Goal: Task Accomplishment & Management: Manage account settings

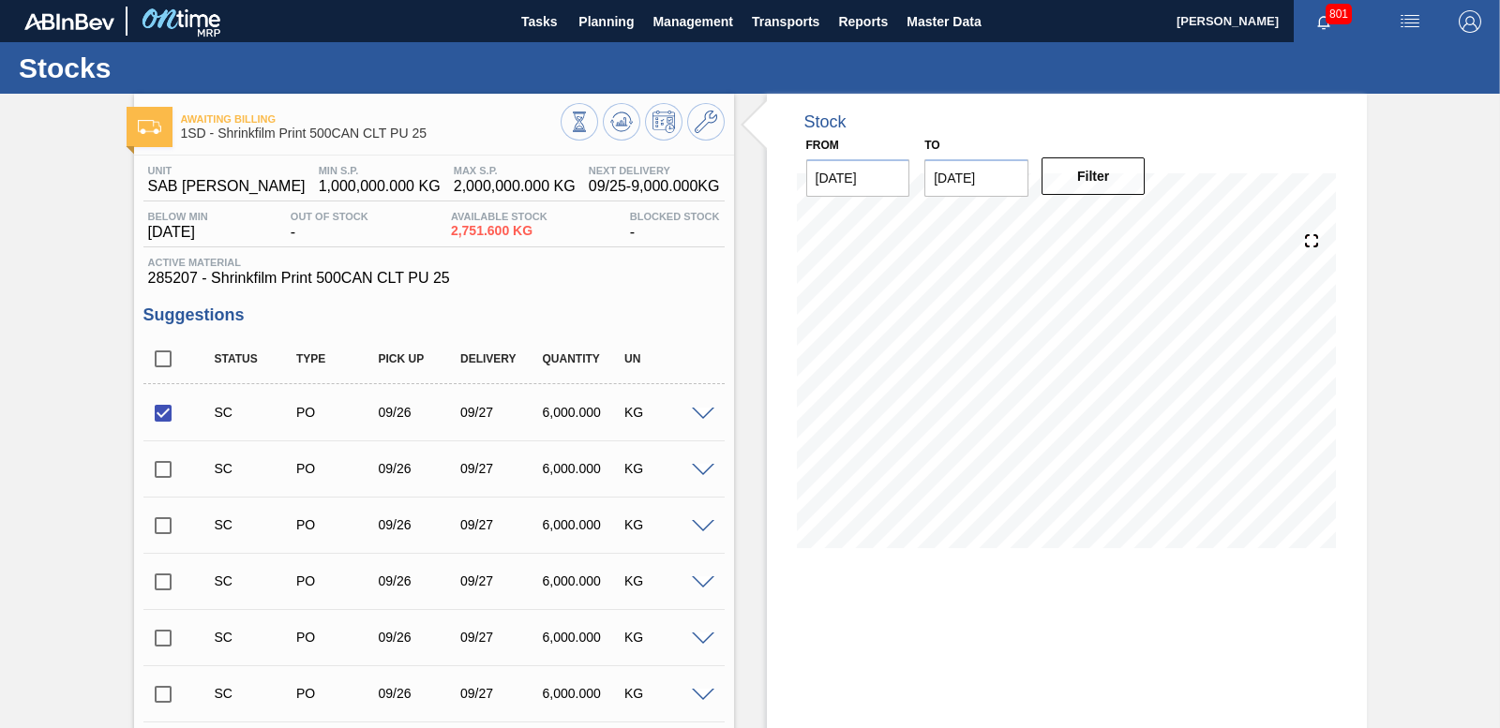
scroll to position [17714, 0]
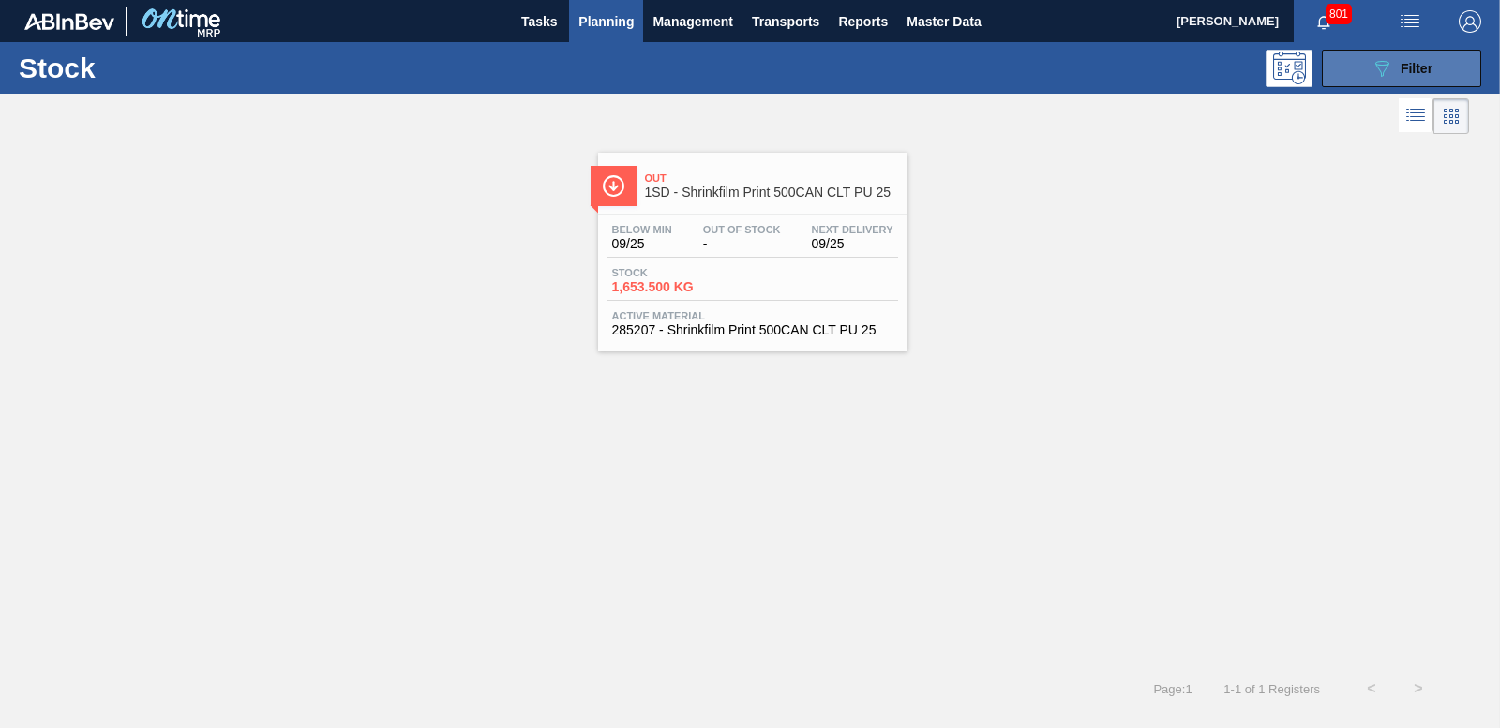
click at [1385, 58] on icon "089F7B8B-B2A5-4AFE-B5C0-19BA573D28AC" at bounding box center [1381, 68] width 22 height 22
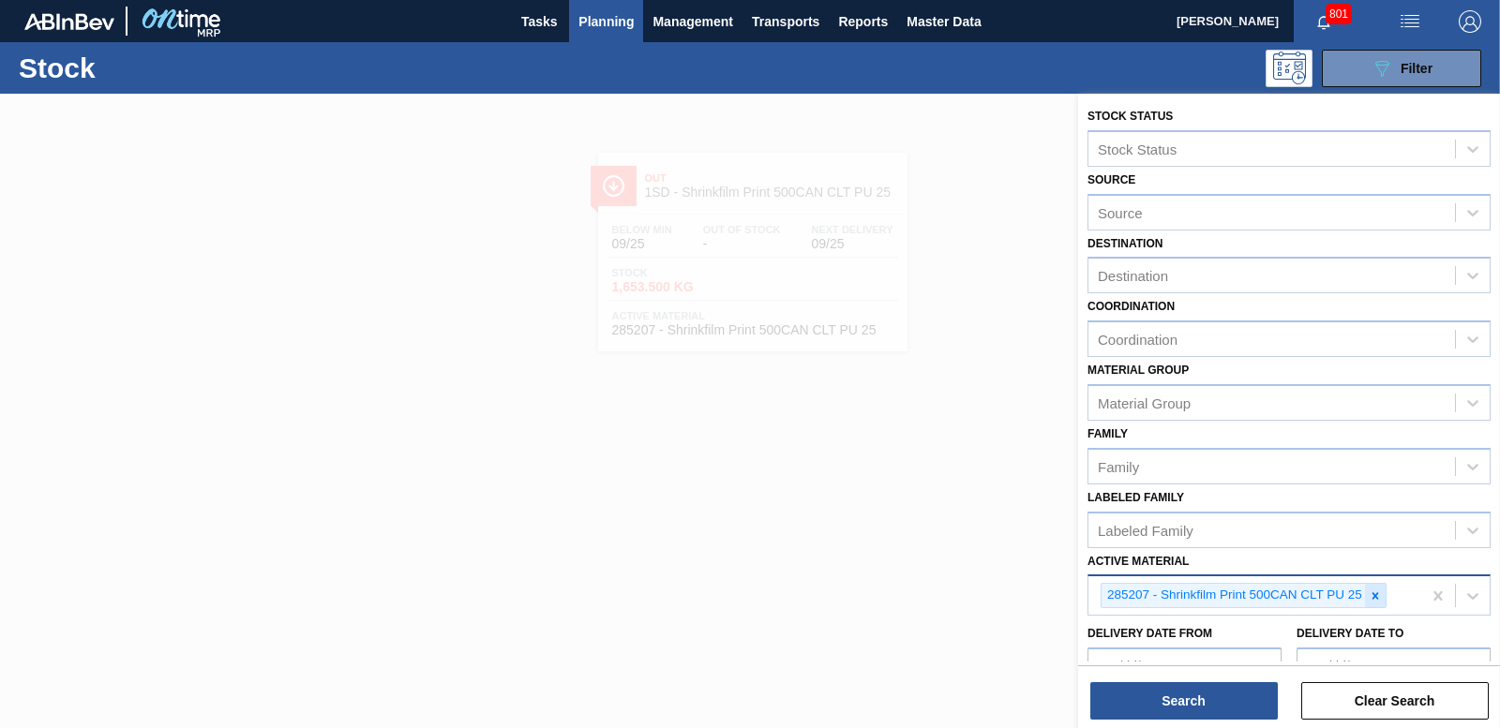
click at [1375, 592] on icon at bounding box center [1375, 596] width 13 height 13
type Material "285207"
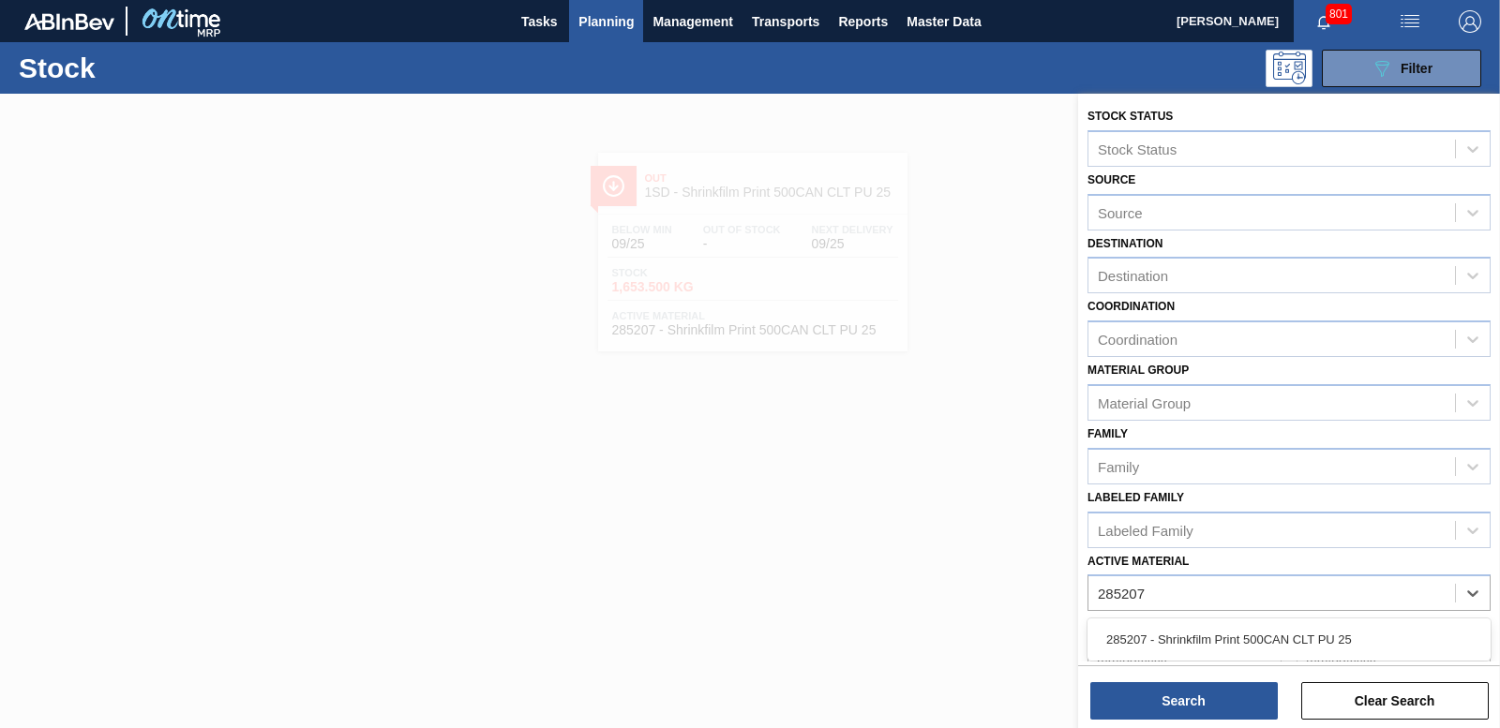
click at [1327, 632] on div "285207 - Shrinkfilm Print 500CAN CLT PU 25" at bounding box center [1288, 639] width 403 height 35
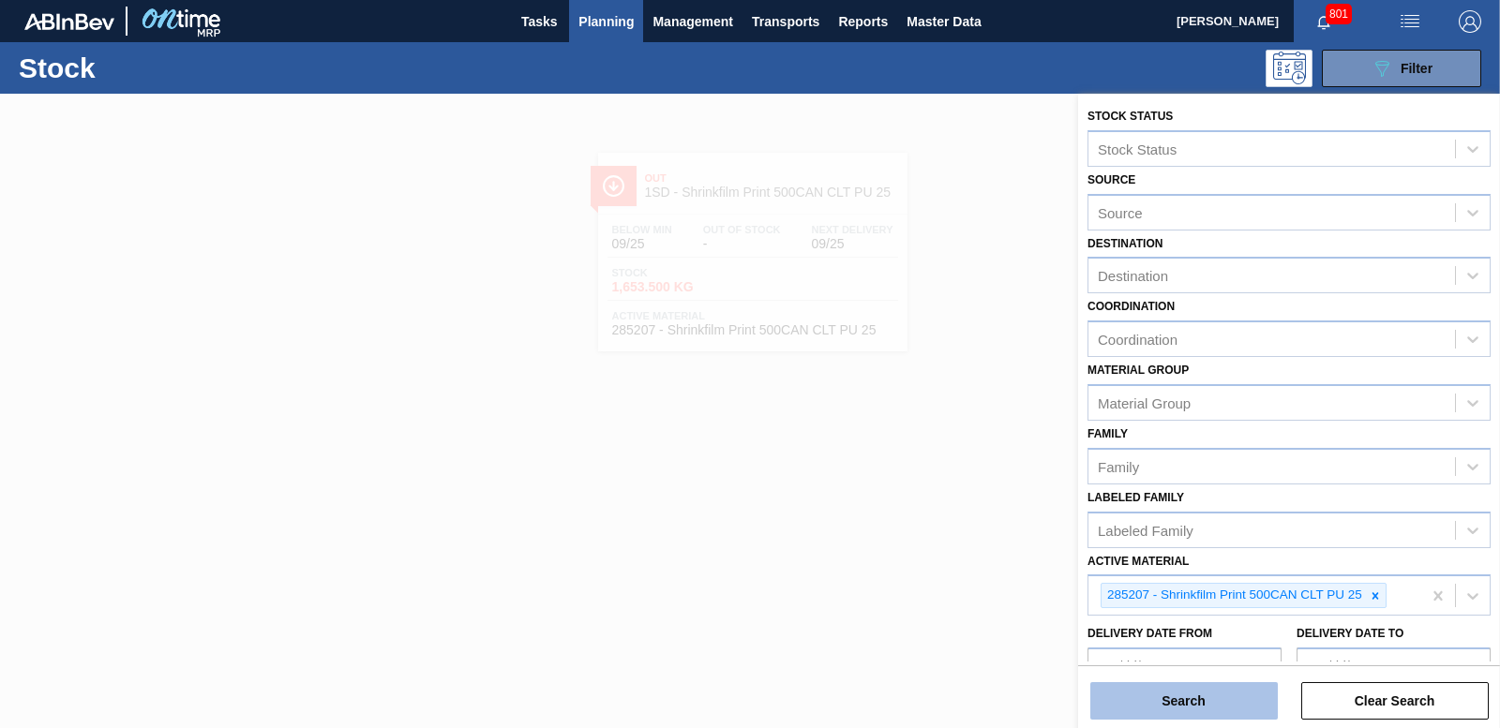
click at [1235, 693] on button "Search" at bounding box center [1183, 700] width 187 height 37
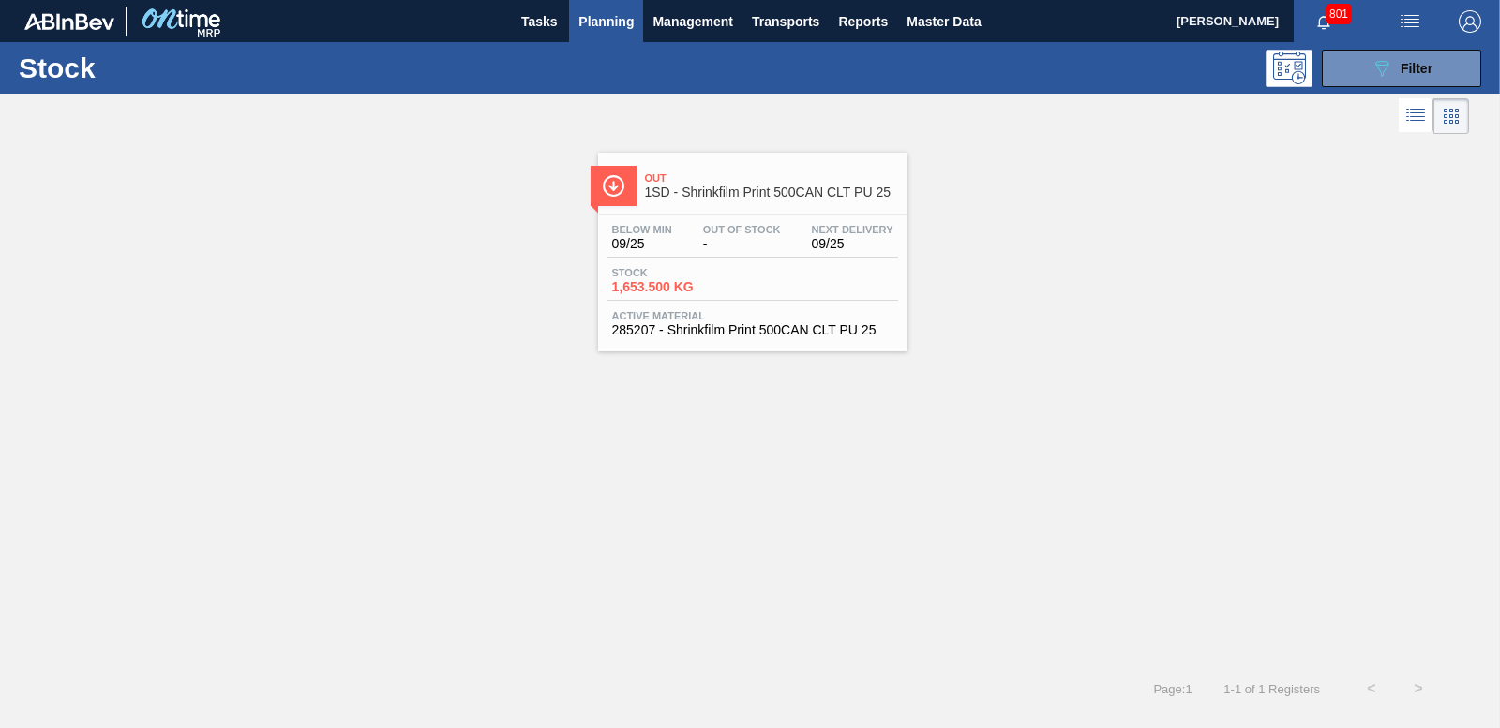
click at [635, 294] on div "Stock 1,653.500 KG" at bounding box center [752, 284] width 291 height 34
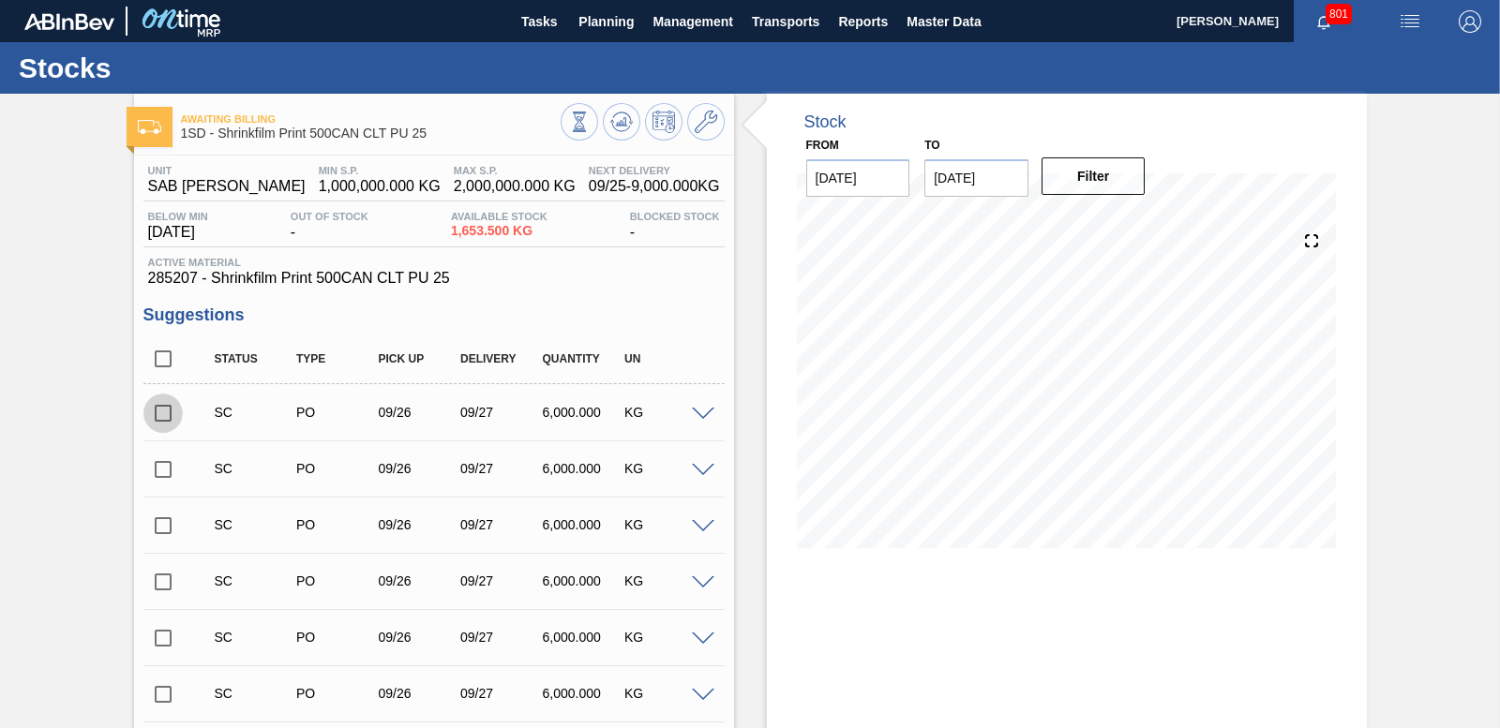
click at [157, 413] on input "checkbox" at bounding box center [162, 413] width 39 height 39
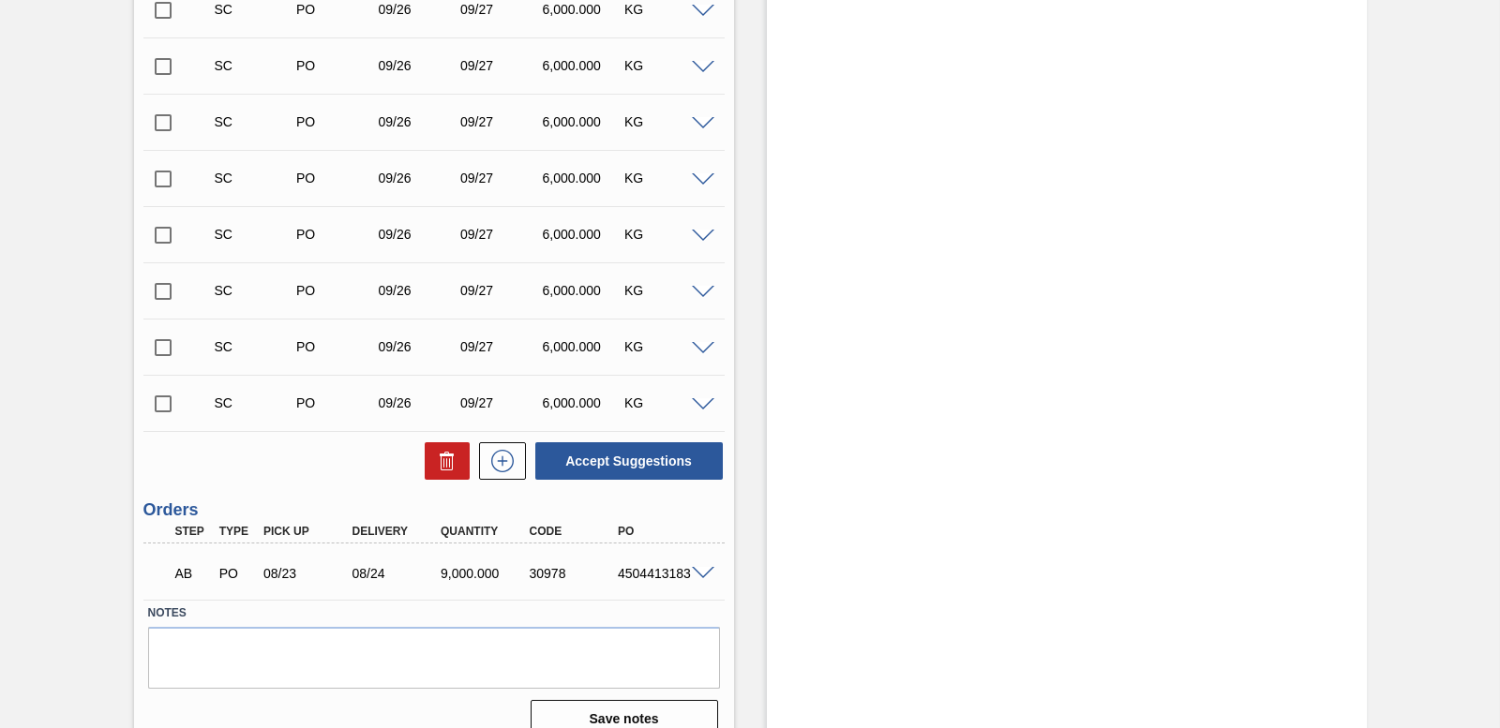
scroll to position [18651, 0]
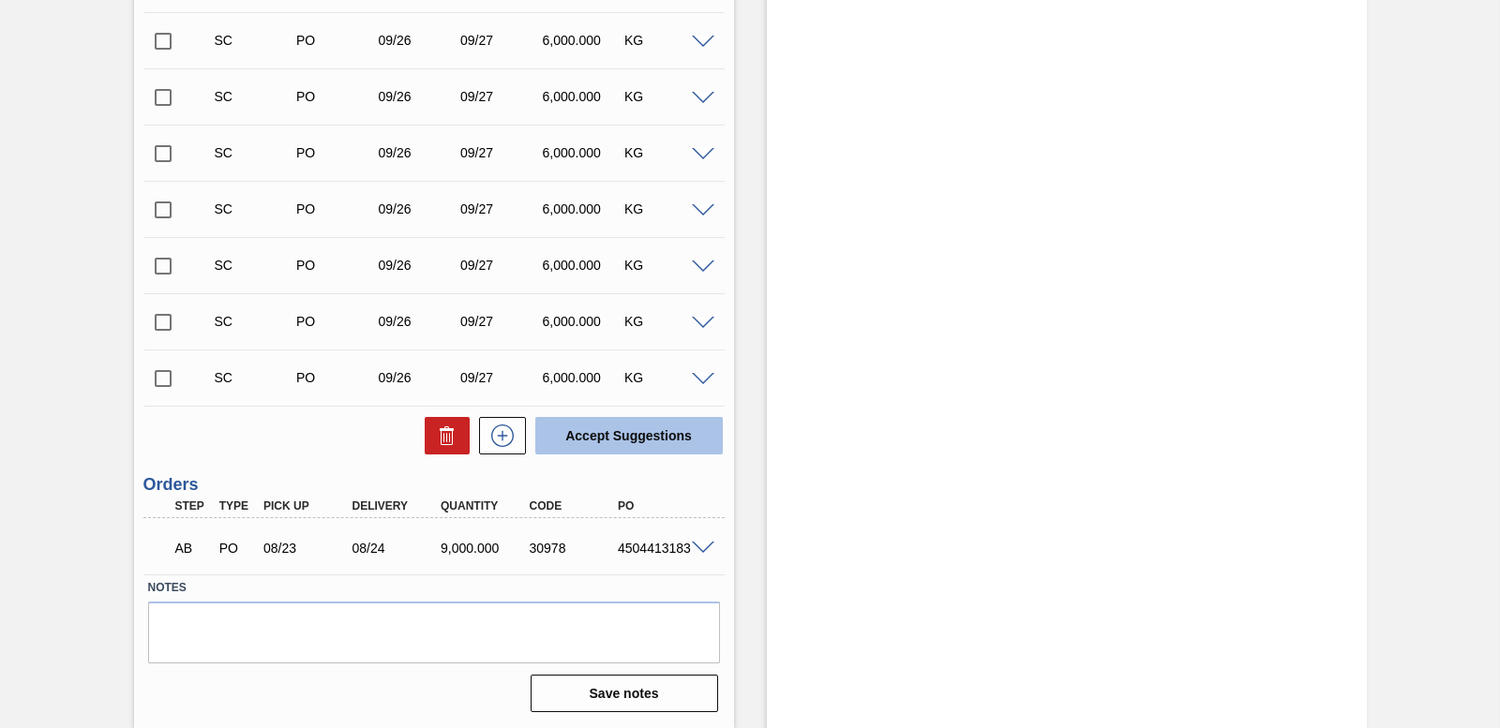
click at [629, 438] on button "Accept Suggestions" at bounding box center [628, 435] width 187 height 37
checkbox input "false"
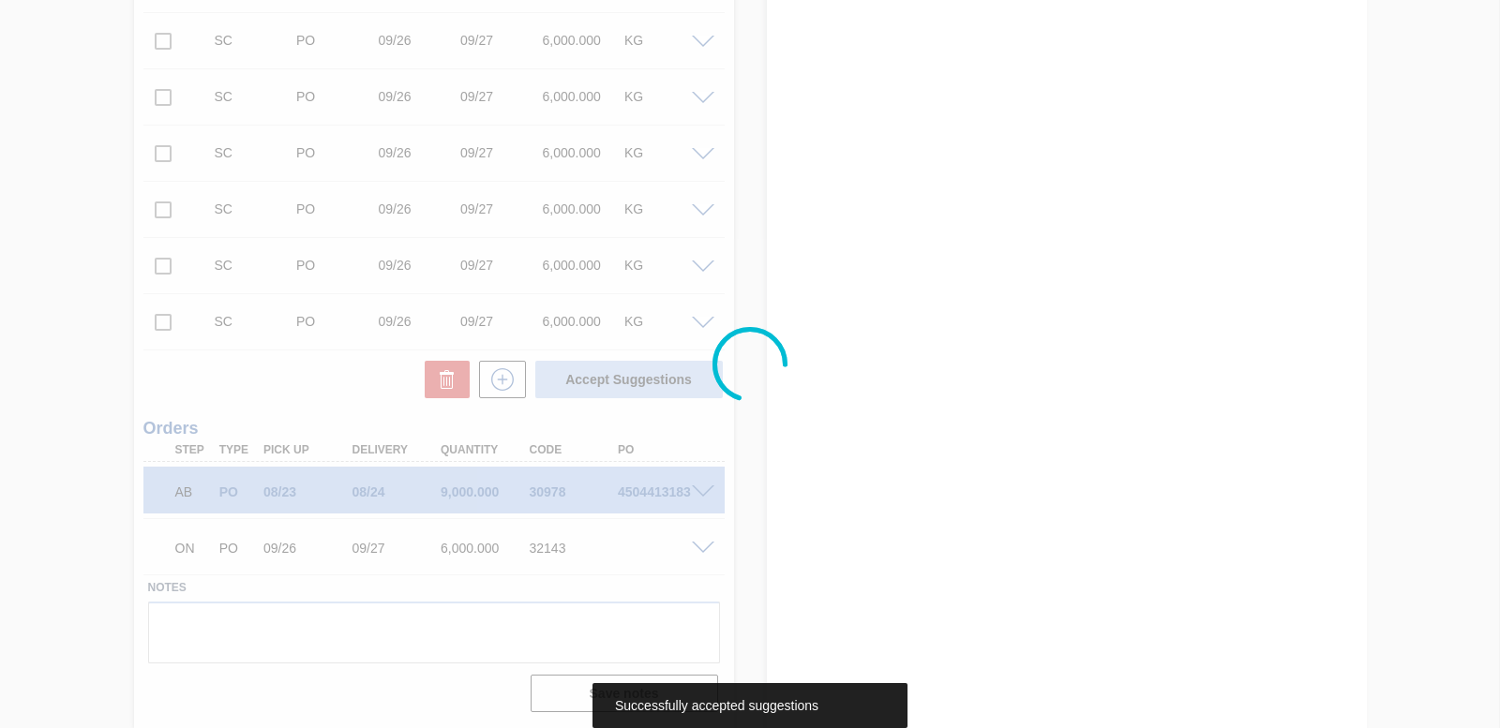
scroll to position [18595, 0]
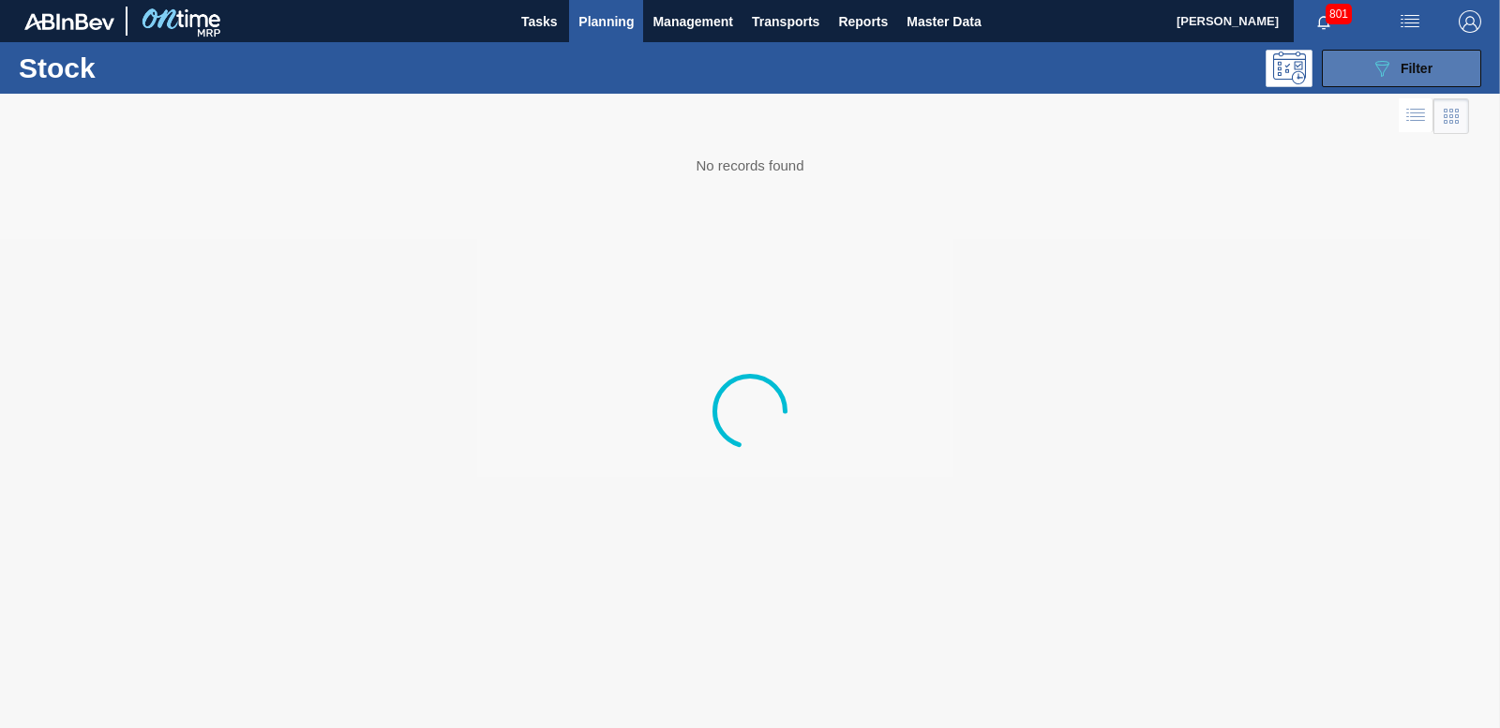
click at [1412, 82] on button "089F7B8B-B2A5-4AFE-B5C0-19BA573D28AC Filter" at bounding box center [1401, 68] width 159 height 37
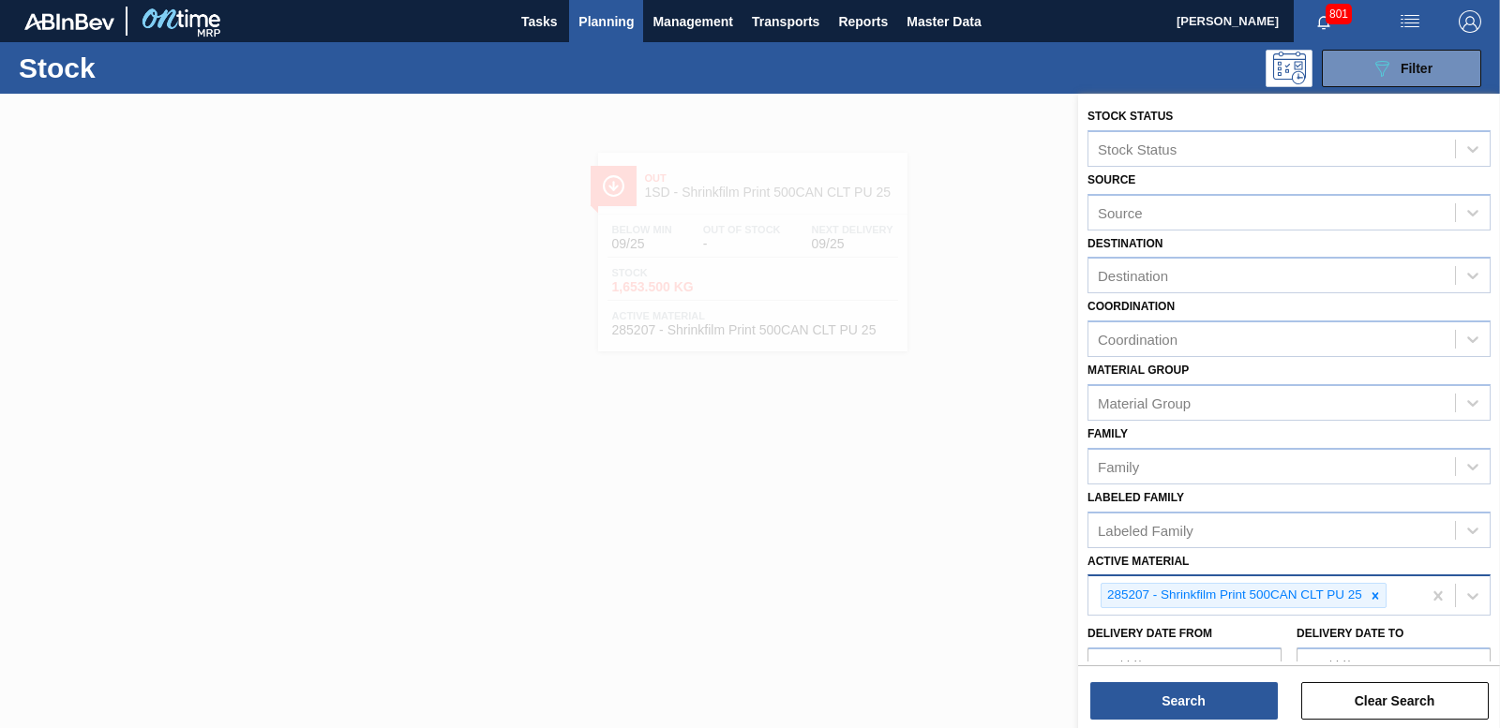
click at [1377, 599] on icon at bounding box center [1375, 596] width 13 height 13
type Material "285183"
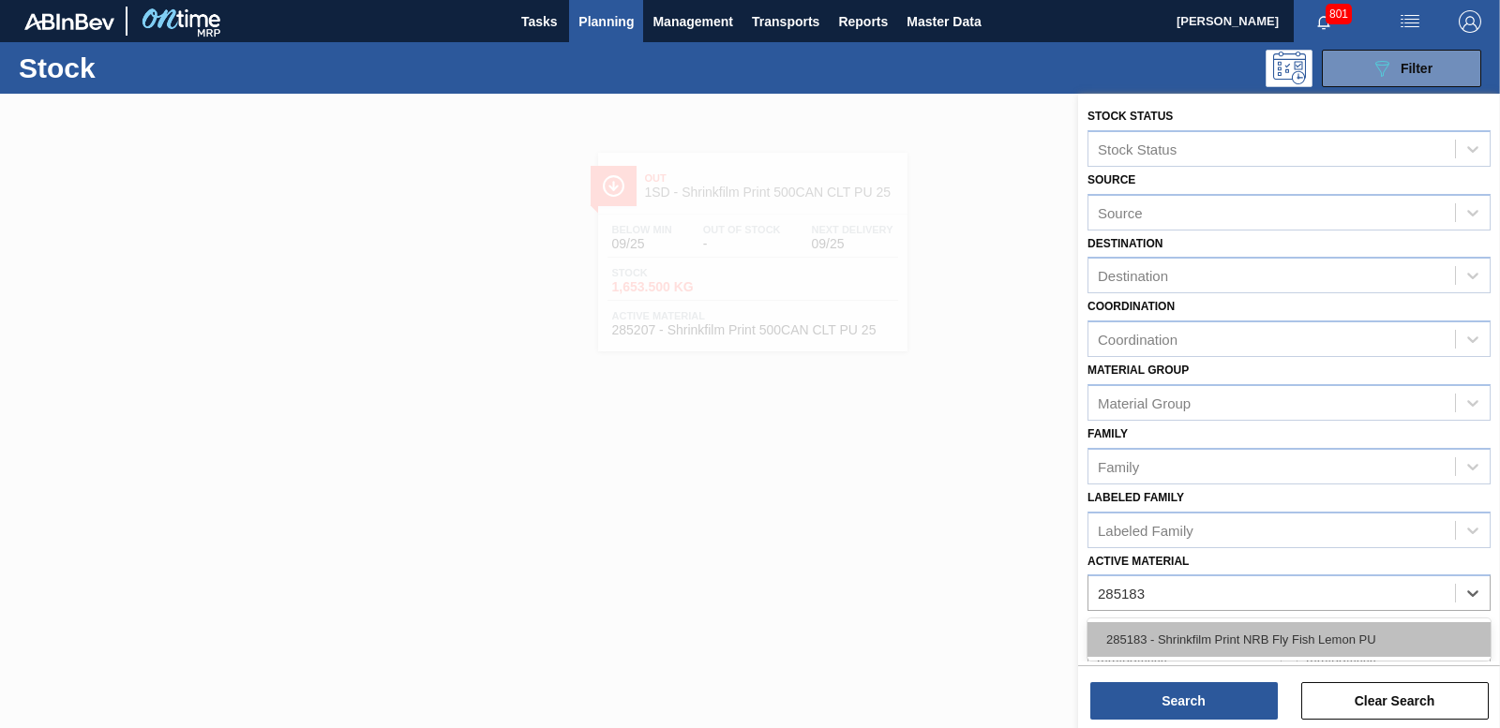
click at [1271, 654] on div "285183 - Shrinkfilm Print NRB Fly Fish Lemon PU" at bounding box center [1288, 639] width 403 height 35
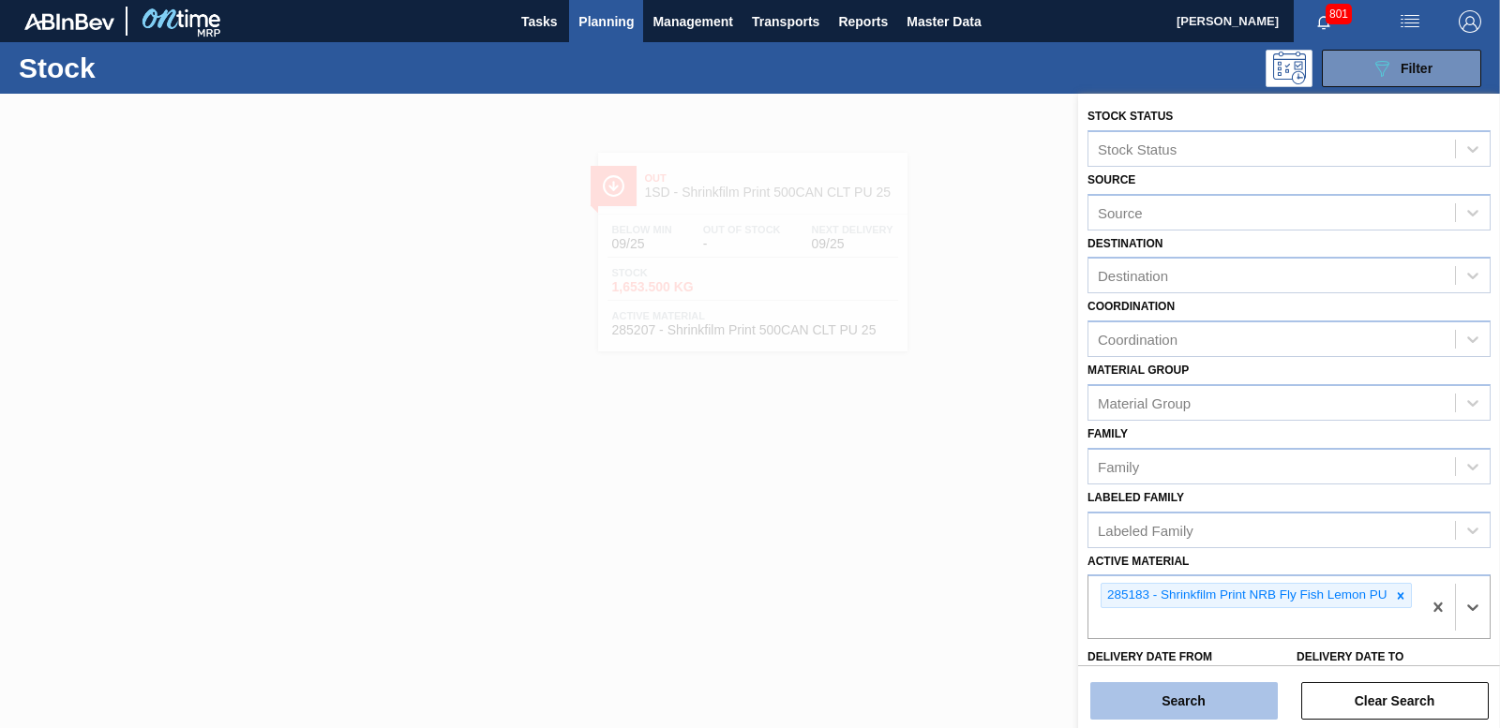
click at [1223, 699] on button "Search" at bounding box center [1183, 700] width 187 height 37
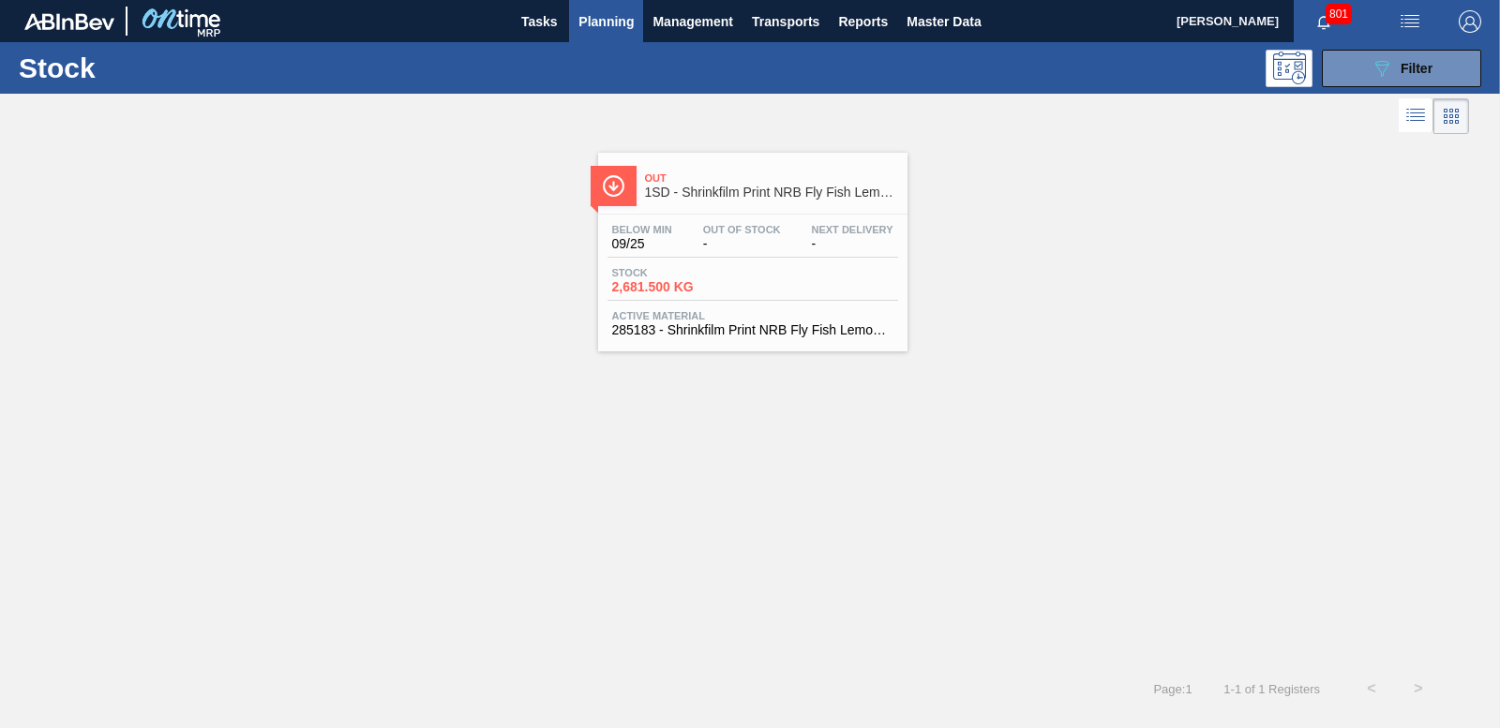
click at [696, 290] on span "2,681.500 KG" at bounding box center [677, 287] width 131 height 14
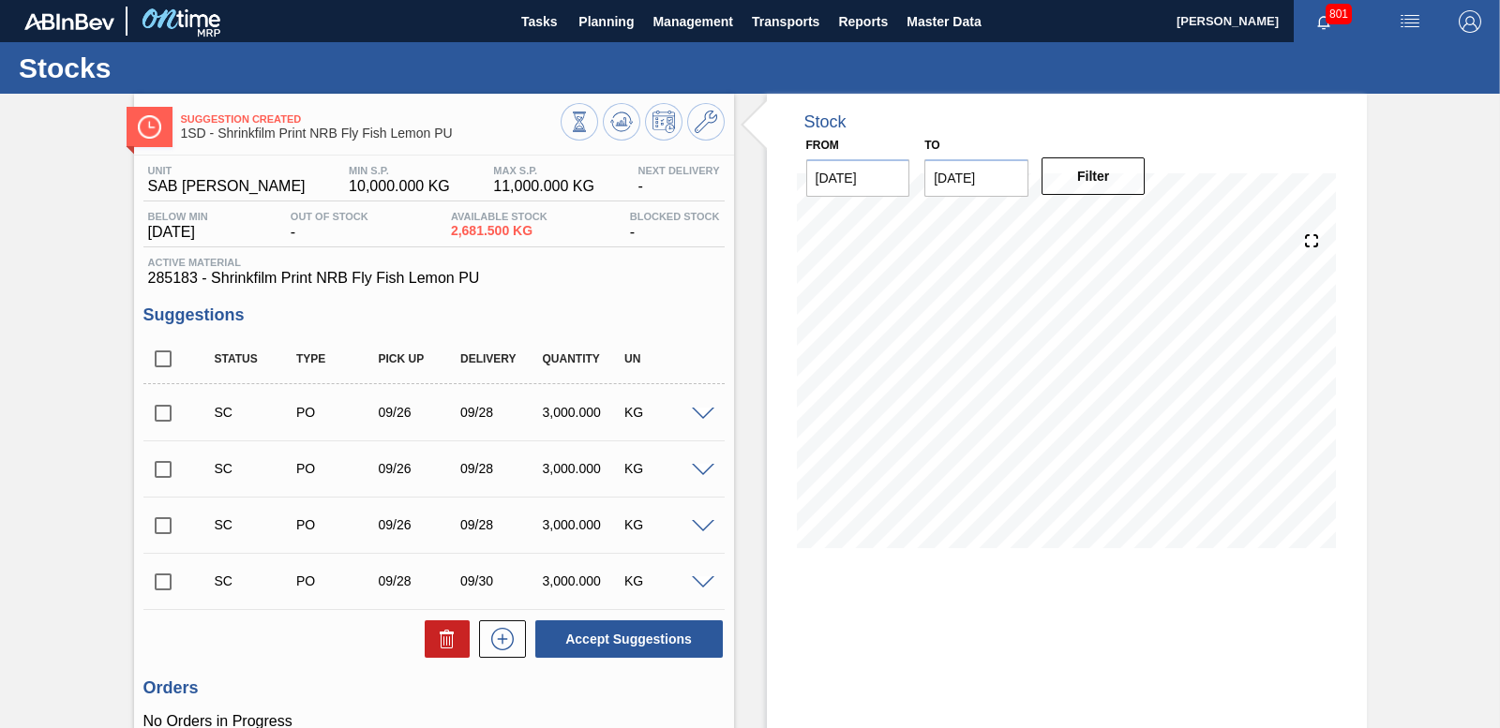
click at [160, 412] on input "checkbox" at bounding box center [162, 413] width 39 height 39
click at [699, 629] on button "Accept Suggestions" at bounding box center [628, 639] width 187 height 37
checkbox input "false"
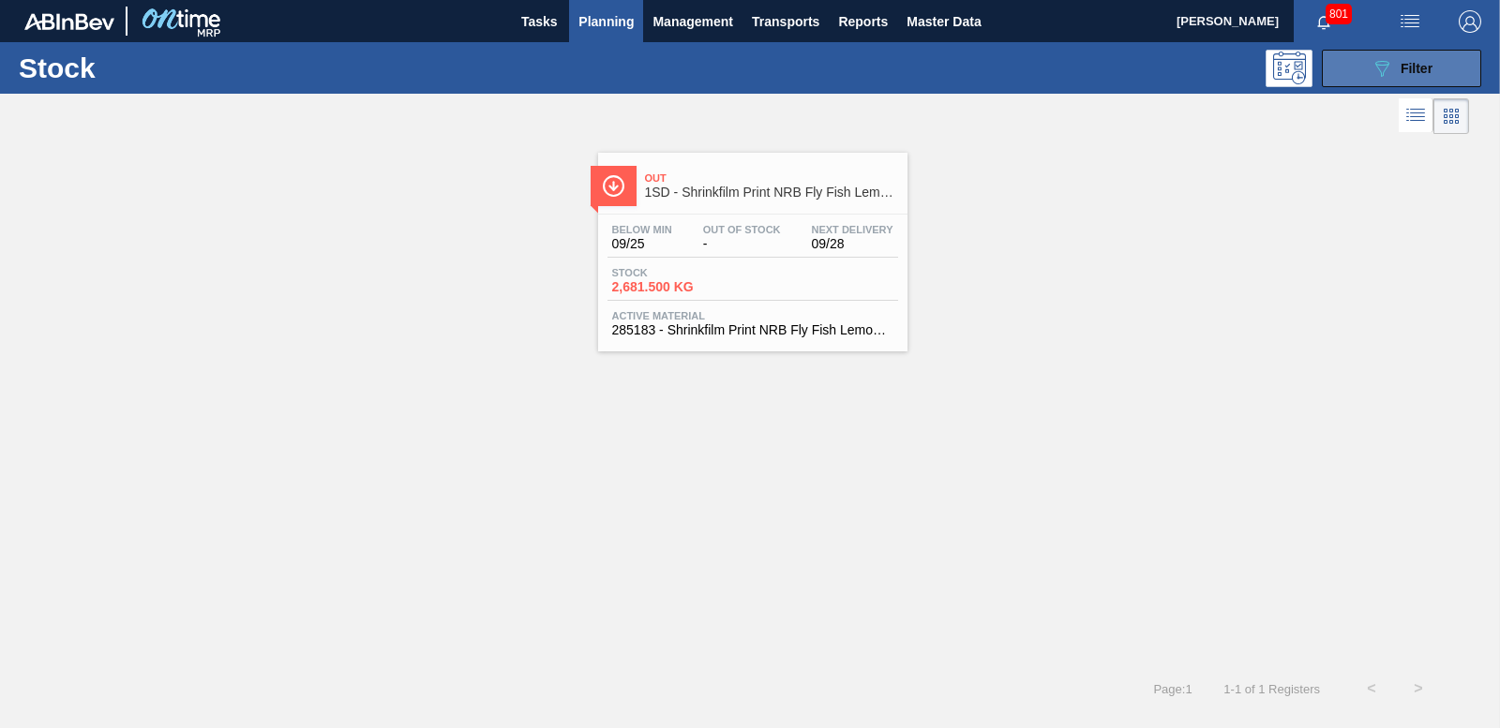
click at [1373, 67] on icon "089F7B8B-B2A5-4AFE-B5C0-19BA573D28AC" at bounding box center [1381, 68] width 22 height 22
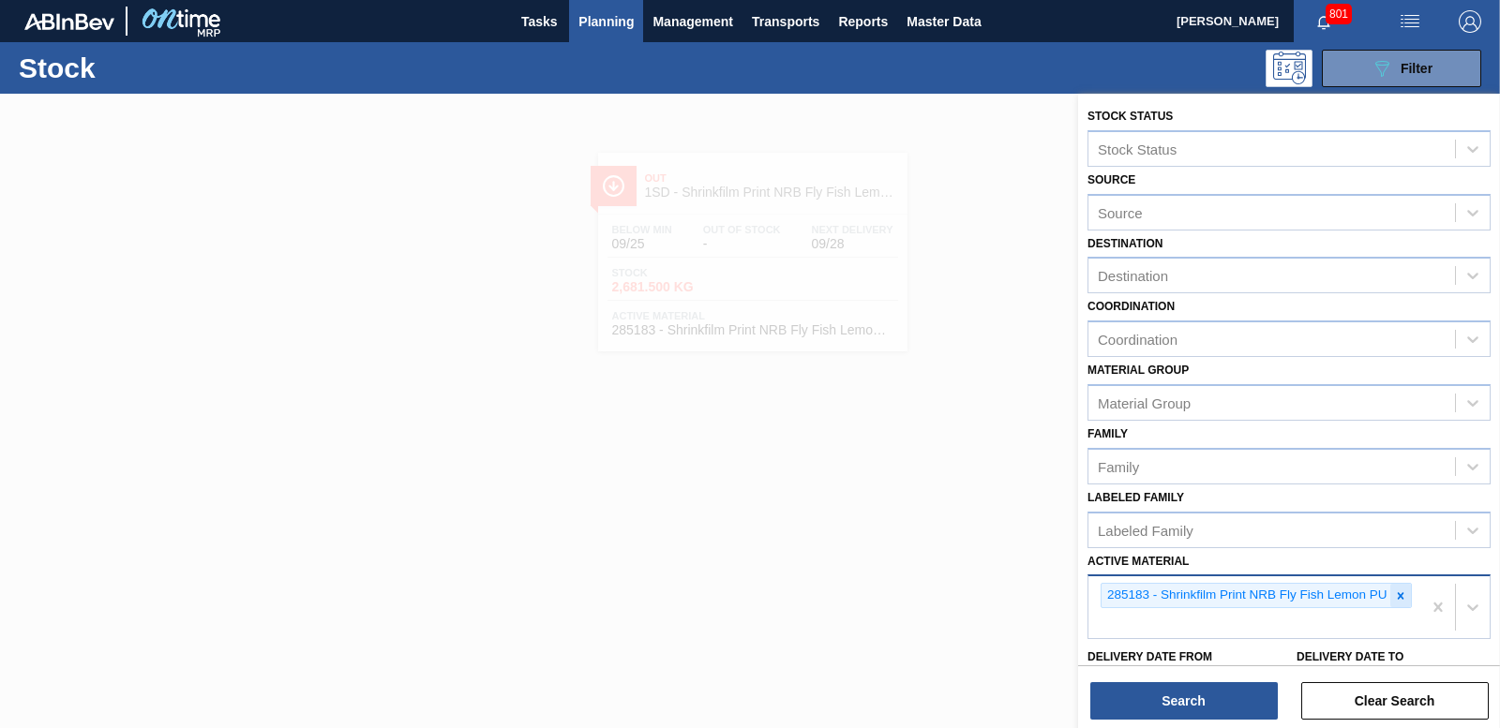
click at [1399, 594] on icon at bounding box center [1400, 595] width 7 height 7
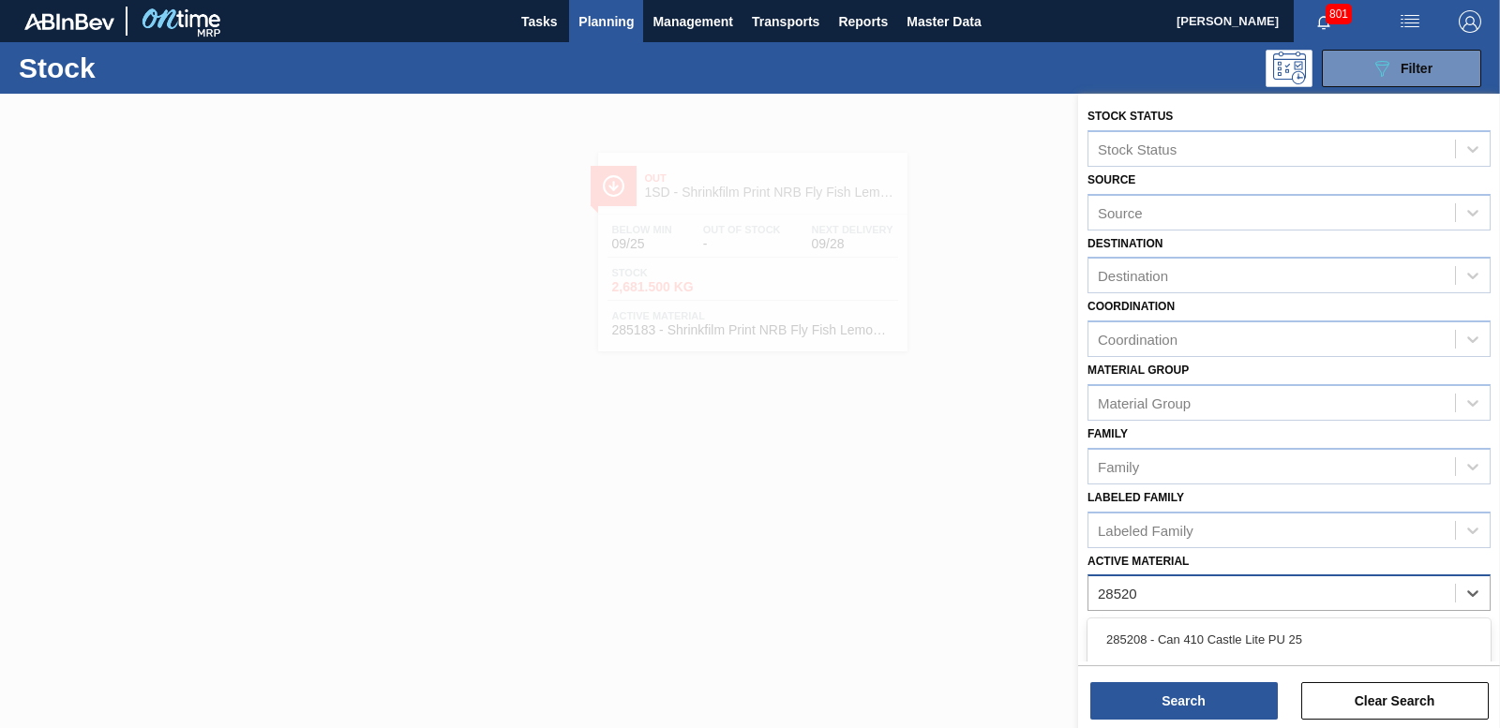
type Material "285201"
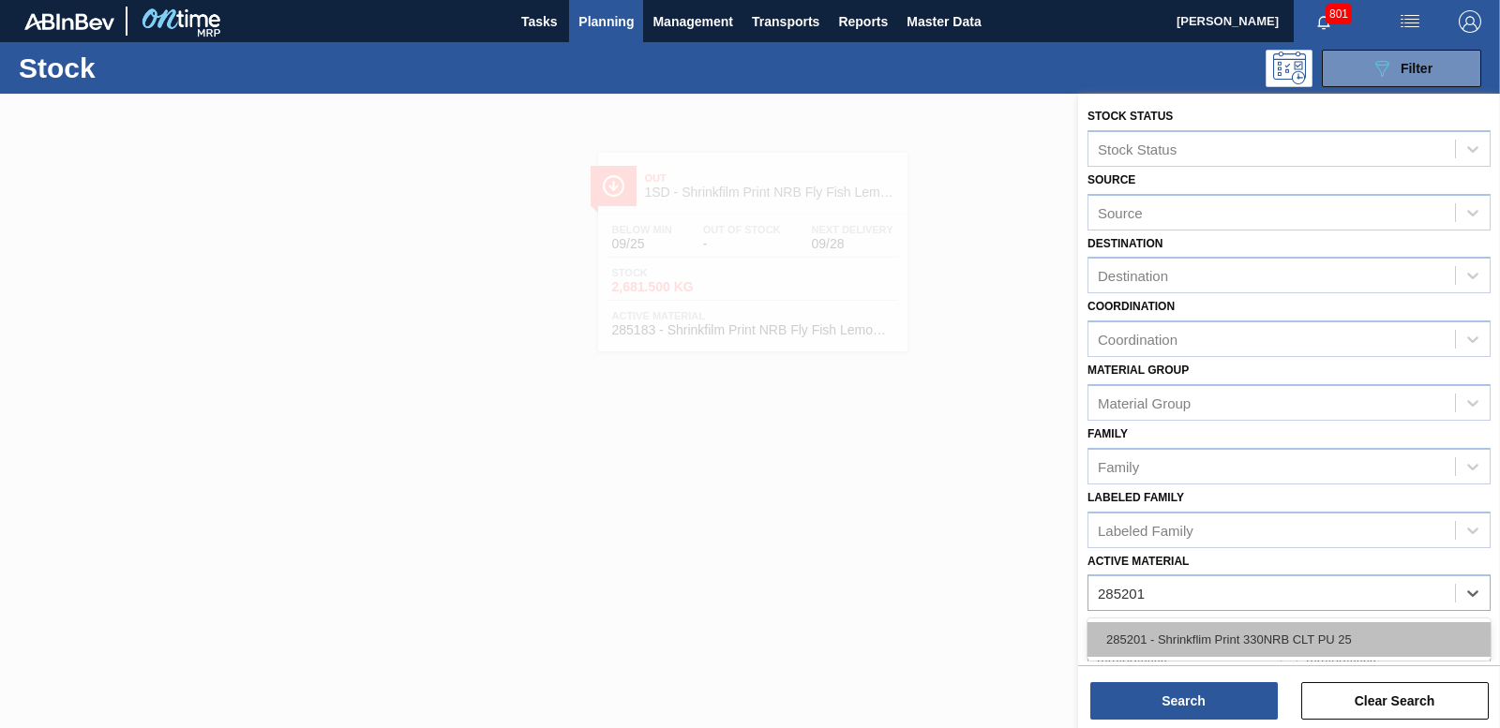
click at [1301, 646] on div "285201 - Shrinkflim Print 330NRB CLT PU 25" at bounding box center [1288, 639] width 403 height 35
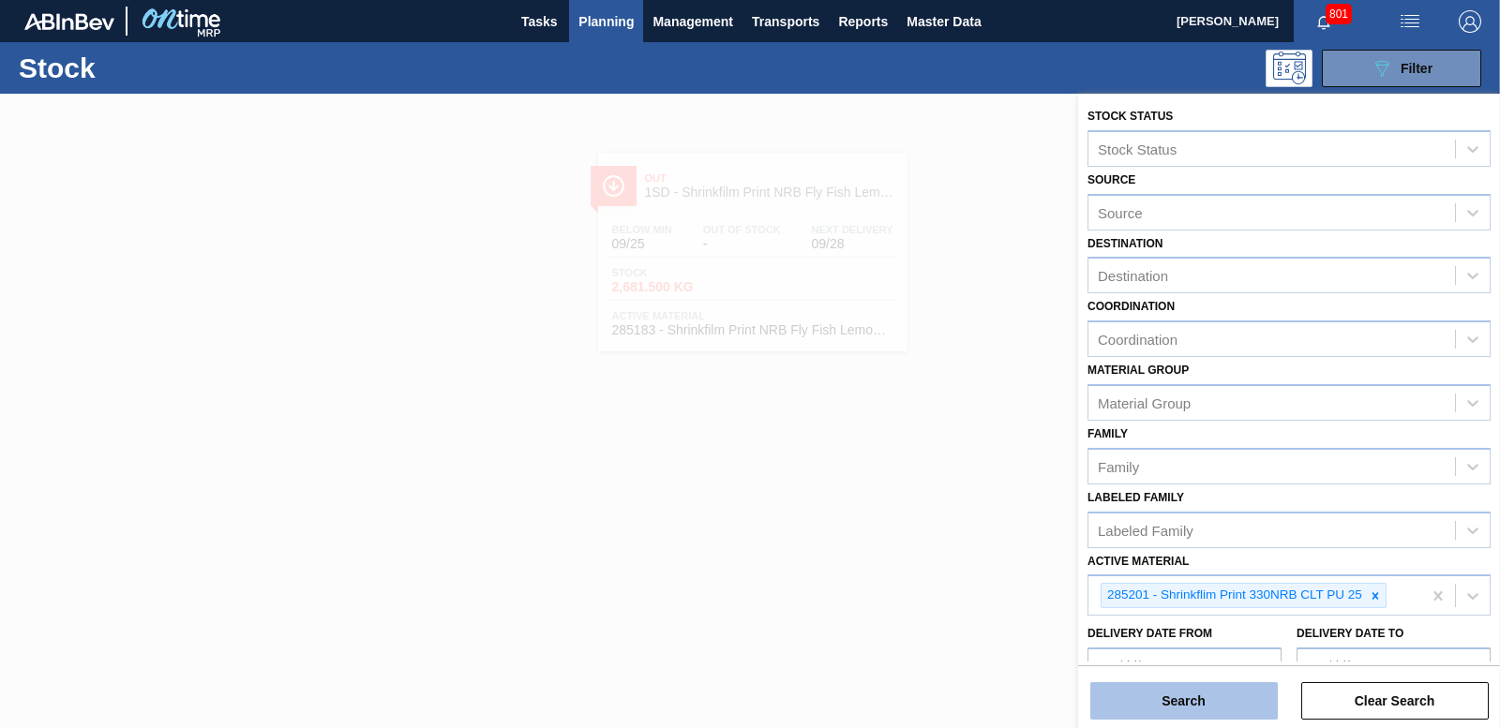
click at [1204, 711] on button "Search" at bounding box center [1183, 700] width 187 height 37
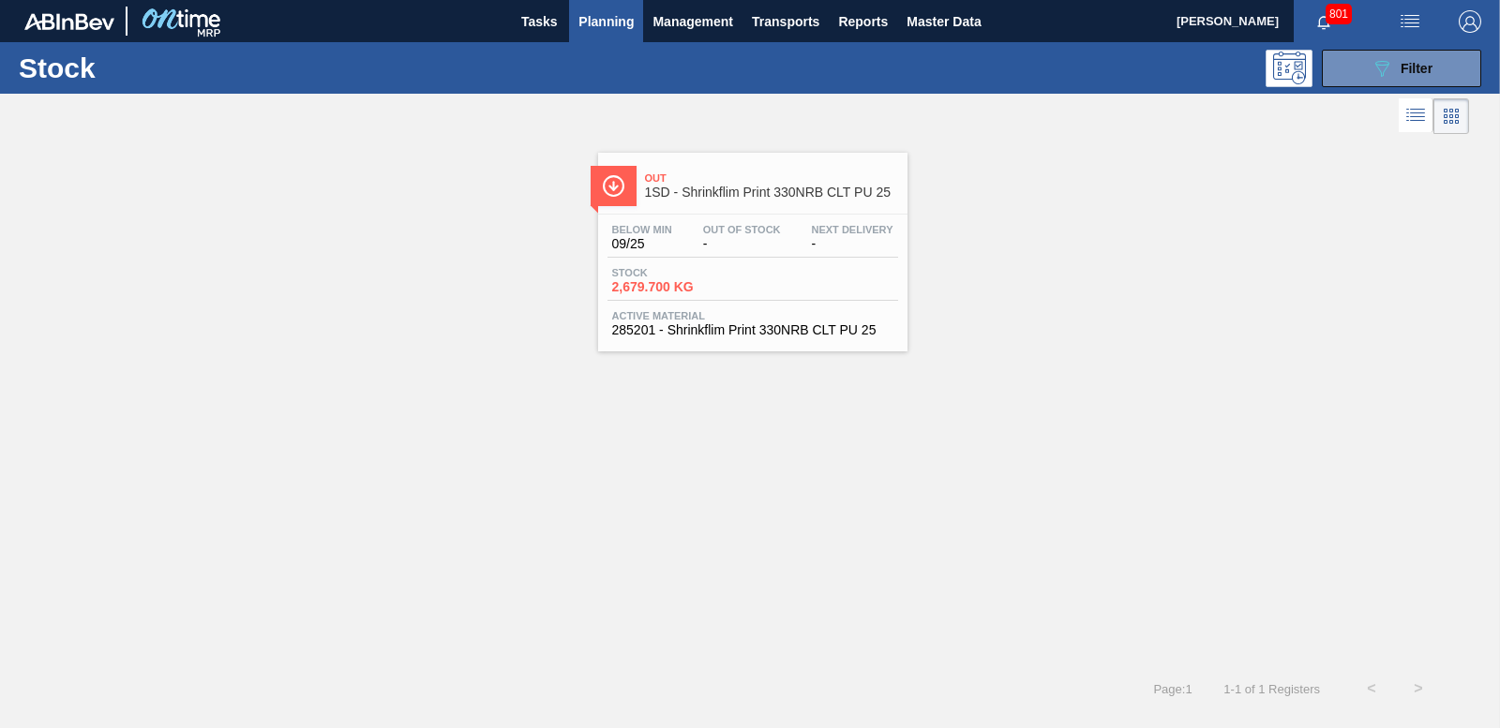
click at [669, 291] on span "2,679.700 KG" at bounding box center [677, 287] width 131 height 14
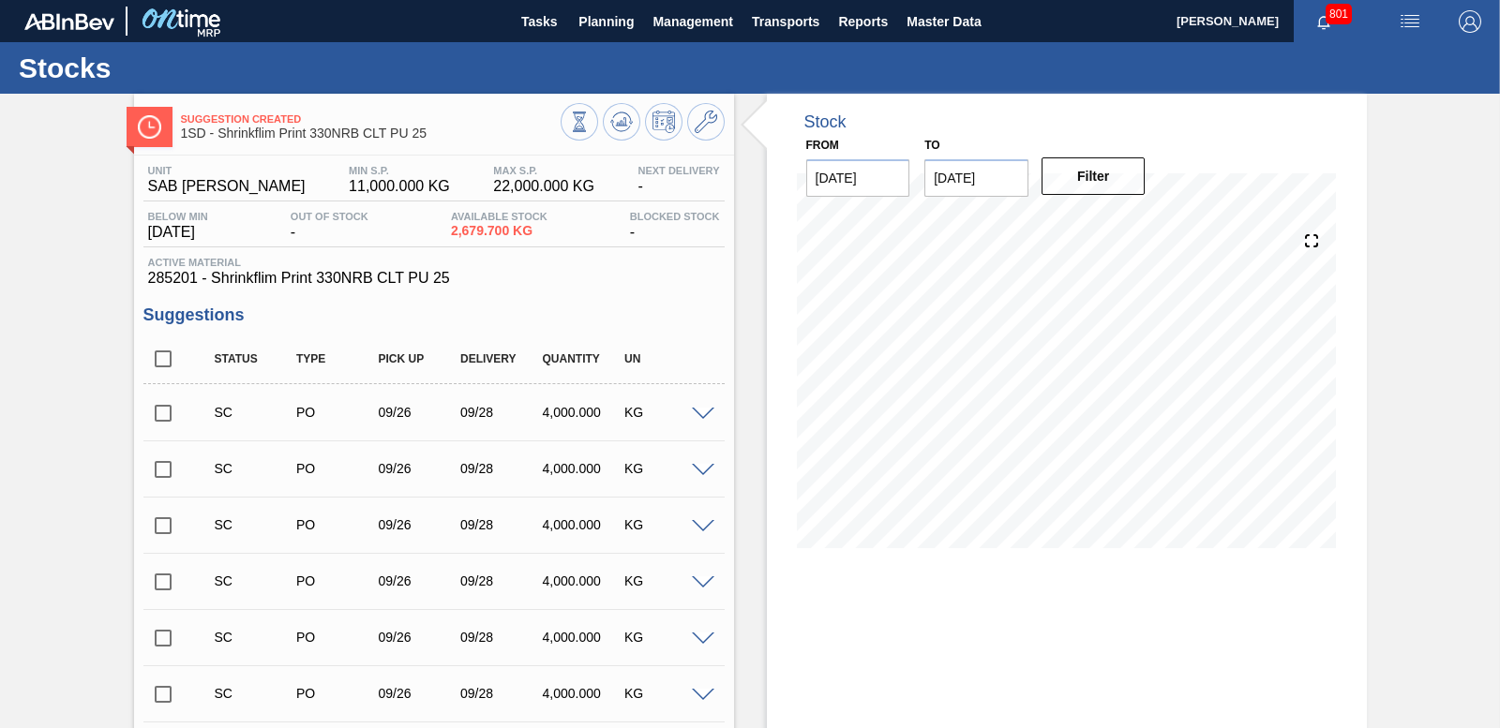
click at [175, 407] on input "checkbox" at bounding box center [162, 413] width 39 height 39
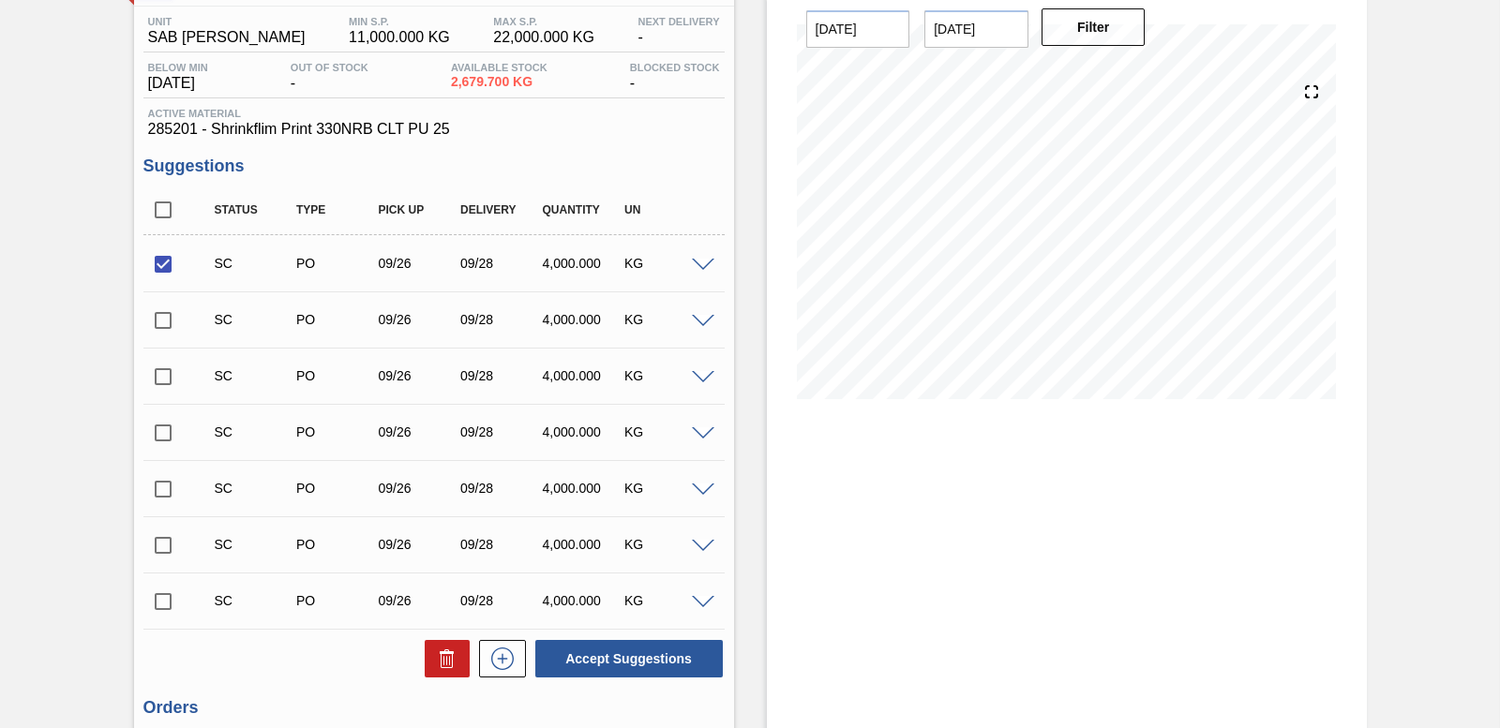
scroll to position [339, 0]
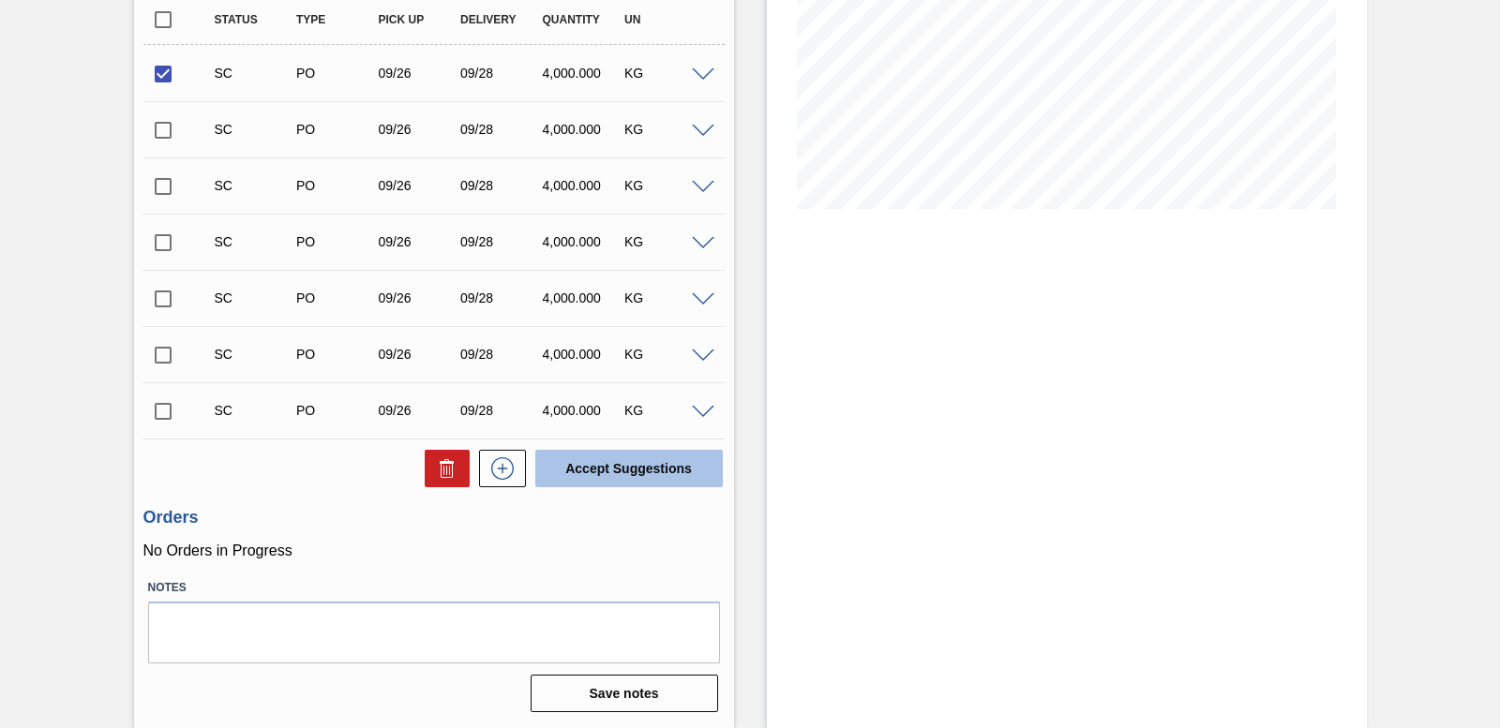
click at [636, 467] on button "Accept Suggestions" at bounding box center [628, 468] width 187 height 37
checkbox input "false"
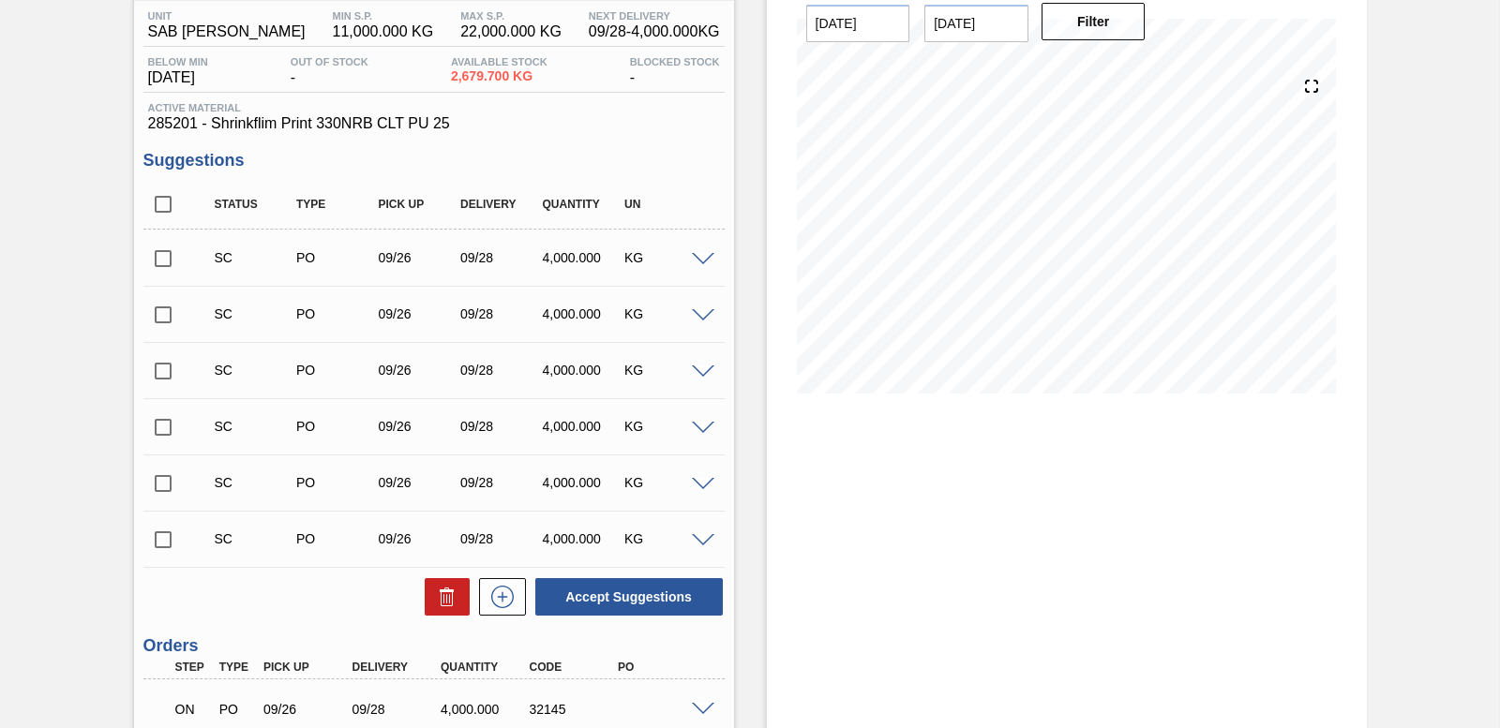
scroll to position [0, 0]
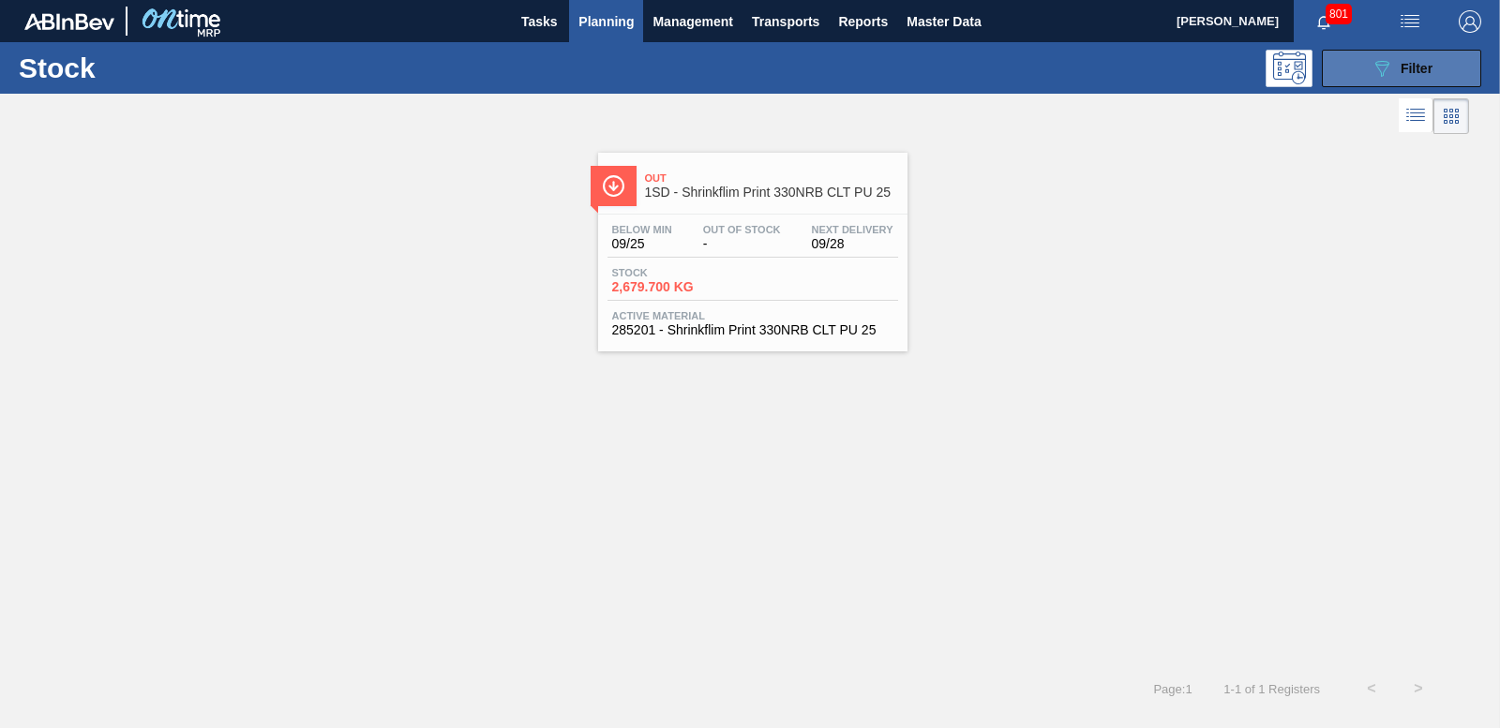
click at [1437, 75] on button "089F7B8B-B2A5-4AFE-B5C0-19BA573D28AC Filter" at bounding box center [1401, 68] width 159 height 37
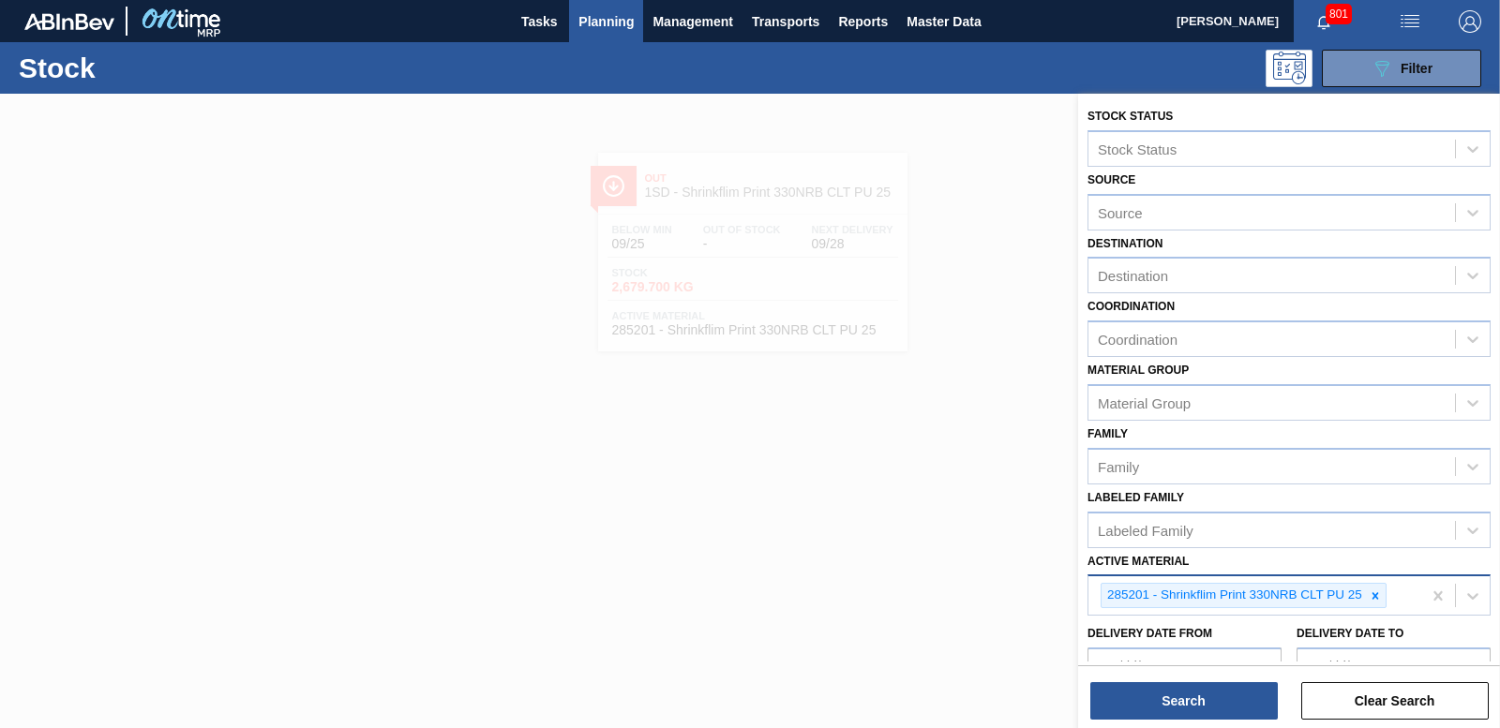
click at [1370, 599] on icon at bounding box center [1375, 596] width 13 height 13
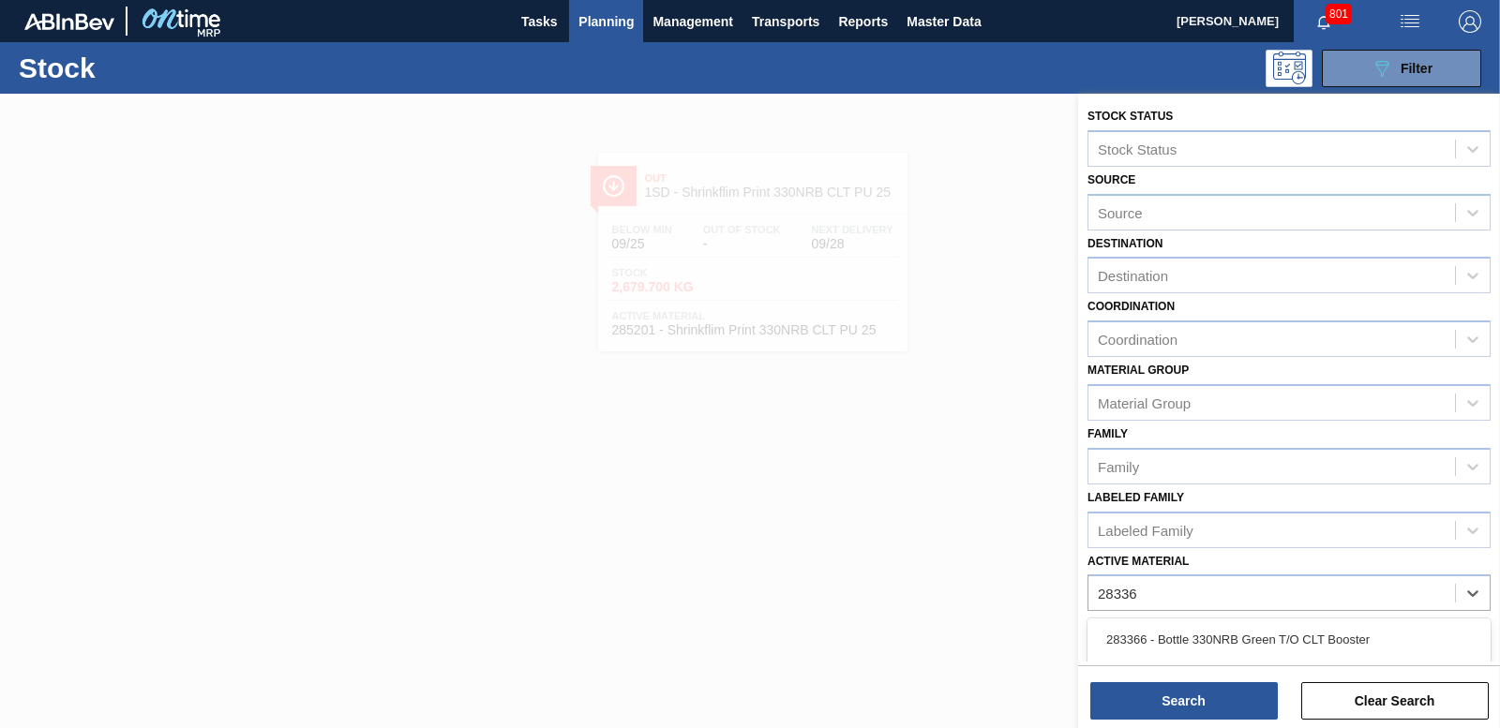
type Material "283366"
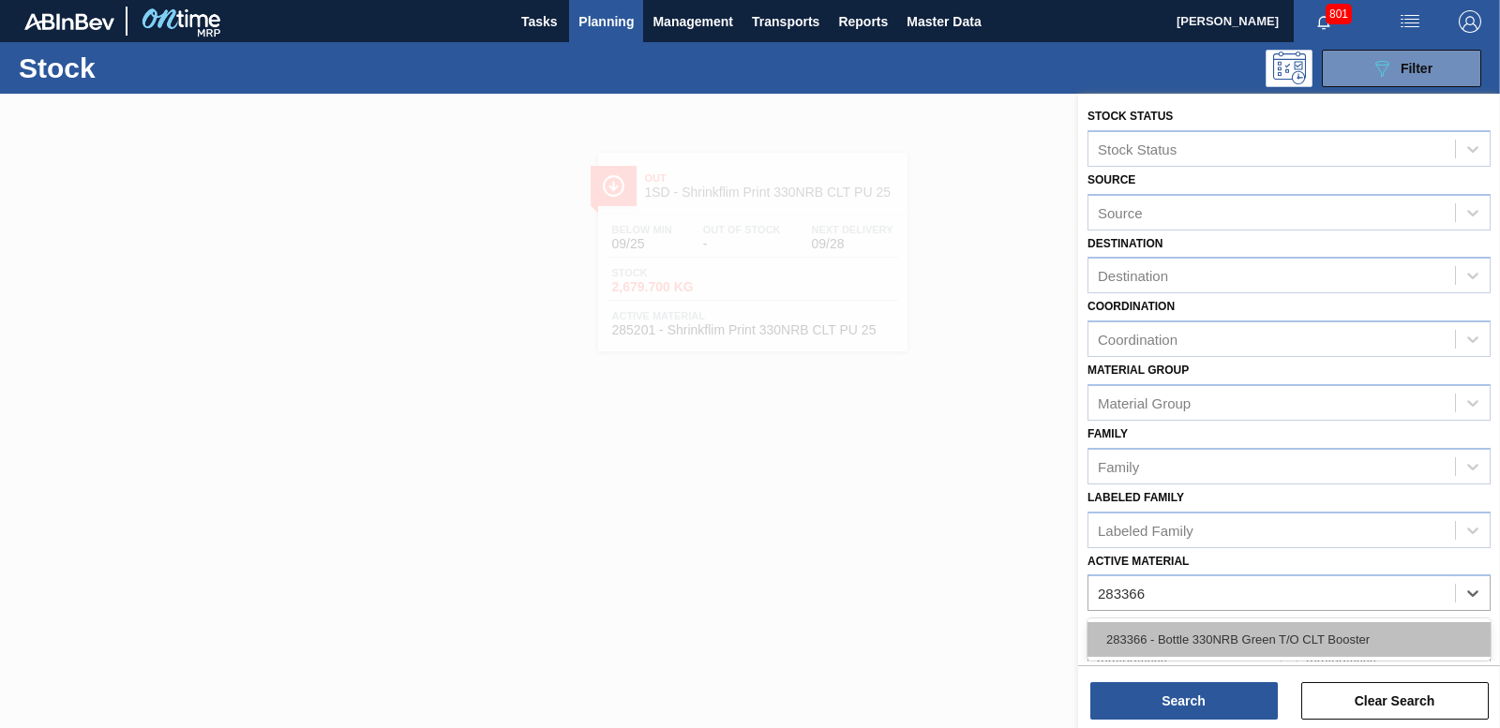
click at [1188, 626] on div "283366 - Bottle 330NRB Green T/O CLT Booster" at bounding box center [1288, 639] width 403 height 35
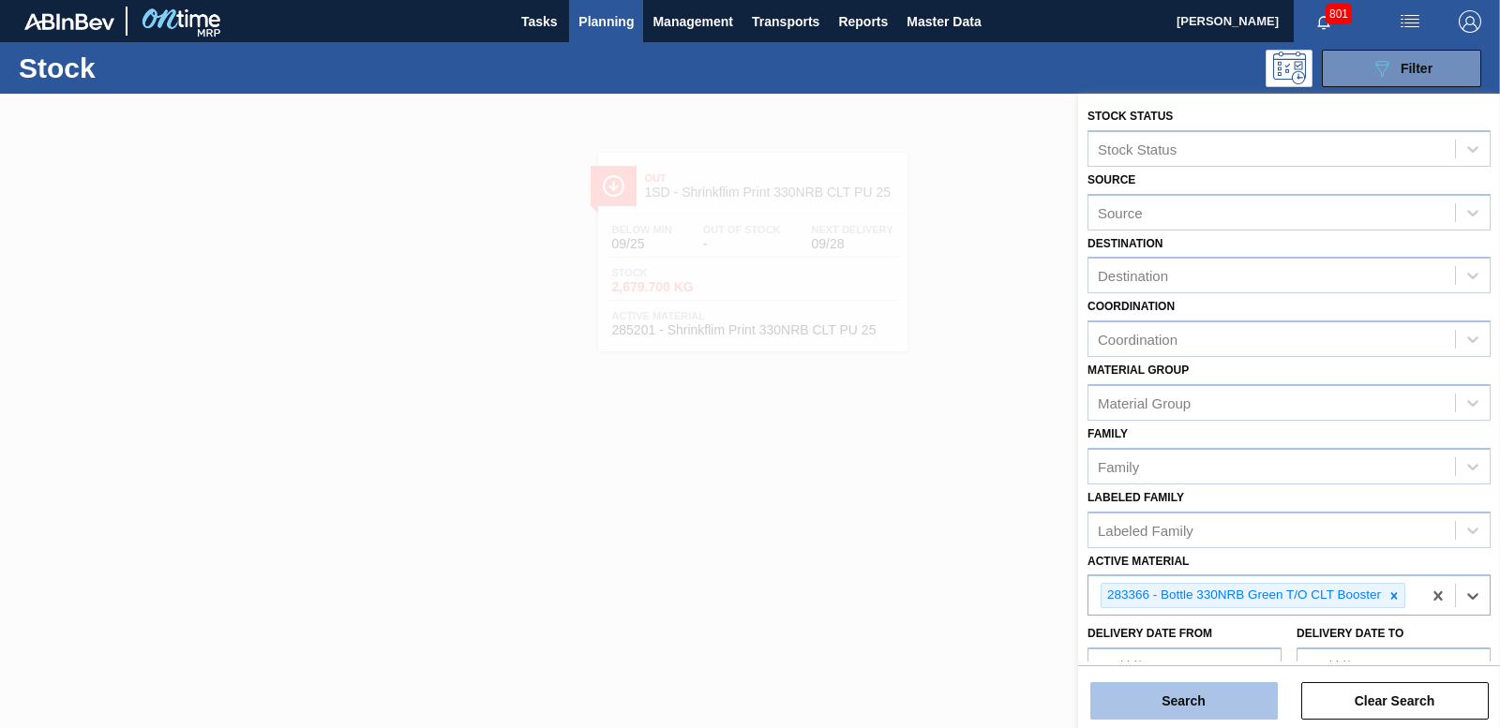
click at [1189, 689] on button "Search" at bounding box center [1183, 700] width 187 height 37
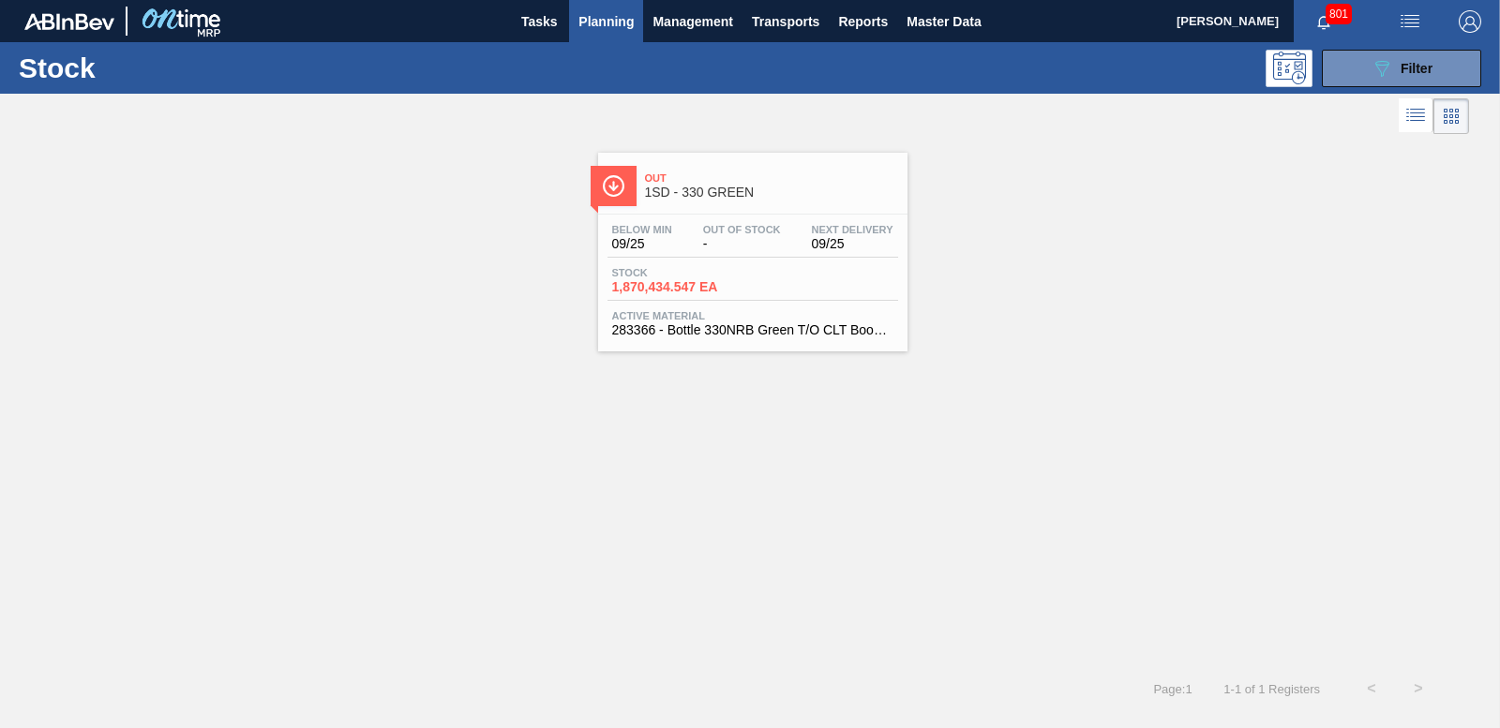
click at [692, 291] on span "1,870,434.547 EA" at bounding box center [677, 287] width 131 height 14
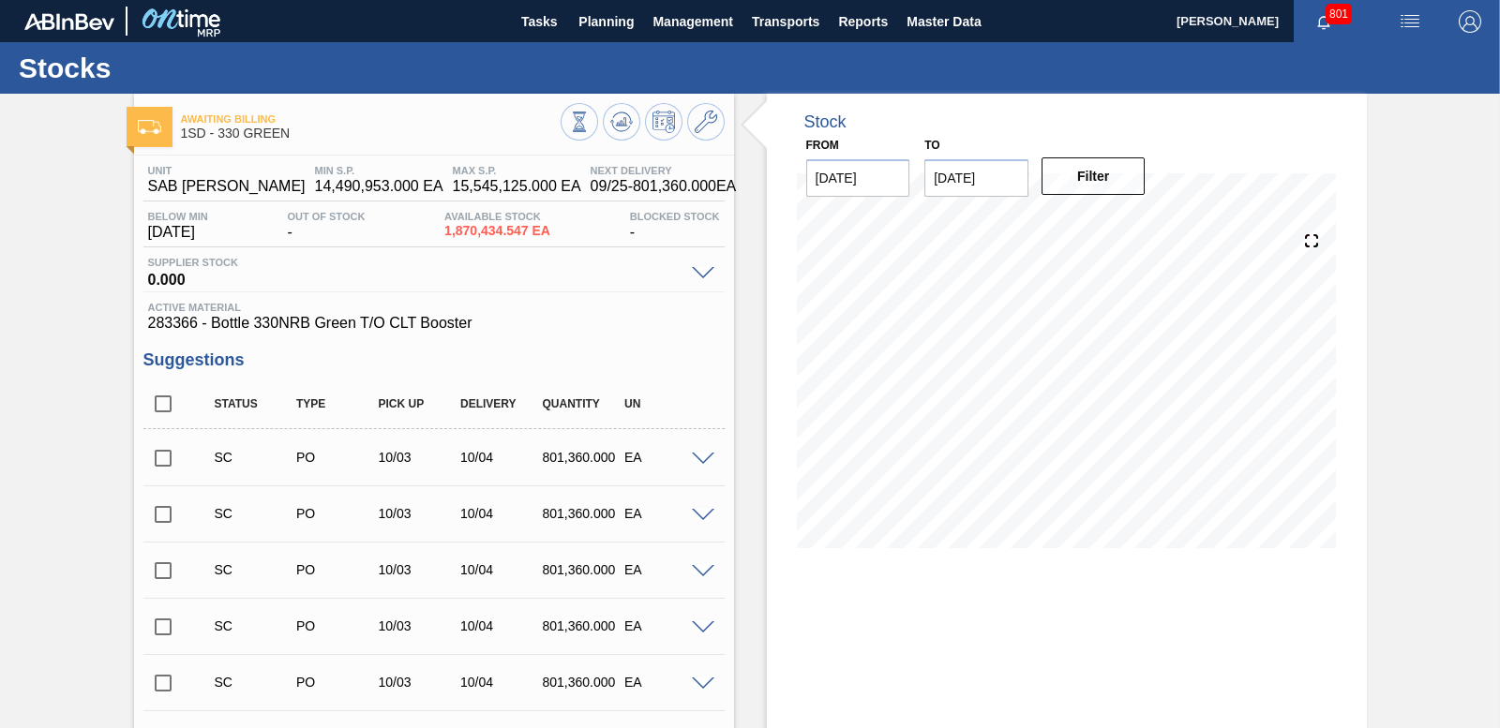
click at [696, 457] on span at bounding box center [703, 460] width 22 height 14
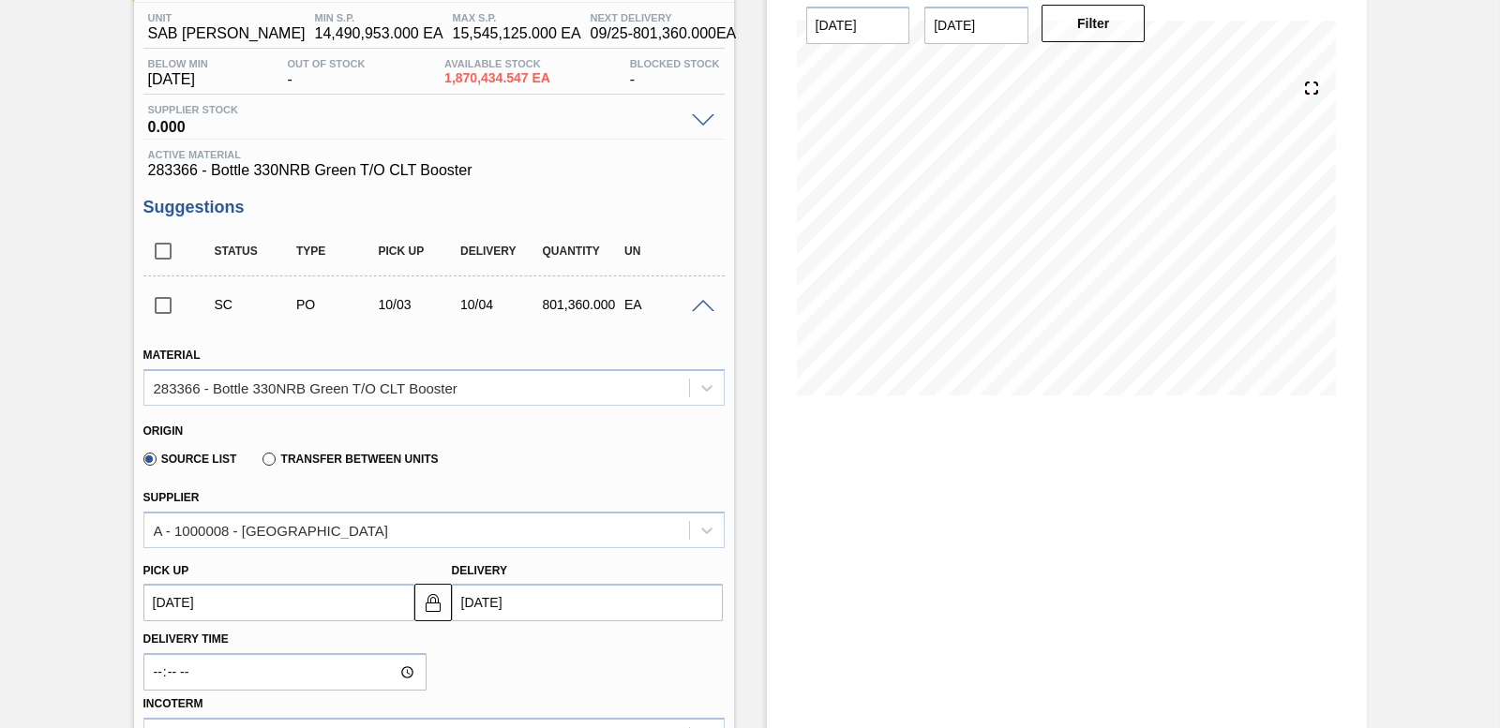
scroll to position [187, 0]
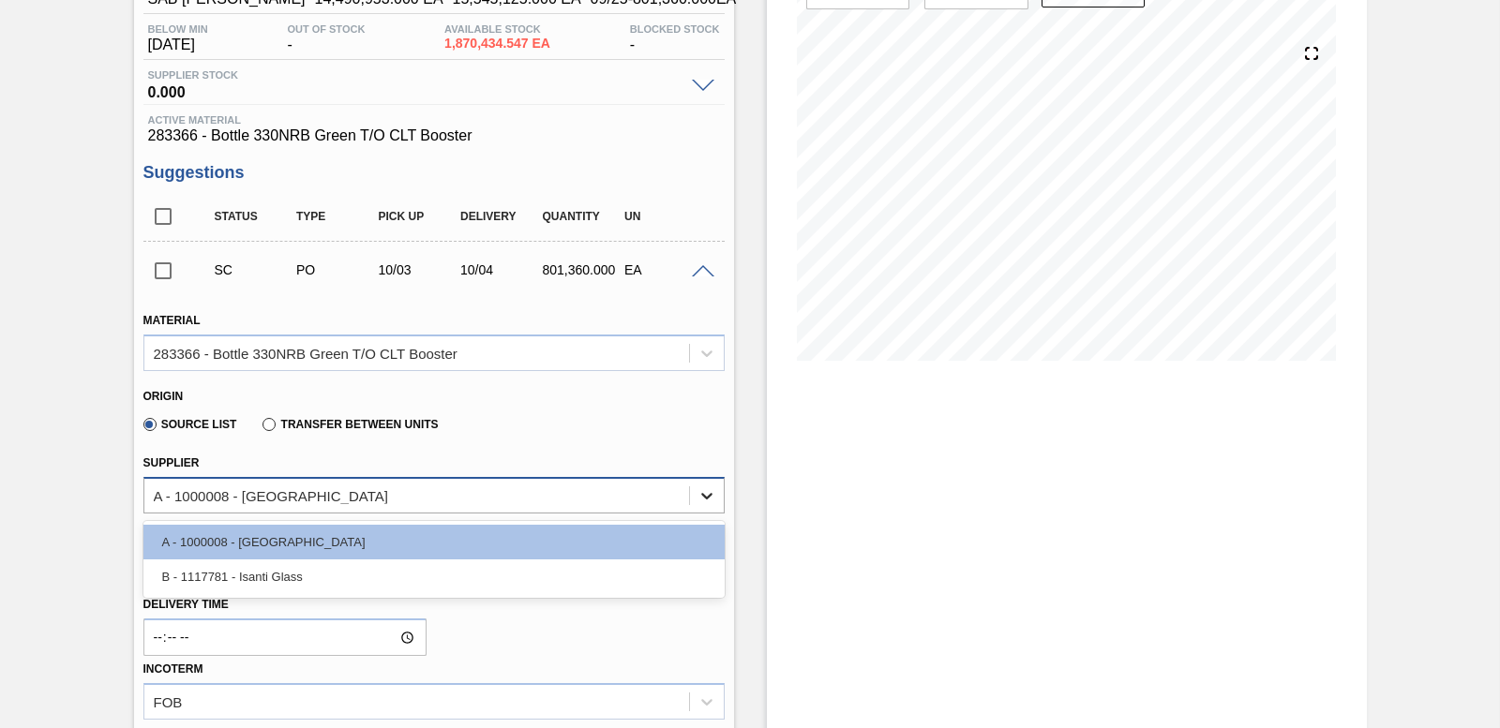
click at [711, 496] on icon at bounding box center [706, 496] width 19 height 19
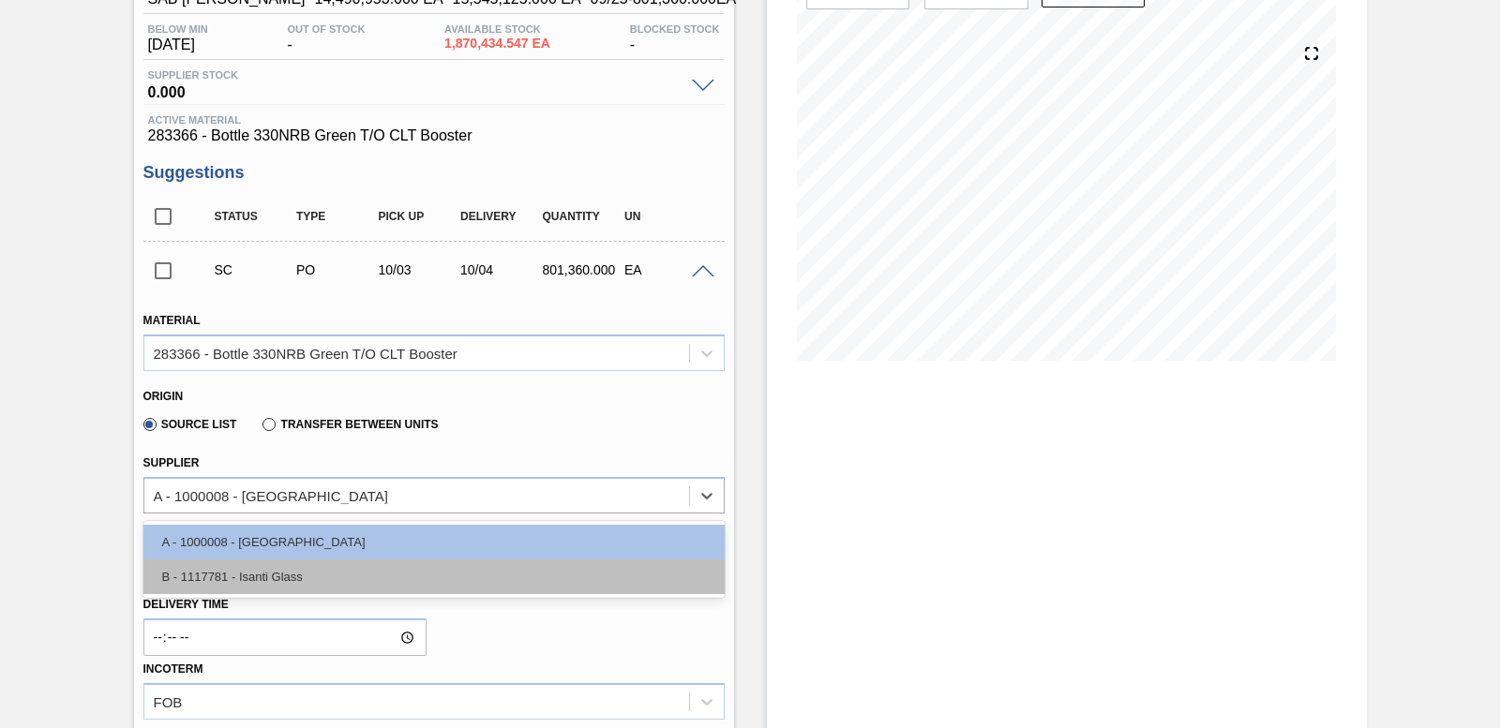
click at [565, 571] on div "B - 1117781 - Isanti Glass" at bounding box center [433, 577] width 581 height 35
type input "160,272.000"
type input "5"
type input "0.2"
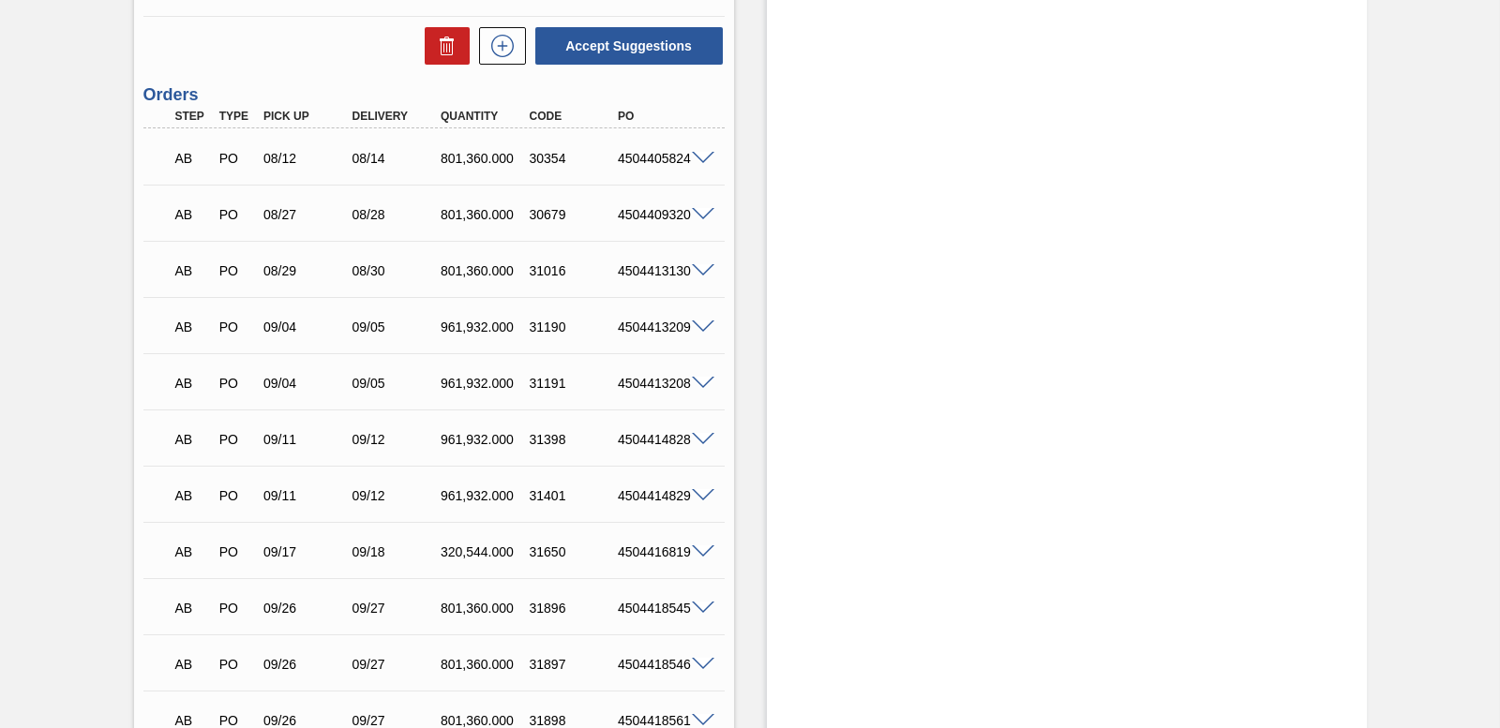
scroll to position [1594, 0]
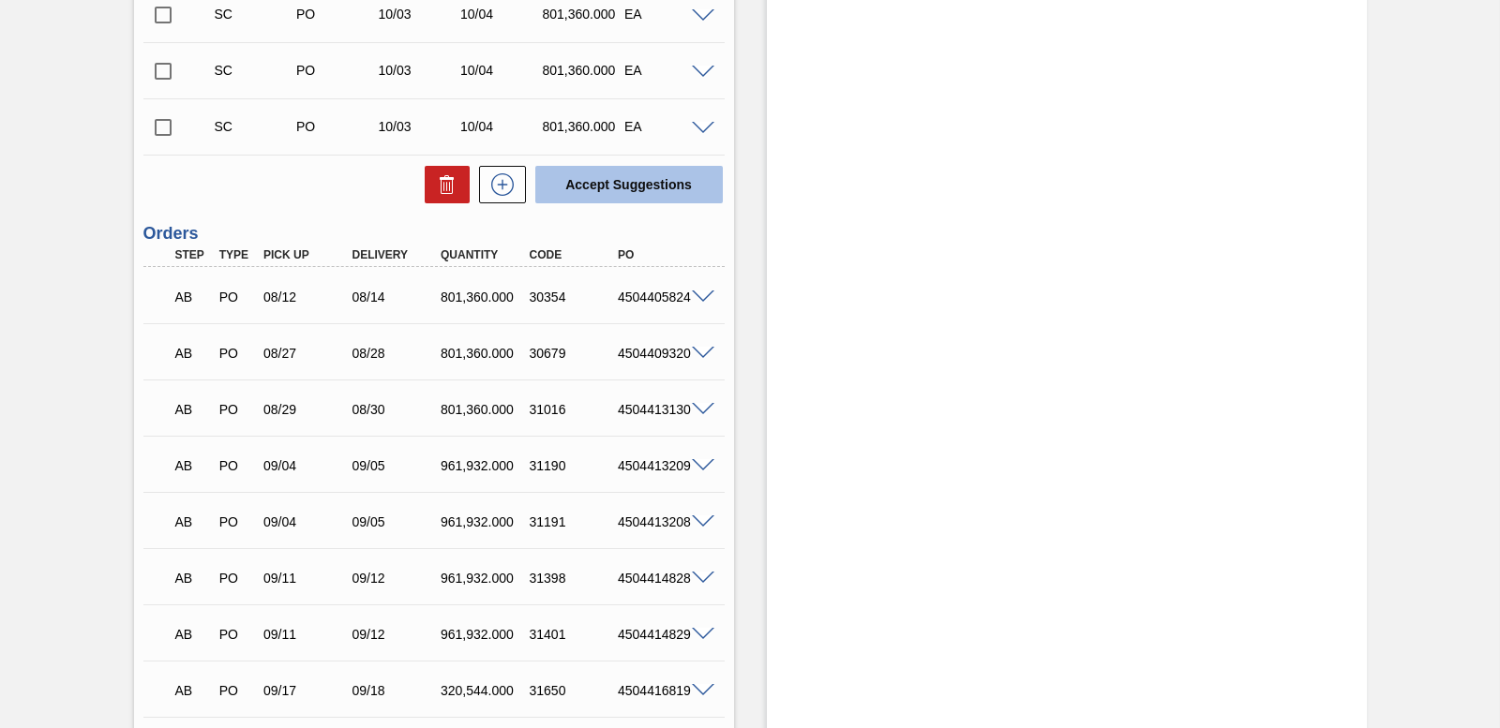
click at [619, 196] on button "Accept Suggestions" at bounding box center [628, 184] width 187 height 37
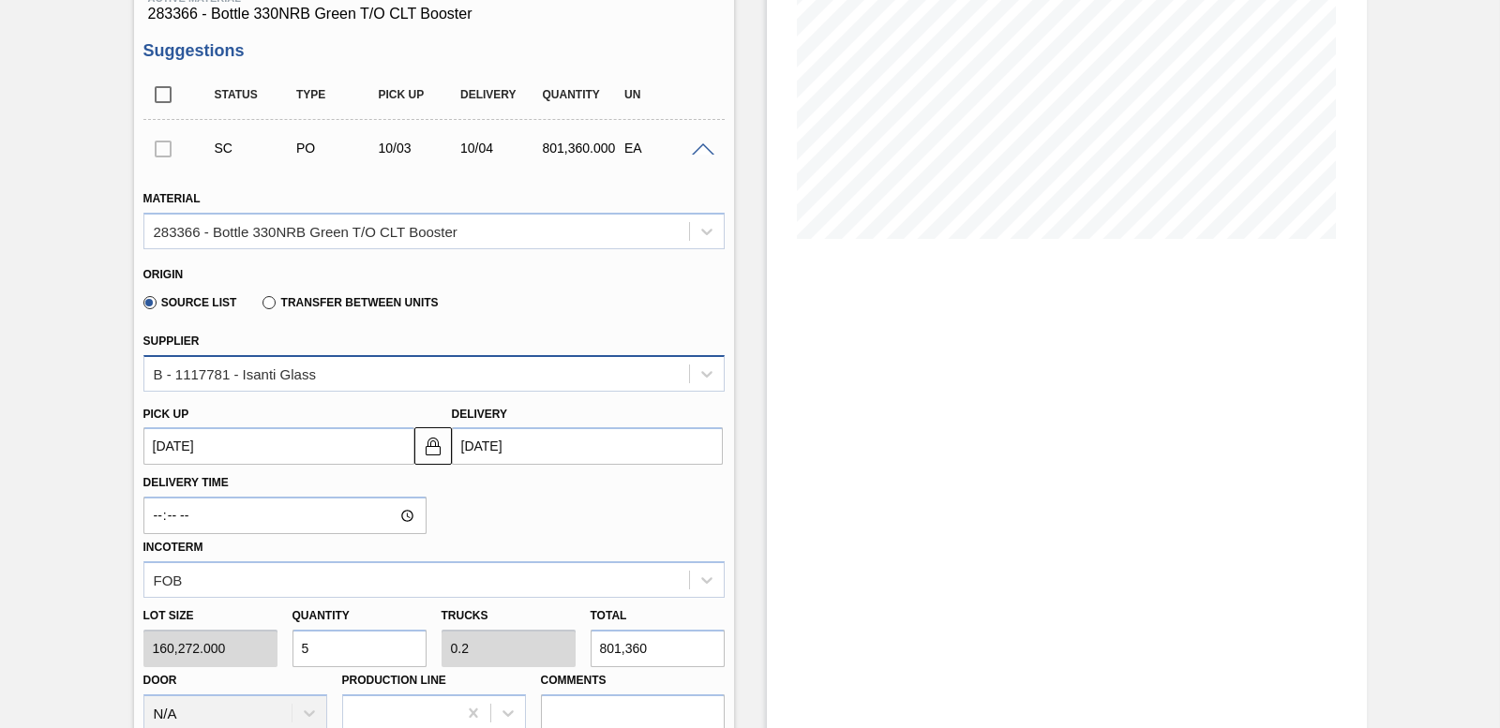
scroll to position [281, 0]
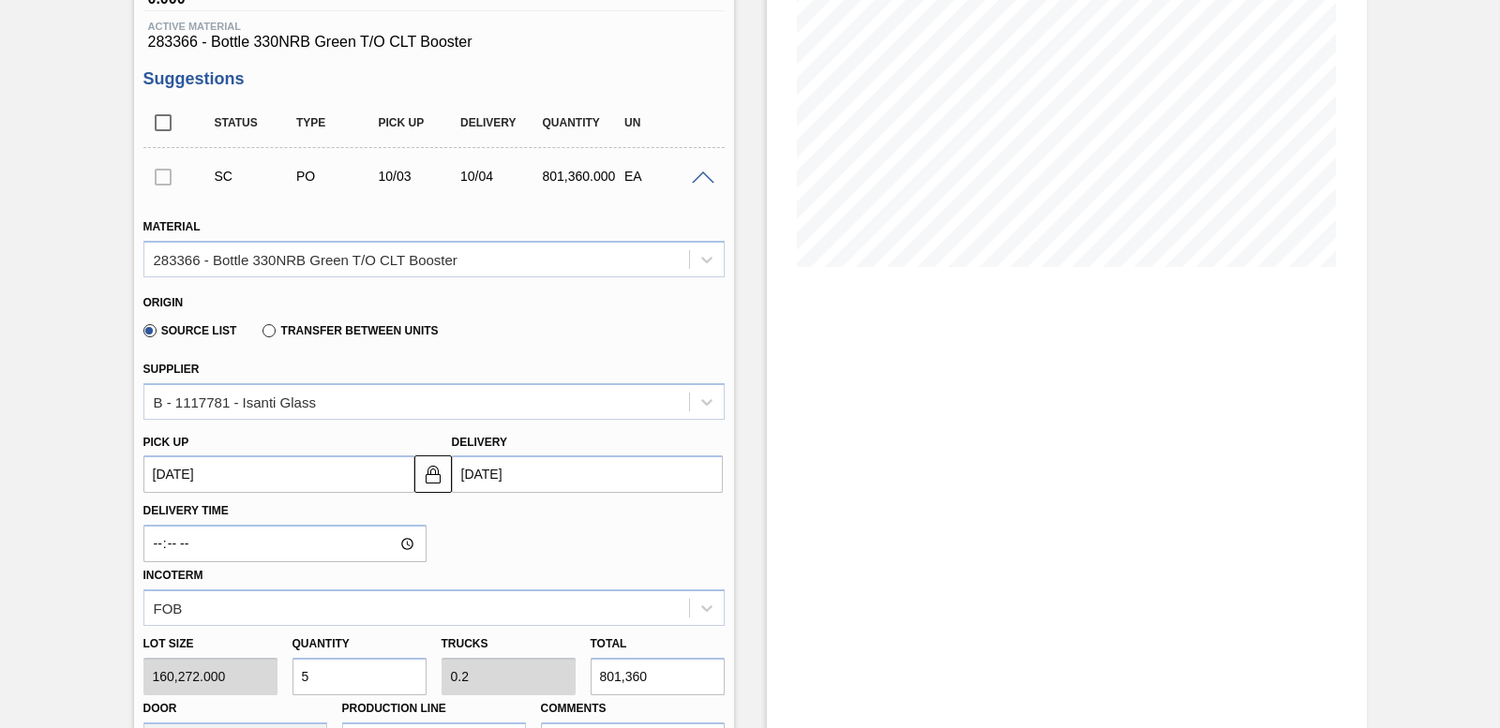
click at [162, 174] on div at bounding box center [162, 175] width 39 height 37
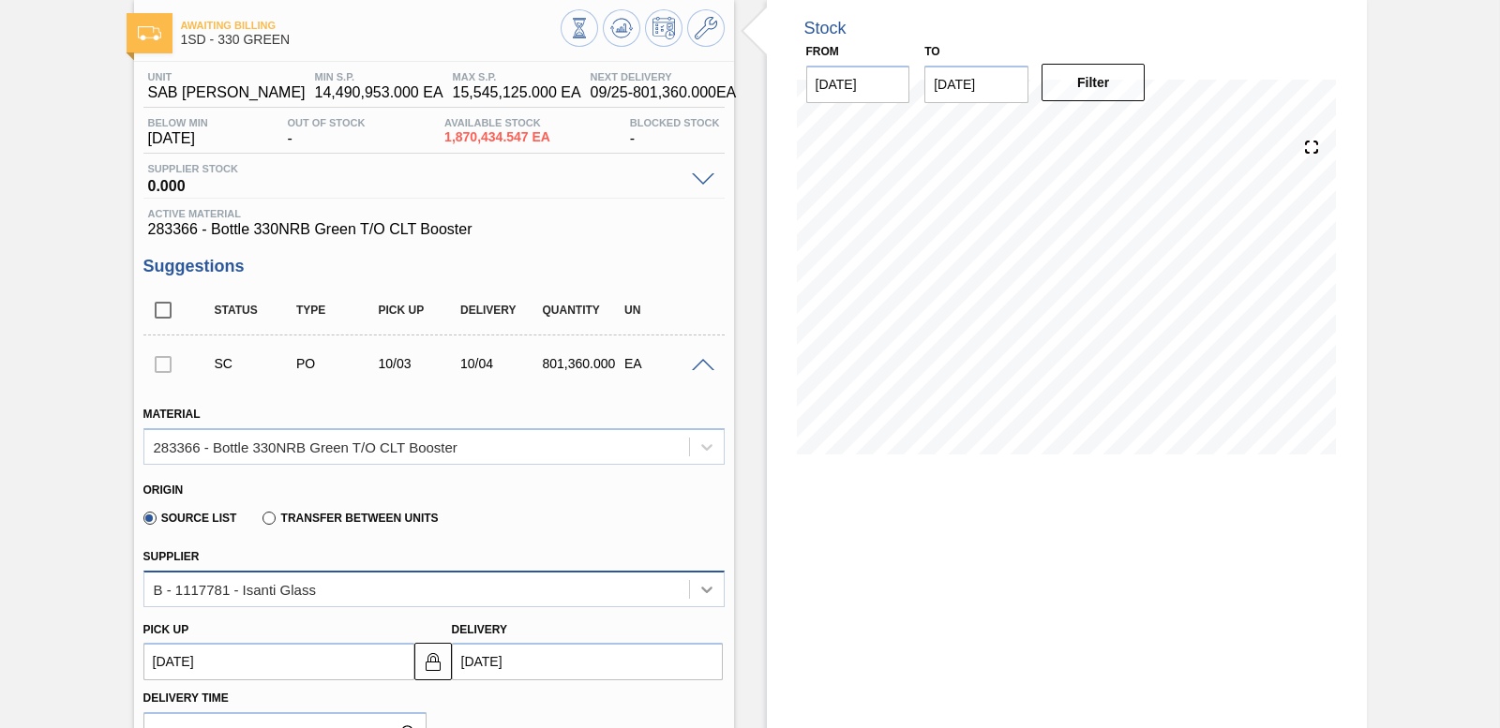
click at [711, 580] on icon at bounding box center [706, 589] width 19 height 19
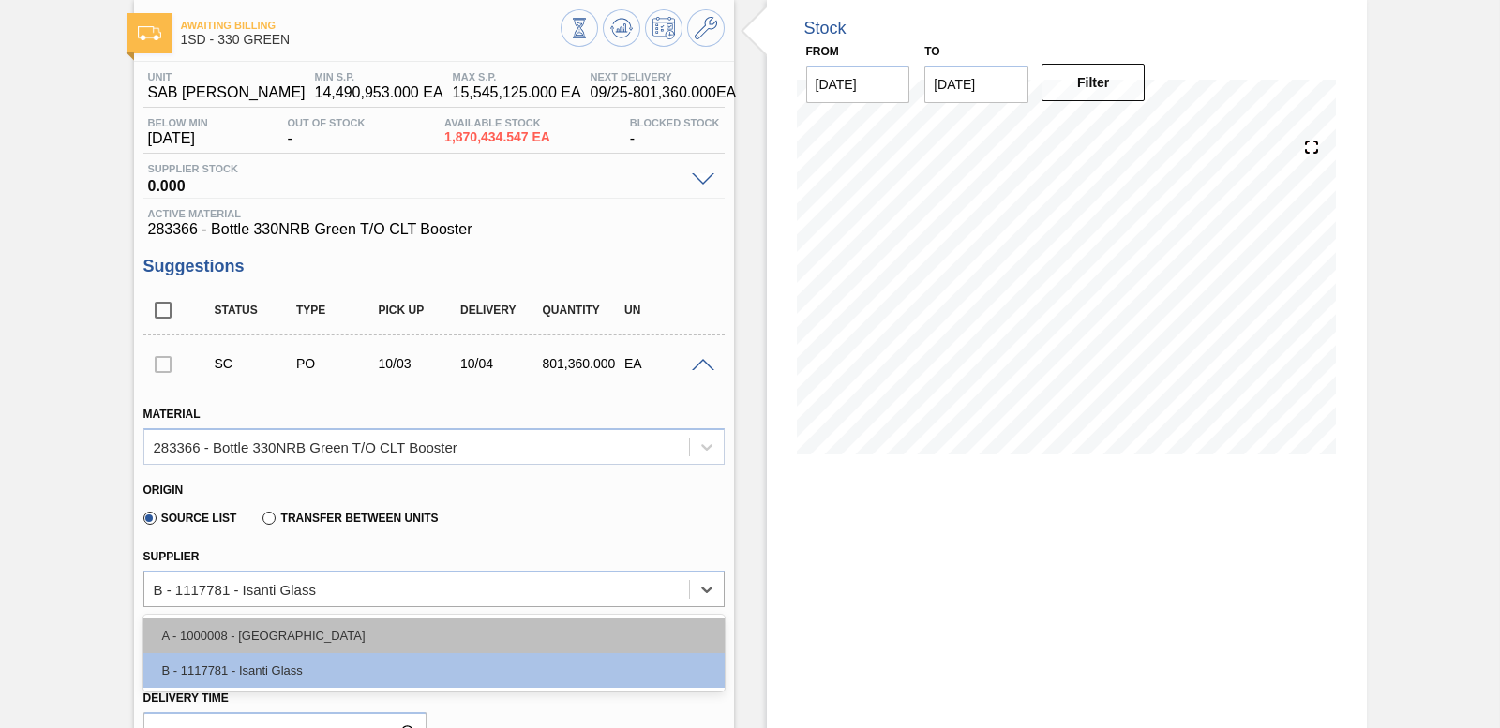
click at [541, 634] on div "A - 1000008 - [GEOGRAPHIC_DATA]" at bounding box center [433, 636] width 581 height 35
type input "1.000"
type input "801,360"
type input "1"
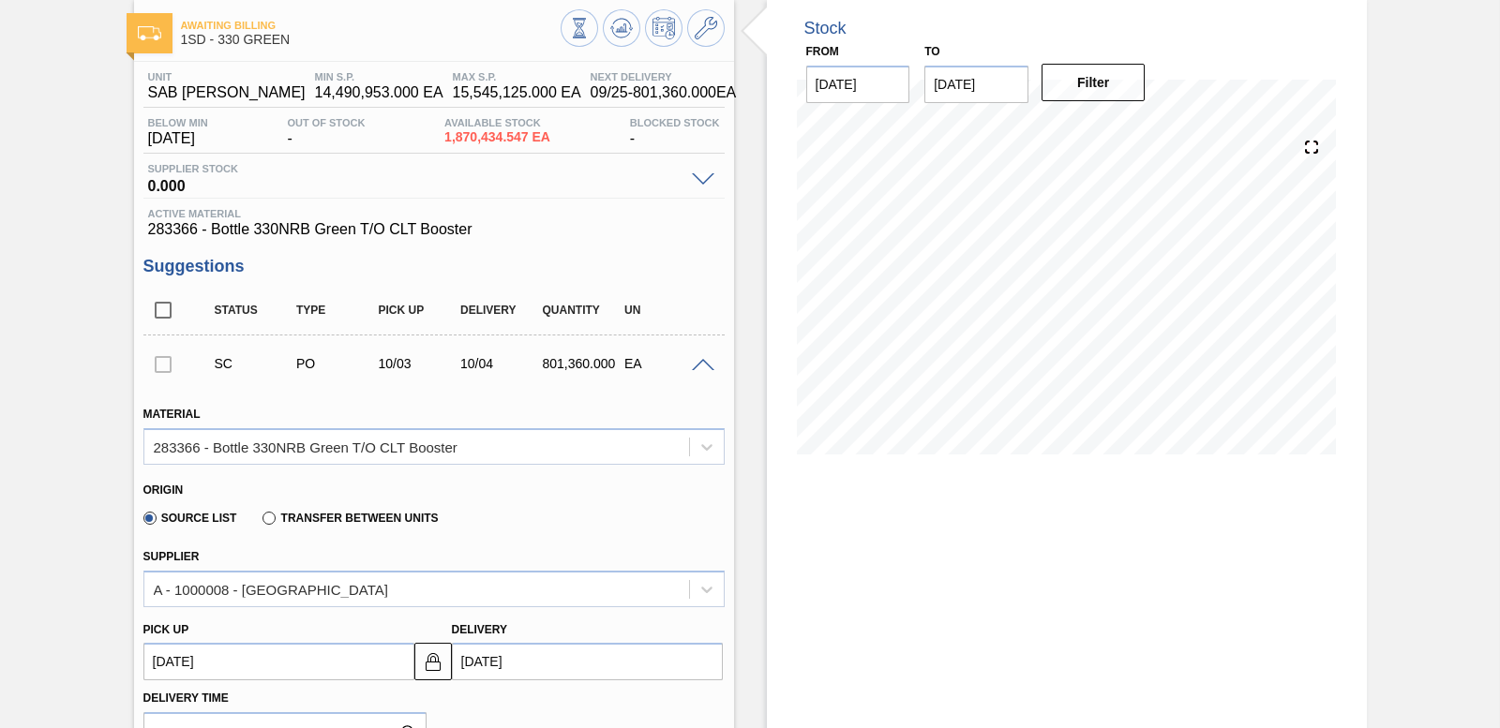
click at [591, 515] on div "Source List Transfer between Units" at bounding box center [425, 515] width 565 height 37
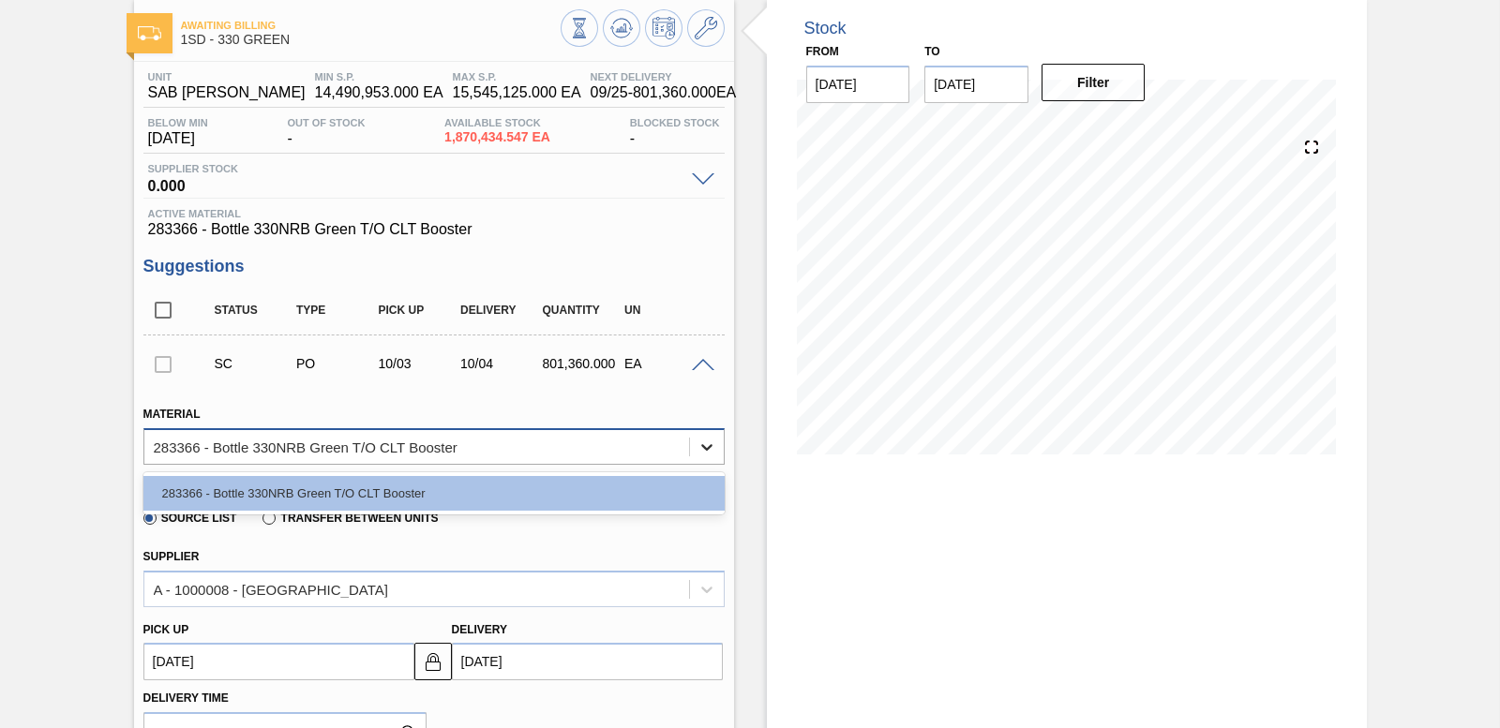
click at [702, 449] on icon at bounding box center [706, 447] width 19 height 19
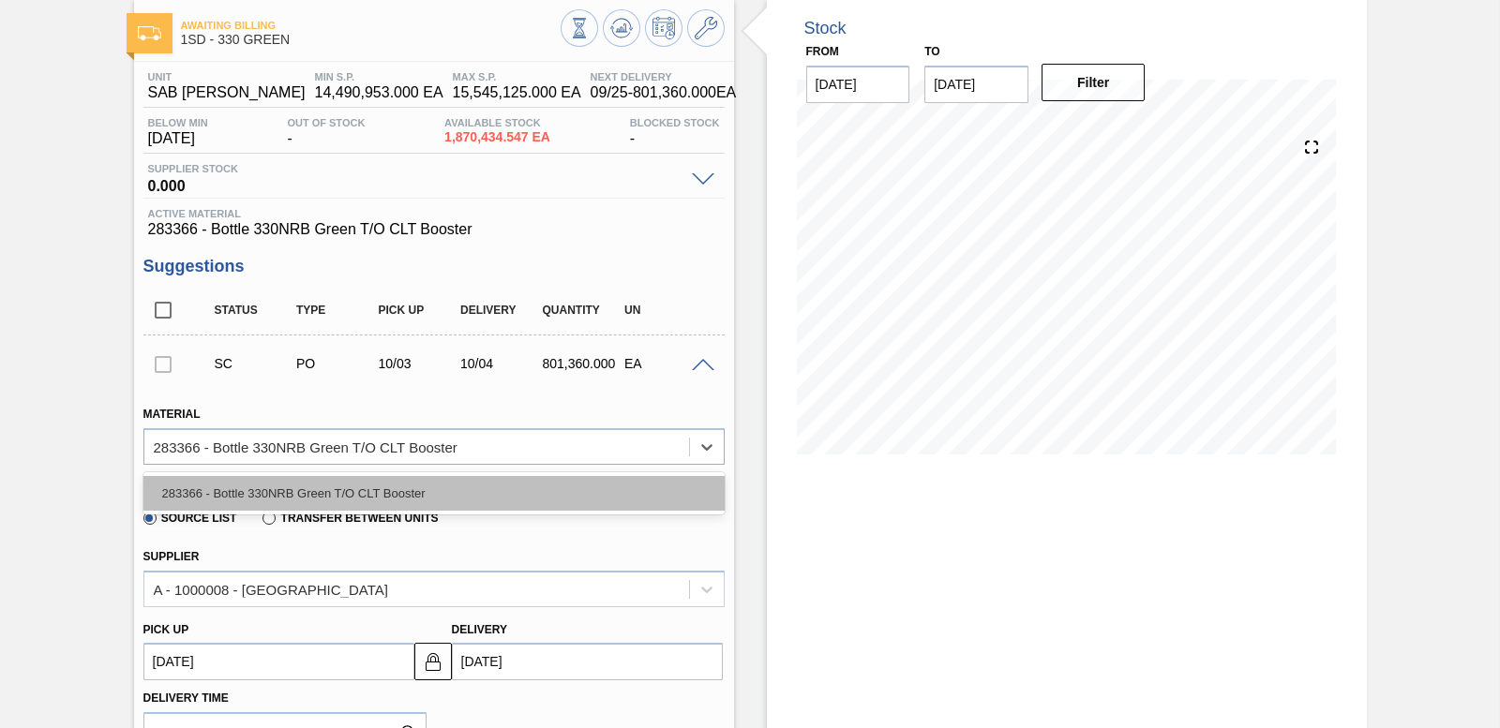
click at [566, 493] on div "283366 - Bottle 330NRB Green T/O CLT Booster" at bounding box center [433, 493] width 581 height 35
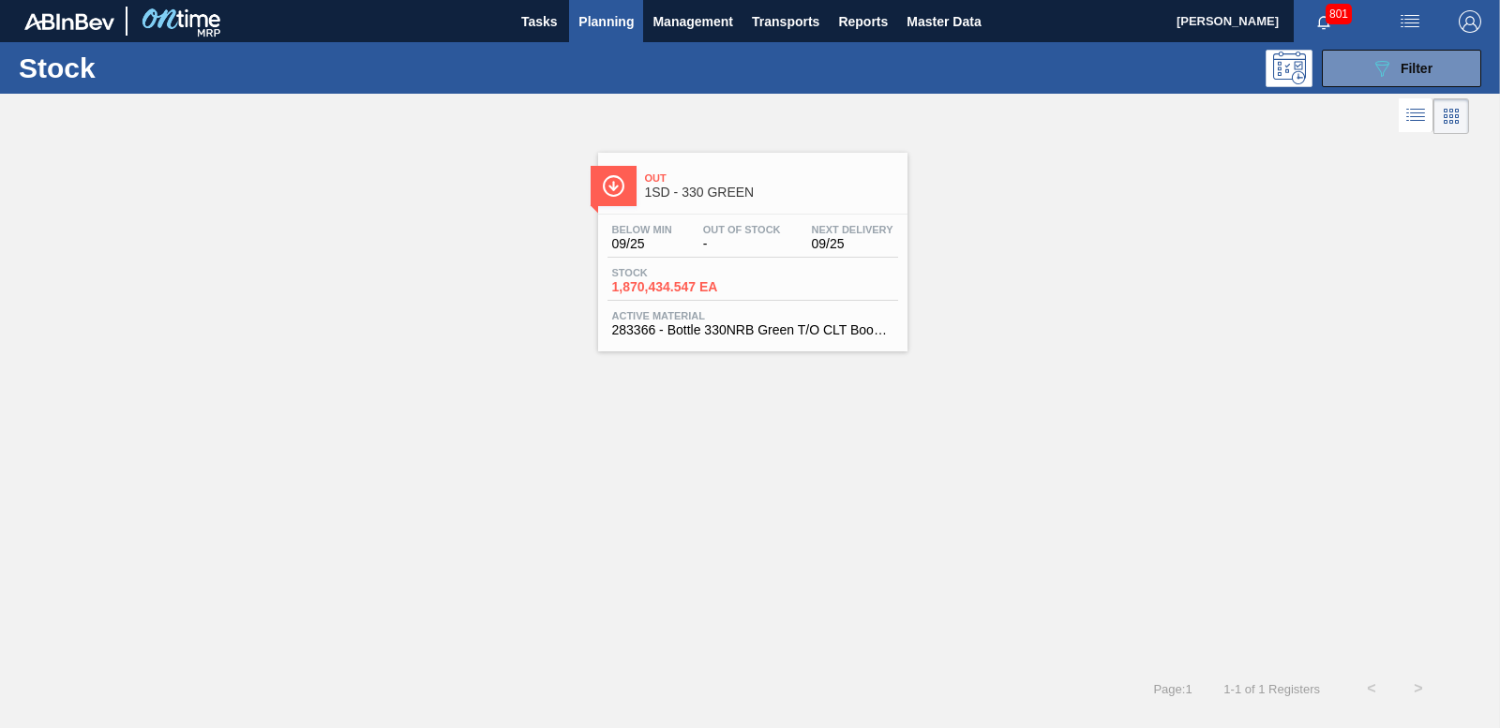
click at [660, 290] on span "1,870,434.547 EA" at bounding box center [677, 287] width 131 height 14
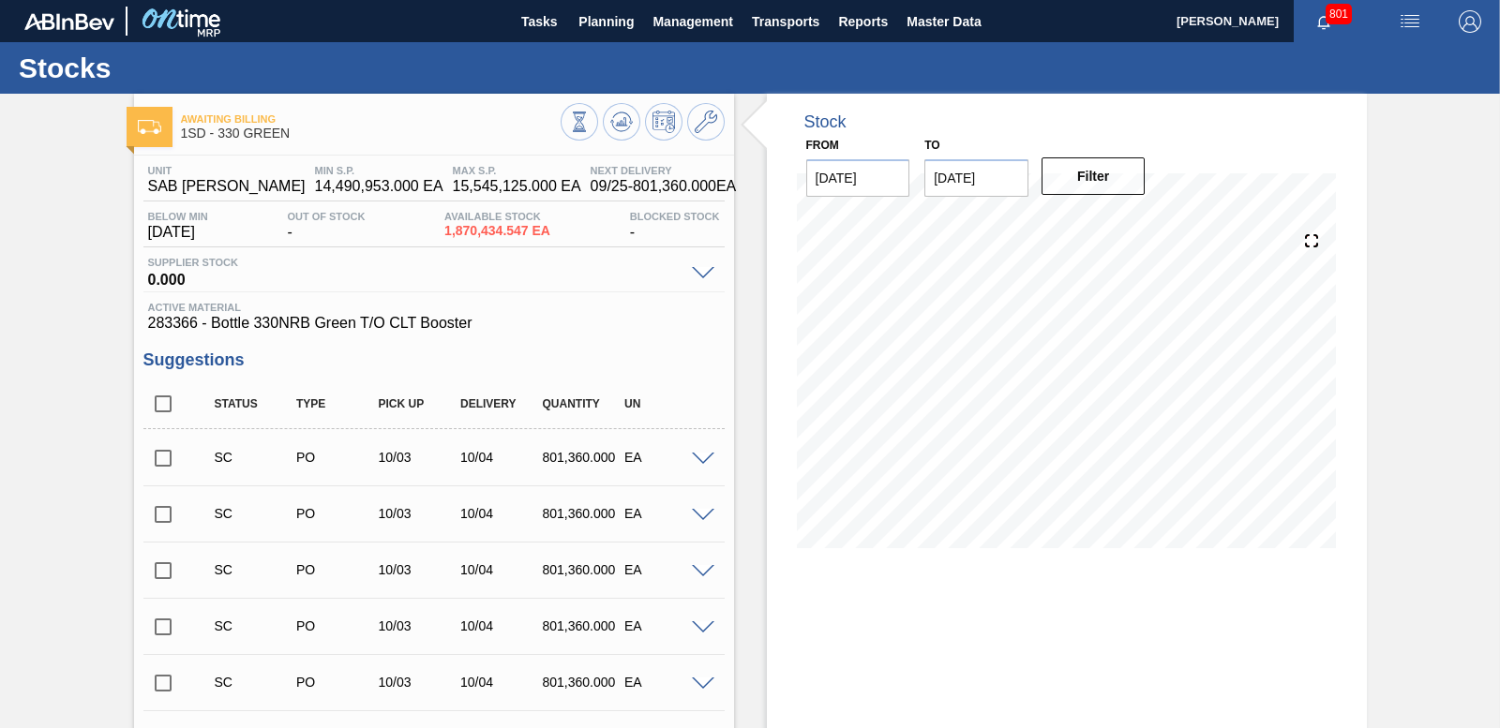
click at [159, 456] on input "checkbox" at bounding box center [162, 458] width 39 height 39
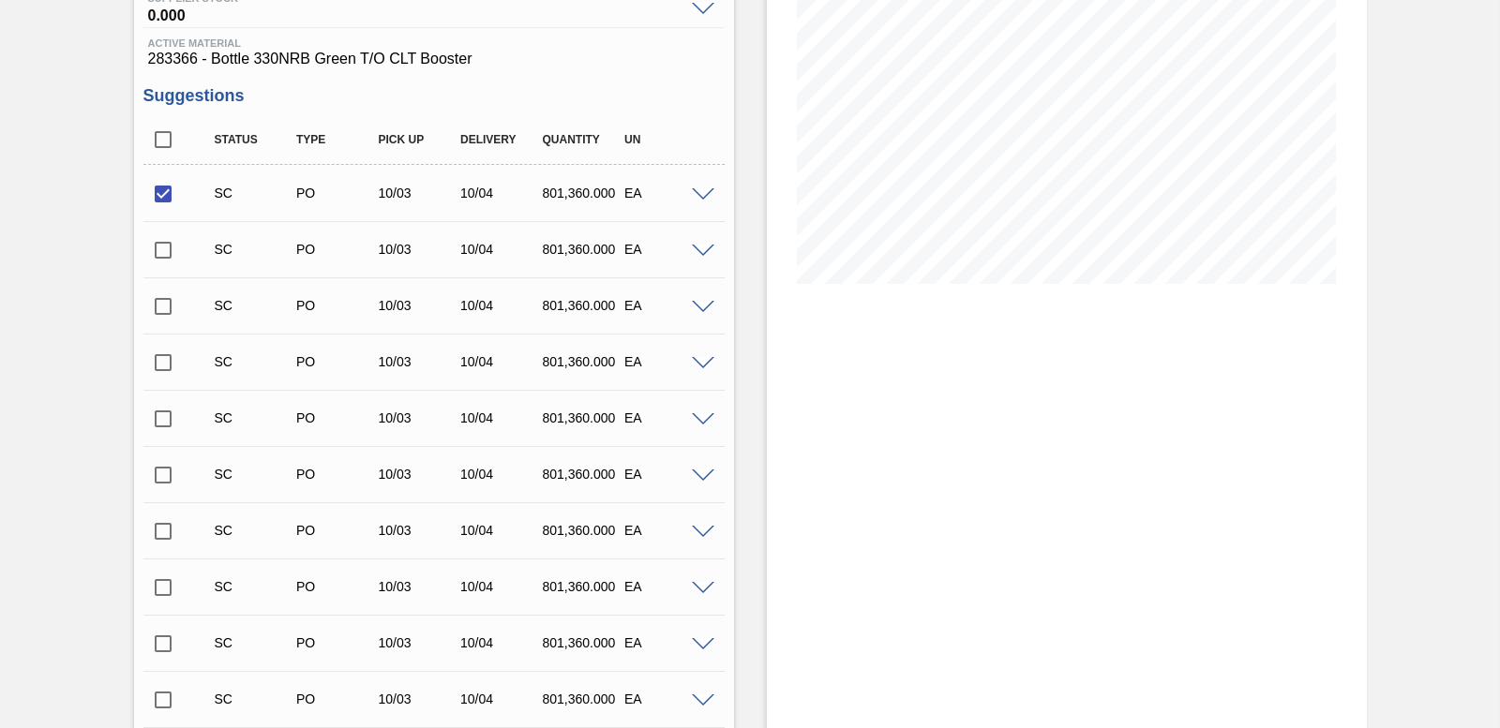
scroll to position [281, 0]
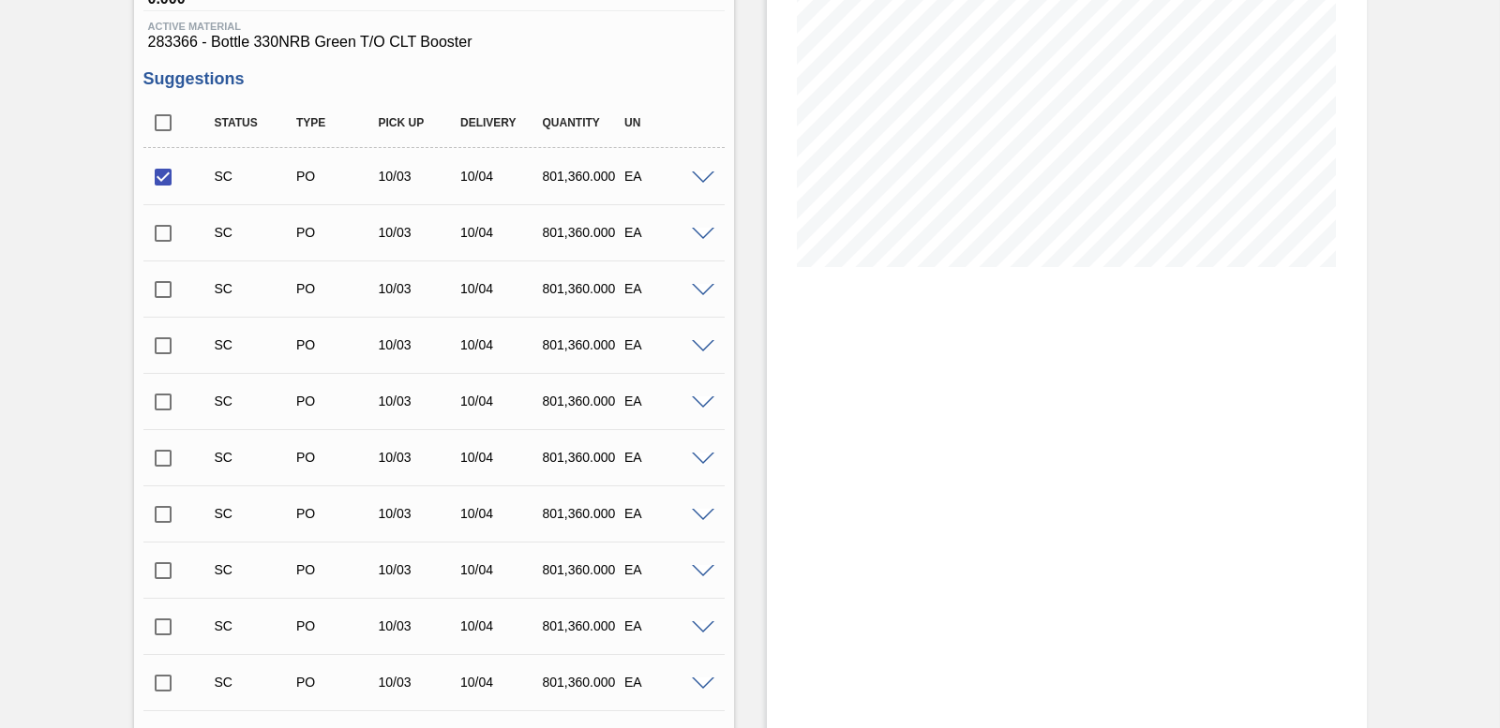
click at [697, 182] on span at bounding box center [703, 179] width 22 height 14
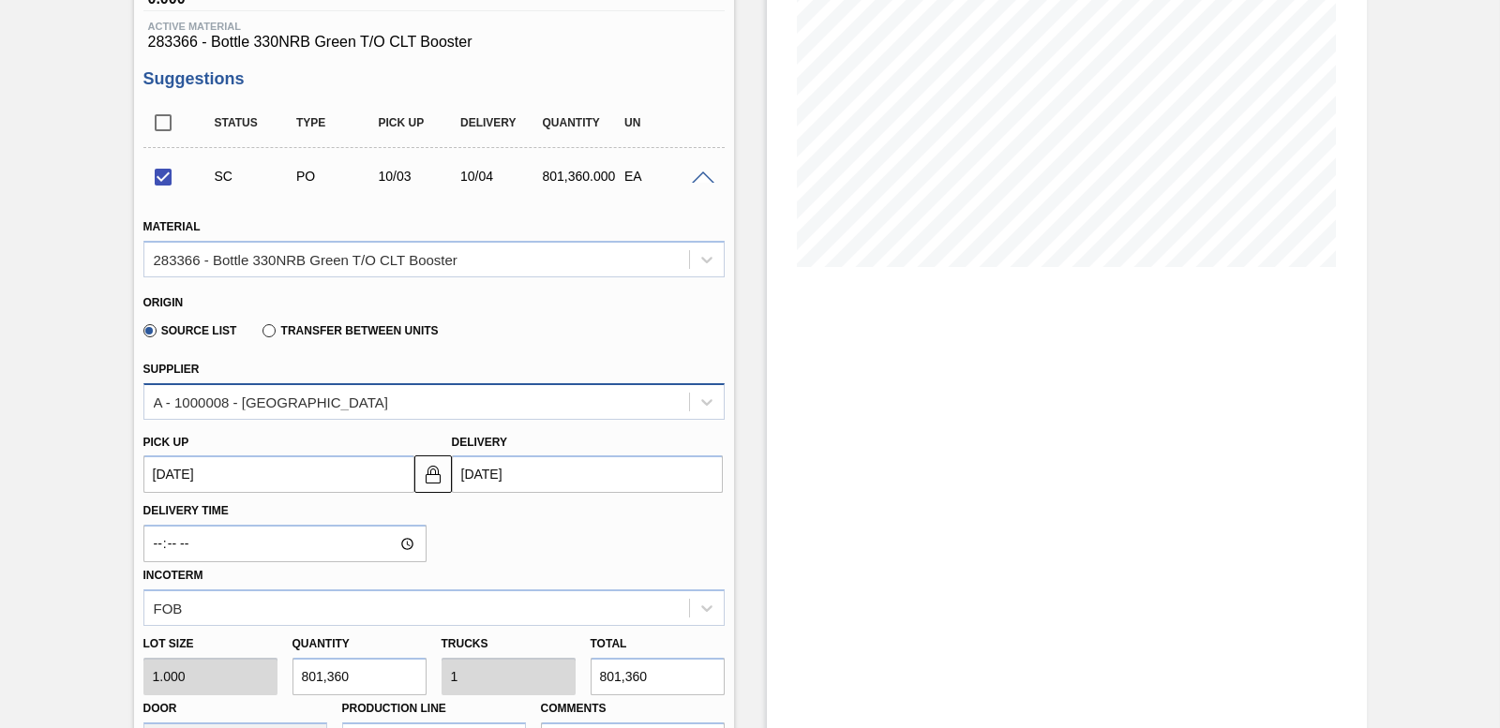
click at [386, 405] on div "A - 1000008 - [GEOGRAPHIC_DATA]" at bounding box center [416, 401] width 545 height 27
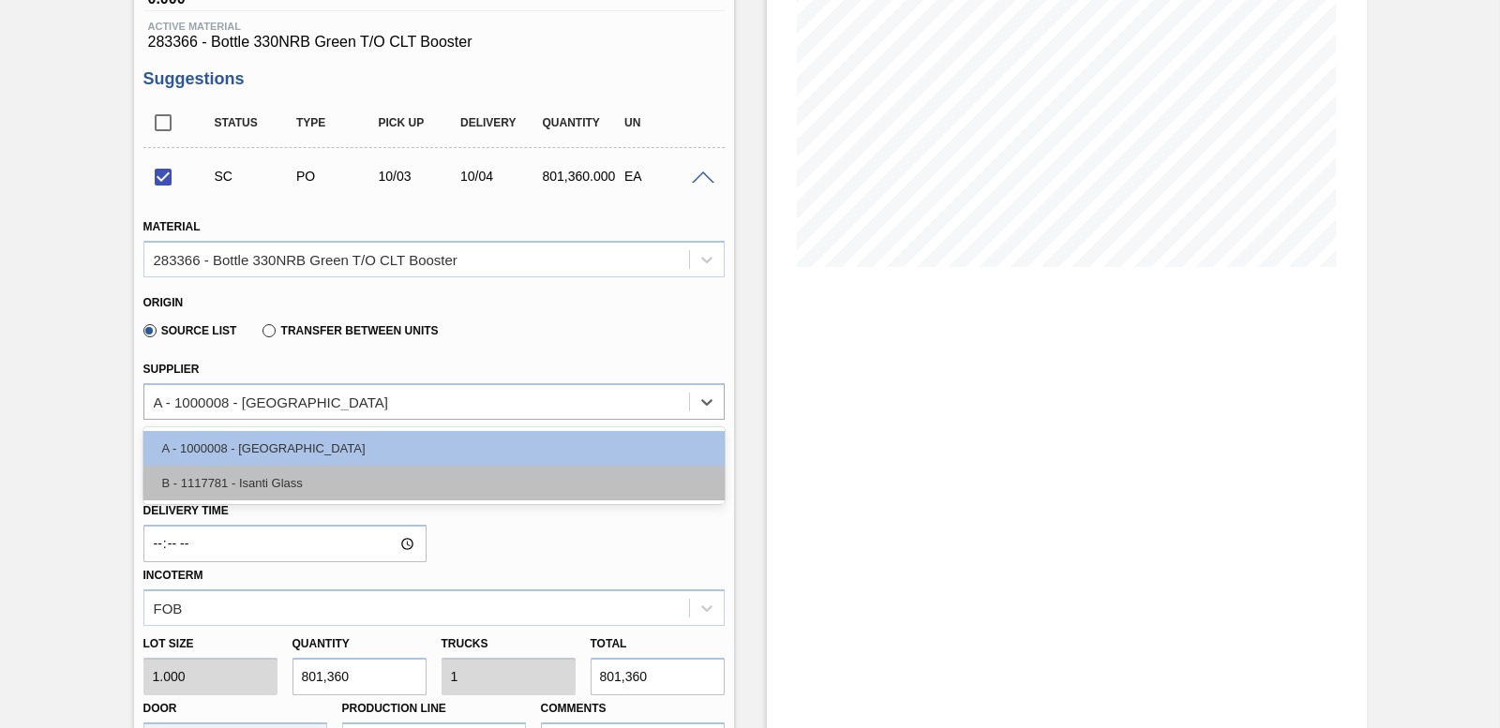
click at [343, 487] on div "B - 1117781 - Isanti Glass" at bounding box center [433, 483] width 581 height 35
checkbox input "false"
type input "160,272.000"
type input "5"
type input "0.2"
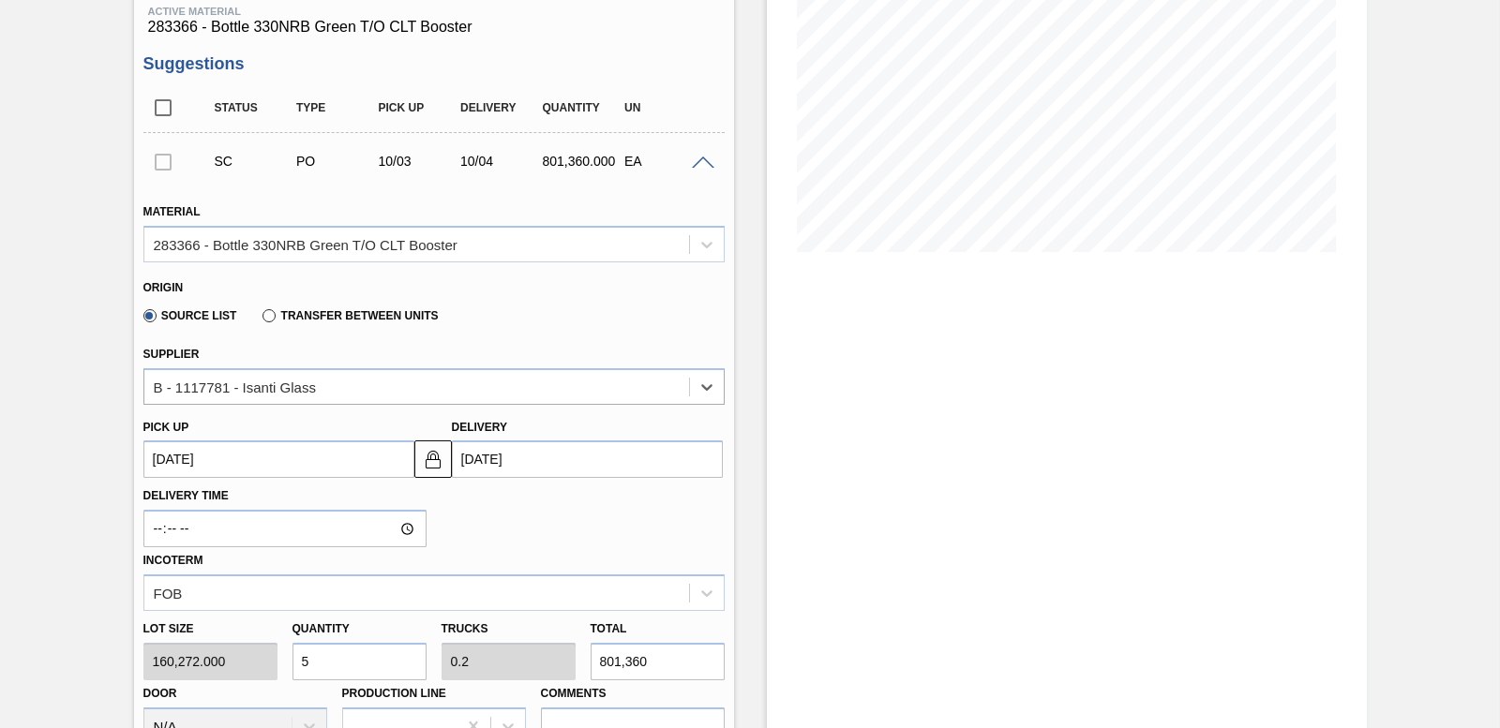
scroll to position [187, 0]
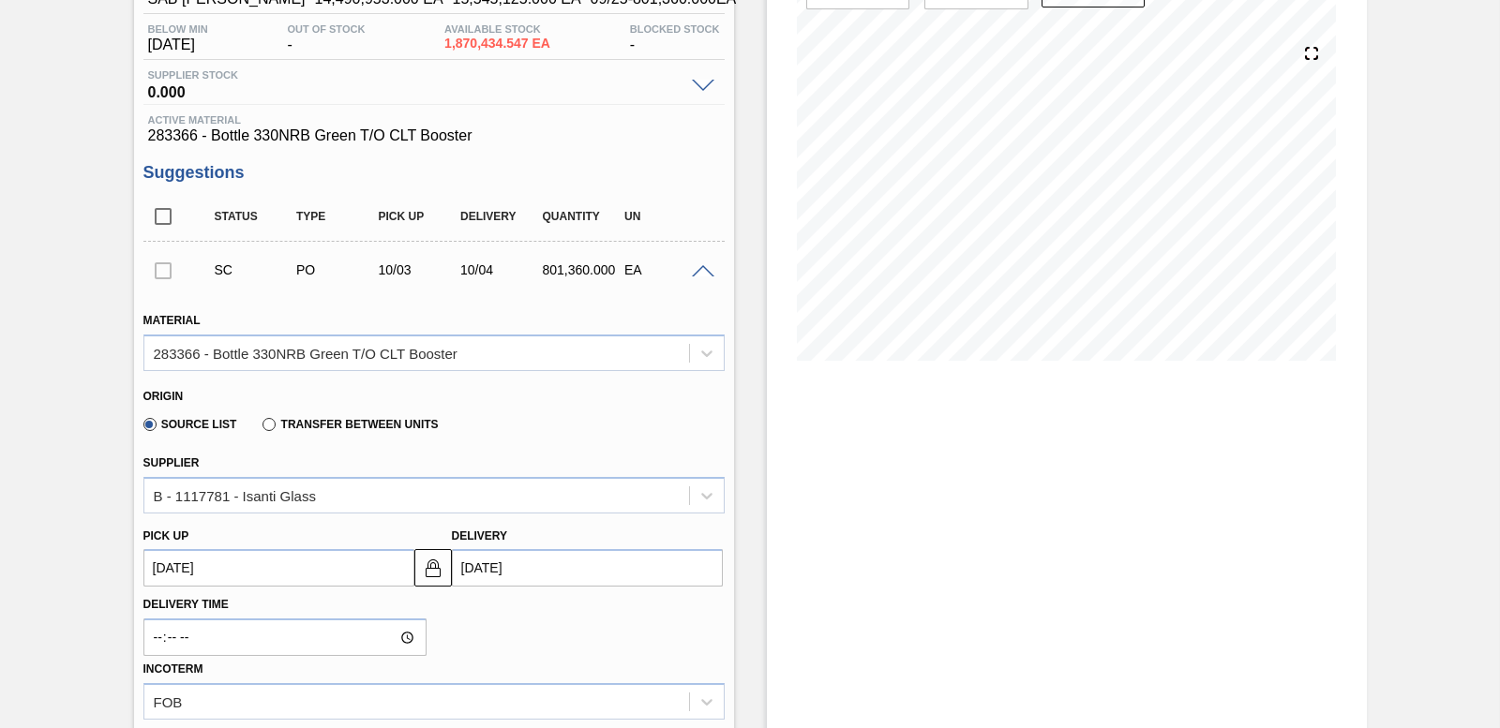
click at [705, 268] on span at bounding box center [703, 272] width 22 height 14
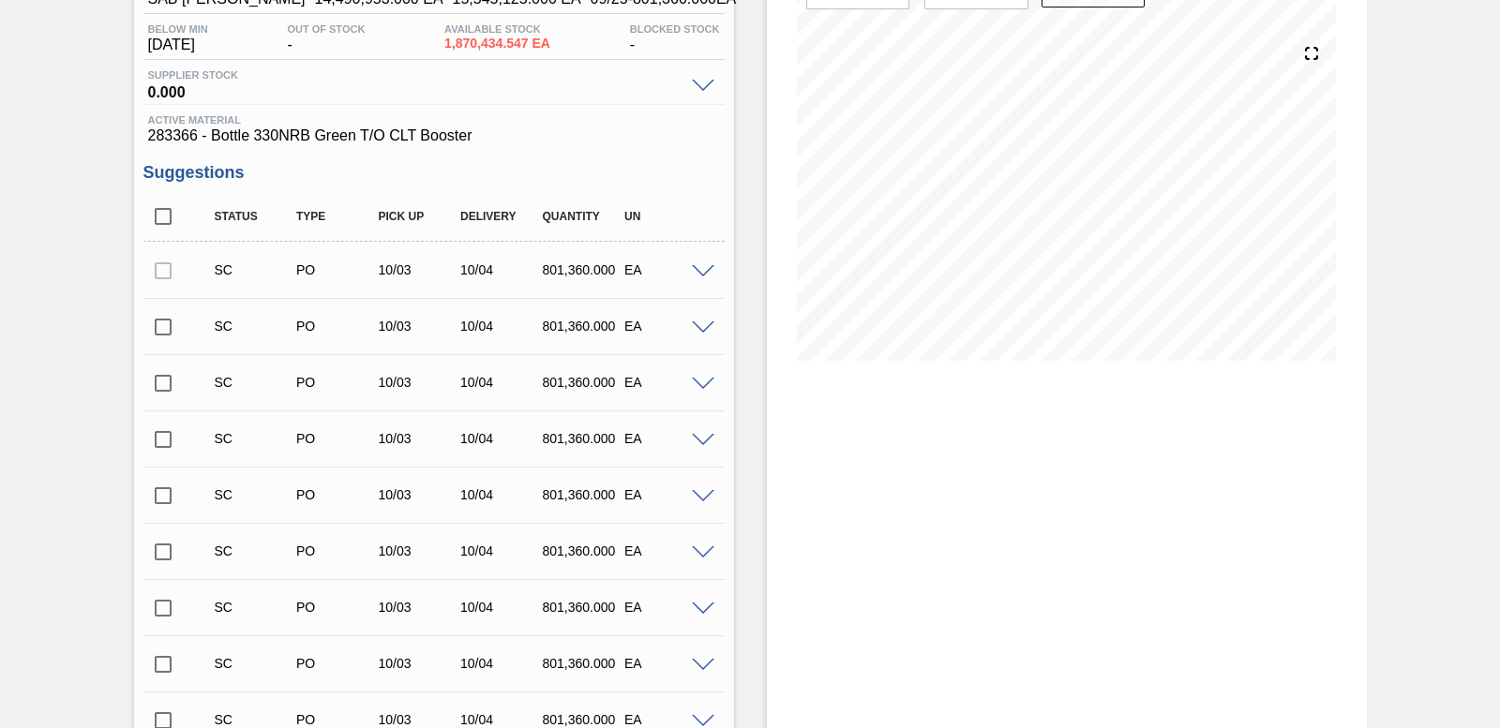
click at [158, 321] on input "checkbox" at bounding box center [162, 326] width 39 height 39
click at [699, 327] on span at bounding box center [703, 329] width 22 height 14
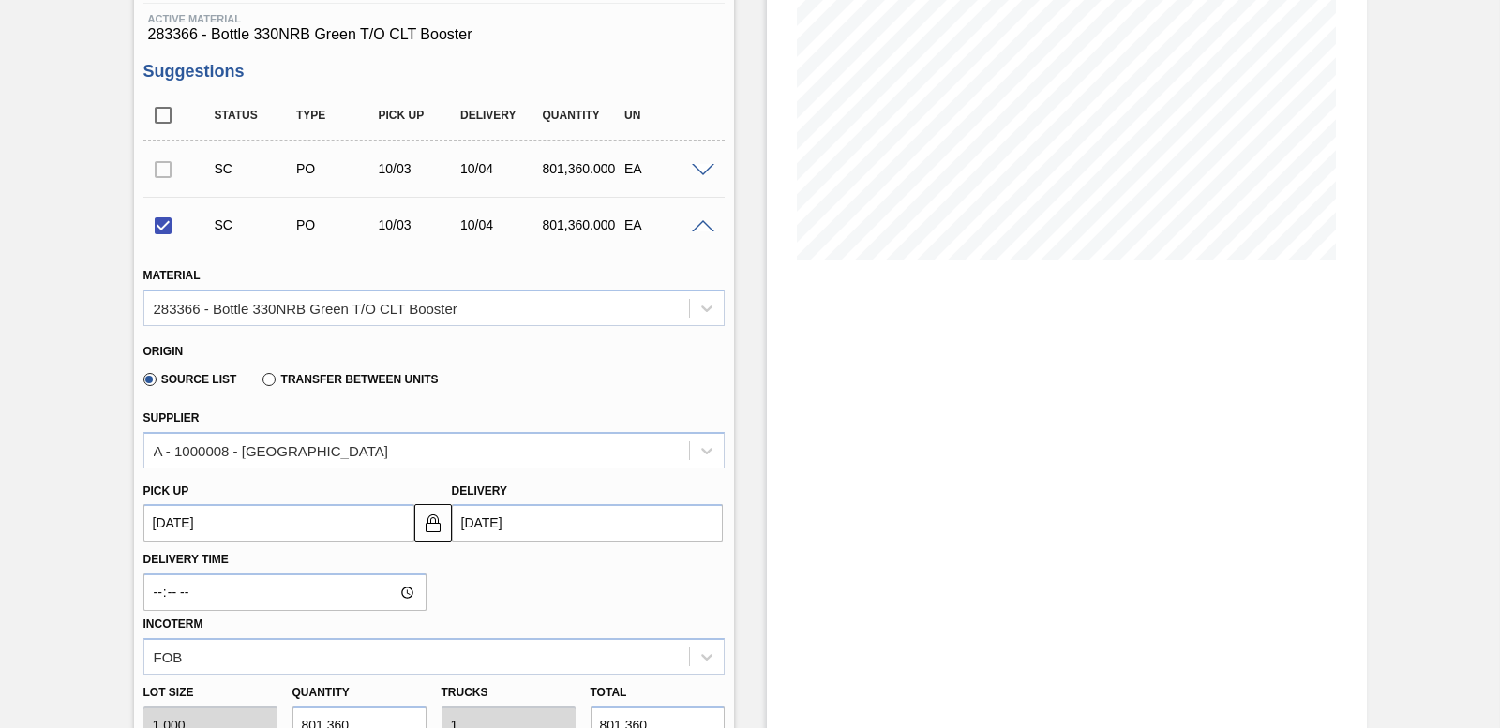
scroll to position [562, 0]
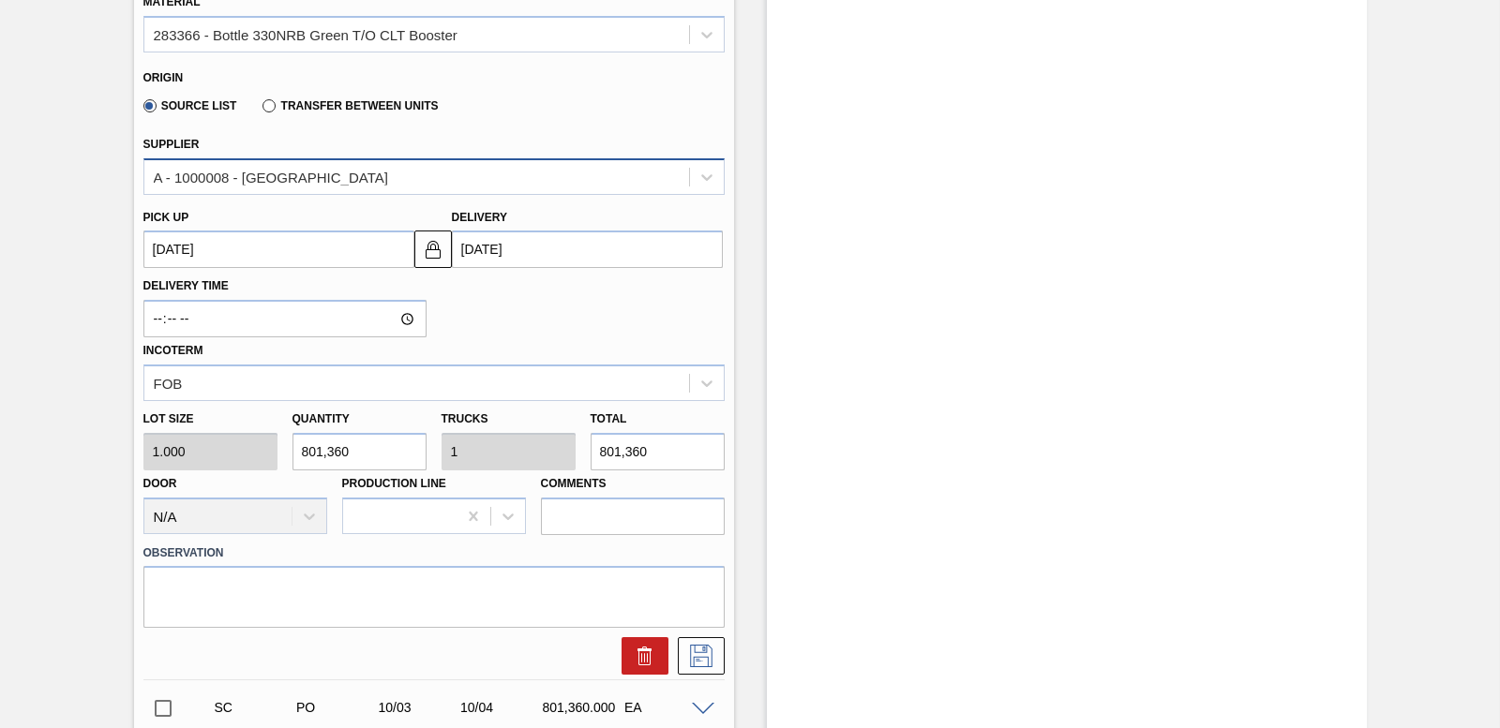
click at [331, 171] on div "A - 1000008 - [GEOGRAPHIC_DATA]" at bounding box center [416, 176] width 545 height 27
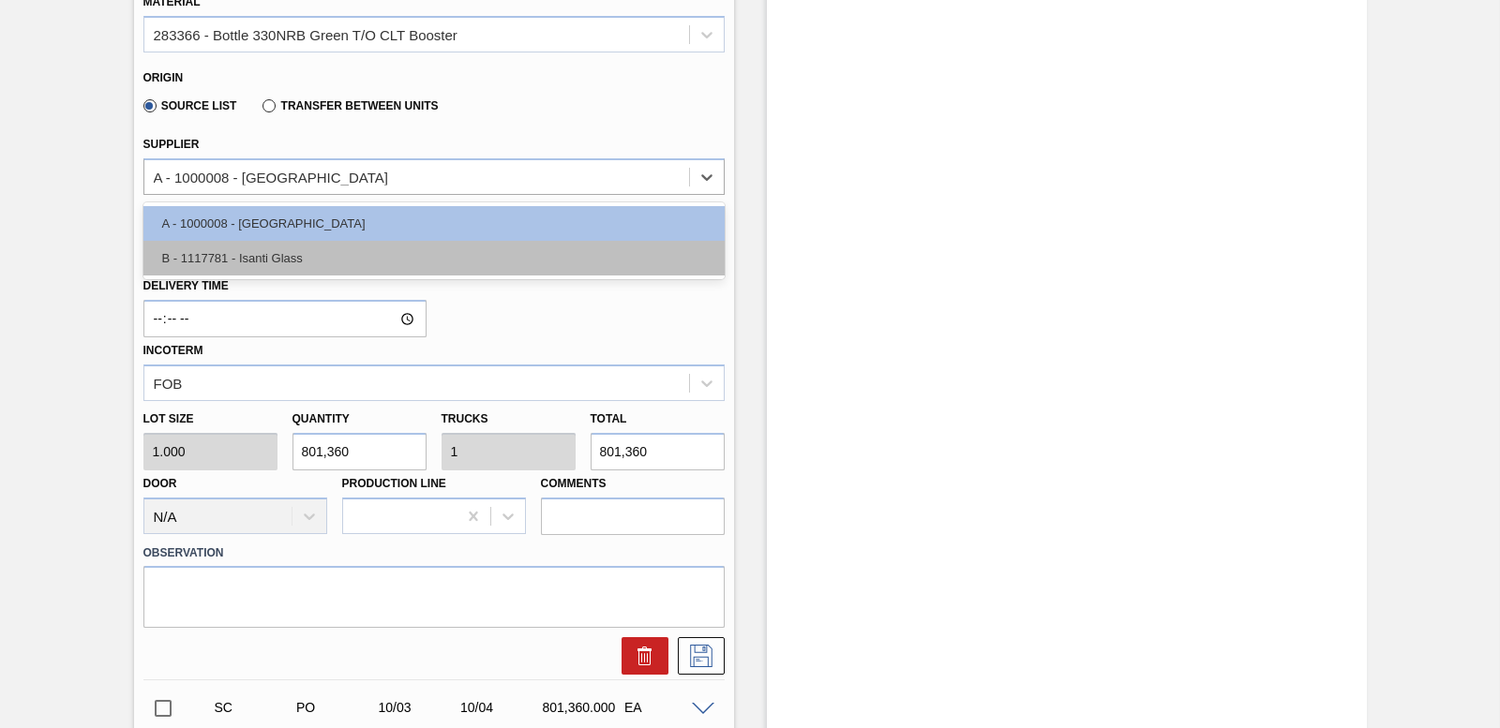
click at [325, 265] on div "B - 1117781 - Isanti Glass" at bounding box center [433, 258] width 581 height 35
checkbox input "false"
type input "160,272.000"
type input "5"
type input "0.2"
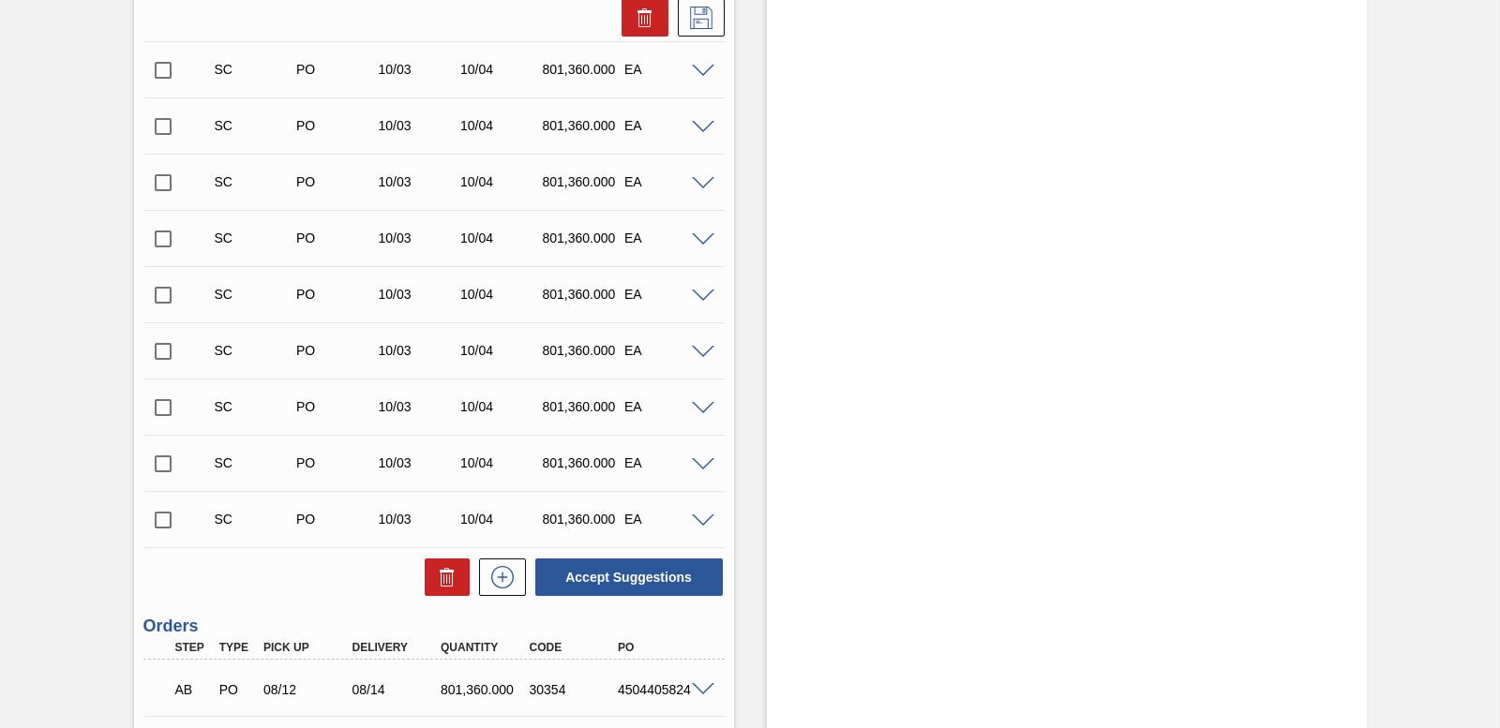
scroll to position [1500, 0]
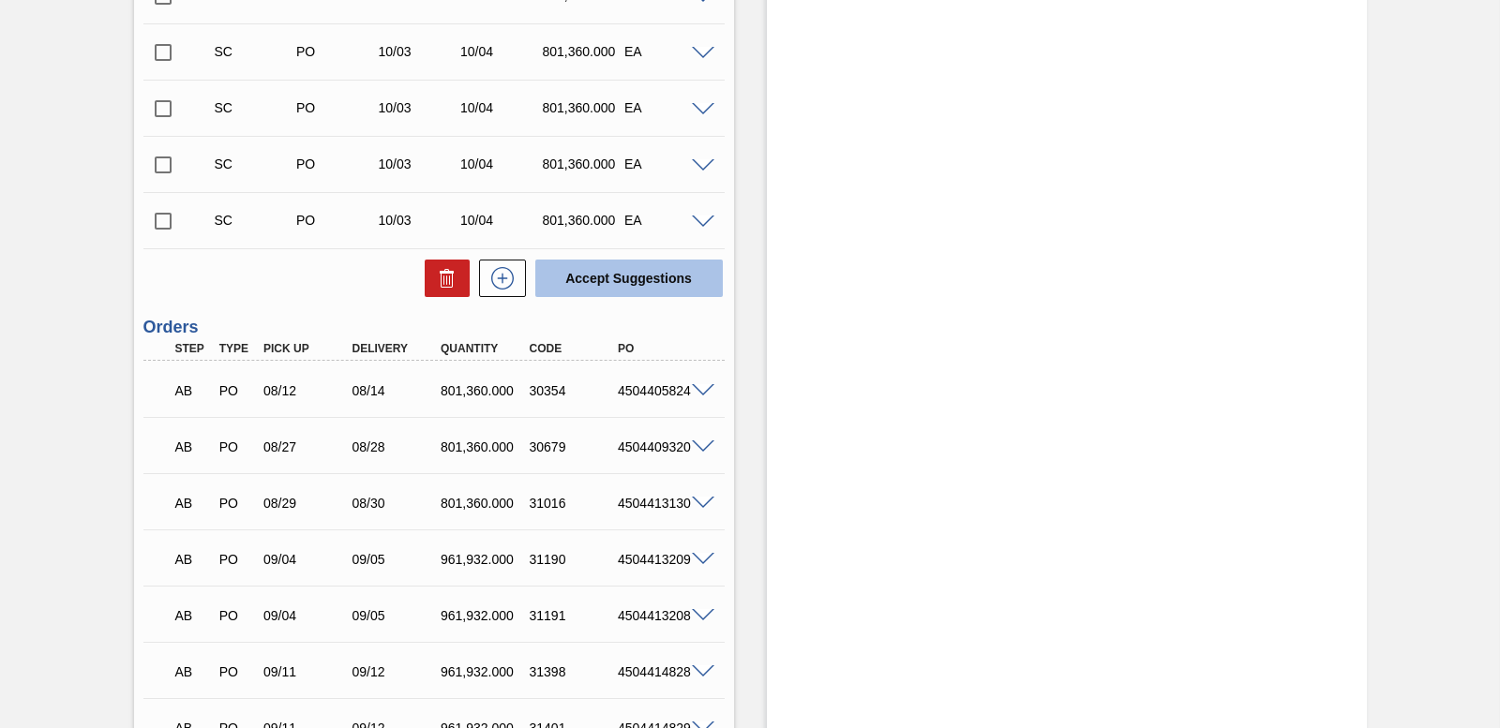
click at [580, 287] on button "Accept Suggestions" at bounding box center [628, 278] width 187 height 37
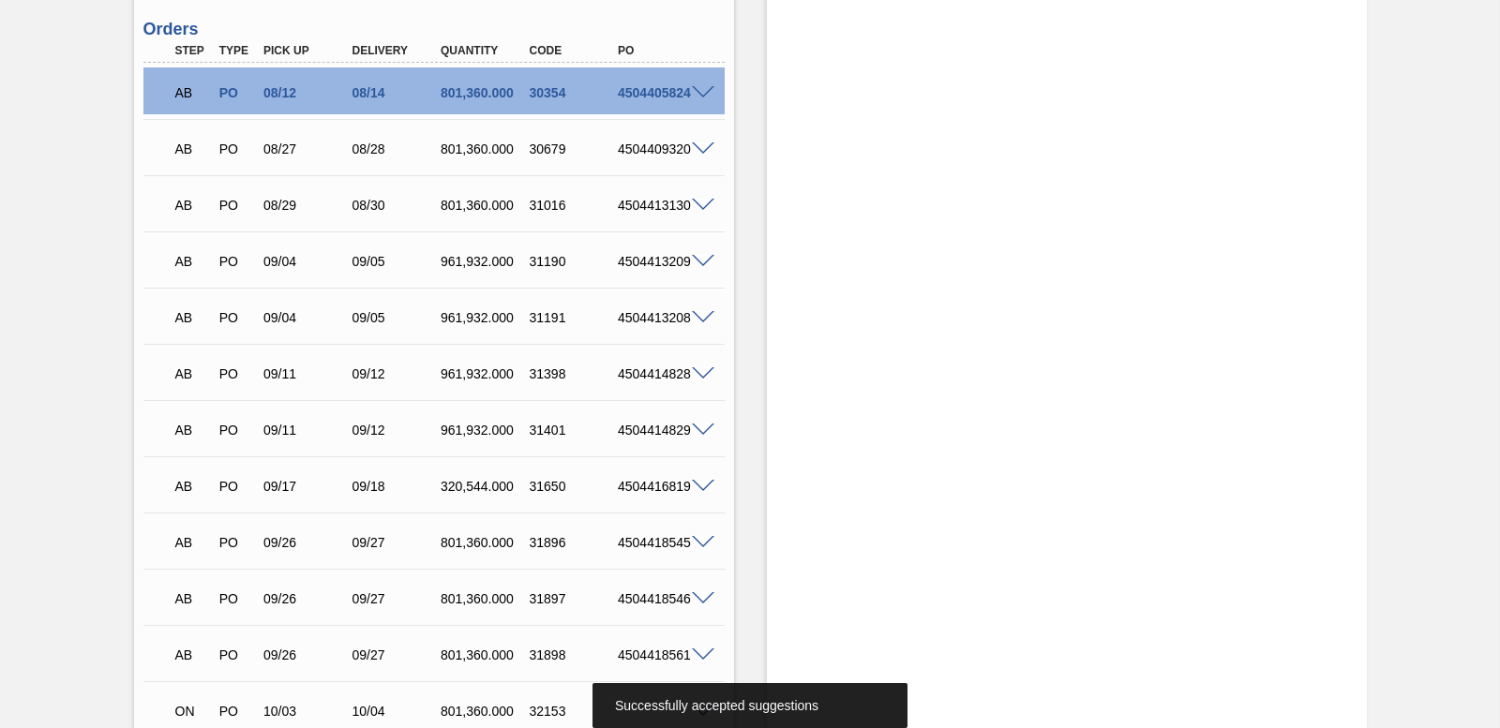
scroll to position [1205, 0]
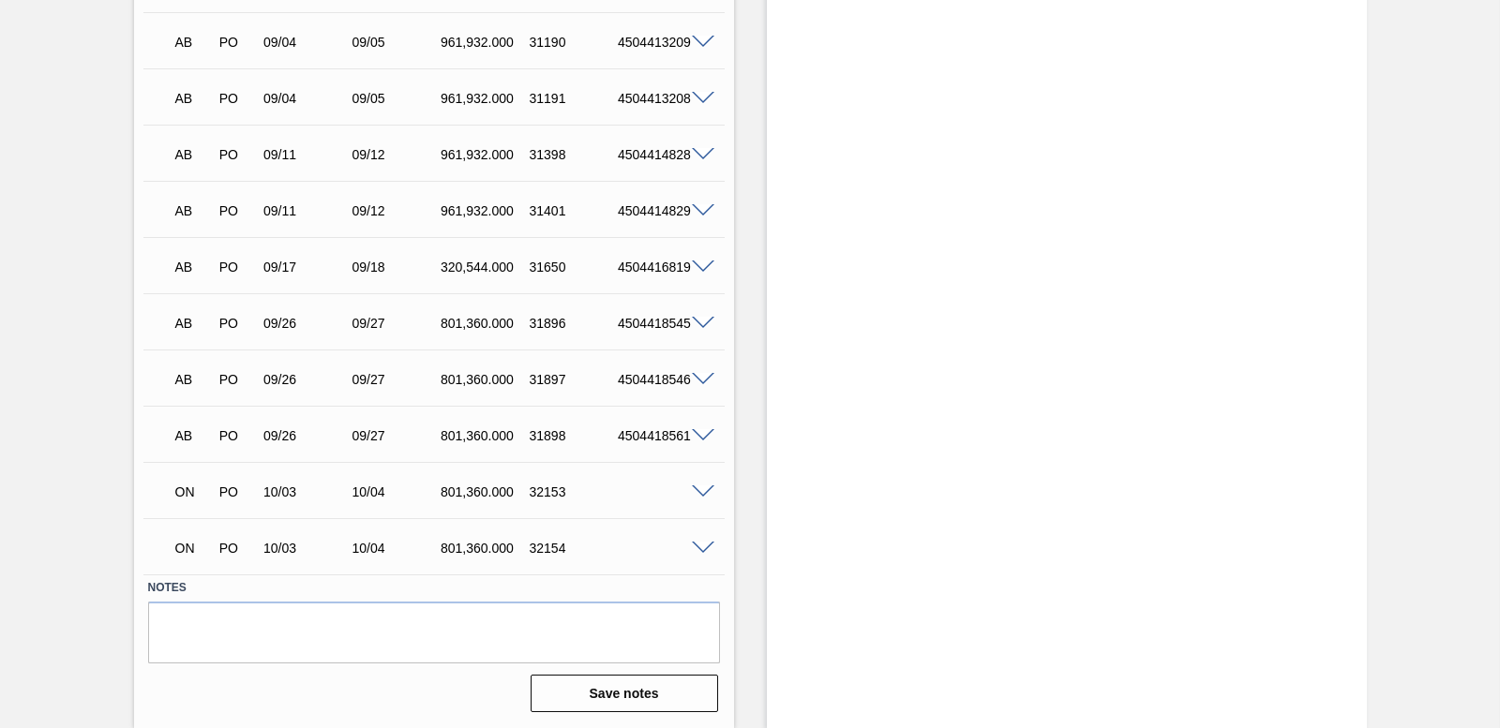
click at [702, 488] on span at bounding box center [703, 493] width 22 height 14
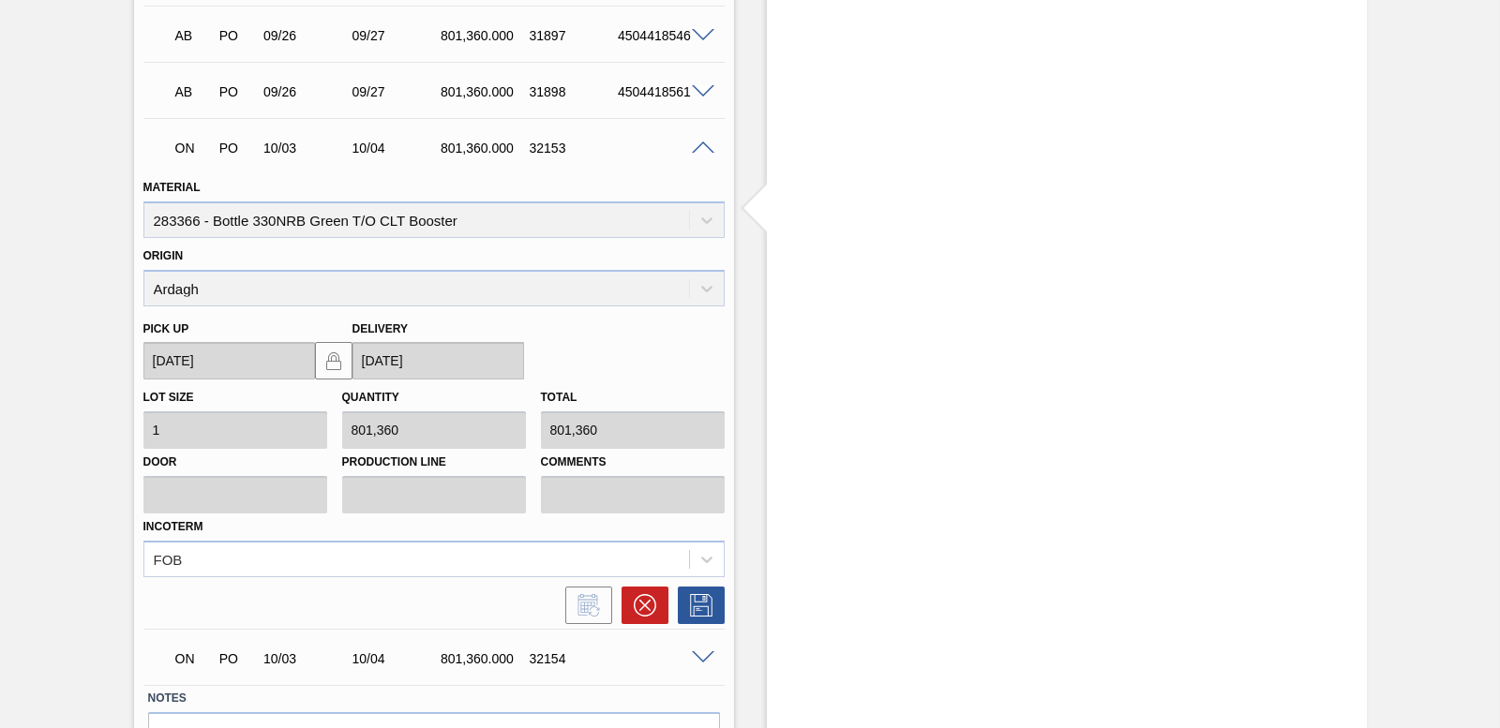
scroll to position [1378, 0]
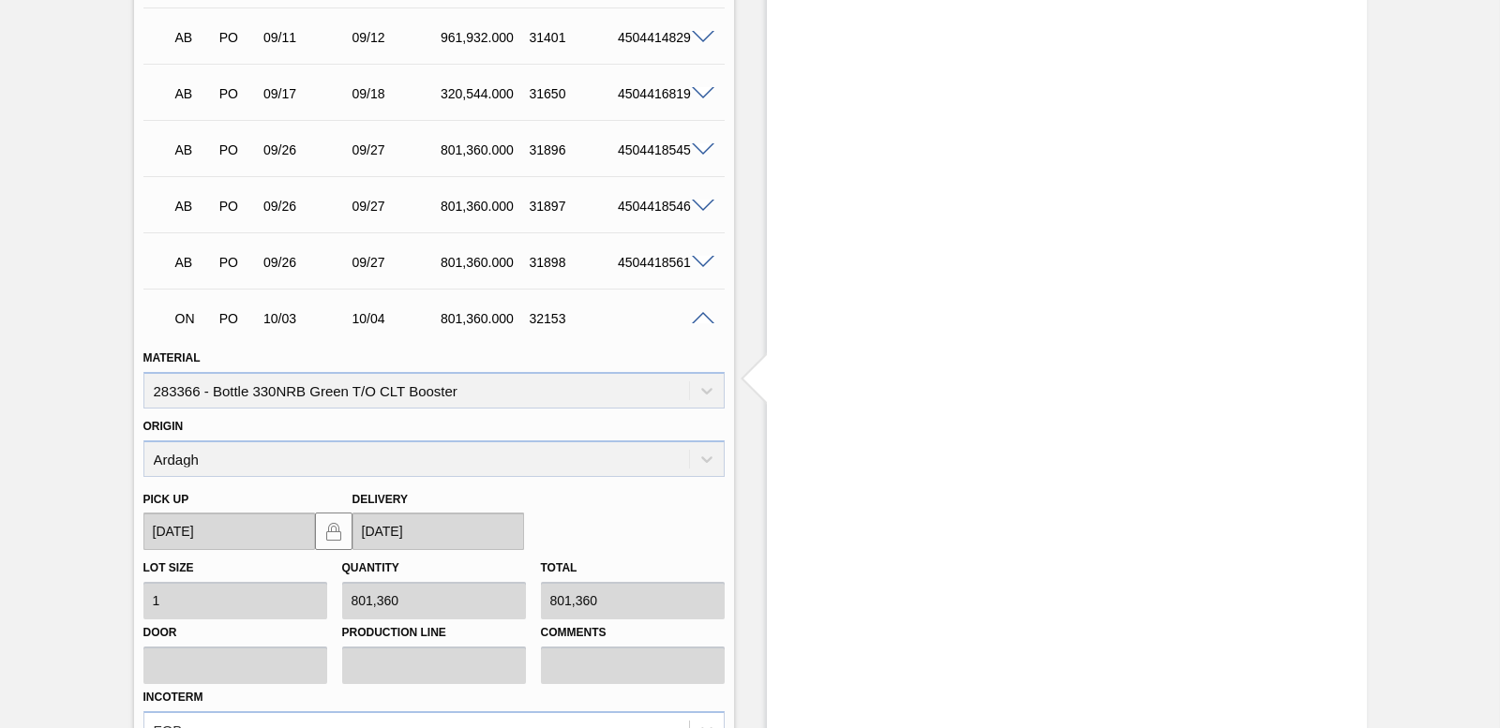
click at [700, 318] on span at bounding box center [703, 319] width 22 height 14
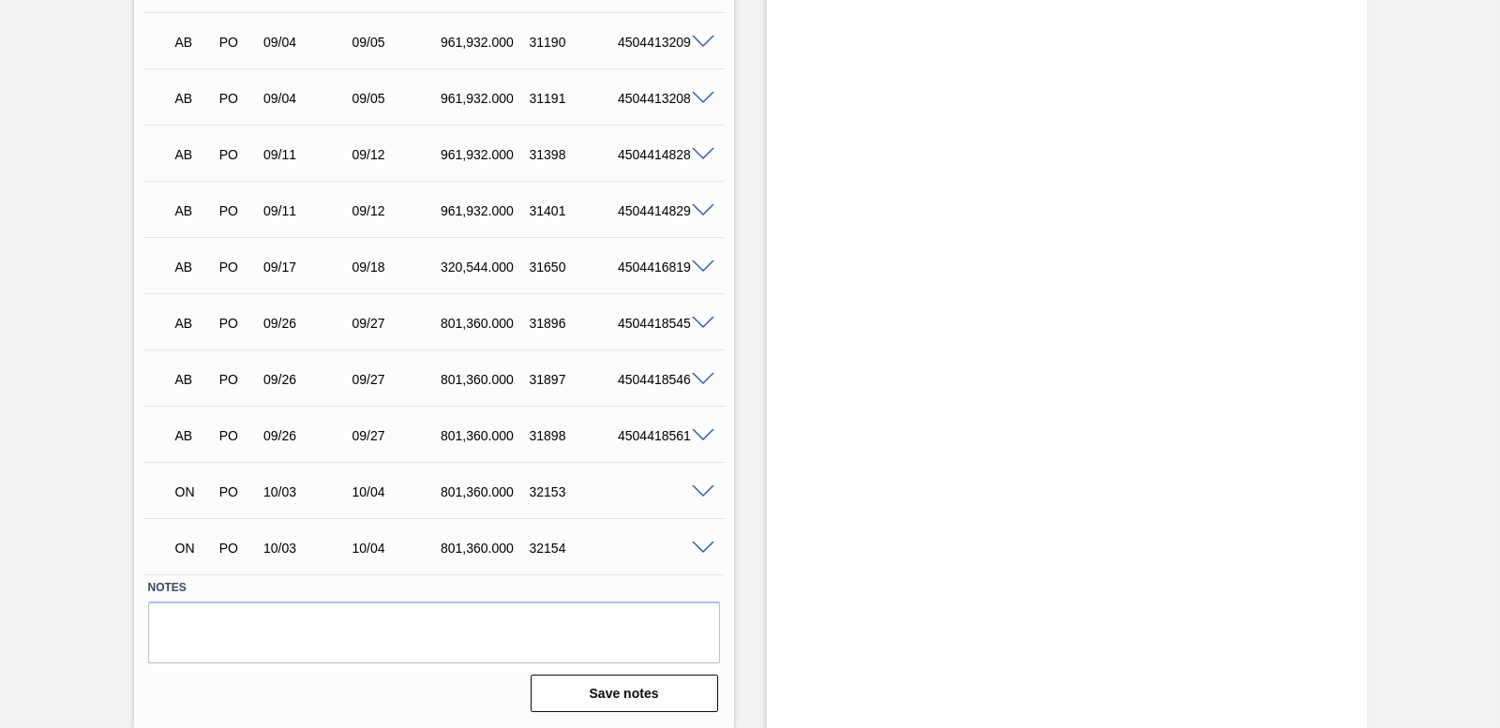
click at [695, 542] on span at bounding box center [703, 549] width 22 height 14
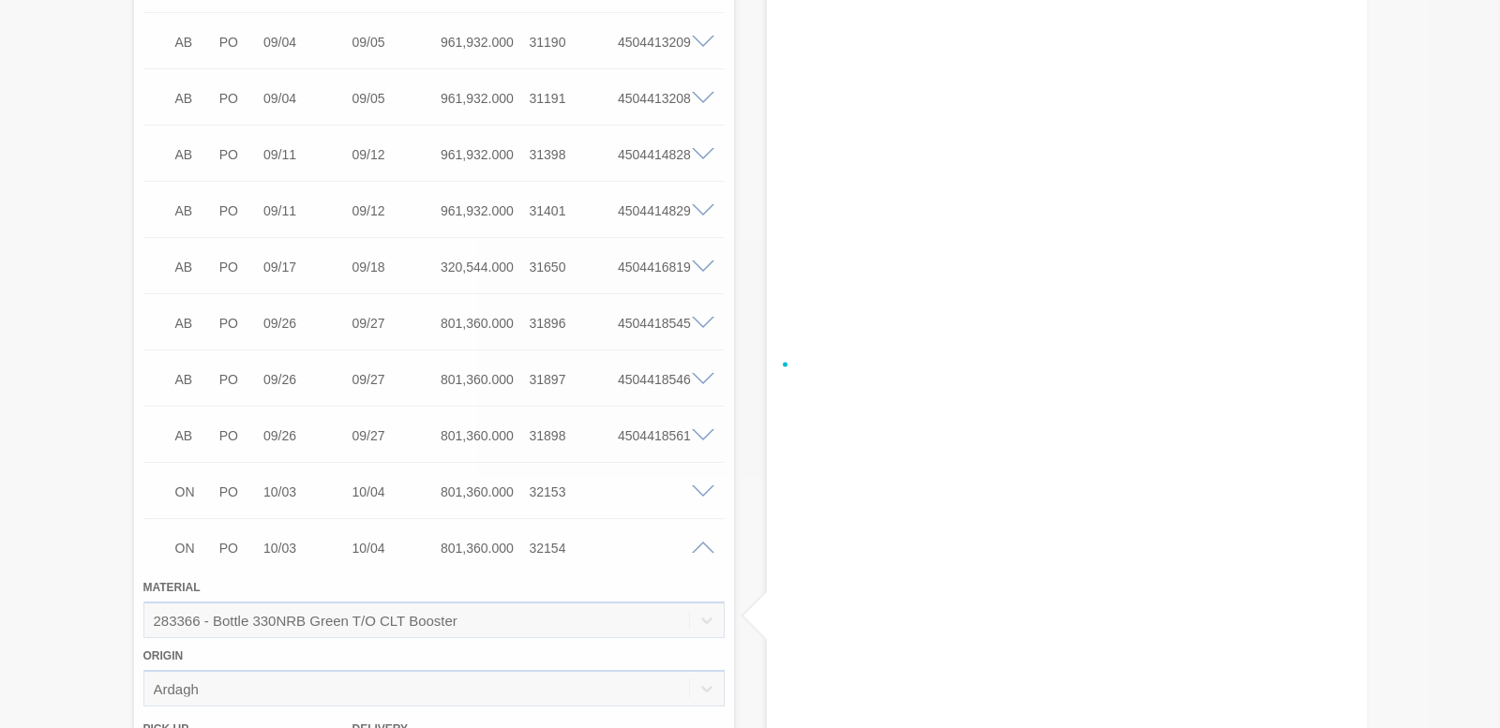
scroll to position [1378, 0]
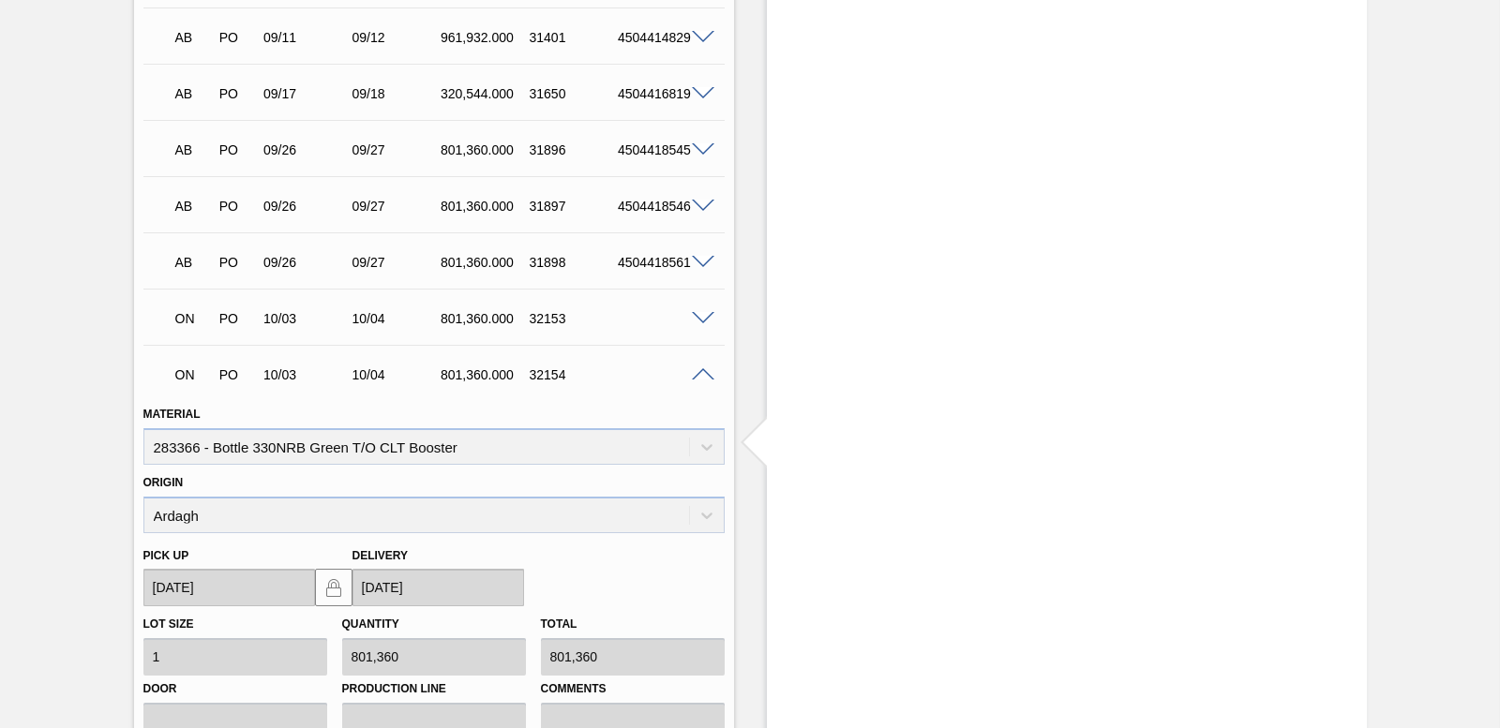
click at [696, 518] on div "Origin [GEOGRAPHIC_DATA]" at bounding box center [433, 502] width 581 height 64
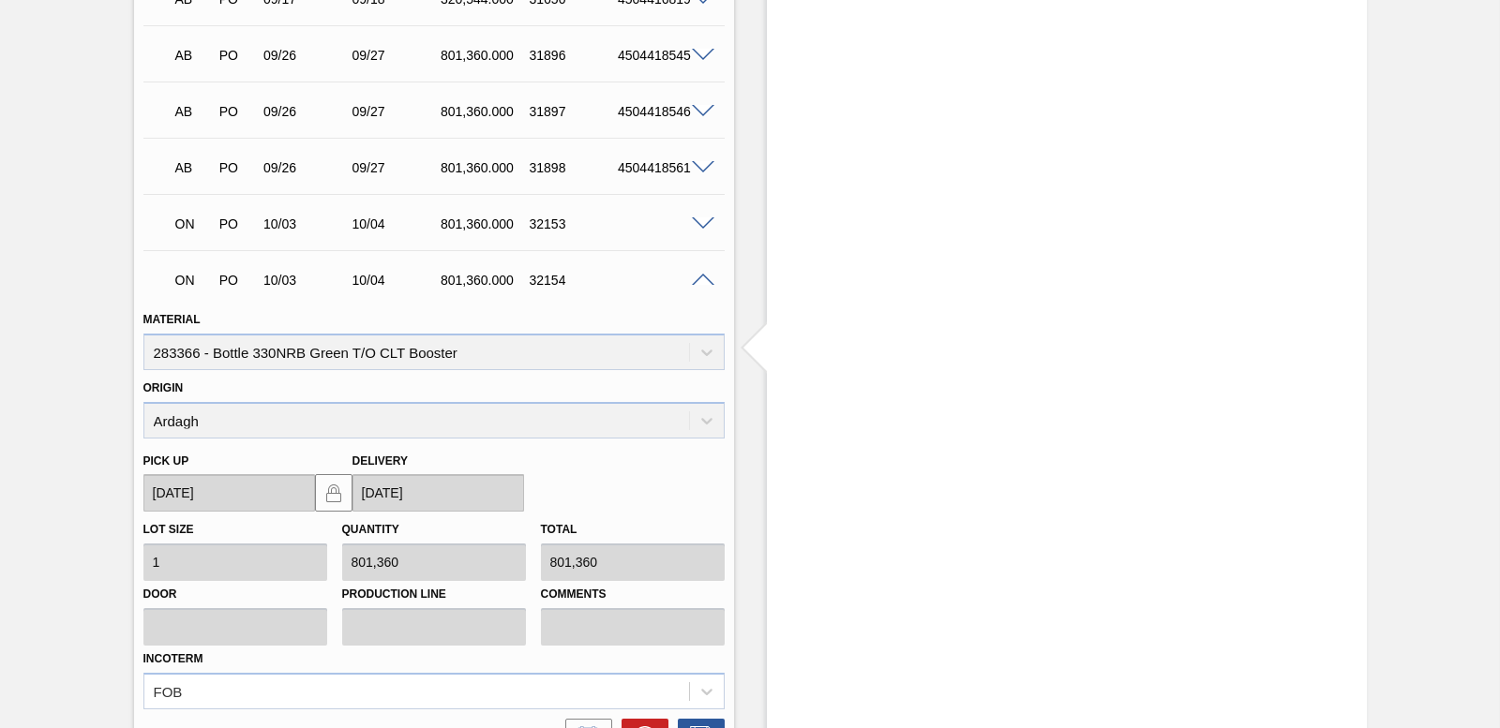
scroll to position [1472, 0]
click at [694, 284] on span at bounding box center [703, 282] width 22 height 14
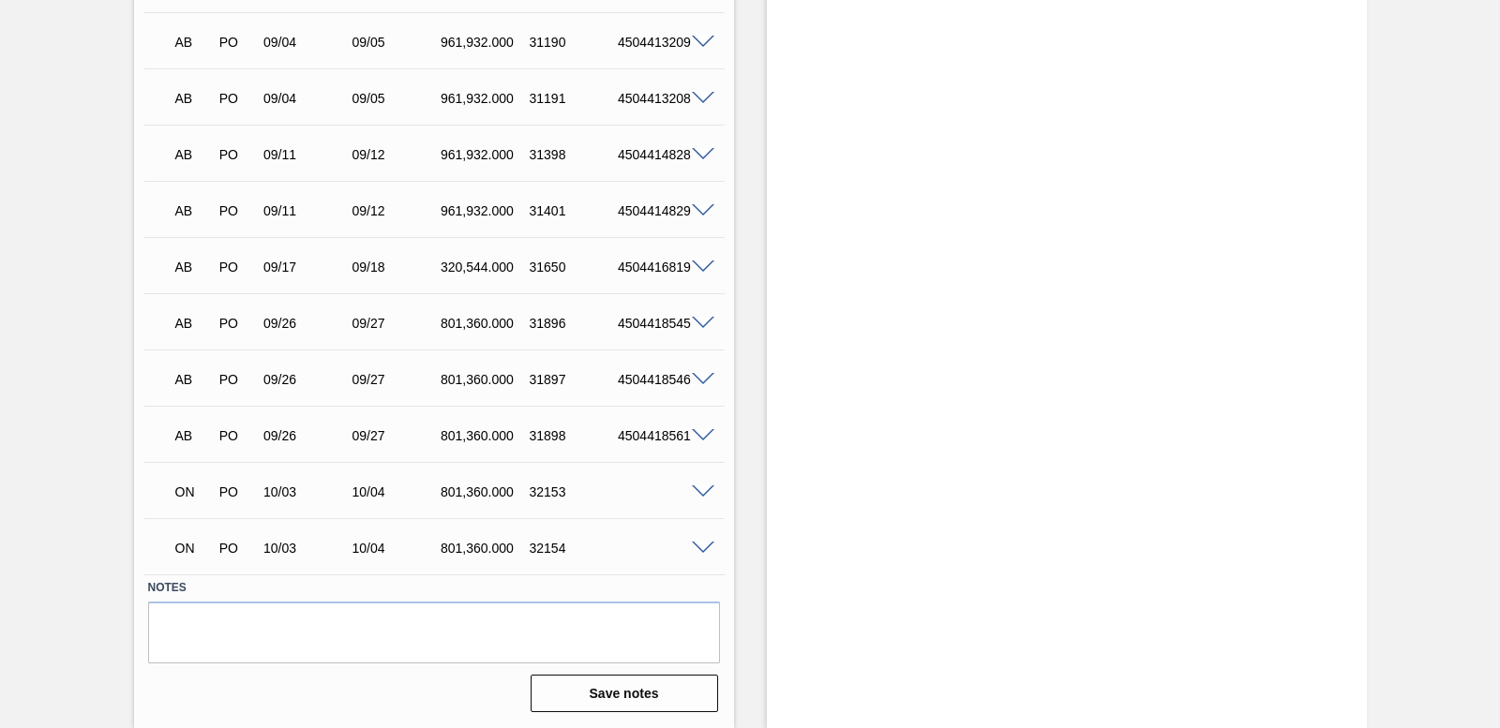
scroll to position [1205, 0]
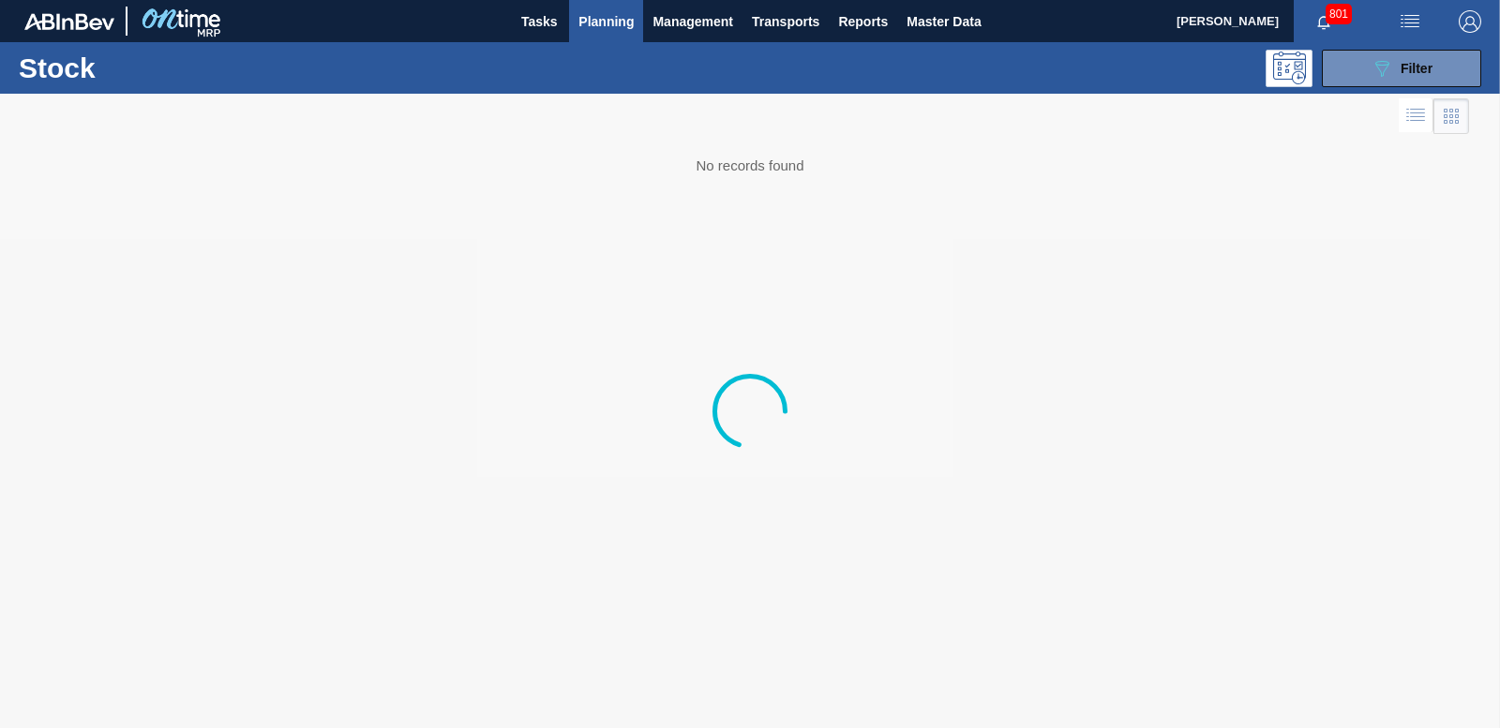
click at [606, 27] on span "Planning" at bounding box center [605, 21] width 55 height 22
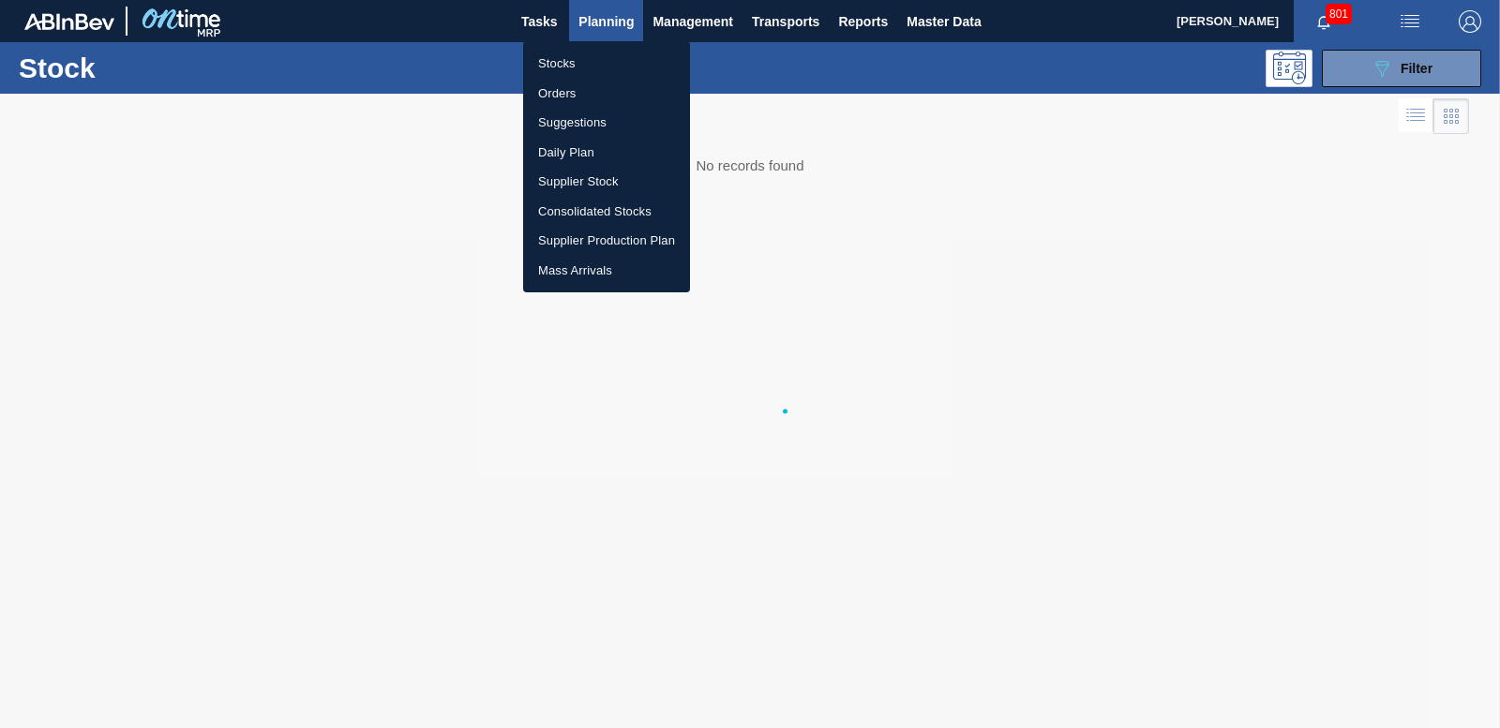
click at [577, 67] on li "Stocks" at bounding box center [606, 64] width 167 height 30
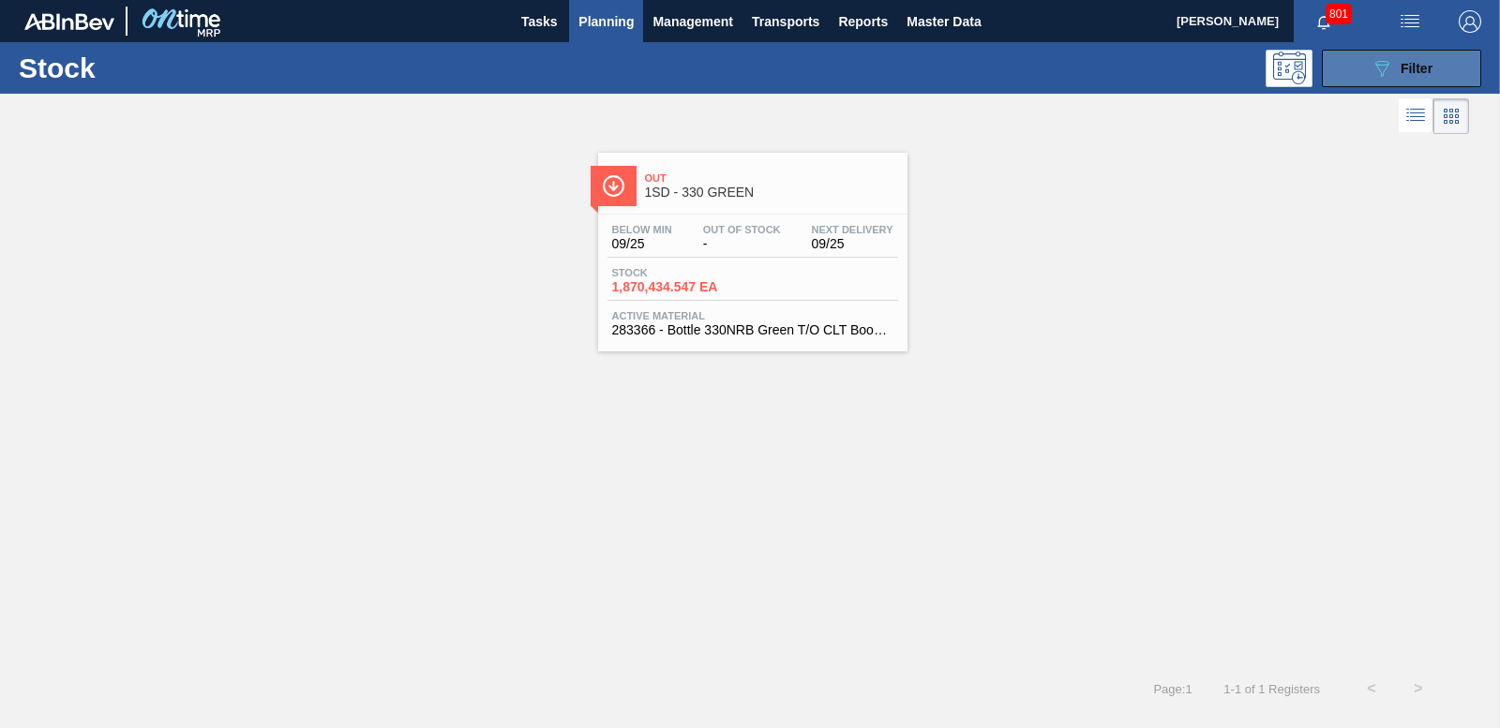
click at [1408, 71] on span "Filter" at bounding box center [1416, 68] width 32 height 15
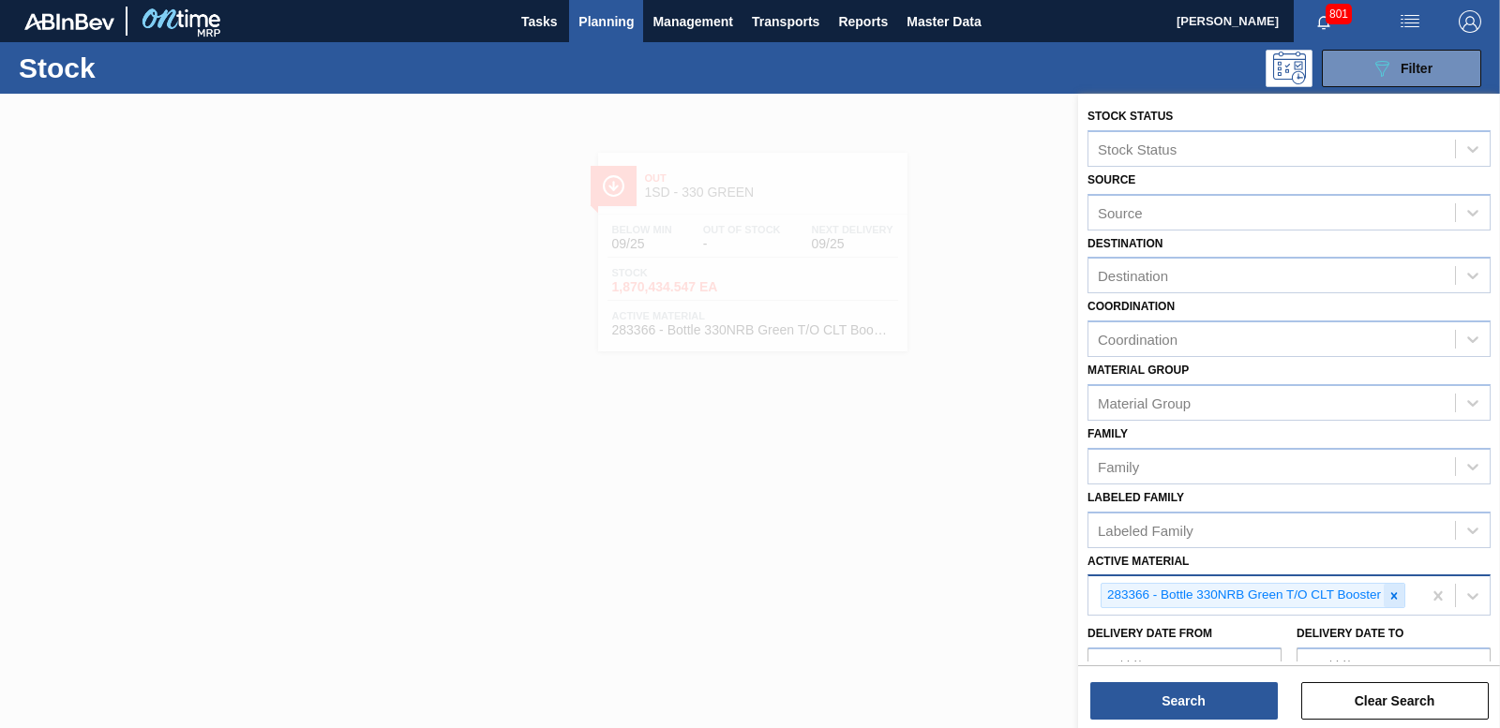
click at [1389, 591] on icon at bounding box center [1393, 596] width 13 height 13
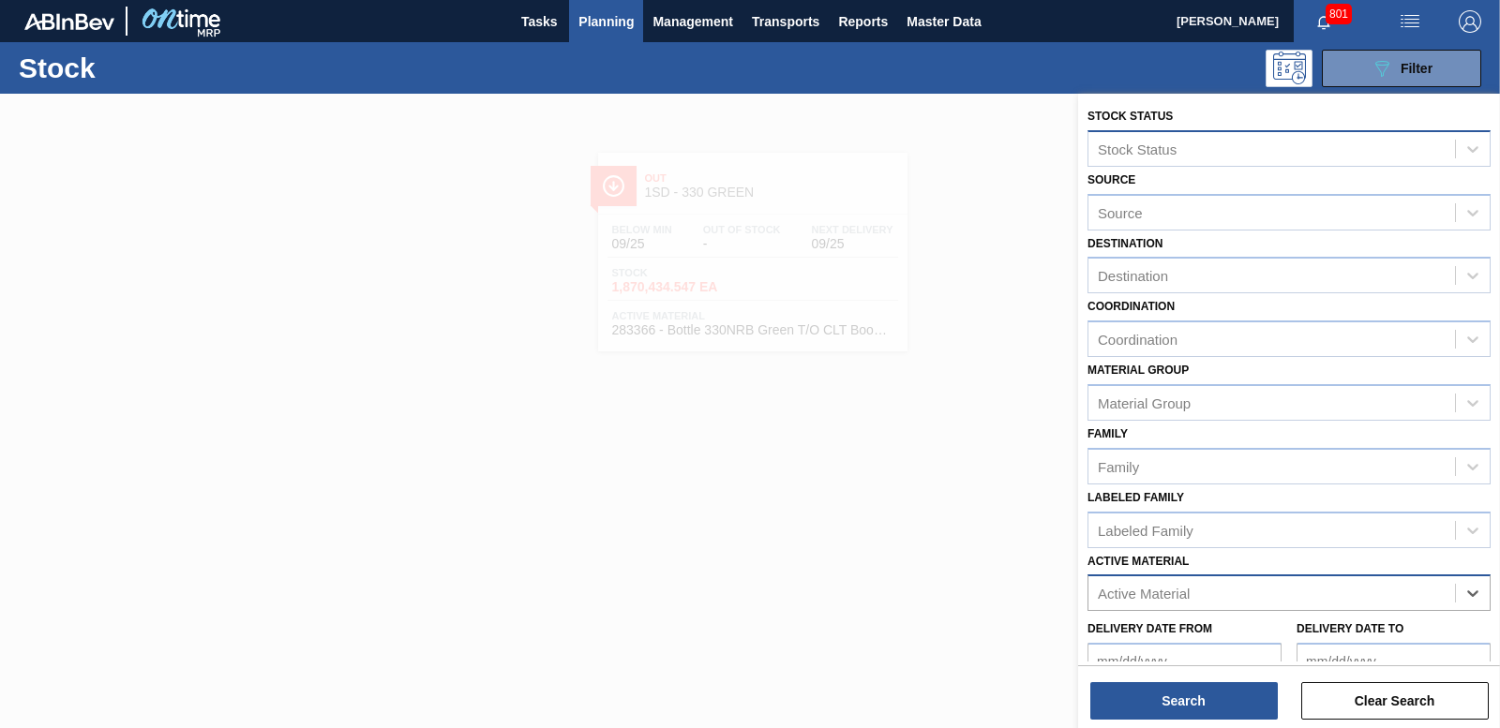
click at [1137, 157] on div "Stock Status" at bounding box center [1271, 148] width 367 height 27
paste Status "32131"
type Status "32131"
drag, startPoint x: 1164, startPoint y: 150, endPoint x: 793, endPoint y: 171, distance: 371.8
click at [1078, 171] on div "Stock Status Select is focused ,type to refine list, press Down to open the men…" at bounding box center [1289, 458] width 422 height 728
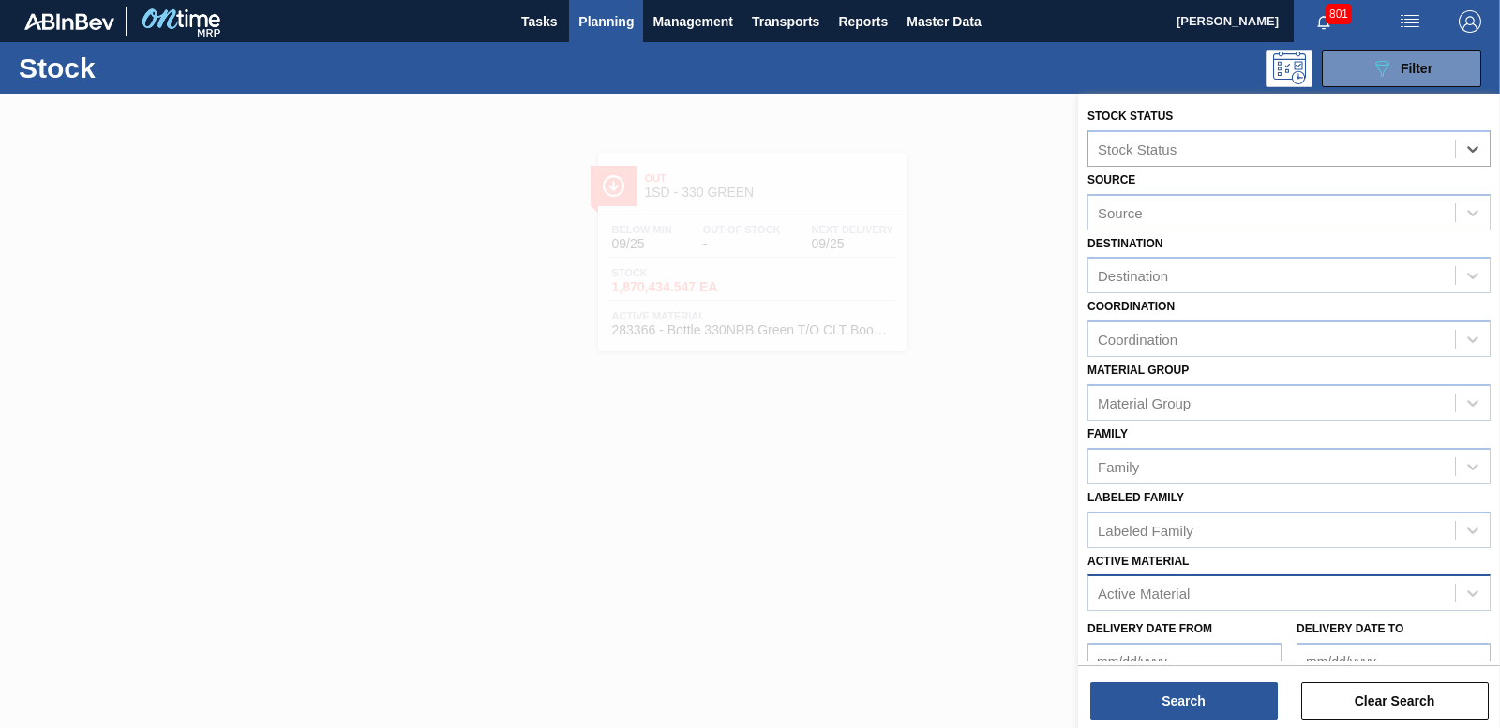
click at [621, 16] on span "Planning" at bounding box center [605, 21] width 55 height 22
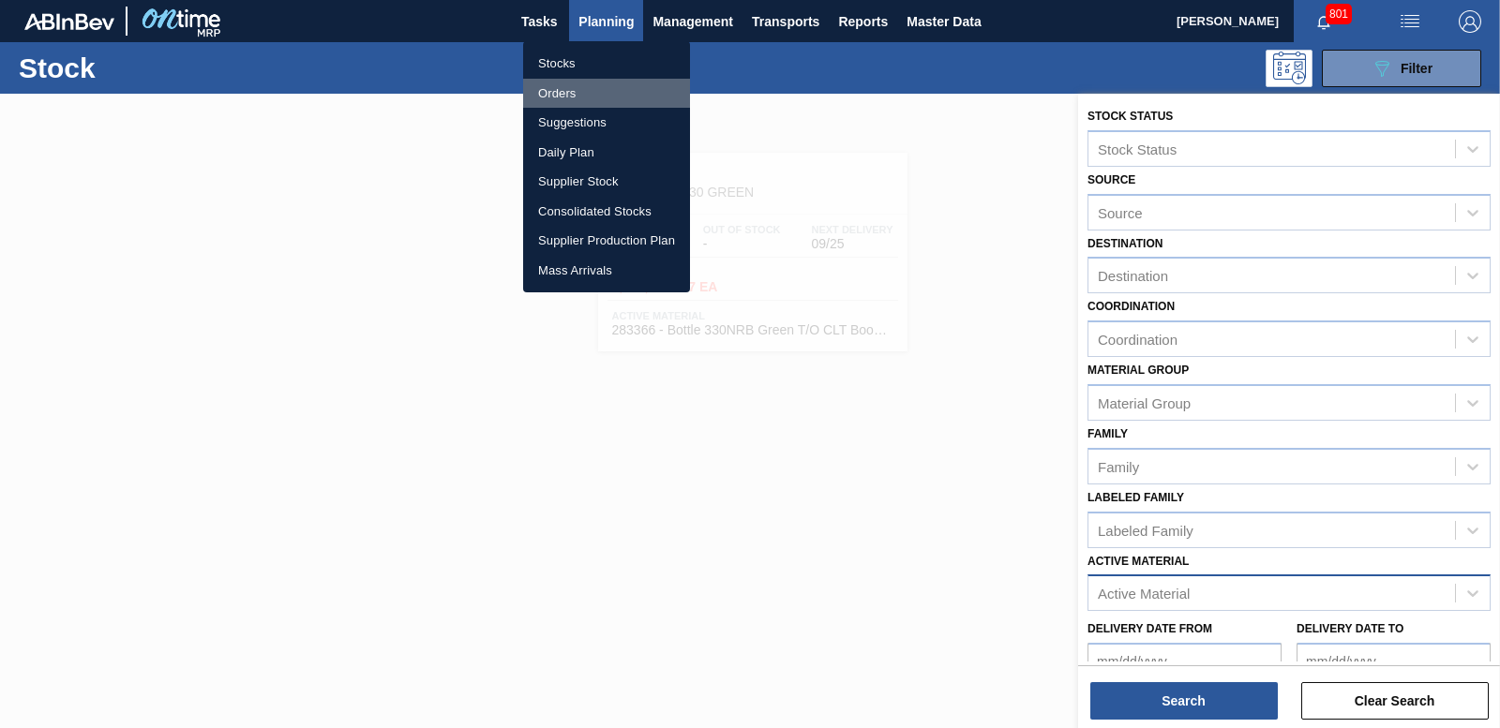
click at [575, 90] on li "Orders" at bounding box center [606, 94] width 167 height 30
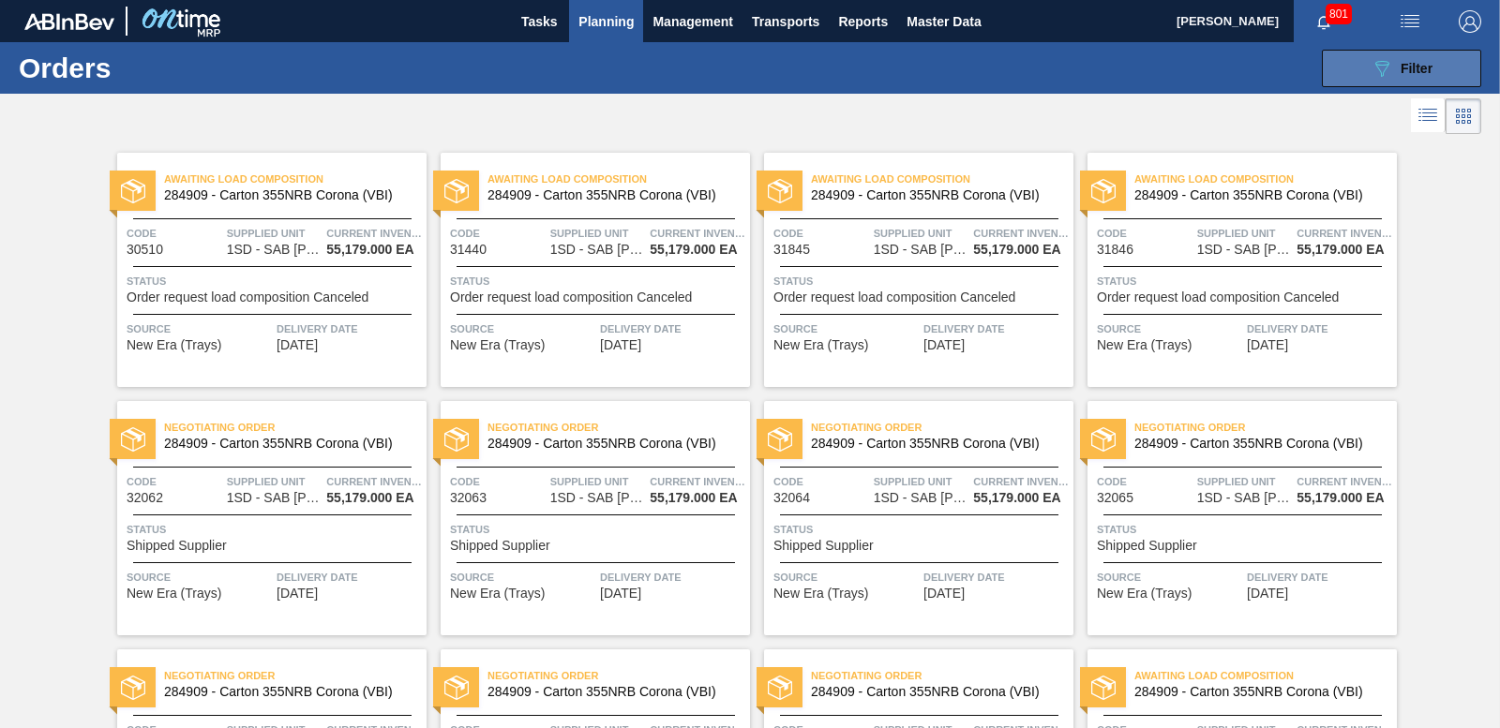
click at [1396, 50] on button "089F7B8B-B2A5-4AFE-B5C0-19BA573D28AC Filter" at bounding box center [1401, 68] width 159 height 37
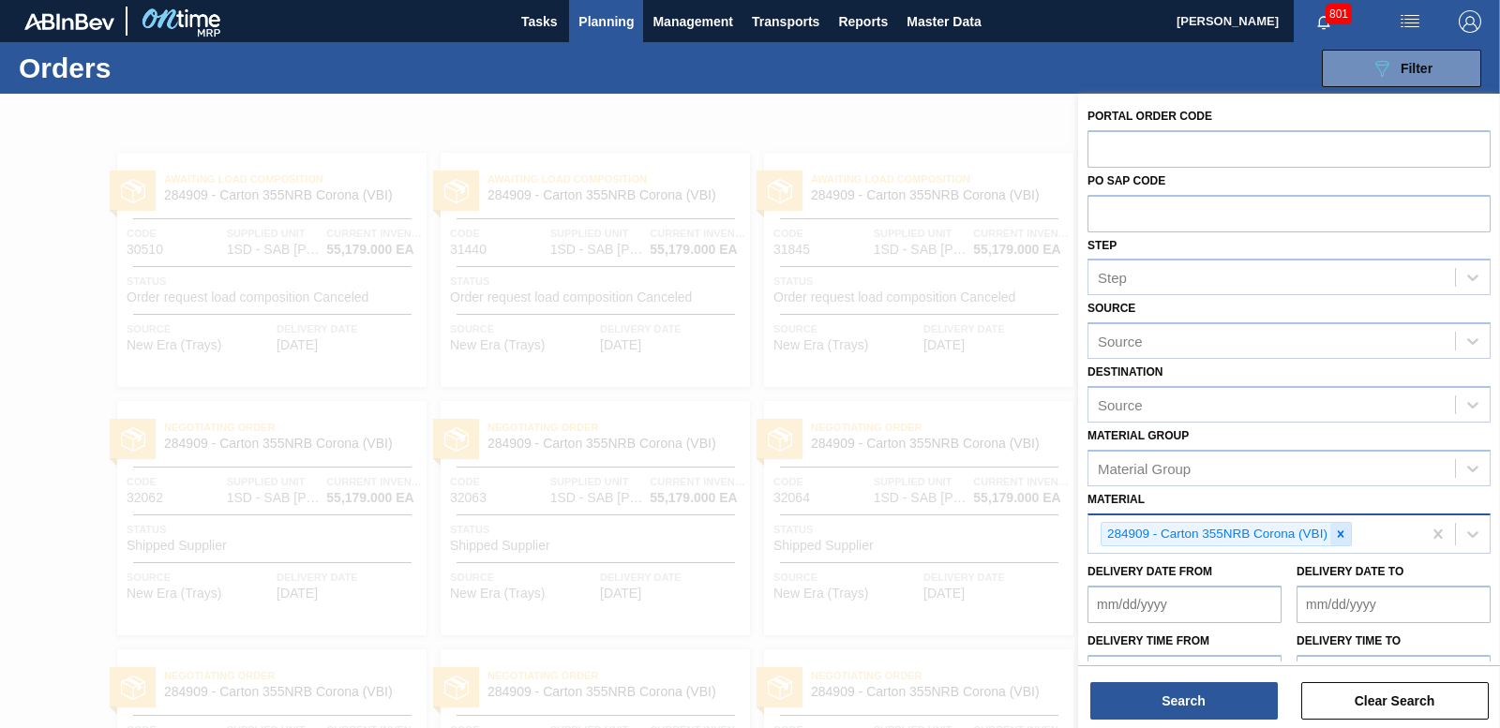
drag, startPoint x: 1338, startPoint y: 535, endPoint x: 1203, endPoint y: 397, distance: 193.6
click at [1337, 534] on icon at bounding box center [1340, 534] width 13 height 13
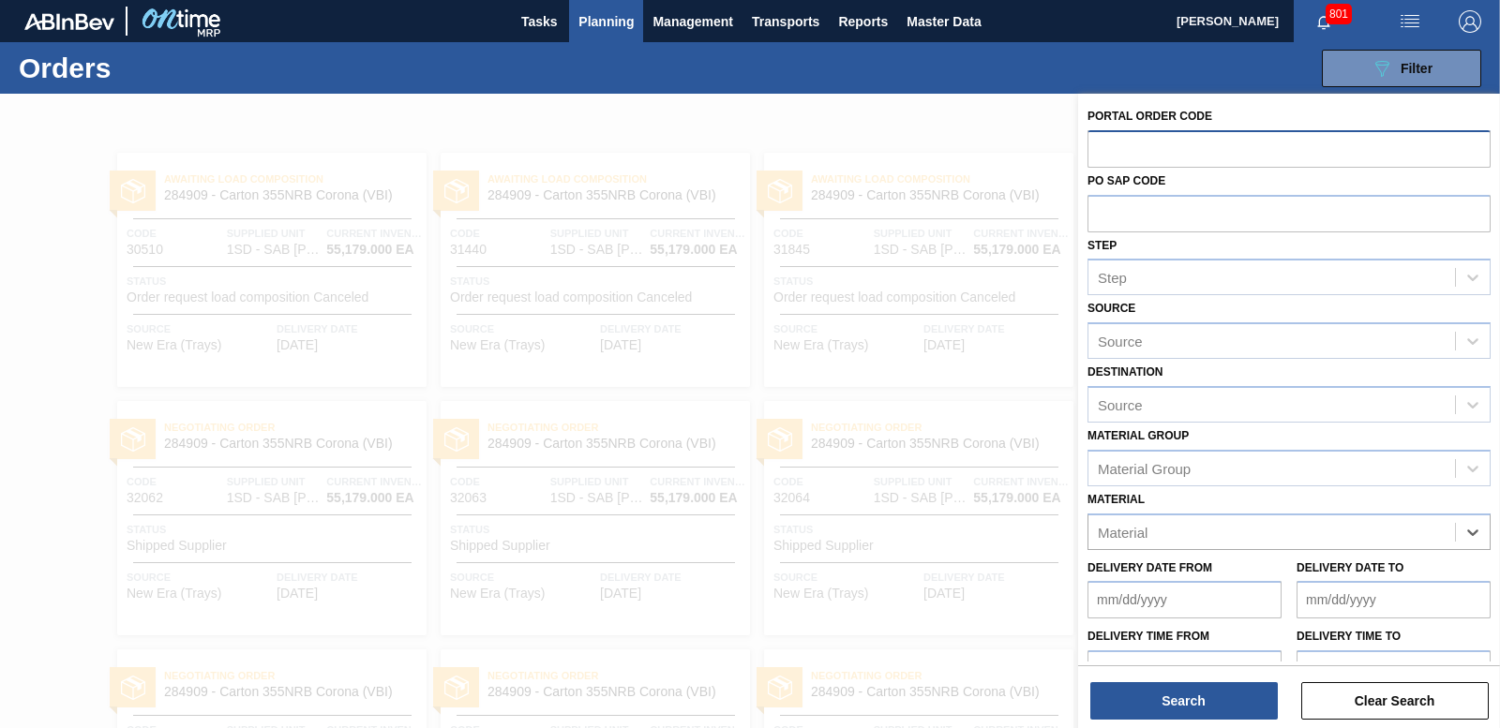
click at [1114, 143] on input "text" at bounding box center [1288, 148] width 403 height 36
paste input "32131"
type input "32131"
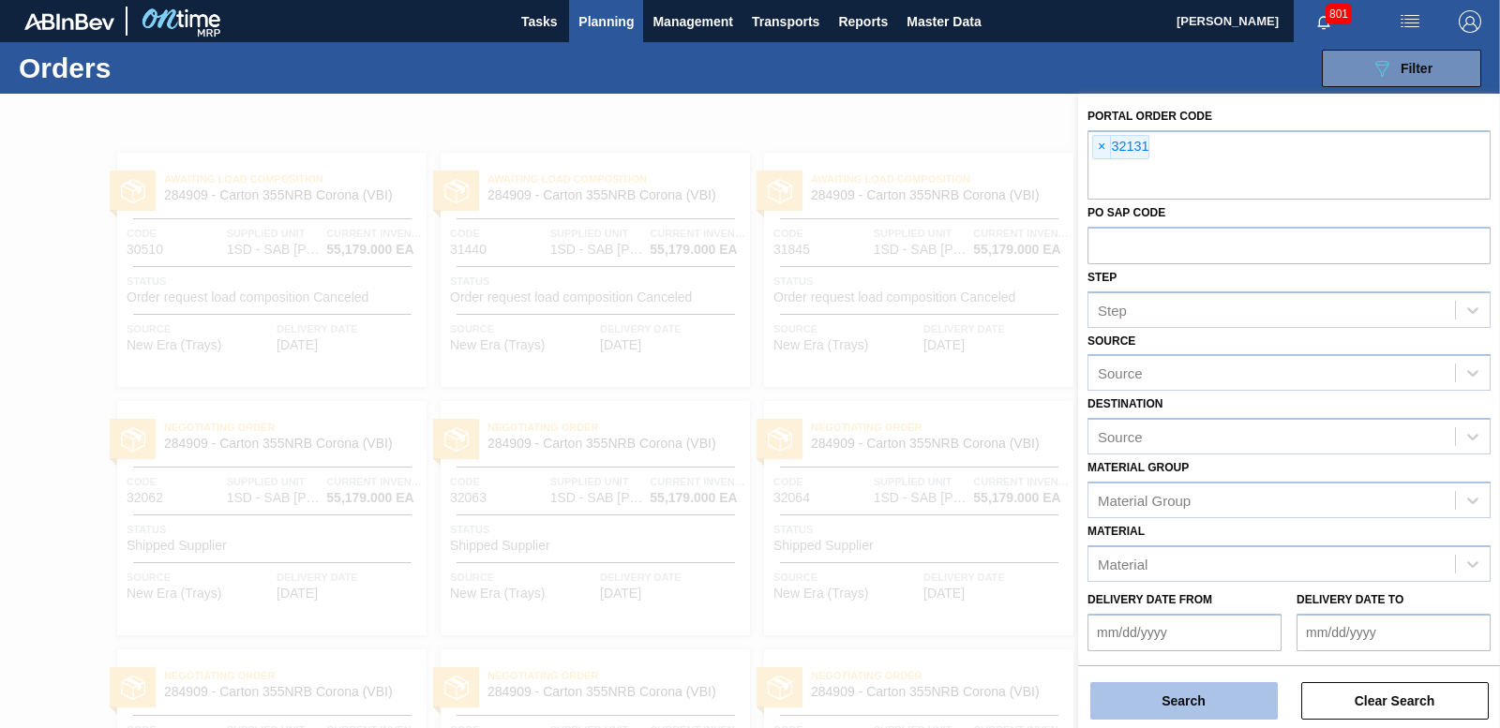
drag, startPoint x: 1188, startPoint y: 726, endPoint x: 1188, endPoint y: 713, distance: 12.2
click at [1188, 723] on div "Portal Order Code × 32131 PO SAP Code Step Step Source Source Destination Sourc…" at bounding box center [1289, 413] width 422 height 638
click at [1188, 713] on button "Search" at bounding box center [1183, 700] width 187 height 37
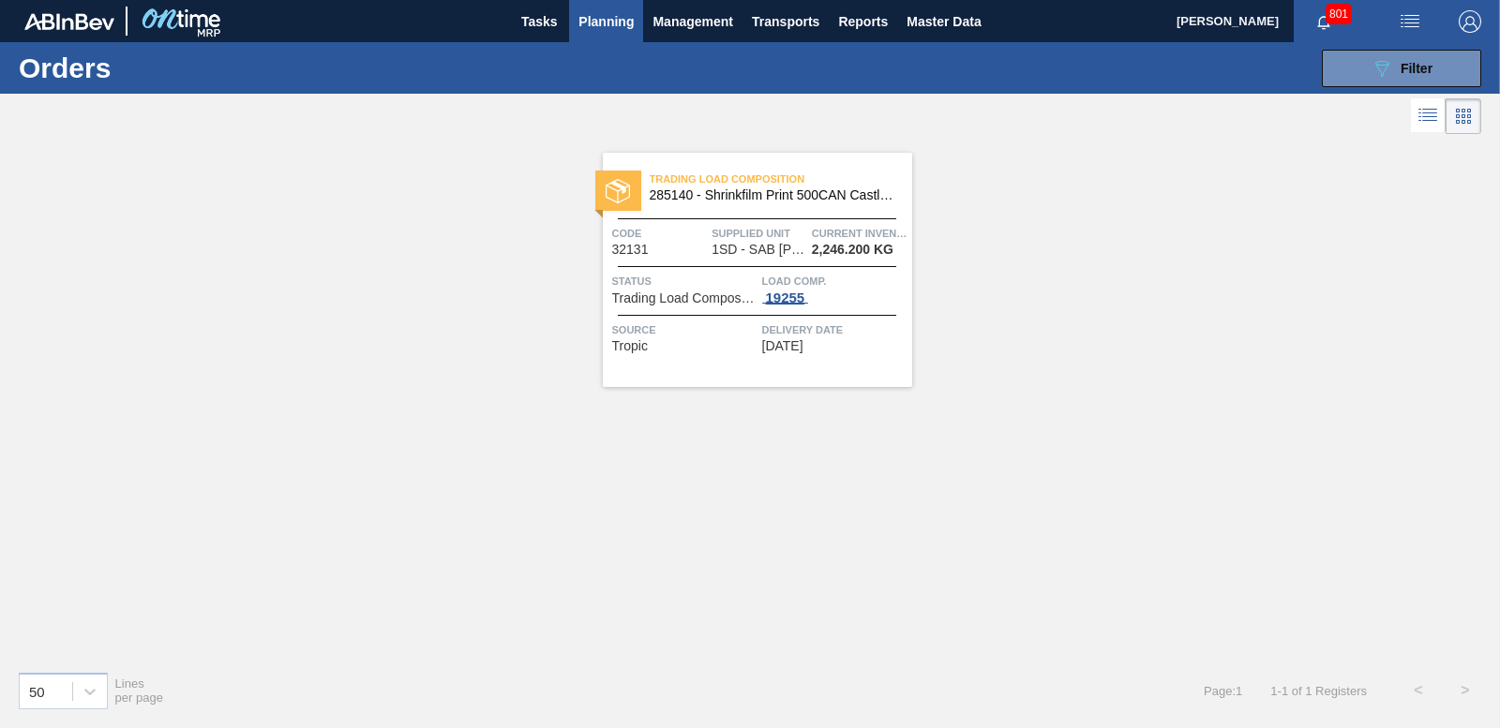
click at [786, 298] on div "19255" at bounding box center [785, 298] width 47 height 15
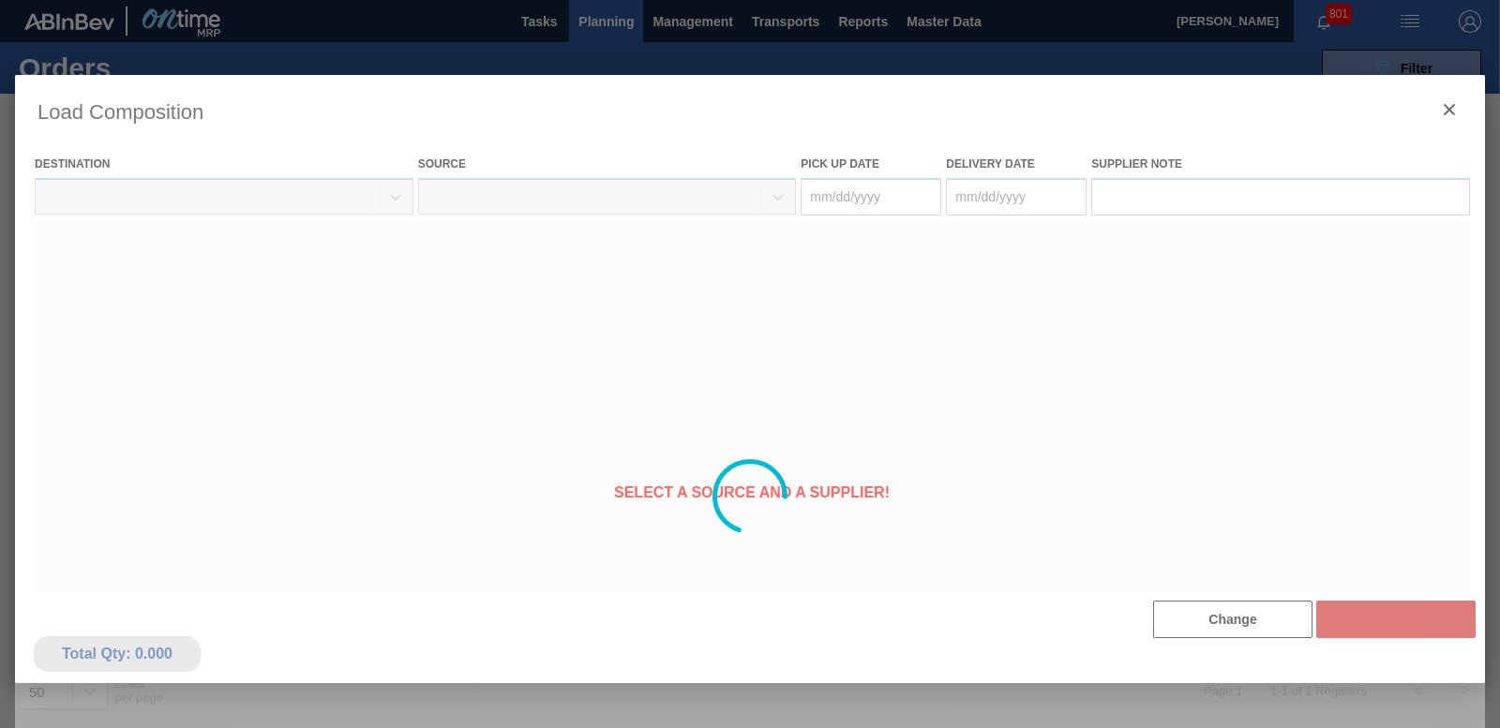
type Date "[DATE]"
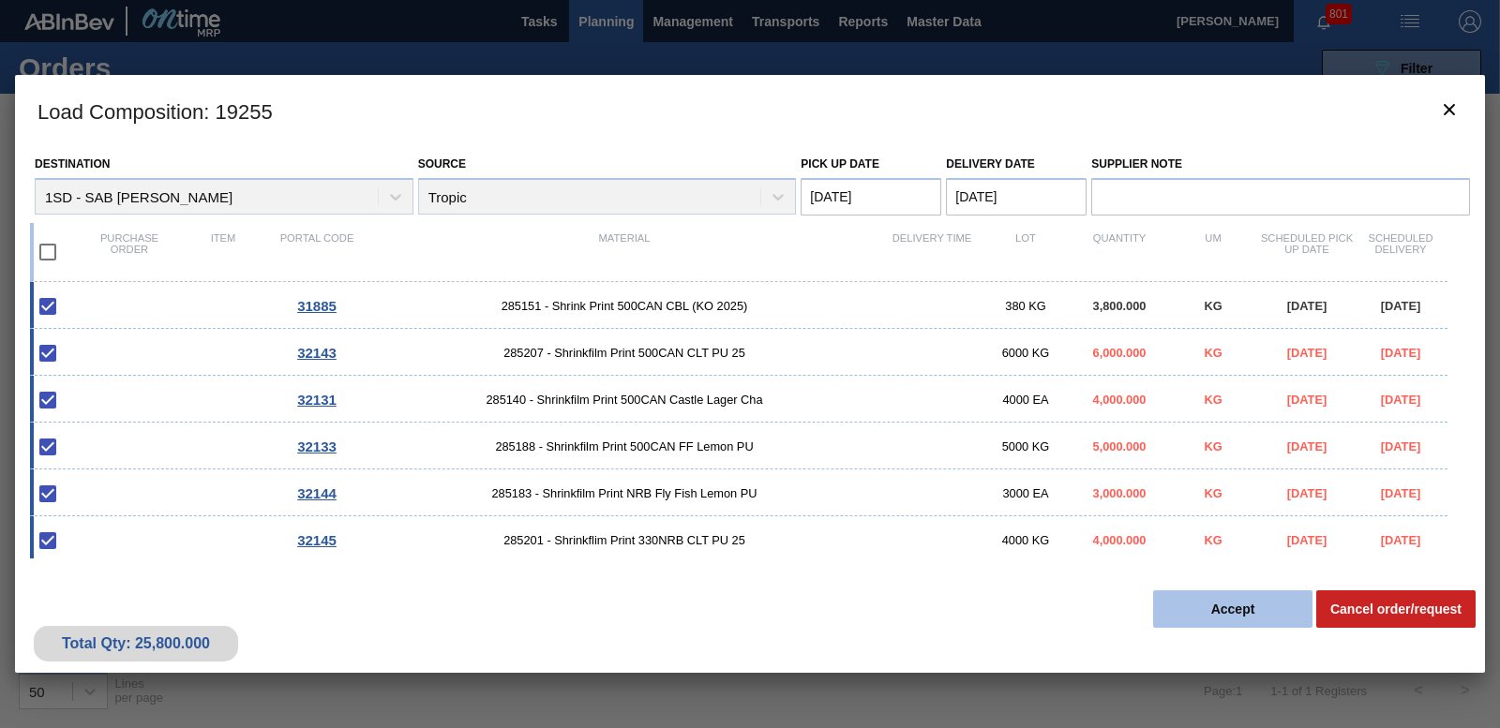
click at [1246, 606] on button "Accept" at bounding box center [1232, 609] width 159 height 37
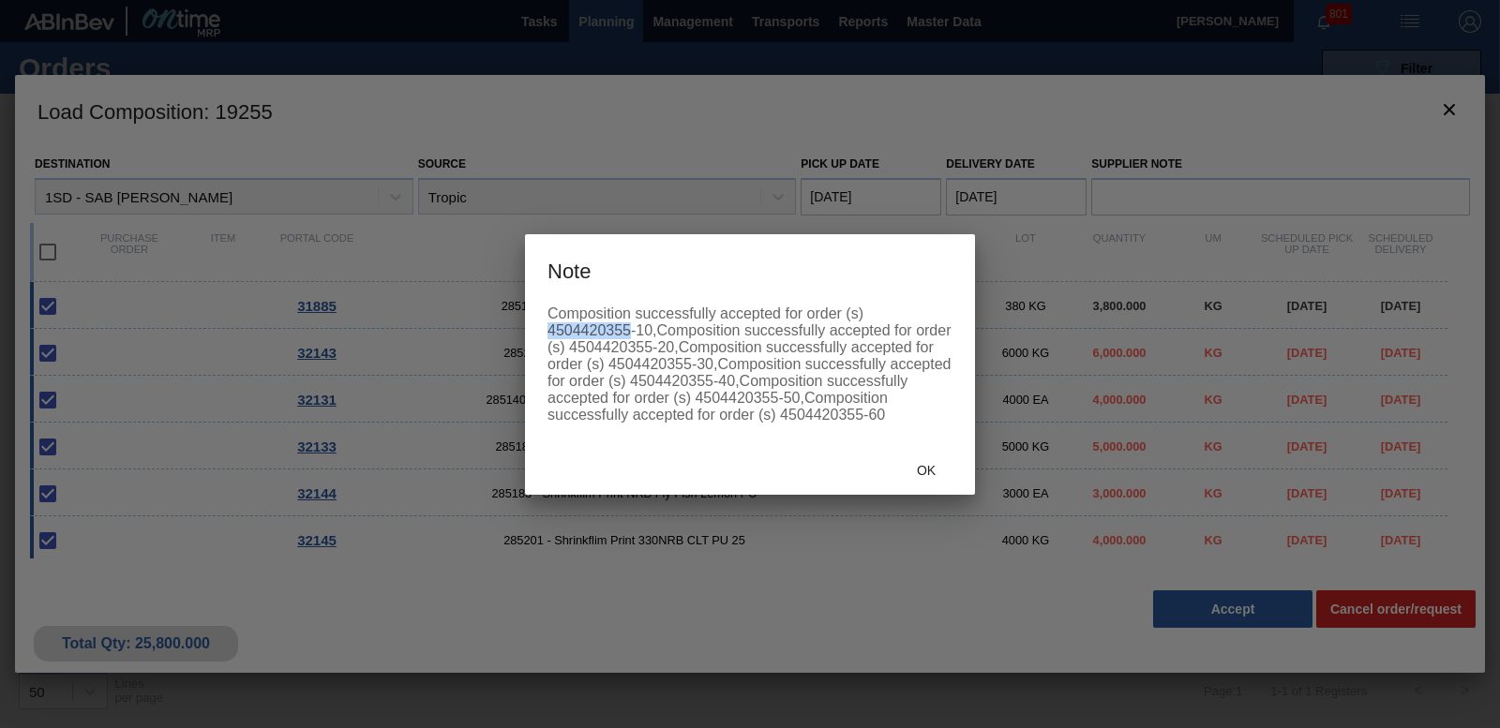
drag, startPoint x: 548, startPoint y: 327, endPoint x: 627, endPoint y: 331, distance: 78.8
click at [627, 331] on div "Composition successfully accepted for order (s) 4504420355-10,Composition succe…" at bounding box center [749, 365] width 405 height 118
copy div "4504420355"
click at [929, 465] on span "Ok" at bounding box center [926, 470] width 49 height 15
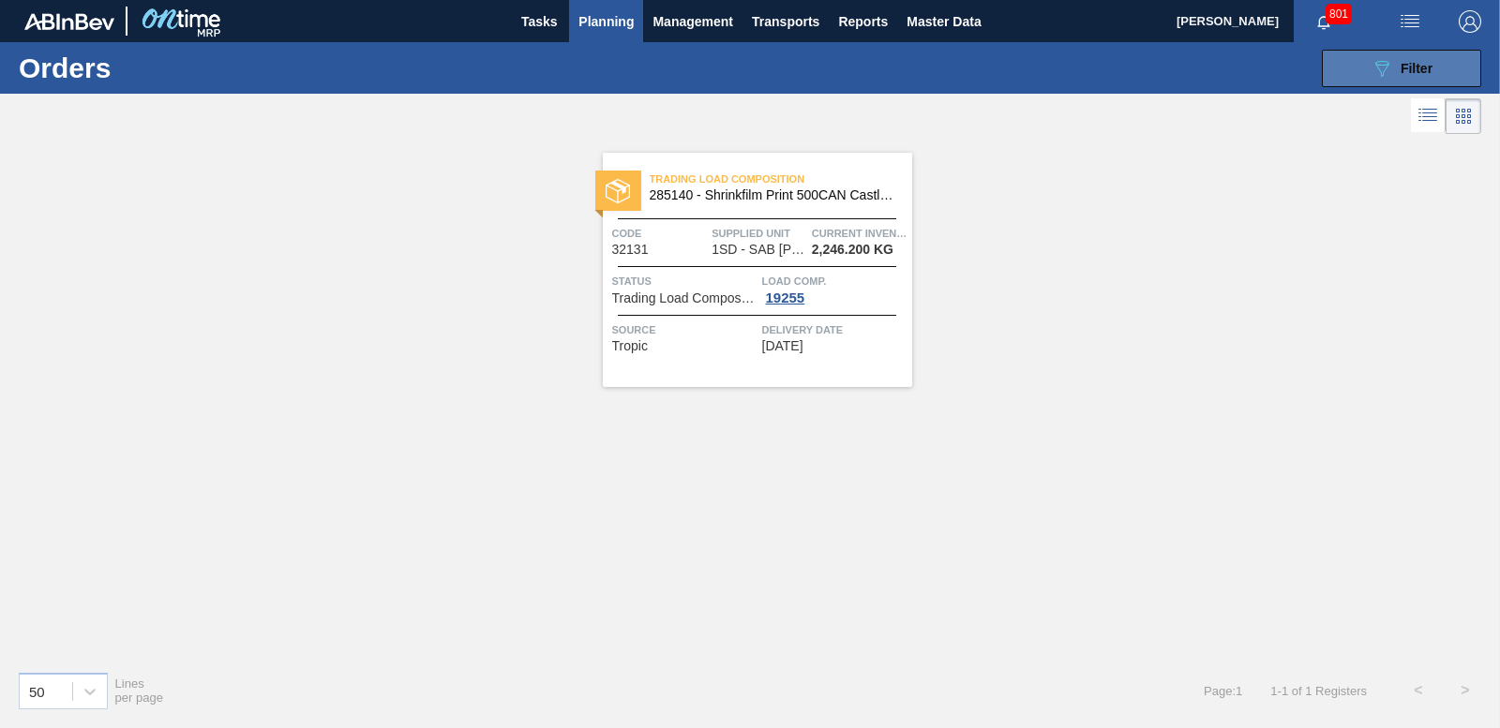
click at [1354, 61] on button "089F7B8B-B2A5-4AFE-B5C0-19BA573D28AC Filter" at bounding box center [1401, 68] width 159 height 37
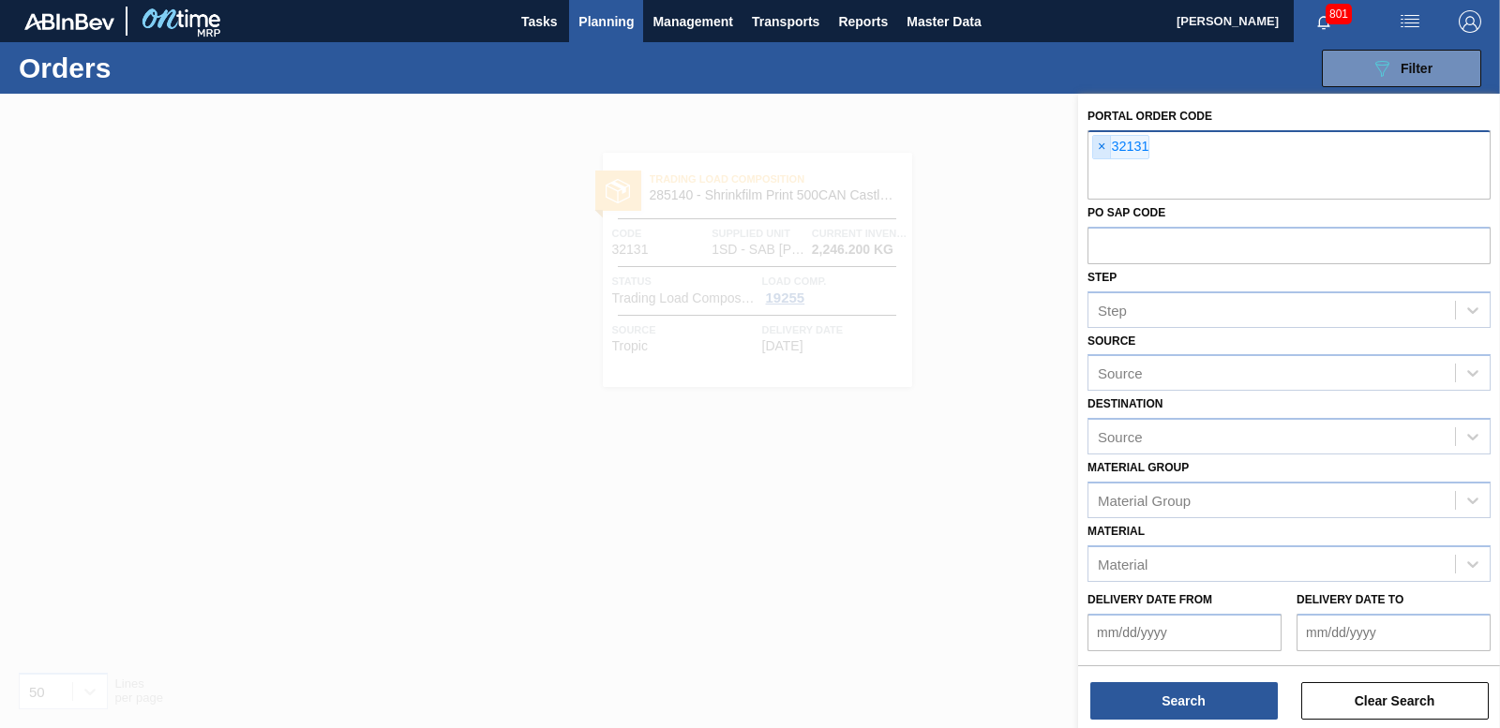
click at [1099, 147] on span "×" at bounding box center [1102, 147] width 18 height 22
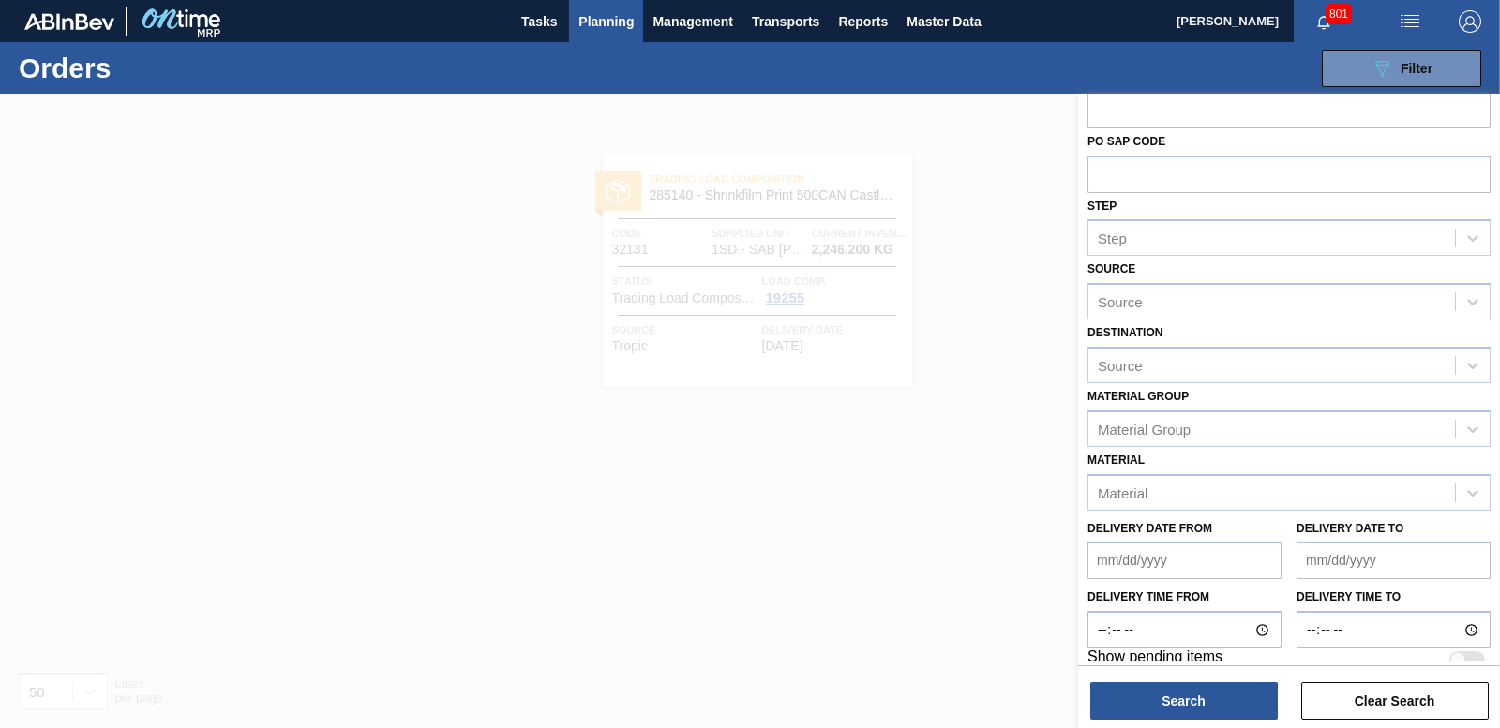
scroll to position [58, 0]
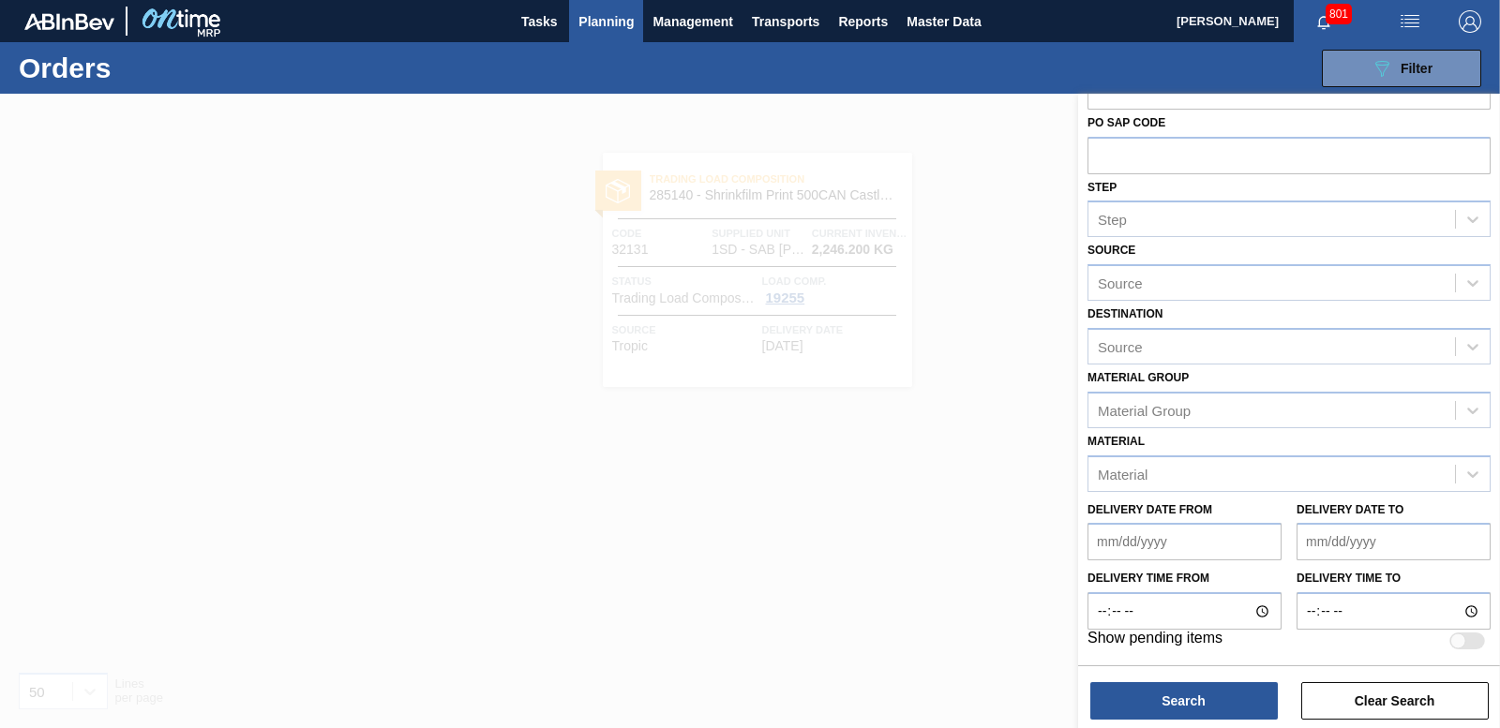
click at [924, 591] on div at bounding box center [750, 458] width 1500 height 728
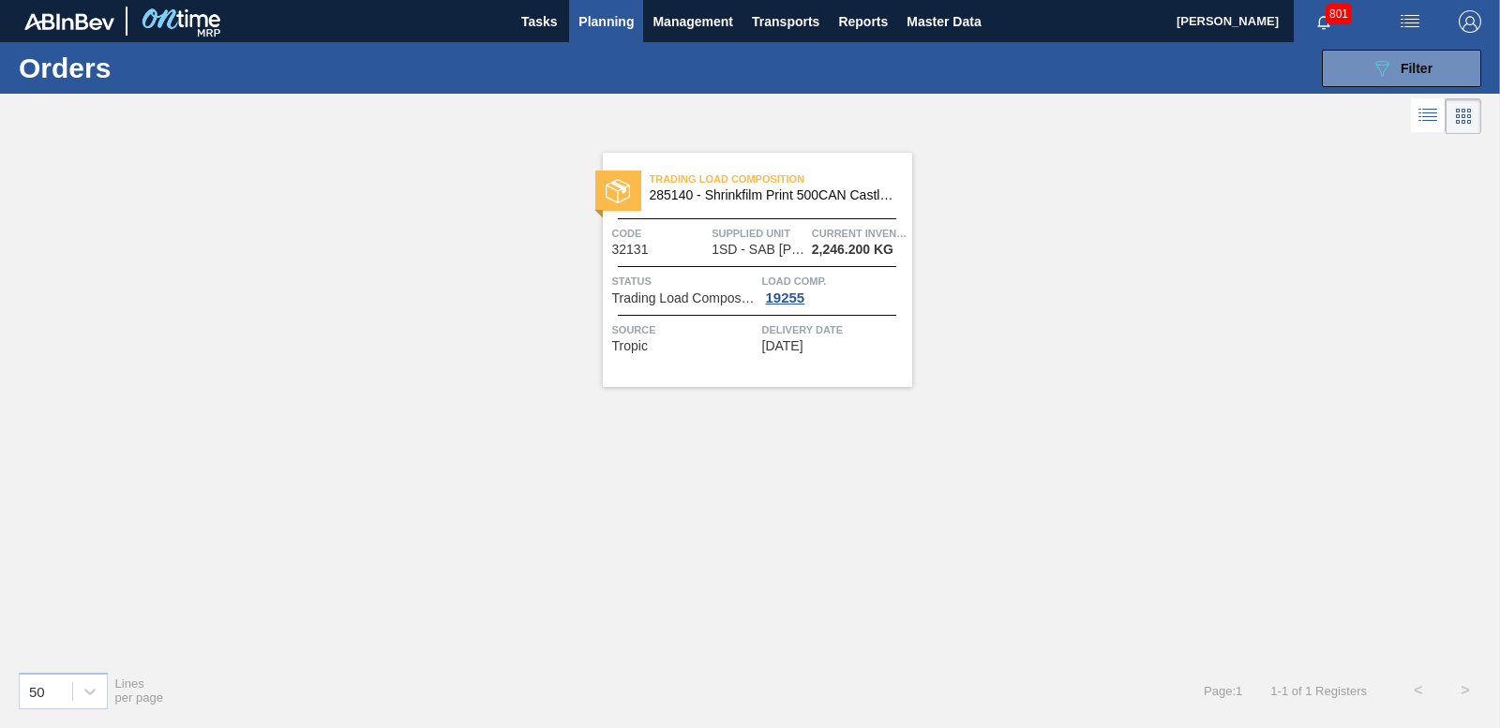
click at [599, 19] on span "Planning" at bounding box center [605, 21] width 55 height 22
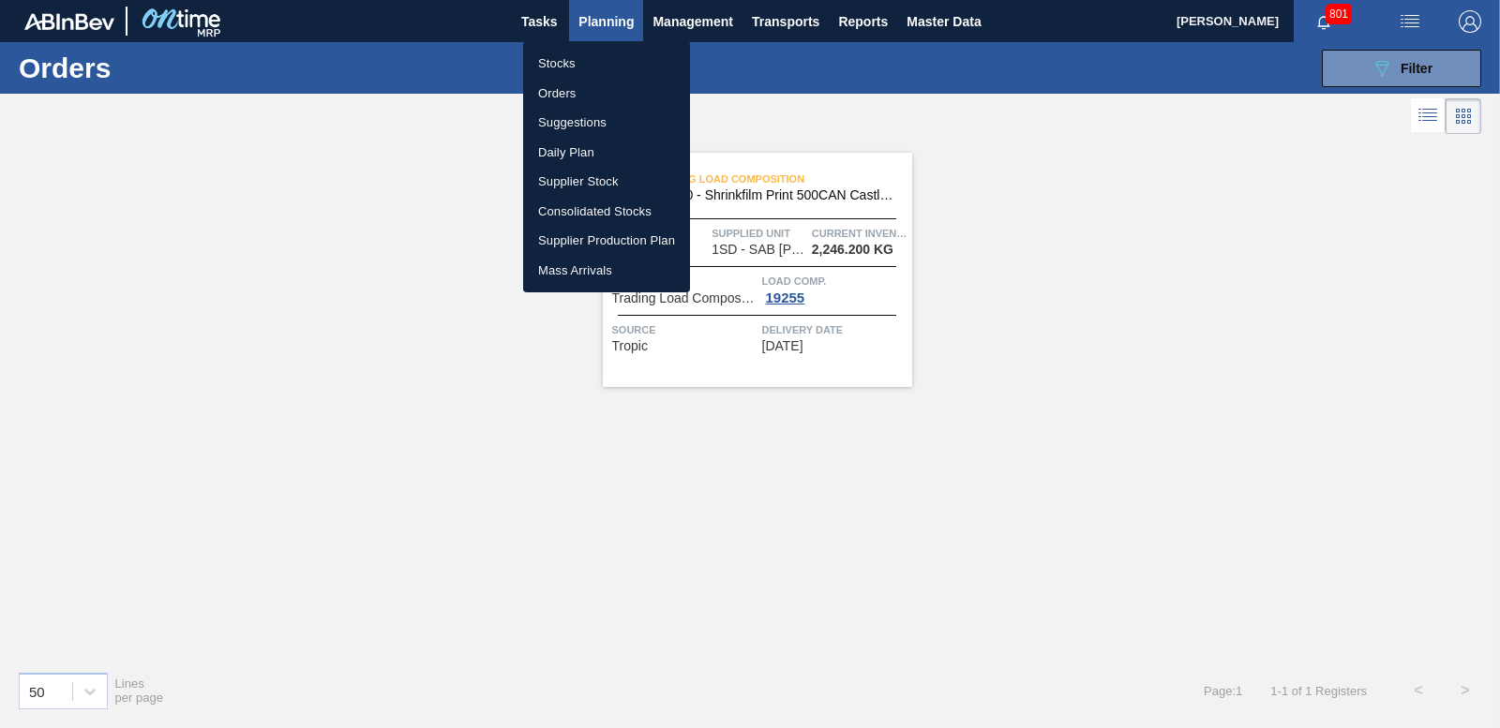
click at [562, 82] on li "Orders" at bounding box center [606, 94] width 167 height 30
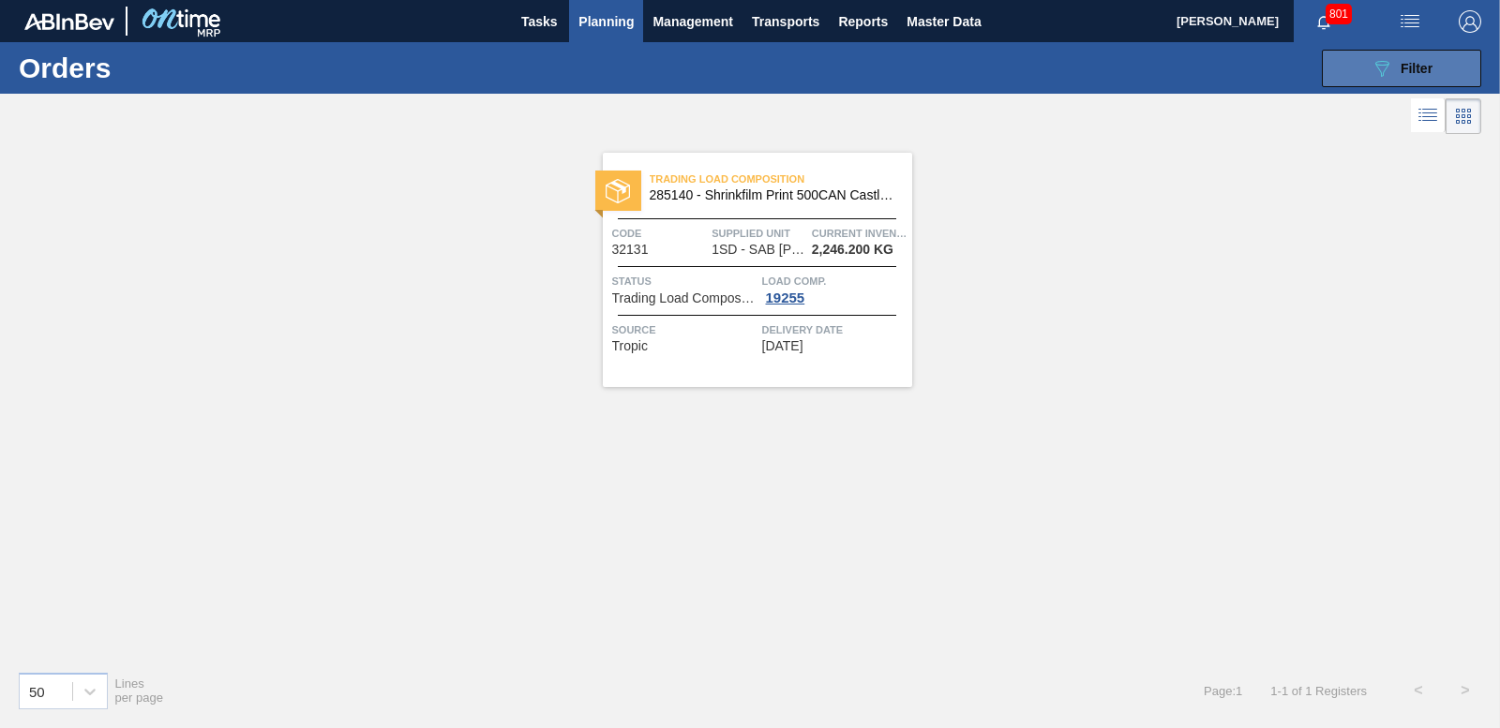
click at [1370, 57] on icon "089F7B8B-B2A5-4AFE-B5C0-19BA573D28AC" at bounding box center [1381, 68] width 22 height 22
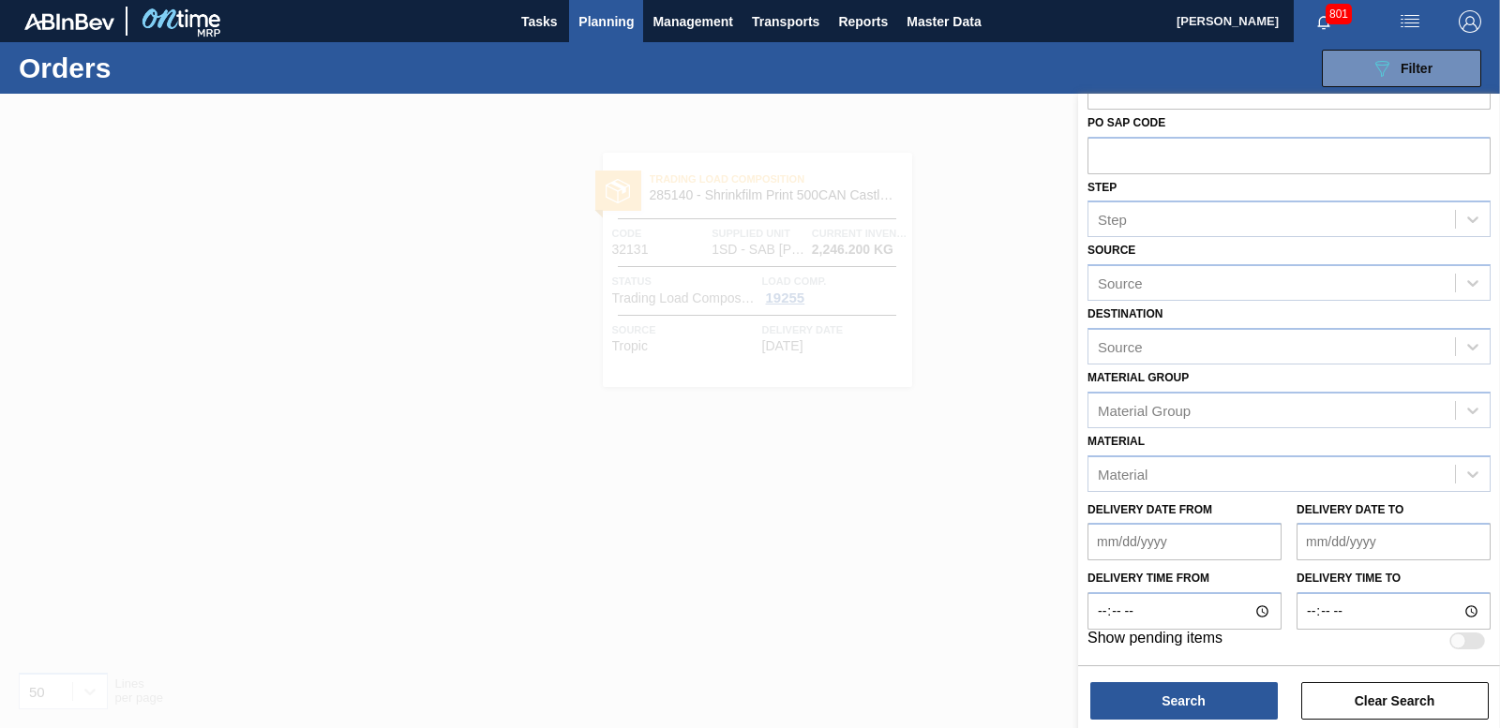
scroll to position [0, 0]
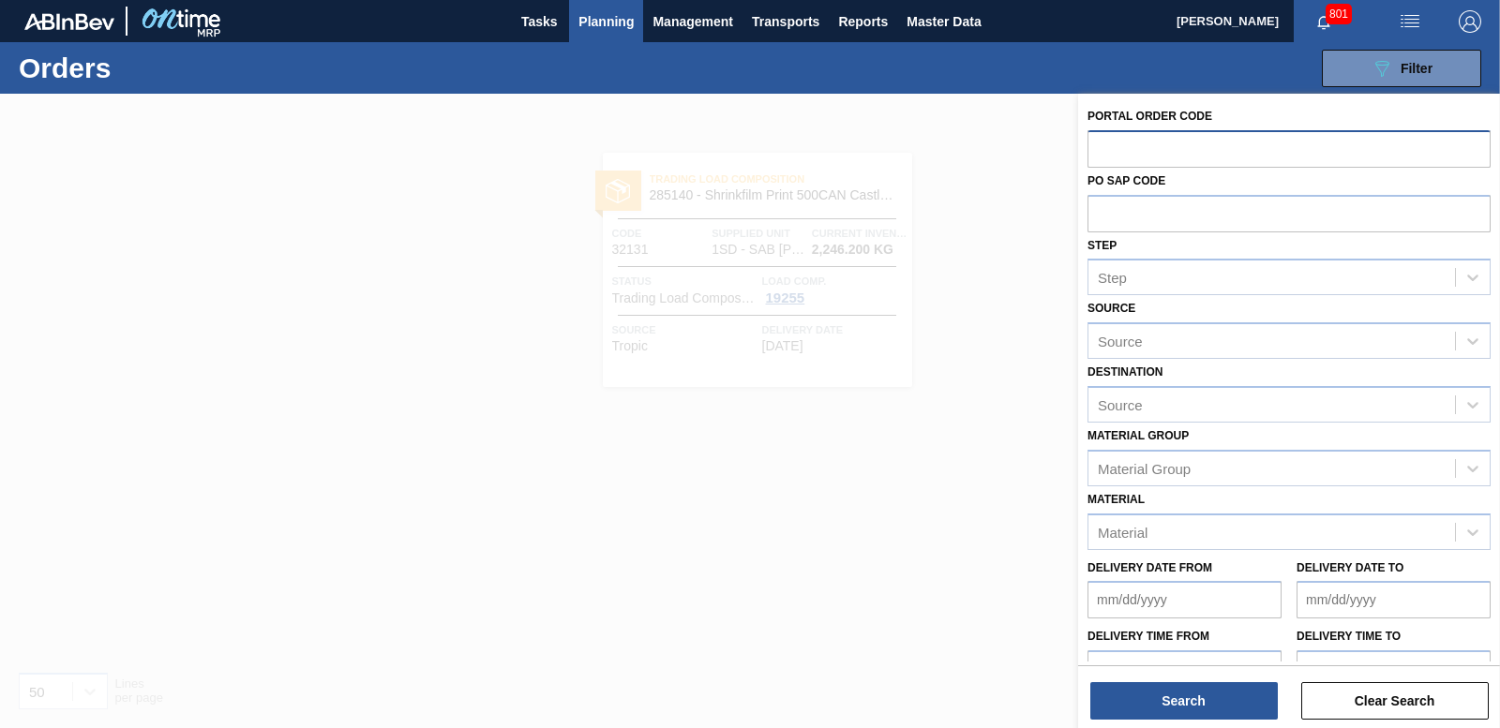
click at [599, 16] on span "Planning" at bounding box center [605, 21] width 55 height 22
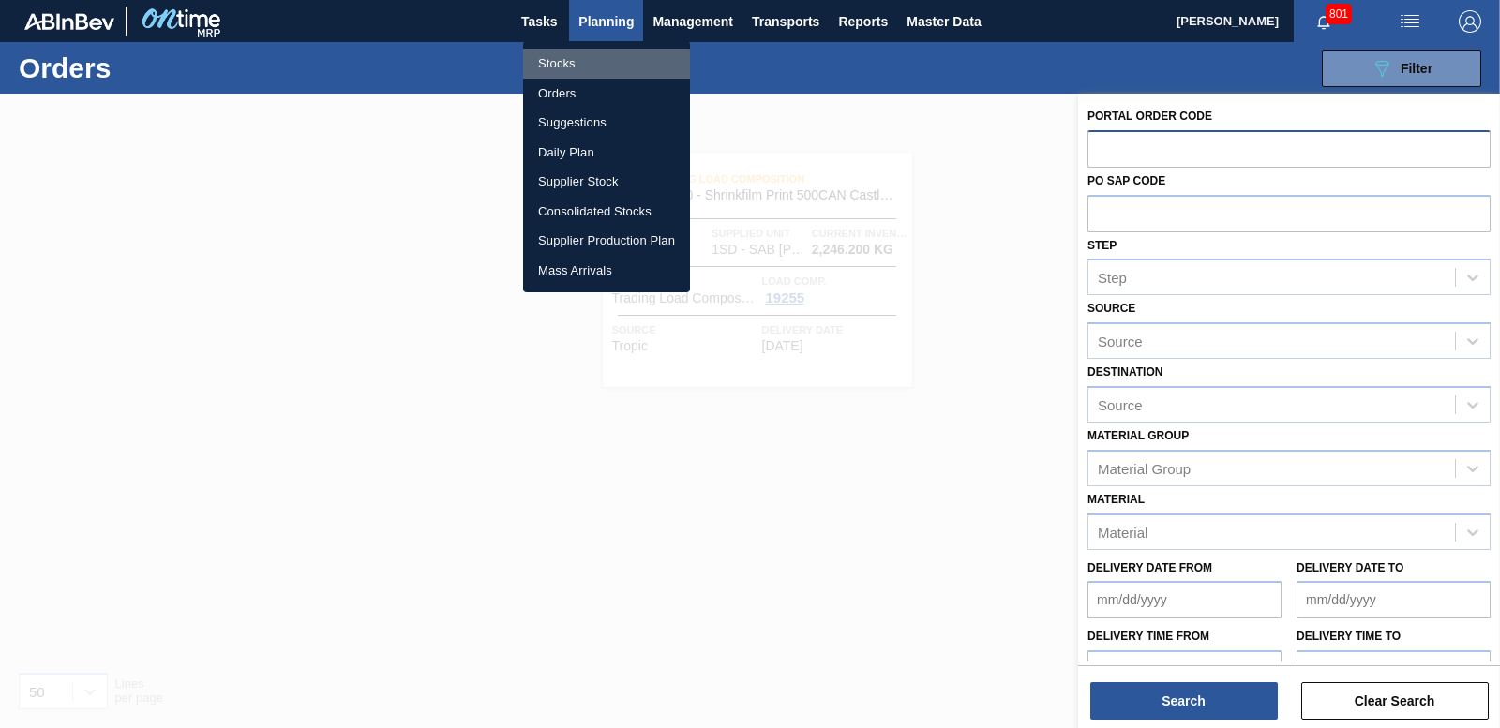
click at [561, 72] on li "Stocks" at bounding box center [606, 64] width 167 height 30
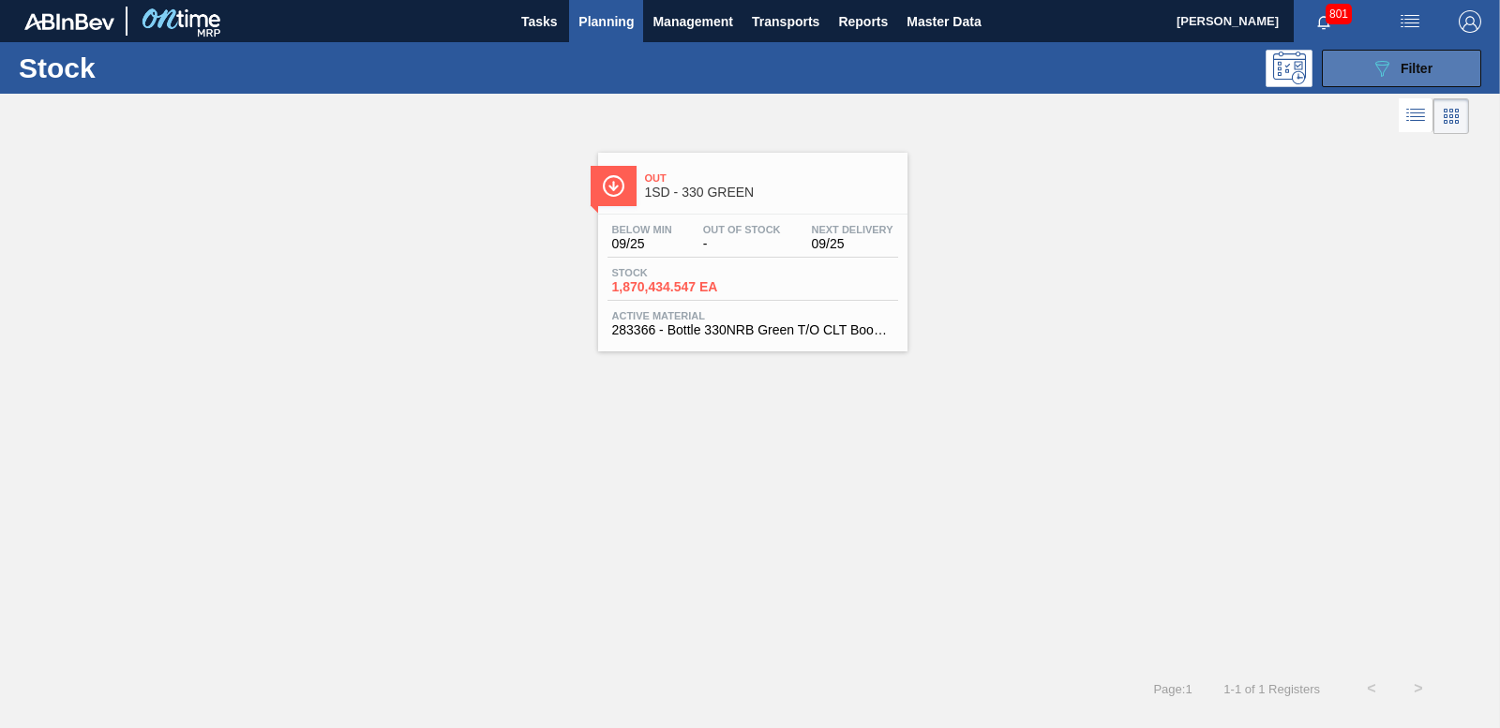
click at [1400, 73] on span "Filter" at bounding box center [1416, 68] width 32 height 15
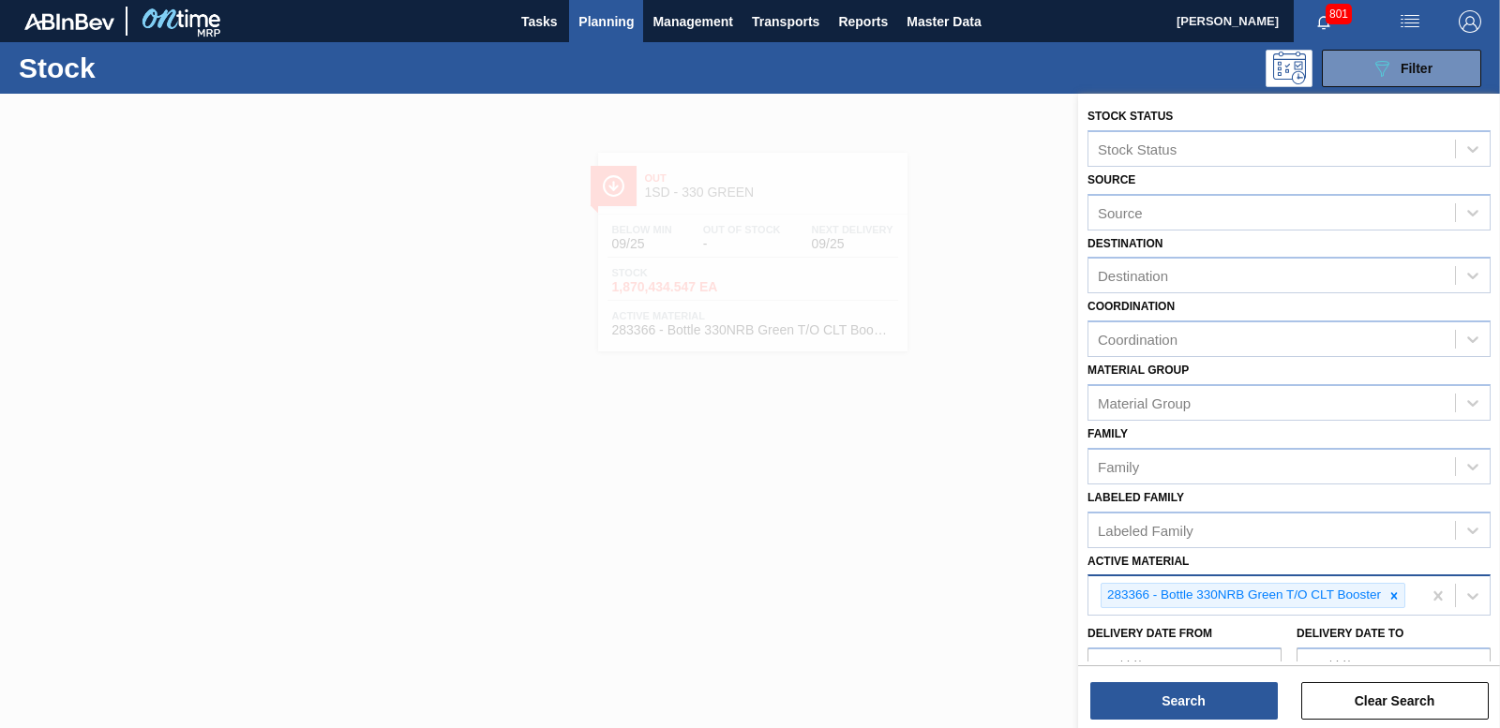
drag, startPoint x: 1396, startPoint y: 597, endPoint x: 1378, endPoint y: 591, distance: 18.7
click at [1396, 595] on icon at bounding box center [1393, 596] width 13 height 13
type Material "193318"
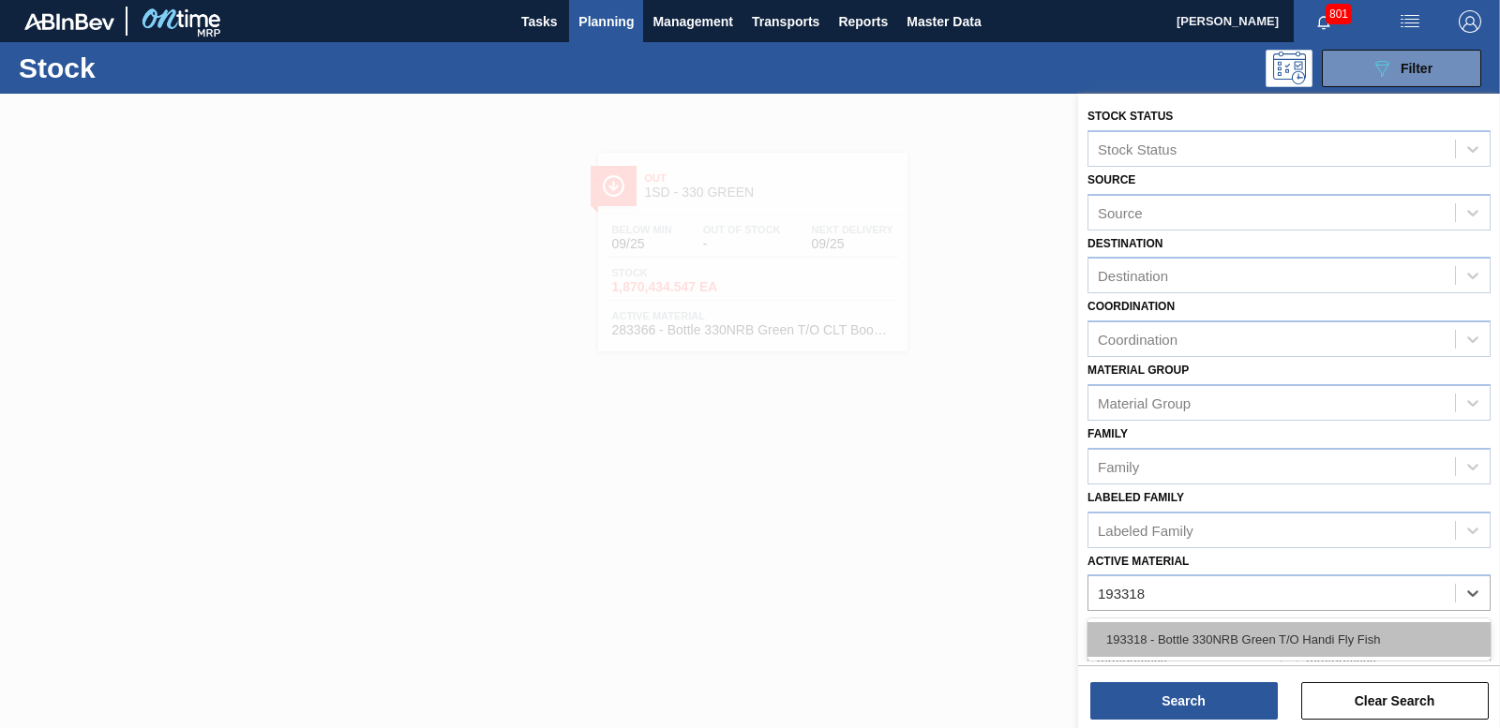
click at [1255, 636] on div "193318 - Bottle 330NRB Green T/O Handi Fly Fish" at bounding box center [1288, 639] width 403 height 35
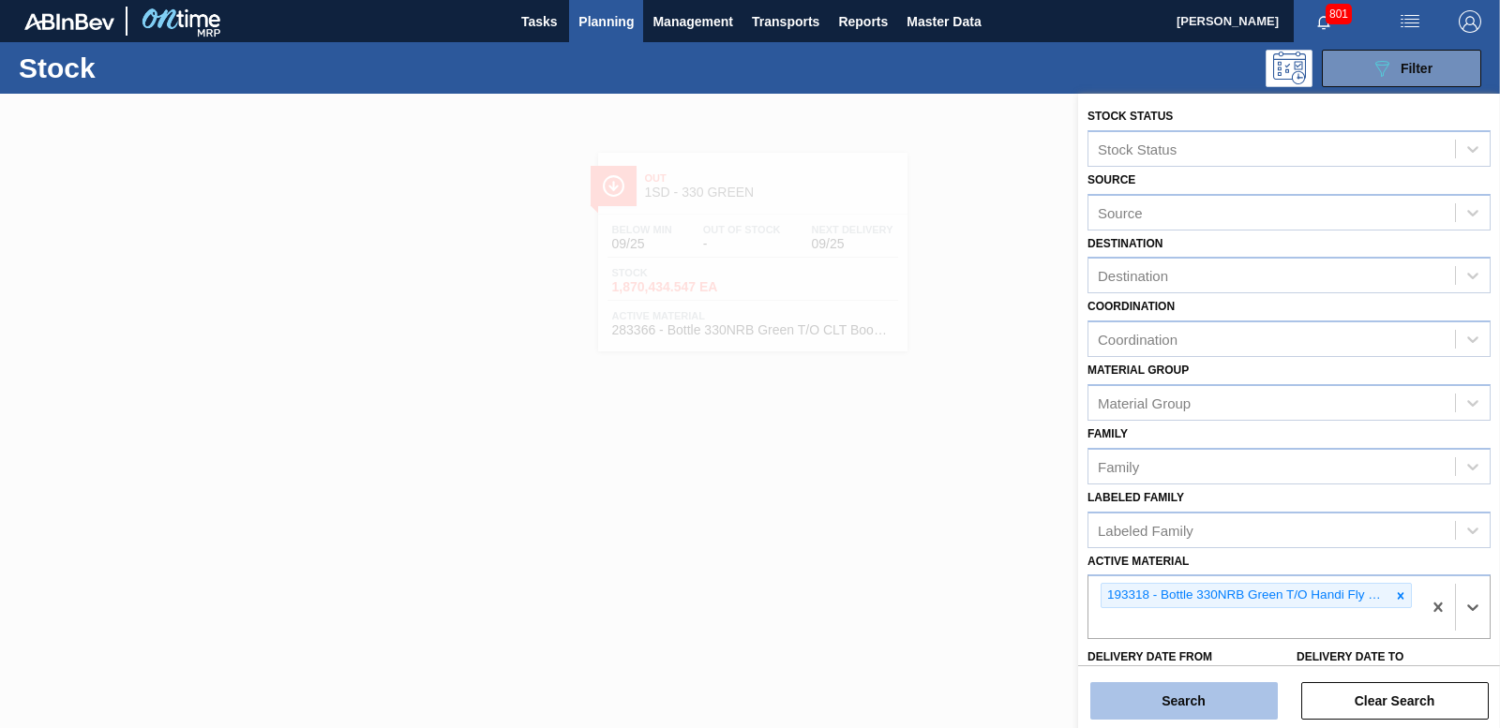
click at [1197, 690] on button "Search" at bounding box center [1183, 700] width 187 height 37
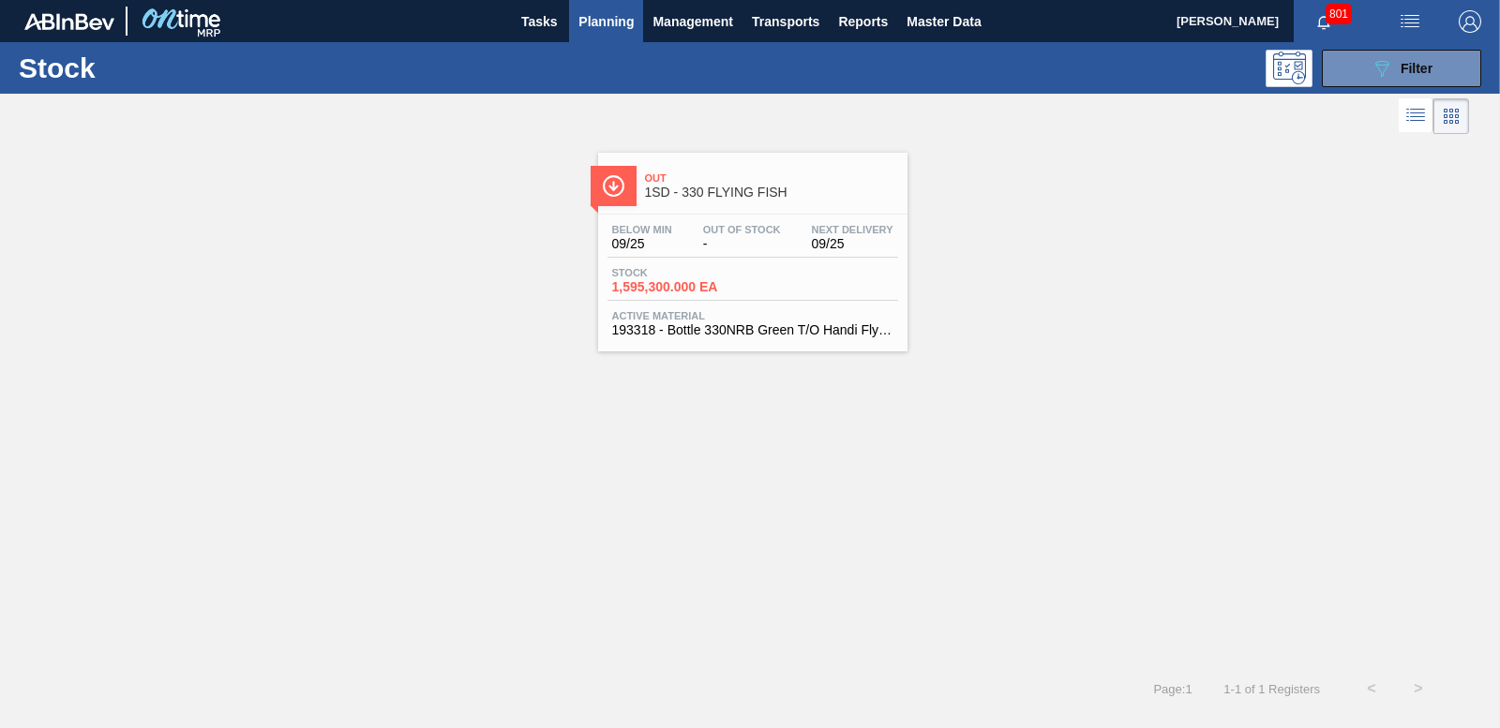
click at [691, 291] on span "1,595,300.000 EA" at bounding box center [677, 287] width 131 height 14
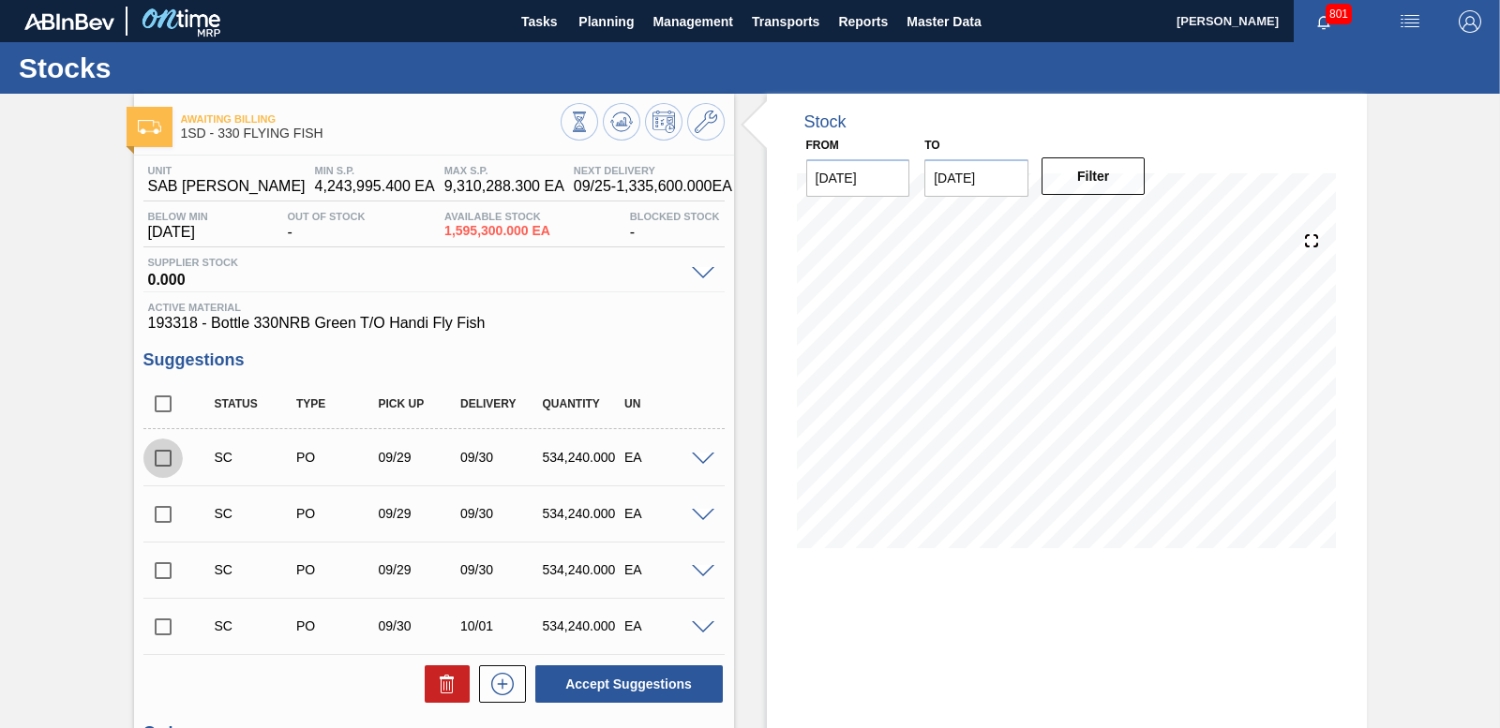
click at [169, 454] on input "checkbox" at bounding box center [162, 458] width 39 height 39
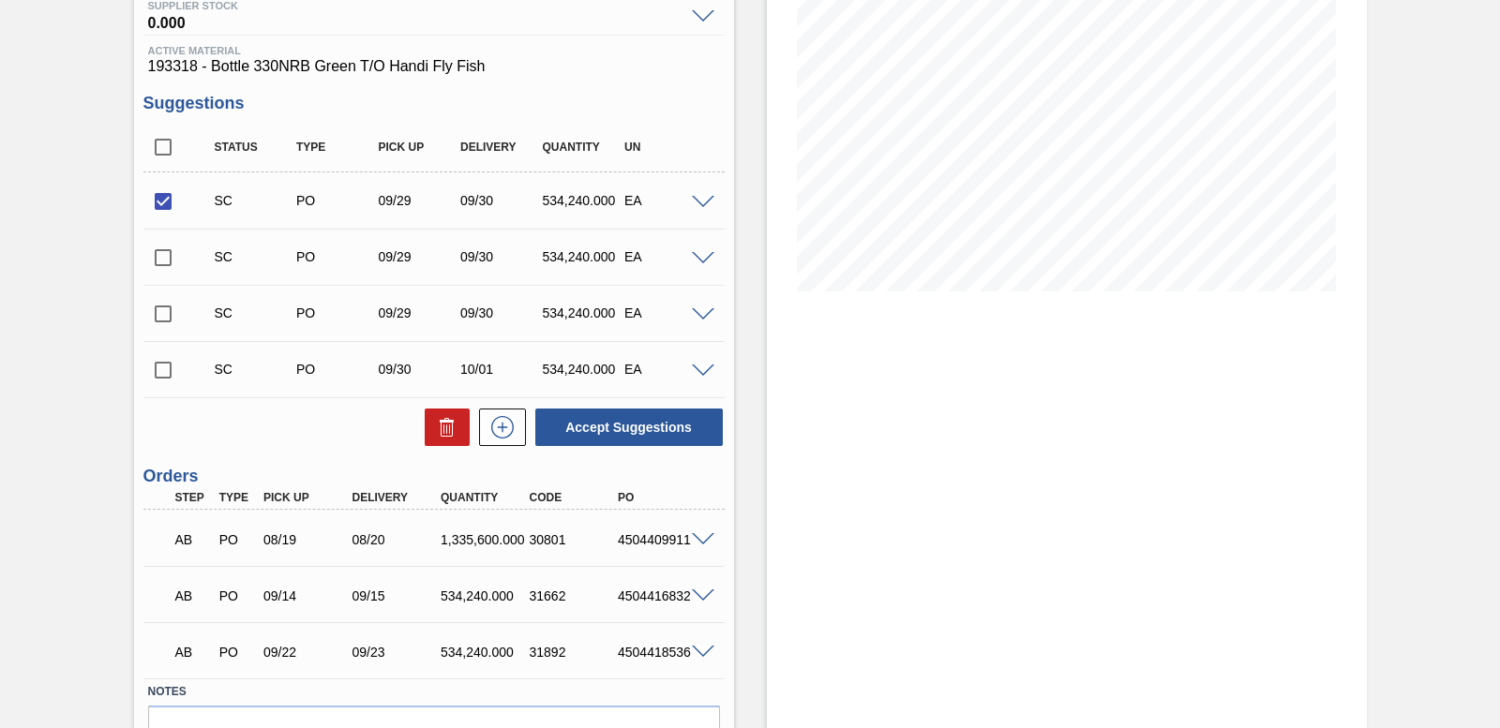
scroll to position [281, 0]
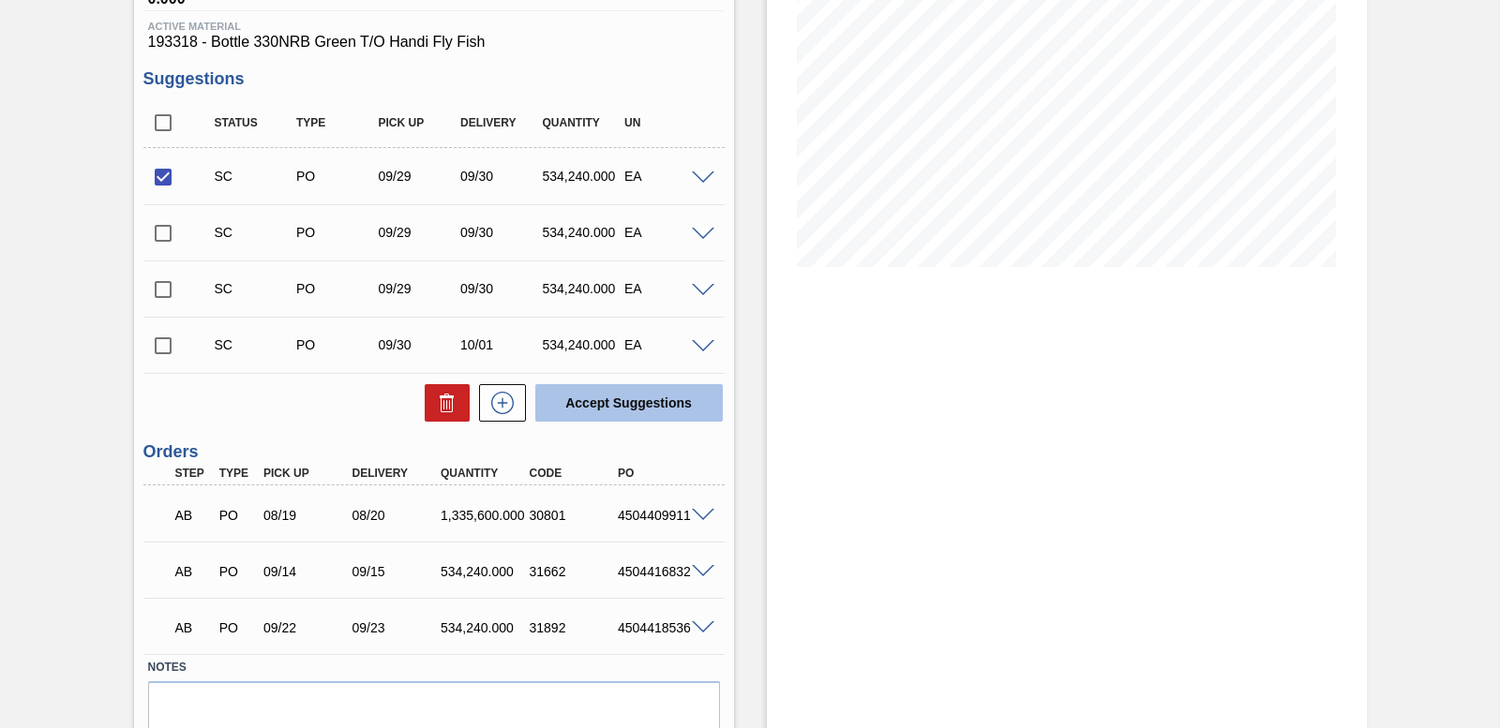
click at [650, 406] on button "Accept Suggestions" at bounding box center [628, 402] width 187 height 37
checkbox input "false"
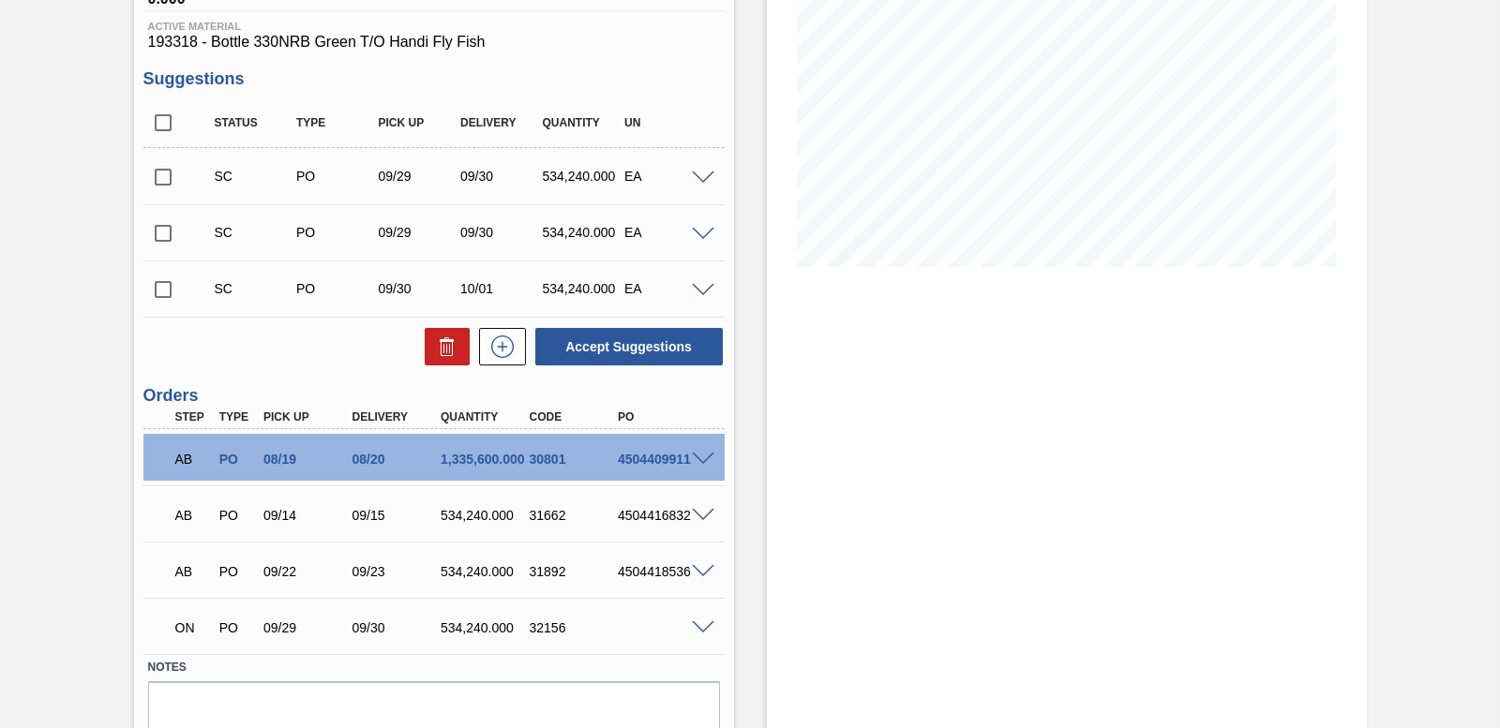
drag, startPoint x: 162, startPoint y: 172, endPoint x: 175, endPoint y: 171, distance: 13.2
click at [163, 172] on input "checkbox" at bounding box center [162, 176] width 39 height 39
click at [663, 337] on button "Accept Suggestions" at bounding box center [628, 346] width 187 height 37
checkbox input "false"
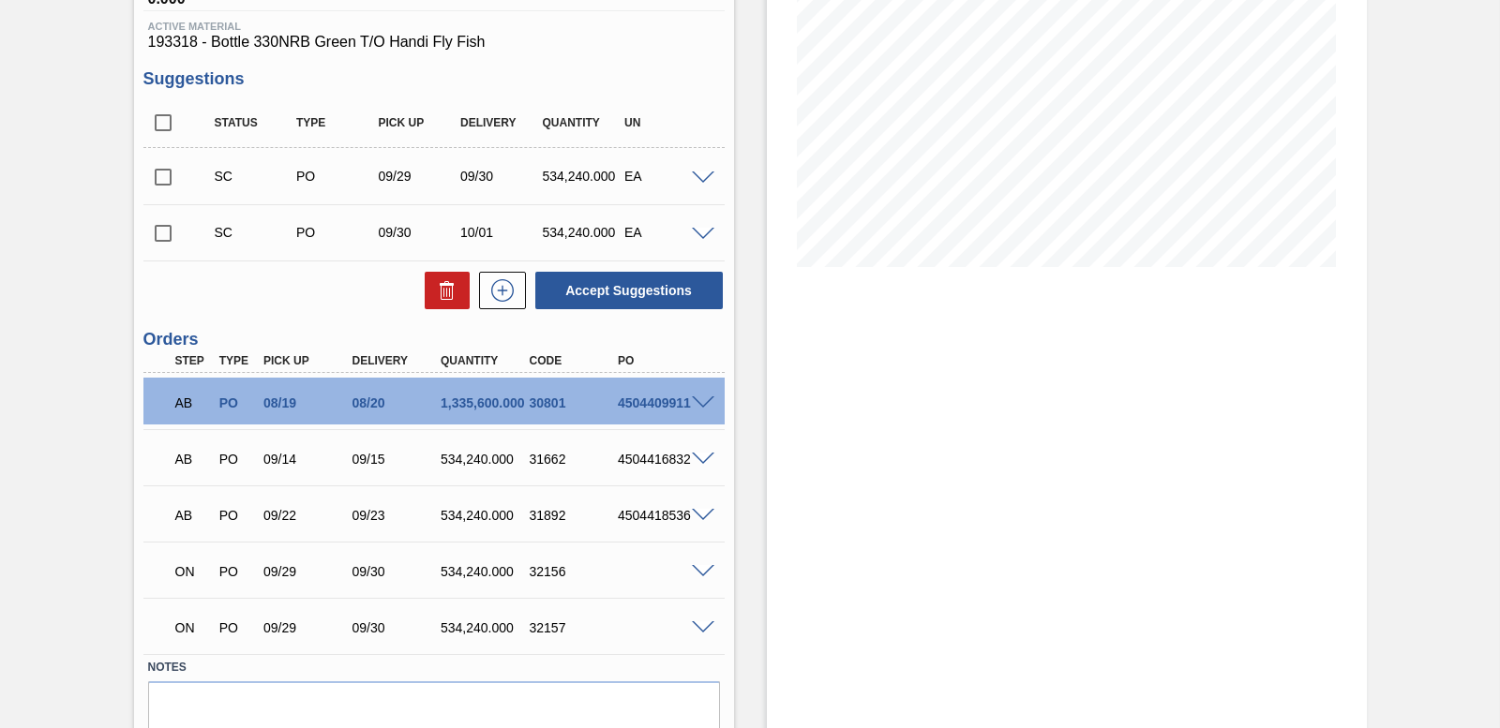
click at [161, 171] on input "checkbox" at bounding box center [162, 176] width 39 height 39
click at [598, 281] on button "Accept Suggestions" at bounding box center [628, 290] width 187 height 37
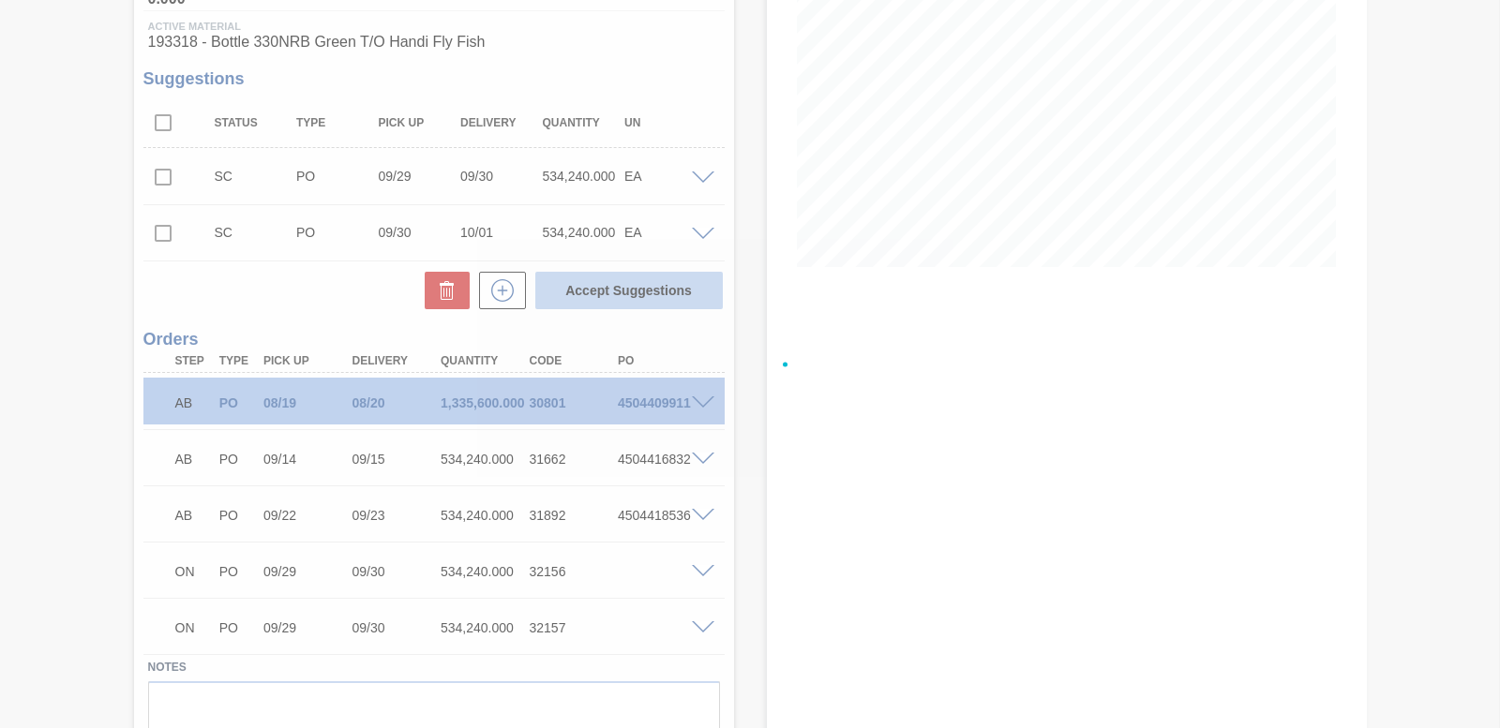
checkbox input "false"
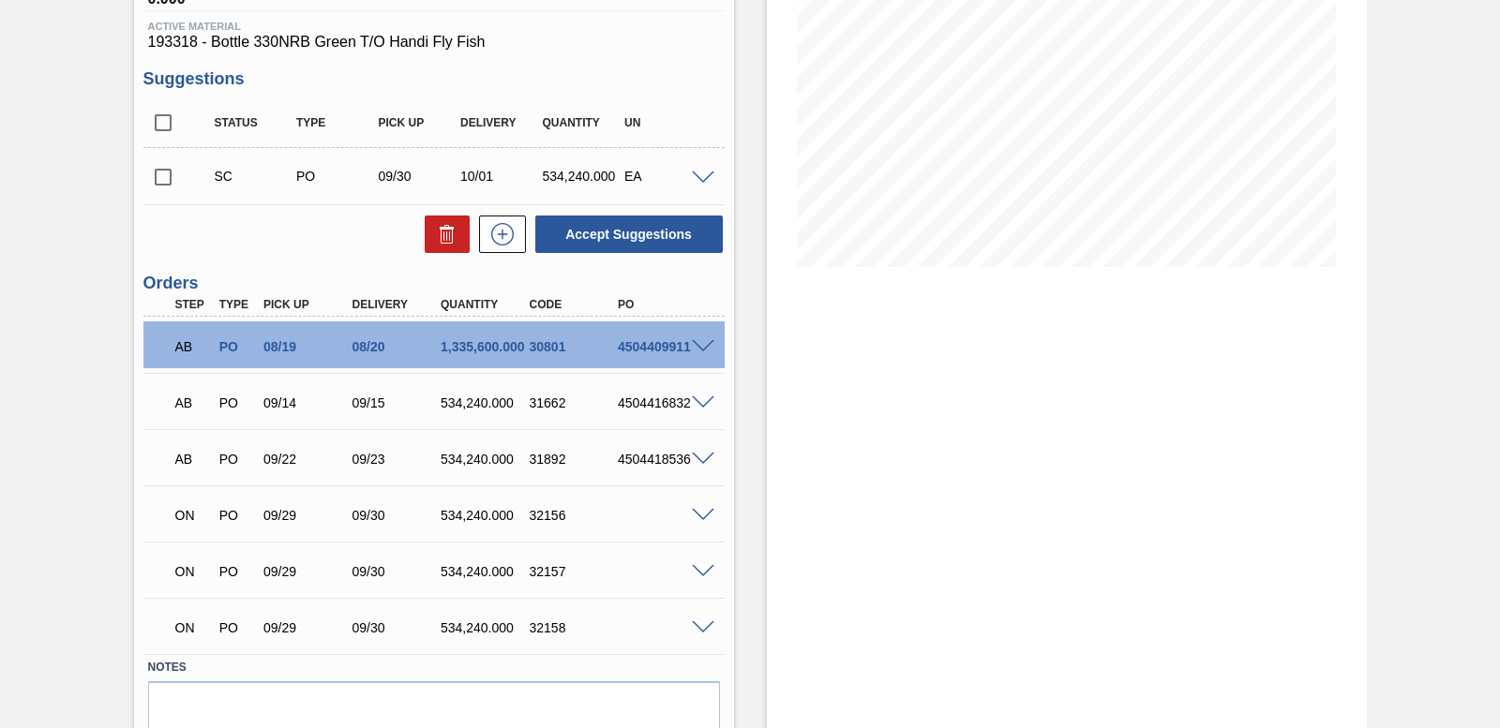
click at [167, 172] on input "checkbox" at bounding box center [162, 176] width 39 height 39
click at [697, 256] on div "Unit SAB [PERSON_NAME] MIN S.P. 4,243,995.400 EA MAX S.P. 9,310,288.300 EA Next…" at bounding box center [434, 336] width 600 height 924
click at [696, 247] on button "Accept Suggestions" at bounding box center [628, 234] width 187 height 37
checkbox input "false"
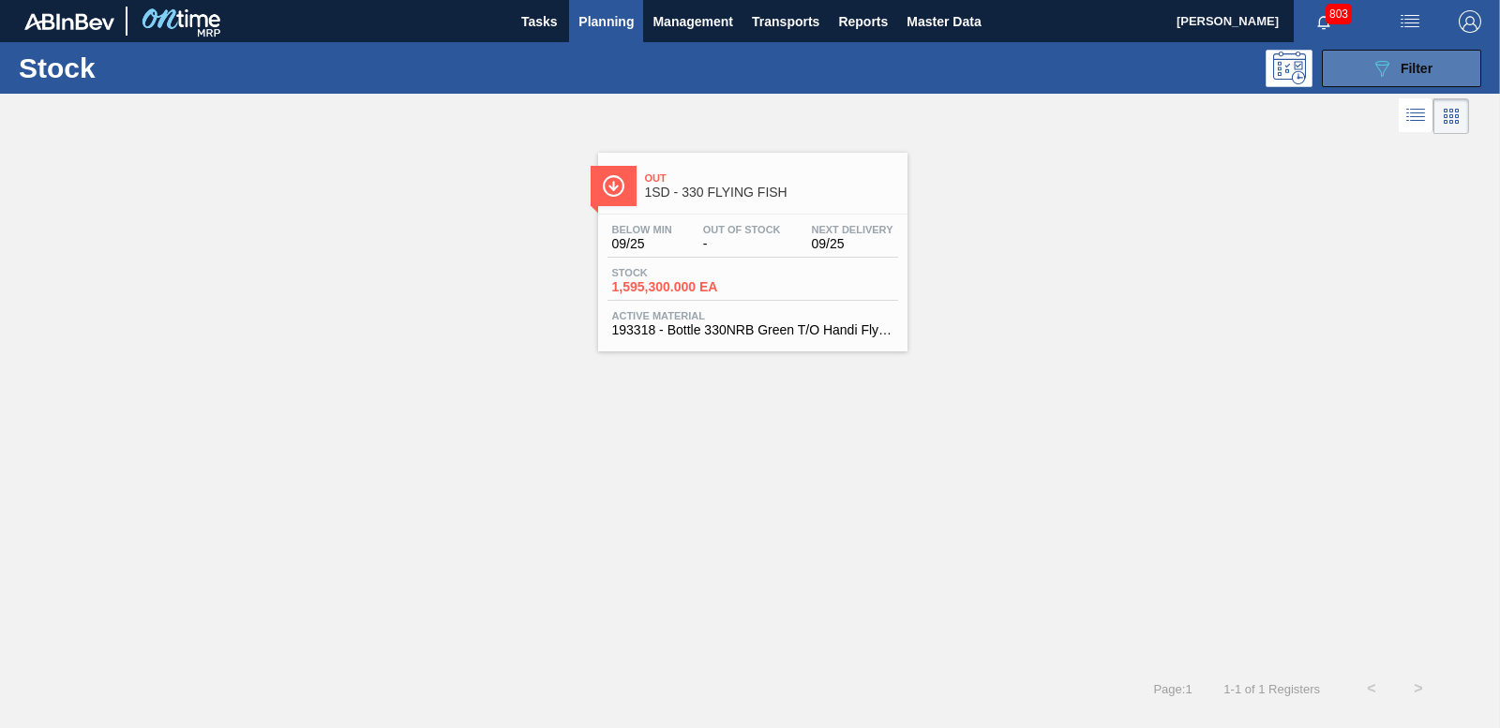
click at [1397, 57] on div "089F7B8B-B2A5-4AFE-B5C0-19BA573D28AC Filter" at bounding box center [1401, 68] width 62 height 22
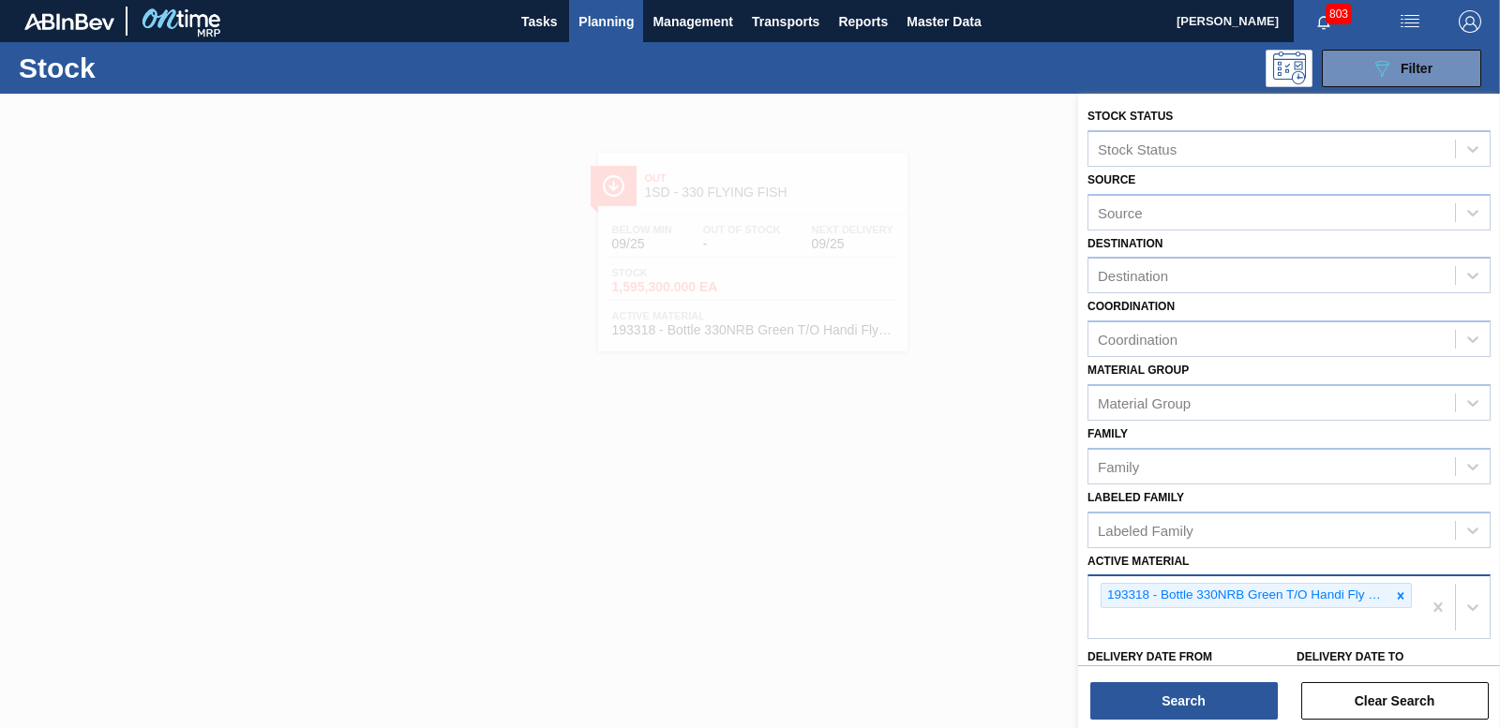
click at [1404, 600] on div at bounding box center [1400, 595] width 21 height 23
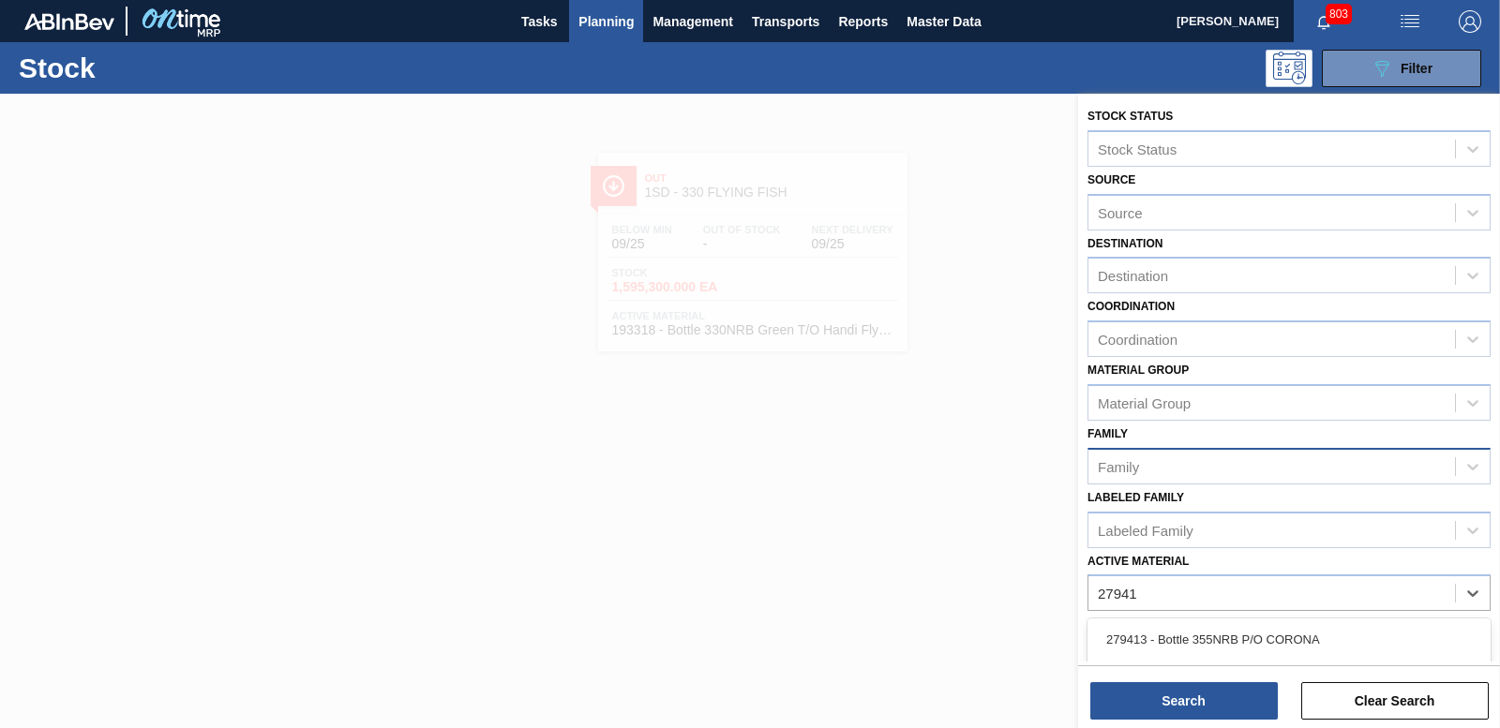
type Material "279413"
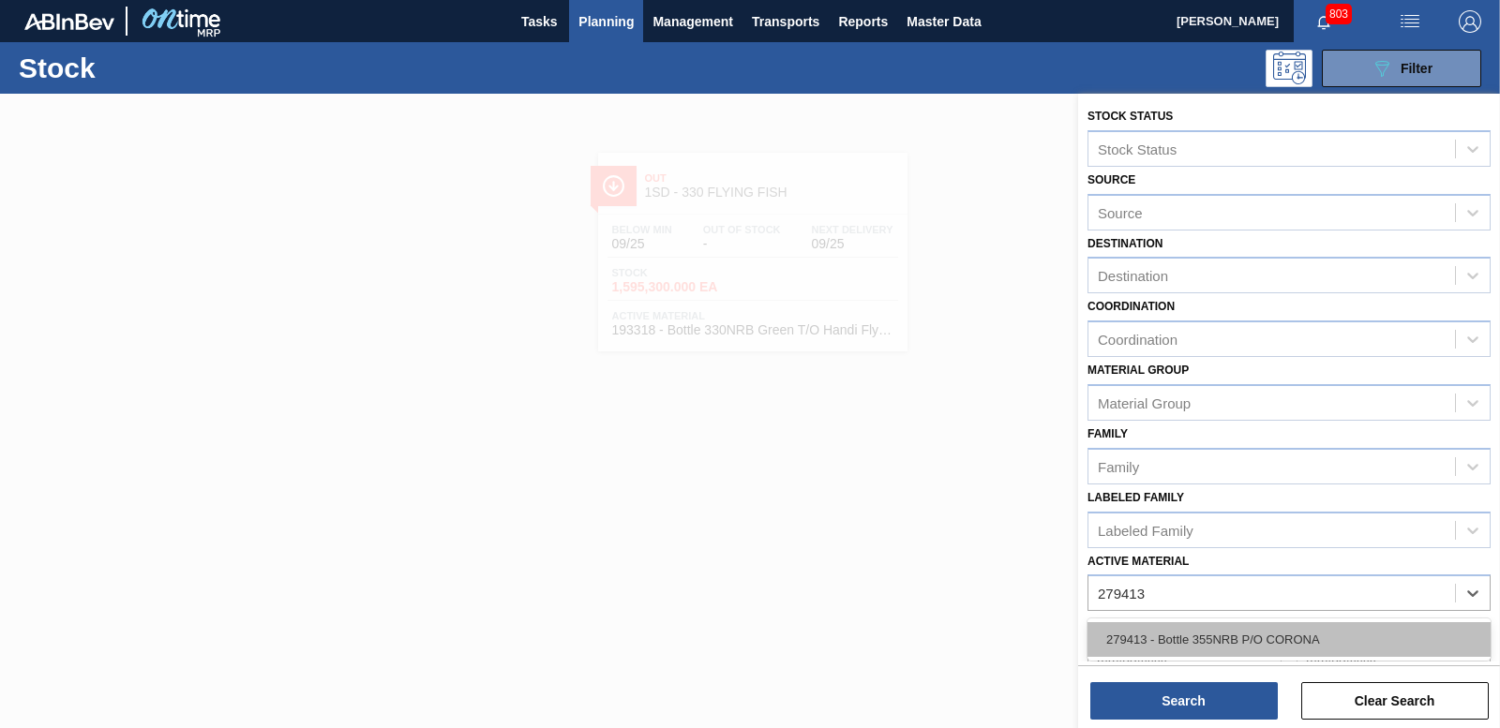
click at [1247, 648] on div "279413 - Bottle 355NRB P/O CORONA" at bounding box center [1288, 639] width 403 height 35
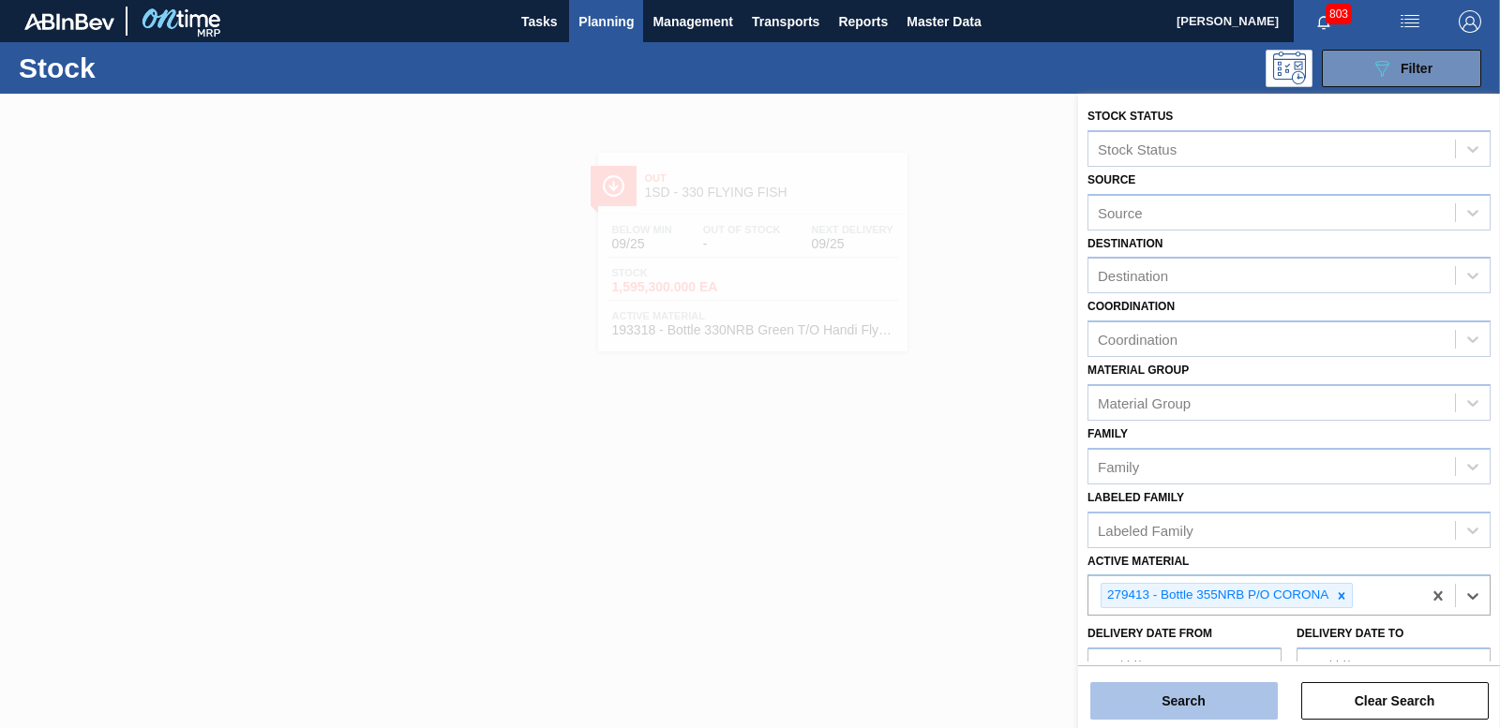
click at [1222, 697] on button "Search" at bounding box center [1183, 700] width 187 height 37
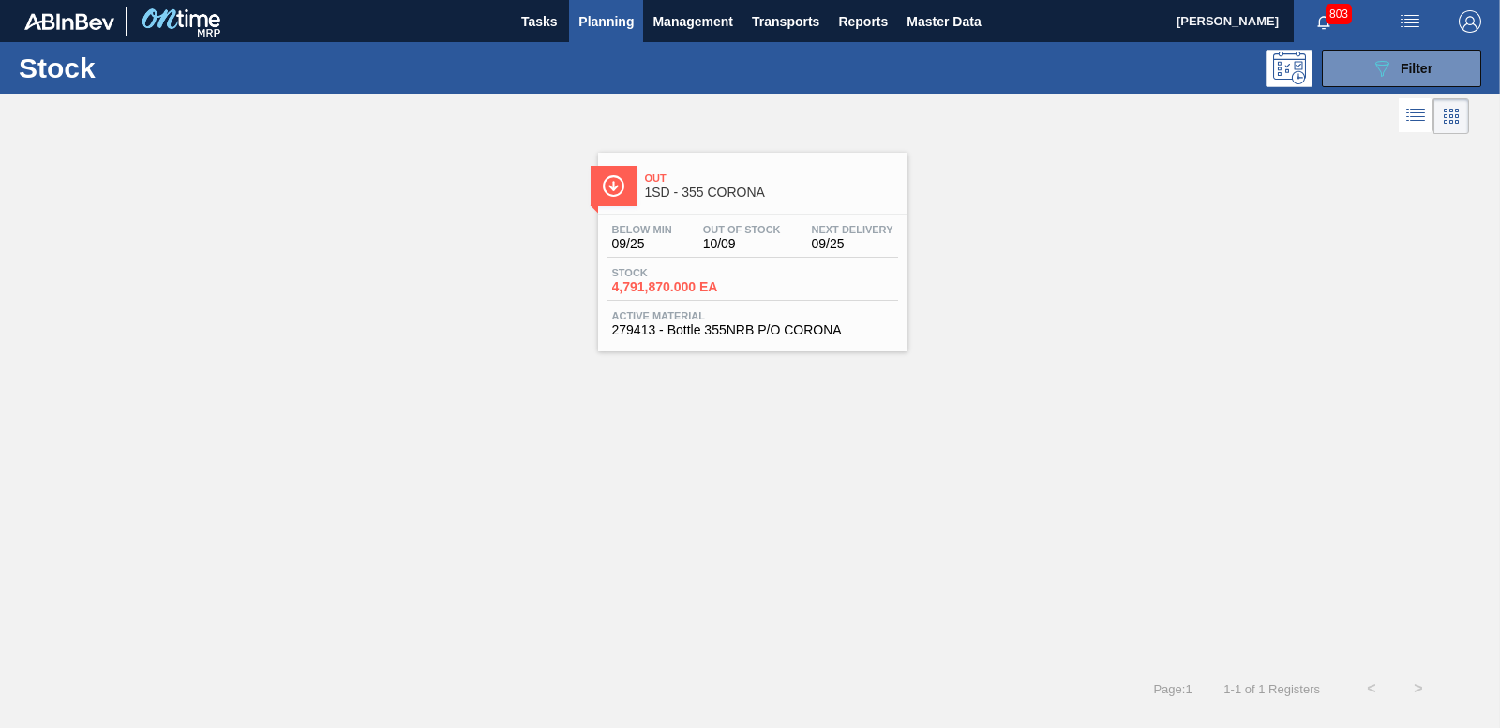
click at [702, 296] on div "Stock 4,791,870.000 EA" at bounding box center [752, 284] width 291 height 34
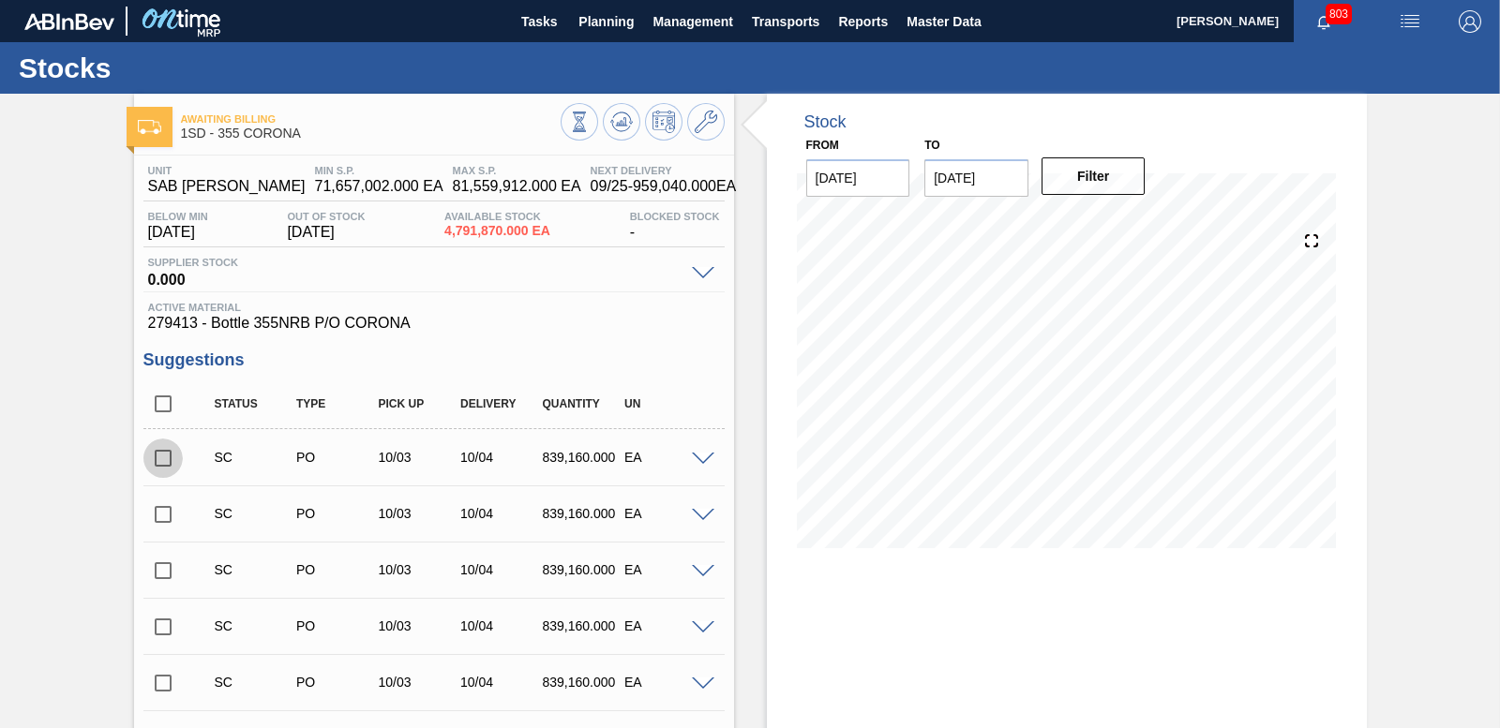
click at [157, 456] on input "checkbox" at bounding box center [162, 458] width 39 height 39
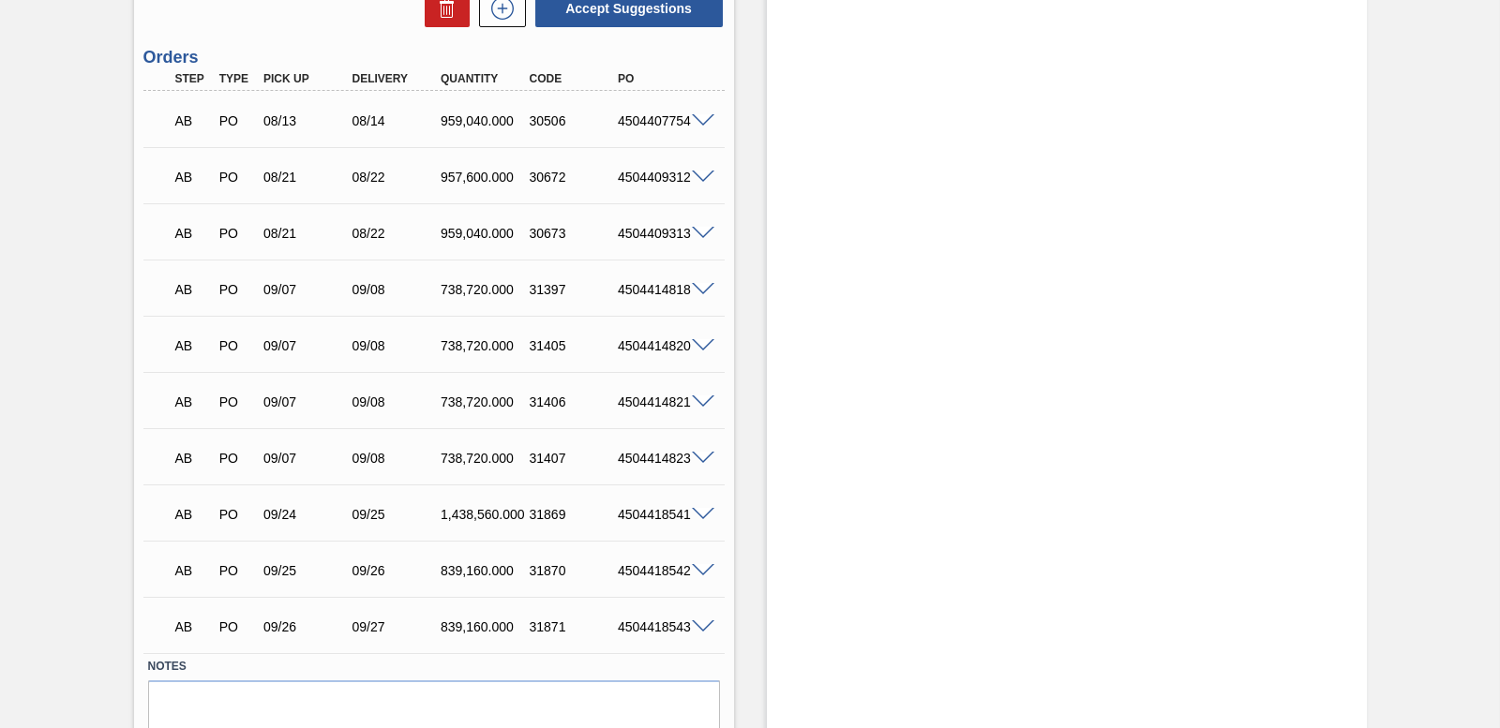
scroll to position [5367, 0]
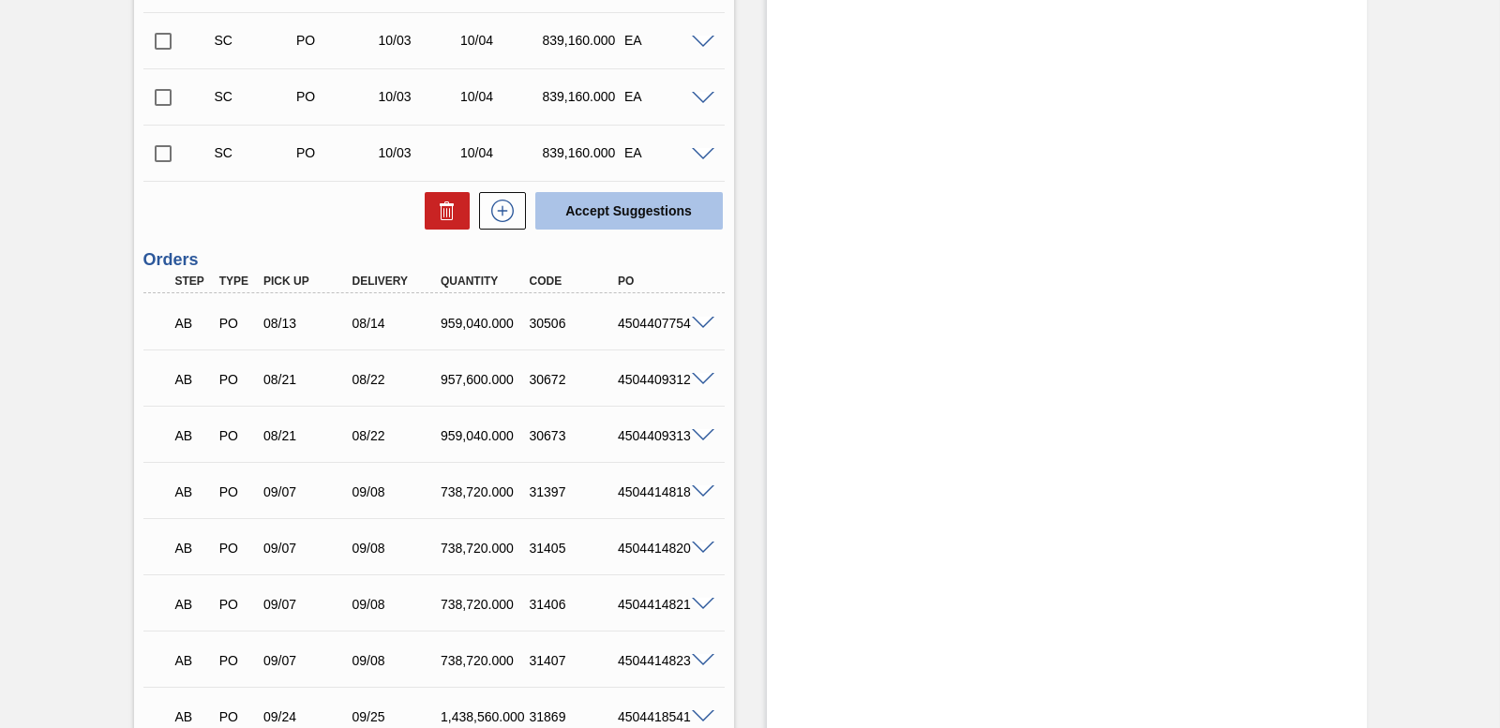
click at [620, 204] on button "Accept Suggestions" at bounding box center [628, 210] width 187 height 37
checkbox input "false"
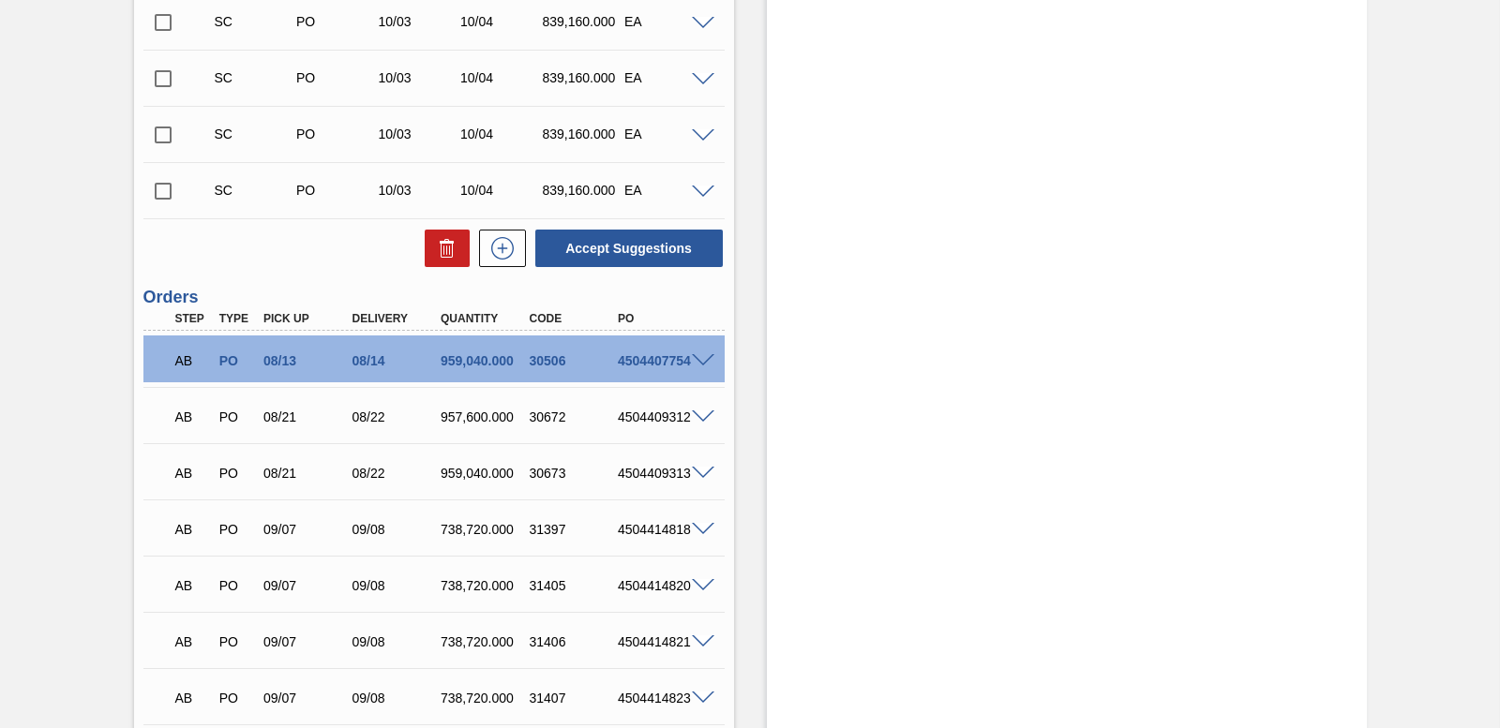
scroll to position [4804, 0]
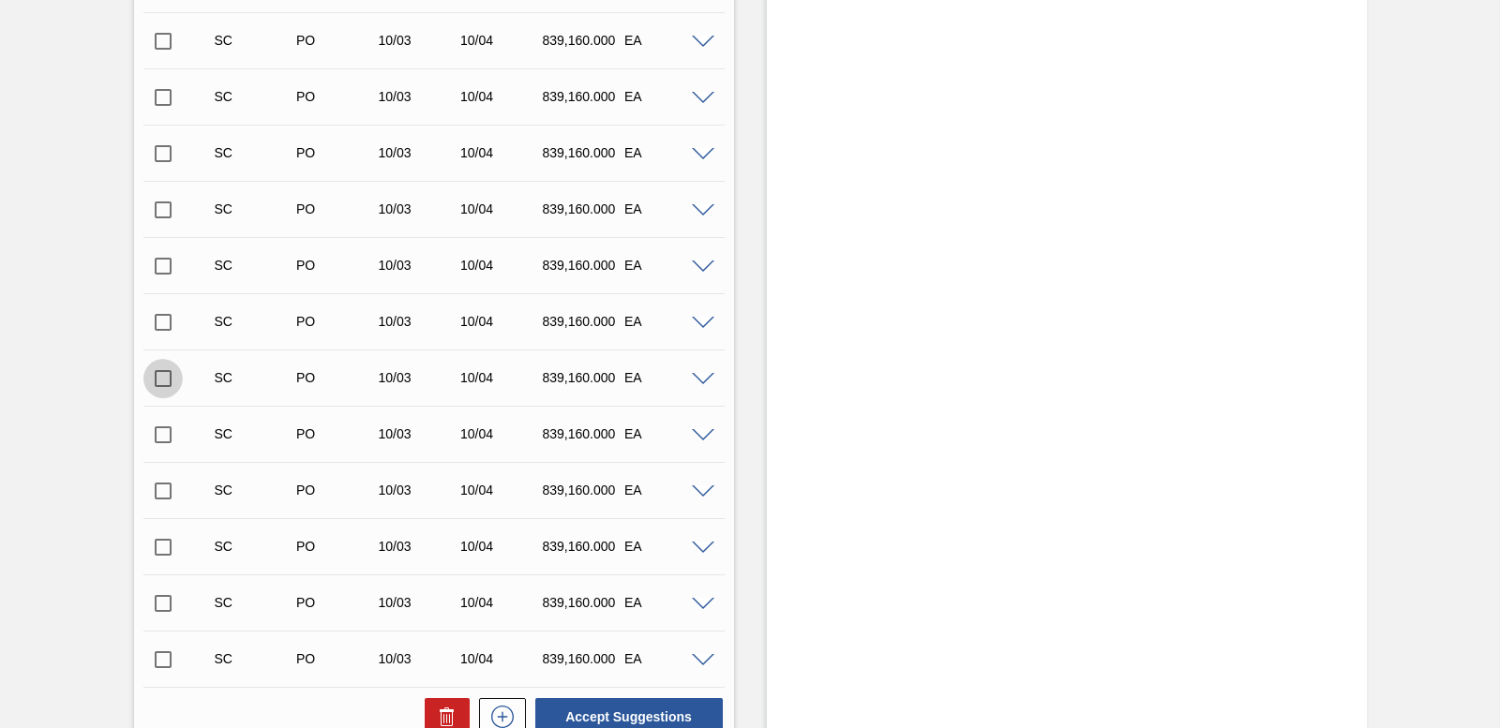
click at [161, 374] on input "checkbox" at bounding box center [162, 378] width 39 height 39
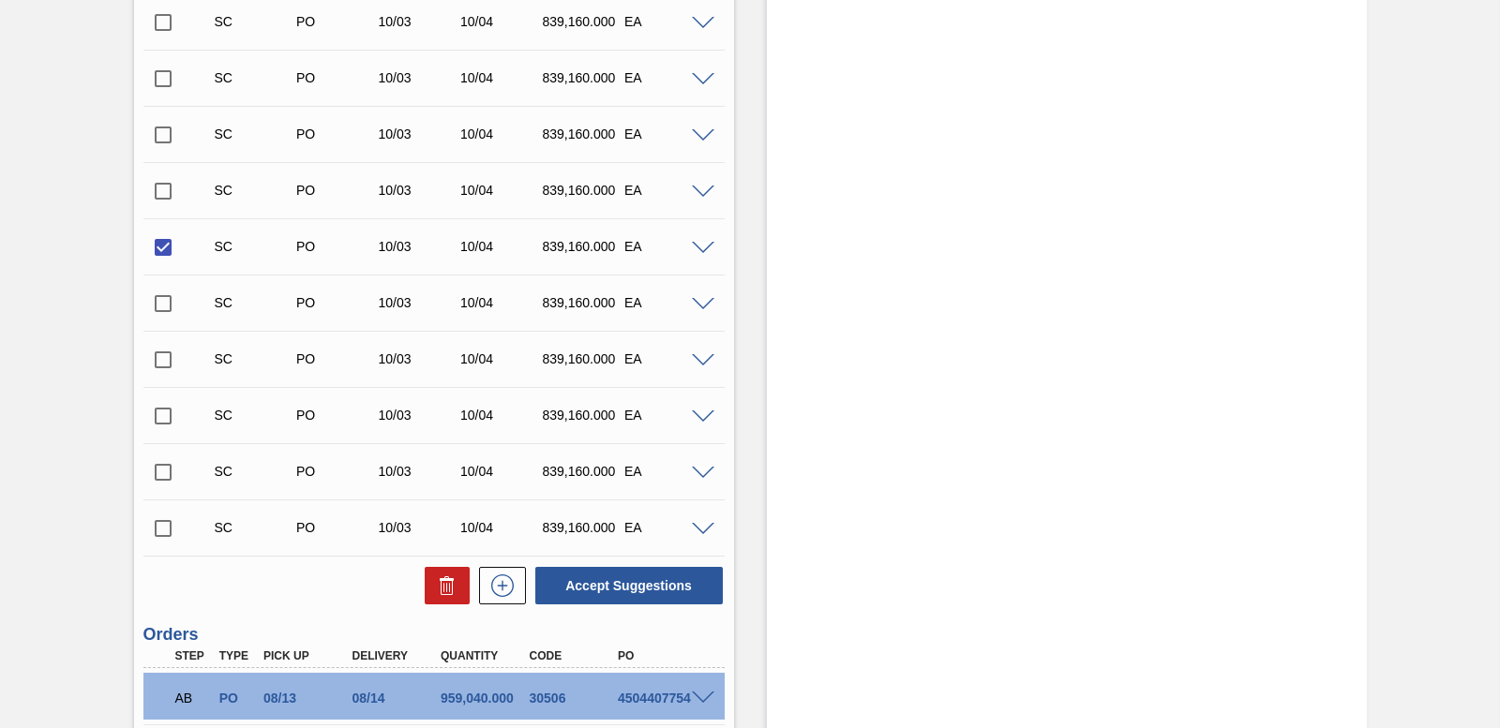
scroll to position [5085, 0]
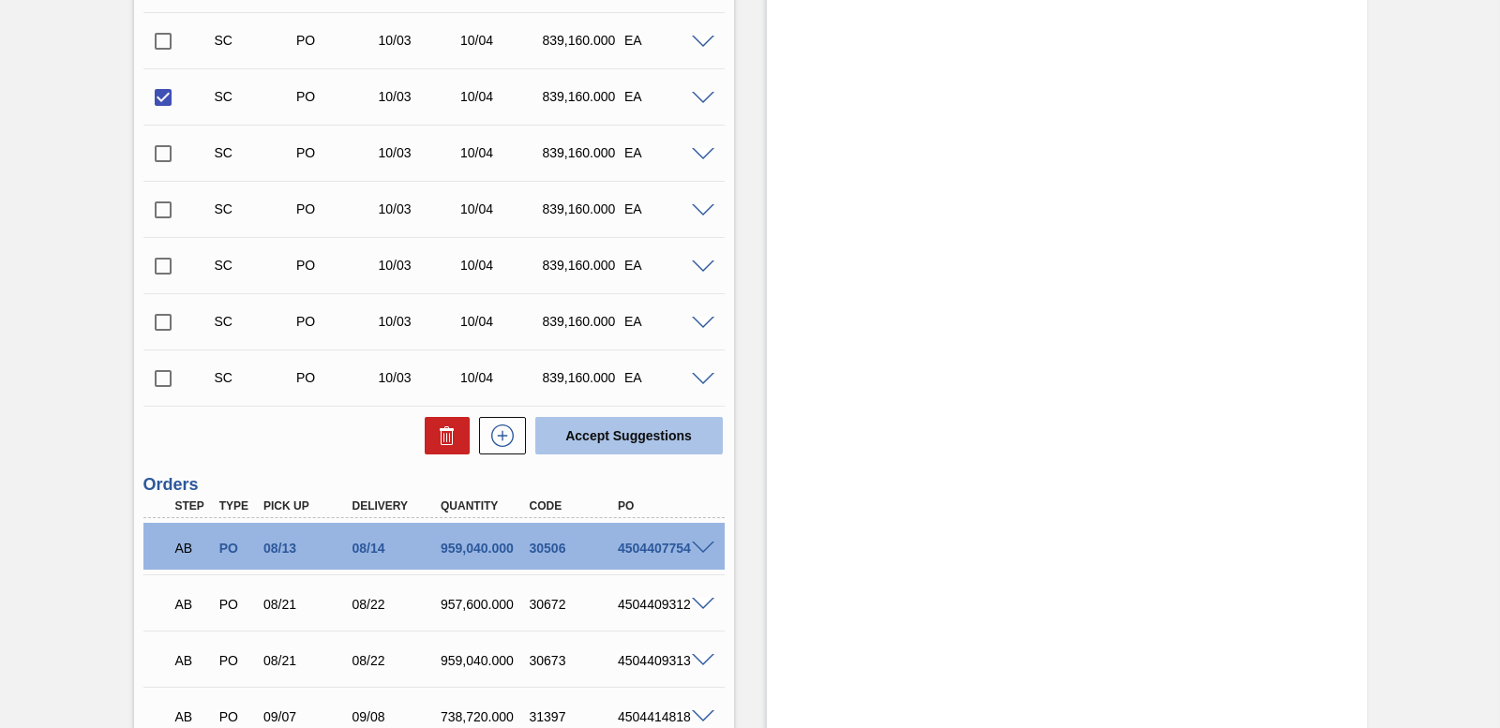
click at [602, 446] on button "Accept Suggestions" at bounding box center [628, 435] width 187 height 37
checkbox input "false"
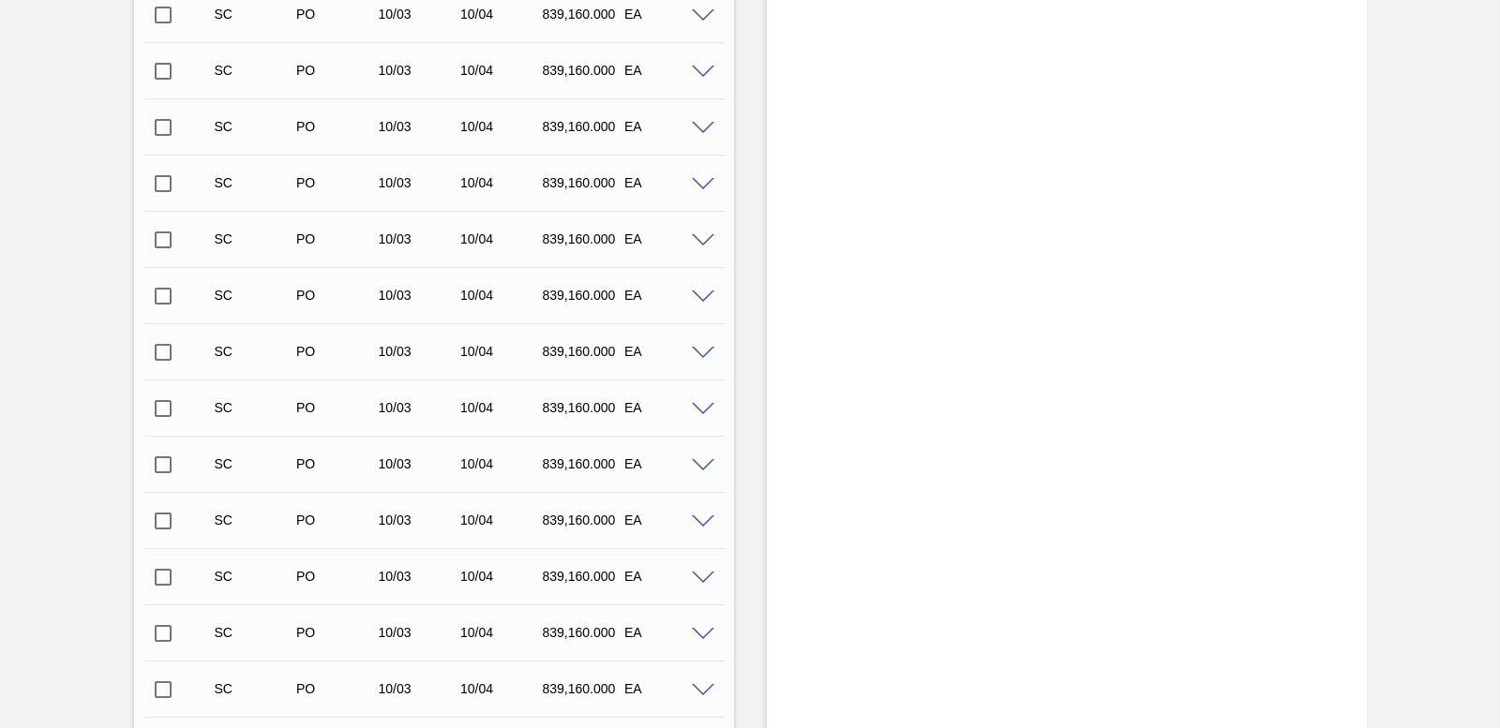
scroll to position [4148, 0]
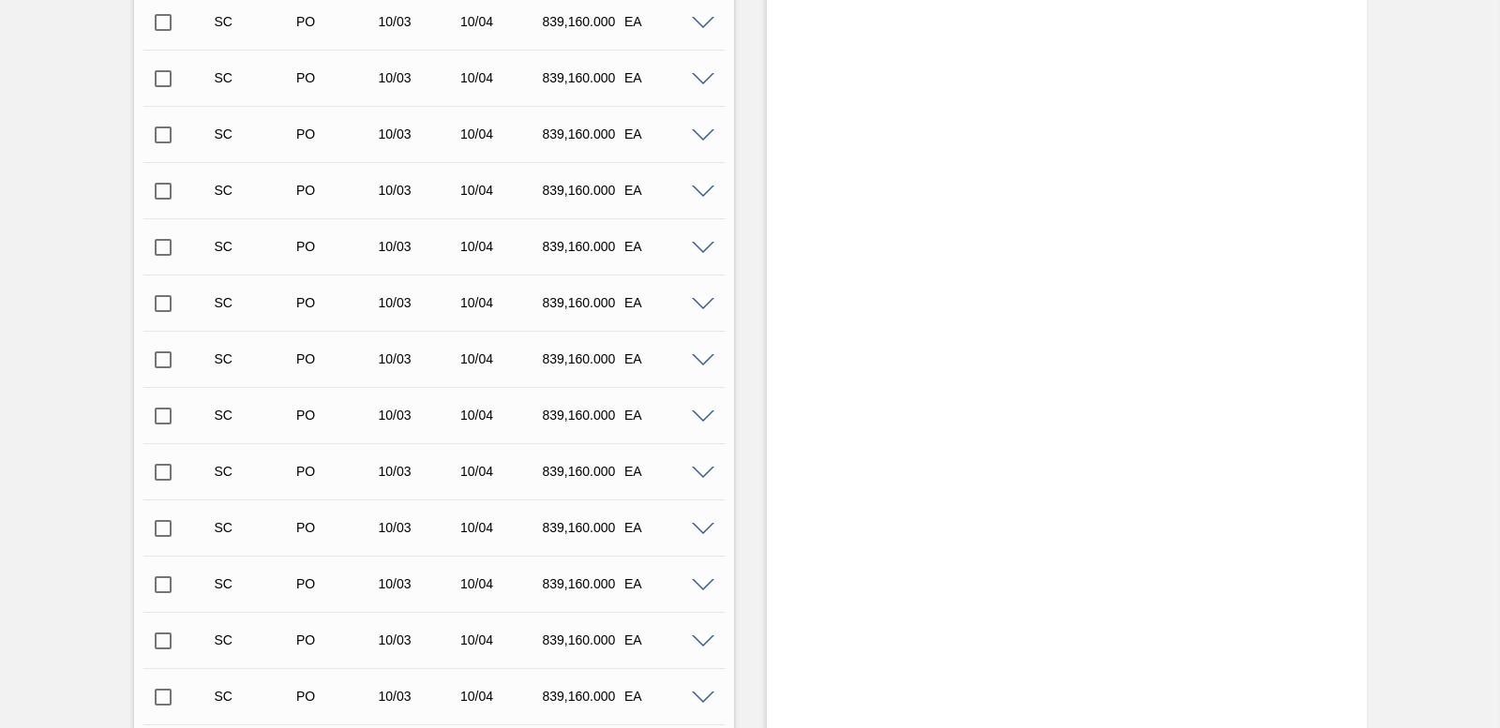
click at [163, 142] on input "checkbox" at bounding box center [162, 134] width 39 height 39
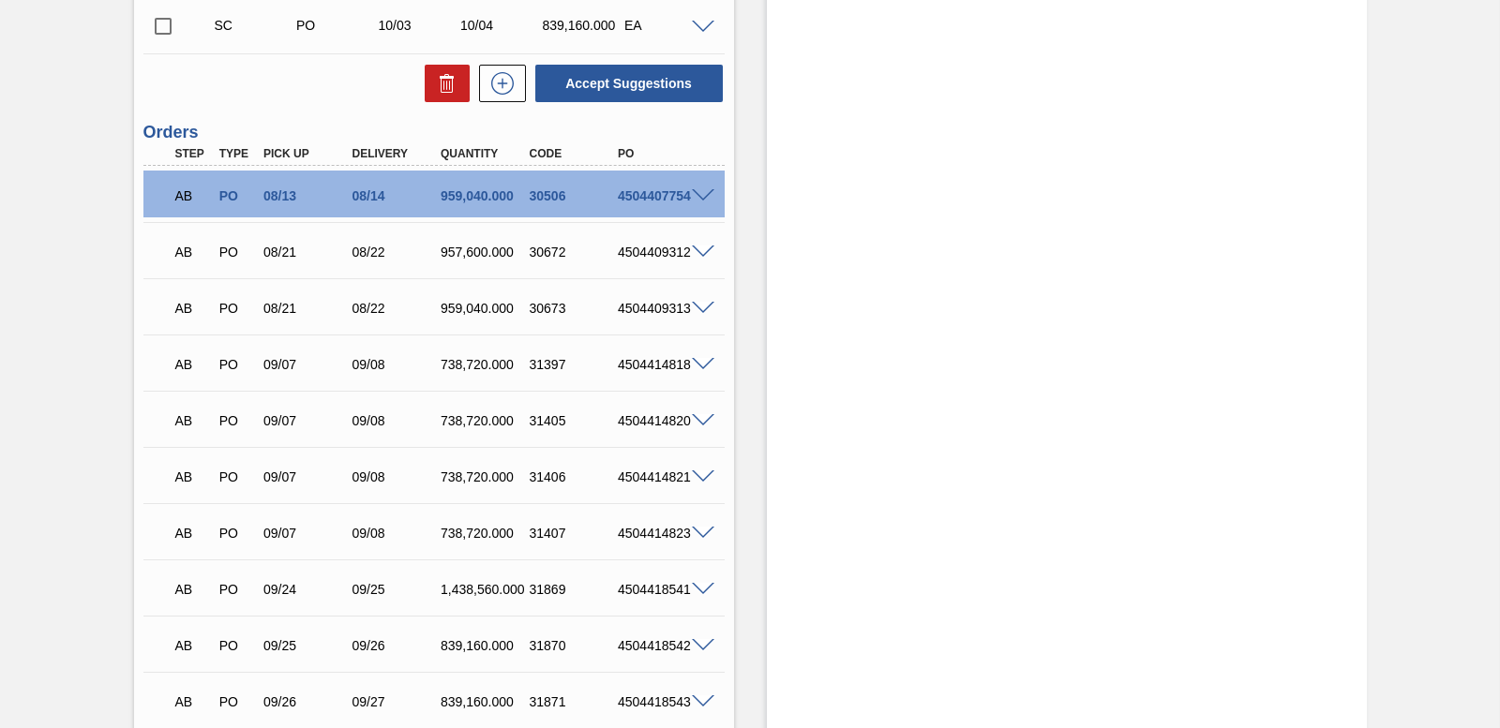
scroll to position [5367, 0]
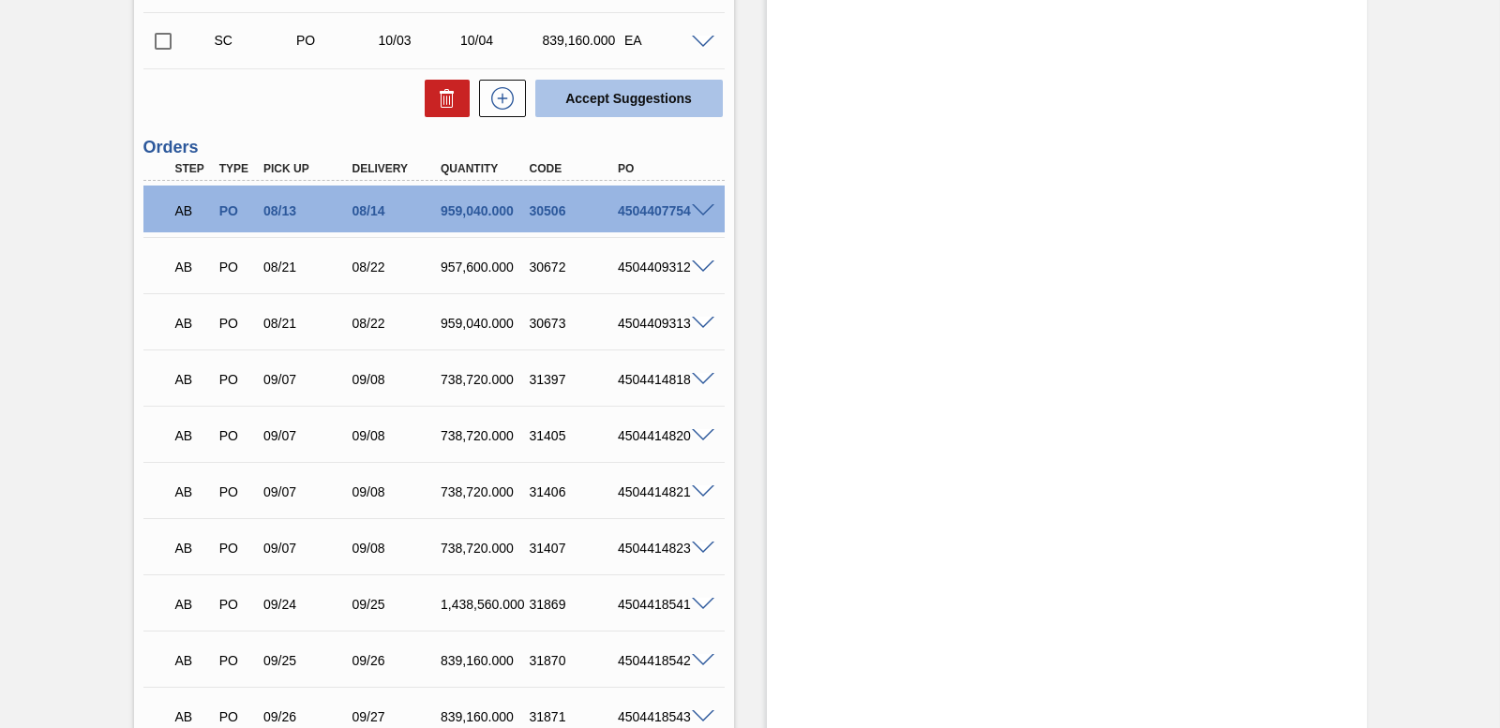
click at [621, 110] on button "Accept Suggestions" at bounding box center [628, 98] width 187 height 37
checkbox input "false"
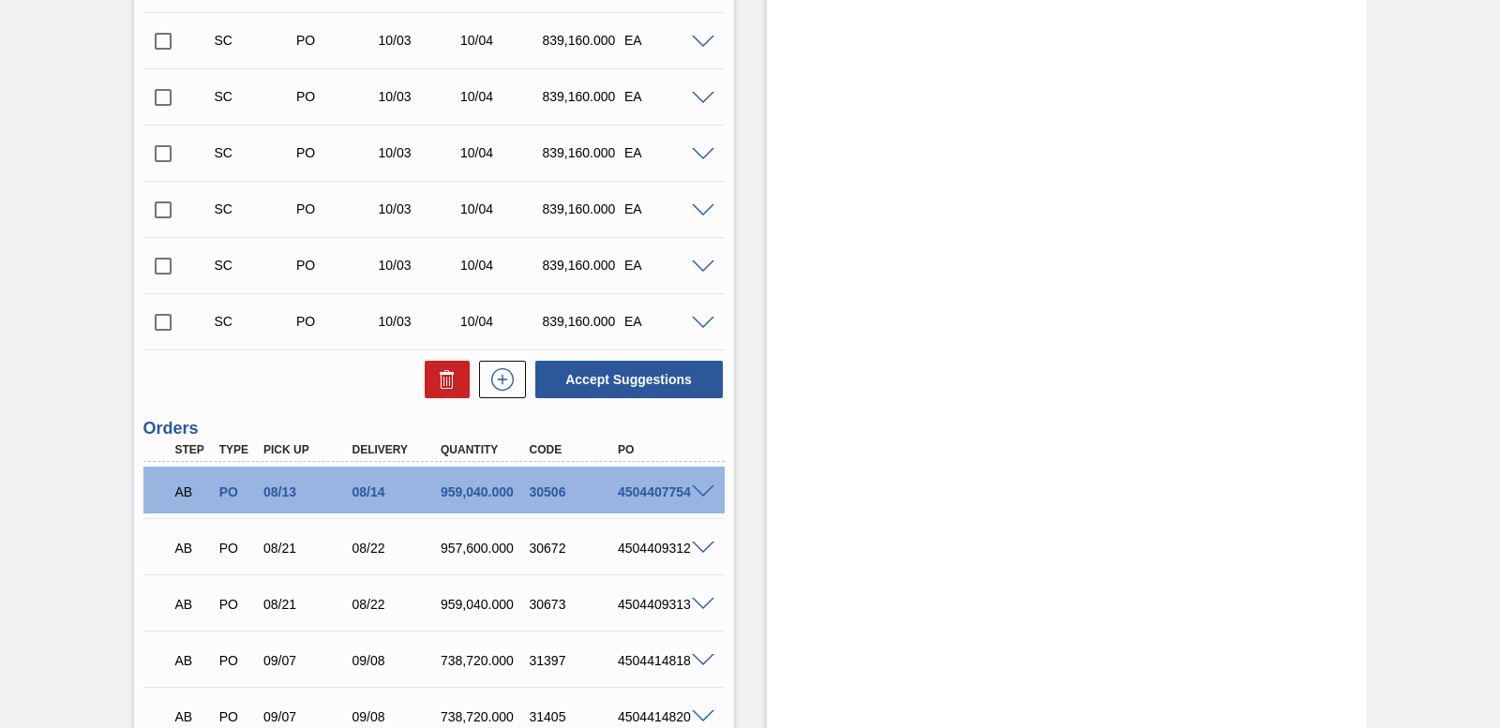
scroll to position [4748, 0]
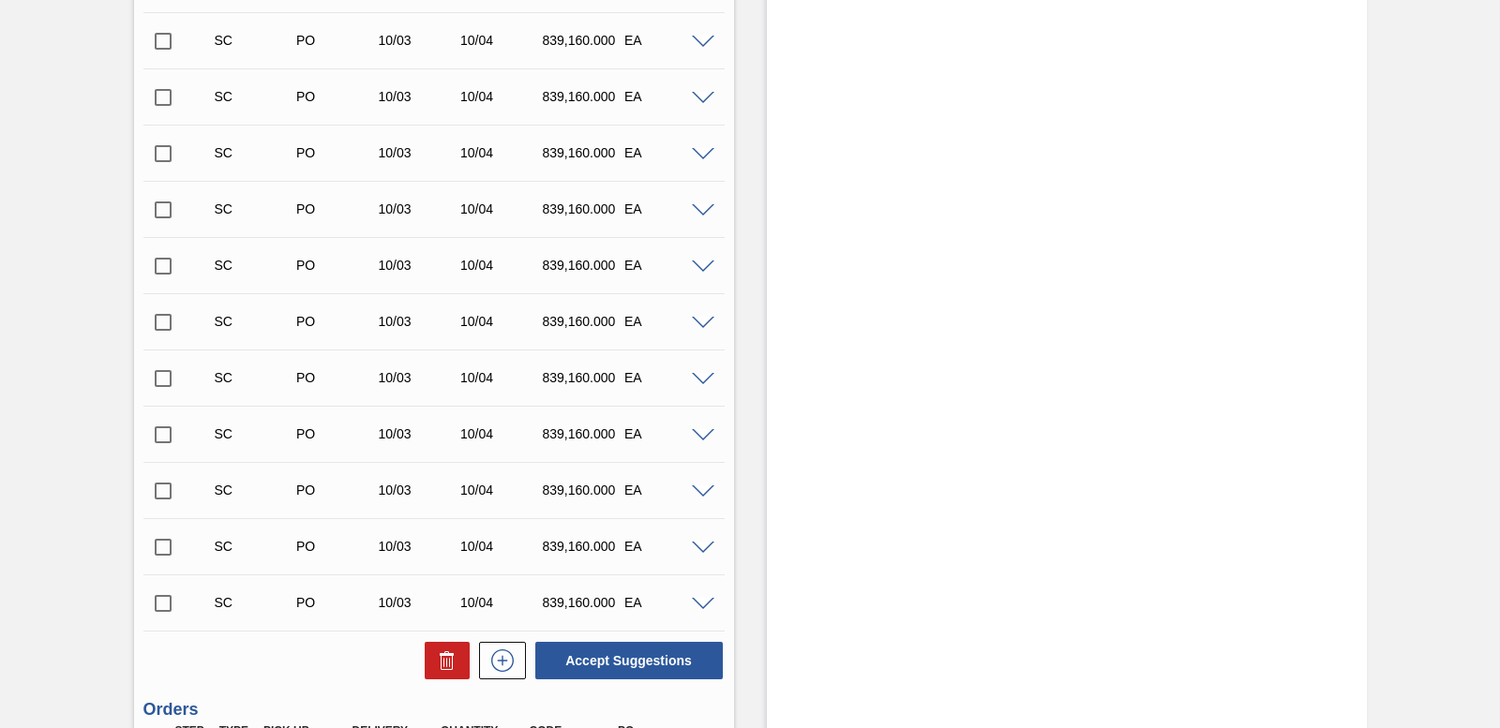
click at [157, 199] on input "checkbox" at bounding box center [162, 209] width 39 height 39
click at [608, 678] on button "Accept Suggestions" at bounding box center [628, 660] width 187 height 37
checkbox input "false"
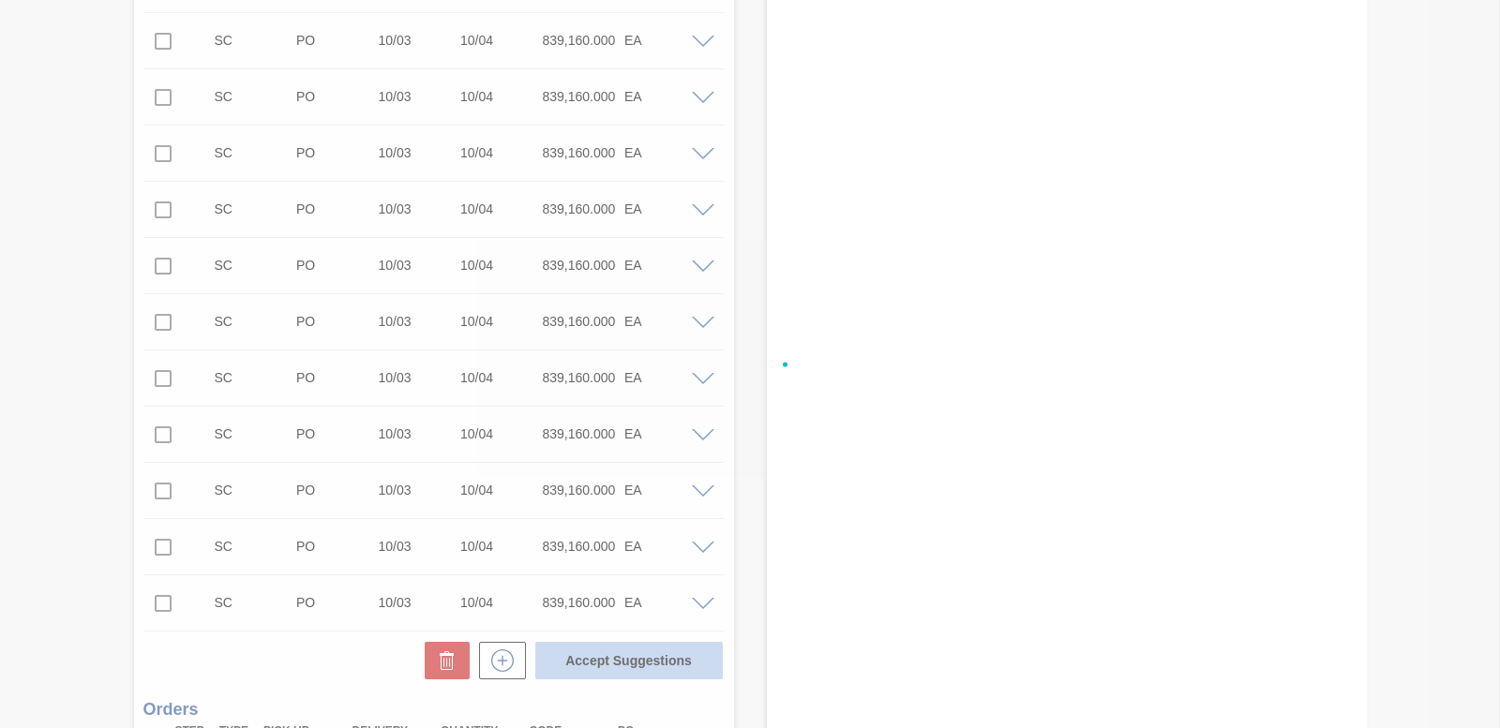
click at [608, 665] on div at bounding box center [750, 364] width 1500 height 728
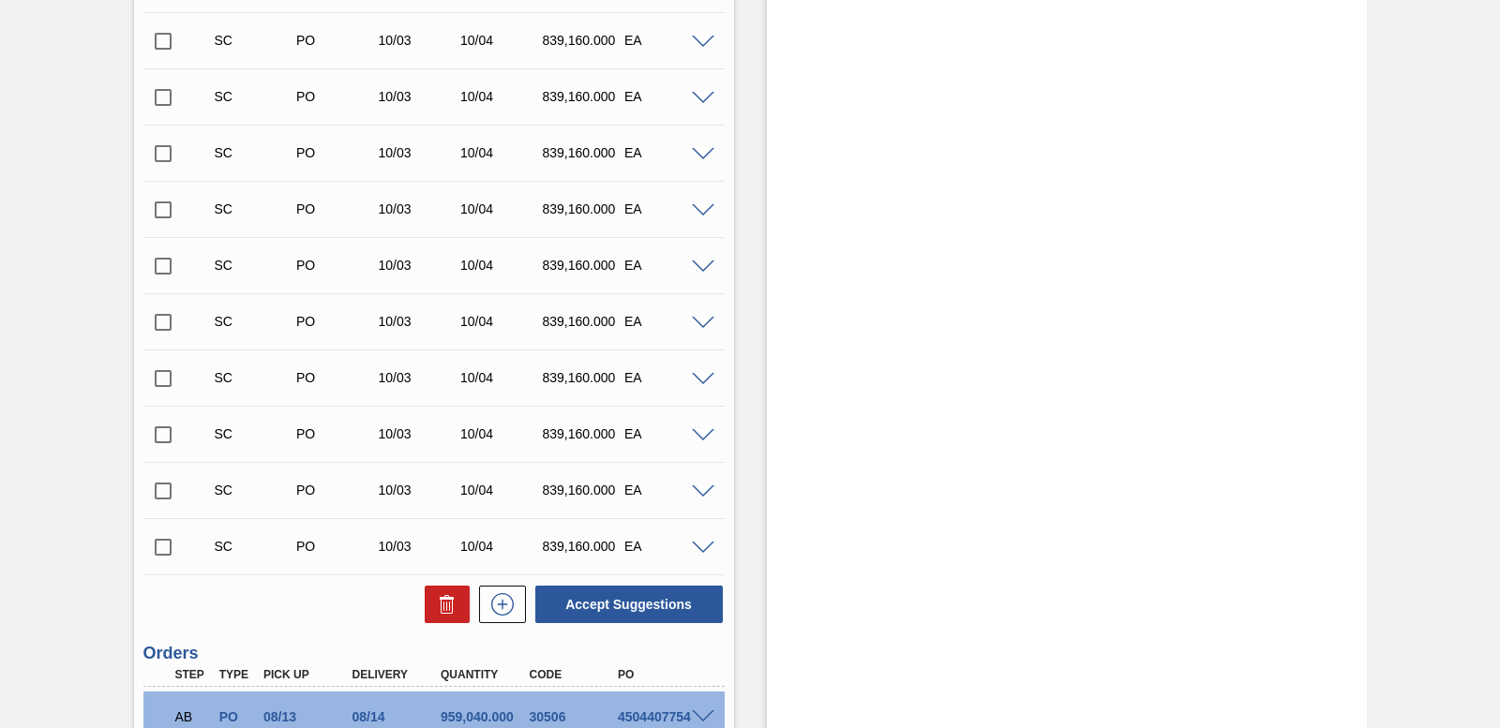
click at [153, 261] on input "checkbox" at bounding box center [162, 266] width 39 height 39
click at [640, 619] on button "Accept Suggestions" at bounding box center [628, 604] width 187 height 37
checkbox input "false"
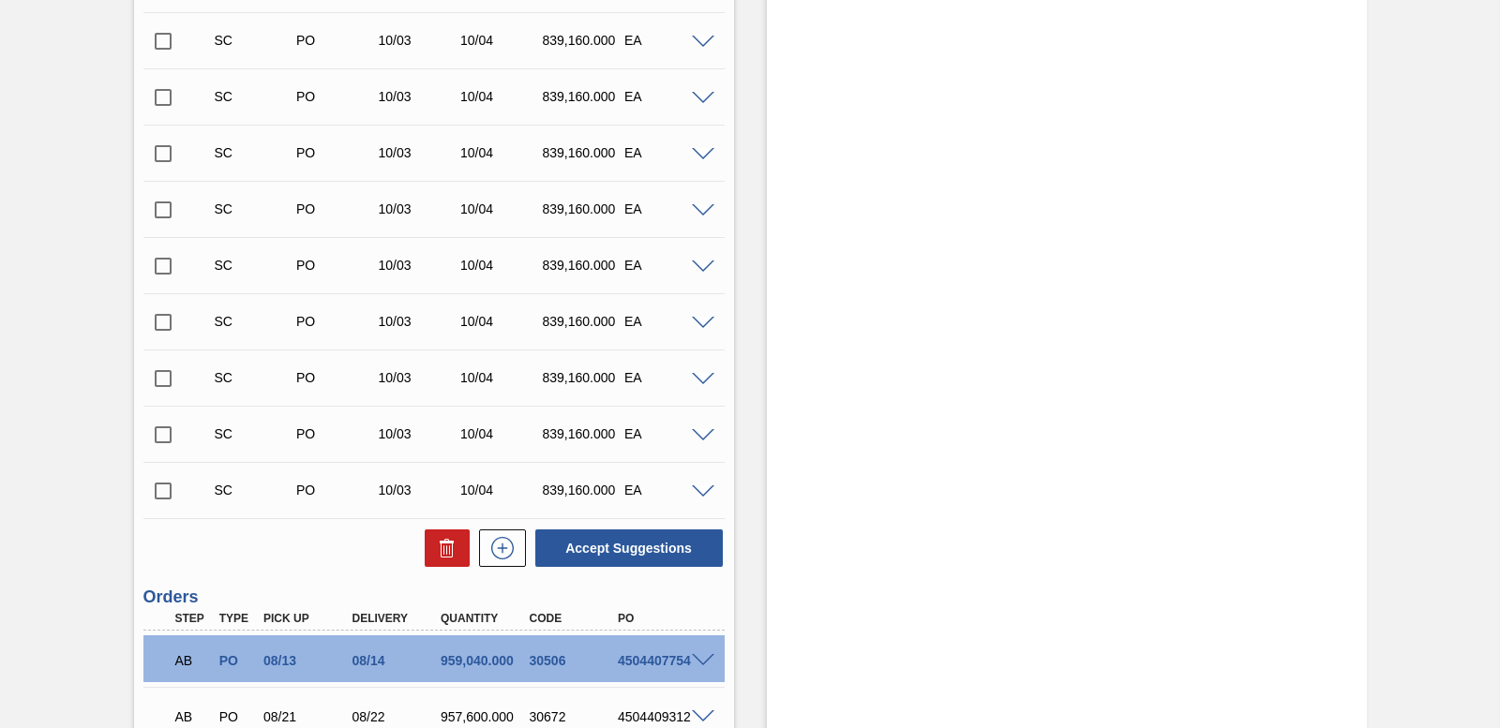
click at [155, 261] on input "checkbox" at bounding box center [162, 266] width 39 height 39
click at [639, 548] on button "Accept Suggestions" at bounding box center [628, 548] width 187 height 37
checkbox input "false"
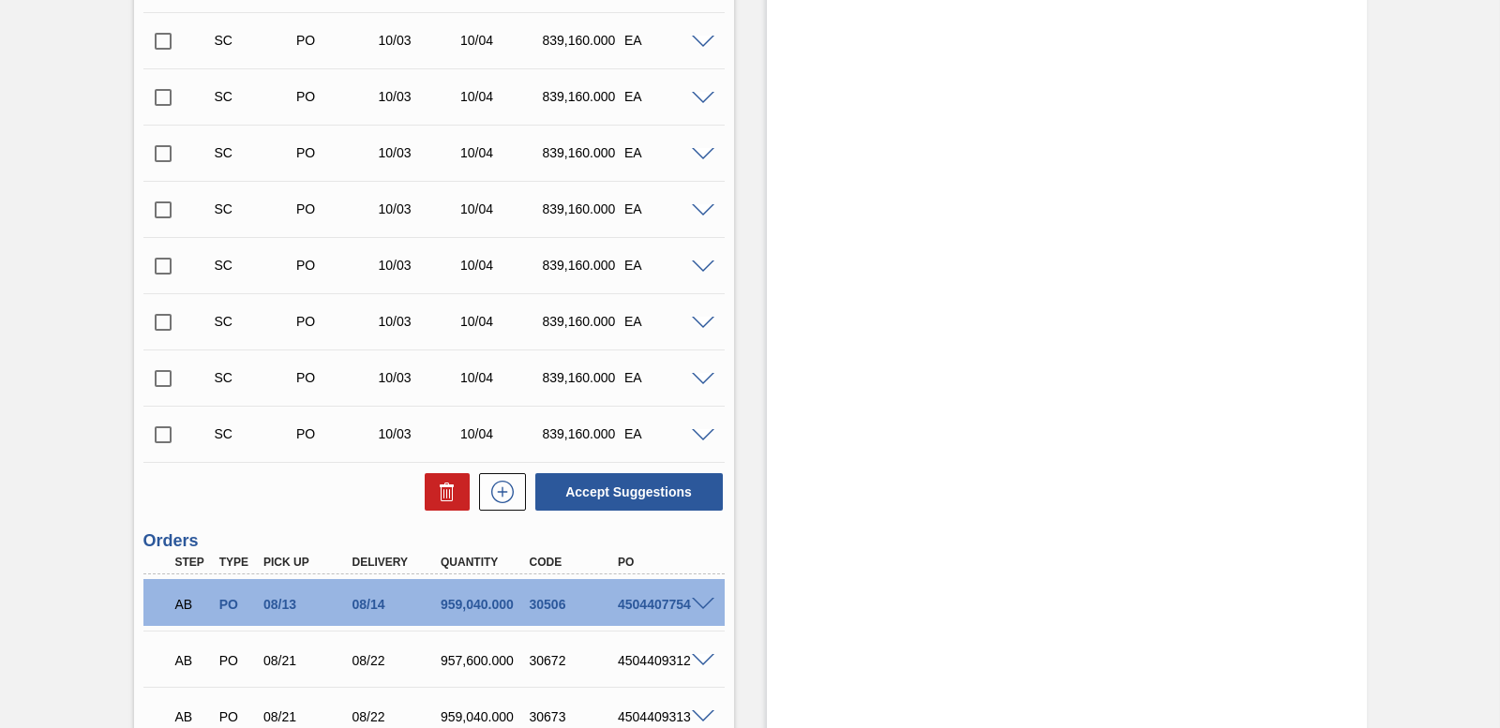
click at [160, 262] on input "checkbox" at bounding box center [162, 266] width 39 height 39
click at [597, 484] on button "Accept Suggestions" at bounding box center [628, 491] width 187 height 37
checkbox input "false"
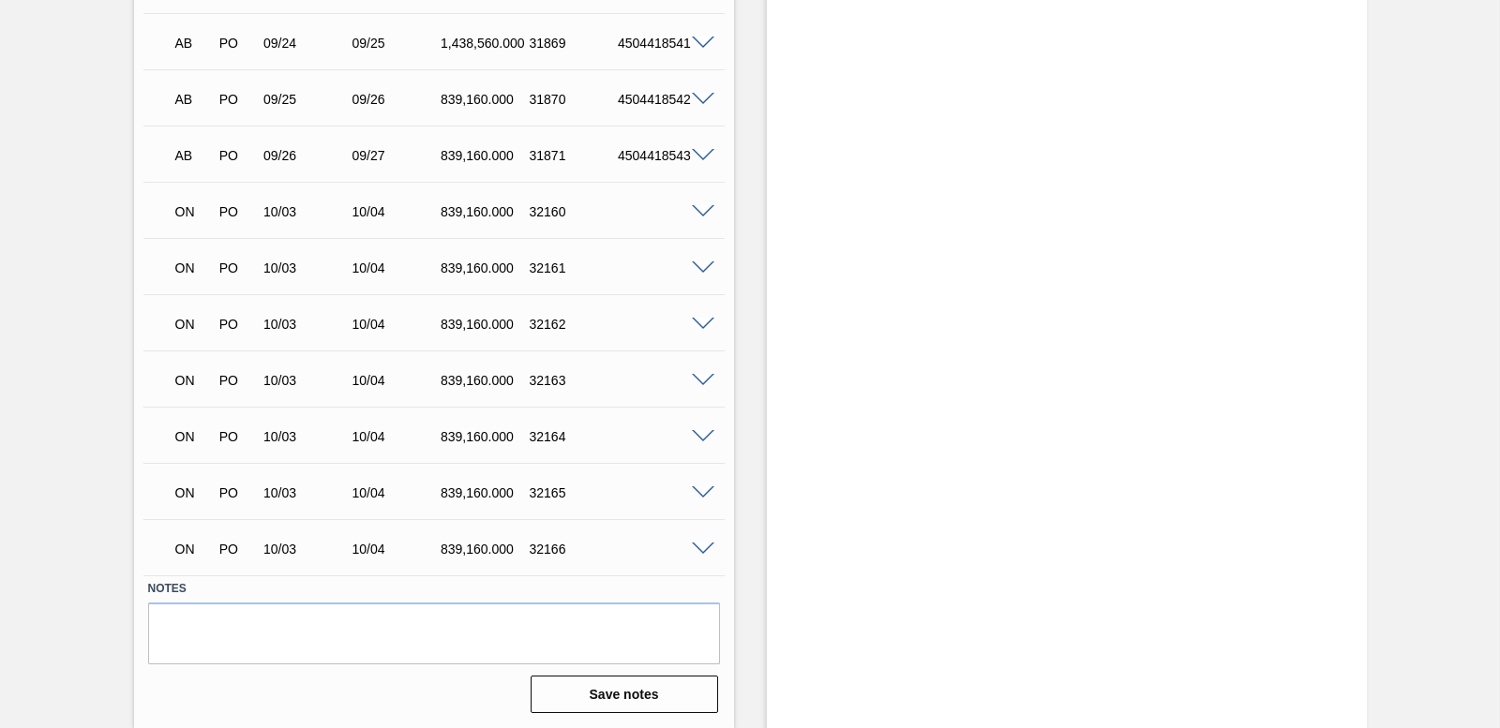
scroll to position [5648, 0]
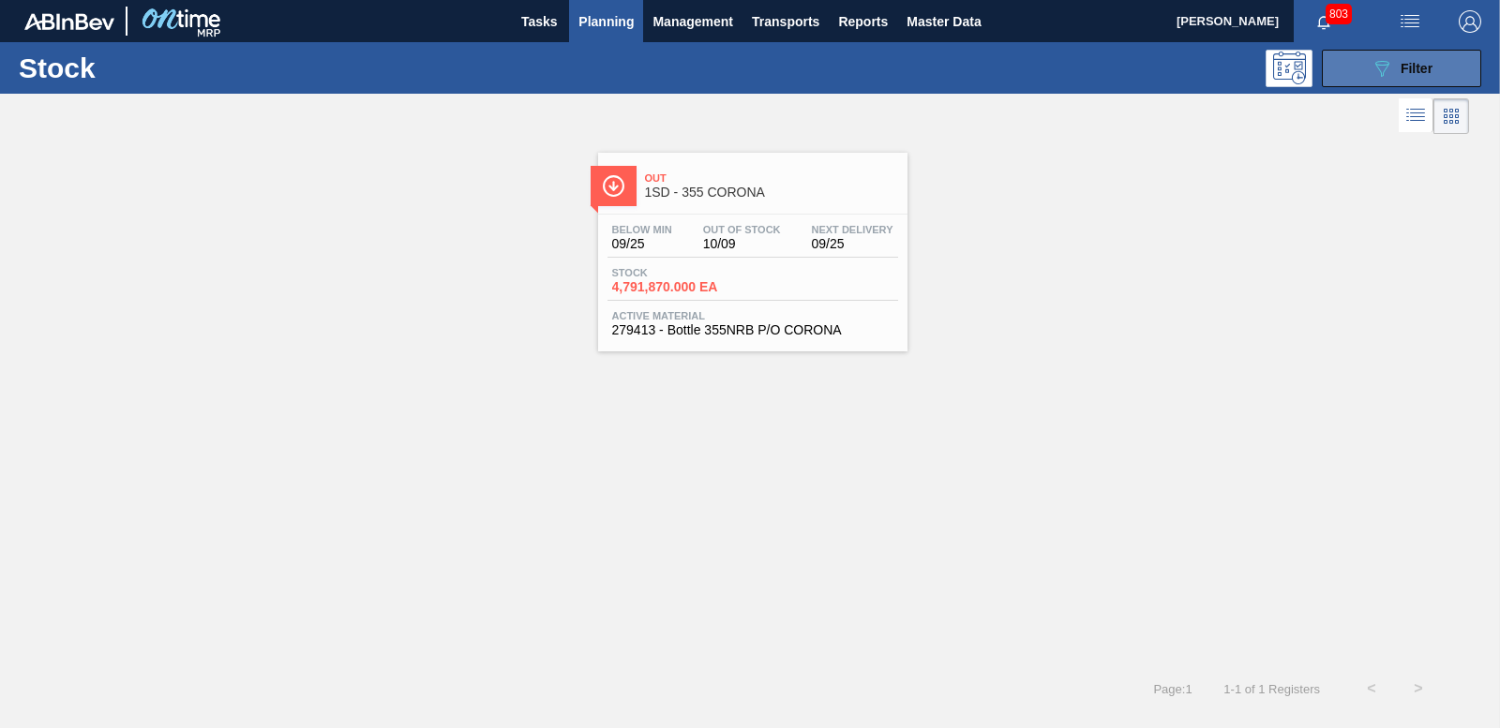
click at [1409, 57] on div "089F7B8B-B2A5-4AFE-B5C0-19BA573D28AC Filter" at bounding box center [1401, 68] width 62 height 22
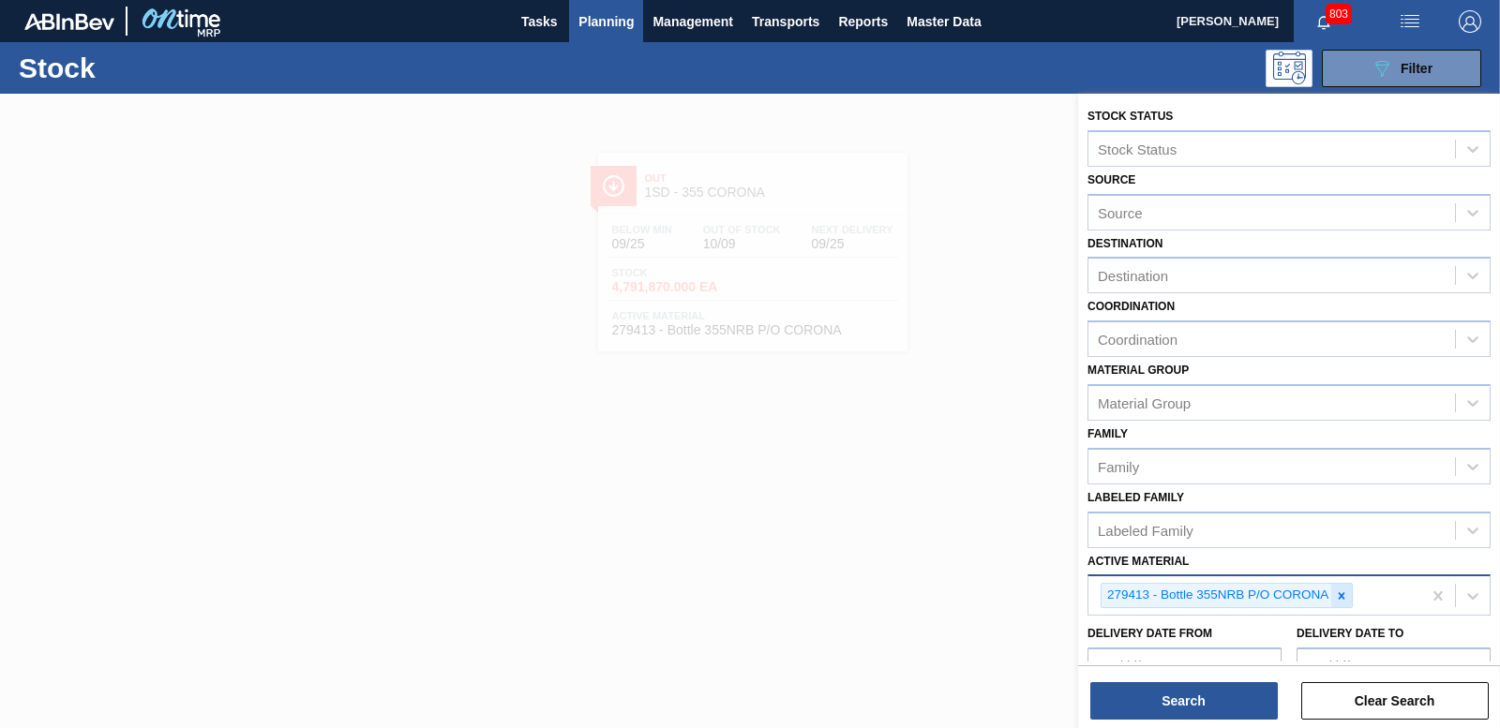
click at [1346, 593] on icon at bounding box center [1341, 596] width 13 height 13
type Material "285200"
drag, startPoint x: 877, startPoint y: 496, endPoint x: 557, endPoint y: 98, distance: 510.6
click at [870, 495] on div at bounding box center [750, 458] width 1500 height 728
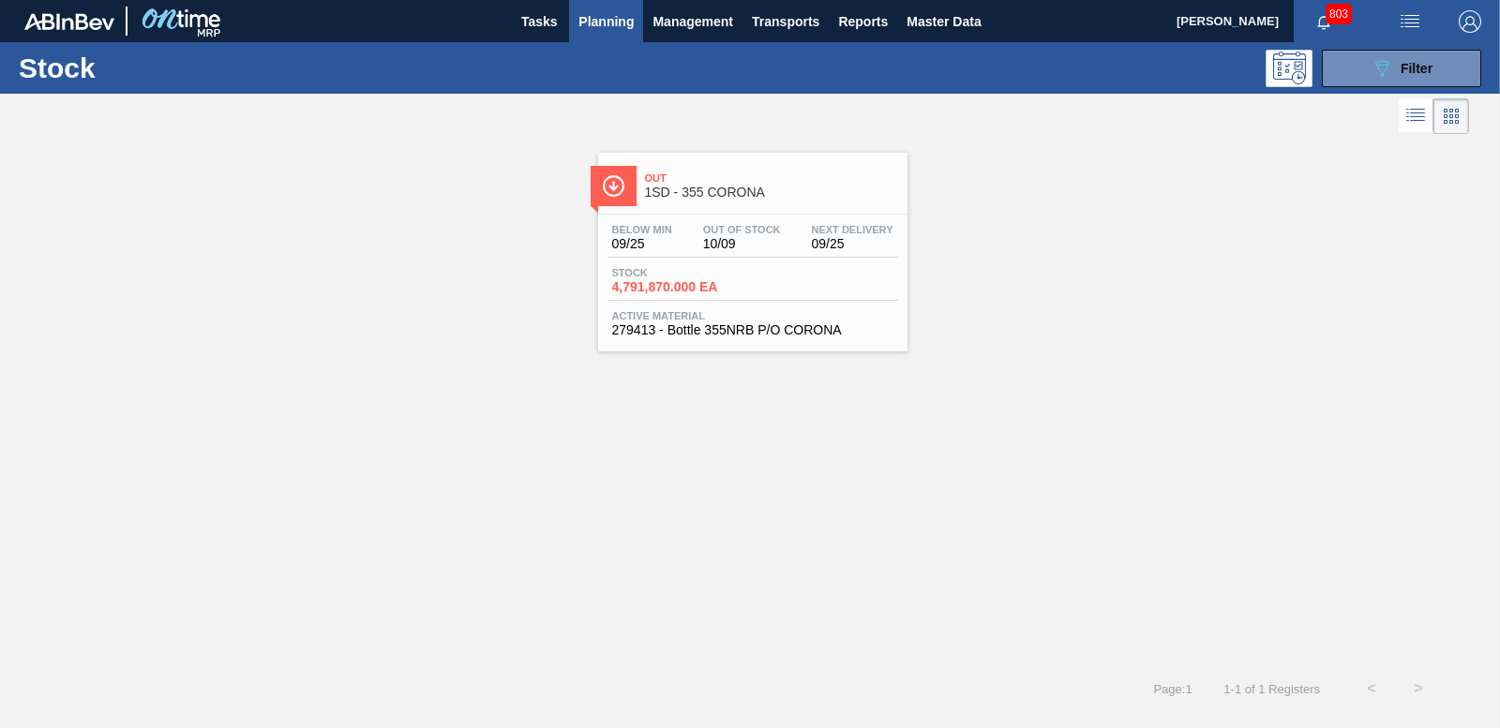
click at [601, 20] on span "Planning" at bounding box center [605, 21] width 55 height 22
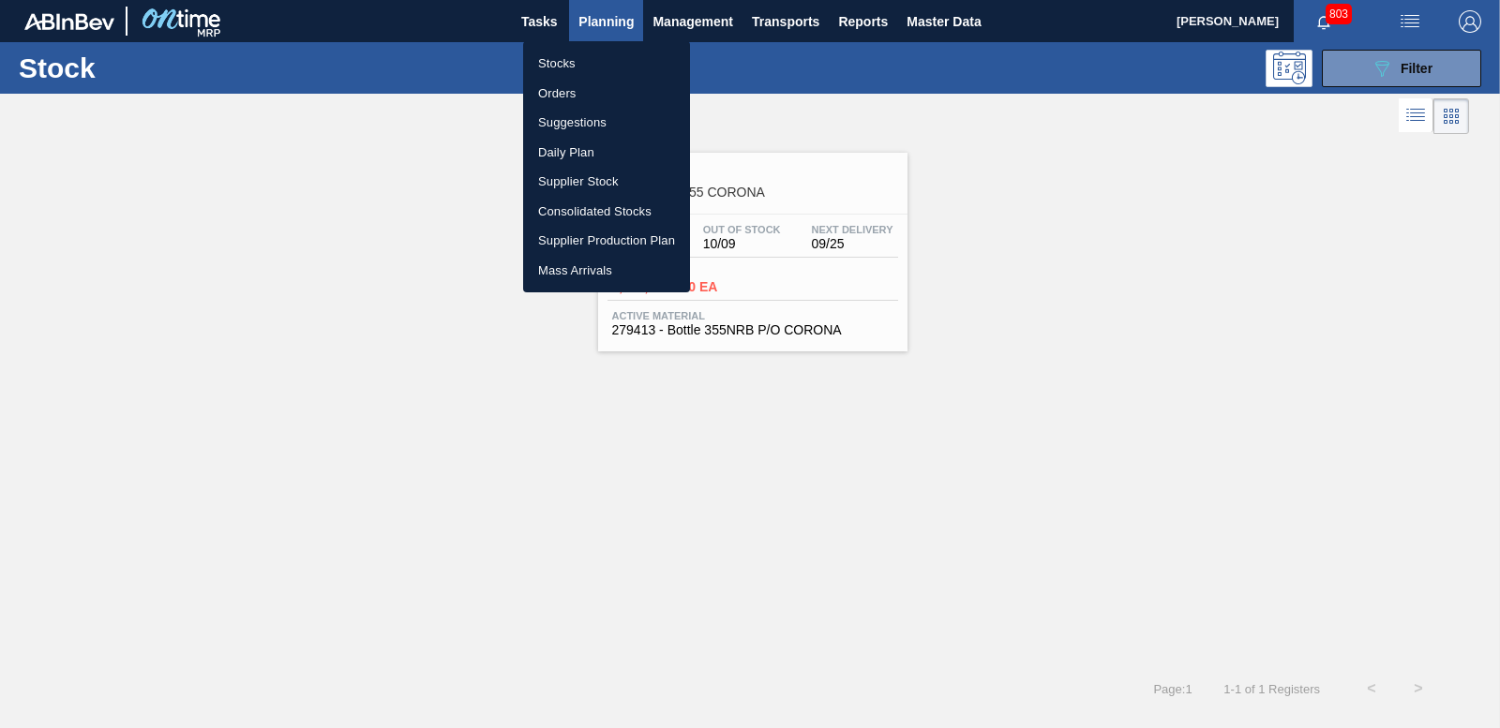
click at [562, 67] on li "Stocks" at bounding box center [606, 64] width 167 height 30
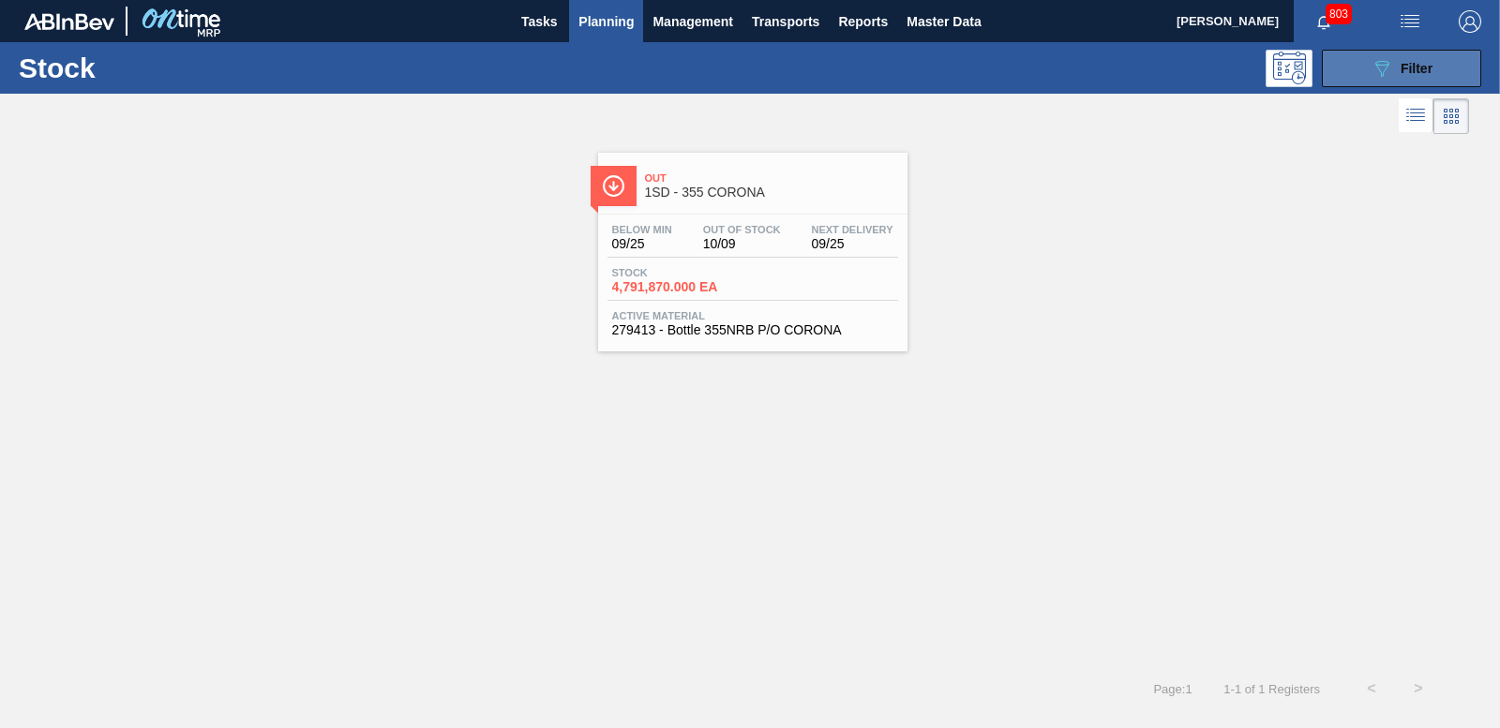
click at [1392, 72] on icon "089F7B8B-B2A5-4AFE-B5C0-19BA573D28AC" at bounding box center [1381, 68] width 22 height 22
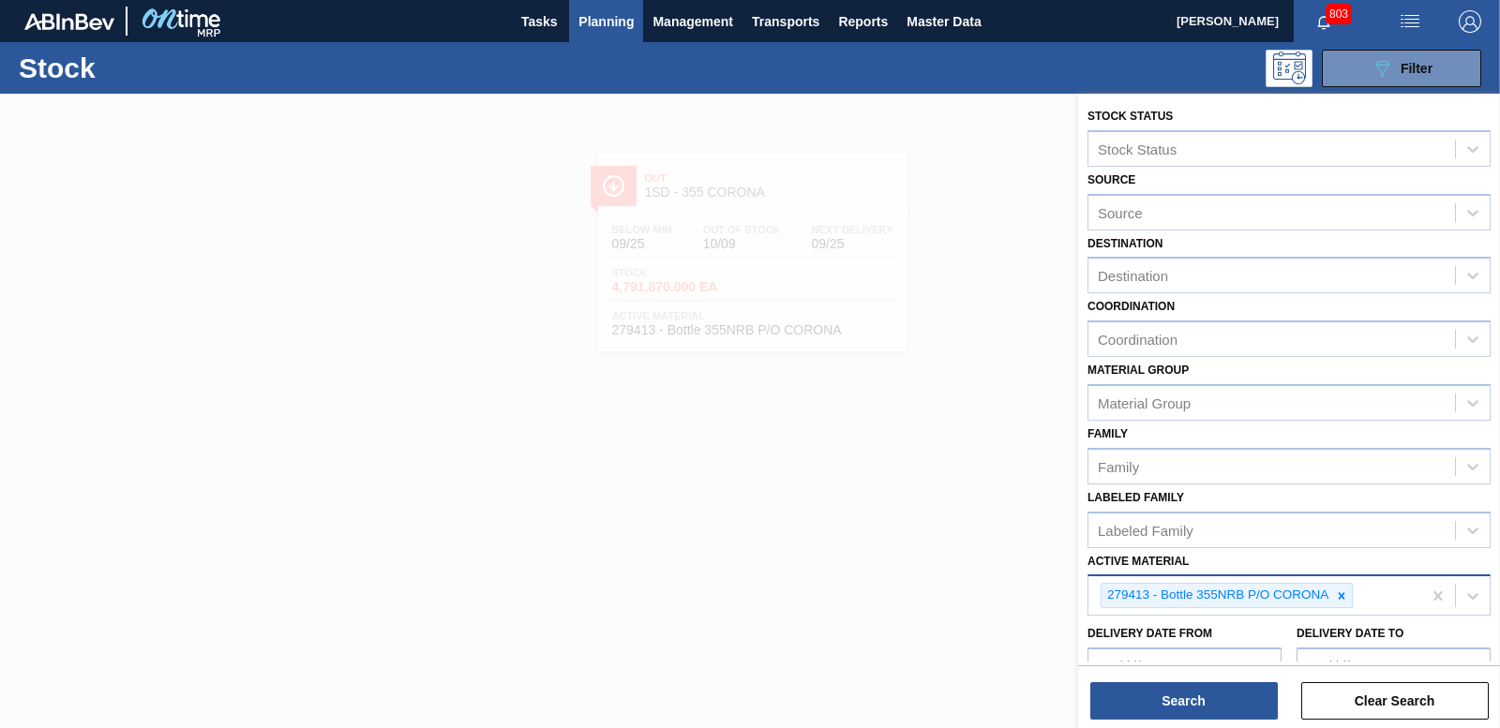
click at [1339, 599] on icon at bounding box center [1341, 596] width 13 height 13
type Material "285200"
drag, startPoint x: 1330, startPoint y: 640, endPoint x: 1252, endPoint y: 652, distance: 78.8
click at [1325, 639] on div "285200 - Tray 330NRB CLT 4x6 PU 25" at bounding box center [1288, 639] width 403 height 35
click at [1221, 721] on div "Stock Status Stock Status Source Source Destination Destination Coordination Co…" at bounding box center [1289, 413] width 422 height 638
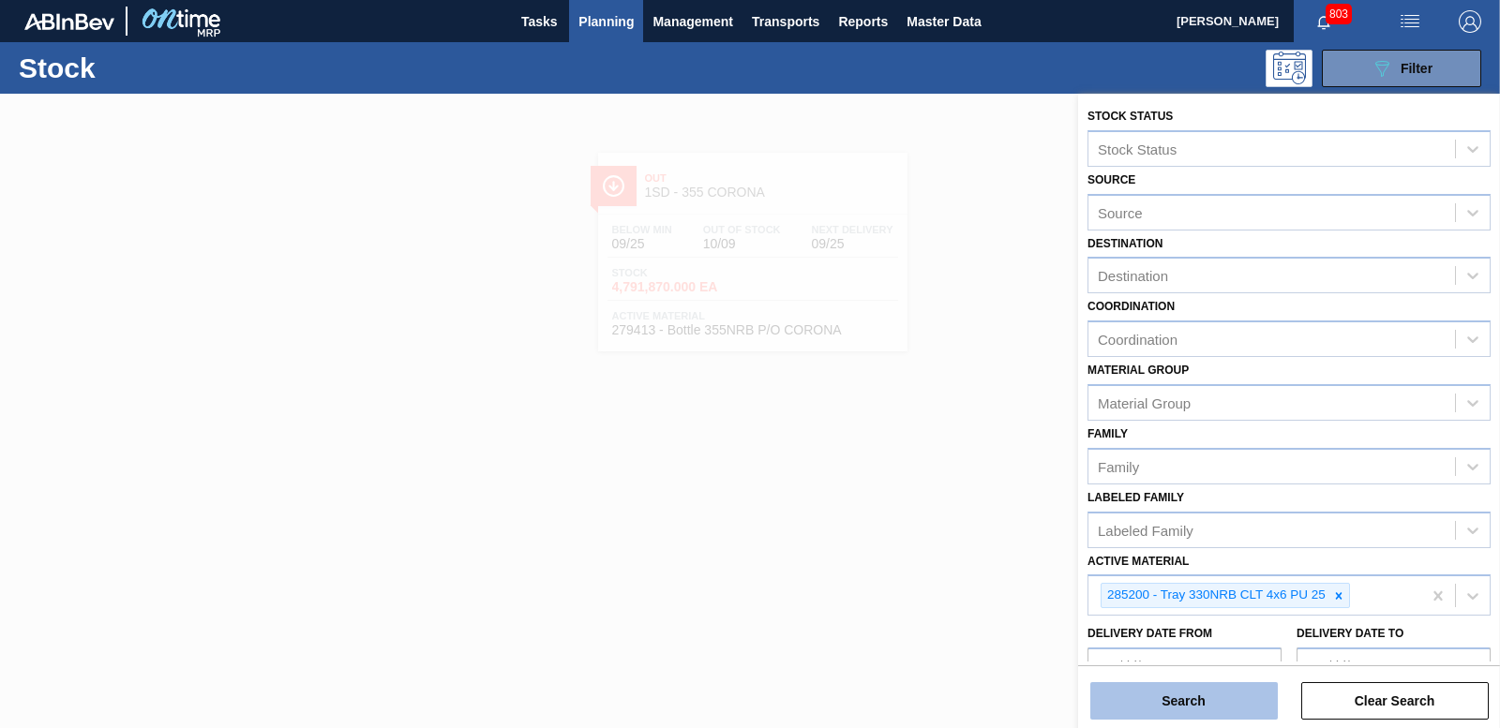
click at [1215, 705] on button "Search" at bounding box center [1183, 700] width 187 height 37
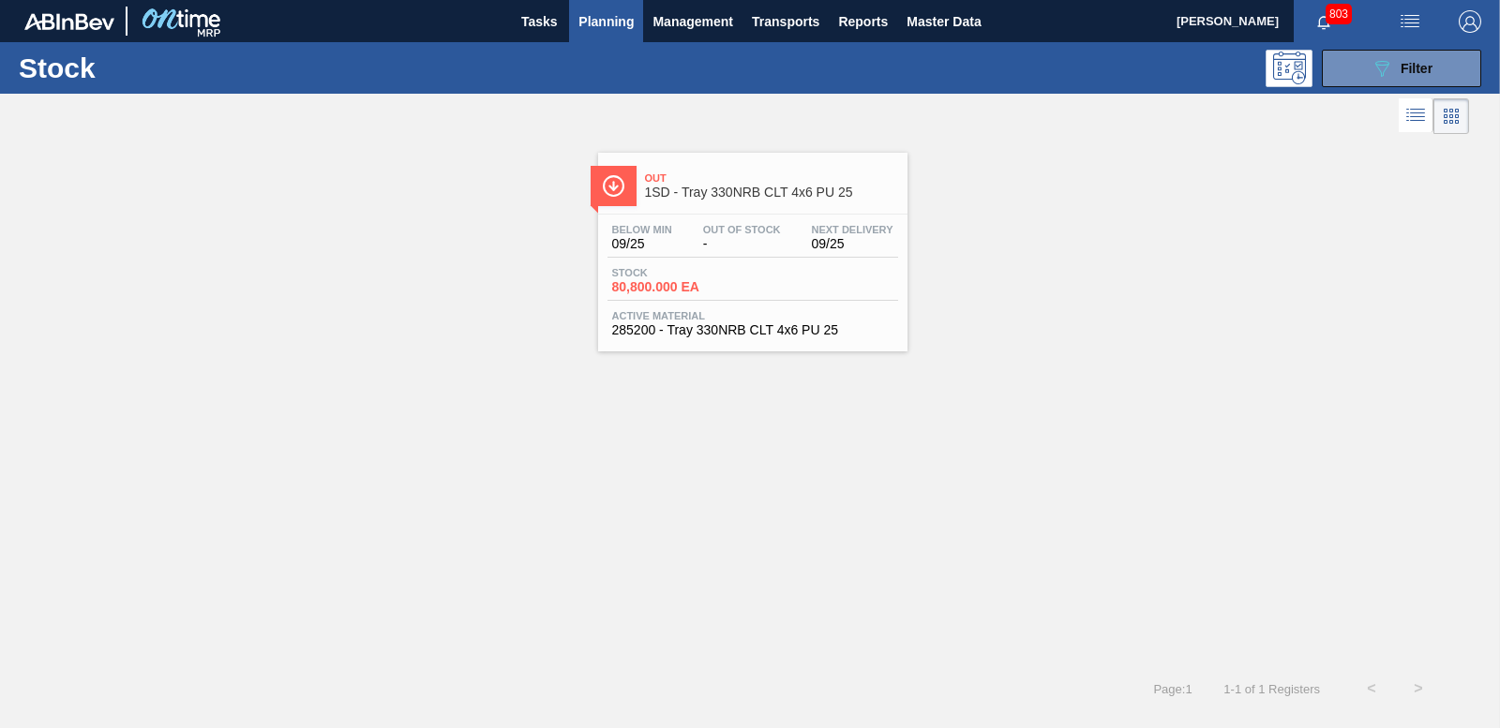
click at [702, 294] on div "Stock 80,800.000 EA" at bounding box center [752, 284] width 291 height 34
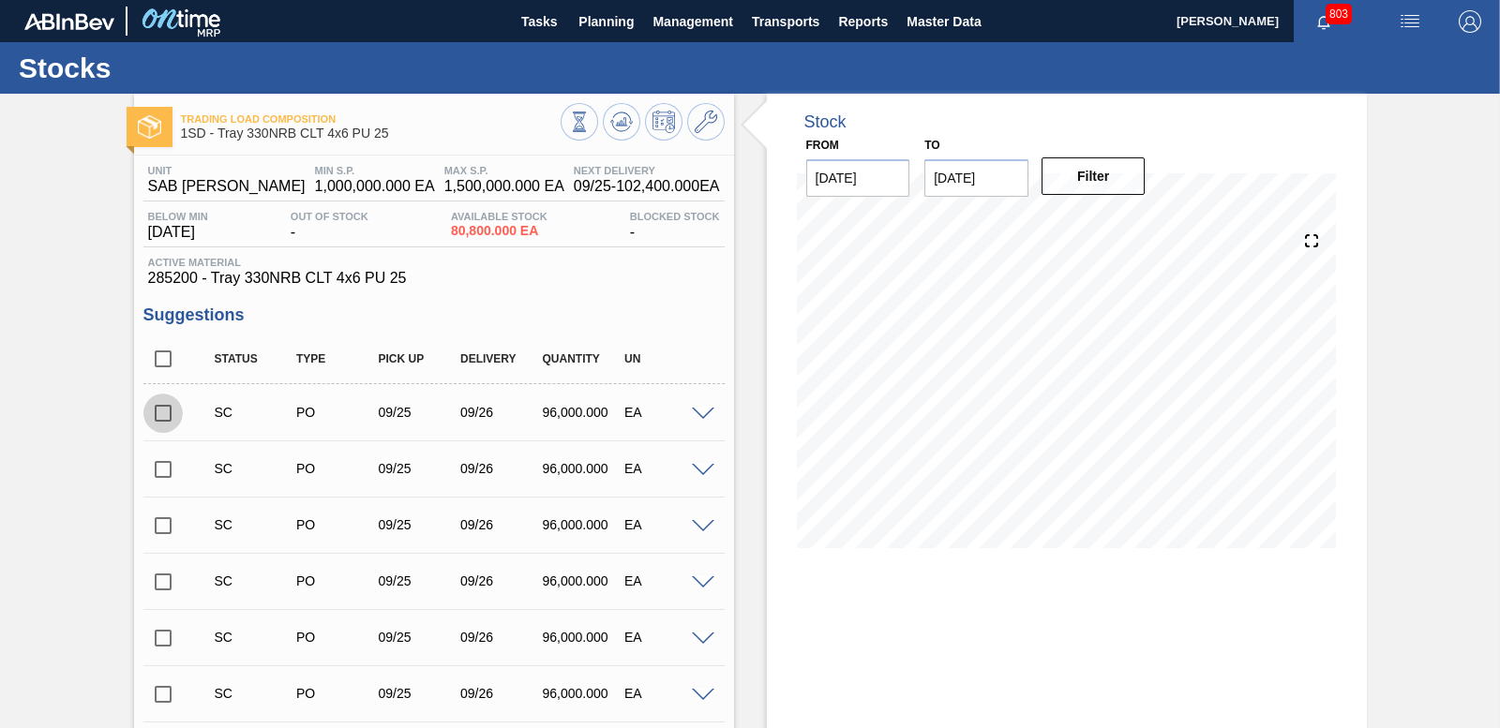
click at [160, 412] on input "checkbox" at bounding box center [162, 413] width 39 height 39
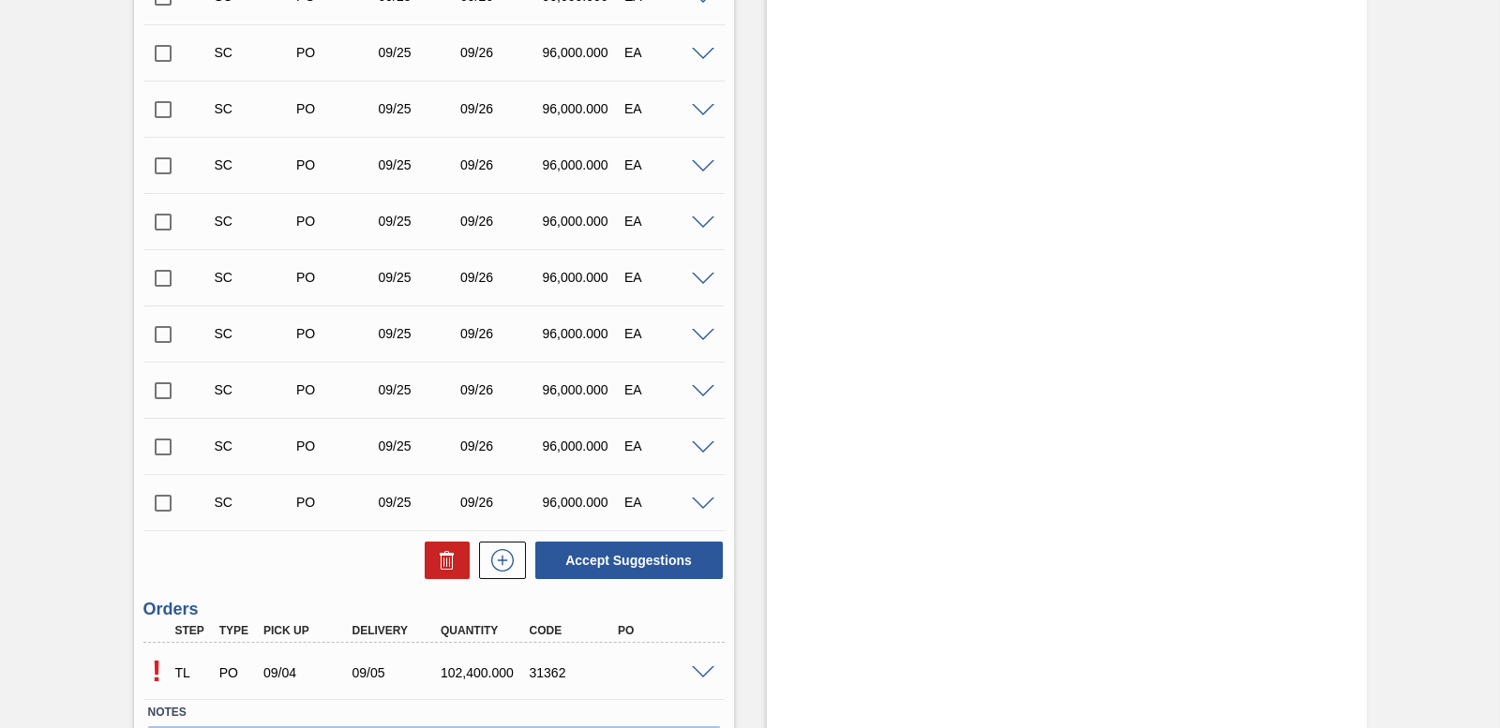
scroll to position [822, 0]
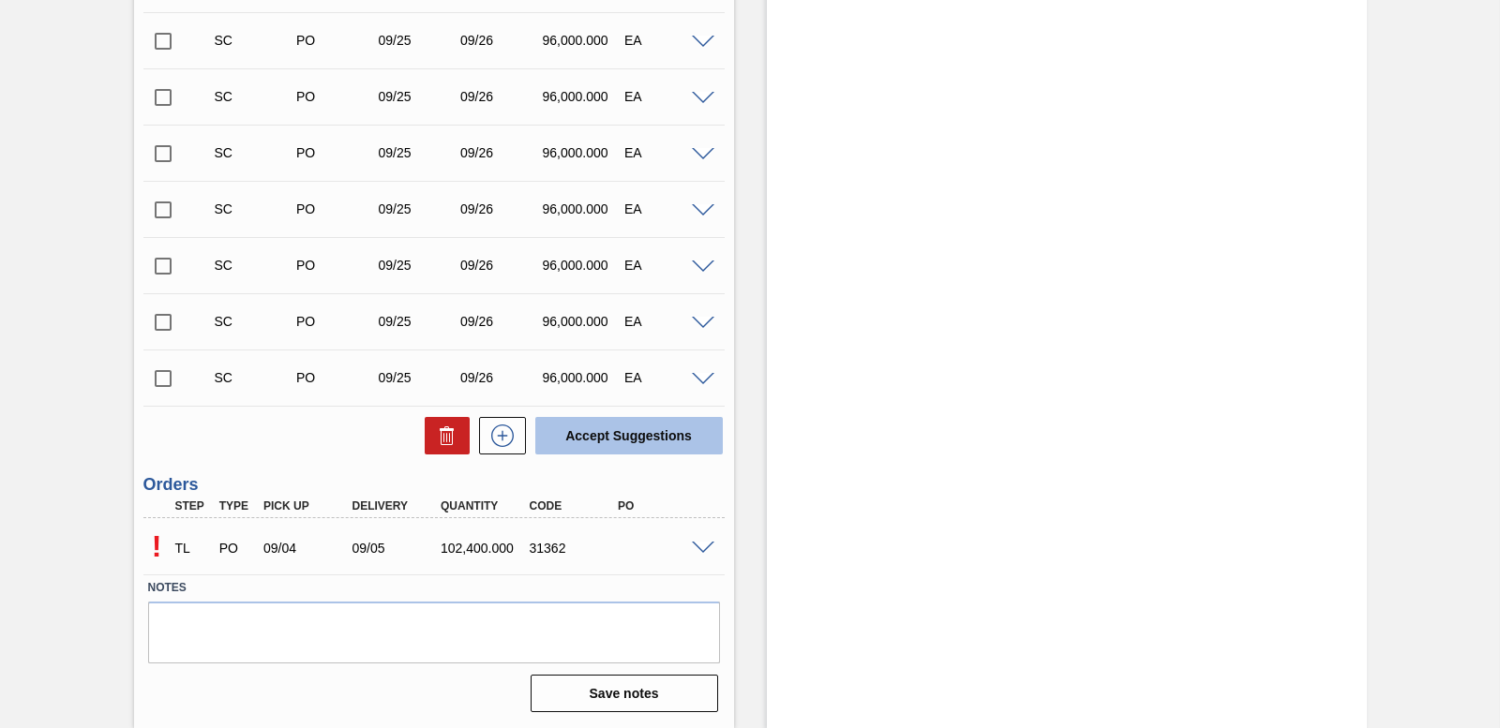
click at [591, 439] on button "Accept Suggestions" at bounding box center [628, 435] width 187 height 37
checkbox input "false"
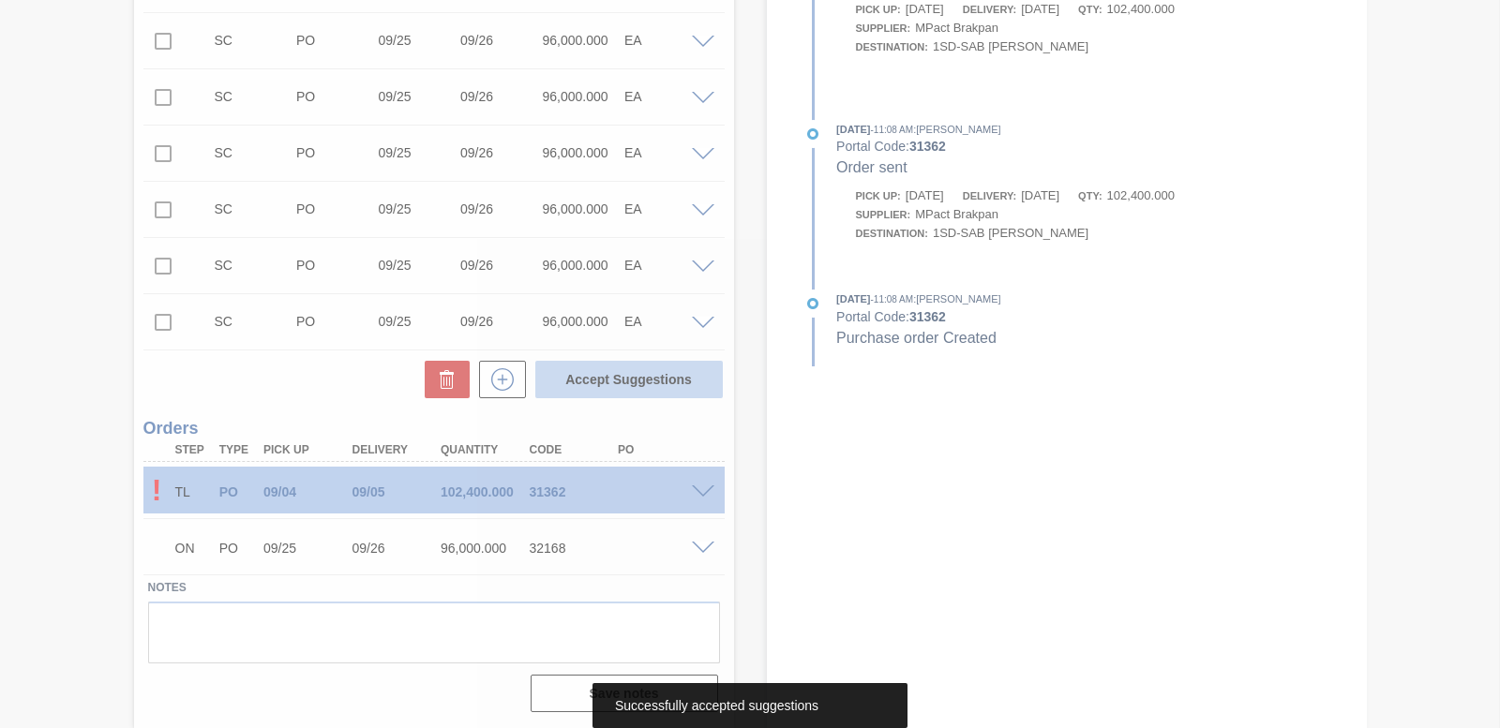
scroll to position [766, 0]
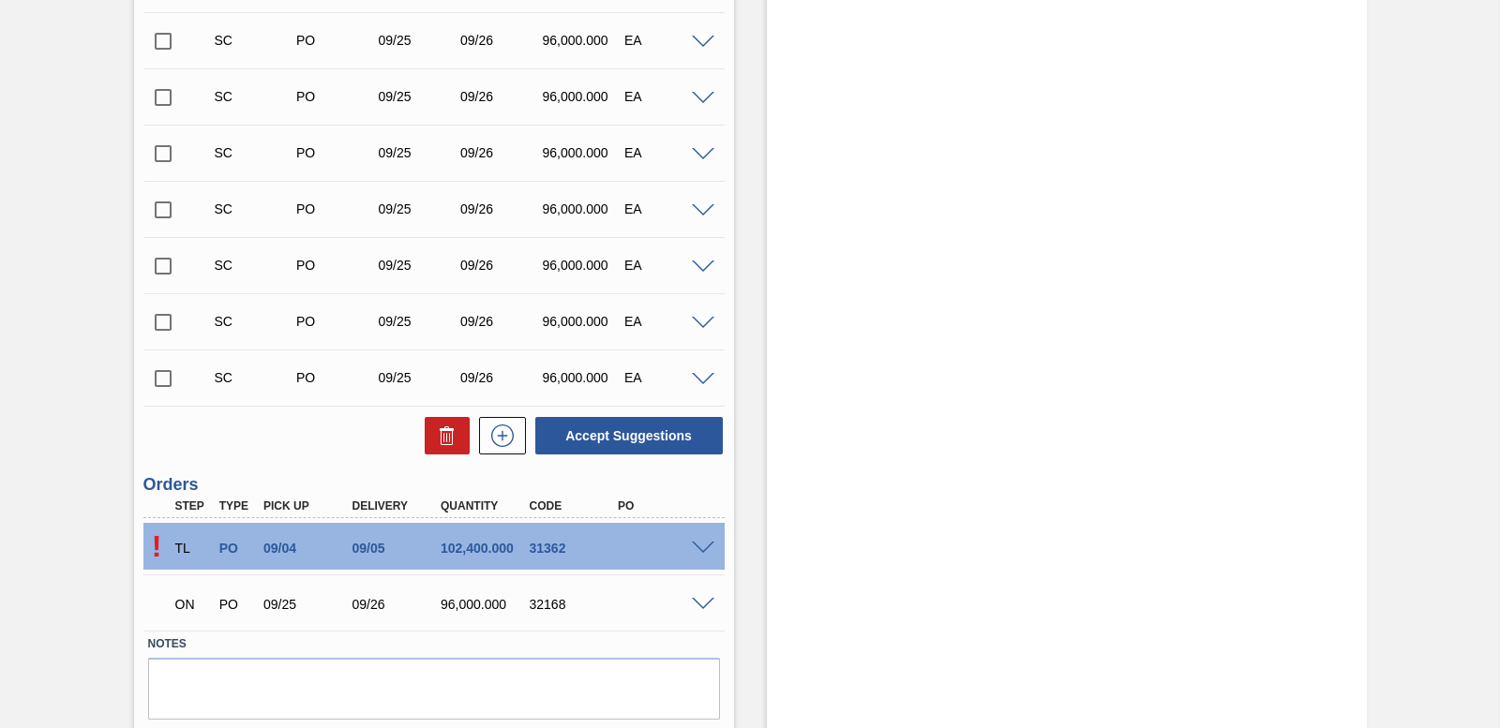
click at [705, 605] on span at bounding box center [703, 605] width 22 height 14
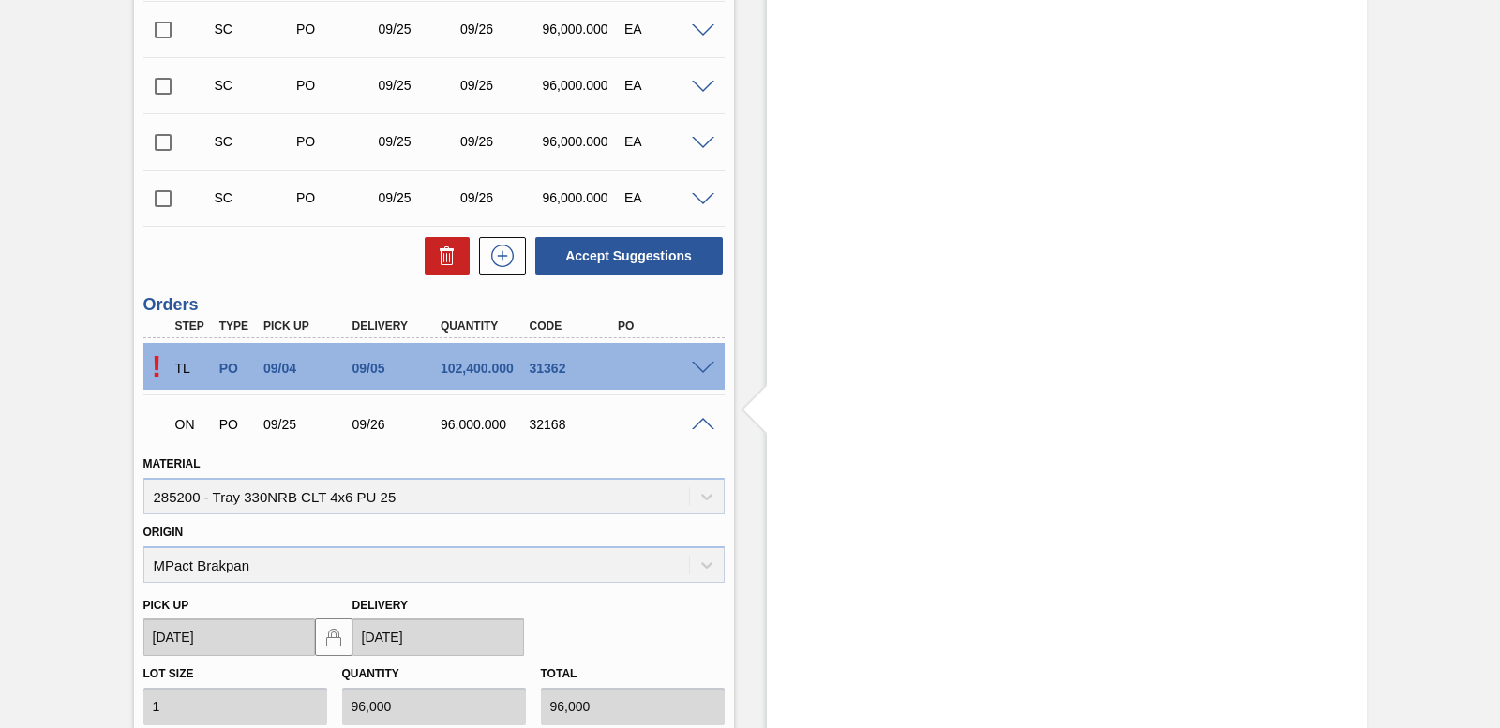
scroll to position [953, 0]
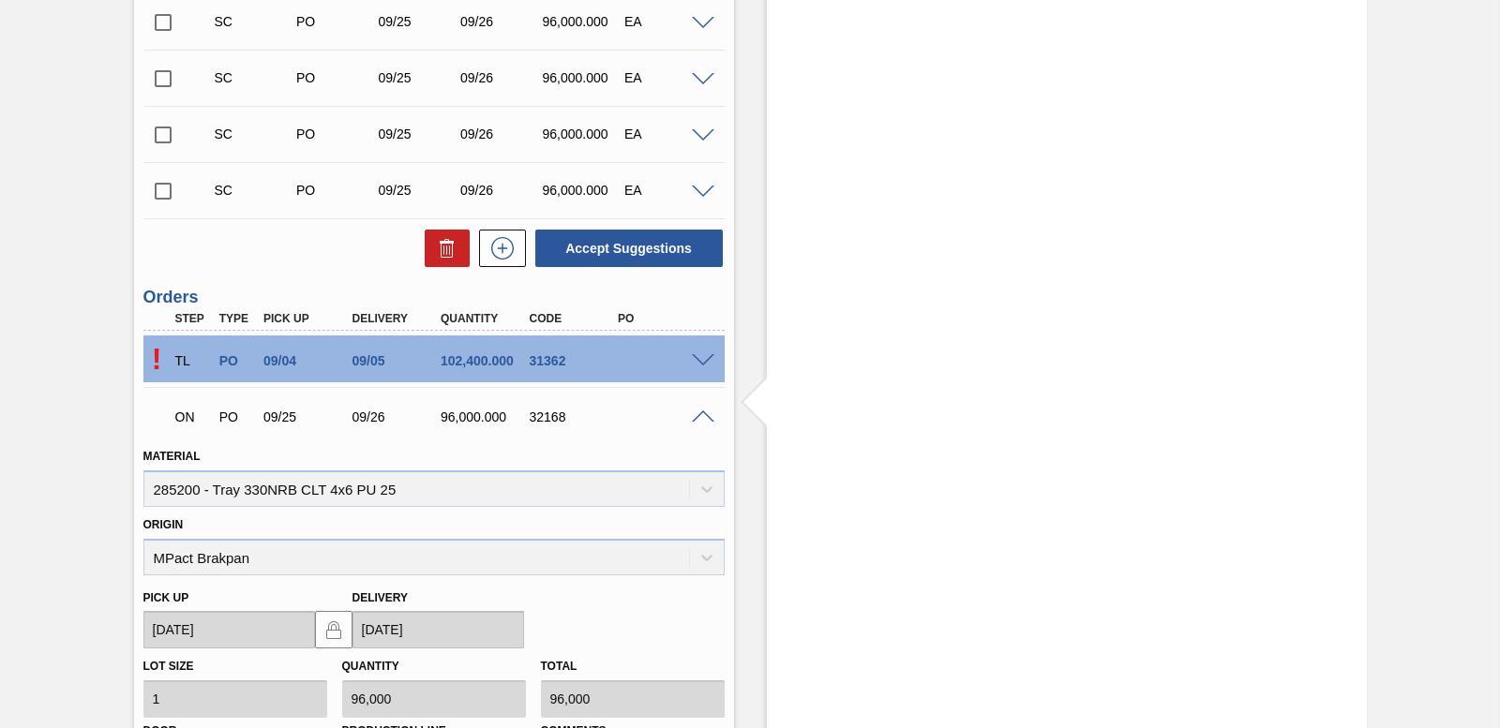
click at [692, 418] on span at bounding box center [703, 418] width 22 height 14
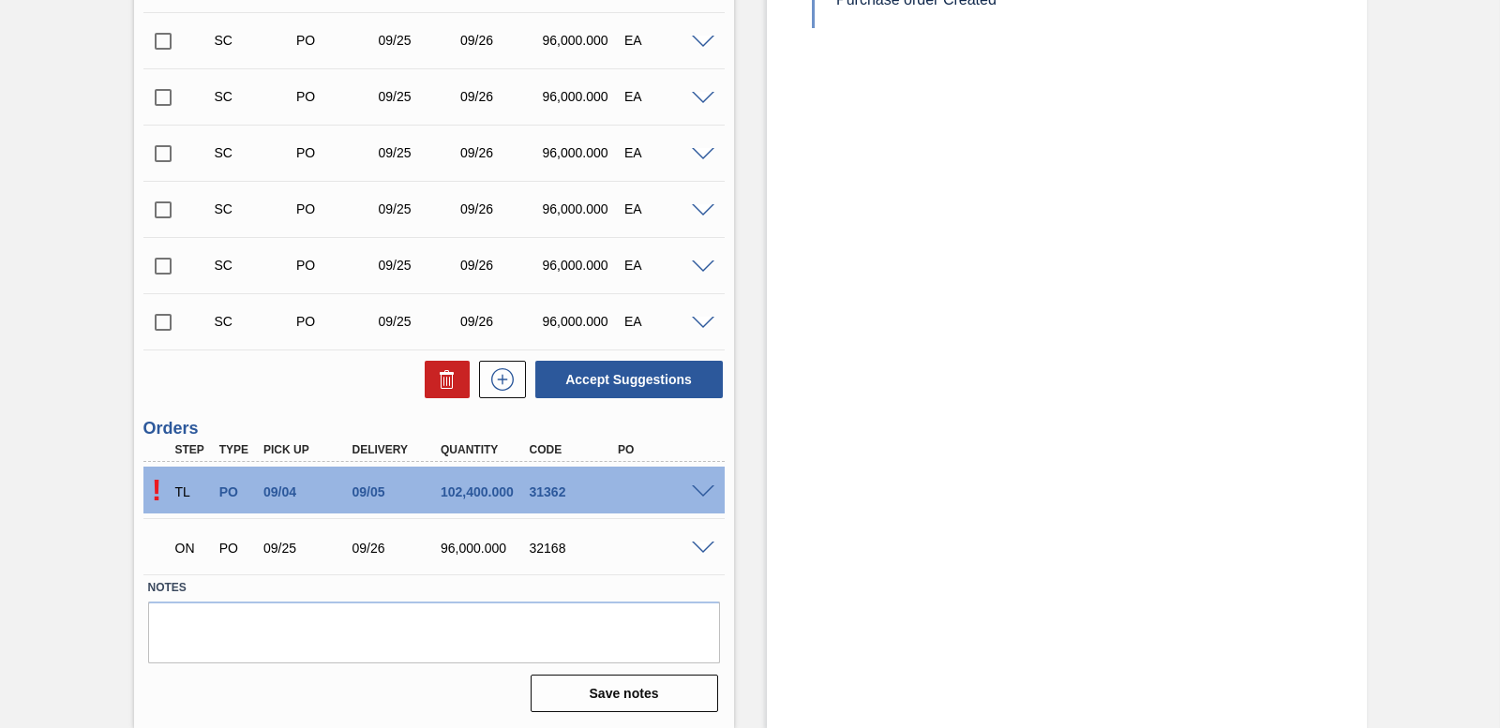
scroll to position [822, 0]
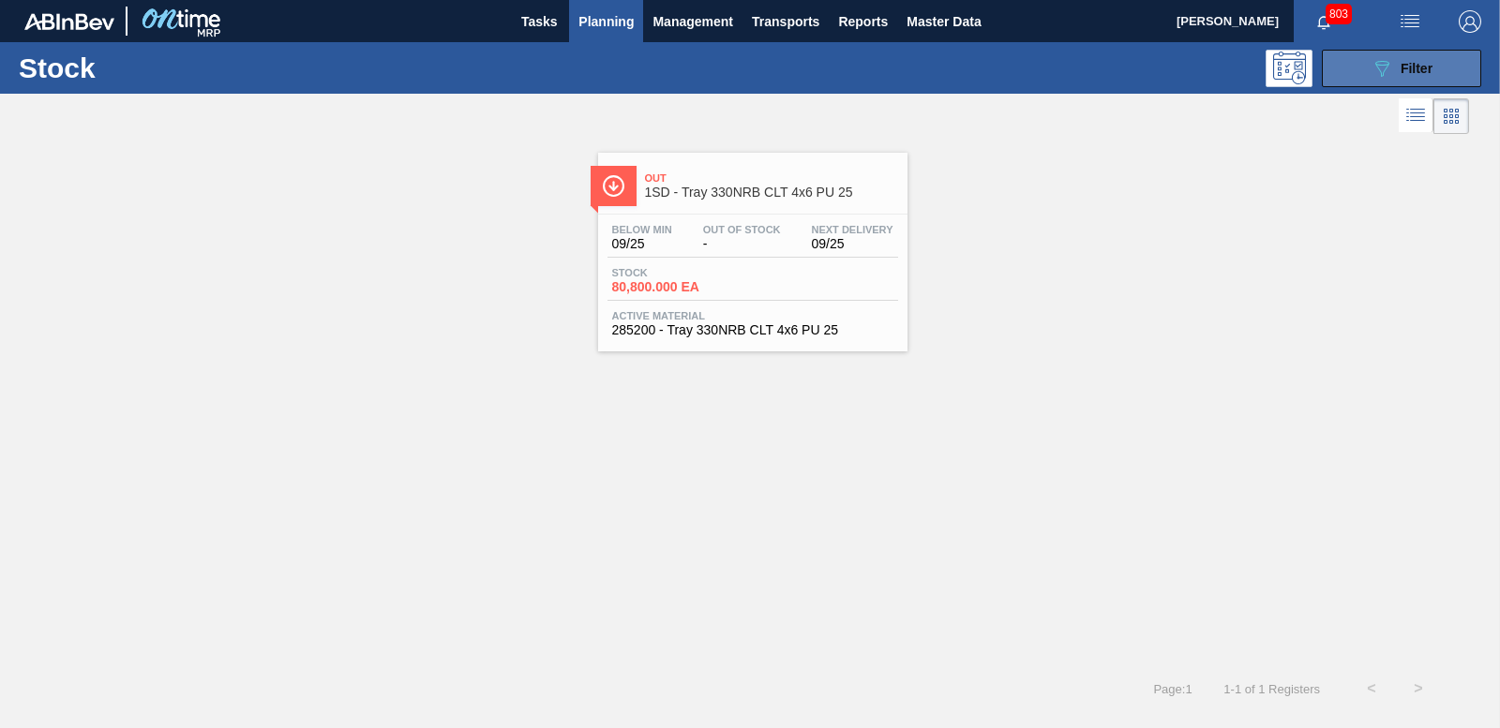
click at [1432, 76] on div "089F7B8B-B2A5-4AFE-B5C0-19BA573D28AC Filter" at bounding box center [1401, 68] width 62 height 22
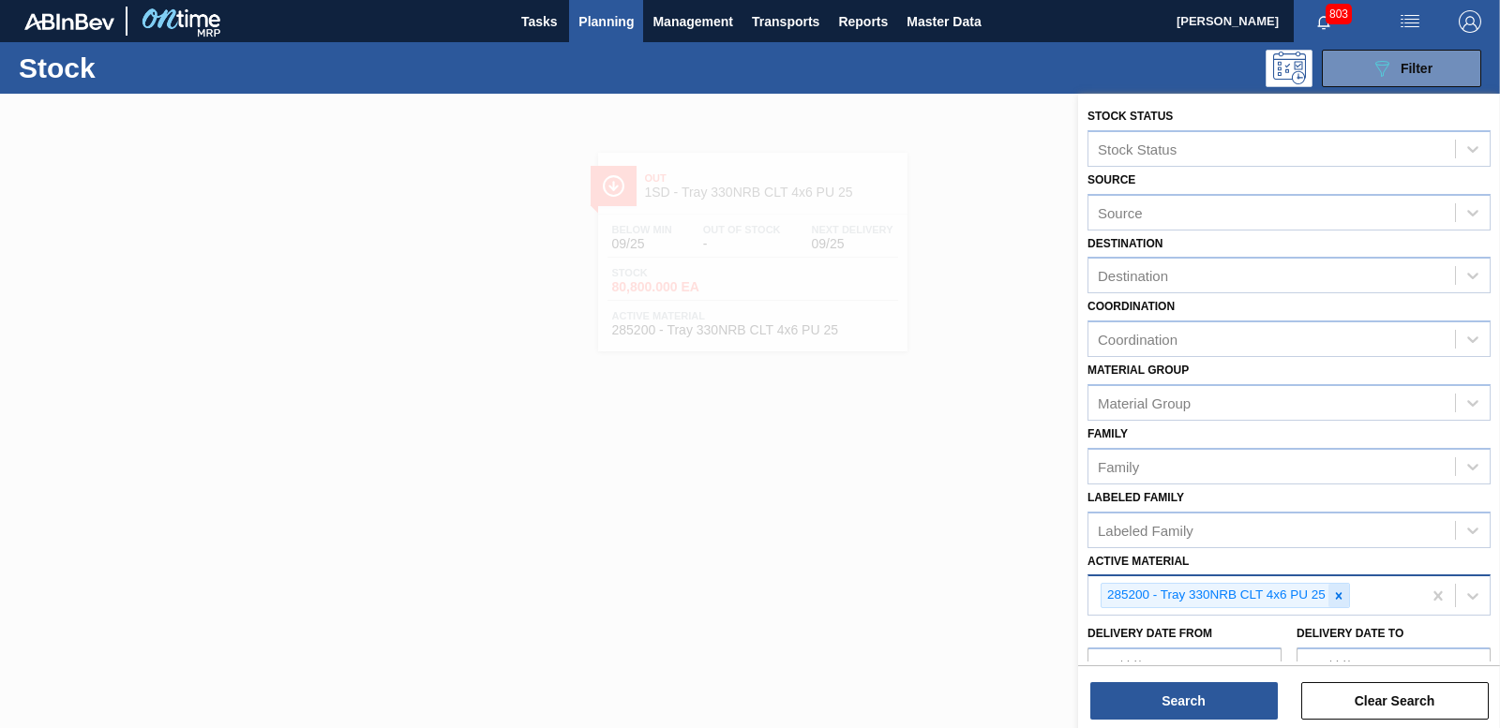
click at [1336, 593] on icon at bounding box center [1338, 596] width 13 height 13
type Material "285162"
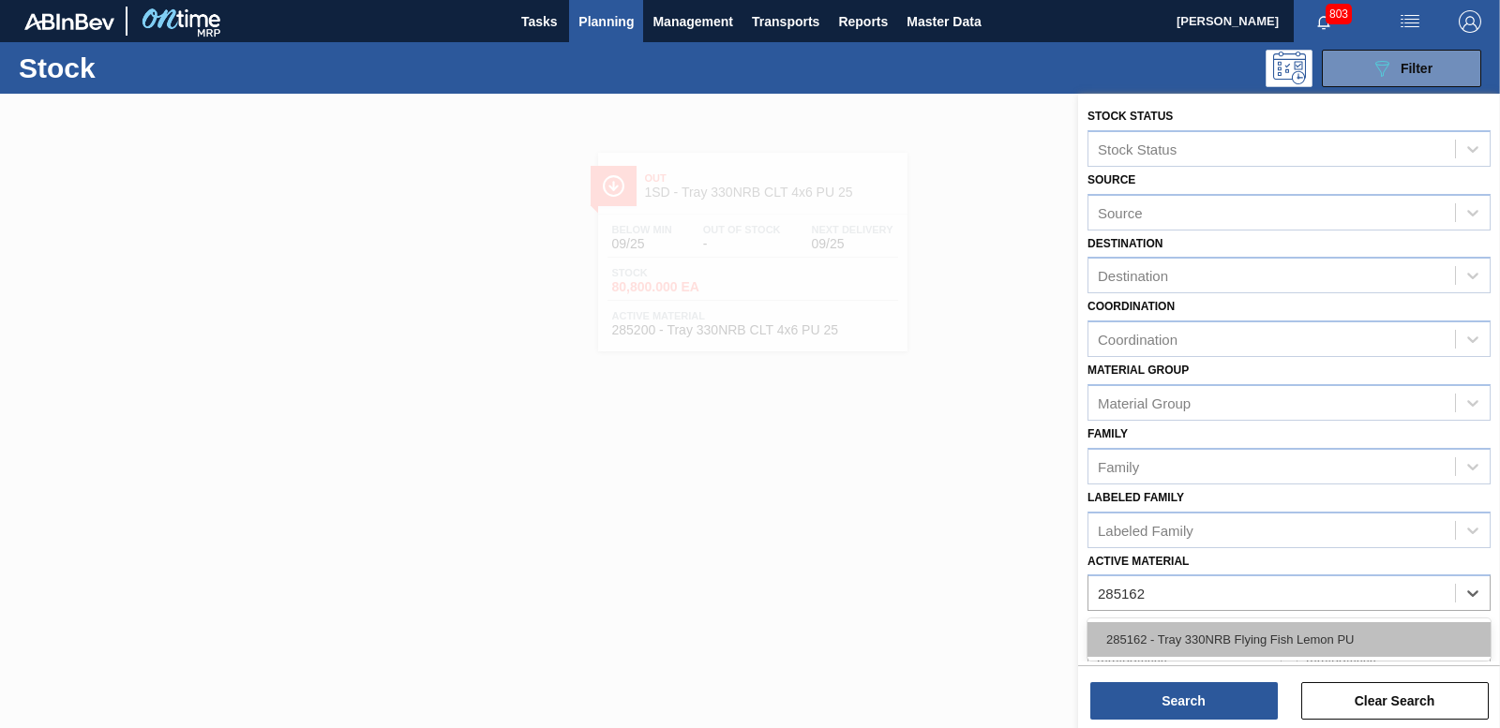
click at [1225, 635] on div "285162 - Tray 330NRB Flying Fish Lemon PU" at bounding box center [1288, 639] width 403 height 35
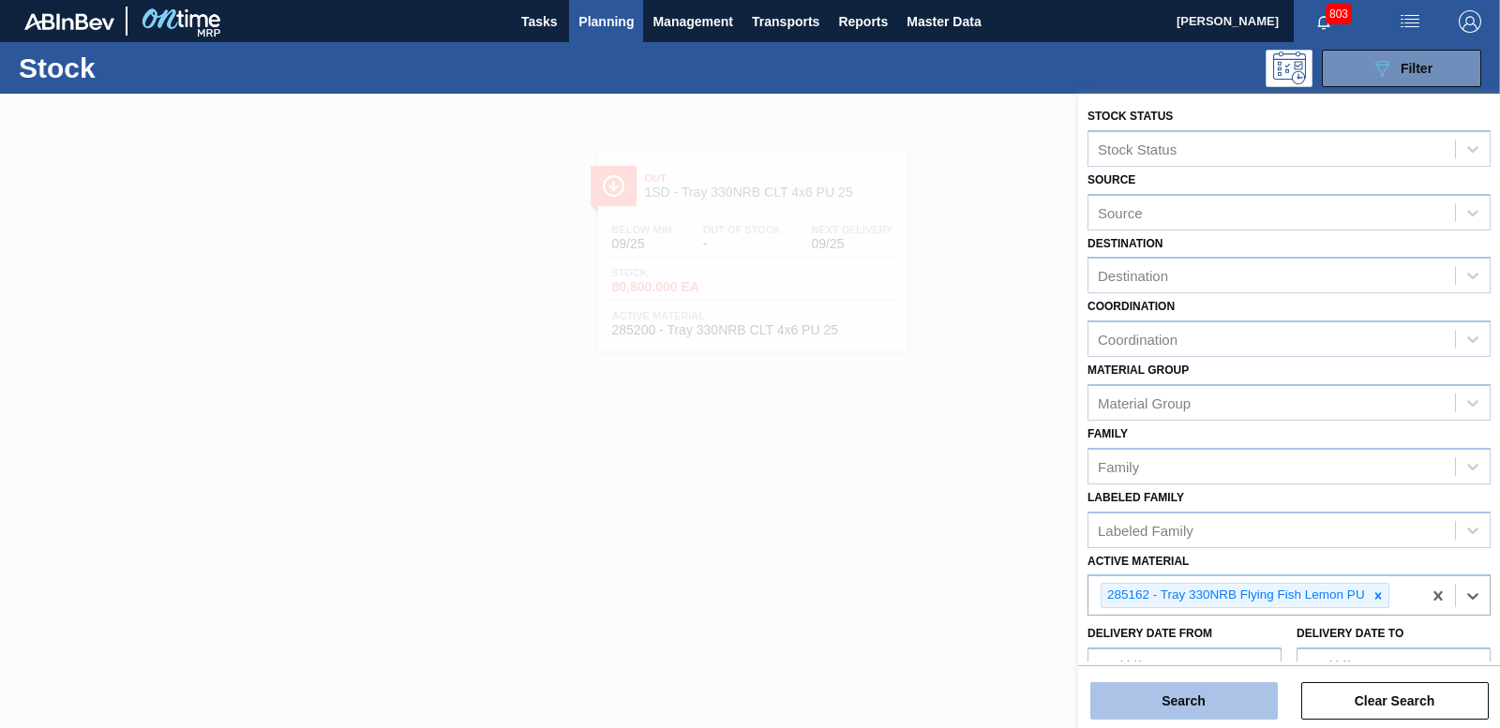
click at [1183, 709] on button "Search" at bounding box center [1183, 700] width 187 height 37
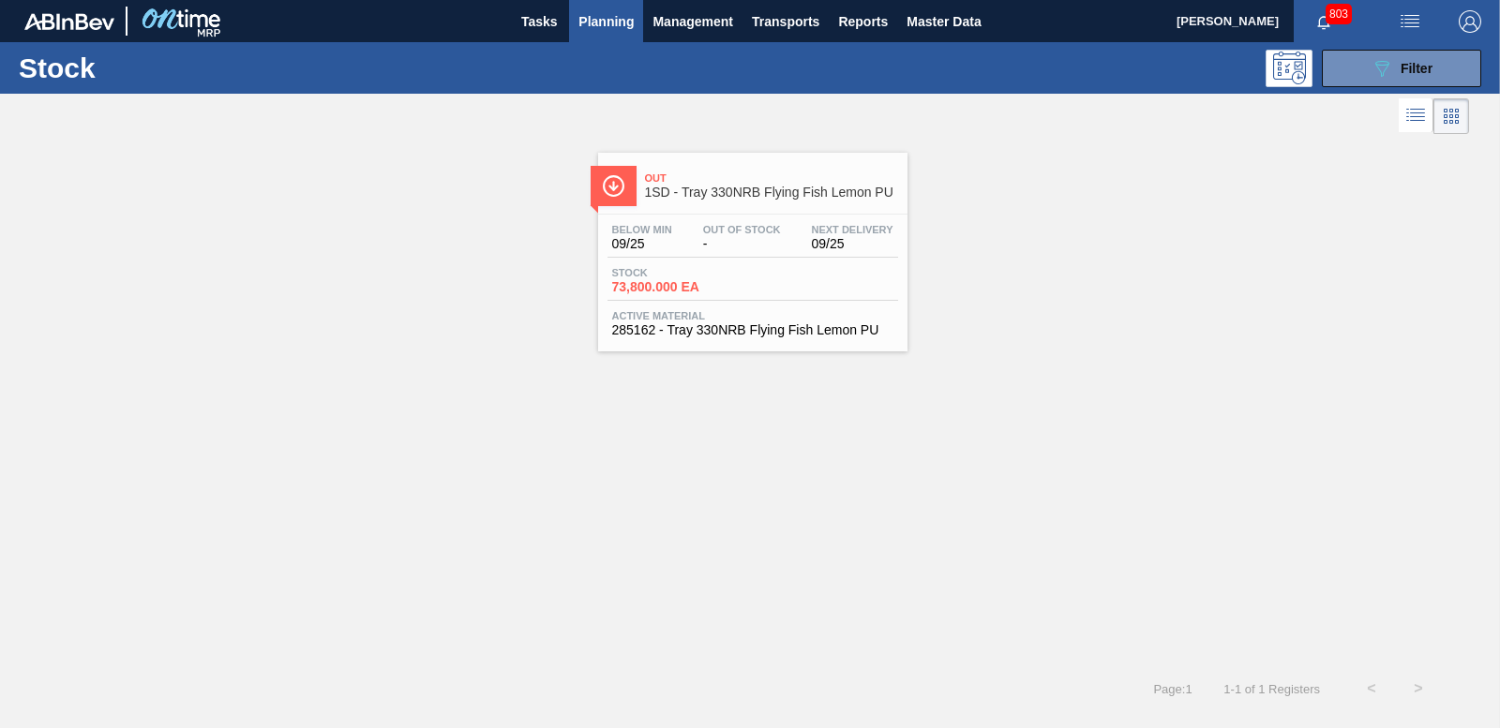
click at [646, 286] on span "73,800.000 EA" at bounding box center [677, 287] width 131 height 14
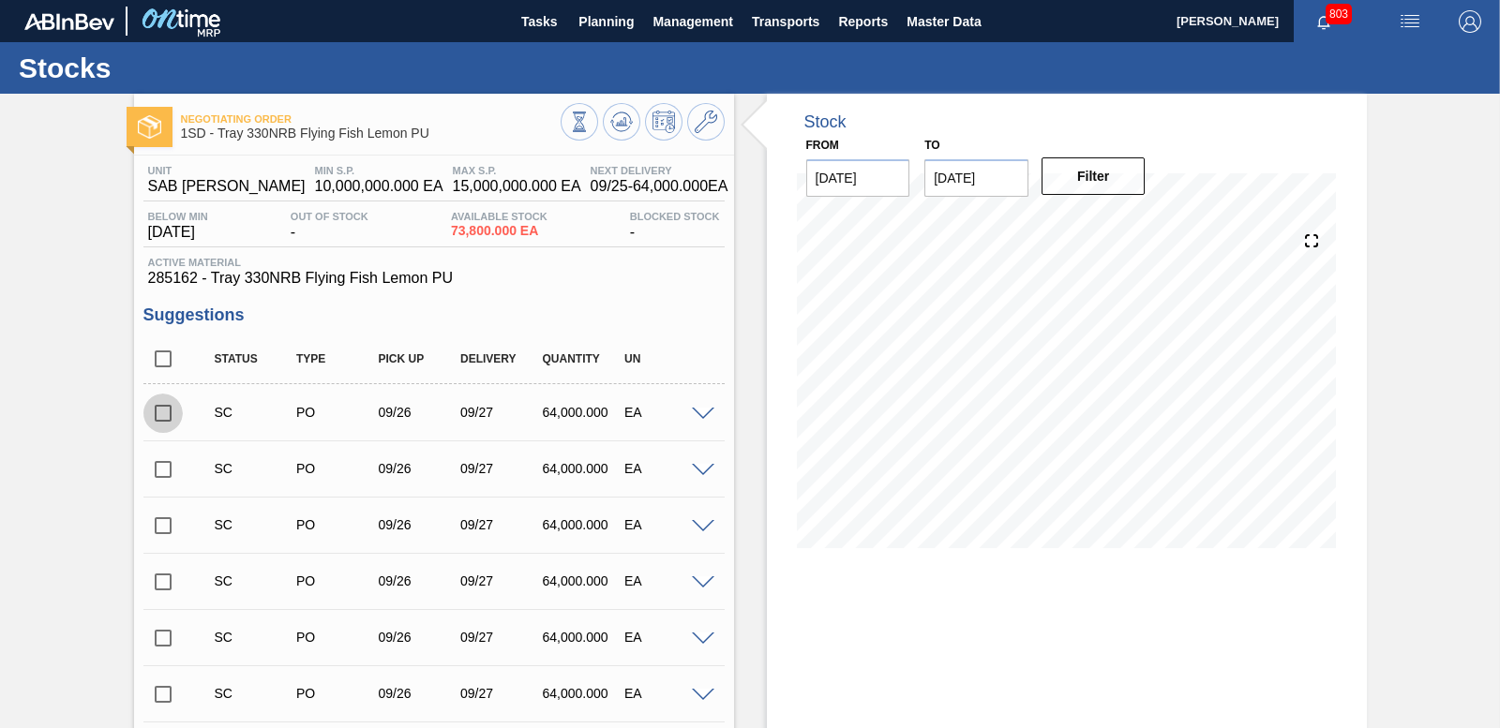
click at [160, 411] on input "checkbox" at bounding box center [162, 413] width 39 height 39
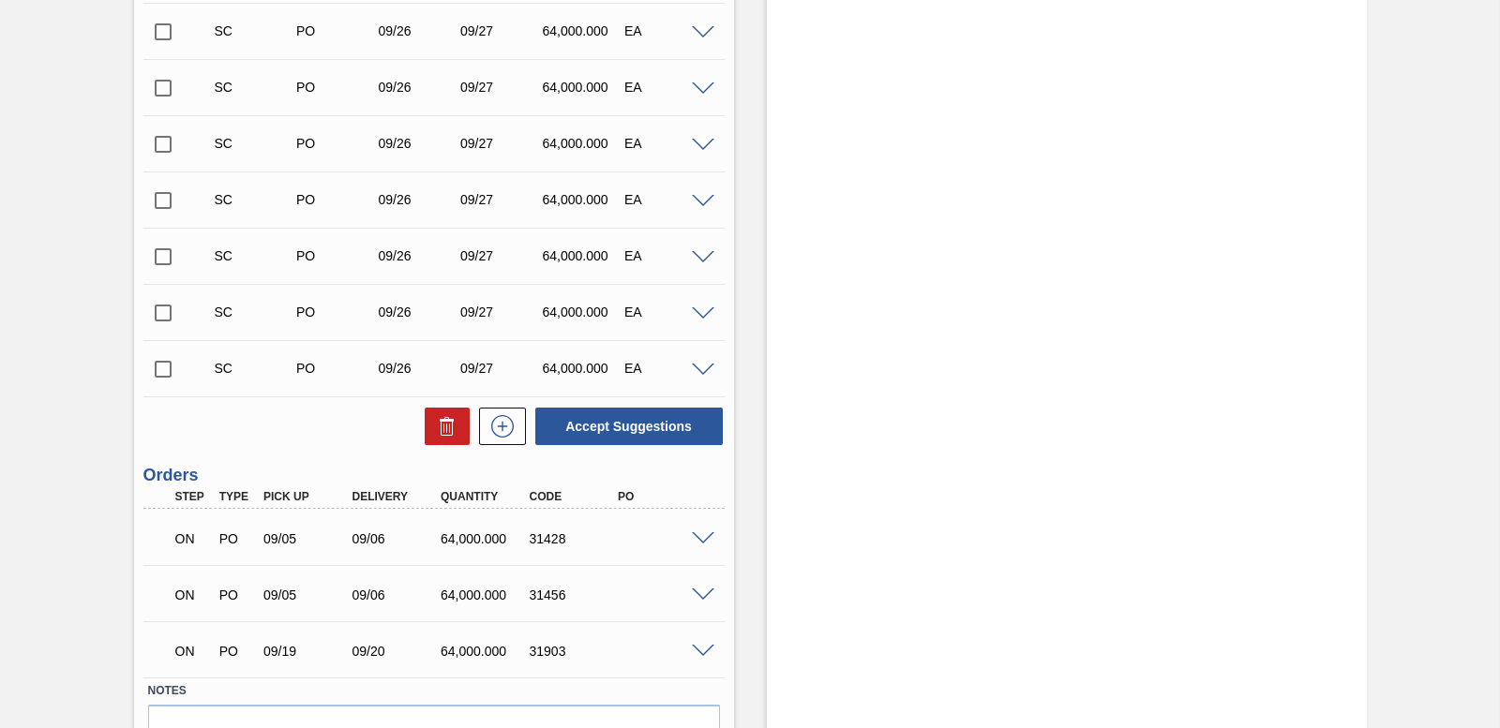
scroll to position [13083, 0]
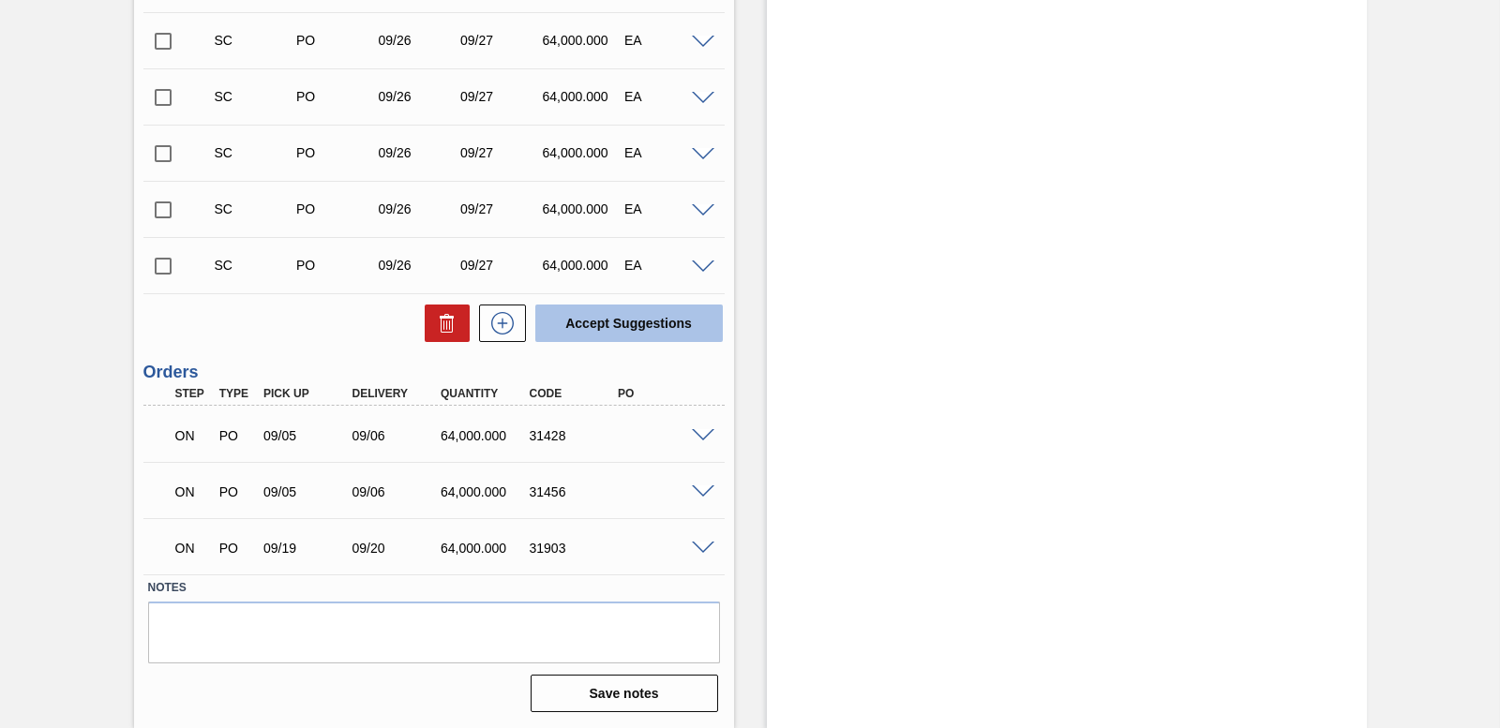
click at [585, 329] on button "Accept Suggestions" at bounding box center [628, 323] width 187 height 37
checkbox input "false"
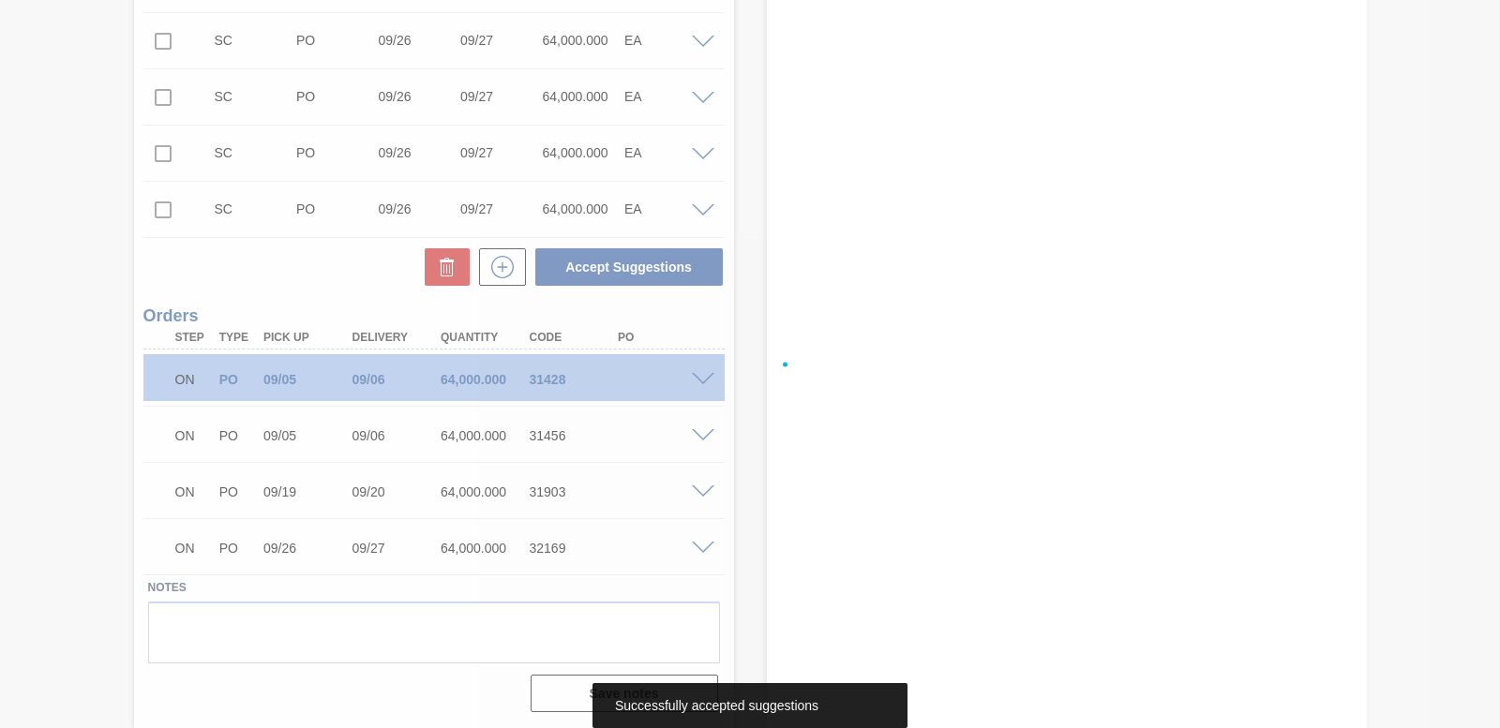
scroll to position [13027, 0]
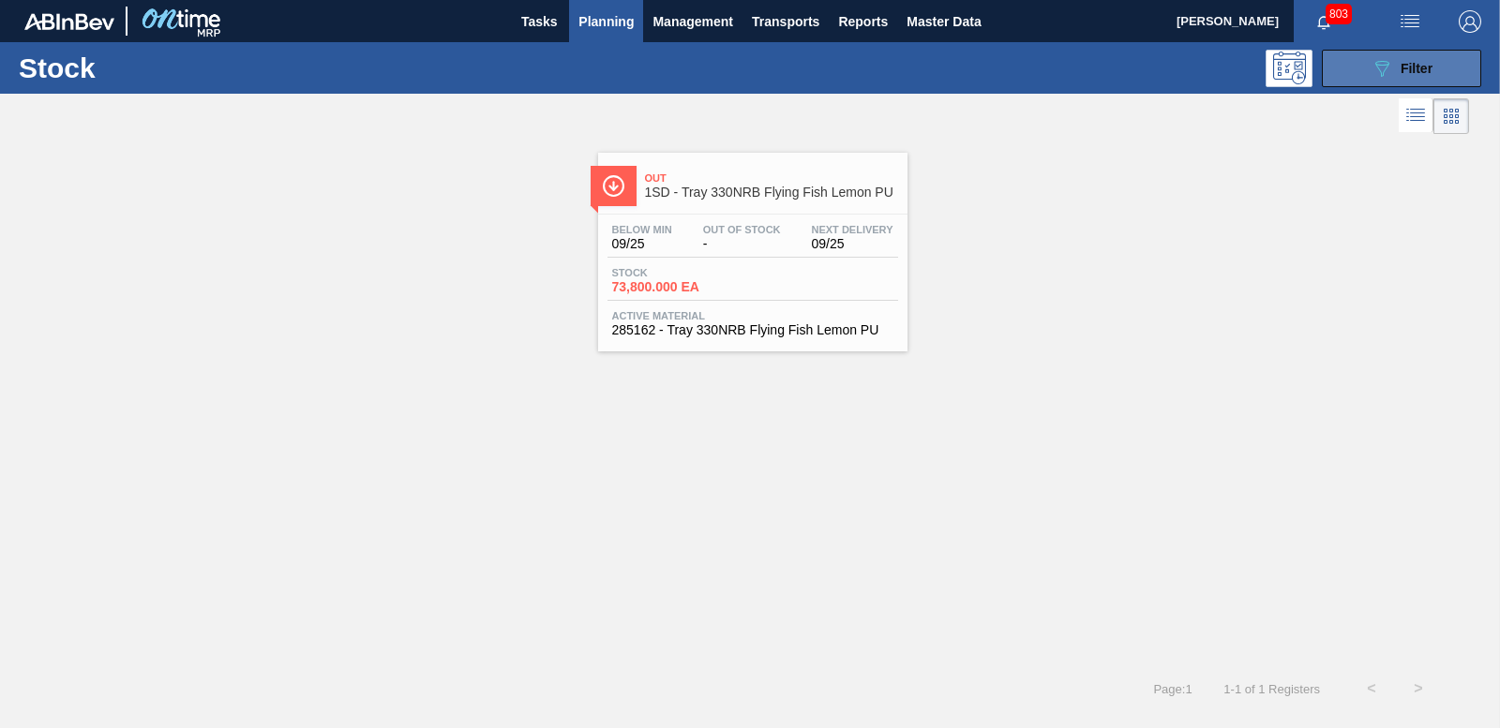
click at [1400, 73] on span "Filter" at bounding box center [1416, 68] width 32 height 15
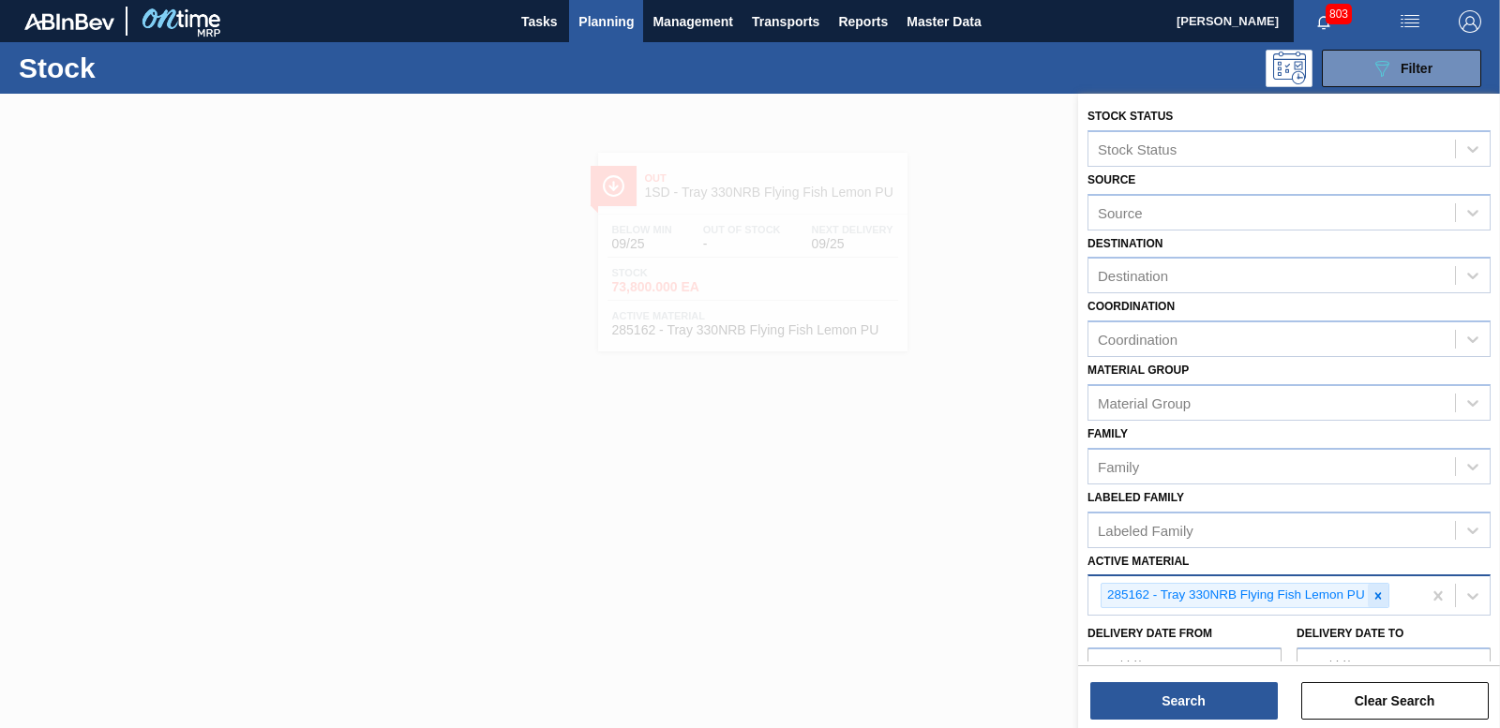
click at [1379, 598] on icon at bounding box center [1377, 595] width 7 height 7
type Material "285187"
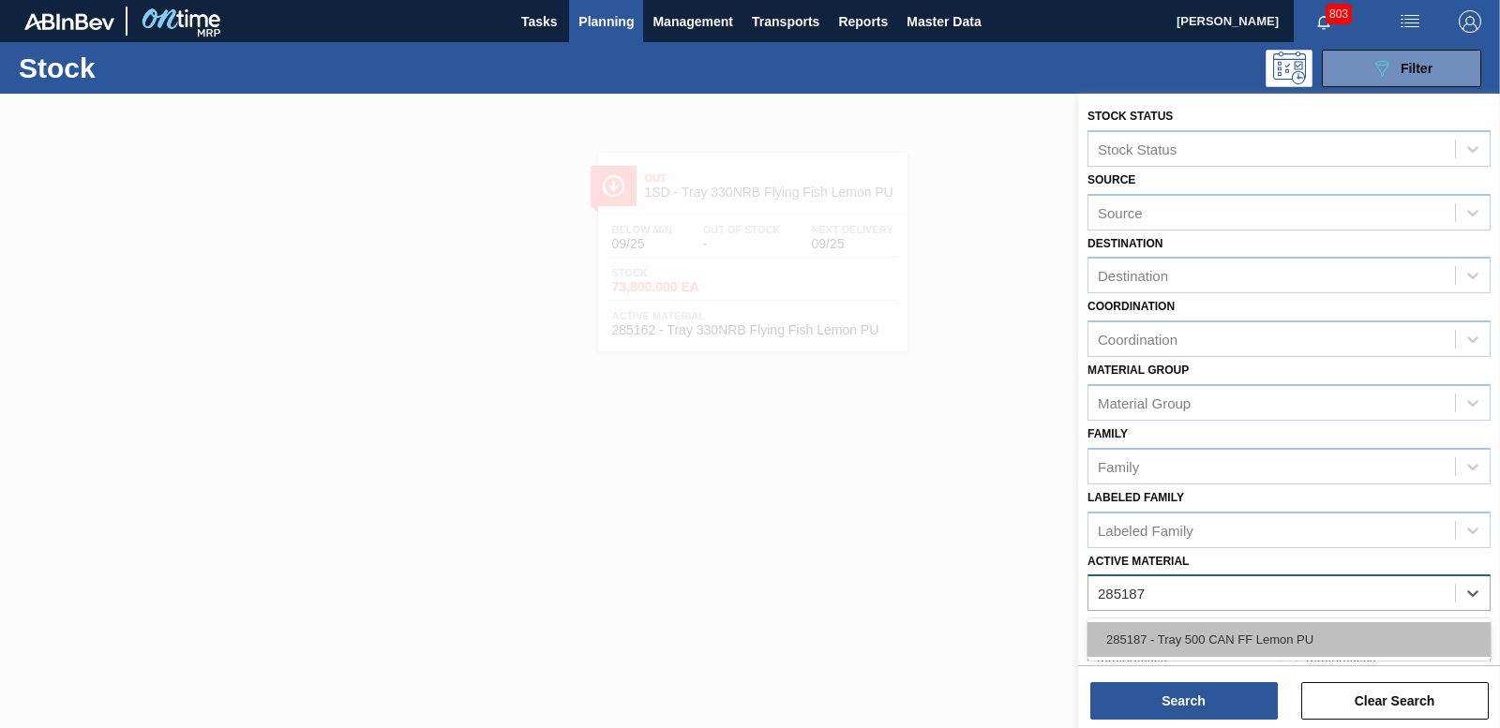
drag, startPoint x: 1343, startPoint y: 650, endPoint x: 1325, endPoint y: 660, distance: 20.6
click at [1342, 650] on div "285187 - Tray 500 CAN FF Lemon PU" at bounding box center [1288, 639] width 403 height 35
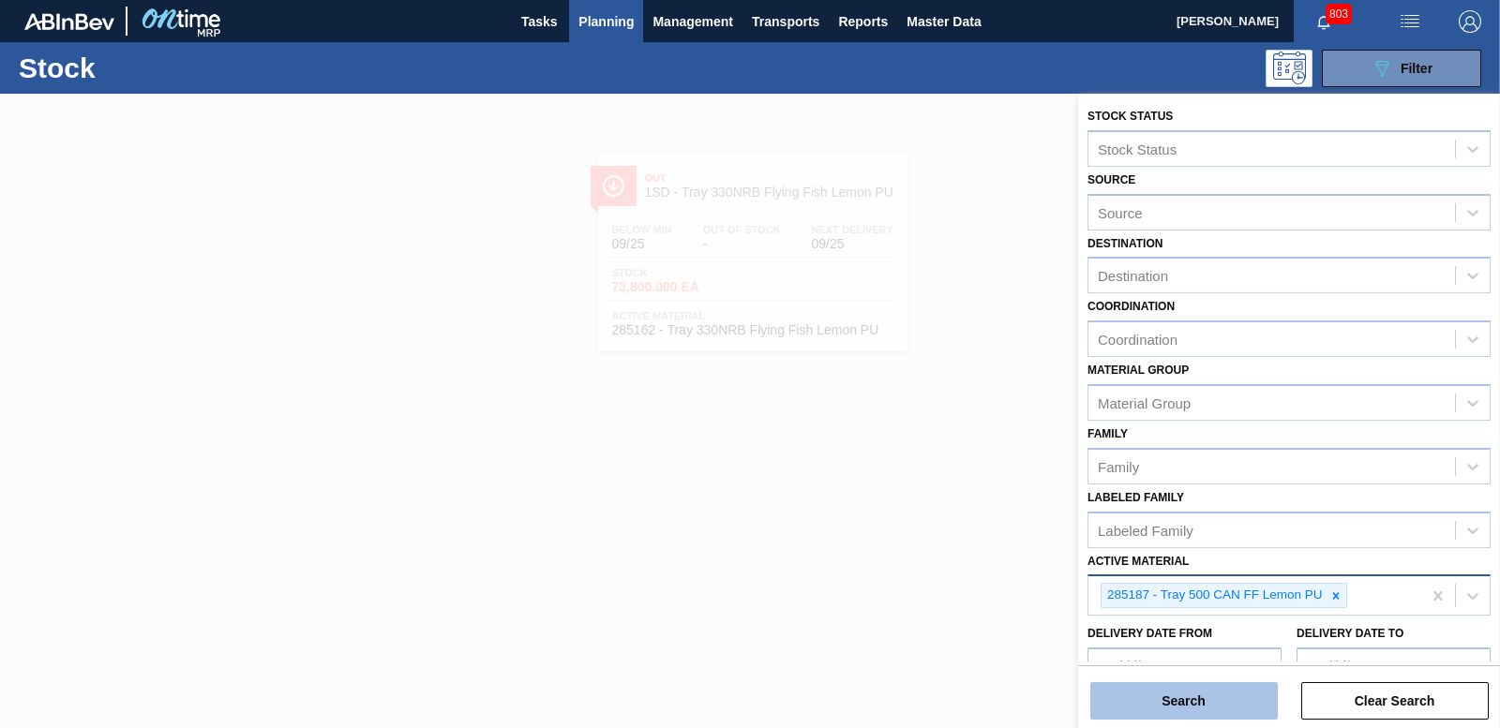
click at [1248, 710] on button "Search" at bounding box center [1183, 700] width 187 height 37
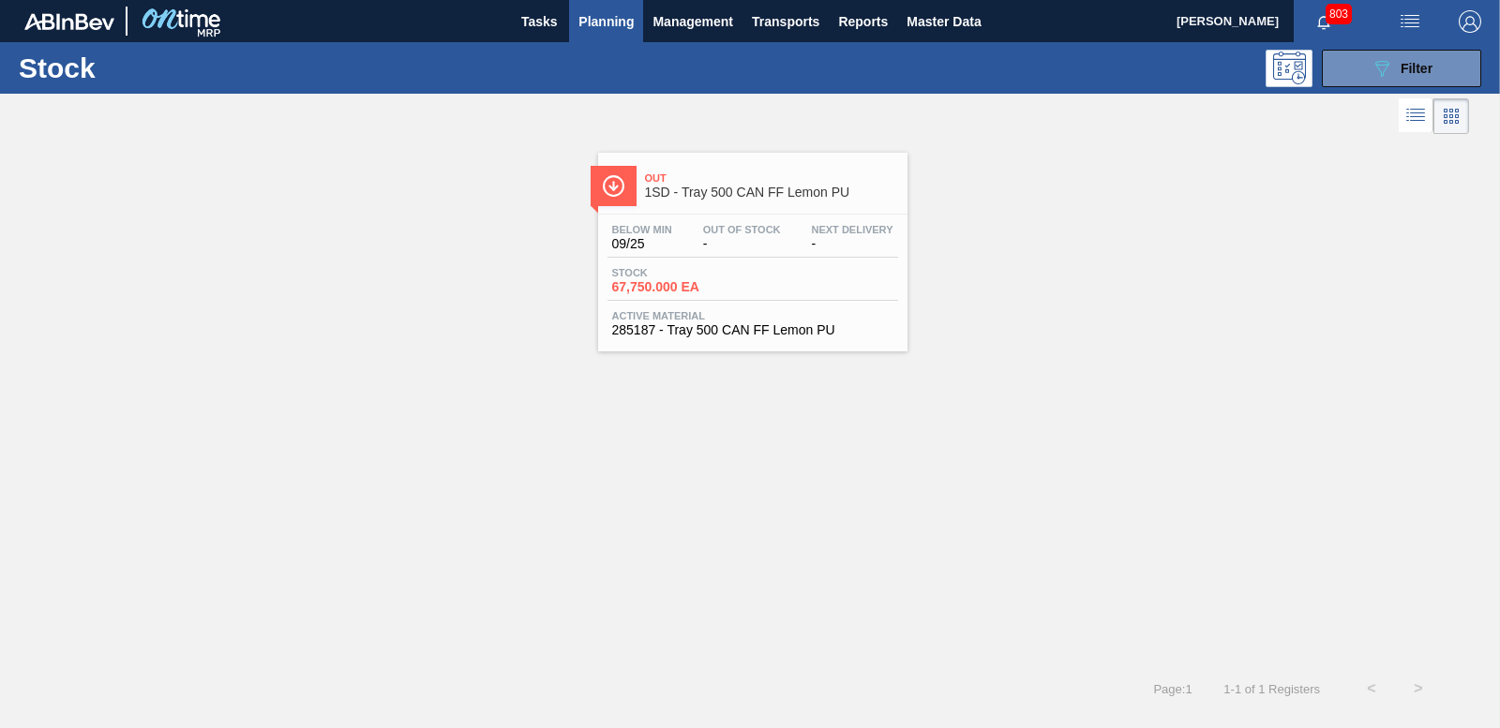
click at [651, 291] on span "67,750.000 EA" at bounding box center [677, 287] width 131 height 14
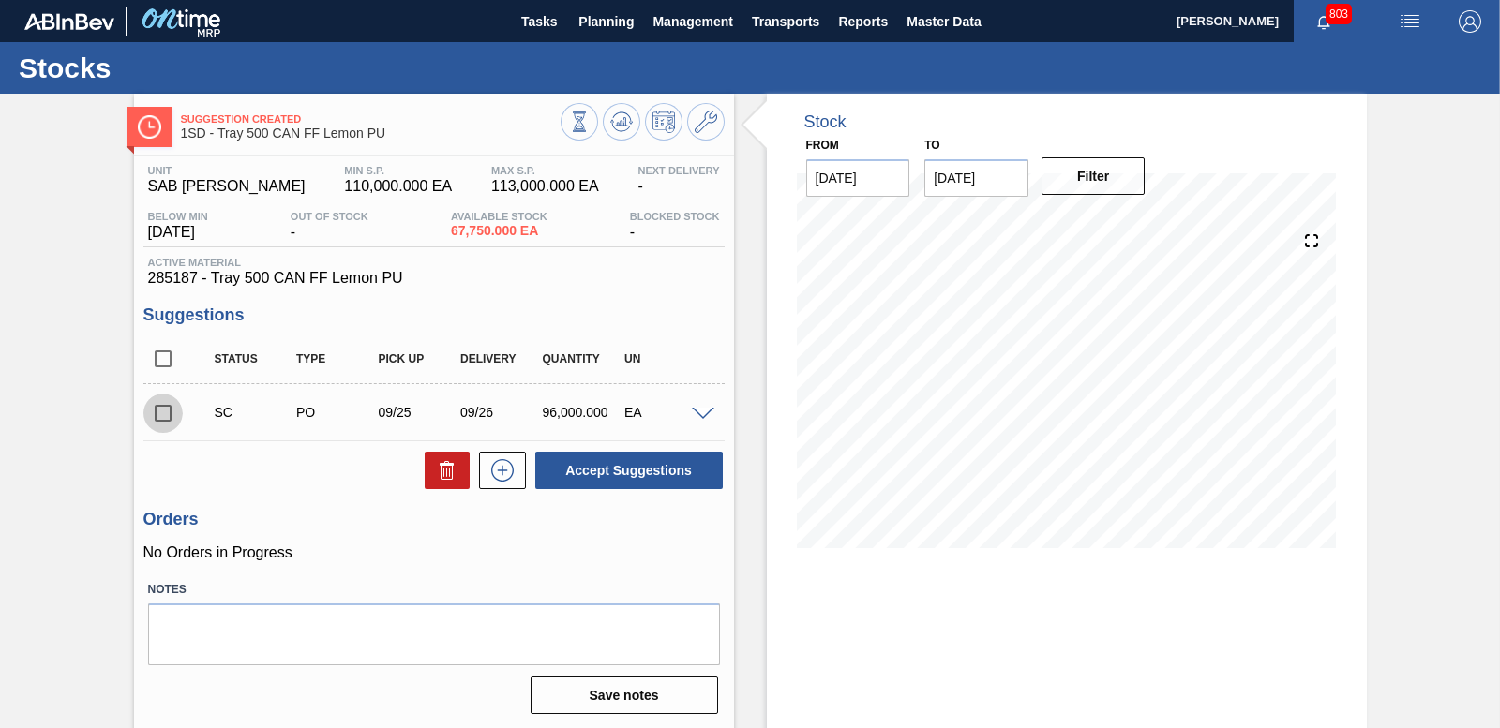
click at [174, 406] on input "checkbox" at bounding box center [162, 413] width 39 height 39
click at [671, 472] on button "Accept Suggestions" at bounding box center [628, 470] width 187 height 37
checkbox input "false"
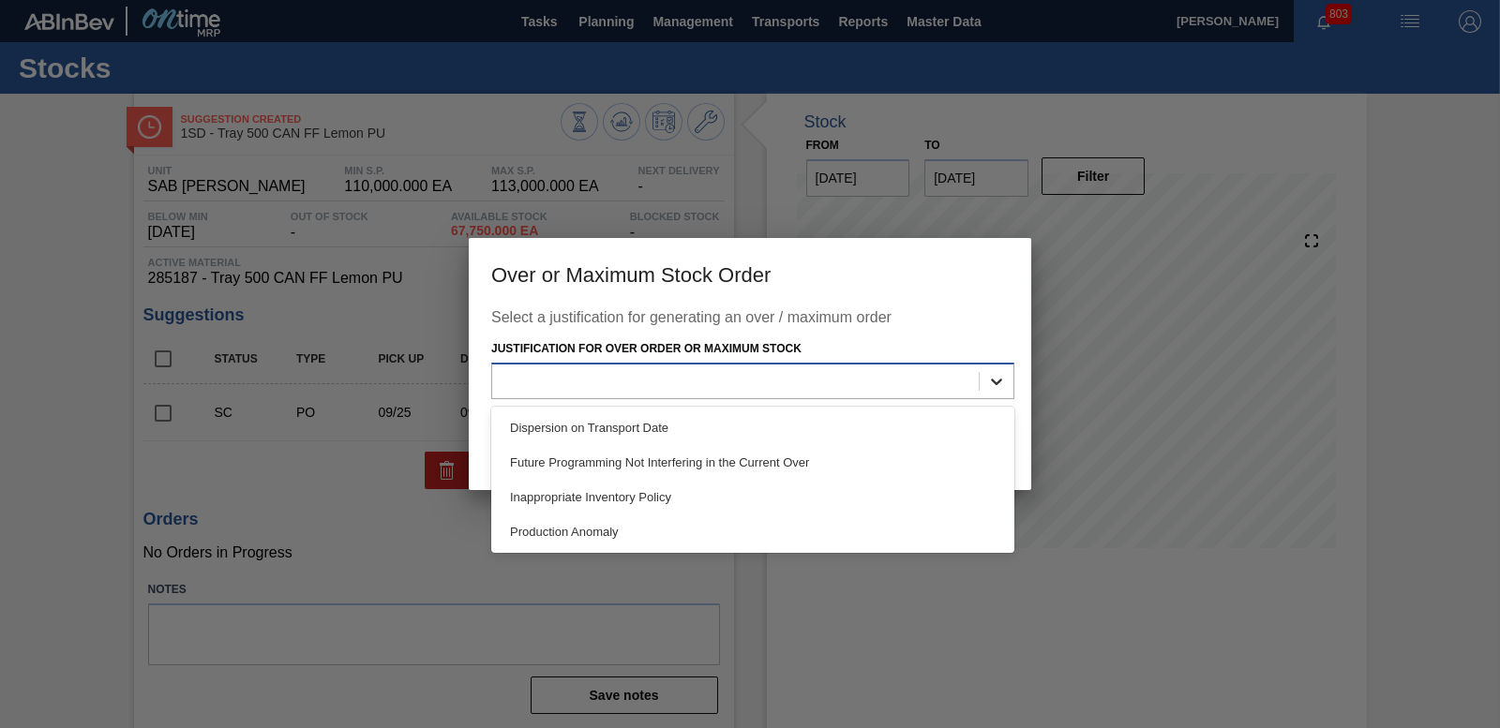
click at [1005, 385] on icon at bounding box center [996, 381] width 19 height 19
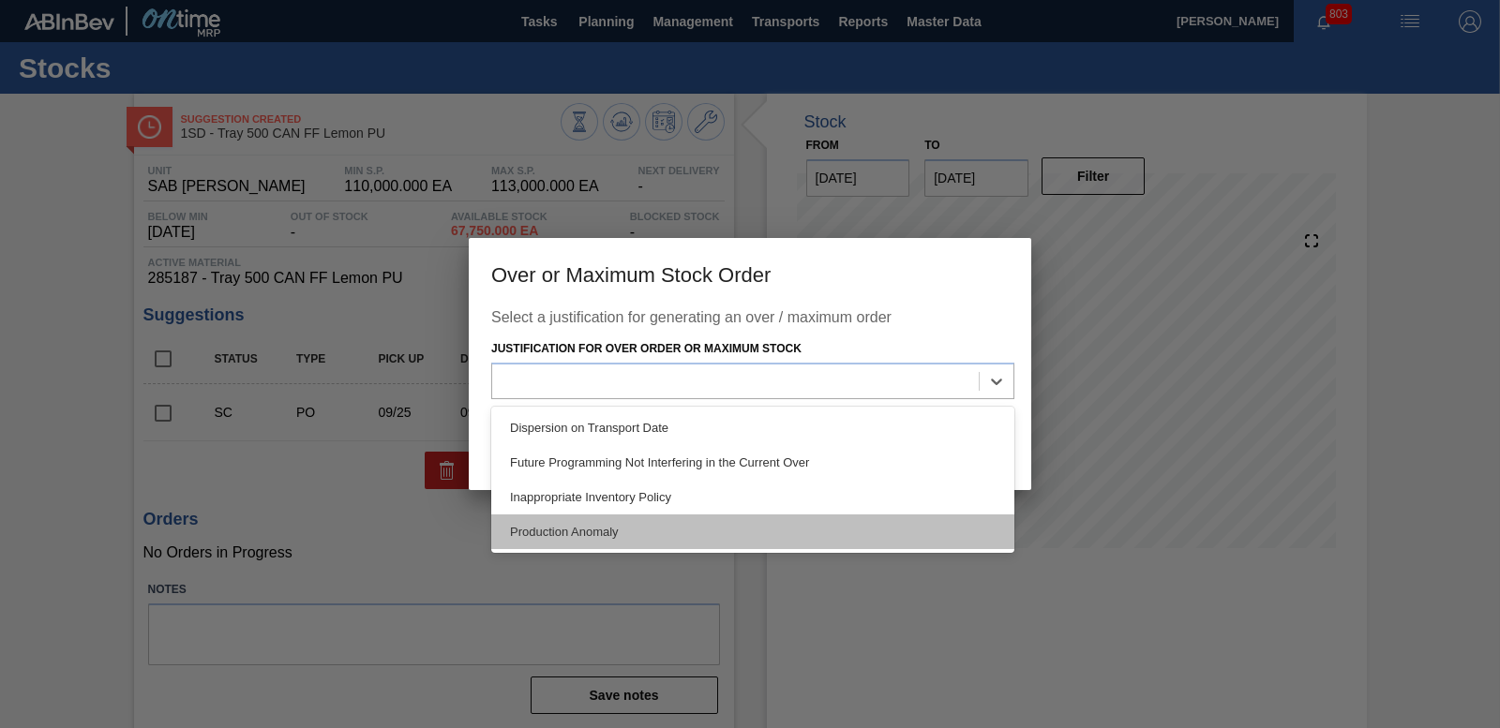
click at [676, 547] on div "Production Anomaly" at bounding box center [752, 532] width 523 height 35
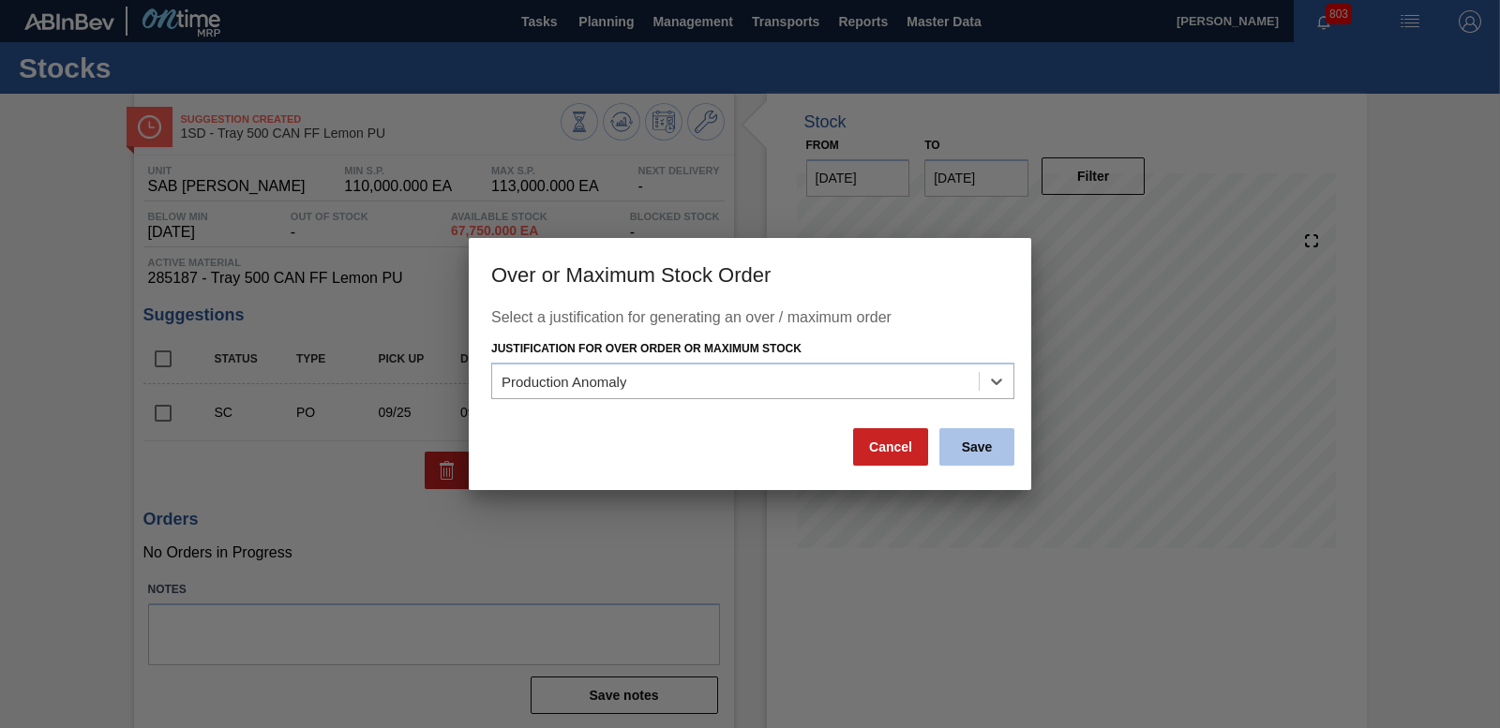
click at [955, 442] on button "Save" at bounding box center [976, 446] width 75 height 37
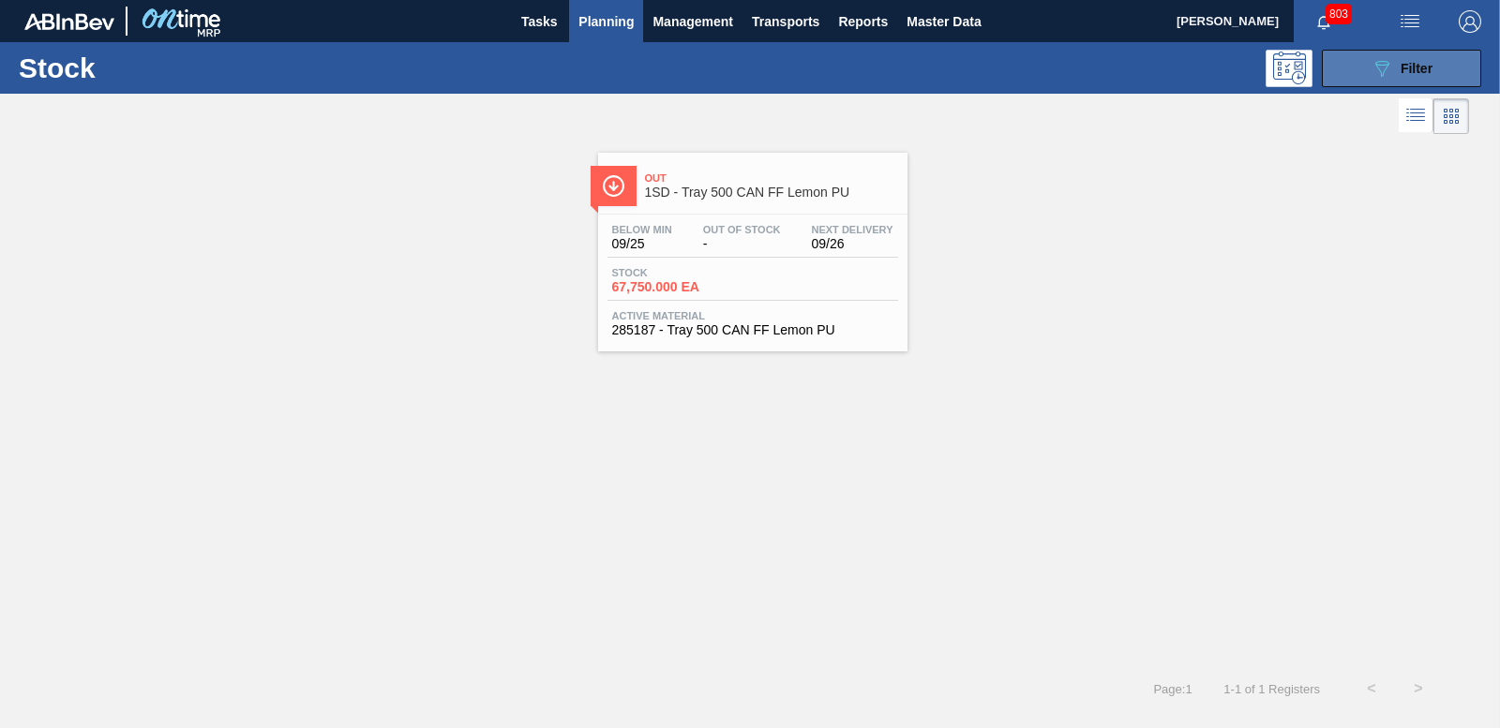
click at [1425, 82] on button "089F7B8B-B2A5-4AFE-B5C0-19BA573D28AC Filter" at bounding box center [1401, 68] width 159 height 37
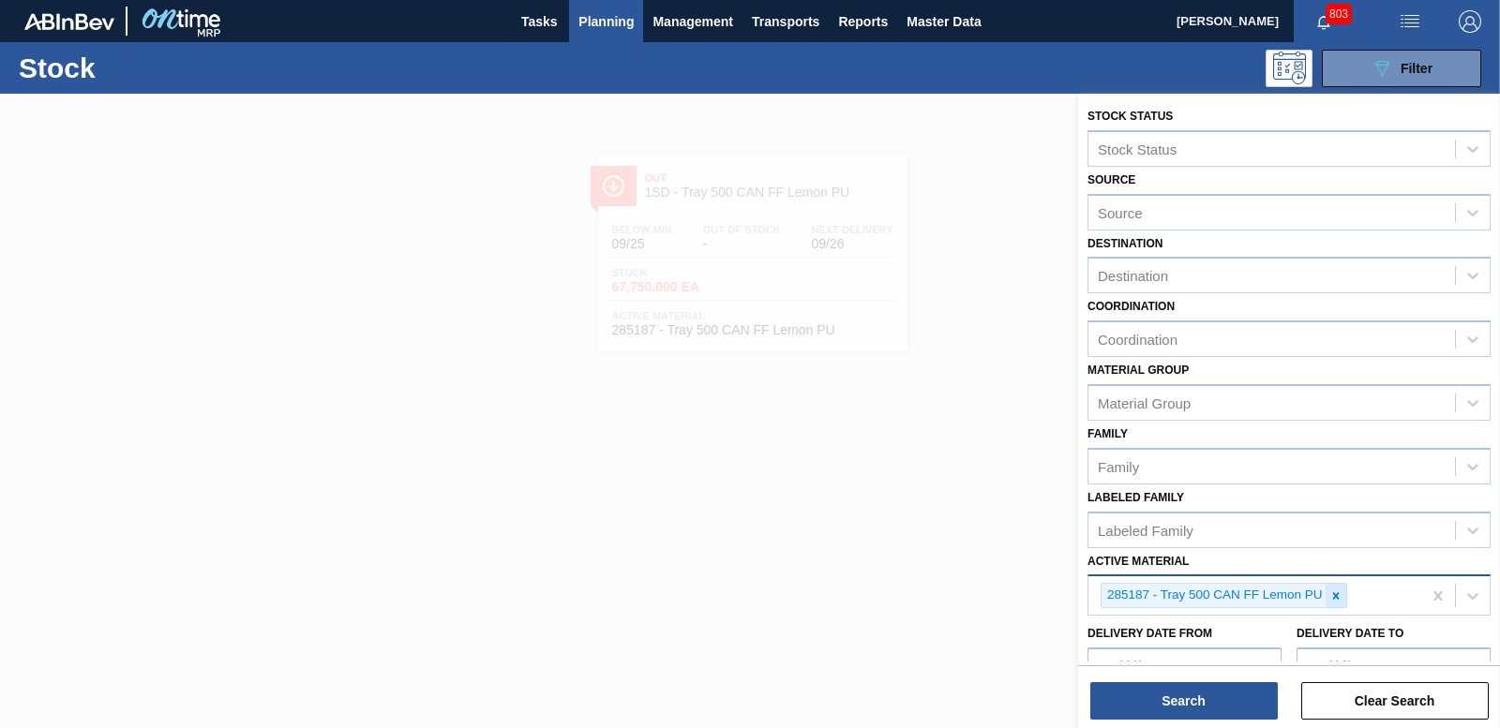
click at [1331, 594] on icon at bounding box center [1335, 596] width 13 height 13
type Material "279752"
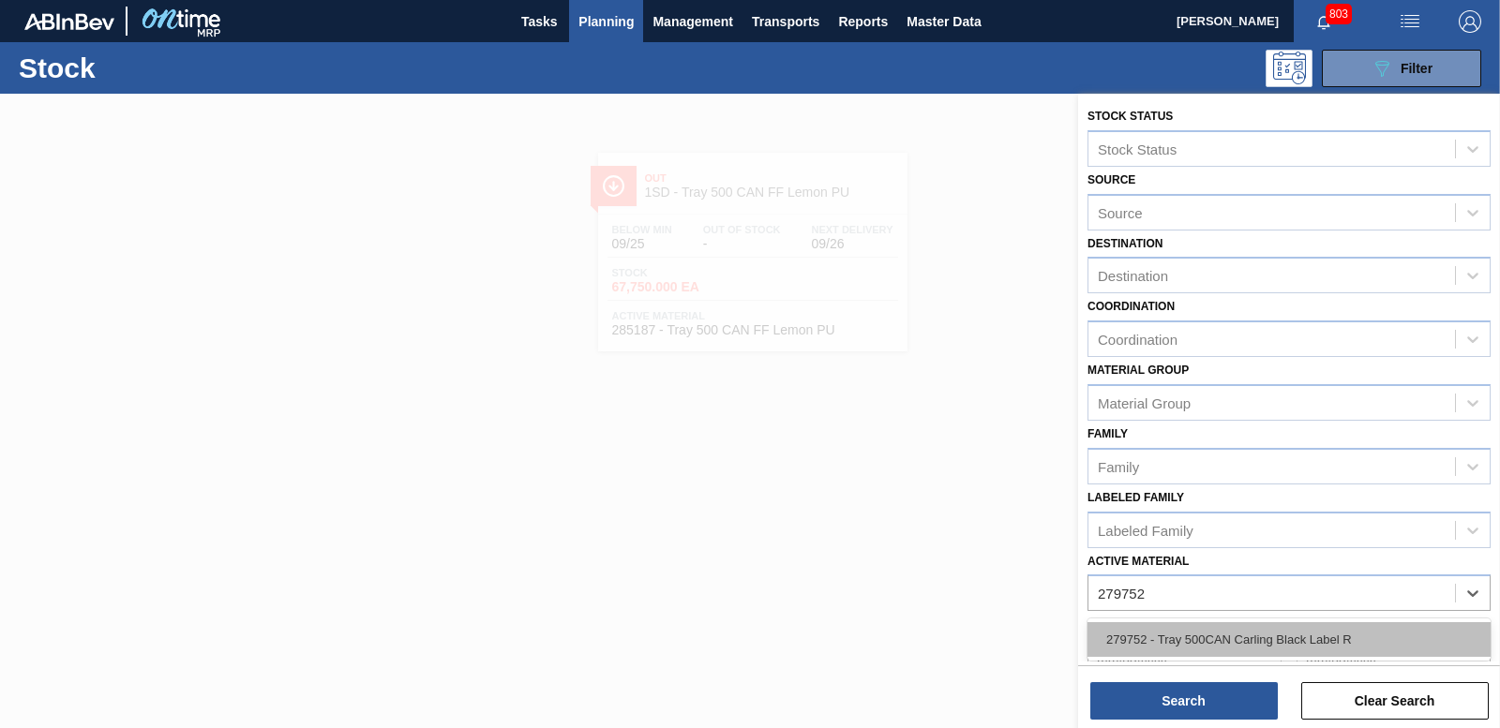
click at [1167, 633] on div "279752 - Tray 500CAN Carling Black Label R" at bounding box center [1288, 639] width 403 height 35
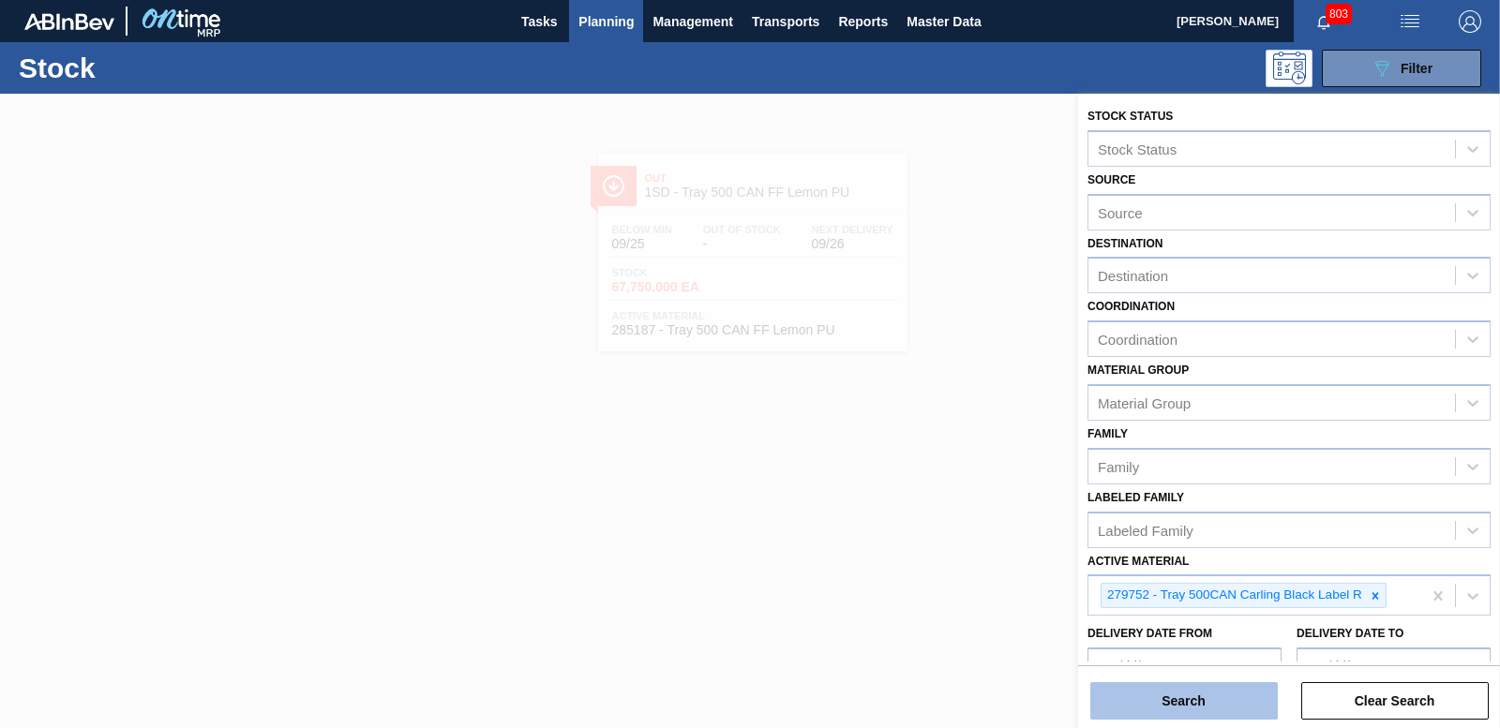
click at [1175, 696] on button "Search" at bounding box center [1183, 700] width 187 height 37
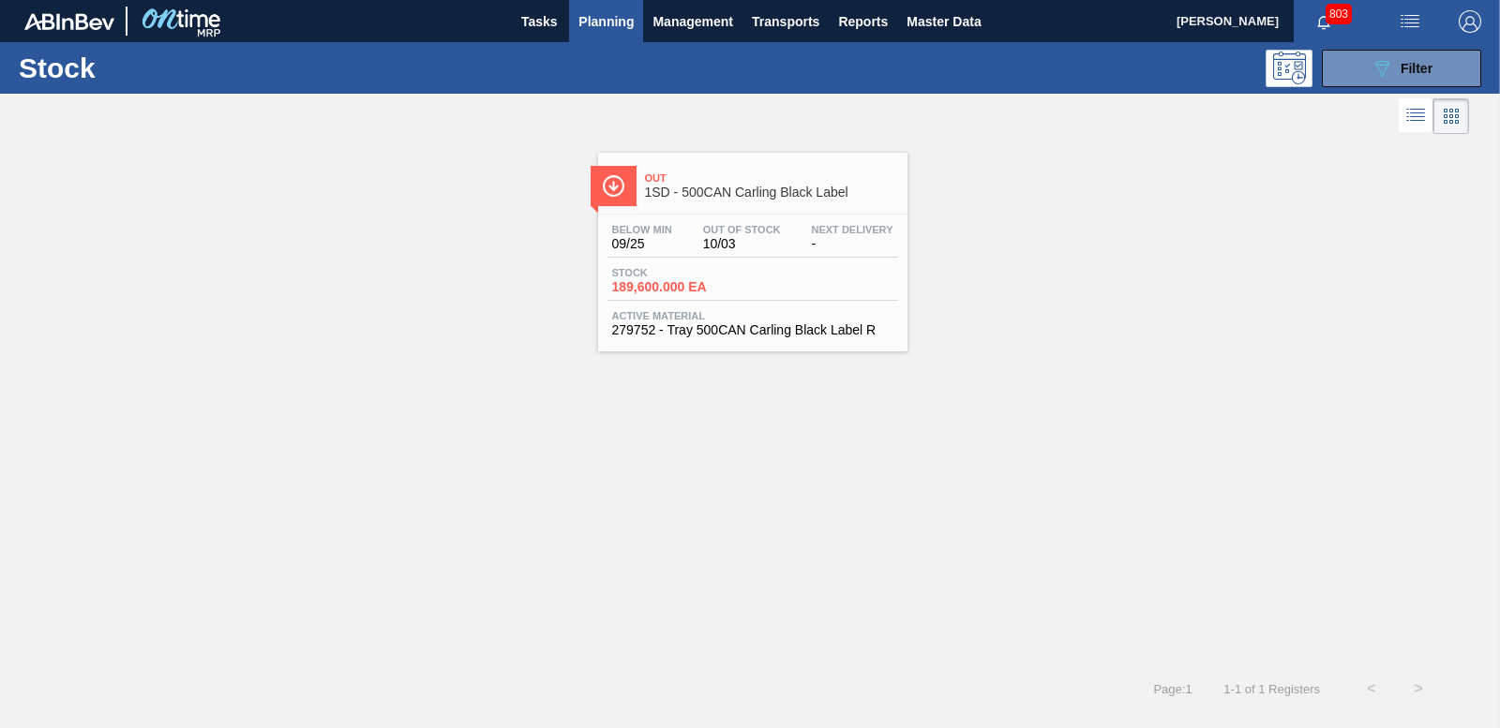
click at [680, 286] on span "189,600.000 EA" at bounding box center [677, 287] width 131 height 14
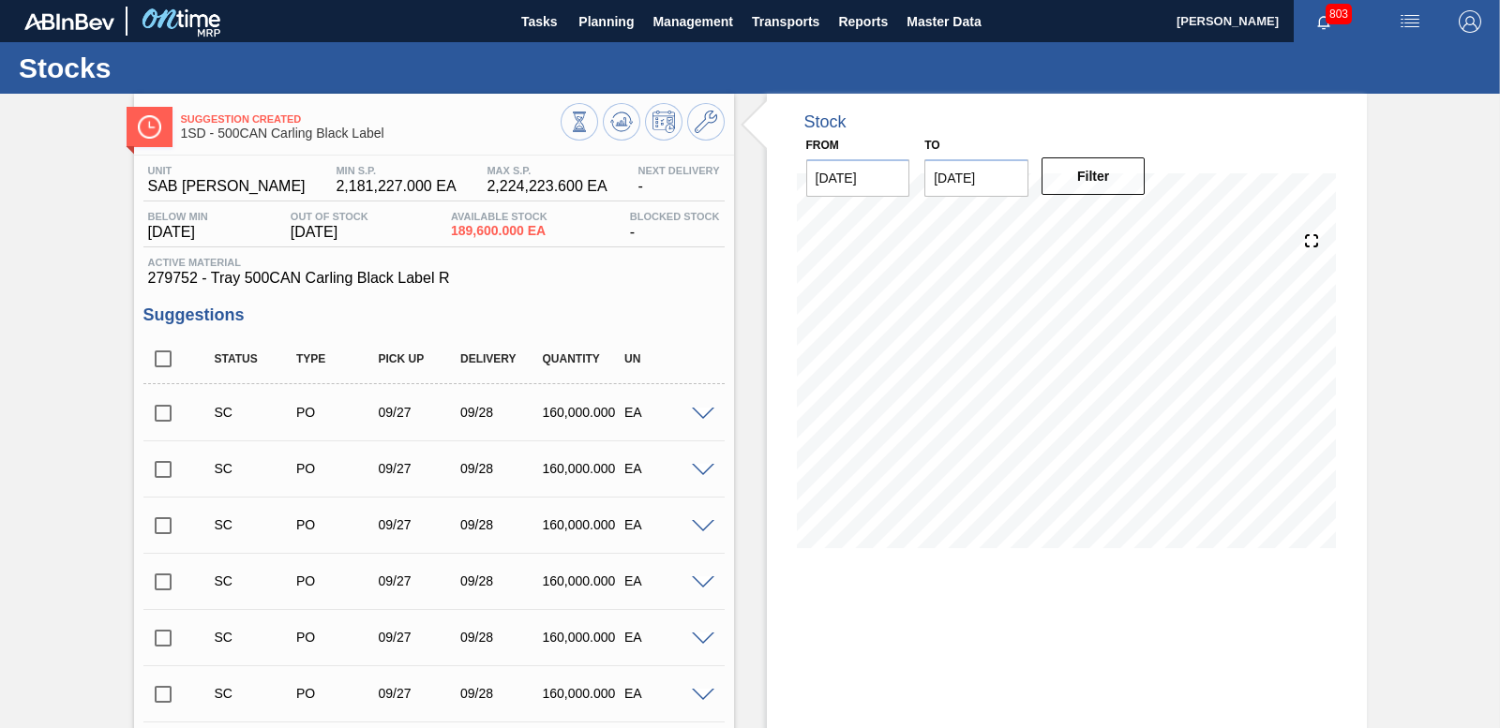
click at [161, 408] on input "checkbox" at bounding box center [162, 413] width 39 height 39
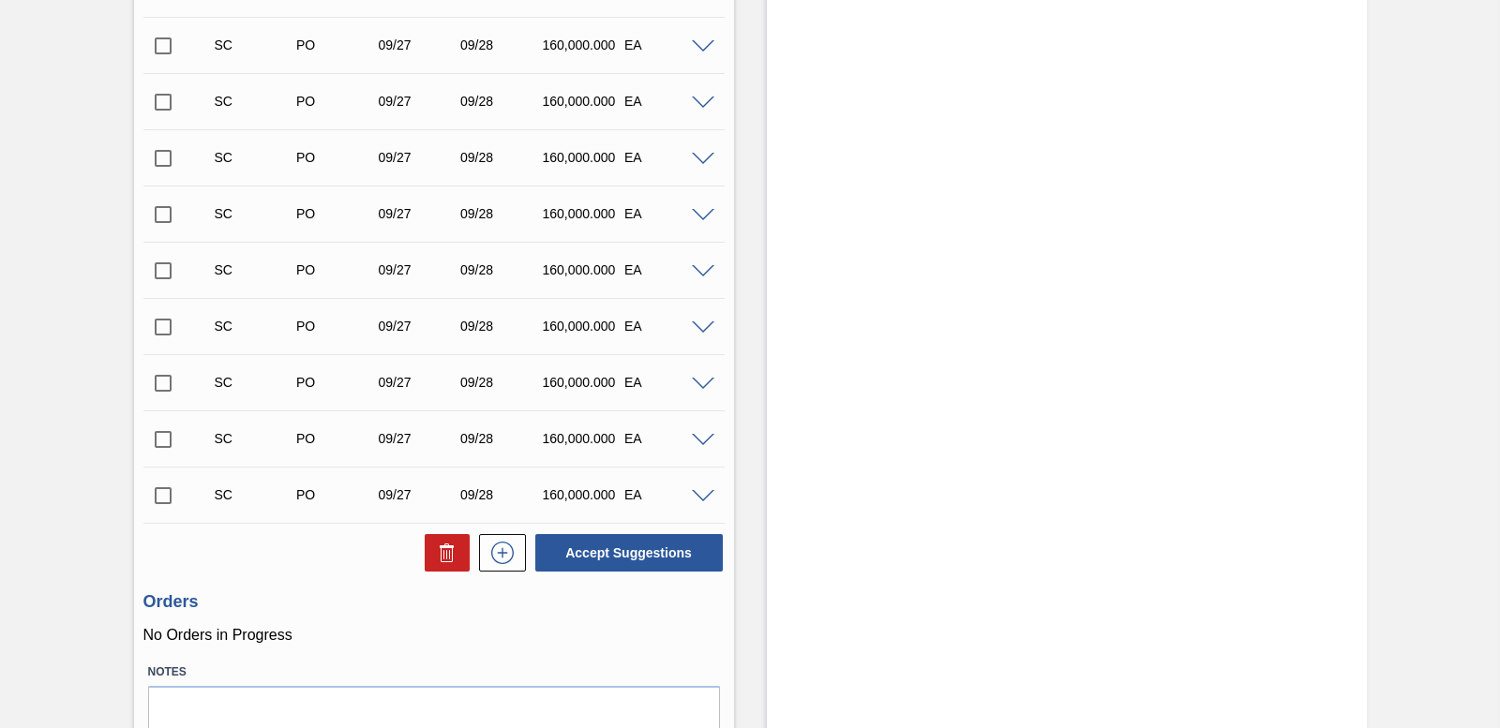
scroll to position [733, 0]
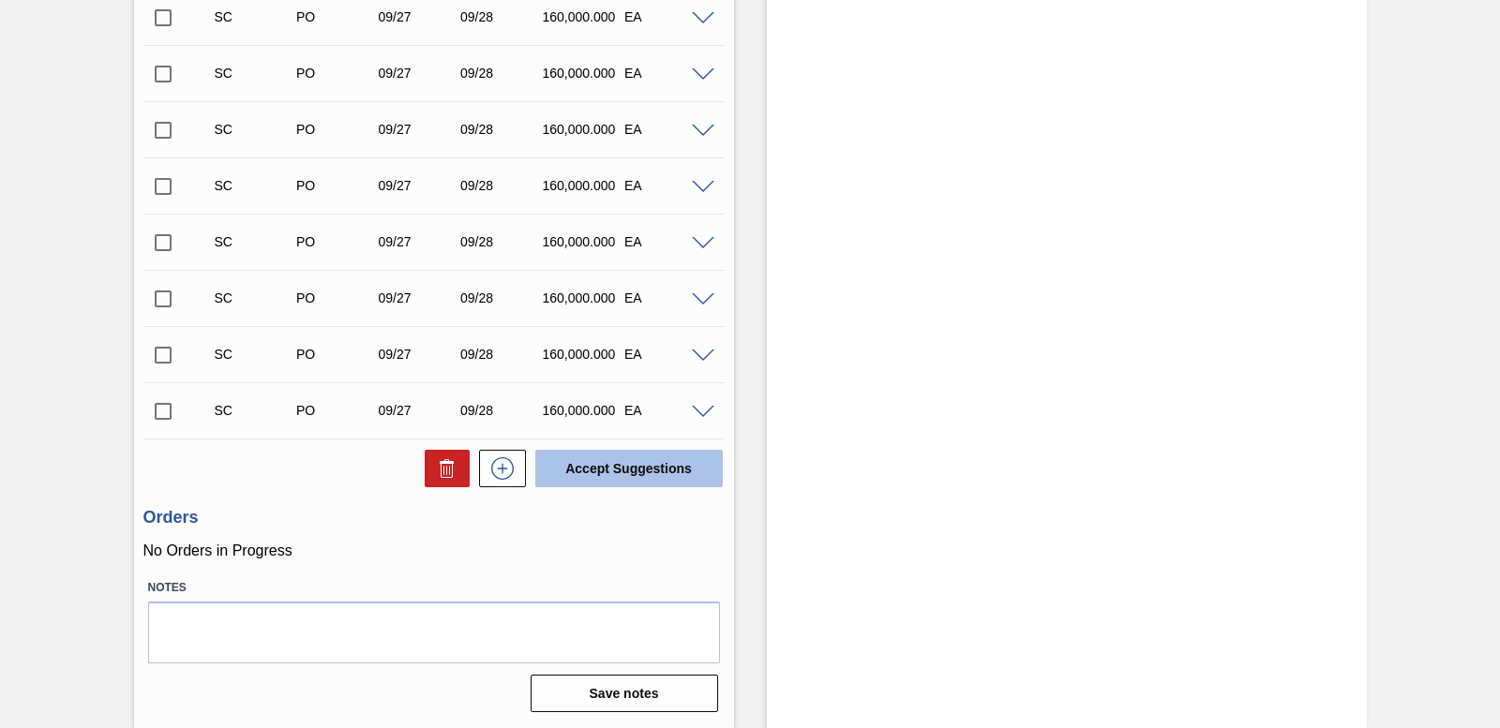
click at [640, 468] on button "Accept Suggestions" at bounding box center [628, 468] width 187 height 37
checkbox input "false"
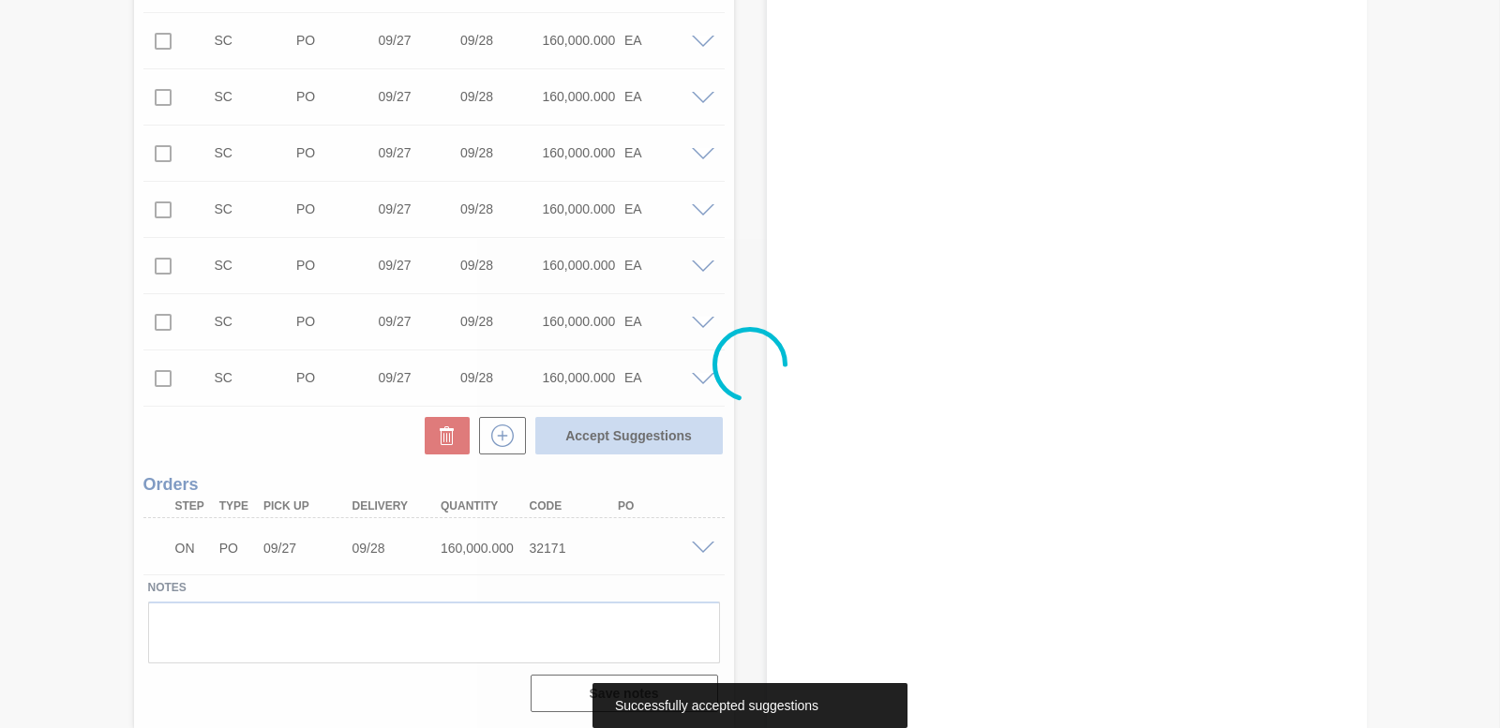
scroll to position [677, 0]
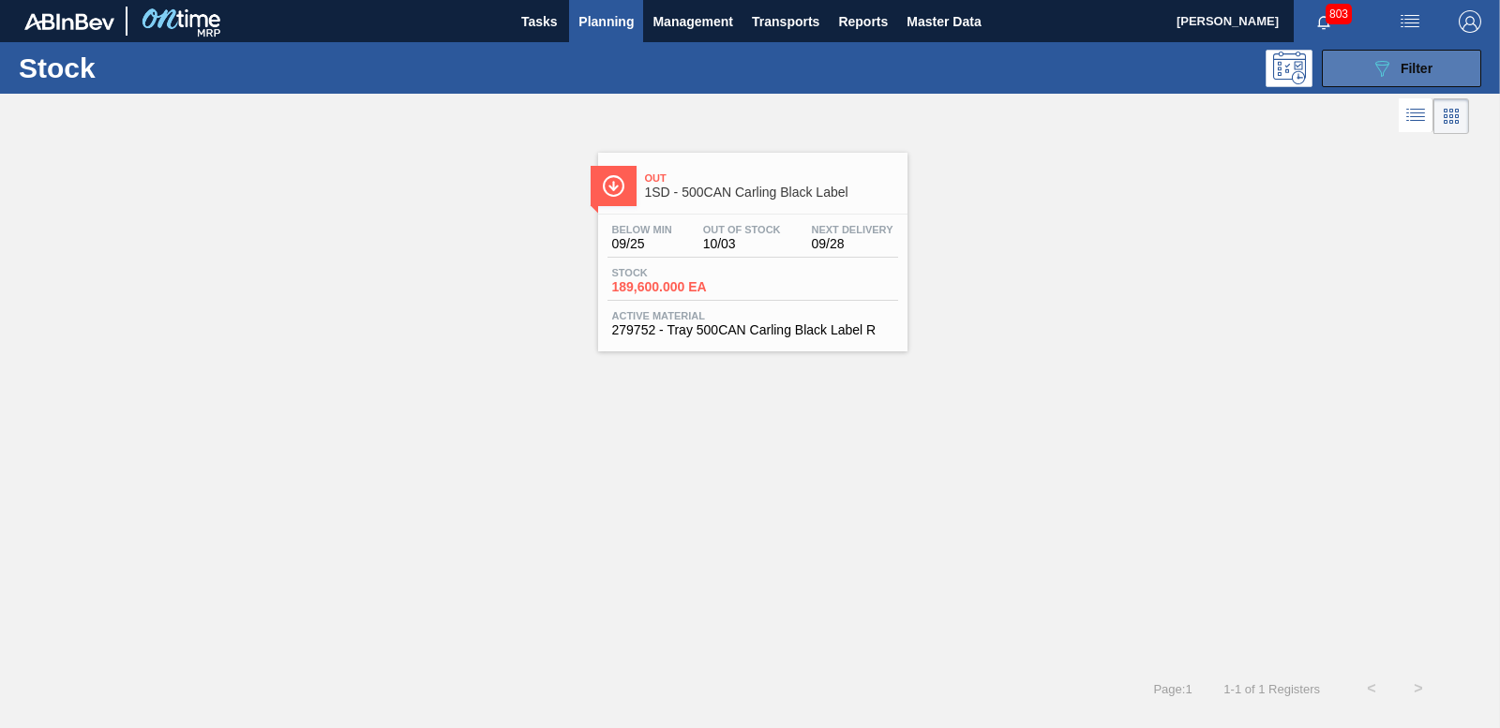
click at [1396, 67] on div "089F7B8B-B2A5-4AFE-B5C0-19BA573D28AC Filter" at bounding box center [1401, 68] width 62 height 22
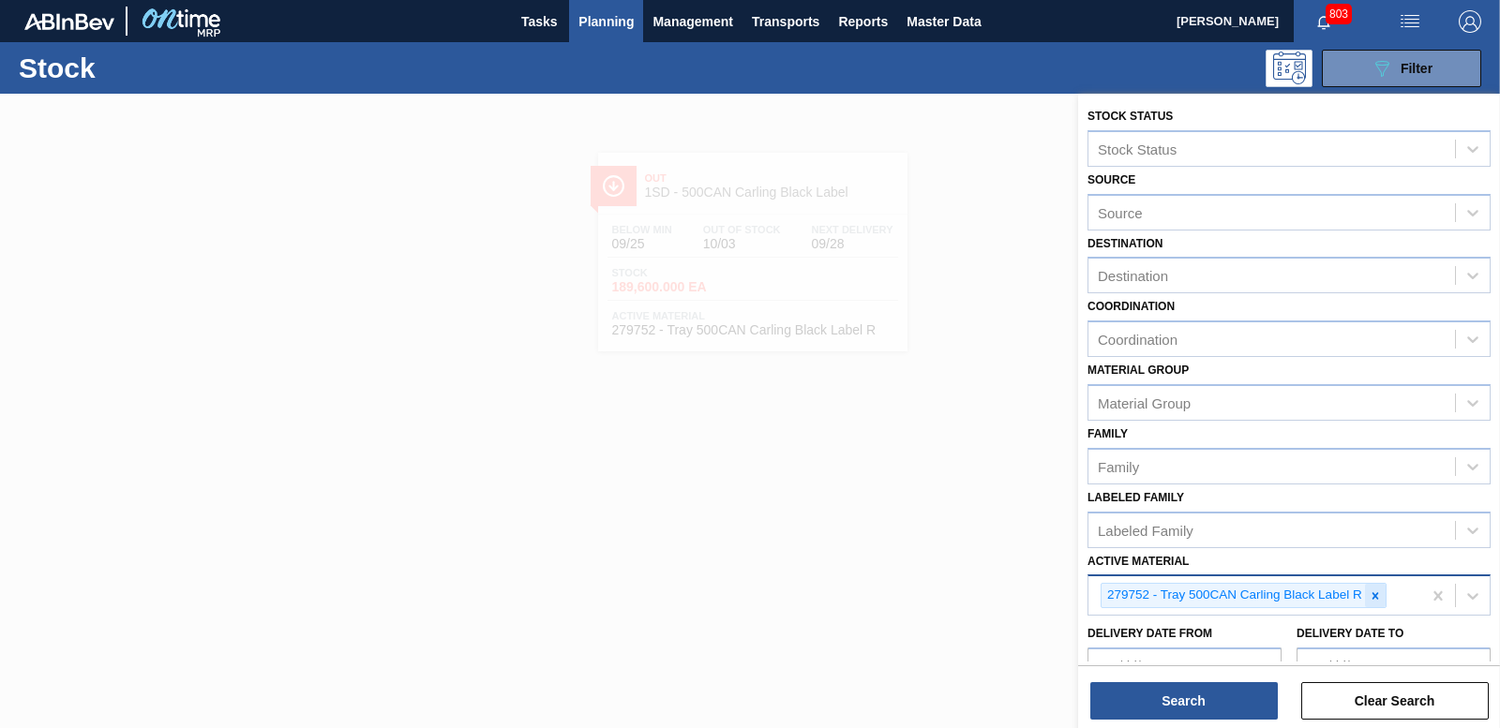
click at [1367, 594] on div at bounding box center [1375, 595] width 21 height 23
type Material "285206"
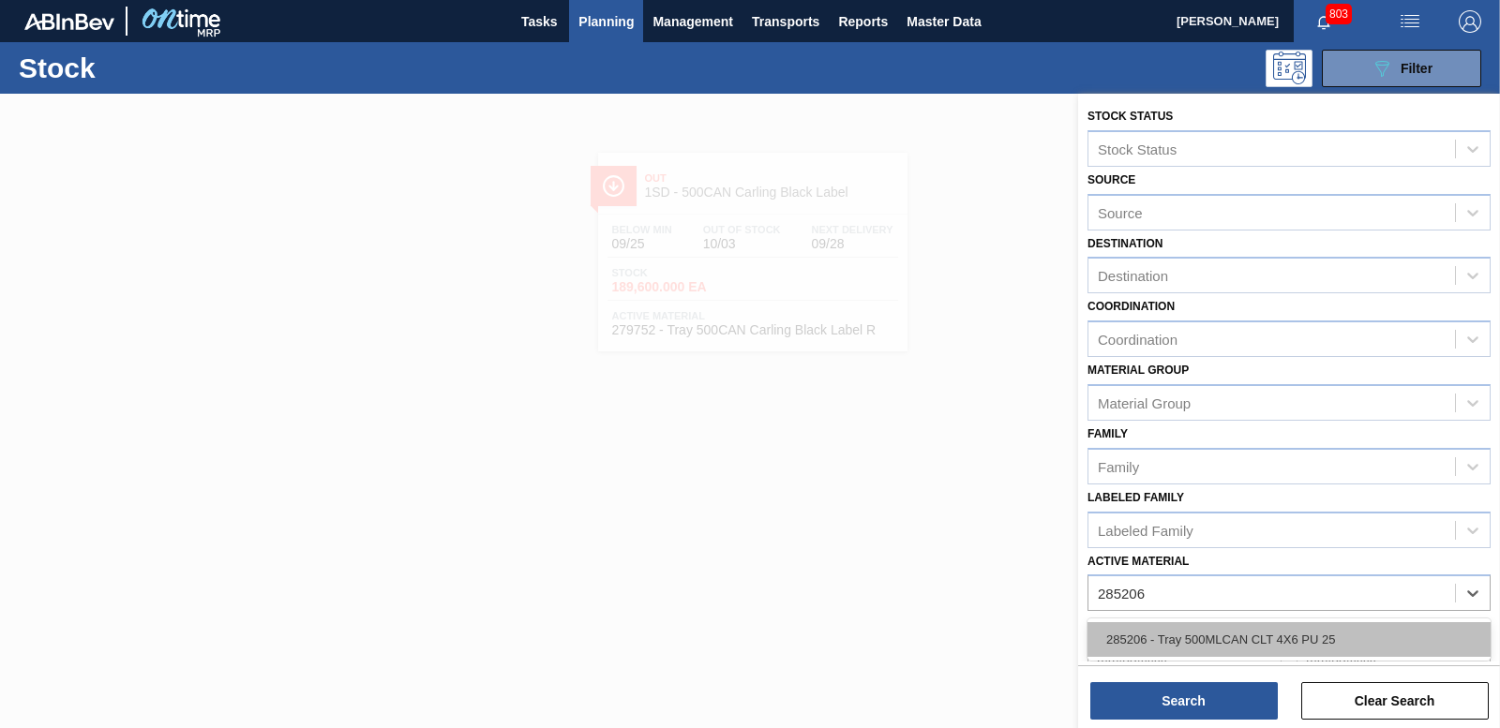
click at [1302, 633] on div "285206 - Tray 500MLCAN CLT 4X6 PU 25" at bounding box center [1288, 639] width 403 height 35
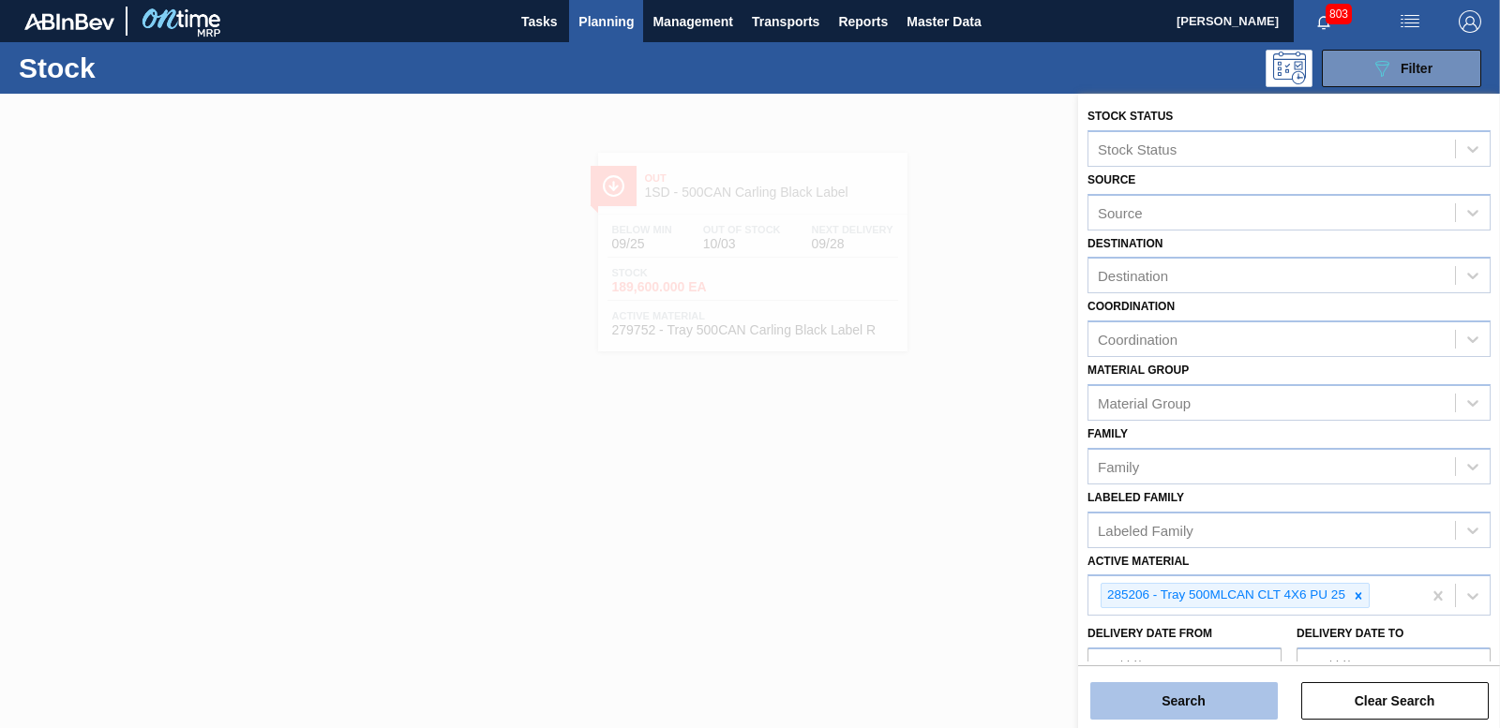
click at [1221, 693] on button "Search" at bounding box center [1183, 700] width 187 height 37
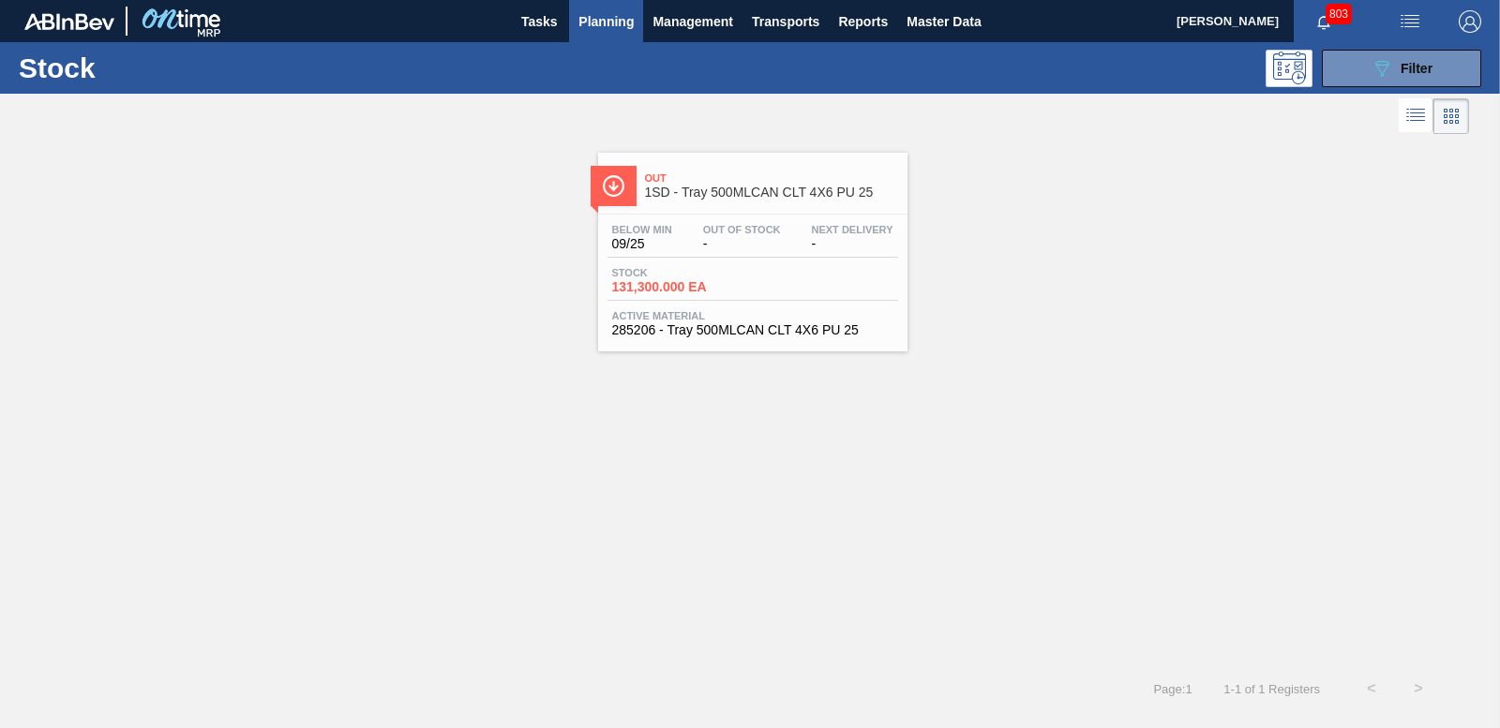
click at [661, 285] on span "131,300.000 EA" at bounding box center [677, 287] width 131 height 14
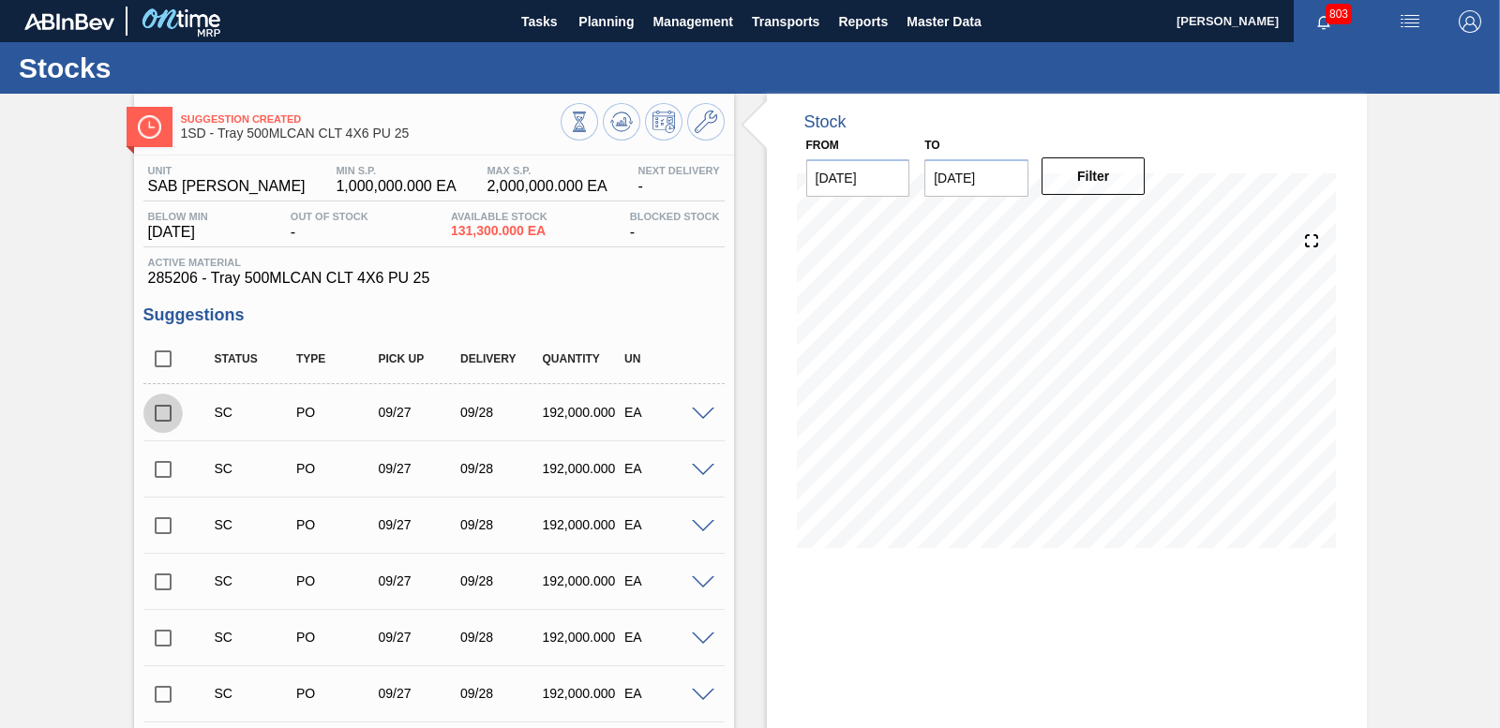
click at [159, 403] on input "checkbox" at bounding box center [162, 413] width 39 height 39
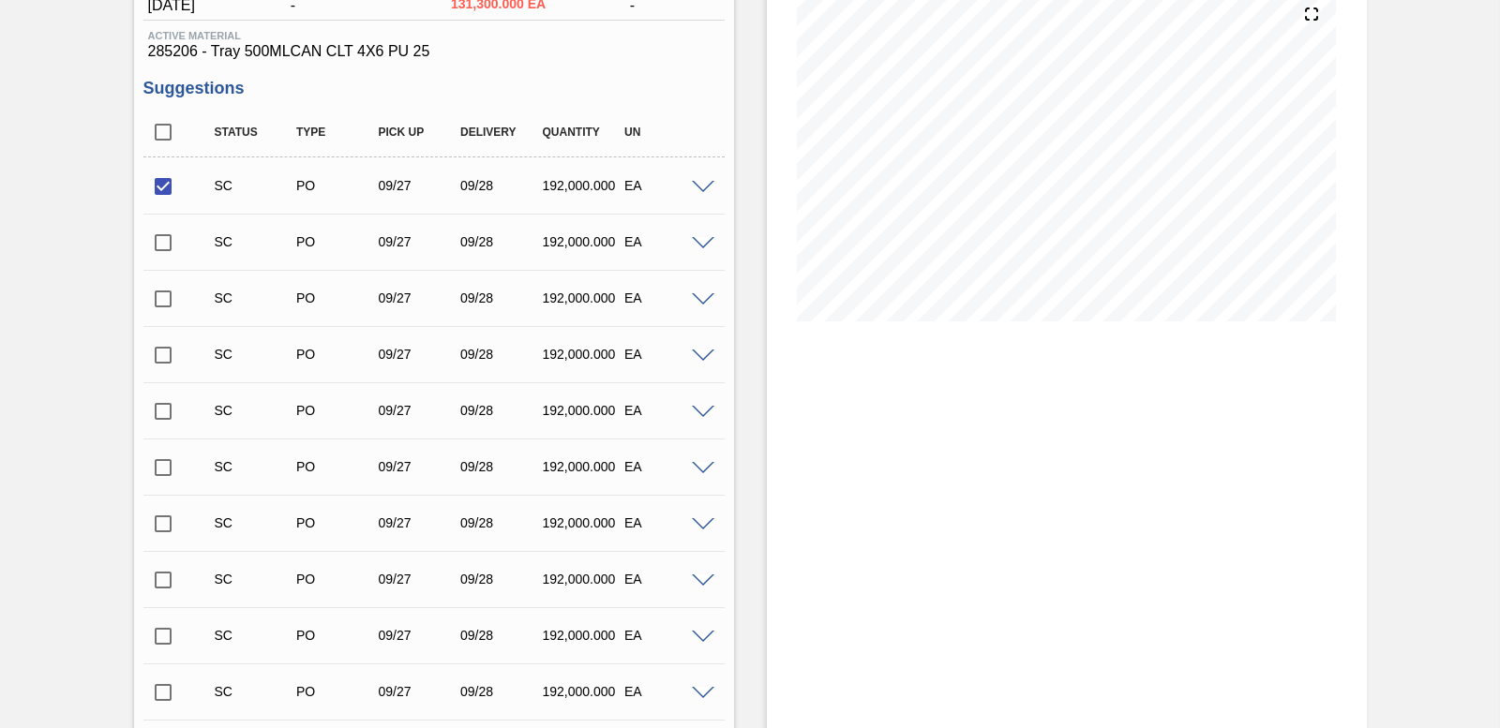
scroll to position [562, 0]
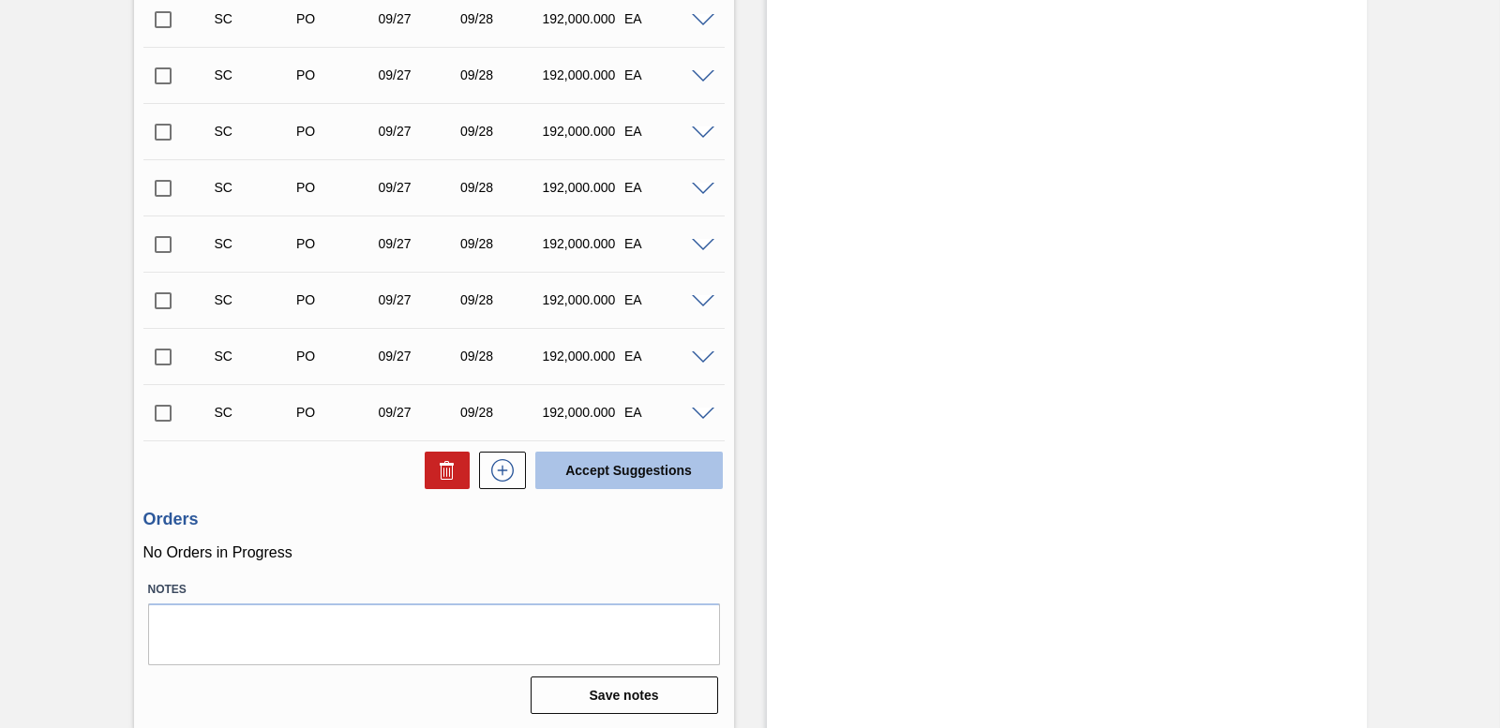
click at [627, 463] on button "Accept Suggestions" at bounding box center [628, 470] width 187 height 37
checkbox input "false"
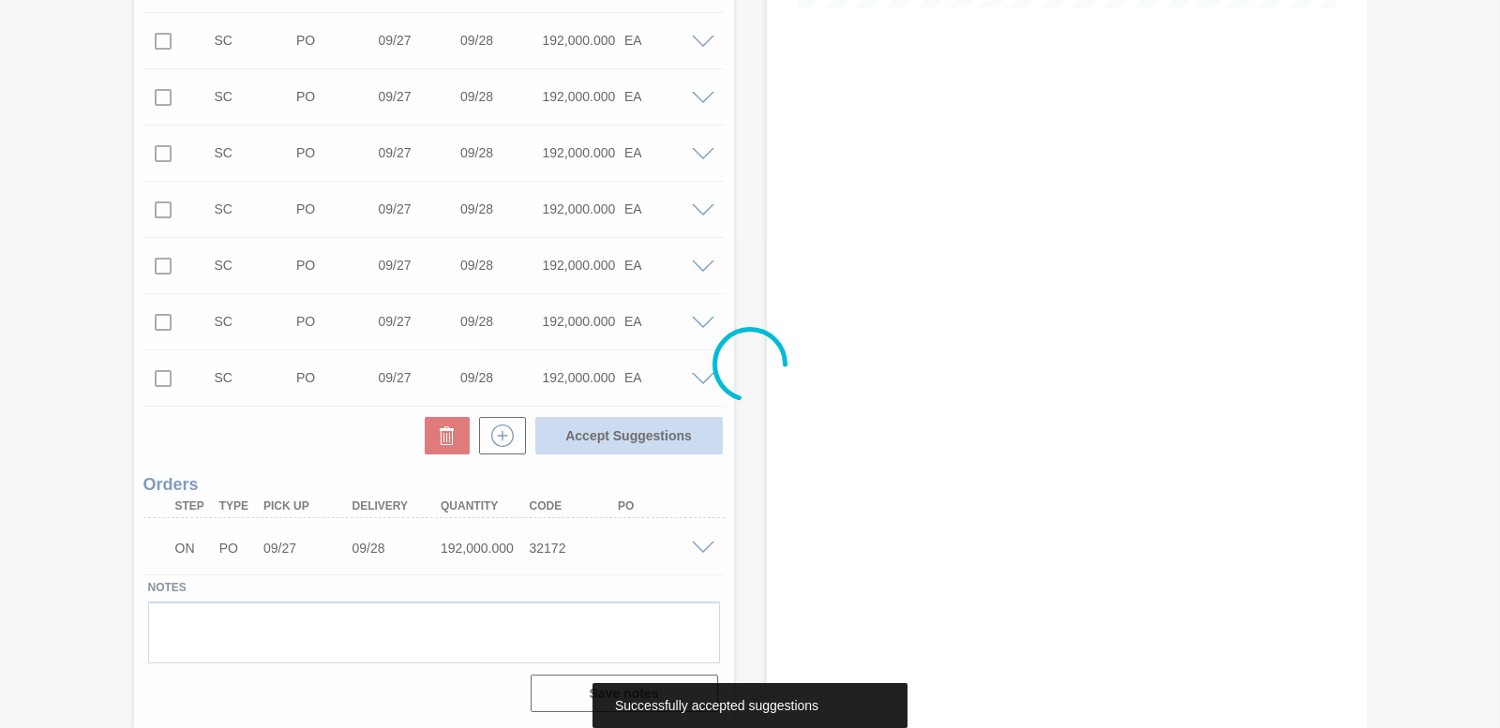
scroll to position [506, 0]
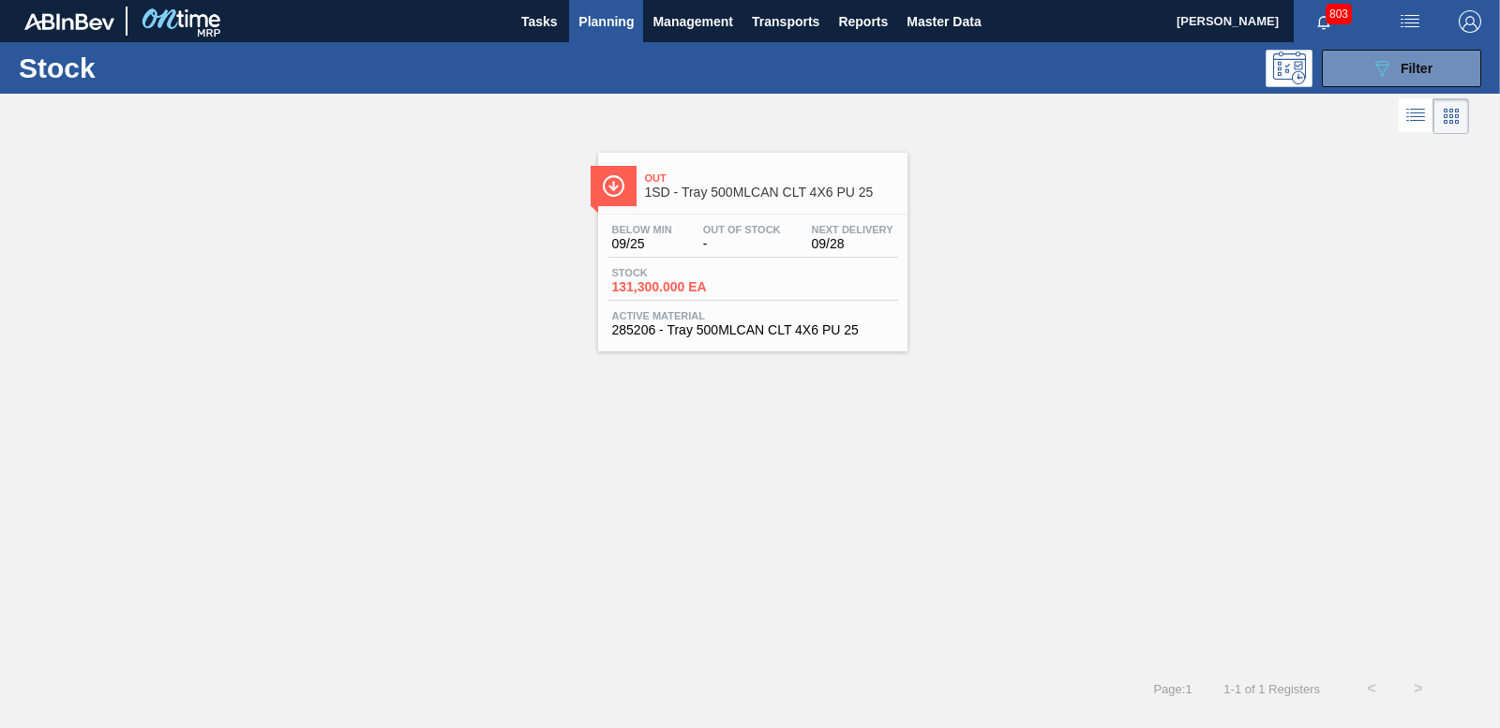
click at [615, 15] on span "Planning" at bounding box center [605, 21] width 55 height 22
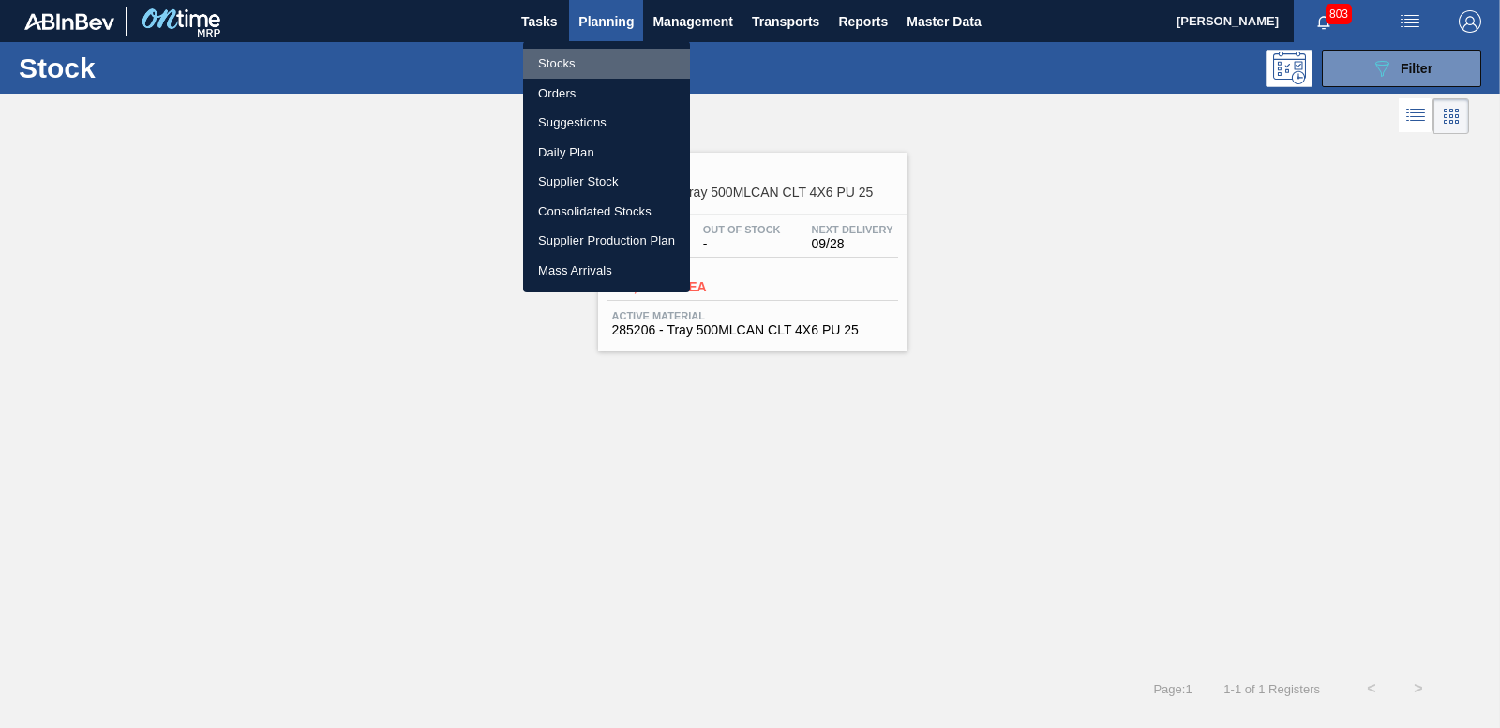
click at [598, 63] on li "Stocks" at bounding box center [606, 64] width 167 height 30
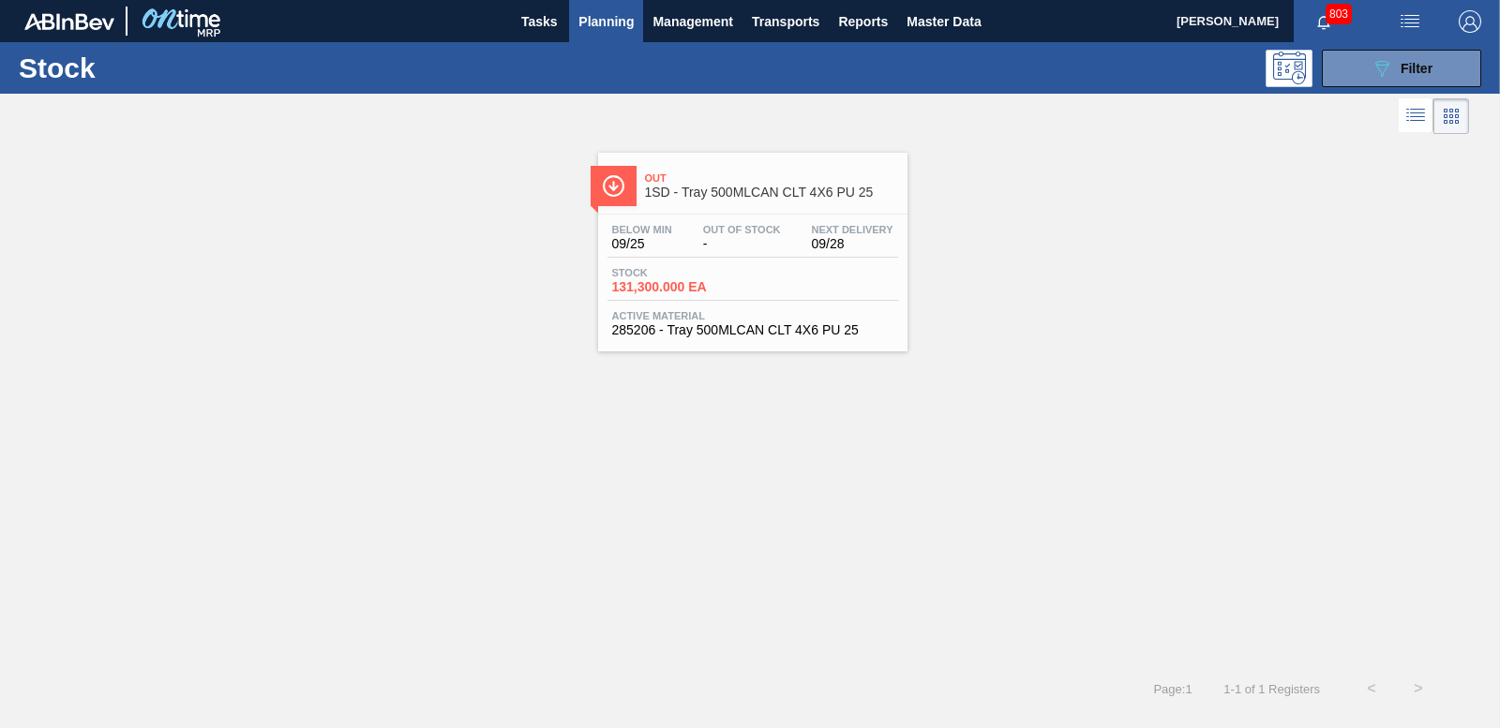
click at [601, 22] on span "Planning" at bounding box center [605, 21] width 55 height 22
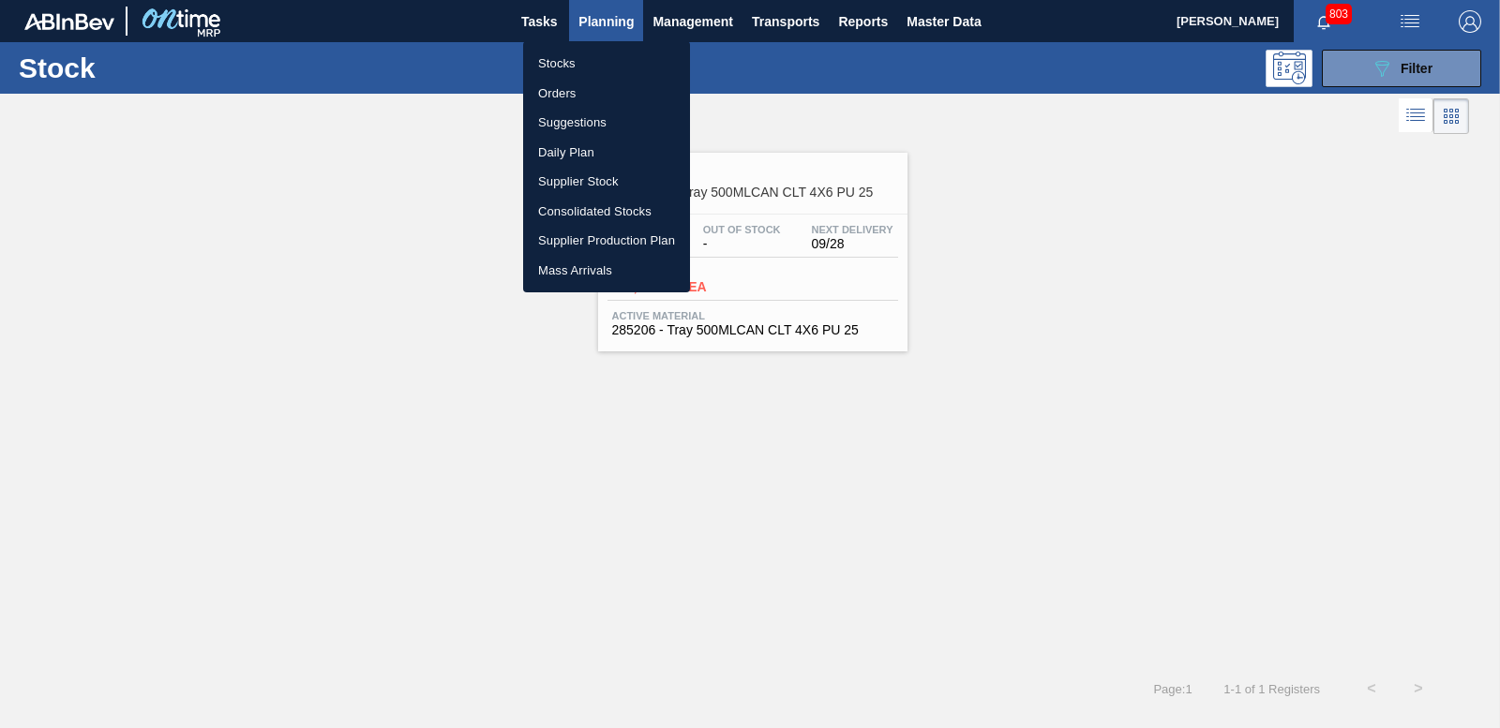
click at [562, 96] on li "Orders" at bounding box center [606, 94] width 167 height 30
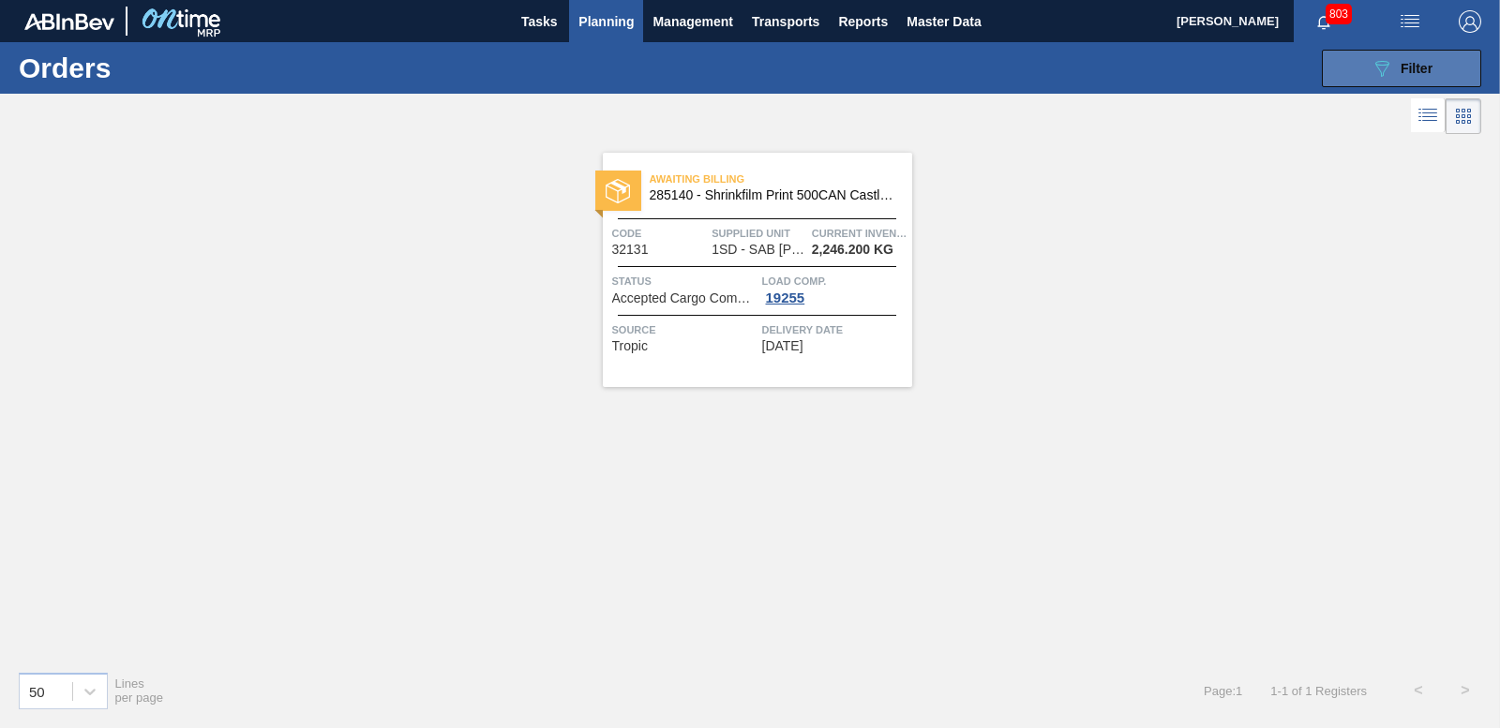
drag, startPoint x: 1355, startPoint y: 60, endPoint x: 1330, endPoint y: 58, distance: 25.4
click at [1353, 60] on button "089F7B8B-B2A5-4AFE-B5C0-19BA573D28AC Filter" at bounding box center [1401, 68] width 159 height 37
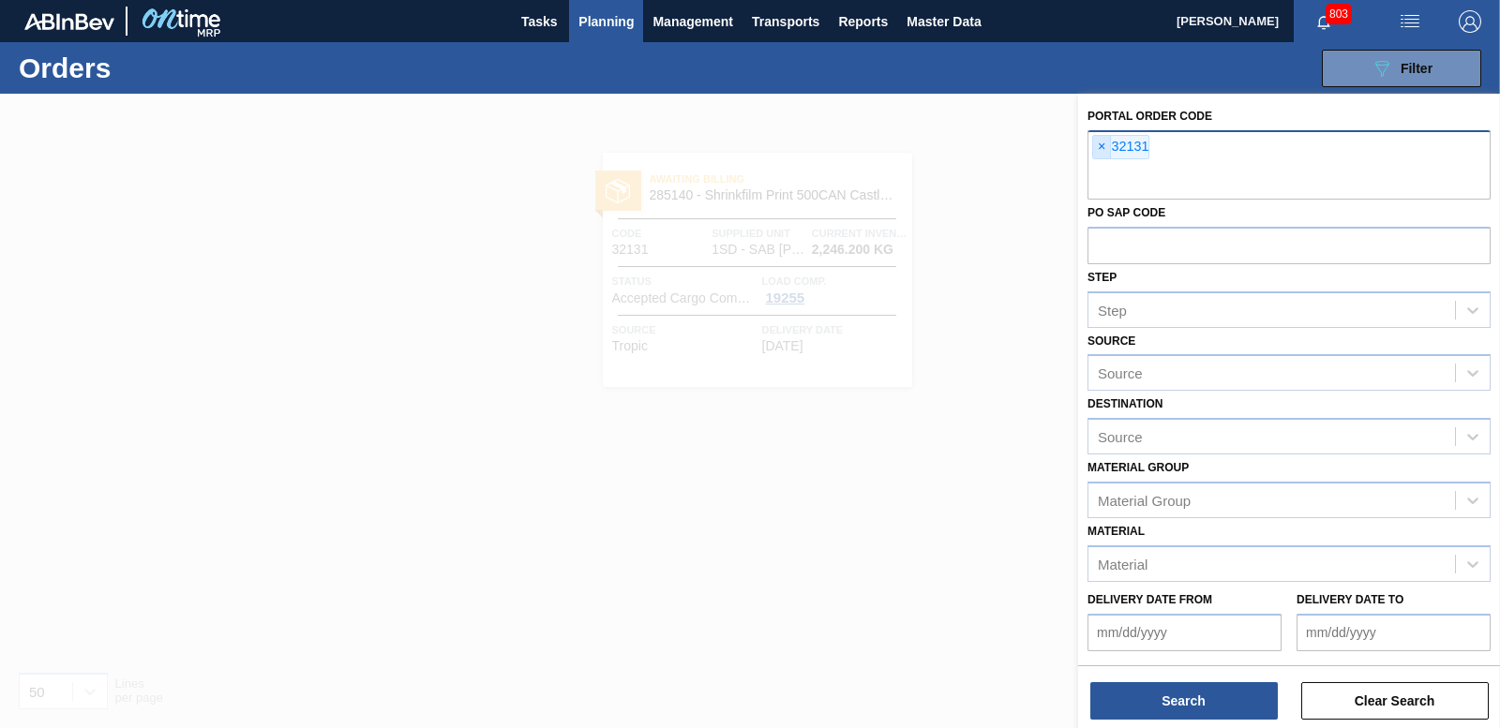
click at [1096, 147] on span "×" at bounding box center [1102, 147] width 18 height 22
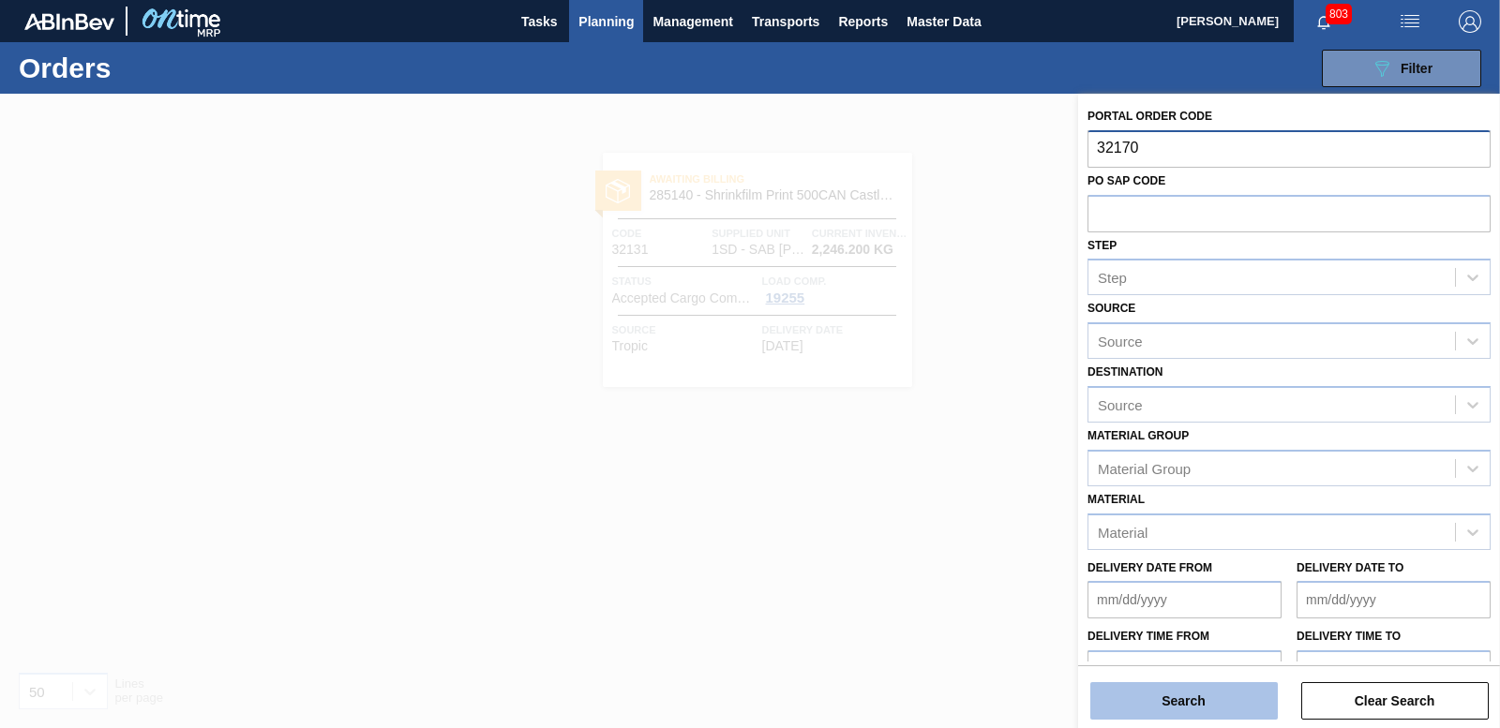
type input "32170"
click at [1167, 718] on button "Search" at bounding box center [1183, 700] width 187 height 37
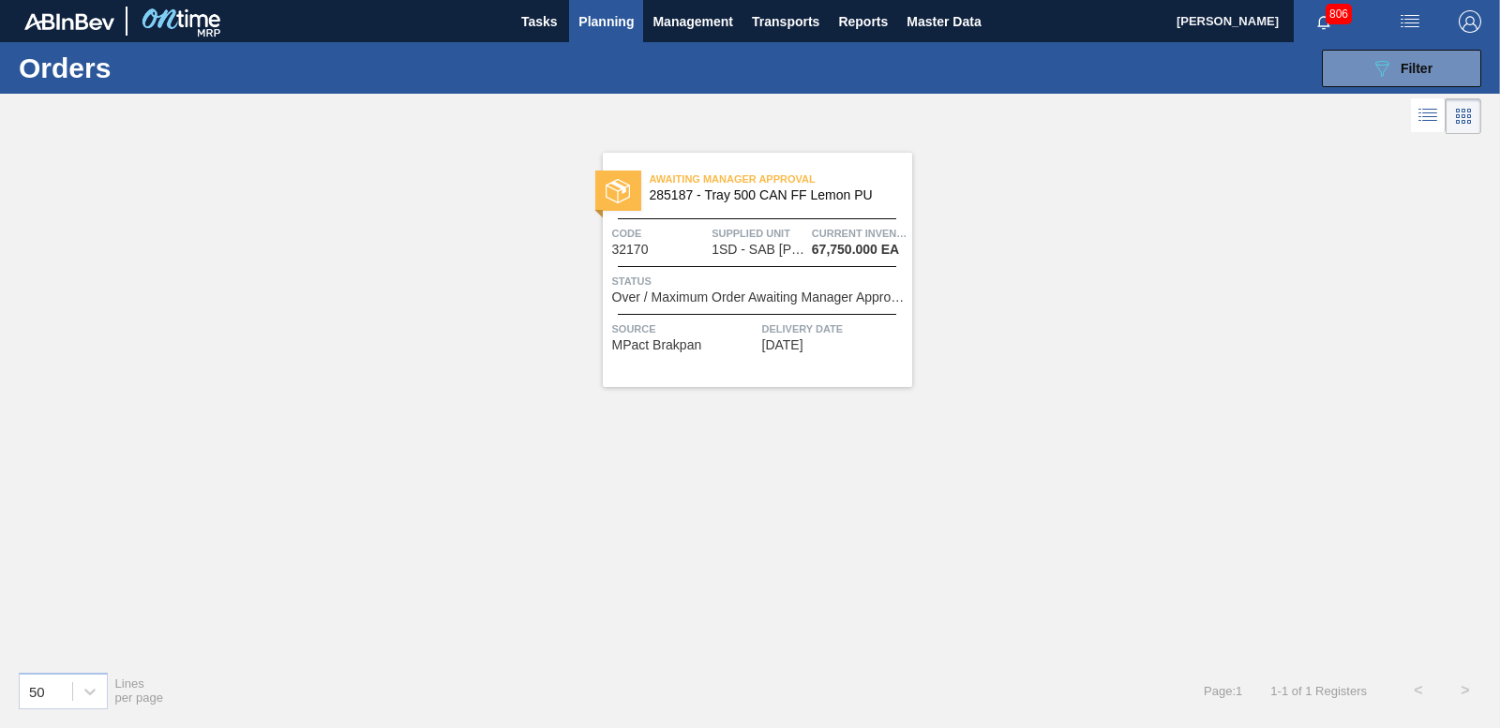
click at [1209, 295] on div "Awaiting Manager Approval 285187 - Tray 500 CAN FF Lemon PU Code 32170 Supplied…" at bounding box center [750, 397] width 1500 height 517
click at [614, 19] on span "Planning" at bounding box center [605, 21] width 55 height 22
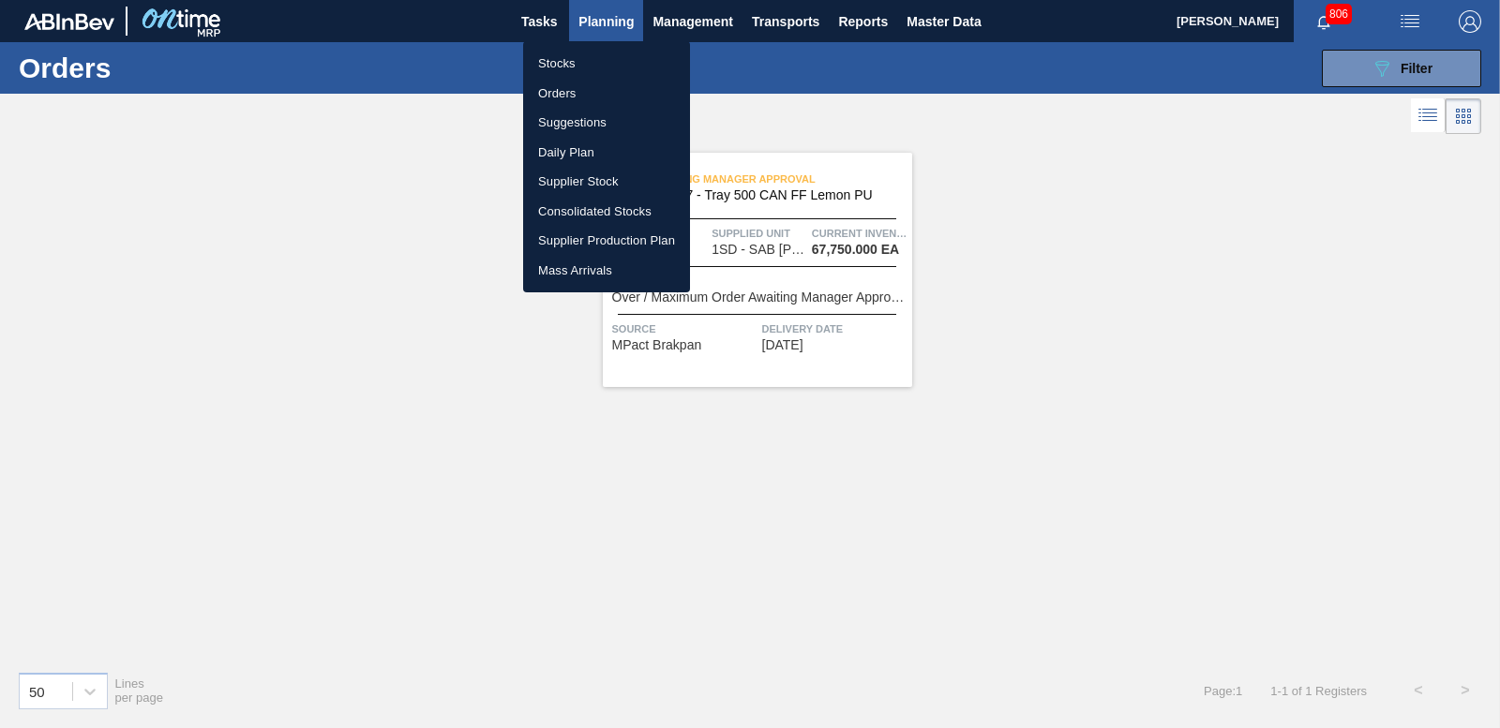
drag, startPoint x: 558, startPoint y: 65, endPoint x: 1066, endPoint y: 59, distance: 508.1
click at [558, 65] on li "Stocks" at bounding box center [606, 64] width 167 height 30
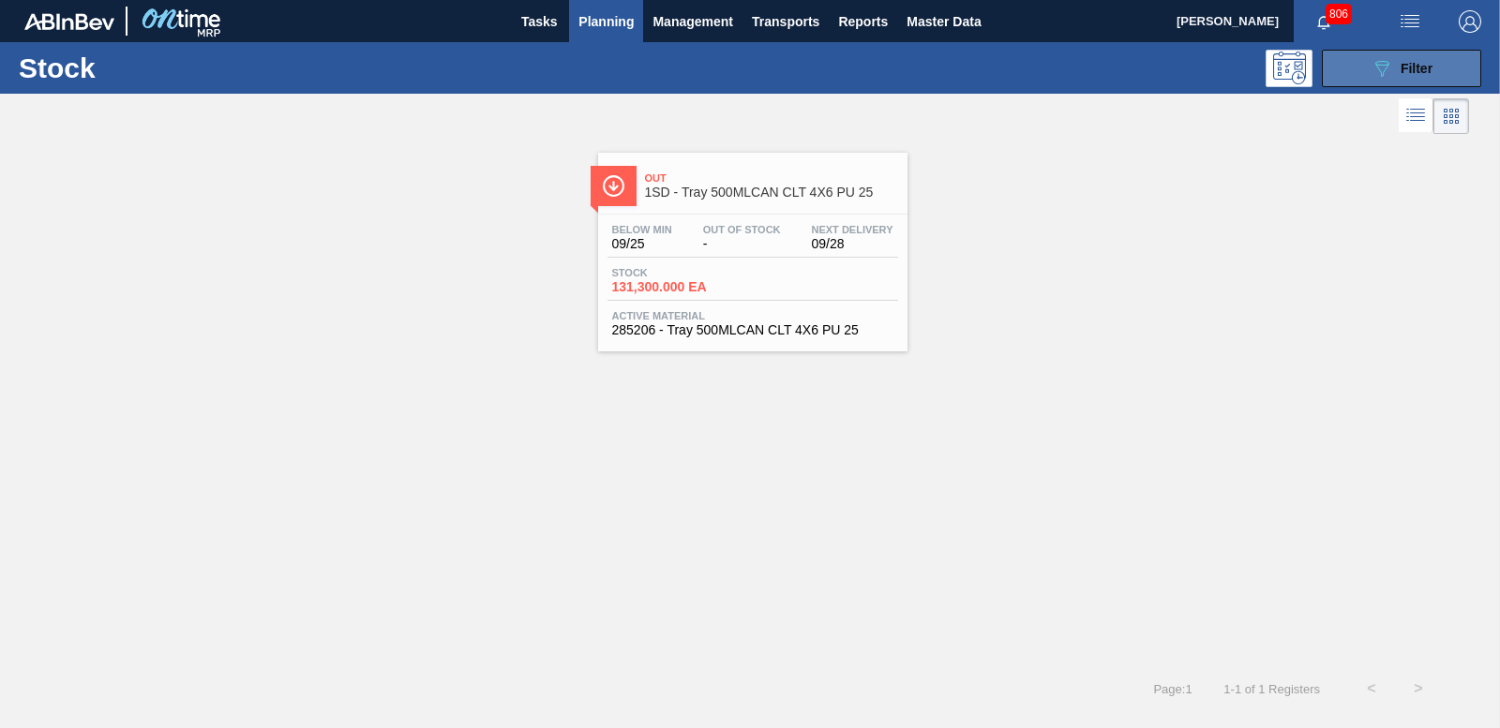
click at [1445, 67] on button "089F7B8B-B2A5-4AFE-B5C0-19BA573D28AC Filter" at bounding box center [1401, 68] width 159 height 37
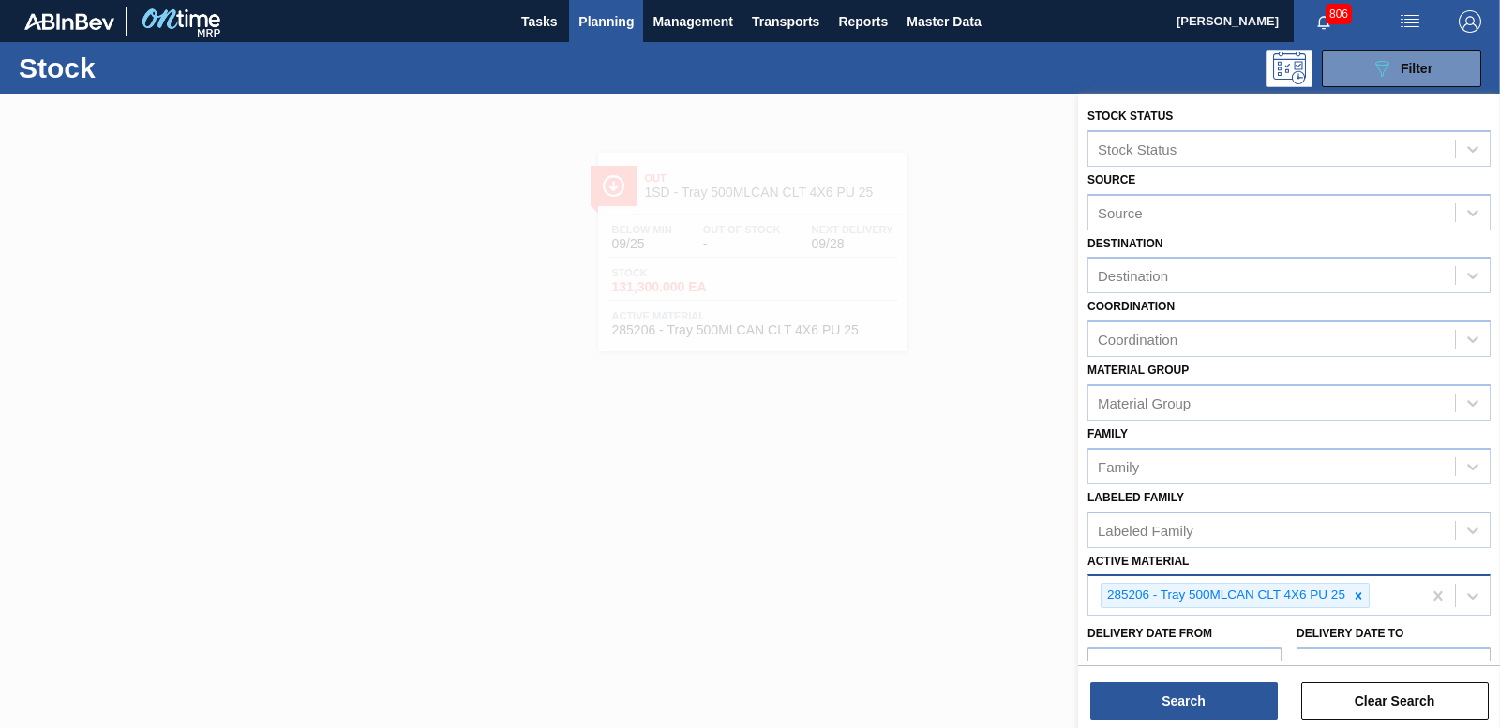
drag, startPoint x: 1357, startPoint y: 583, endPoint x: 1342, endPoint y: 587, distance: 15.5
click at [1356, 587] on div "285206 - Tray 500MLCAN CLT 4X6 PU 25" at bounding box center [1235, 595] width 269 height 25
drag, startPoint x: 1358, startPoint y: 597, endPoint x: 1321, endPoint y: 591, distance: 37.9
click at [1357, 596] on icon at bounding box center [1358, 595] width 7 height 7
click at [1319, 591] on div "Active Material" at bounding box center [1271, 593] width 367 height 27
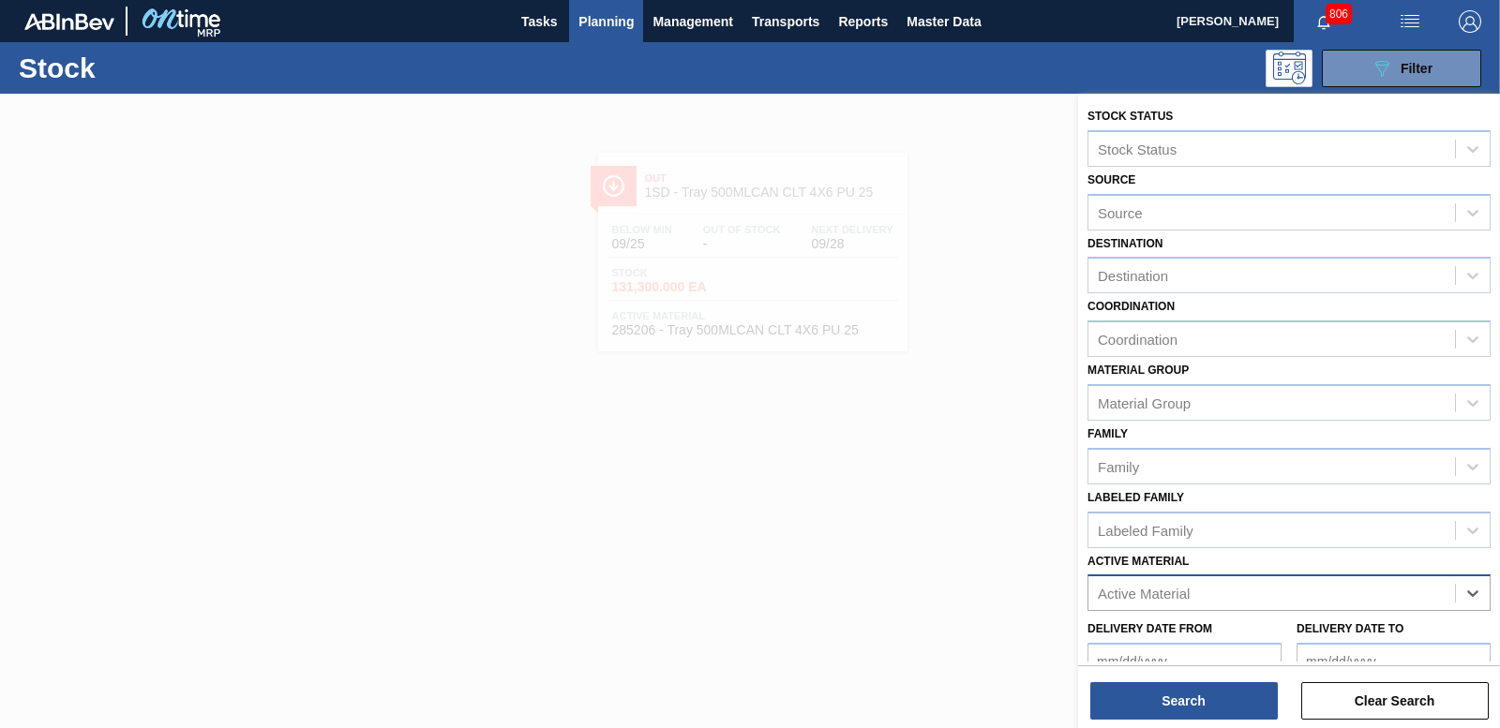
paste Material "285196"
type Material "285196"
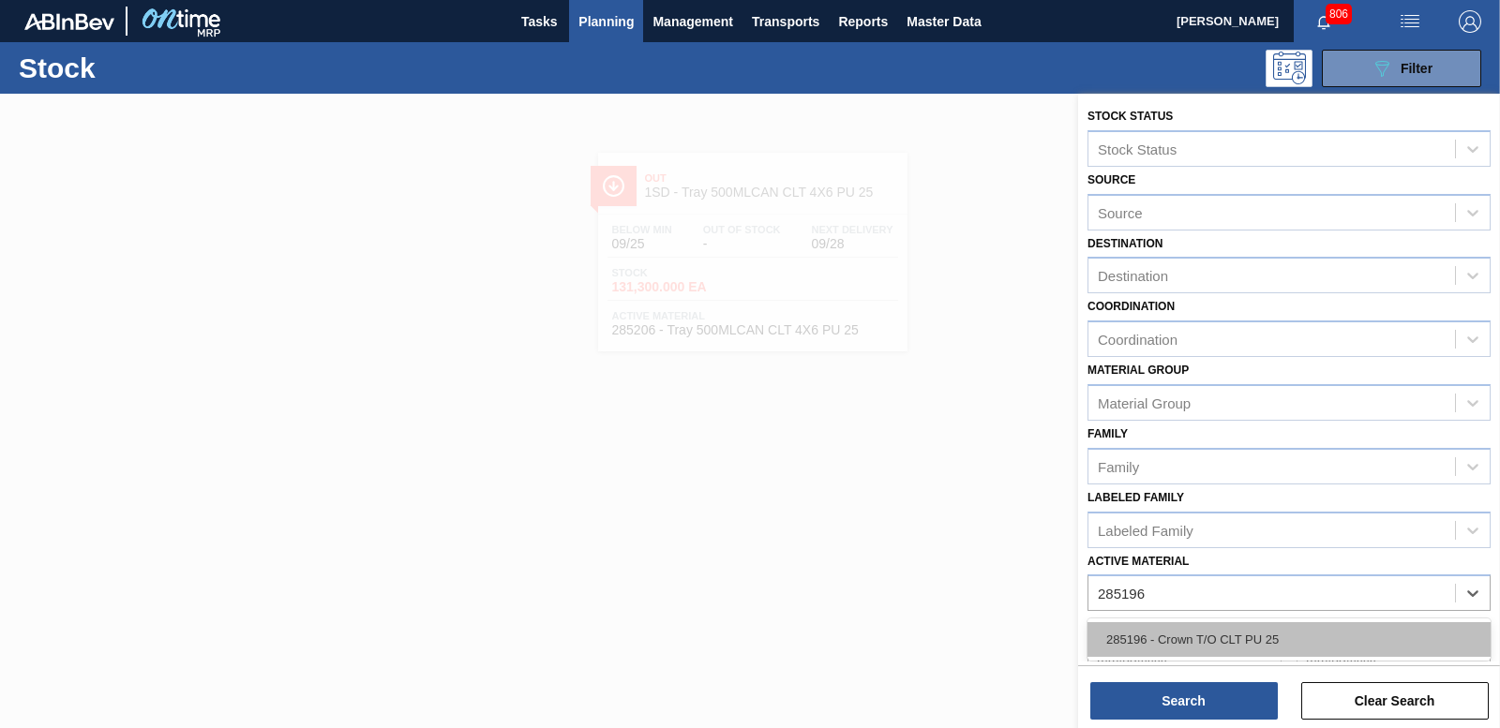
click at [1195, 652] on div "285196 - Crown T/O CLT PU 25" at bounding box center [1288, 639] width 403 height 35
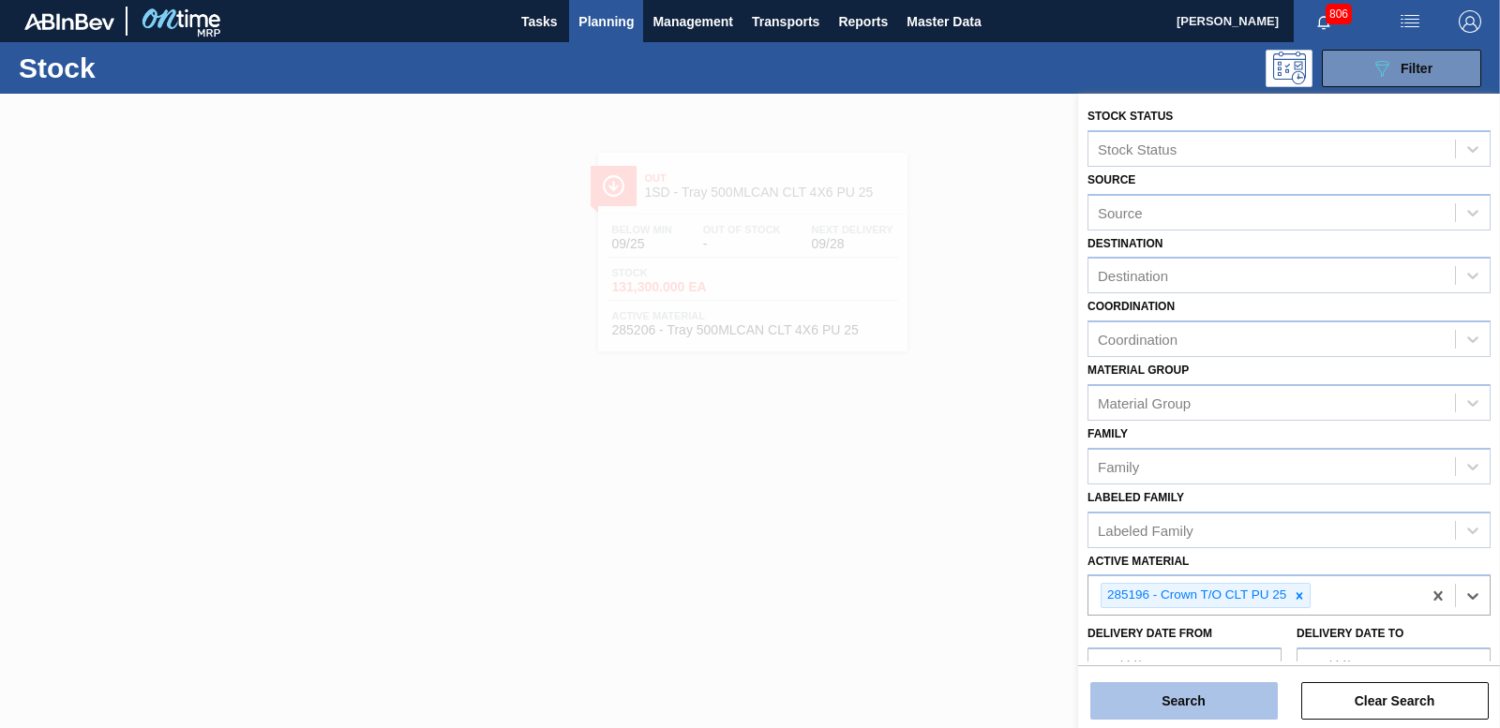
click at [1178, 713] on button "Search" at bounding box center [1183, 700] width 187 height 37
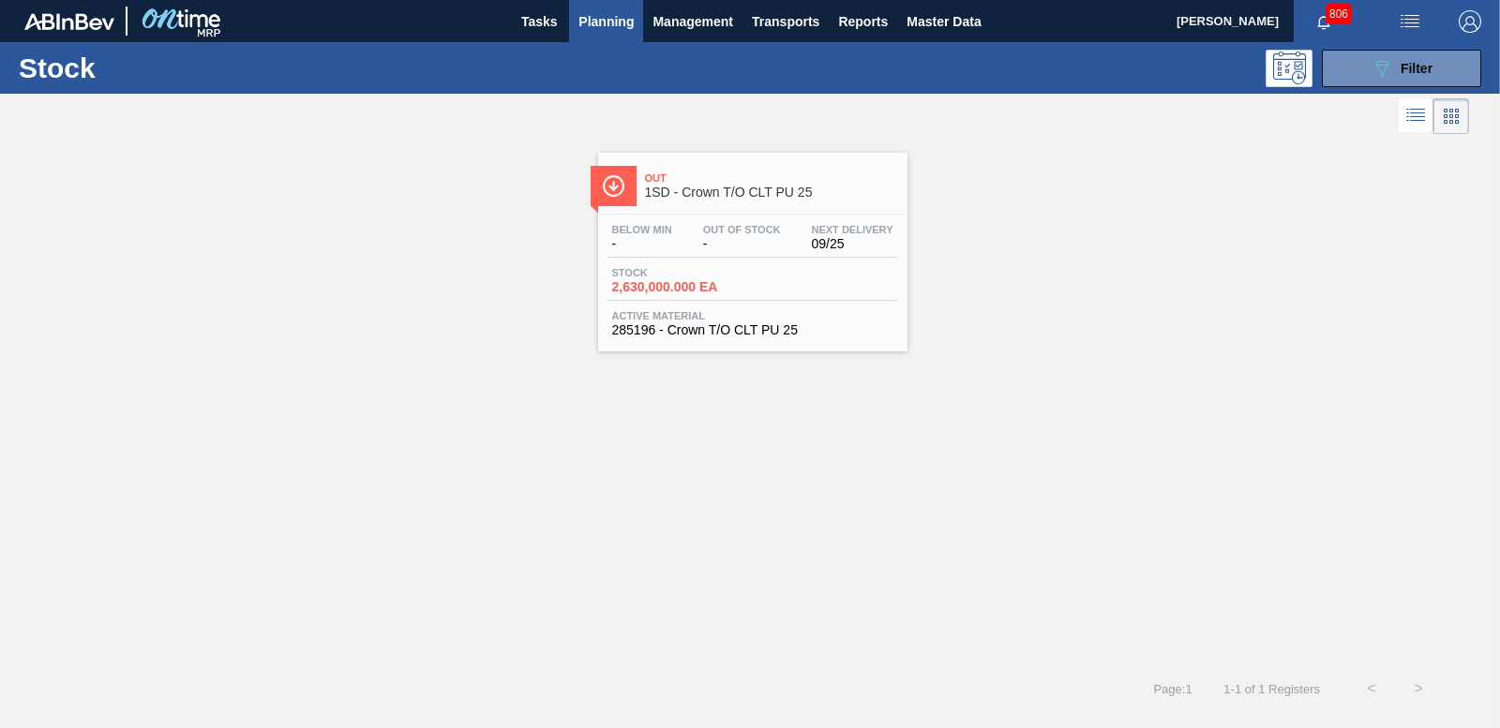
click at [678, 280] on span "2,630,000.000 EA" at bounding box center [677, 287] width 131 height 14
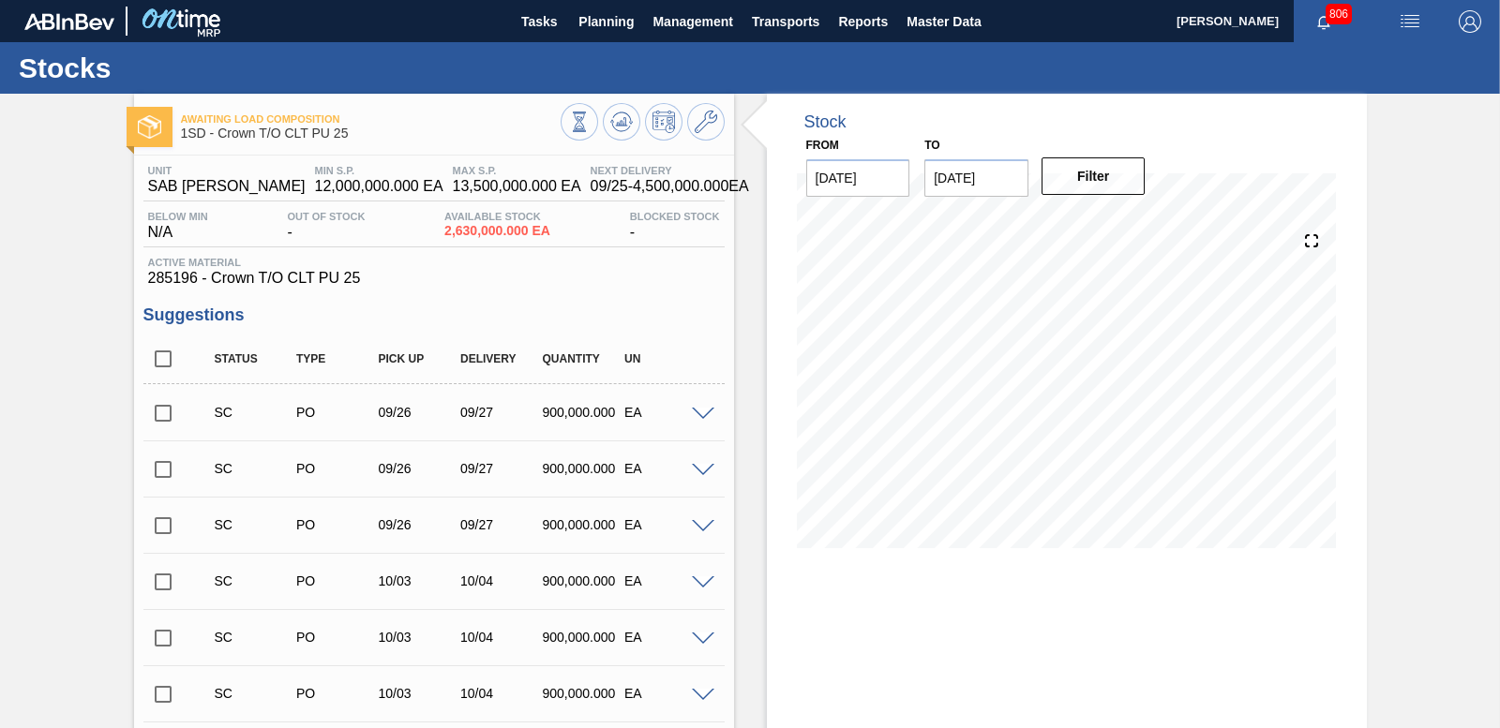
click at [163, 414] on input "checkbox" at bounding box center [162, 413] width 39 height 39
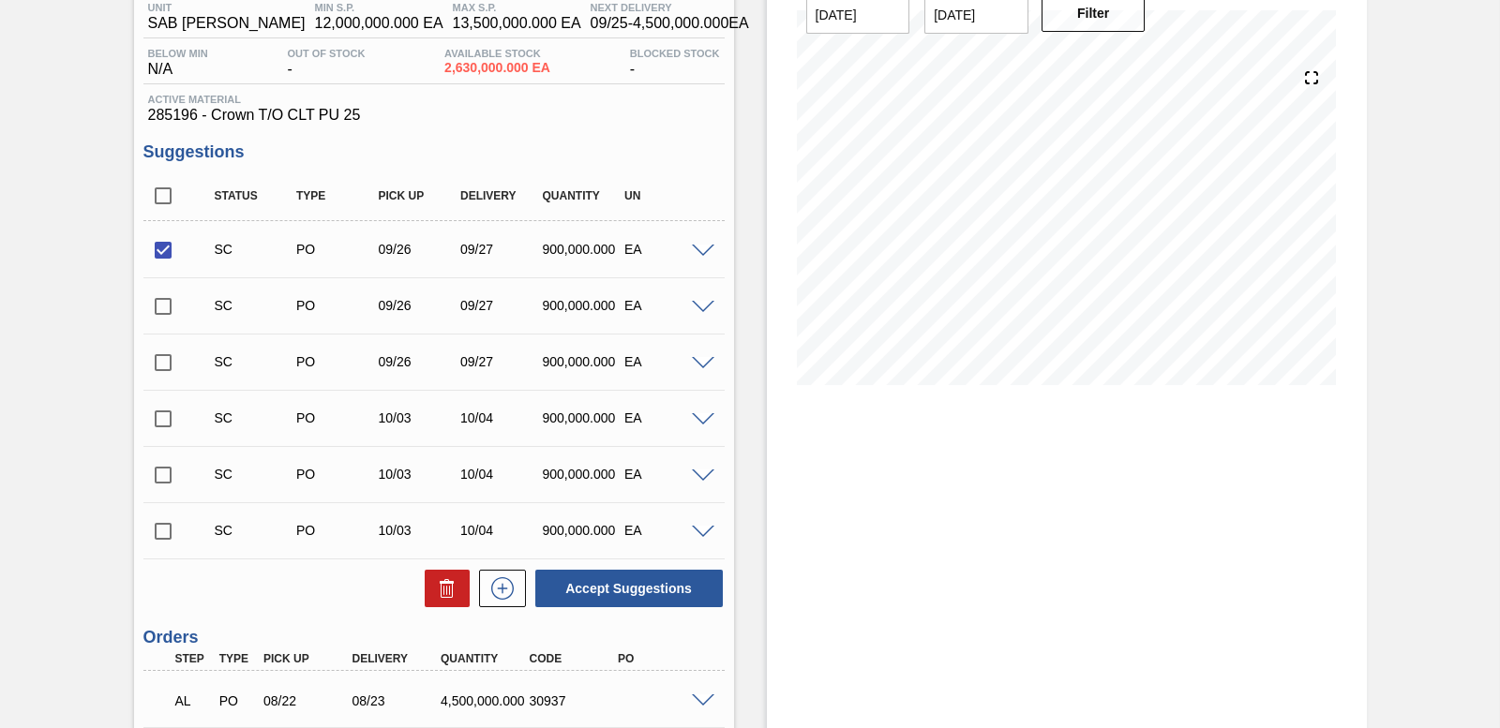
scroll to position [428, 0]
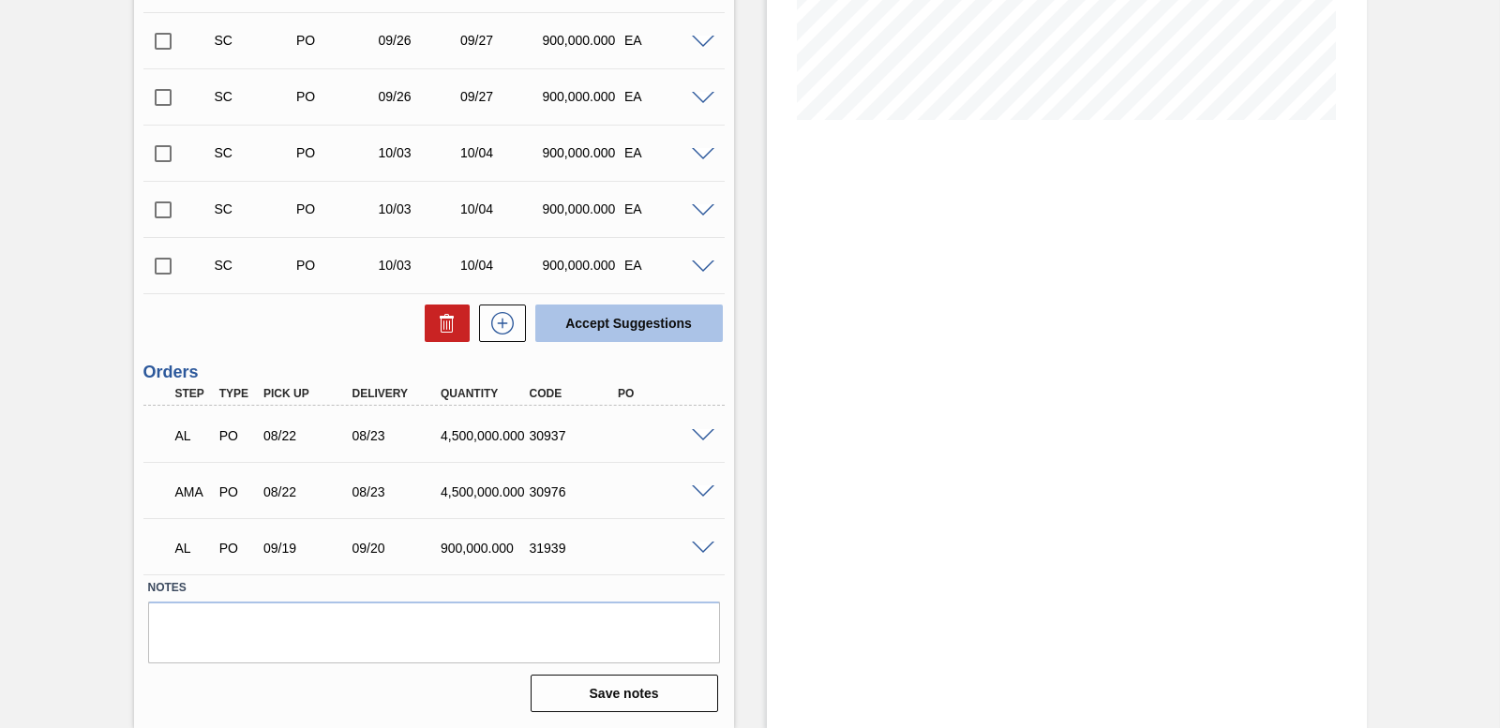
click at [619, 328] on button "Accept Suggestions" at bounding box center [628, 323] width 187 height 37
checkbox input "false"
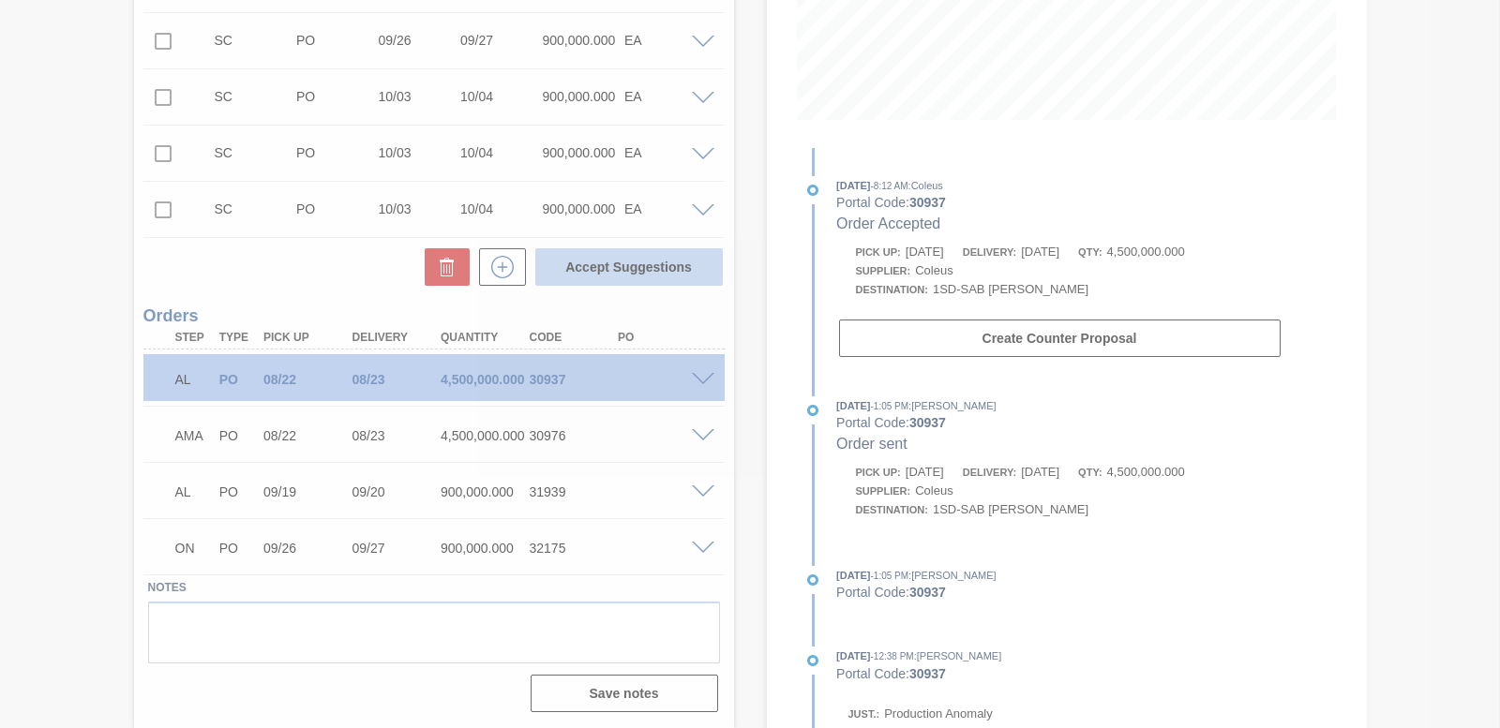
scroll to position [372, 0]
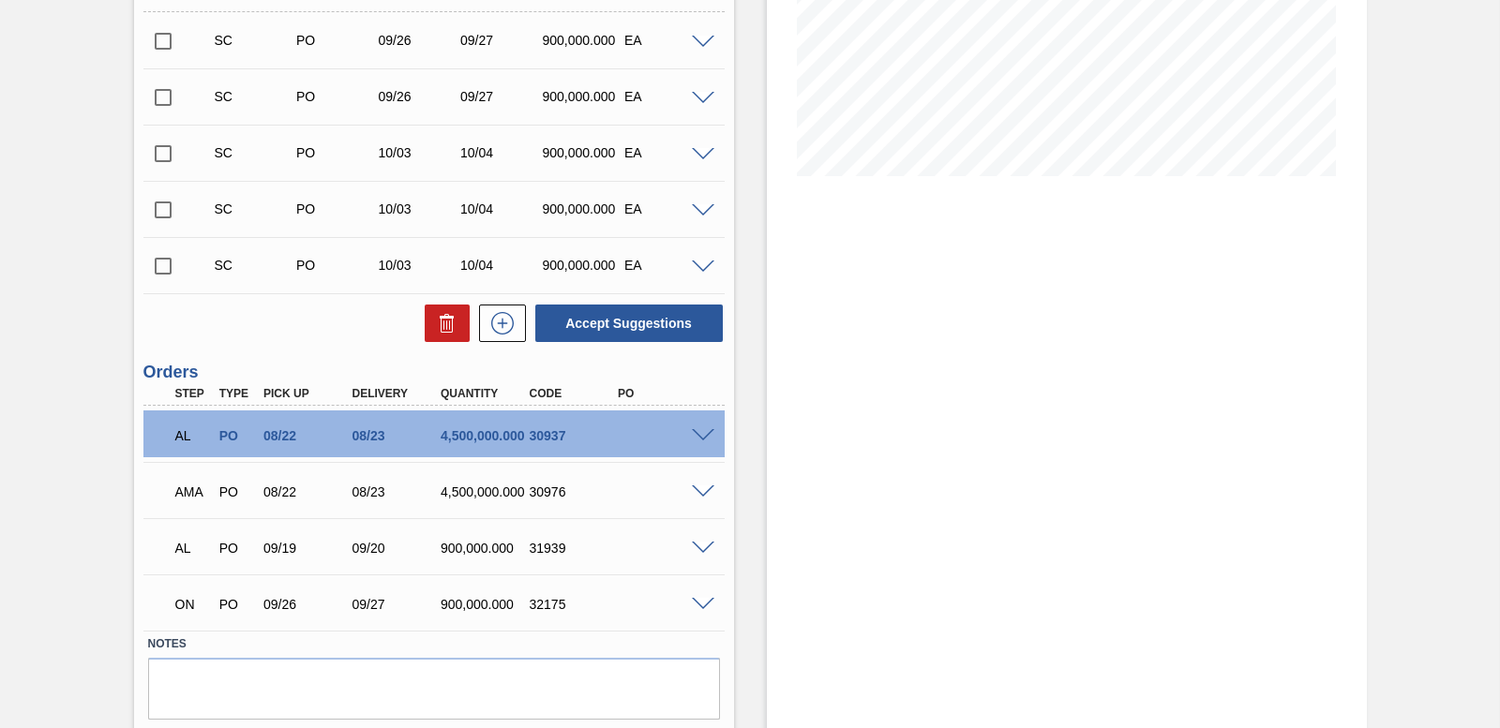
click at [696, 605] on span at bounding box center [703, 605] width 22 height 14
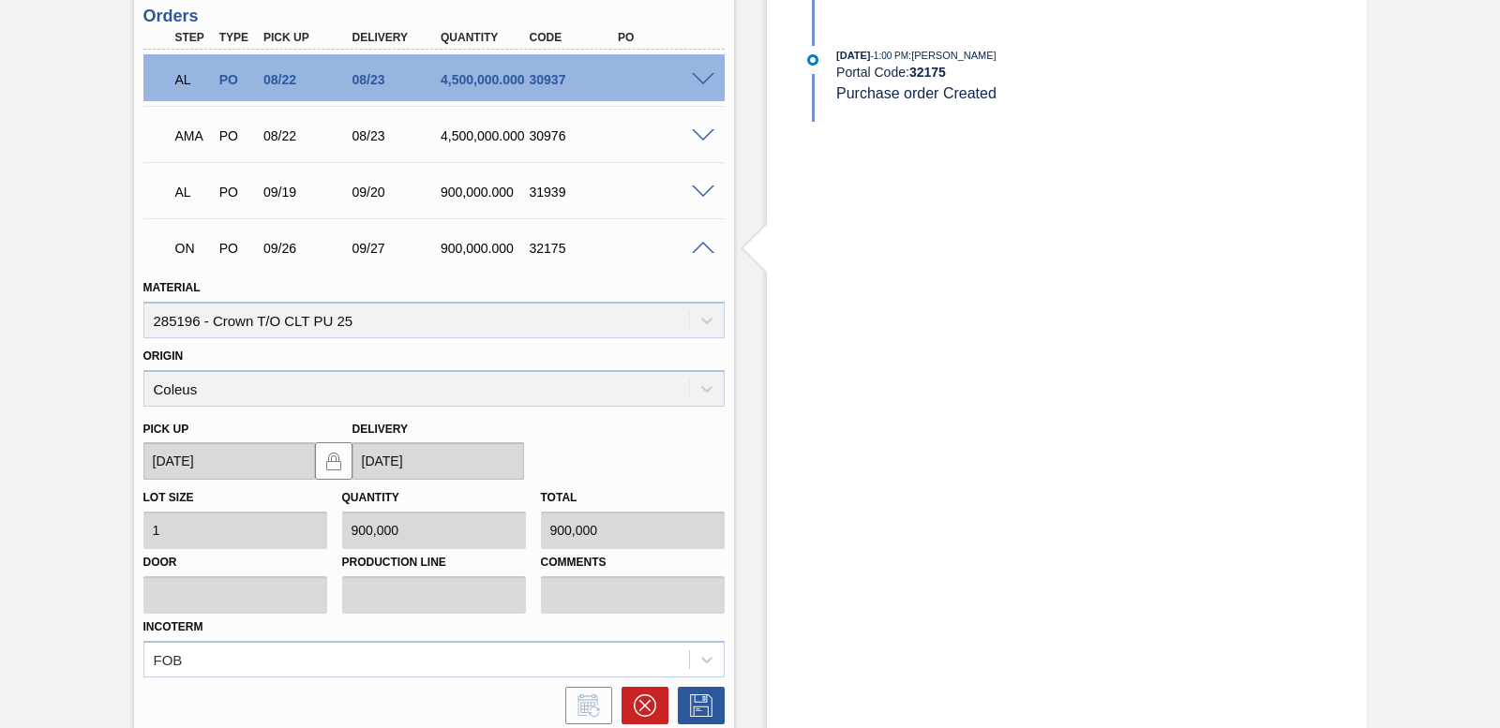
scroll to position [696, 0]
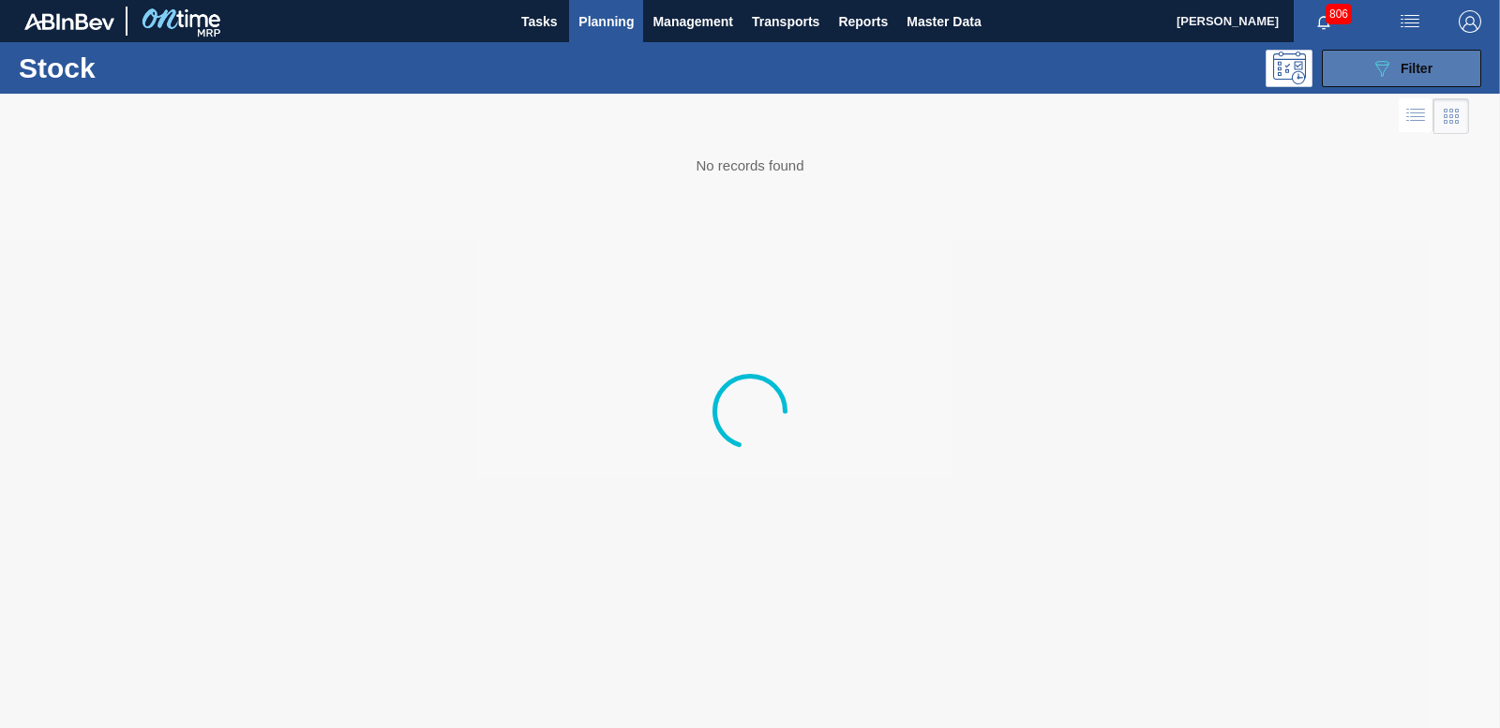
click at [1334, 68] on button "089F7B8B-B2A5-4AFE-B5C0-19BA573D28AC Filter" at bounding box center [1401, 68] width 159 height 37
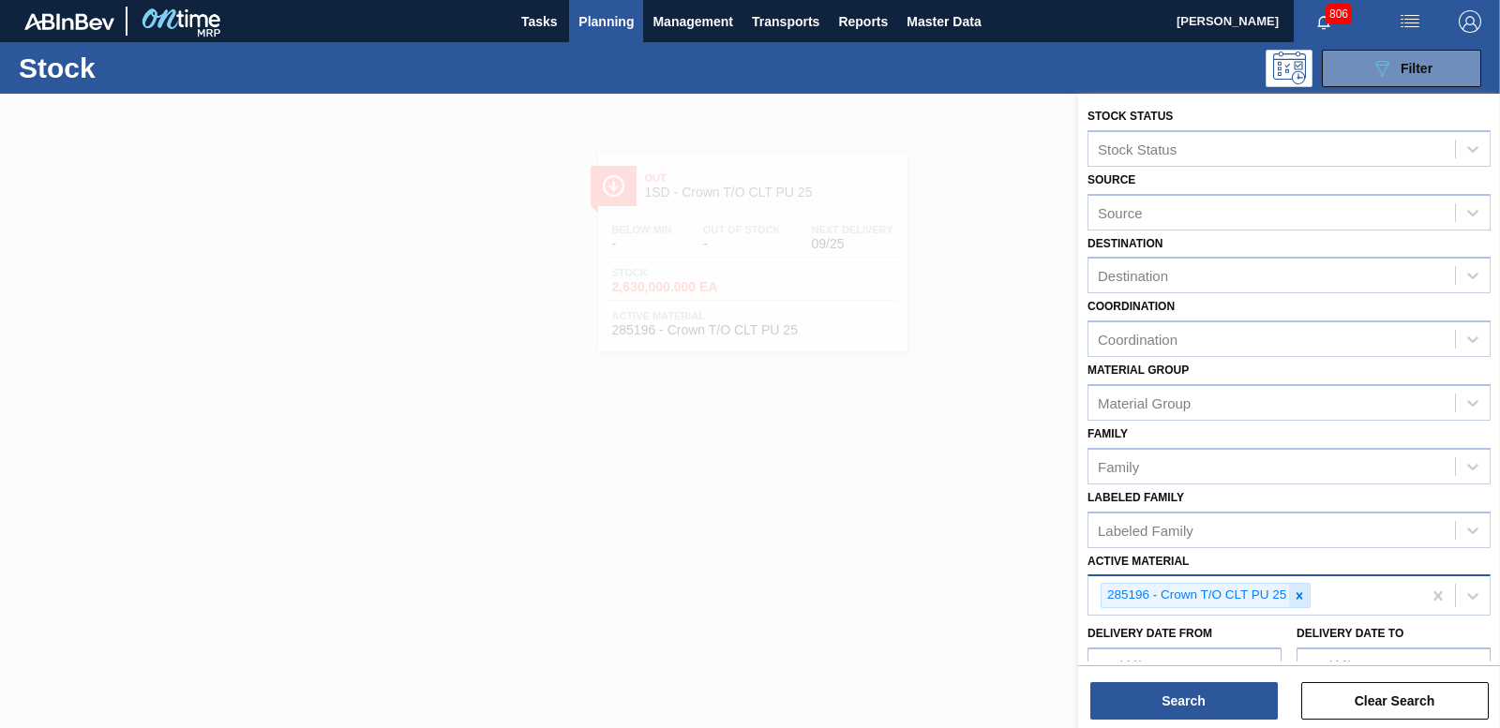
click at [1297, 595] on icon at bounding box center [1299, 596] width 13 height 13
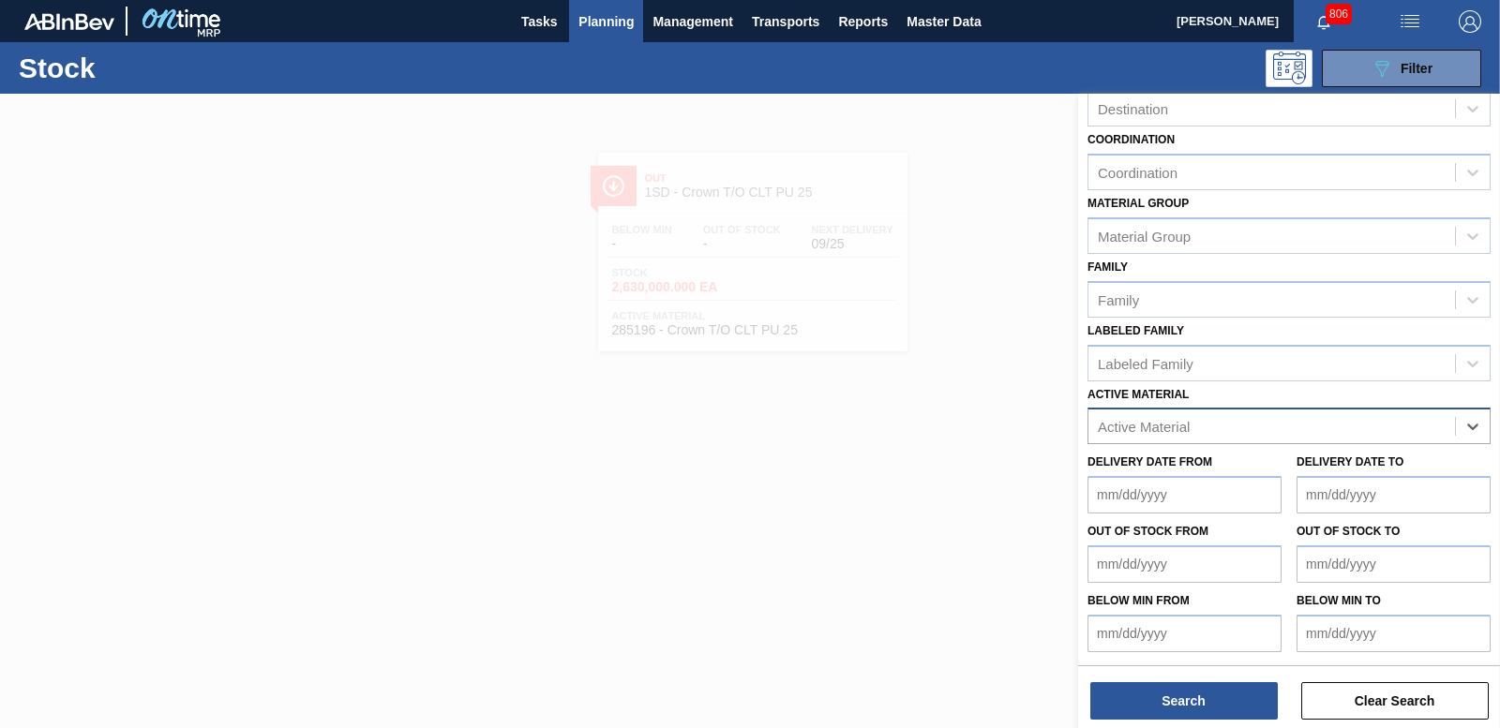
paste Material "285157"
type Material "285157"
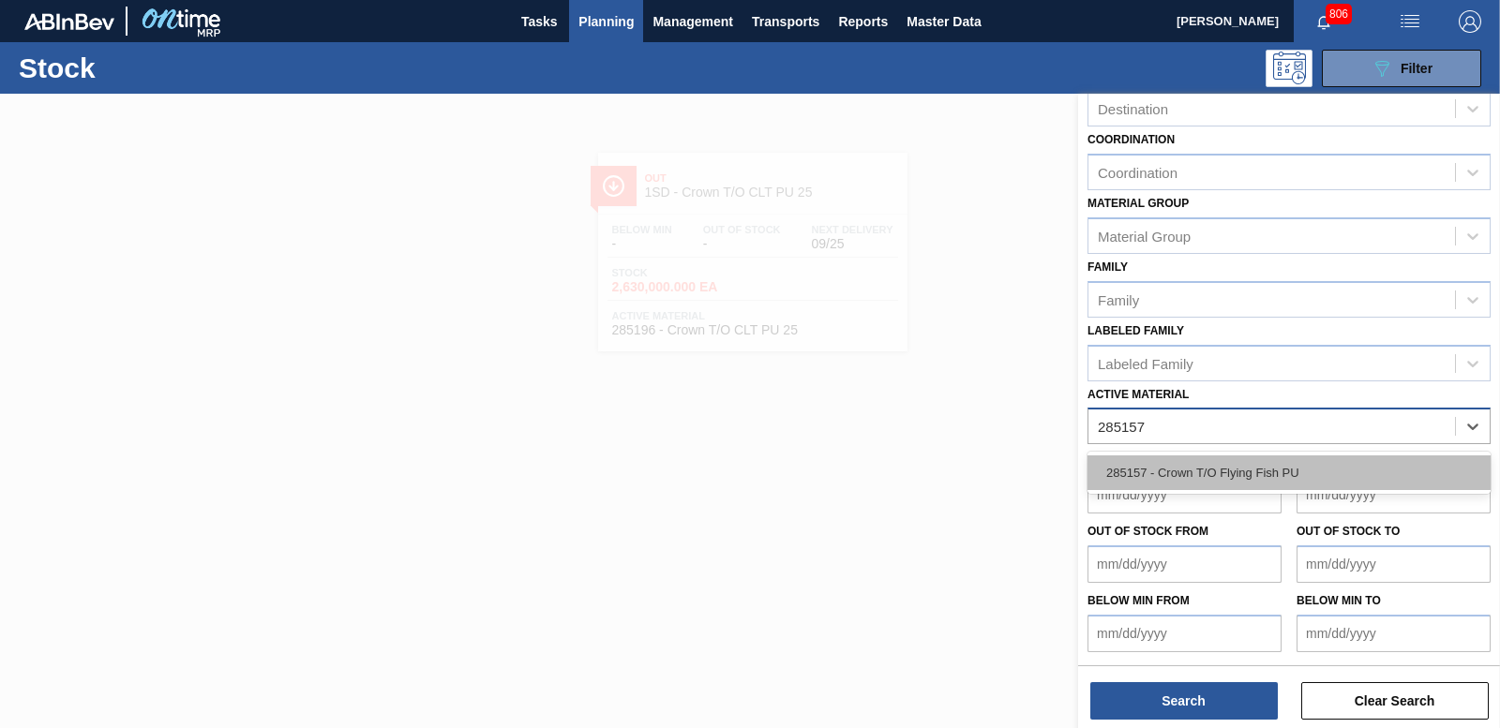
click at [1146, 460] on div "285157 - Crown T/O Flying Fish PU" at bounding box center [1288, 473] width 403 height 35
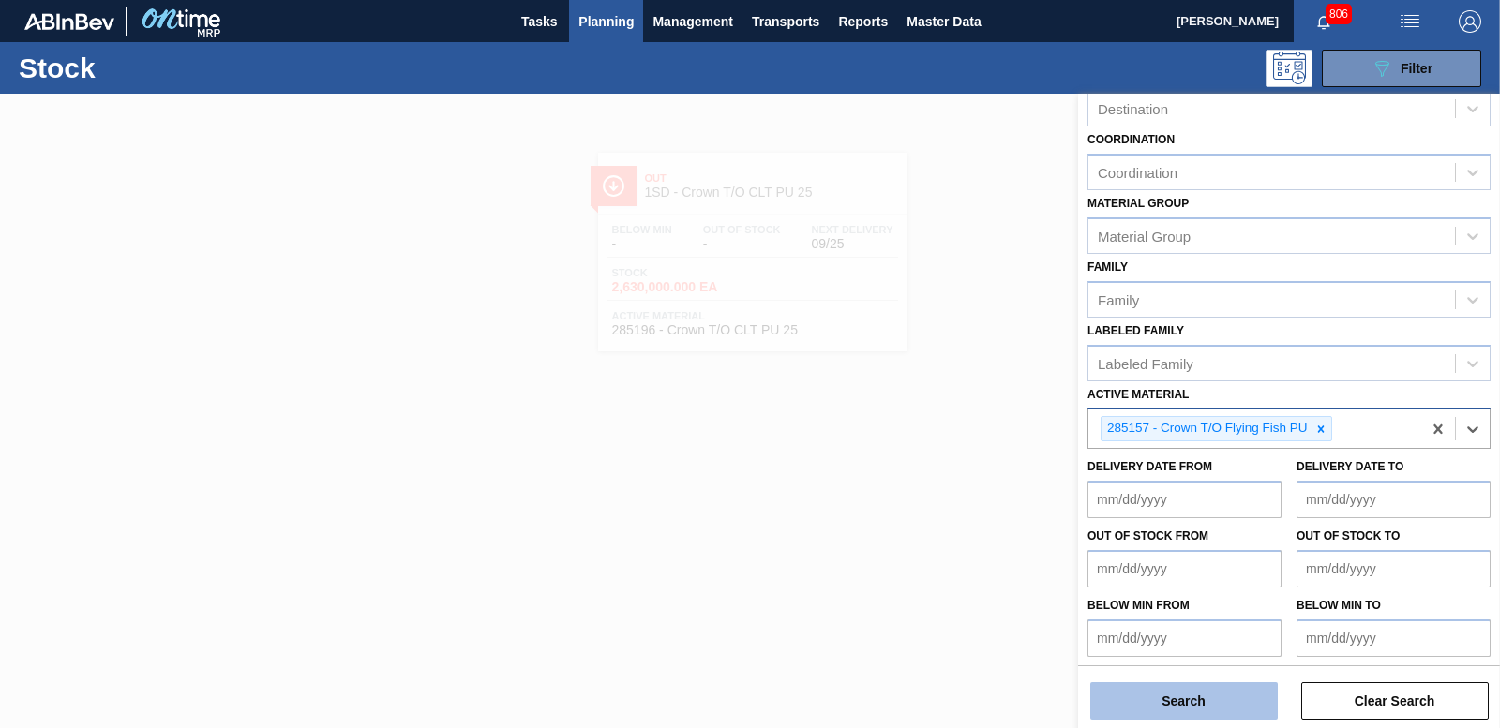
click at [1169, 698] on button "Search" at bounding box center [1183, 700] width 187 height 37
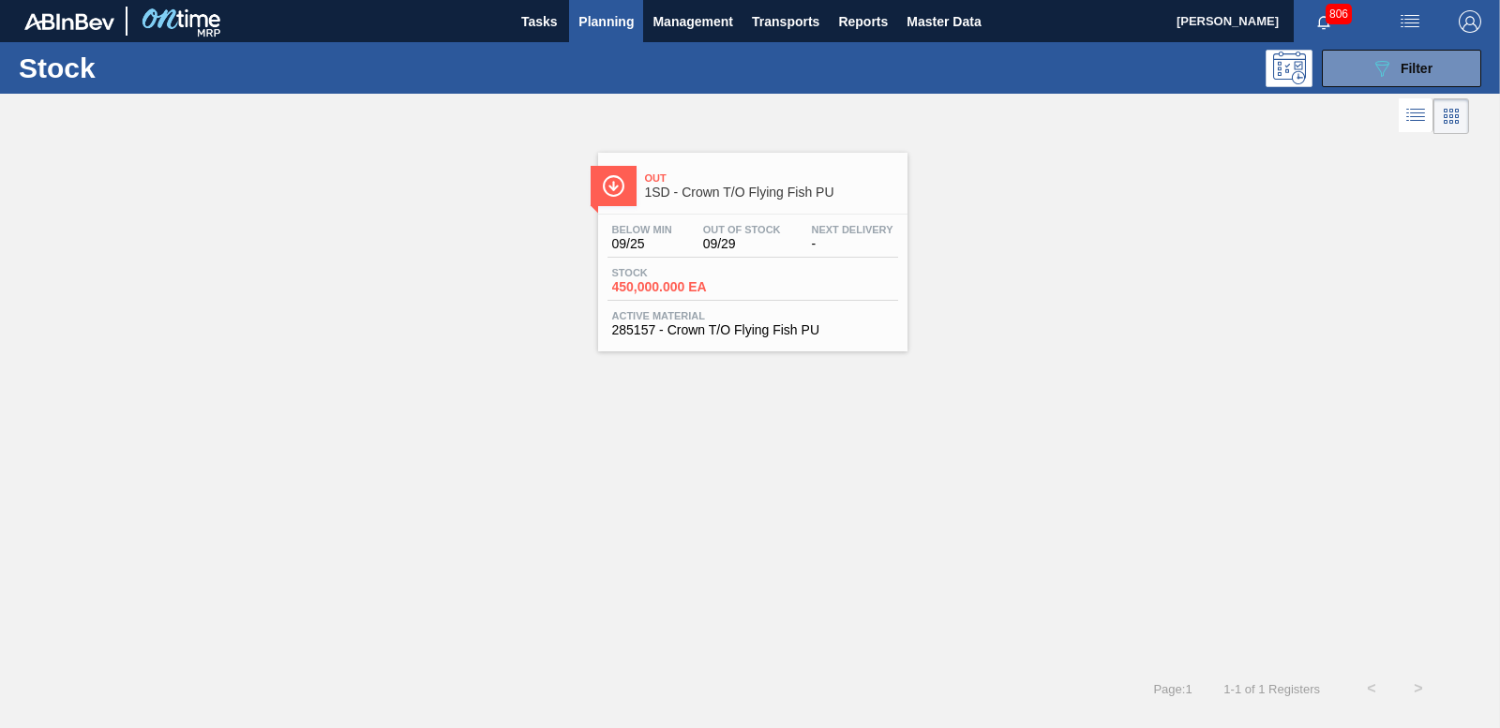
click at [688, 283] on span "450,000.000 EA" at bounding box center [677, 287] width 131 height 14
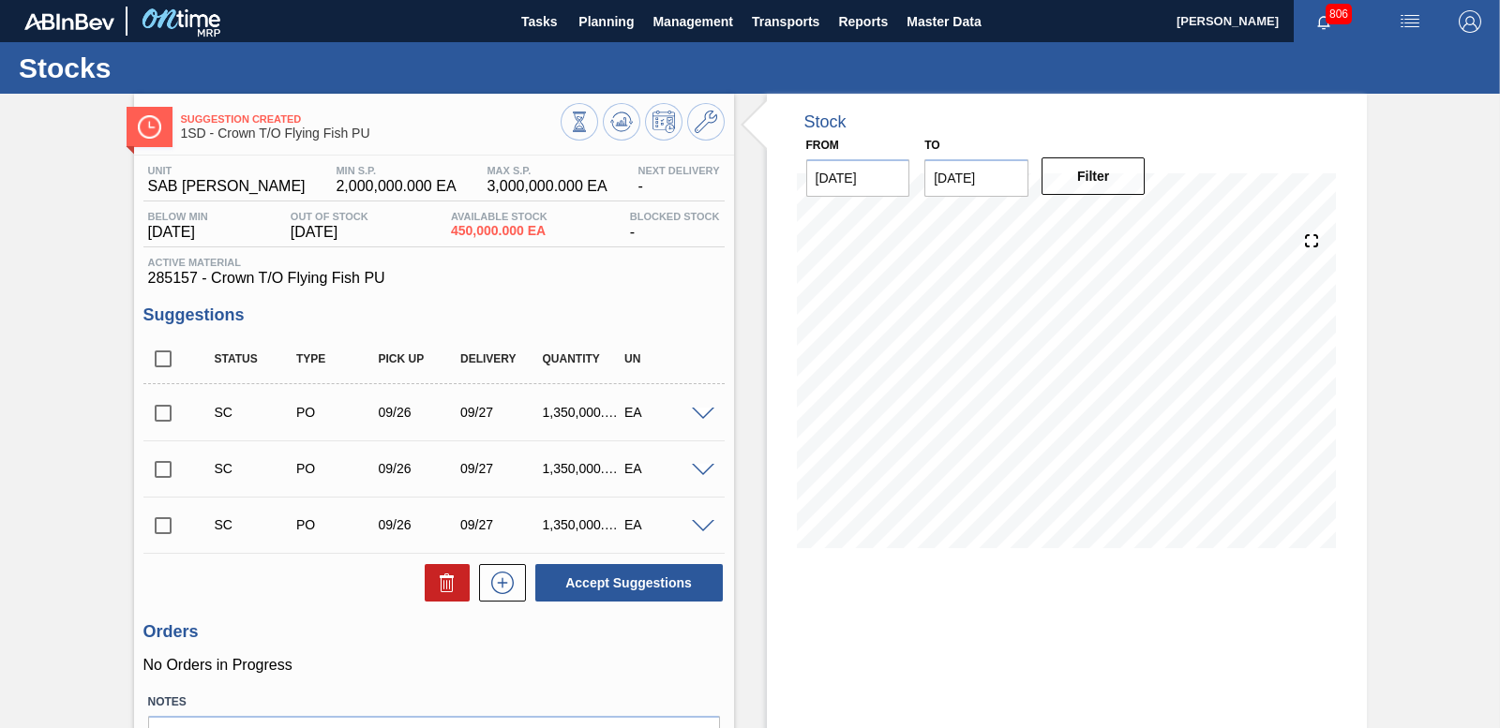
click at [164, 412] on input "checkbox" at bounding box center [162, 413] width 39 height 39
click at [614, 590] on button "Accept Suggestions" at bounding box center [628, 582] width 187 height 37
checkbox input "false"
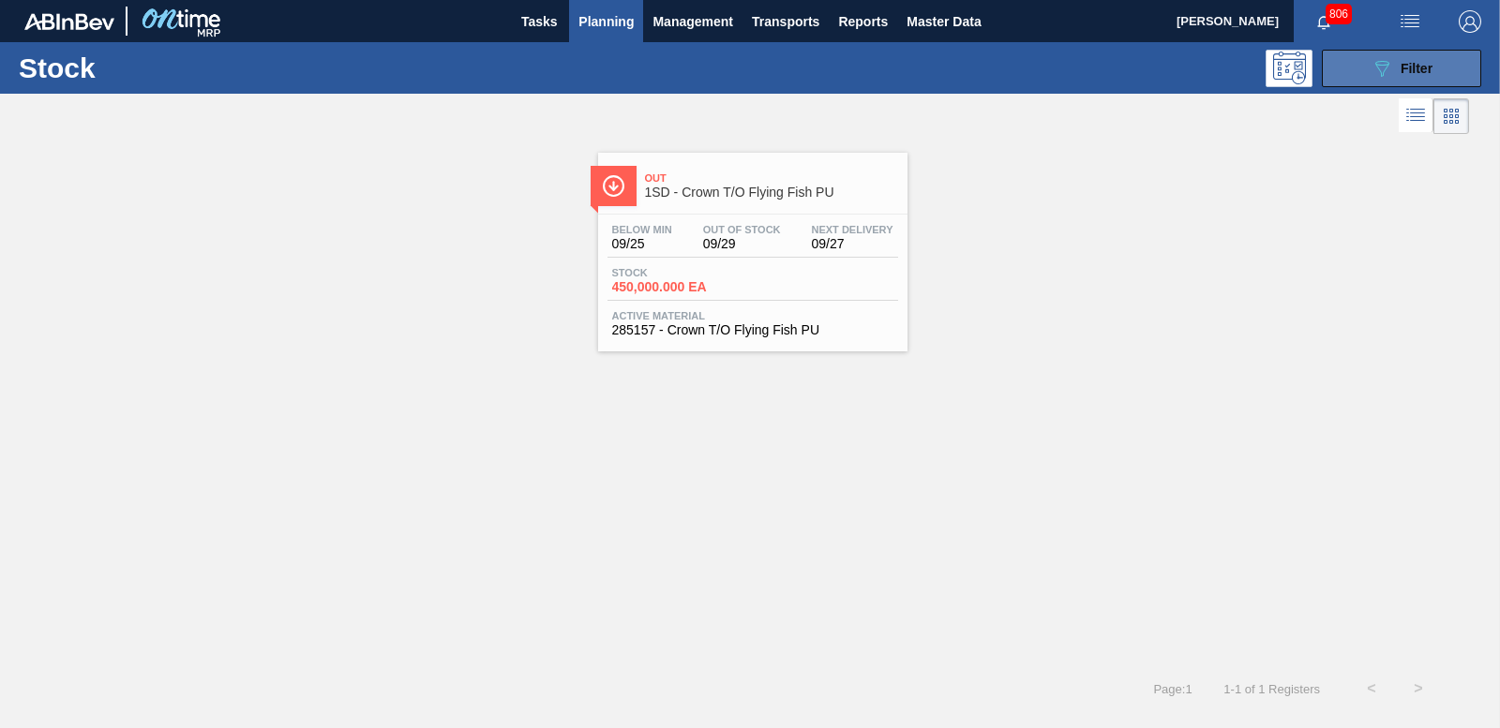
click at [1394, 76] on div "089F7B8B-B2A5-4AFE-B5C0-19BA573D28AC Filter" at bounding box center [1401, 68] width 62 height 22
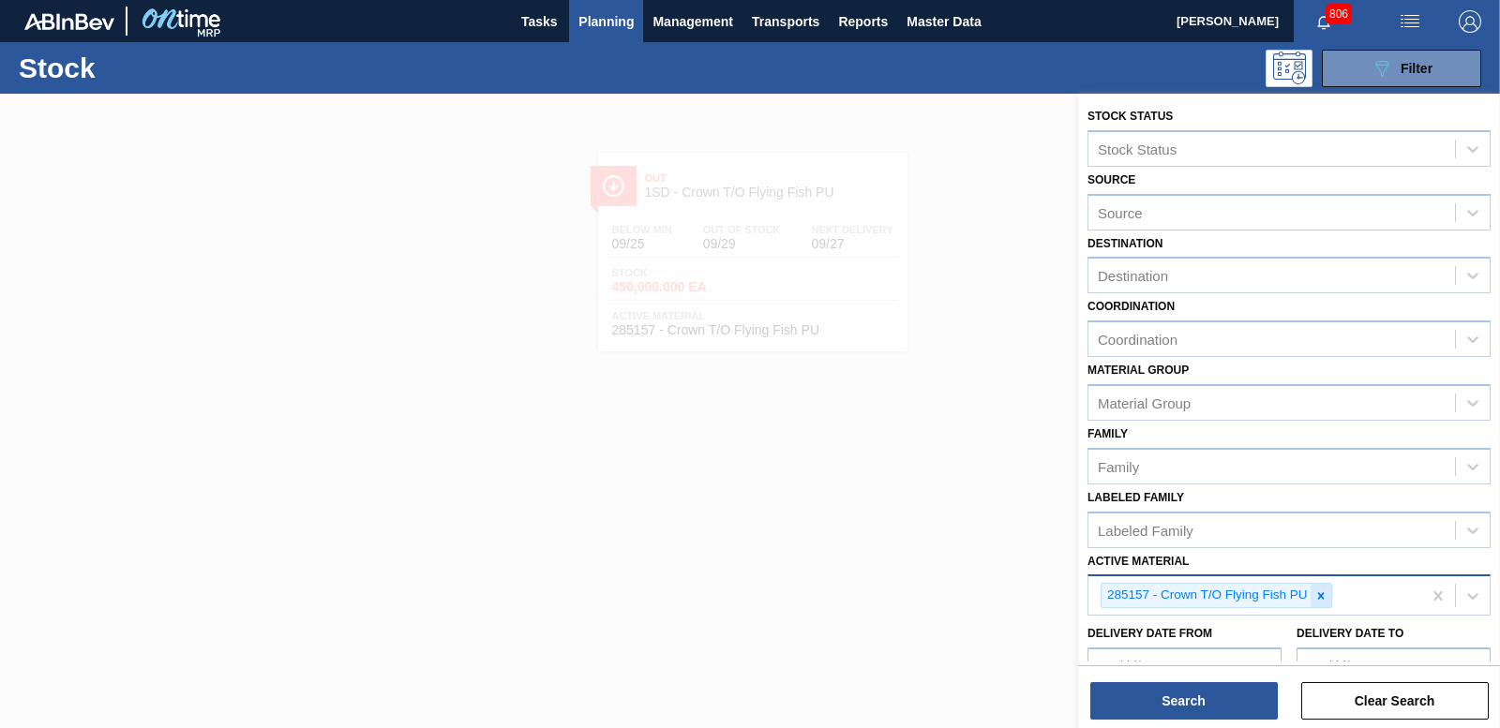
click at [1322, 599] on icon at bounding box center [1320, 596] width 13 height 13
paste Material "285152"
type Material "285152"
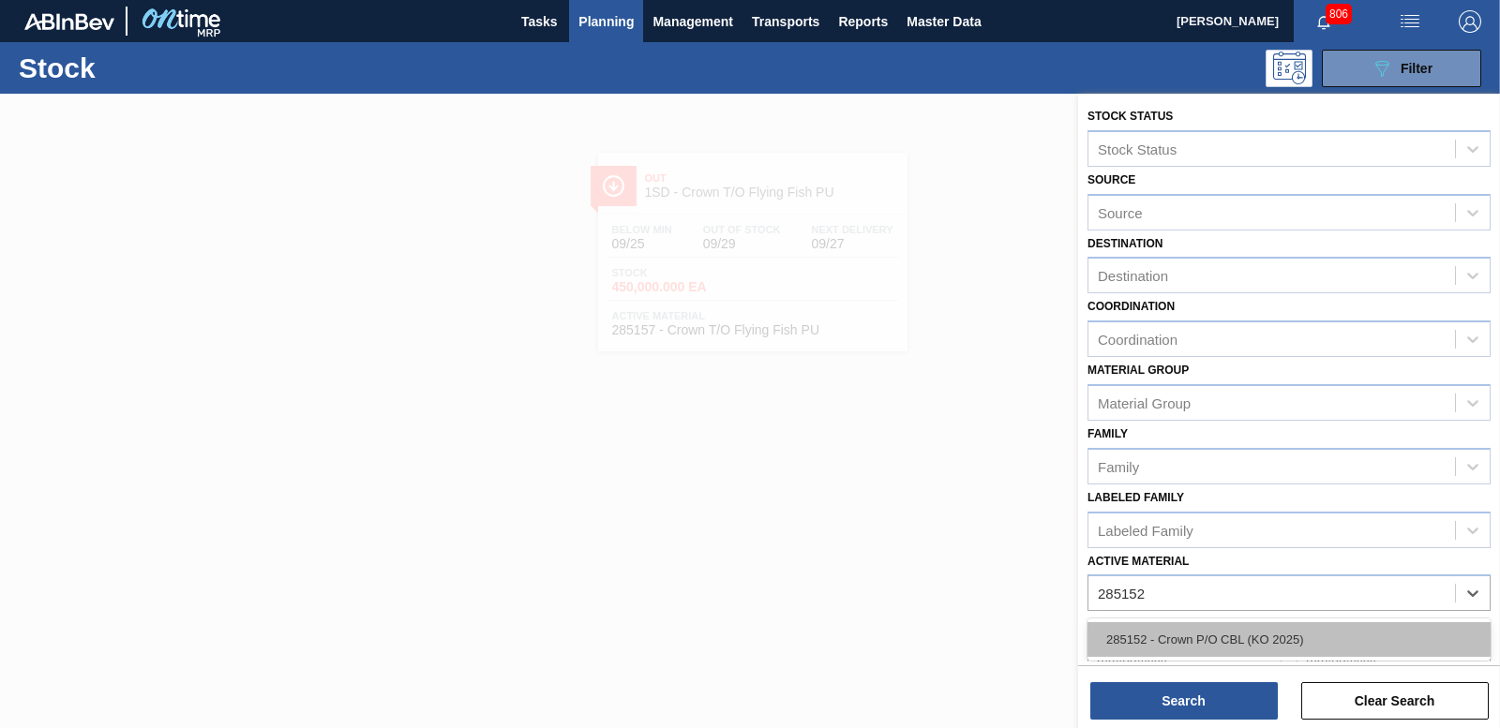
click at [1148, 651] on div "285152 - Crown P/O CBL (KO 2025)" at bounding box center [1288, 639] width 403 height 35
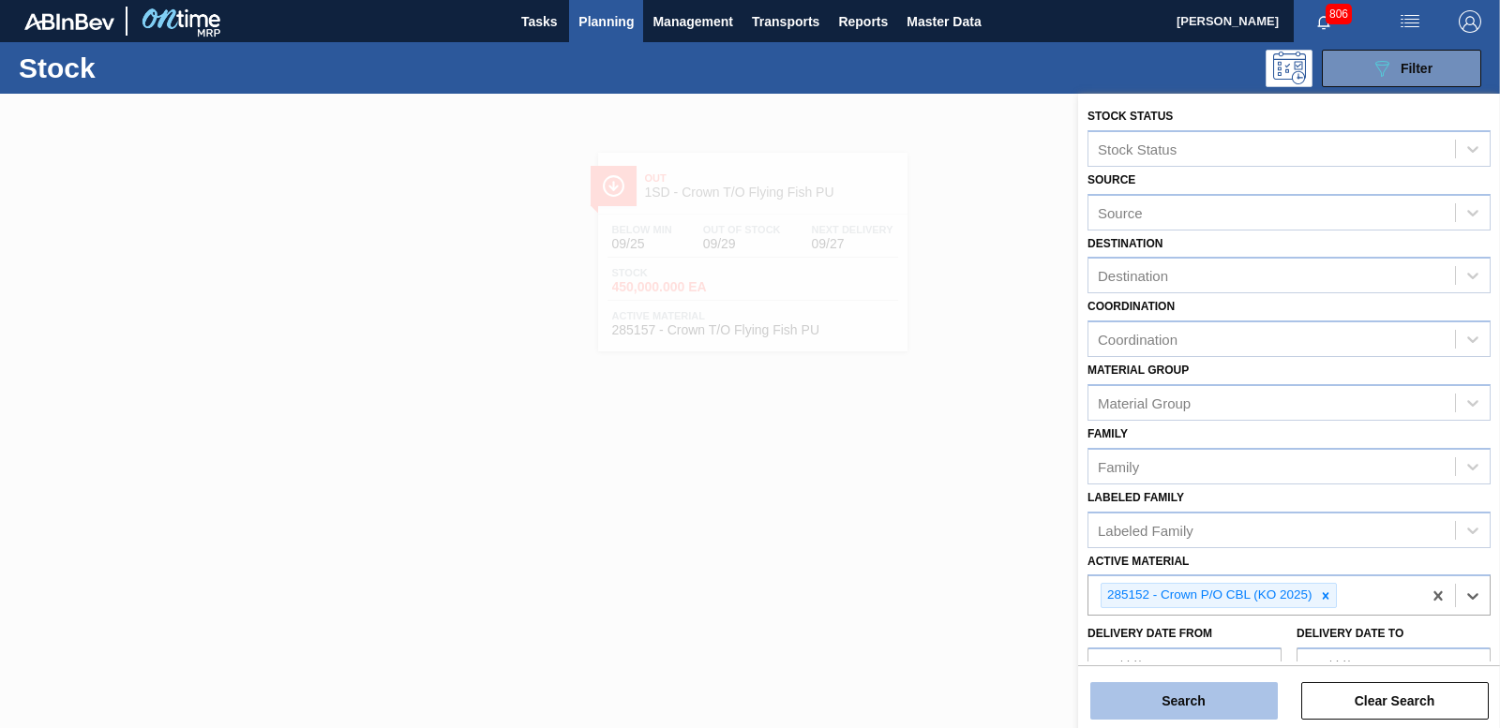
click at [1165, 715] on button "Search" at bounding box center [1183, 700] width 187 height 37
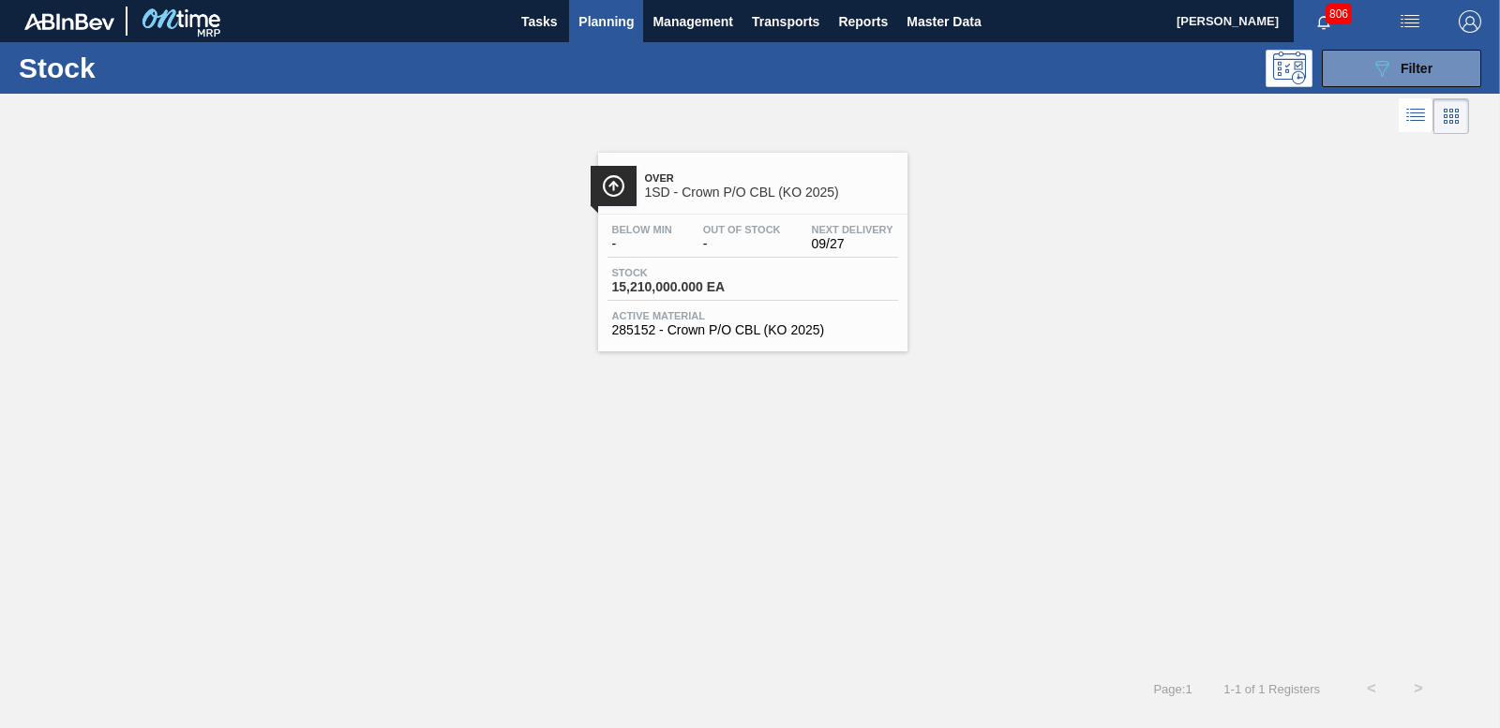
click at [681, 280] on span "15,210,000.000 EA" at bounding box center [677, 287] width 131 height 14
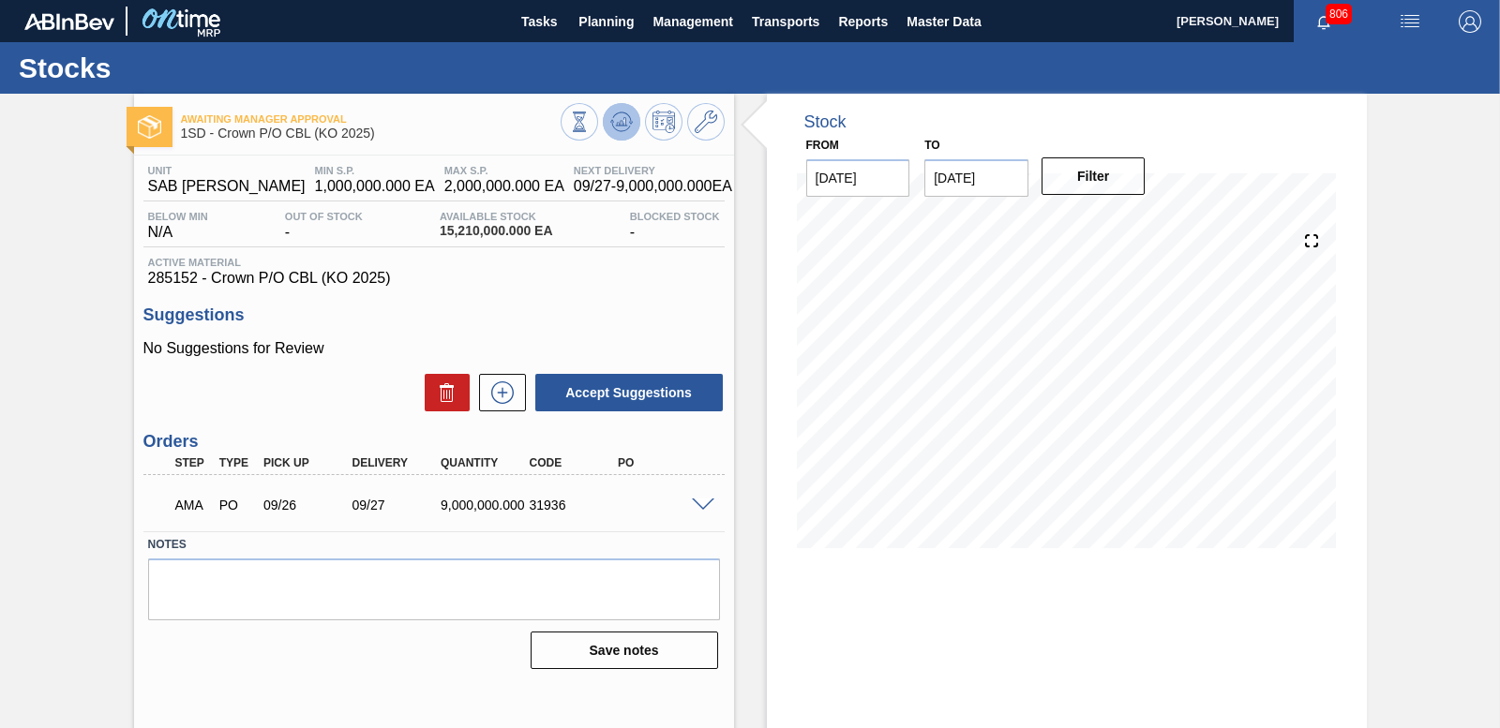
click at [613, 128] on icon at bounding box center [620, 126] width 19 height 9
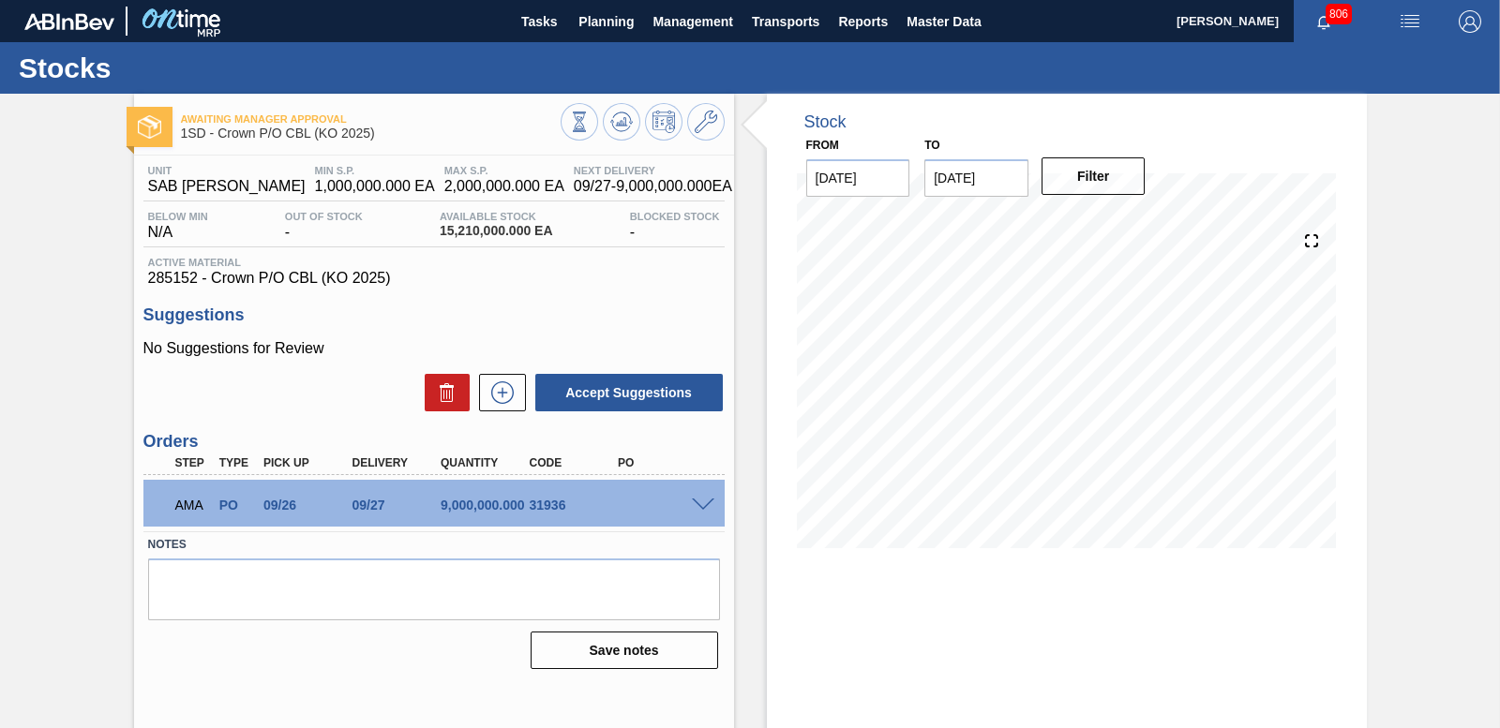
click at [616, 127] on icon at bounding box center [621, 122] width 22 height 22
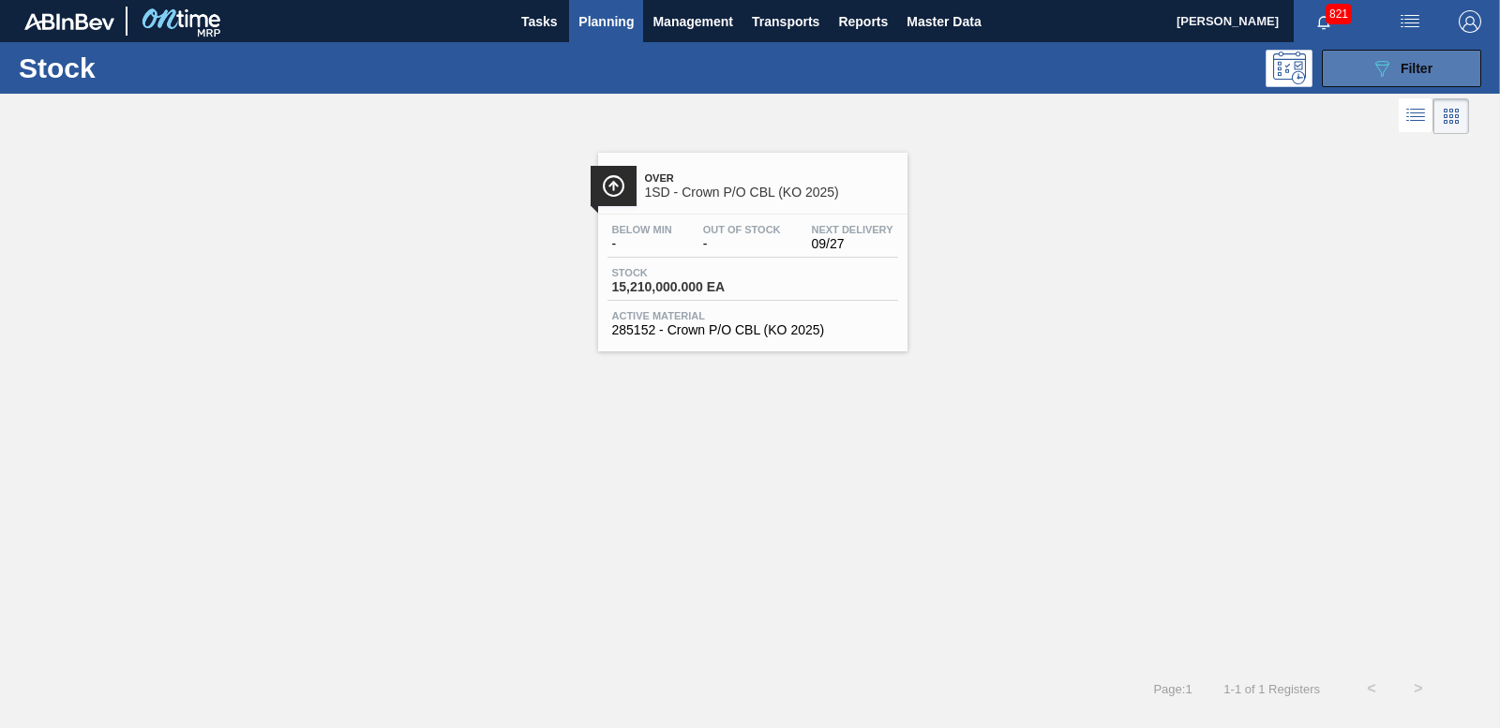
click at [1388, 83] on button "089F7B8B-B2A5-4AFE-B5C0-19BA573D28AC Filter" at bounding box center [1401, 68] width 159 height 37
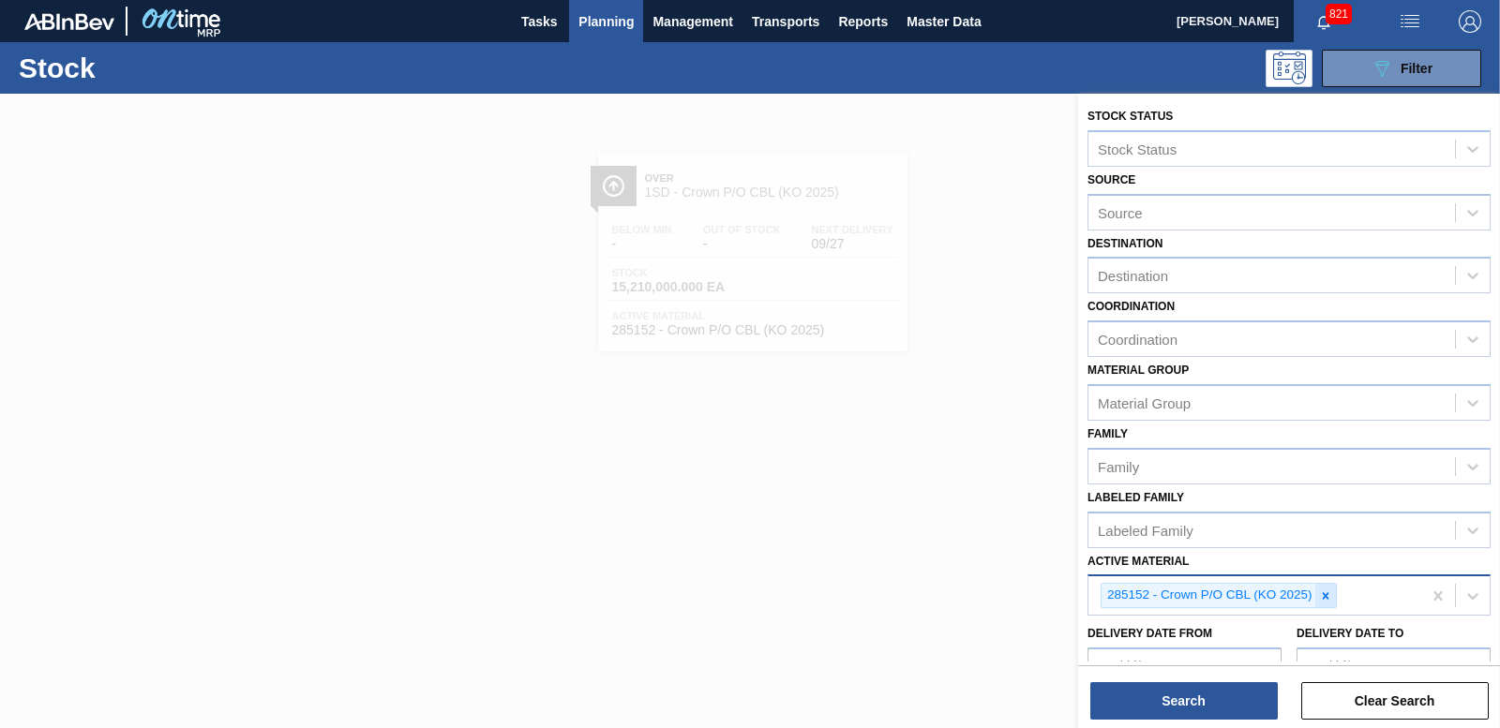
click at [1332, 598] on div at bounding box center [1325, 595] width 21 height 23
type Material "285154"
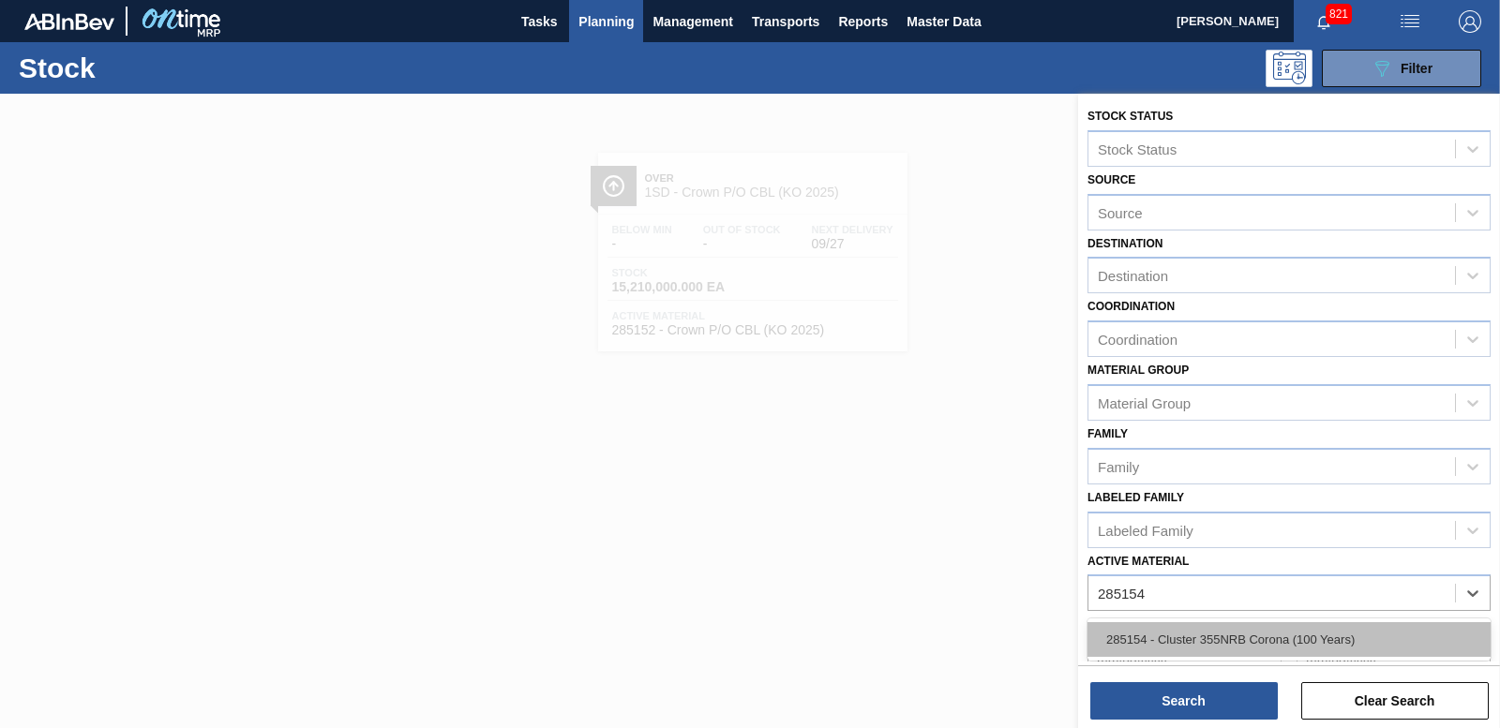
click at [1281, 631] on div "285154 - Cluster 355NRB Corona (100 Years)" at bounding box center [1288, 639] width 403 height 35
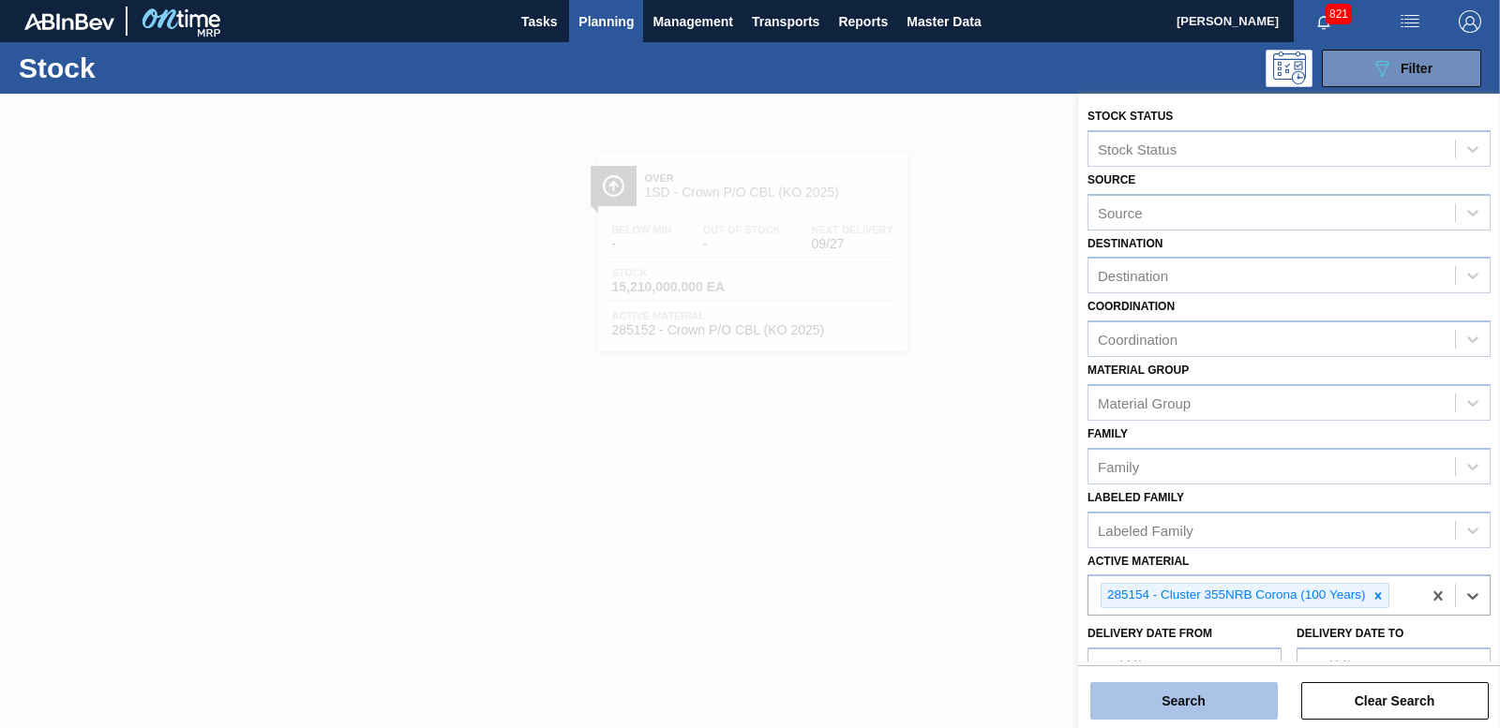
click at [1177, 694] on button "Search" at bounding box center [1183, 700] width 187 height 37
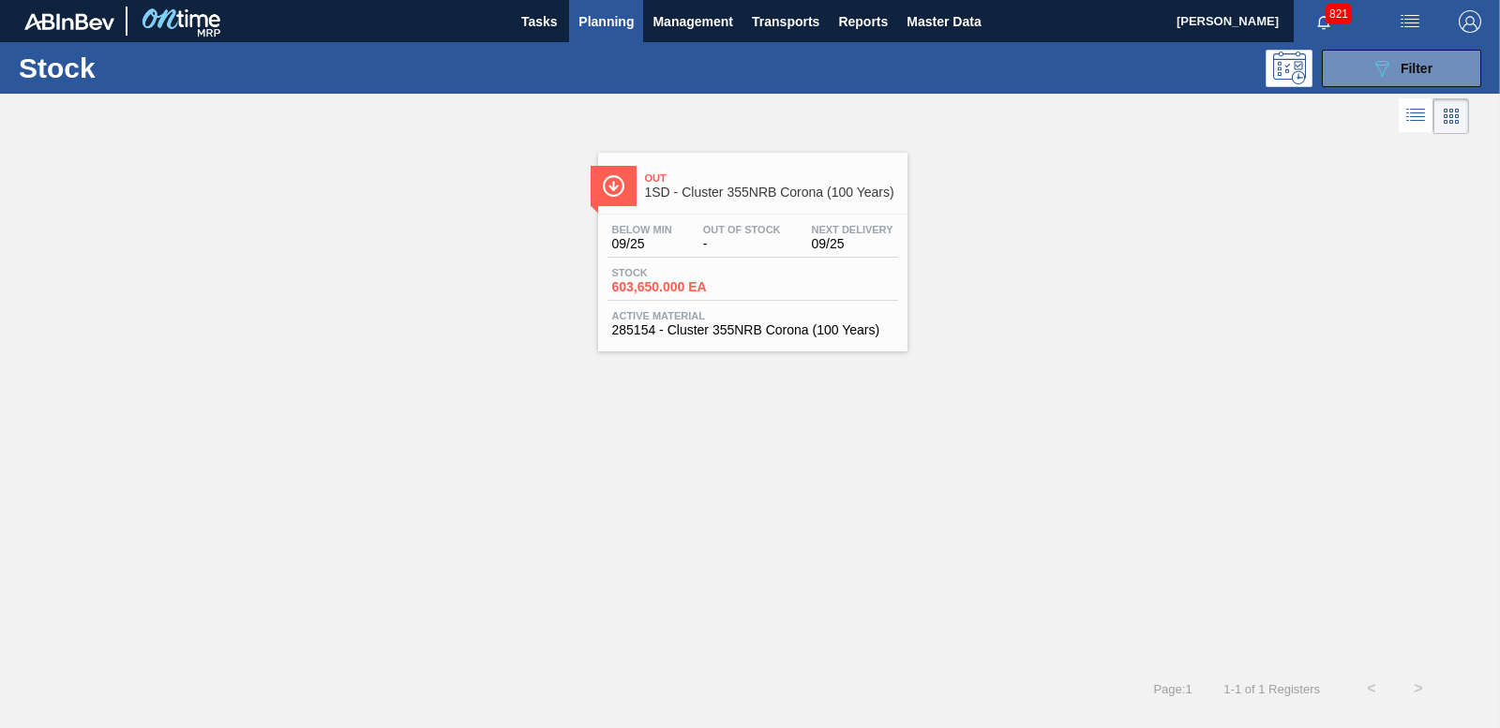
click at [693, 280] on span "603,650.000 EA" at bounding box center [677, 287] width 131 height 14
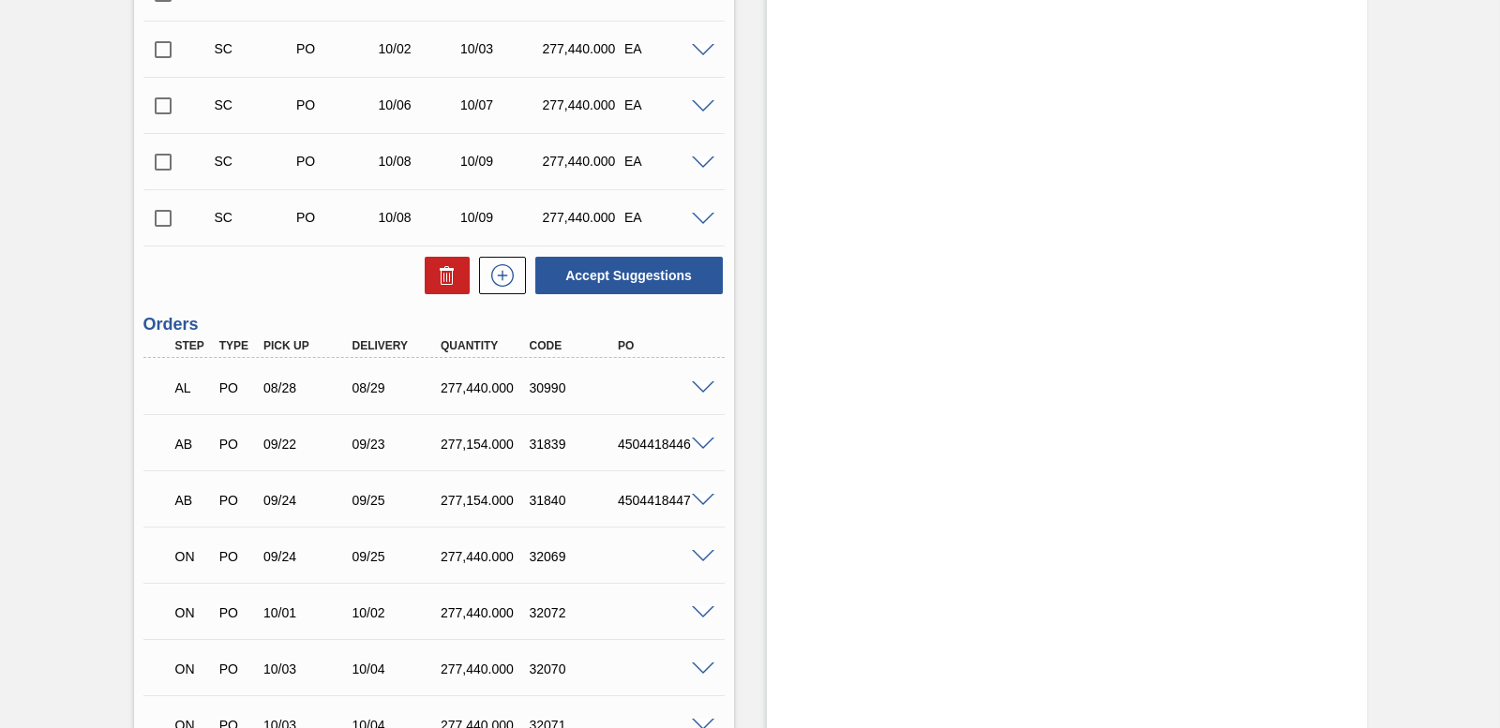
scroll to position [991, 0]
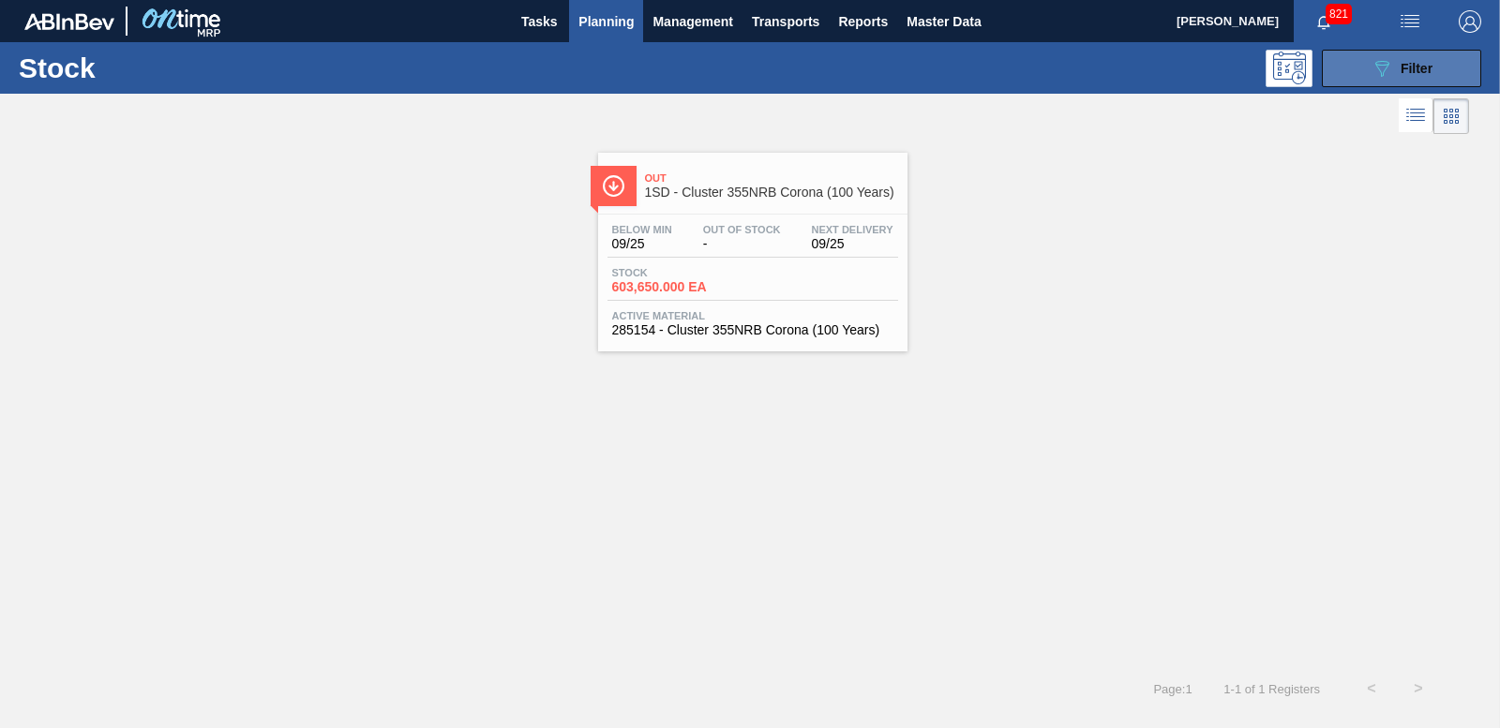
click at [1408, 72] on span "Filter" at bounding box center [1416, 68] width 32 height 15
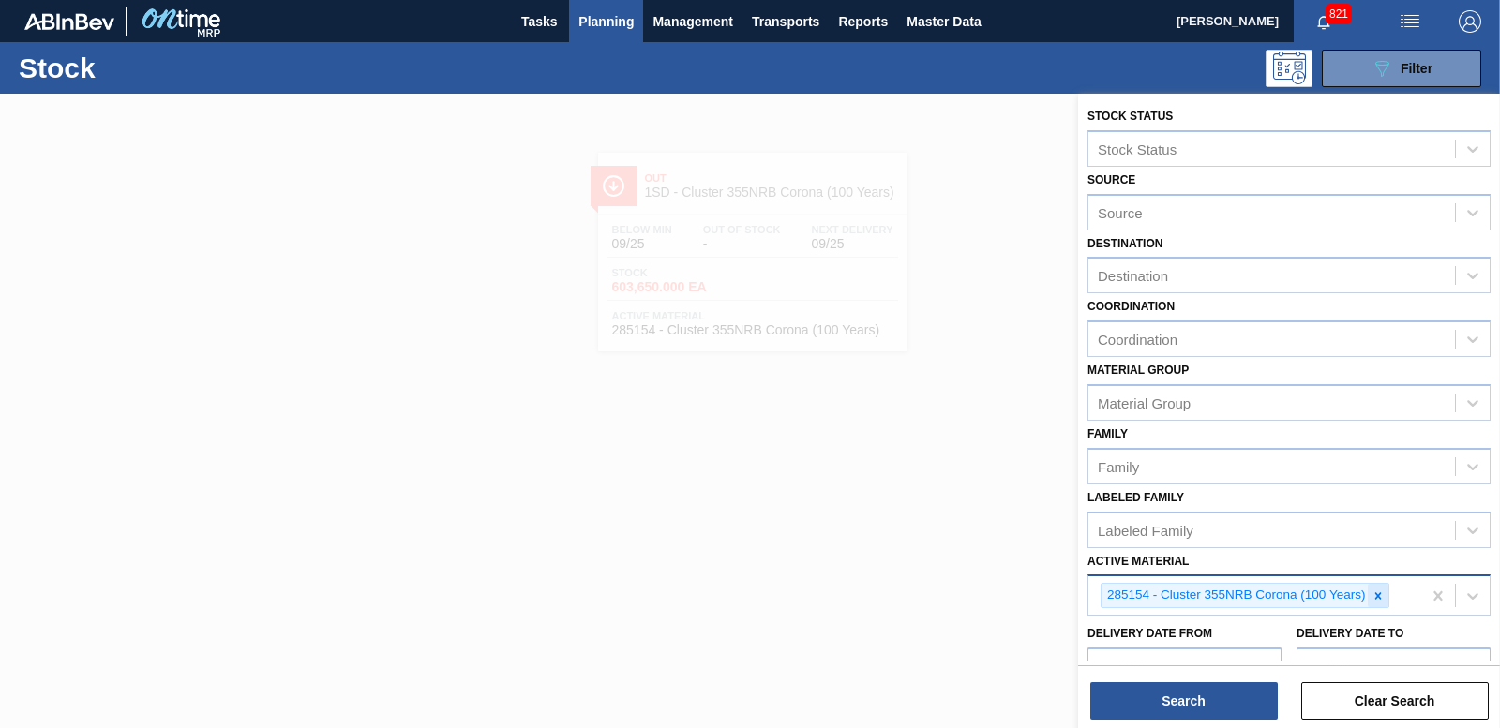
click at [1378, 590] on icon at bounding box center [1377, 596] width 13 height 13
click at [614, 25] on span "Planning" at bounding box center [605, 21] width 55 height 22
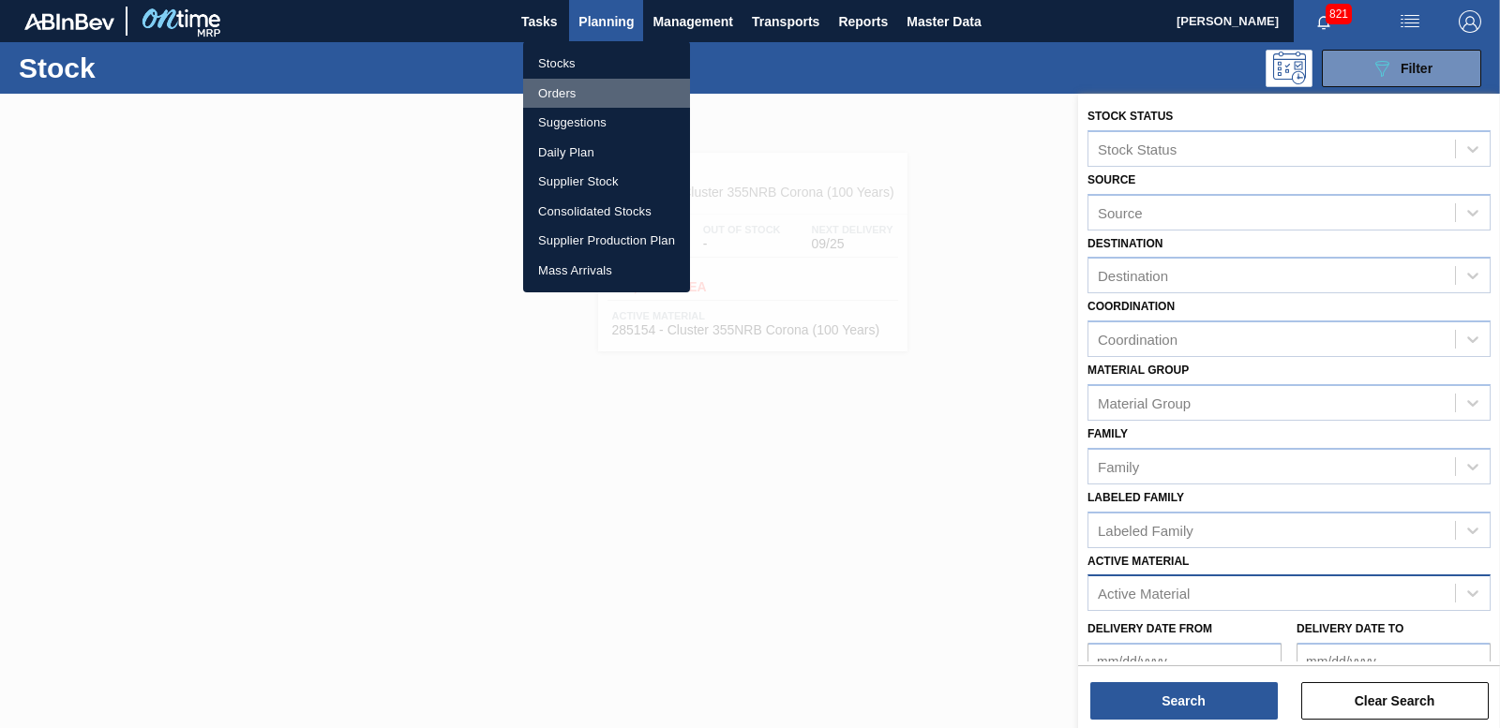
click at [563, 88] on li "Orders" at bounding box center [606, 94] width 167 height 30
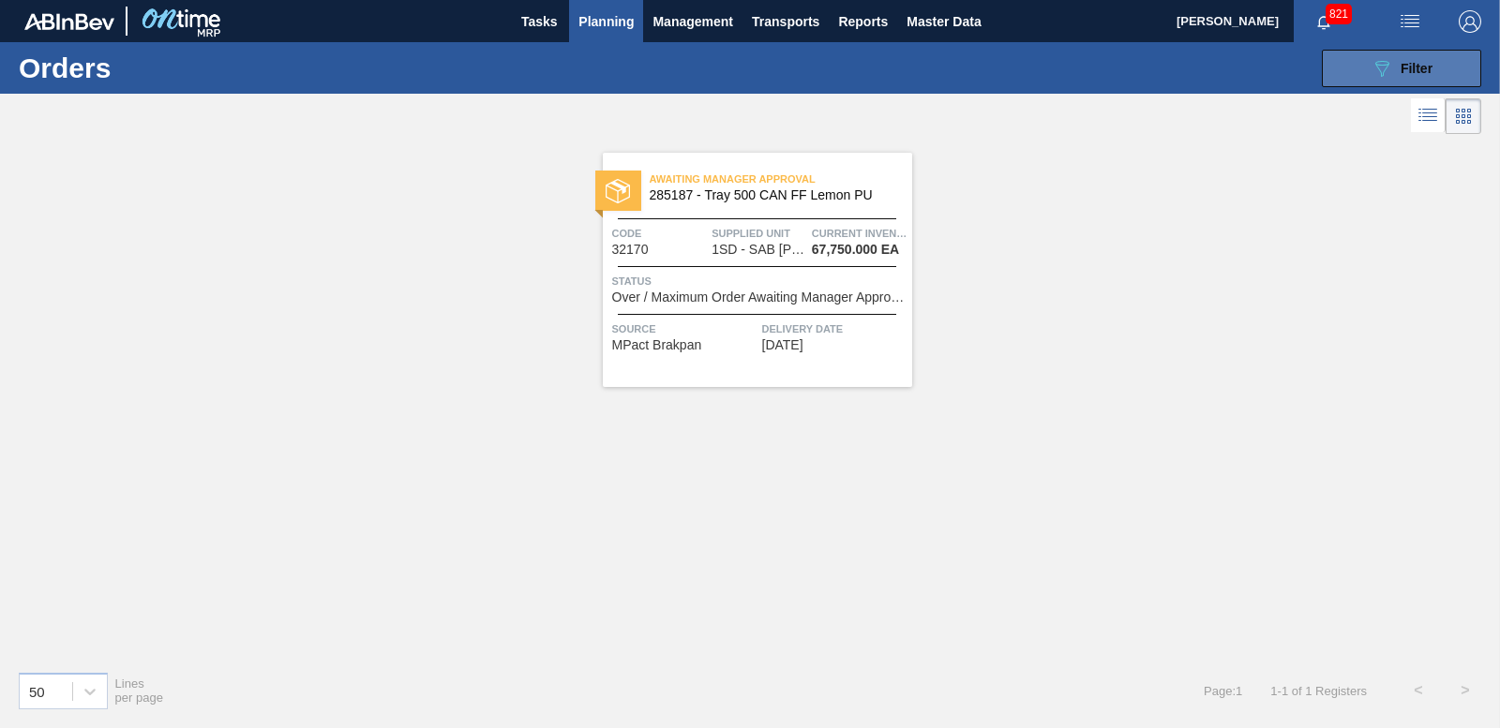
click at [1359, 72] on button "089F7B8B-B2A5-4AFE-B5C0-19BA573D28AC Filter" at bounding box center [1401, 68] width 159 height 37
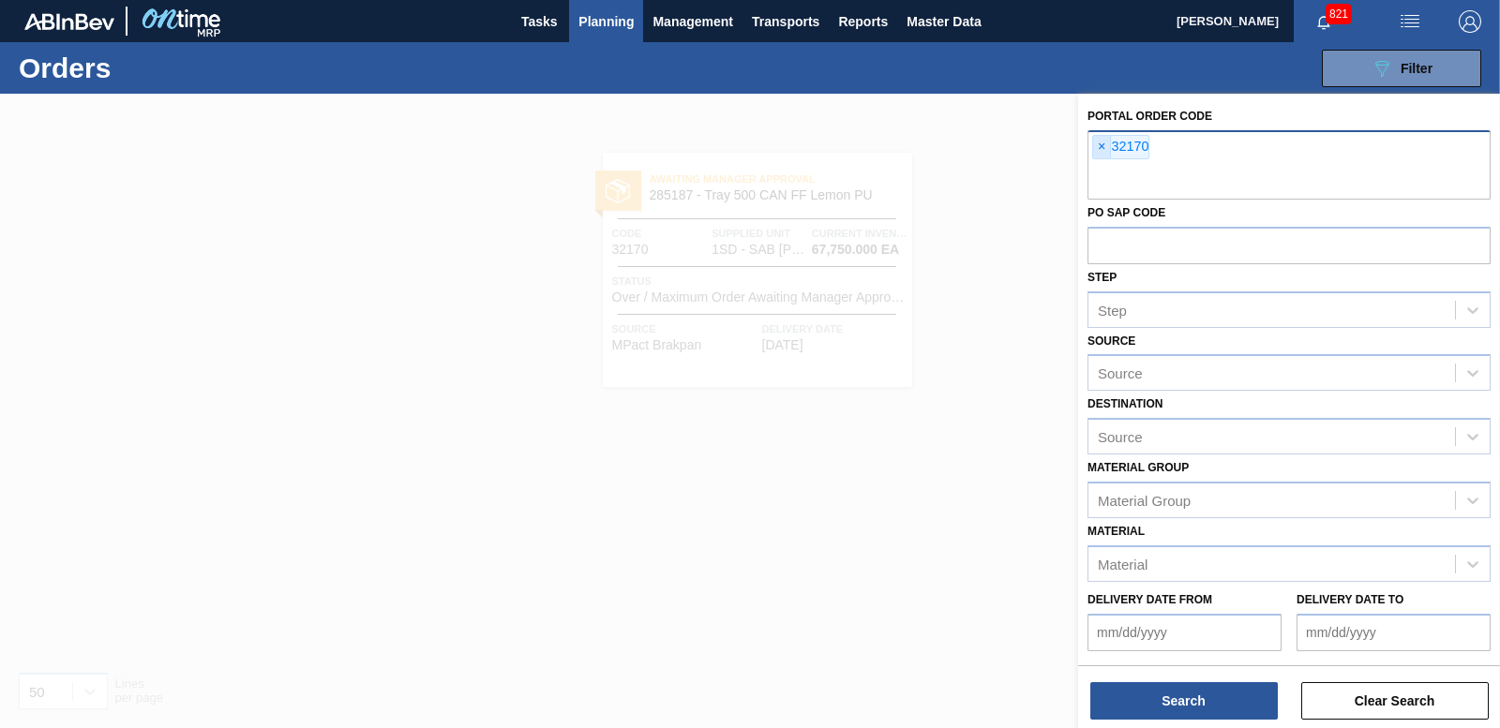
click at [1097, 149] on span "×" at bounding box center [1102, 147] width 18 height 22
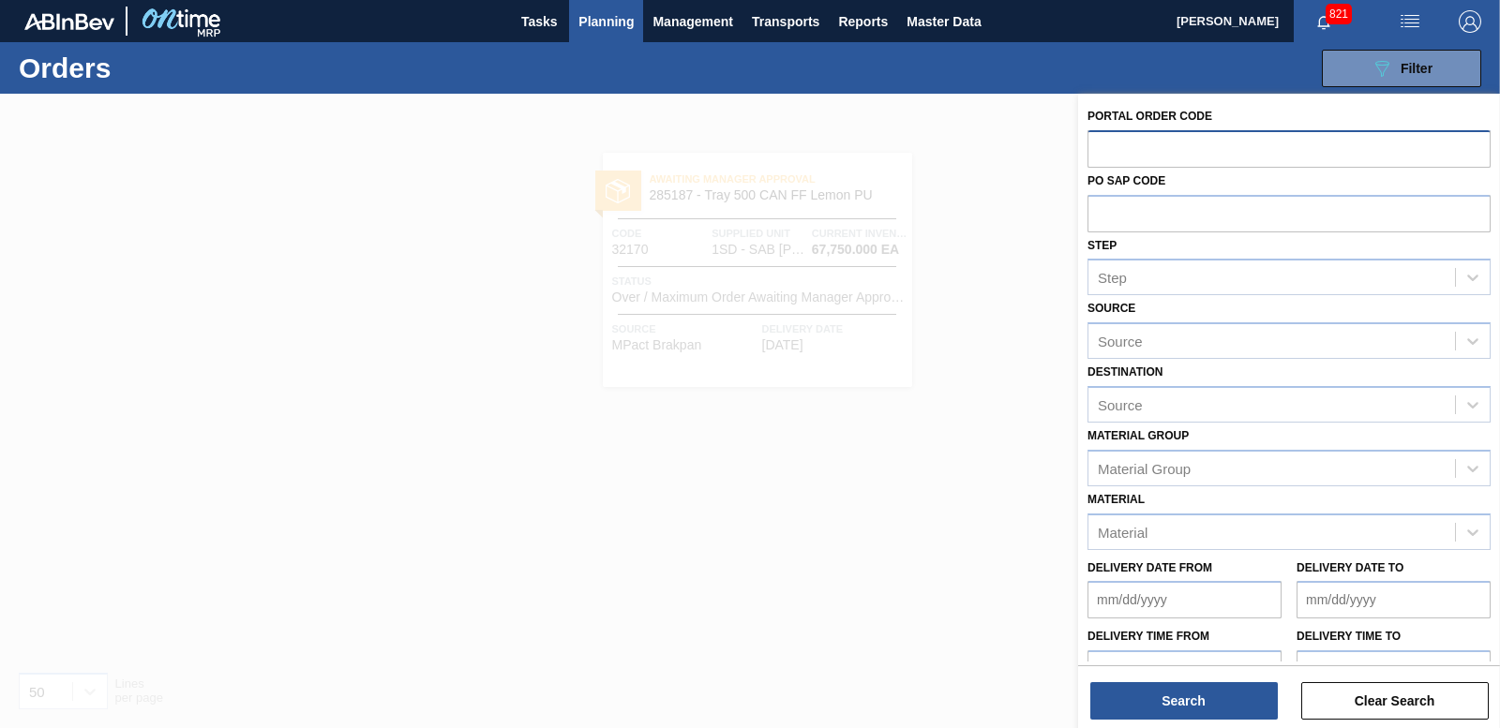
paste input "32177"
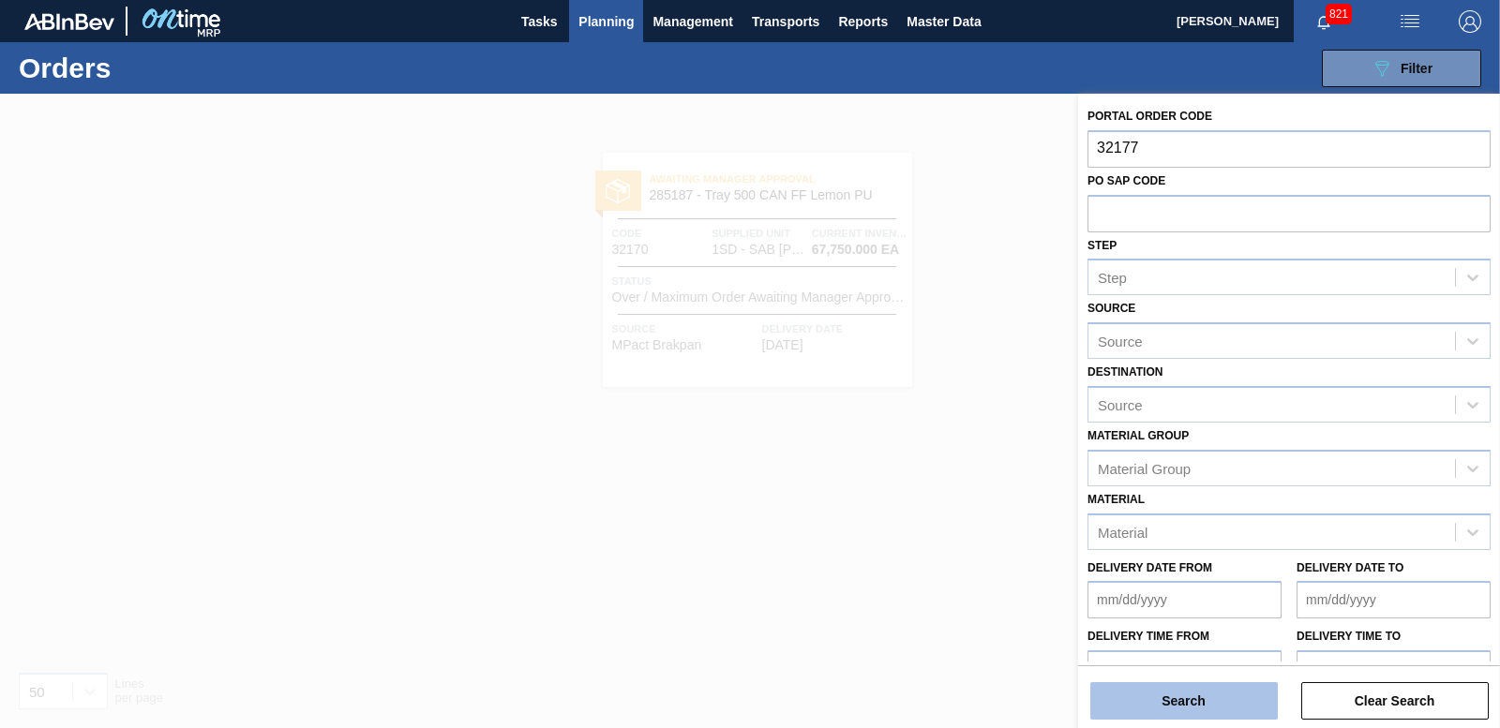
type input "32177"
click at [1156, 705] on button "Search" at bounding box center [1183, 700] width 187 height 37
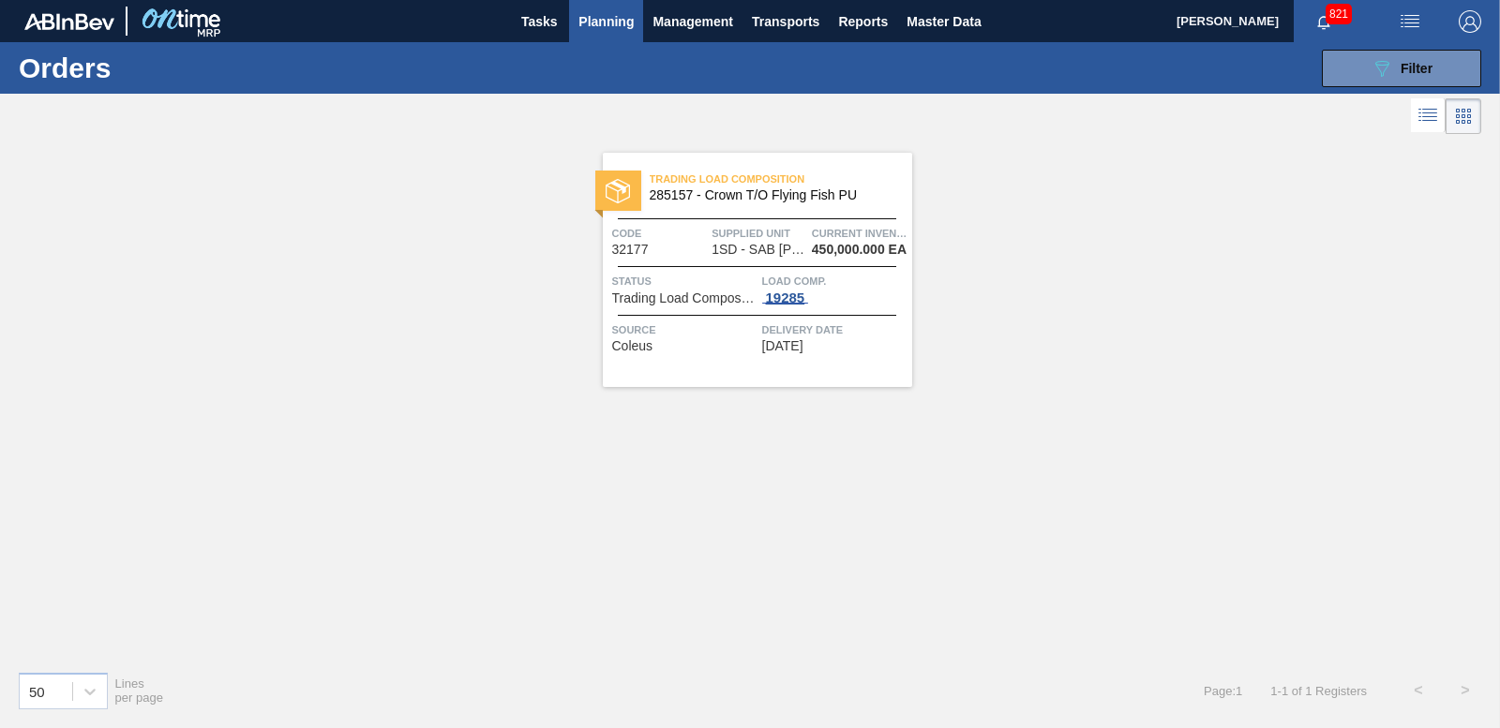
click at [788, 300] on div "19285" at bounding box center [785, 298] width 47 height 15
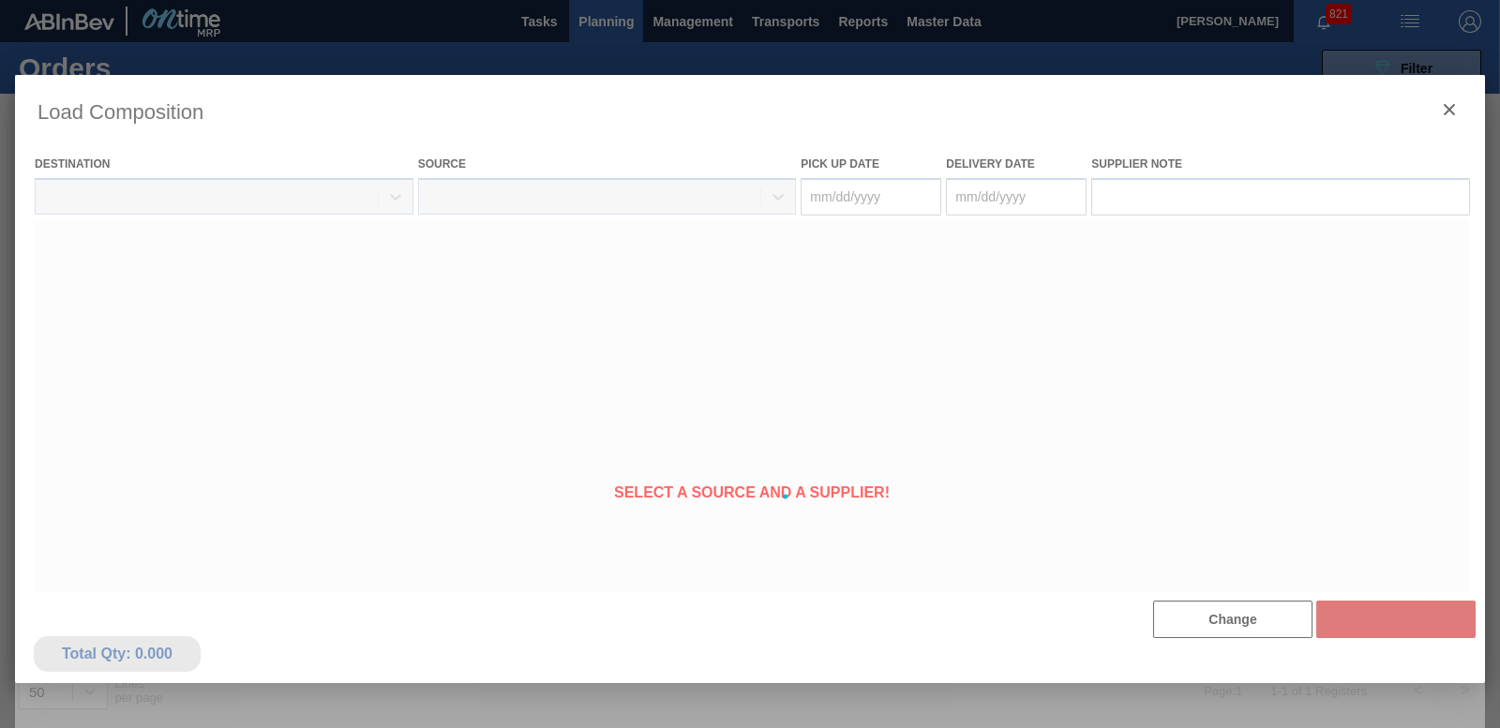
type Date "[DATE]"
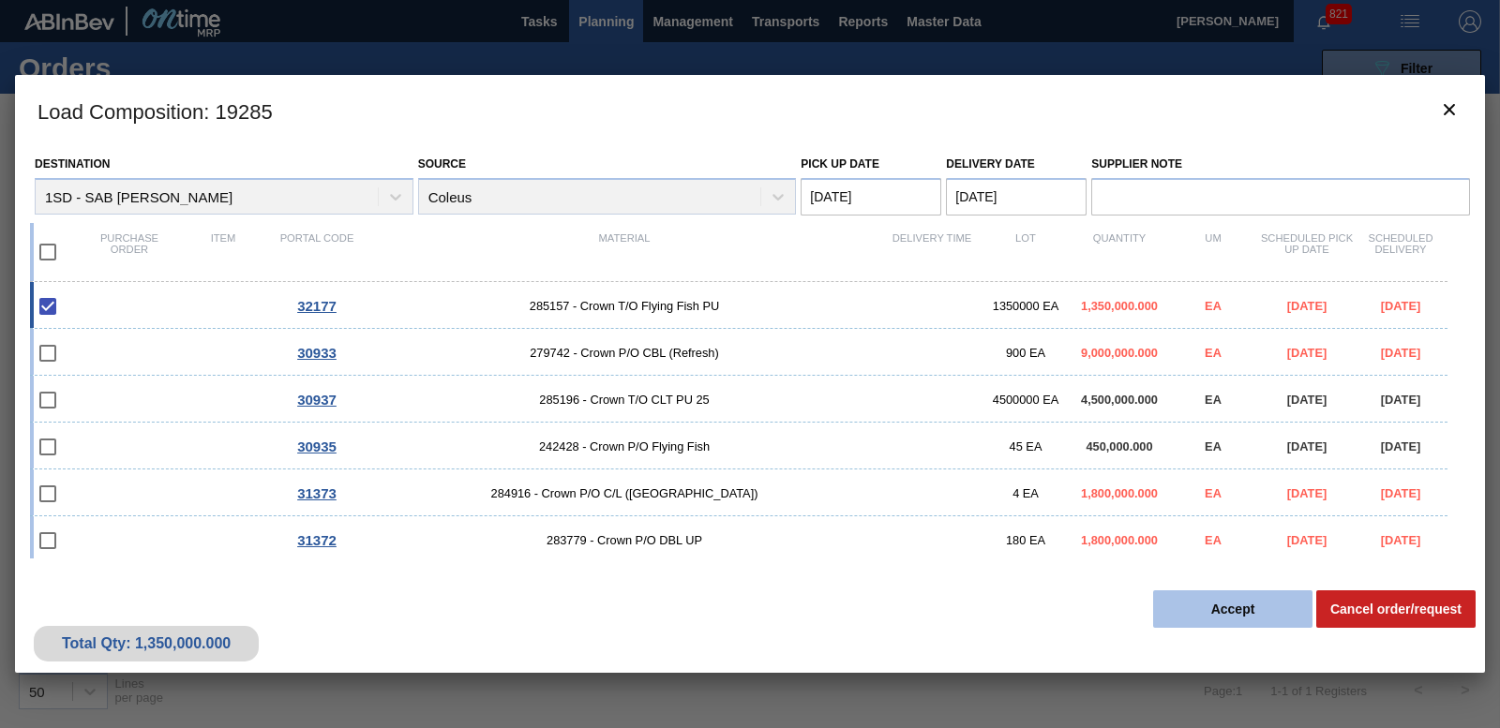
click at [1205, 600] on button "Accept" at bounding box center [1232, 609] width 159 height 37
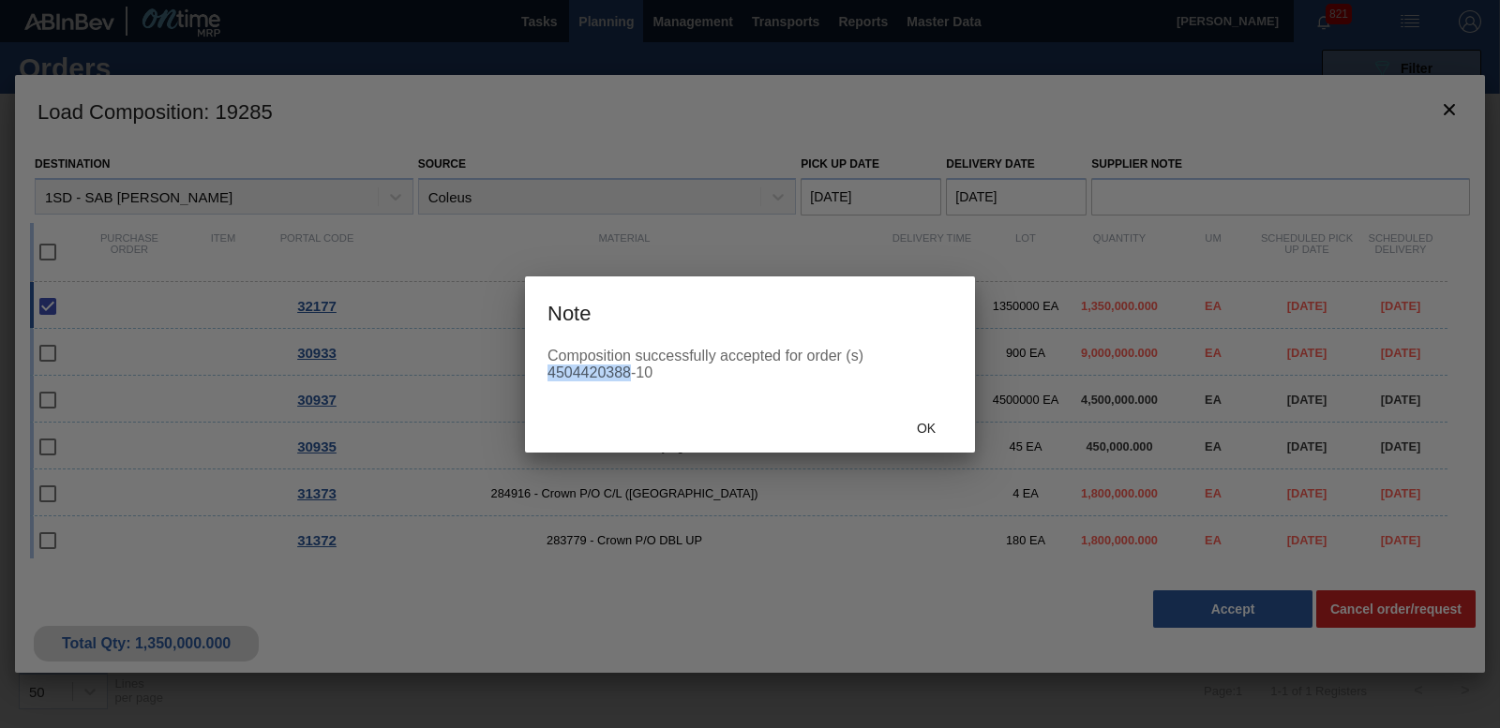
drag, startPoint x: 547, startPoint y: 372, endPoint x: 632, endPoint y: 374, distance: 84.4
click at [632, 374] on div "Composition successfully accepted for order (s) 4504420388-10" at bounding box center [749, 365] width 405 height 34
copy div "4504420388"
click at [936, 424] on span "Ok" at bounding box center [926, 428] width 49 height 15
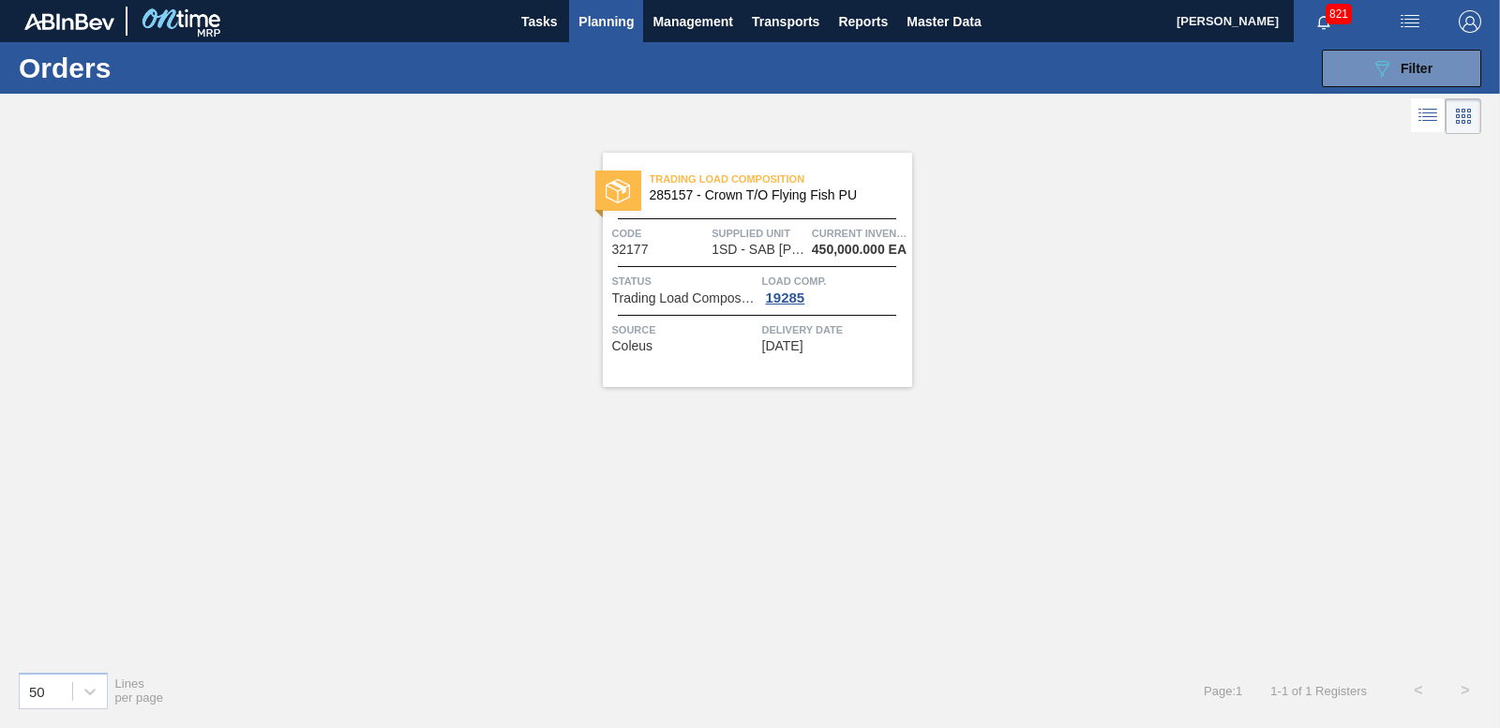
click at [630, 34] on button "Planning" at bounding box center [606, 21] width 74 height 42
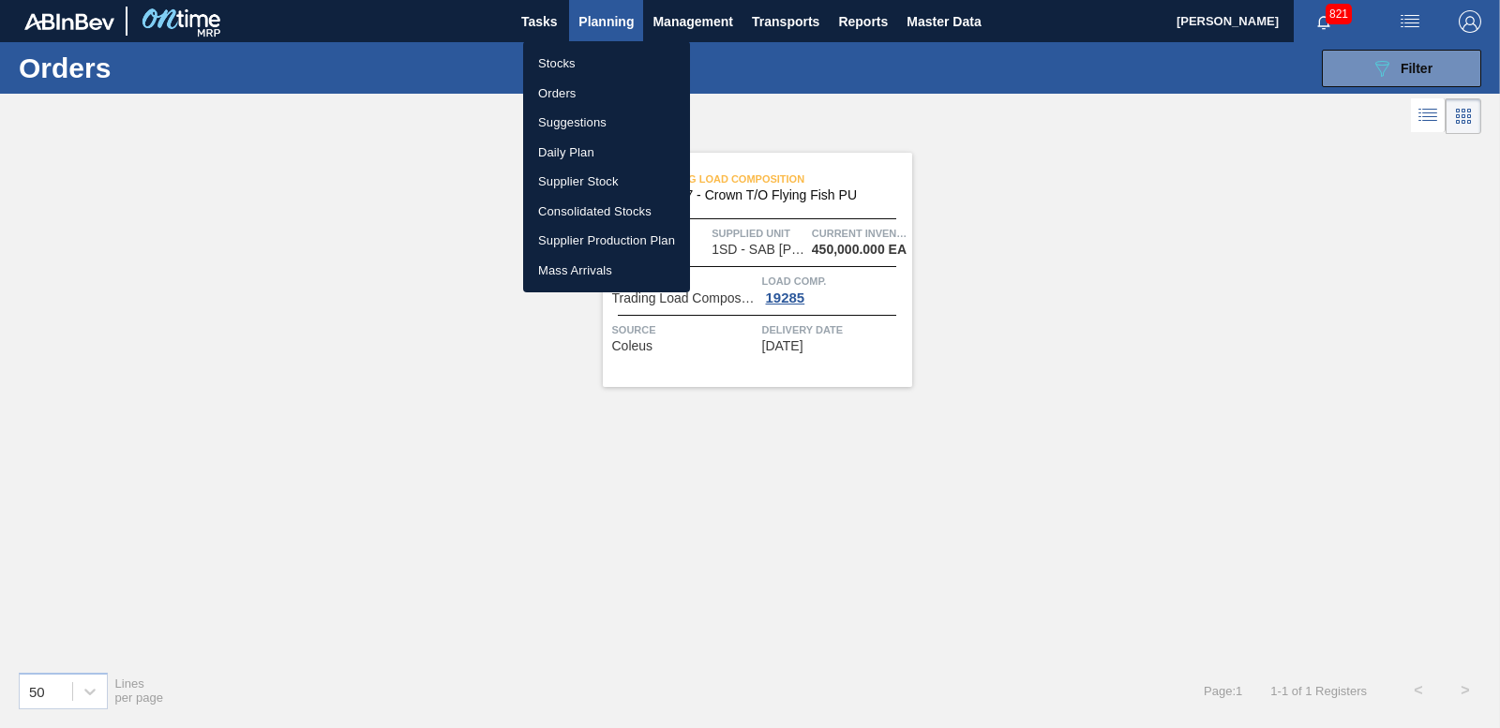
click at [554, 94] on li "Orders" at bounding box center [606, 94] width 167 height 30
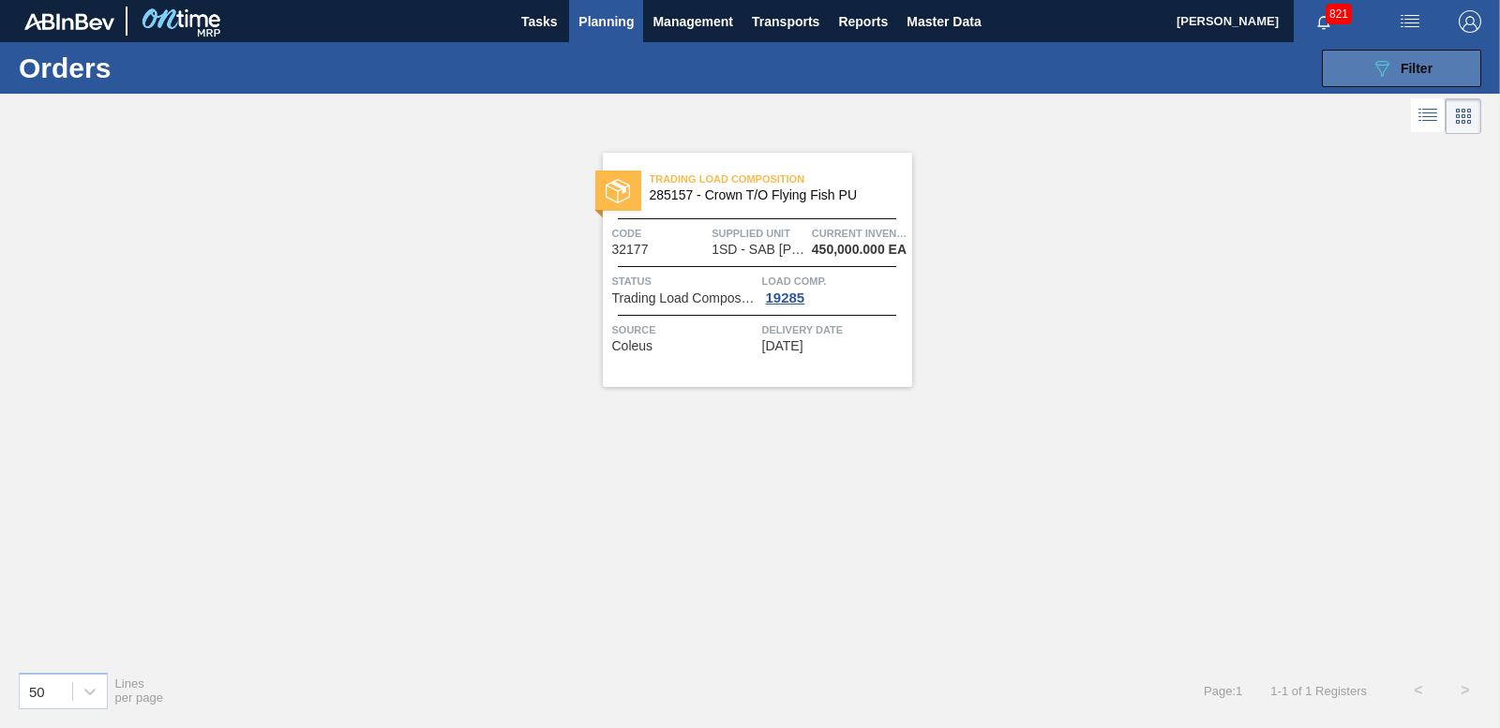
click at [1387, 63] on icon "089F7B8B-B2A5-4AFE-B5C0-19BA573D28AC" at bounding box center [1381, 68] width 22 height 22
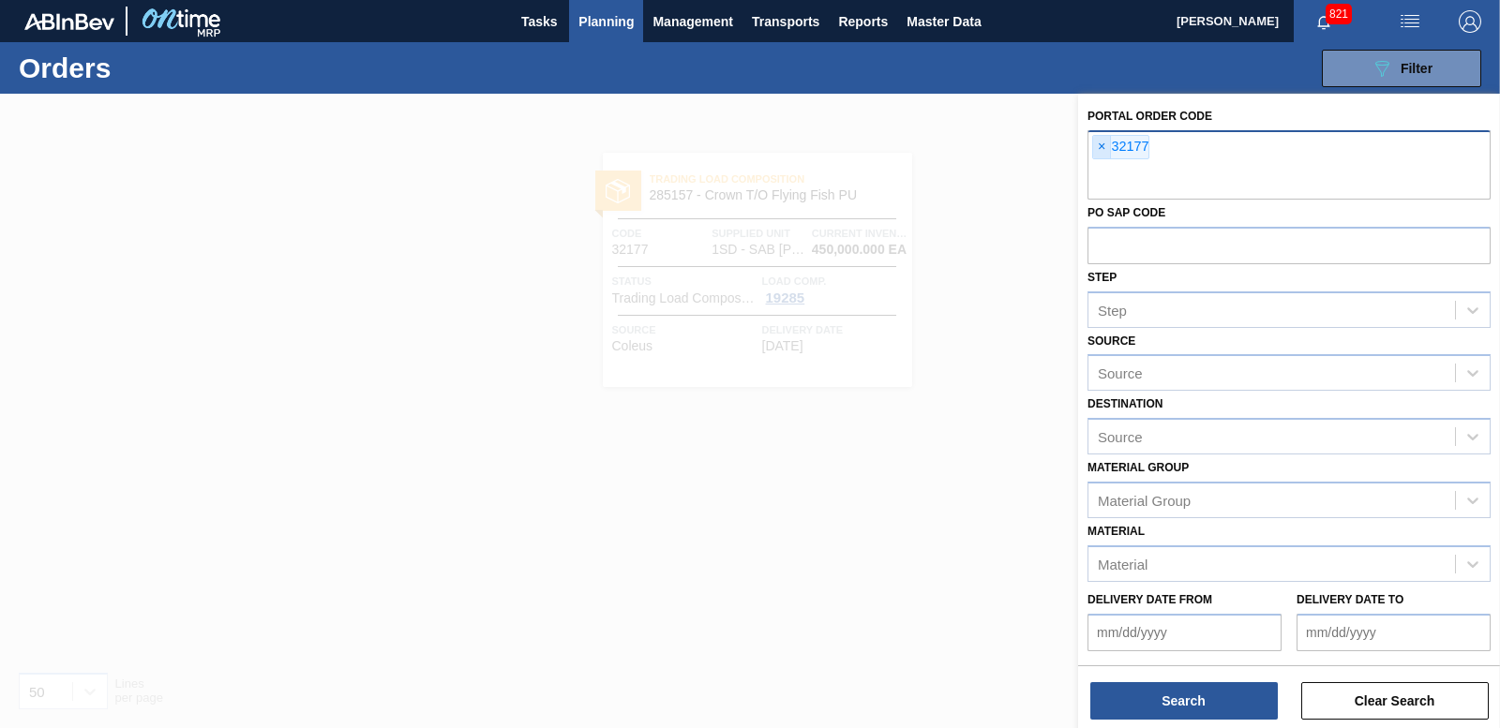
click at [1100, 142] on span "×" at bounding box center [1102, 147] width 18 height 22
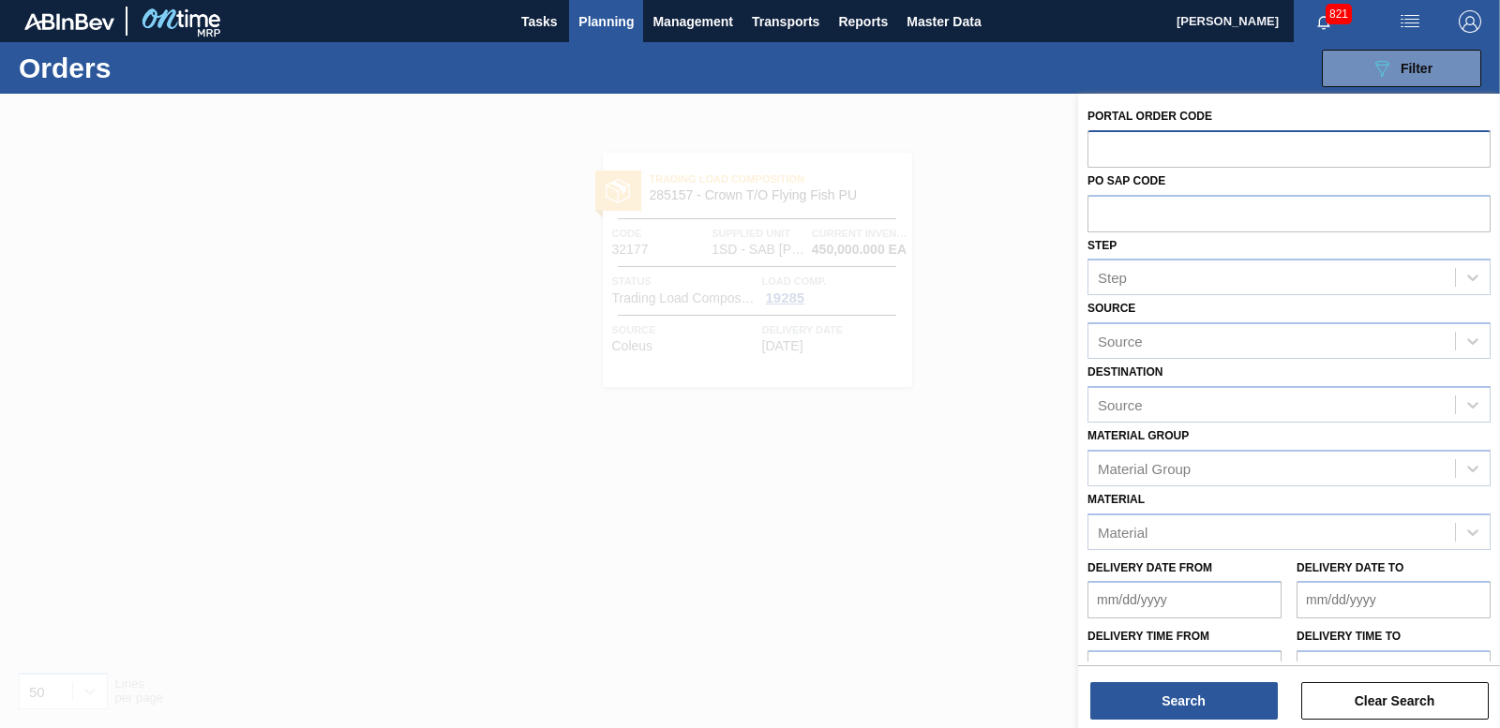
paste input "32156"
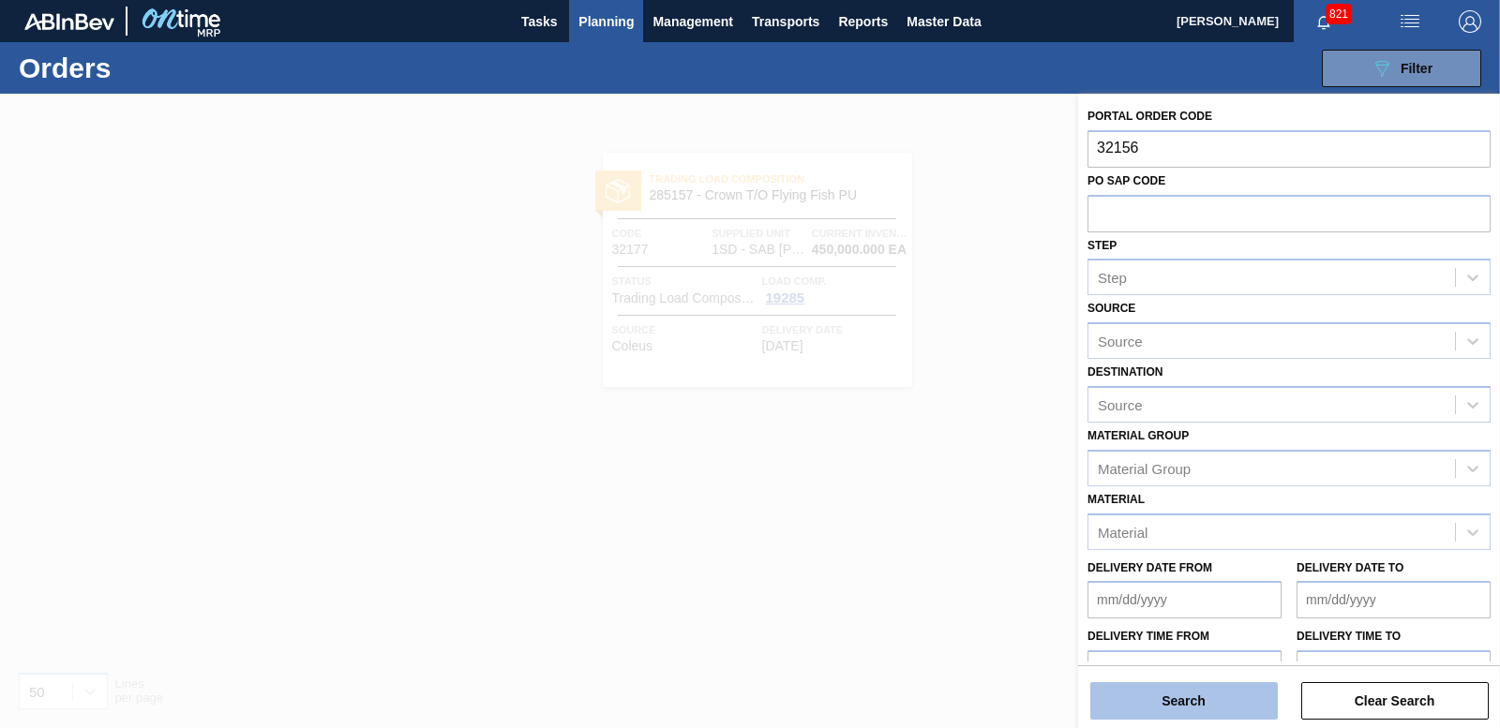
type input "32156"
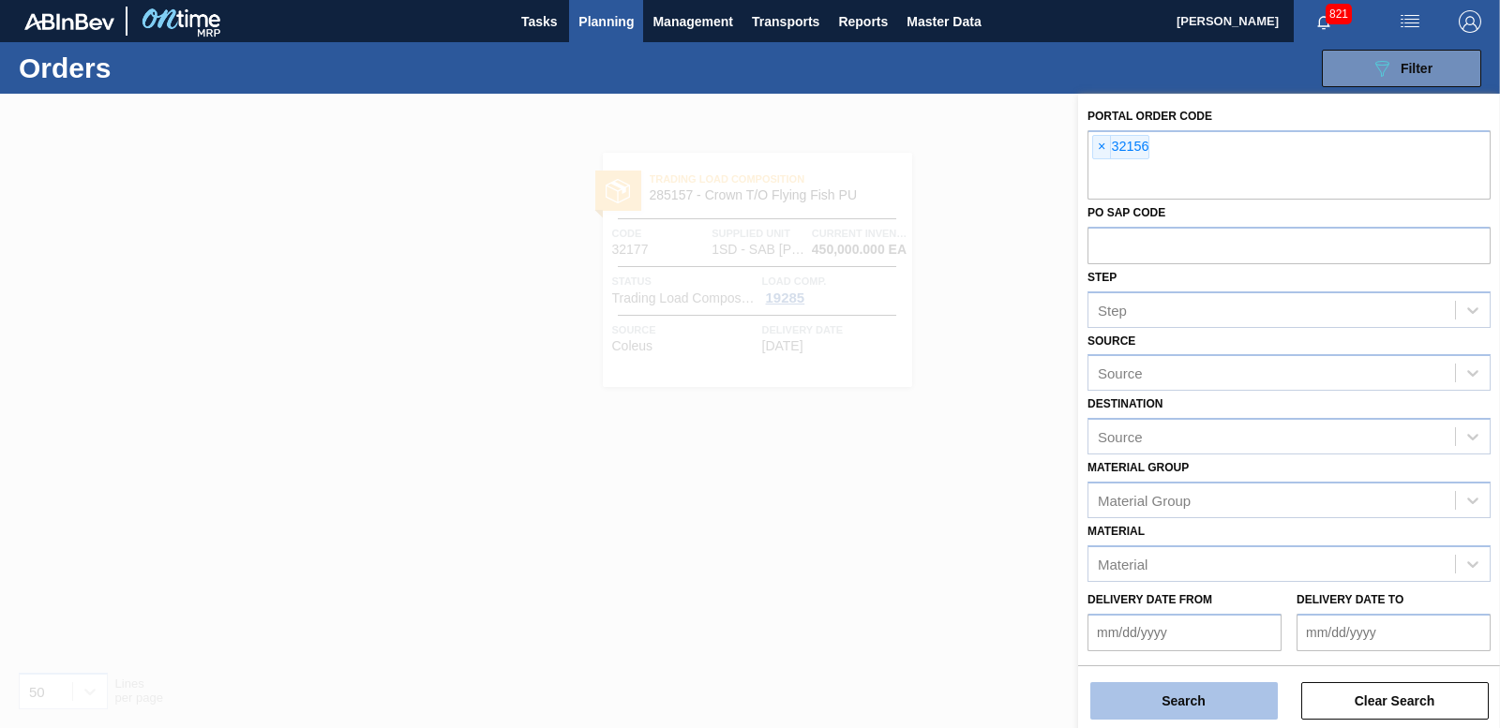
click at [1131, 696] on button "Search" at bounding box center [1183, 700] width 187 height 37
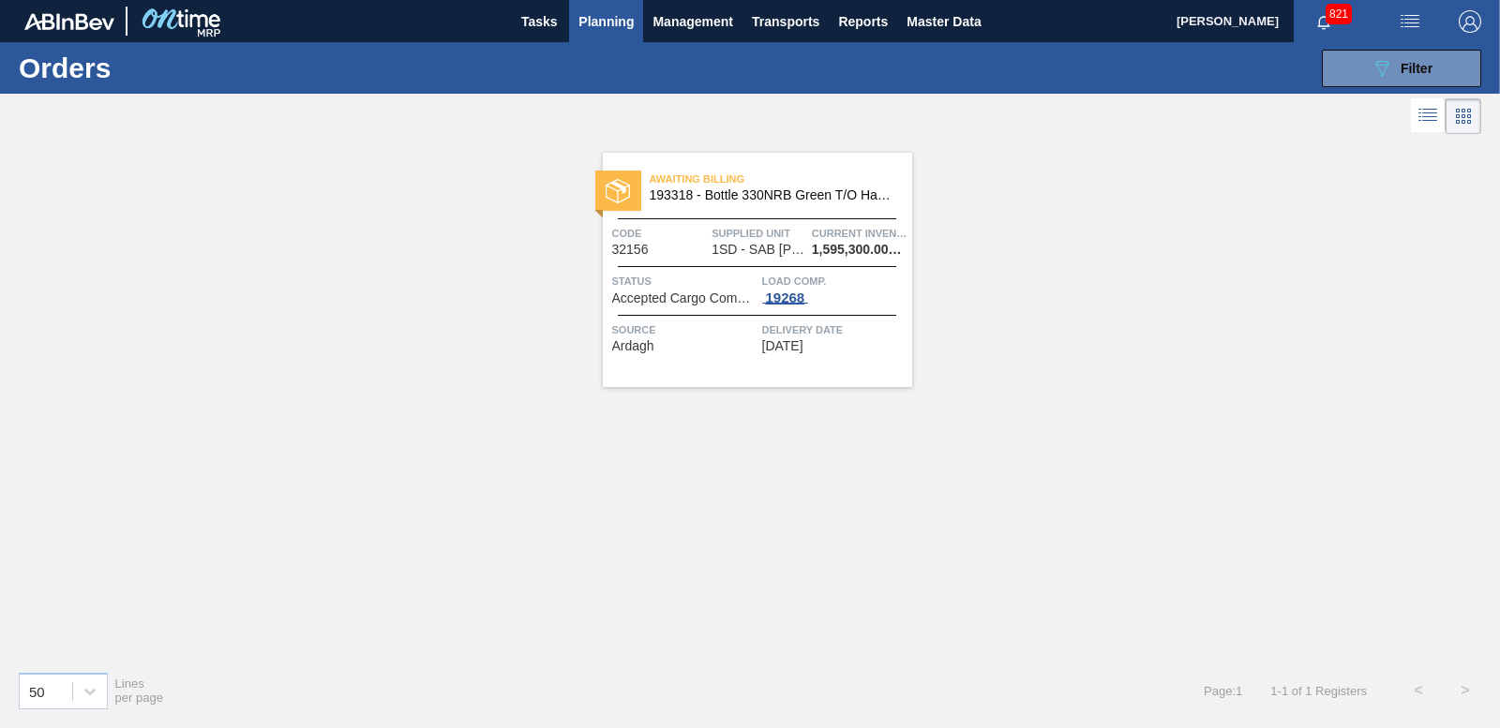
click at [787, 292] on div "19268" at bounding box center [785, 298] width 47 height 15
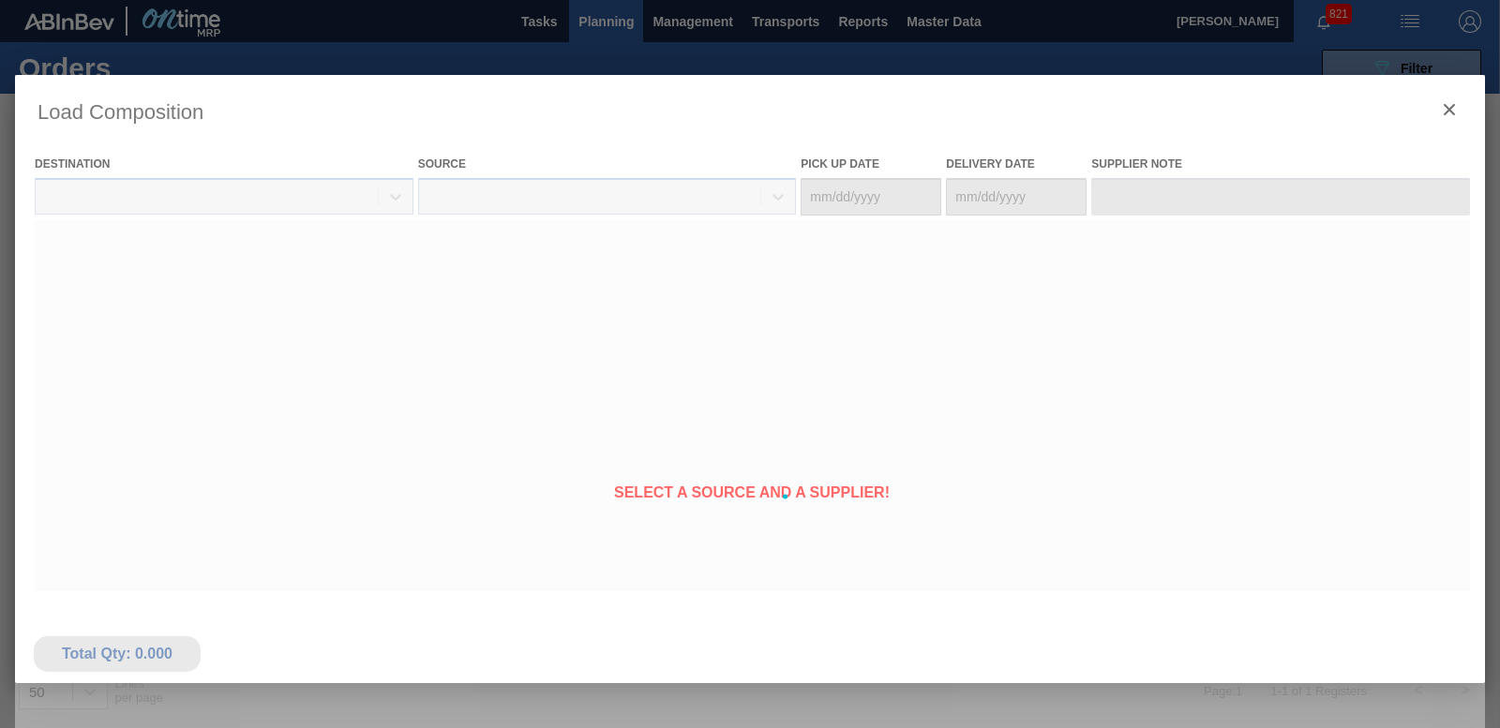
type Date "[DATE]"
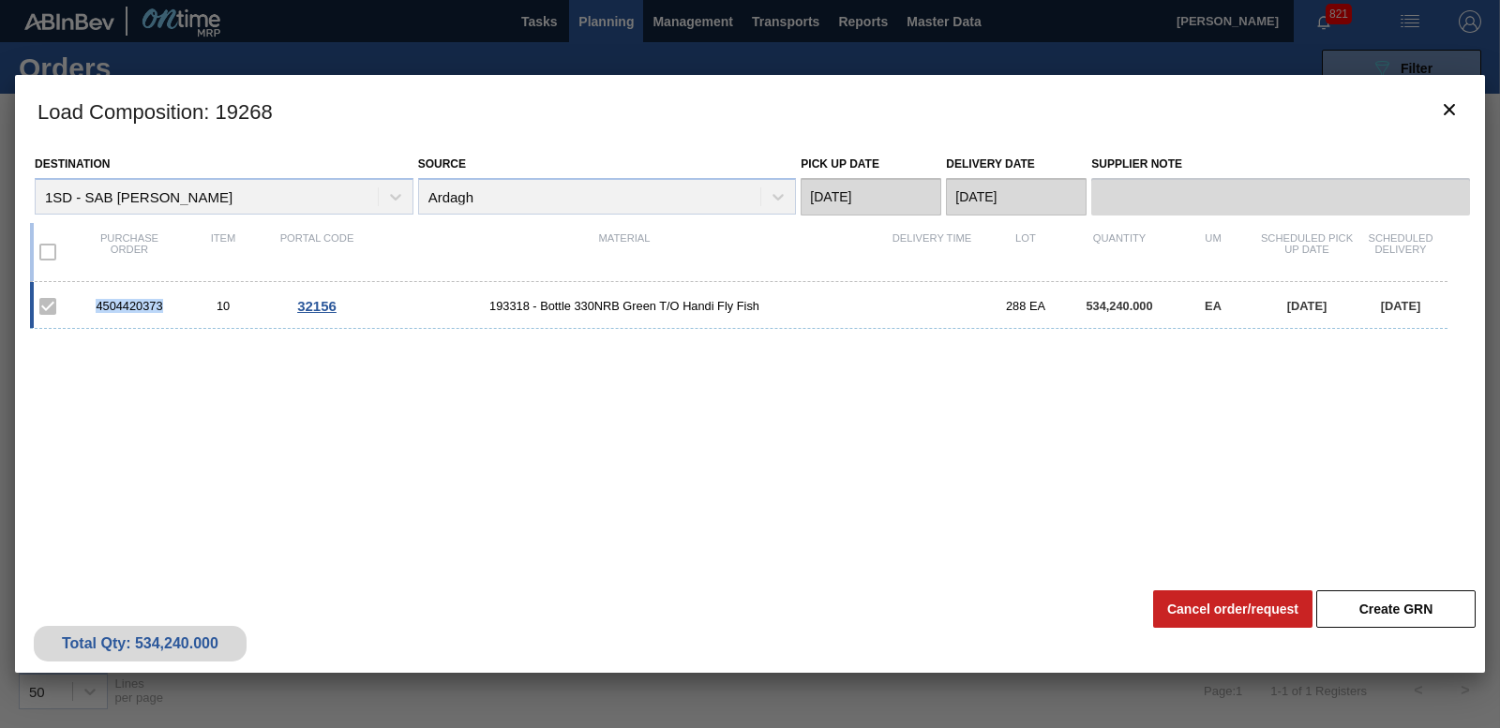
drag, startPoint x: 89, startPoint y: 299, endPoint x: 174, endPoint y: 305, distance: 85.5
click at [174, 305] on div "4504420373" at bounding box center [129, 306] width 94 height 14
copy div "4504420373"
click at [1441, 112] on icon "botão de ícone" at bounding box center [1449, 109] width 22 height 22
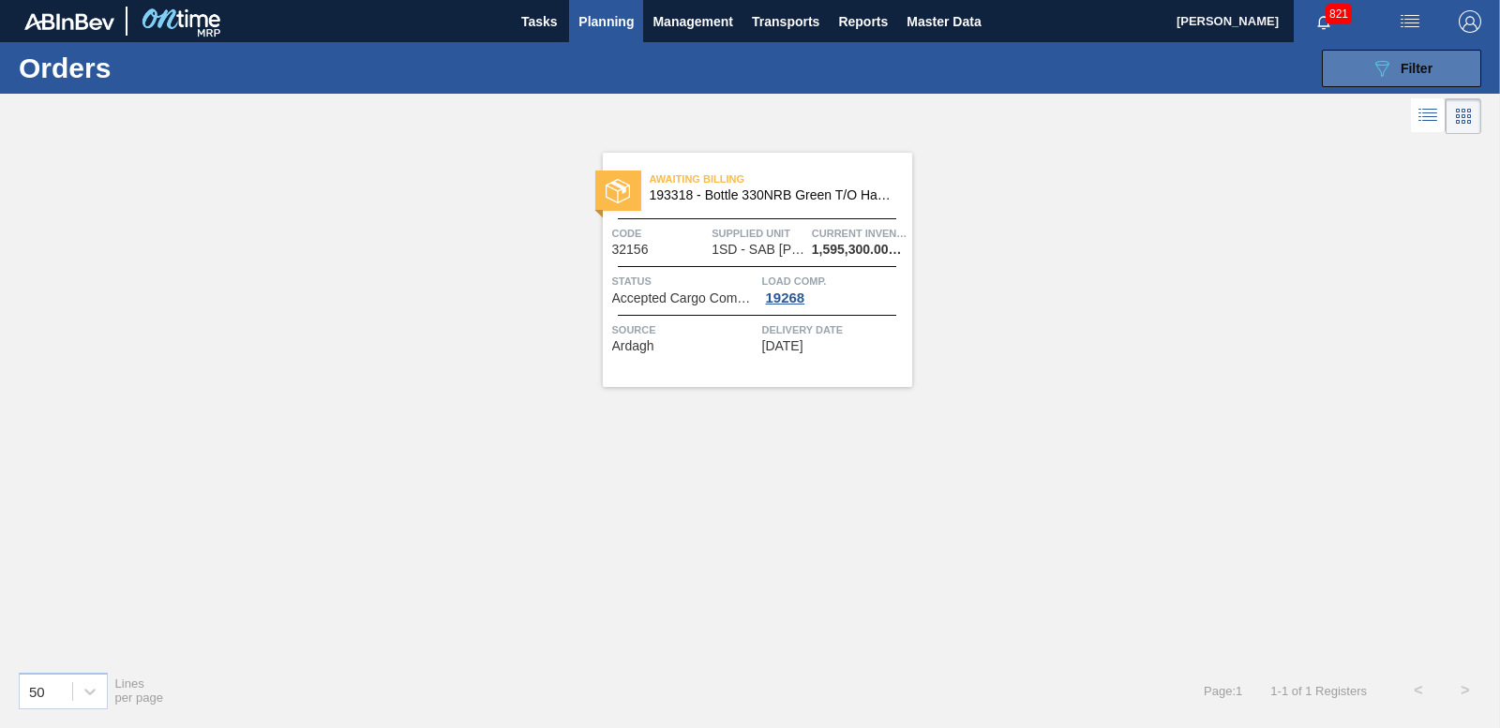
click at [1409, 62] on span "Filter" at bounding box center [1416, 68] width 32 height 15
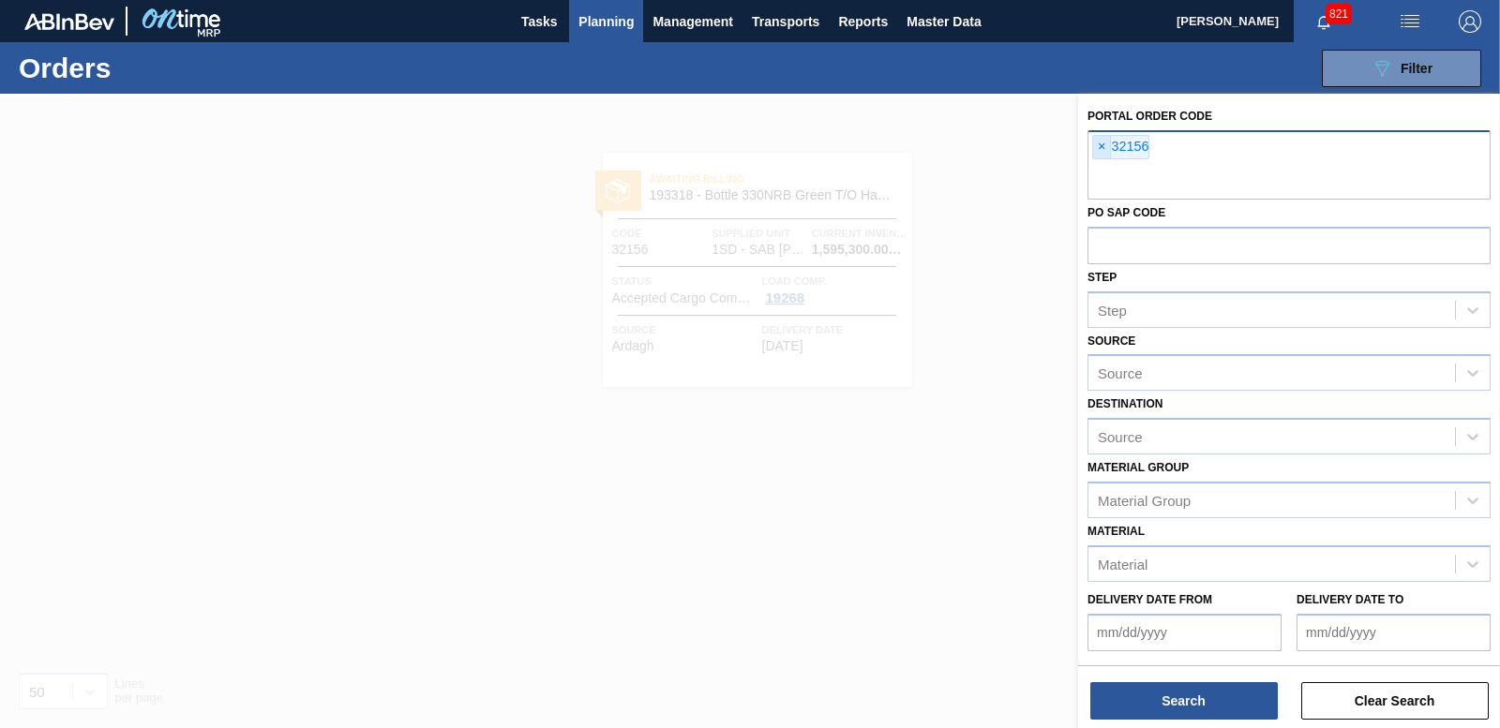
click at [1106, 149] on span "×" at bounding box center [1102, 147] width 18 height 22
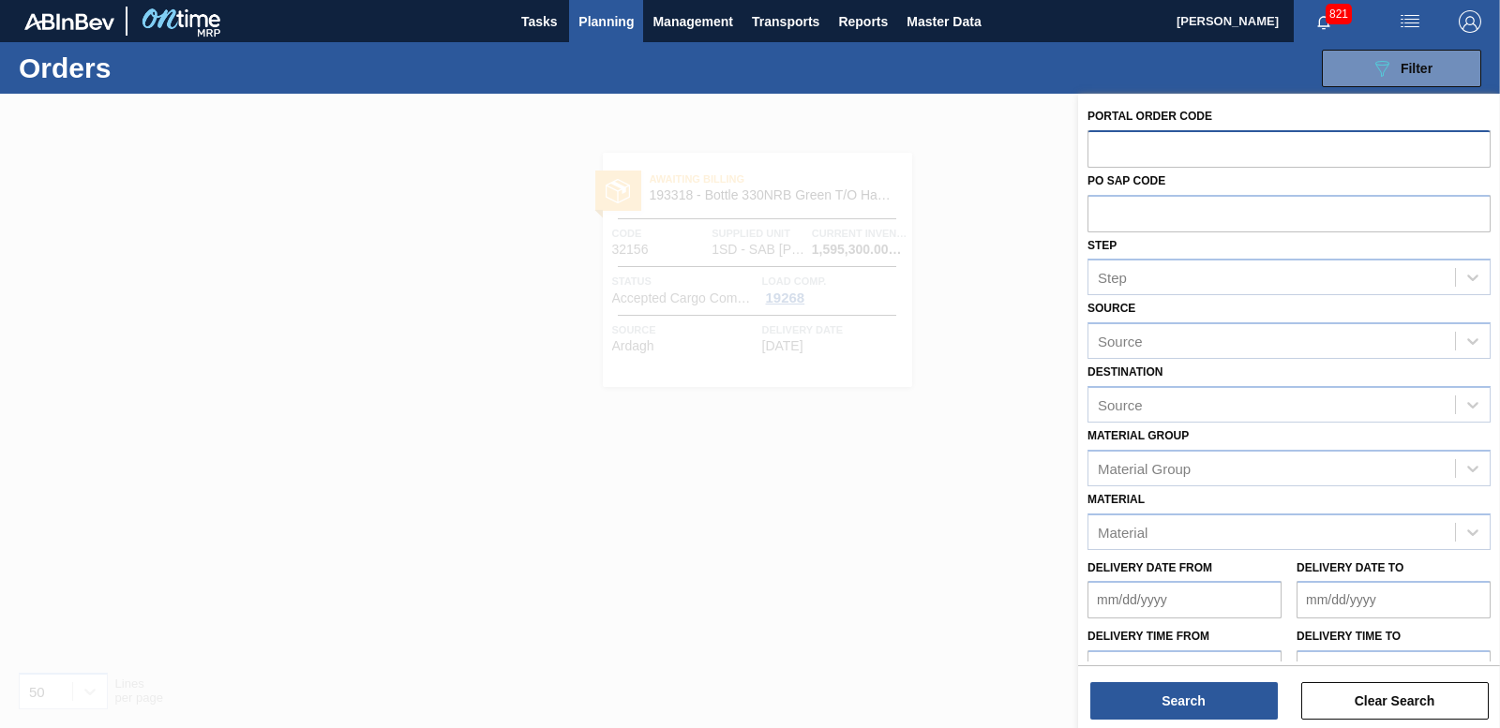
paste input "32157"
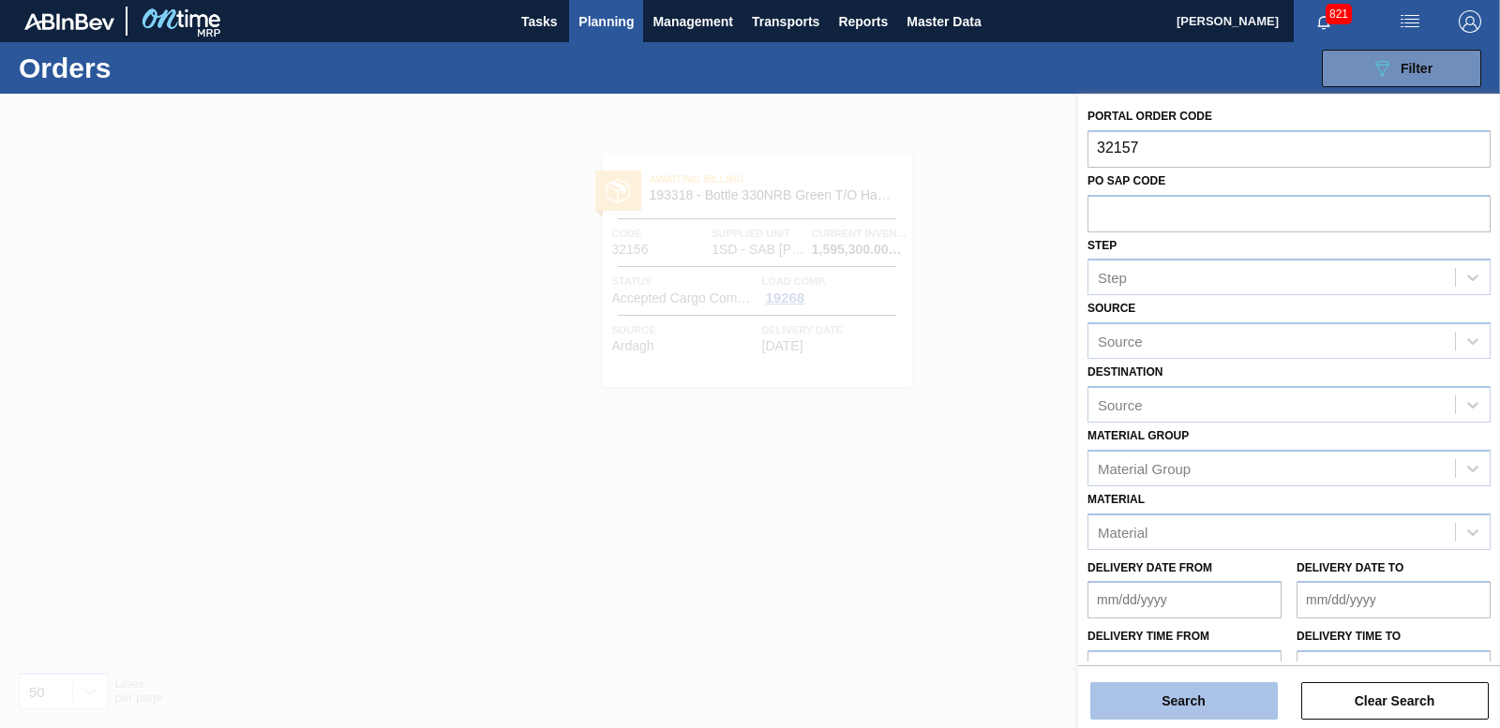
type input "32157"
click at [1161, 695] on button "Search" at bounding box center [1183, 700] width 187 height 37
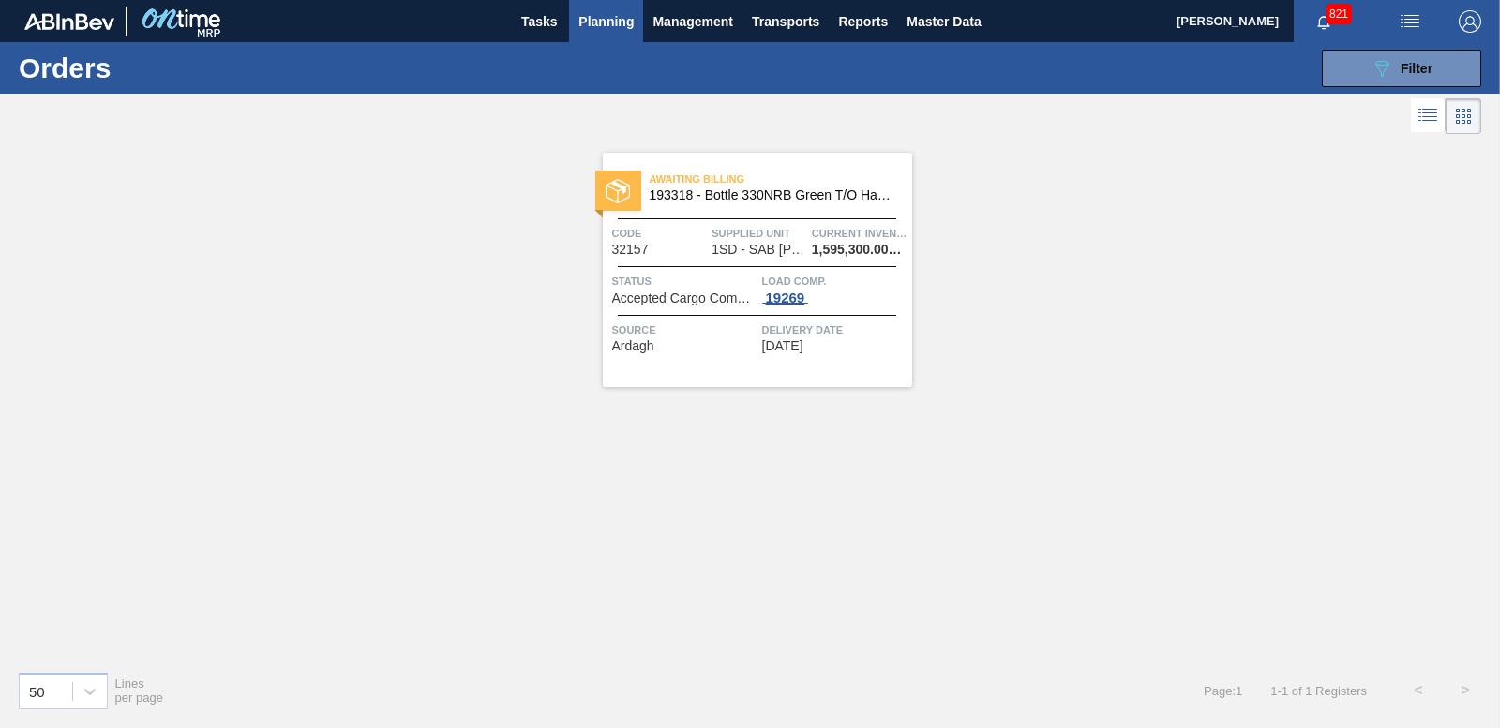
click at [779, 298] on div "19269" at bounding box center [785, 298] width 47 height 15
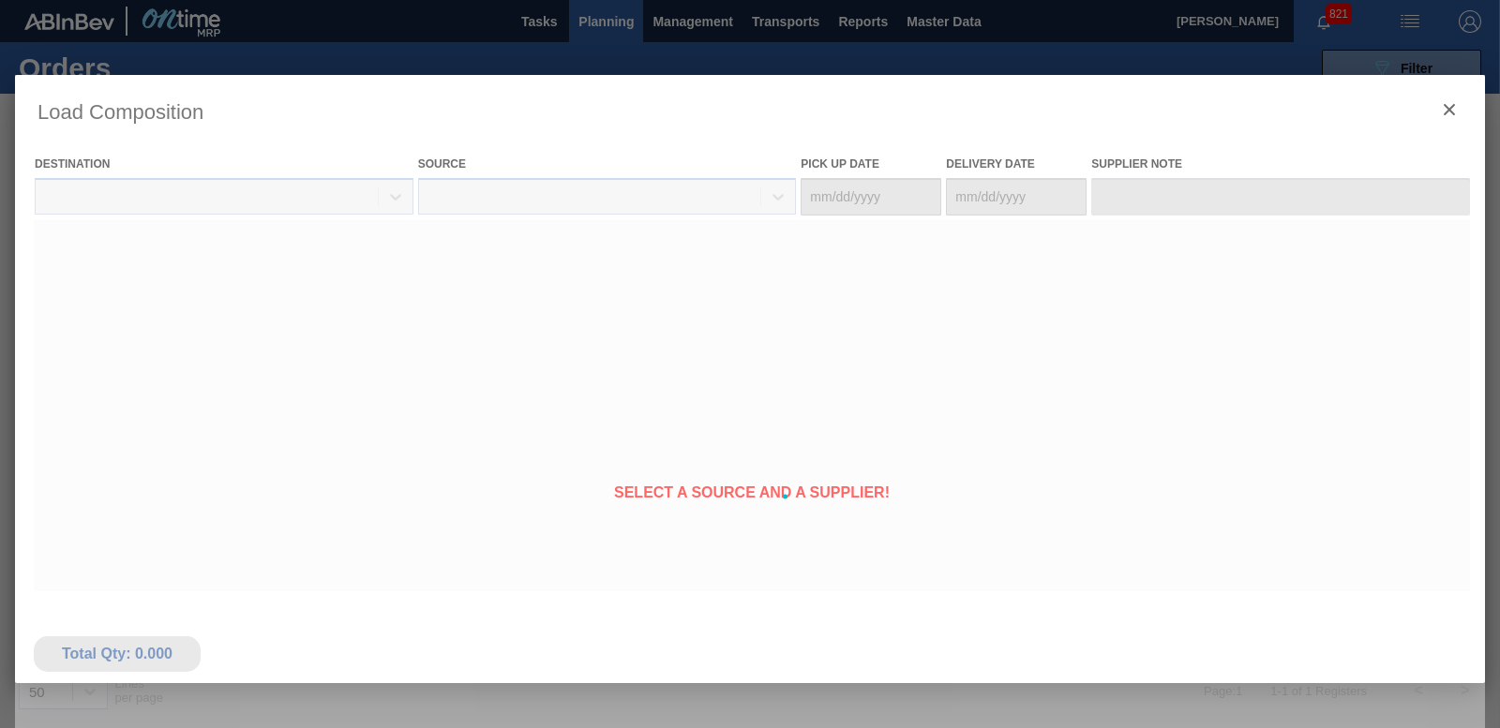
type Date "[DATE]"
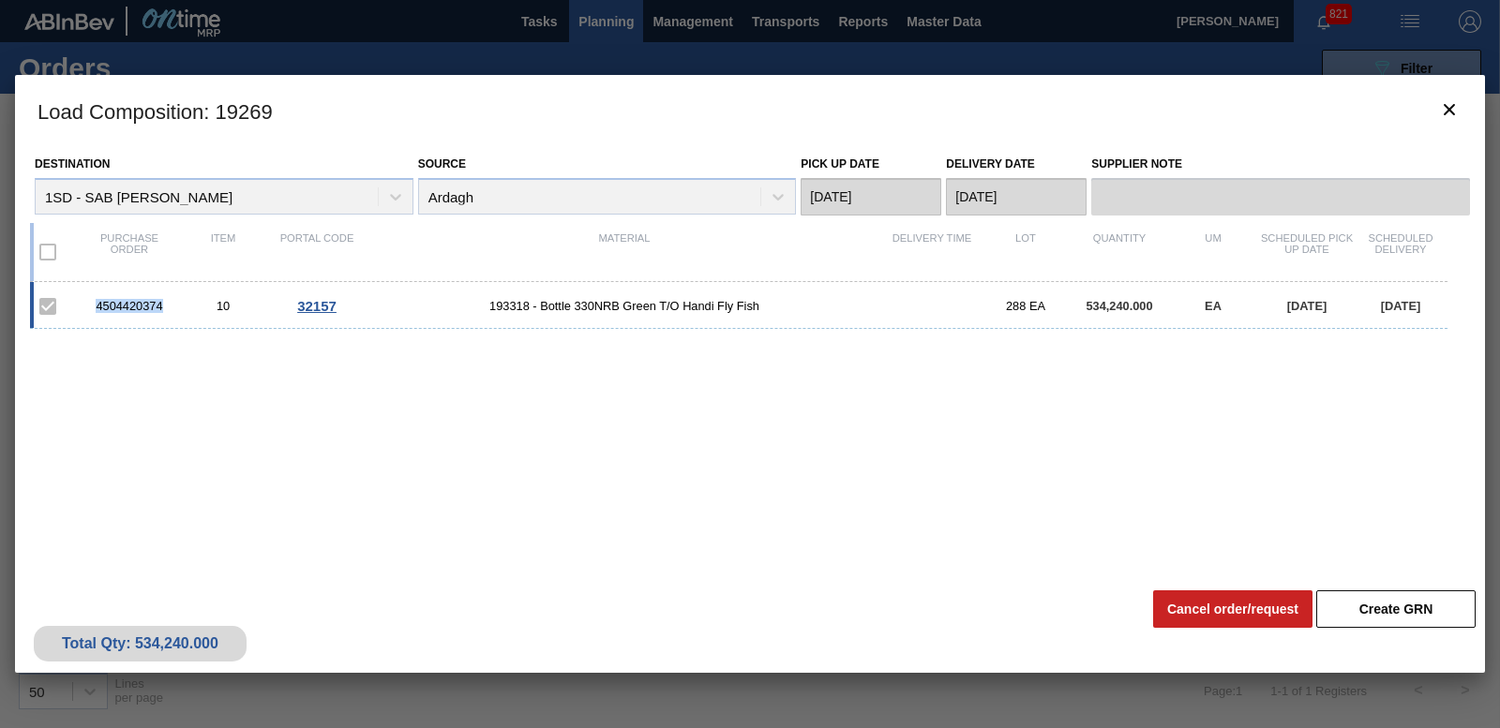
drag, startPoint x: 89, startPoint y: 303, endPoint x: 169, endPoint y: 318, distance: 81.1
click at [169, 318] on div "4504420374 10 32157 193318 - Bottle 330NRB Green T/O Handi Fly Fish 288 EA 534,…" at bounding box center [738, 305] width 1417 height 47
copy div "4504420374"
click at [1437, 119] on button "botão de ícone" at bounding box center [1449, 110] width 45 height 45
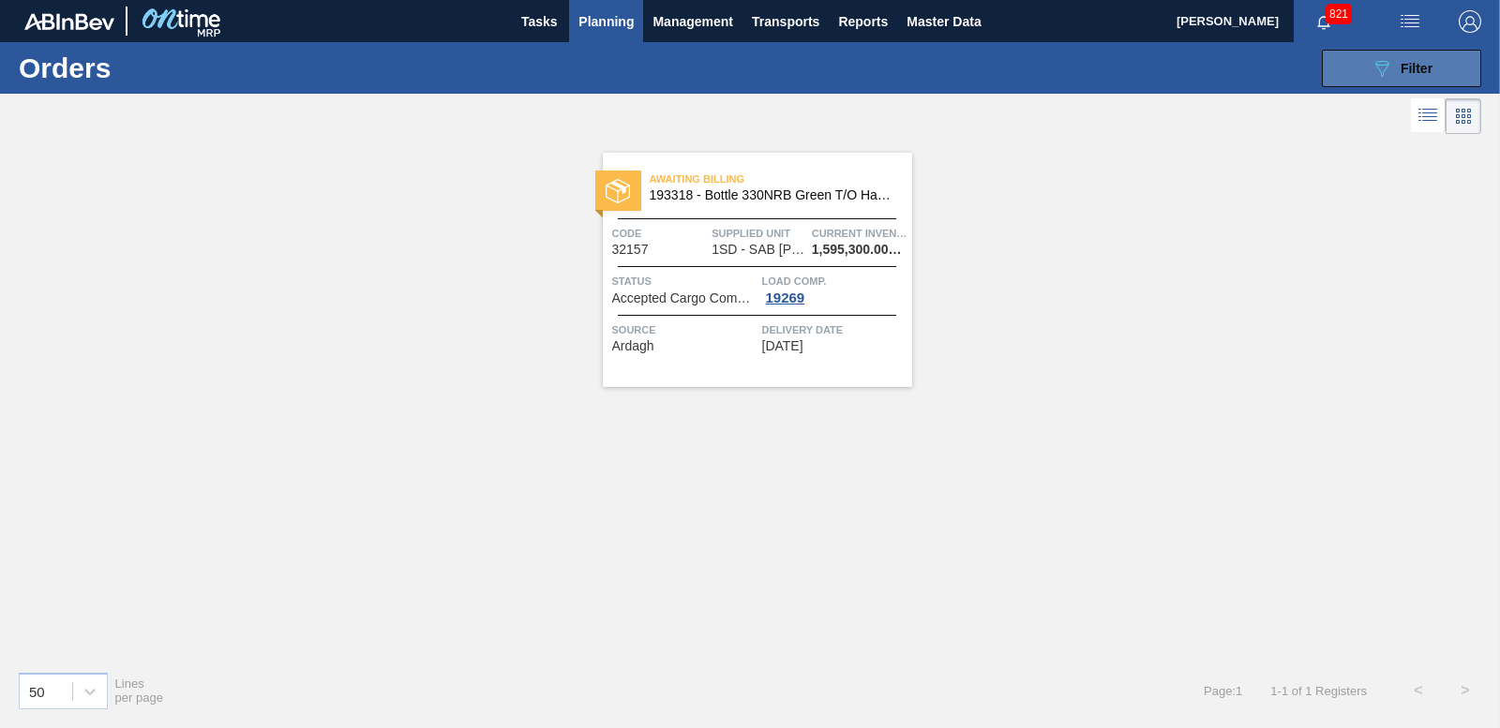
click at [1369, 77] on button "089F7B8B-B2A5-4AFE-B5C0-19BA573D28AC Filter" at bounding box center [1401, 68] width 159 height 37
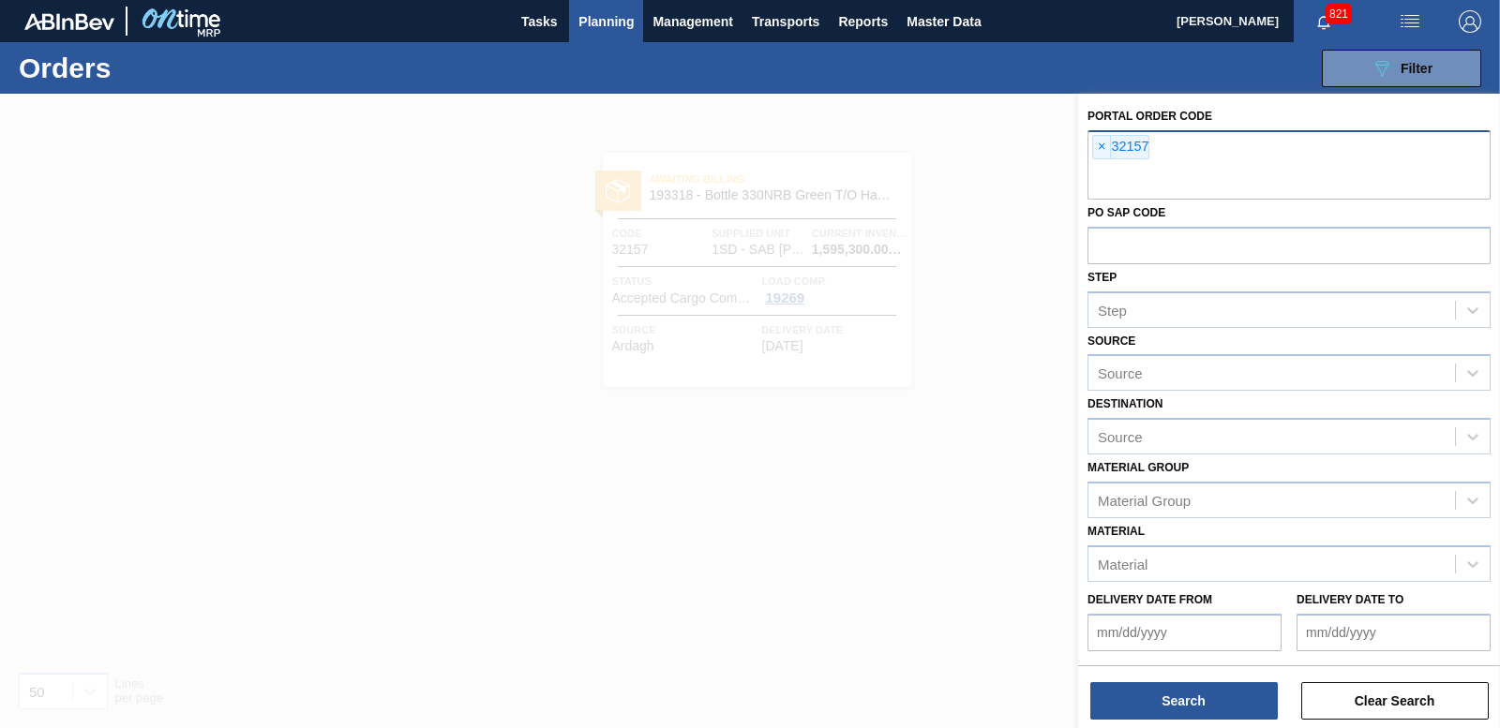
click at [1101, 146] on span "×" at bounding box center [1102, 147] width 18 height 22
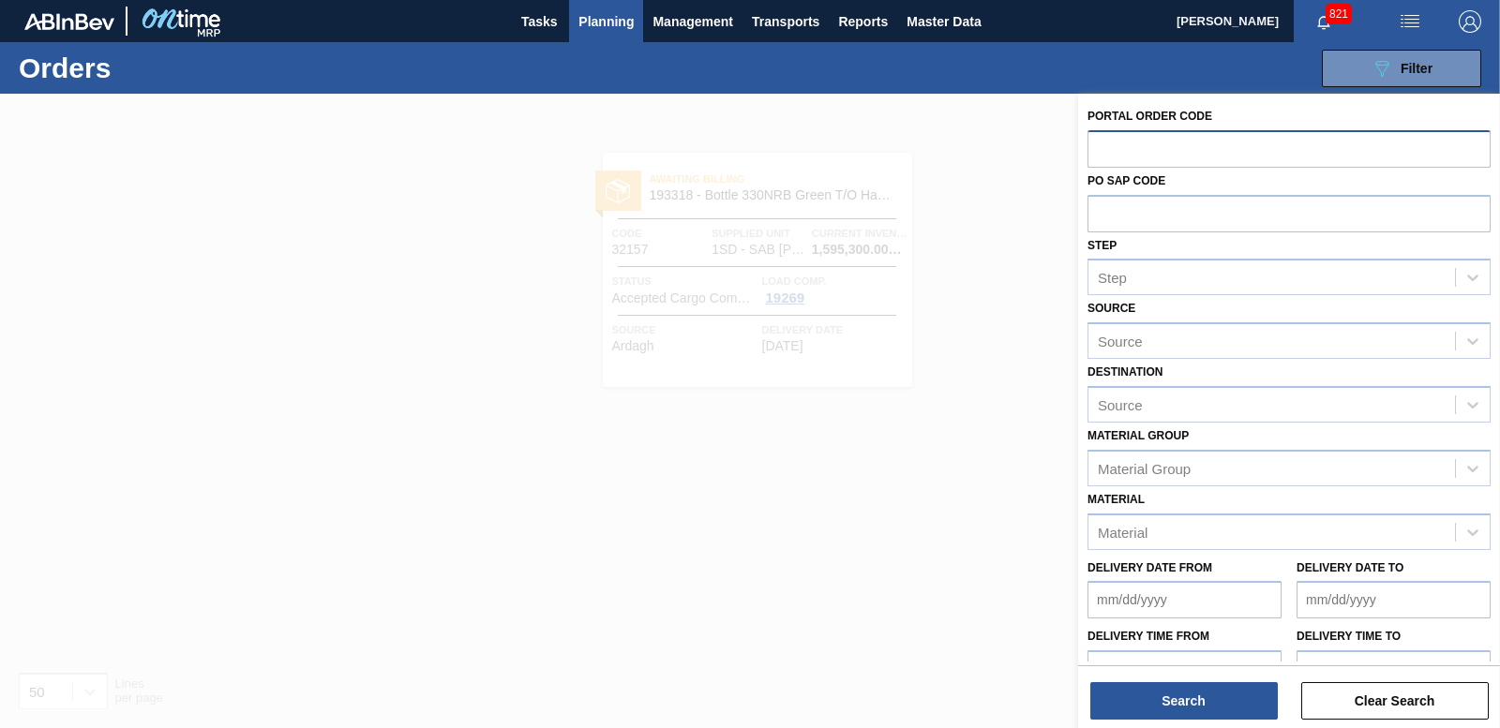
paste input "32158"
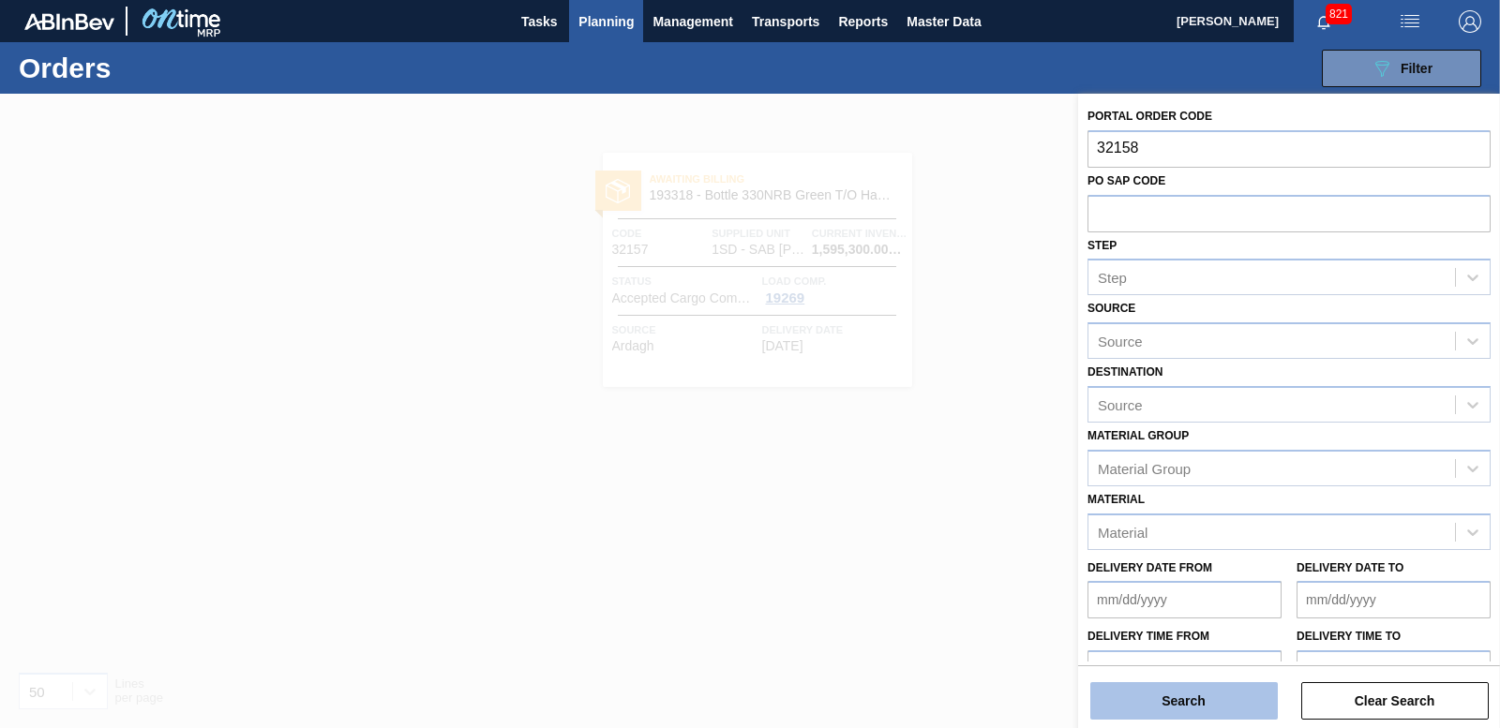
type input "32158"
click at [1153, 696] on button "Search" at bounding box center [1183, 700] width 187 height 37
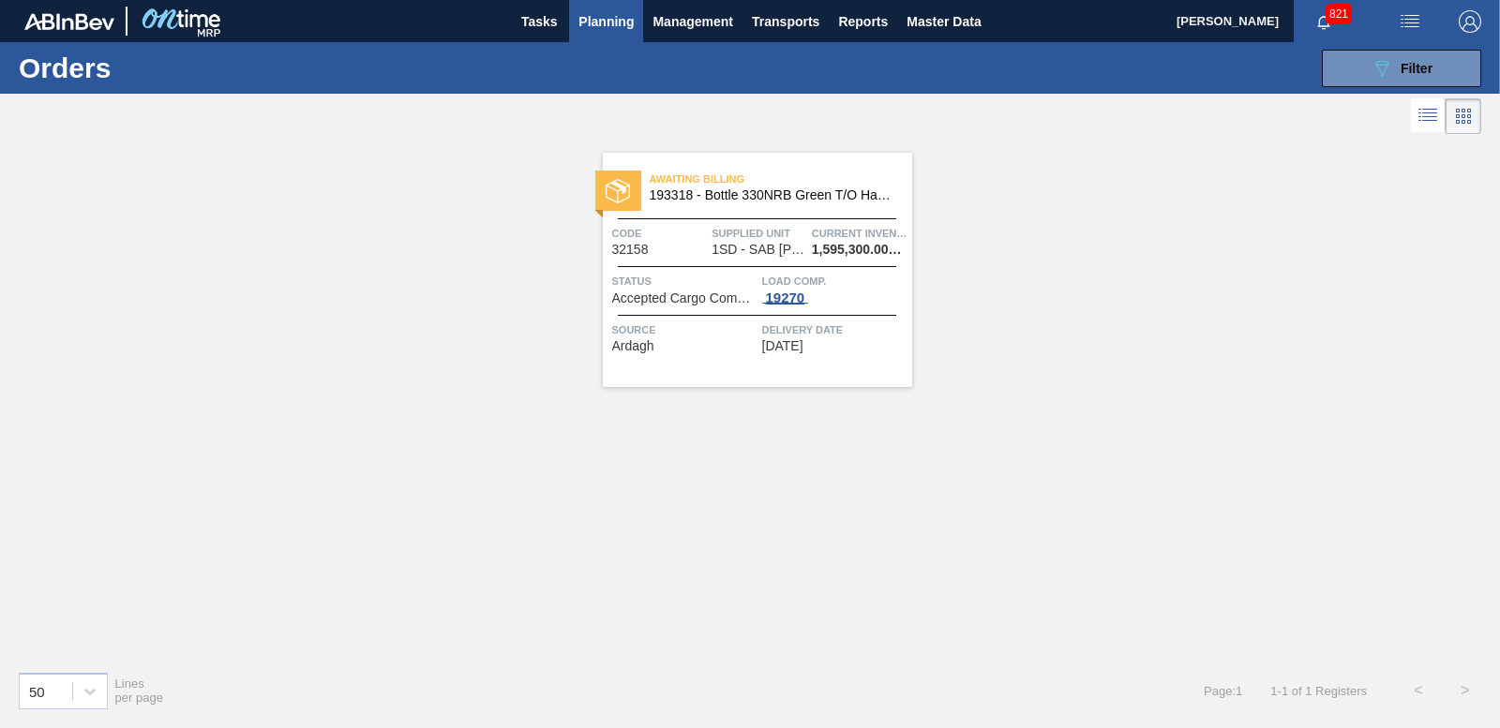
click at [773, 300] on div "19270" at bounding box center [785, 298] width 47 height 15
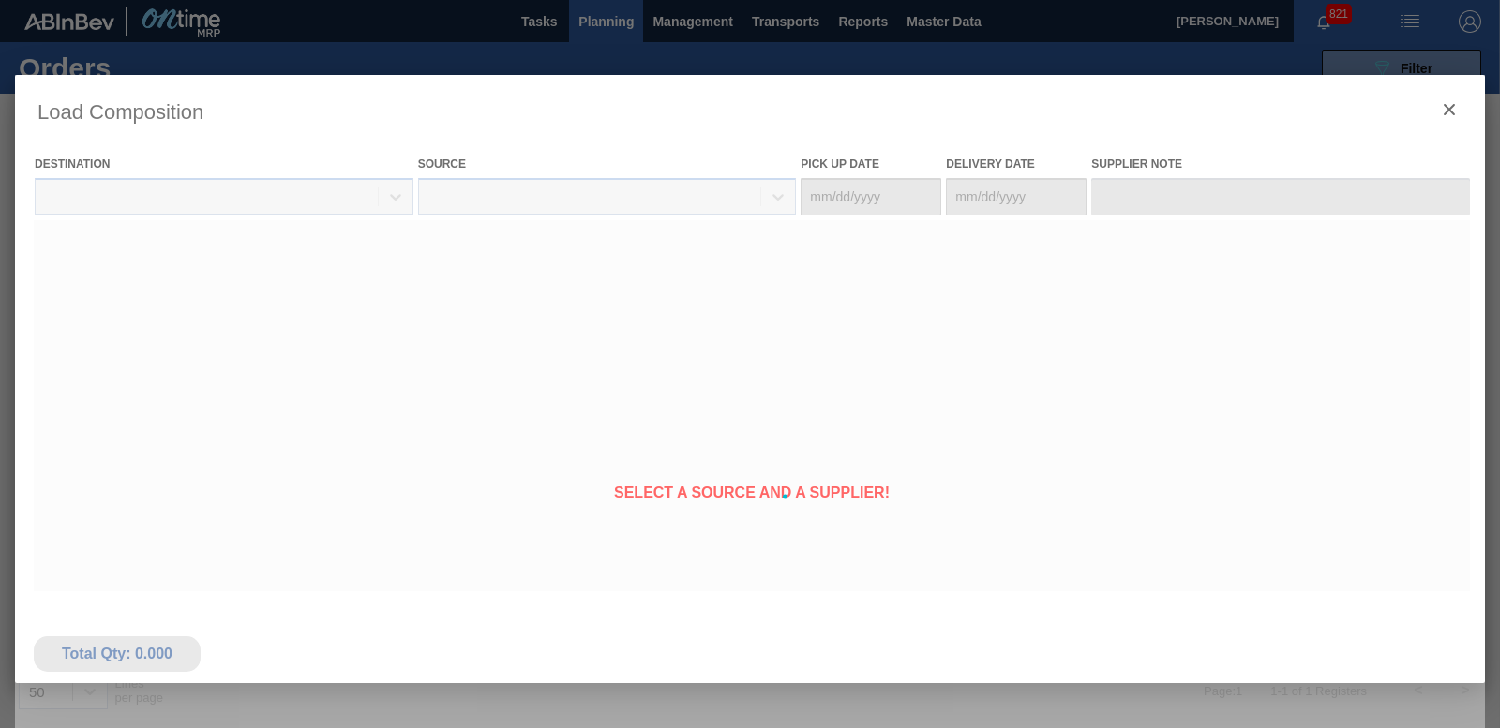
type Date "[DATE]"
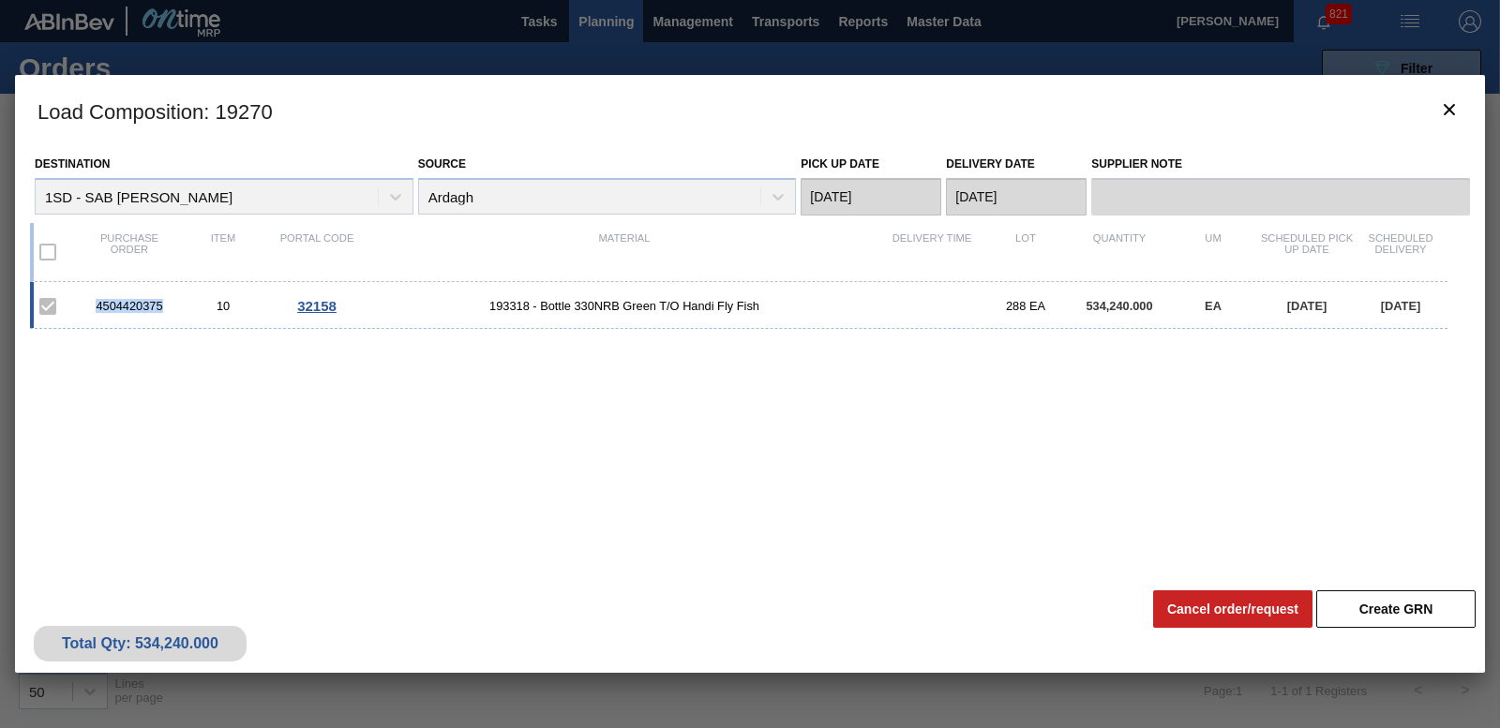
drag, startPoint x: 85, startPoint y: 309, endPoint x: 170, endPoint y: 308, distance: 84.4
click at [170, 308] on div "4504420375" at bounding box center [129, 306] width 94 height 14
copy div "4504420375"
click at [1448, 101] on icon "botão de ícone" at bounding box center [1449, 109] width 22 height 22
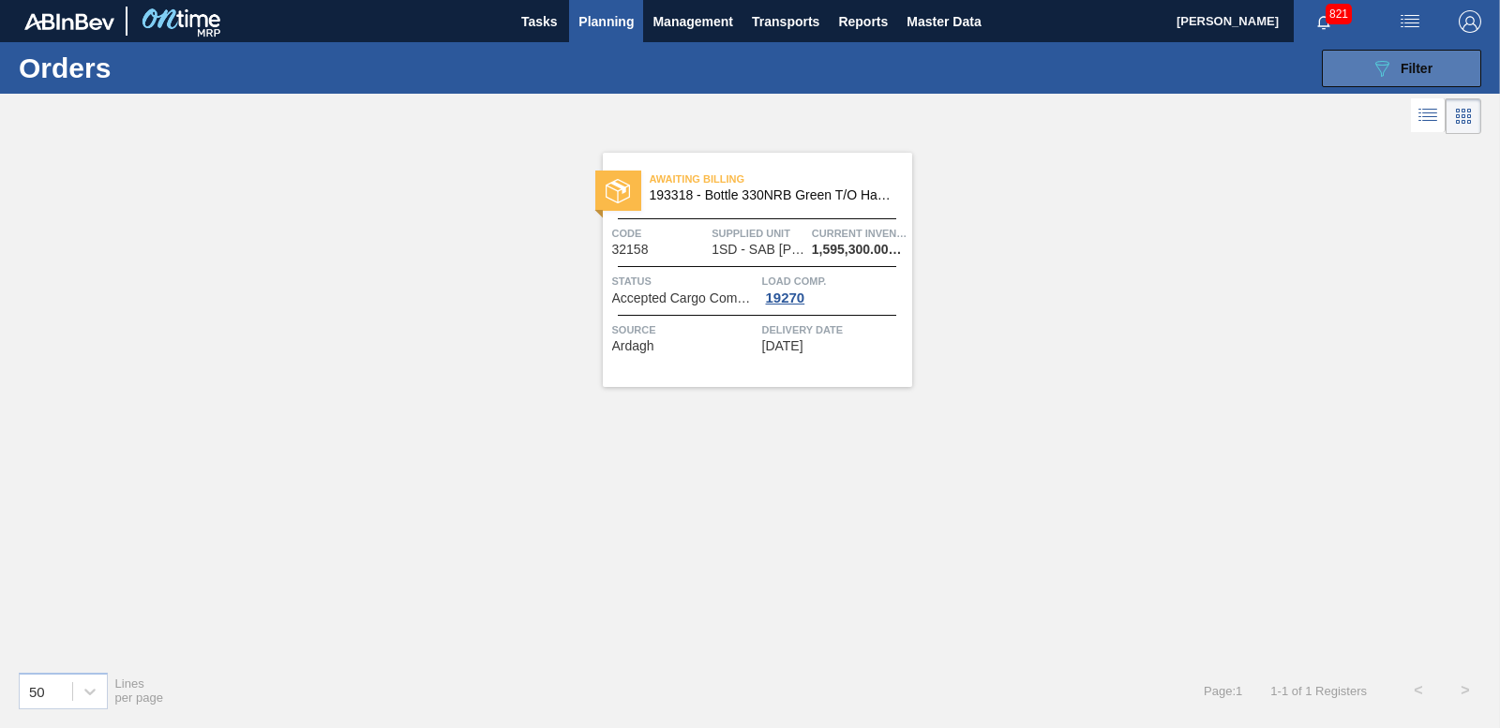
click at [1424, 82] on button "089F7B8B-B2A5-4AFE-B5C0-19BA573D28AC Filter" at bounding box center [1401, 68] width 159 height 37
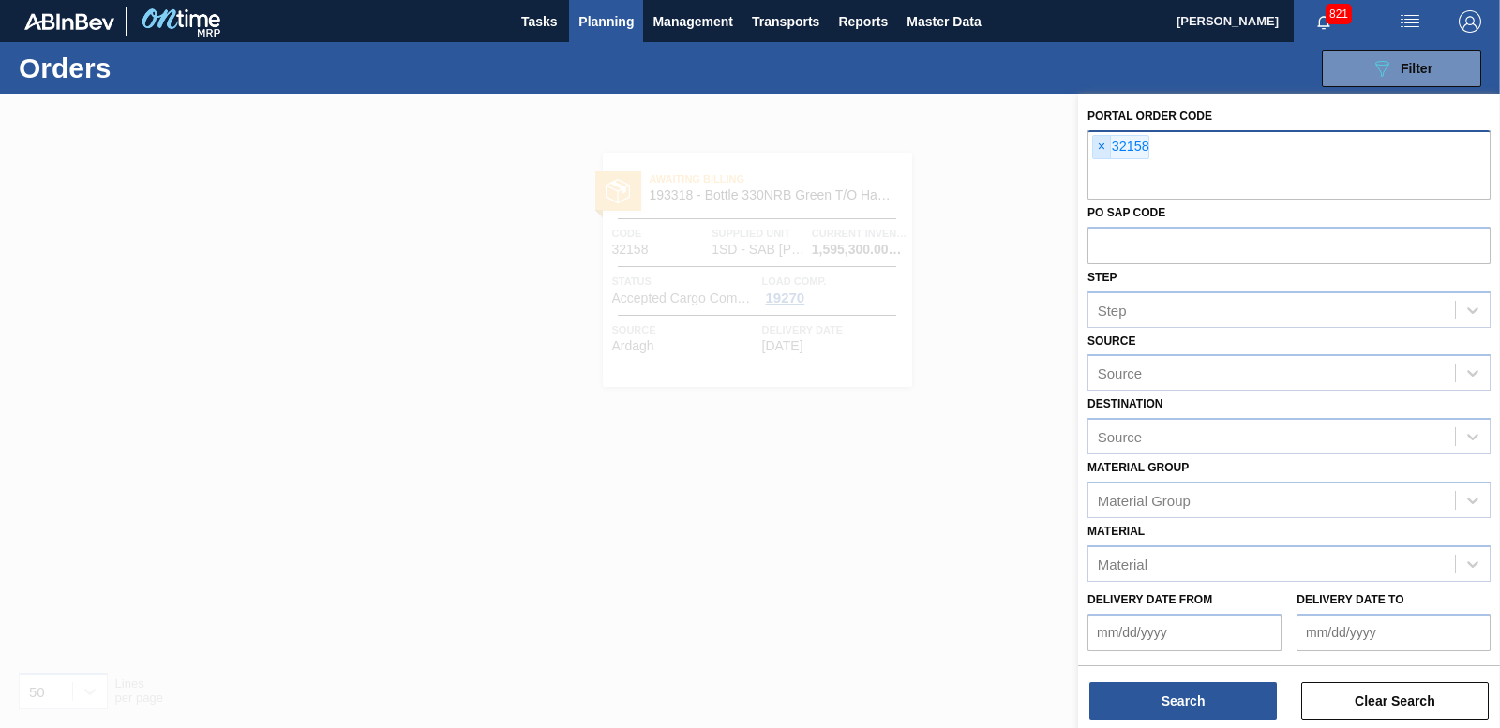
click at [1095, 147] on span "×" at bounding box center [1102, 147] width 18 height 22
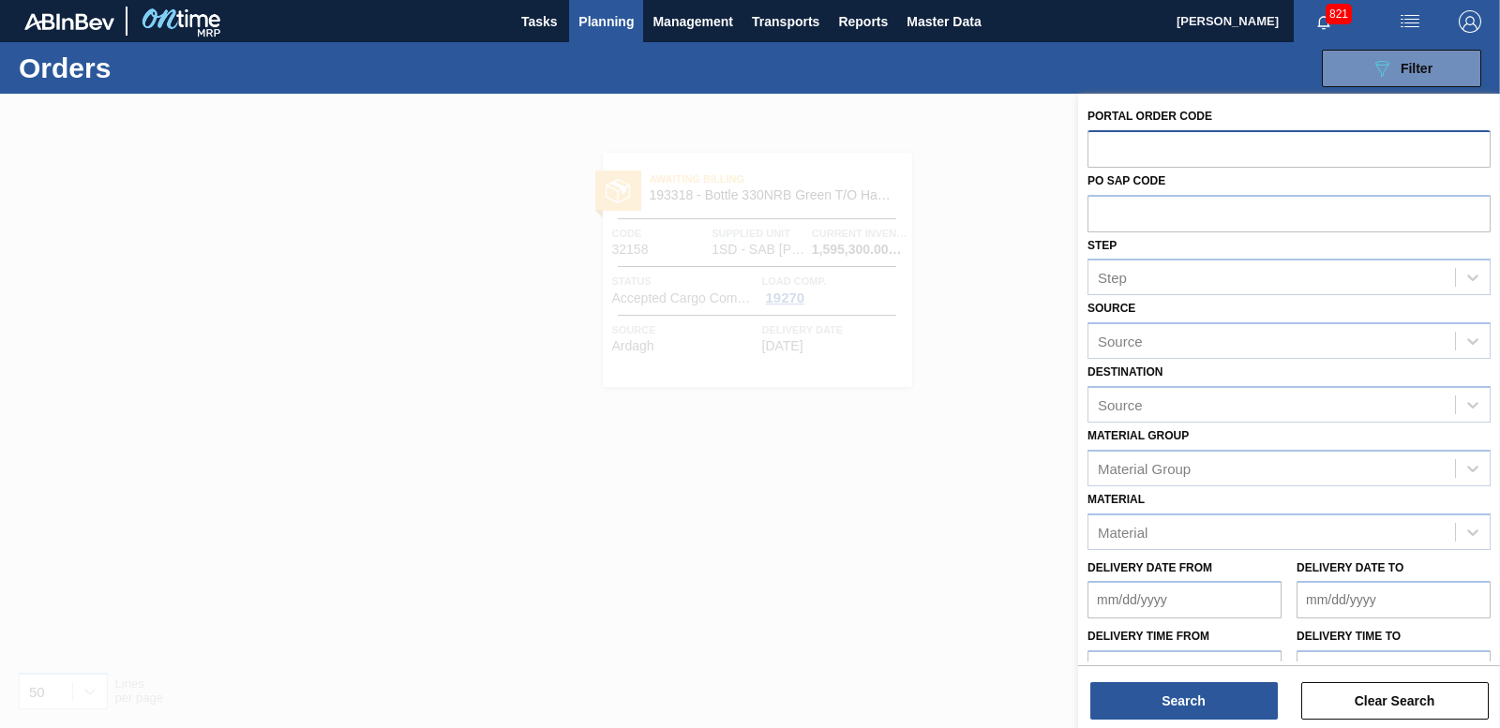
paste input "32159"
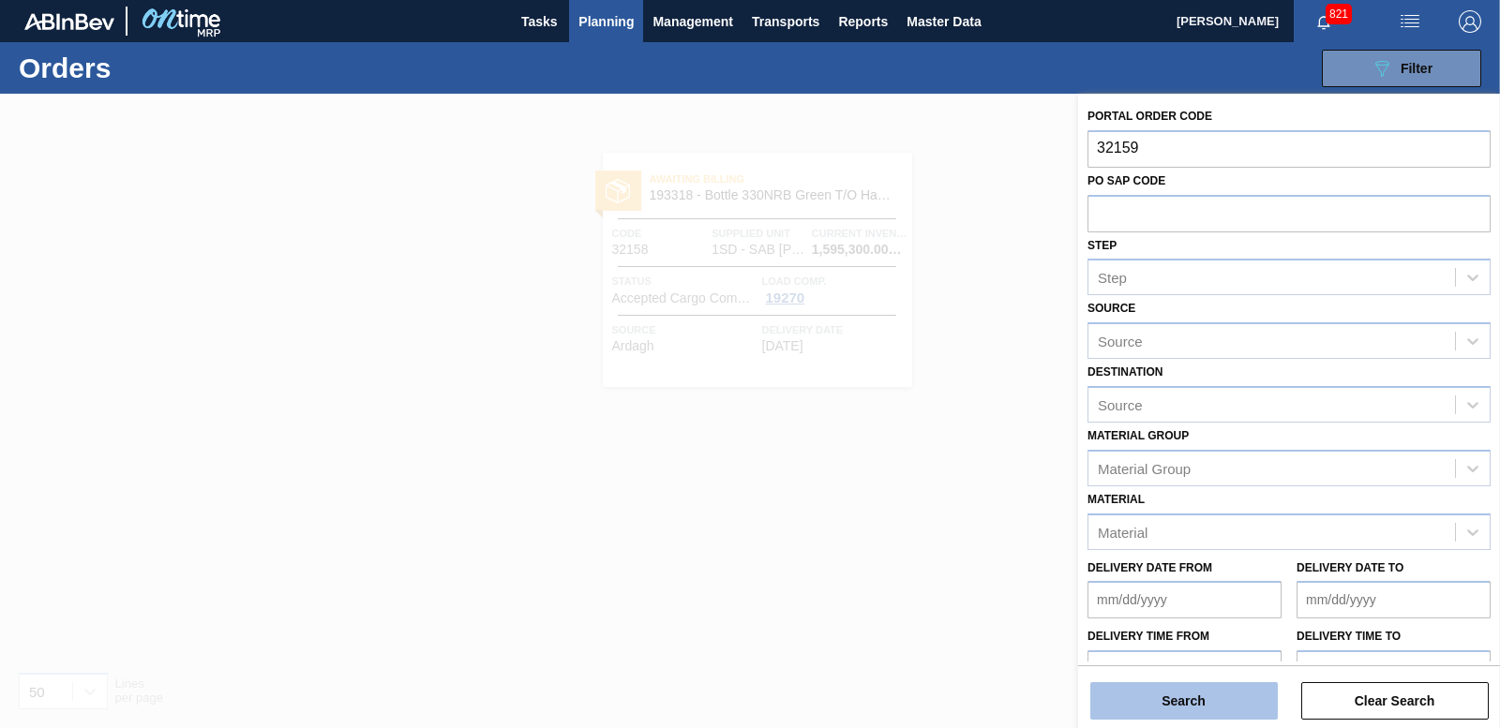
type input "32159"
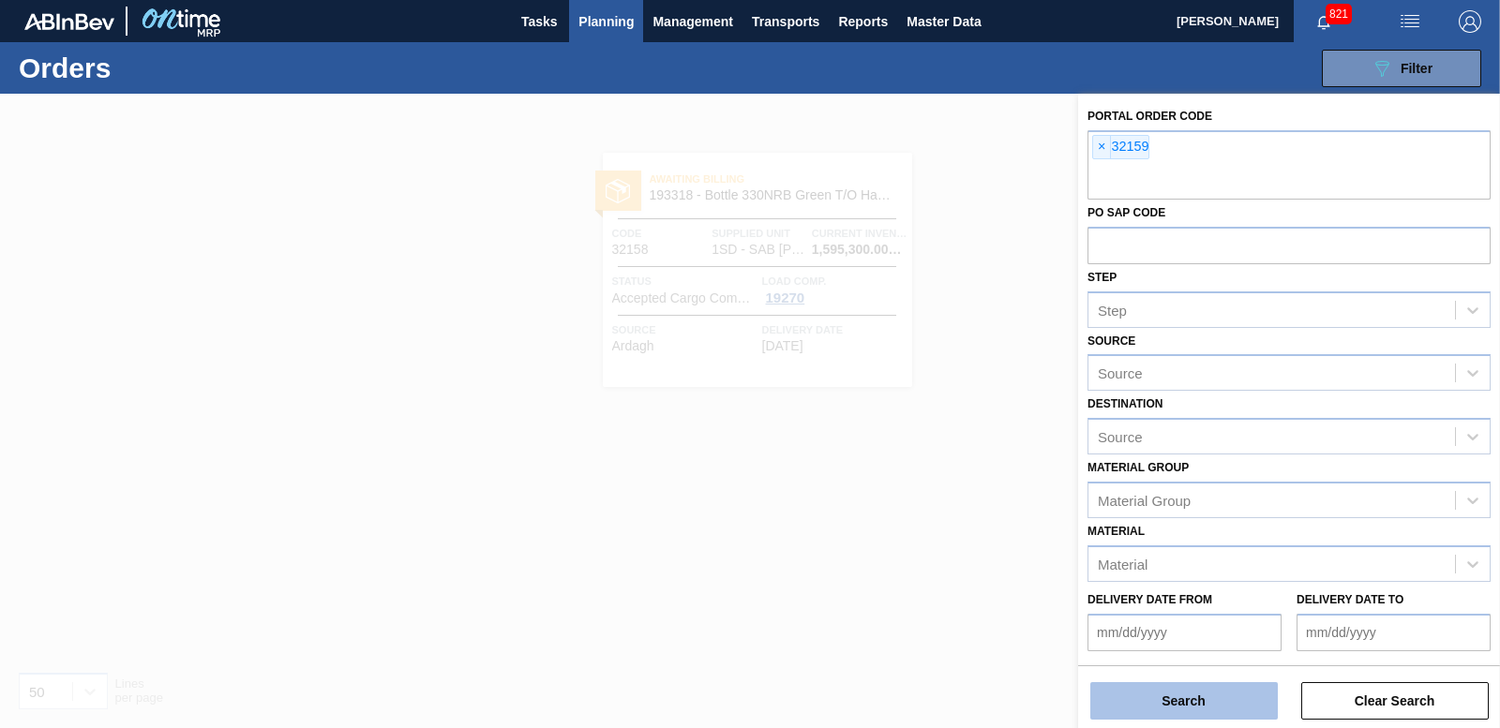
click at [1170, 694] on button "Search" at bounding box center [1183, 700] width 187 height 37
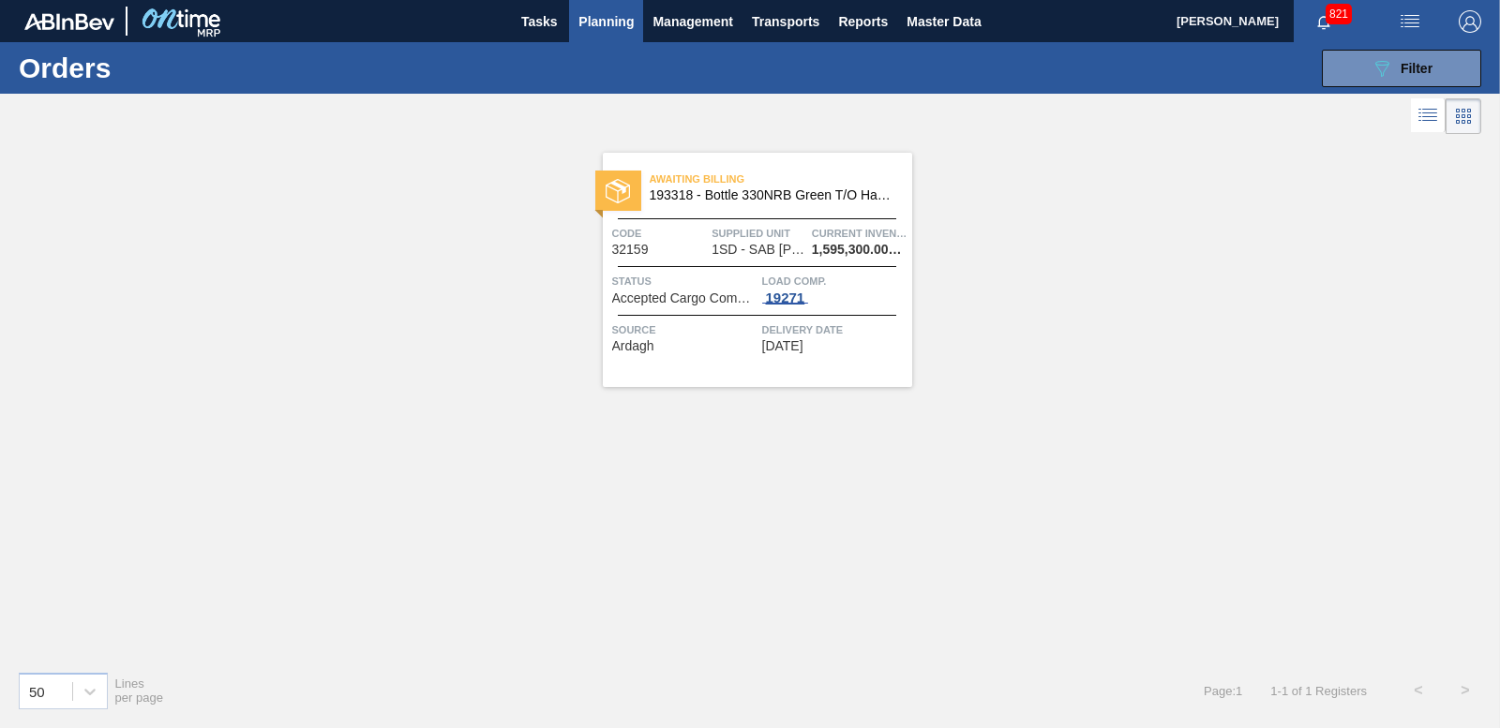
click at [794, 300] on div "19271" at bounding box center [785, 298] width 47 height 15
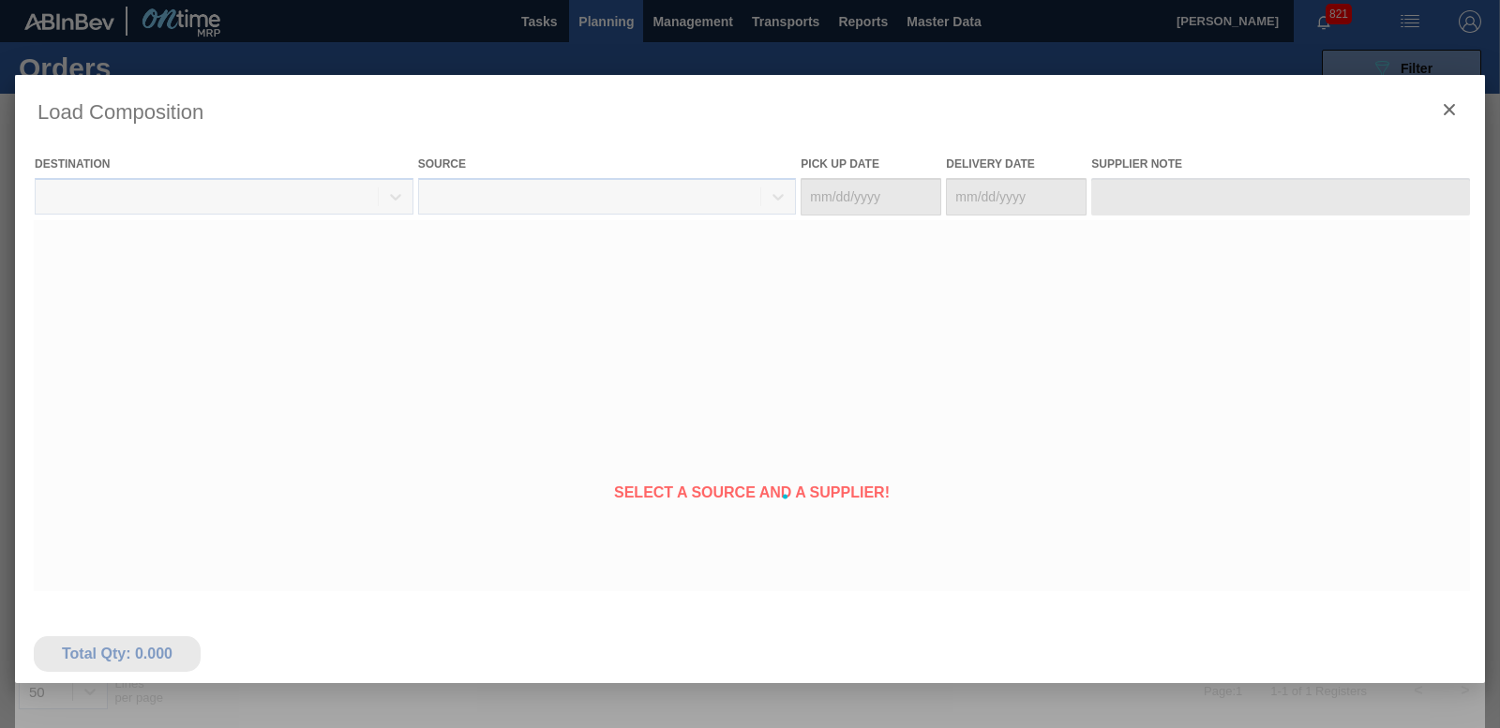
type Date "[DATE]"
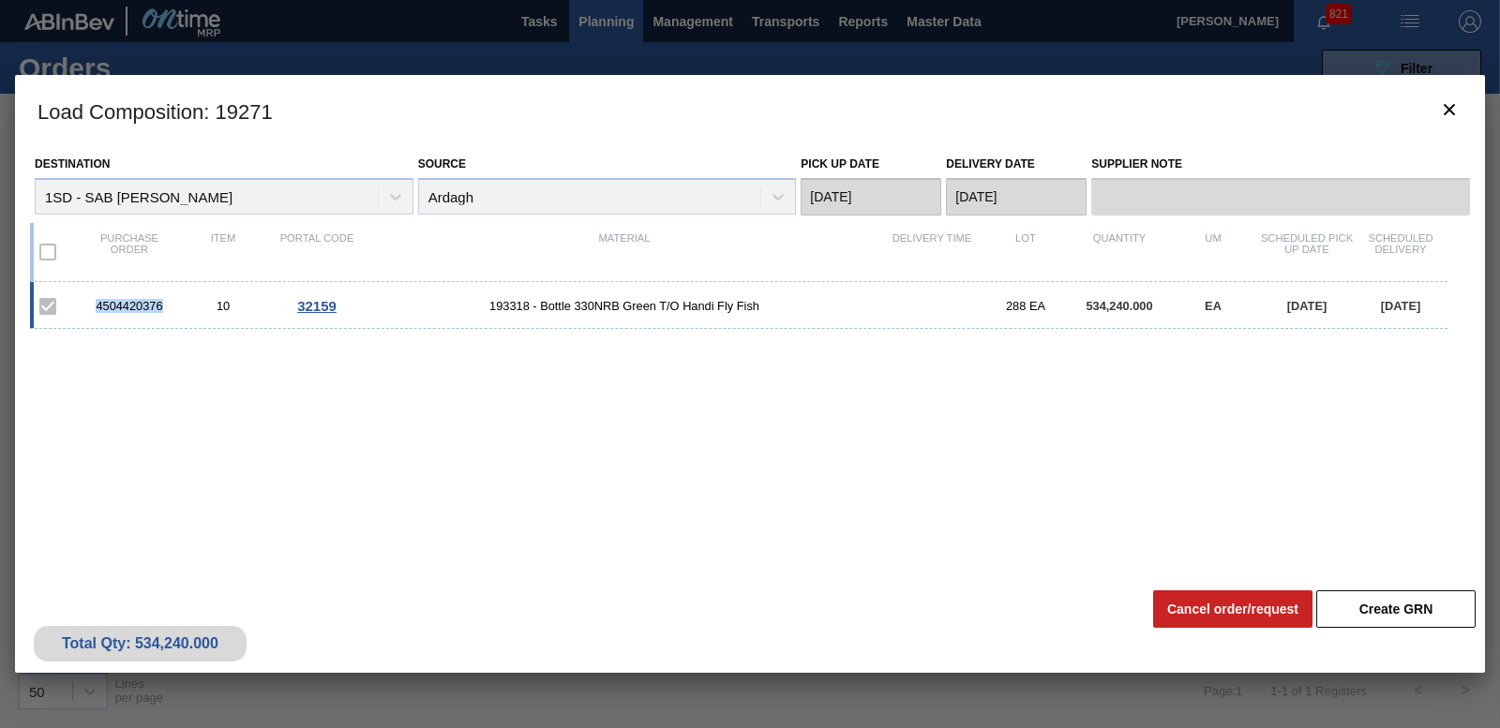
drag, startPoint x: 92, startPoint y: 305, endPoint x: 165, endPoint y: 301, distance: 73.2
click at [165, 301] on div "4504420376" at bounding box center [129, 306] width 94 height 14
copy div "4504420376"
click at [1456, 112] on icon "botão de ícone" at bounding box center [1449, 109] width 22 height 22
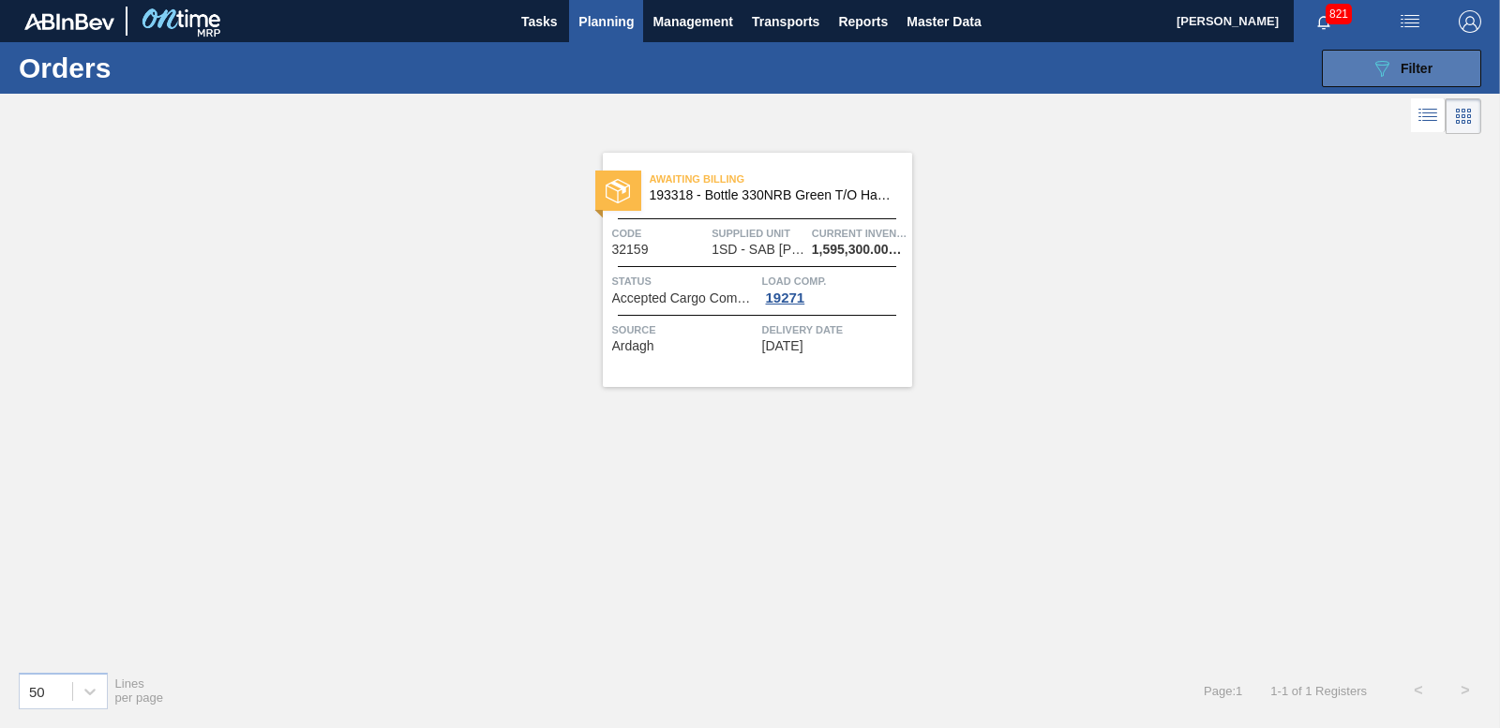
click at [1423, 73] on span "Filter" at bounding box center [1416, 68] width 32 height 15
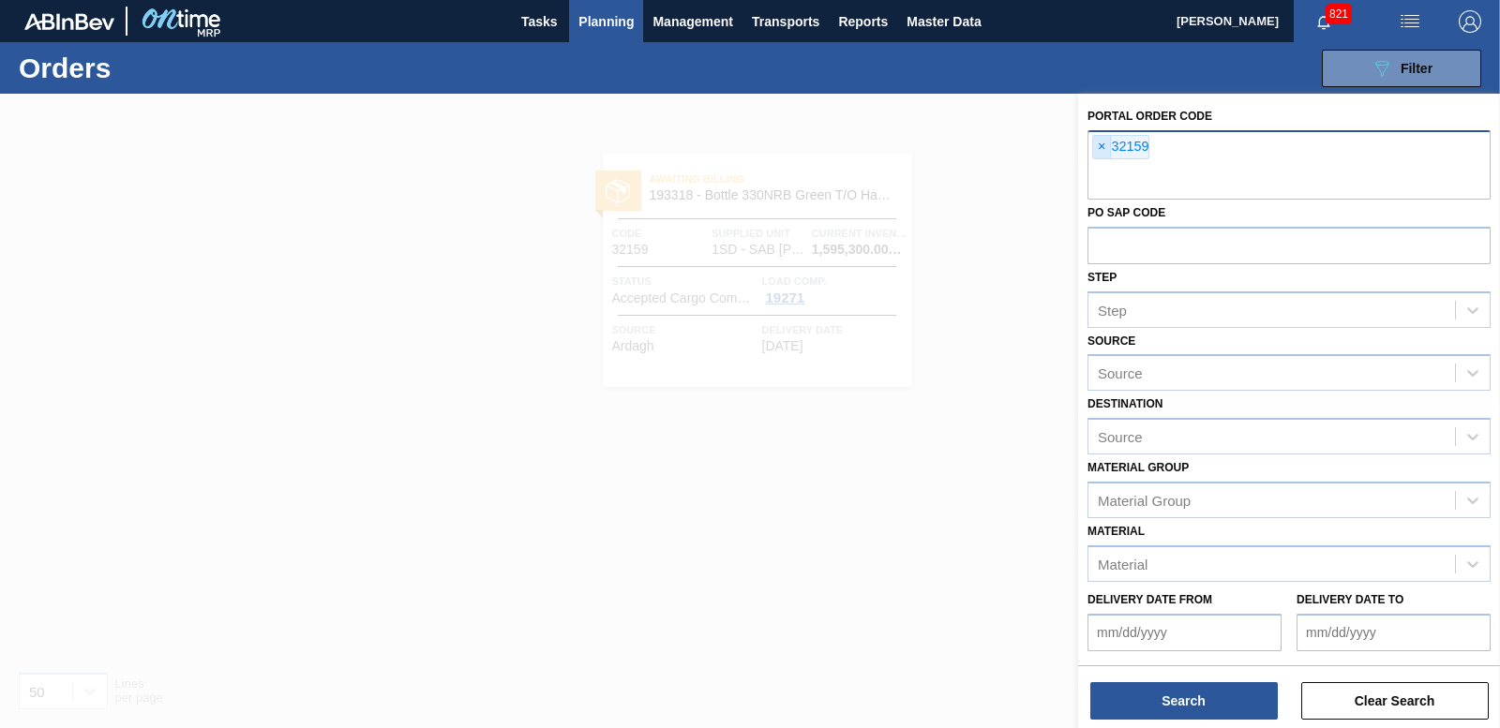
click at [1101, 148] on span "×" at bounding box center [1102, 147] width 18 height 22
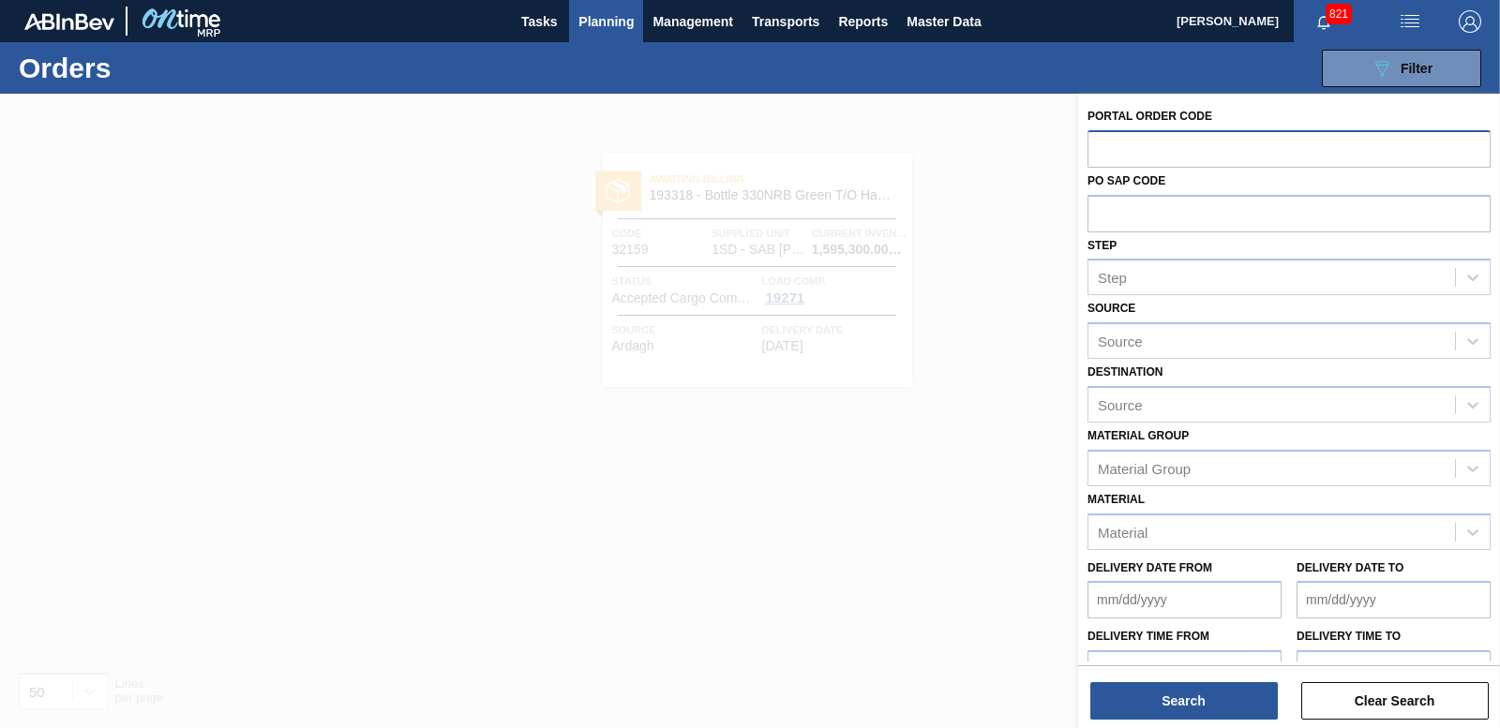
paste input "32160"
type input "32160"
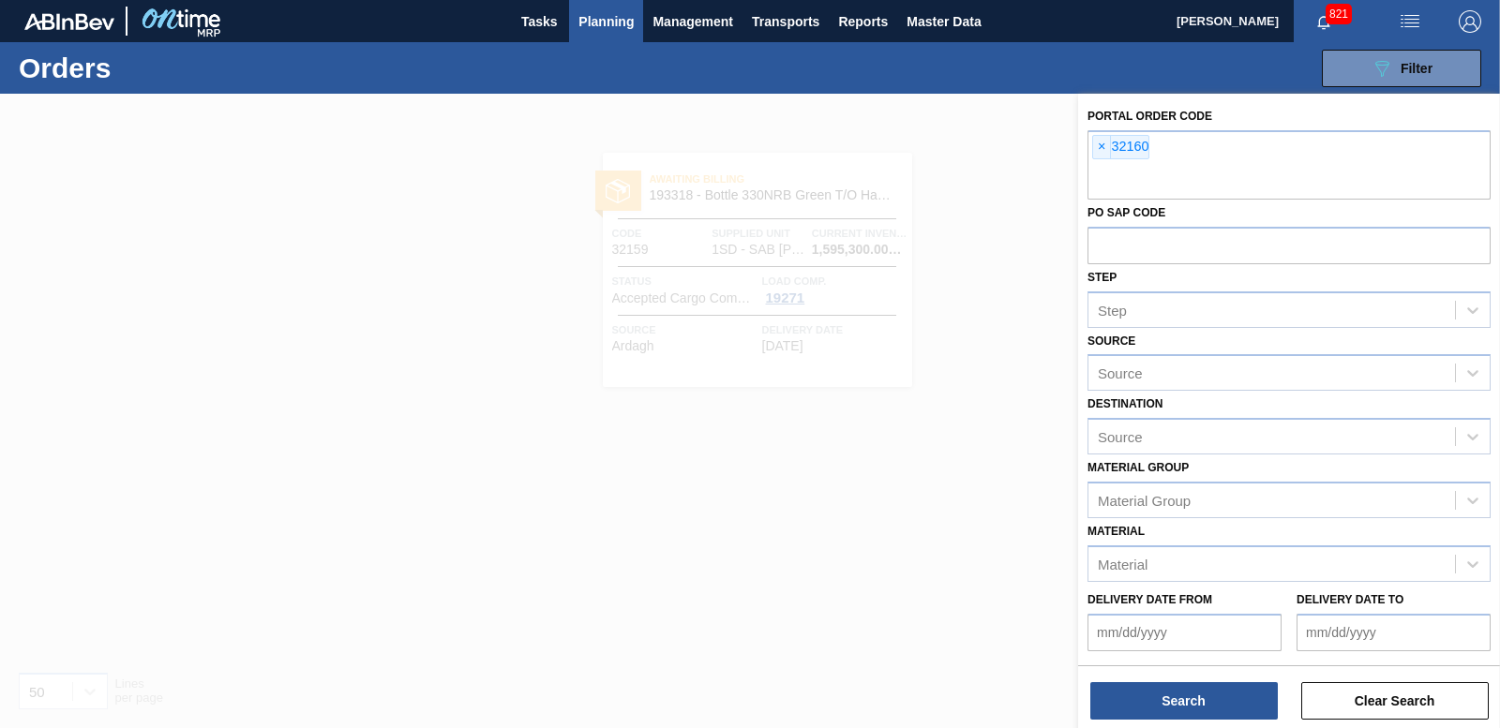
click at [1150, 681] on div "Search Clear Search" at bounding box center [1289, 692] width 422 height 52
click at [1150, 687] on button "Search" at bounding box center [1183, 700] width 187 height 37
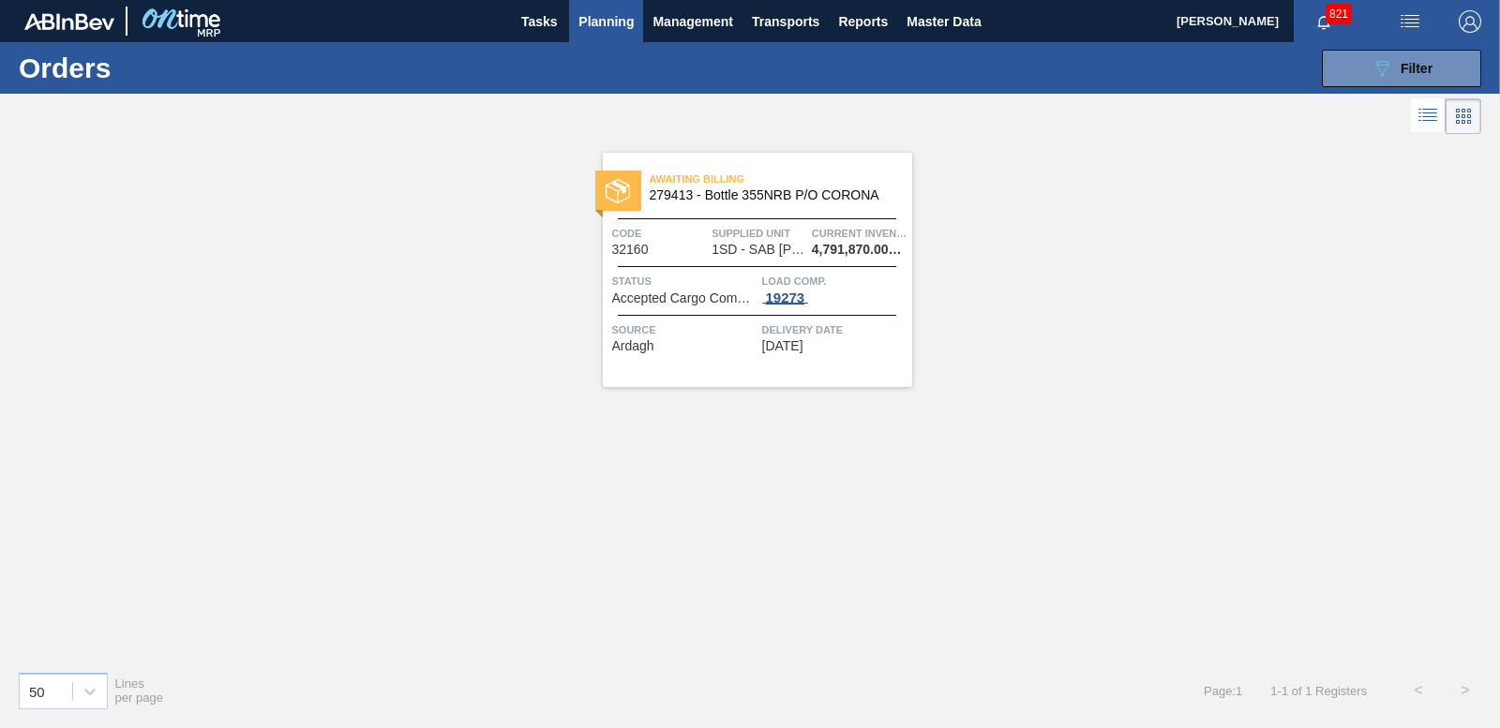
click at [800, 294] on div "19273" at bounding box center [785, 298] width 47 height 15
click at [789, 297] on div "19273" at bounding box center [785, 298] width 47 height 15
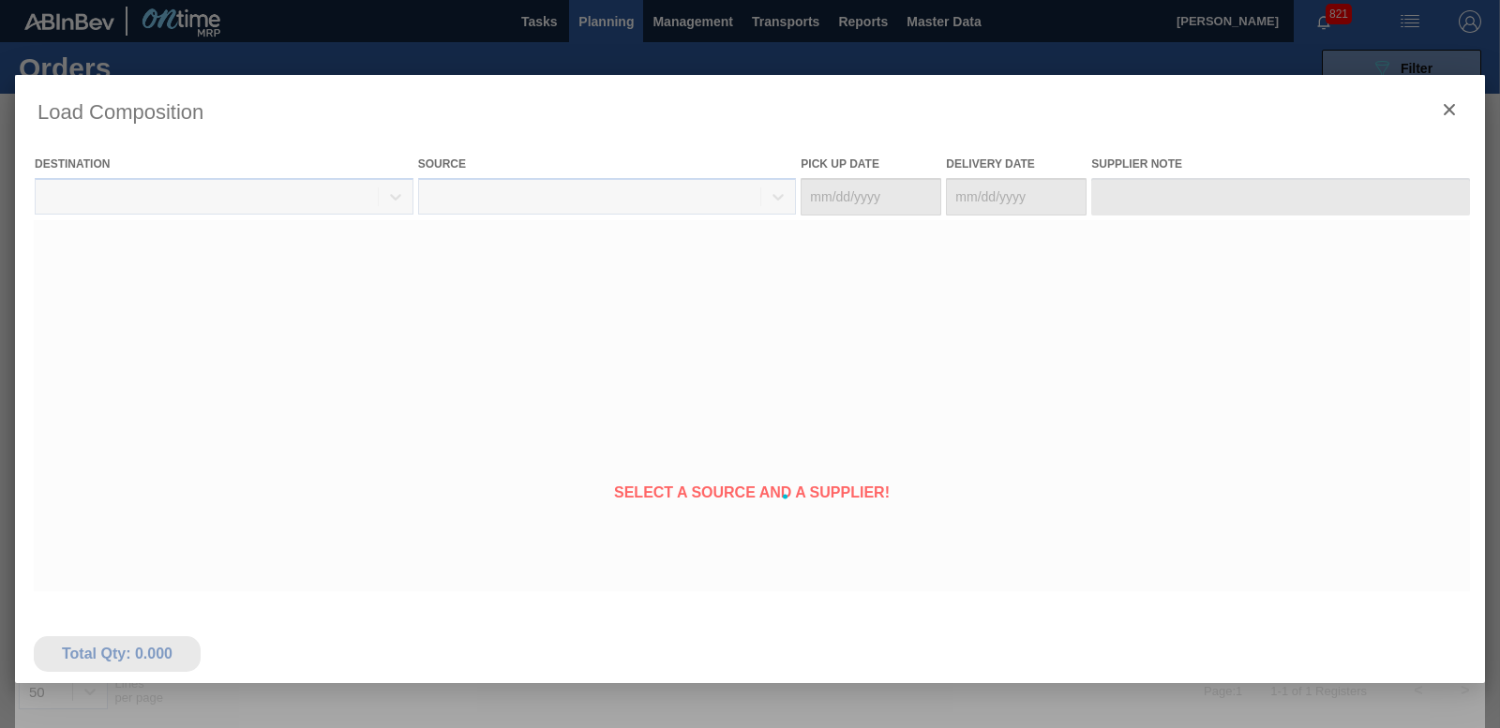
type Date "[DATE]"
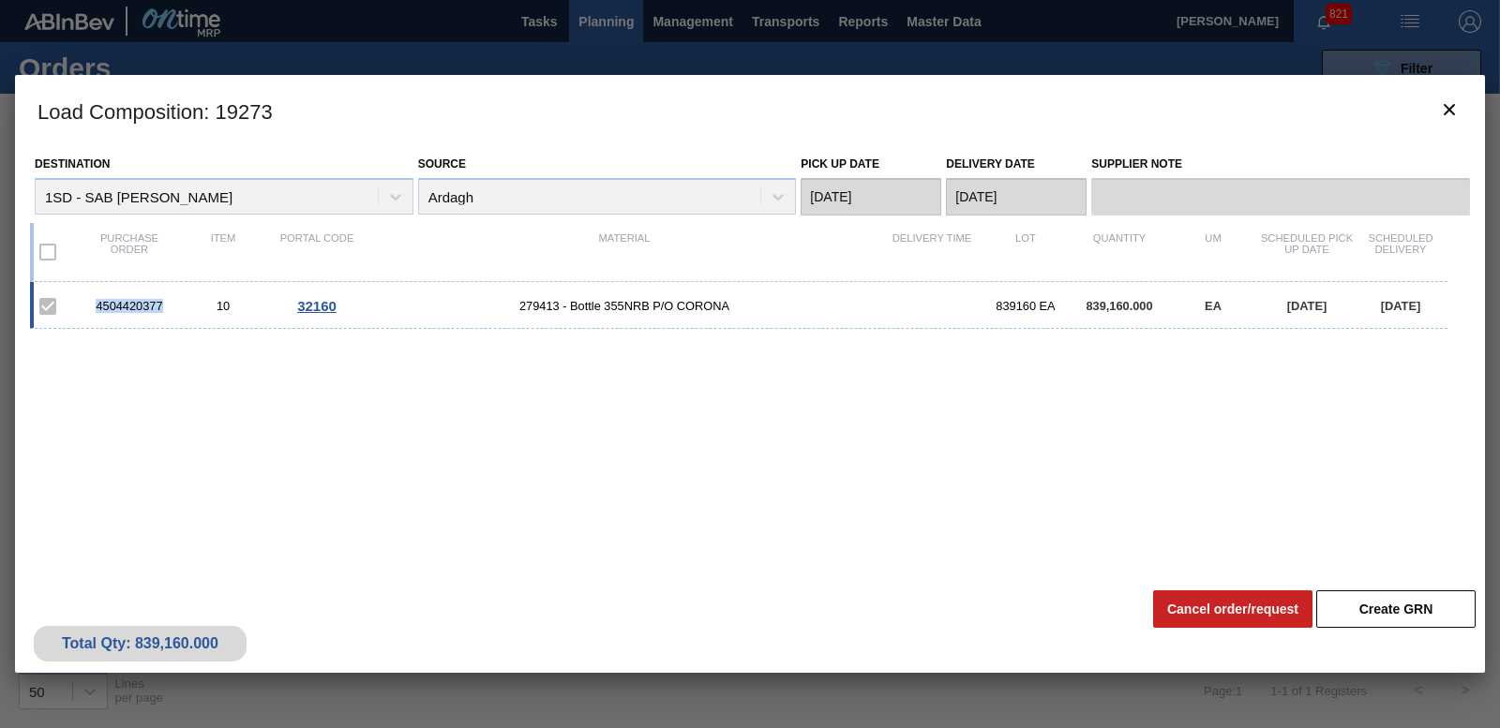
drag, startPoint x: 96, startPoint y: 307, endPoint x: 170, endPoint y: 309, distance: 74.1
click at [170, 309] on div "4504420377" at bounding box center [129, 306] width 94 height 14
copy div "4504420377"
click at [1448, 113] on icon "botão de ícone" at bounding box center [1449, 109] width 22 height 22
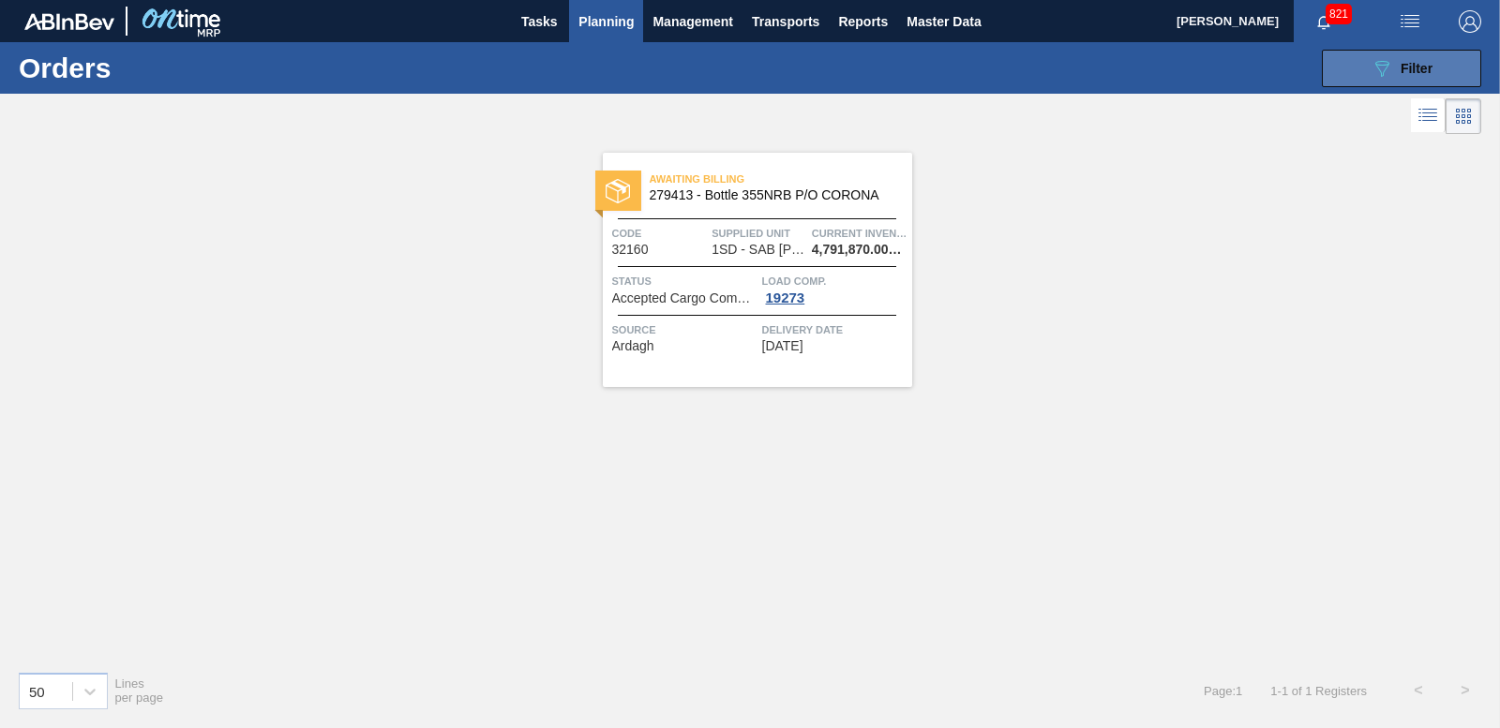
click at [1420, 66] on span "Filter" at bounding box center [1416, 68] width 32 height 15
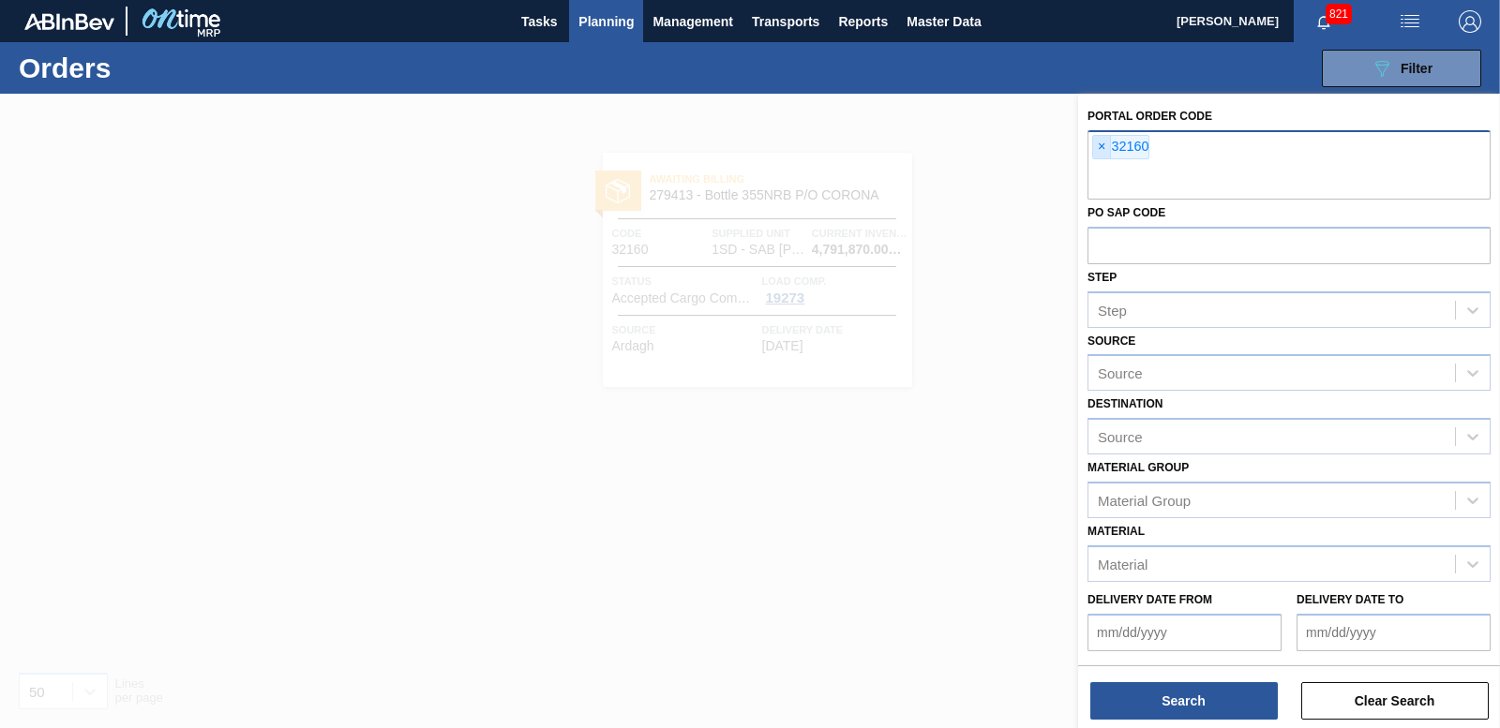
click at [1098, 144] on span "×" at bounding box center [1102, 147] width 18 height 22
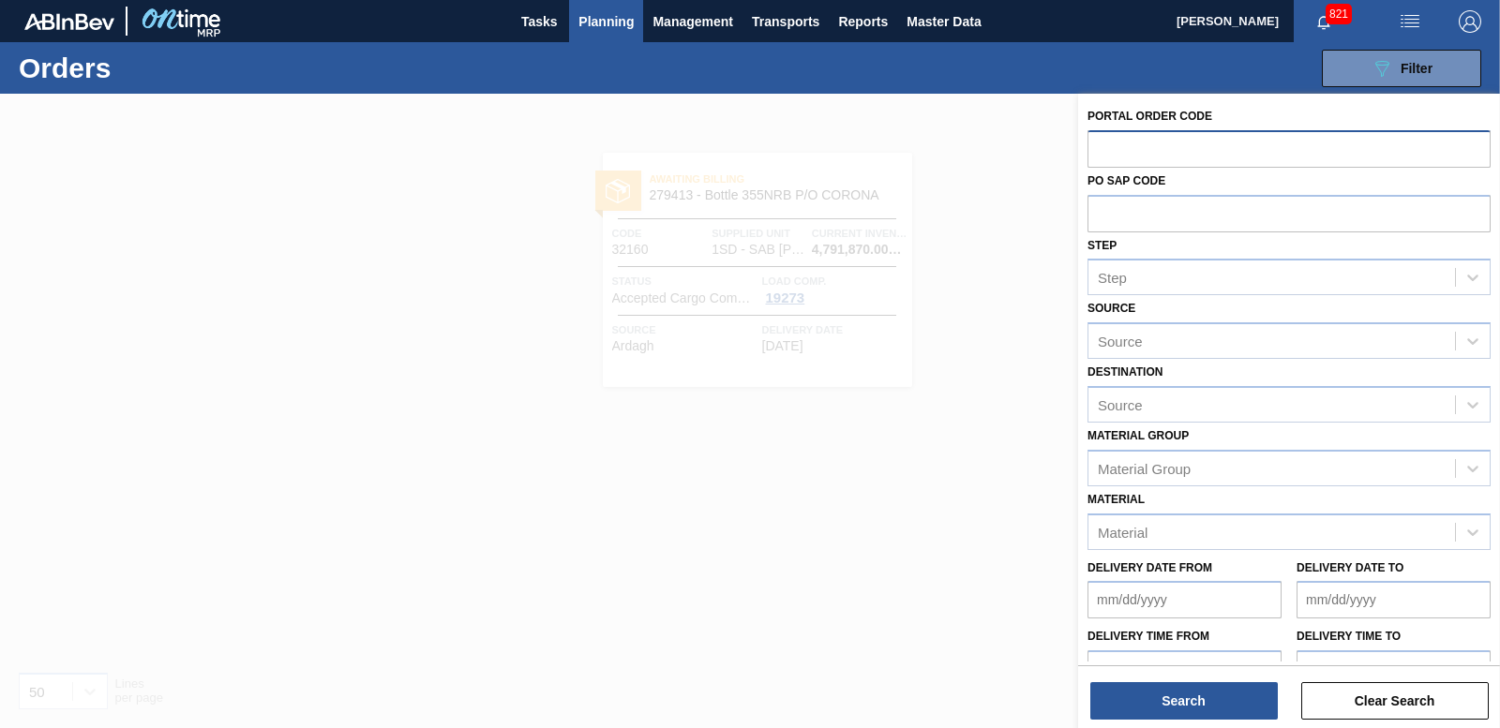
paste input "32161"
type input "32161"
click at [1172, 688] on button "Search" at bounding box center [1183, 700] width 187 height 37
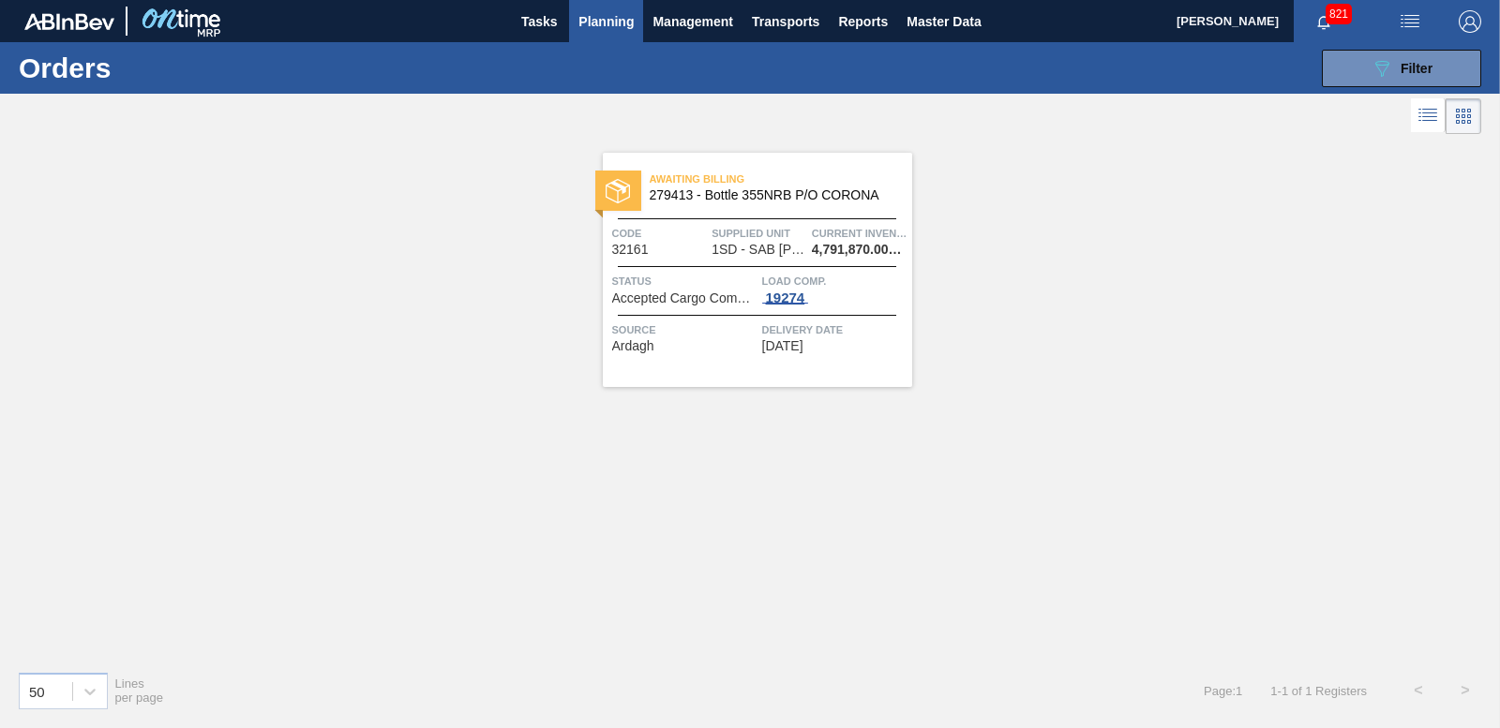
click at [782, 292] on div "19274" at bounding box center [785, 298] width 47 height 15
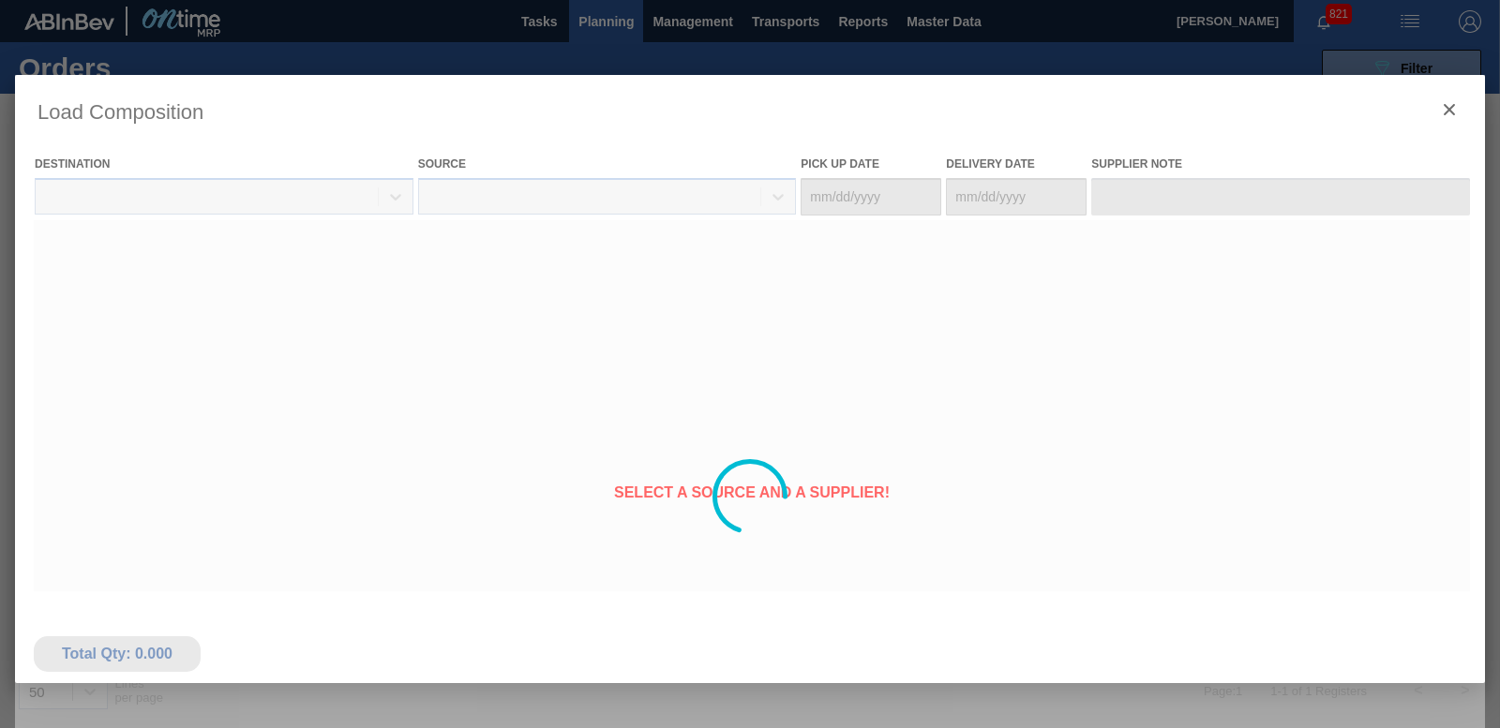
type Date "[DATE]"
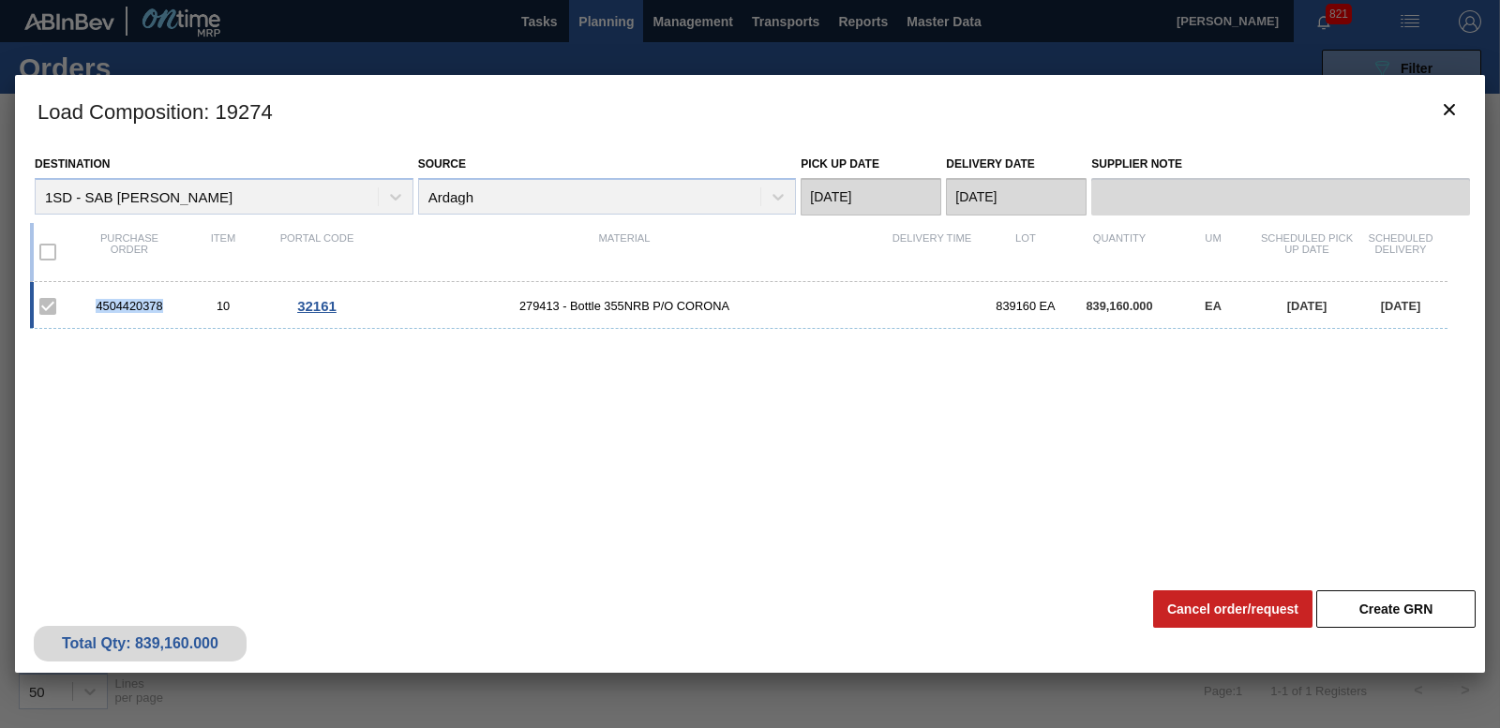
drag, startPoint x: 92, startPoint y: 301, endPoint x: 175, endPoint y: 306, distance: 83.6
click at [175, 306] on div "4504420378" at bounding box center [129, 306] width 94 height 14
copy div "4504420378"
click at [1462, 118] on button "botão de ícone" at bounding box center [1449, 110] width 45 height 45
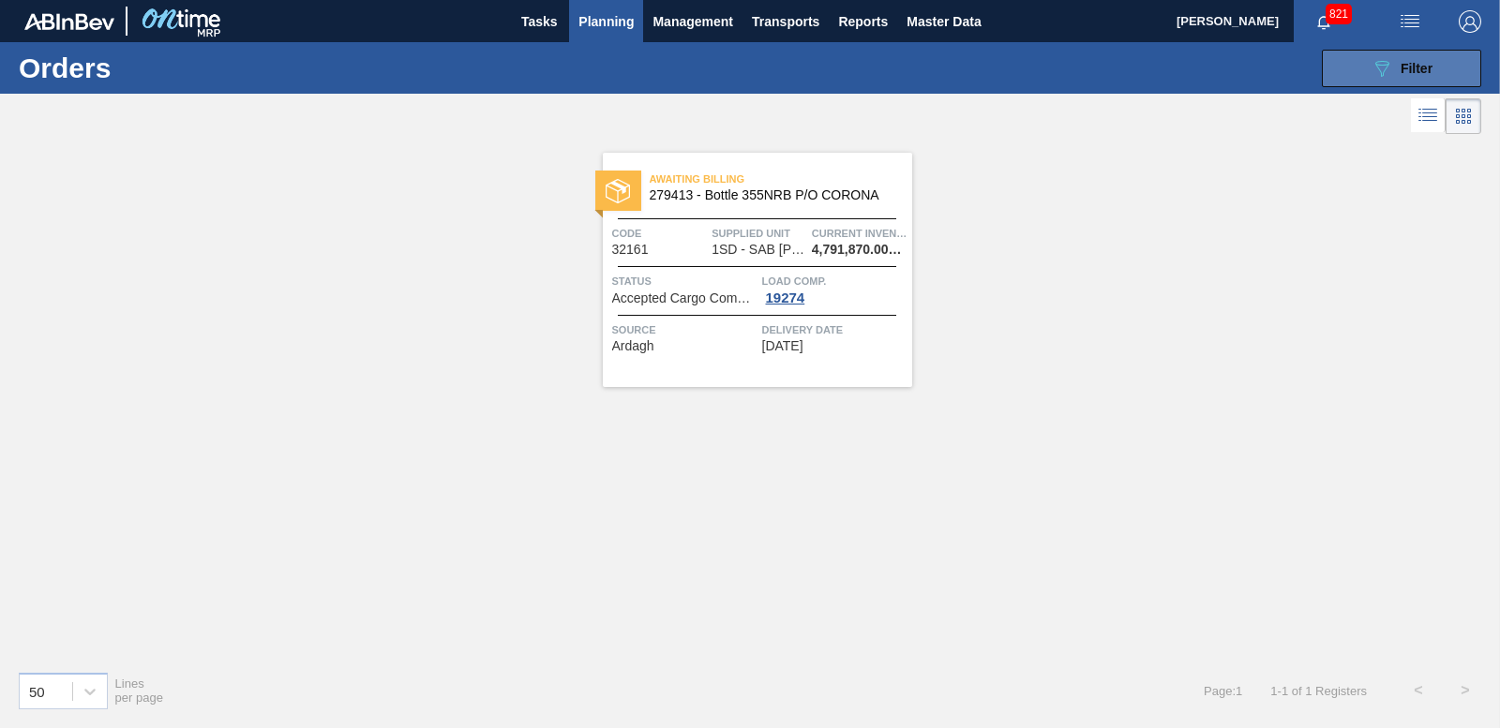
click at [1418, 77] on div "089F7B8B-B2A5-4AFE-B5C0-19BA573D28AC Filter" at bounding box center [1401, 68] width 62 height 22
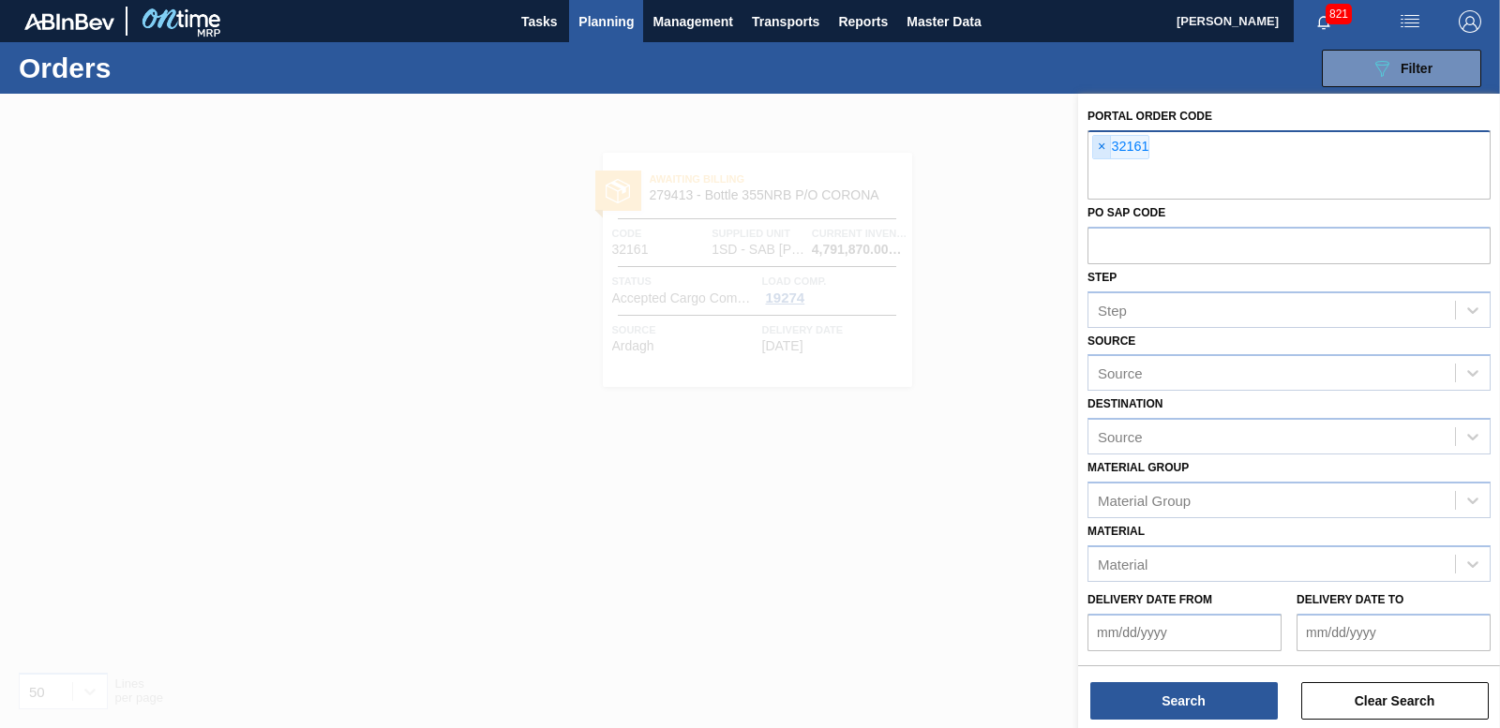
click at [1101, 150] on span "×" at bounding box center [1102, 147] width 18 height 22
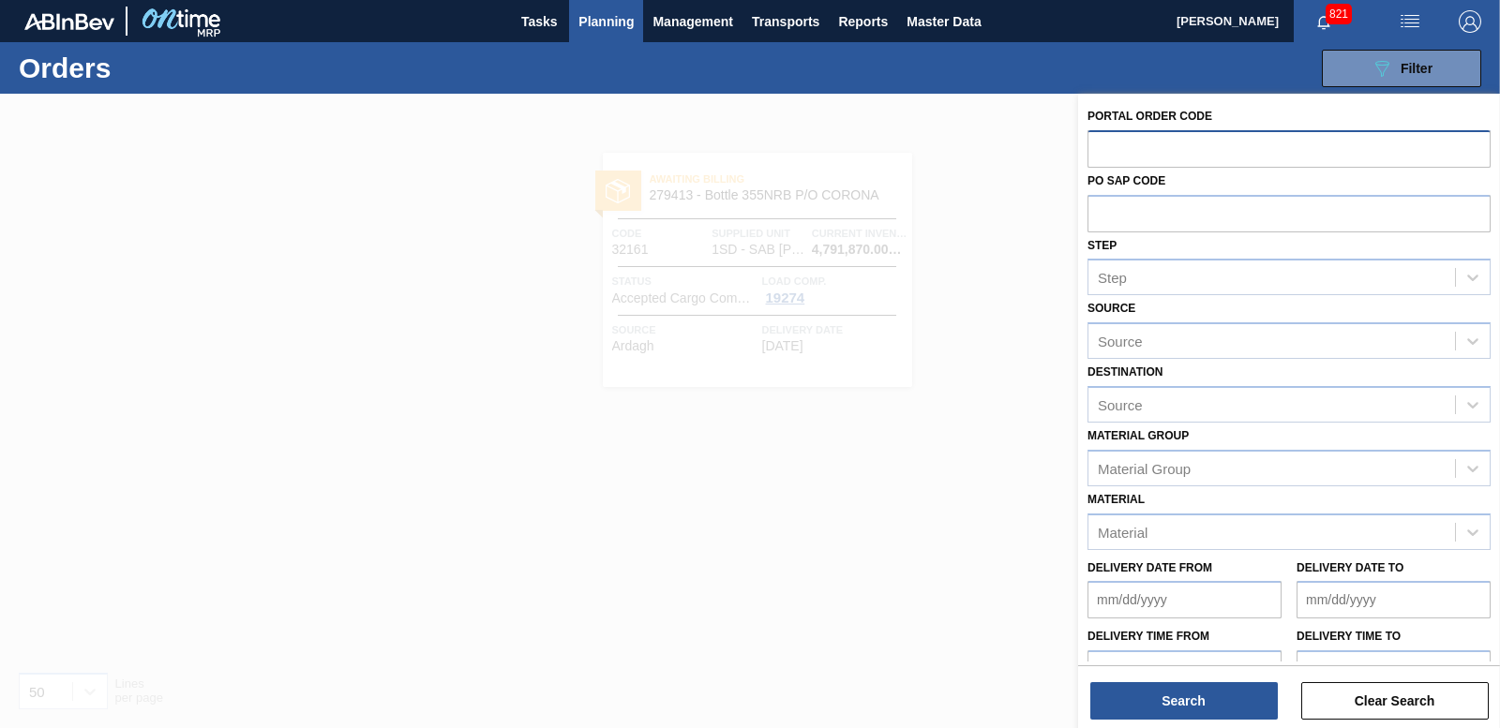
paste input "32162"
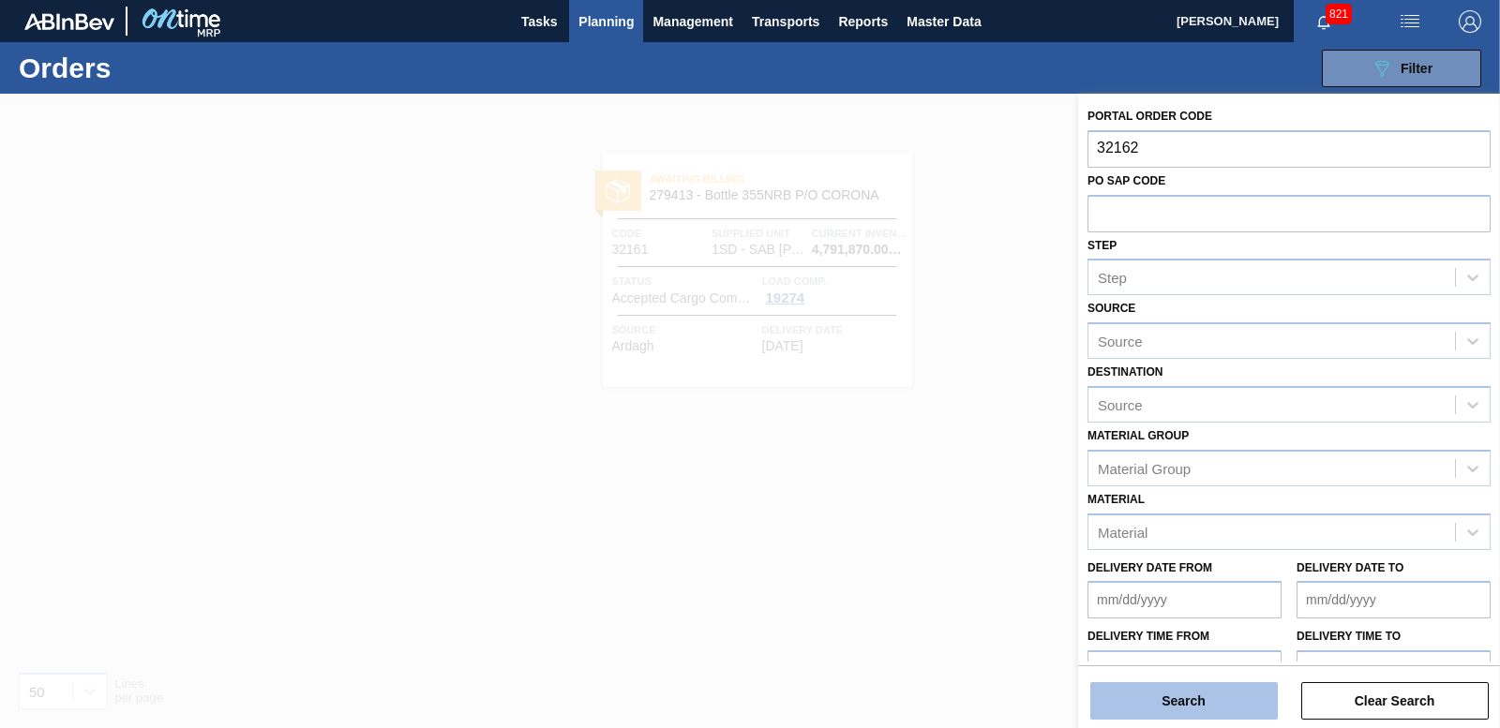
type input "32162"
click at [1243, 697] on button "Search" at bounding box center [1183, 700] width 187 height 37
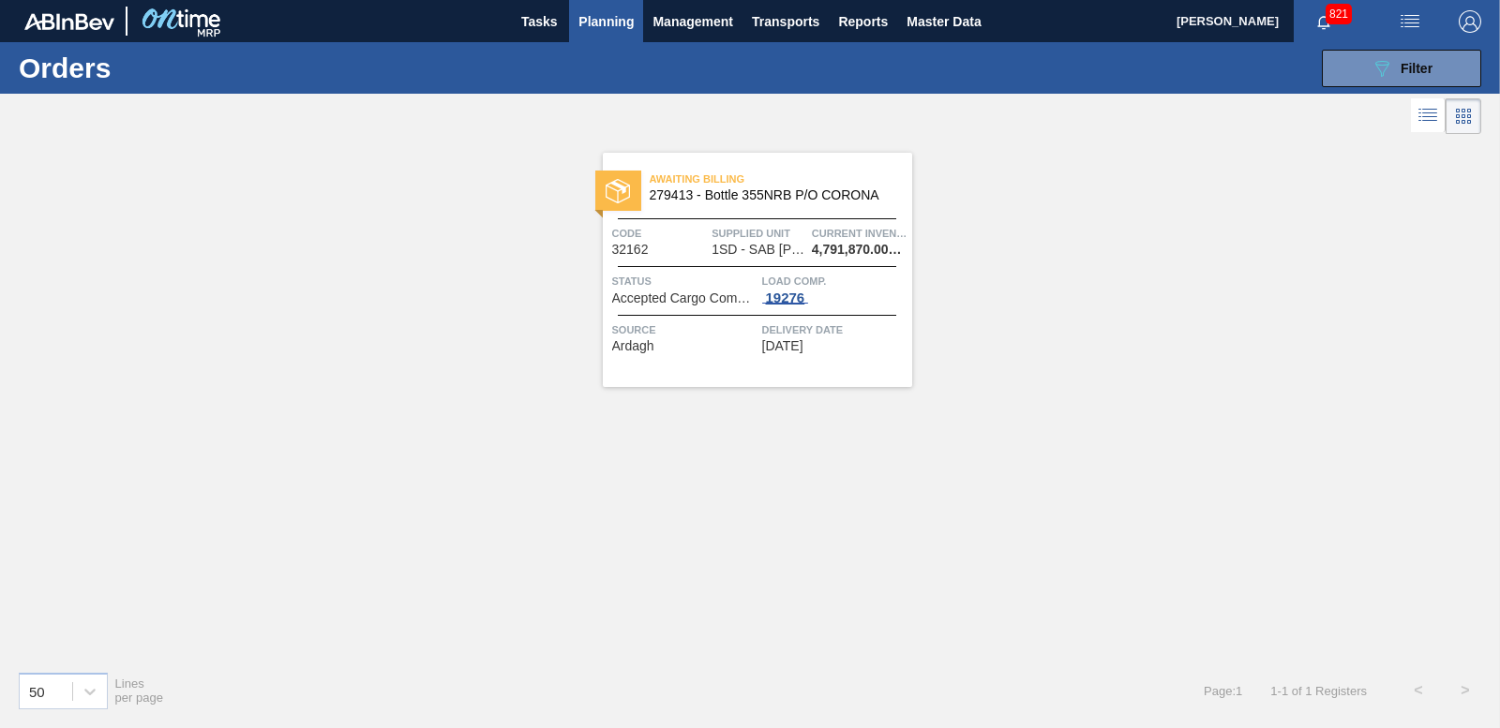
click at [792, 297] on div "19276" at bounding box center [785, 298] width 47 height 15
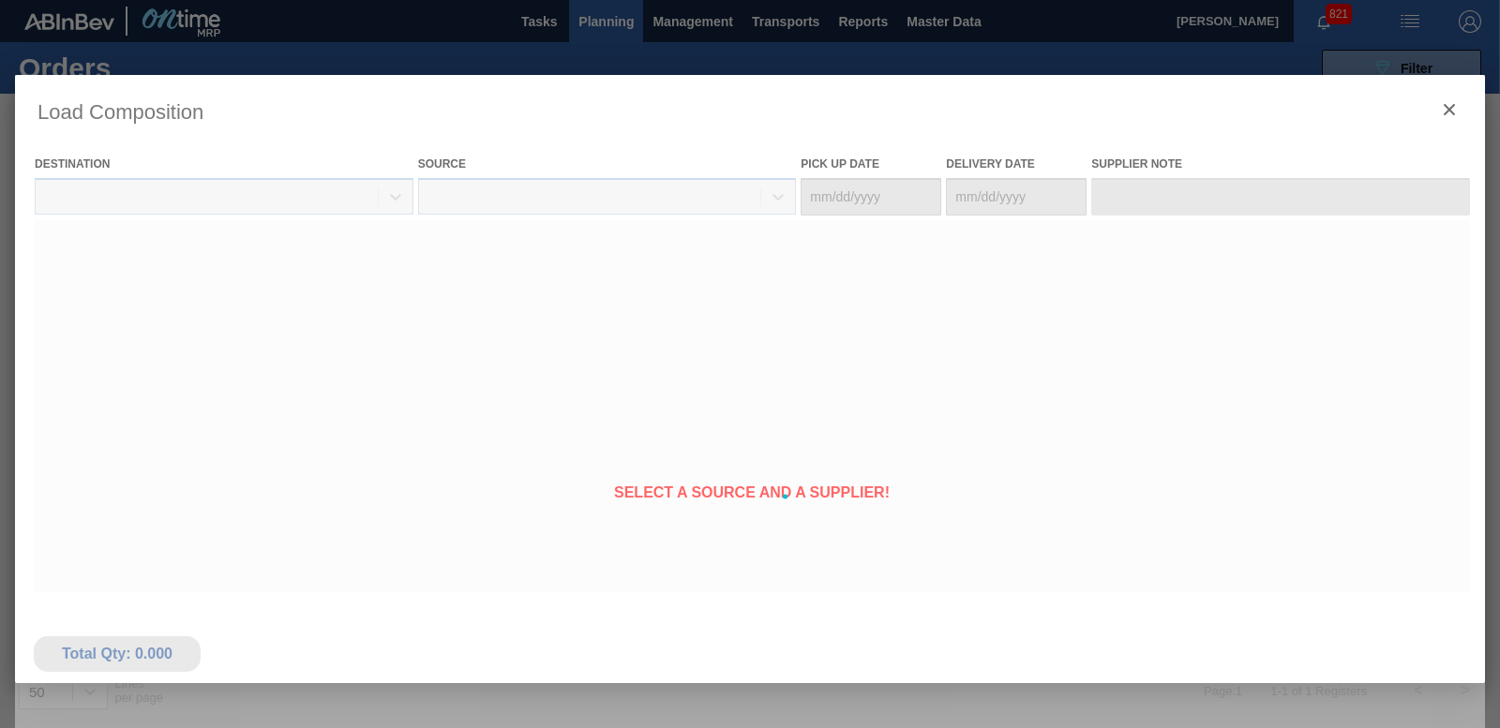
type Date "[DATE]"
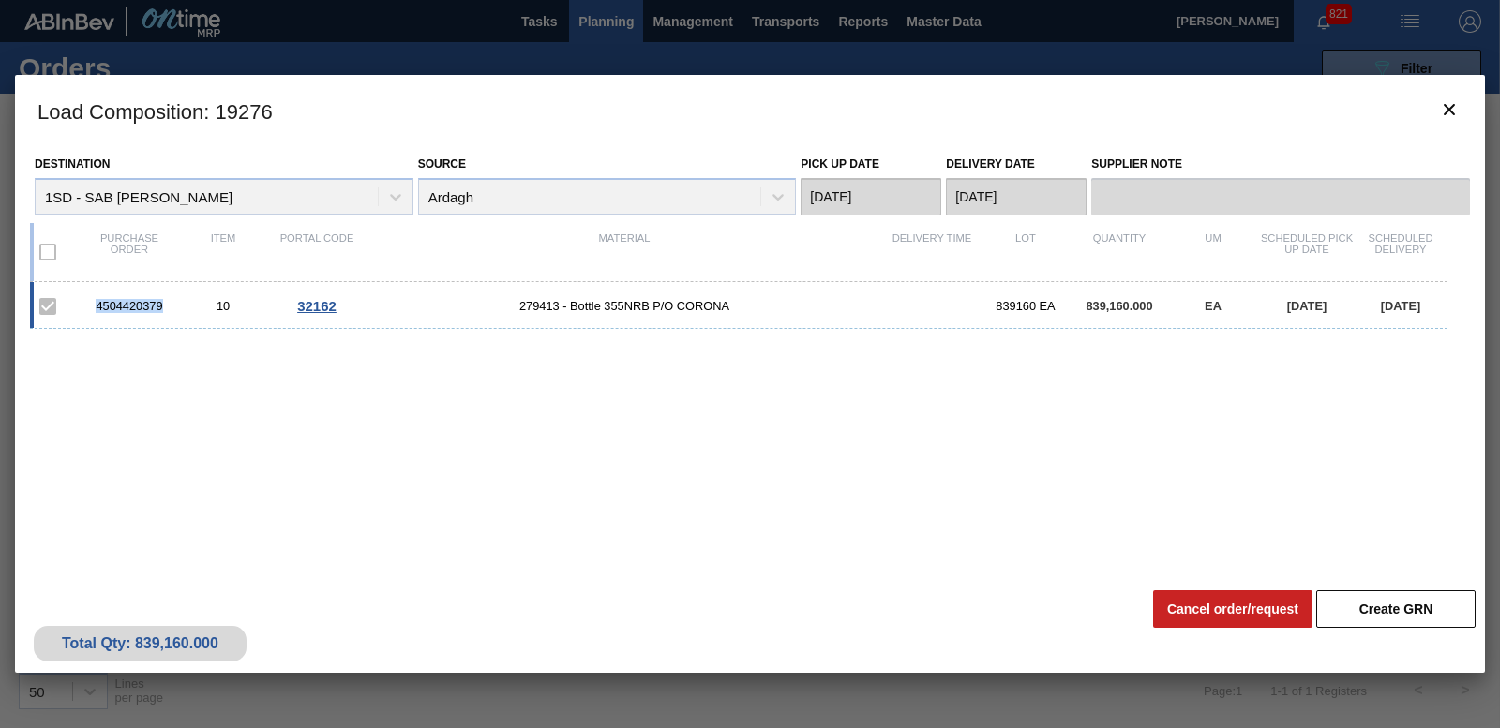
drag, startPoint x: 91, startPoint y: 300, endPoint x: 173, endPoint y: 305, distance: 82.6
click at [173, 305] on div "4504420379" at bounding box center [129, 306] width 94 height 14
copy div "4504420379"
click at [1451, 104] on icon "botão de ícone" at bounding box center [1449, 109] width 22 height 22
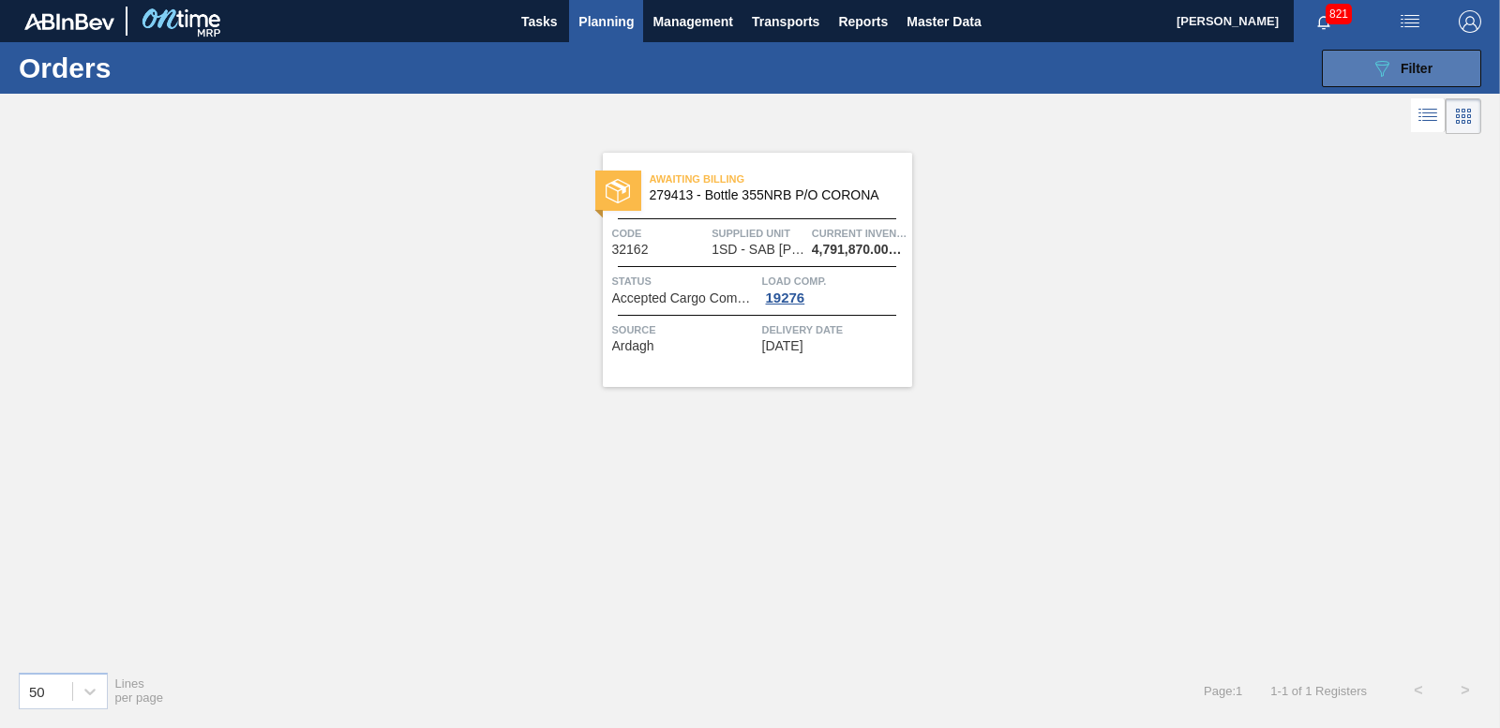
click at [1410, 64] on span "Filter" at bounding box center [1416, 68] width 32 height 15
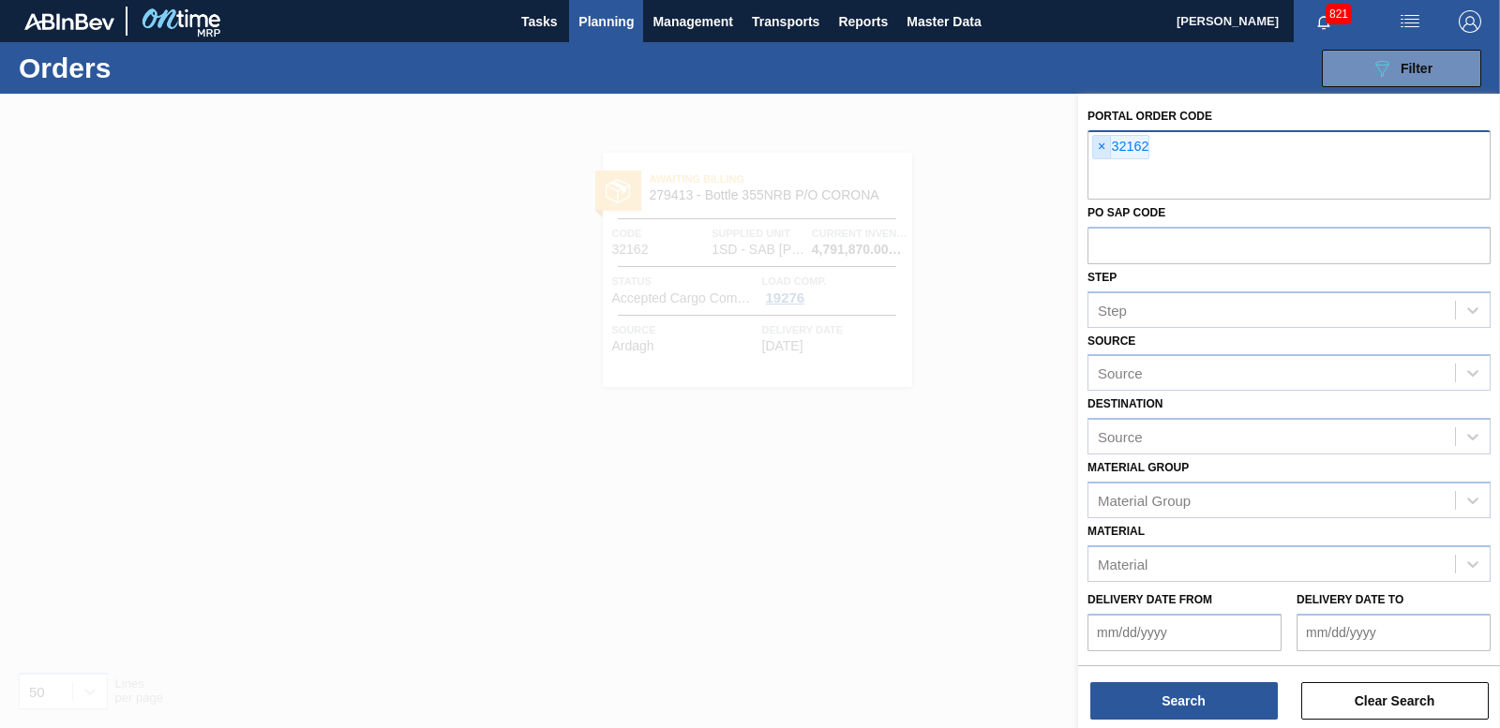
click at [1109, 148] on span "×" at bounding box center [1102, 147] width 18 height 22
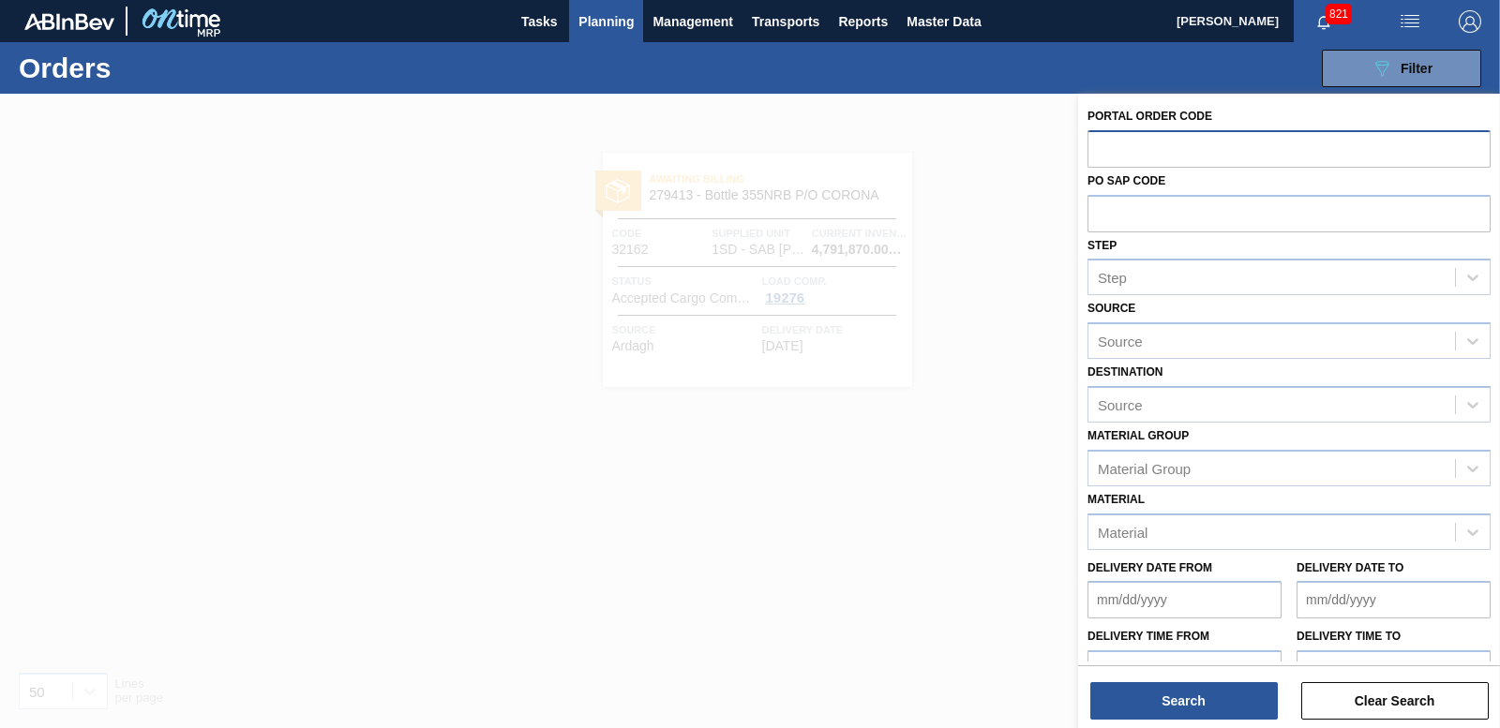
paste input "32163"
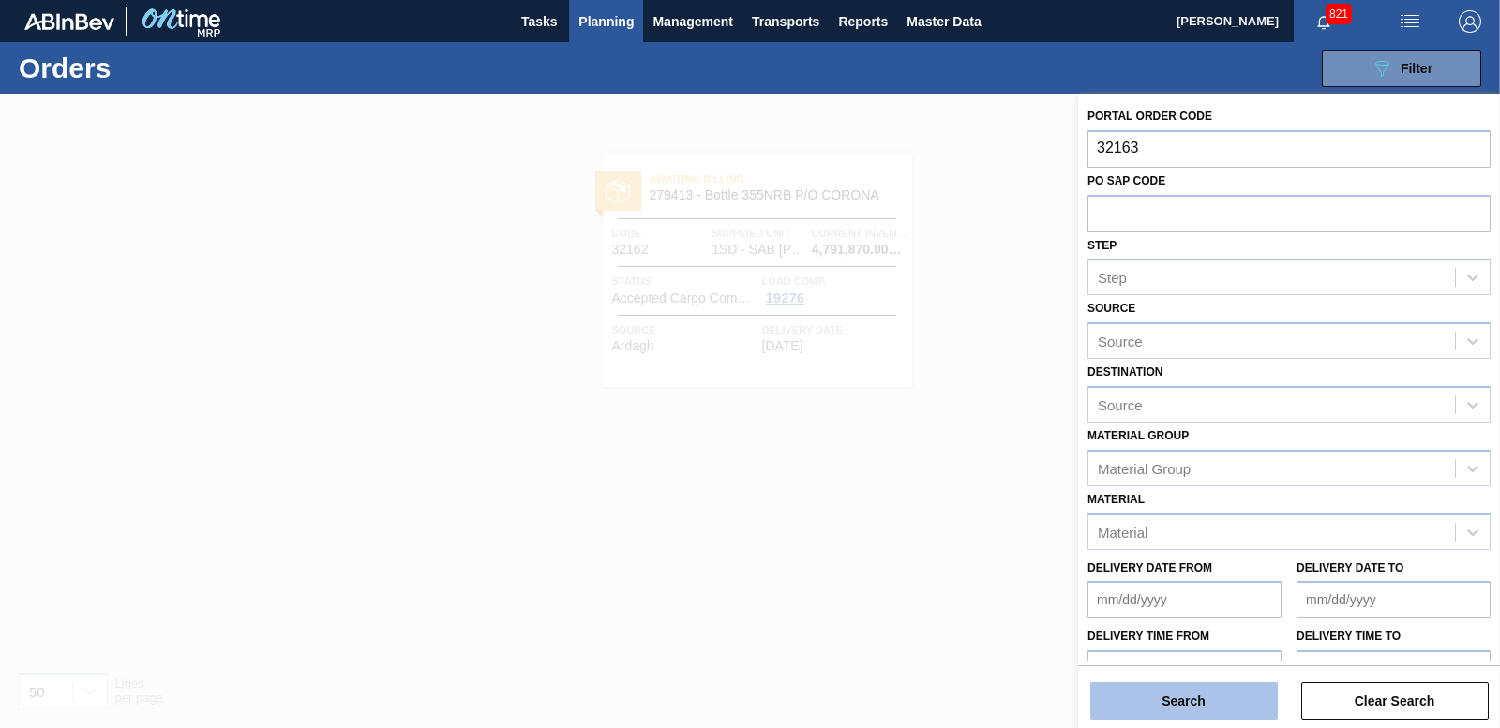
type input "32163"
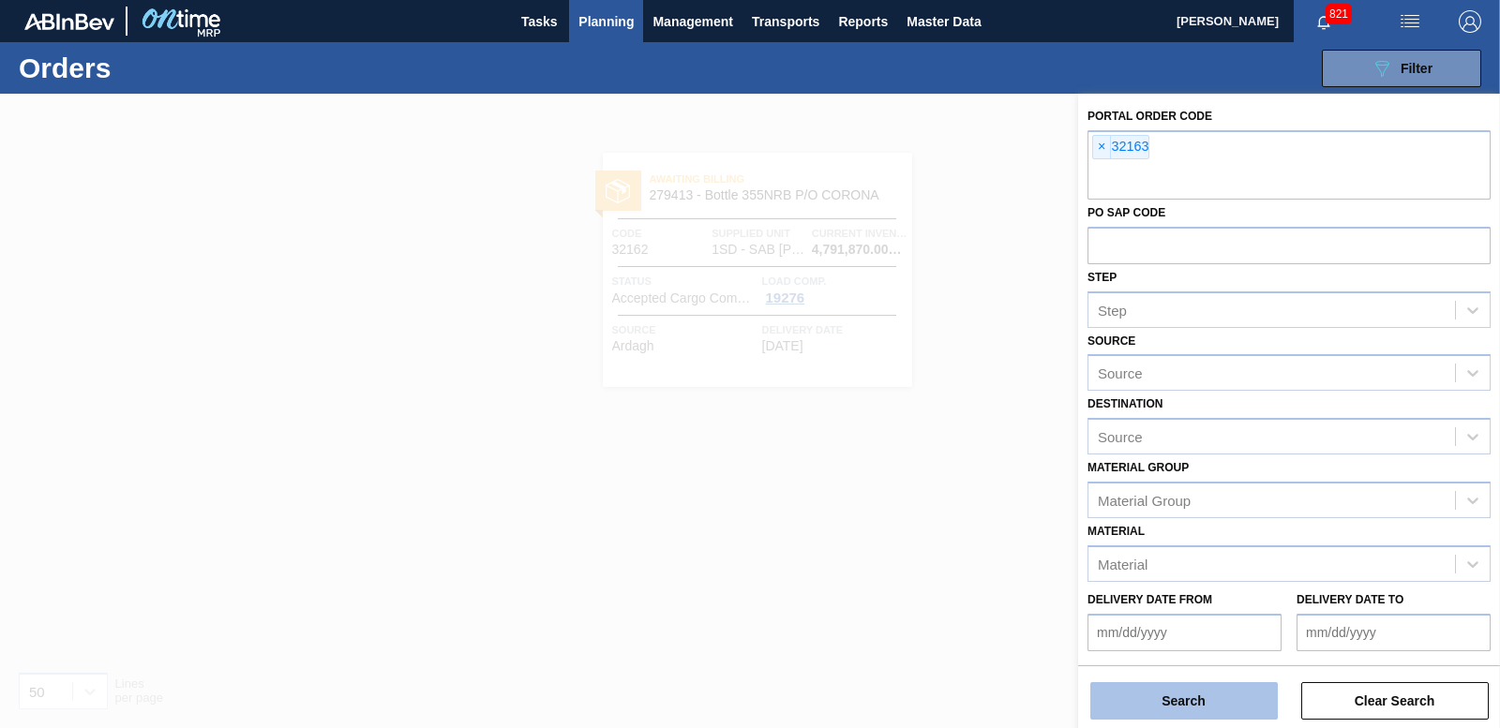
click at [1178, 701] on button "Search" at bounding box center [1183, 700] width 187 height 37
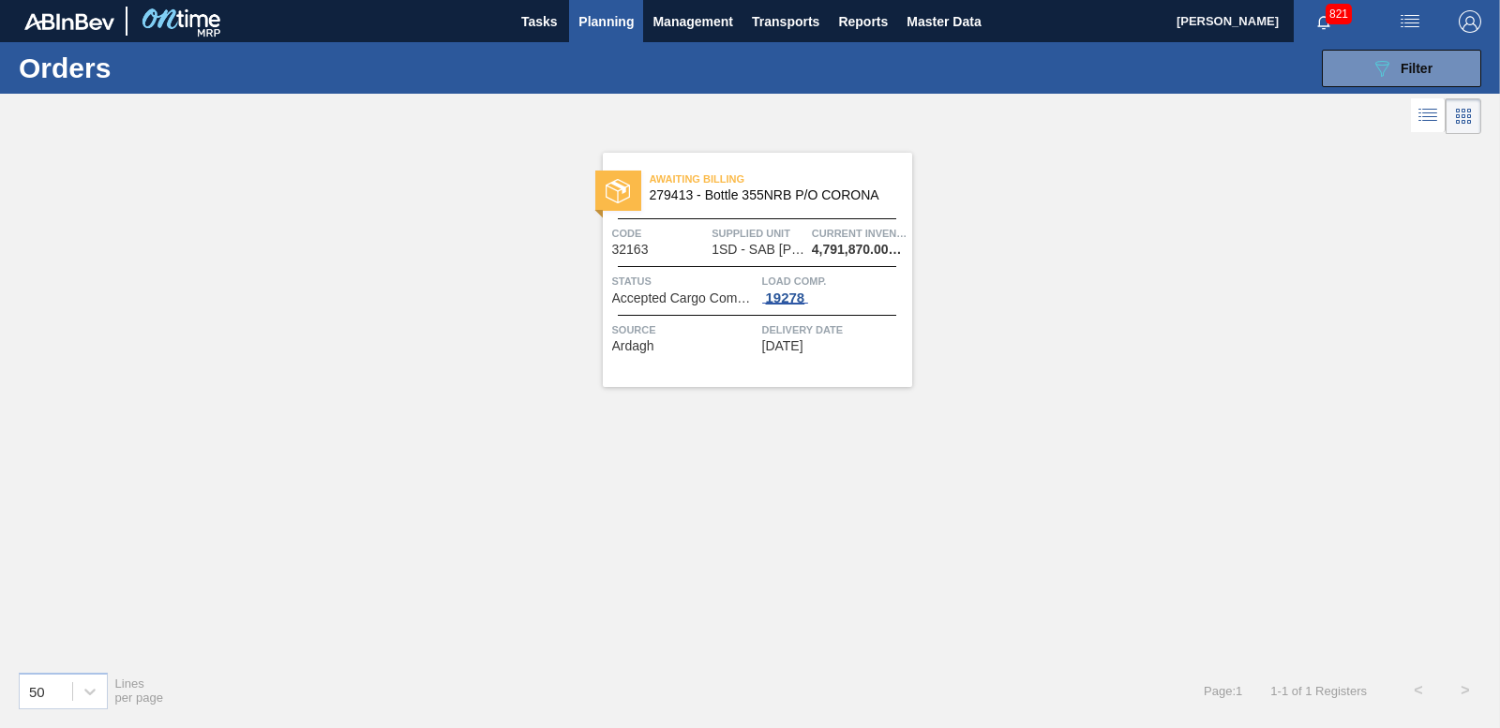
click at [790, 294] on div "19278" at bounding box center [785, 298] width 47 height 15
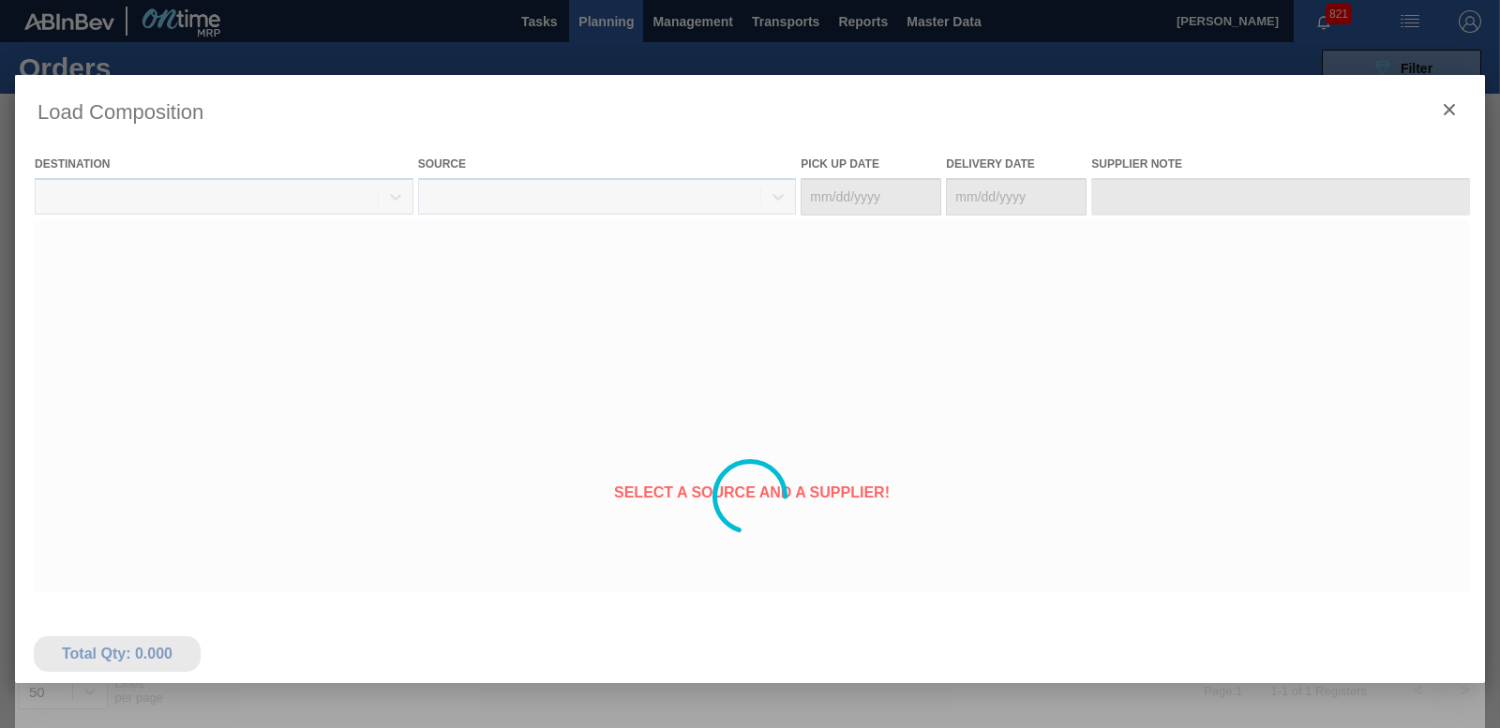
type Date "[DATE]"
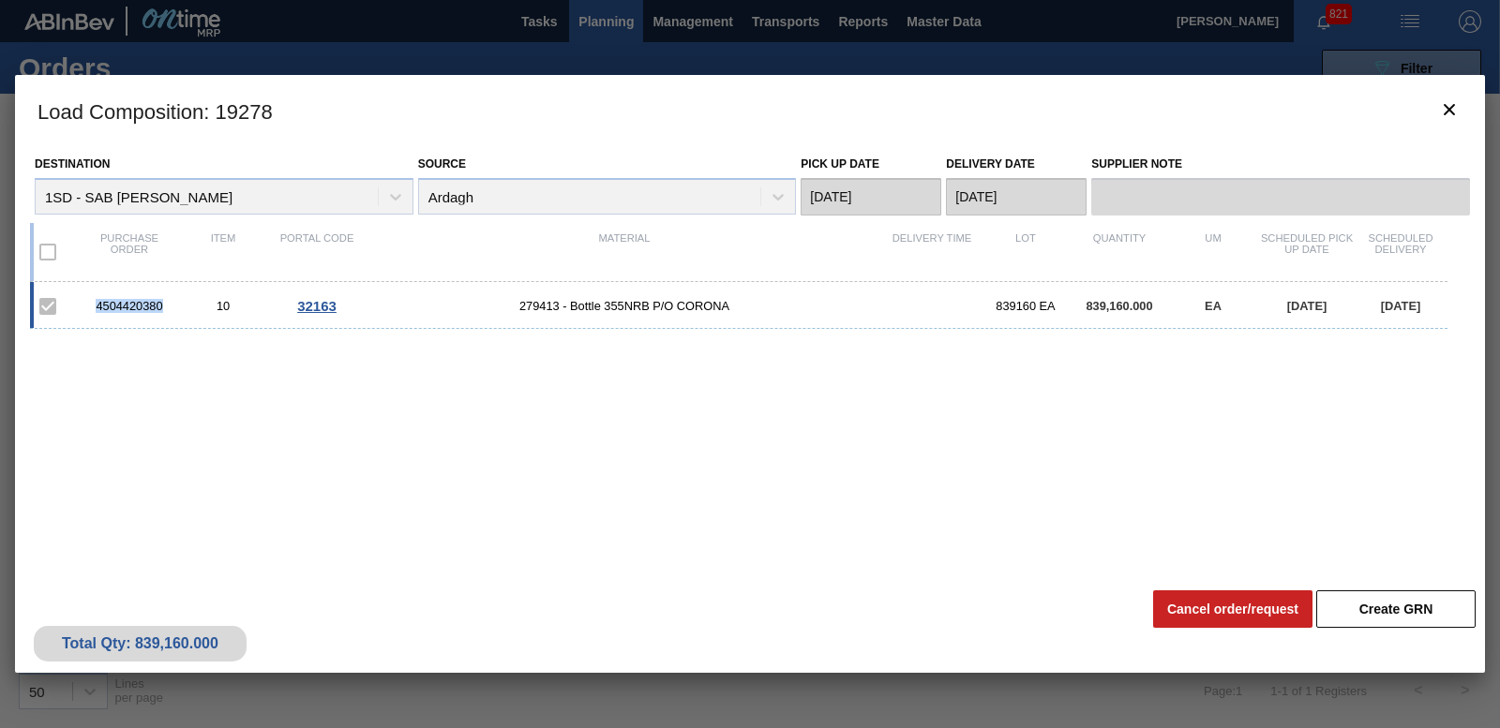
drag, startPoint x: 93, startPoint y: 305, endPoint x: 168, endPoint y: 313, distance: 75.5
click at [168, 313] on div "4504420380" at bounding box center [129, 306] width 94 height 14
copy div "4504420380"
click at [1456, 104] on icon "botão de ícone" at bounding box center [1449, 109] width 22 height 22
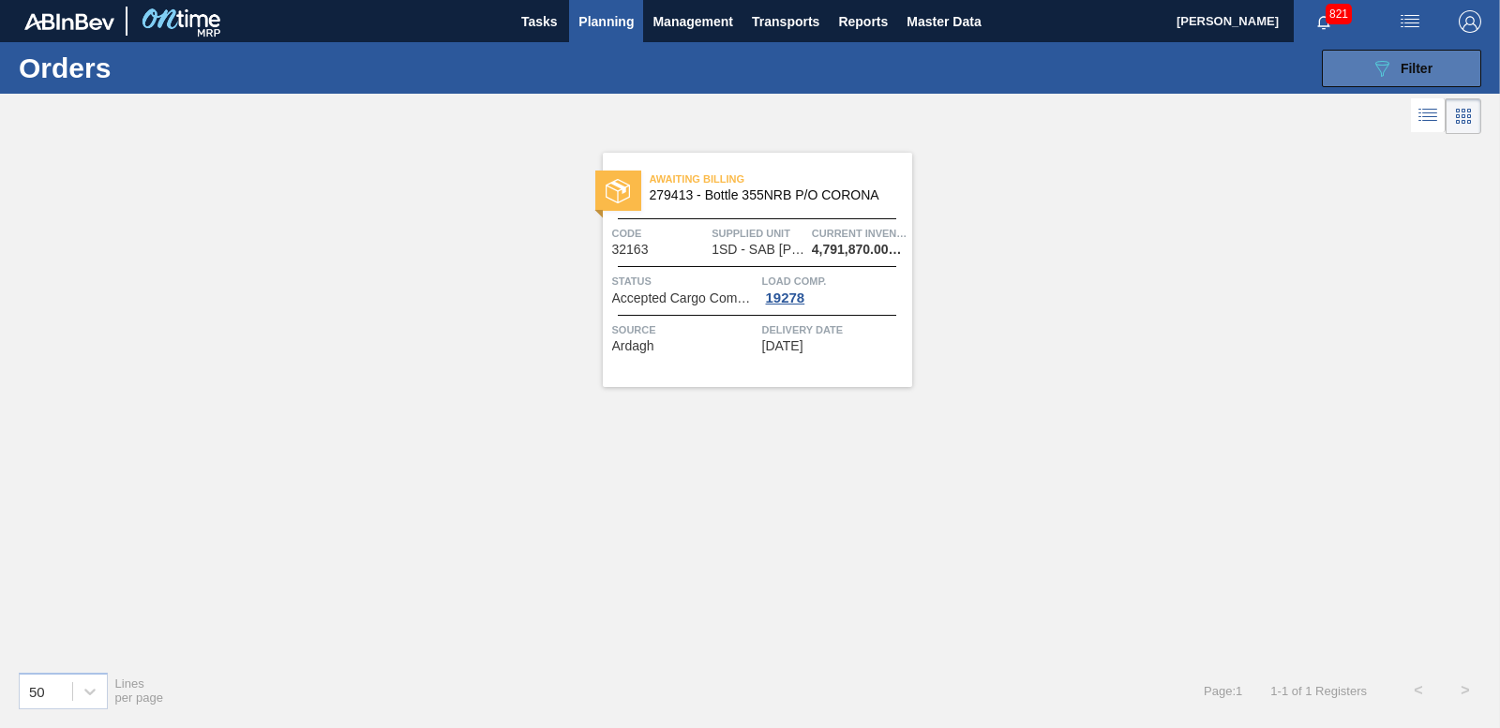
click at [1431, 76] on div "089F7B8B-B2A5-4AFE-B5C0-19BA573D28AC Filter" at bounding box center [1401, 68] width 62 height 22
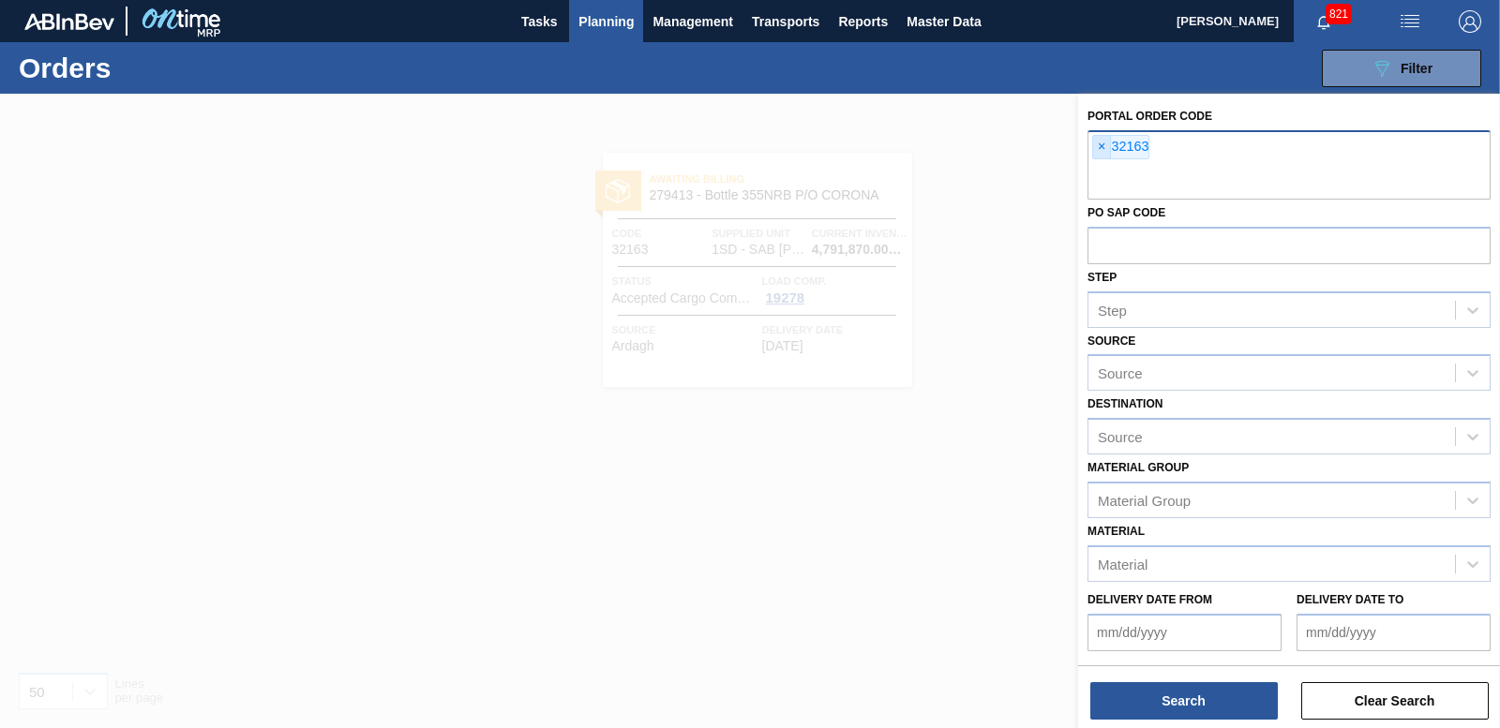
click at [1104, 154] on span "×" at bounding box center [1102, 147] width 18 height 22
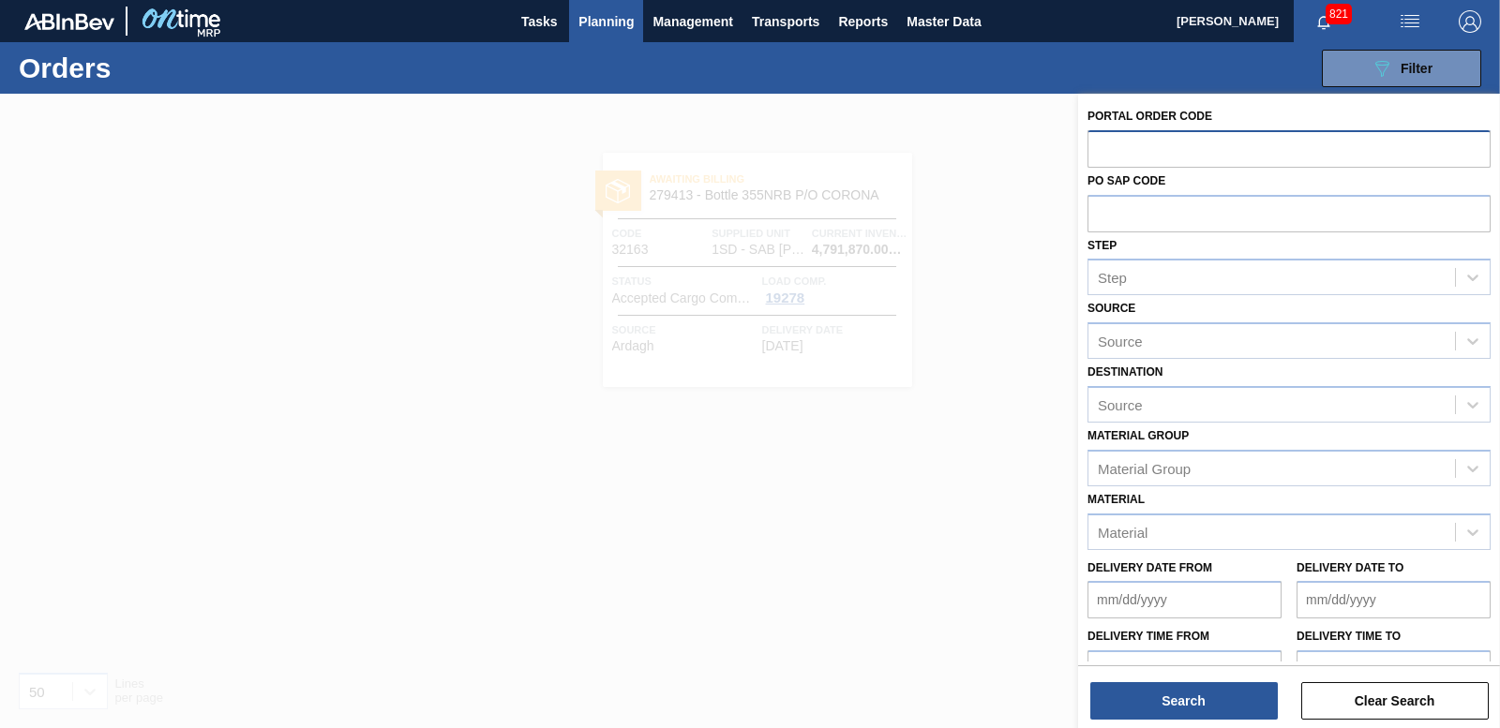
paste input "32164"
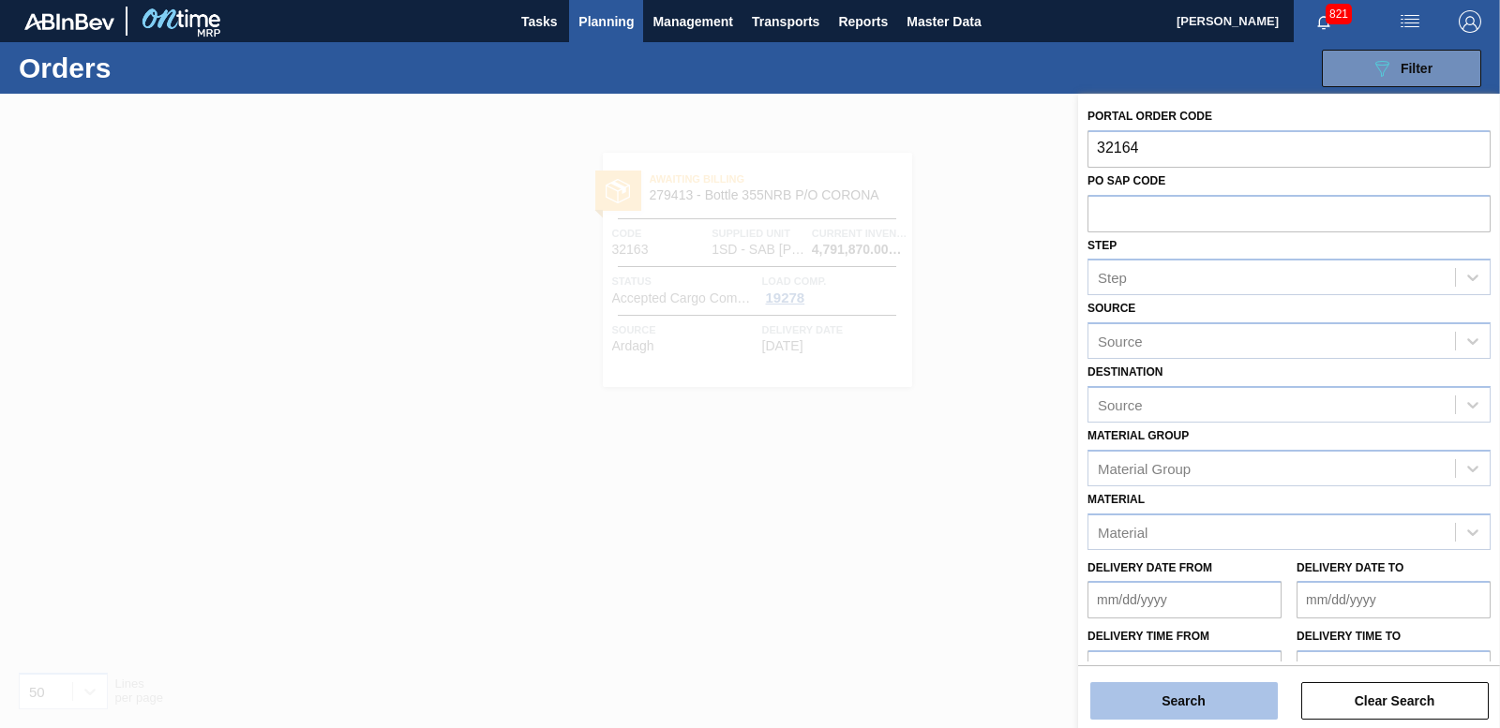
type input "32164"
click at [1166, 711] on button "Search" at bounding box center [1183, 700] width 187 height 37
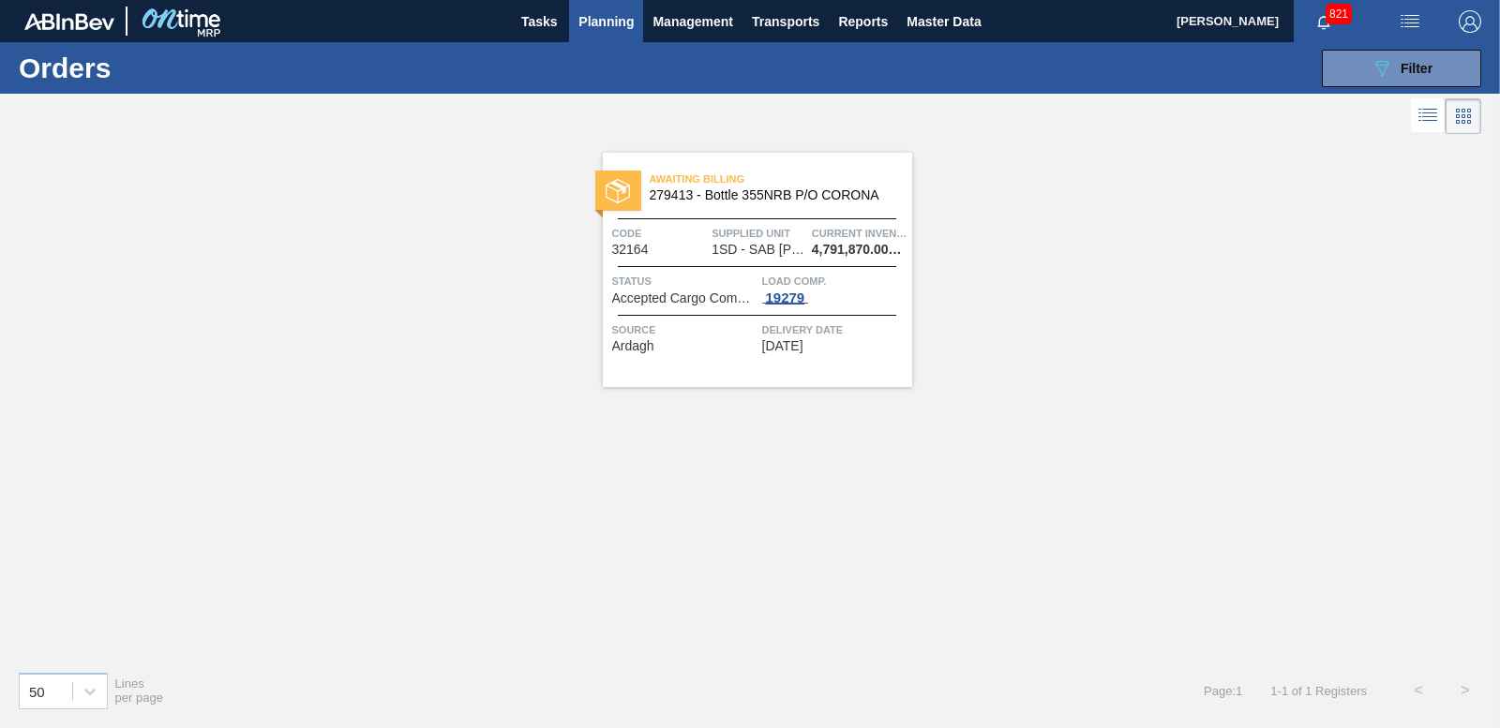
click at [784, 303] on span "19279" at bounding box center [785, 298] width 47 height 15
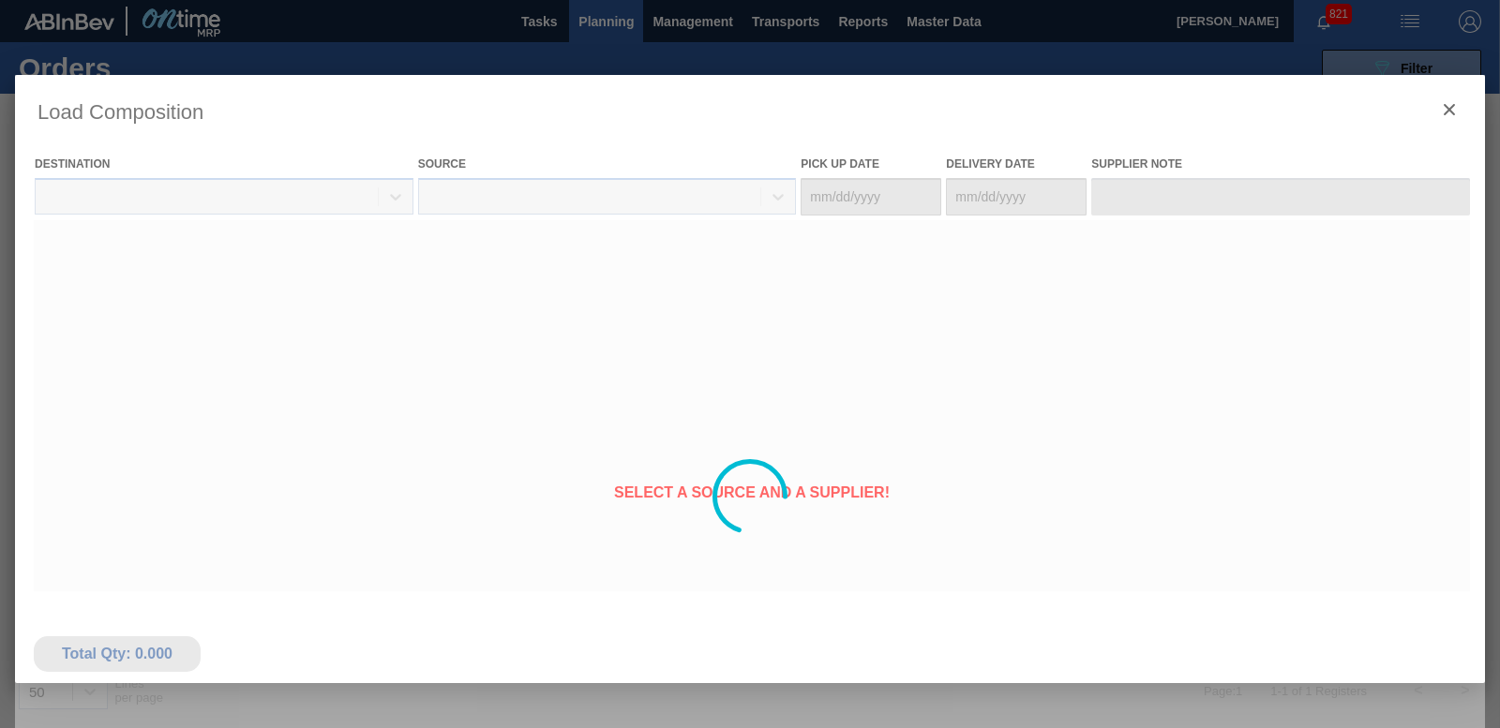
type Date "[DATE]"
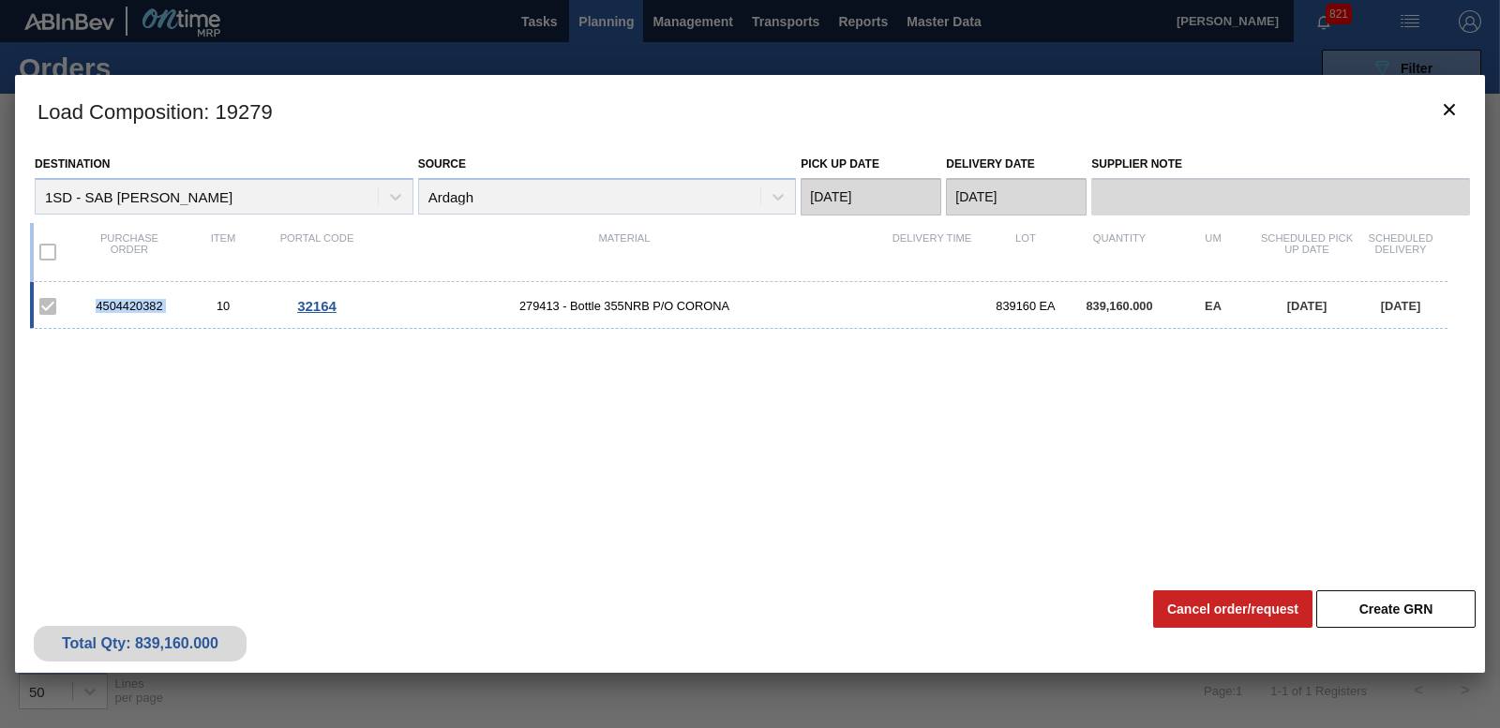
drag, startPoint x: 91, startPoint y: 305, endPoint x: 189, endPoint y: 304, distance: 98.4
click at [189, 304] on div "4504420382 10 32164 279413 - Bottle 355NRB P/O CORONA 839160 EA 839,160.000 EA …" at bounding box center [738, 305] width 1417 height 47
click at [1448, 115] on icon "botão de ícone" at bounding box center [1449, 109] width 22 height 22
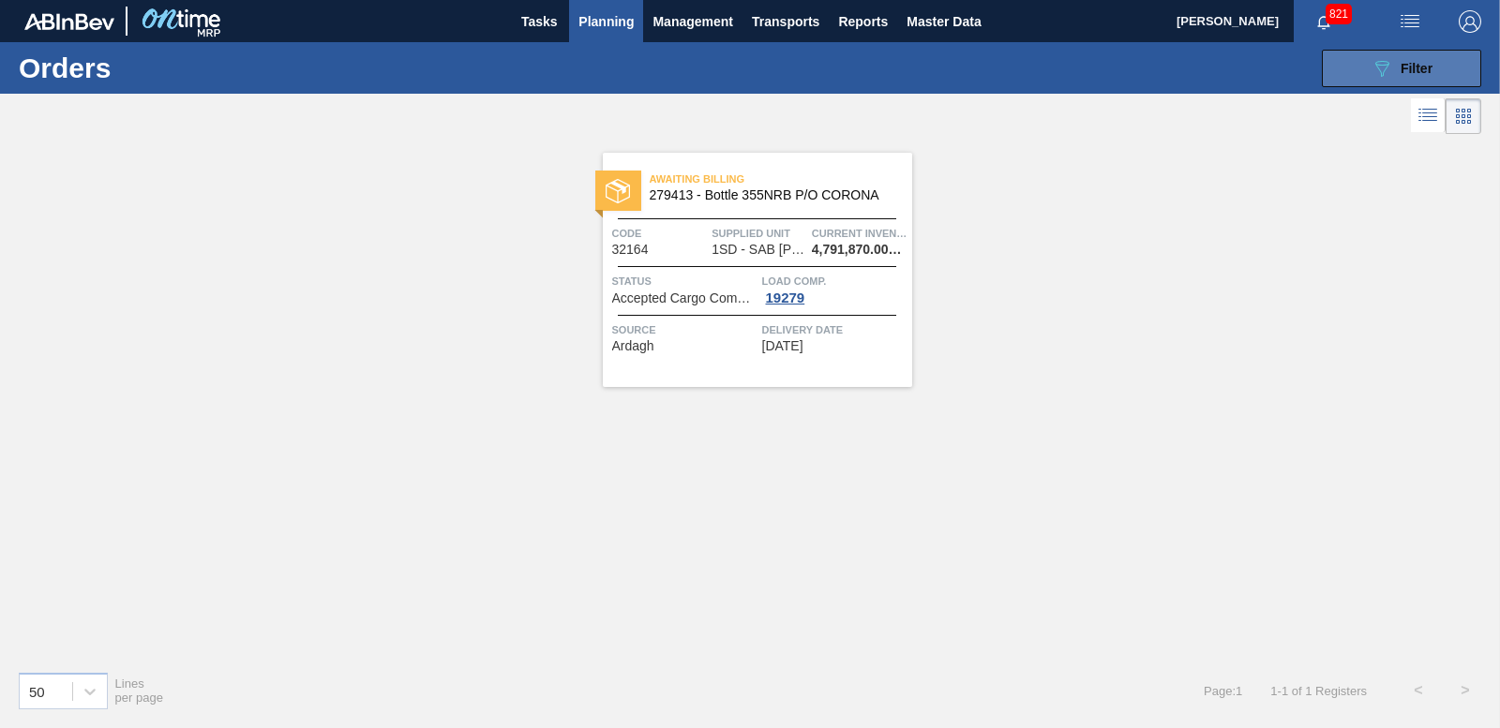
click at [1374, 68] on icon "089F7B8B-B2A5-4AFE-B5C0-19BA573D28AC" at bounding box center [1381, 68] width 22 height 22
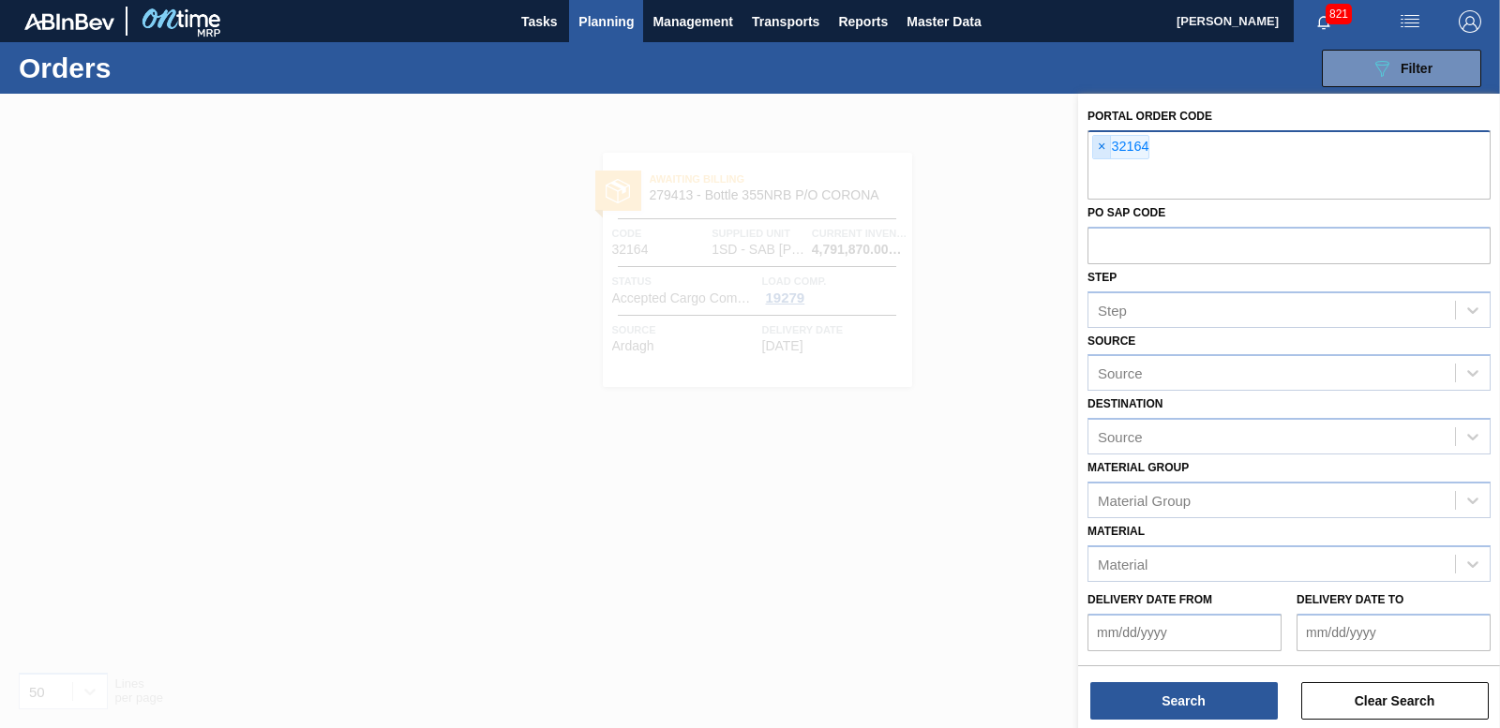
click at [1101, 146] on span "×" at bounding box center [1102, 147] width 18 height 22
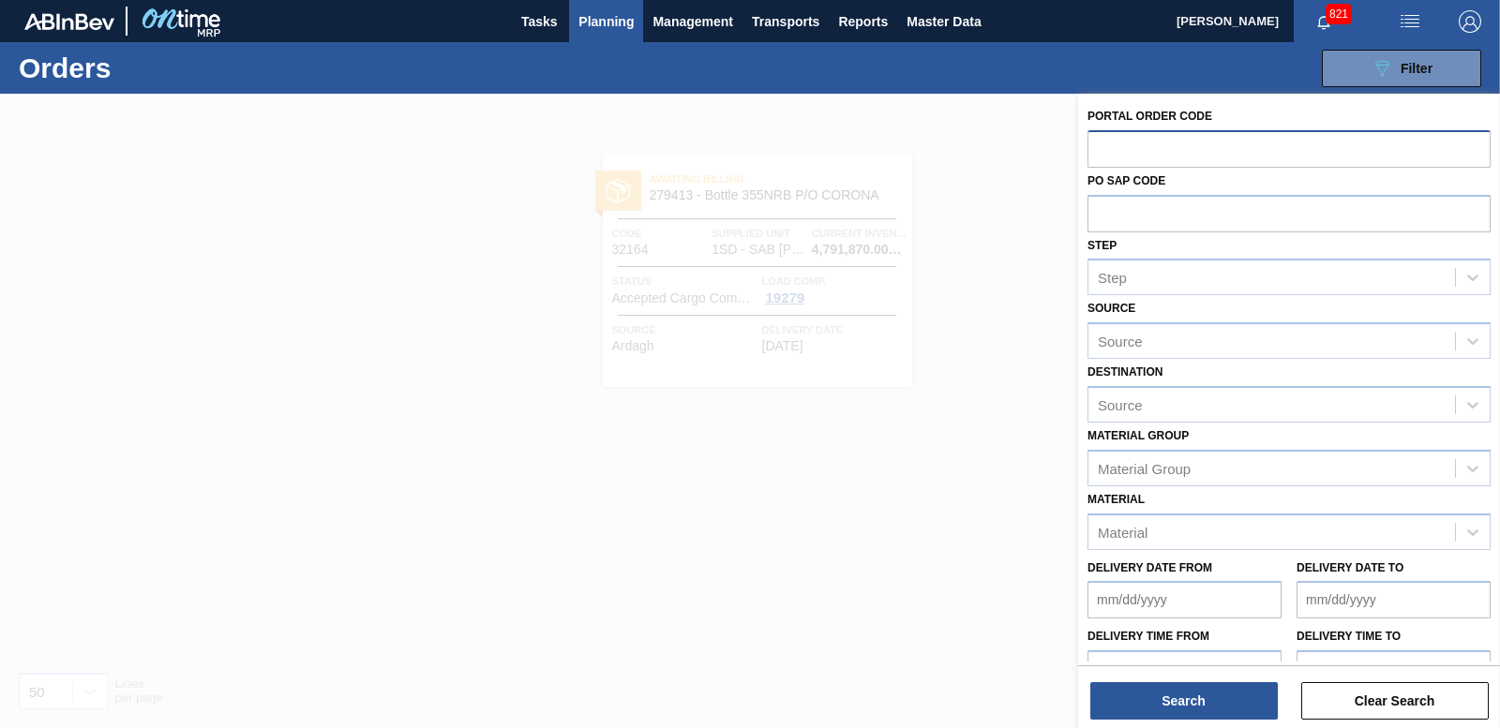
paste input "4504420382"
type input "4504420382"
drag, startPoint x: 1195, startPoint y: 139, endPoint x: 1009, endPoint y: 112, distance: 188.4
click at [1078, 134] on div "Portal Order Code 4504420382 PO SAP Code Step Step Source Source Destination So…" at bounding box center [1289, 458] width 422 height 728
paste input "32164"
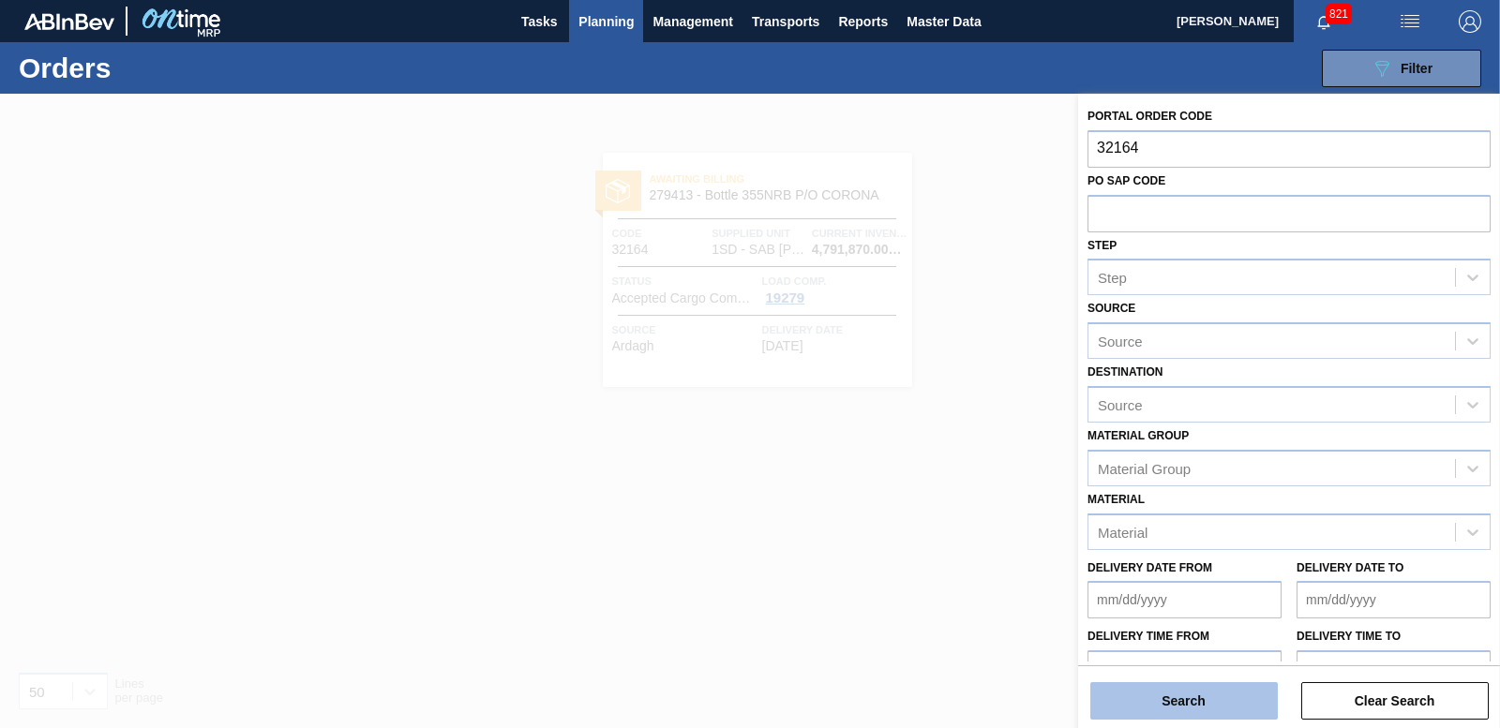
type input "32164"
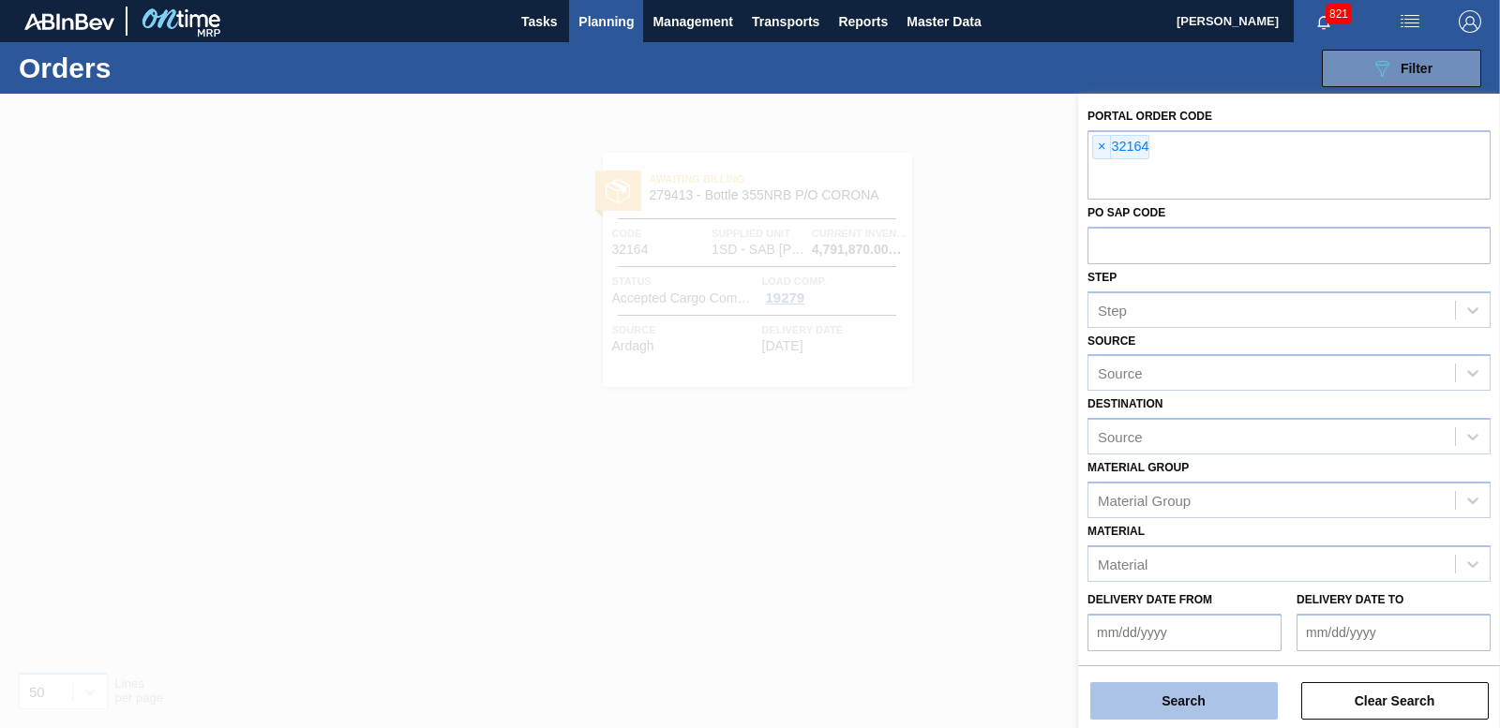
click at [1110, 692] on button "Search" at bounding box center [1183, 700] width 187 height 37
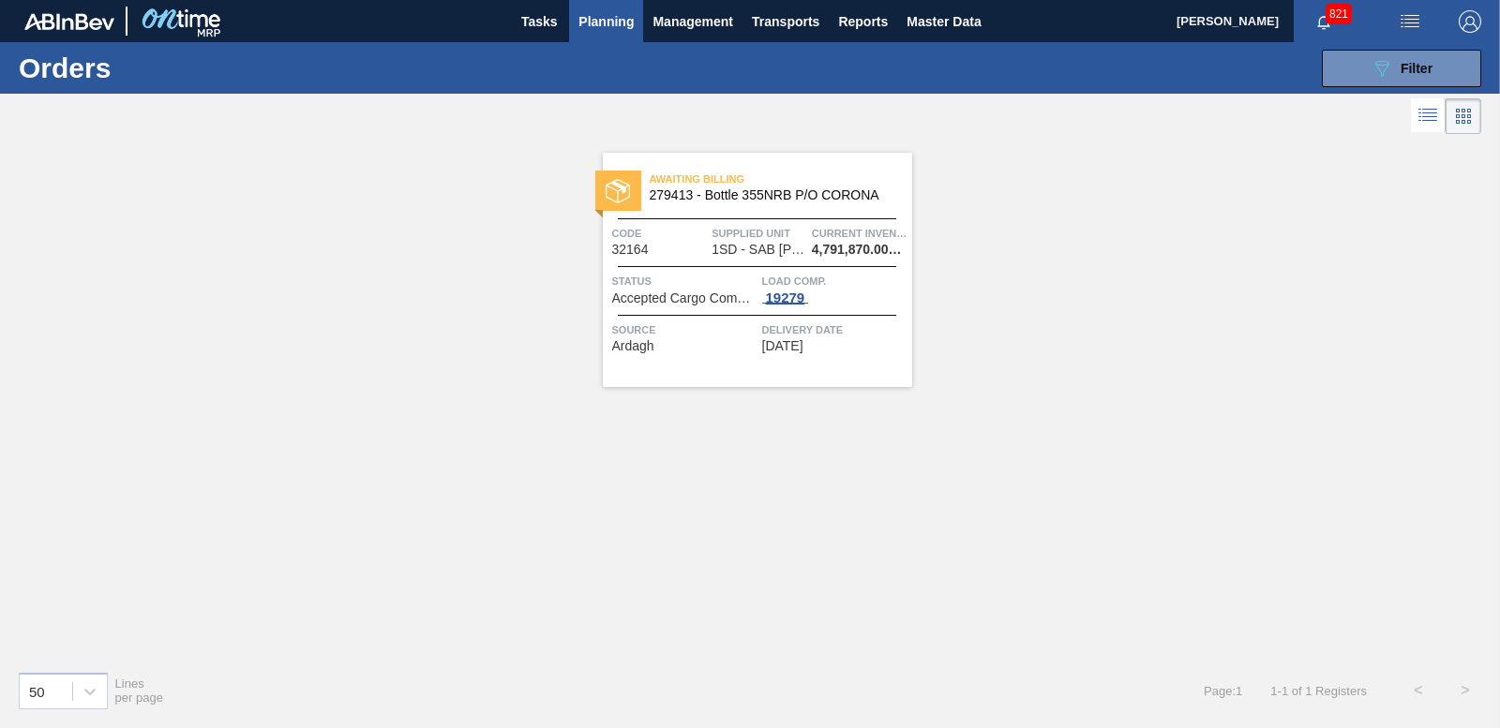
click at [792, 295] on div "19279" at bounding box center [785, 298] width 47 height 15
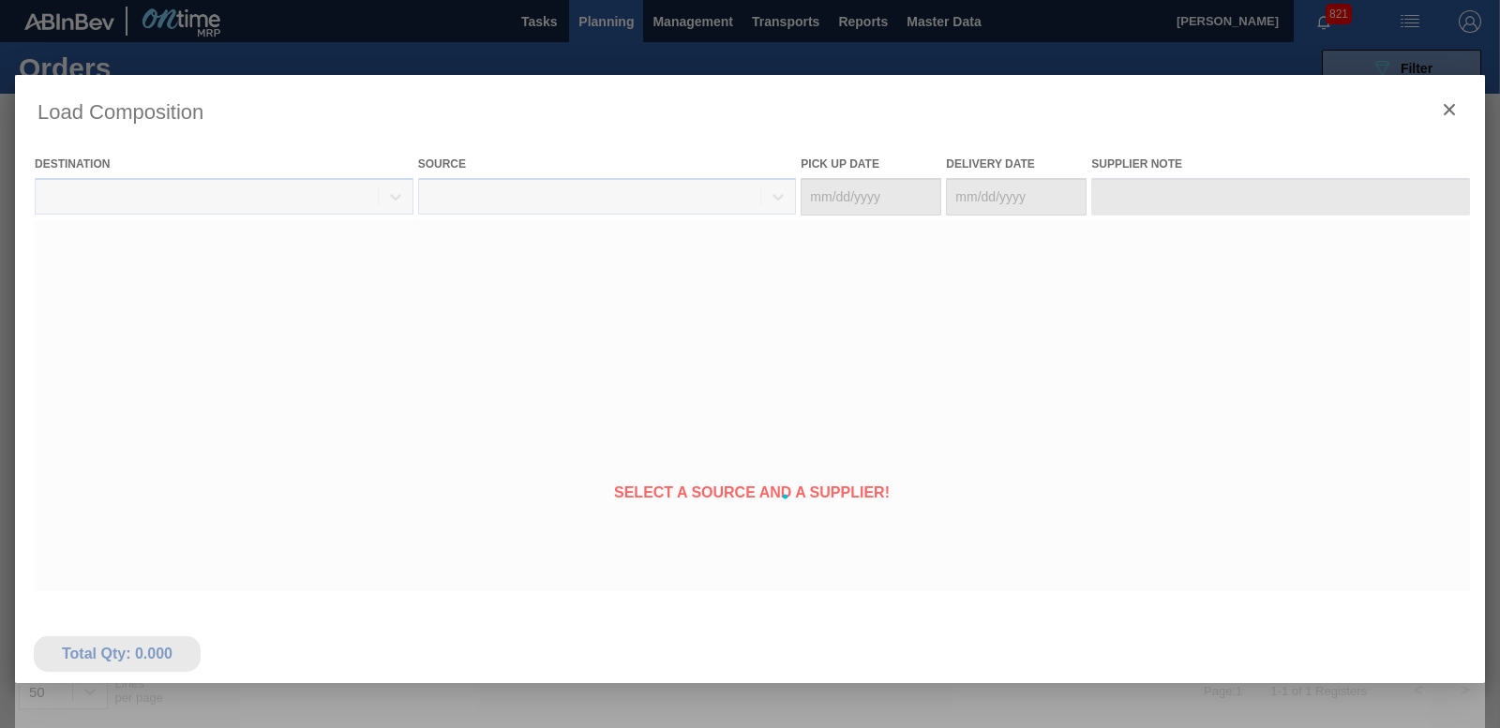
type Date "[DATE]"
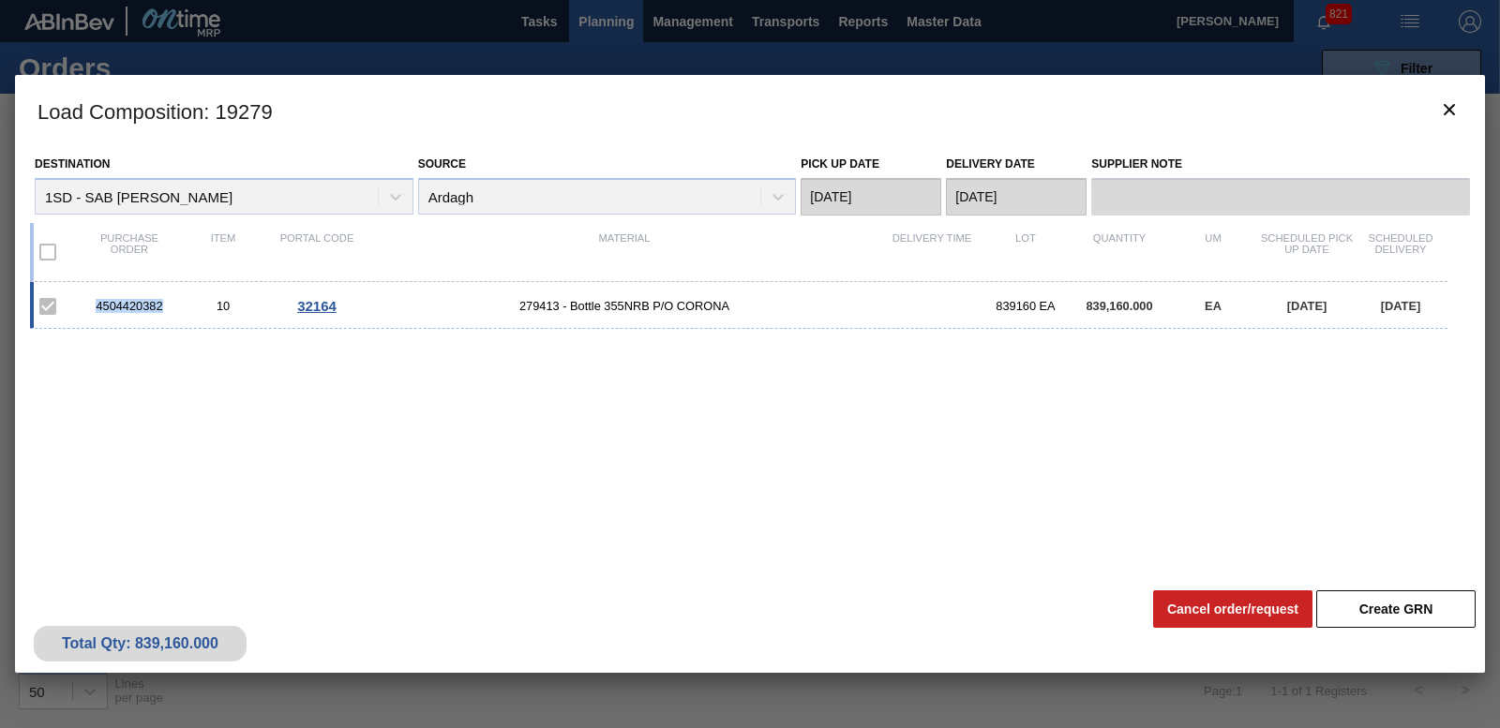
drag, startPoint x: 98, startPoint y: 306, endPoint x: 169, endPoint y: 305, distance: 70.3
click at [169, 305] on div "4504420382" at bounding box center [129, 306] width 94 height 14
click at [1456, 100] on icon "botão de ícone" at bounding box center [1449, 109] width 22 height 22
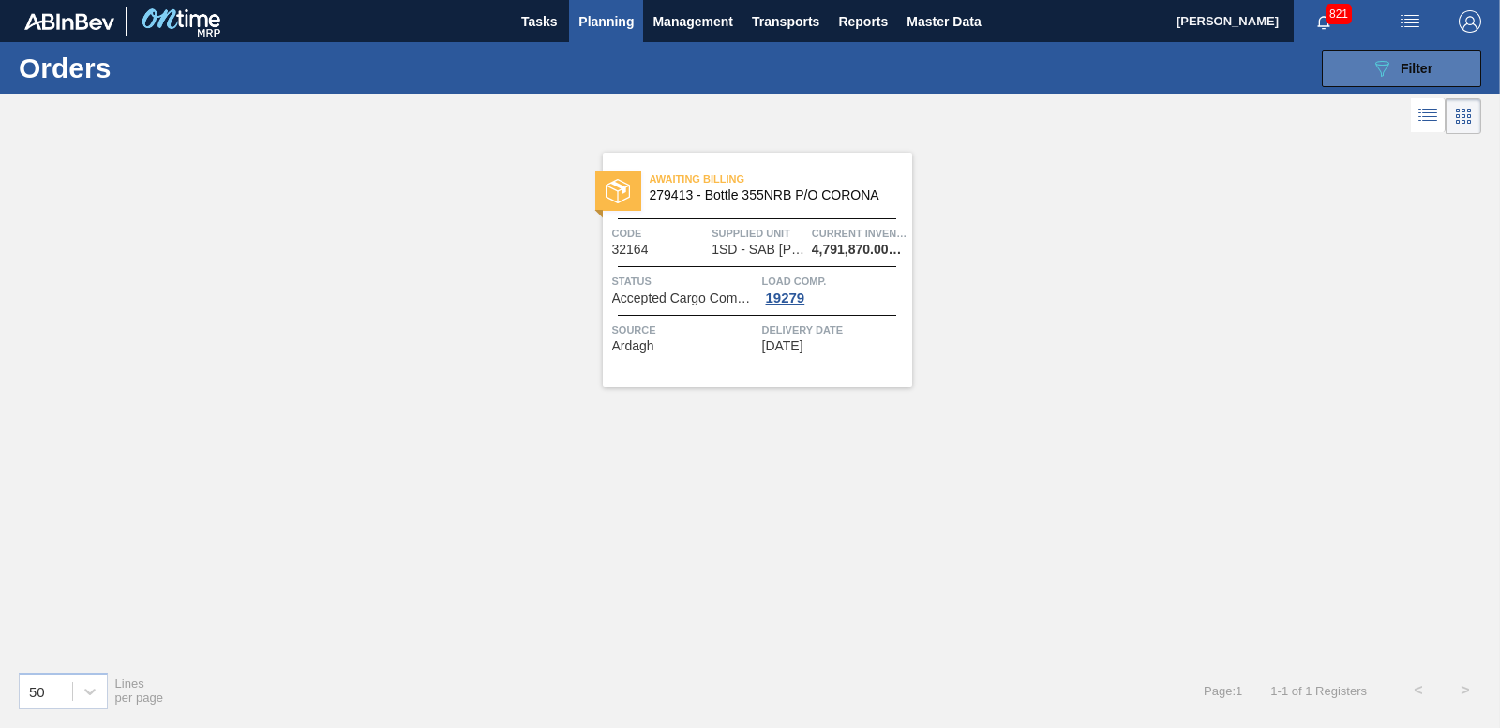
click at [1435, 63] on button "089F7B8B-B2A5-4AFE-B5C0-19BA573D28AC Filter" at bounding box center [1401, 68] width 159 height 37
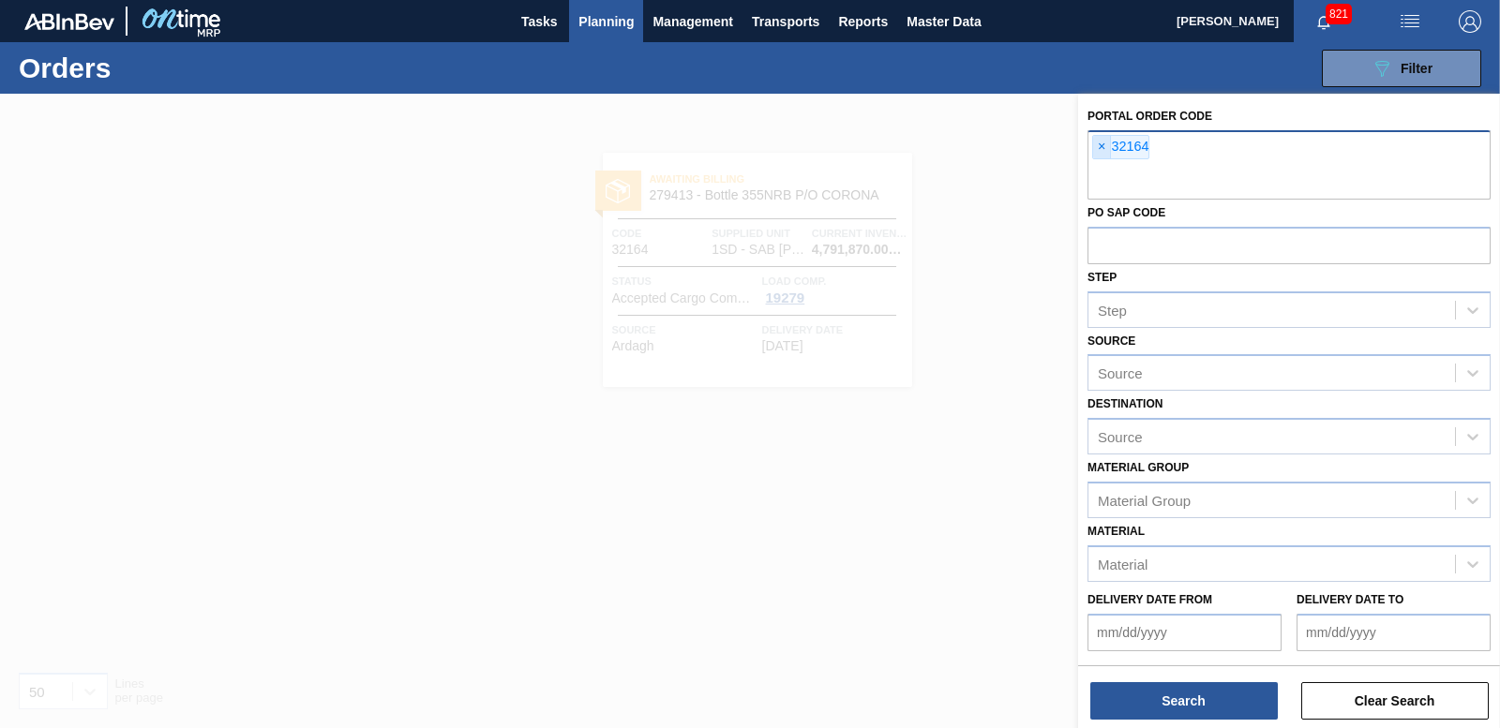
click at [1101, 143] on span "×" at bounding box center [1102, 147] width 18 height 22
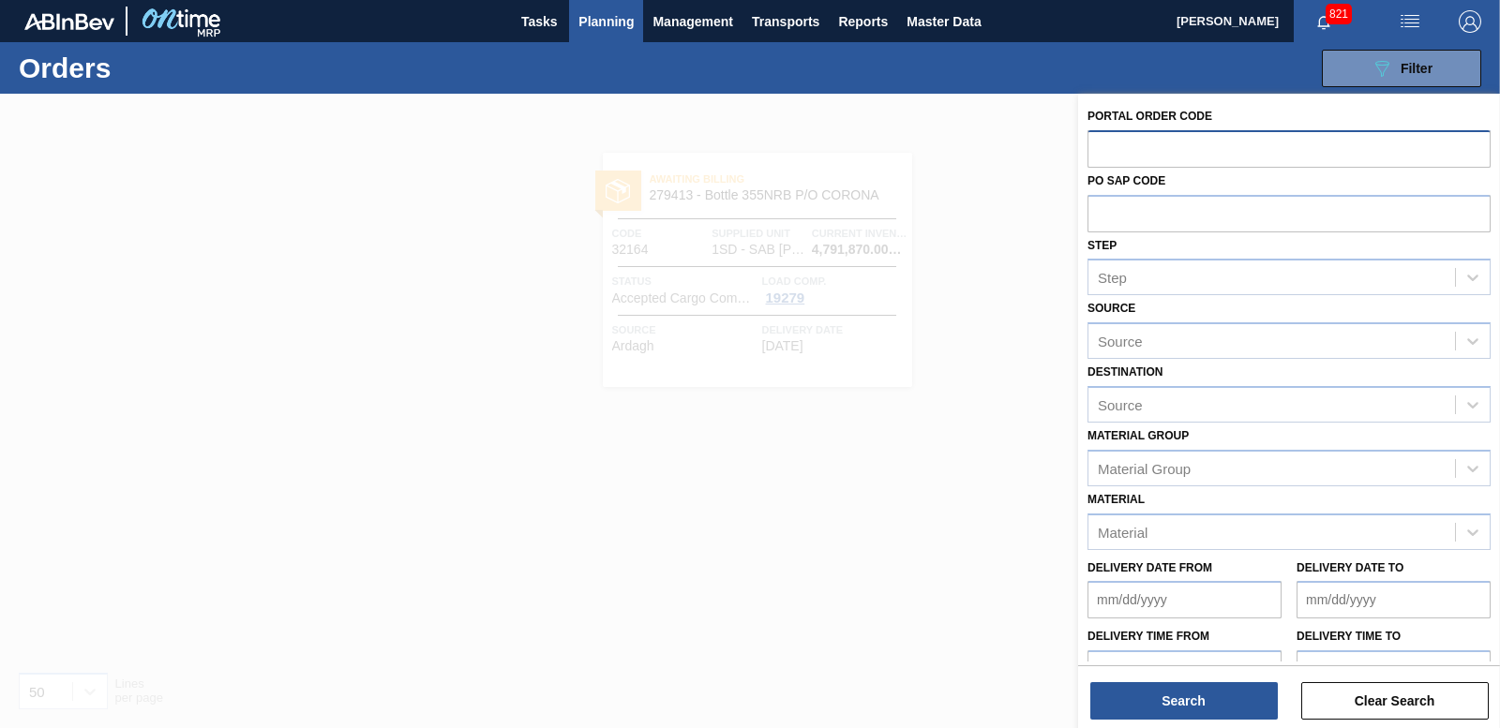
paste input "32165"
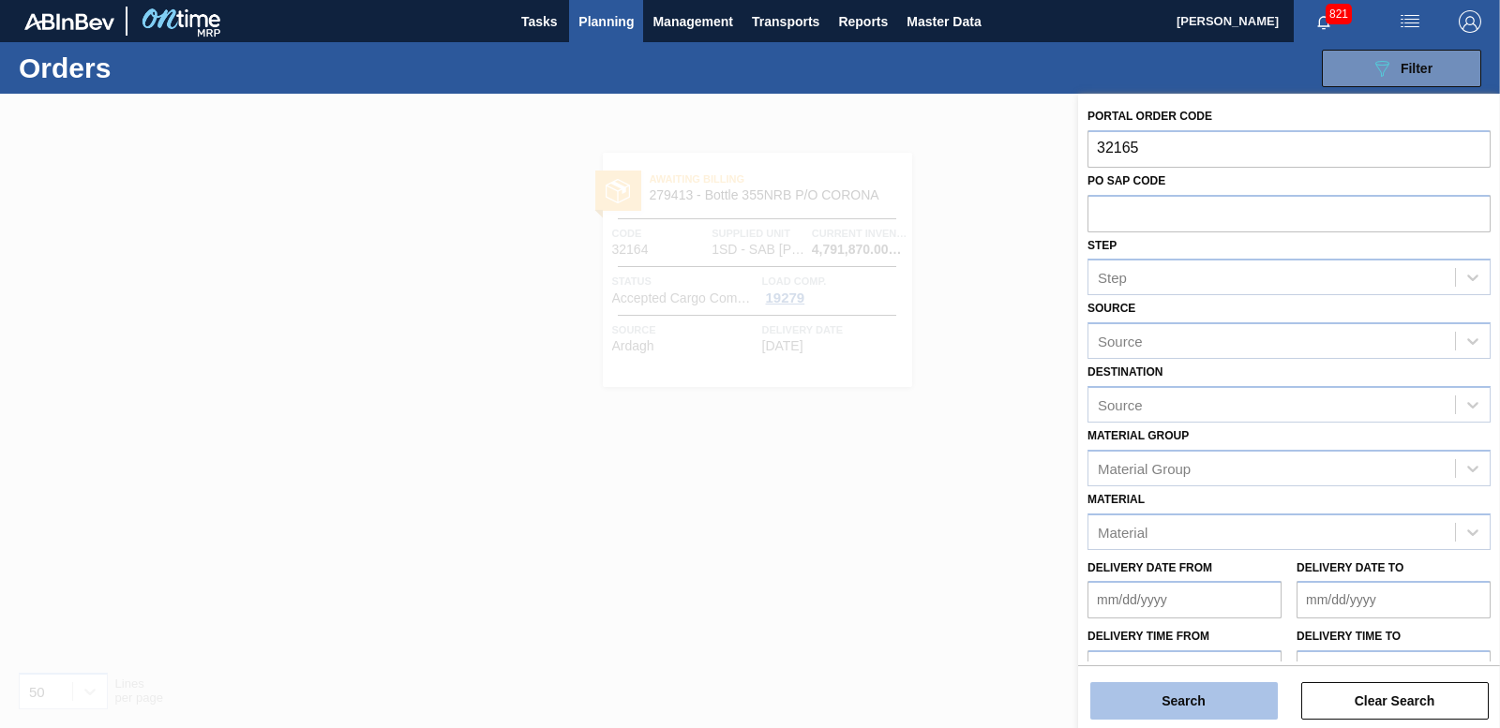
type input "32165"
click at [1215, 713] on button "Search" at bounding box center [1183, 700] width 187 height 37
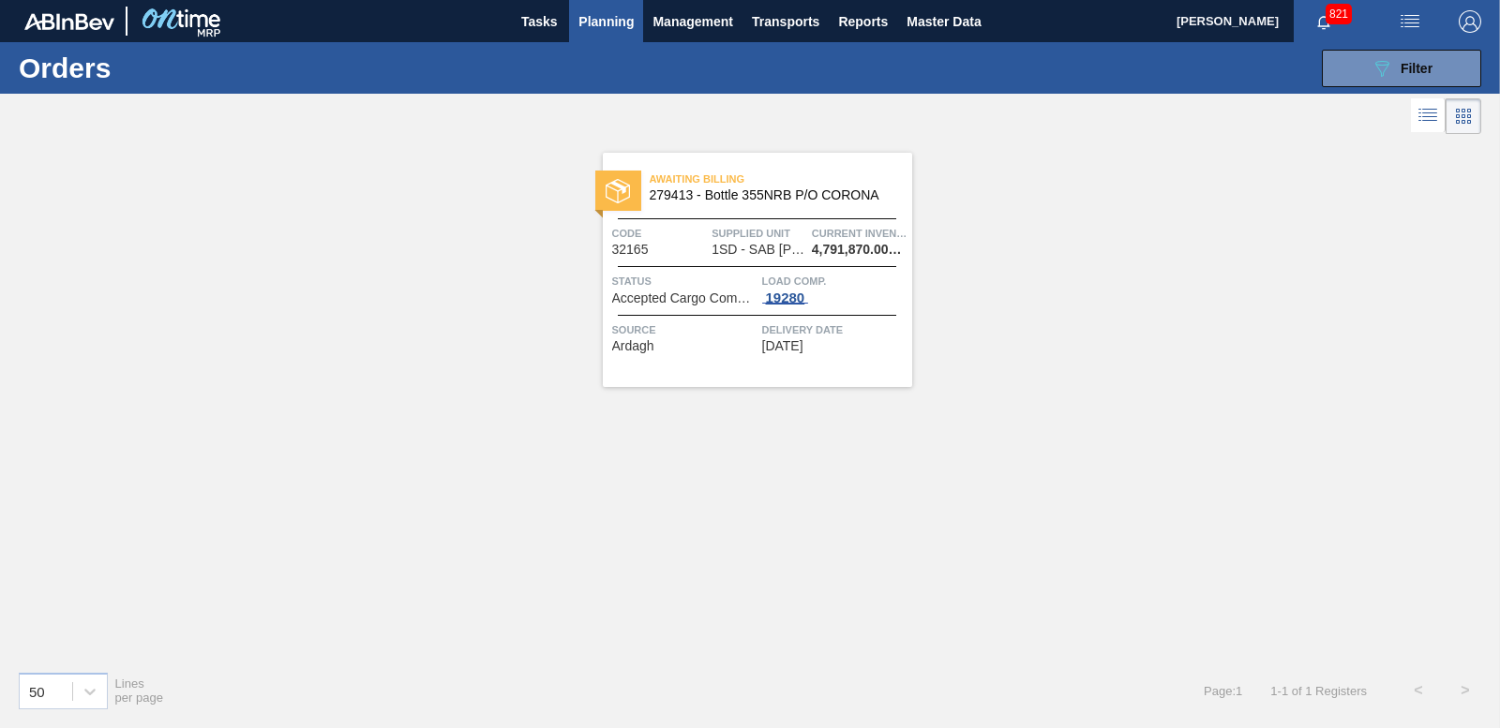
click at [795, 294] on div "19280" at bounding box center [785, 298] width 47 height 15
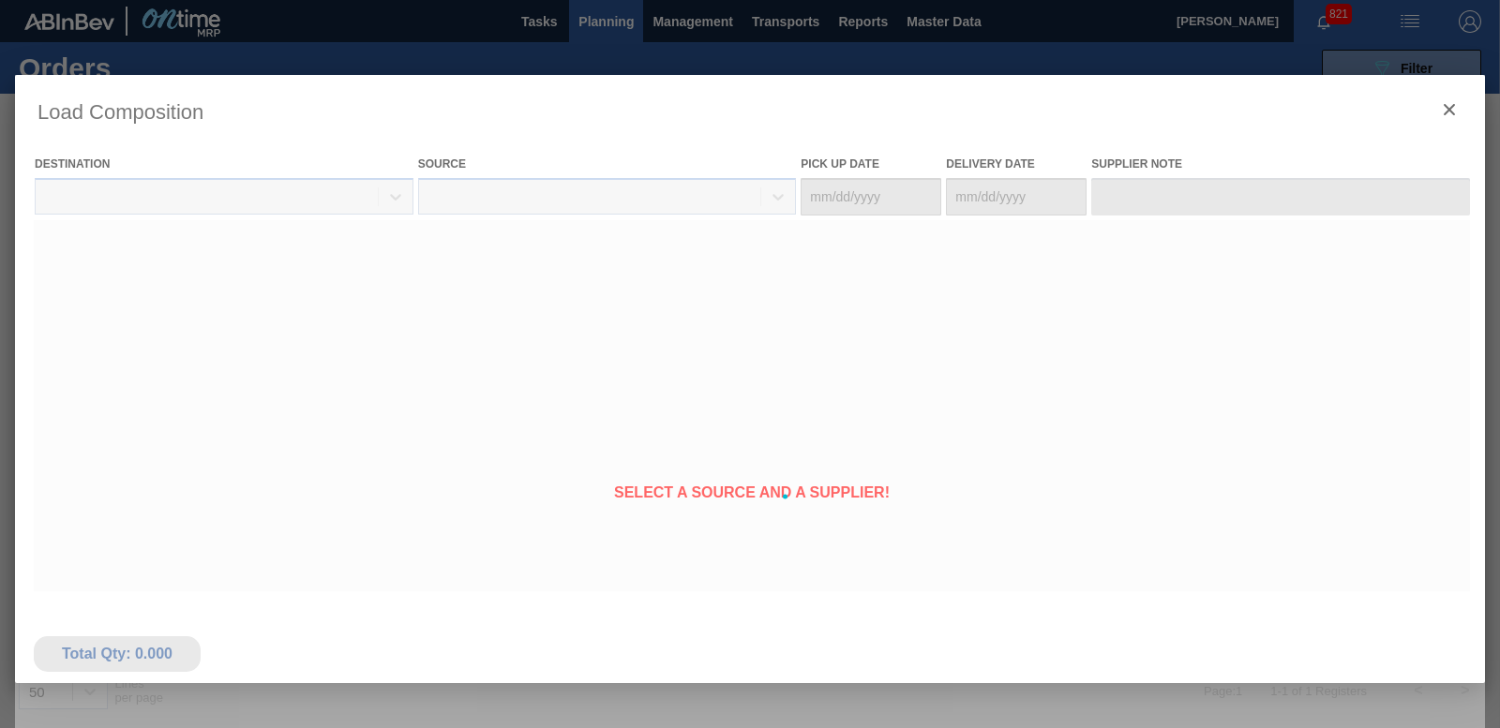
type Date "[DATE]"
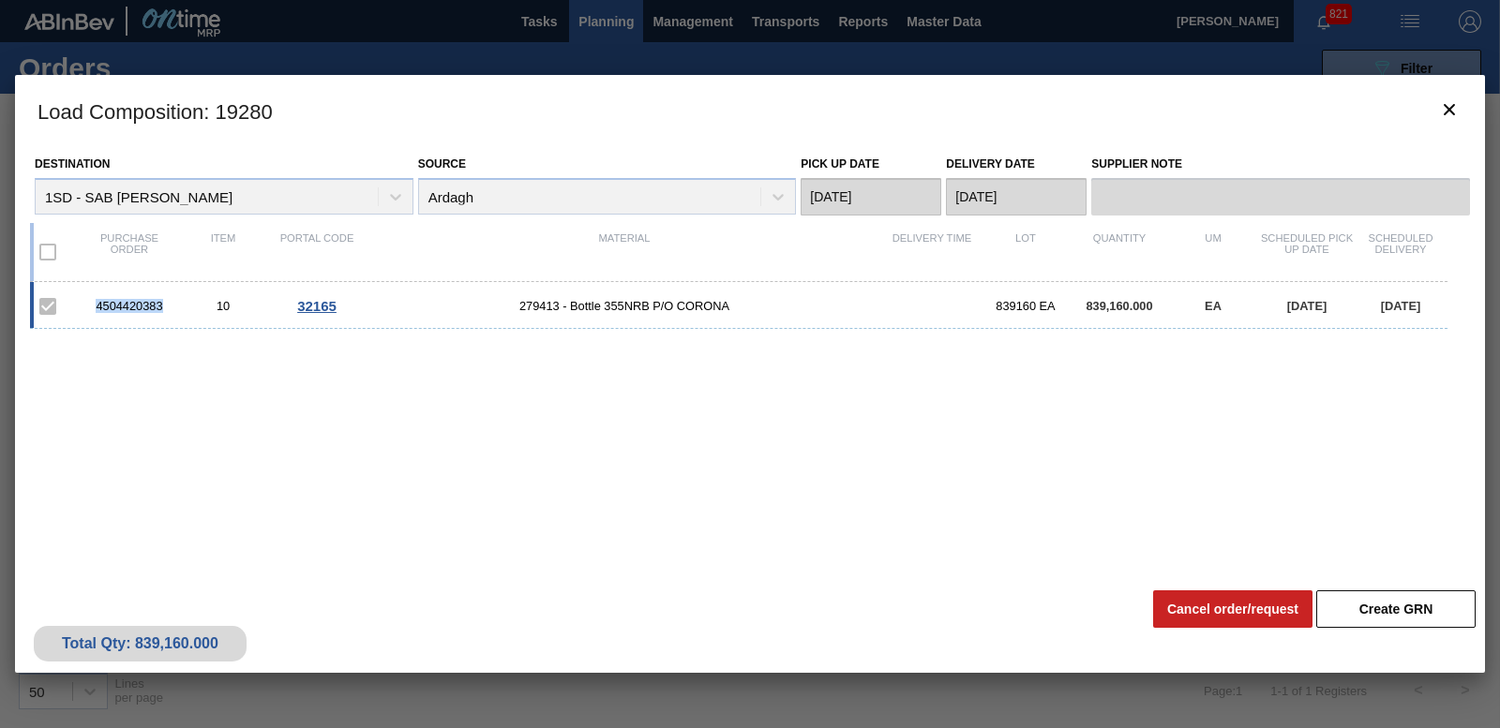
drag, startPoint x: 90, startPoint y: 309, endPoint x: 168, endPoint y: 307, distance: 77.9
click at [168, 307] on div "4504420383" at bounding box center [129, 306] width 94 height 14
click at [1442, 110] on icon "botão de ícone" at bounding box center [1449, 109] width 22 height 22
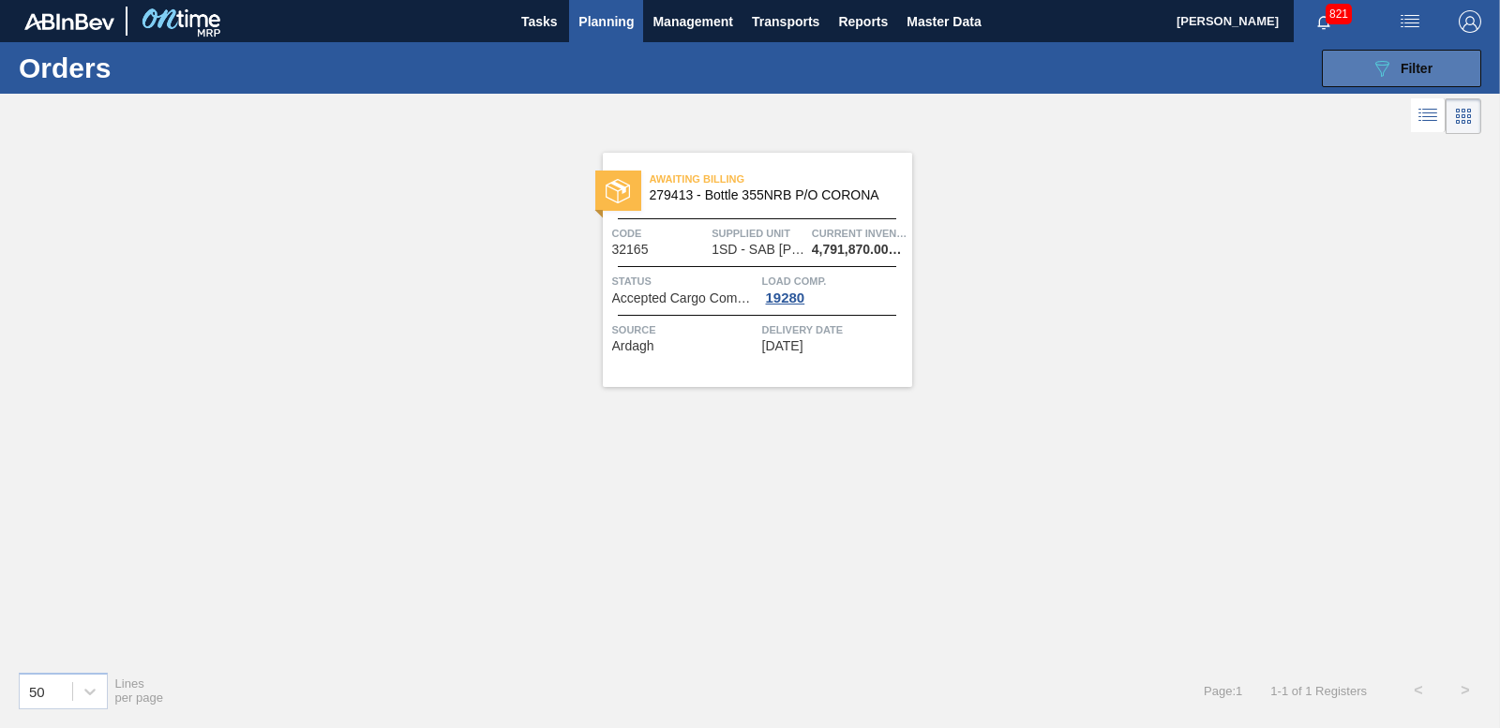
click at [1408, 52] on button "089F7B8B-B2A5-4AFE-B5C0-19BA573D28AC Filter" at bounding box center [1401, 68] width 159 height 37
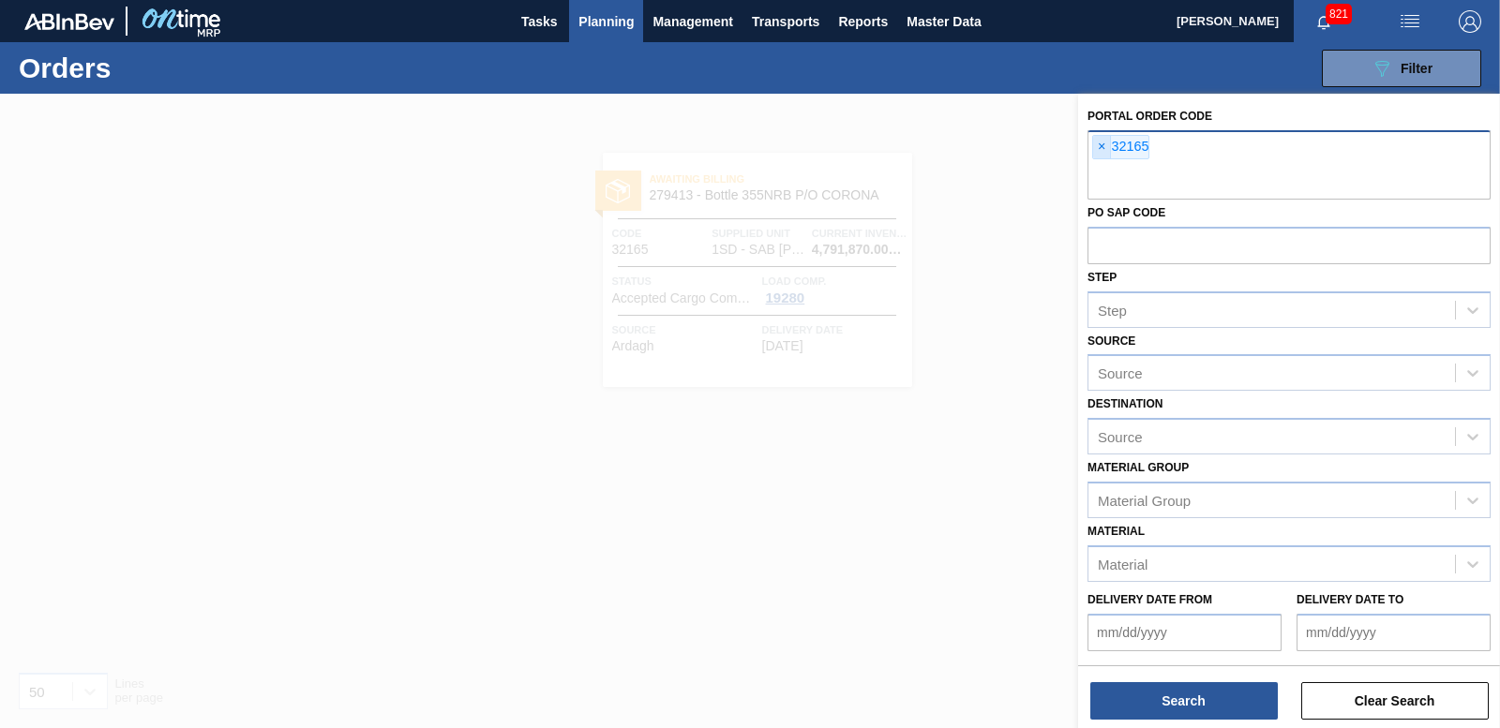
drag, startPoint x: 1092, startPoint y: 143, endPoint x: 1105, endPoint y: 145, distance: 13.3
click at [1093, 142] on div "× 32165" at bounding box center [1120, 147] width 57 height 24
click at [1105, 148] on span "×" at bounding box center [1102, 147] width 18 height 22
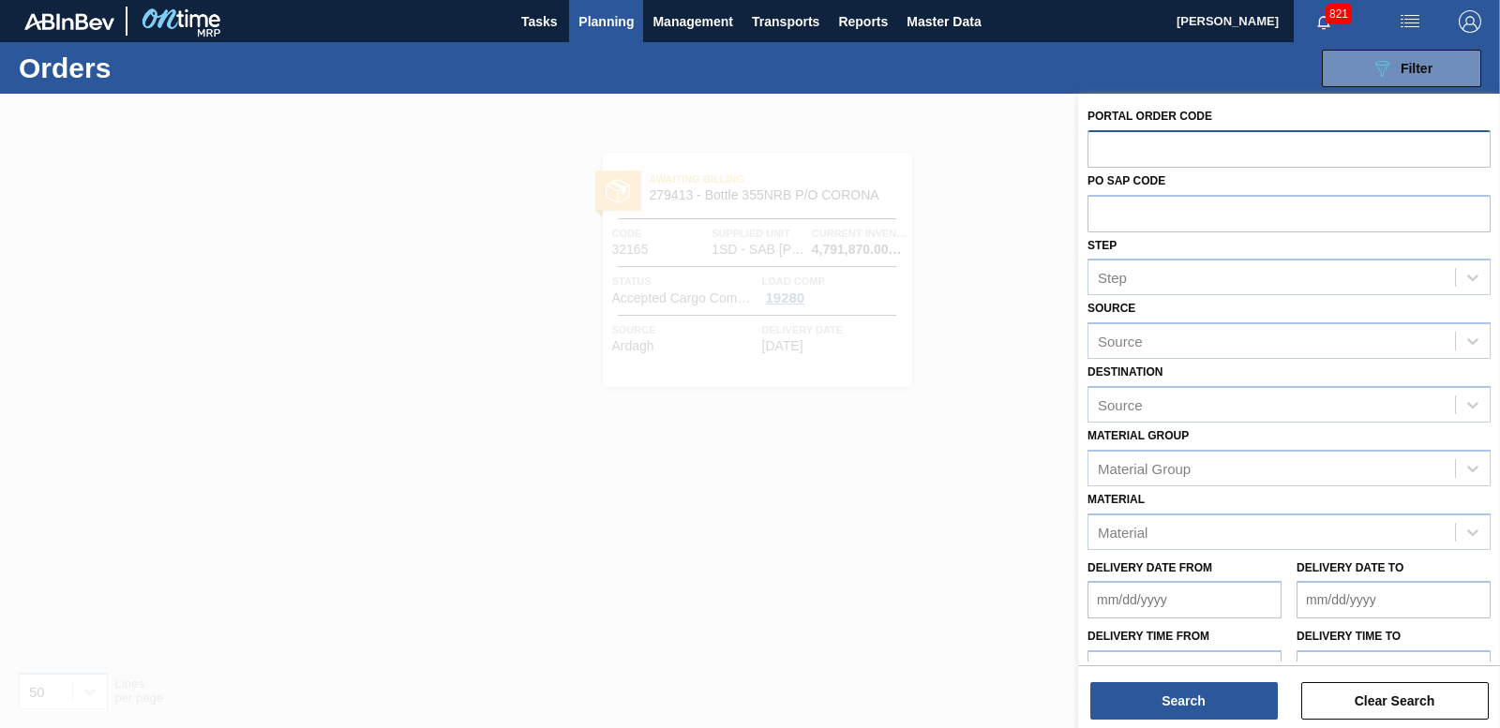
paste input "32166"
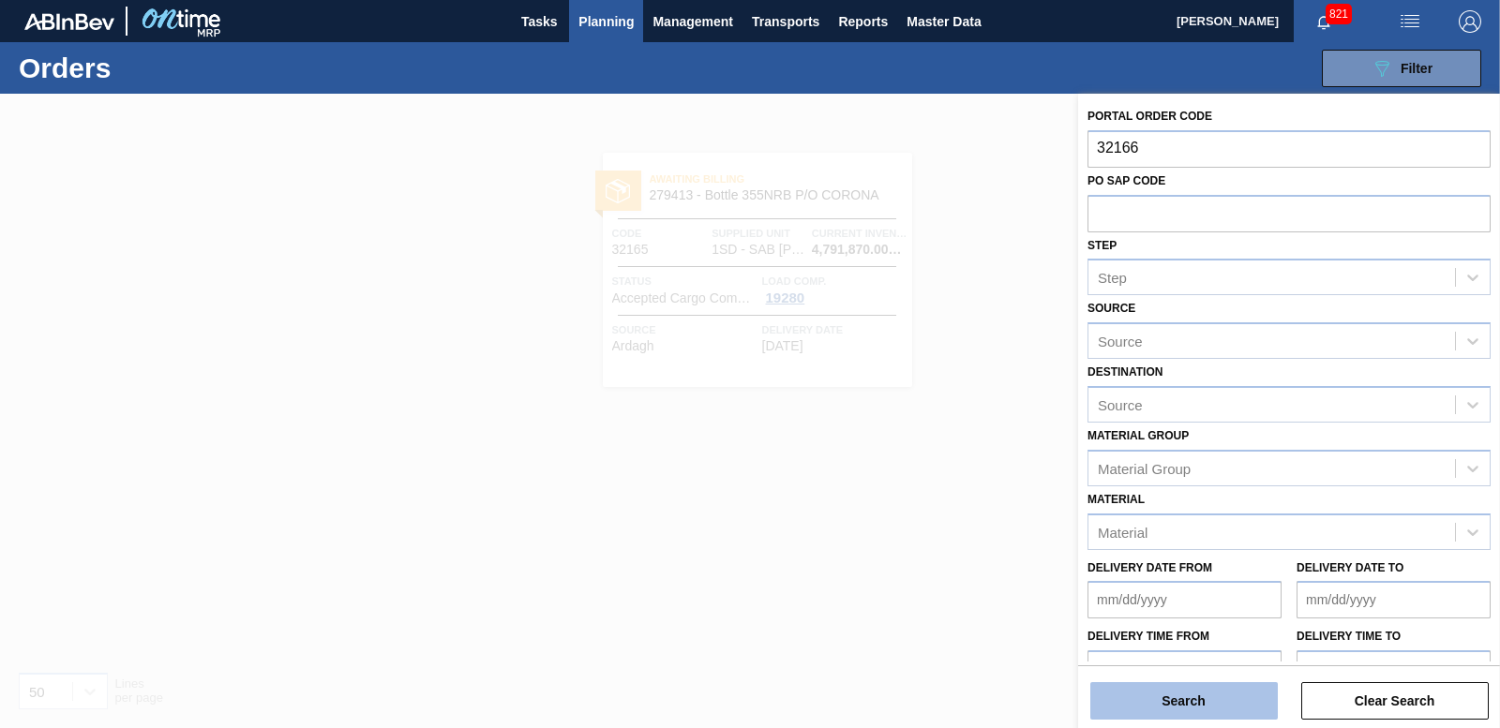
type input "32166"
click at [1153, 686] on button "Search" at bounding box center [1183, 700] width 187 height 37
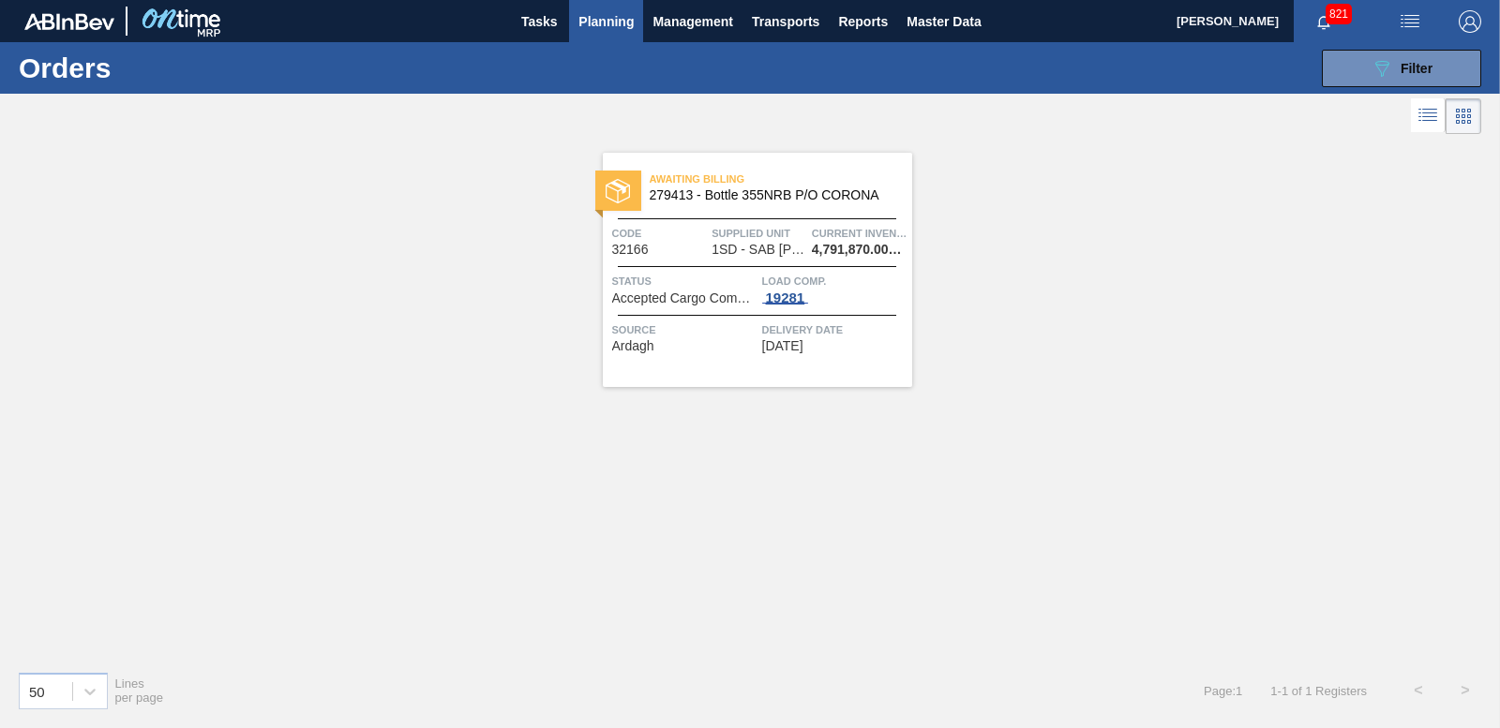
click at [798, 292] on div "19281" at bounding box center [785, 298] width 47 height 15
click at [798, 0] on body "Tasks Planning Management Transports Reports Master Data Nhlanhla Mabele 821 Ma…" at bounding box center [750, 0] width 1500 height 0
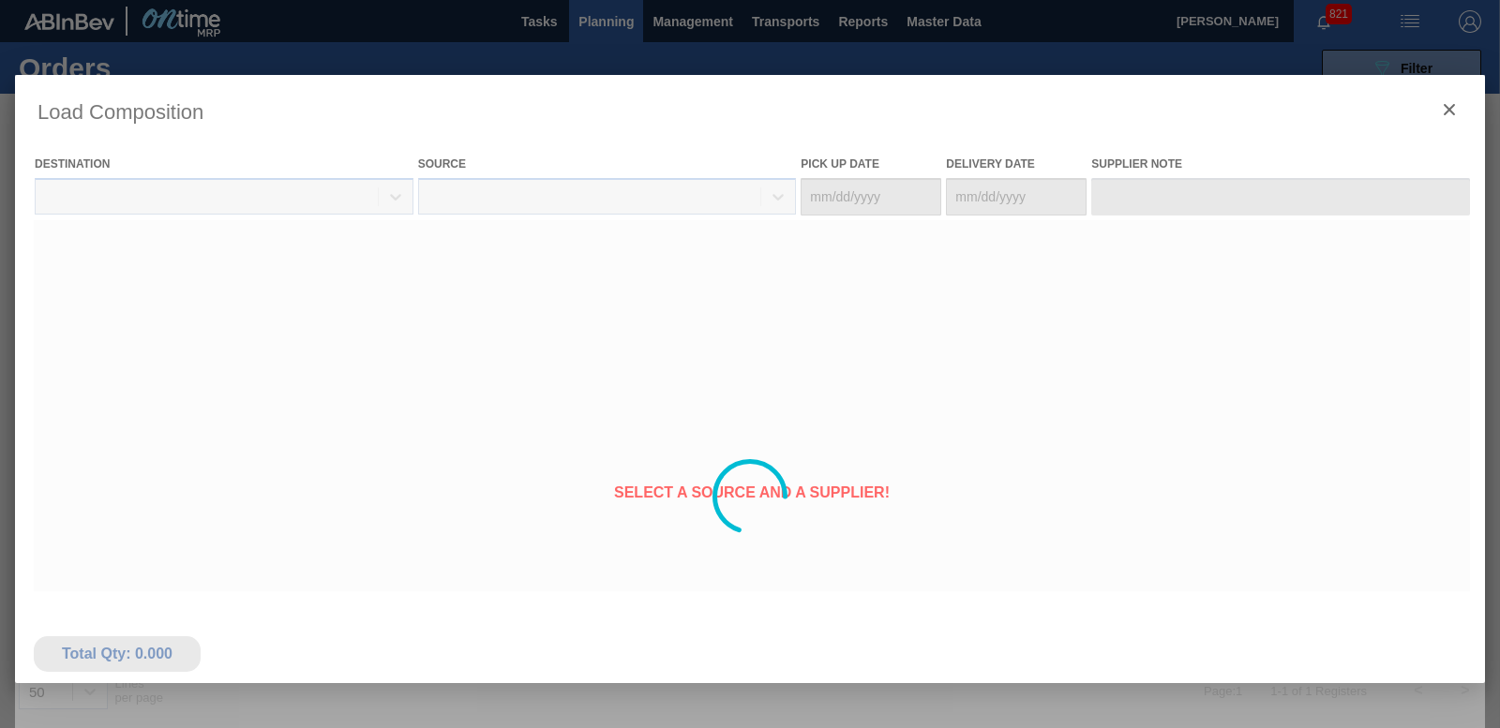
type Date "[DATE]"
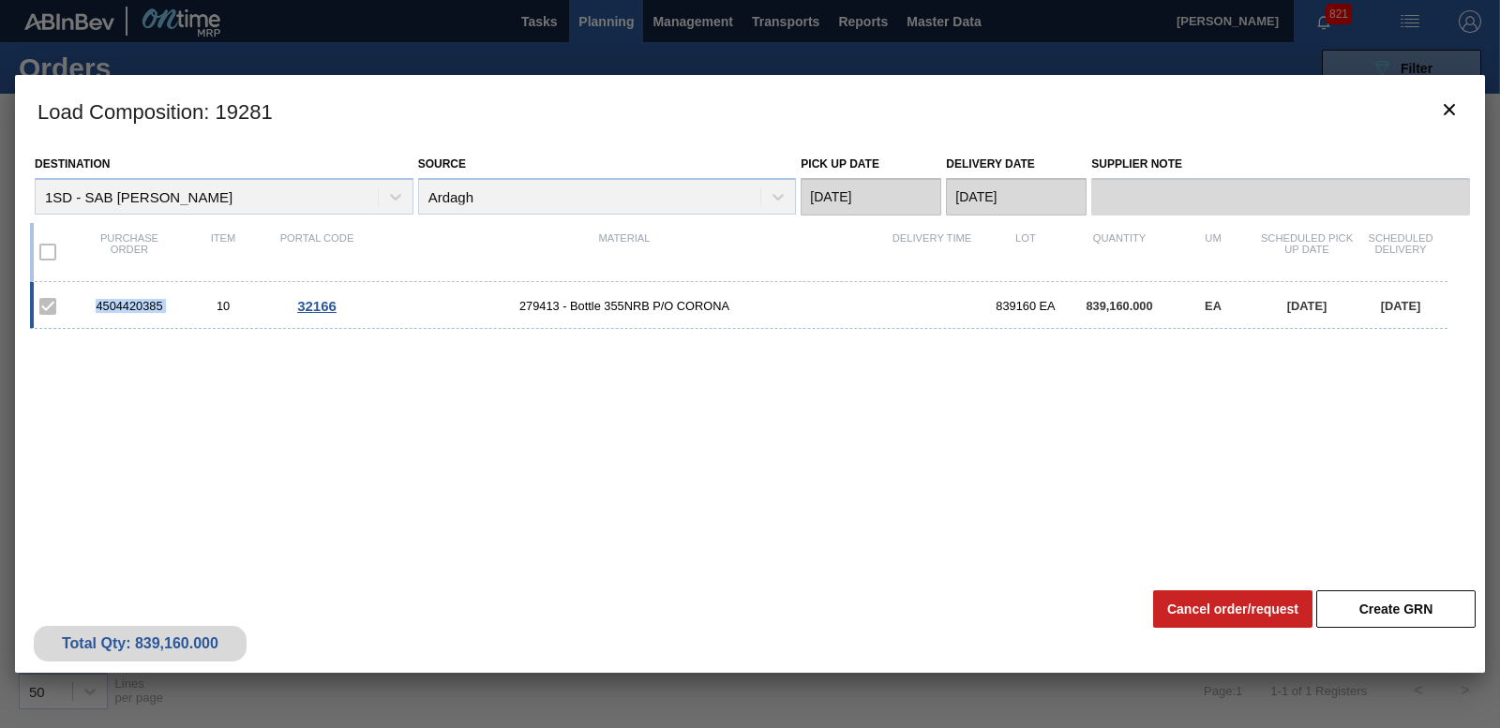
drag, startPoint x: 96, startPoint y: 303, endPoint x: 180, endPoint y: 304, distance: 84.4
click at [180, 304] on div "4504420385 10 32166 279413 - Bottle 355NRB P/O CORONA 839160 EA 839,160.000 EA …" at bounding box center [738, 305] width 1417 height 47
click at [1449, 112] on icon "botão de ícone" at bounding box center [1449, 109] width 22 height 22
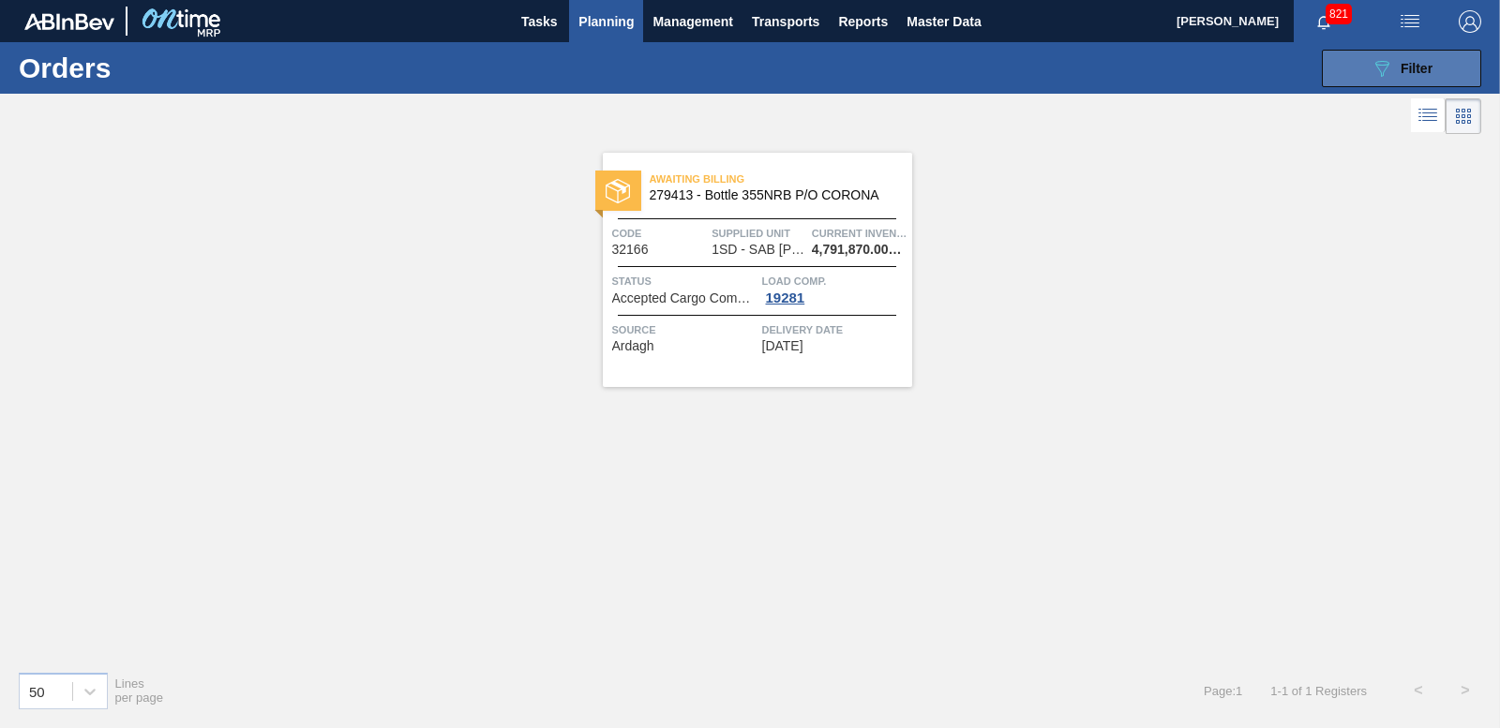
click at [1406, 73] on span "Filter" at bounding box center [1416, 68] width 32 height 15
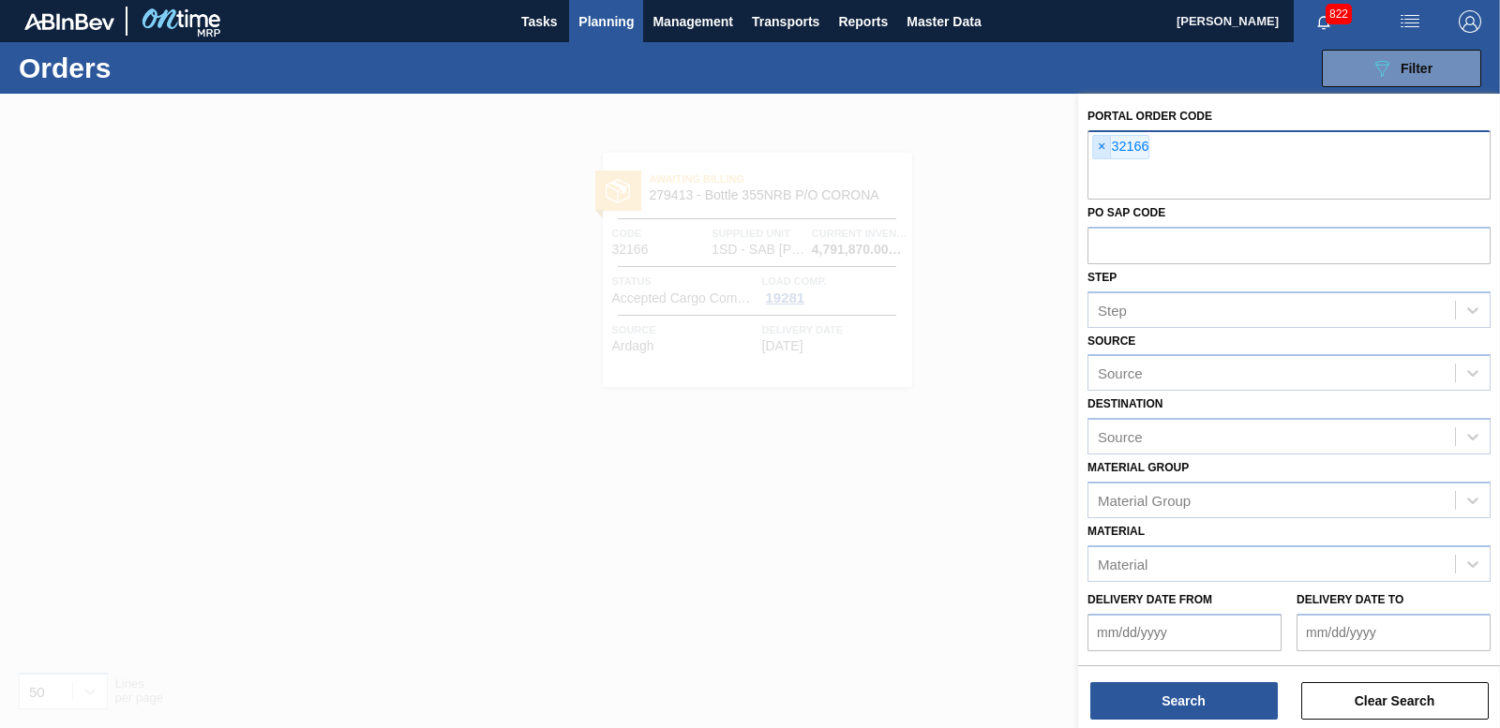
click at [1094, 148] on span "×" at bounding box center [1102, 147] width 18 height 22
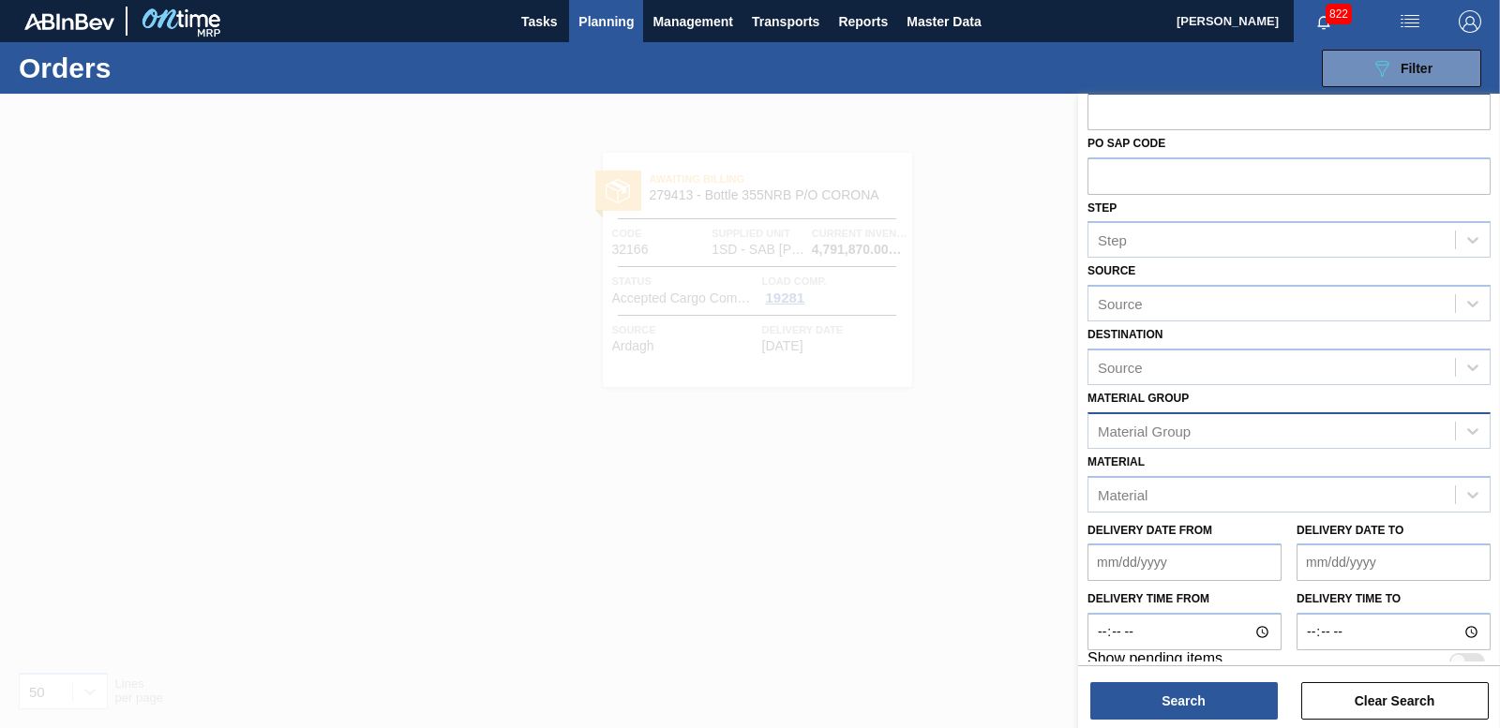
scroll to position [58, 0]
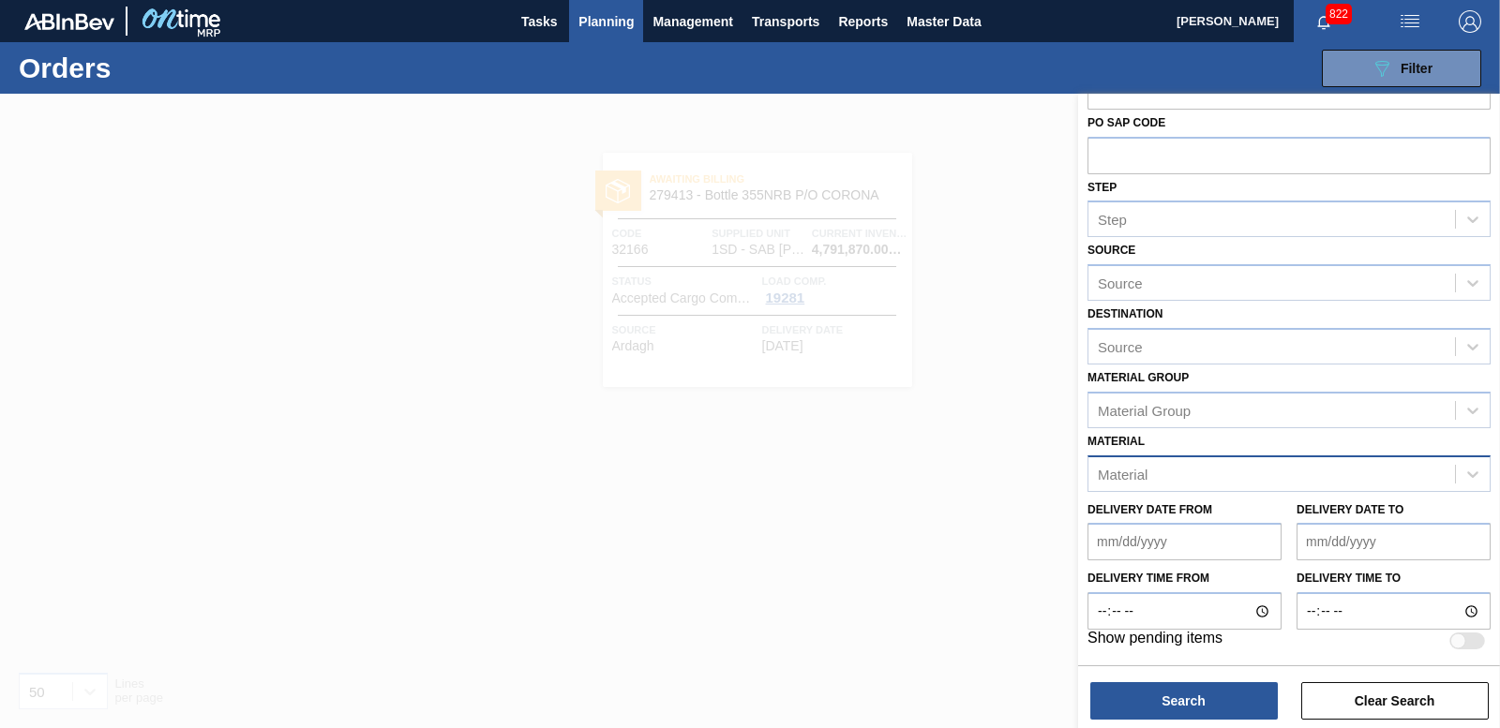
click at [1147, 475] on div "Material" at bounding box center [1271, 473] width 367 height 27
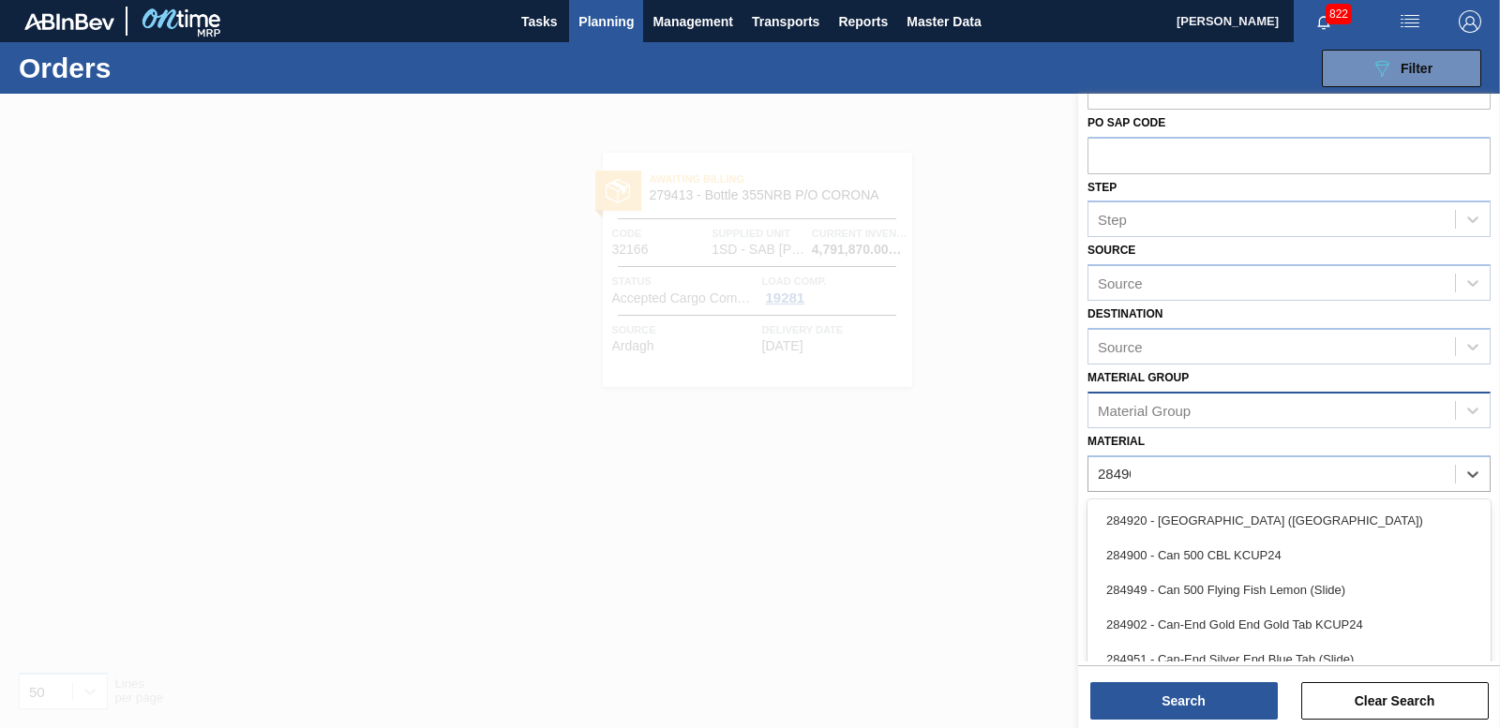
type input "284909"
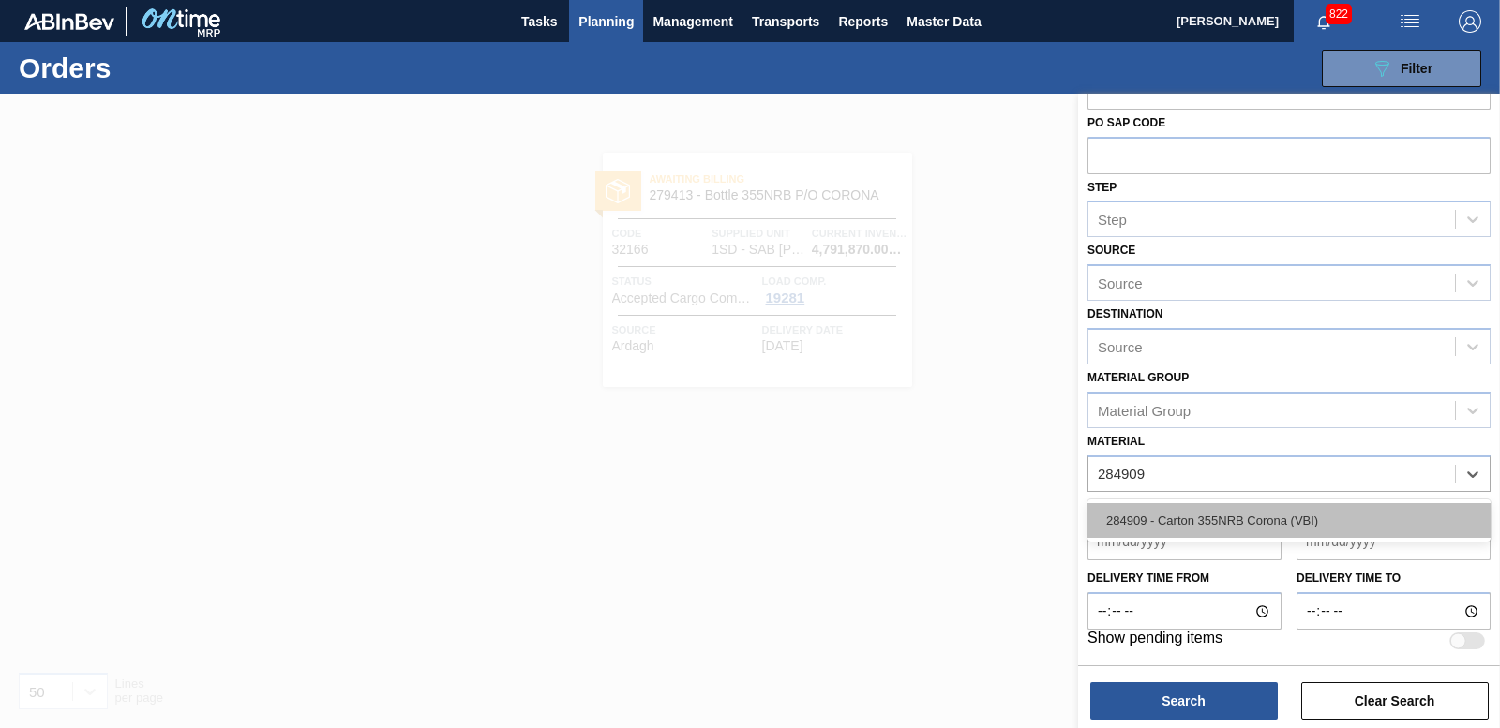
click at [1148, 516] on div "284909 - Carton 355NRB Corona (VBI)" at bounding box center [1288, 520] width 403 height 35
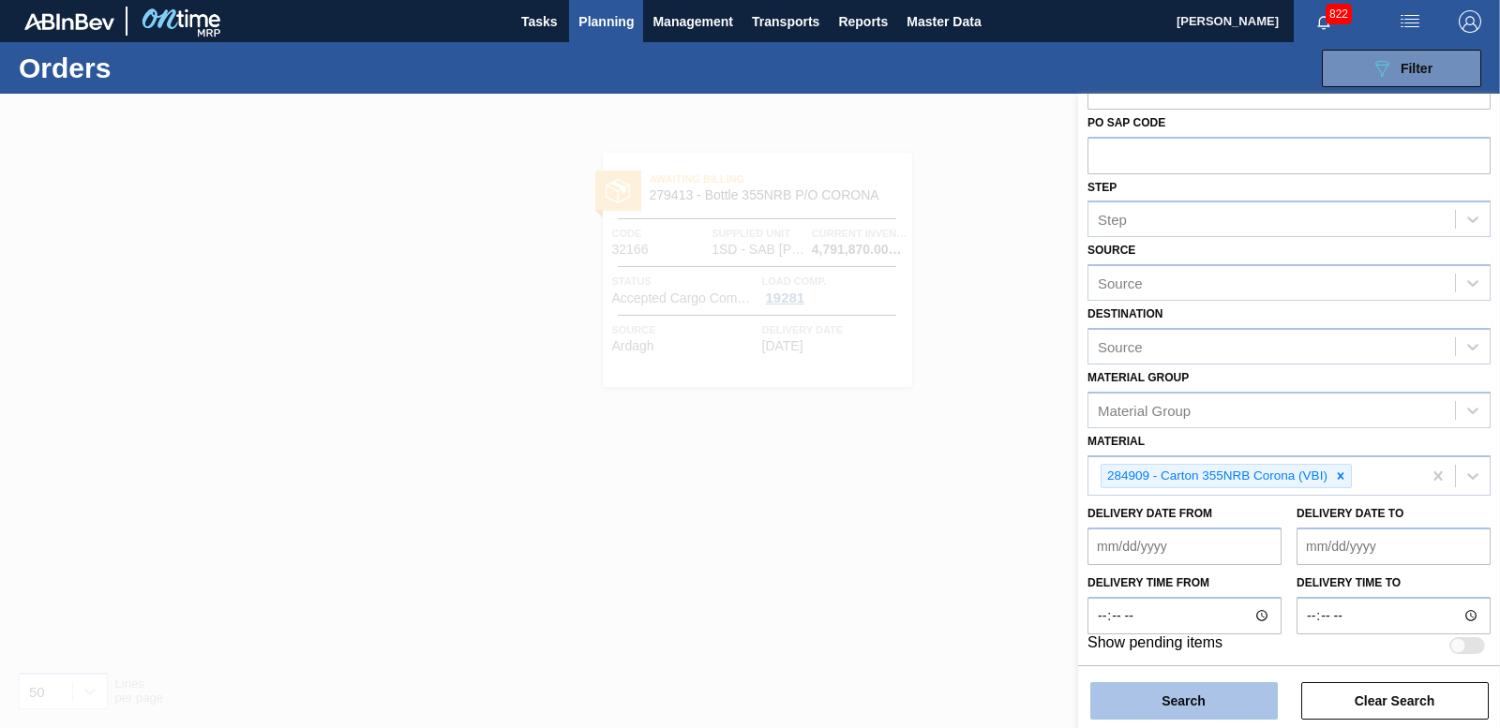
click at [1146, 694] on button "Search" at bounding box center [1183, 700] width 187 height 37
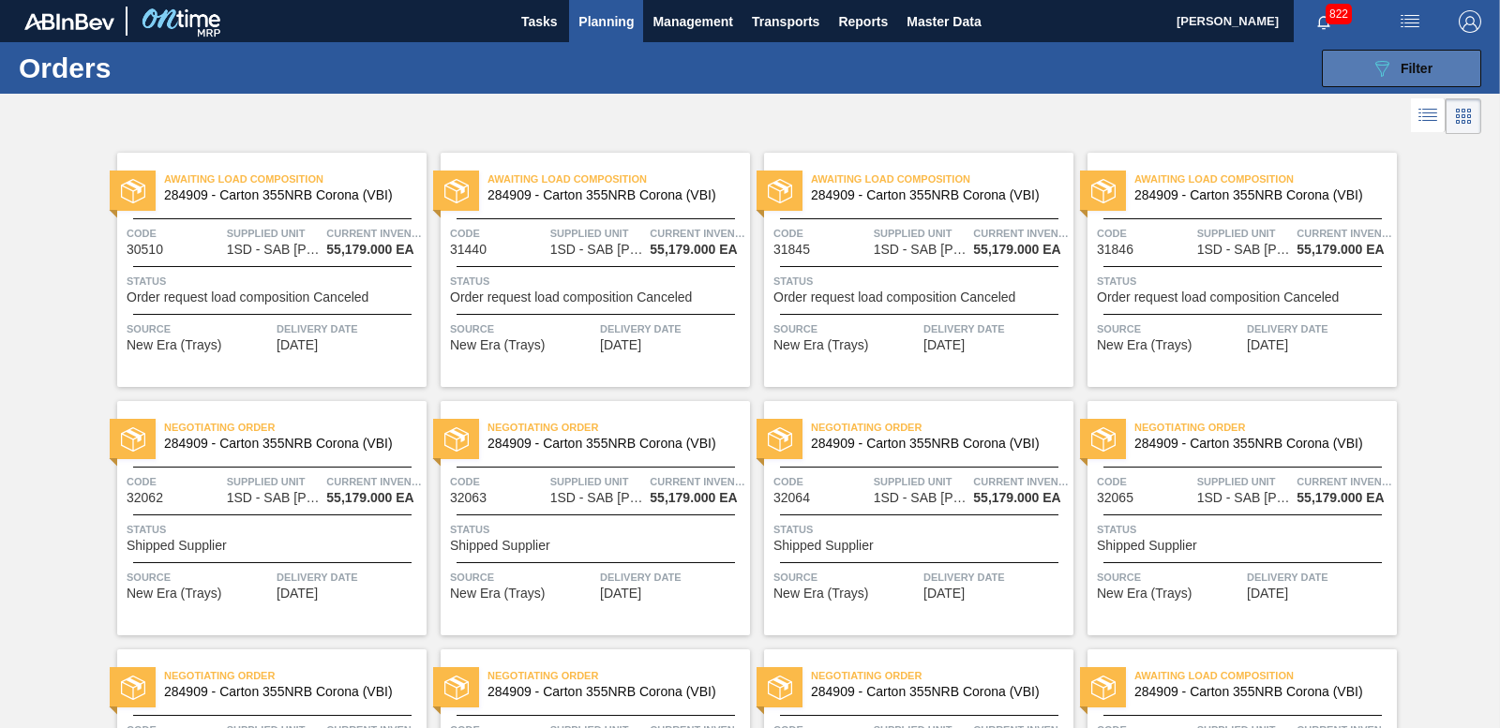
click at [1429, 69] on span "Filter" at bounding box center [1416, 68] width 32 height 15
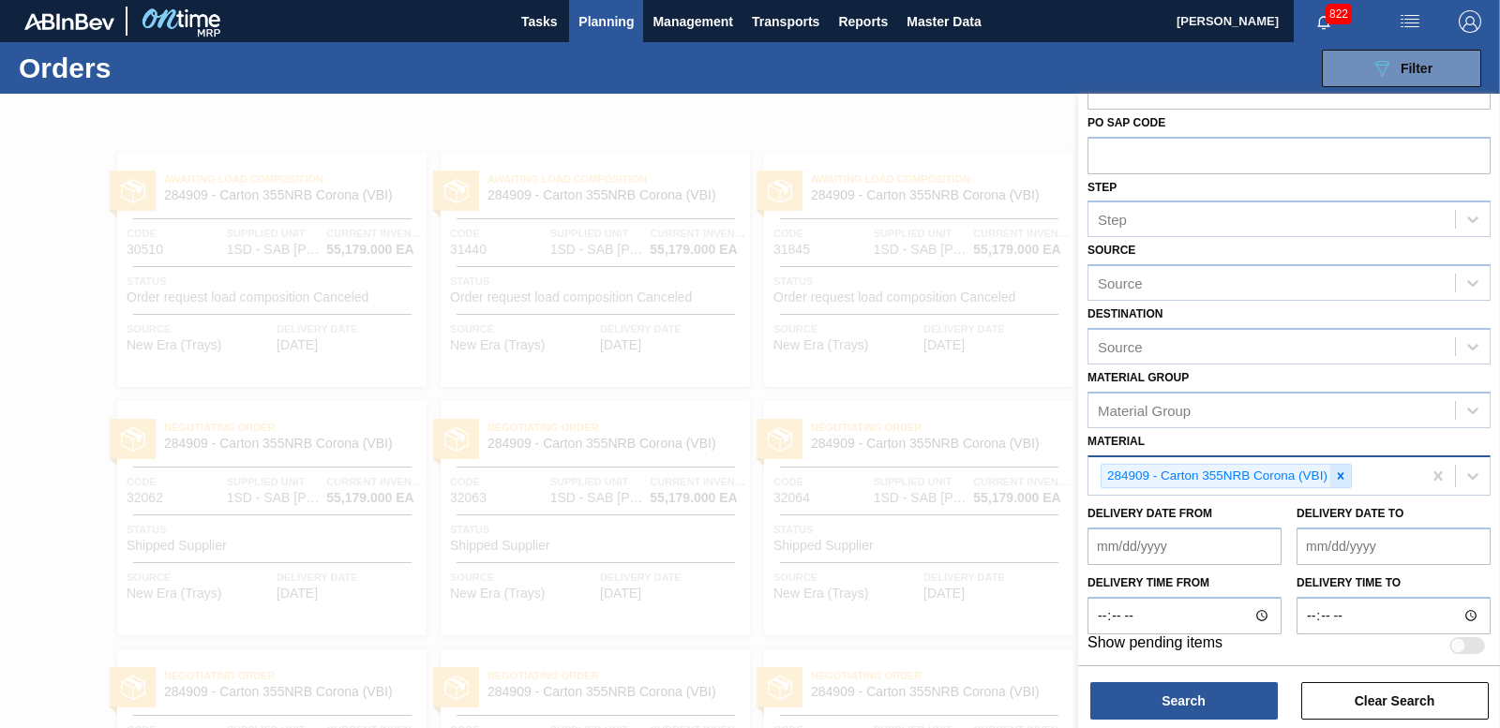
click at [1343, 477] on icon at bounding box center [1340, 476] width 13 height 13
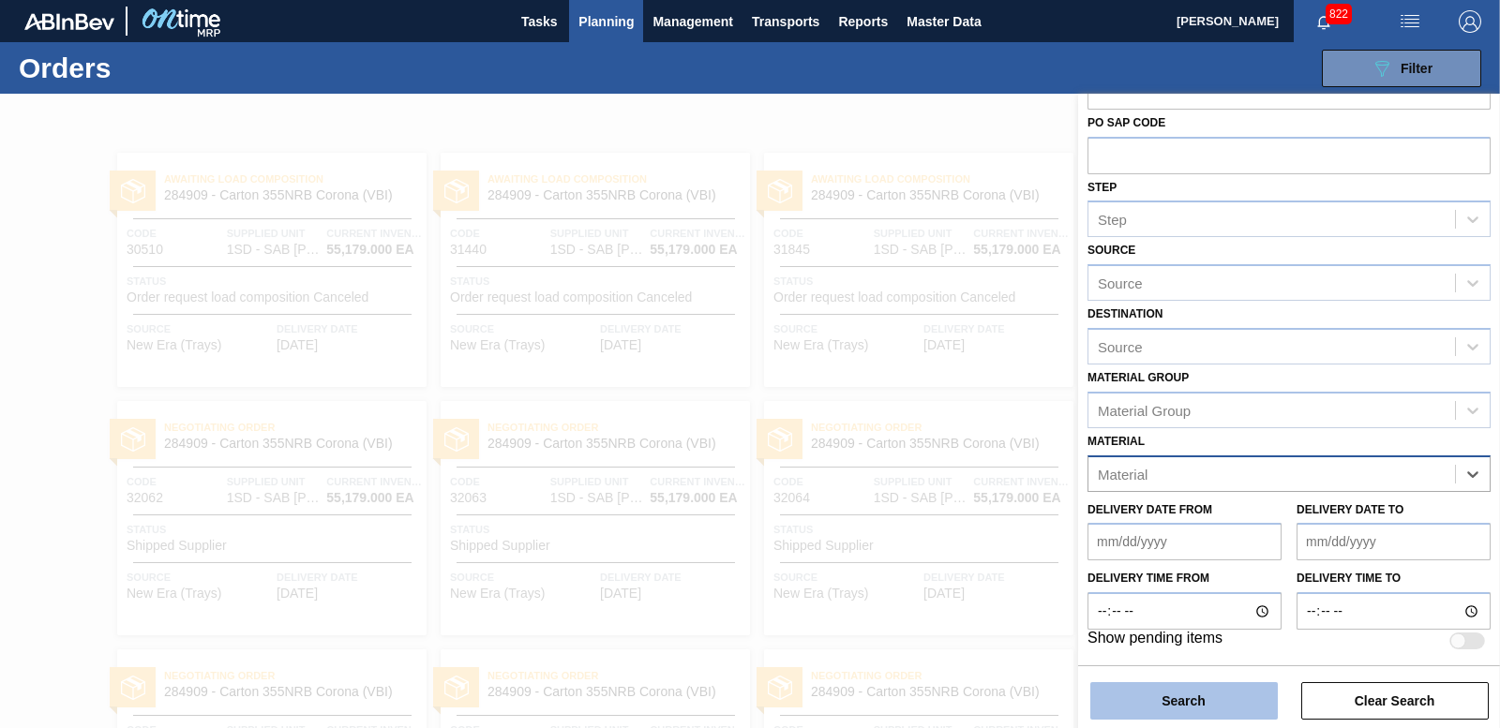
click at [1208, 705] on button "Search" at bounding box center [1183, 700] width 187 height 37
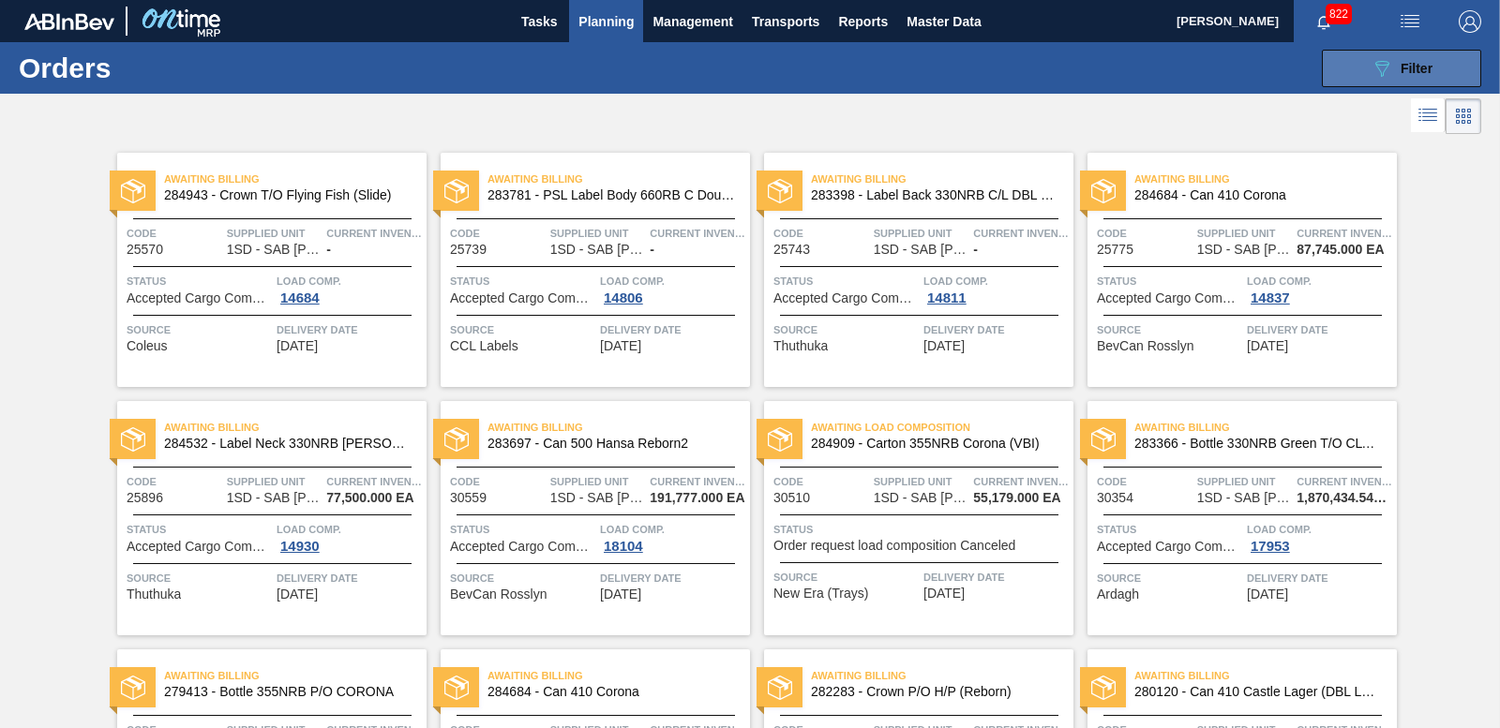
click at [1409, 57] on div "089F7B8B-B2A5-4AFE-B5C0-19BA573D28AC Filter" at bounding box center [1401, 68] width 62 height 22
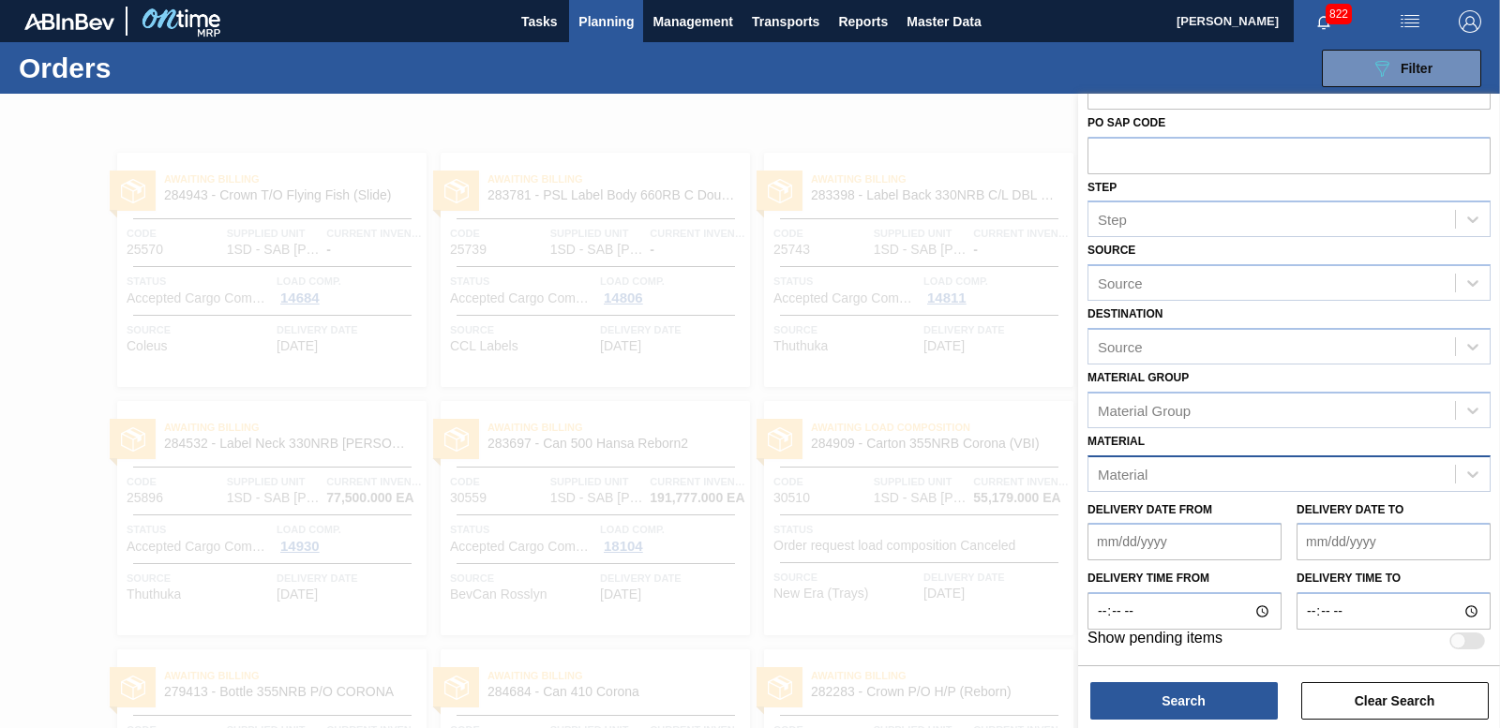
drag, startPoint x: 977, startPoint y: 158, endPoint x: 966, endPoint y: 153, distance: 12.6
click at [977, 157] on div at bounding box center [750, 458] width 1500 height 728
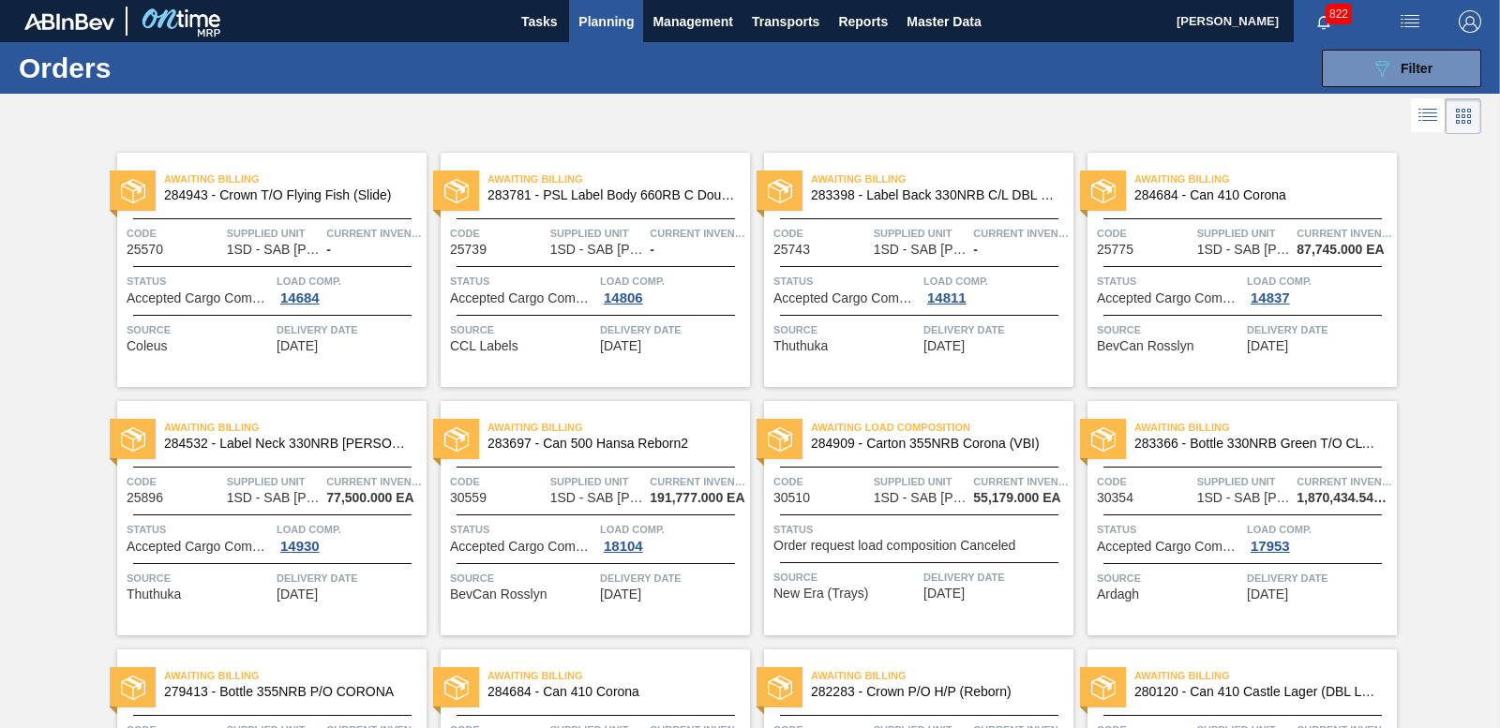
click at [604, 18] on span "Planning" at bounding box center [605, 21] width 55 height 22
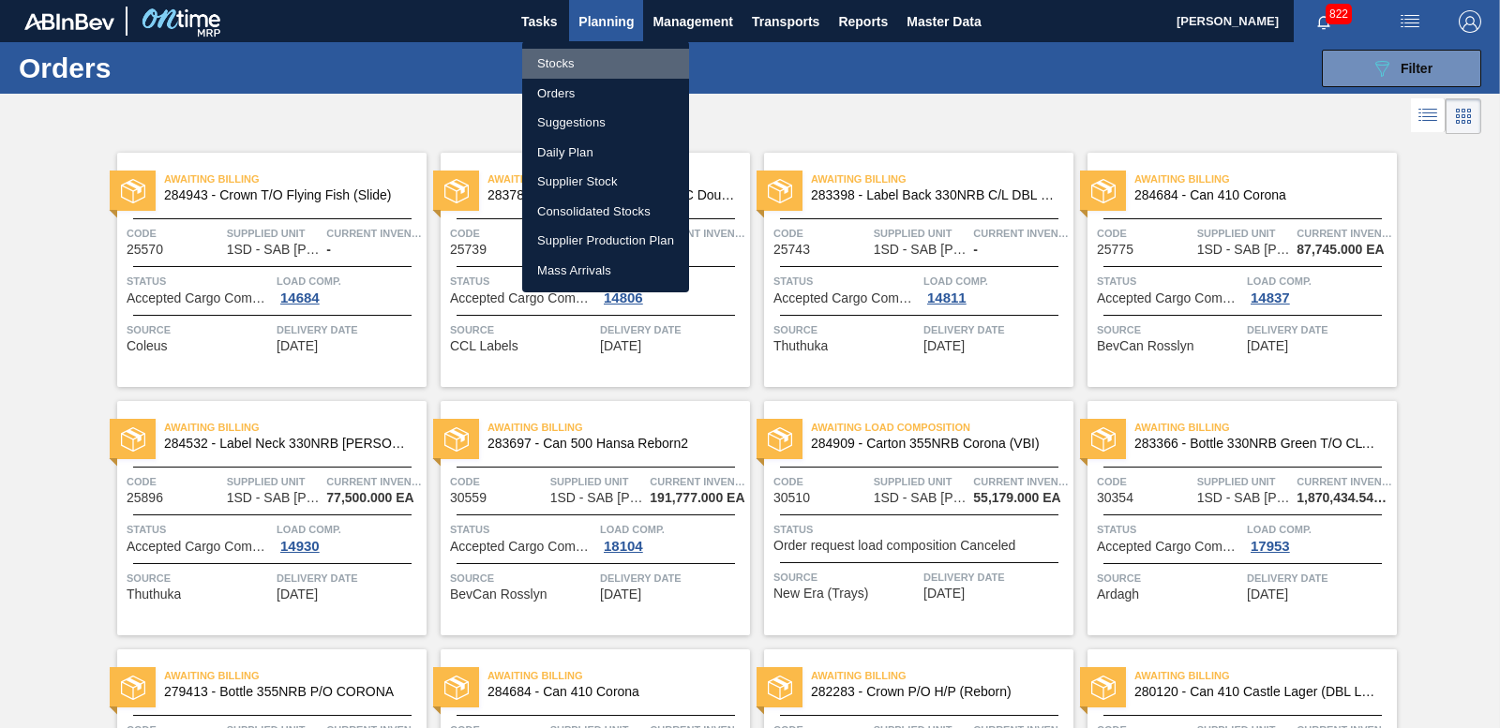
click at [554, 63] on li "Stocks" at bounding box center [605, 64] width 167 height 30
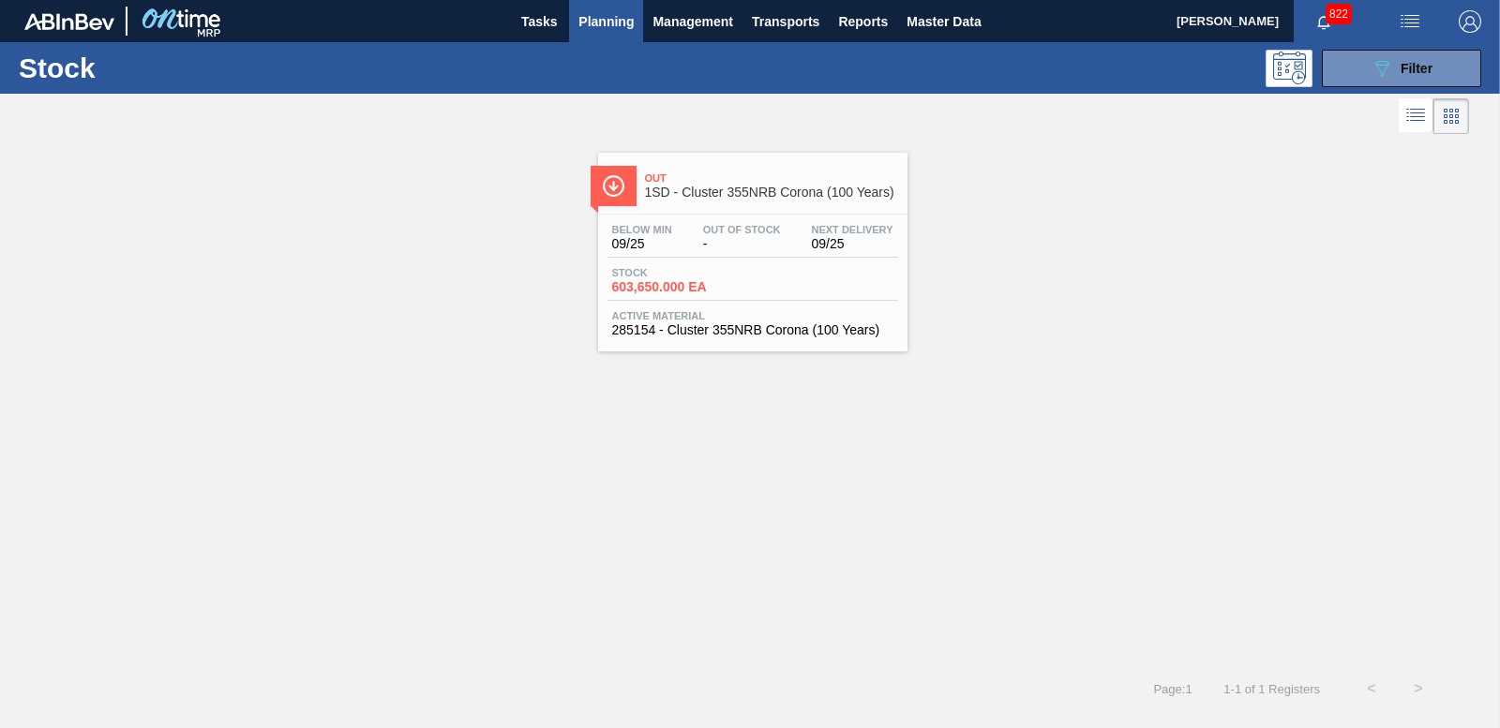
click at [657, 280] on span "603,650.000 EA" at bounding box center [677, 287] width 131 height 14
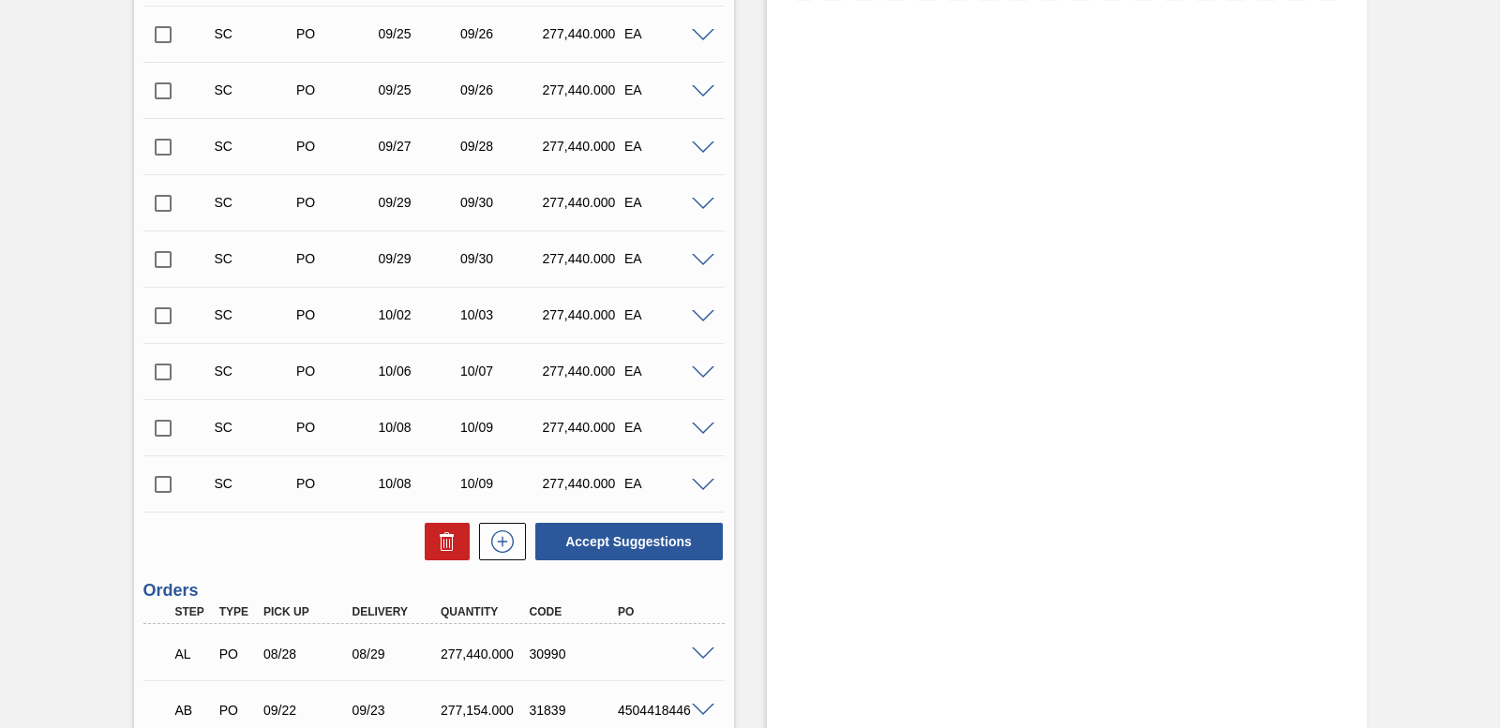
scroll to position [937, 0]
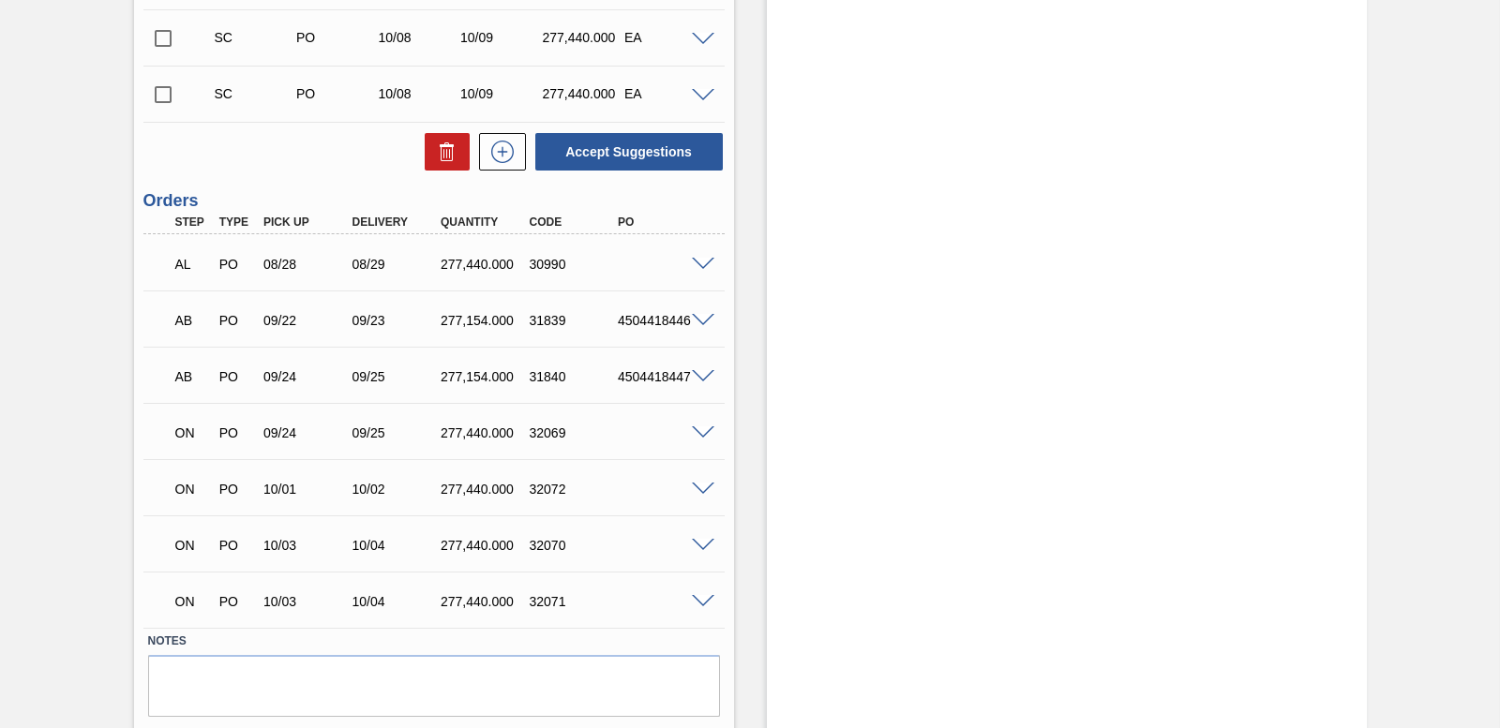
click at [697, 425] on div at bounding box center [705, 432] width 37 height 14
click at [696, 429] on span at bounding box center [703, 434] width 22 height 14
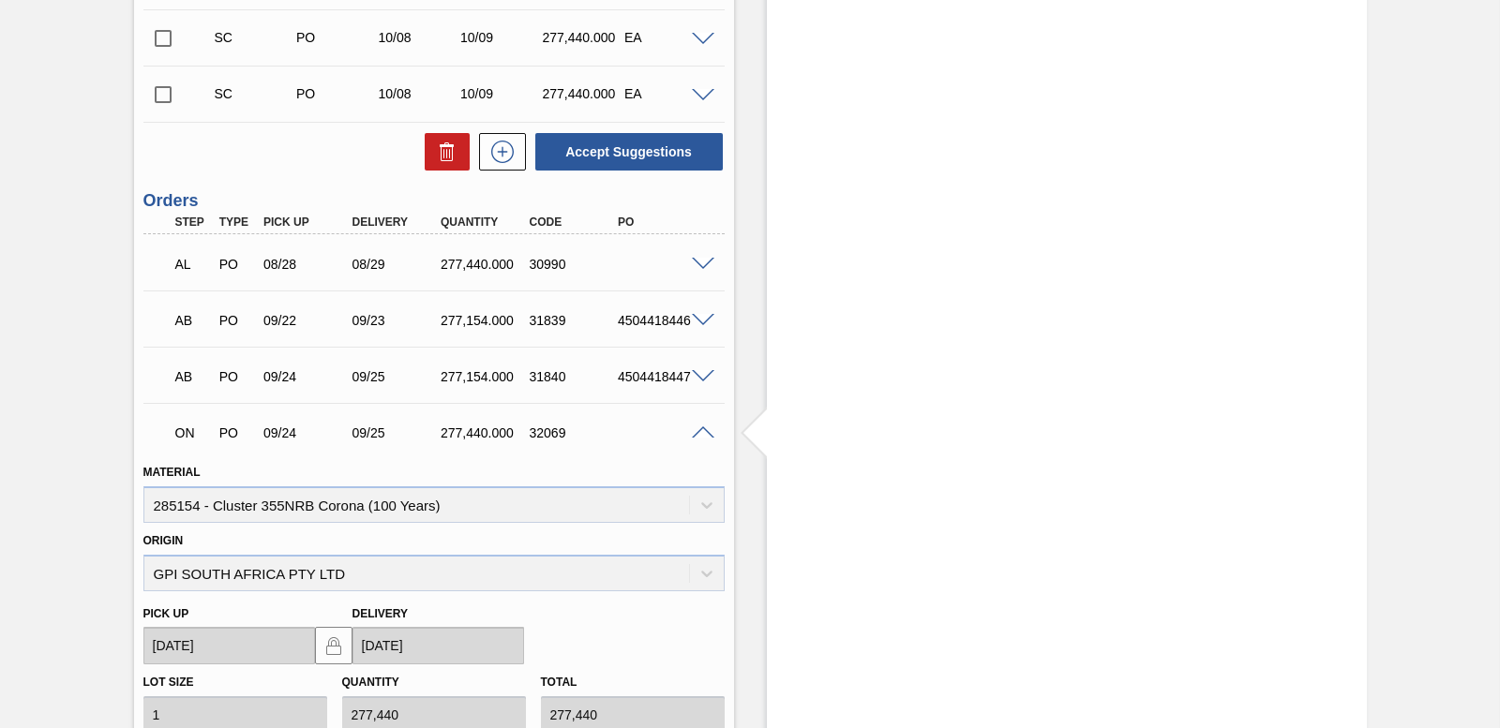
click at [696, 430] on span at bounding box center [703, 434] width 22 height 14
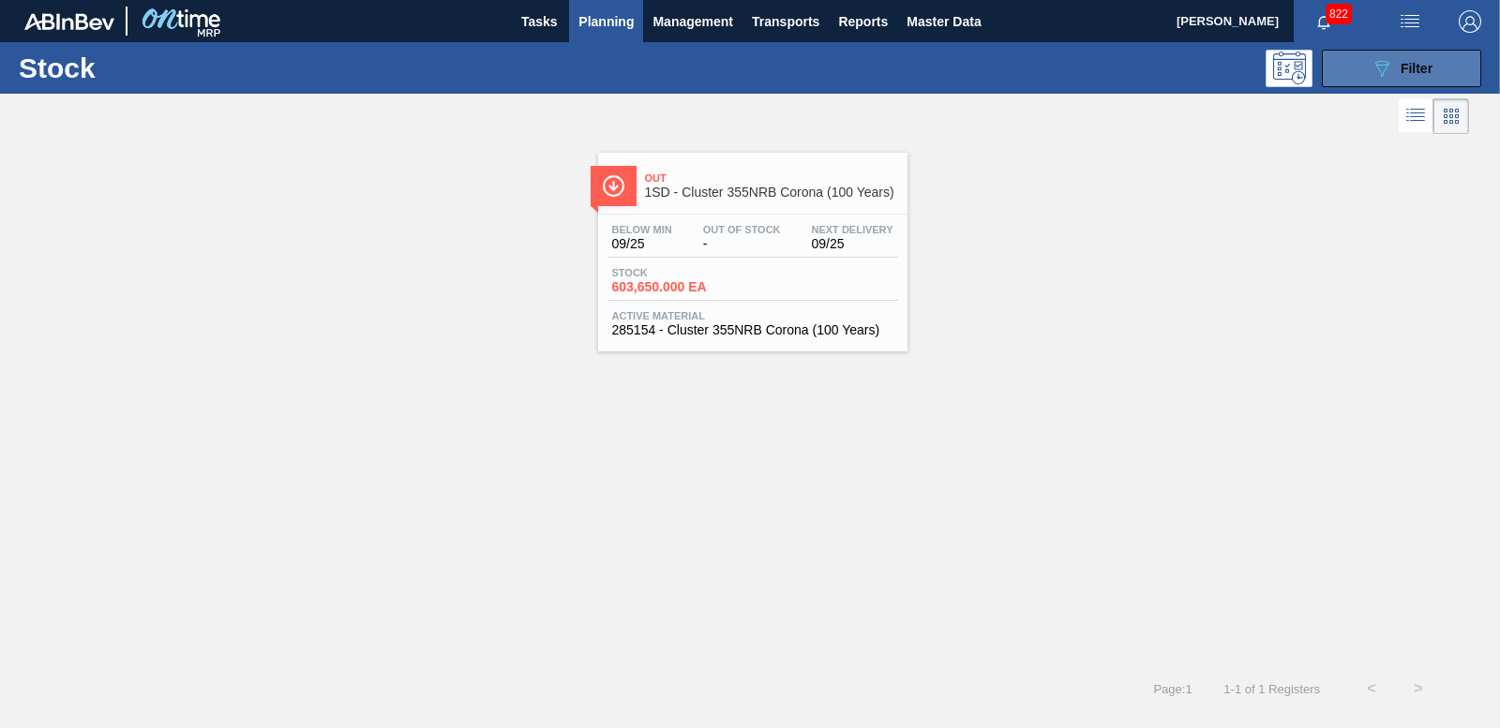
click at [1395, 62] on div "089F7B8B-B2A5-4AFE-B5C0-19BA573D28AC Filter" at bounding box center [1401, 68] width 62 height 22
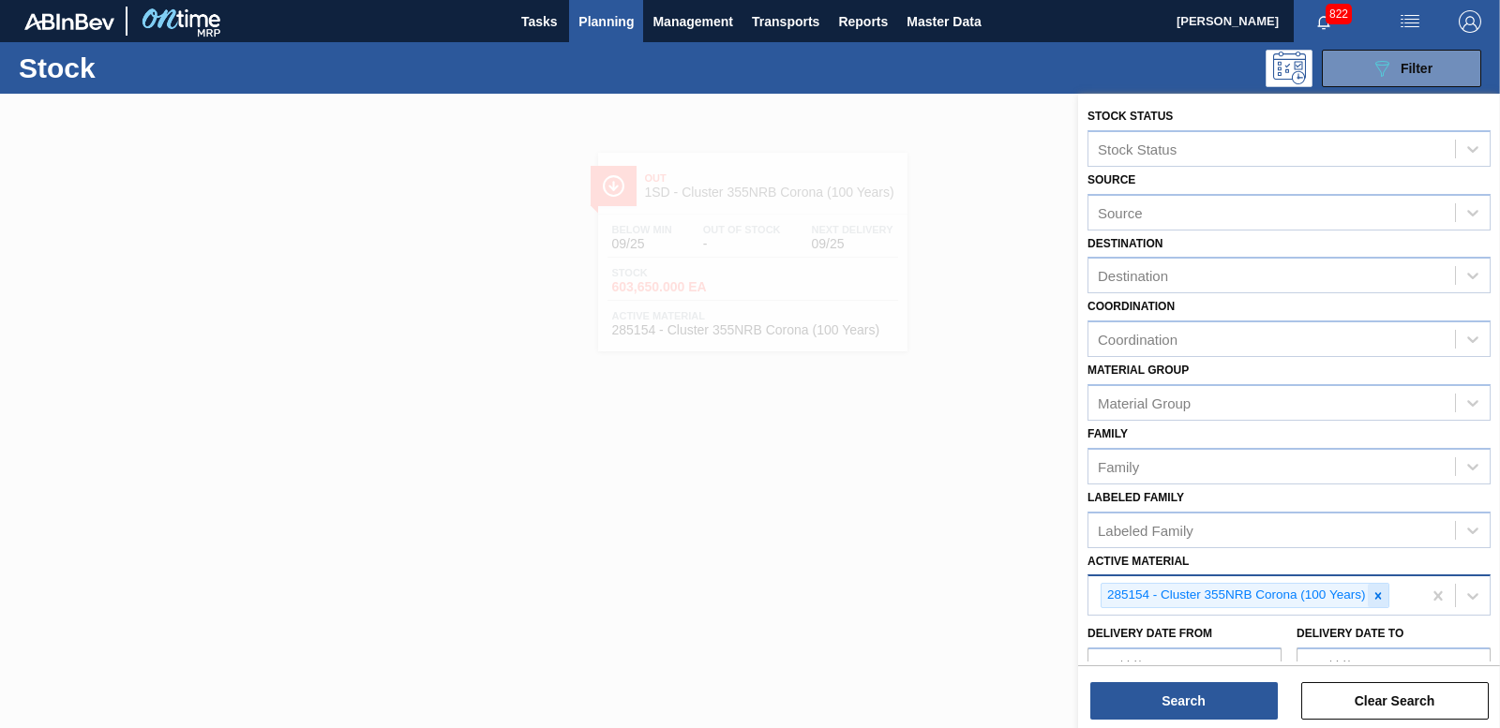
click at [1378, 597] on icon at bounding box center [1378, 595] width 7 height 7
type Material "284909"
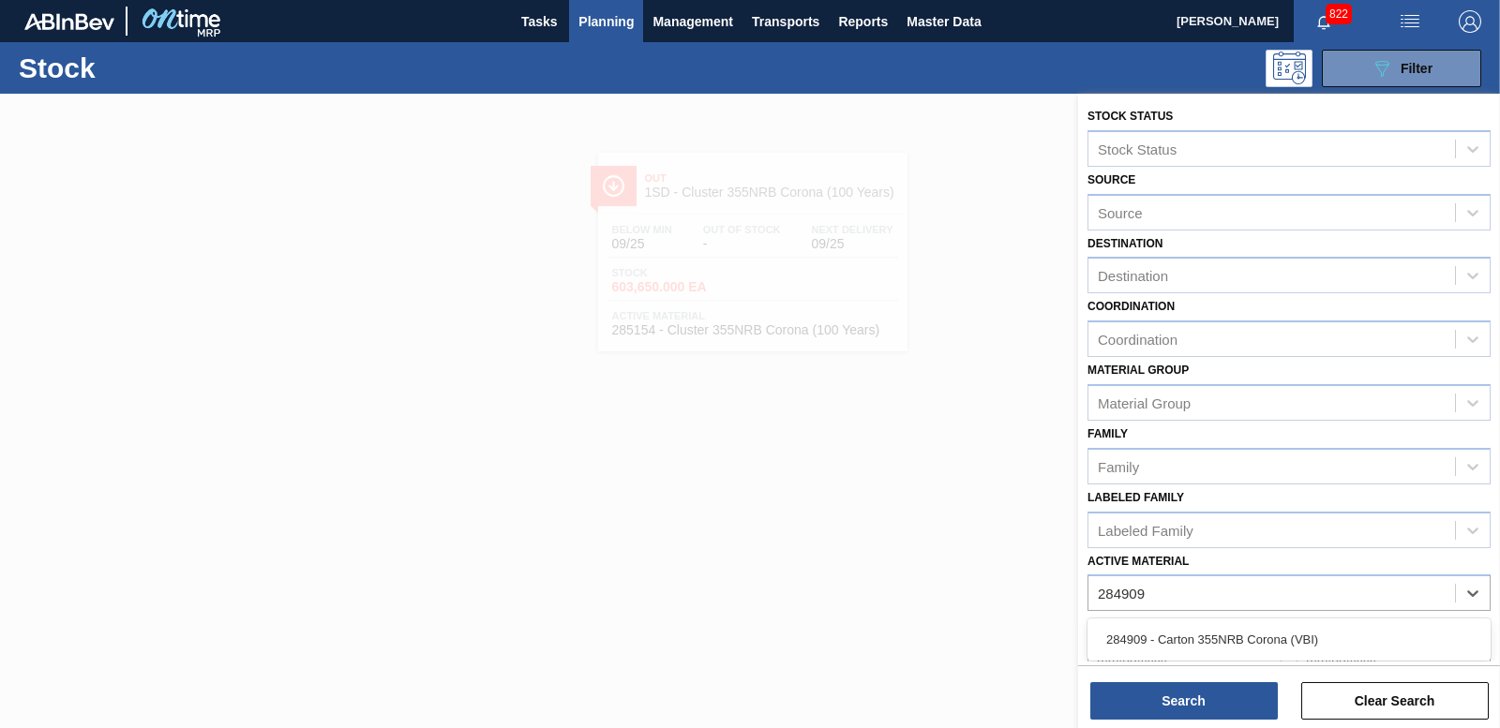
click at [1277, 629] on div "284909 - Carton 355NRB Corona (VBI)" at bounding box center [1288, 639] width 403 height 35
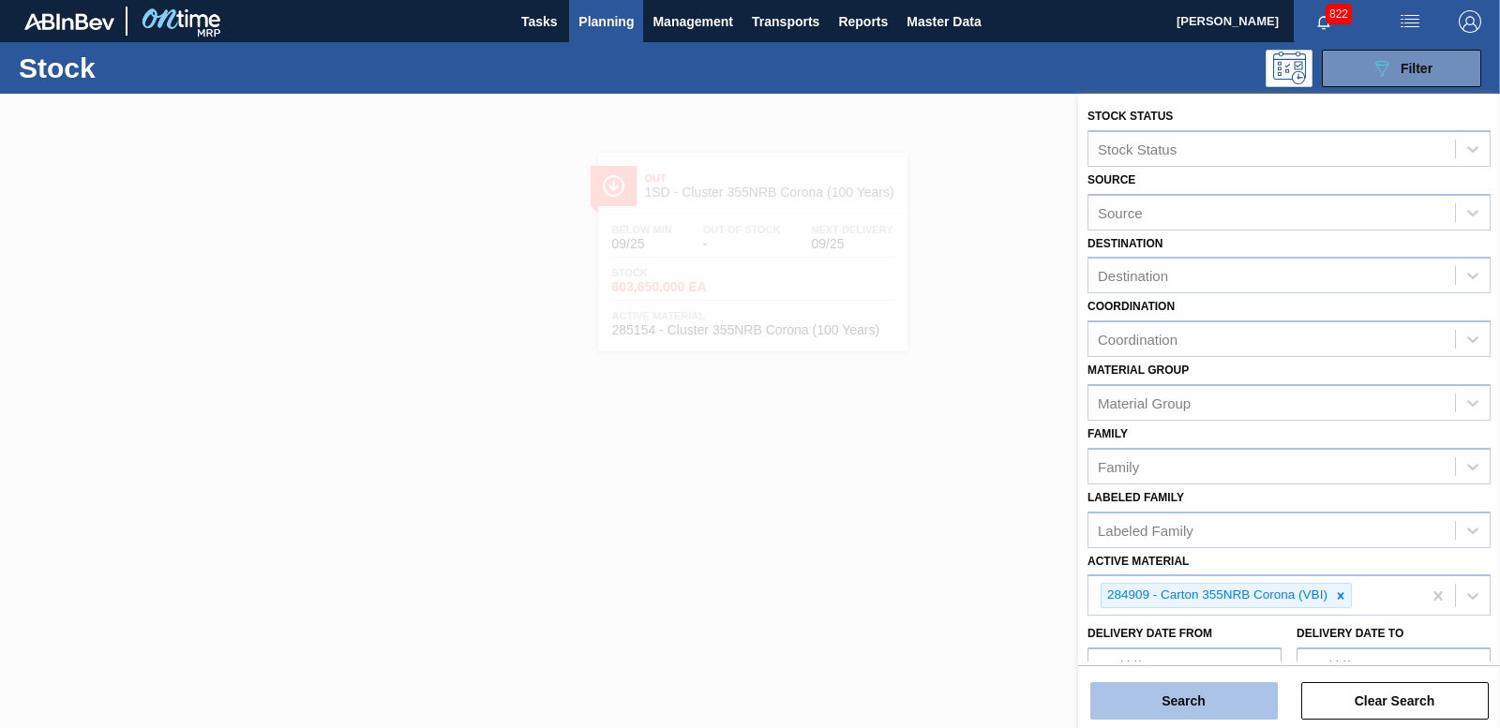
click at [1234, 717] on button "Search" at bounding box center [1183, 700] width 187 height 37
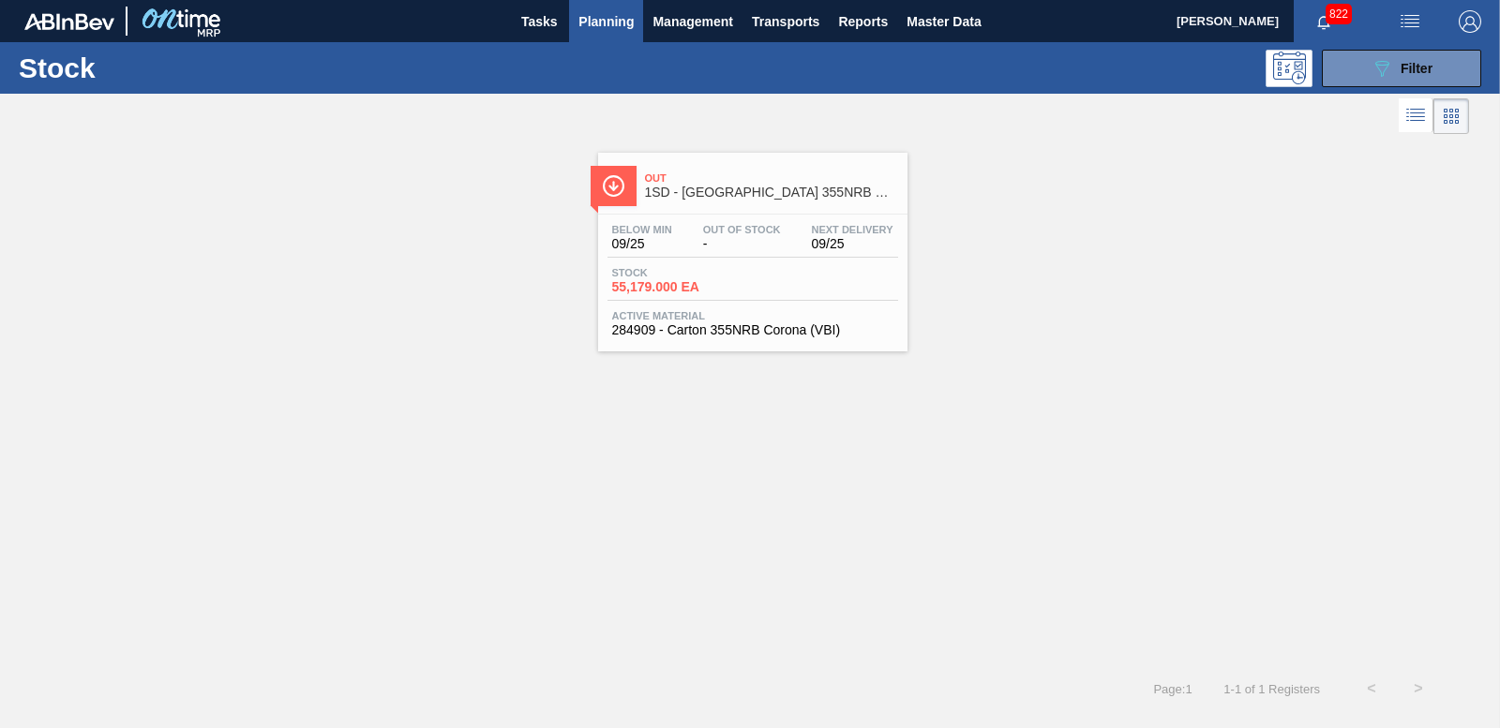
click at [667, 290] on span "55,179.000 EA" at bounding box center [677, 287] width 131 height 14
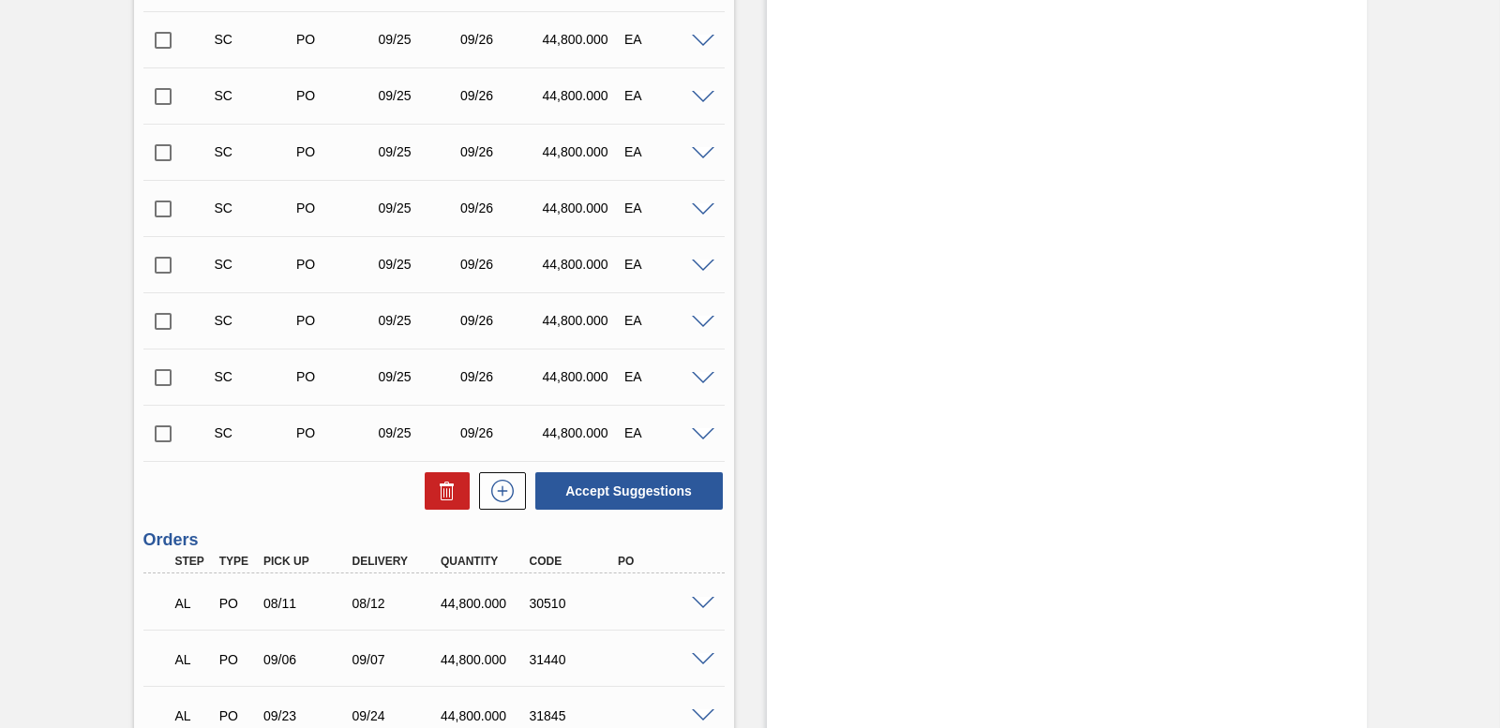
scroll to position [1947, 0]
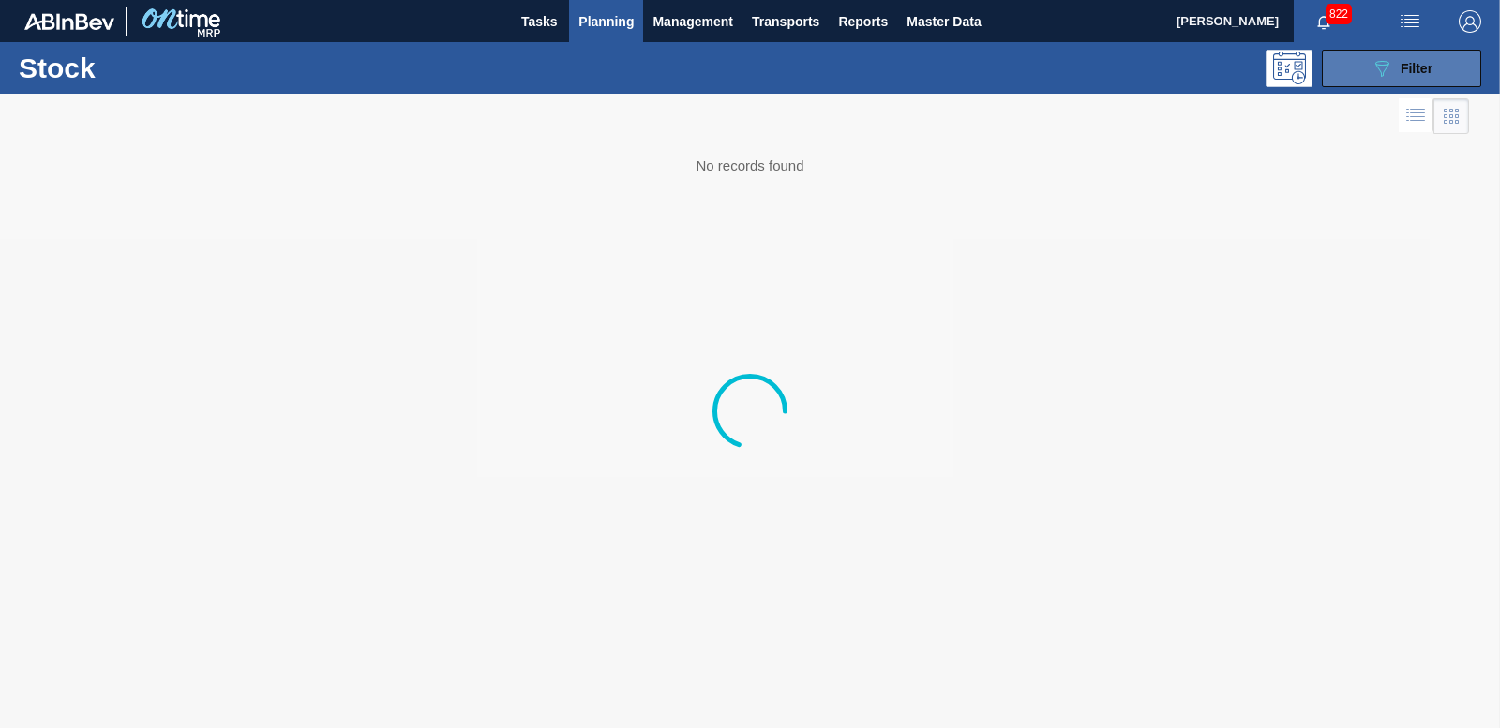
click at [1385, 62] on icon "089F7B8B-B2A5-4AFE-B5C0-19BA573D28AC" at bounding box center [1381, 68] width 22 height 22
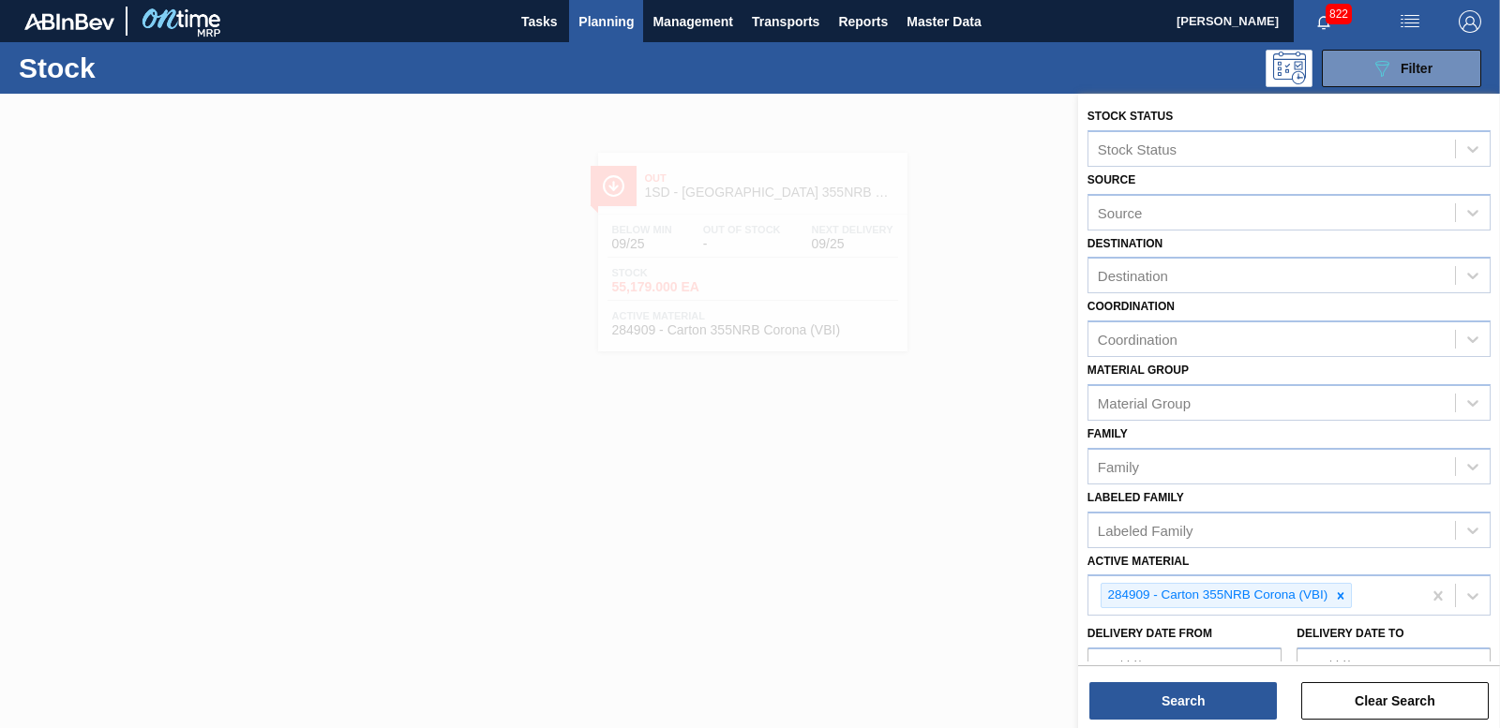
click at [1341, 595] on icon at bounding box center [1341, 595] width 7 height 7
type Material "283399"
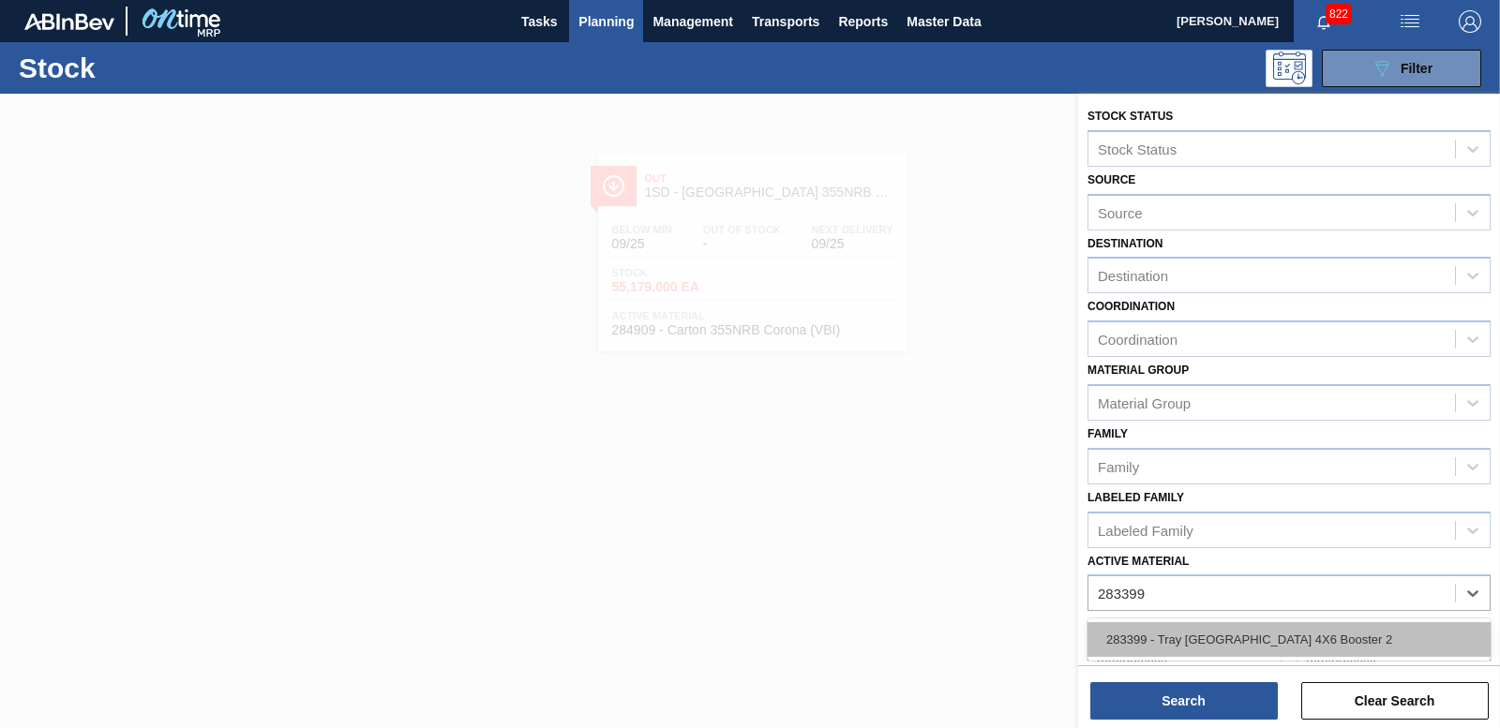
drag, startPoint x: 1300, startPoint y: 638, endPoint x: 1255, endPoint y: 680, distance: 61.0
click at [1299, 638] on div "283399 - Tray [GEOGRAPHIC_DATA] 4X6 Booster 2" at bounding box center [1288, 639] width 403 height 35
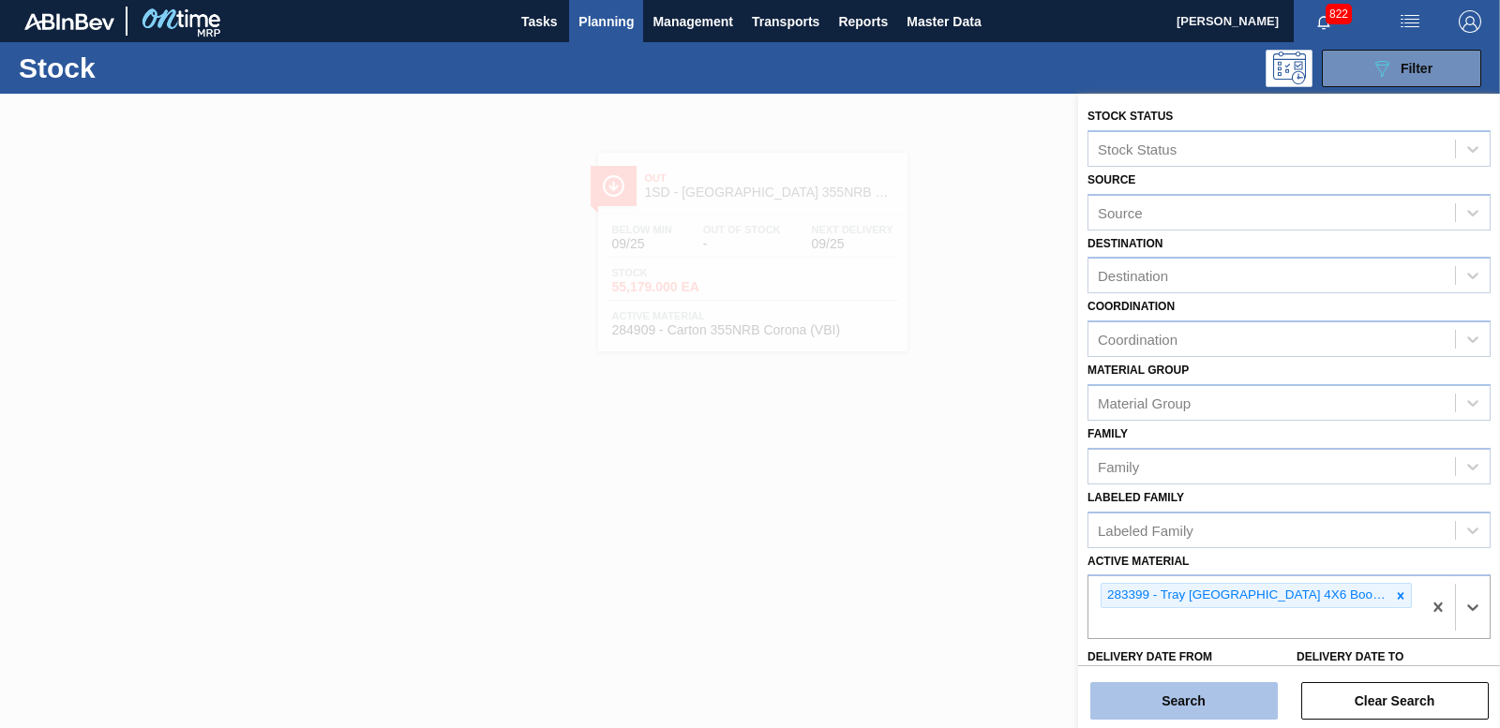
click at [1216, 697] on button "Search" at bounding box center [1183, 700] width 187 height 37
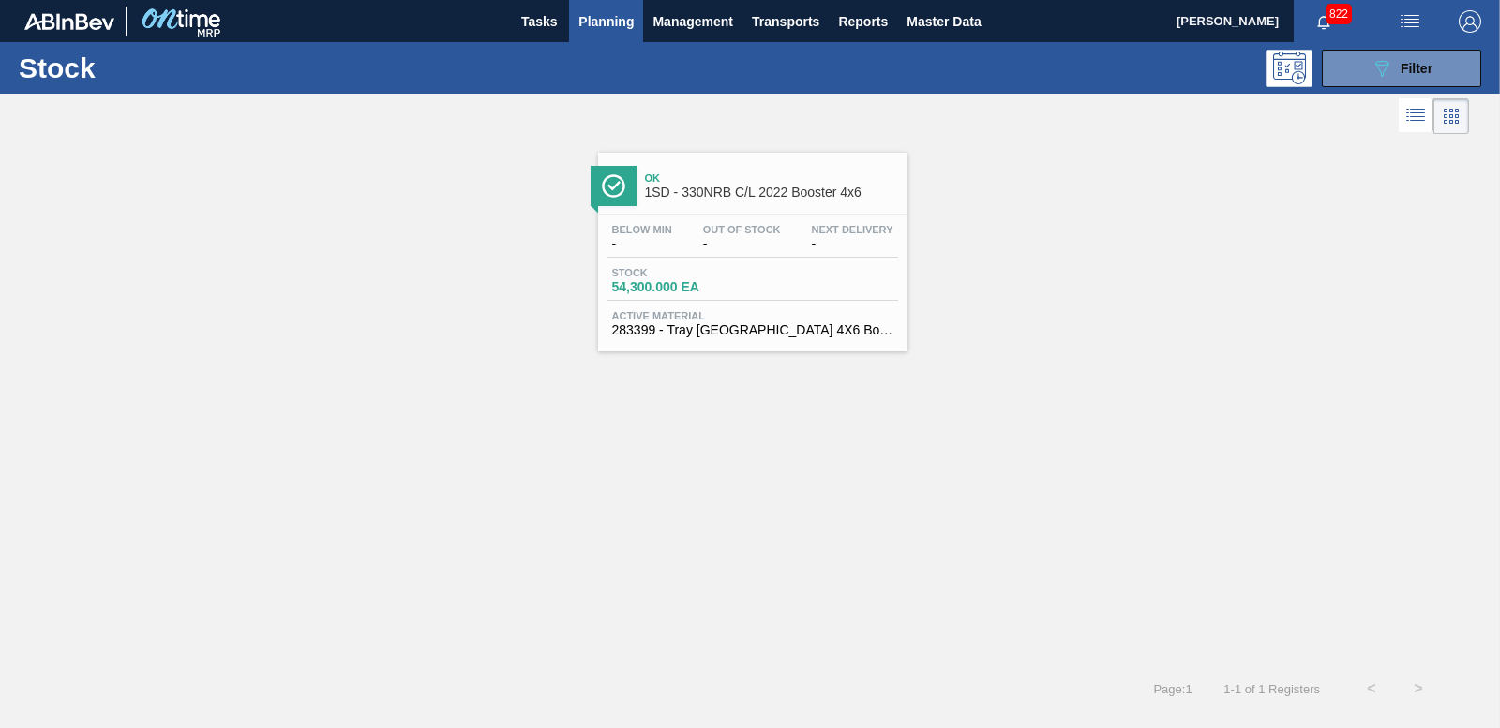
click at [669, 295] on div "Stock 54,300.000 EA" at bounding box center [752, 284] width 291 height 34
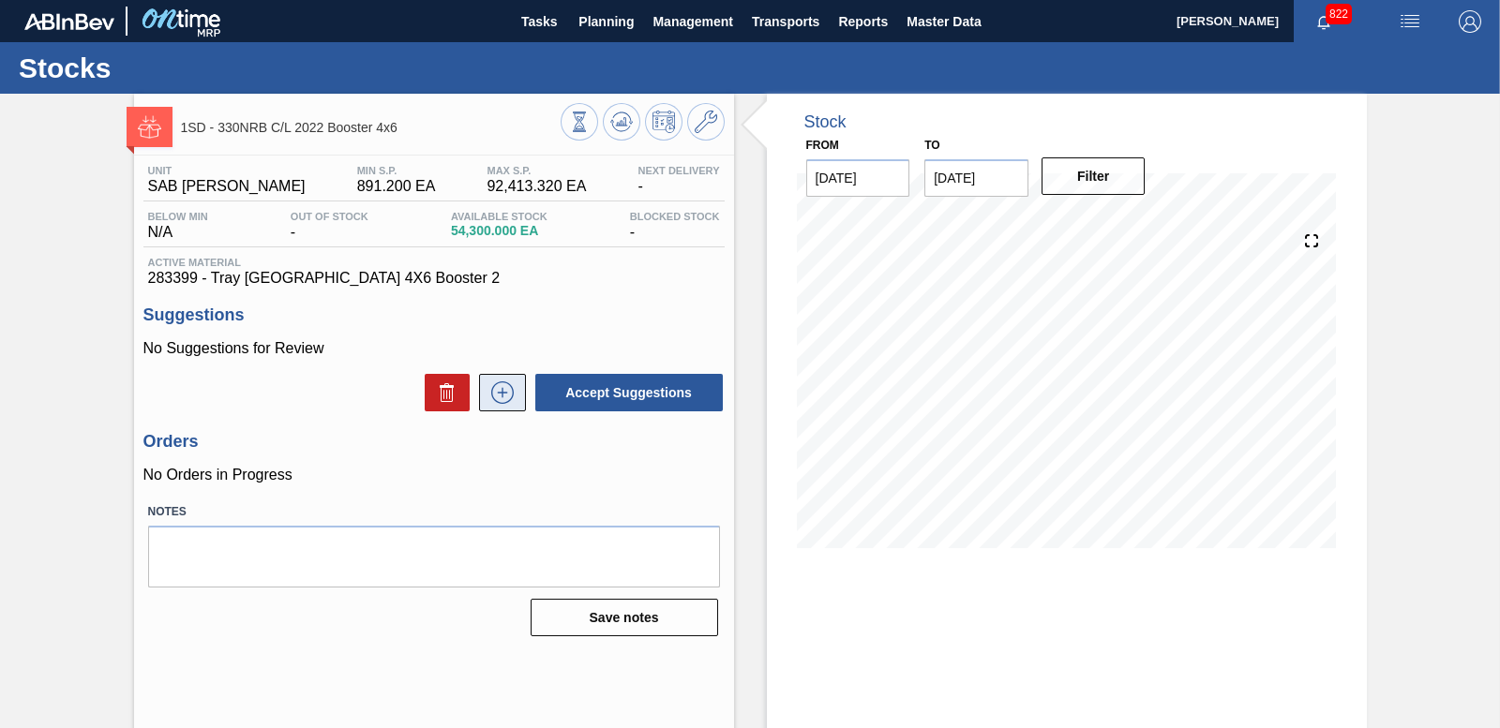
click at [502, 379] on button at bounding box center [502, 392] width 47 height 37
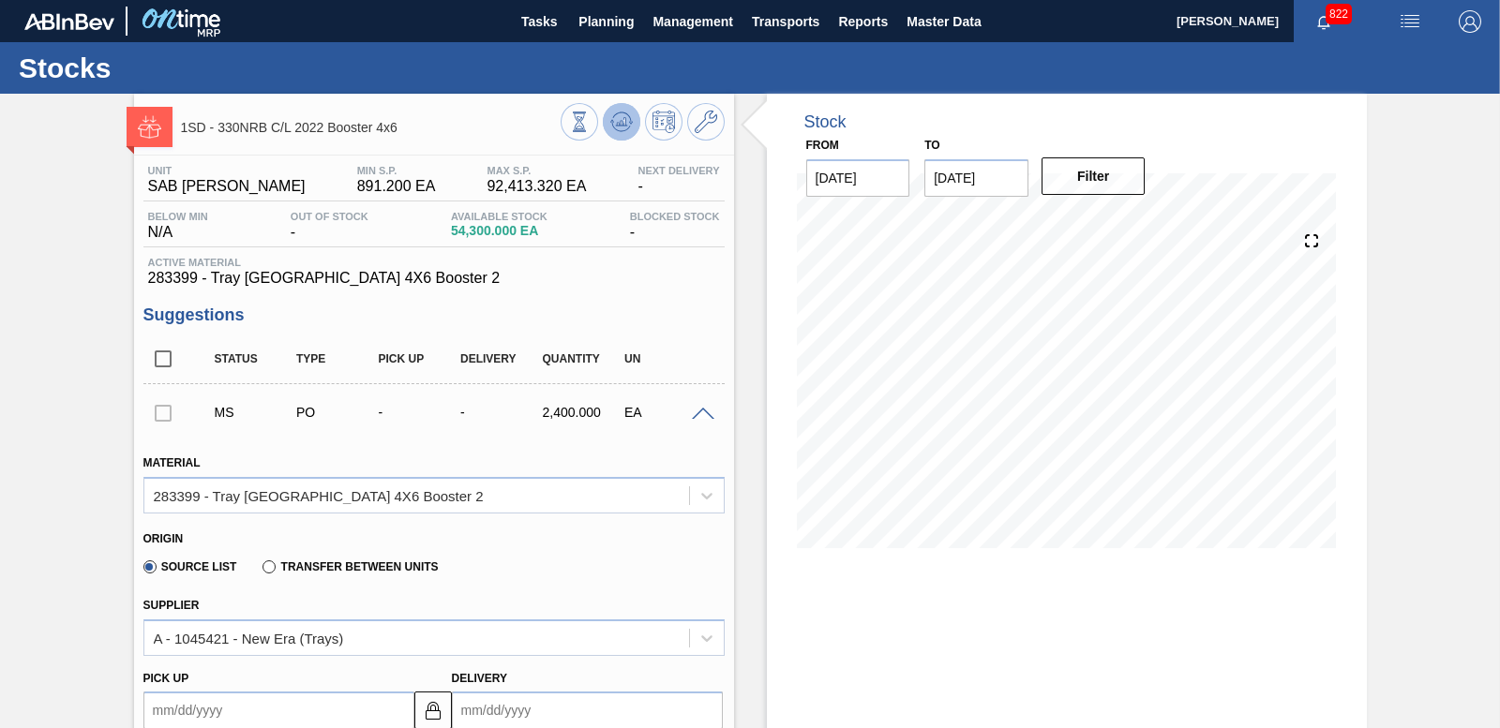
click at [607, 113] on button at bounding box center [621, 121] width 37 height 37
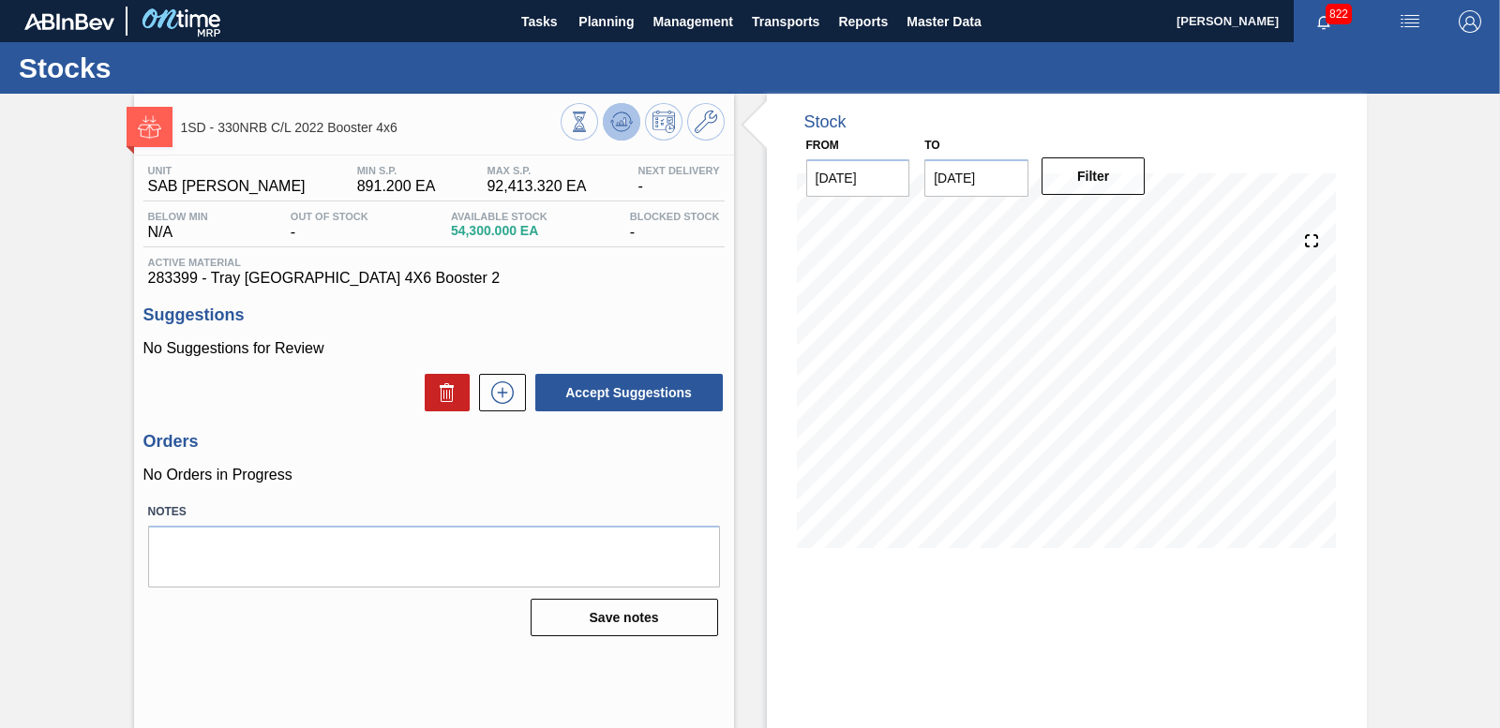
click at [617, 124] on icon at bounding box center [621, 121] width 12 height 8
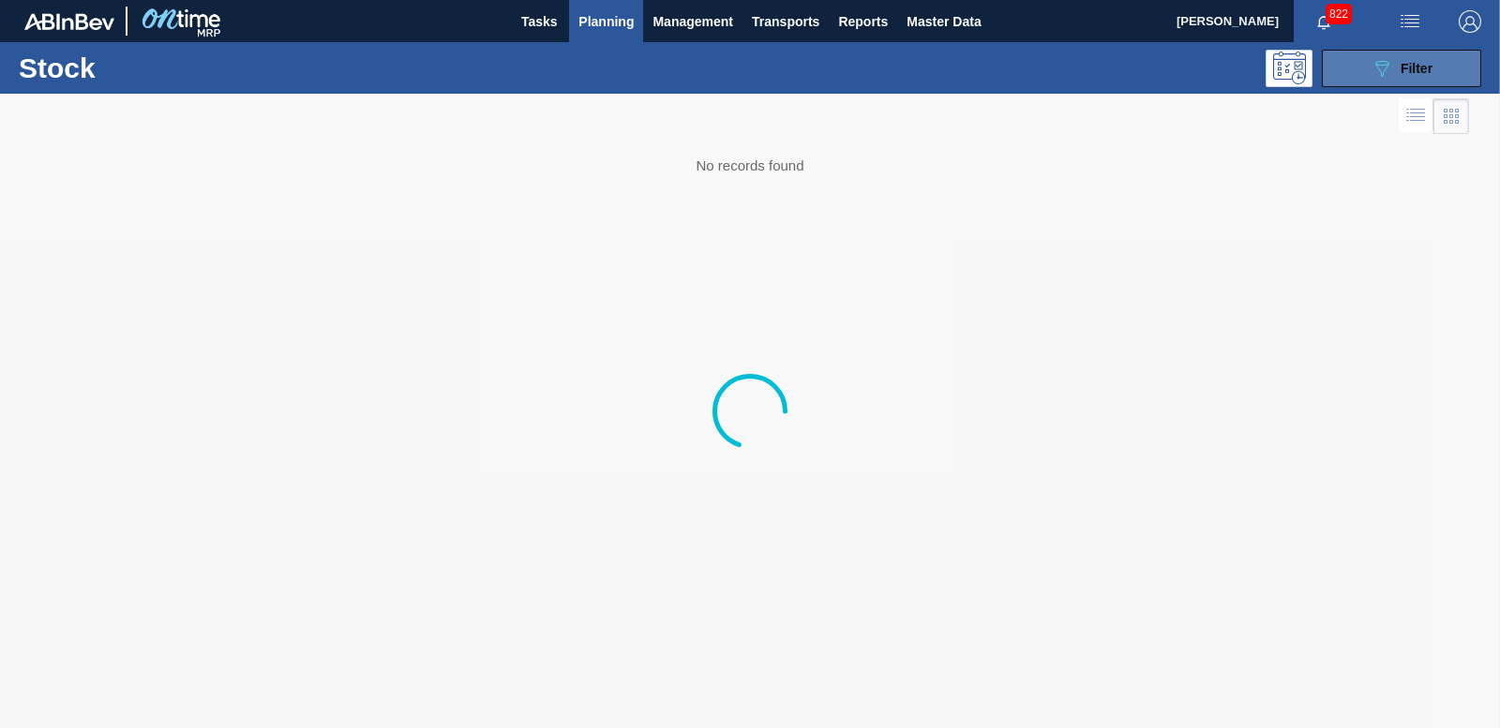
click at [1361, 67] on button "089F7B8B-B2A5-4AFE-B5C0-19BA573D28AC Filter" at bounding box center [1401, 68] width 159 height 37
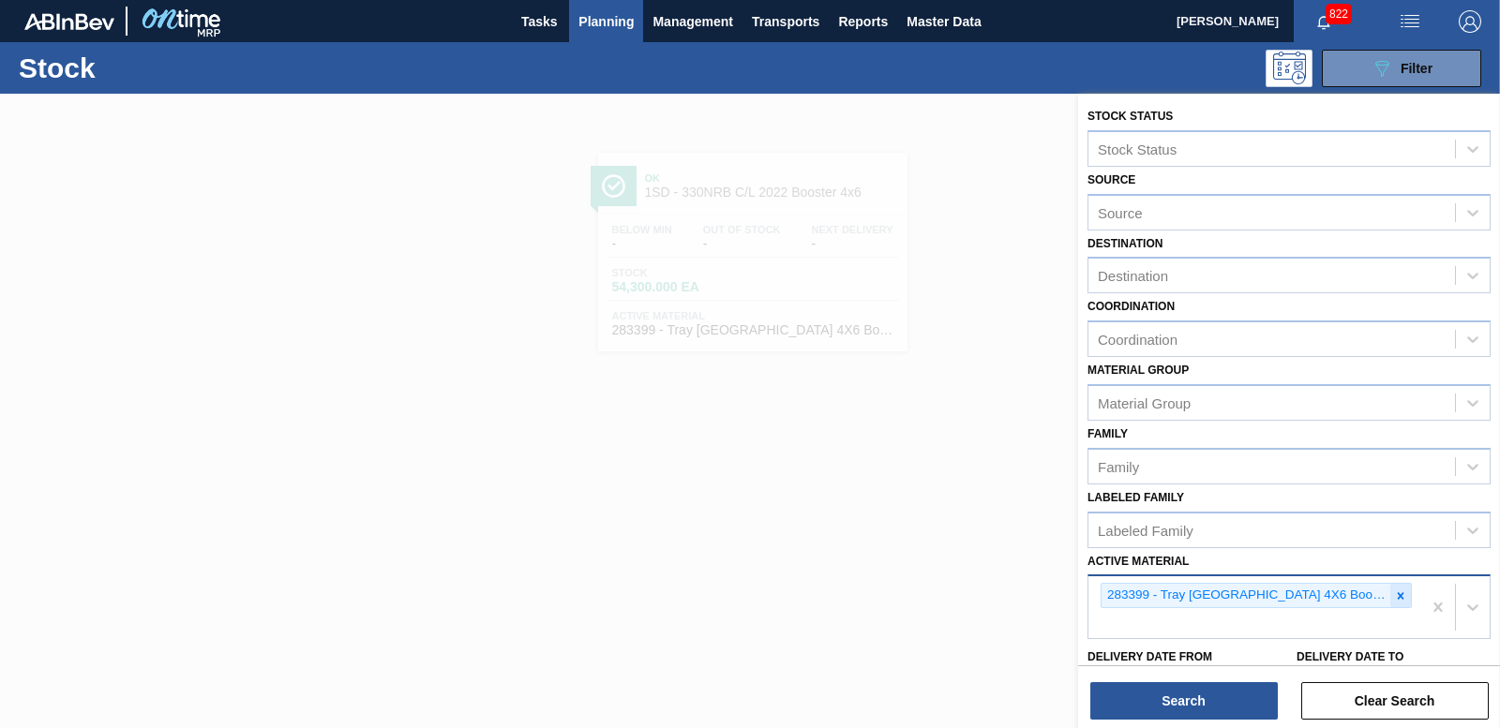
click at [1394, 595] on icon at bounding box center [1400, 596] width 13 height 13
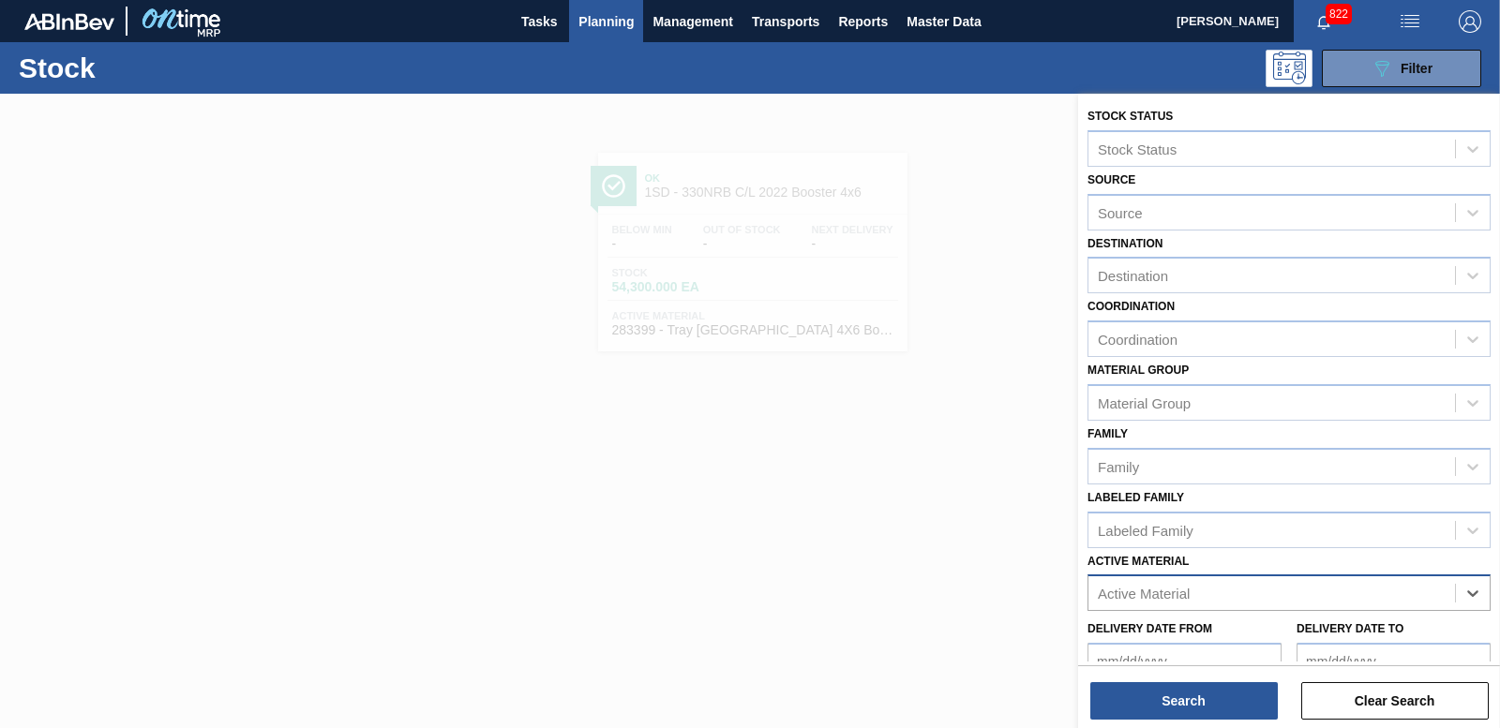
click at [621, 7] on button "Planning" at bounding box center [606, 21] width 74 height 42
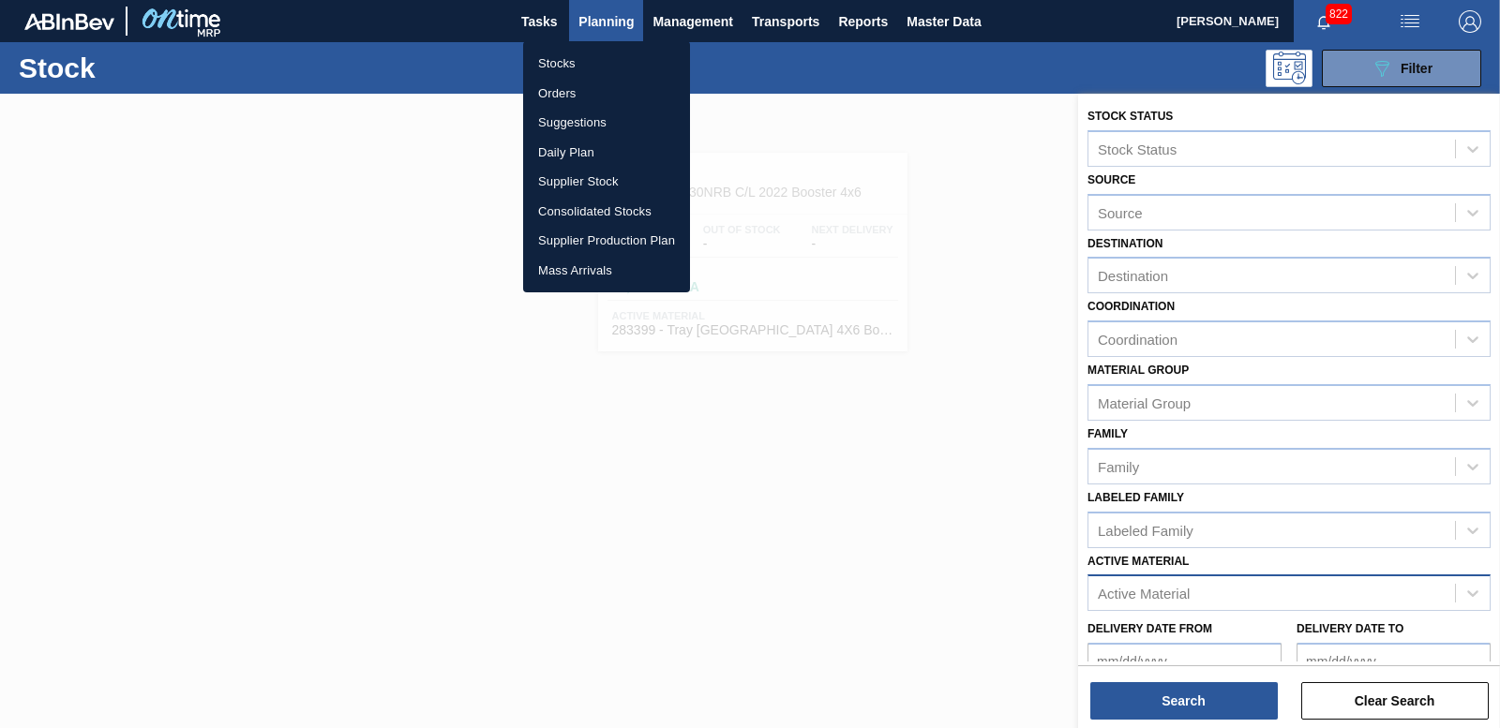
drag, startPoint x: 561, startPoint y: 87, endPoint x: 632, endPoint y: 91, distance: 71.3
click at [561, 87] on li "Orders" at bounding box center [606, 94] width 167 height 30
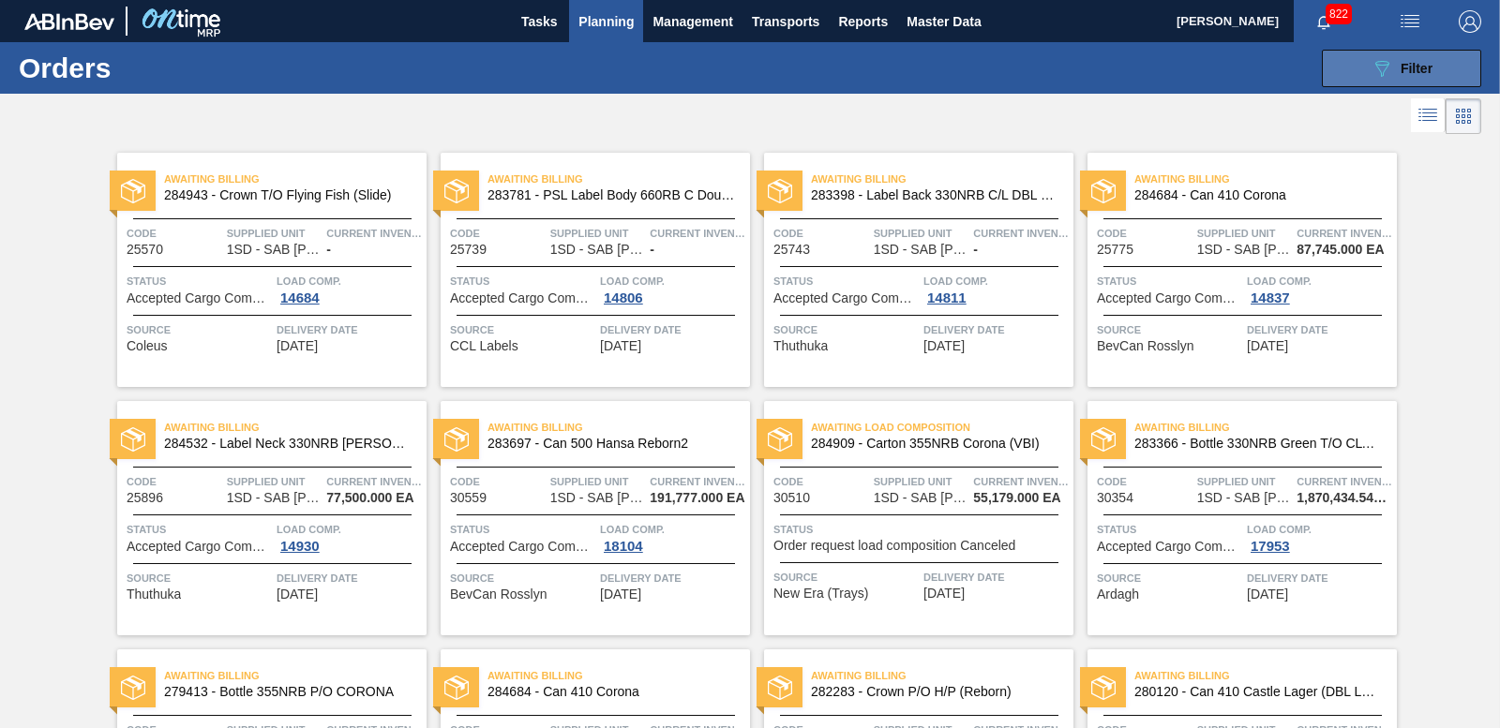
click at [1370, 68] on icon "089F7B8B-B2A5-4AFE-B5C0-19BA573D28AC" at bounding box center [1381, 68] width 22 height 22
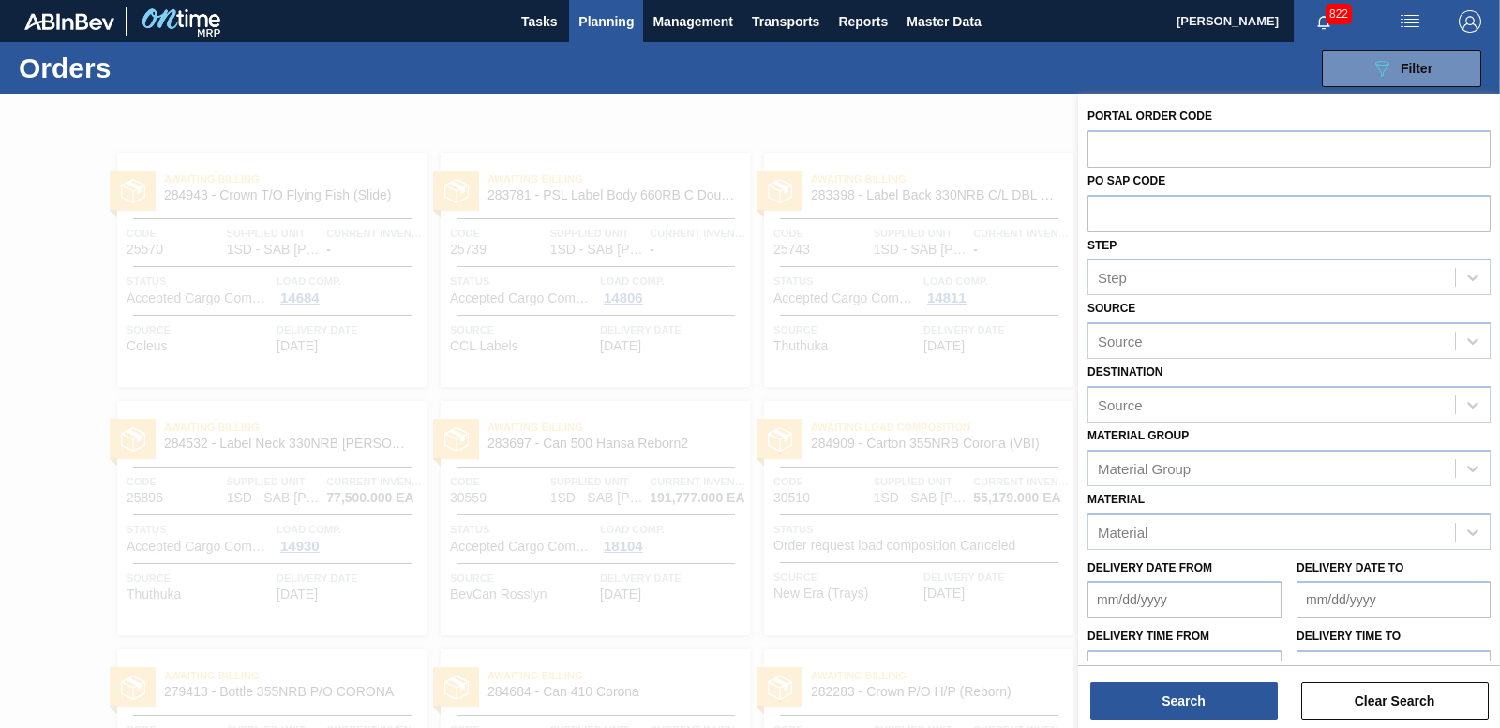
drag, startPoint x: 913, startPoint y: 330, endPoint x: 838, endPoint y: 251, distance: 108.7
click at [912, 329] on div at bounding box center [750, 458] width 1500 height 728
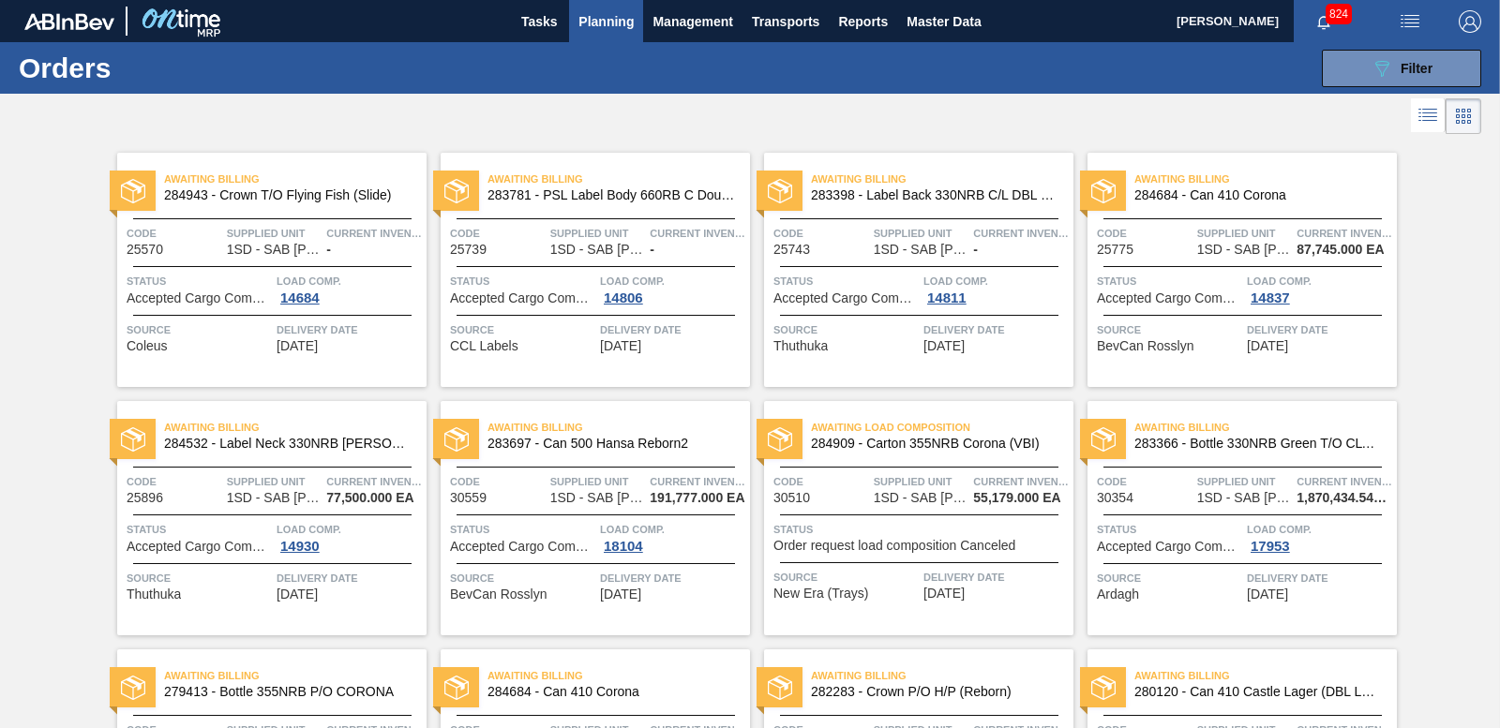
click at [609, 16] on span "Planning" at bounding box center [605, 21] width 55 height 22
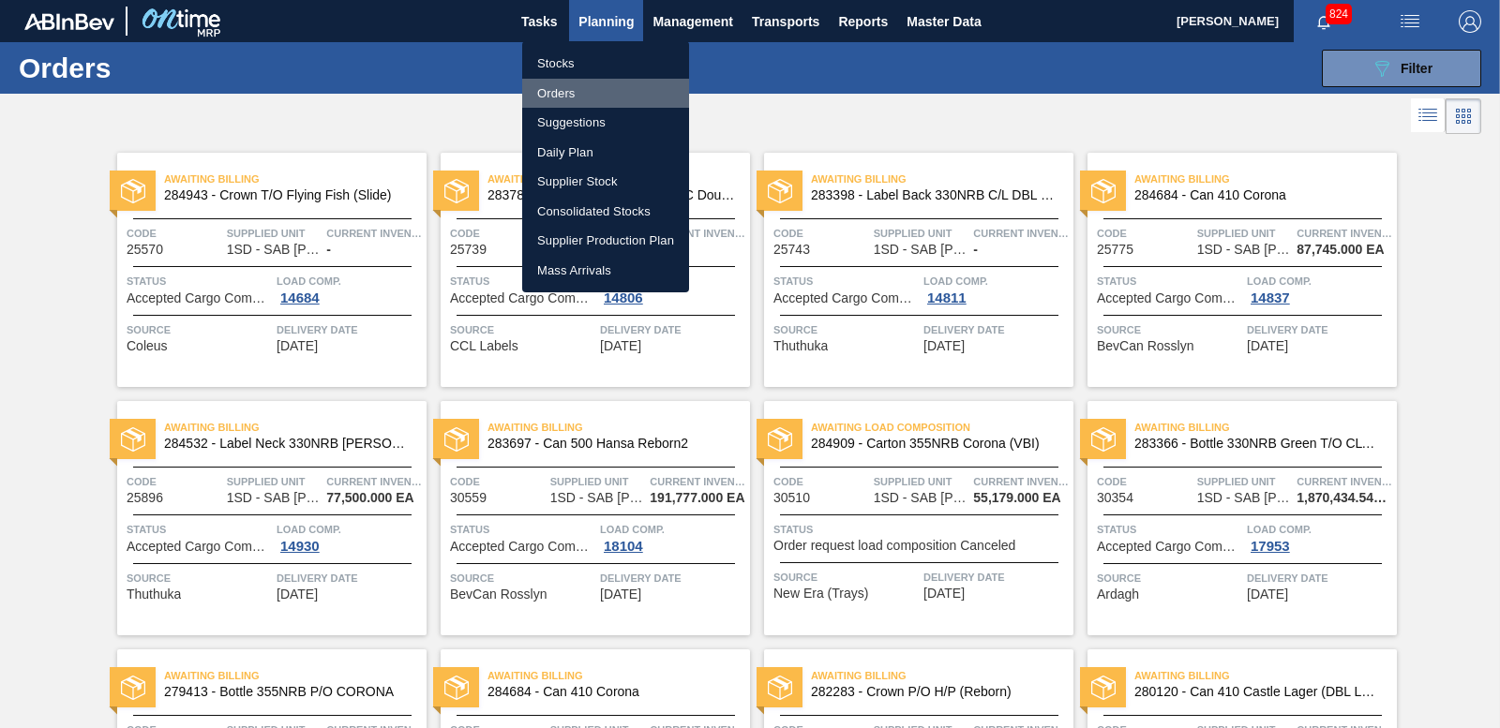
click at [554, 87] on li "Orders" at bounding box center [605, 94] width 167 height 30
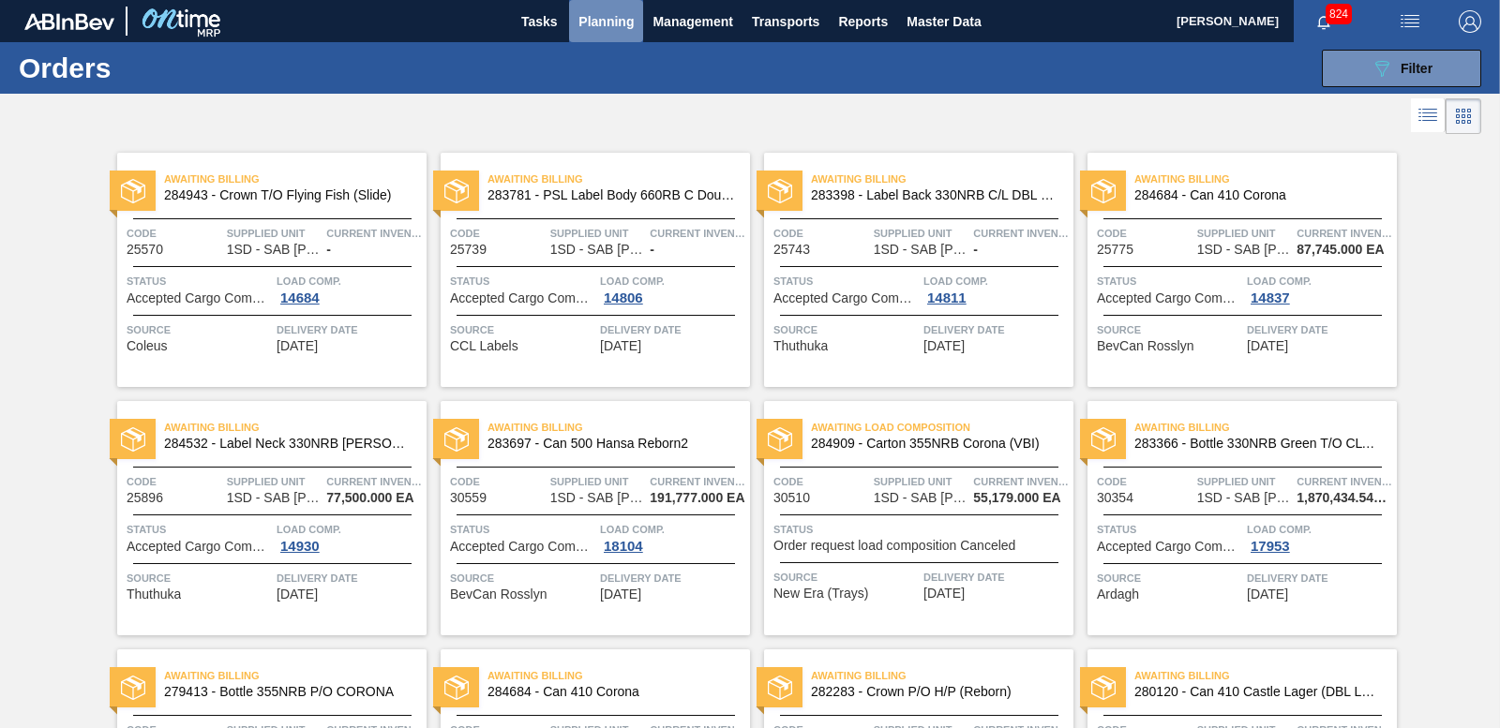
click at [616, 35] on button "Planning" at bounding box center [606, 21] width 74 height 42
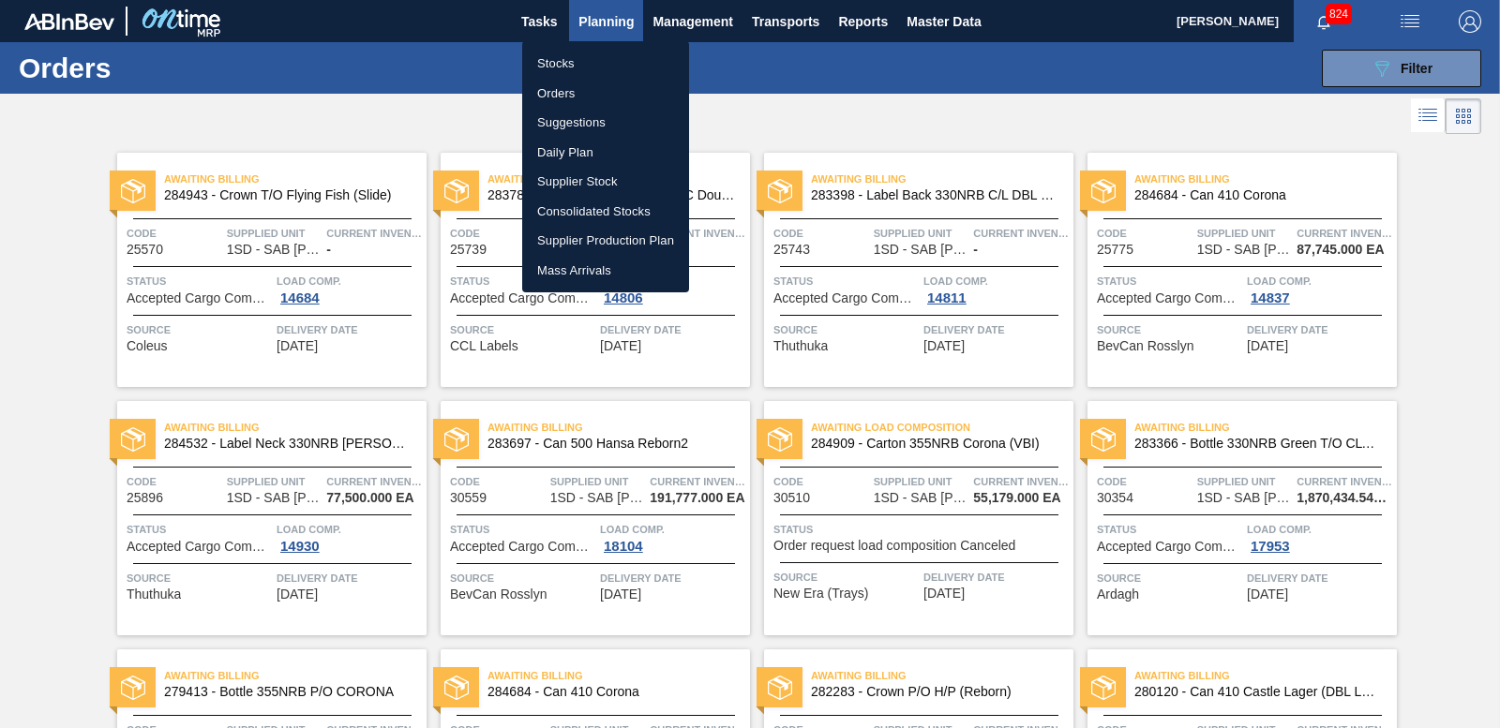
click at [555, 89] on li "Orders" at bounding box center [605, 94] width 167 height 30
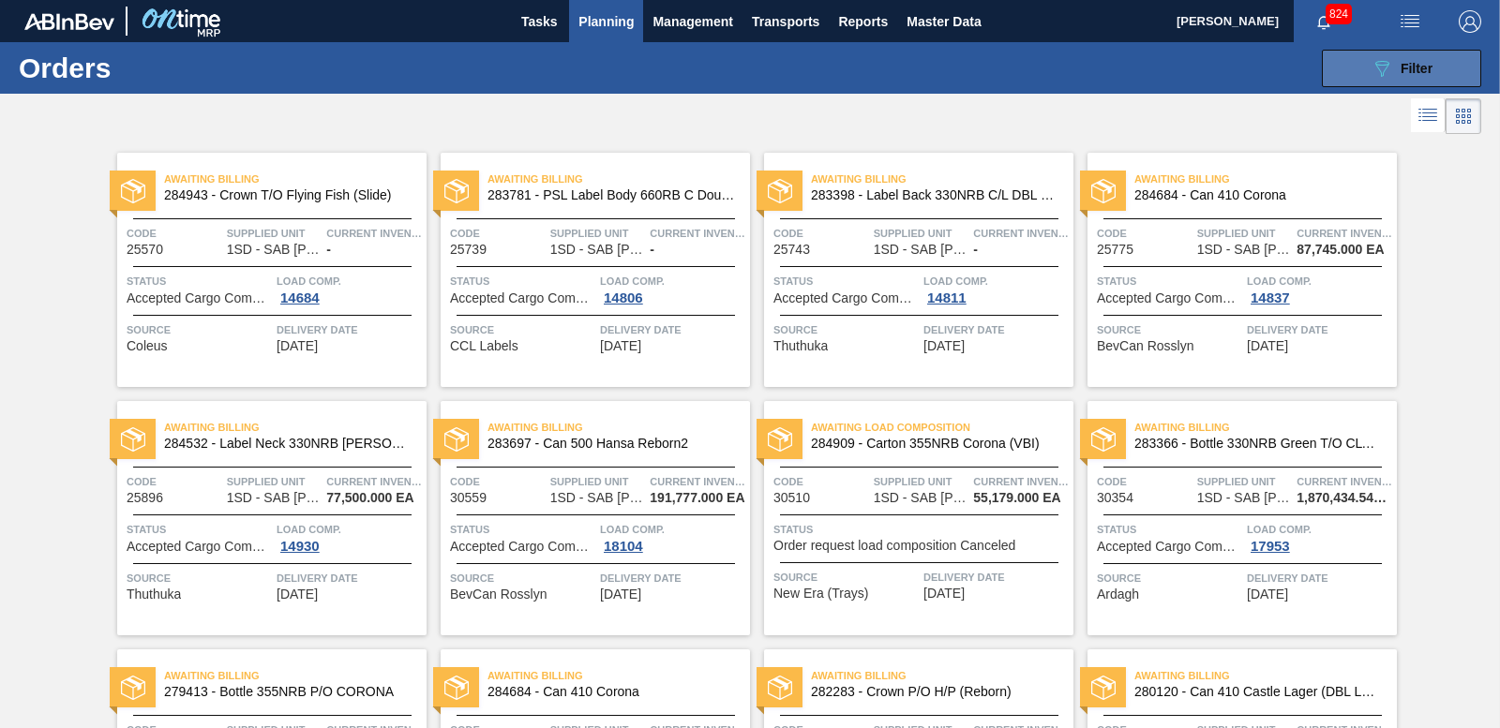
click at [1385, 65] on icon at bounding box center [1382, 69] width 14 height 16
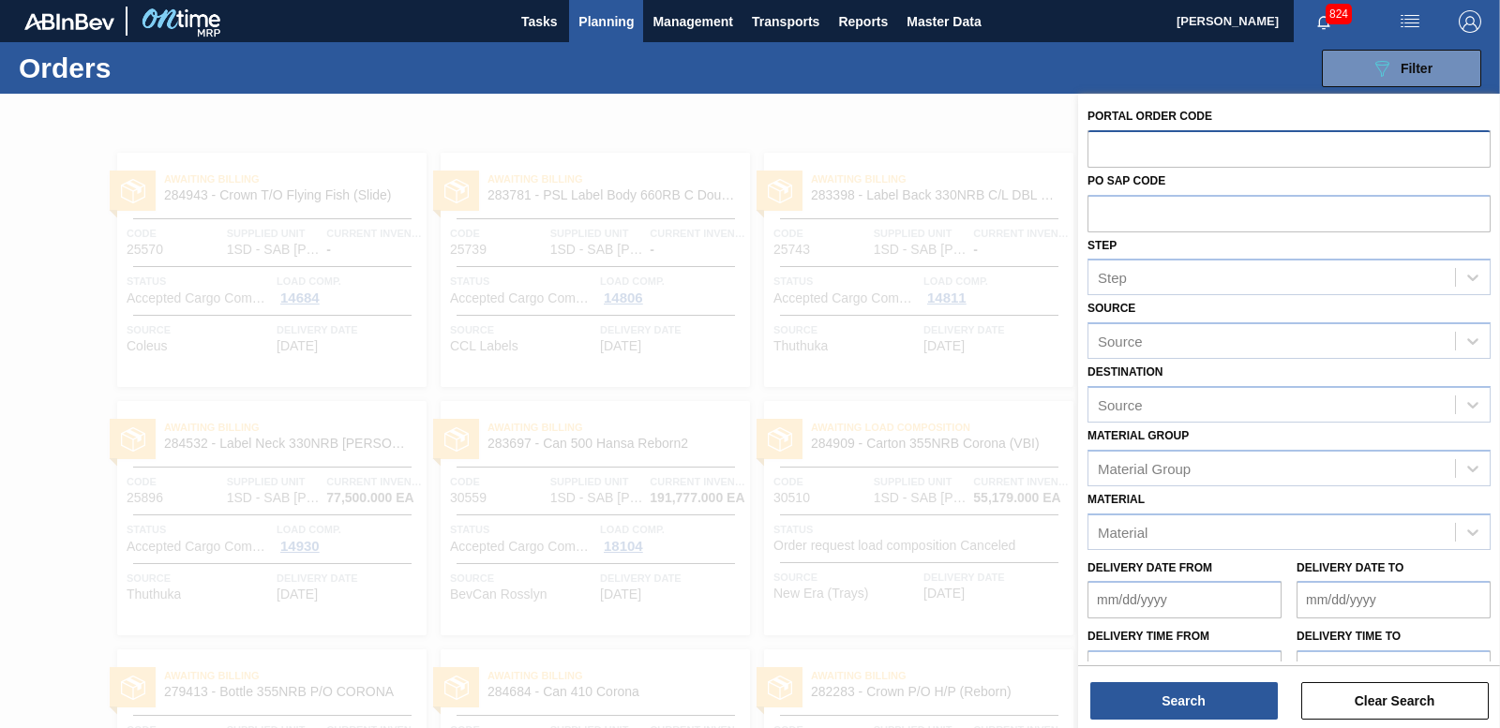
click at [1226, 142] on input "text" at bounding box center [1288, 148] width 403 height 36
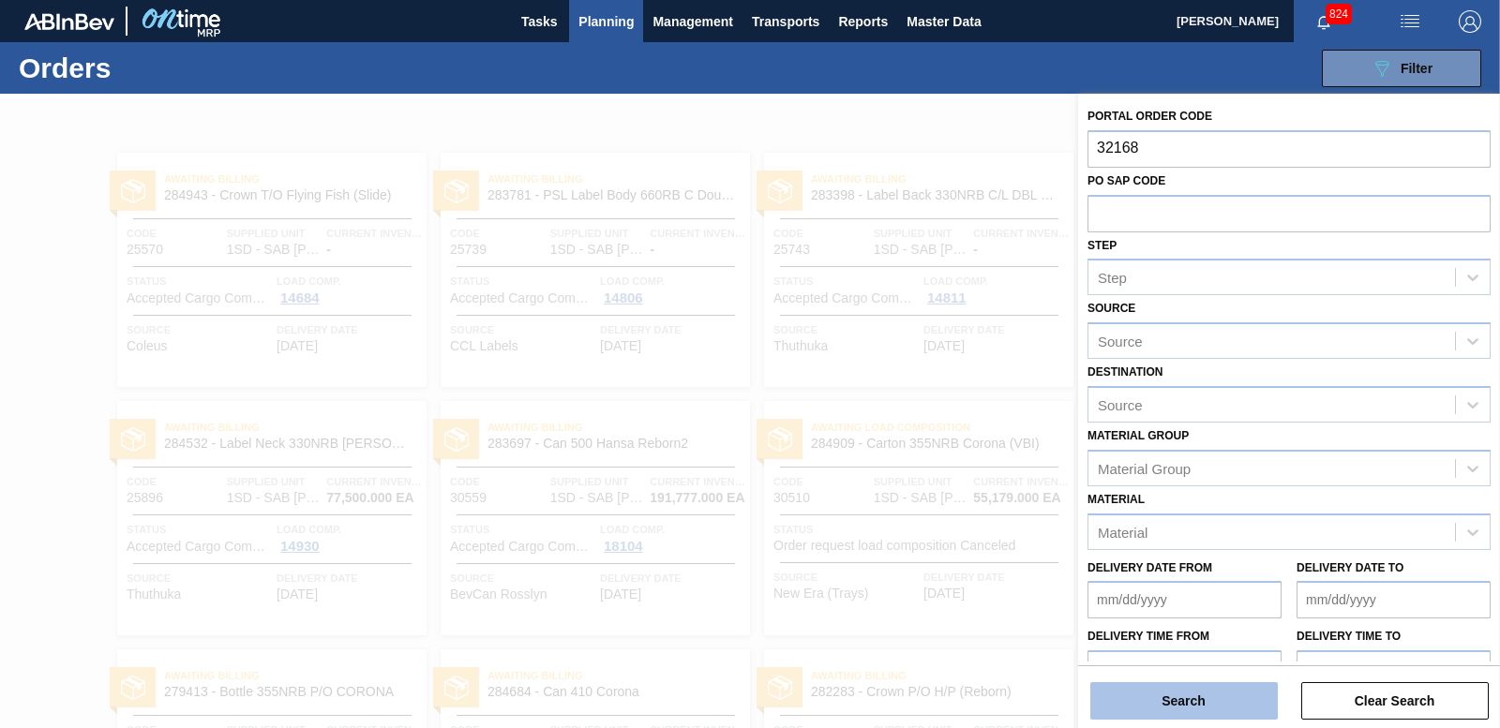
type input "32168"
click at [1132, 697] on button "Search" at bounding box center [1183, 700] width 187 height 37
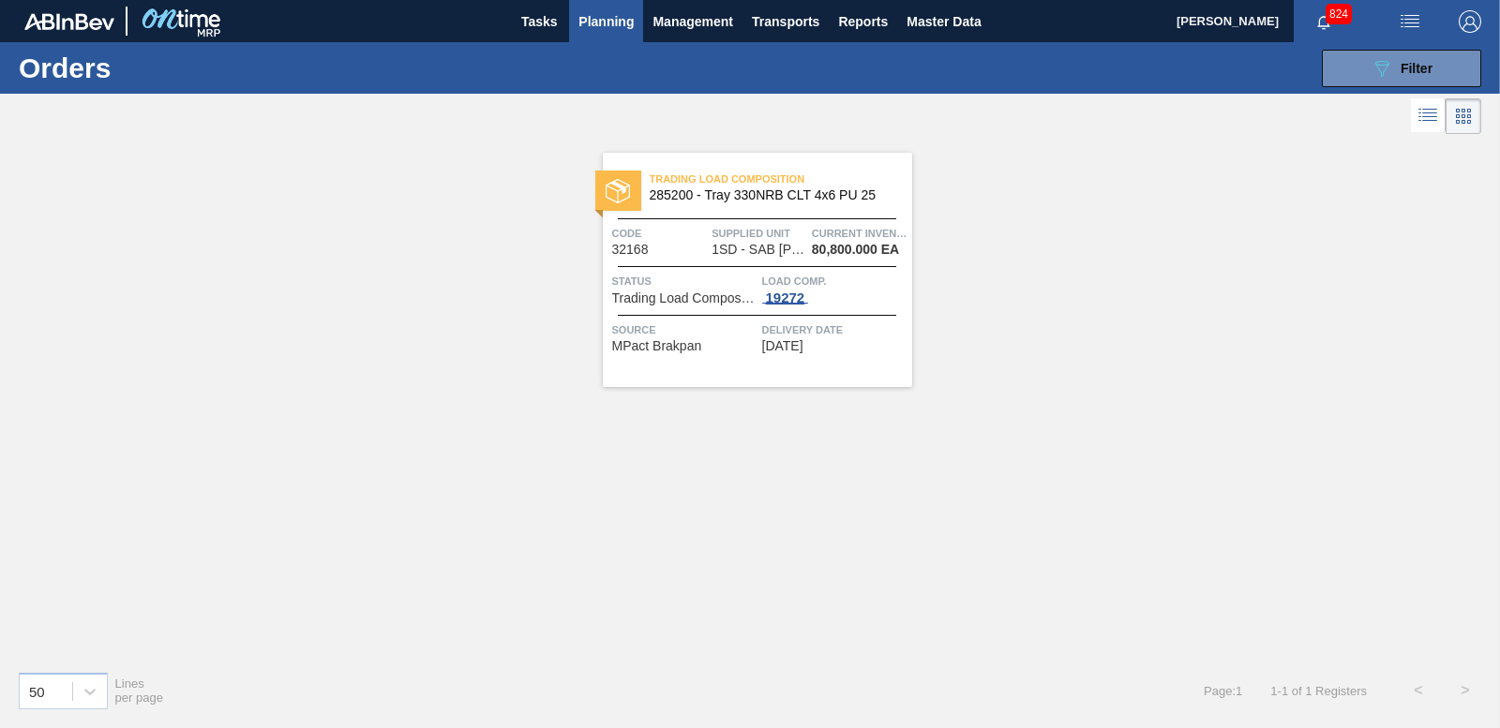
click at [792, 295] on div "19272" at bounding box center [785, 298] width 47 height 15
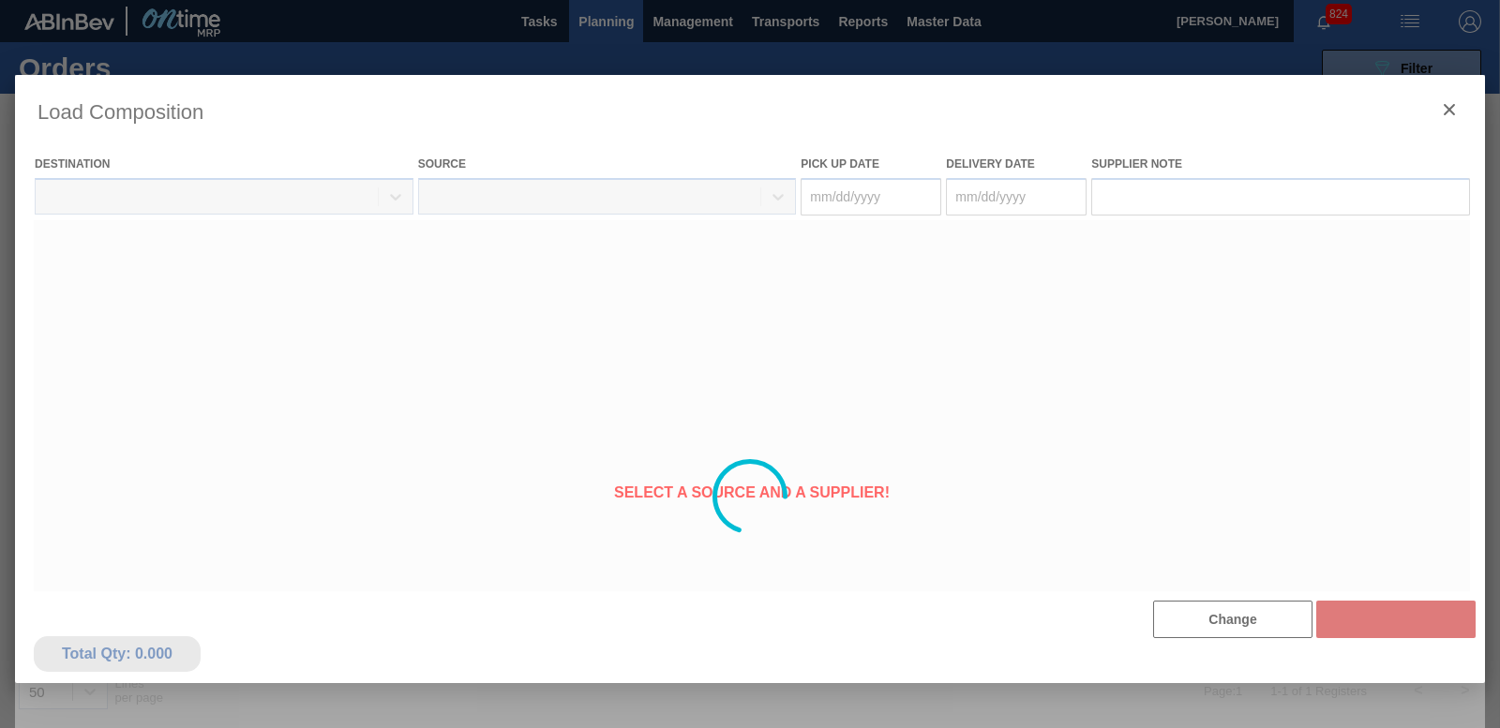
type Date "[DATE]"
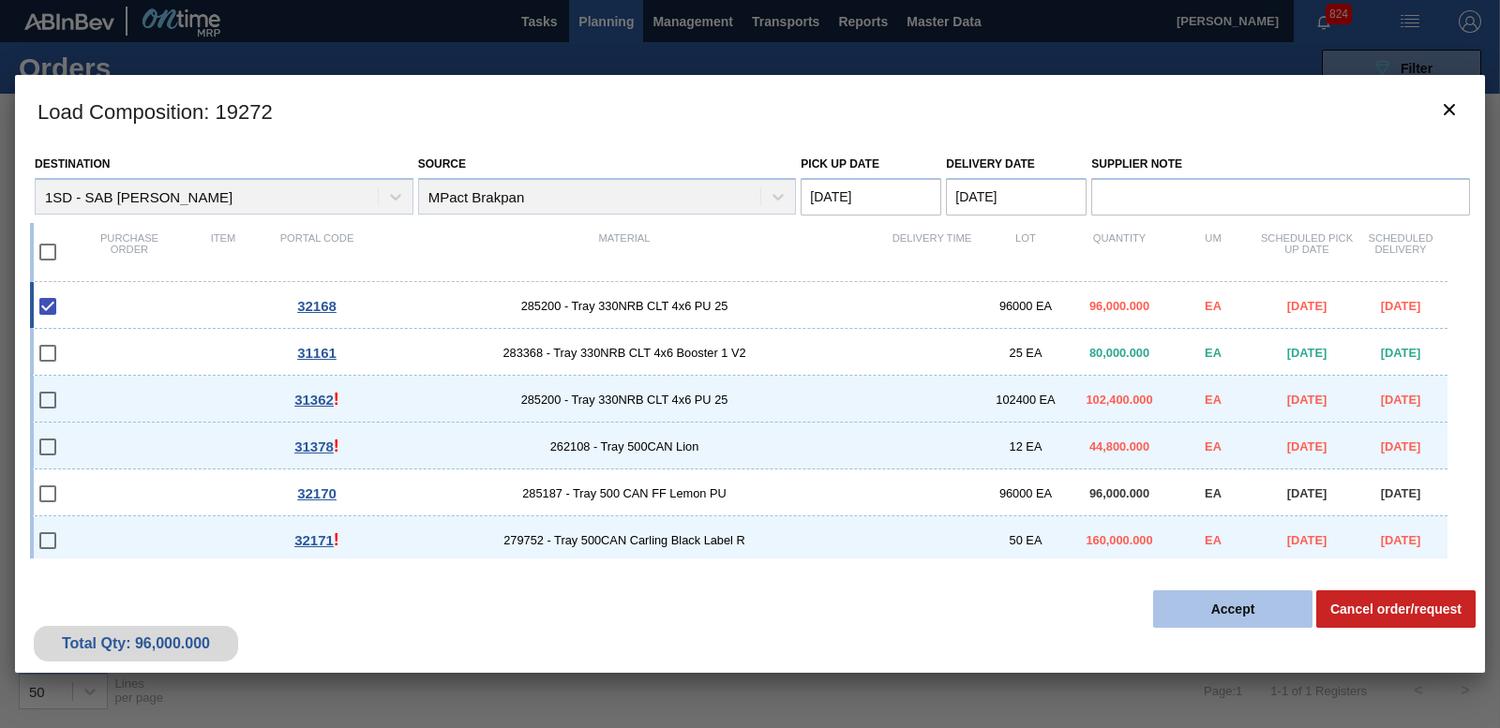
click at [1231, 616] on button "Accept" at bounding box center [1232, 609] width 159 height 37
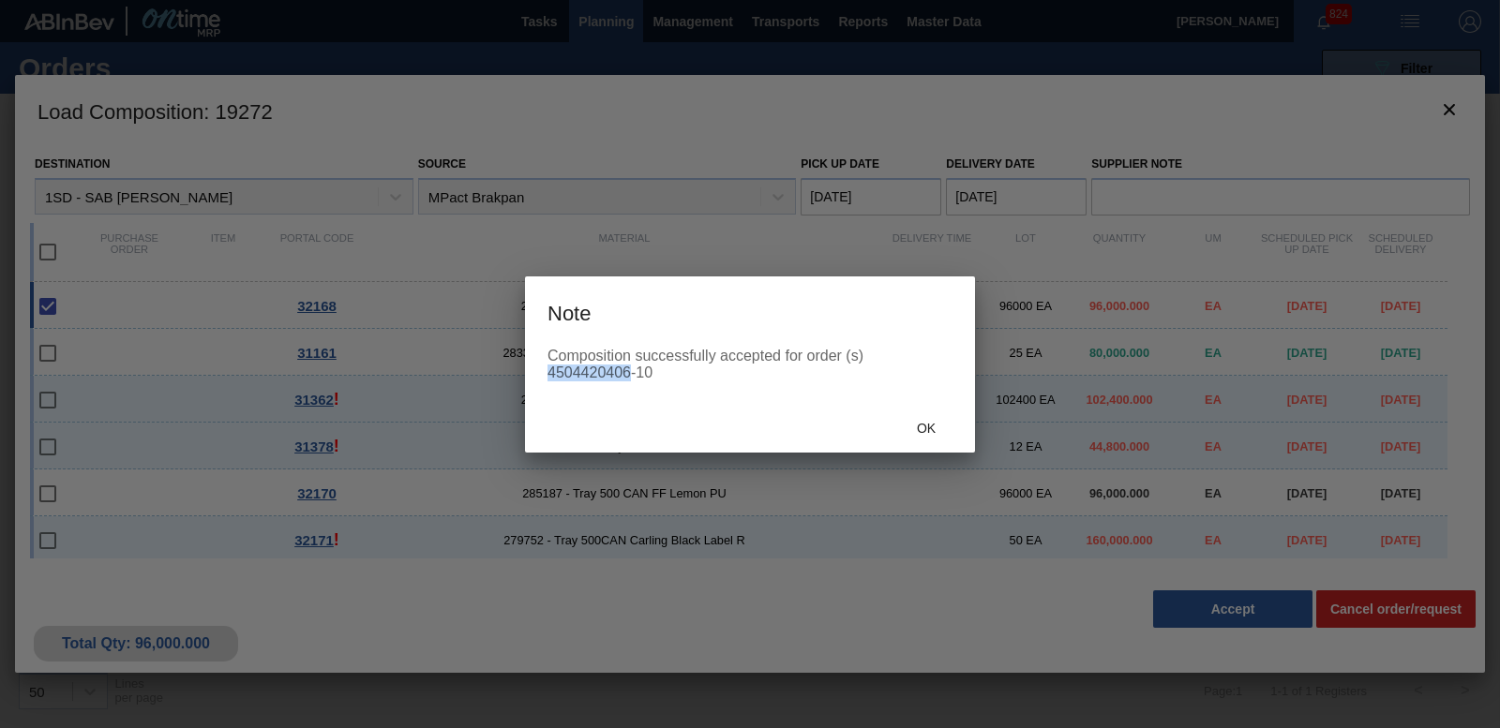
drag, startPoint x: 547, startPoint y: 371, endPoint x: 629, endPoint y: 371, distance: 81.6
click at [629, 371] on div "Composition successfully accepted for order (s) 4504420406-10" at bounding box center [749, 365] width 405 height 34
copy div "4504420406"
click at [920, 417] on div "Ok" at bounding box center [926, 429] width 82 height 35
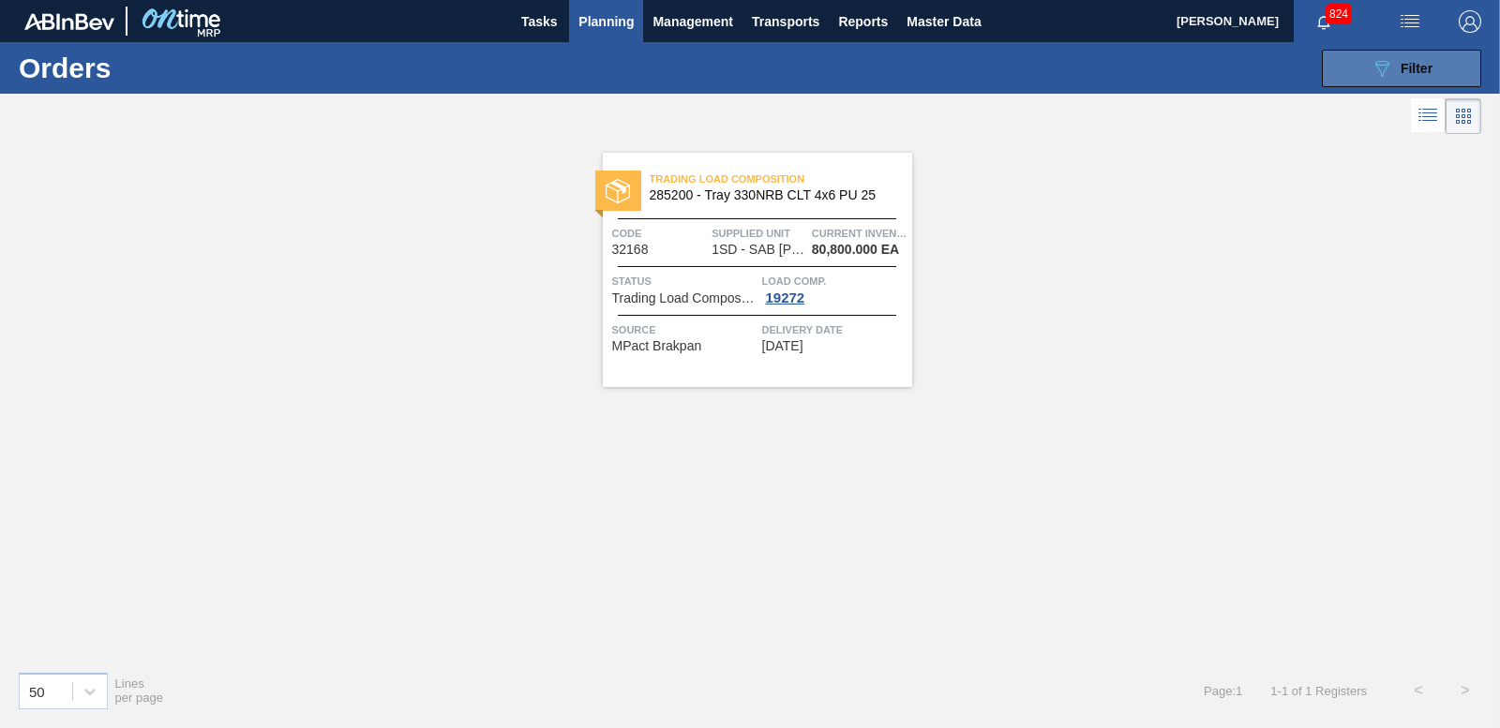
click at [1382, 67] on icon "089F7B8B-B2A5-4AFE-B5C0-19BA573D28AC" at bounding box center [1381, 68] width 22 height 22
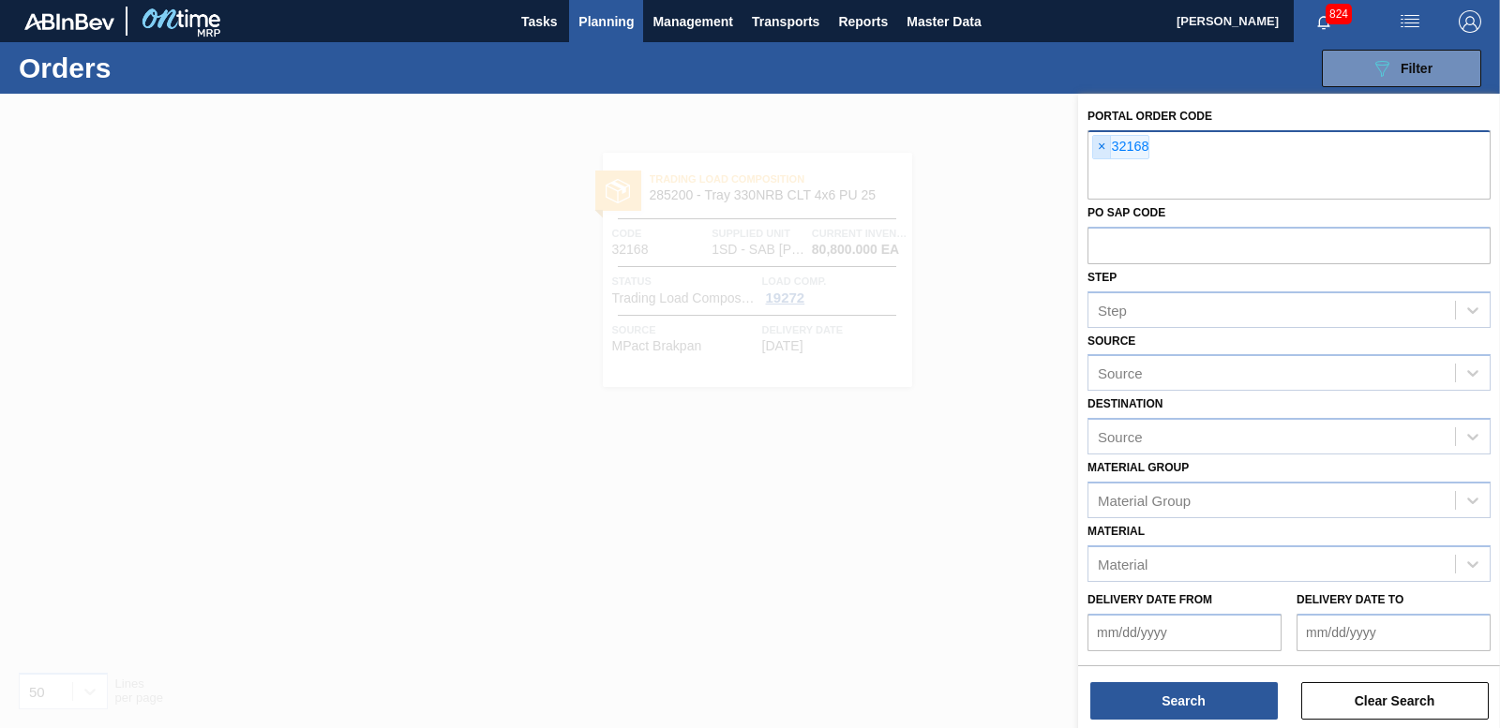
click at [1101, 152] on span "×" at bounding box center [1102, 147] width 18 height 22
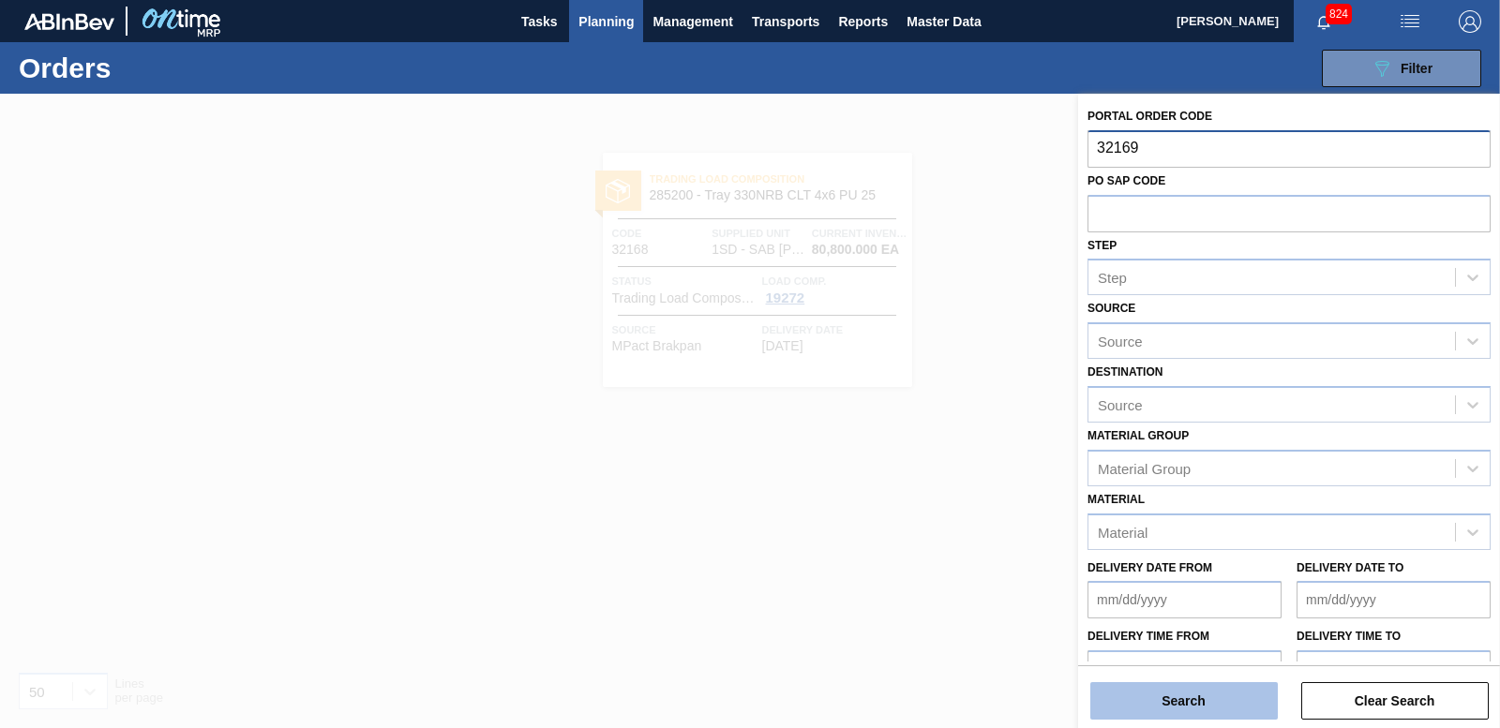
type input "32169"
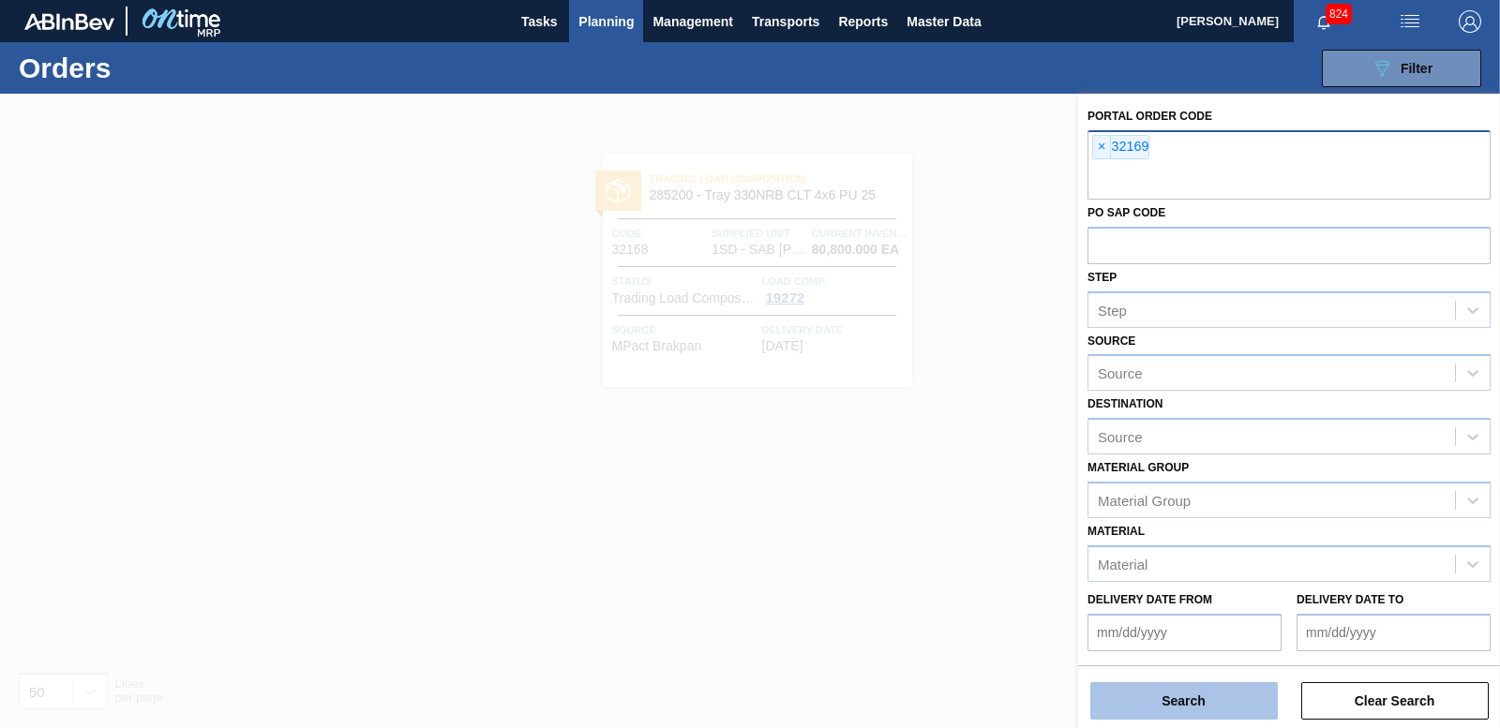
click at [1147, 697] on button "Search" at bounding box center [1183, 700] width 187 height 37
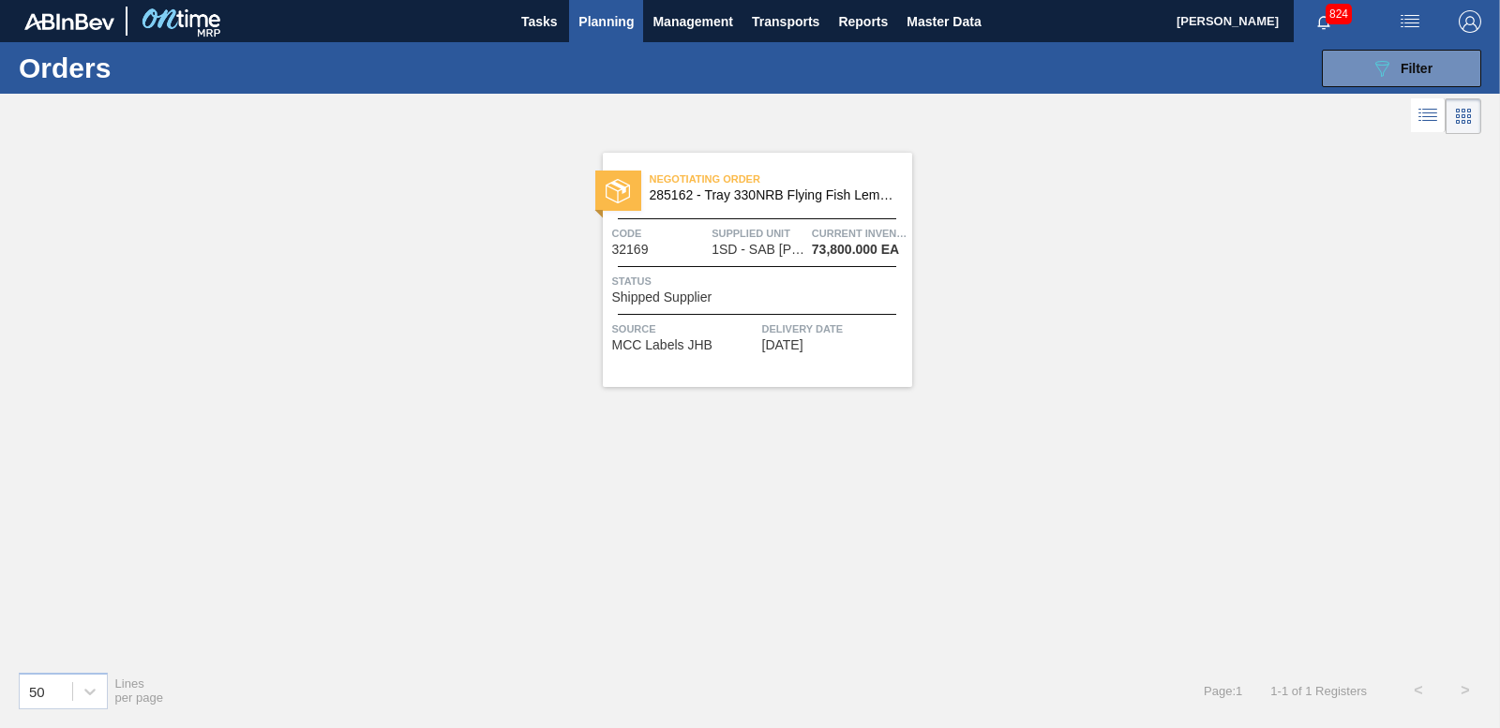
click at [686, 294] on span "Shipped Supplier" at bounding box center [662, 298] width 100 height 14
click at [1404, 52] on button "089F7B8B-B2A5-4AFE-B5C0-19BA573D28AC Filter" at bounding box center [1401, 68] width 159 height 37
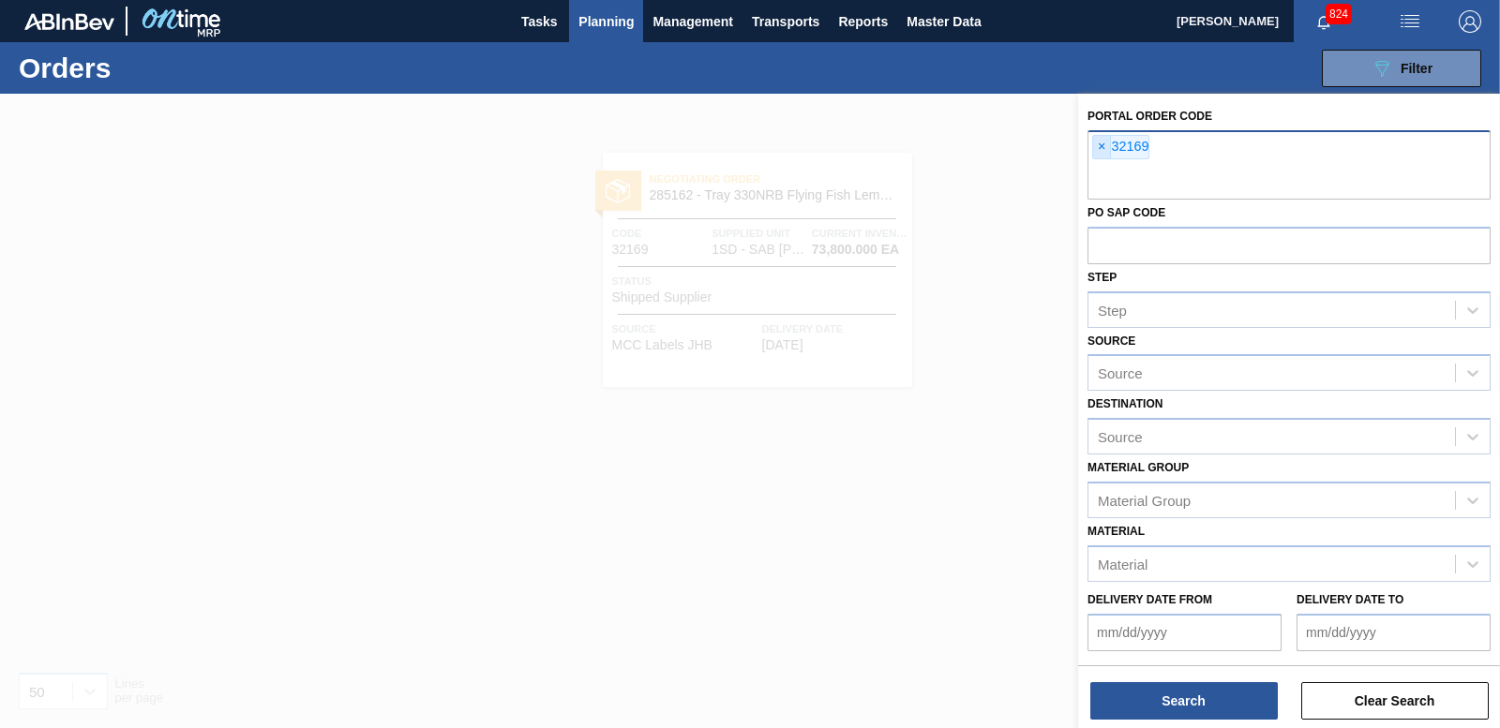
click at [1101, 144] on span "×" at bounding box center [1102, 147] width 18 height 22
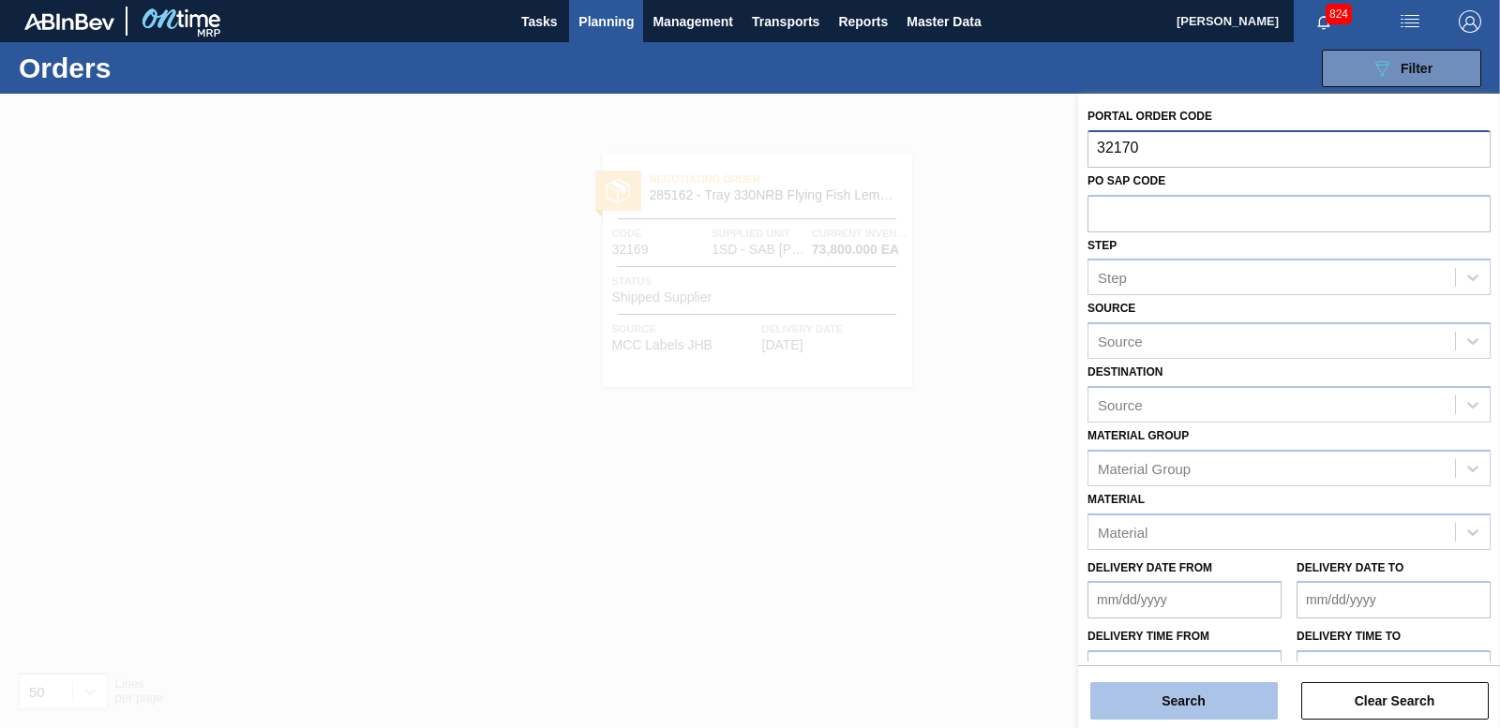
type input "32170"
click at [1138, 689] on button "Search" at bounding box center [1183, 700] width 187 height 37
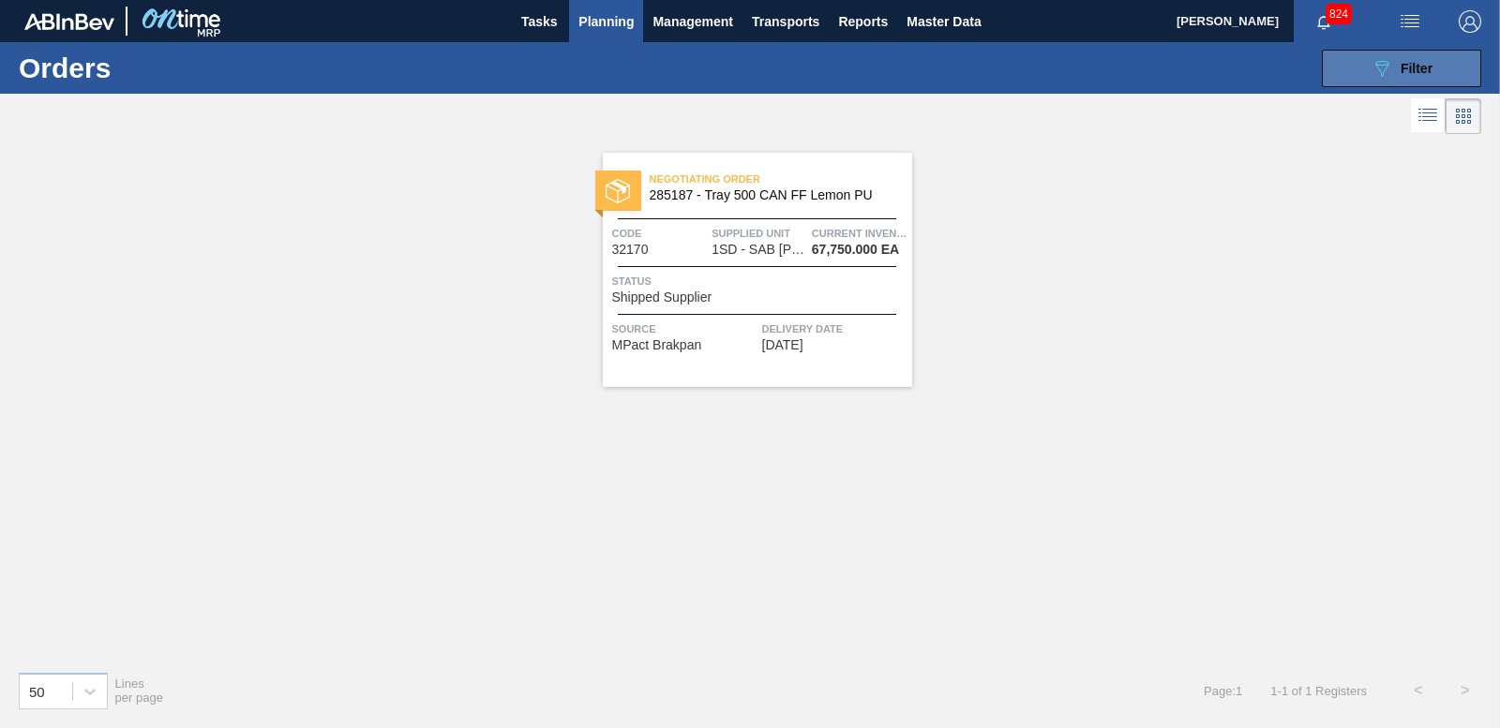
click at [1340, 75] on button "089F7B8B-B2A5-4AFE-B5C0-19BA573D28AC Filter" at bounding box center [1401, 68] width 159 height 37
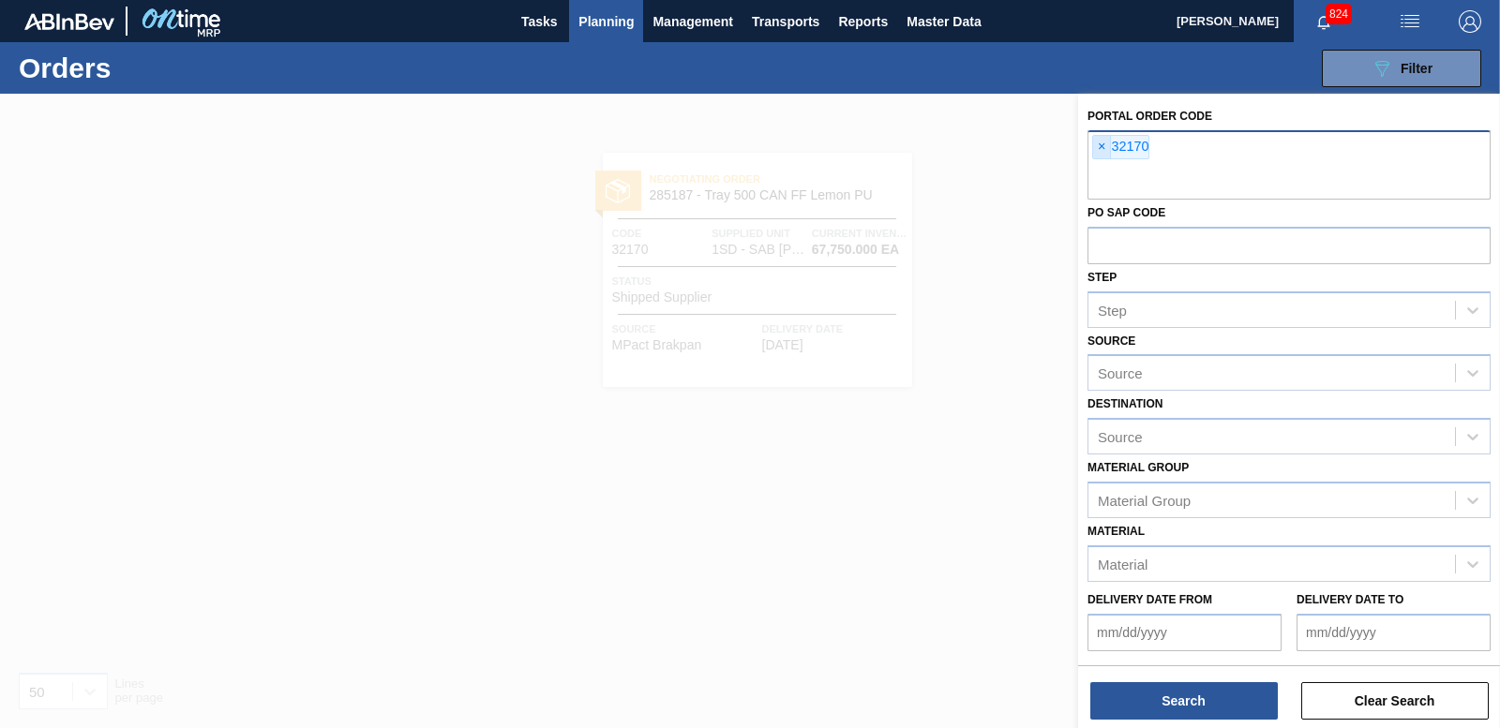
click at [1101, 147] on span "×" at bounding box center [1102, 147] width 18 height 22
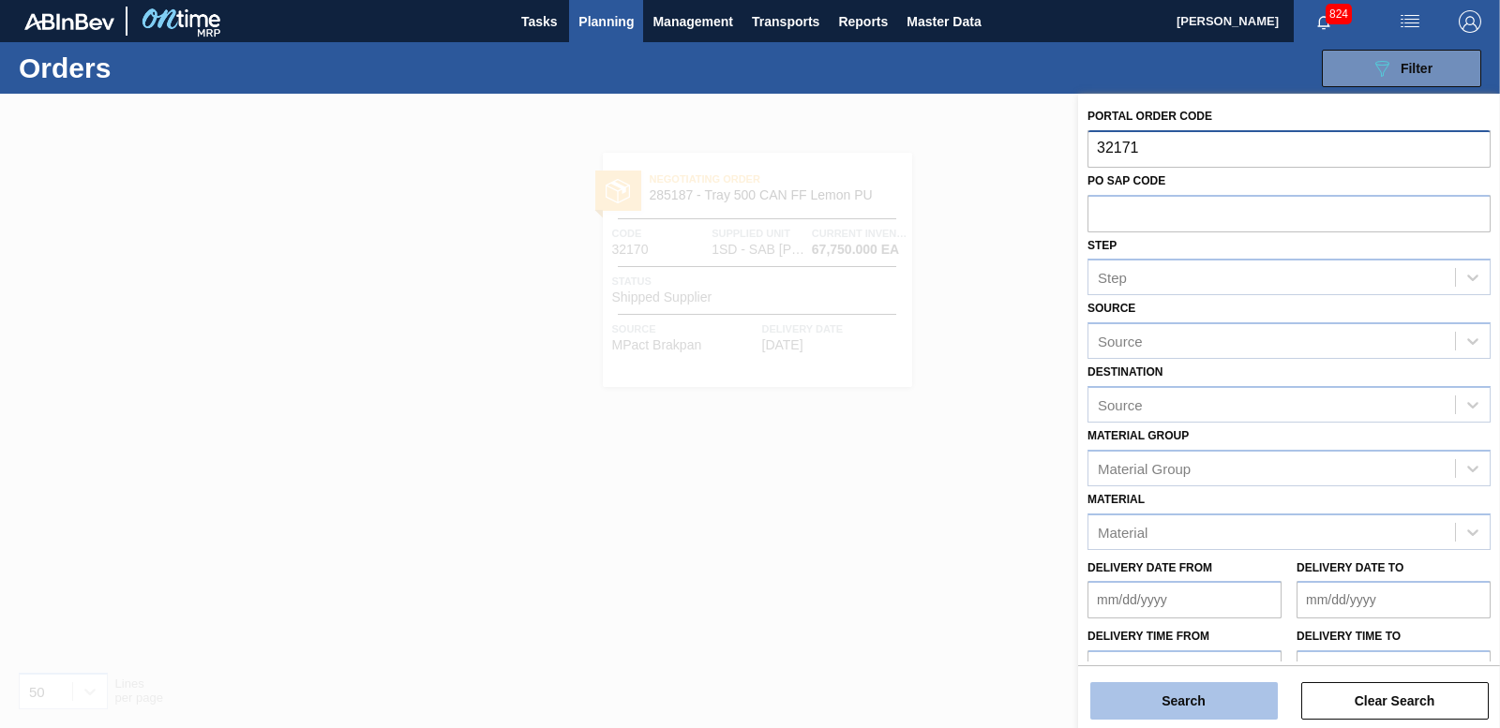
type input "32171"
click at [1139, 692] on button "Search" at bounding box center [1183, 700] width 187 height 37
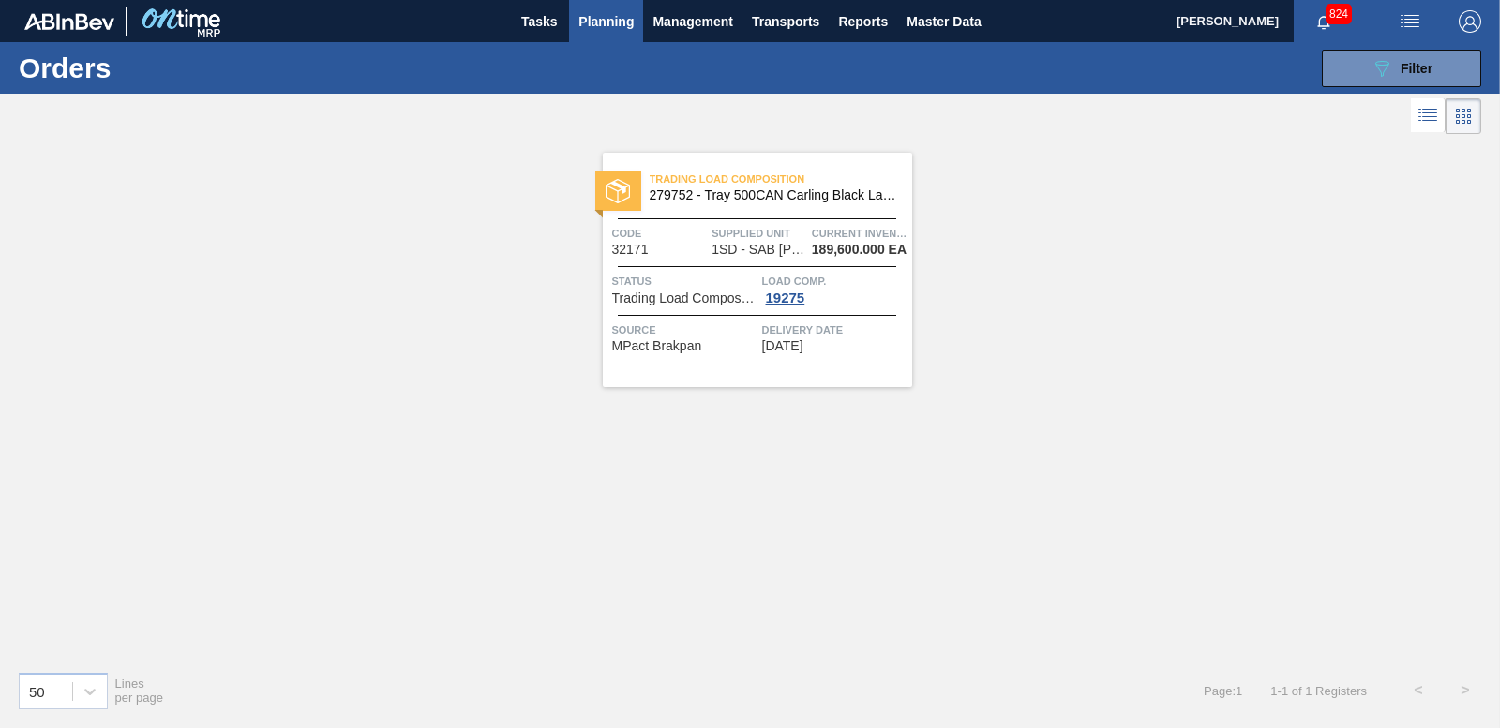
click at [789, 288] on span "Load Comp." at bounding box center [834, 281] width 145 height 19
click at [797, 302] on div "19275" at bounding box center [785, 298] width 47 height 15
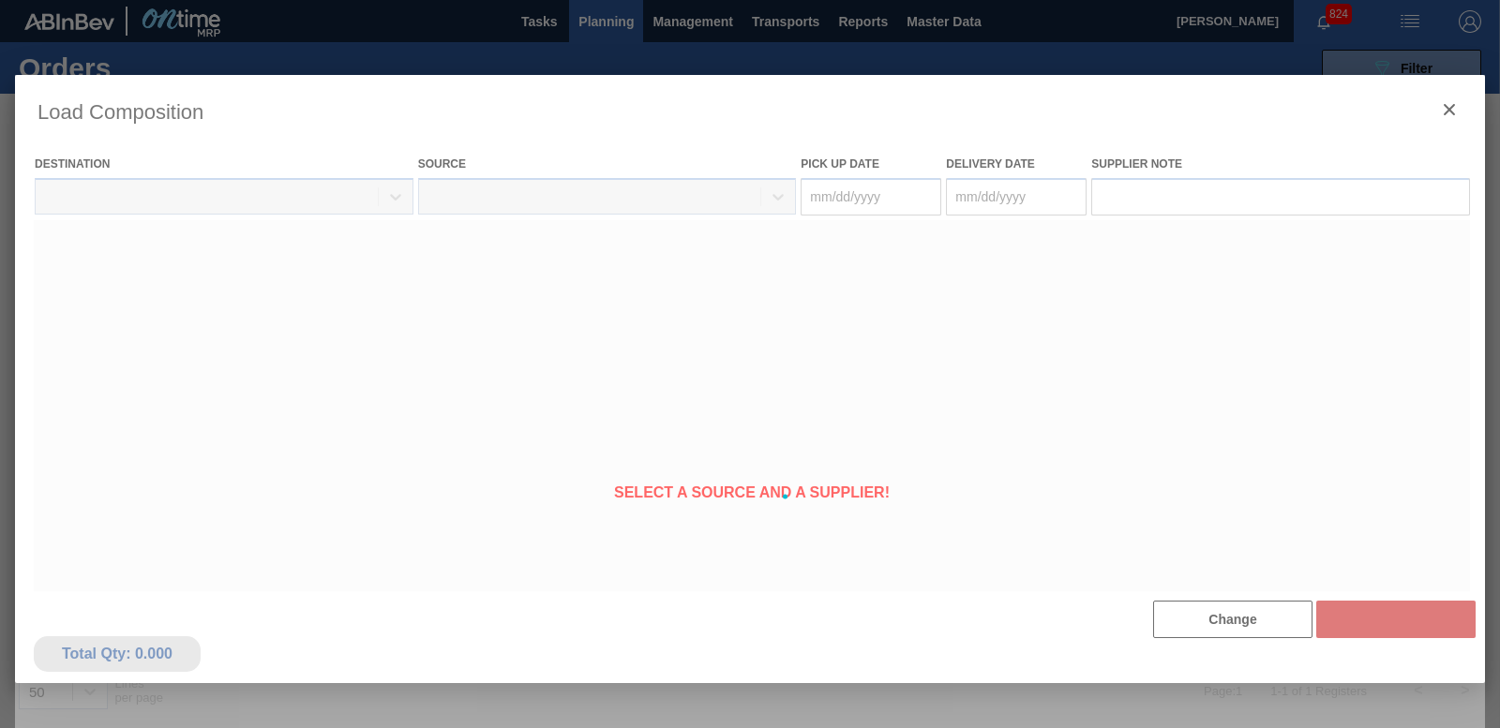
type Date "[DATE]"
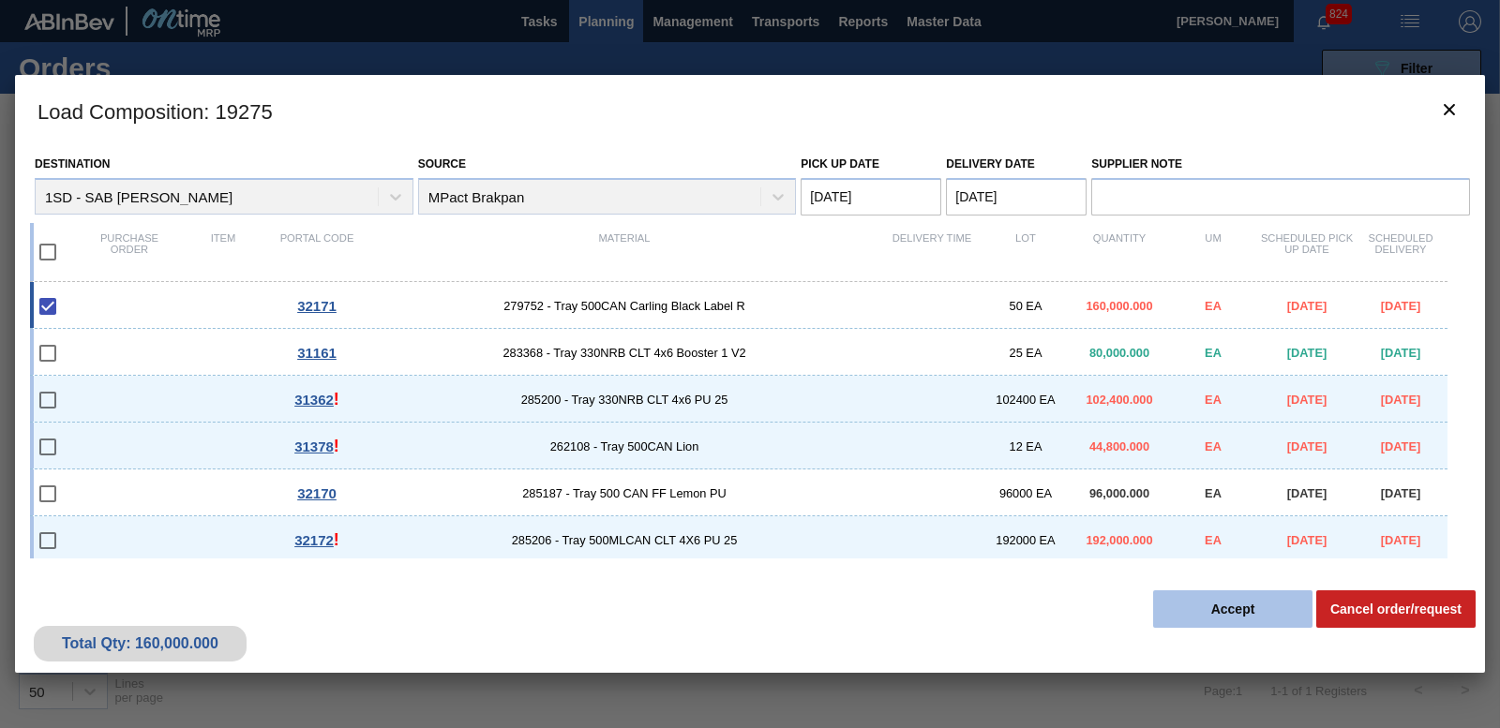
click at [1236, 607] on button "Accept" at bounding box center [1232, 609] width 159 height 37
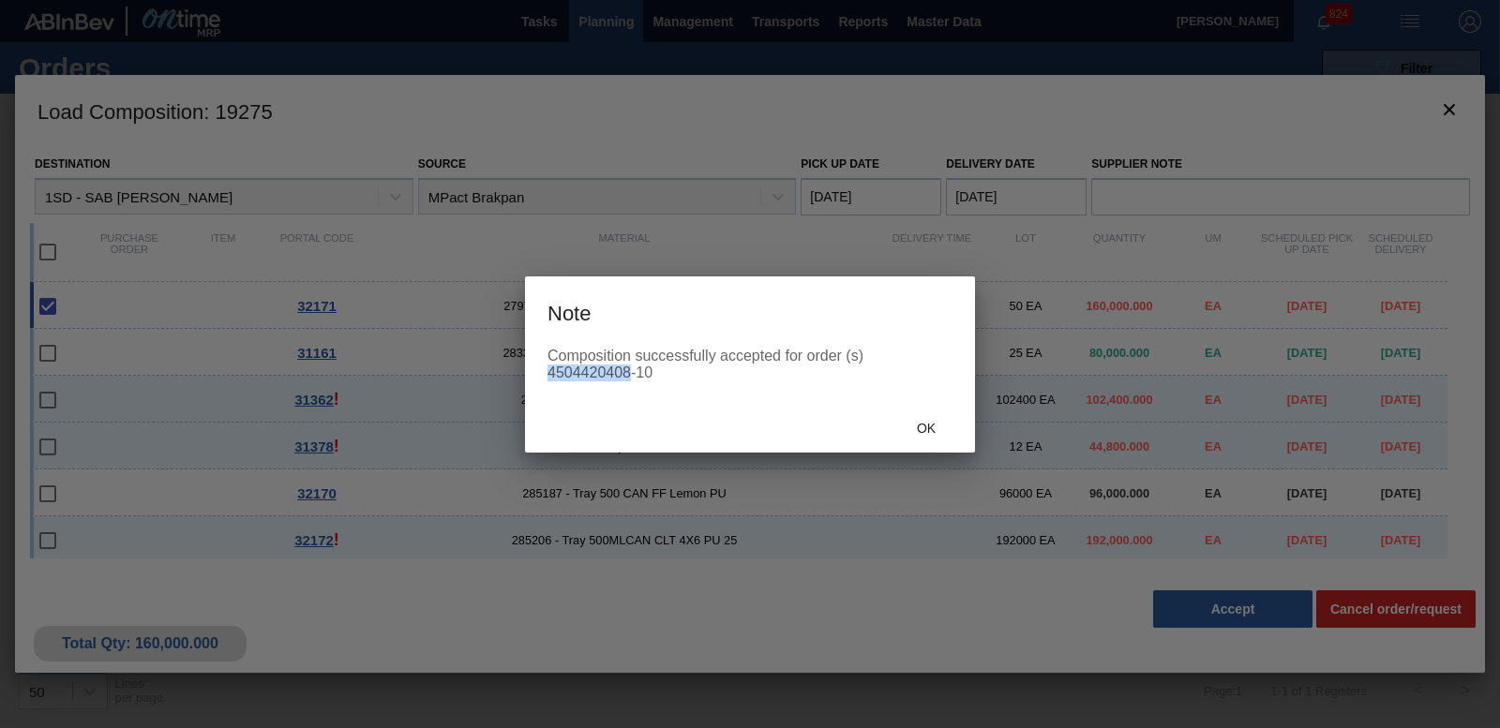
drag, startPoint x: 550, startPoint y: 368, endPoint x: 629, endPoint y: 374, distance: 78.9
click at [629, 374] on div "Composition successfully accepted for order (s) 4504420408-10" at bounding box center [749, 365] width 405 height 34
copy div "4504420408"
click at [931, 426] on span "Ok" at bounding box center [926, 428] width 49 height 15
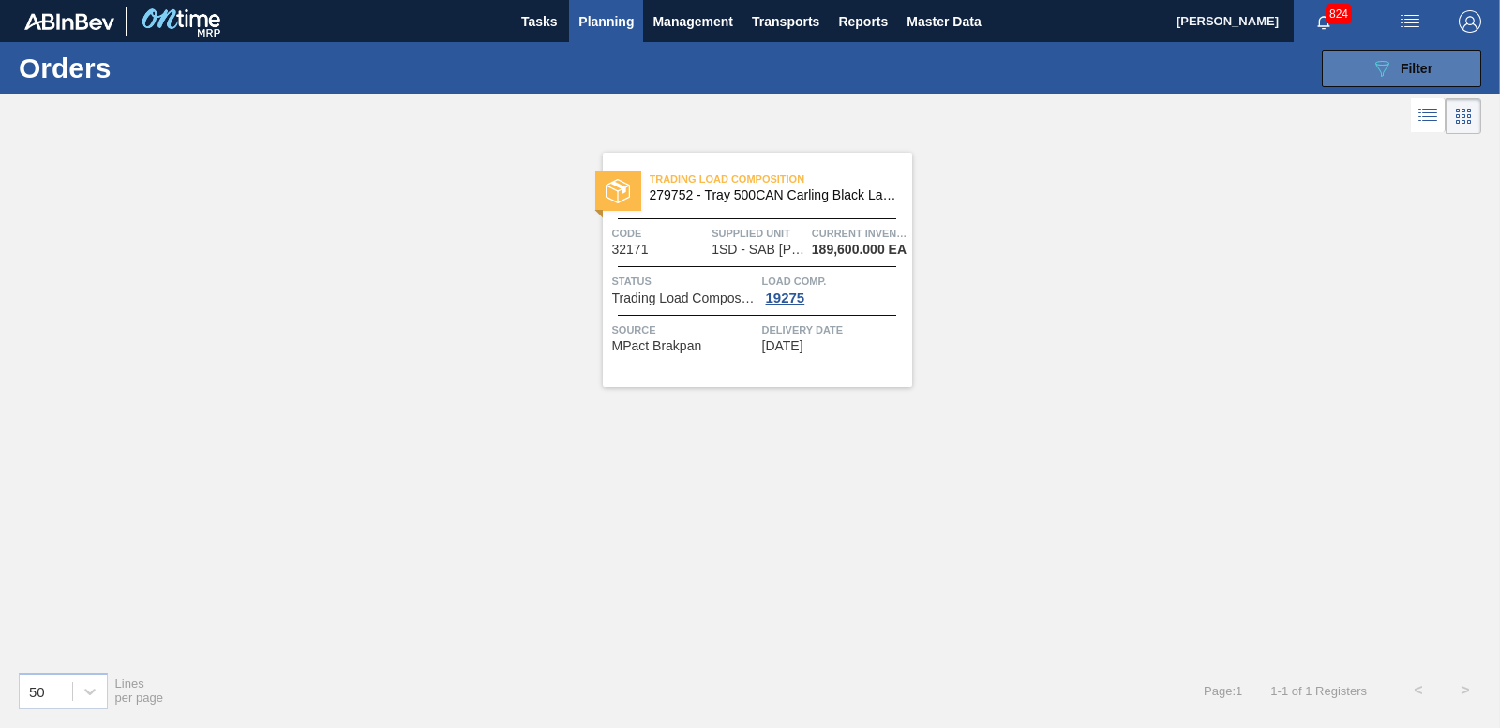
click at [1406, 52] on button "089F7B8B-B2A5-4AFE-B5C0-19BA573D28AC Filter" at bounding box center [1401, 68] width 159 height 37
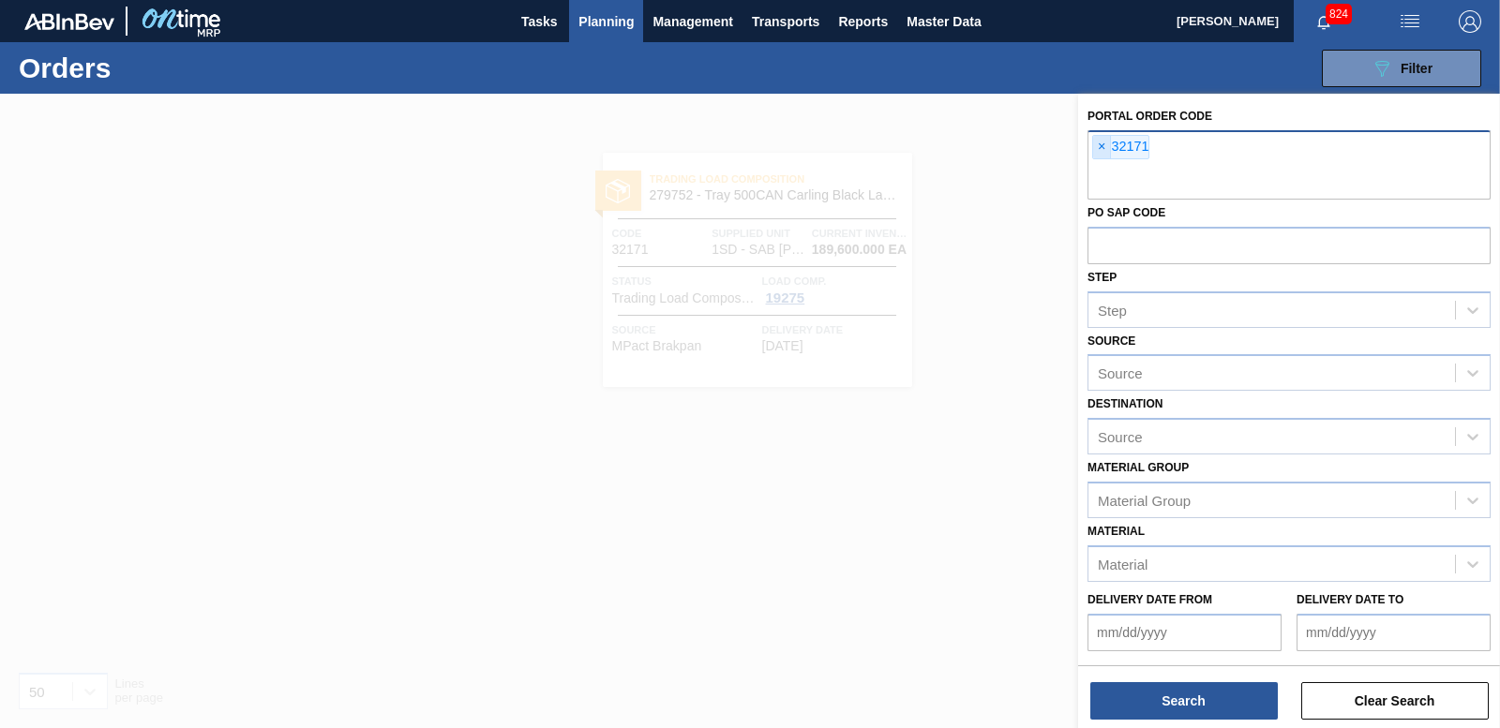
click at [1103, 155] on span "×" at bounding box center [1102, 147] width 18 height 22
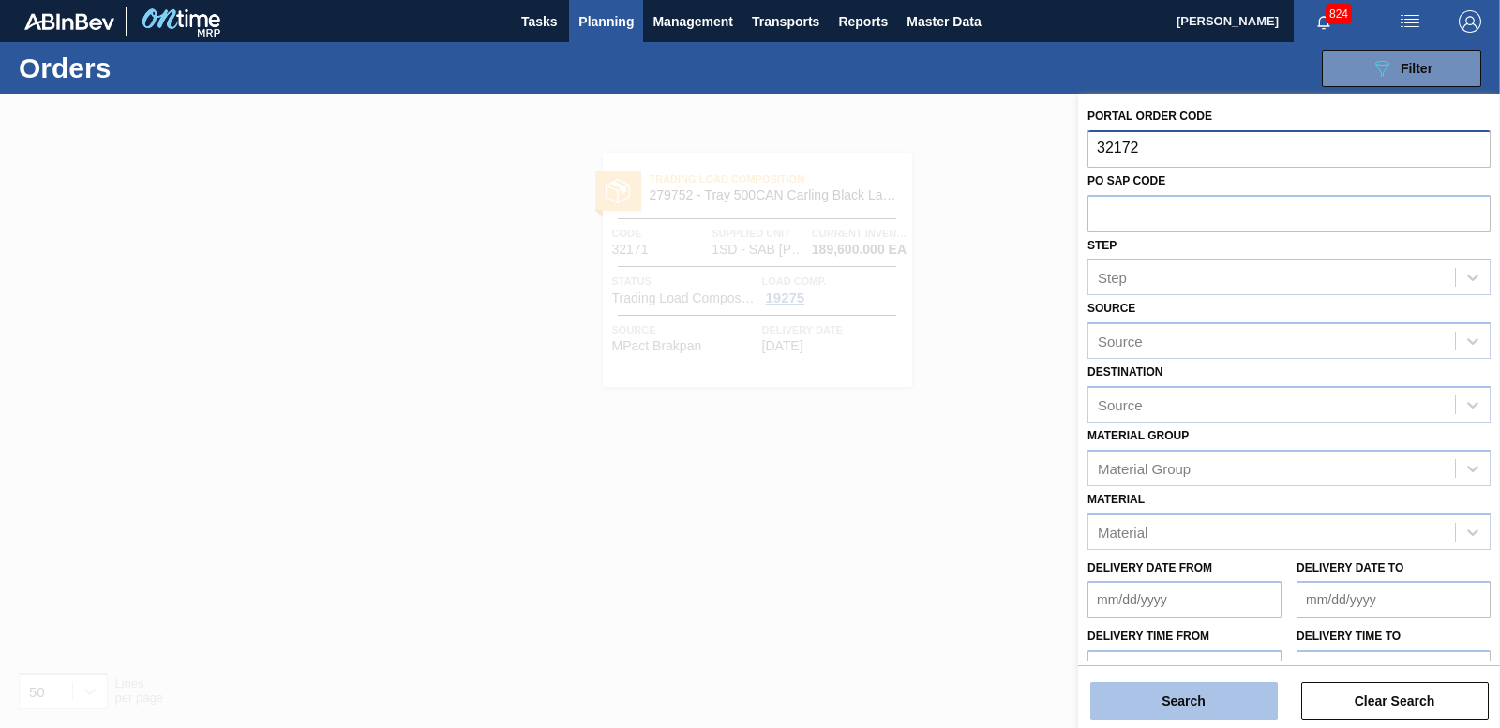
type input "32172"
click at [1188, 693] on button "Search" at bounding box center [1183, 700] width 187 height 37
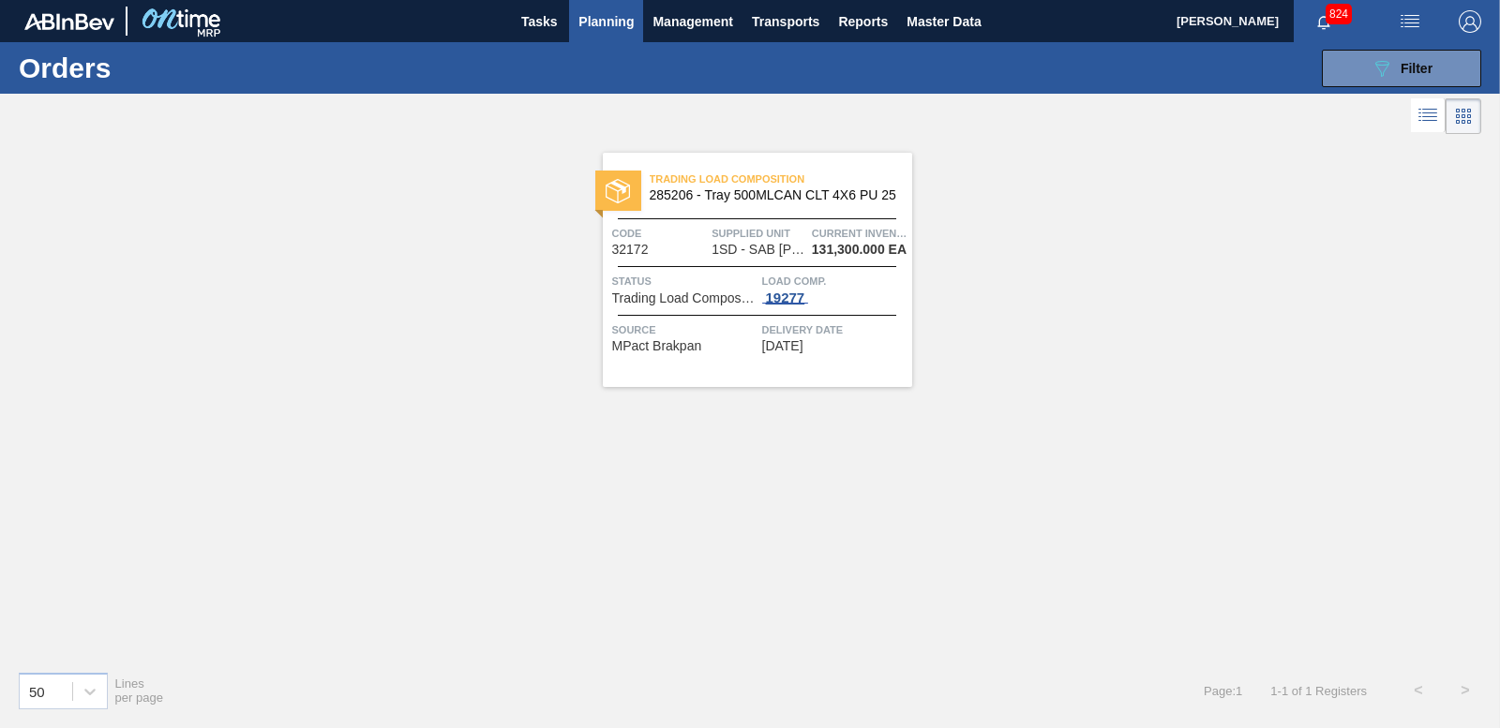
click at [777, 305] on div "19277" at bounding box center [785, 298] width 47 height 15
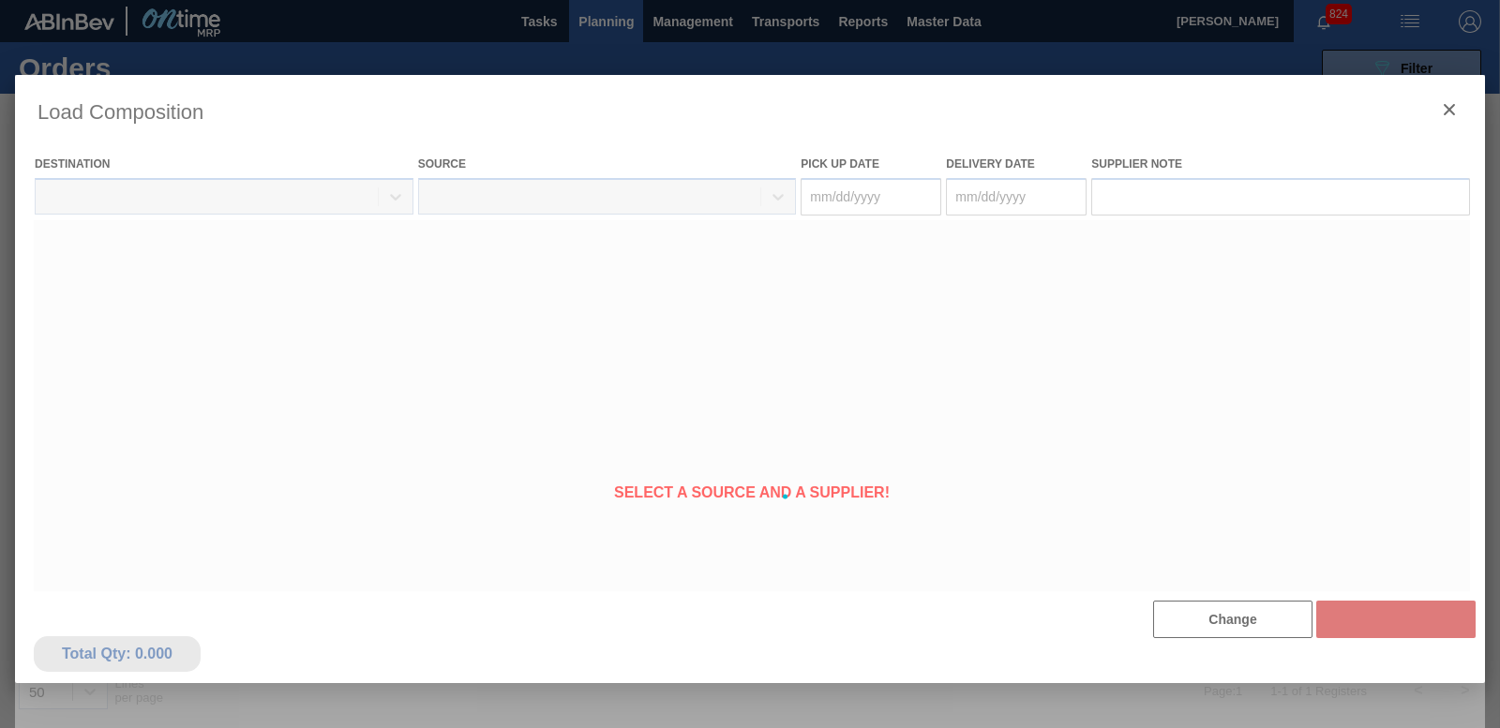
type Date "[DATE]"
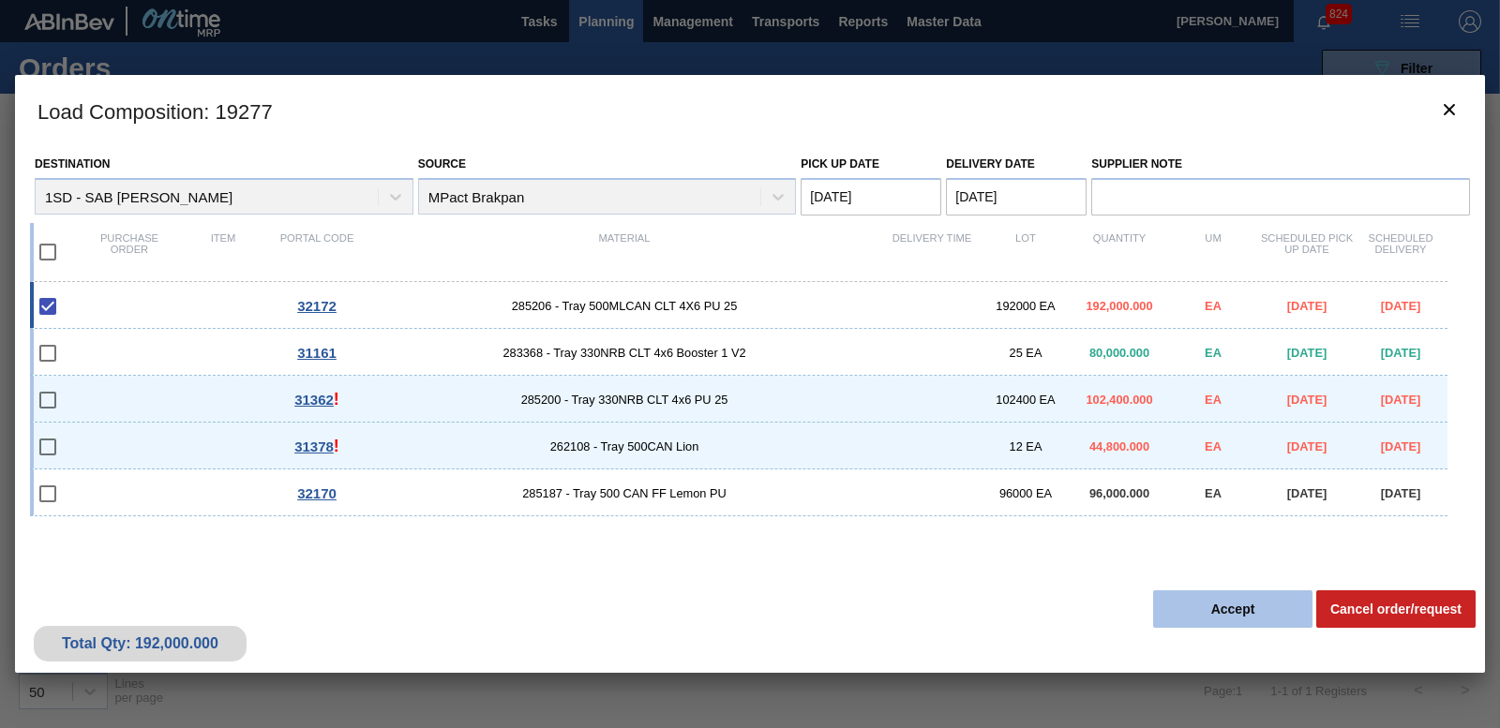
click at [1219, 611] on button "Accept" at bounding box center [1232, 609] width 159 height 37
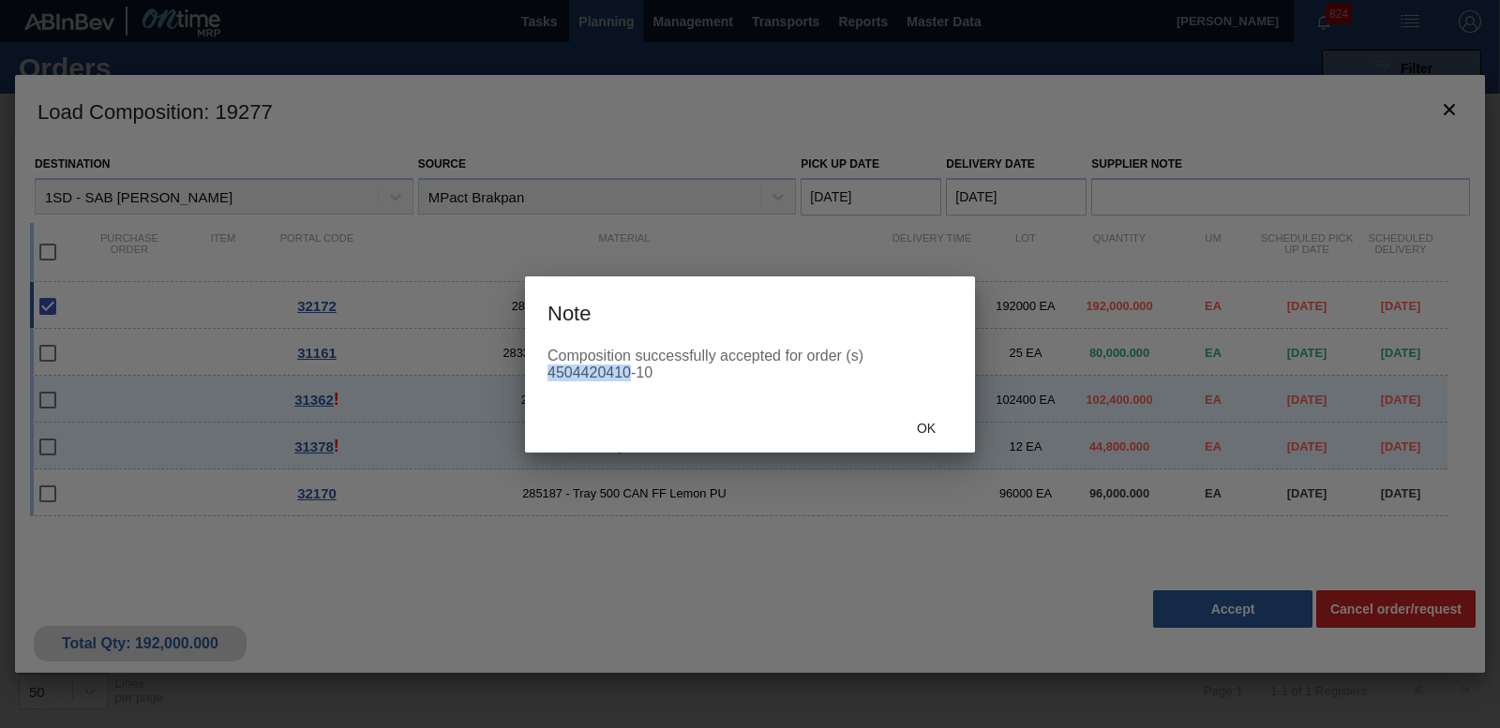
drag, startPoint x: 547, startPoint y: 372, endPoint x: 628, endPoint y: 380, distance: 81.0
click at [628, 380] on div "Composition successfully accepted for order (s) 4504420410-10" at bounding box center [749, 365] width 405 height 34
copy div "4504420410"
click at [915, 417] on div "Ok" at bounding box center [926, 429] width 82 height 35
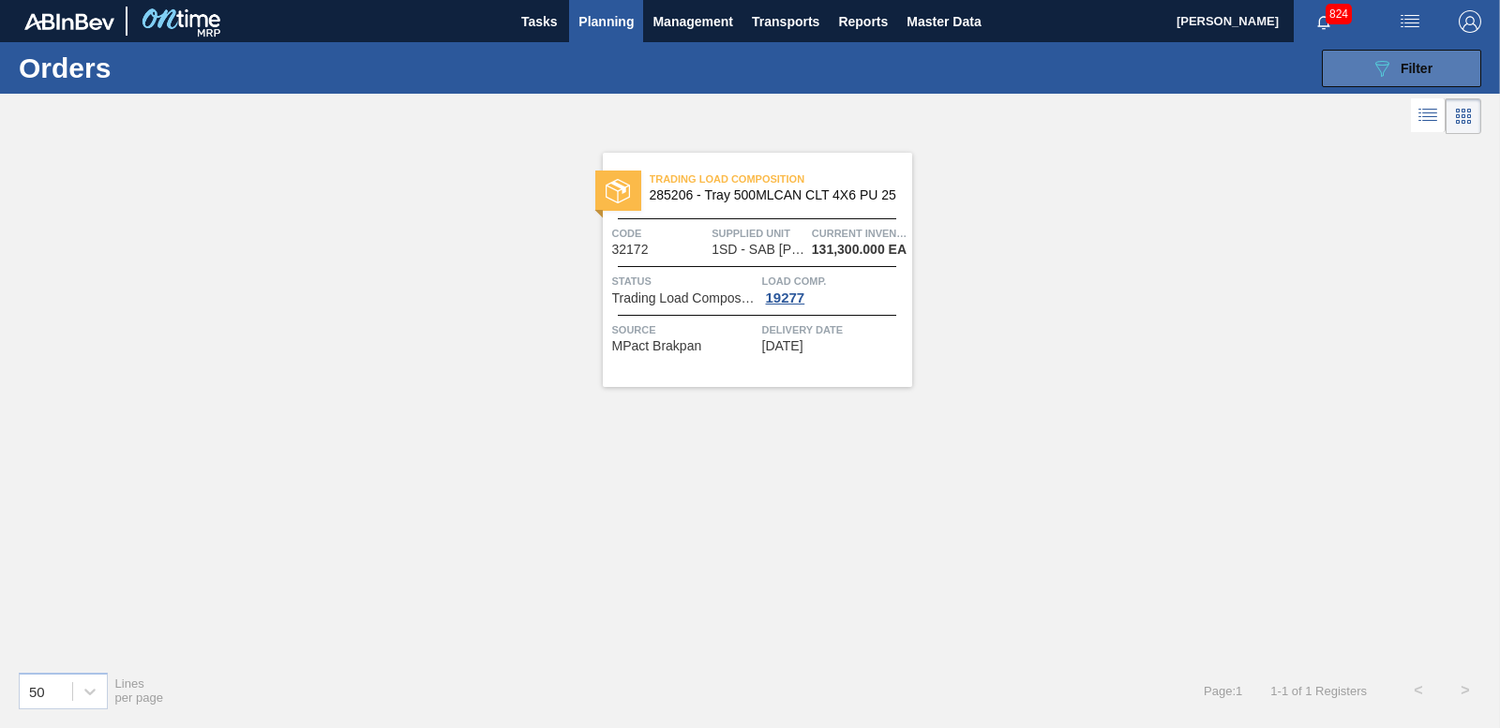
click at [1471, 51] on button "089F7B8B-B2A5-4AFE-B5C0-19BA573D28AC Filter" at bounding box center [1401, 68] width 159 height 37
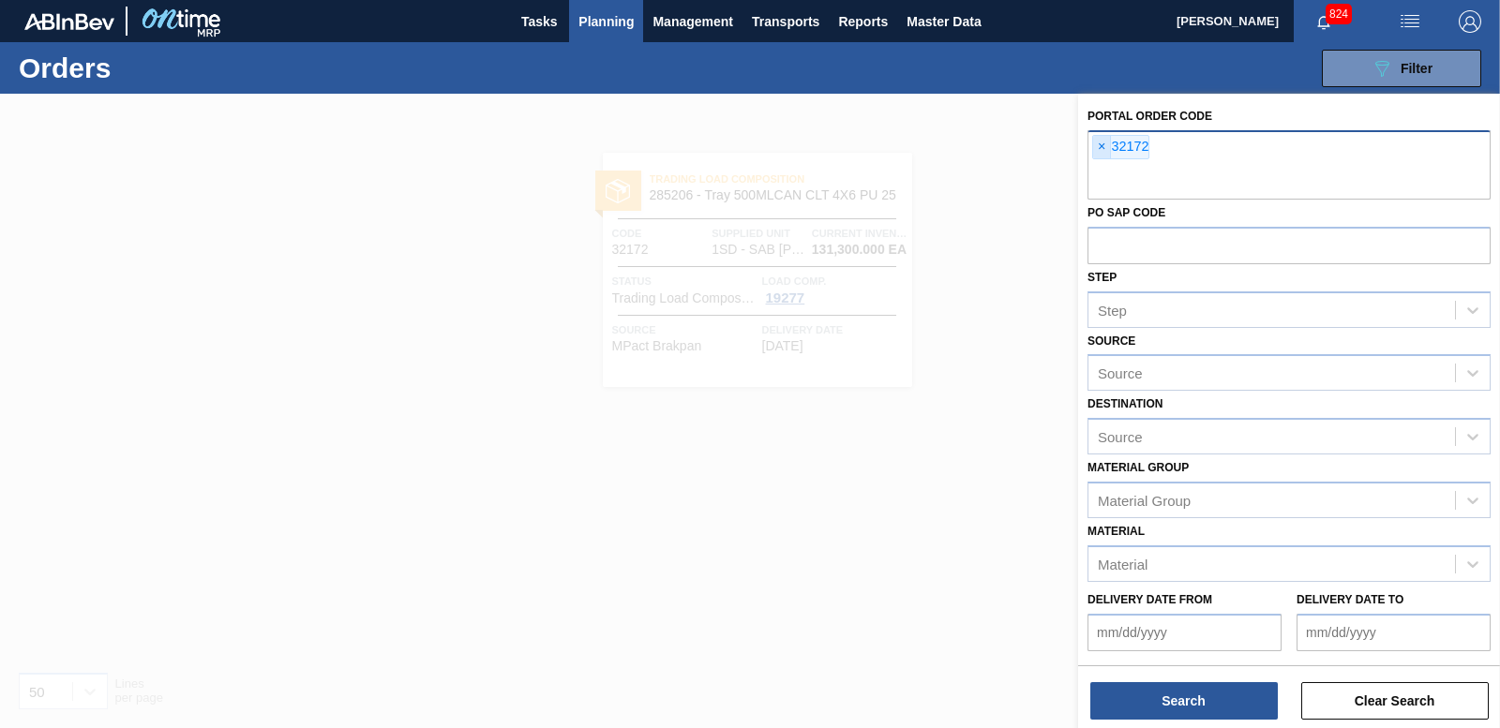
click at [1106, 141] on span "×" at bounding box center [1102, 147] width 18 height 22
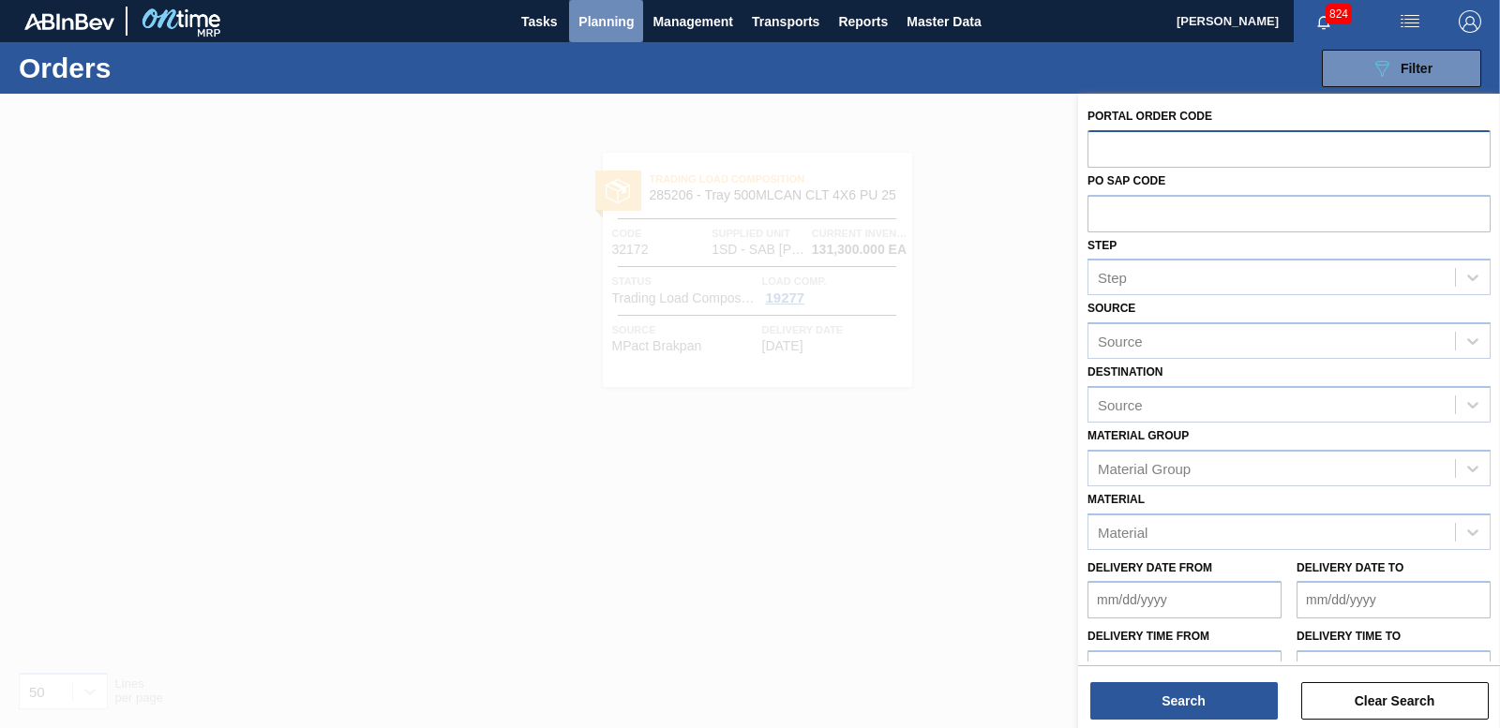
click at [619, 24] on span "Planning" at bounding box center [605, 21] width 55 height 22
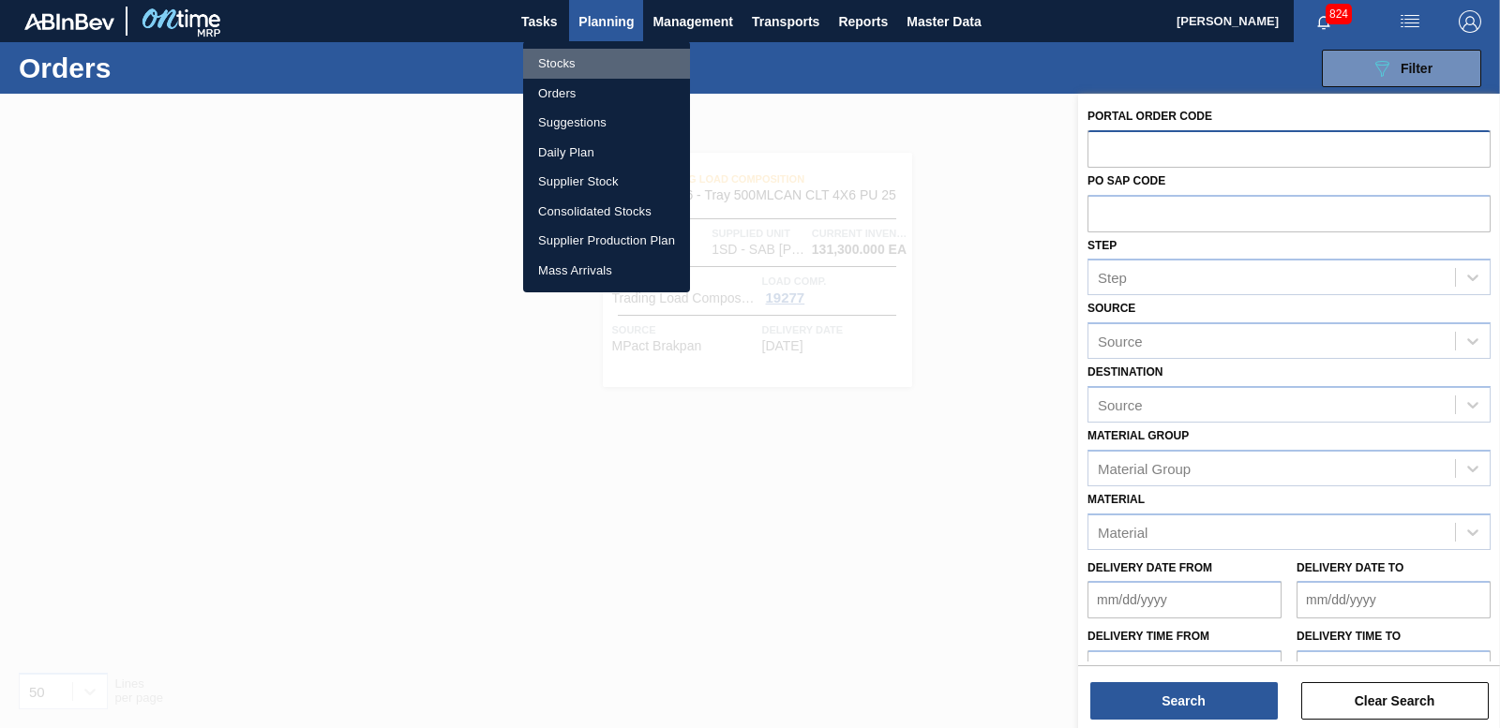
drag, startPoint x: 560, startPoint y: 65, endPoint x: 888, endPoint y: 483, distance: 531.4
click at [561, 65] on li "Stocks" at bounding box center [606, 64] width 167 height 30
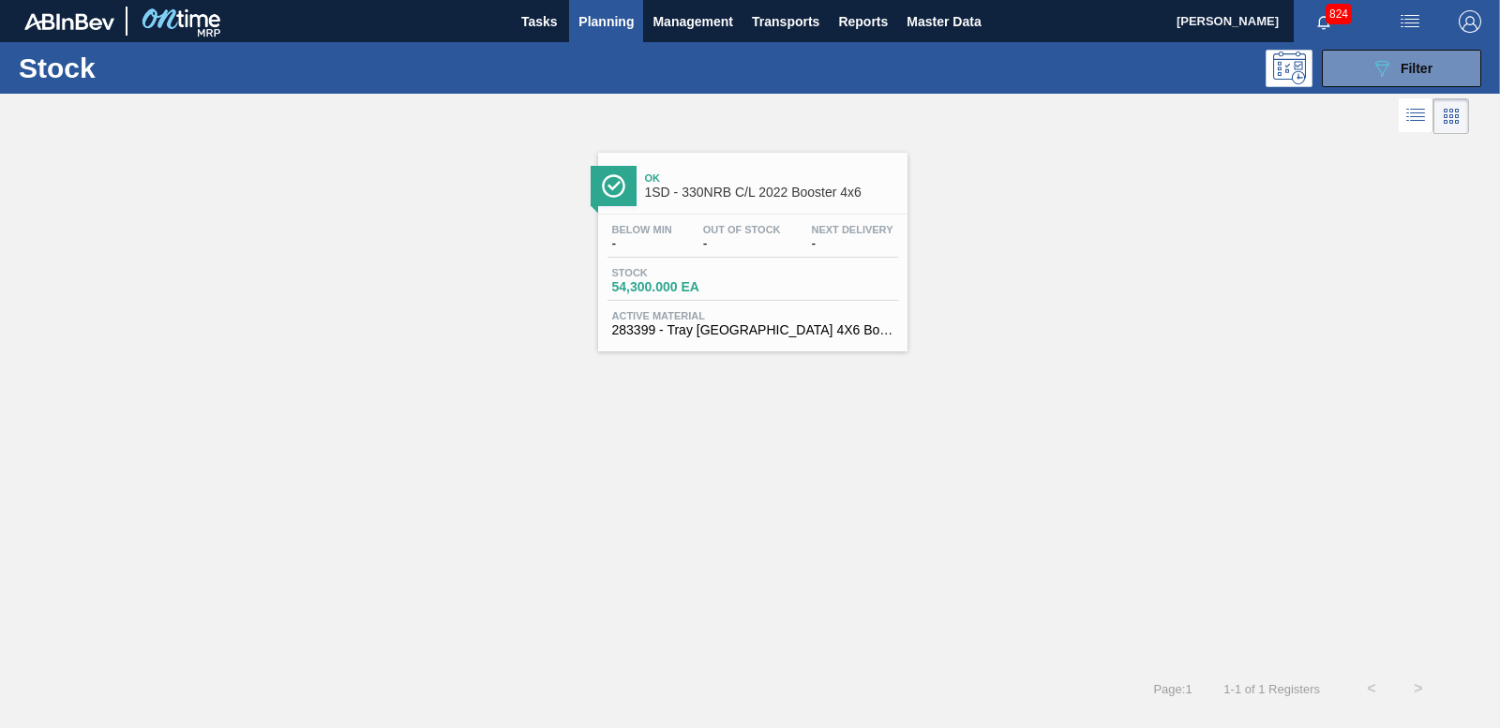
click at [1481, 64] on div "089F7B8B-B2A5-4AFE-B5C0-19BA573D28AC Filter" at bounding box center [1401, 68] width 178 height 37
click at [1478, 58] on button "089F7B8B-B2A5-4AFE-B5C0-19BA573D28AC Filter" at bounding box center [1401, 68] width 159 height 37
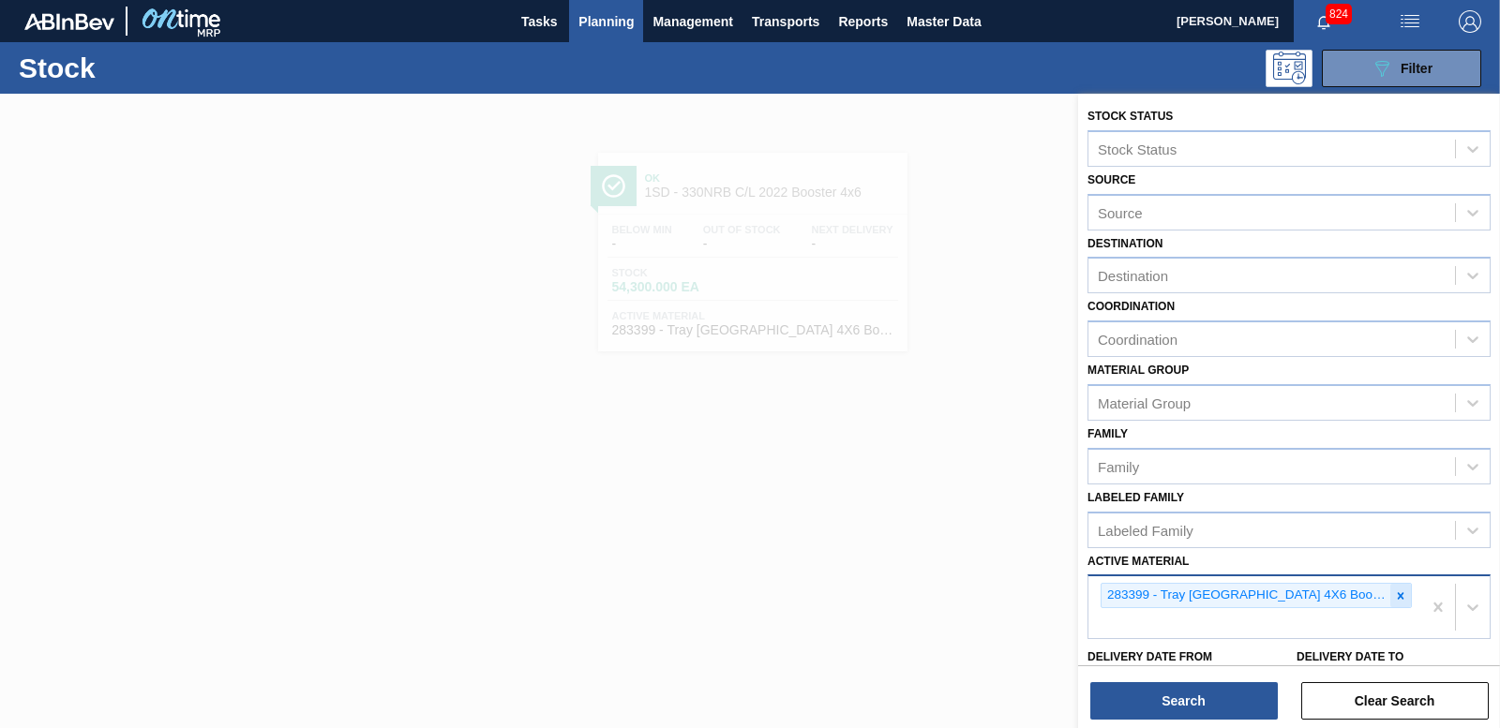
click at [1394, 591] on icon at bounding box center [1400, 596] width 13 height 13
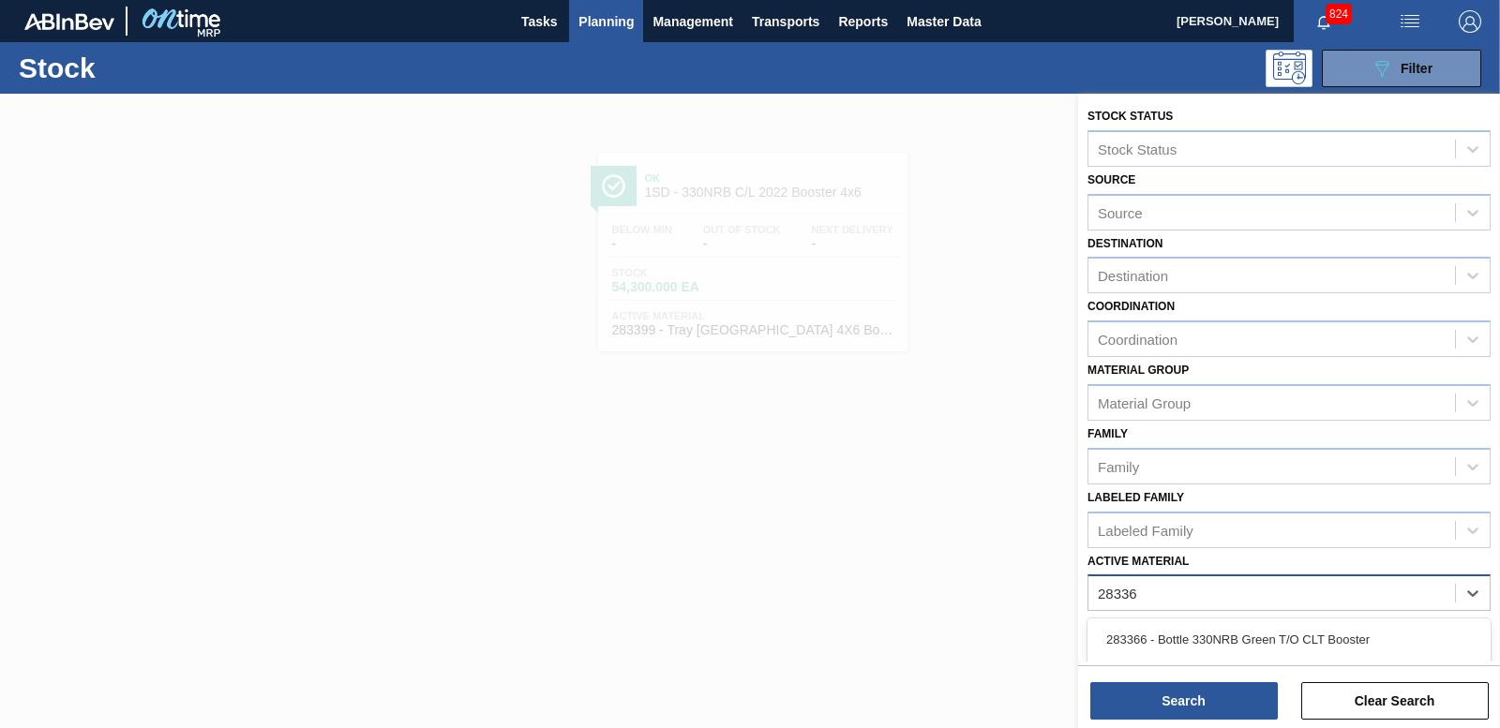
type Material "283366"
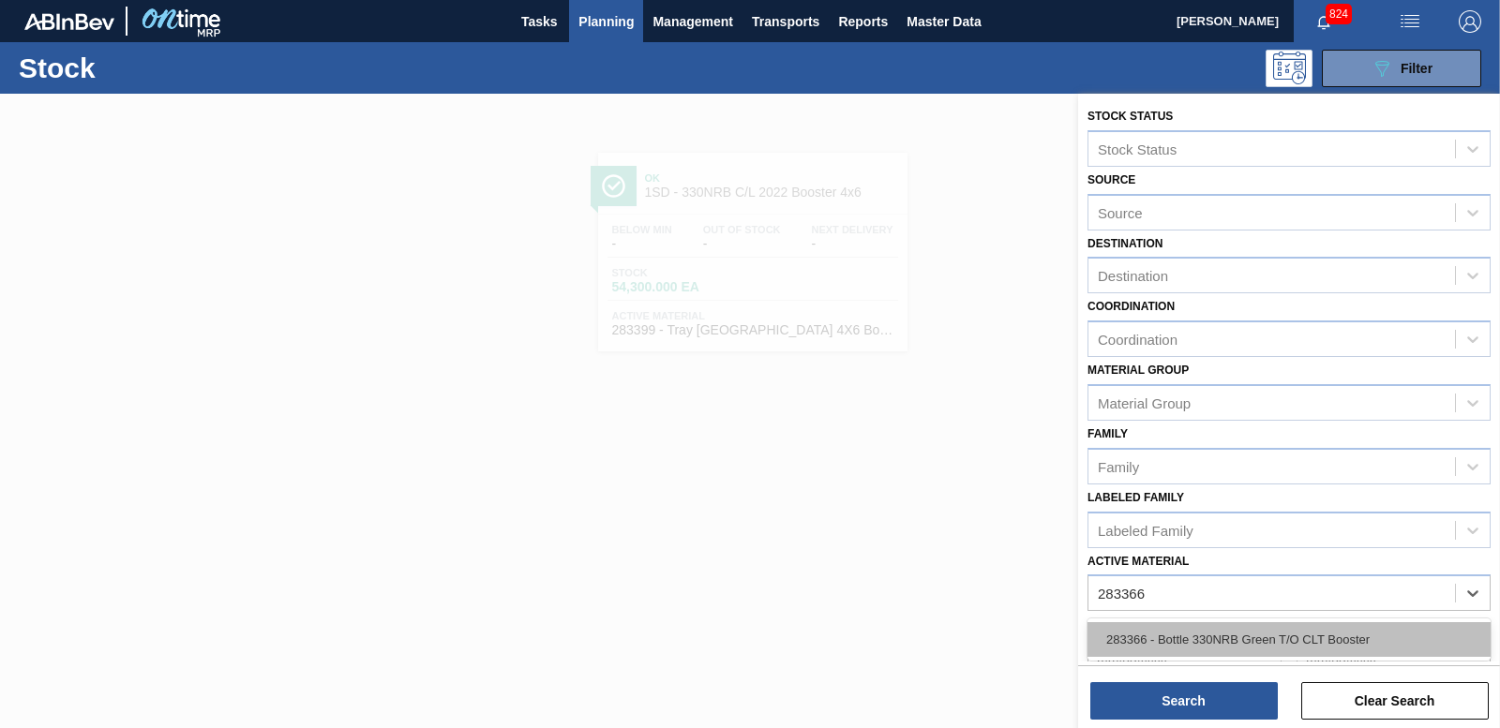
click at [1205, 632] on div "283366 - Bottle 330NRB Green T/O CLT Booster" at bounding box center [1288, 639] width 403 height 35
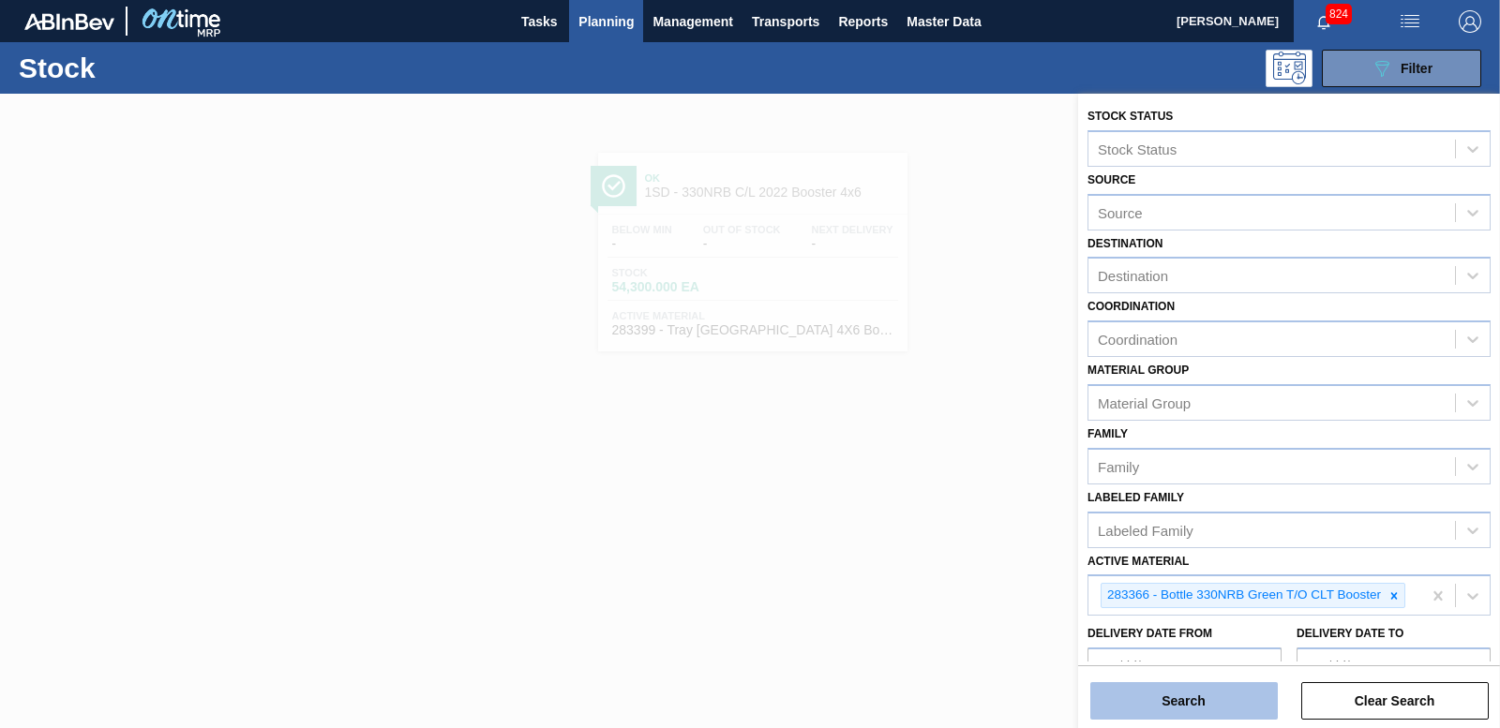
click at [1199, 704] on button "Search" at bounding box center [1183, 700] width 187 height 37
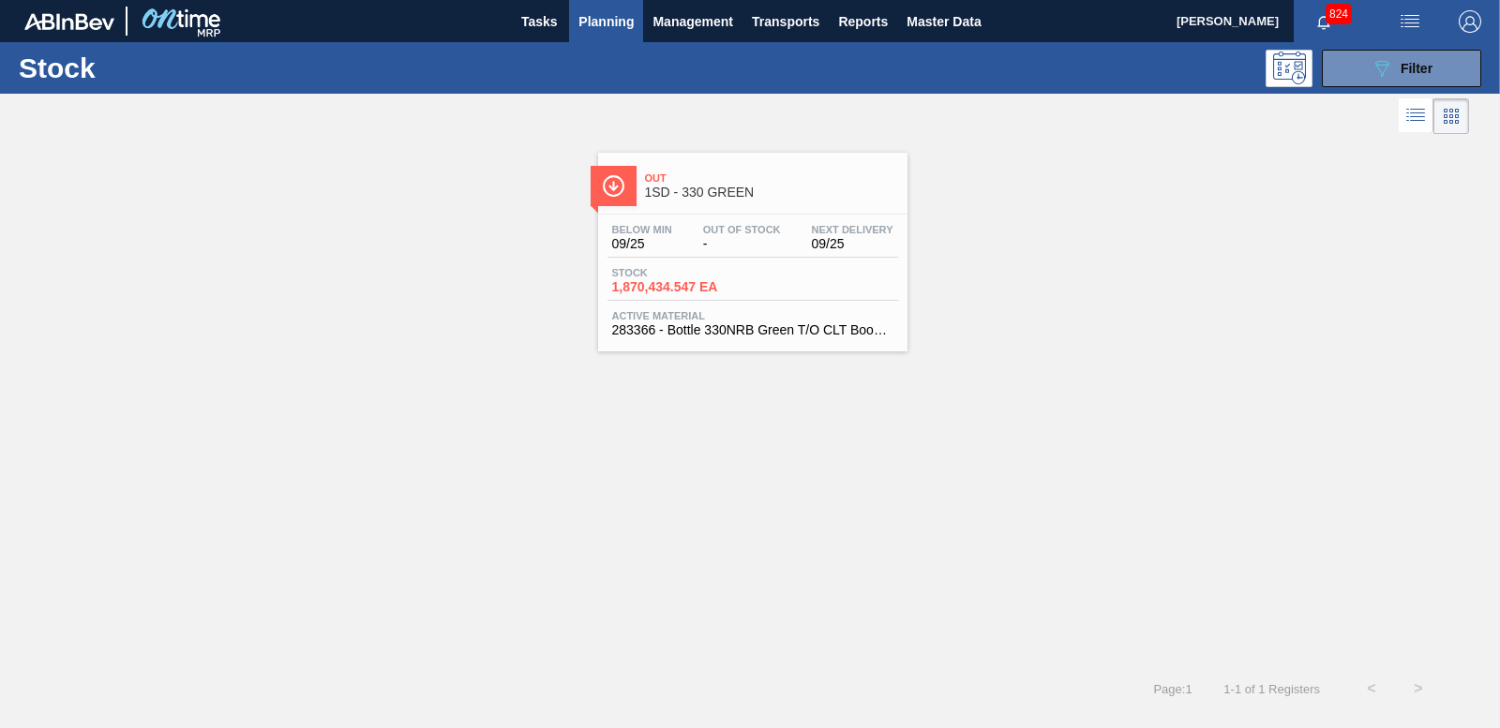
click at [697, 277] on span "Stock" at bounding box center [677, 272] width 131 height 11
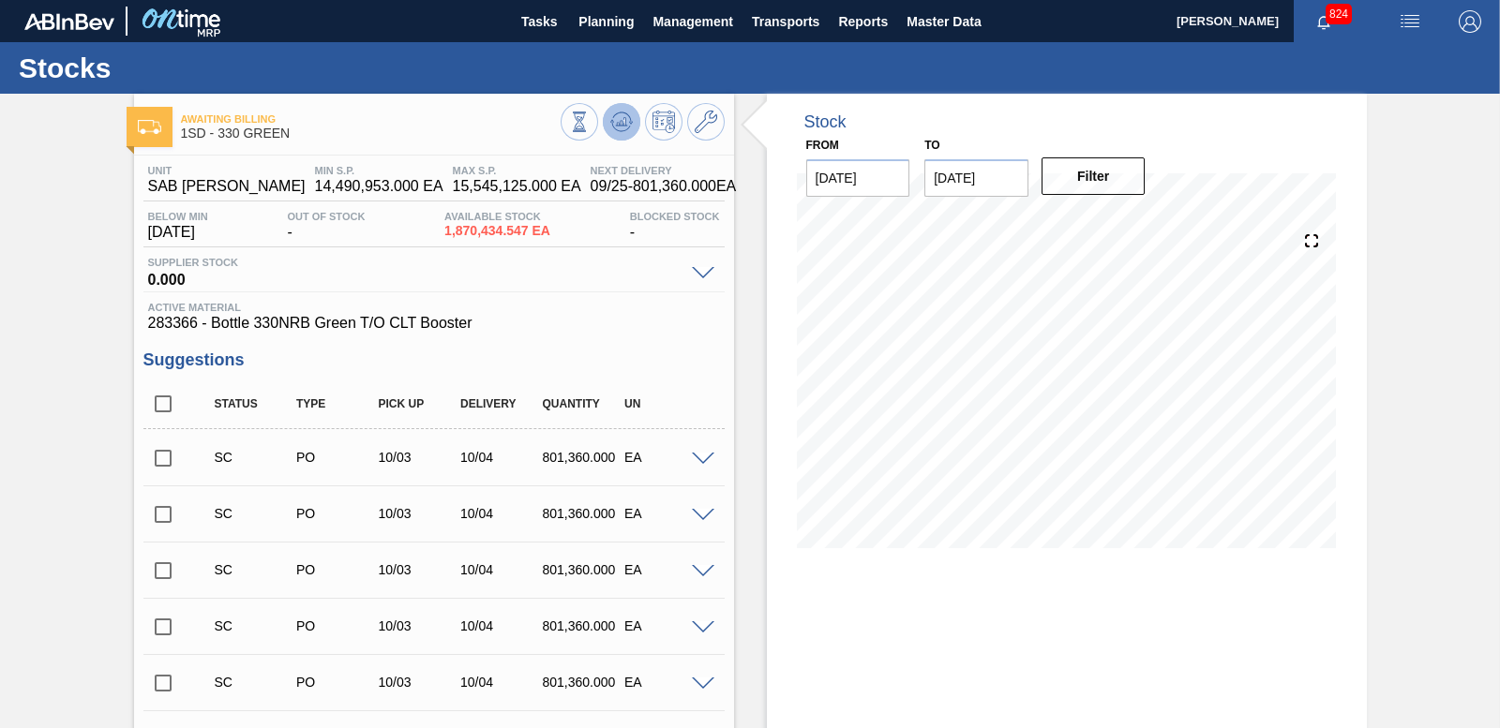
click at [620, 119] on icon at bounding box center [621, 122] width 22 height 22
click at [707, 462] on span at bounding box center [703, 460] width 22 height 14
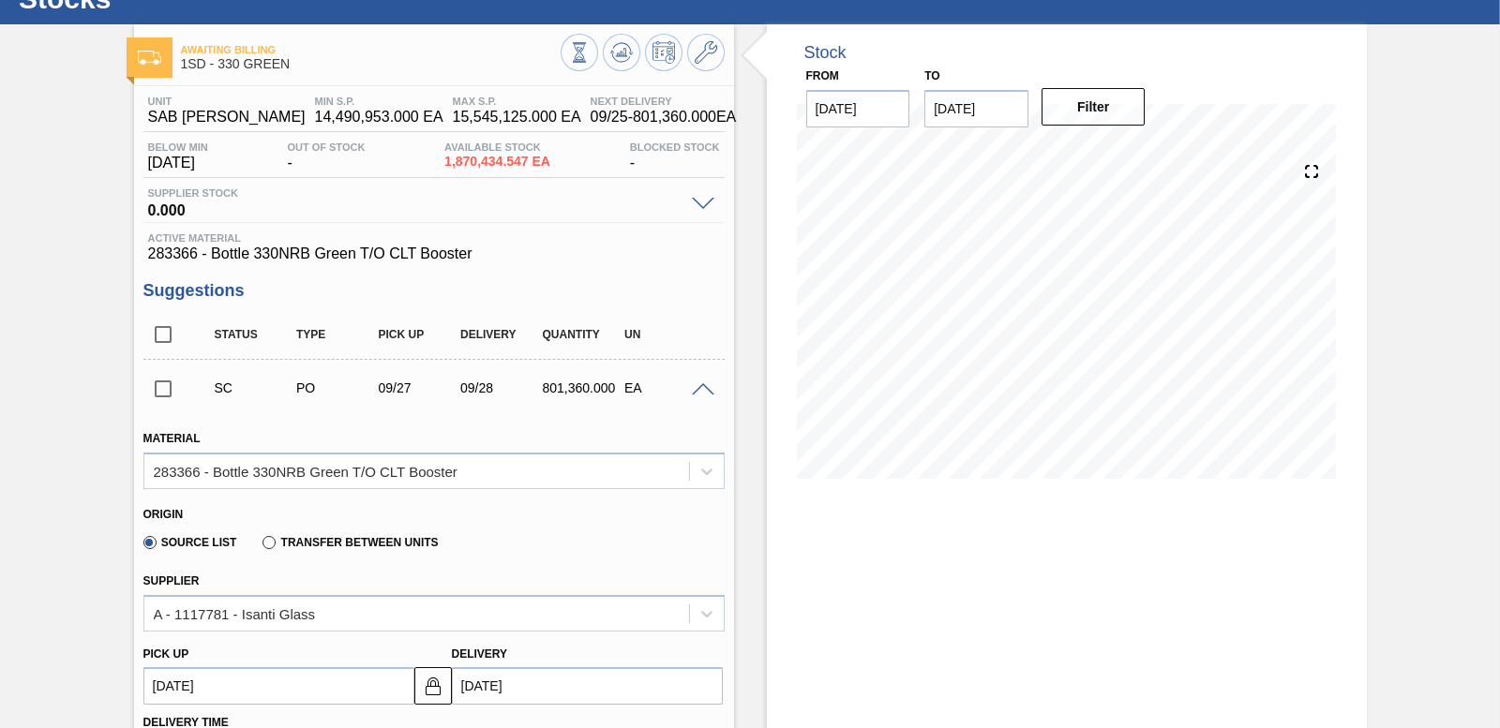
scroll to position [187, 0]
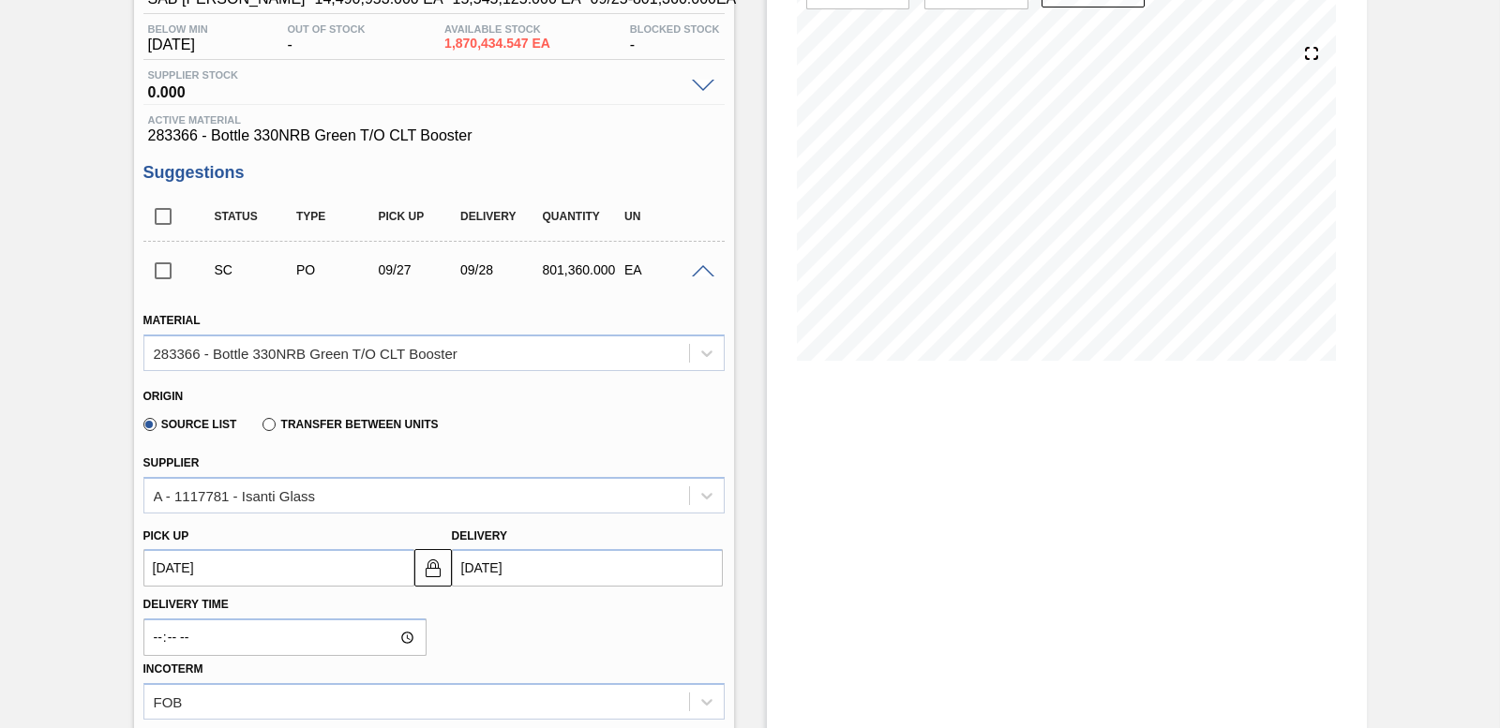
click at [711, 268] on span at bounding box center [703, 272] width 22 height 14
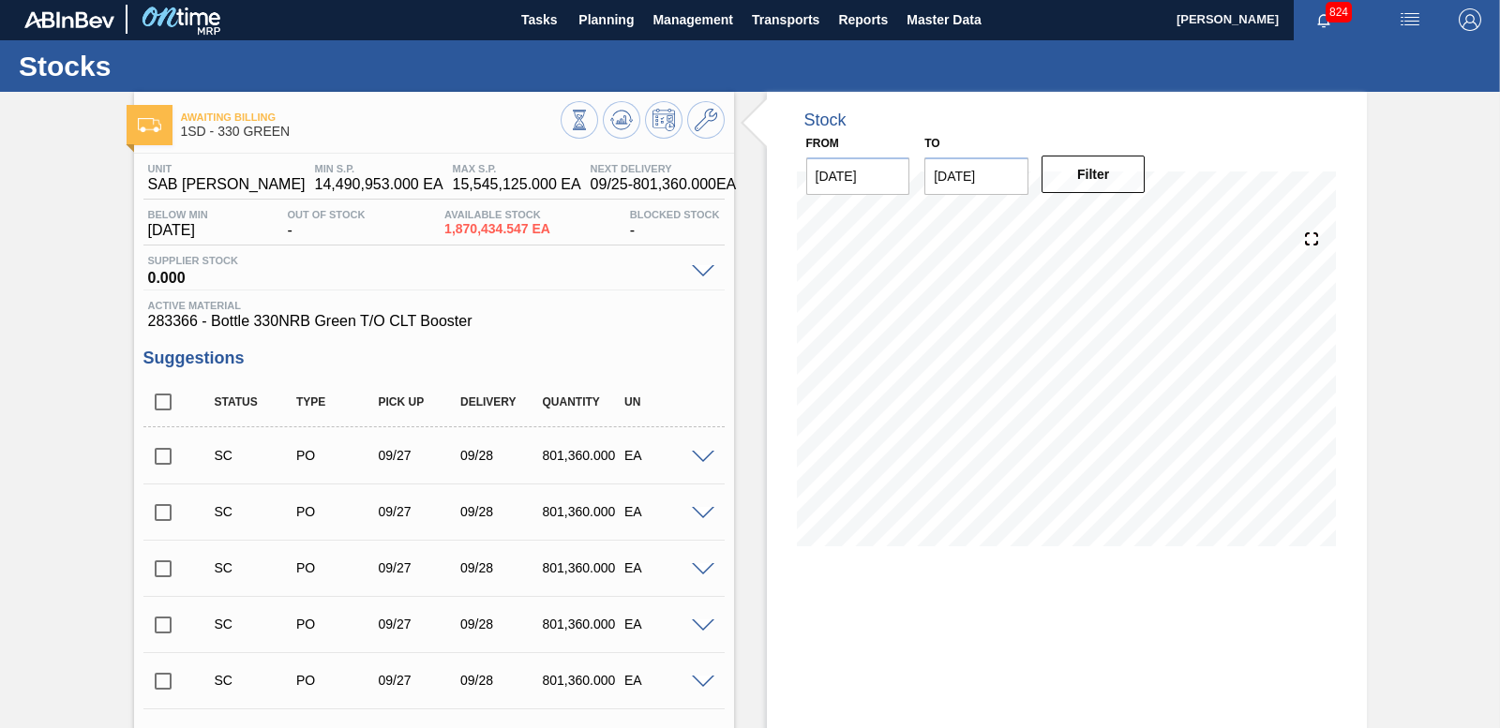
scroll to position [0, 0]
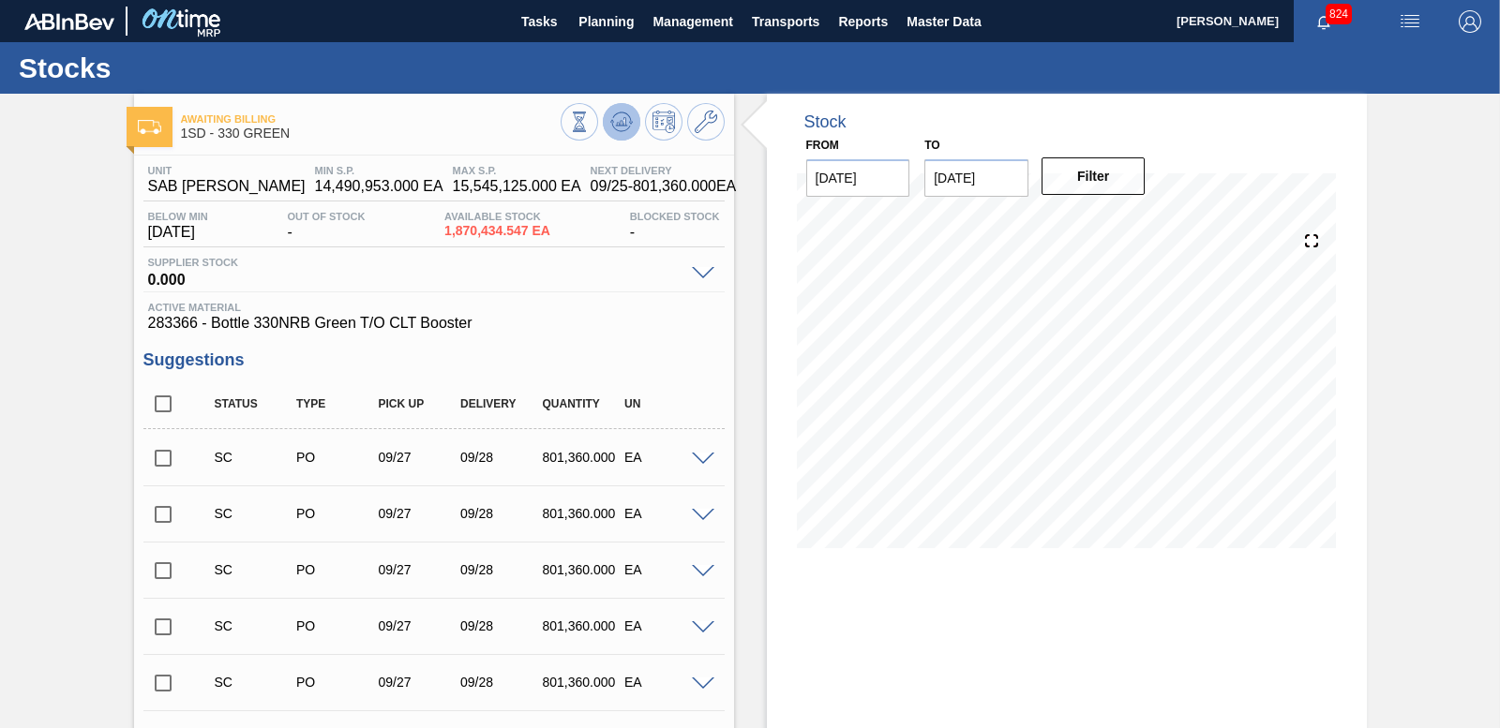
click at [610, 111] on icon at bounding box center [621, 122] width 22 height 22
click at [697, 453] on span at bounding box center [703, 460] width 22 height 14
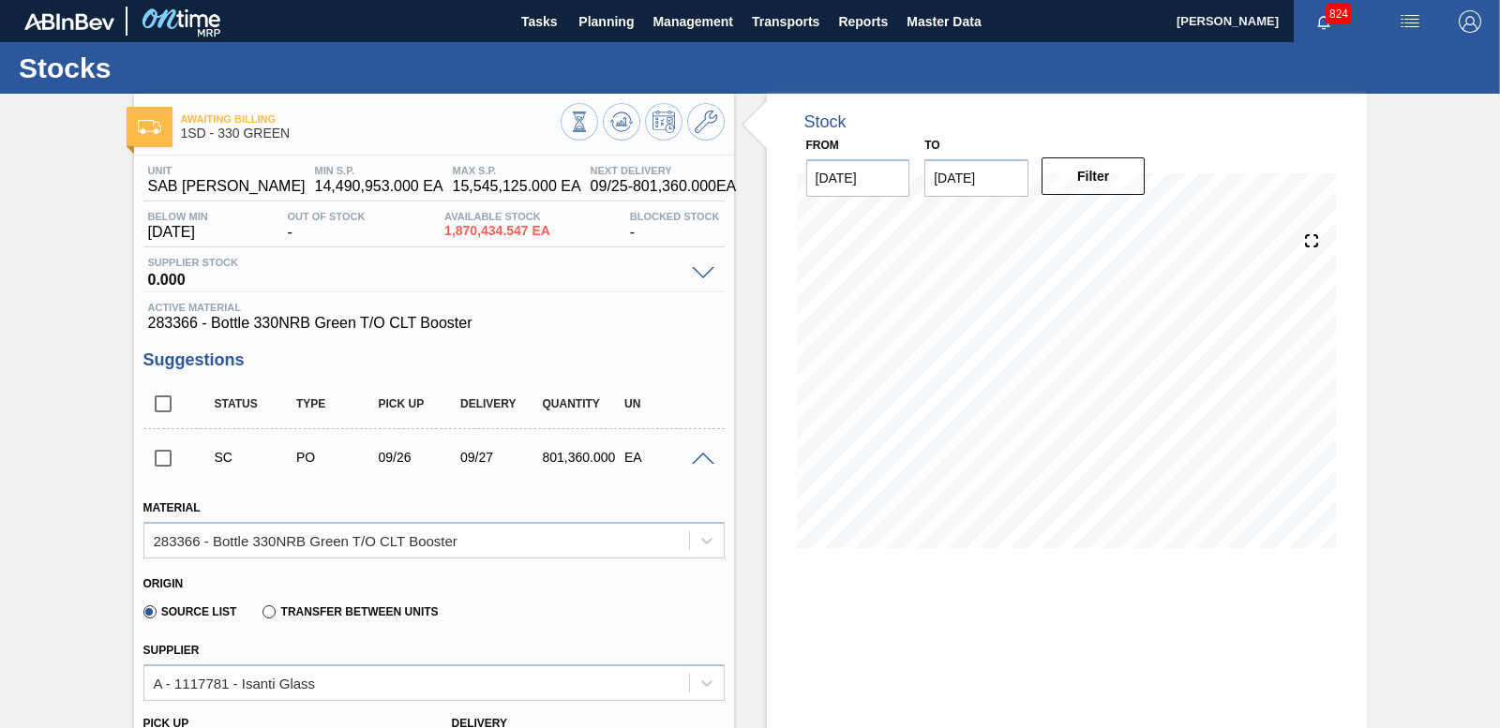
click at [697, 453] on span at bounding box center [703, 460] width 22 height 14
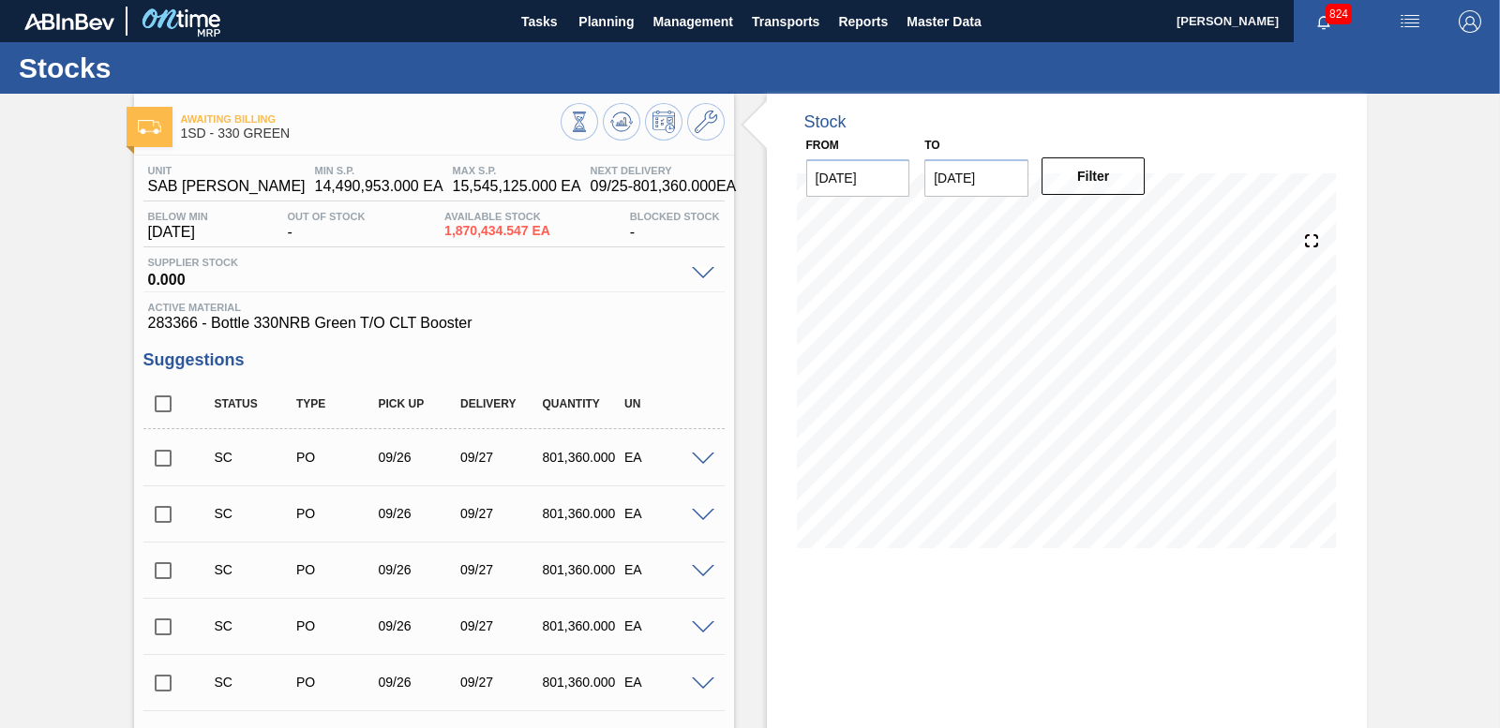
click at [163, 464] on input "checkbox" at bounding box center [162, 458] width 39 height 39
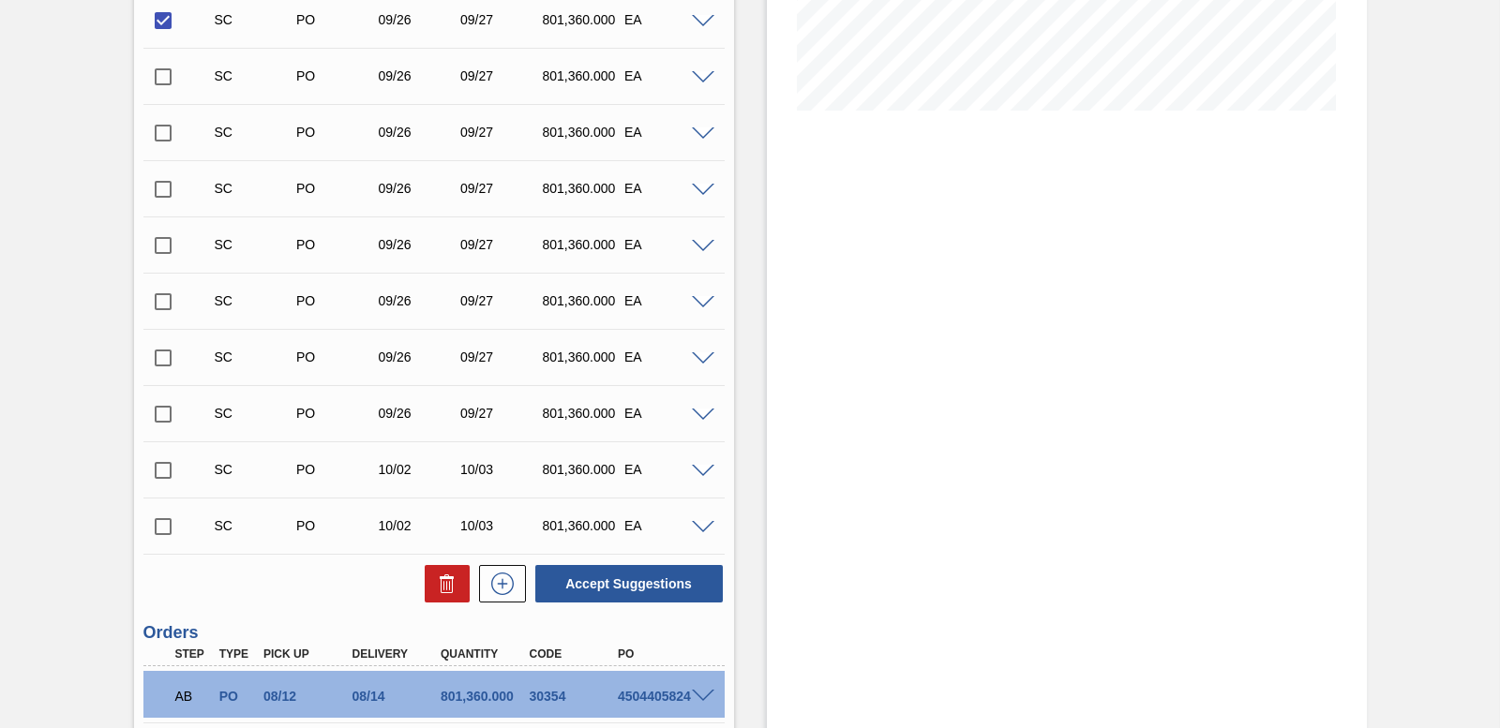
scroll to position [417, 0]
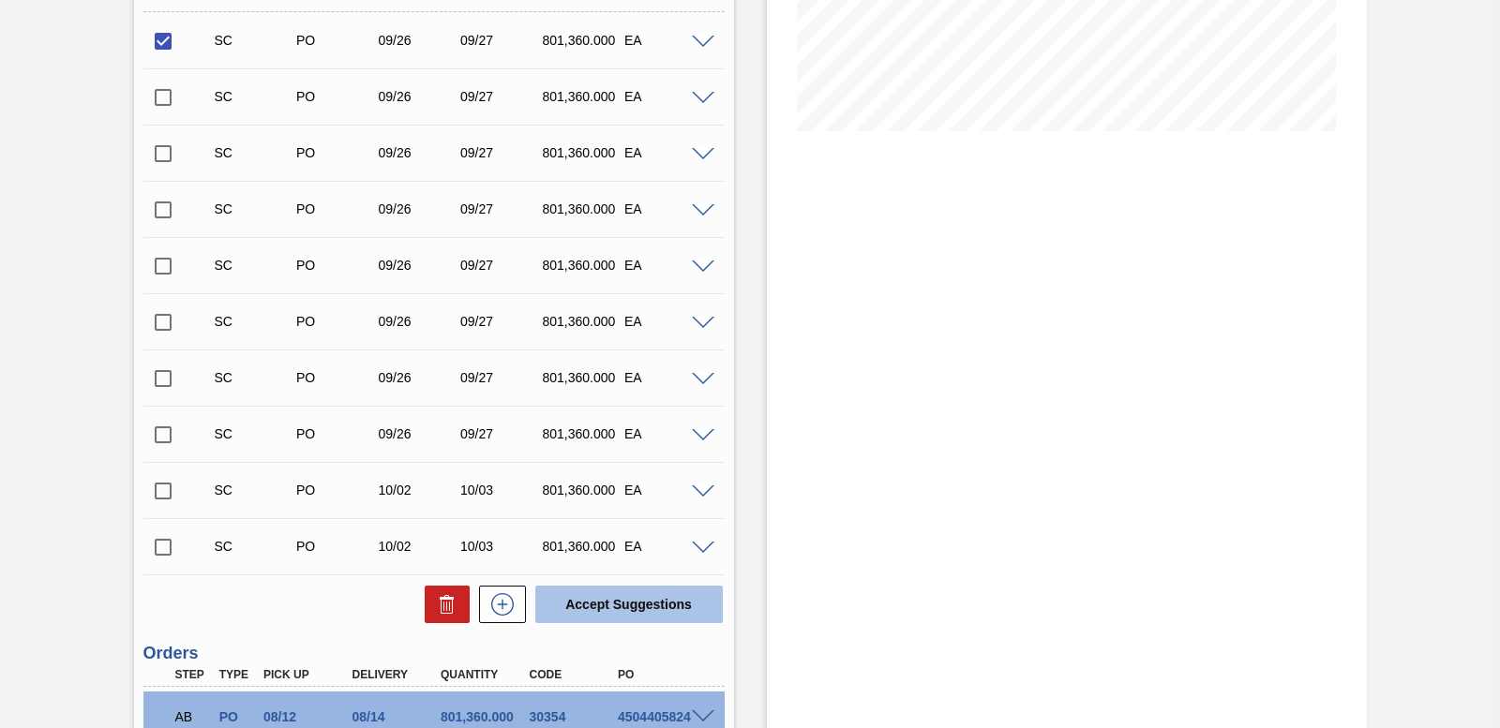
click at [565, 601] on button "Accept Suggestions" at bounding box center [628, 604] width 187 height 37
checkbox input "false"
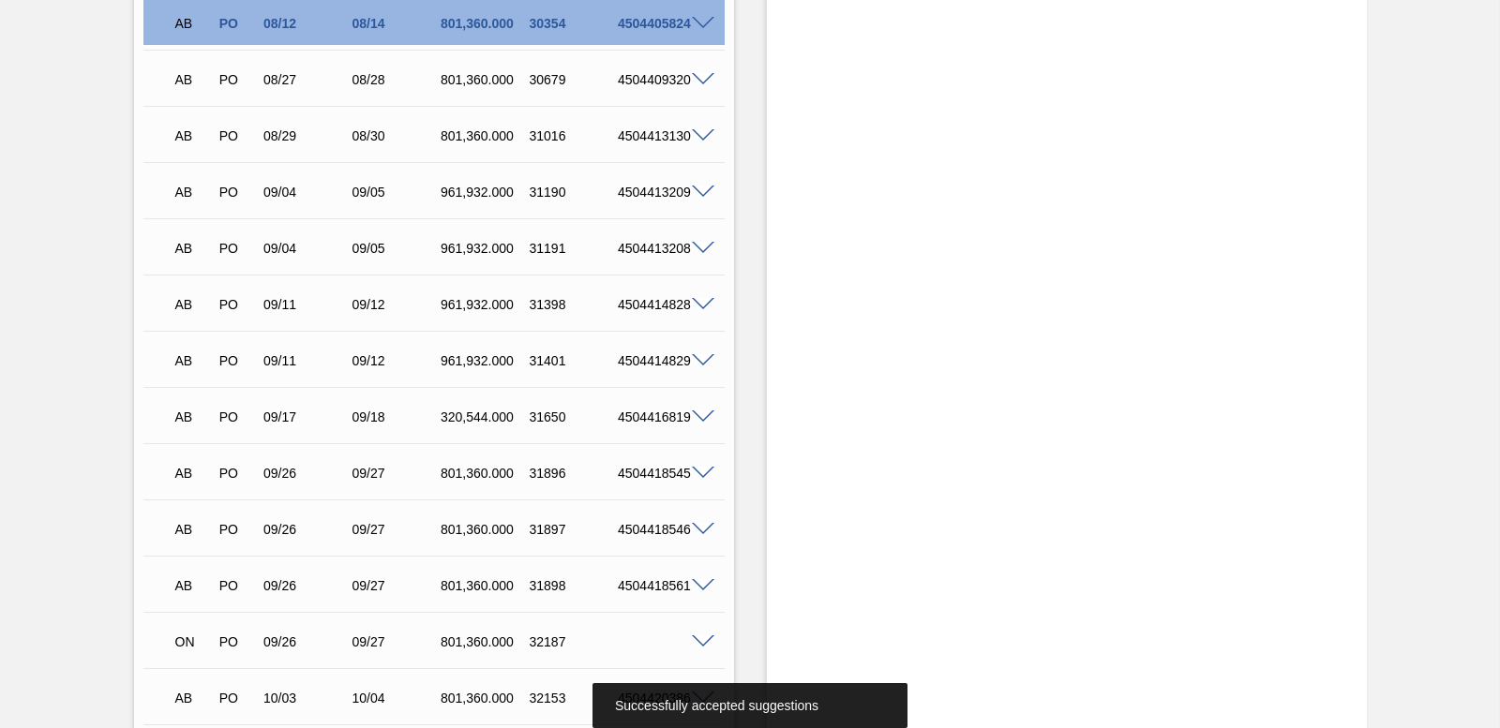
scroll to position [1261, 0]
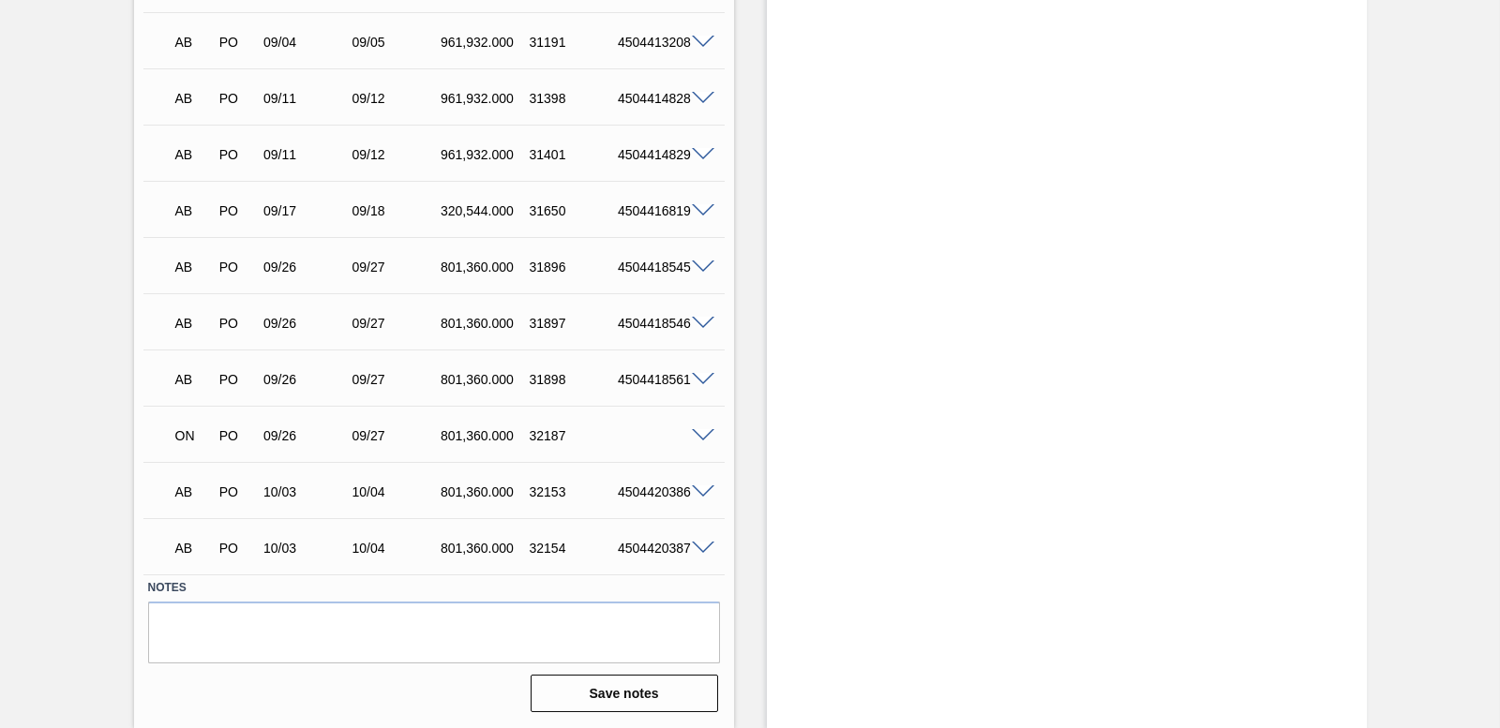
click at [694, 543] on span at bounding box center [703, 549] width 22 height 14
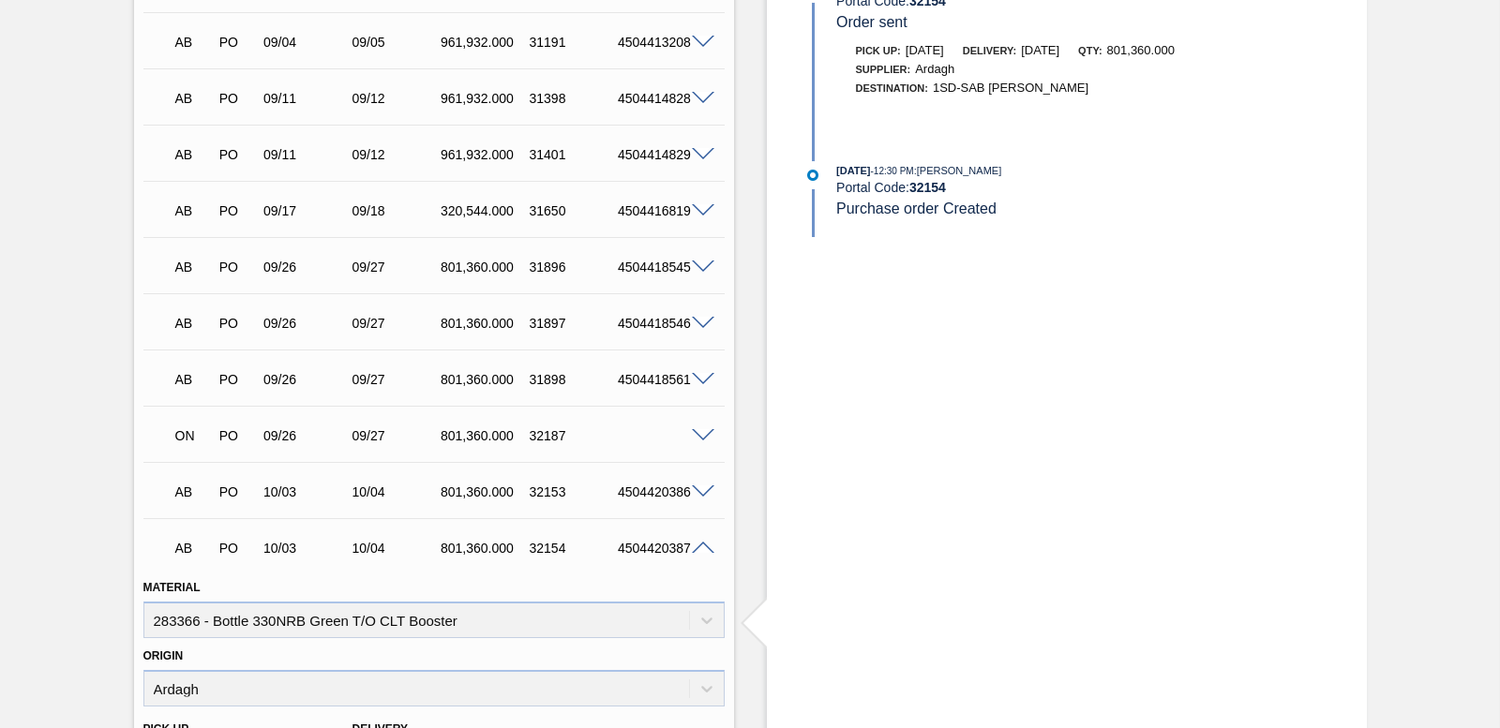
click at [697, 542] on span at bounding box center [703, 549] width 22 height 14
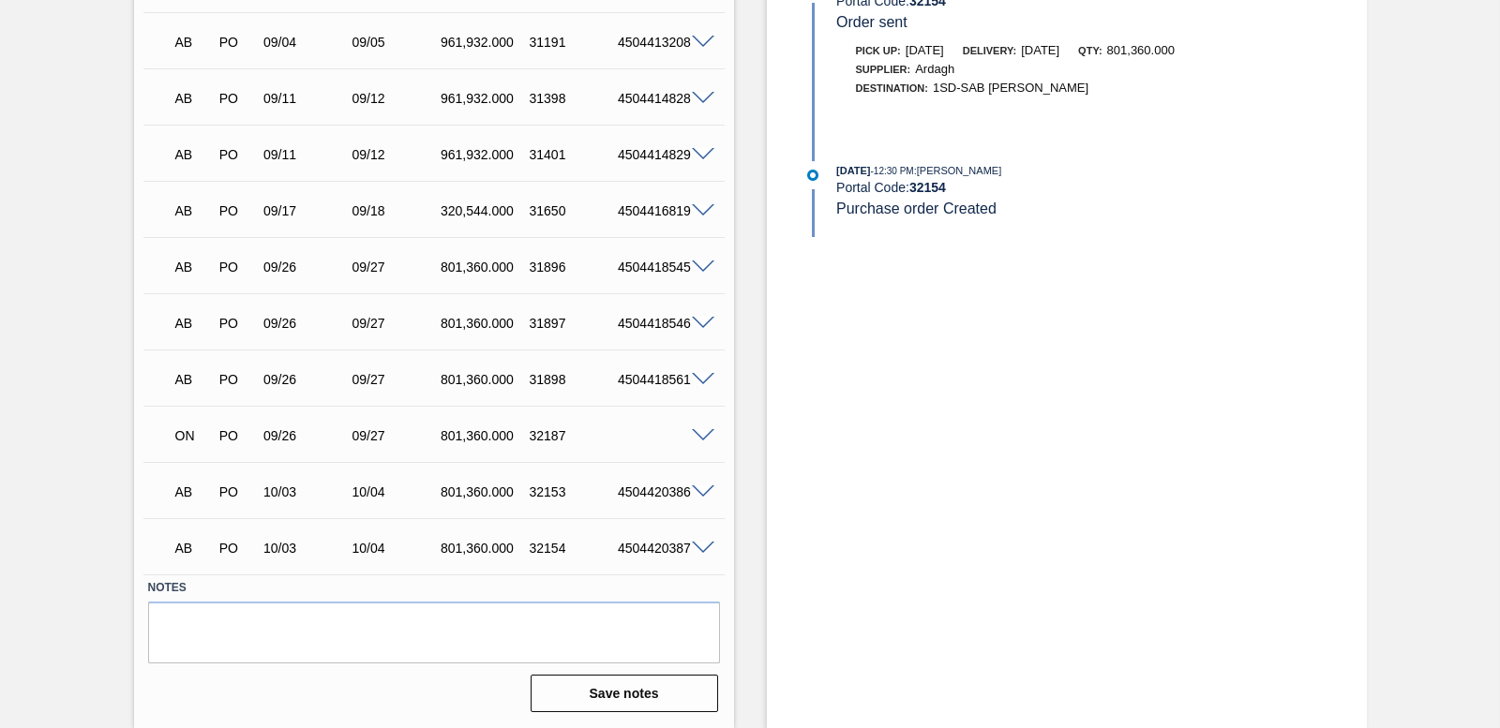
click at [696, 439] on span at bounding box center [703, 436] width 22 height 14
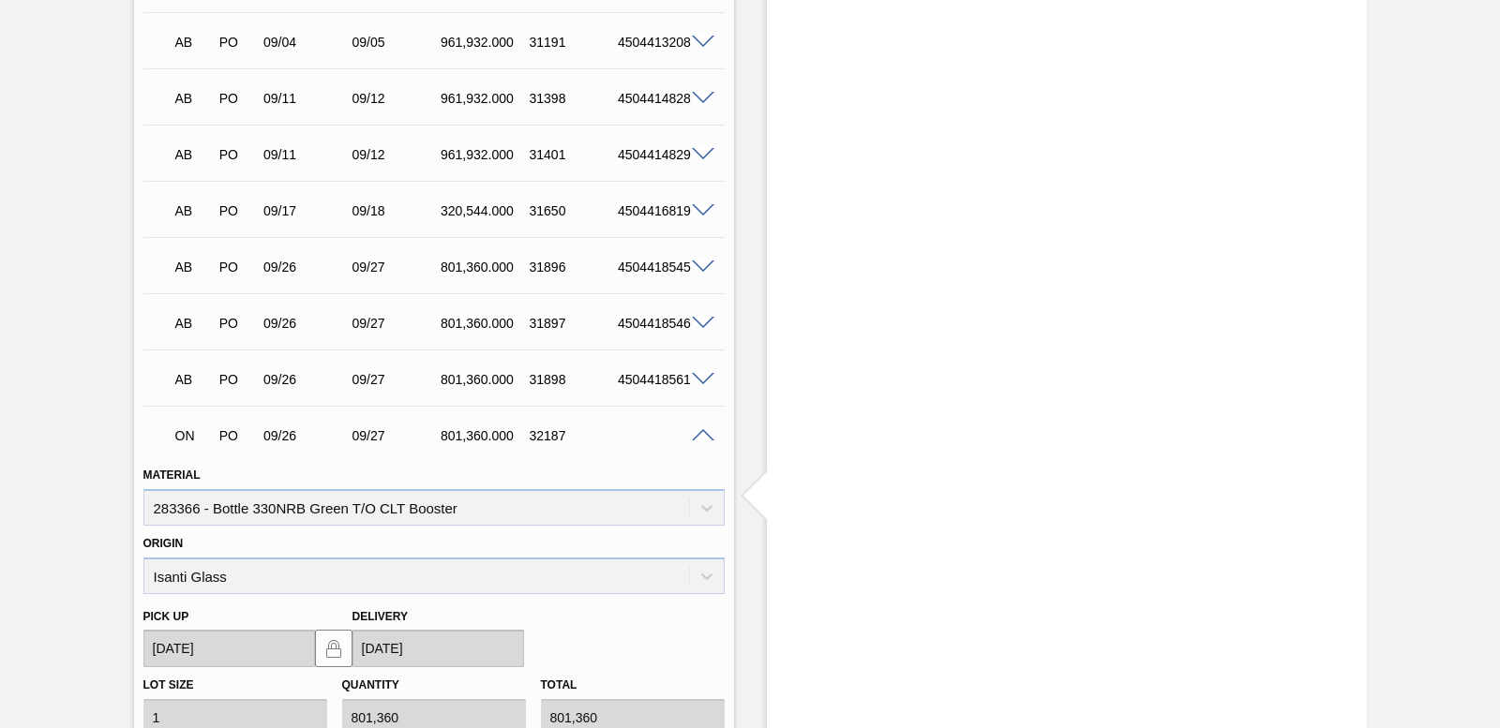
scroll to position [1355, 0]
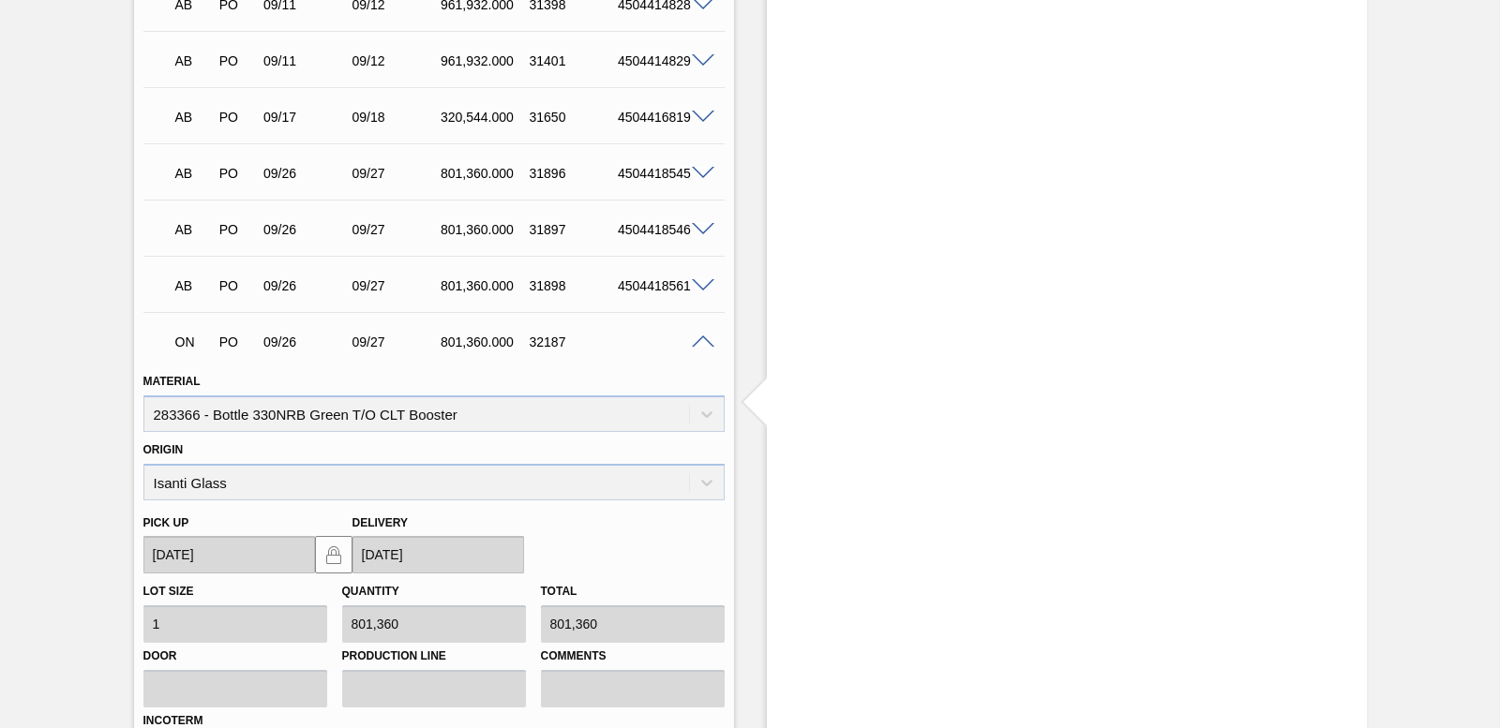
click at [702, 334] on div at bounding box center [705, 341] width 37 height 14
click at [699, 337] on span at bounding box center [703, 343] width 22 height 14
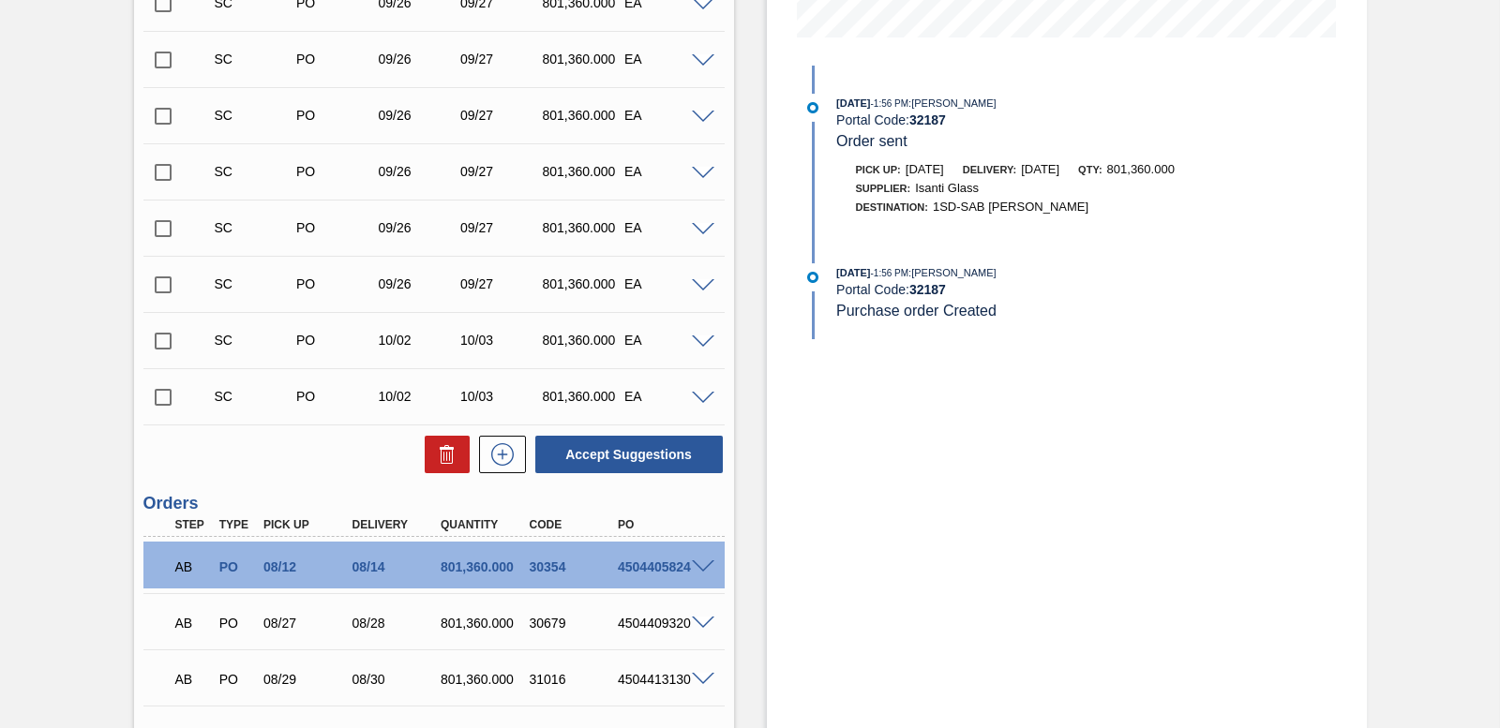
scroll to position [417, 0]
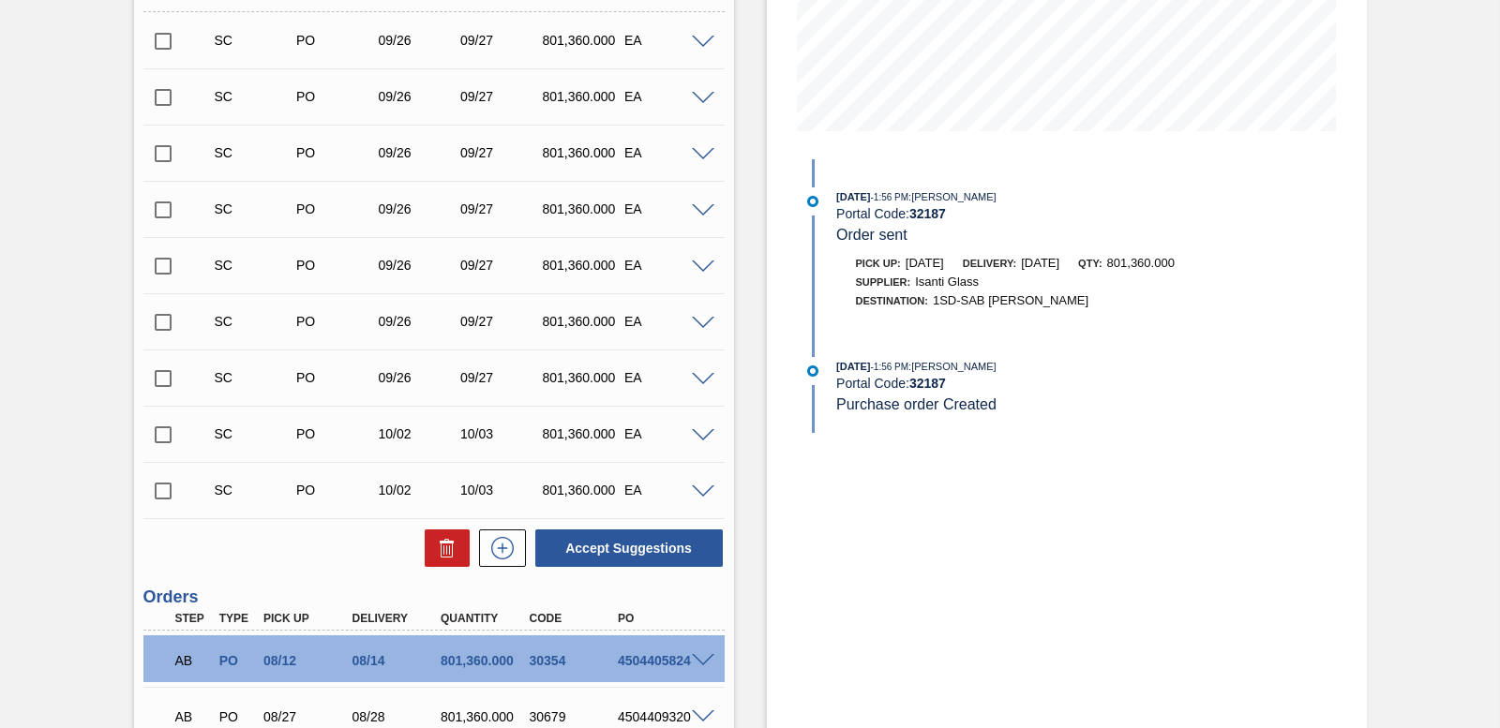
click at [705, 435] on span at bounding box center [703, 436] width 22 height 14
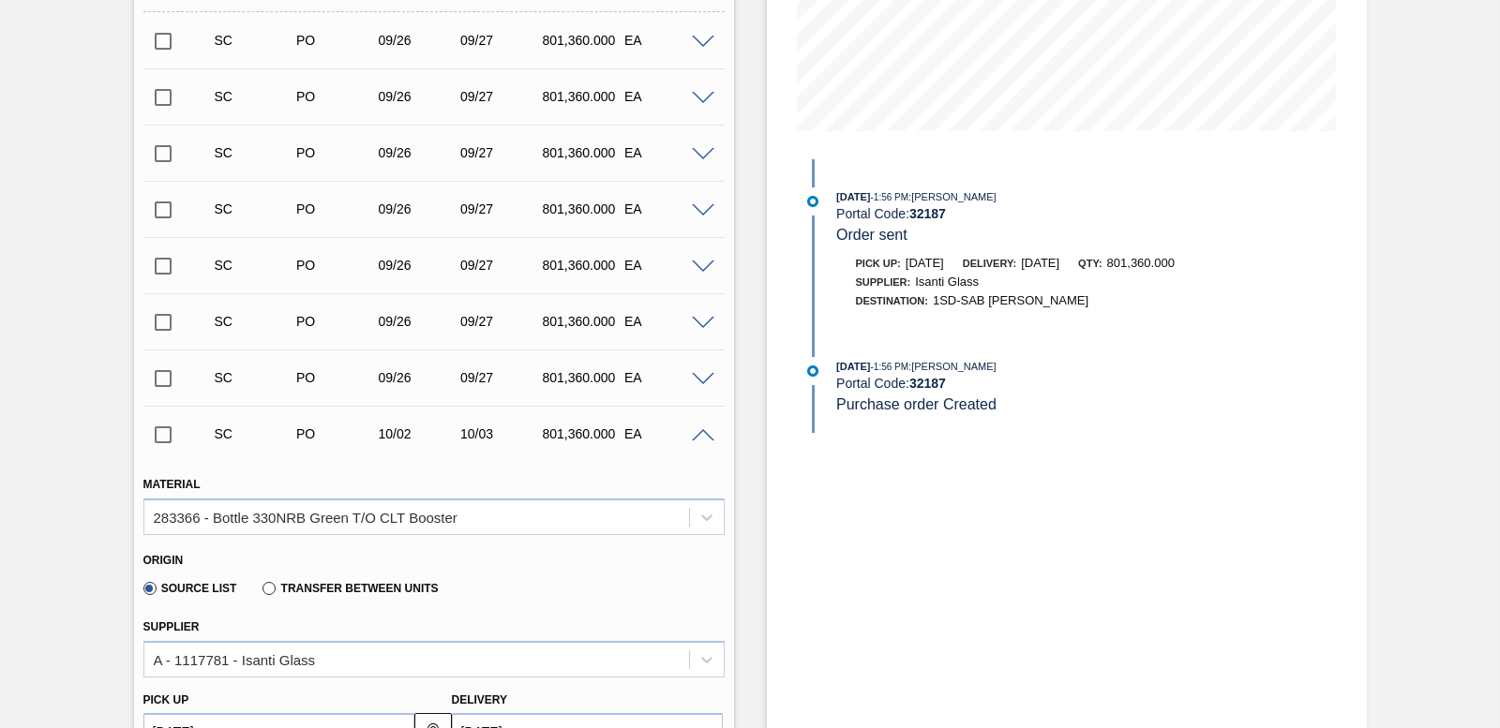
click at [705, 435] on span at bounding box center [703, 436] width 22 height 14
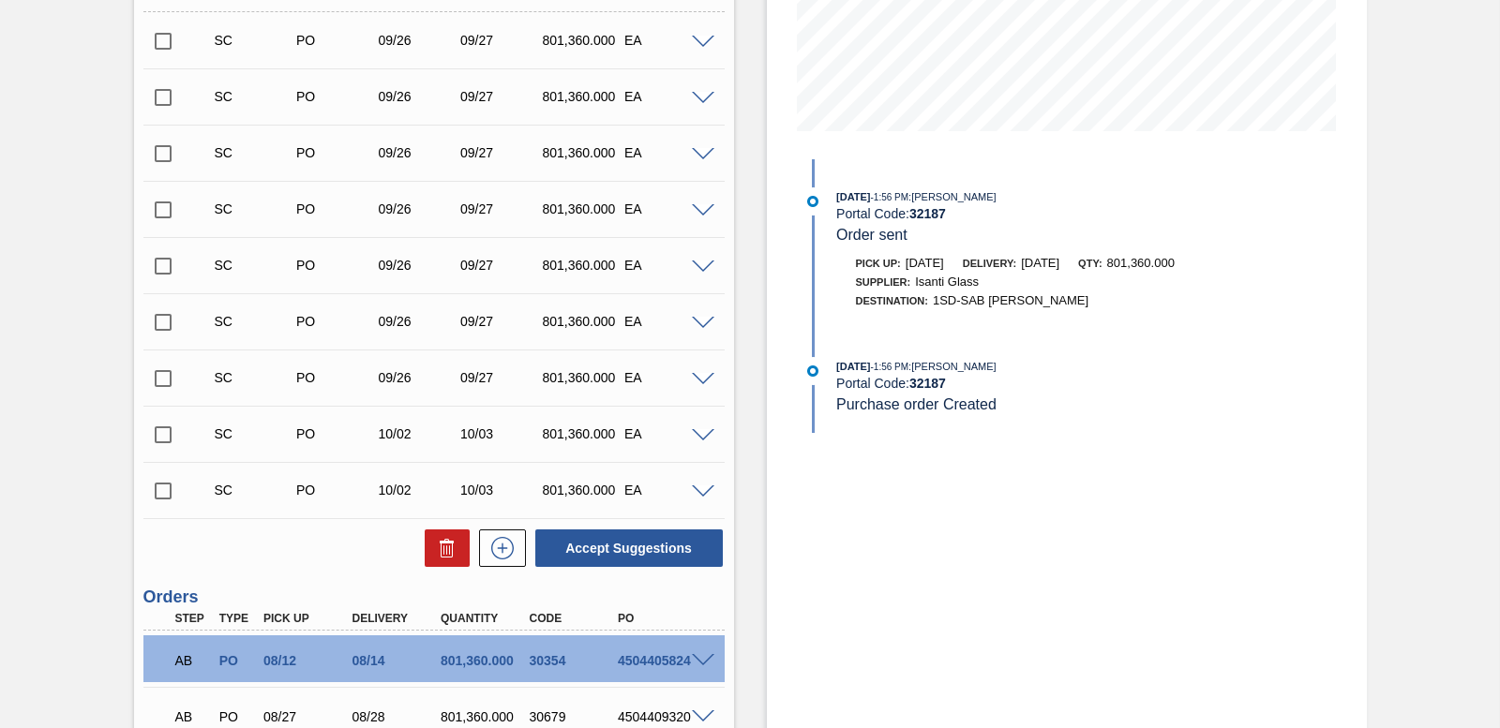
click at [161, 432] on input "checkbox" at bounding box center [162, 434] width 39 height 39
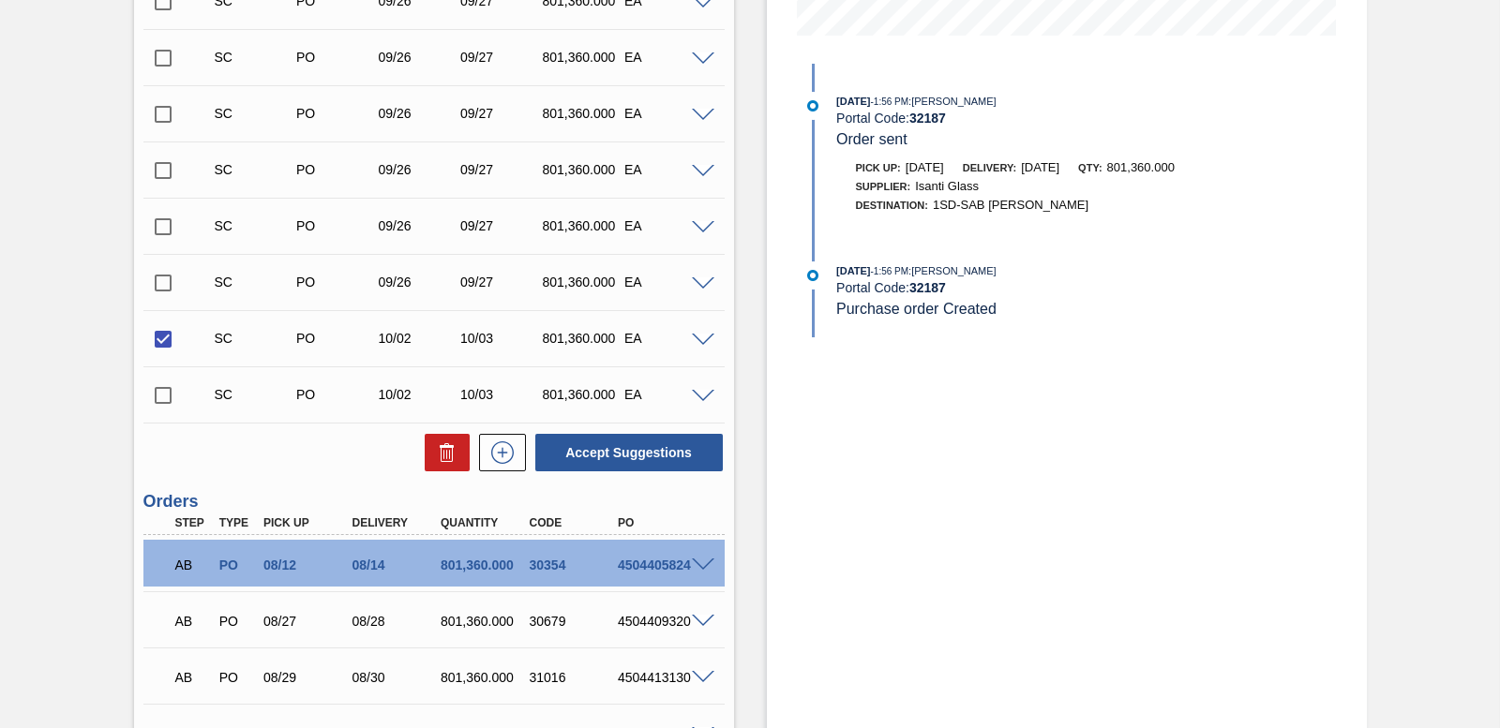
scroll to position [511, 0]
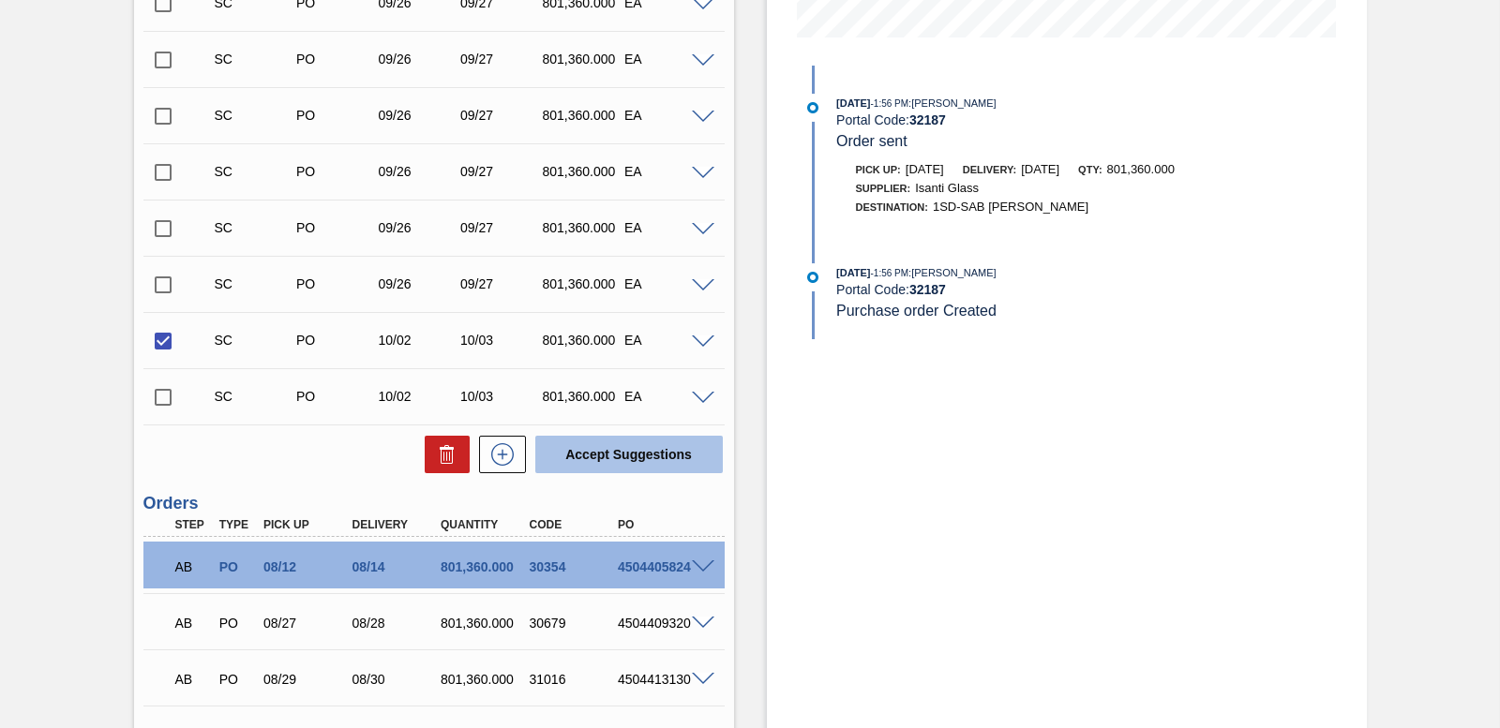
click at [631, 454] on button "Accept Suggestions" at bounding box center [628, 454] width 187 height 37
checkbox input "false"
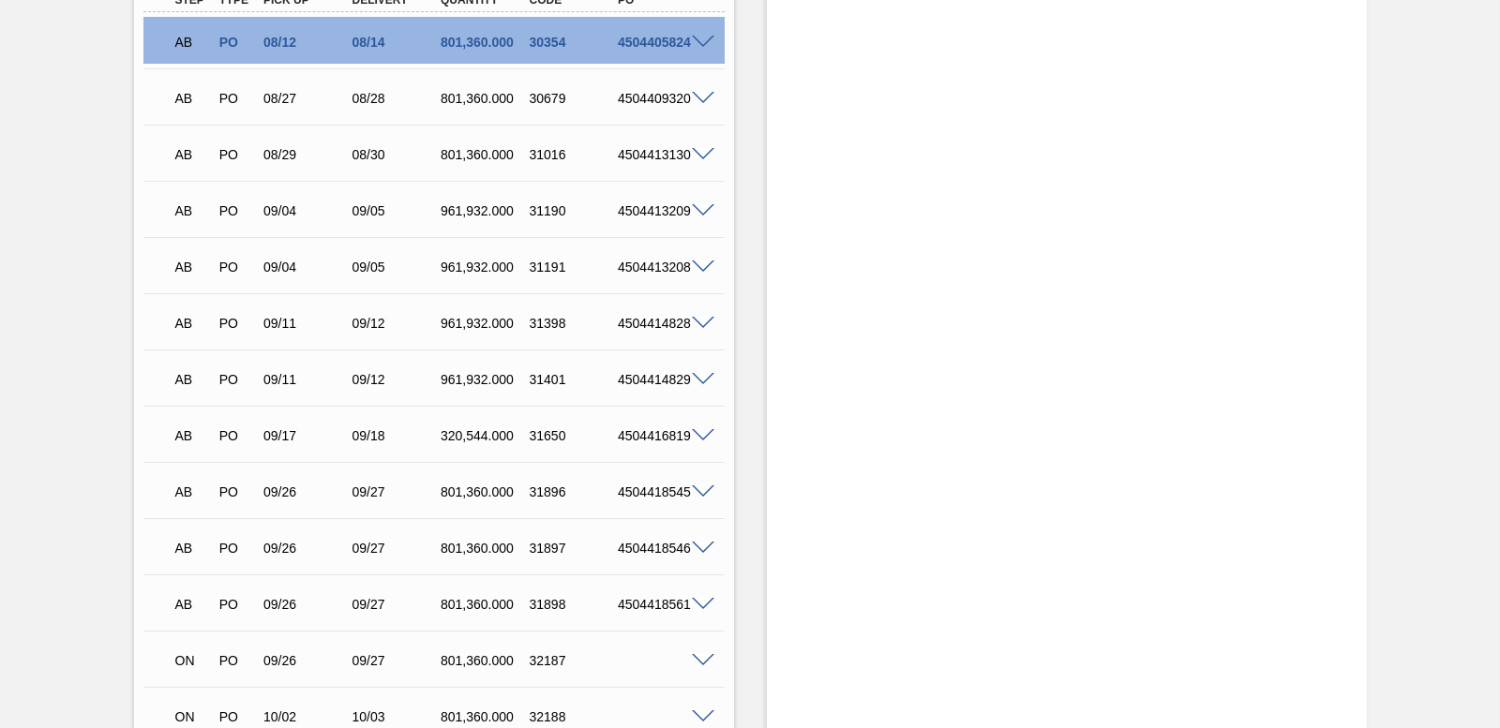
scroll to position [1073, 0]
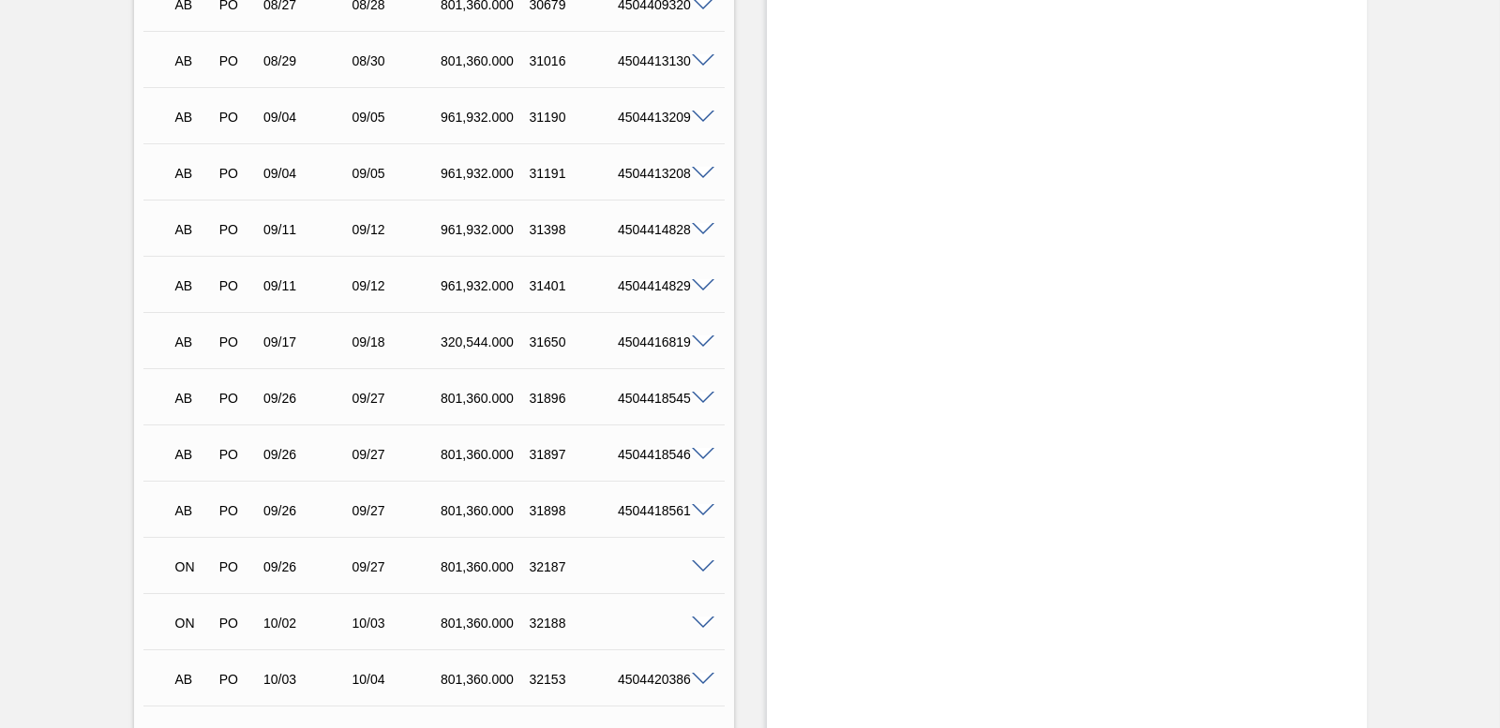
click at [699, 450] on span at bounding box center [703, 455] width 22 height 14
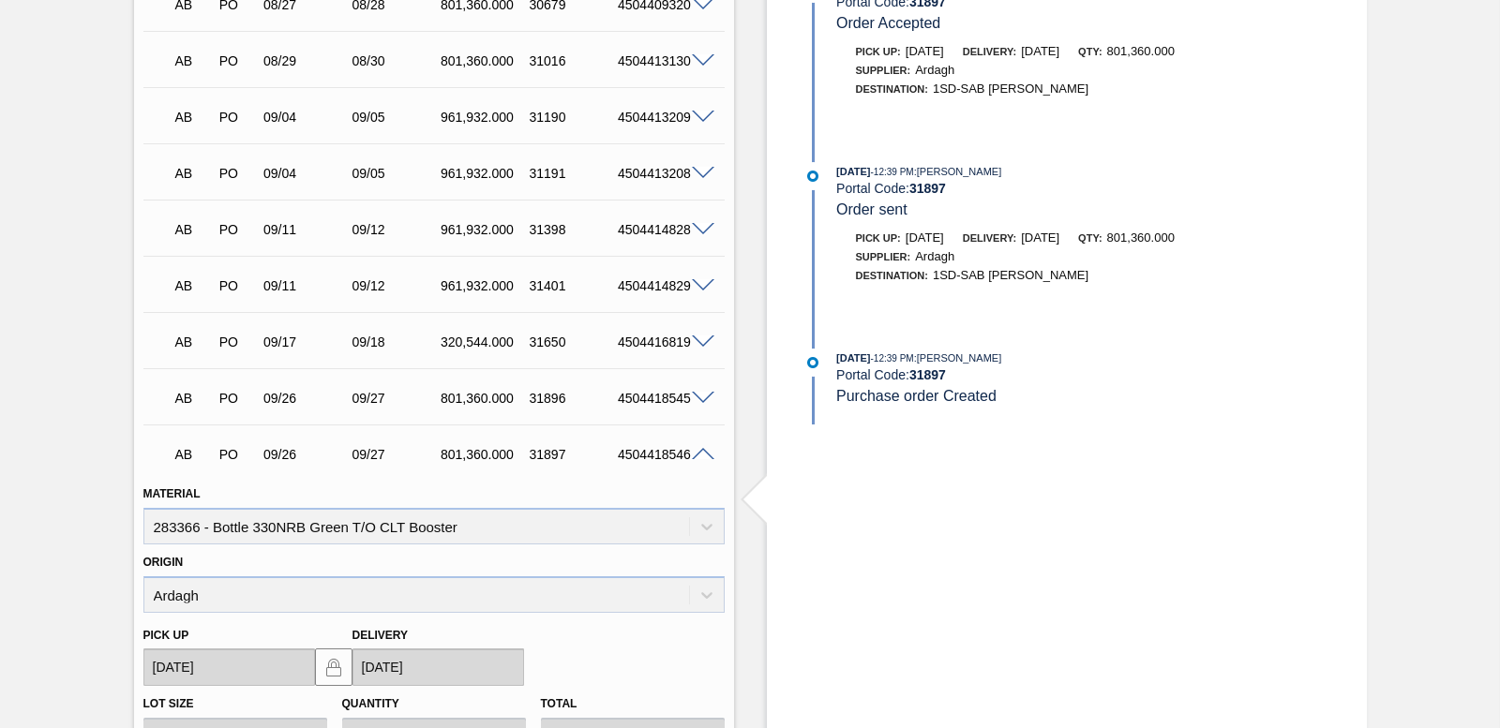
click at [701, 453] on span at bounding box center [703, 455] width 22 height 14
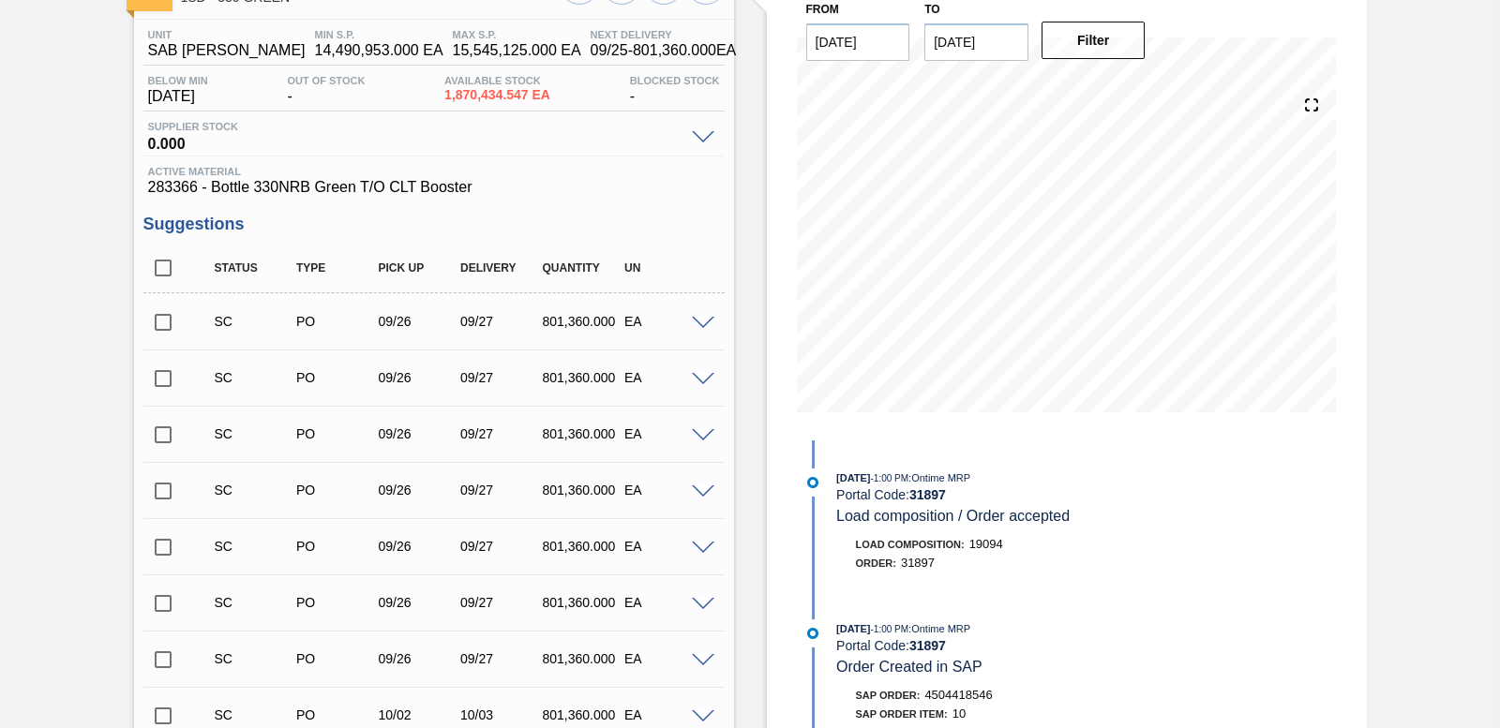
scroll to position [0, 0]
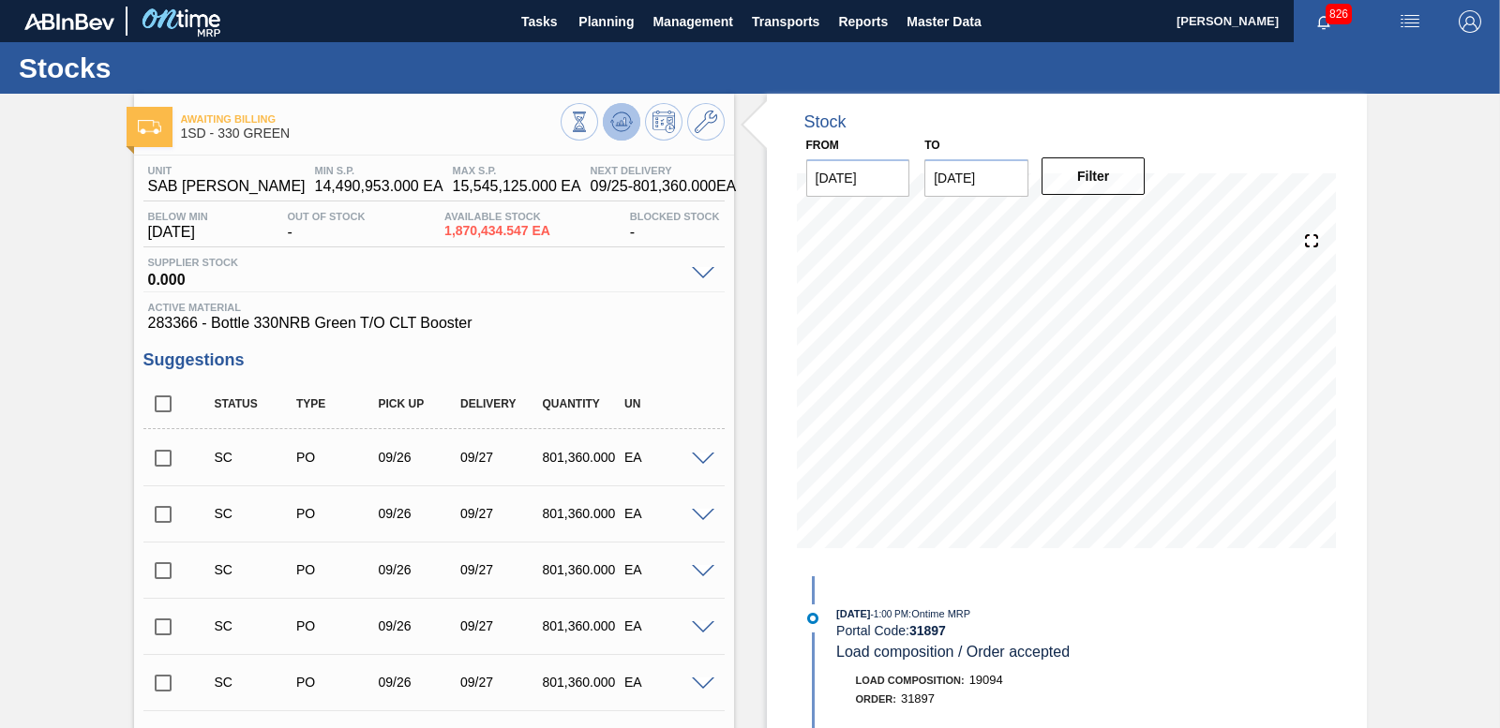
click at [612, 122] on icon at bounding box center [621, 122] width 22 height 22
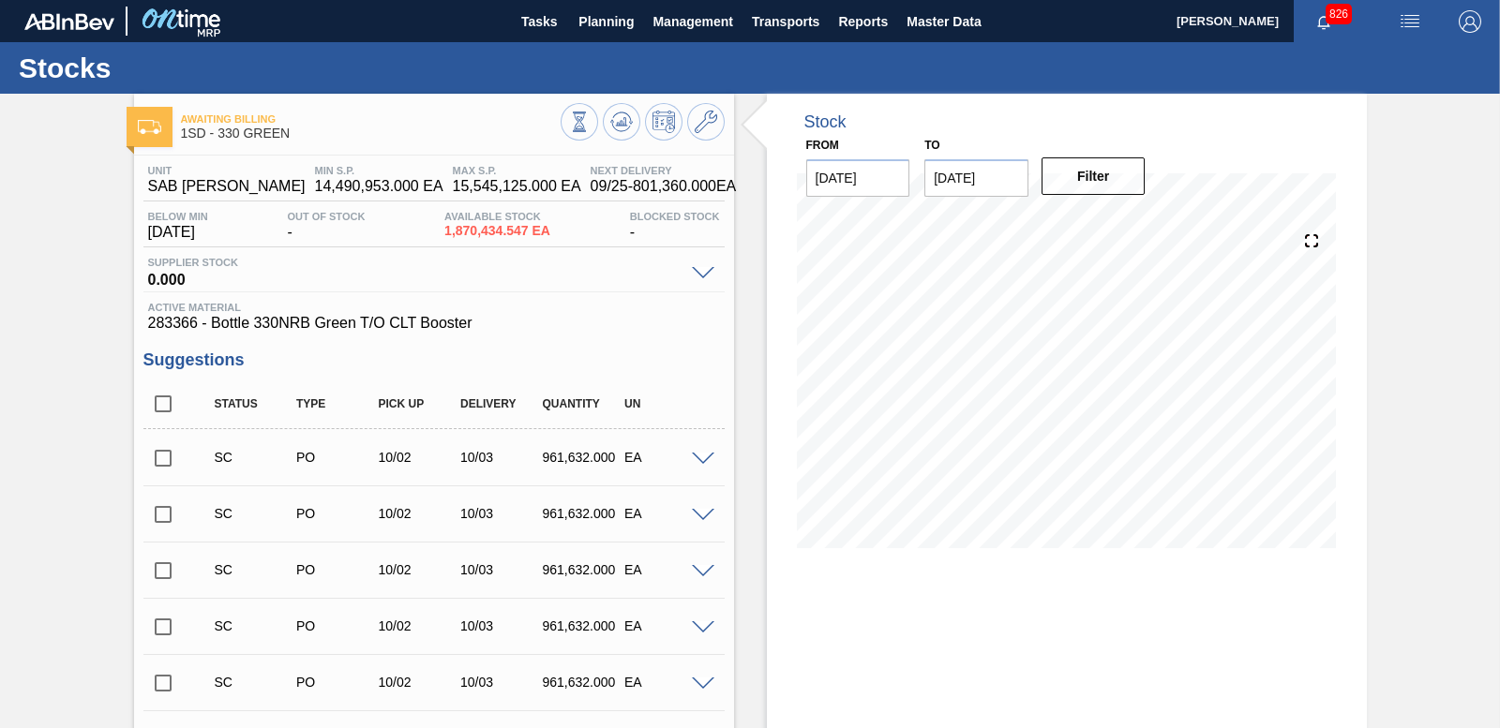
click at [698, 453] on span at bounding box center [703, 460] width 22 height 14
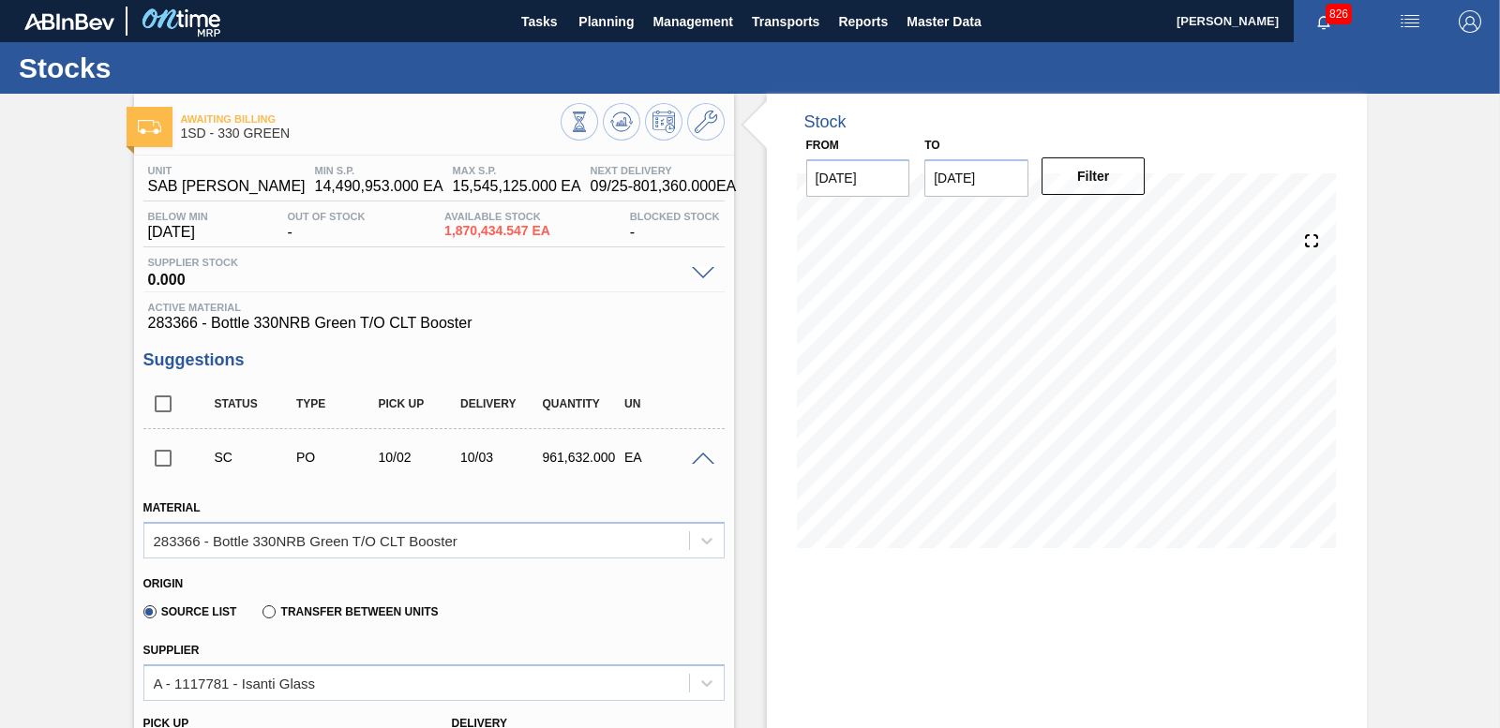
click at [698, 453] on span at bounding box center [703, 460] width 22 height 14
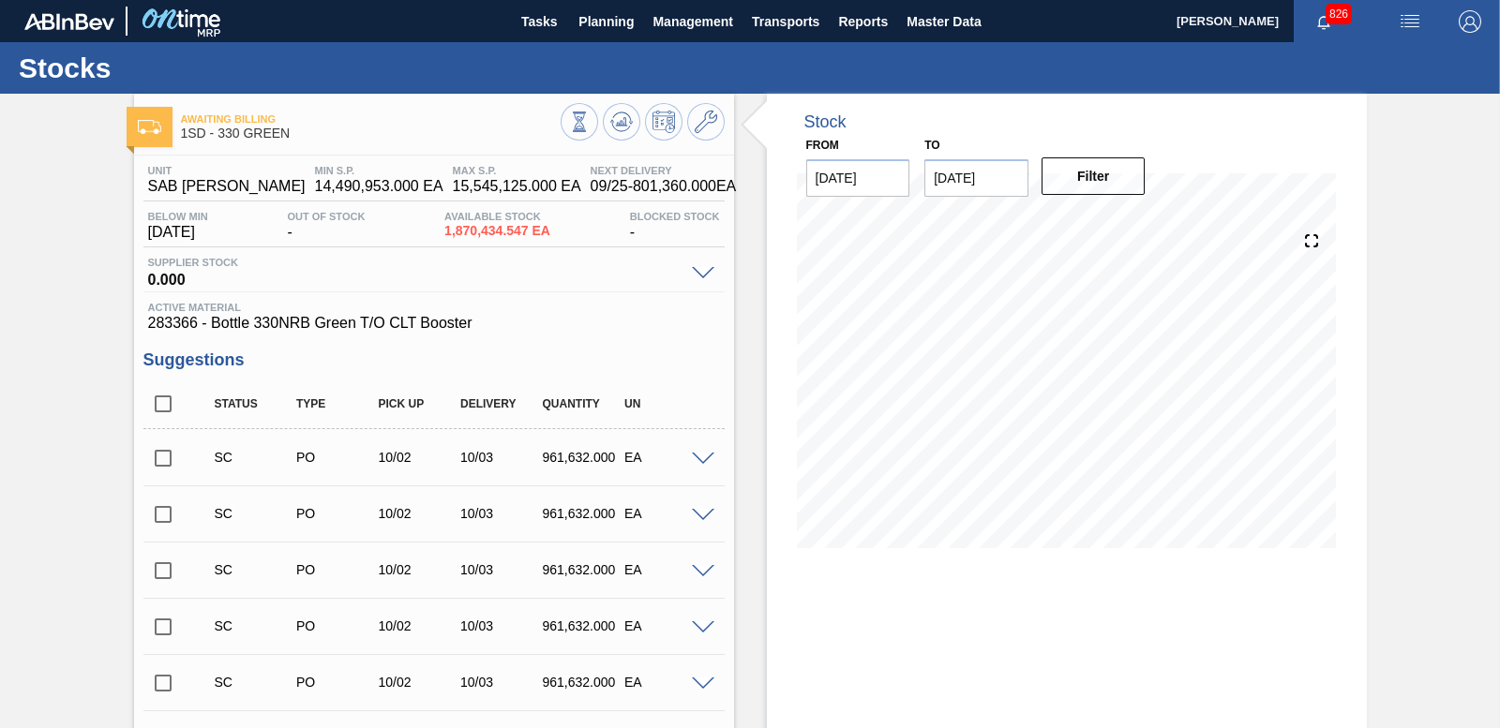
click at [162, 462] on input "checkbox" at bounding box center [162, 458] width 39 height 39
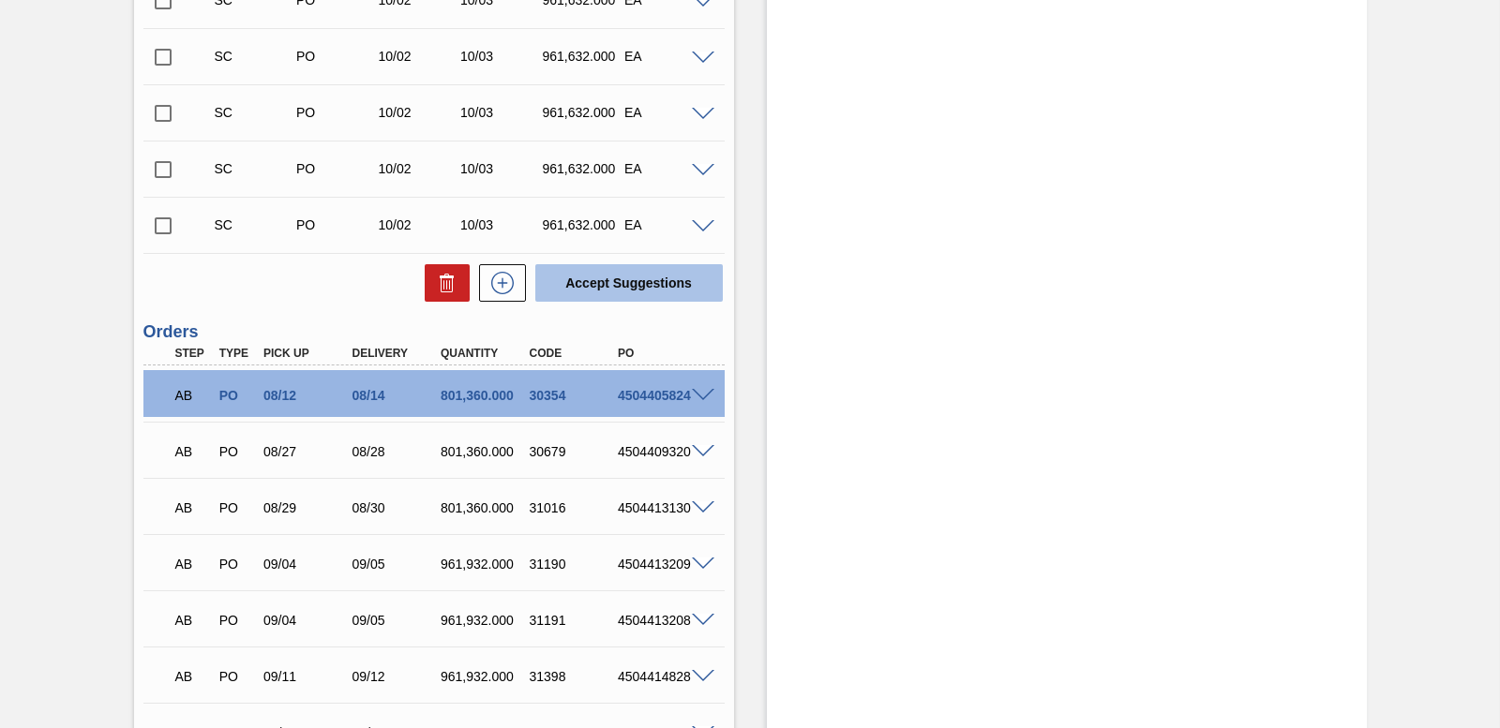
scroll to position [562, 0]
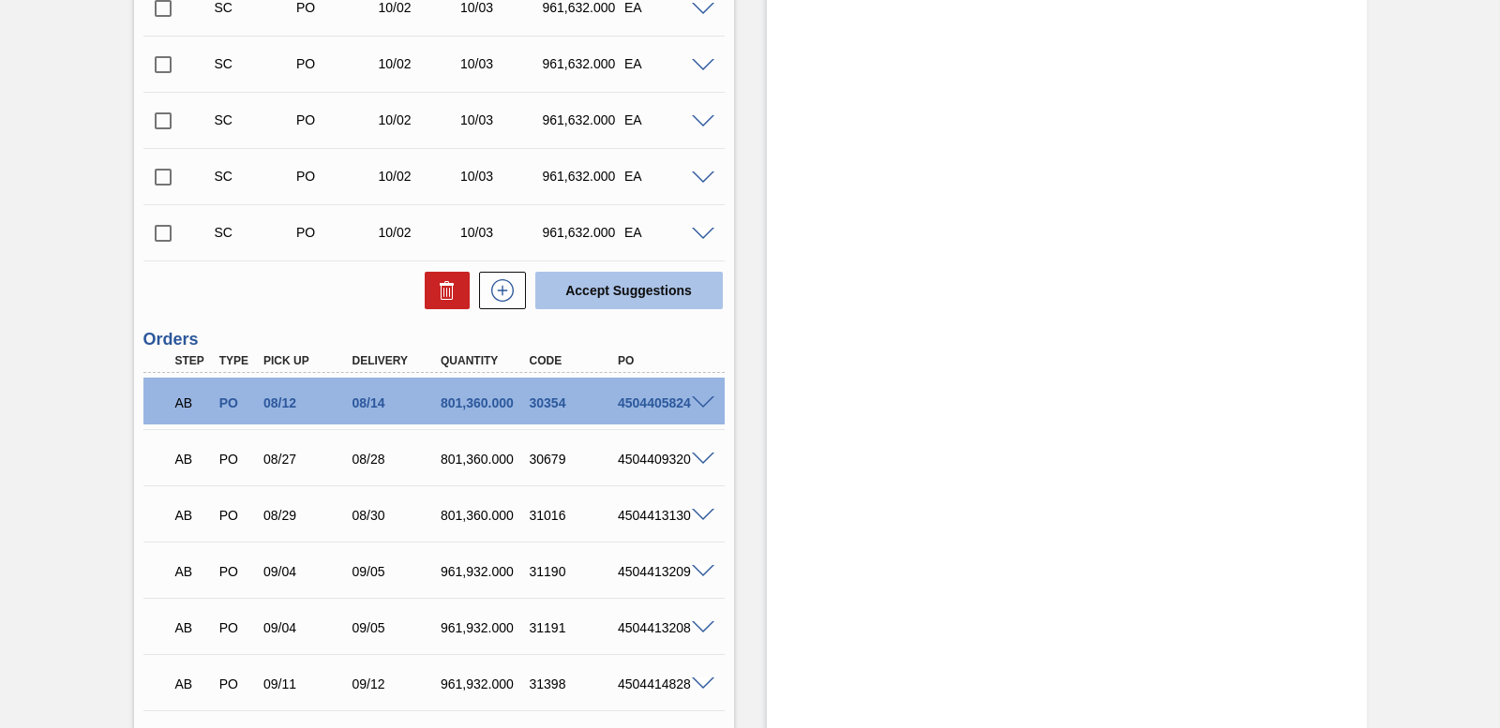
click at [617, 281] on button "Accept Suggestions" at bounding box center [628, 290] width 187 height 37
checkbox input "false"
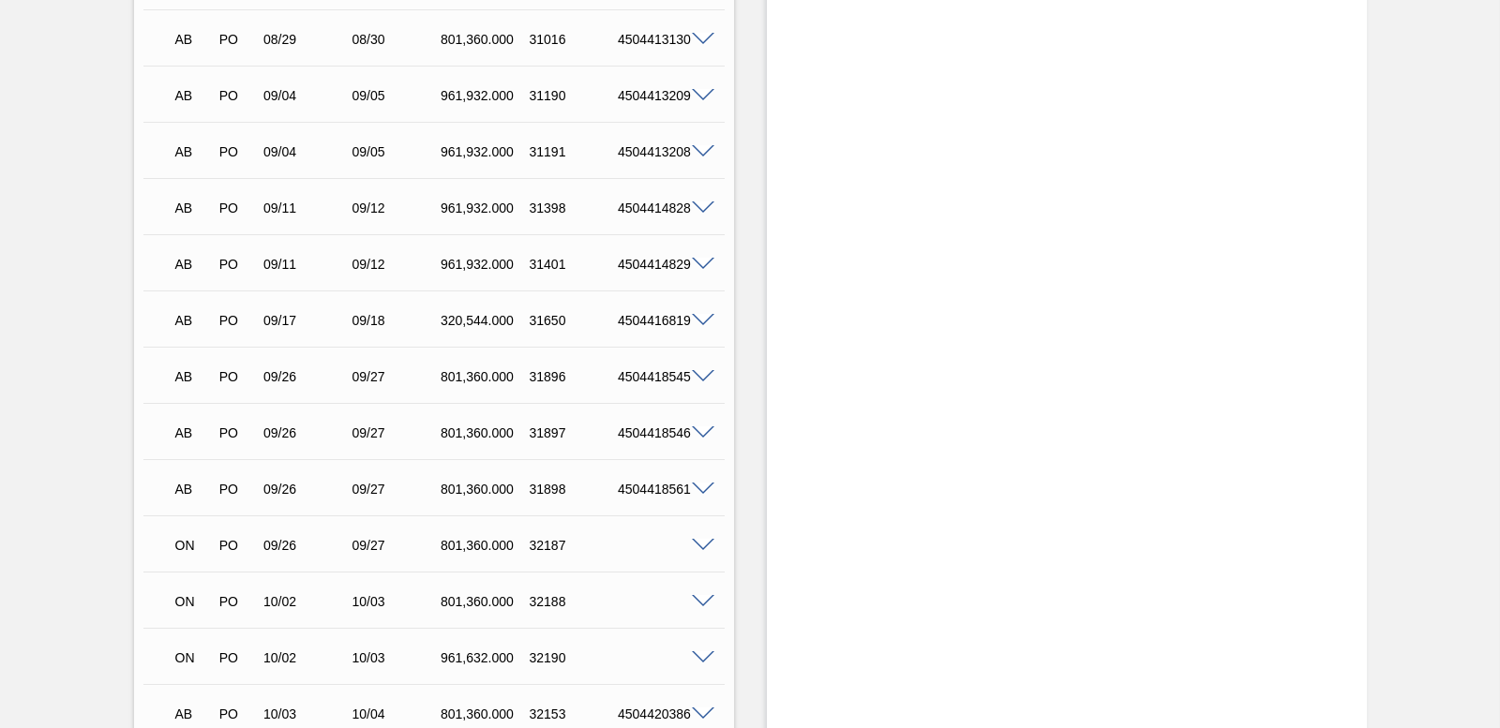
scroll to position [694, 0]
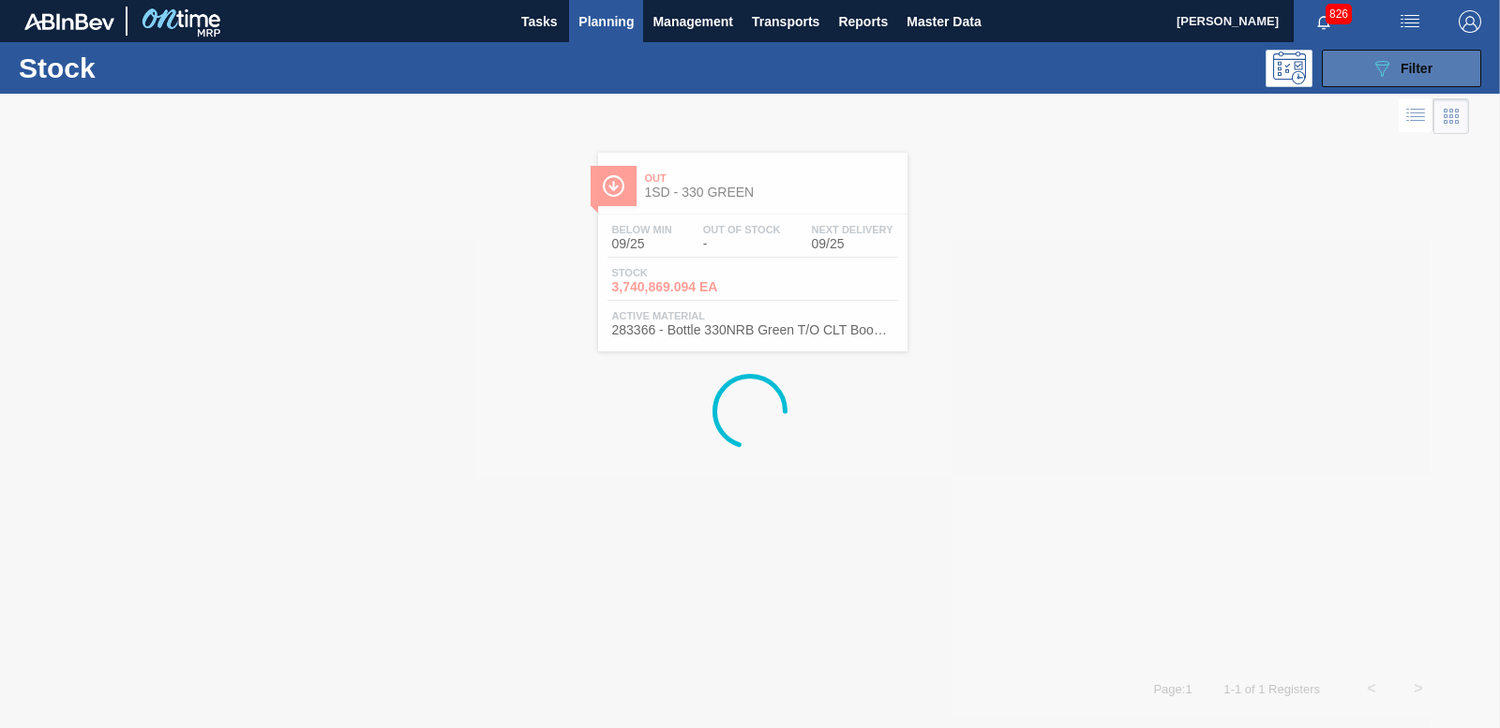
click at [1373, 60] on icon "089F7B8B-B2A5-4AFE-B5C0-19BA573D28AC" at bounding box center [1381, 68] width 22 height 22
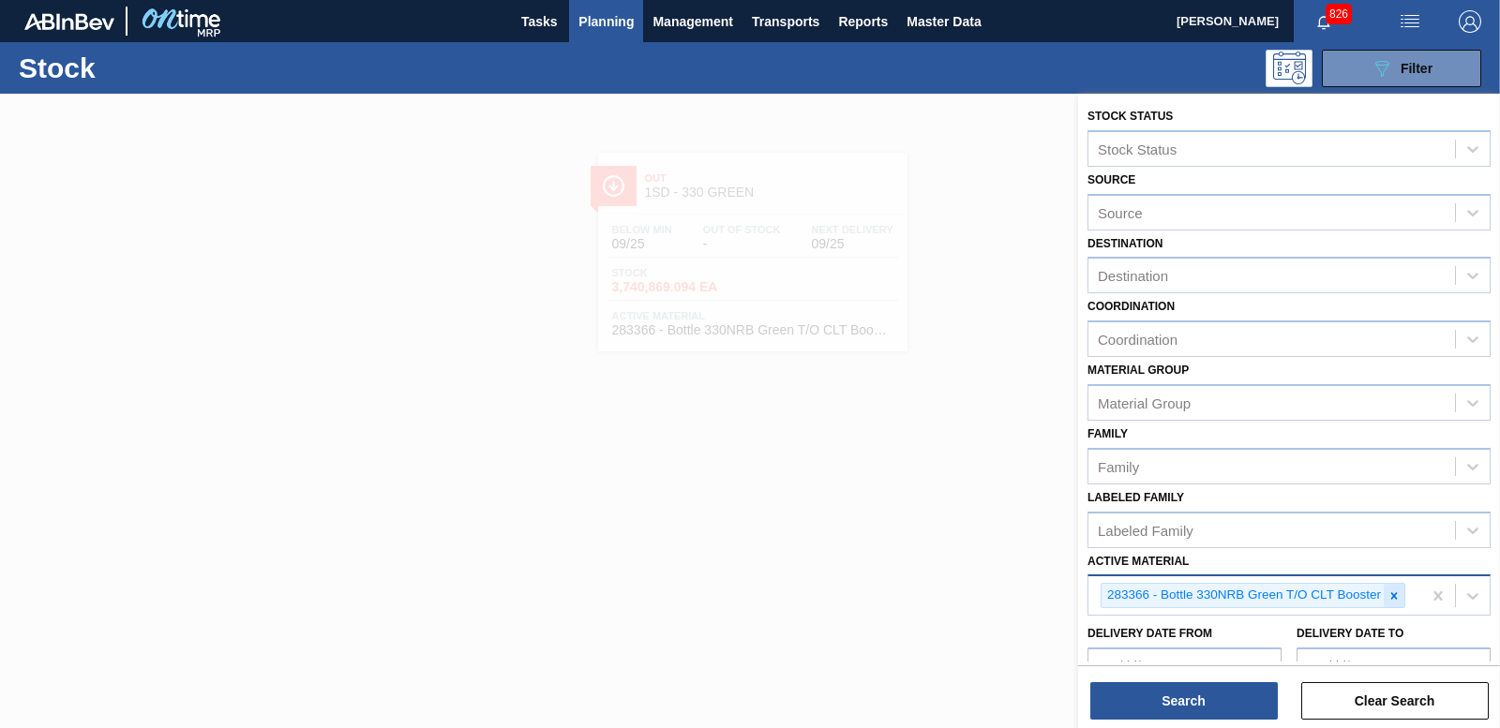
click at [1400, 600] on icon at bounding box center [1393, 596] width 13 height 13
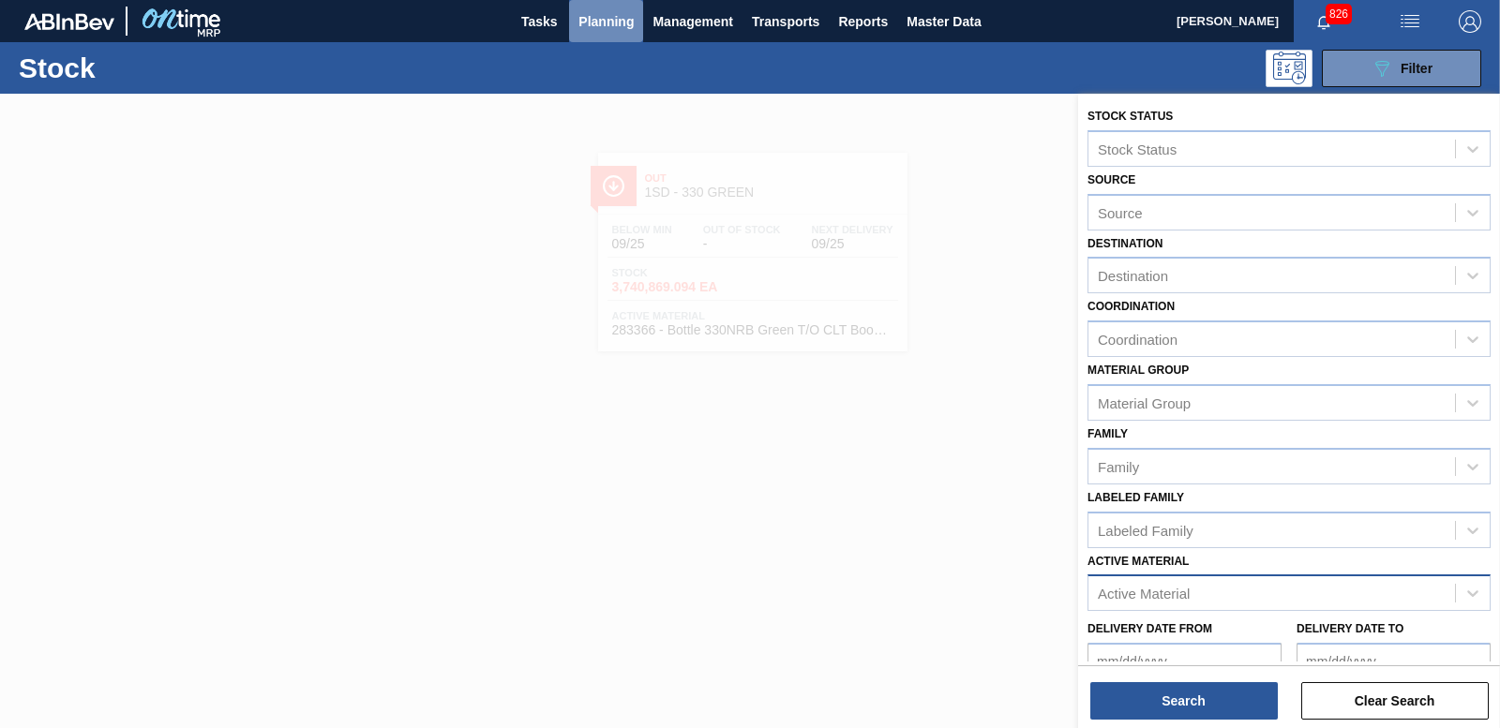
click at [592, 10] on span "Planning" at bounding box center [605, 21] width 55 height 22
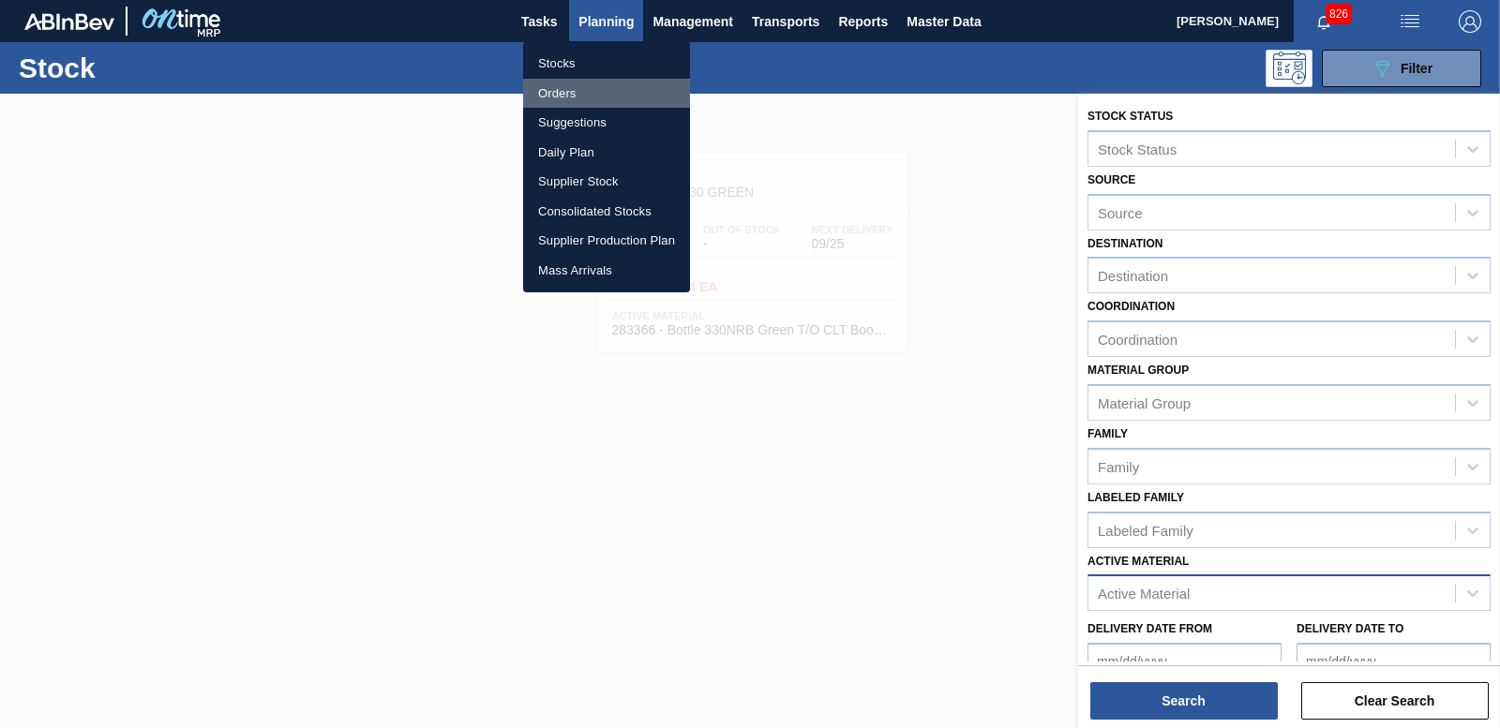
click at [561, 99] on li "Orders" at bounding box center [606, 94] width 167 height 30
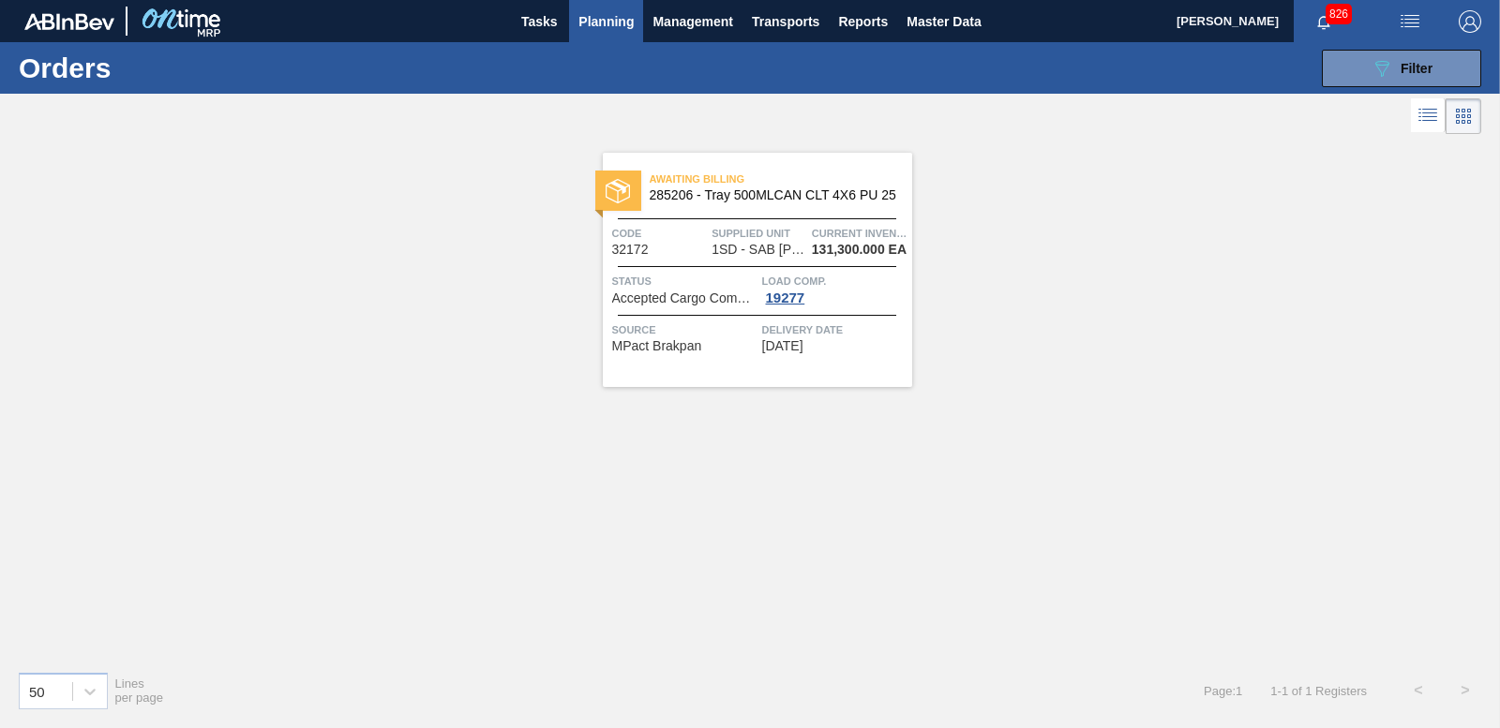
click at [1412, 88] on div "089F7B8B-B2A5-4AFE-B5C0-19BA573D28AC Filter Portal Order Code × 32172 PO SAP Co…" at bounding box center [891, 68] width 1200 height 56
click at [1394, 70] on div "089F7B8B-B2A5-4AFE-B5C0-19BA573D28AC Filter" at bounding box center [1401, 68] width 62 height 22
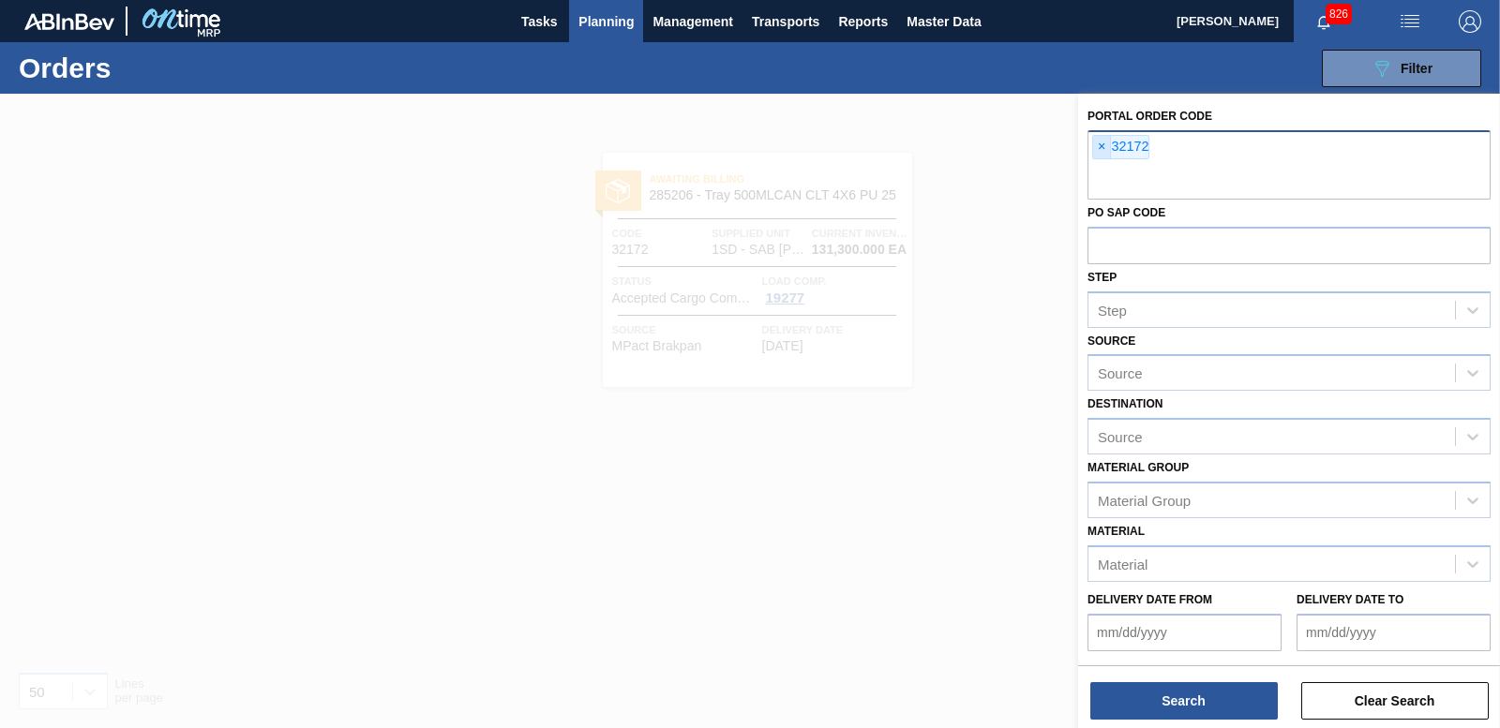
click at [1102, 145] on span "×" at bounding box center [1102, 147] width 18 height 22
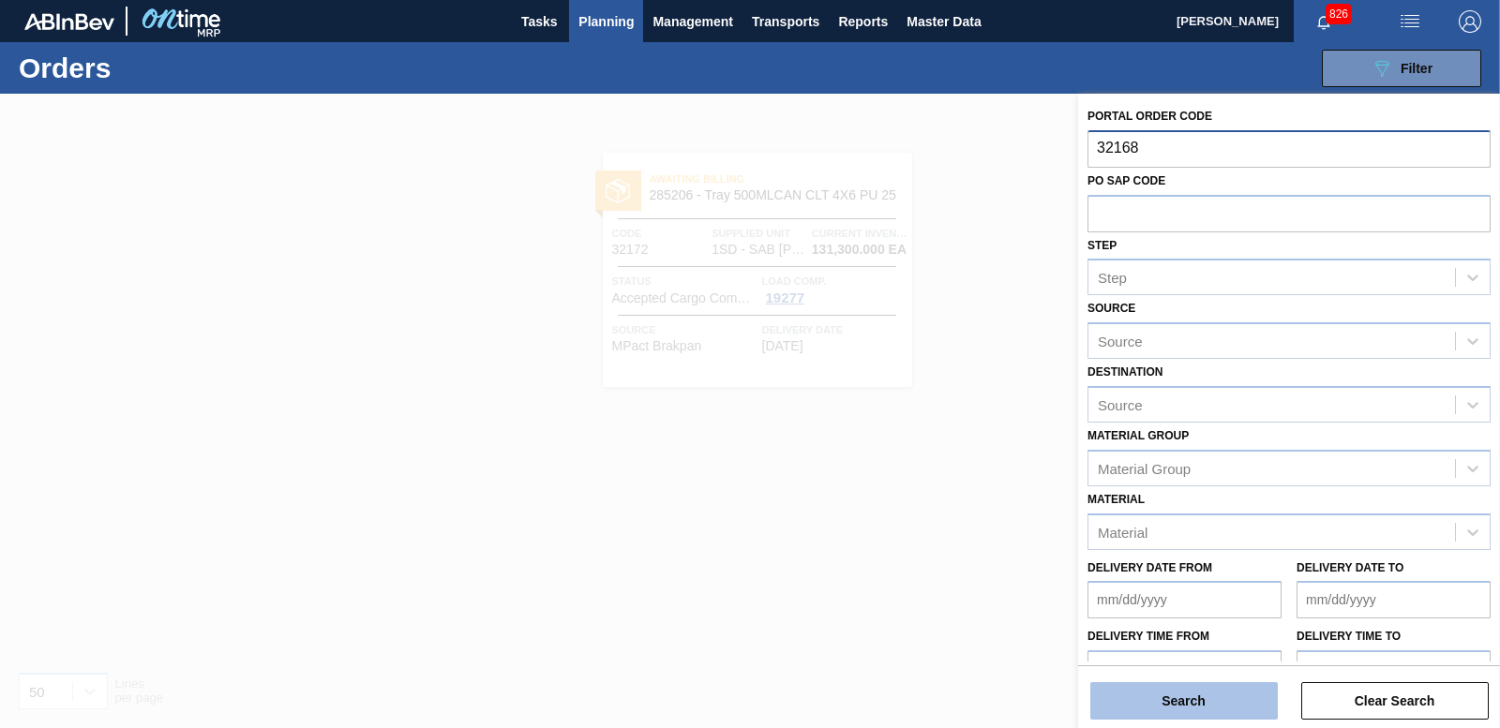
type input "32168"
click at [1222, 711] on button "Search" at bounding box center [1183, 700] width 187 height 37
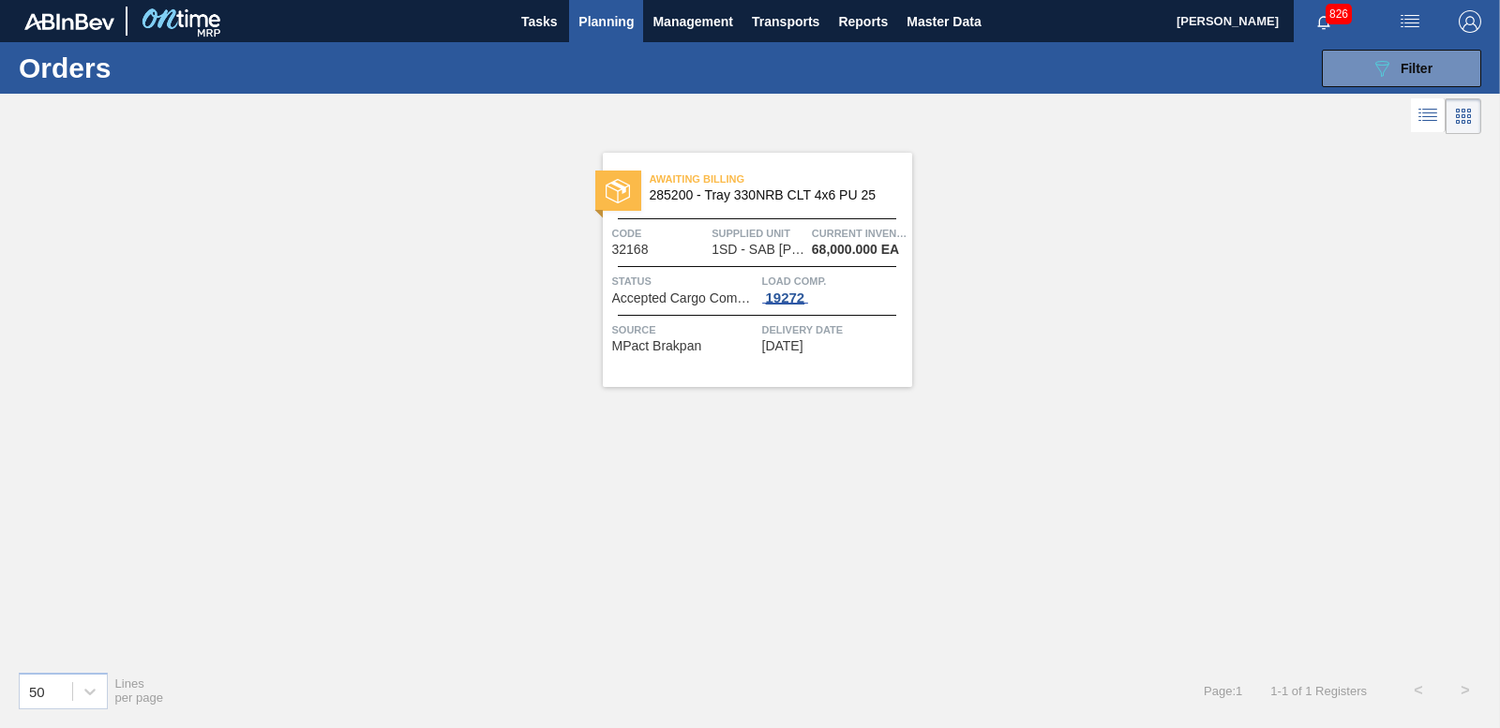
click at [782, 298] on div "19272" at bounding box center [785, 298] width 47 height 15
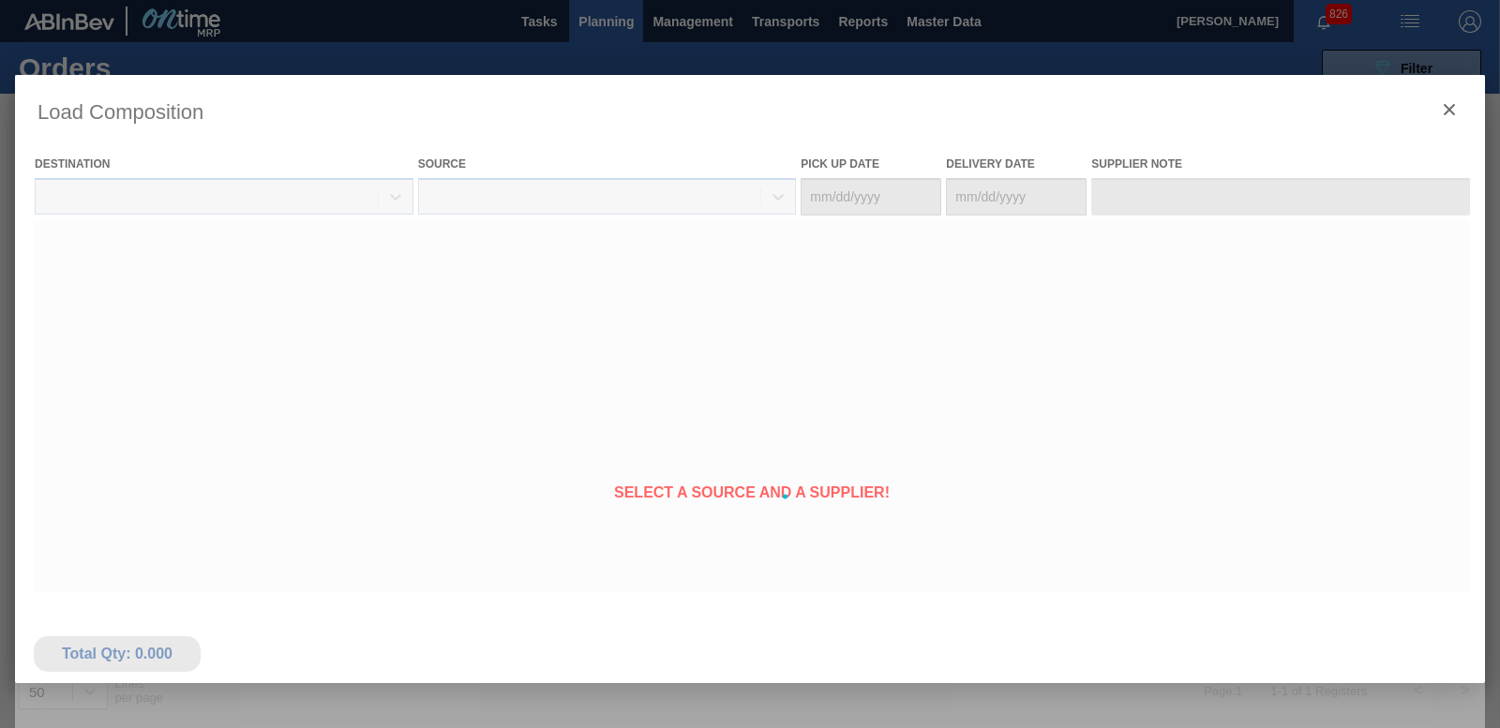
click at [784, 305] on div at bounding box center [750, 497] width 1470 height 844
type Date "[DATE]"
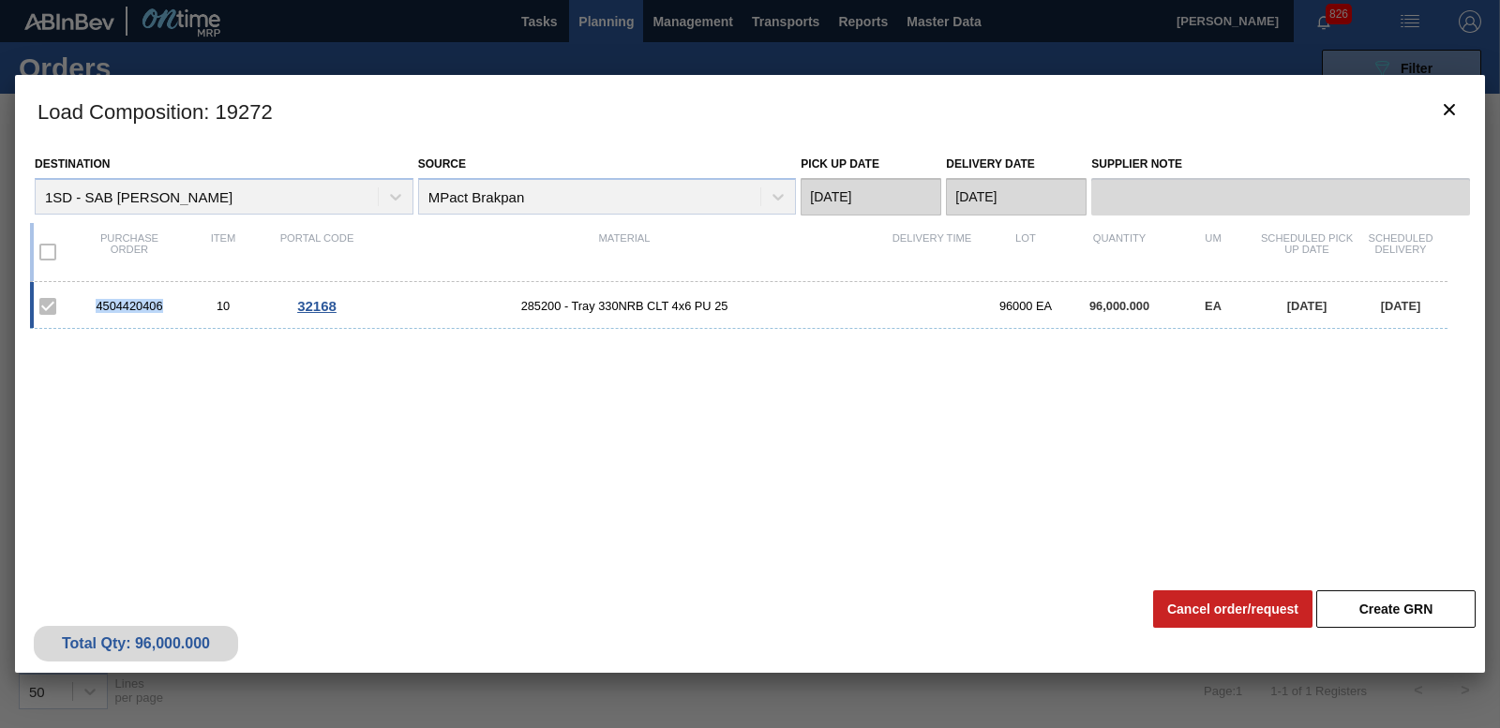
drag, startPoint x: 83, startPoint y: 293, endPoint x: 162, endPoint y: 307, distance: 80.0
click at [162, 307] on div "4504420406 10 32168 285200 - Tray 330NRB CLT 4x6 PU 25 96000 EA 96,000.000 EA 0…" at bounding box center [738, 305] width 1417 height 47
copy div "4504420406"
click at [1456, 101] on icon "botão de ícone" at bounding box center [1449, 109] width 22 height 22
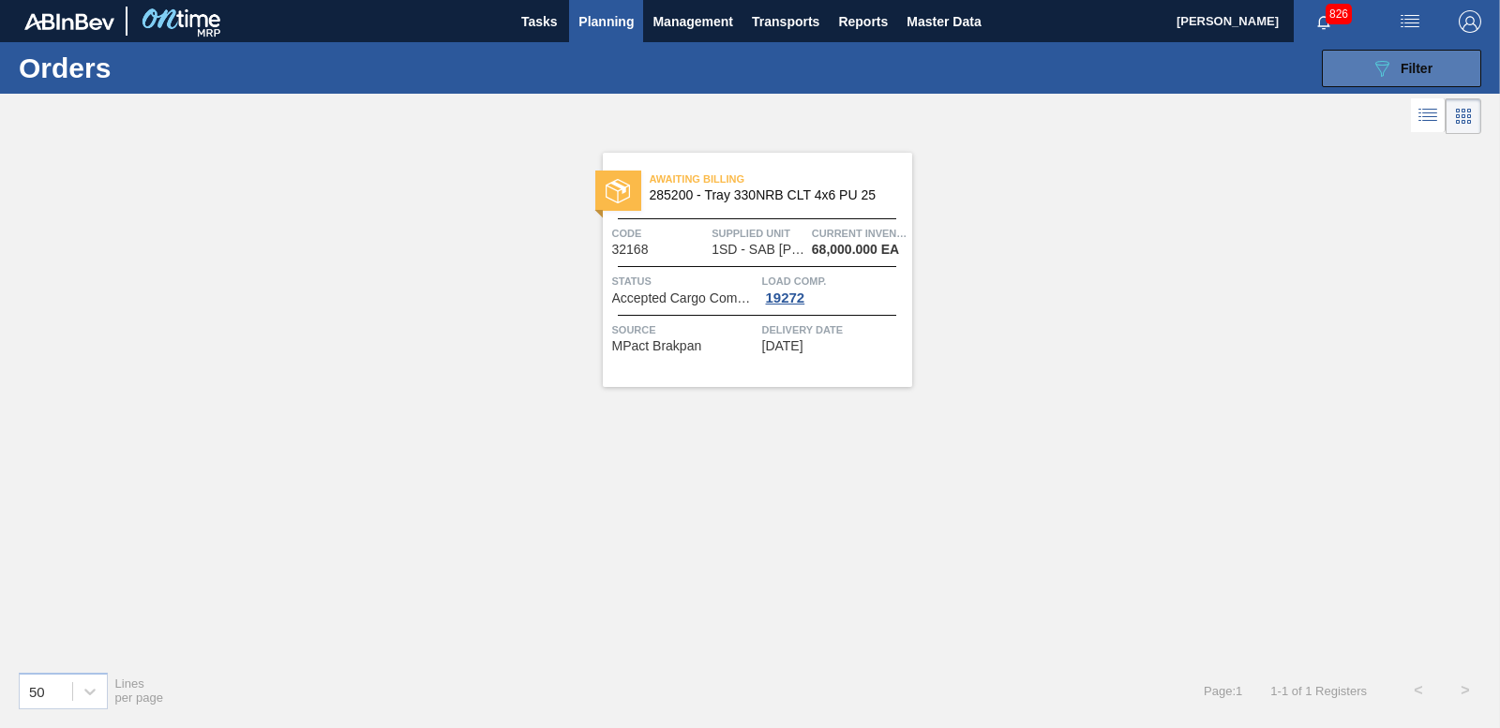
click at [1430, 68] on span "Filter" at bounding box center [1416, 68] width 32 height 15
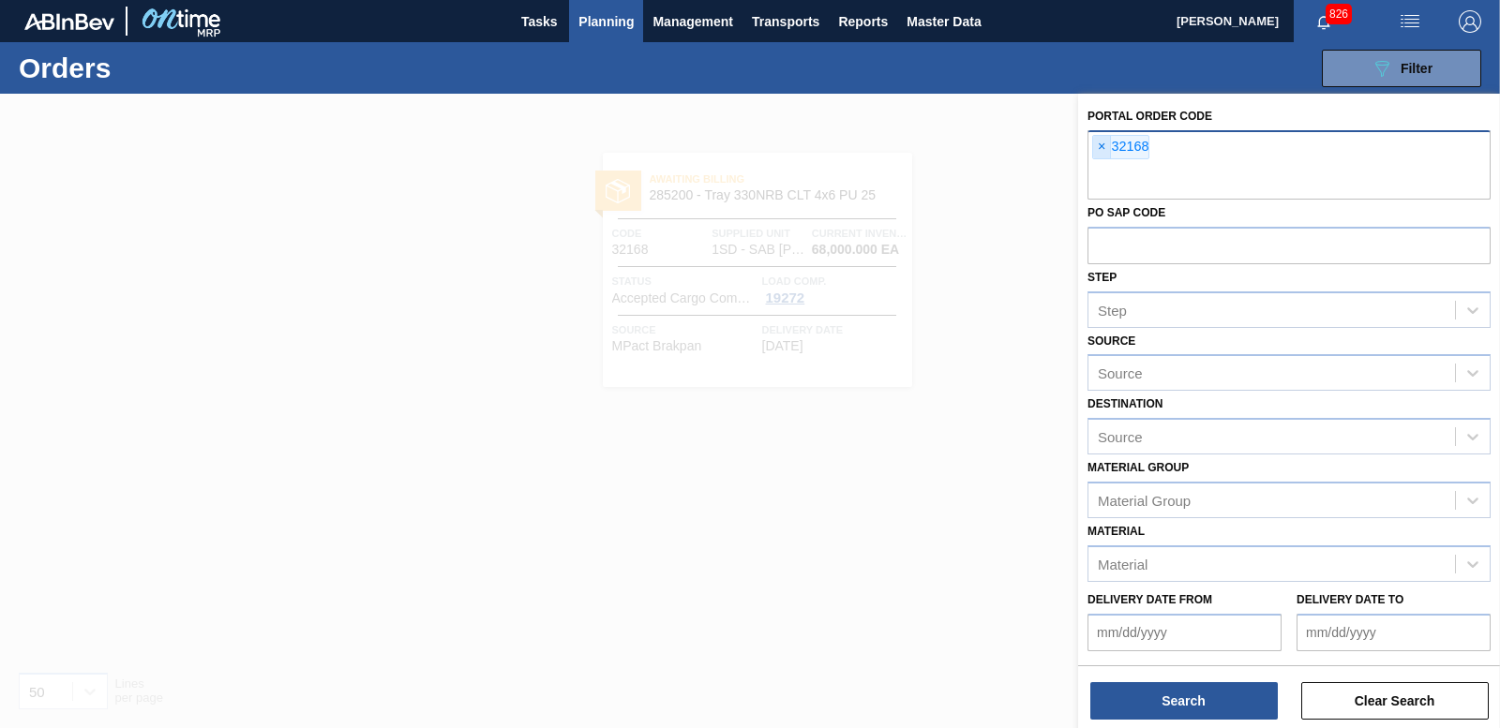
click at [1105, 152] on span "×" at bounding box center [1102, 147] width 18 height 22
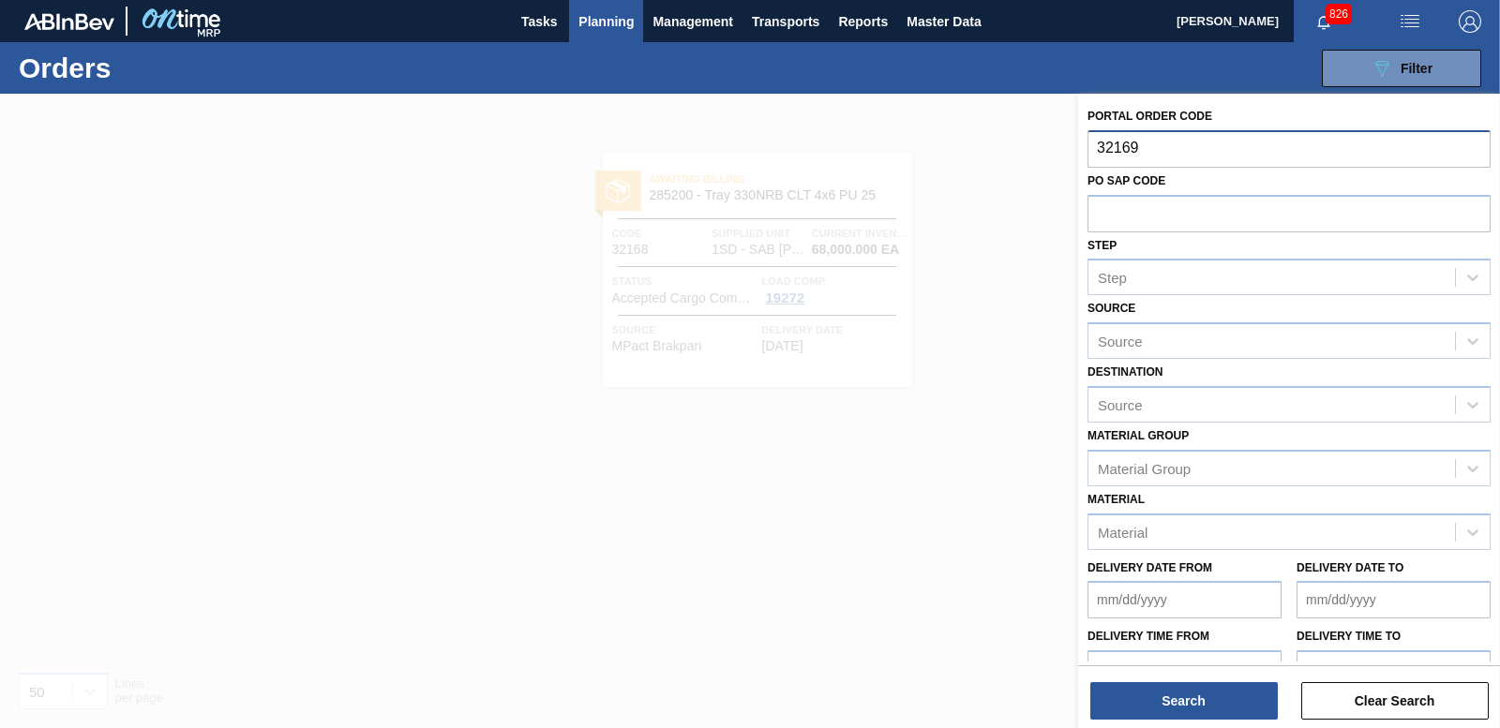
type input "32169"
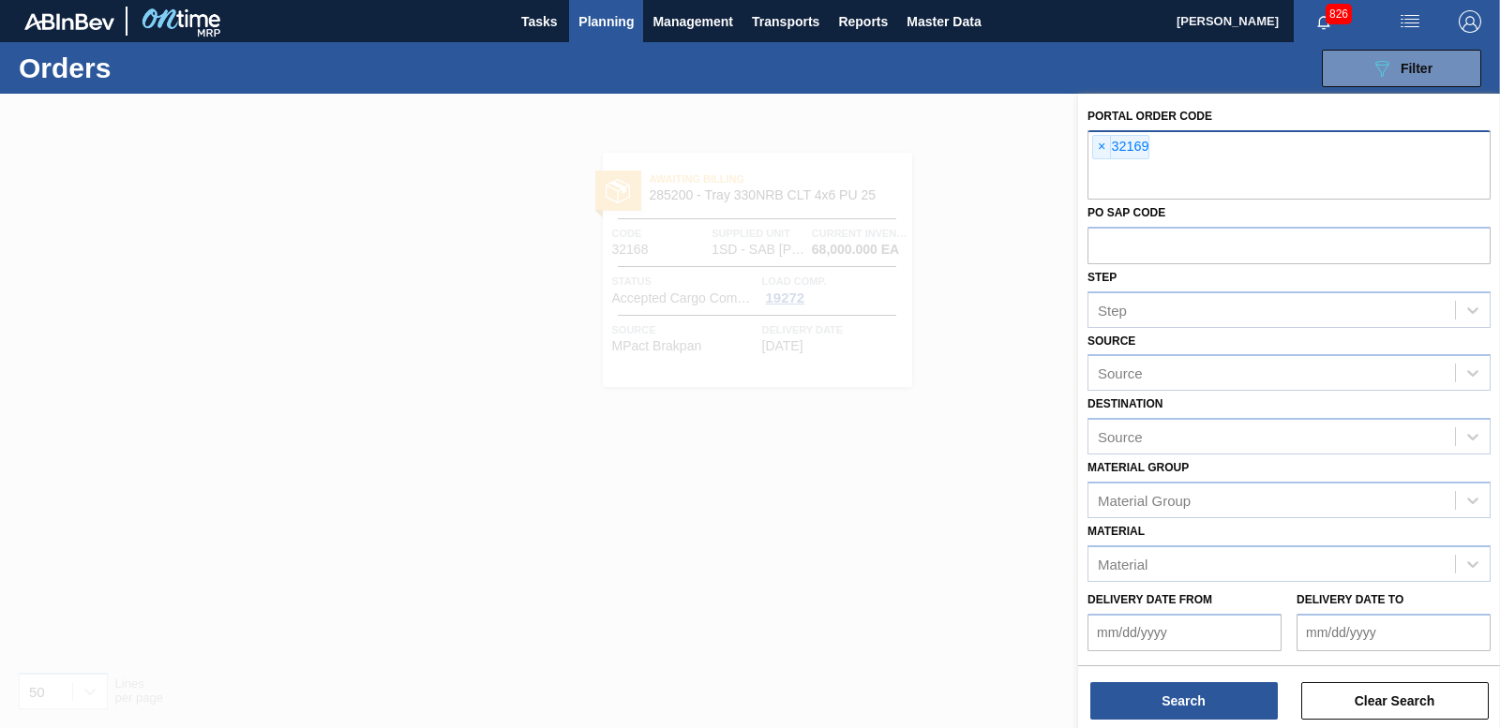
click at [1248, 680] on div "Search Clear Search" at bounding box center [1289, 692] width 422 height 52
click at [1246, 686] on button "Search" at bounding box center [1183, 700] width 187 height 37
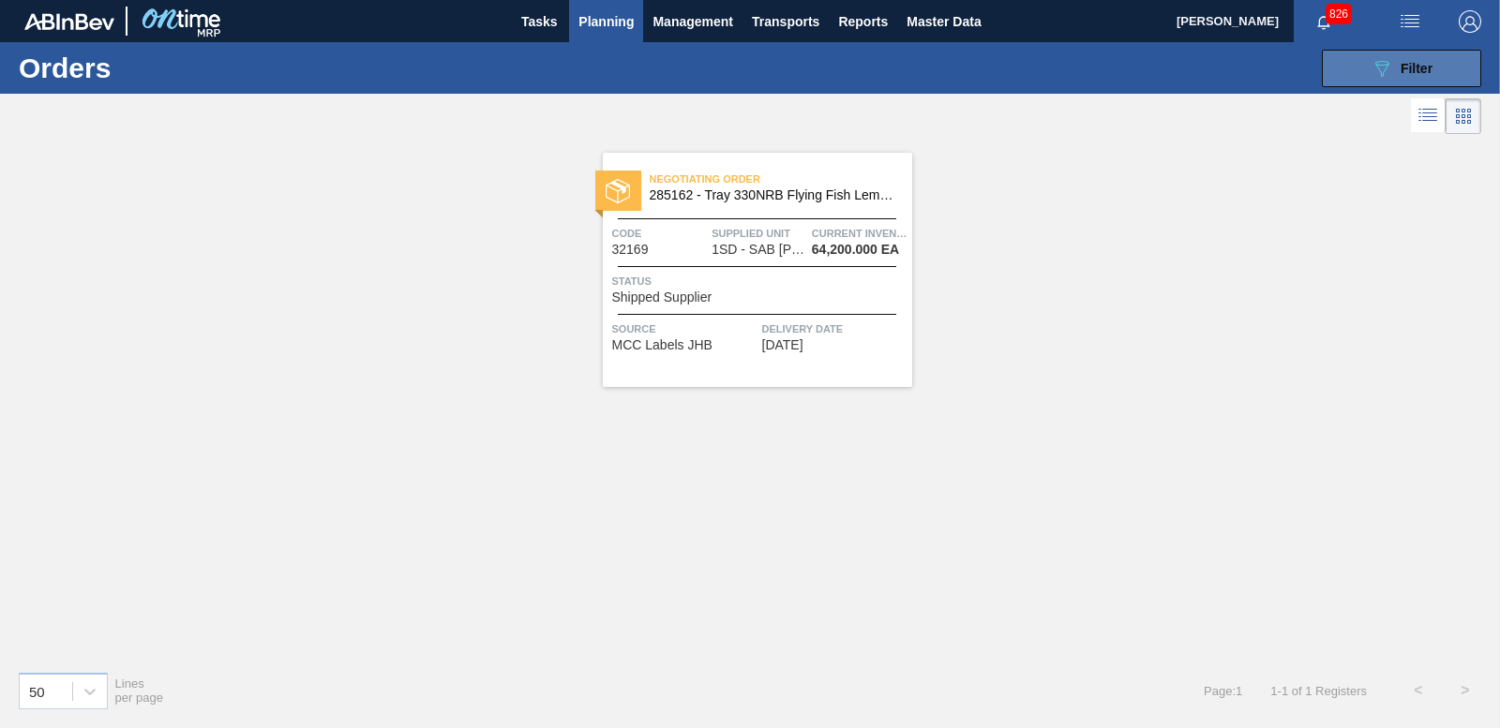
click at [1379, 72] on icon "089F7B8B-B2A5-4AFE-B5C0-19BA573D28AC" at bounding box center [1381, 68] width 22 height 22
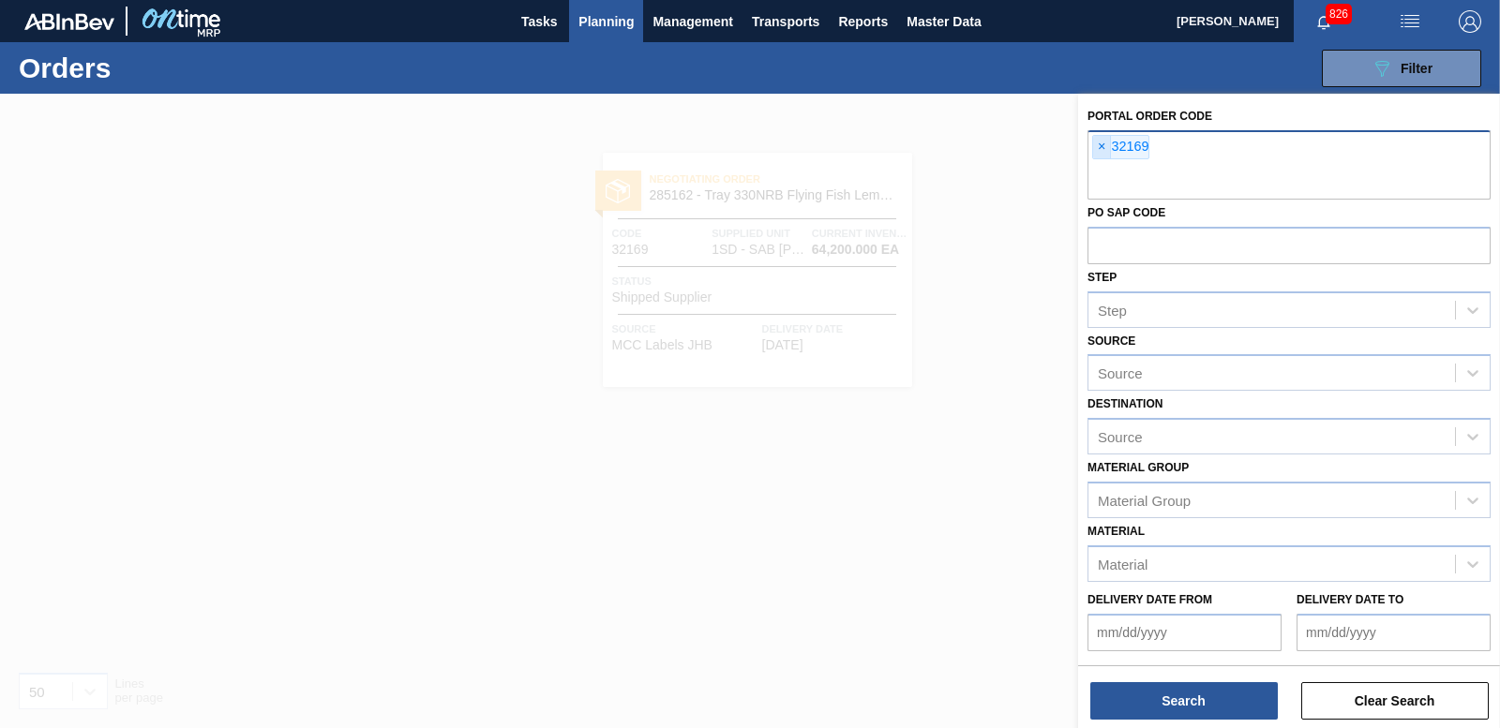
click at [1103, 149] on span "×" at bounding box center [1102, 147] width 18 height 22
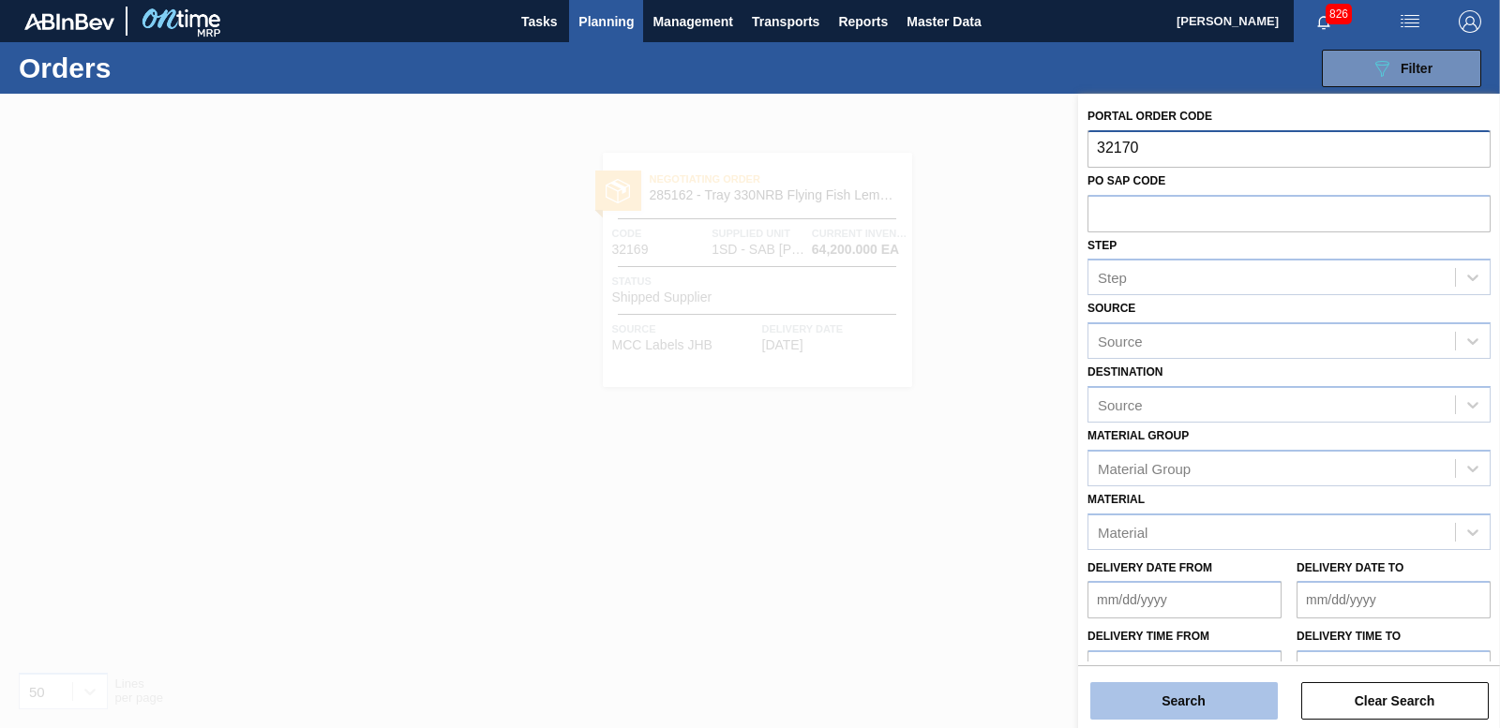
type input "32170"
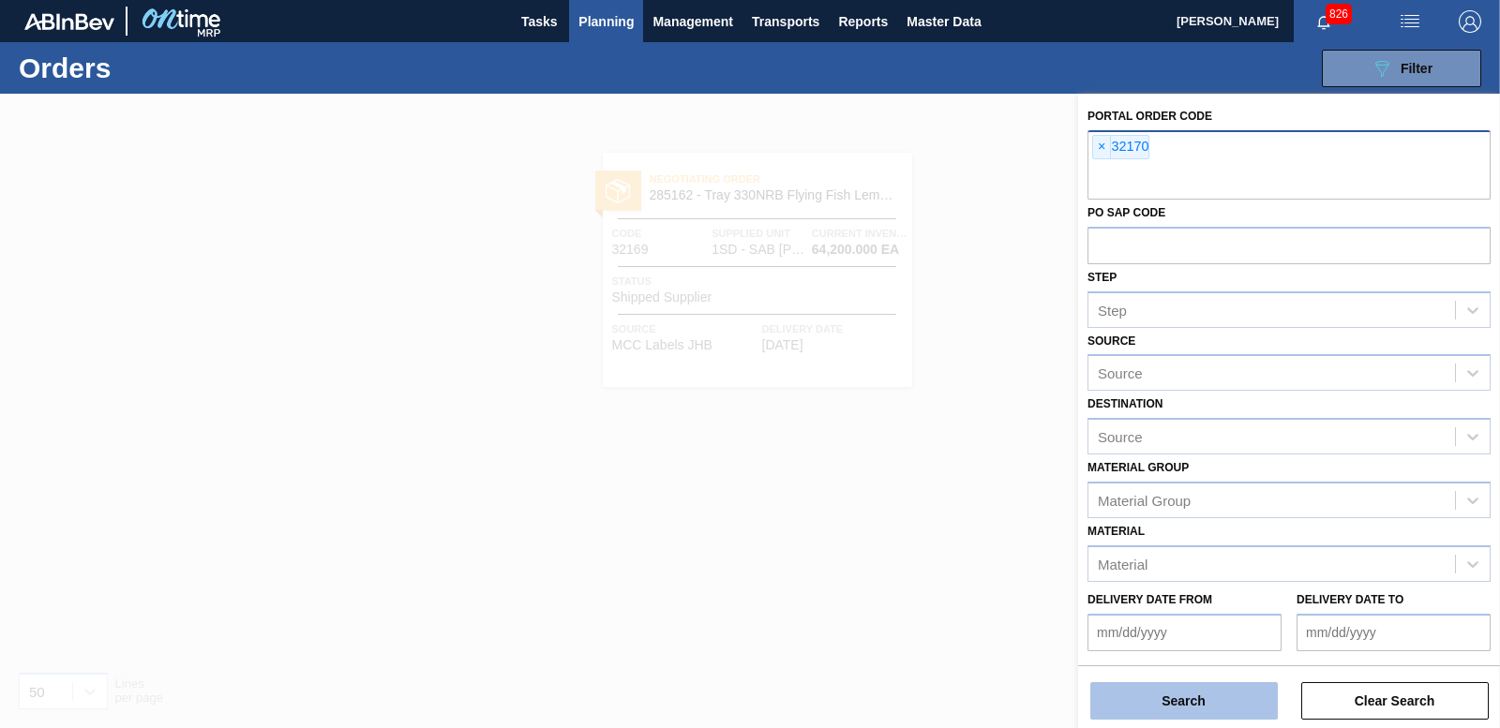
click at [1140, 692] on button "Search" at bounding box center [1183, 700] width 187 height 37
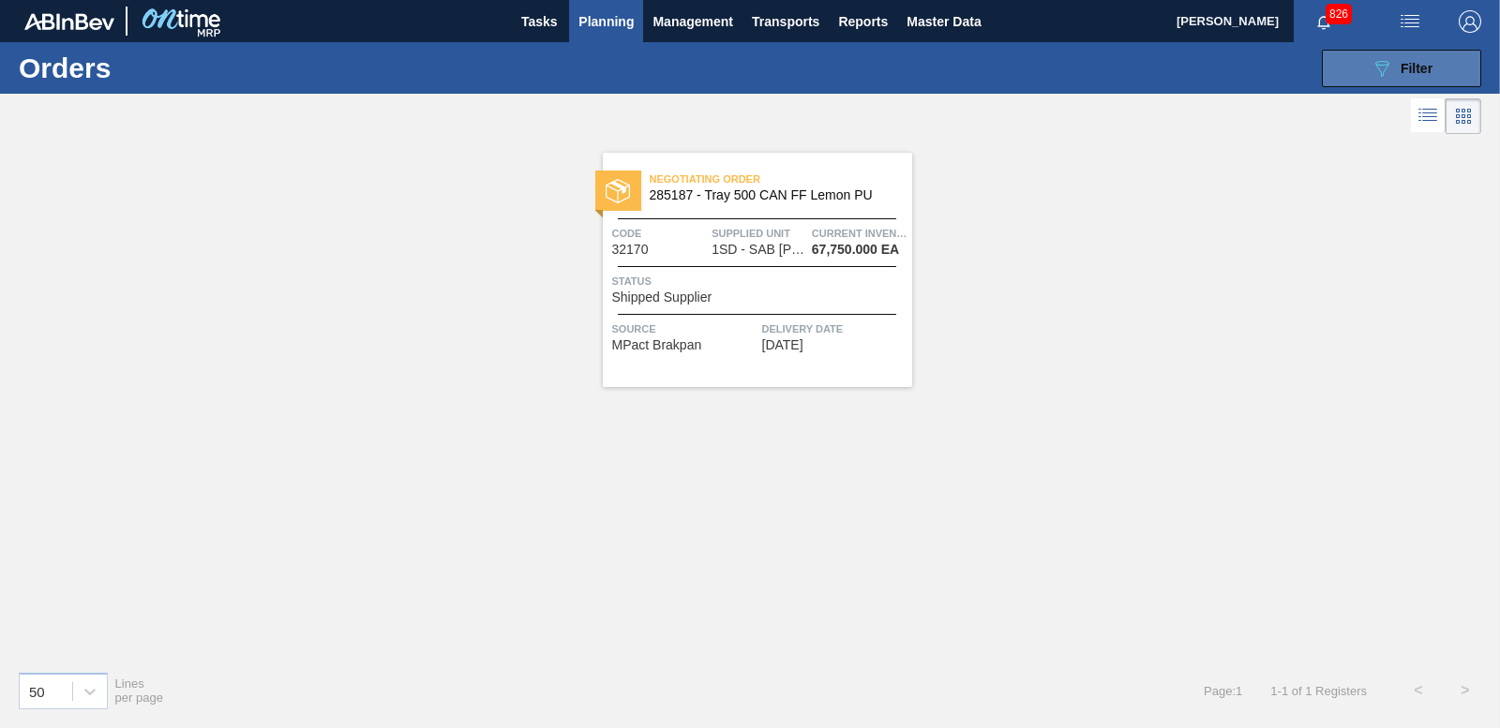
click at [1391, 68] on icon "089F7B8B-B2A5-4AFE-B5C0-19BA573D28AC" at bounding box center [1381, 68] width 22 height 22
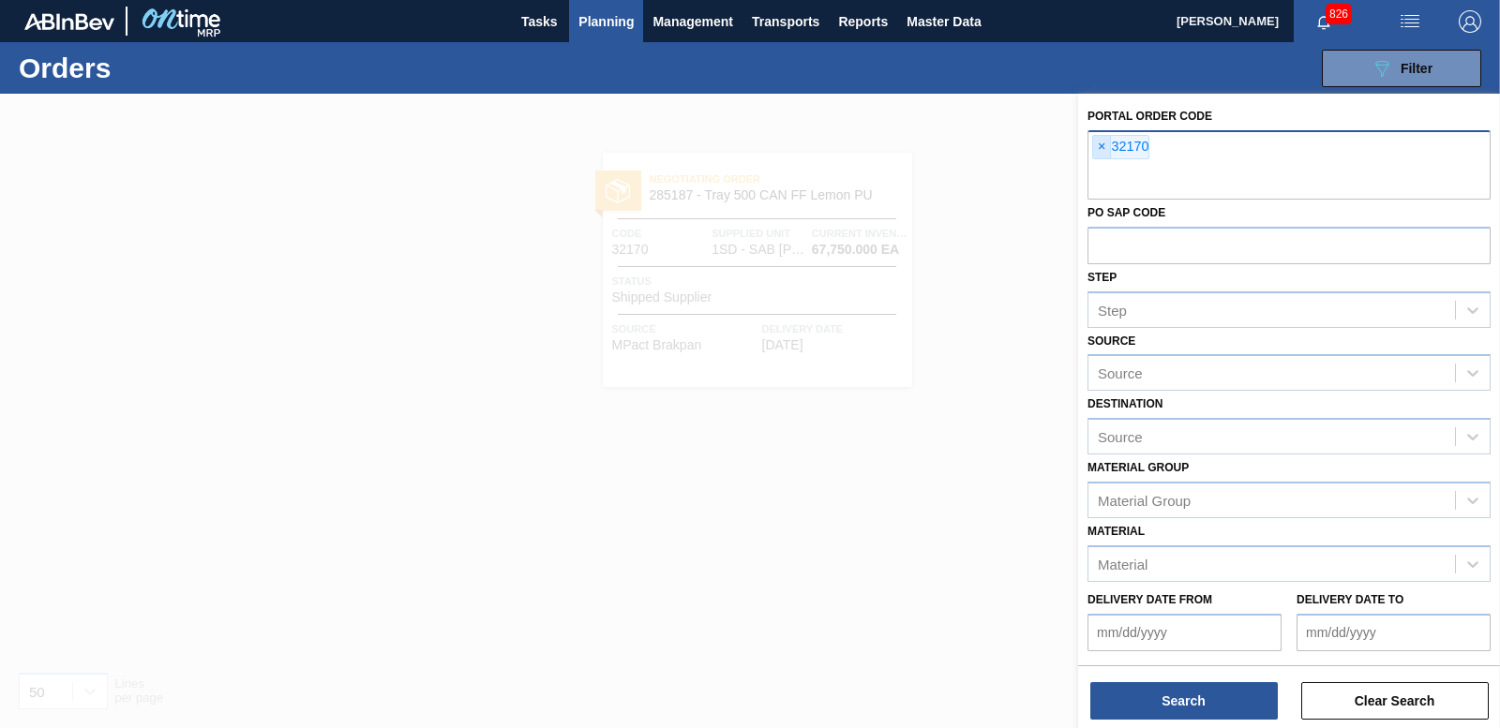
click at [1101, 143] on span "×" at bounding box center [1102, 147] width 18 height 22
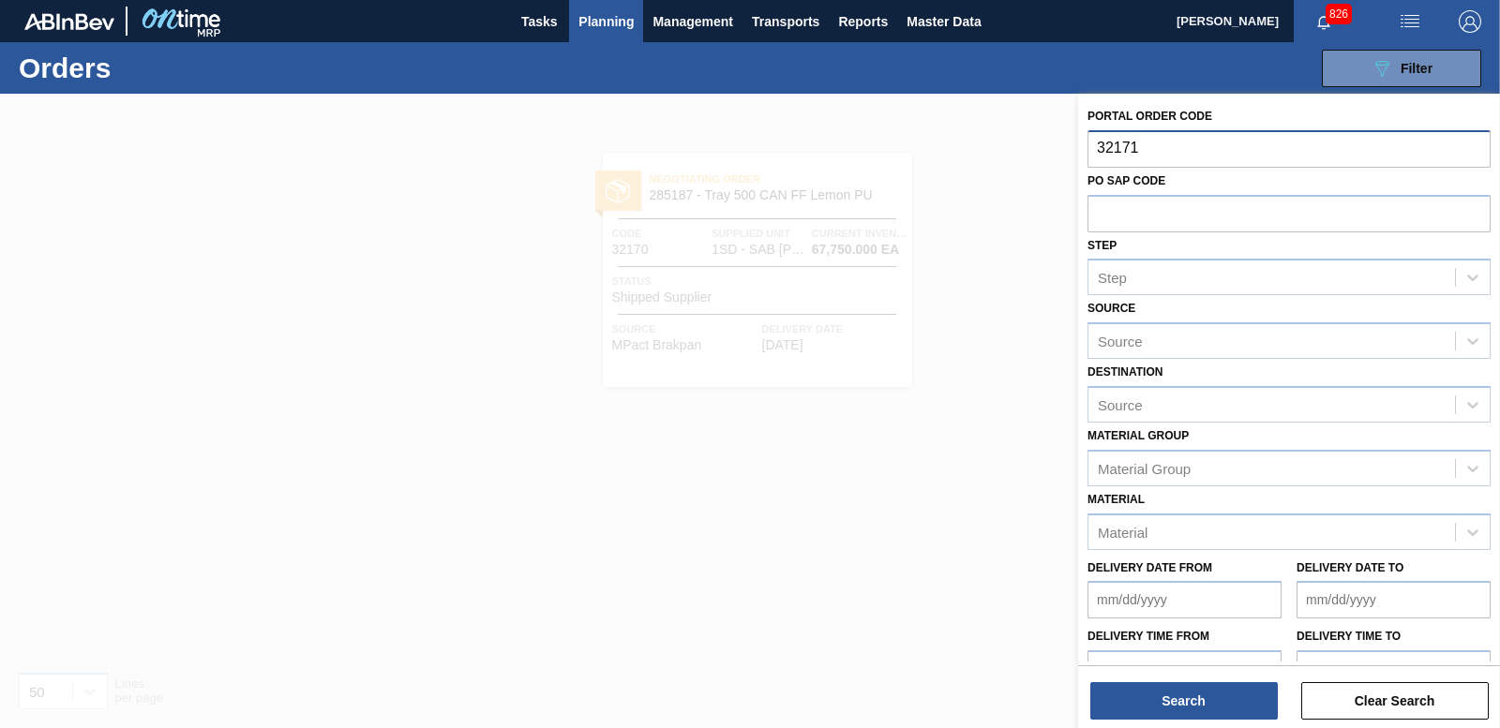
type input "32171"
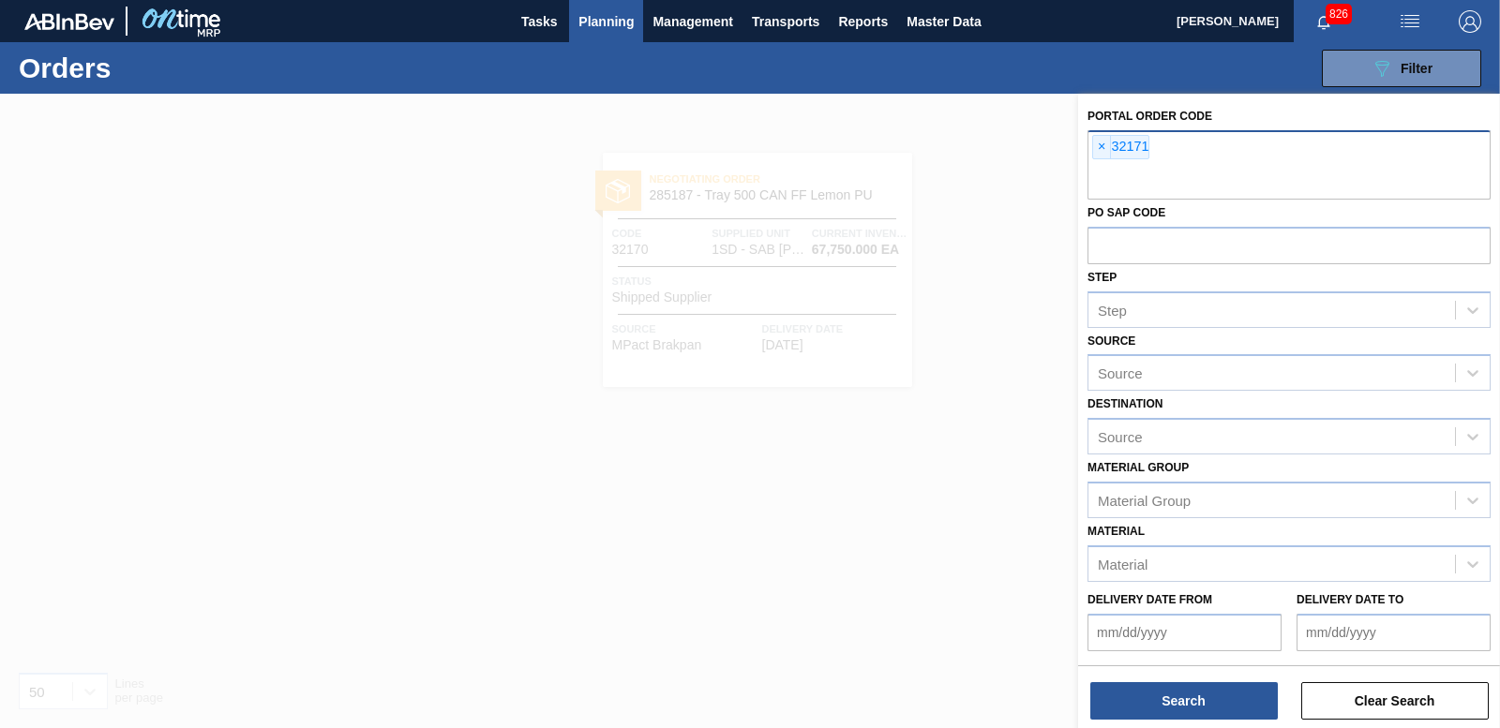
click at [935, 622] on div at bounding box center [750, 458] width 1500 height 728
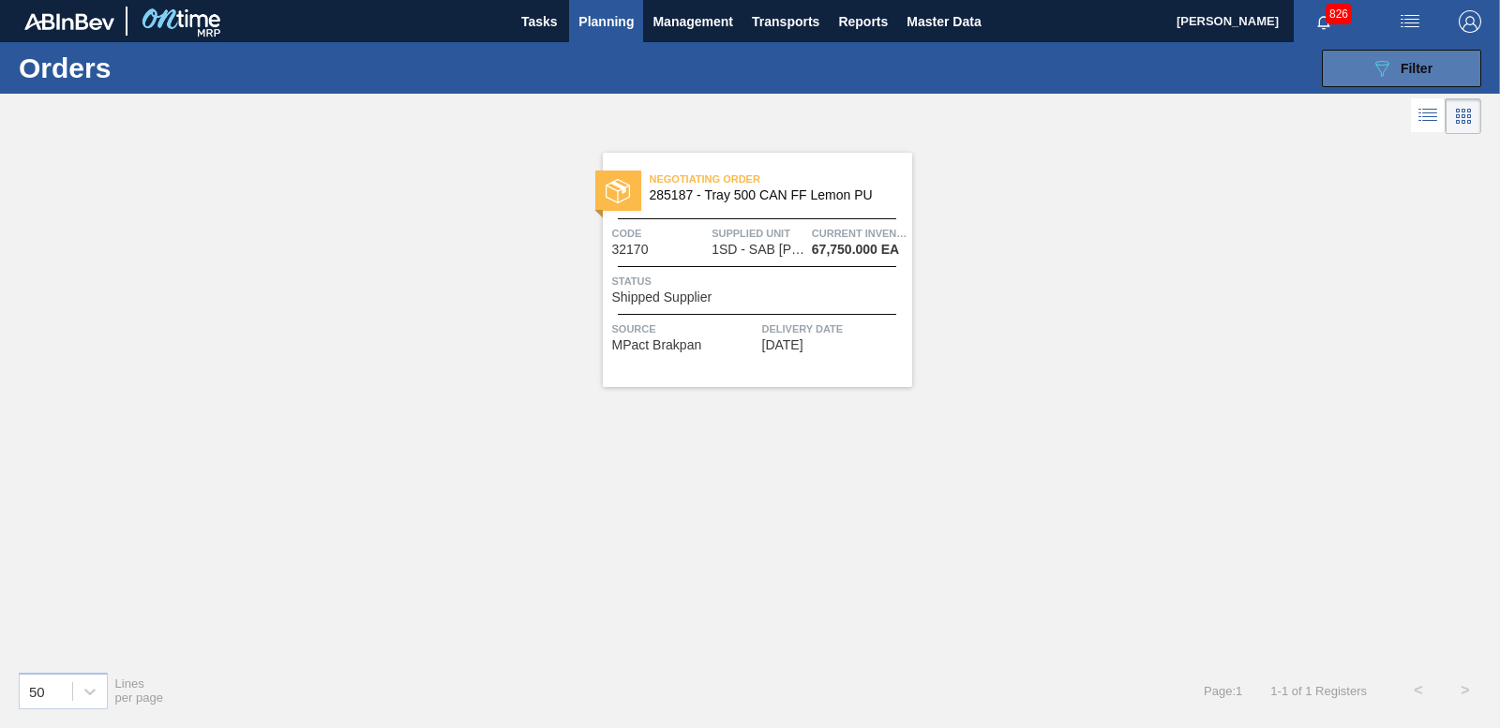
click at [1395, 55] on button "089F7B8B-B2A5-4AFE-B5C0-19BA573D28AC Filter" at bounding box center [1401, 68] width 159 height 37
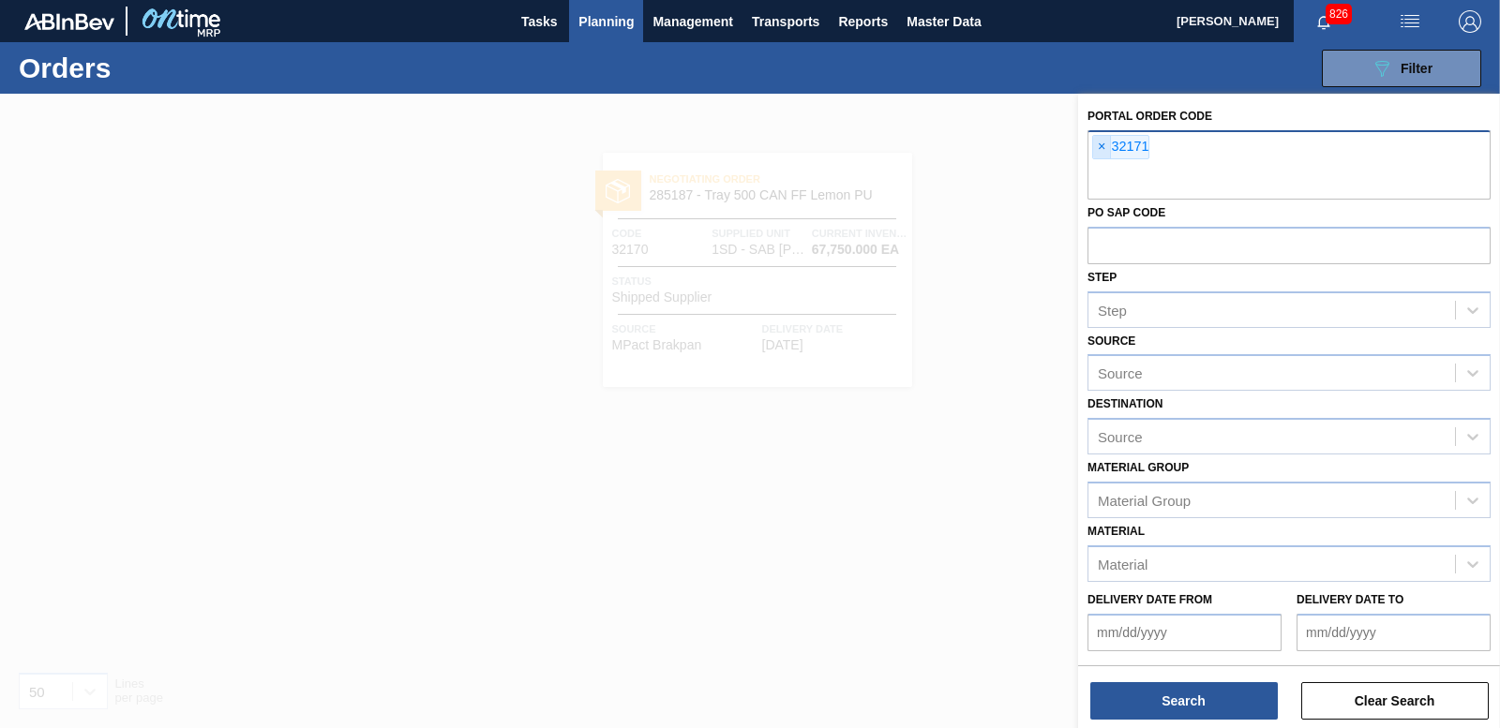
click at [1101, 149] on span "×" at bounding box center [1102, 147] width 18 height 22
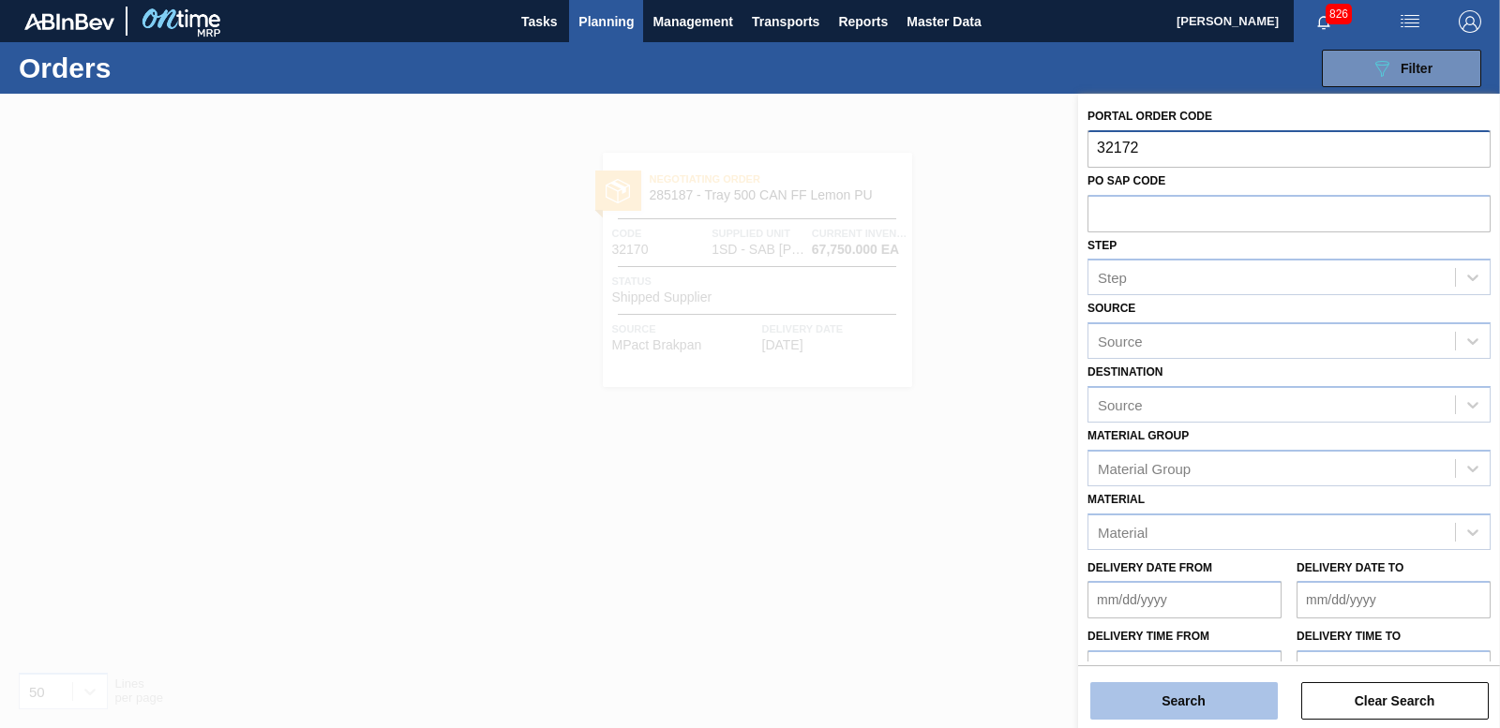
type input "32172"
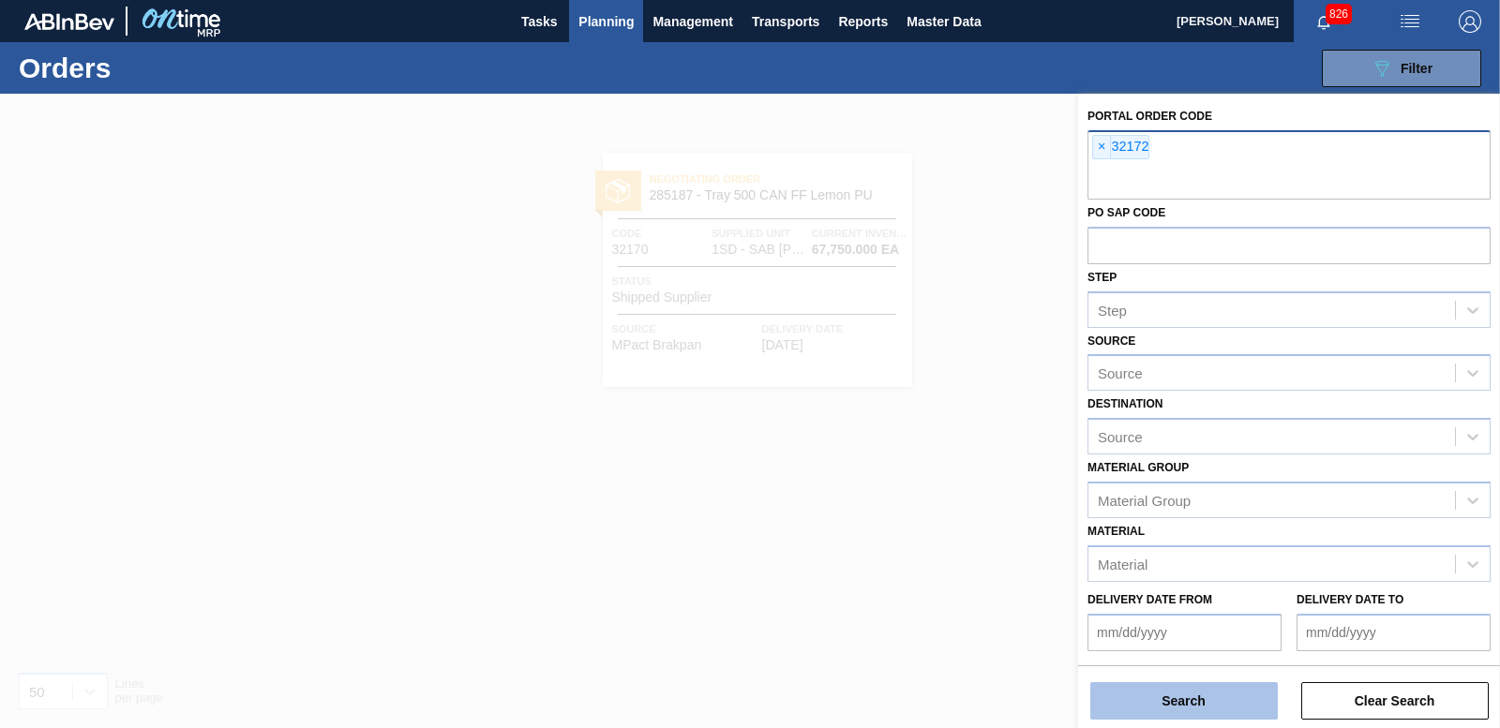
click at [1207, 694] on button "Search" at bounding box center [1183, 700] width 187 height 37
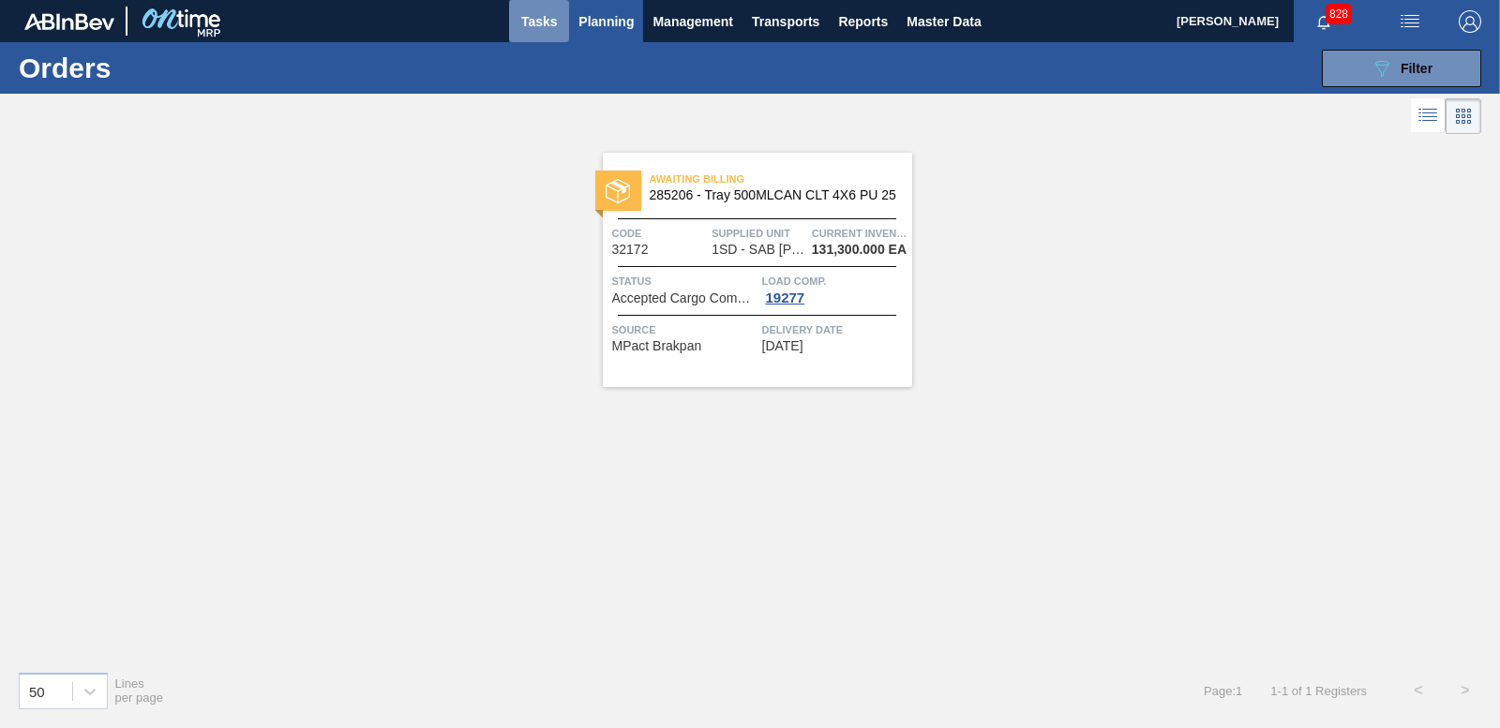
click at [546, 17] on span "Tasks" at bounding box center [538, 21] width 41 height 22
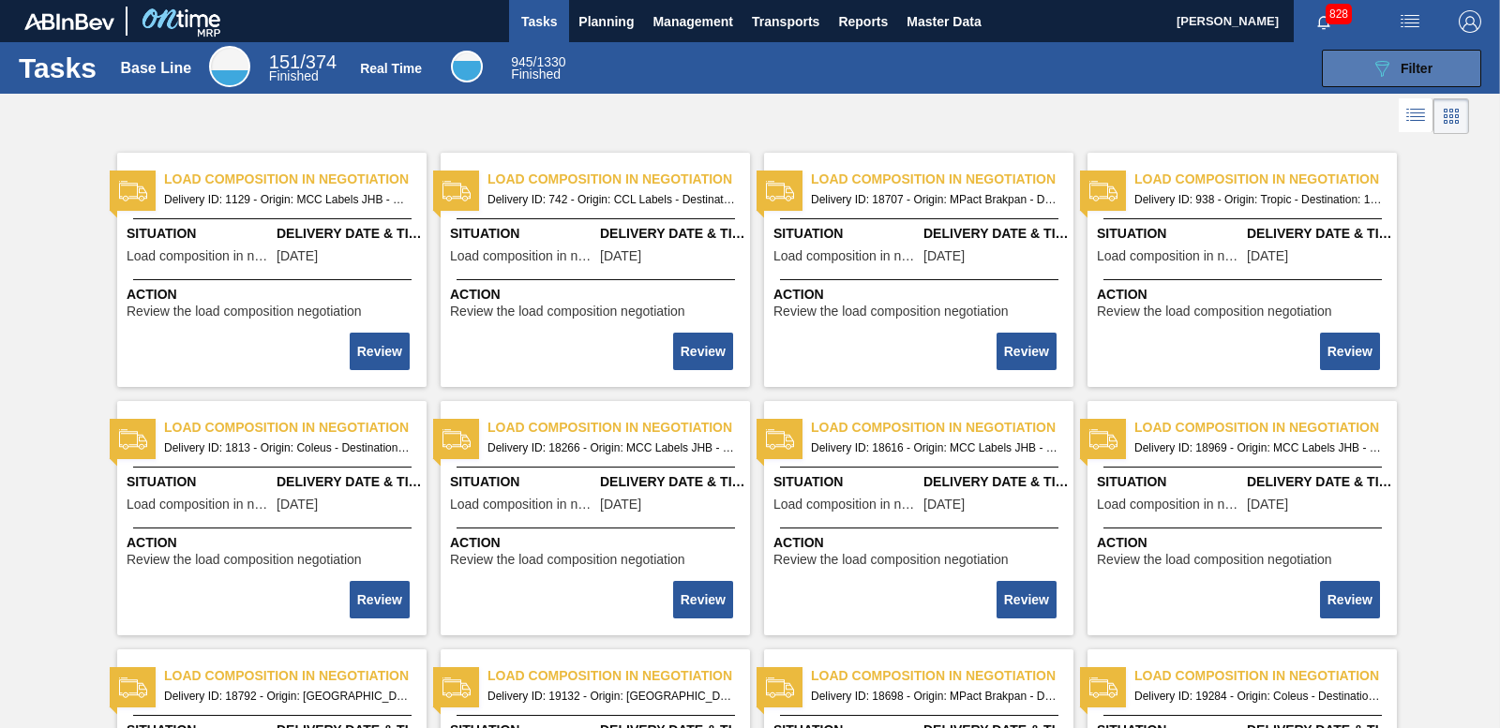
click at [1370, 59] on icon "089F7B8B-B2A5-4AFE-B5C0-19BA573D28AC" at bounding box center [1381, 68] width 22 height 22
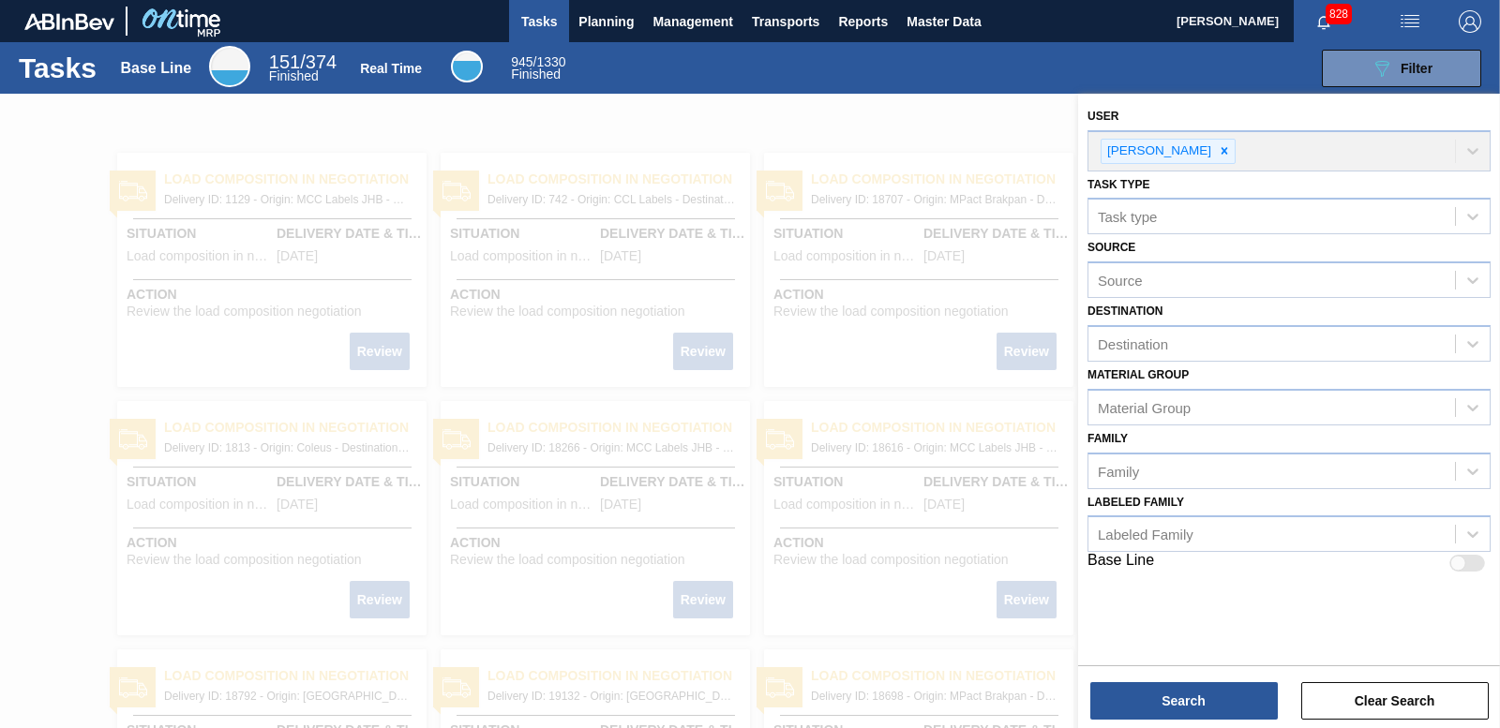
click at [662, 118] on div at bounding box center [750, 458] width 1500 height 728
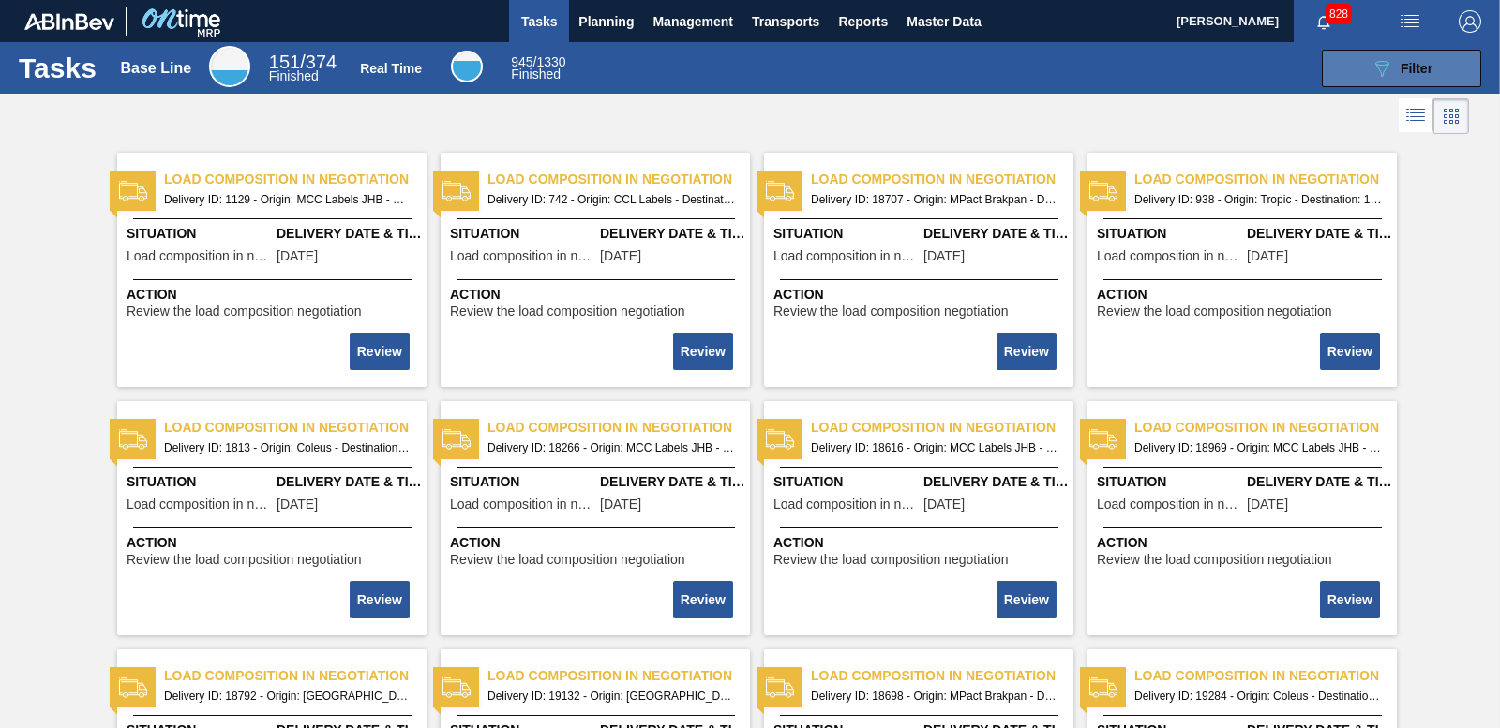
click at [1418, 81] on button "089F7B8B-B2A5-4AFE-B5C0-19BA573D28AC Filter" at bounding box center [1401, 68] width 159 height 37
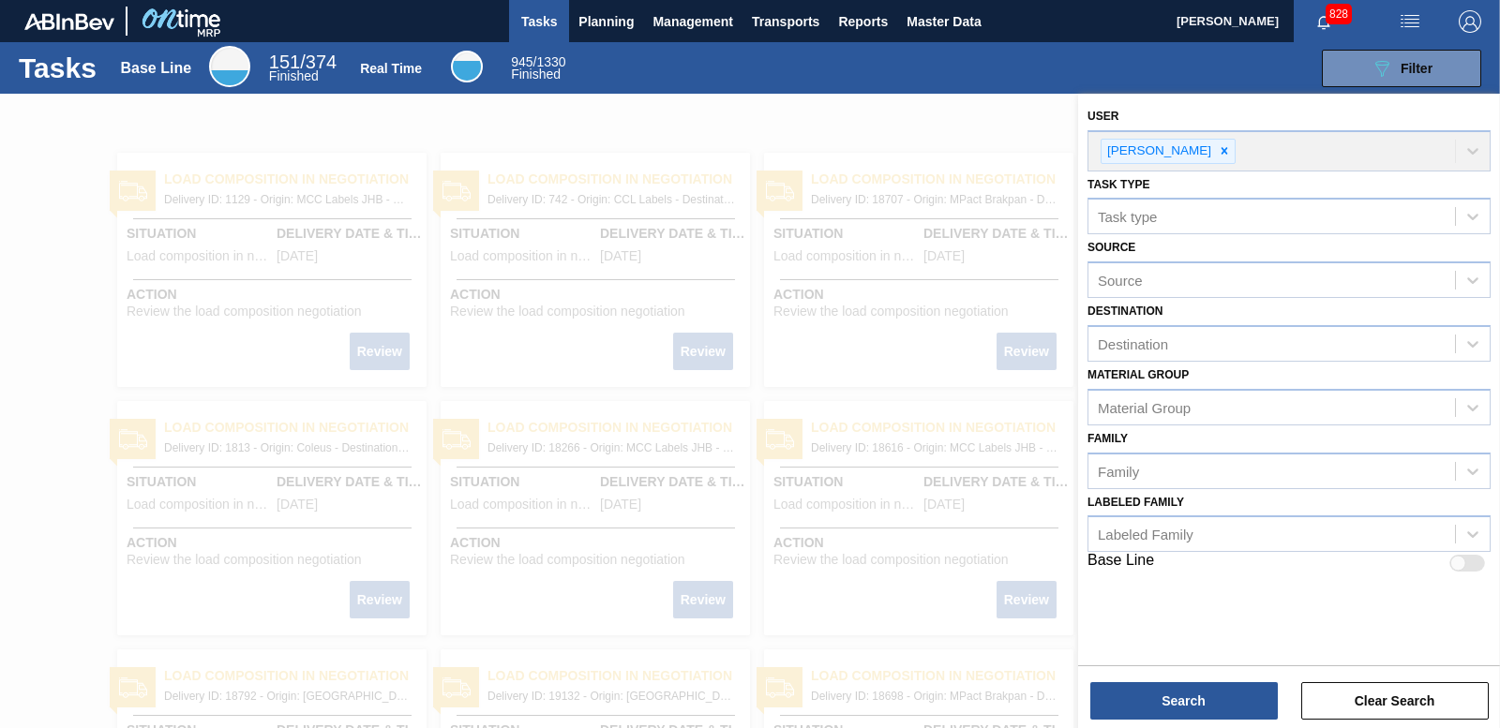
drag, startPoint x: 640, startPoint y: 74, endPoint x: 594, endPoint y: 24, distance: 67.7
click at [639, 75] on div "089F7B8B-B2A5-4AFE-B5C0-19BA573D28AC Filter" at bounding box center [1035, 68] width 910 height 37
click at [594, 22] on span "Planning" at bounding box center [605, 21] width 55 height 22
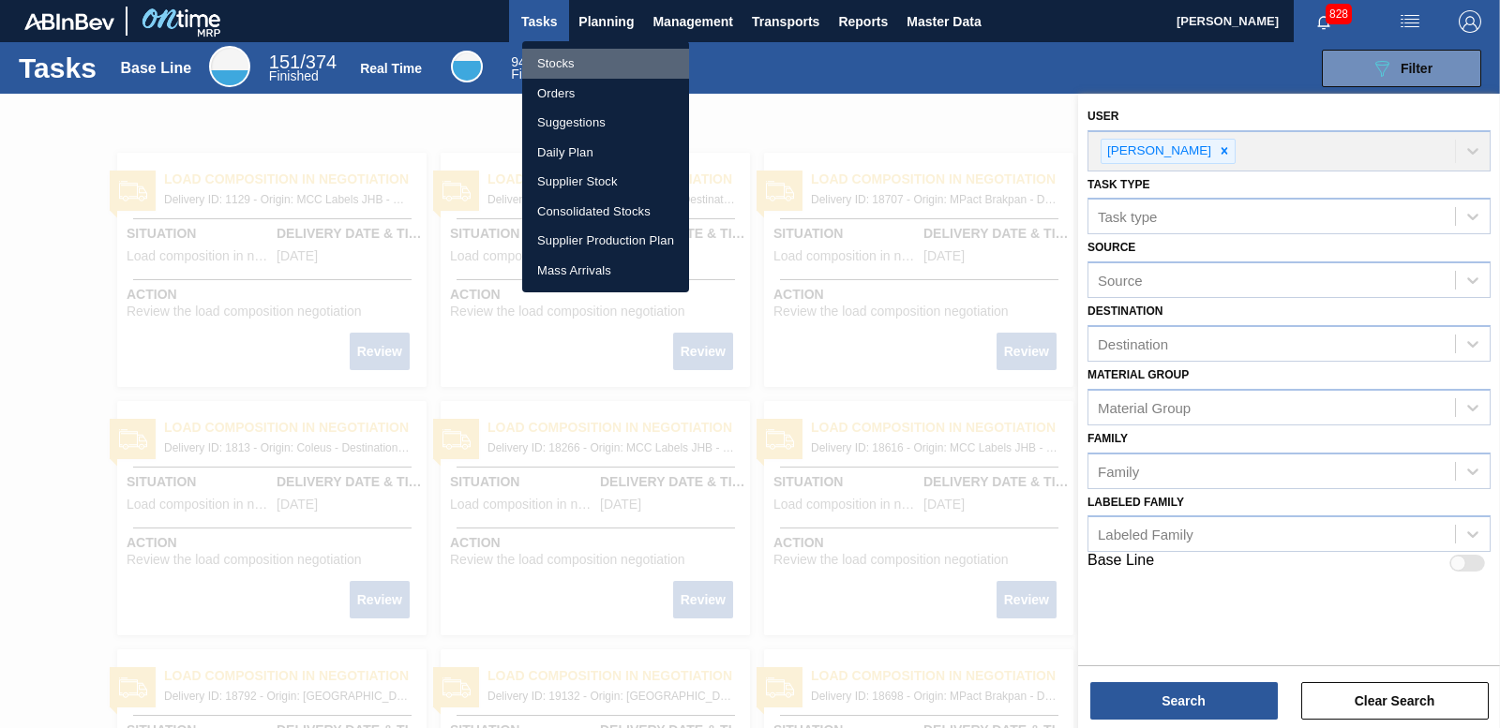
click at [559, 56] on li "Stocks" at bounding box center [605, 64] width 167 height 30
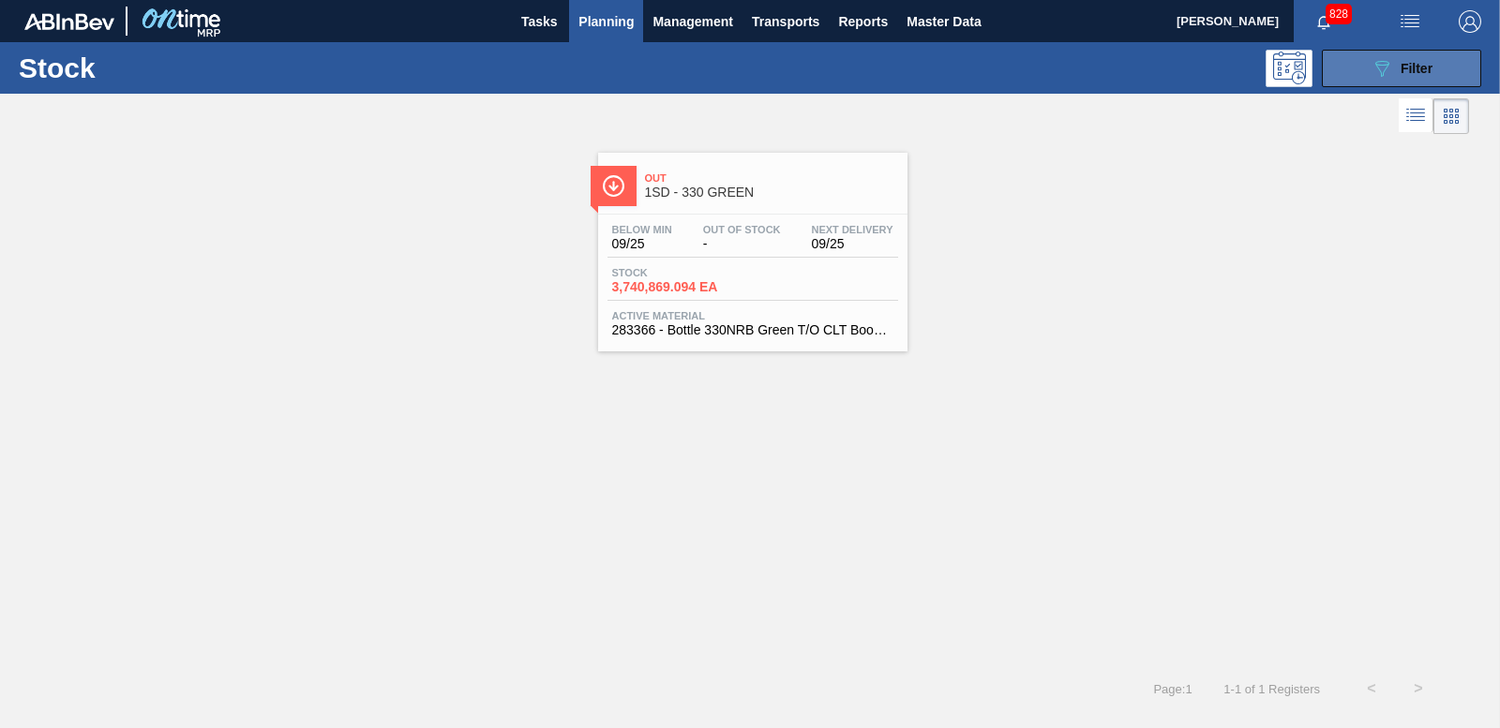
click at [1396, 61] on div "089F7B8B-B2A5-4AFE-B5C0-19BA573D28AC Filter" at bounding box center [1401, 68] width 62 height 22
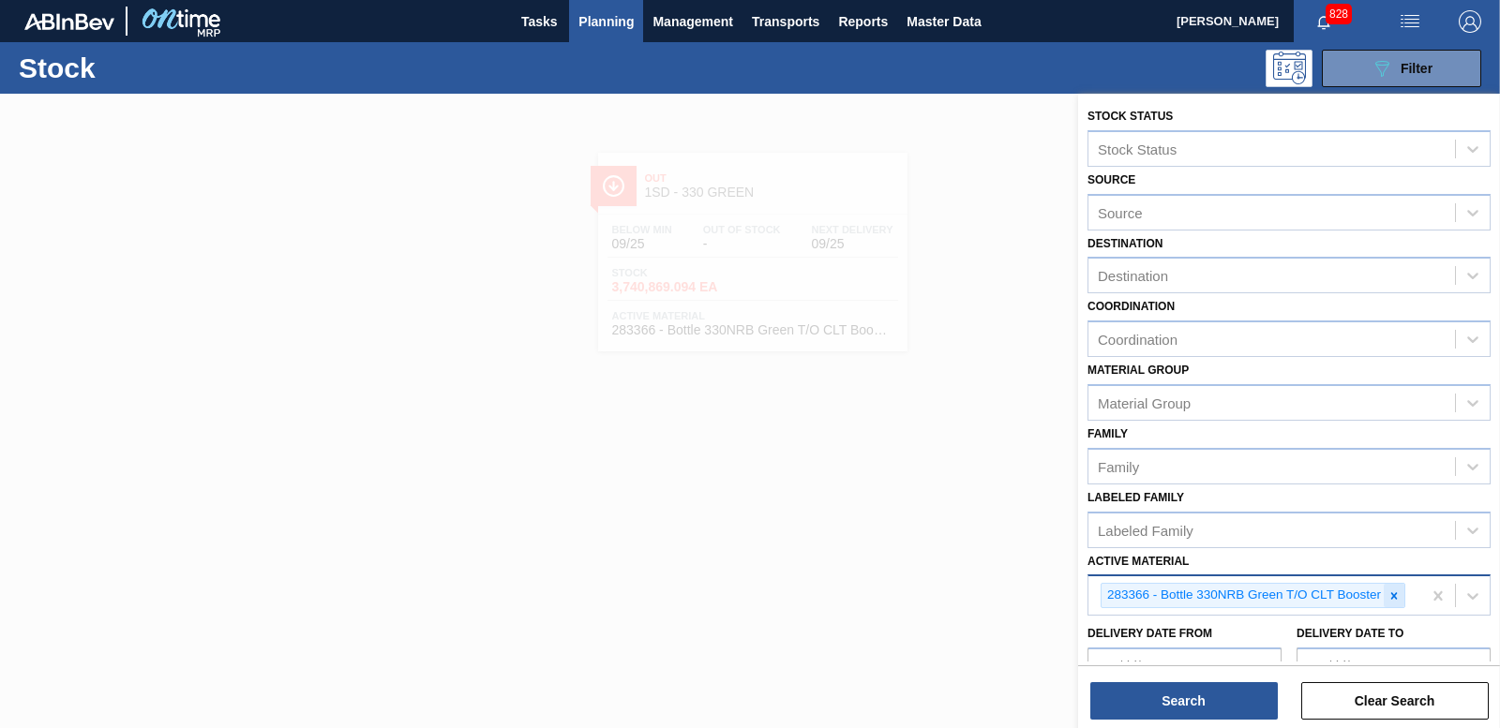
click at [1392, 590] on icon at bounding box center [1393, 596] width 13 height 13
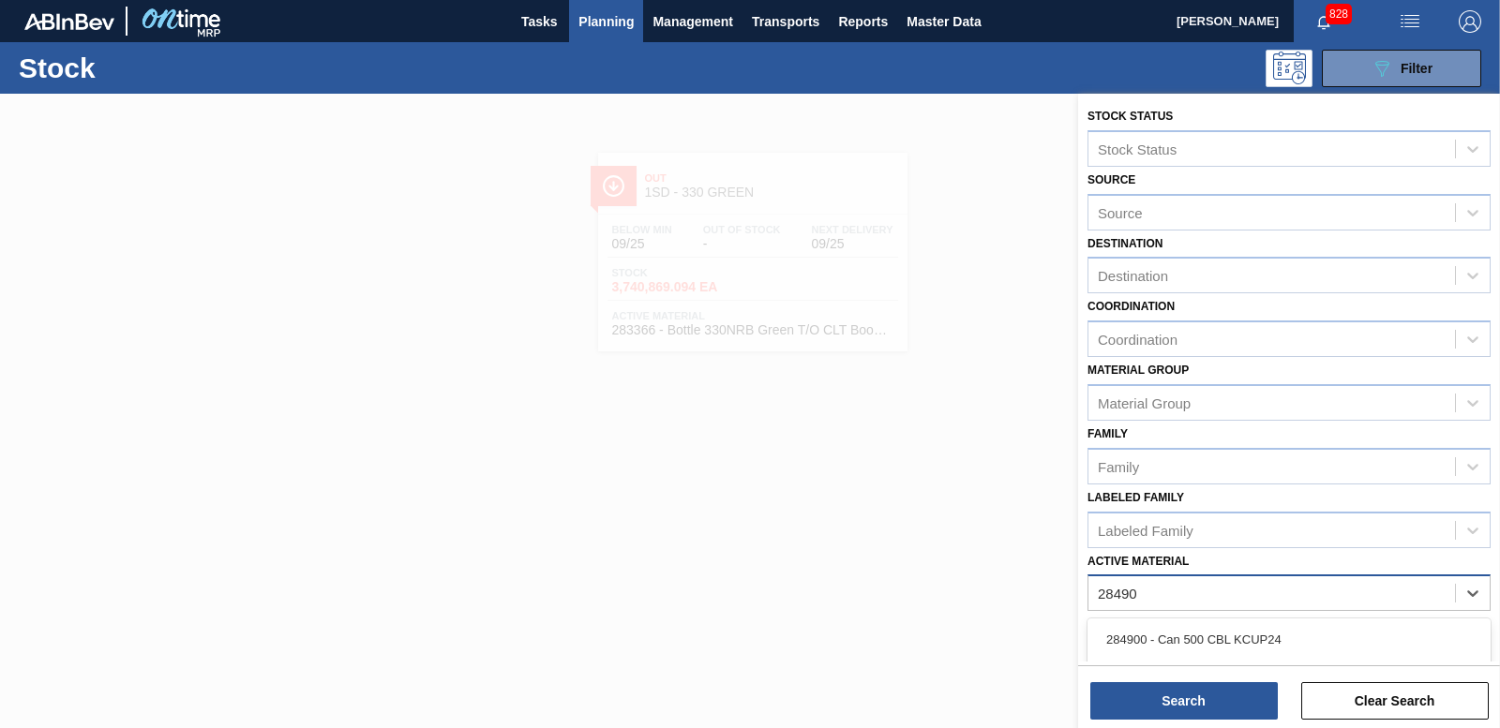
type Material "284909"
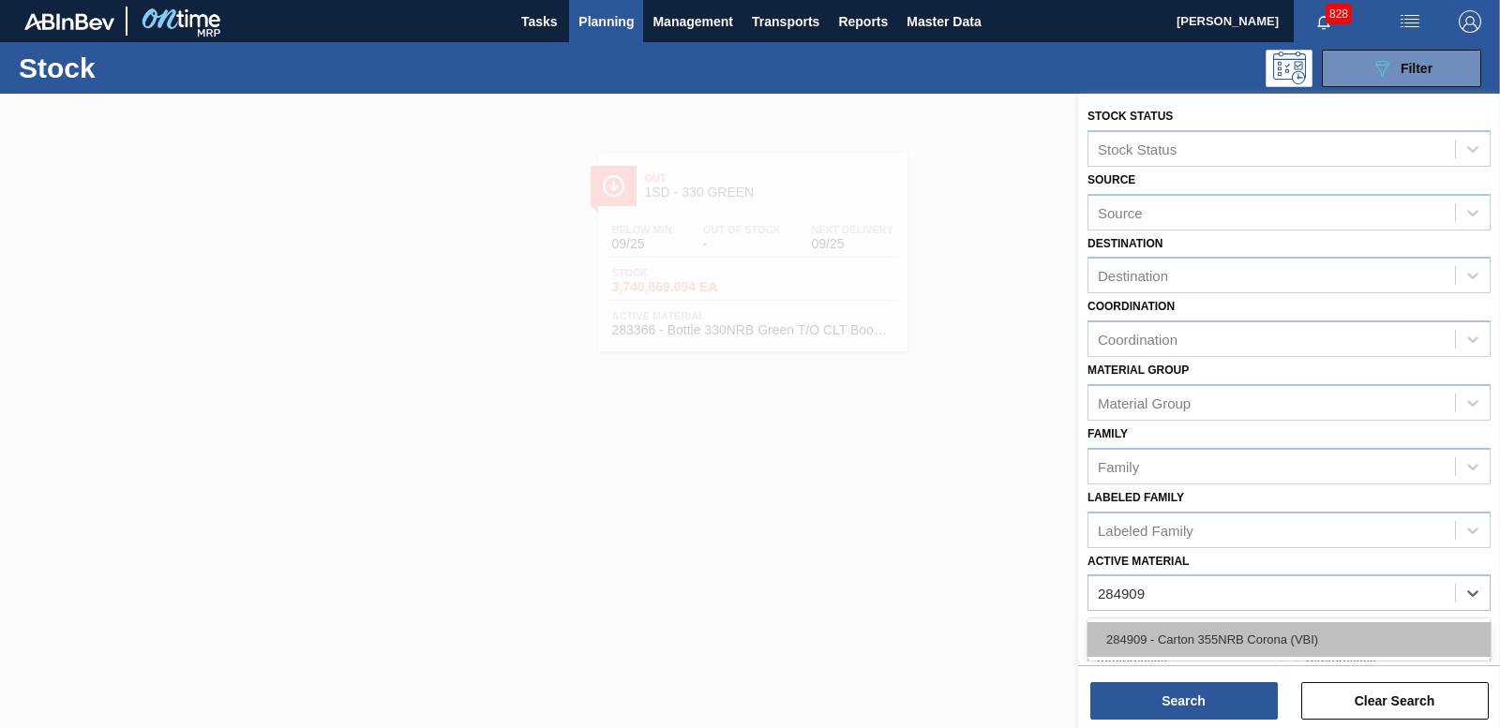
click at [1125, 651] on div "284909 - Carton 355NRB Corona (VBI)" at bounding box center [1288, 639] width 403 height 35
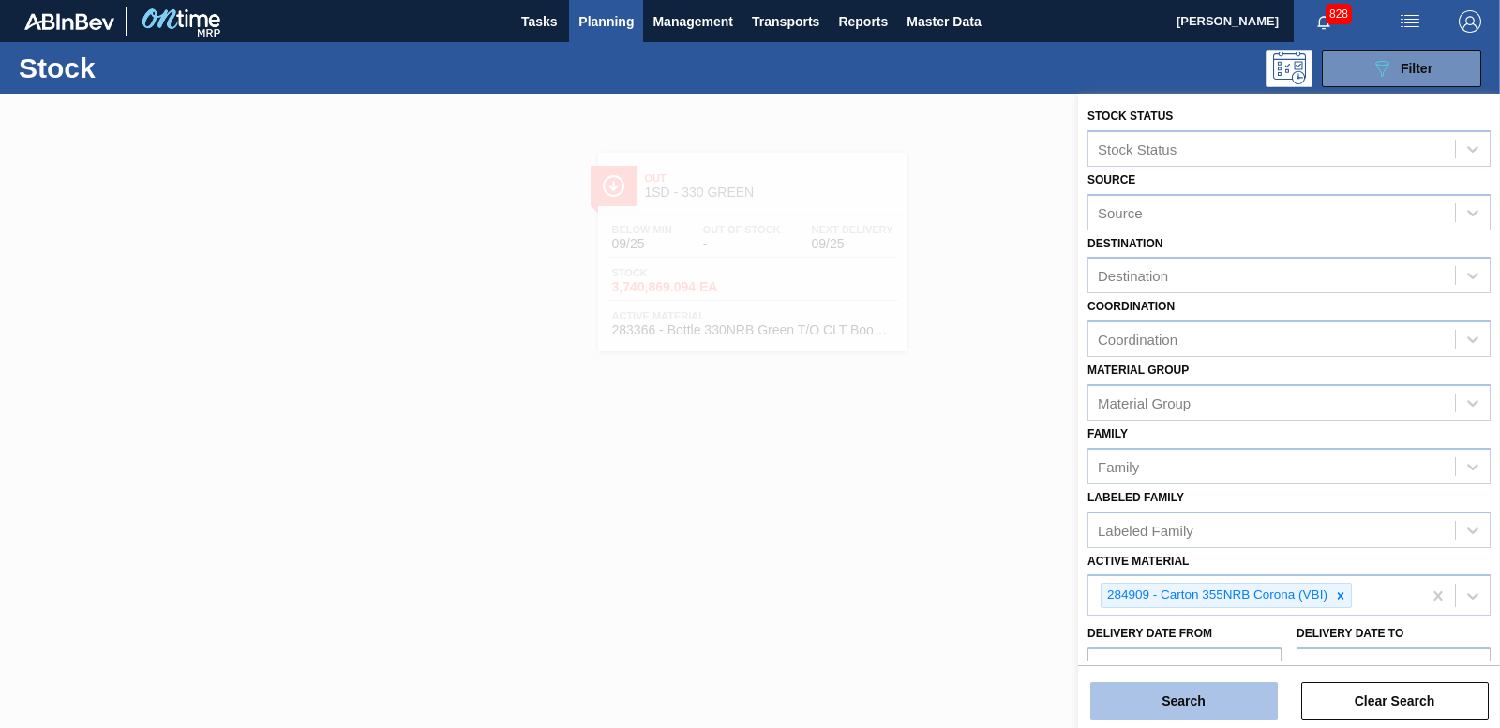
click at [1213, 701] on button "Search" at bounding box center [1183, 700] width 187 height 37
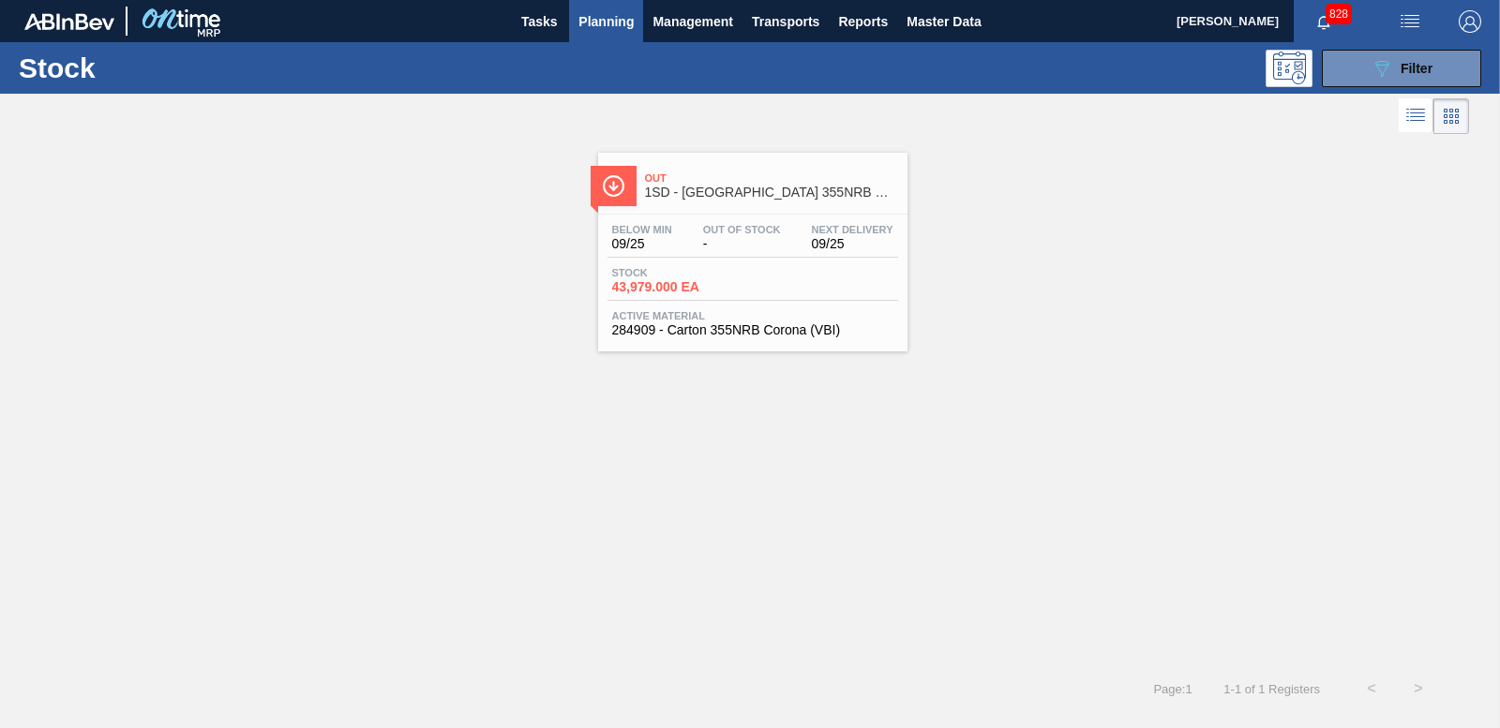
click at [696, 283] on span "43,979.000 EA" at bounding box center [677, 287] width 131 height 14
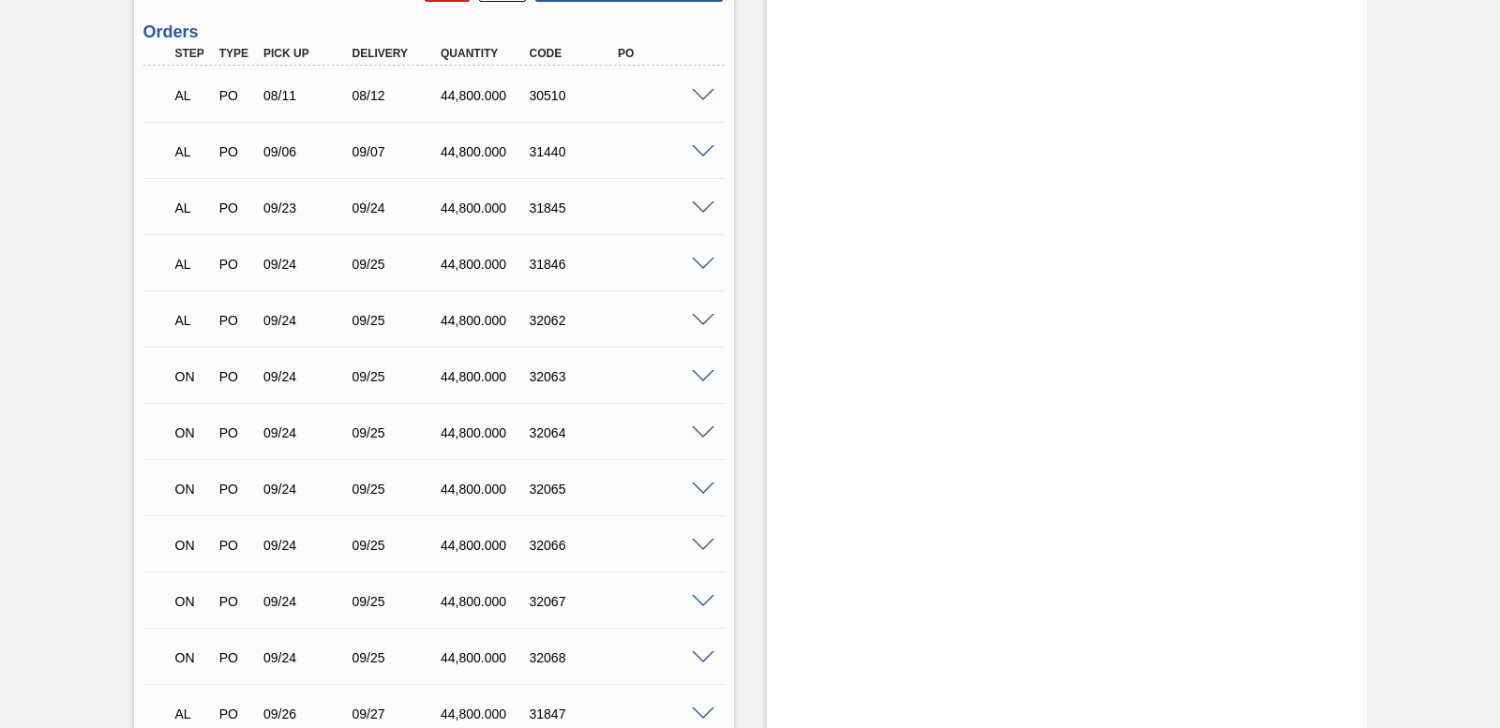
scroll to position [3072, 0]
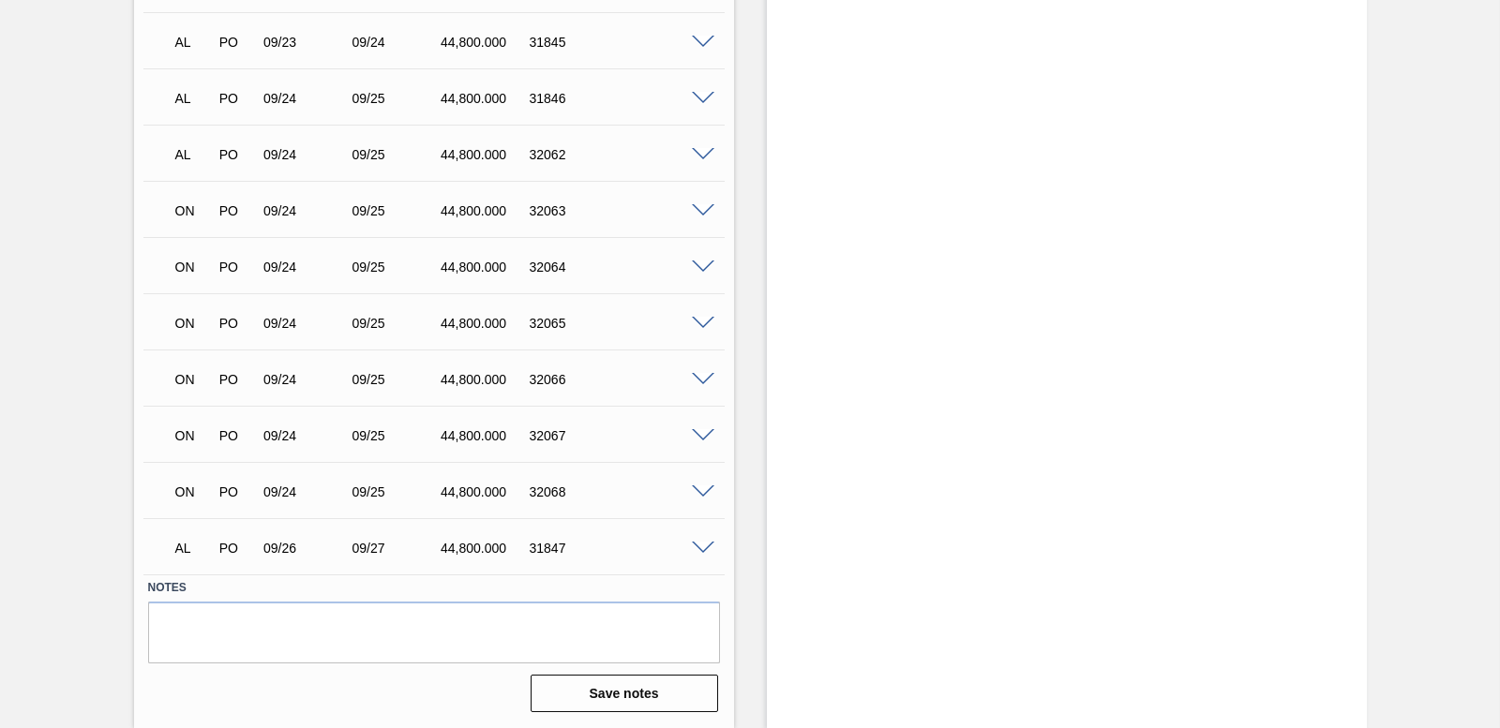
click at [693, 154] on span at bounding box center [703, 155] width 22 height 14
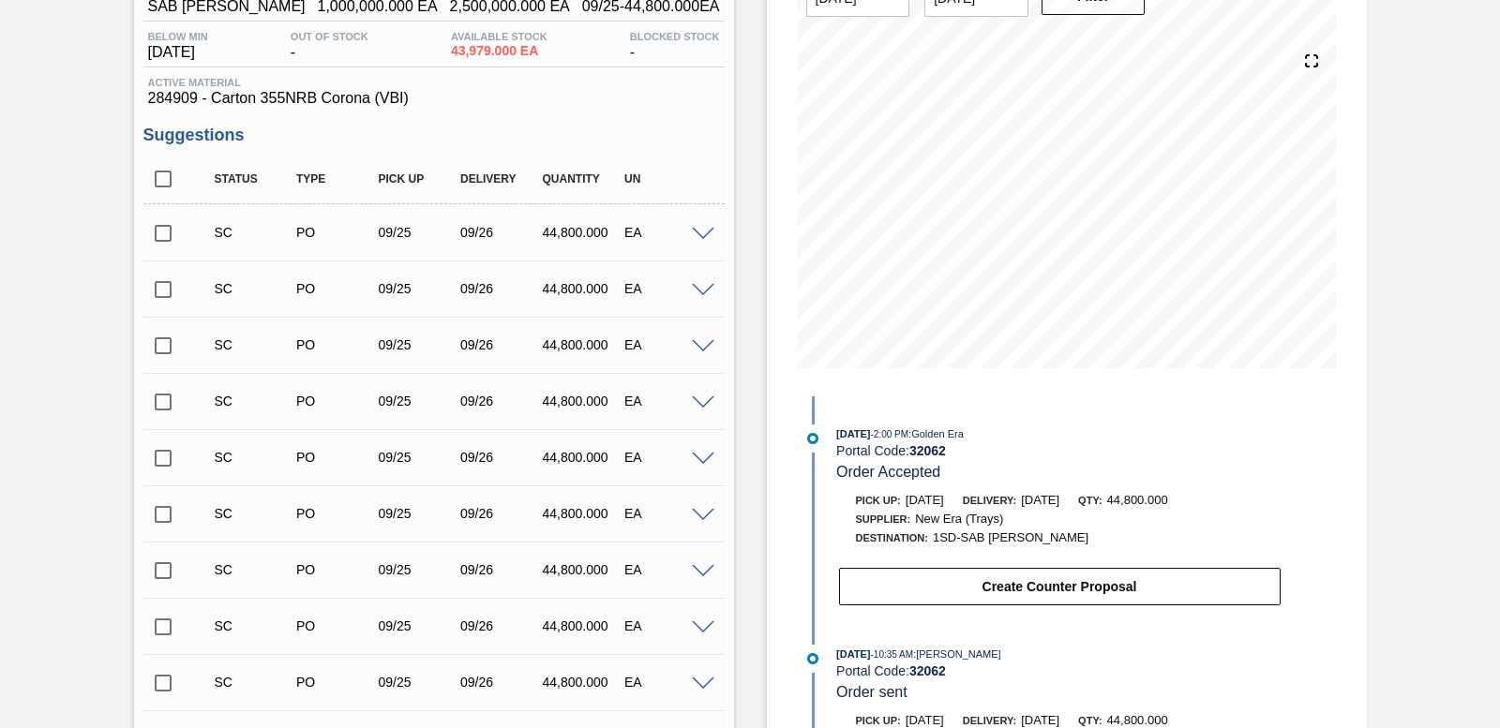
scroll to position [260, 0]
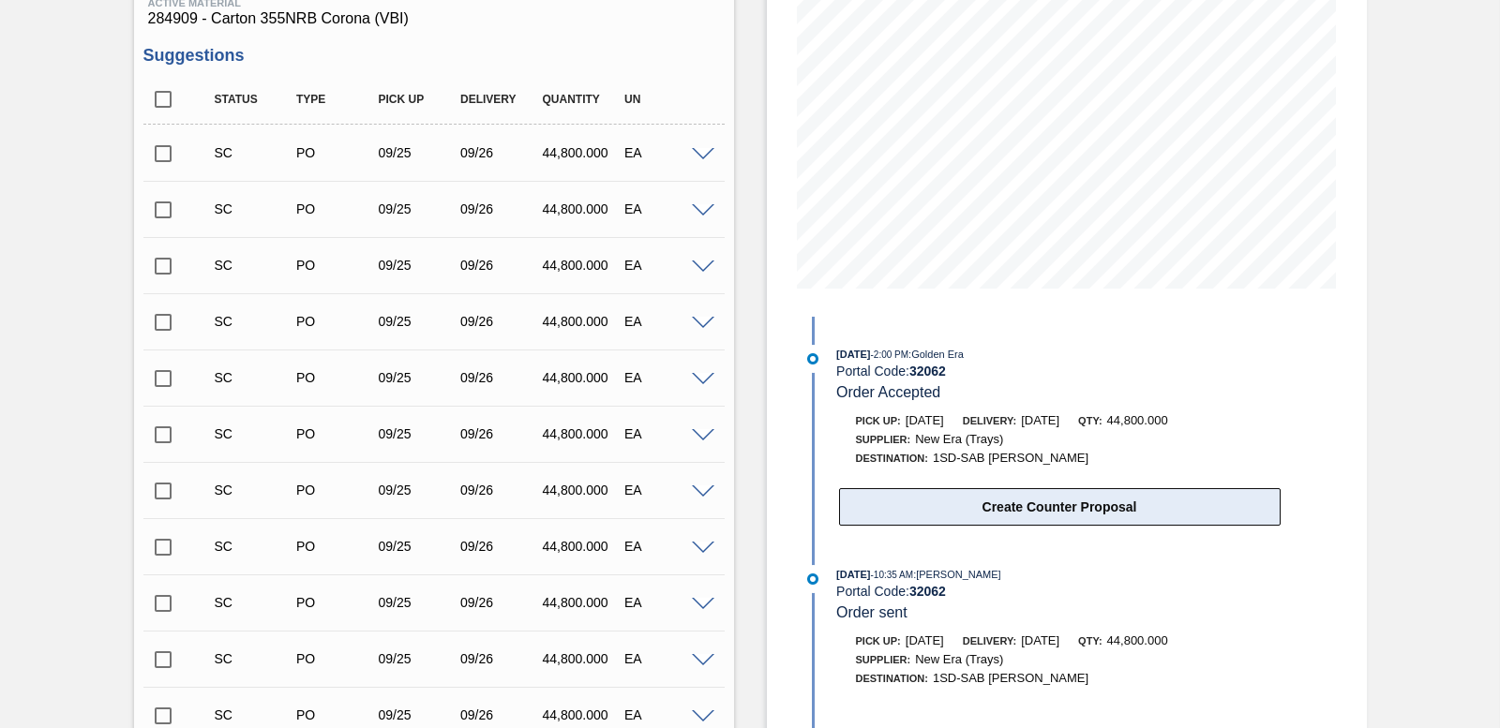
click at [1036, 499] on button "Create Counter Proposal" at bounding box center [1060, 506] width 442 height 37
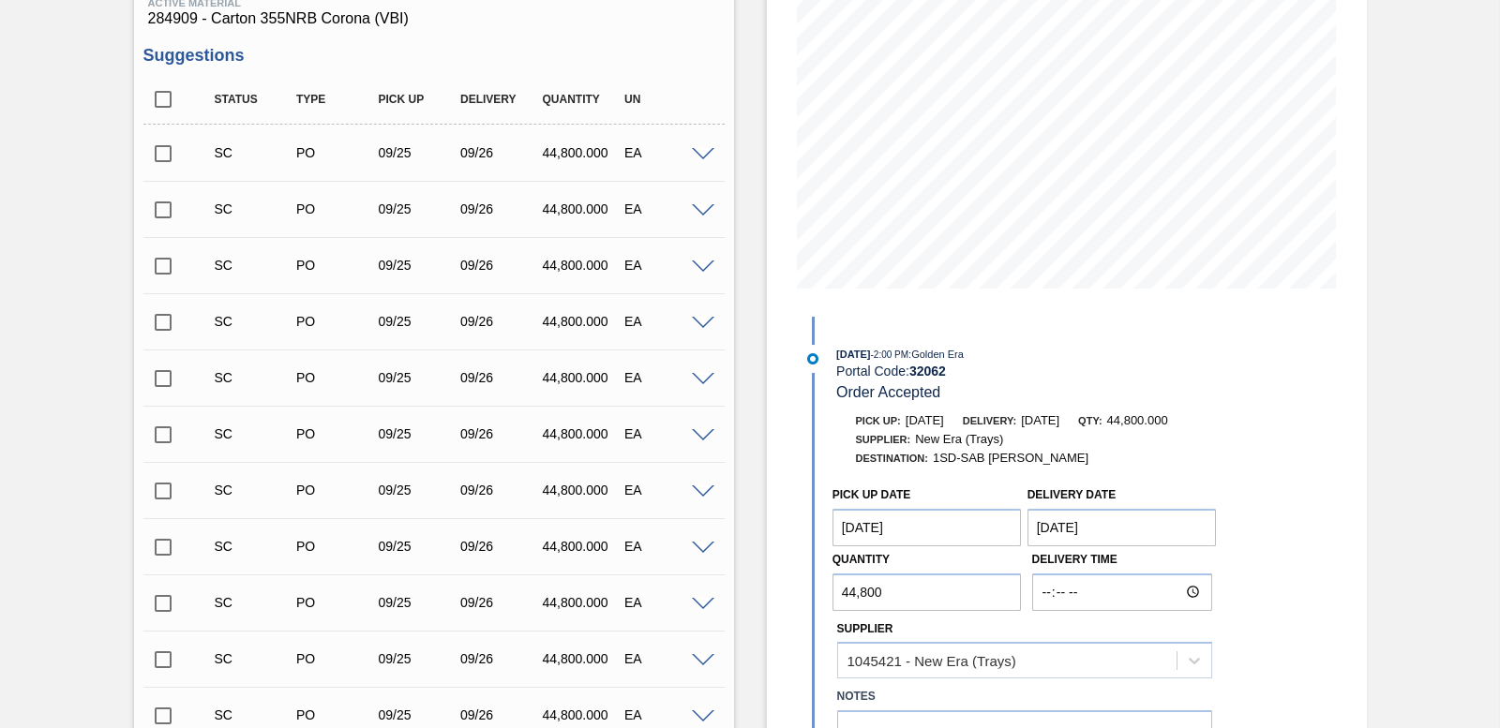
scroll to position [353, 0]
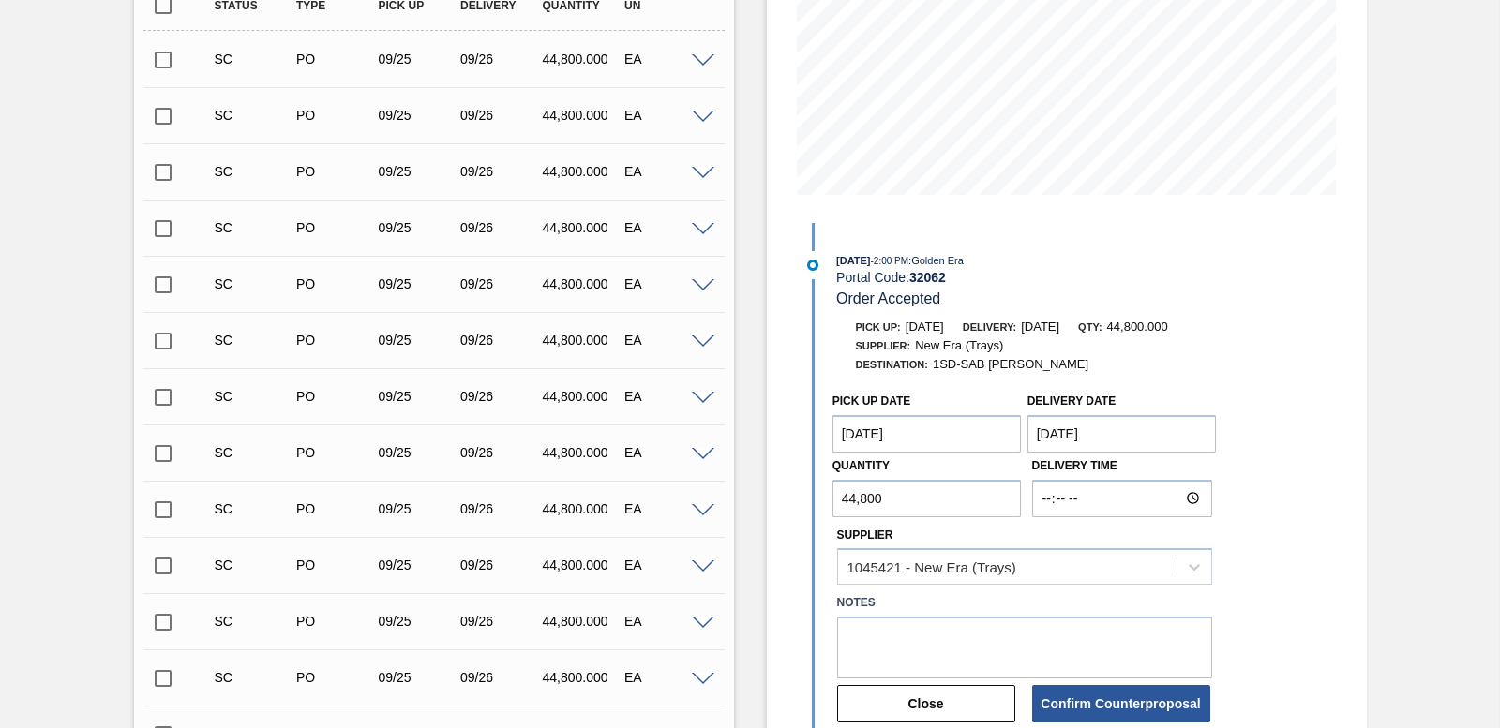
click at [983, 440] on Date "[DATE]" at bounding box center [926, 433] width 189 height 37
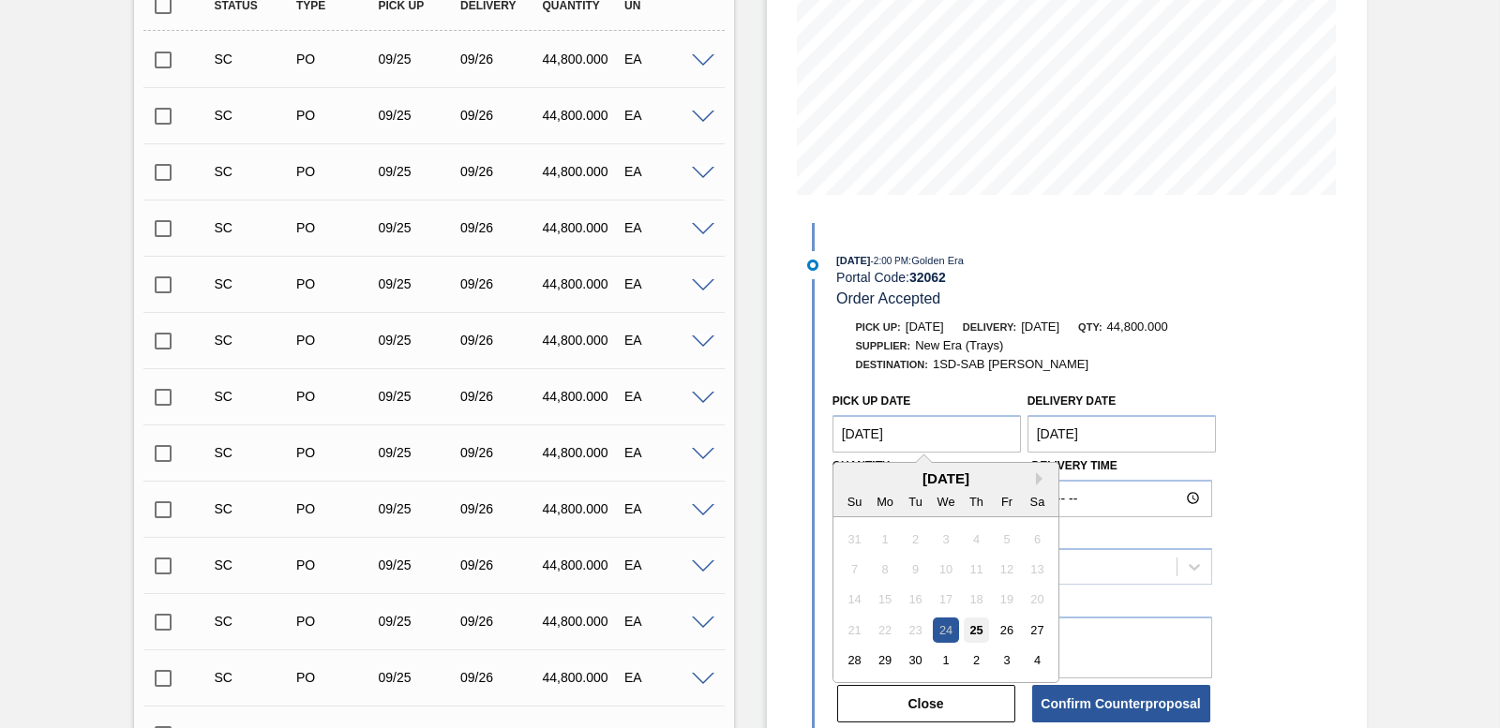
click at [974, 627] on div "25" at bounding box center [976, 630] width 25 height 25
type Date "[DATE]"
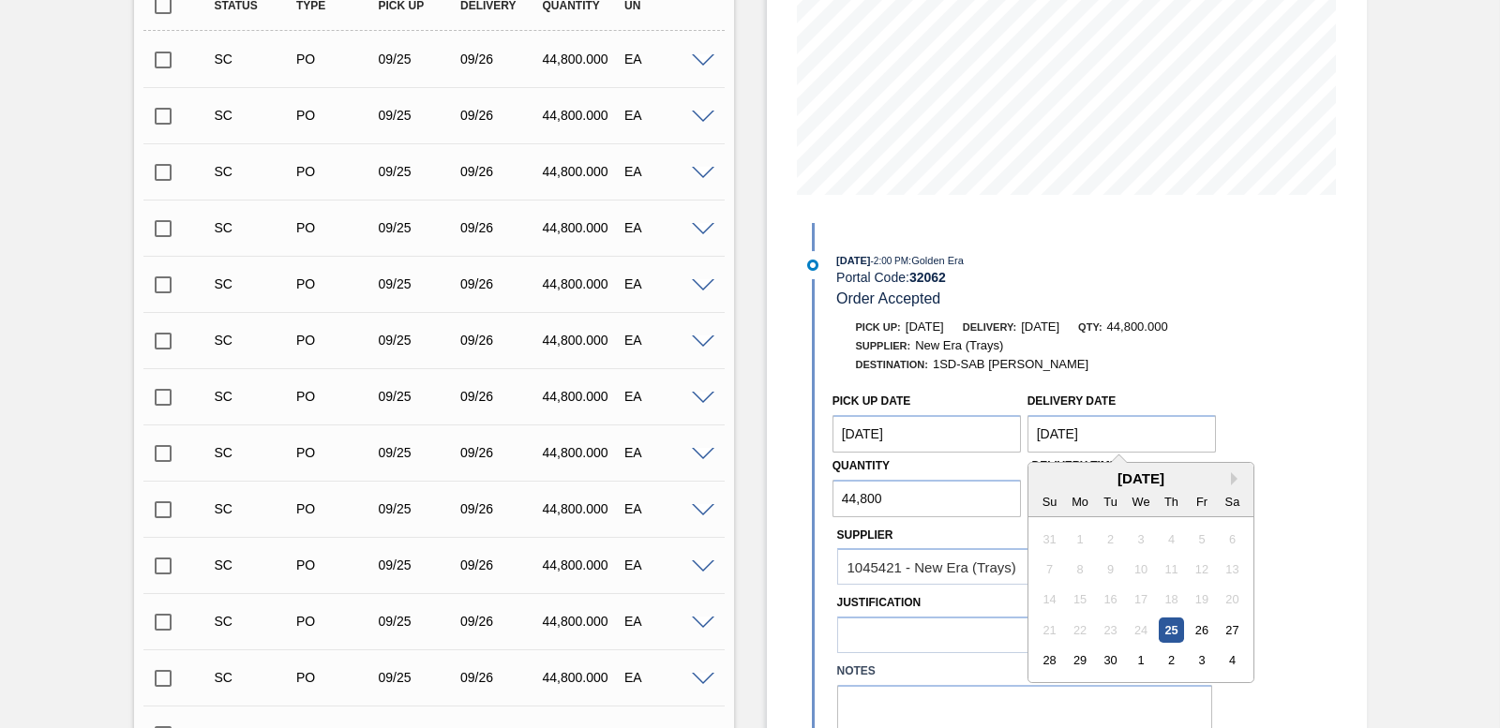
click at [1112, 430] on Date "[DATE]" at bounding box center [1121, 433] width 189 height 37
click at [1208, 633] on div "26" at bounding box center [1201, 630] width 25 height 25
type Date "[DATE]"
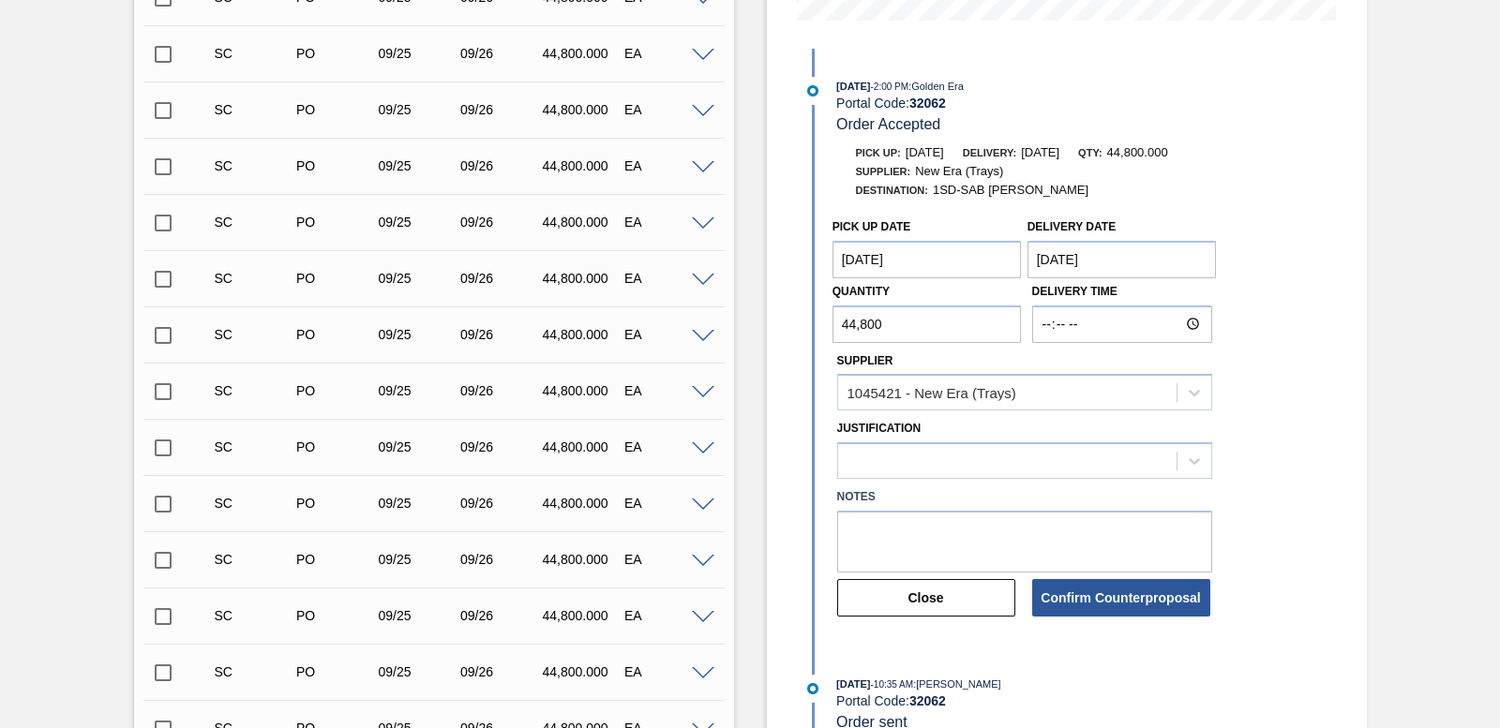
scroll to position [541, 0]
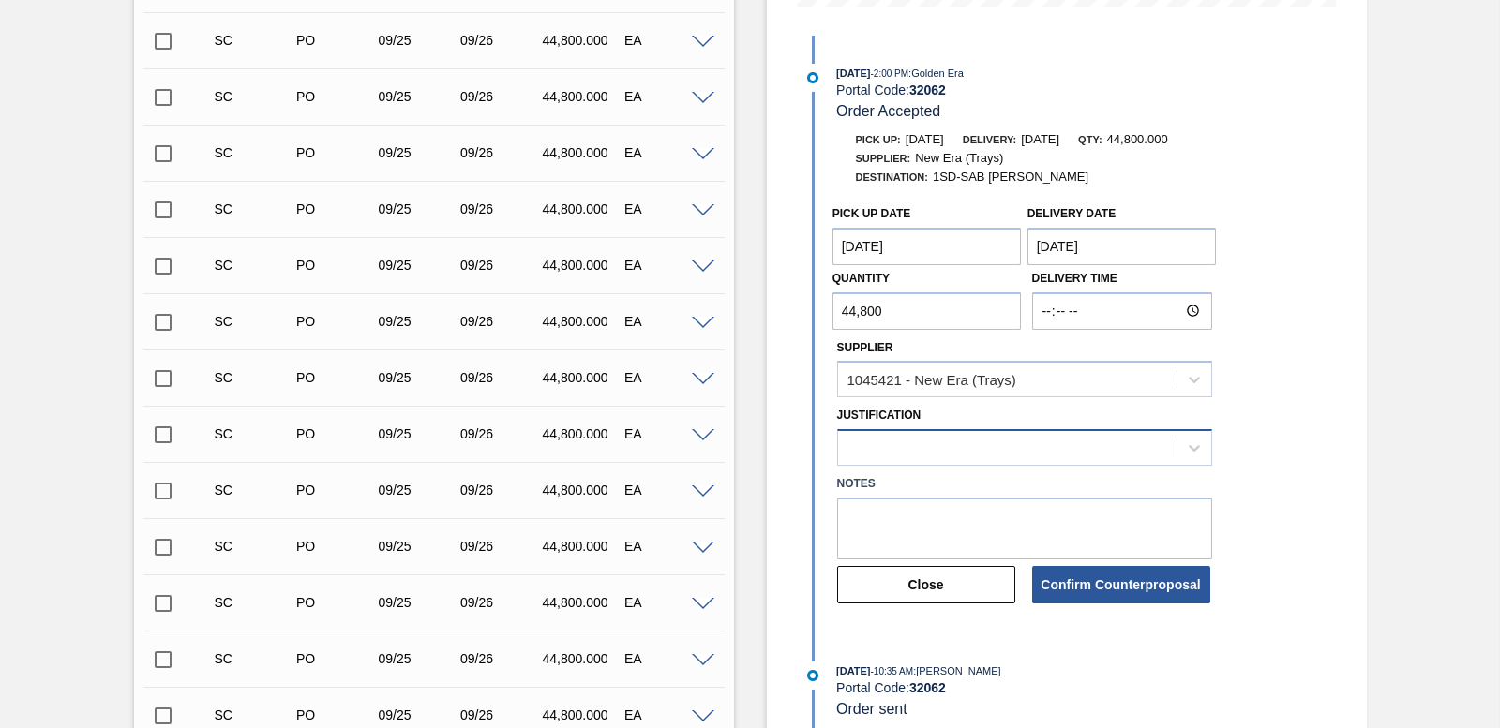
click at [1152, 456] on div at bounding box center [1024, 447] width 375 height 37
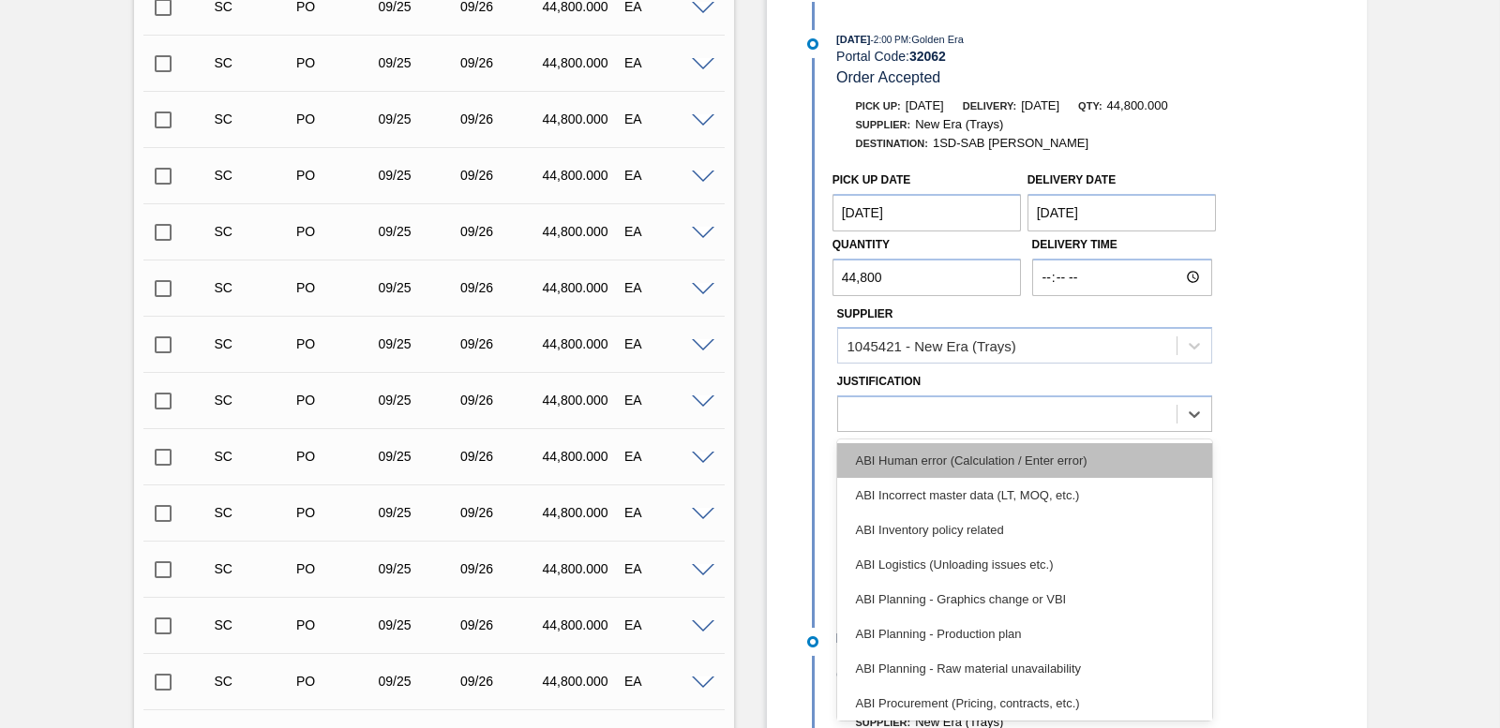
click at [1111, 477] on div "ABI Human error (Calculation / Enter error)" at bounding box center [1024, 460] width 375 height 35
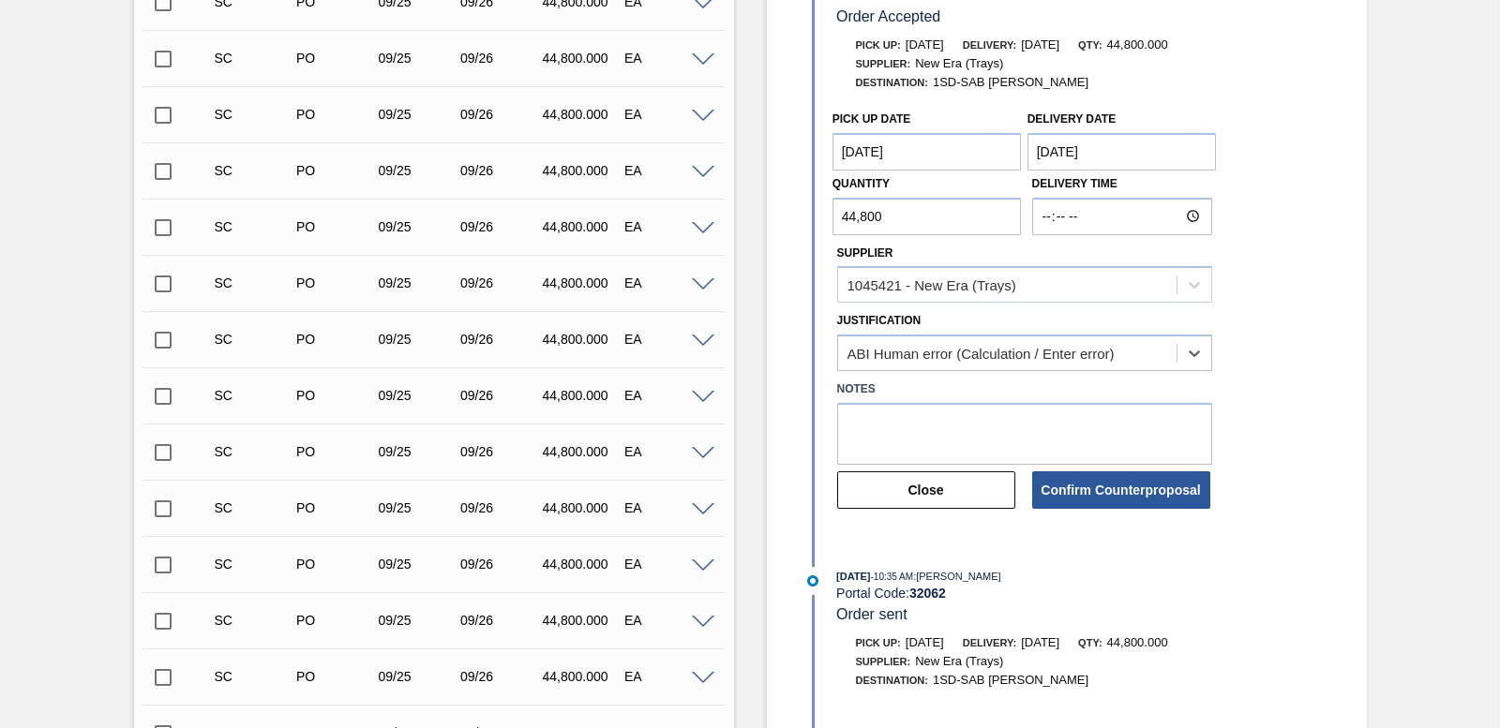
scroll to position [668, 0]
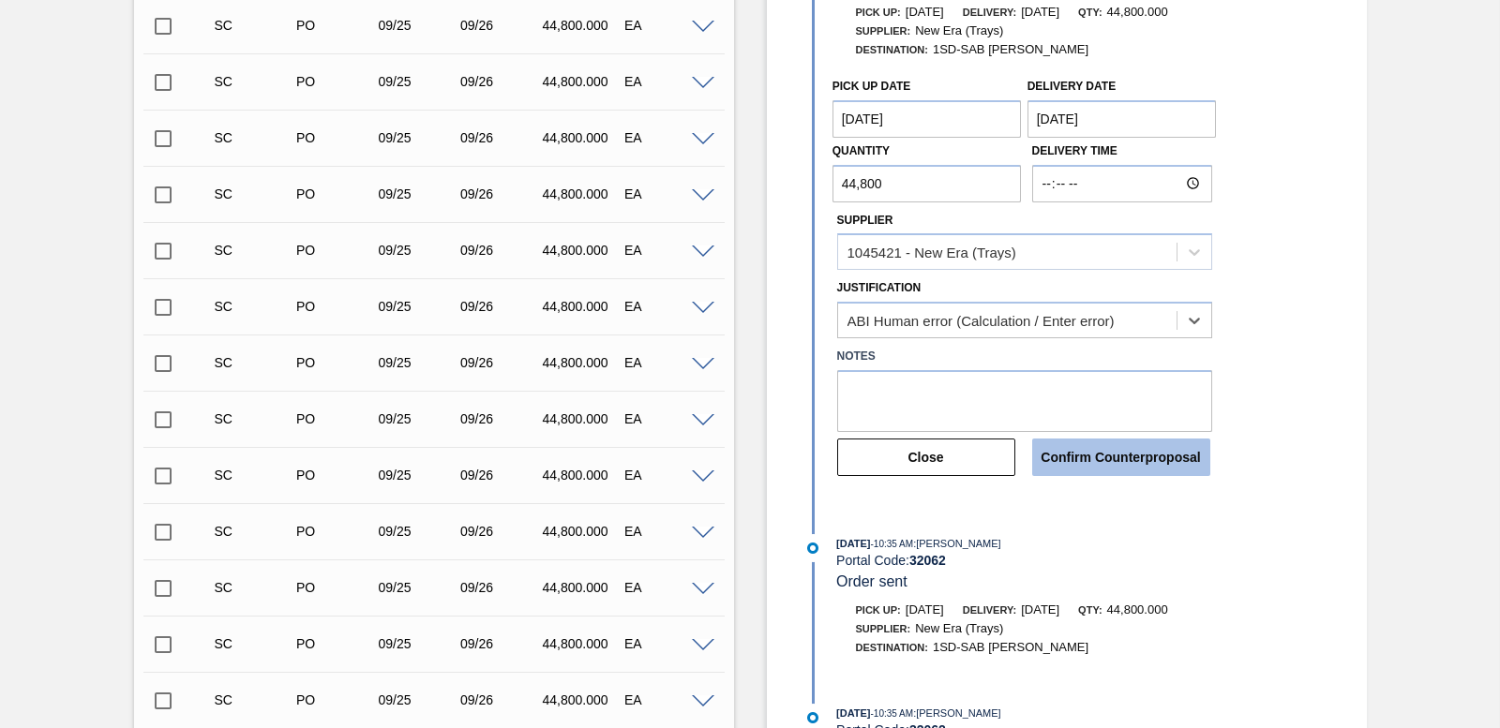
click at [1132, 469] on button "Confirm Counterproposal" at bounding box center [1121, 457] width 178 height 37
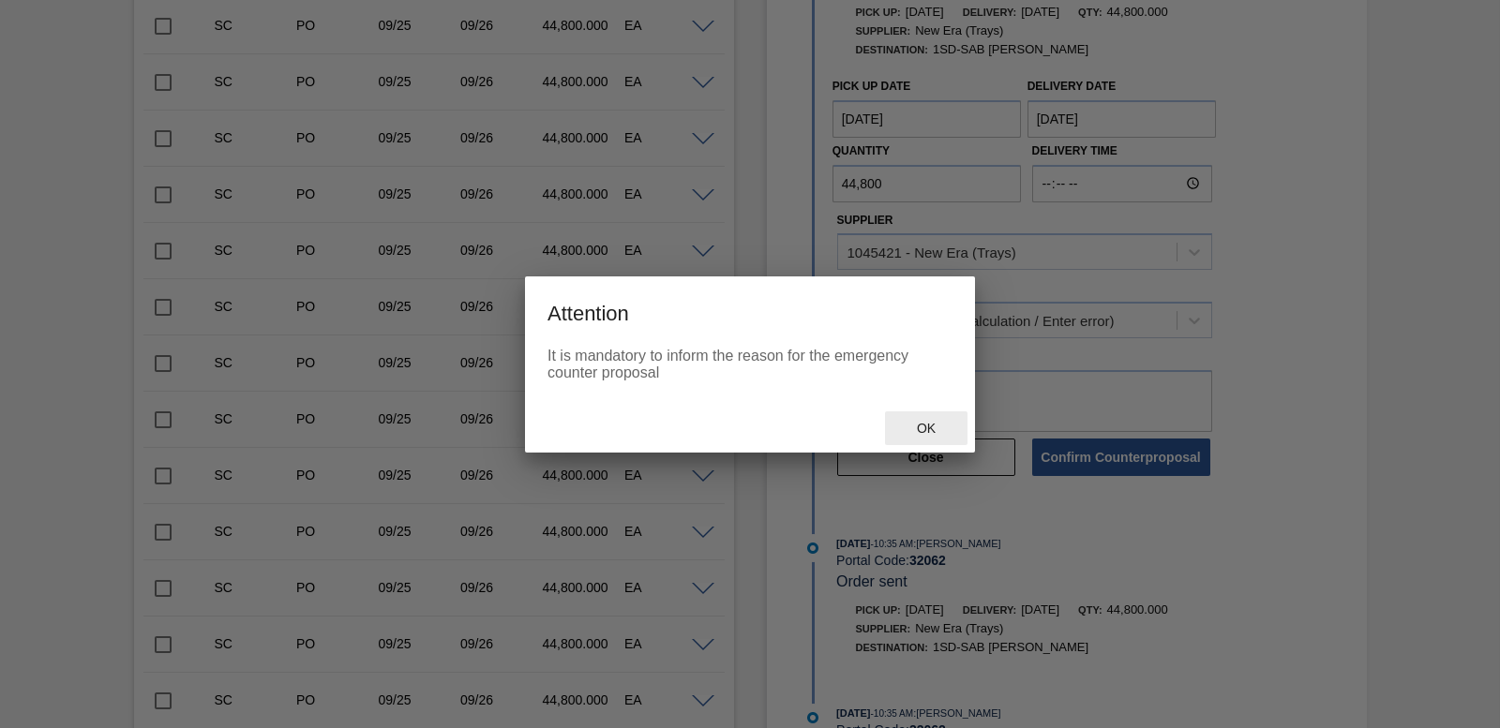
click at [905, 431] on span "Ok" at bounding box center [926, 428] width 49 height 15
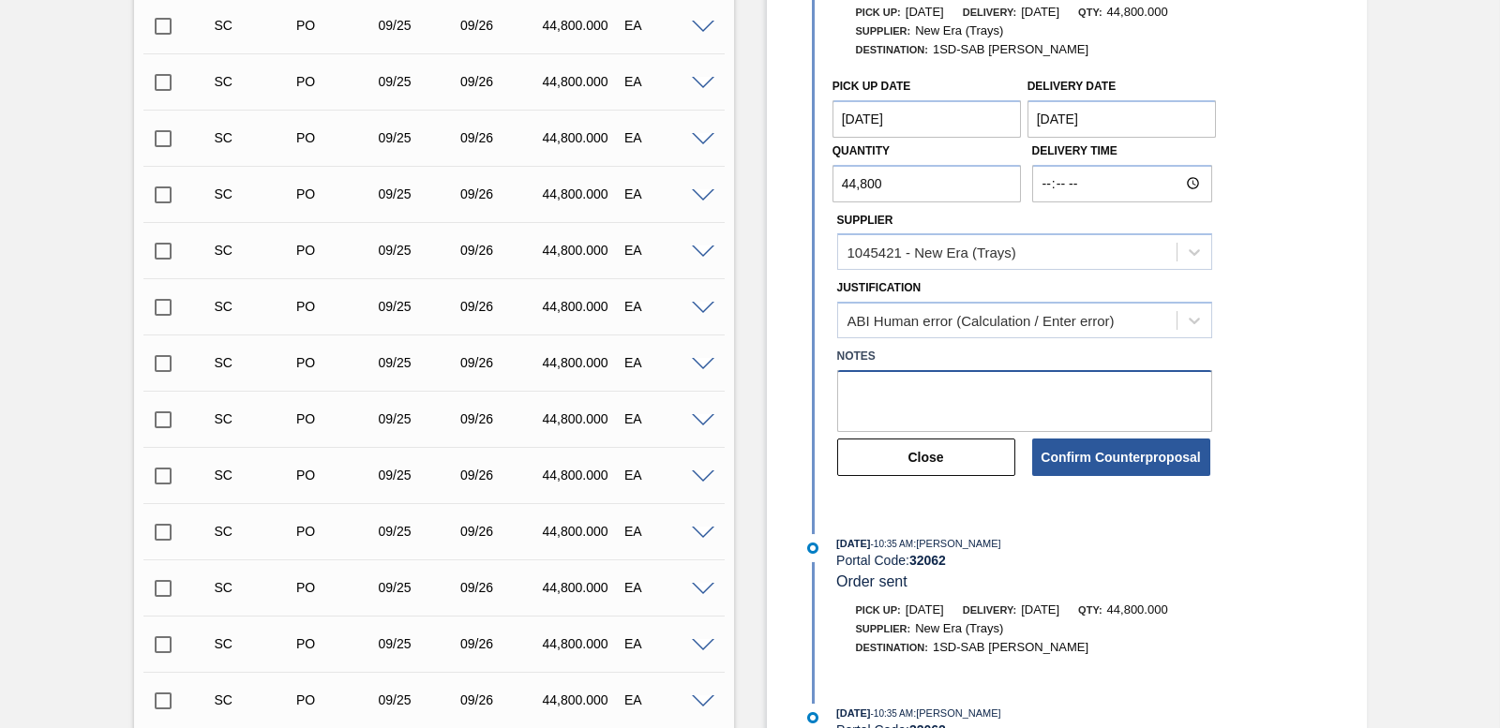
click at [906, 412] on textarea at bounding box center [1024, 401] width 375 height 62
type textarea "date change"
click at [1123, 469] on button "Confirm Counterproposal" at bounding box center [1121, 457] width 178 height 37
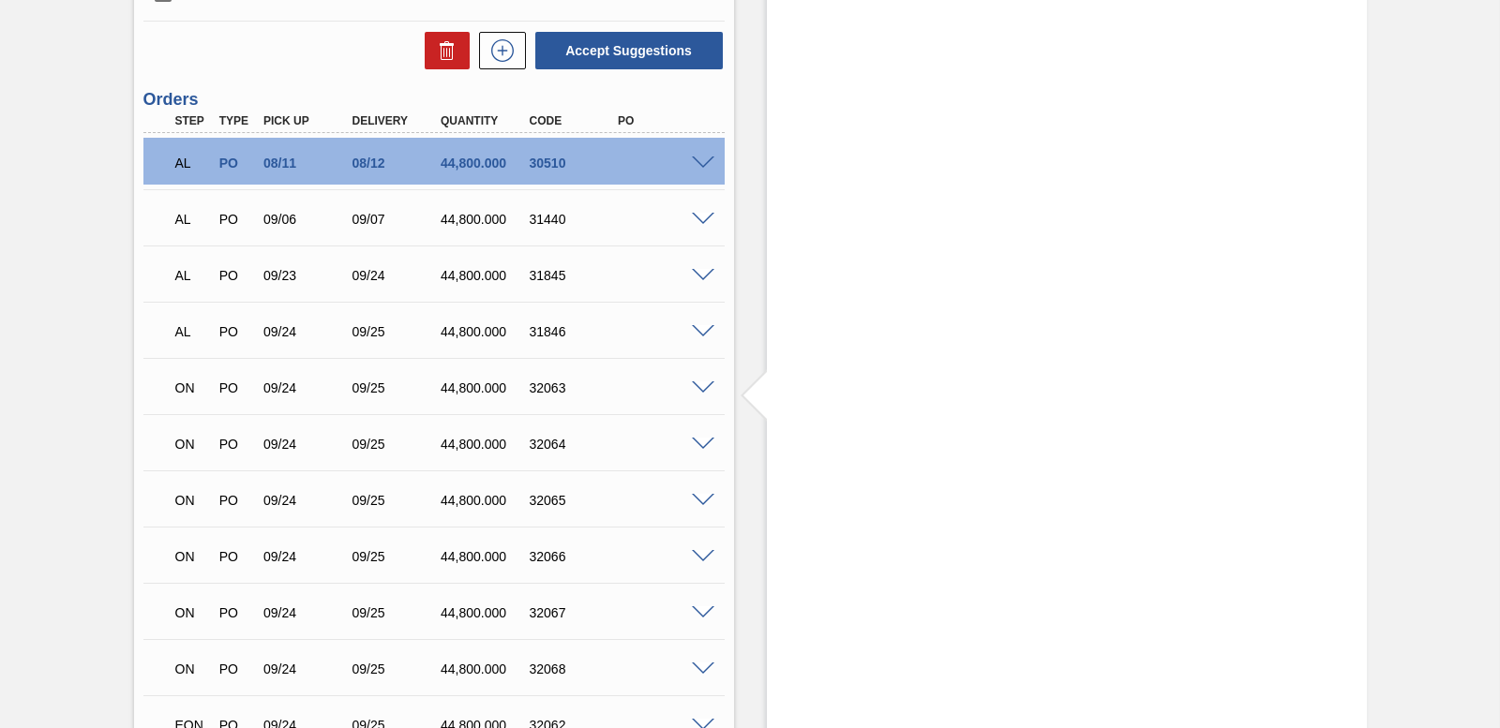
scroll to position [2824, 0]
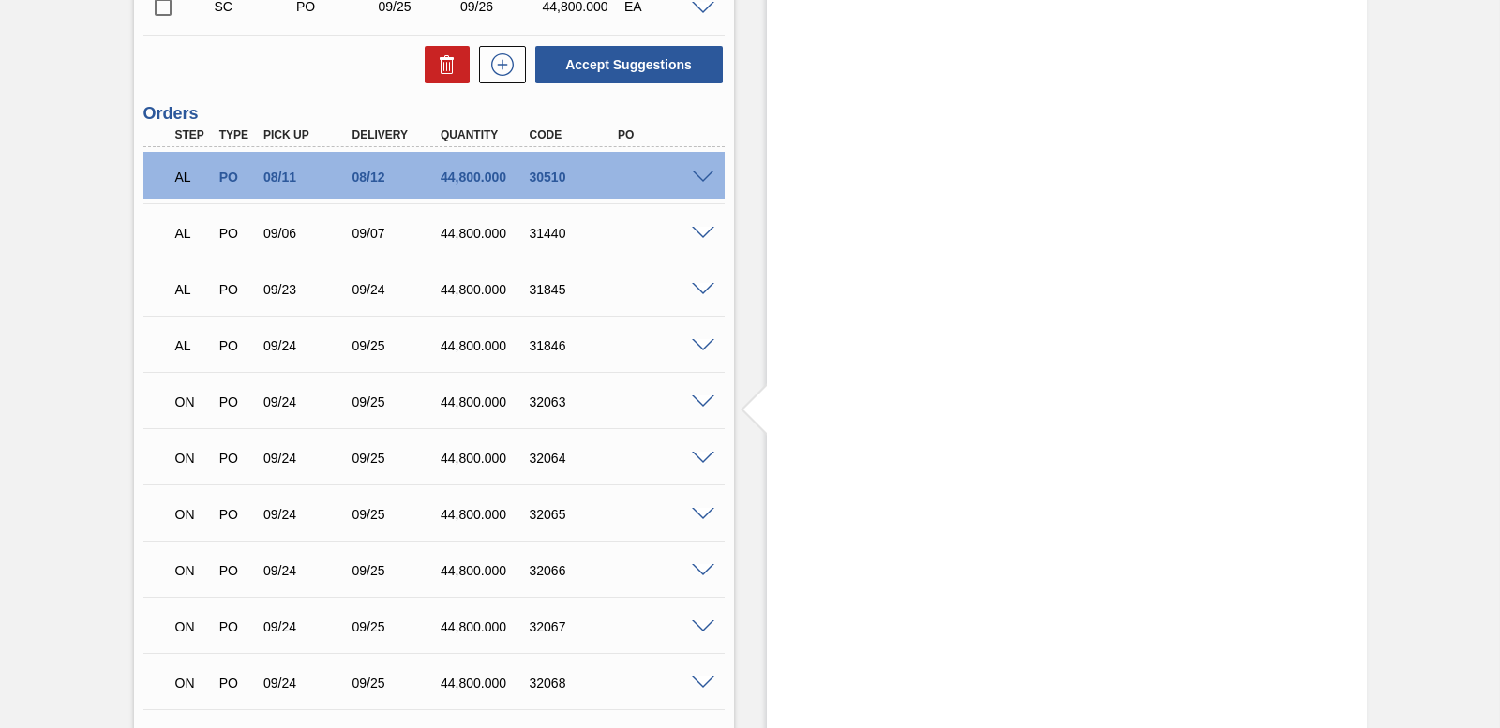
click at [701, 402] on span at bounding box center [703, 403] width 22 height 14
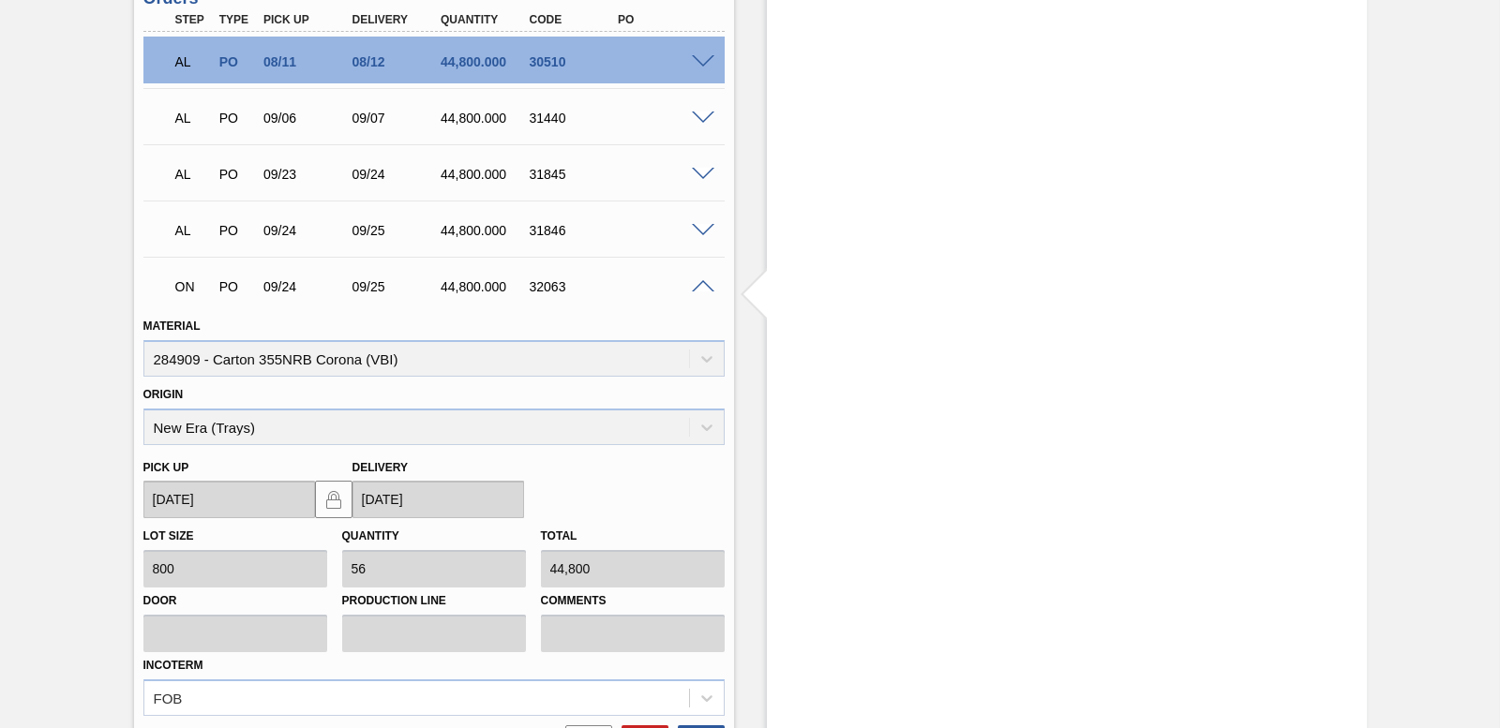
scroll to position [2906, 0]
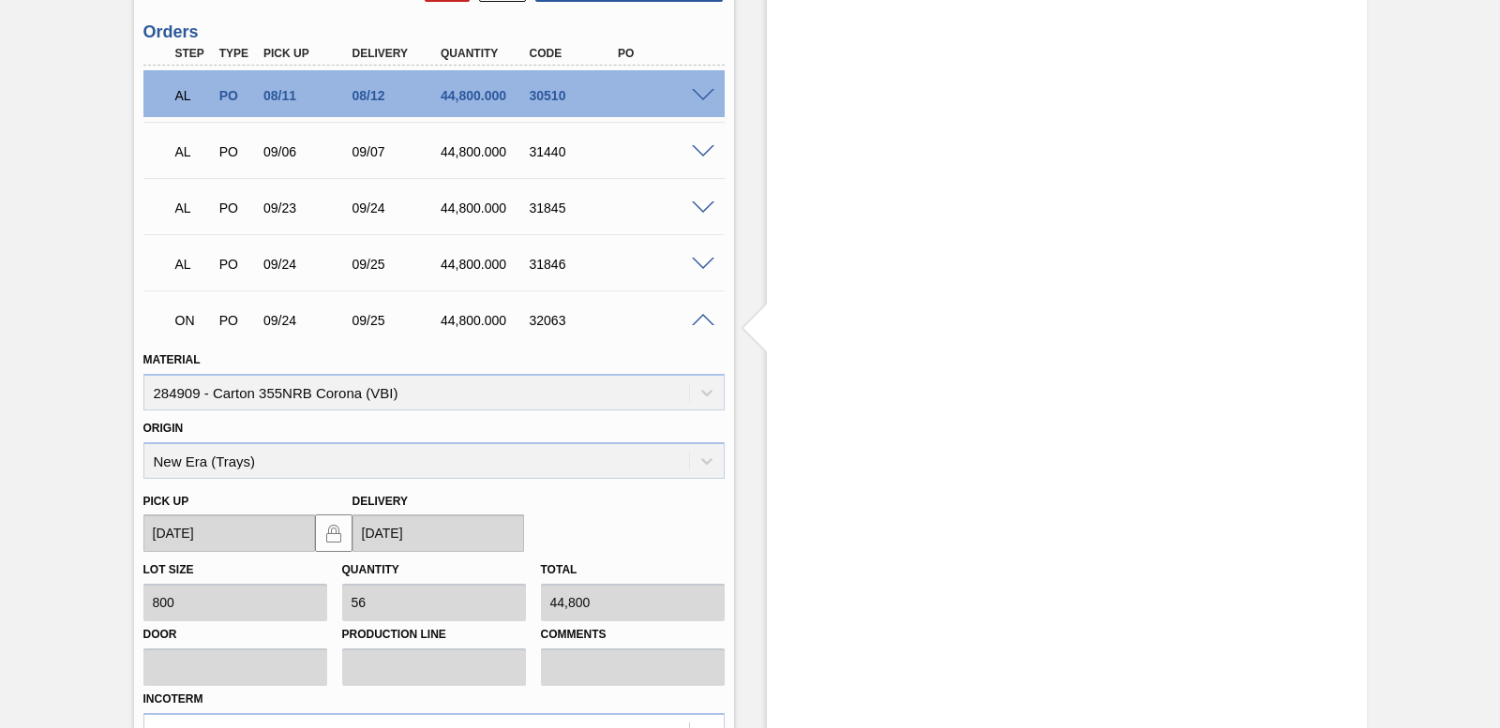
click at [688, 321] on div at bounding box center [705, 319] width 37 height 14
click at [689, 321] on div at bounding box center [705, 319] width 37 height 14
click at [693, 319] on span at bounding box center [703, 321] width 22 height 14
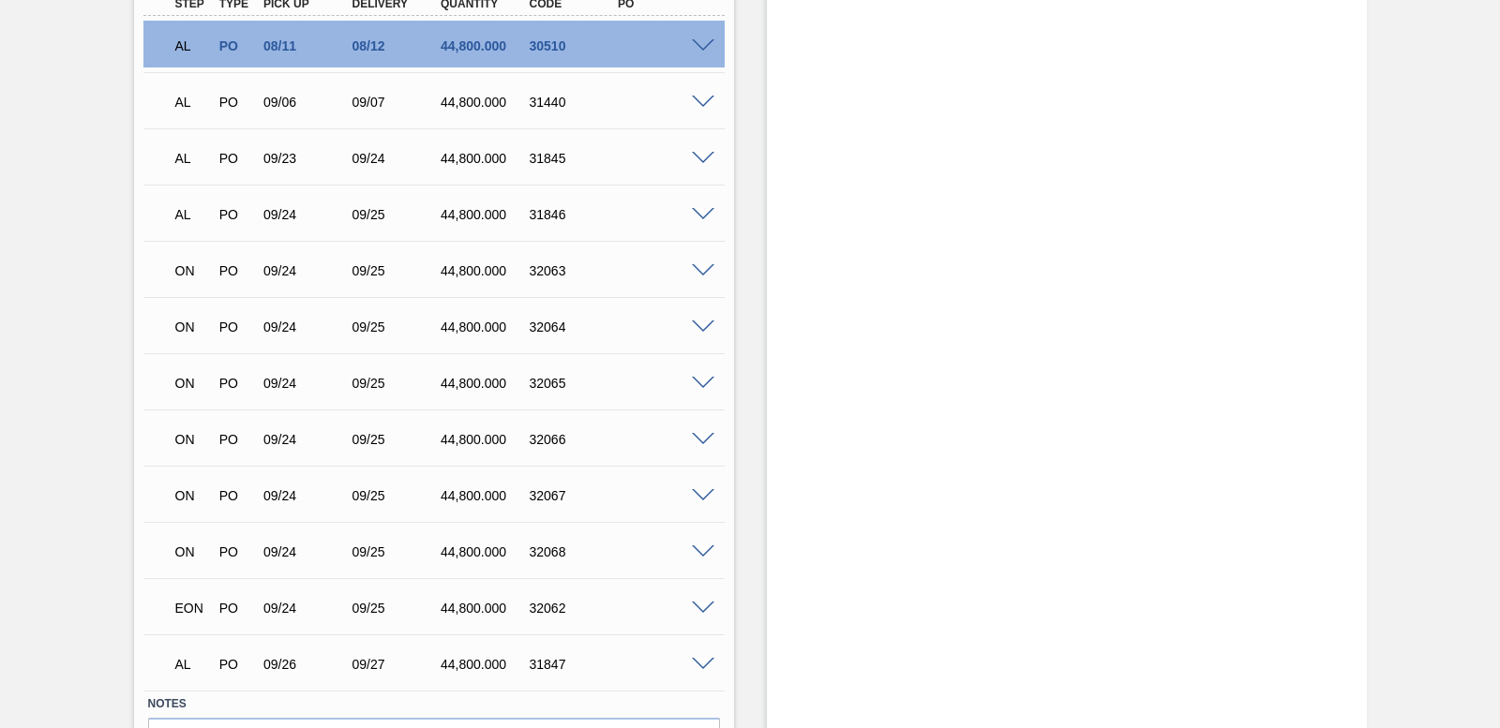
scroll to position [3000, 0]
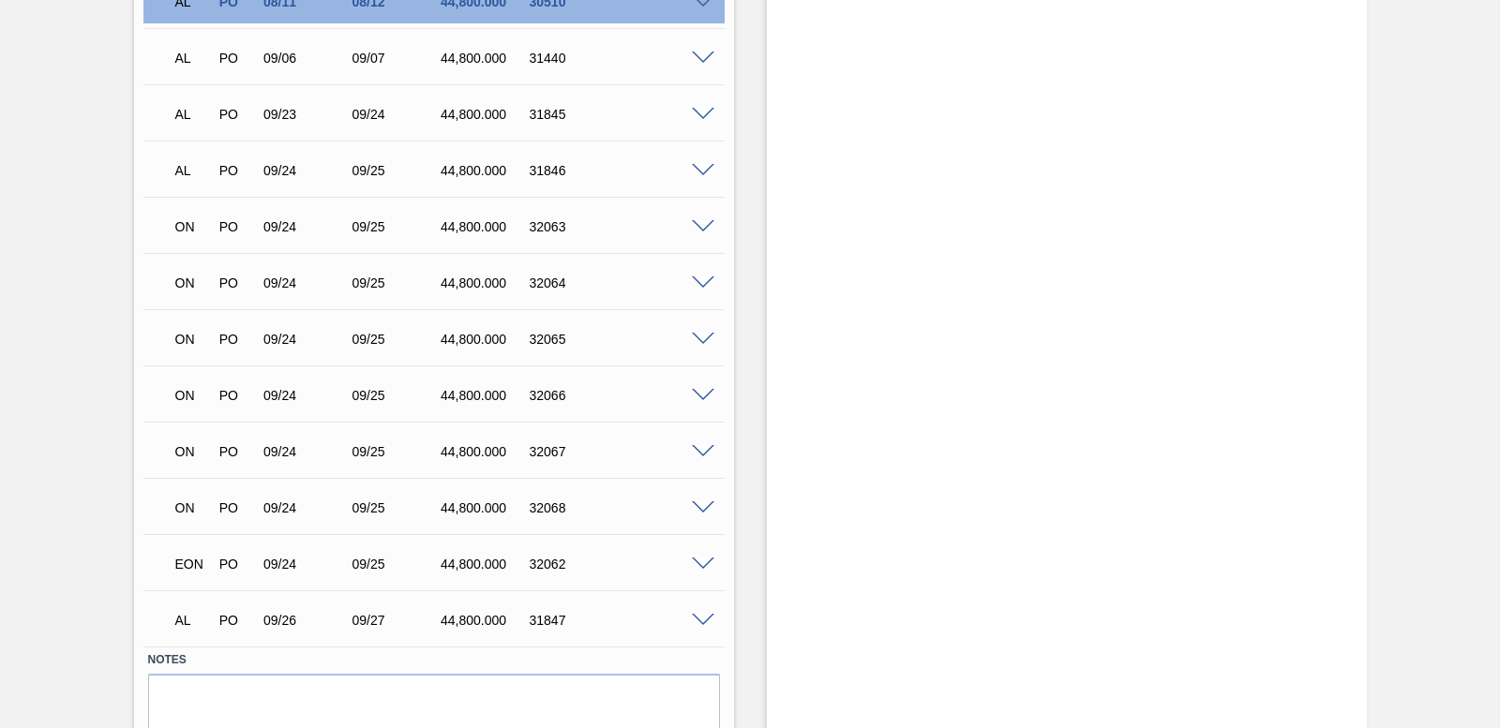
click at [708, 288] on span at bounding box center [703, 284] width 22 height 14
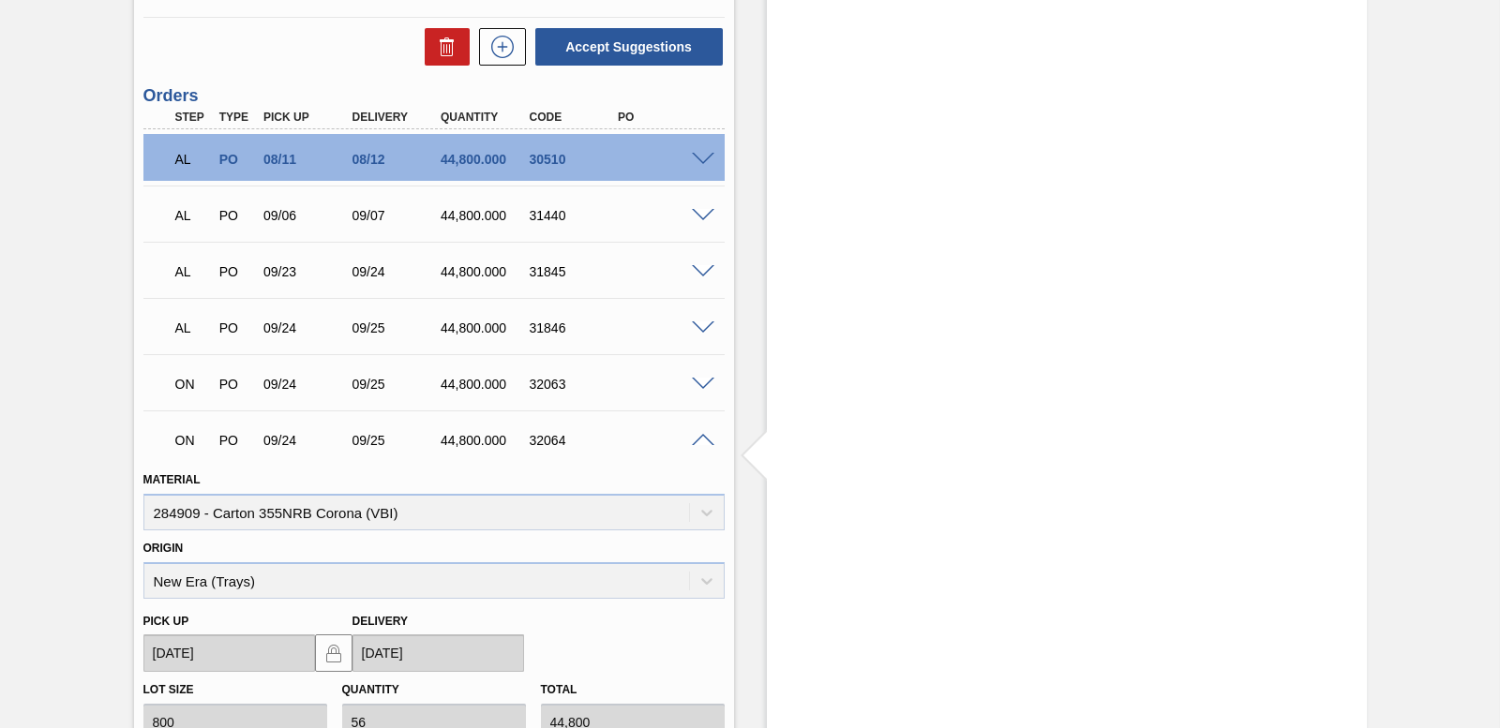
scroll to position [3093, 0]
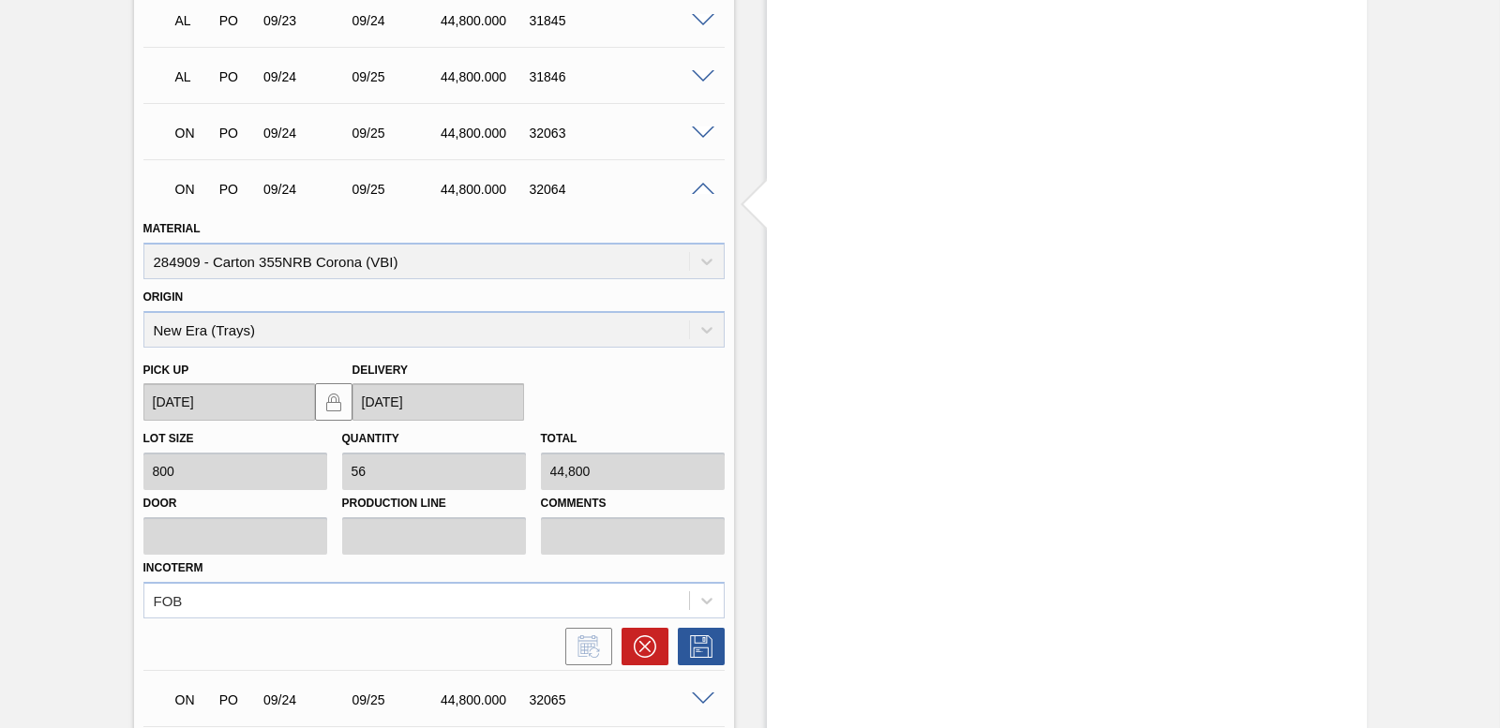
click at [706, 191] on span at bounding box center [703, 190] width 22 height 14
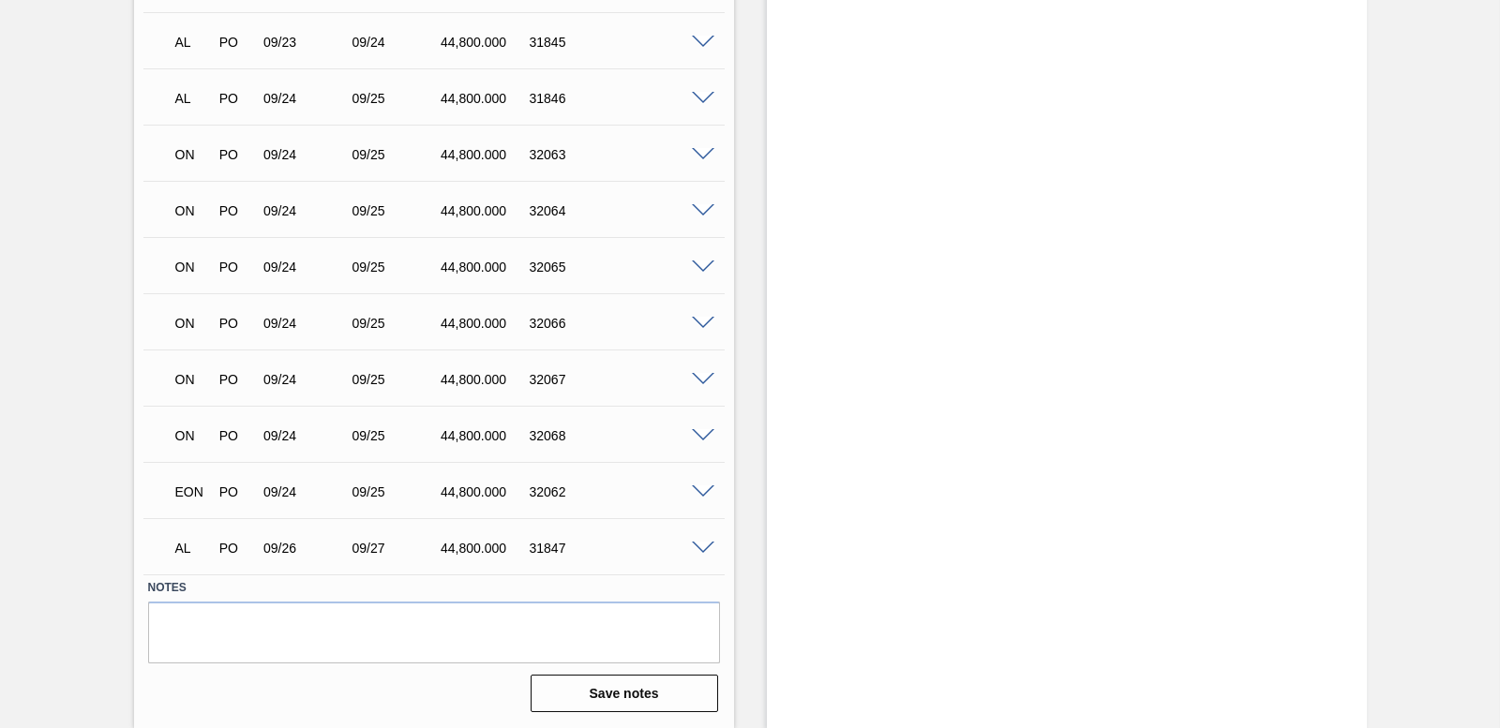
click at [703, 328] on span at bounding box center [703, 324] width 22 height 14
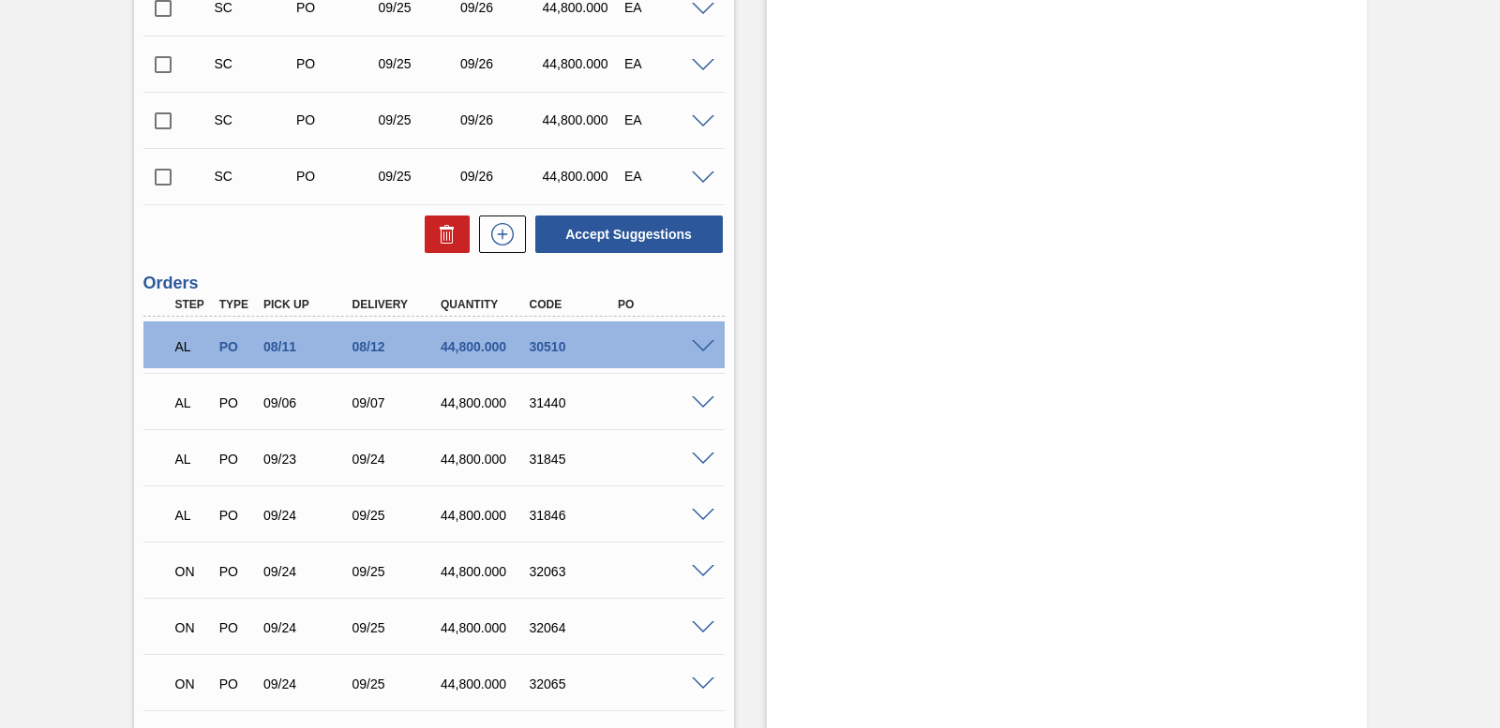
scroll to position [2906, 0]
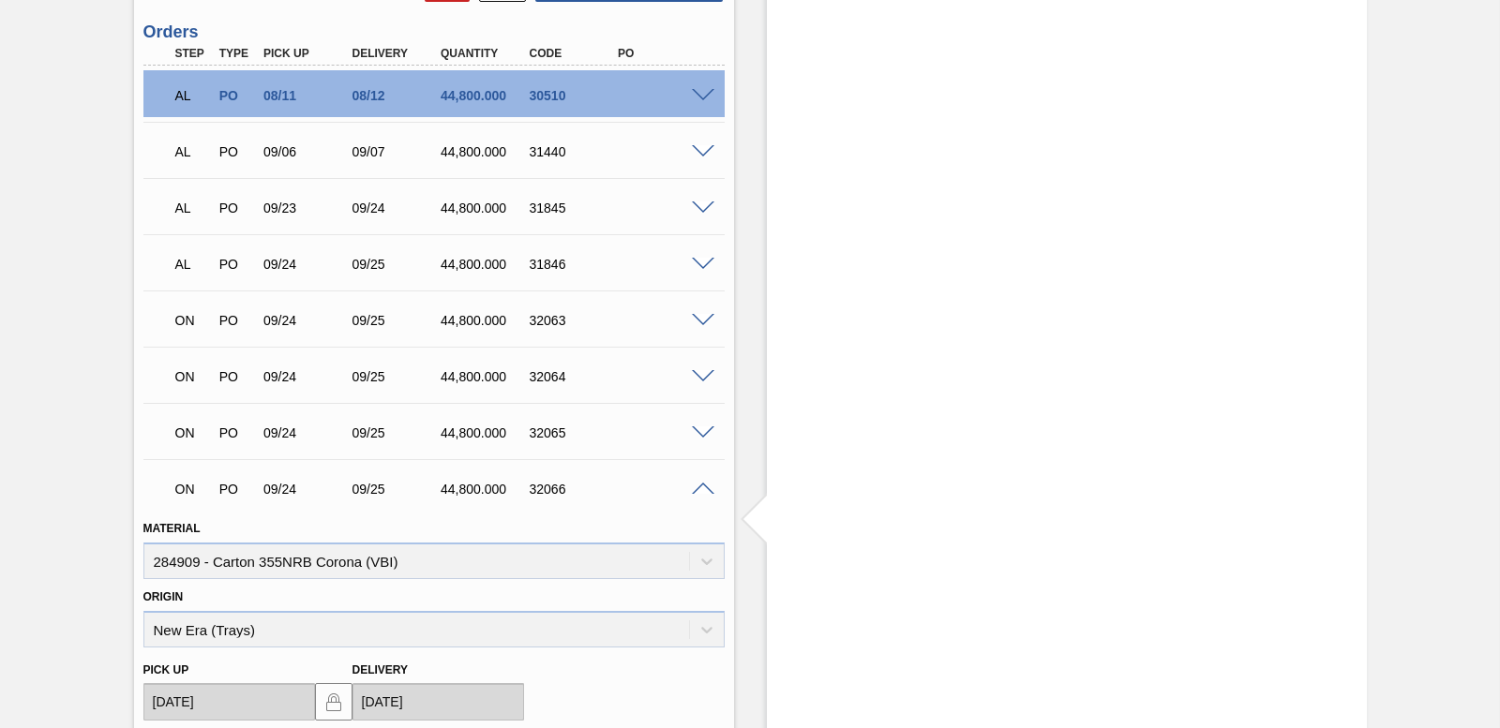
click at [701, 375] on span at bounding box center [703, 377] width 22 height 14
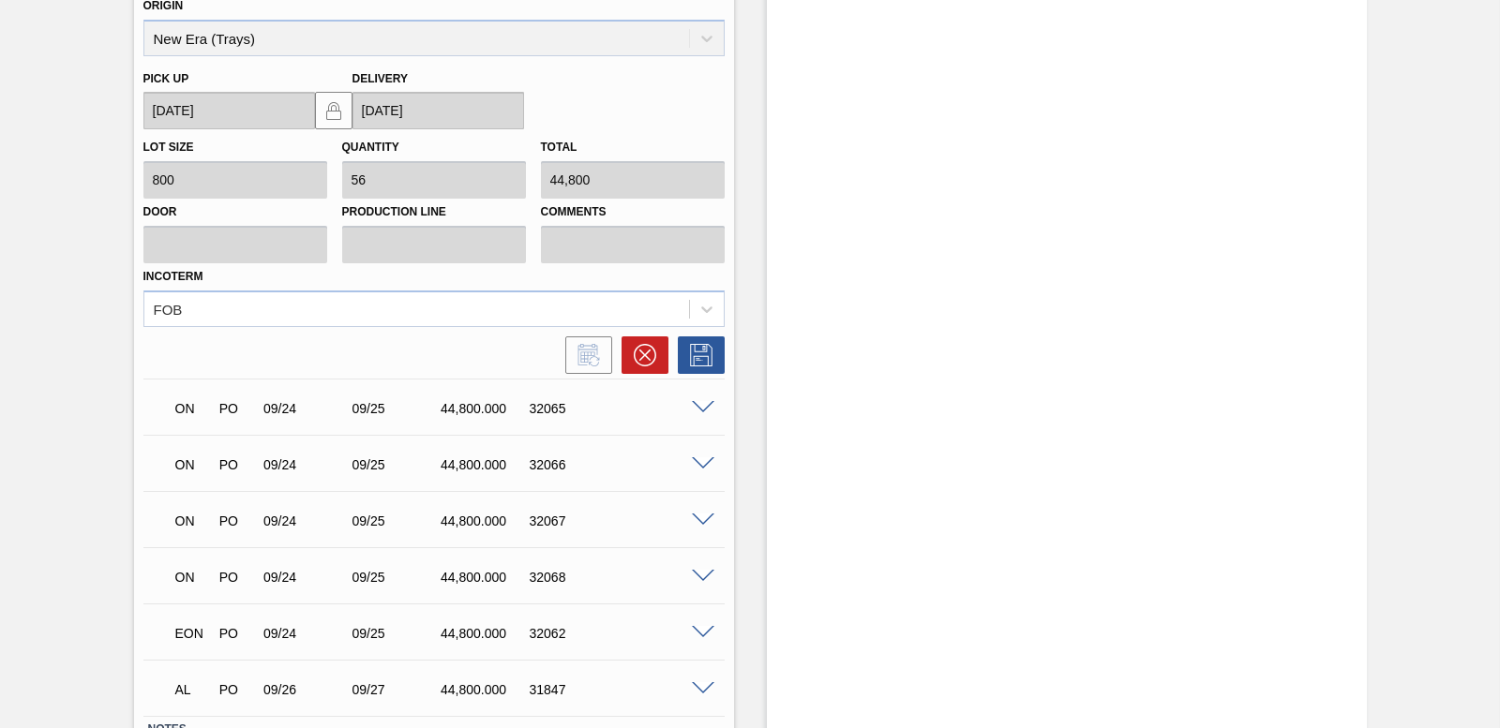
scroll to position [3468, 0]
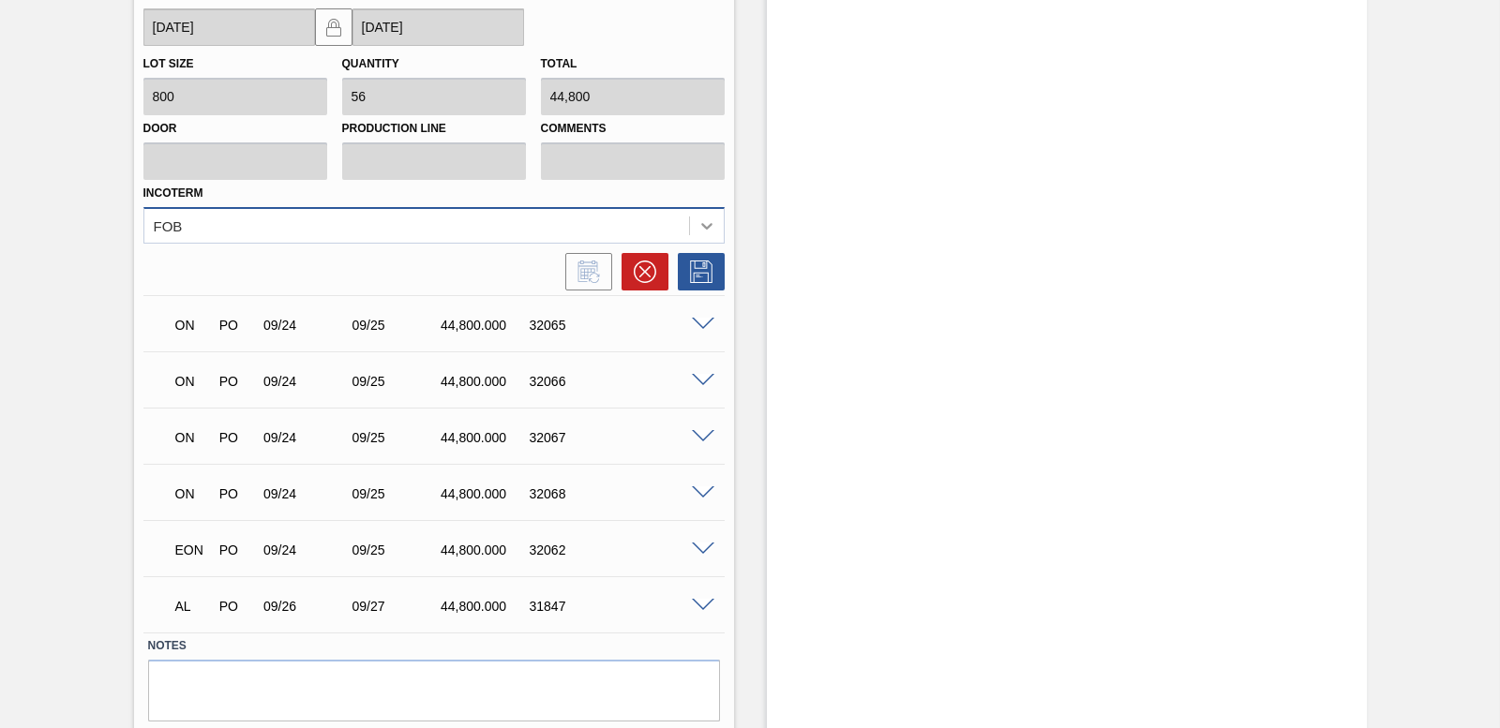
click at [698, 215] on div at bounding box center [707, 226] width 34 height 34
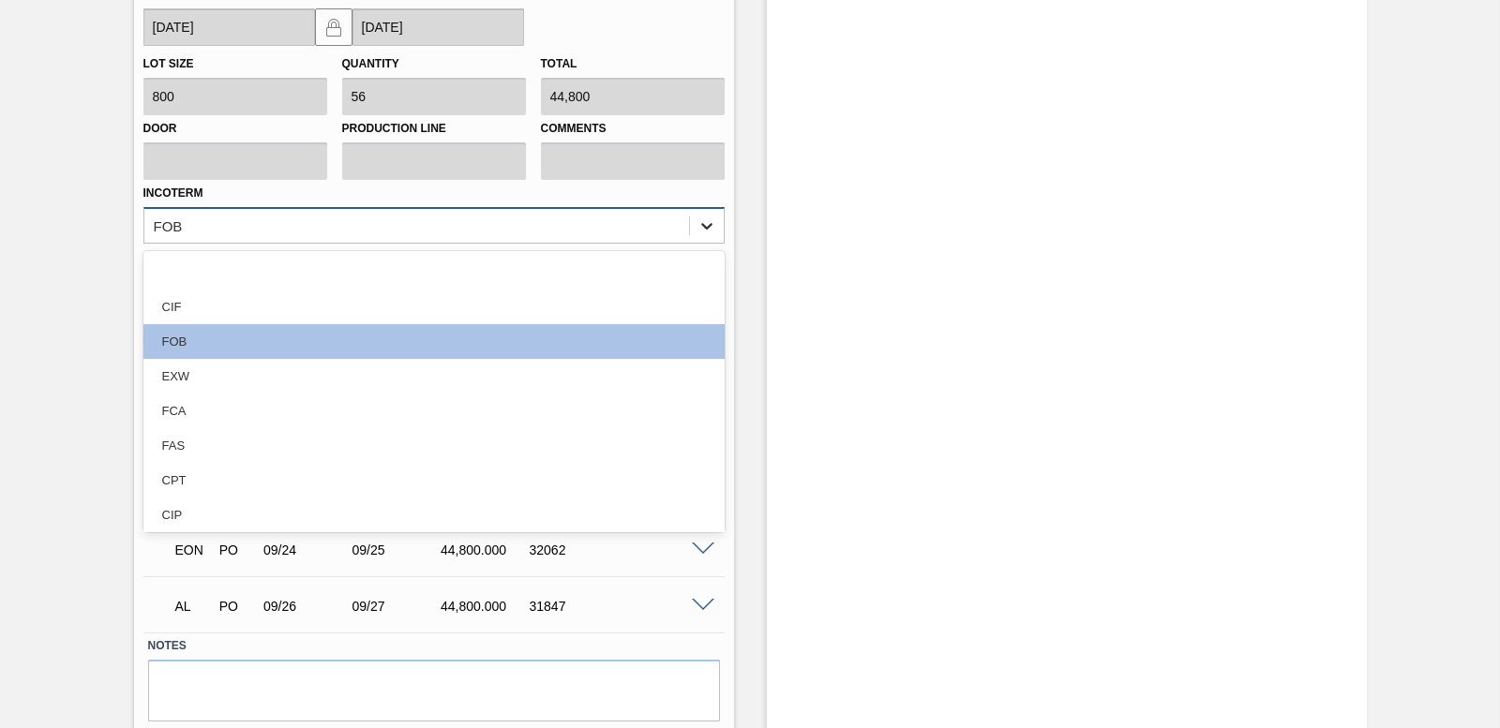
click at [698, 215] on div at bounding box center [707, 226] width 34 height 34
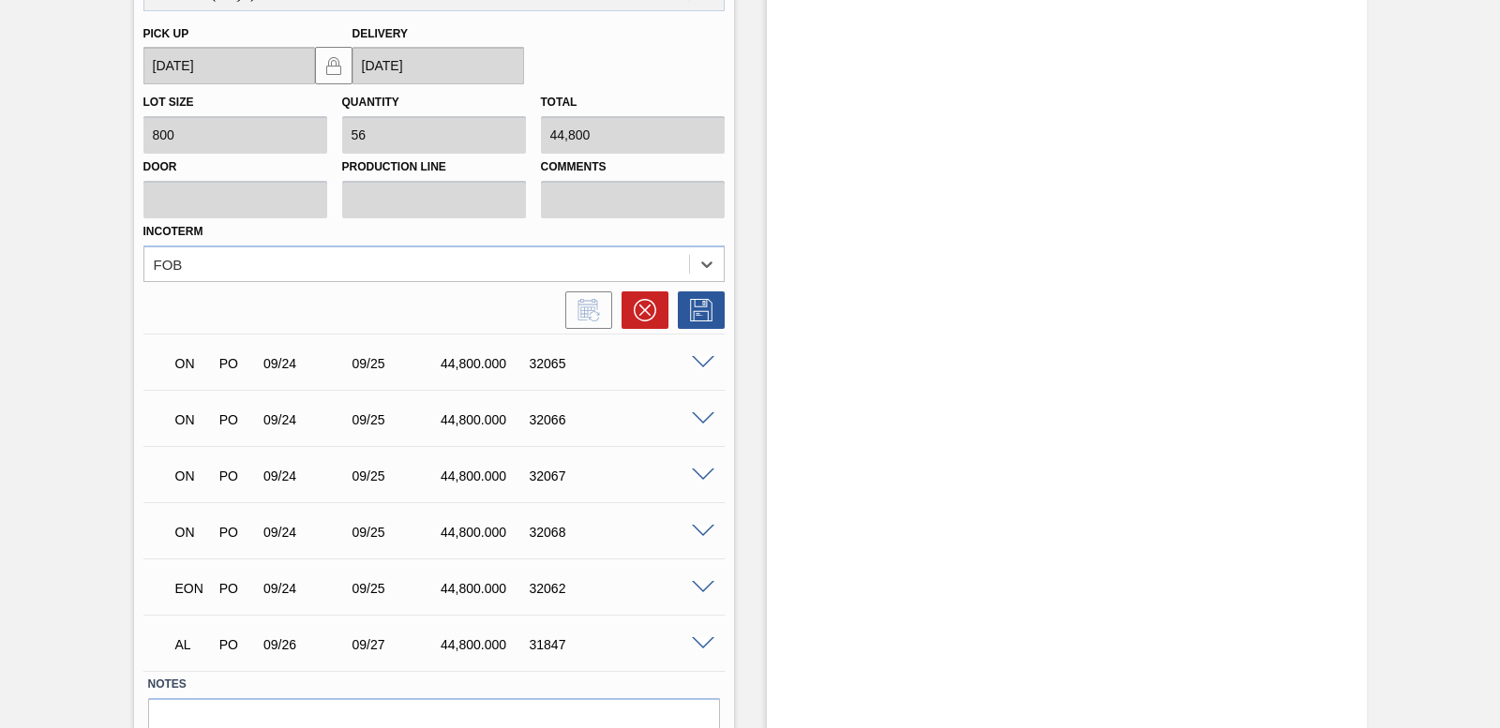
scroll to position [3433, 0]
click at [699, 409] on div at bounding box center [705, 415] width 37 height 14
click at [698, 411] on span at bounding box center [703, 417] width 22 height 14
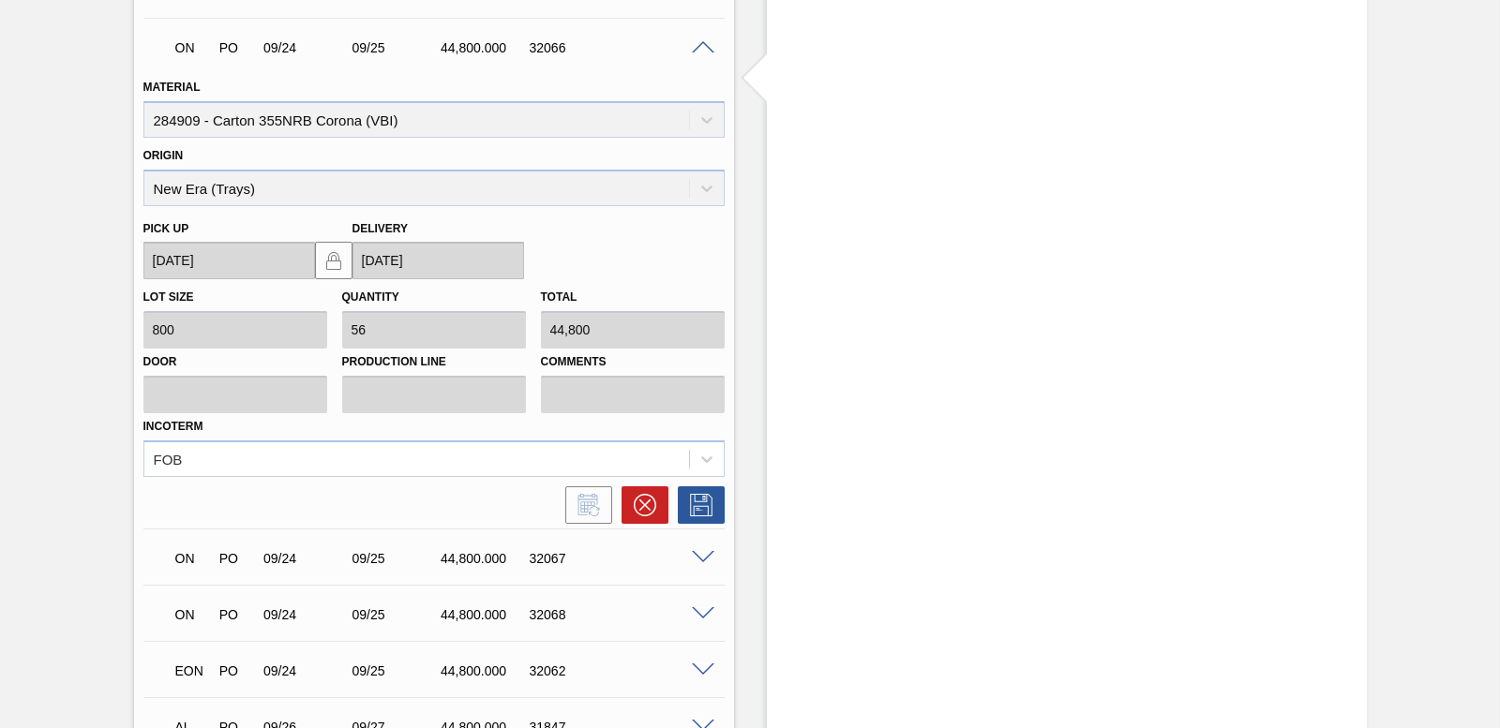
scroll to position [3526, 0]
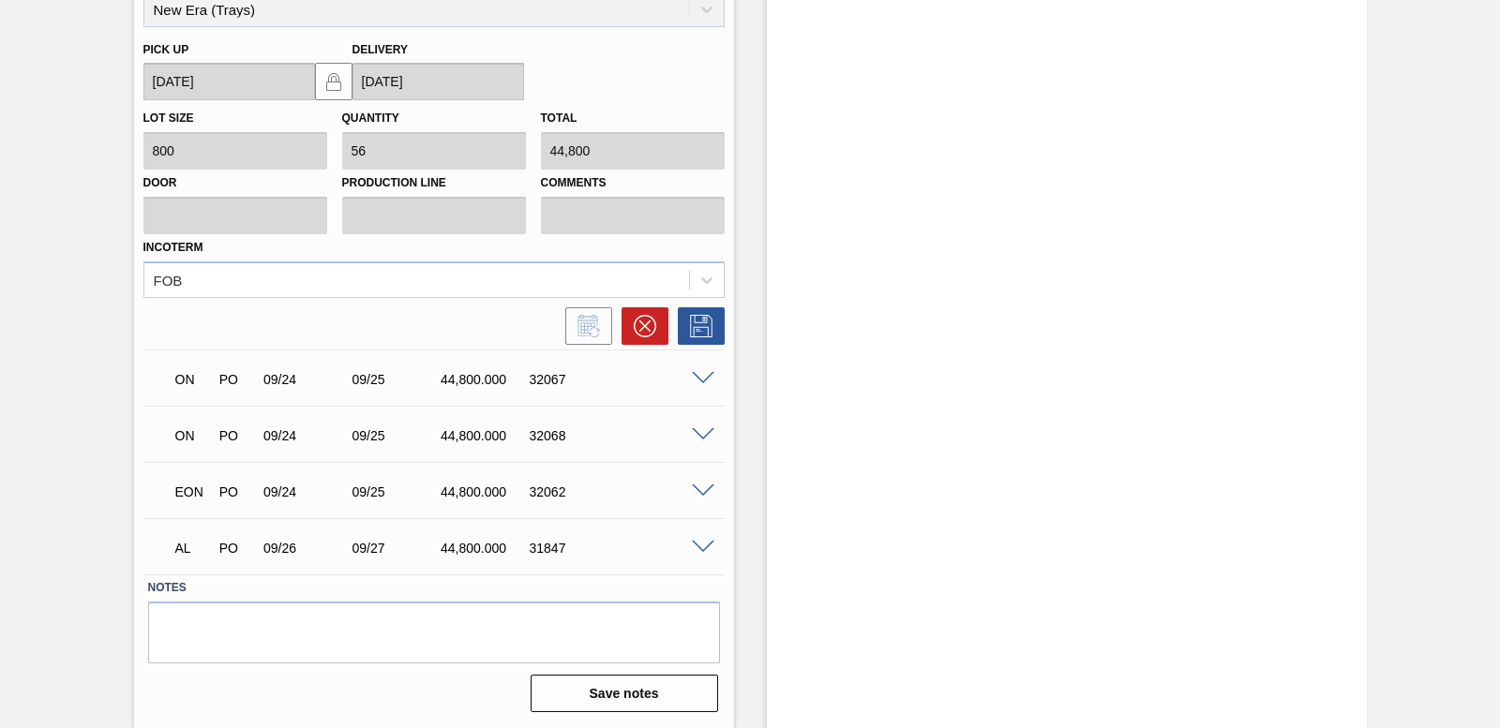
click at [706, 382] on span at bounding box center [703, 379] width 22 height 14
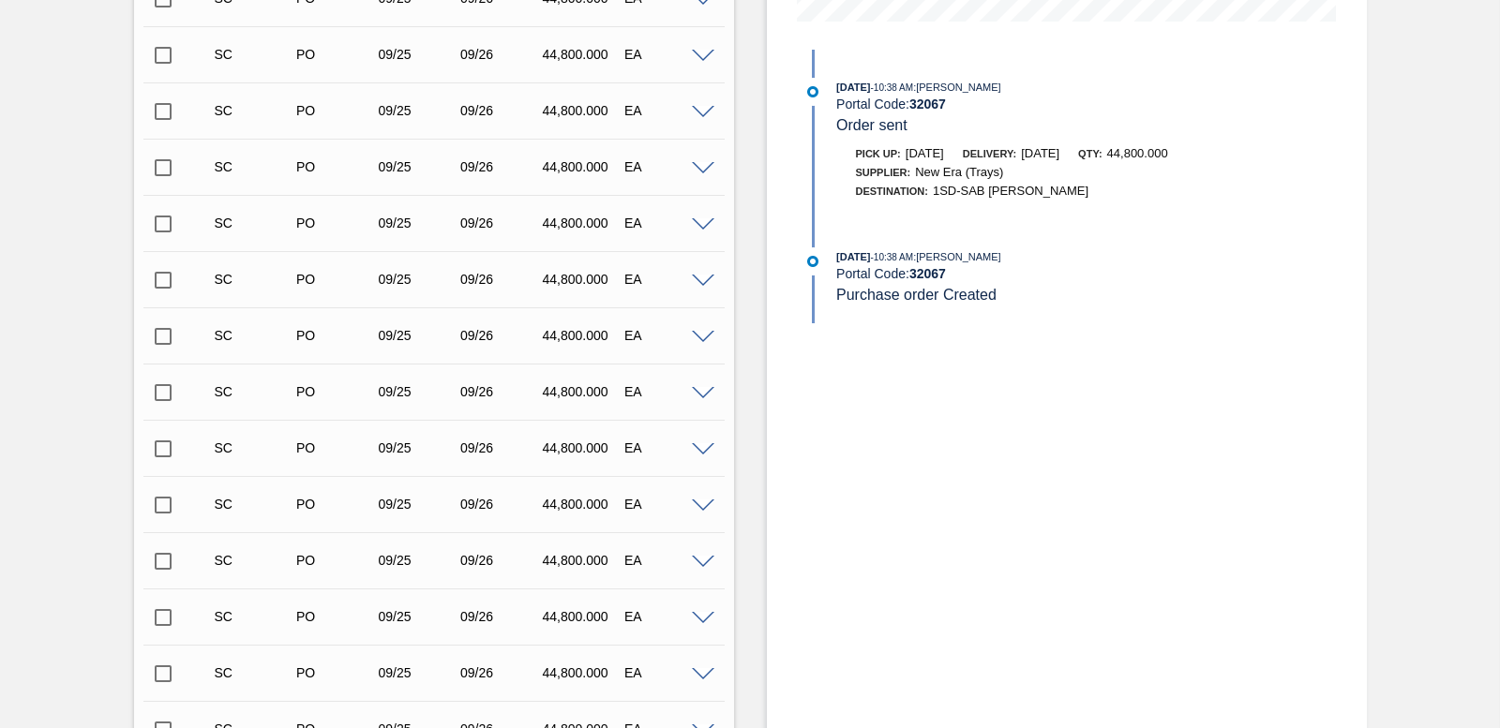
scroll to position [0, 0]
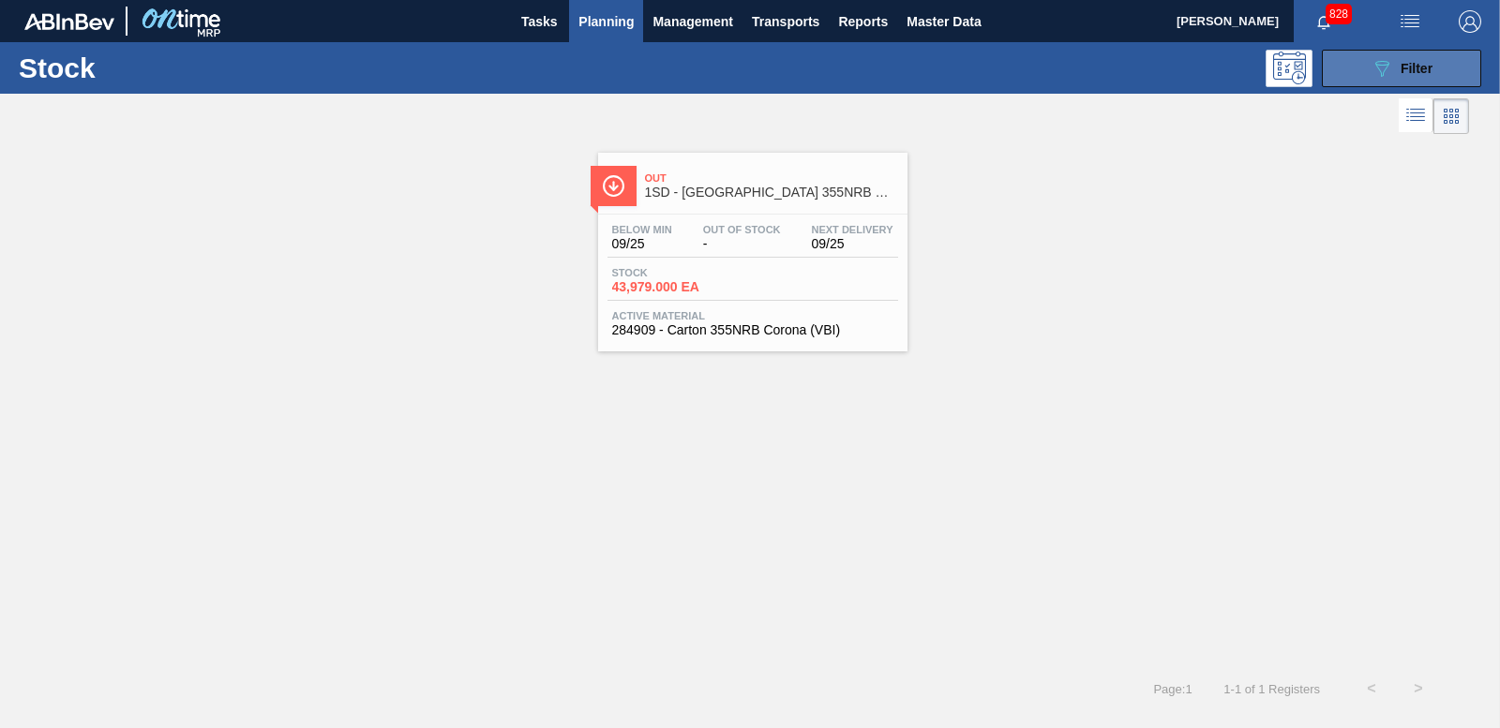
click at [1400, 70] on span "Filter" at bounding box center [1416, 68] width 32 height 15
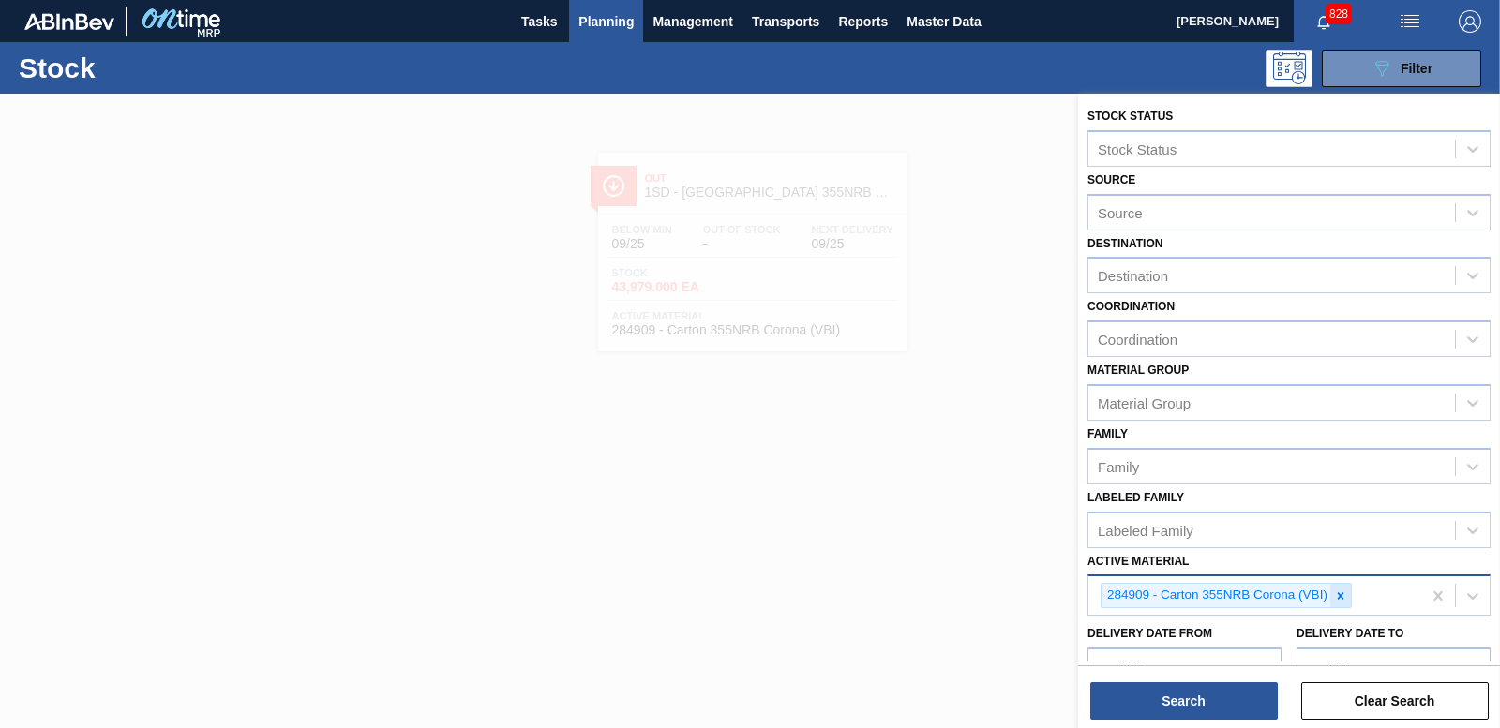
click at [1341, 597] on icon at bounding box center [1341, 595] width 7 height 7
type Material "283399"
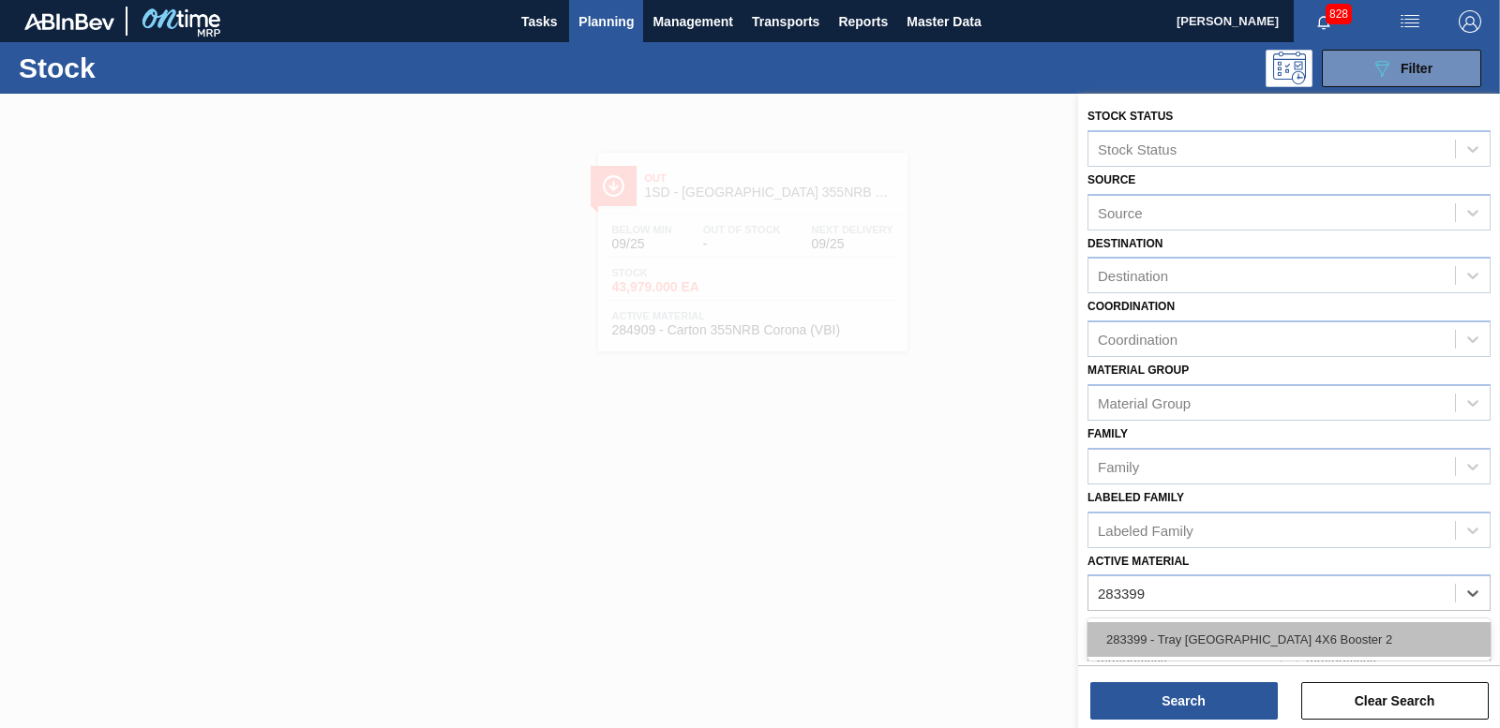
click at [1257, 651] on div "283399 - Tray [GEOGRAPHIC_DATA] 4X6 Booster 2" at bounding box center [1288, 639] width 403 height 35
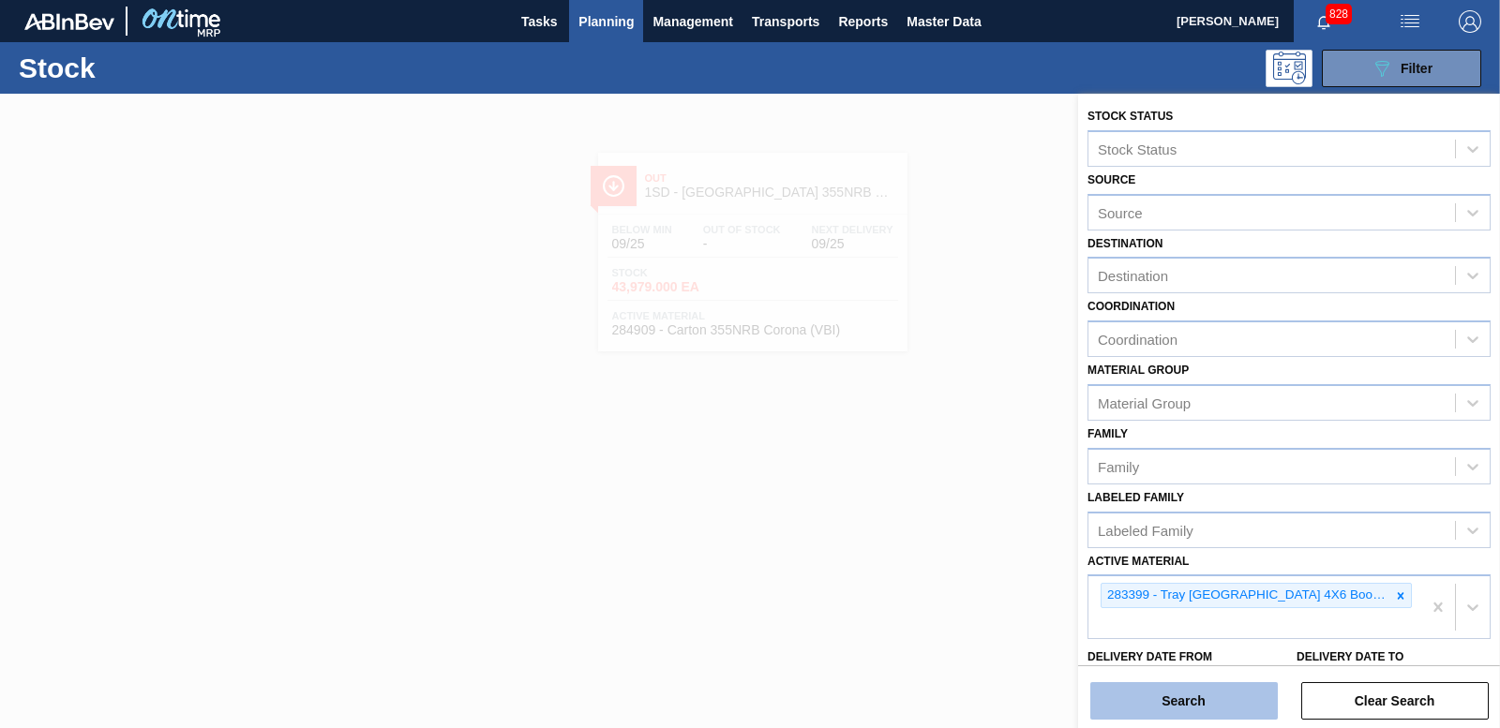
click at [1180, 709] on button "Search" at bounding box center [1183, 700] width 187 height 37
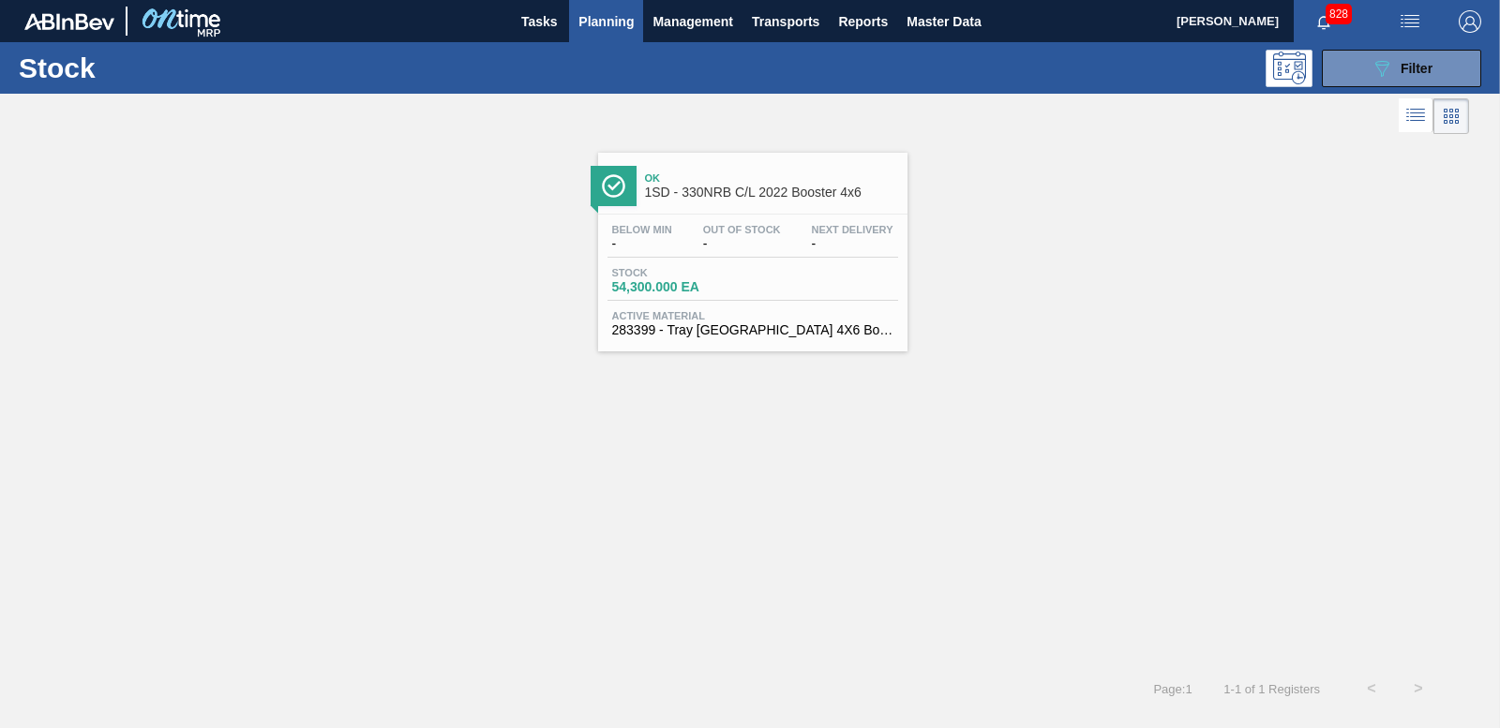
click at [657, 291] on span "54,300.000 EA" at bounding box center [677, 287] width 131 height 14
click at [1396, 64] on div "089F7B8B-B2A5-4AFE-B5C0-19BA573D28AC Filter" at bounding box center [1401, 68] width 62 height 22
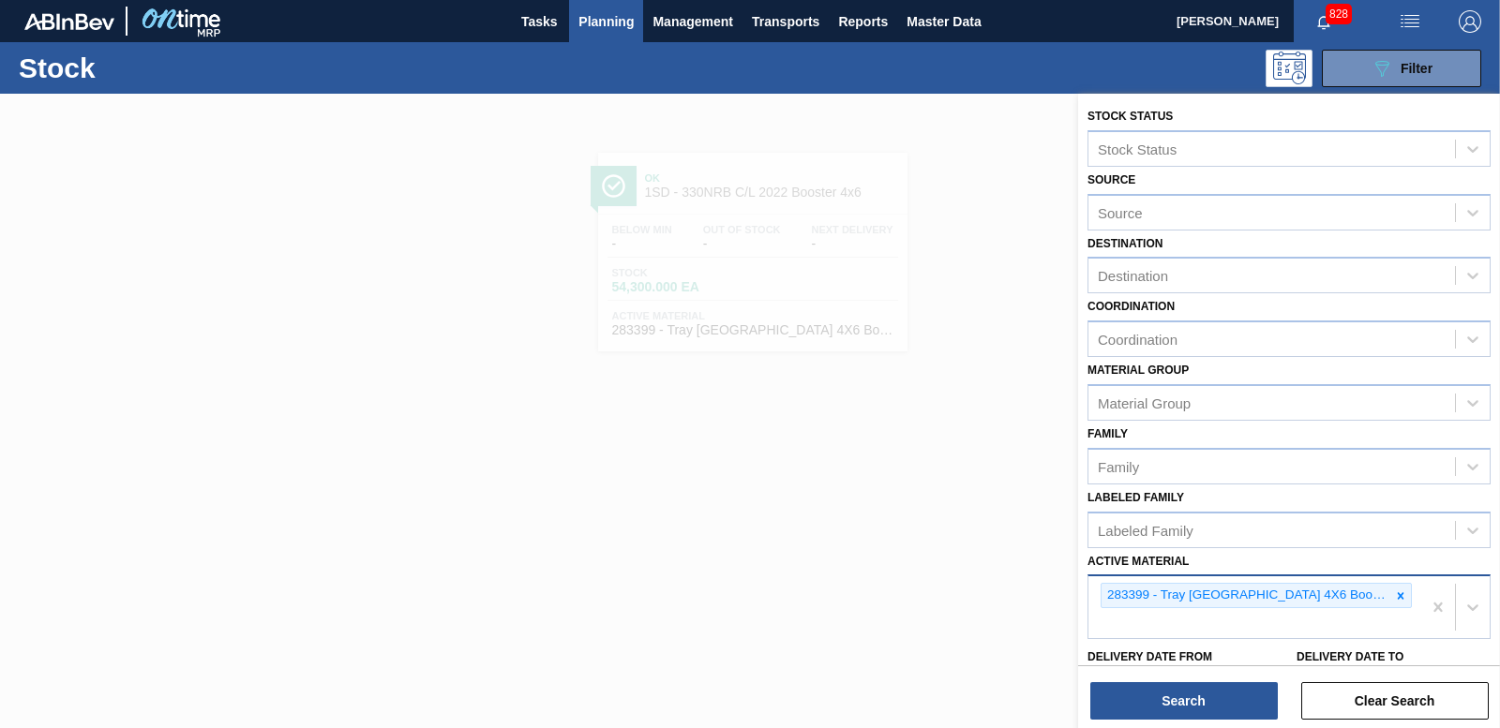
drag, startPoint x: 1375, startPoint y: 601, endPoint x: 1354, endPoint y: 597, distance: 21.9
click at [1394, 600] on icon at bounding box center [1400, 596] width 13 height 13
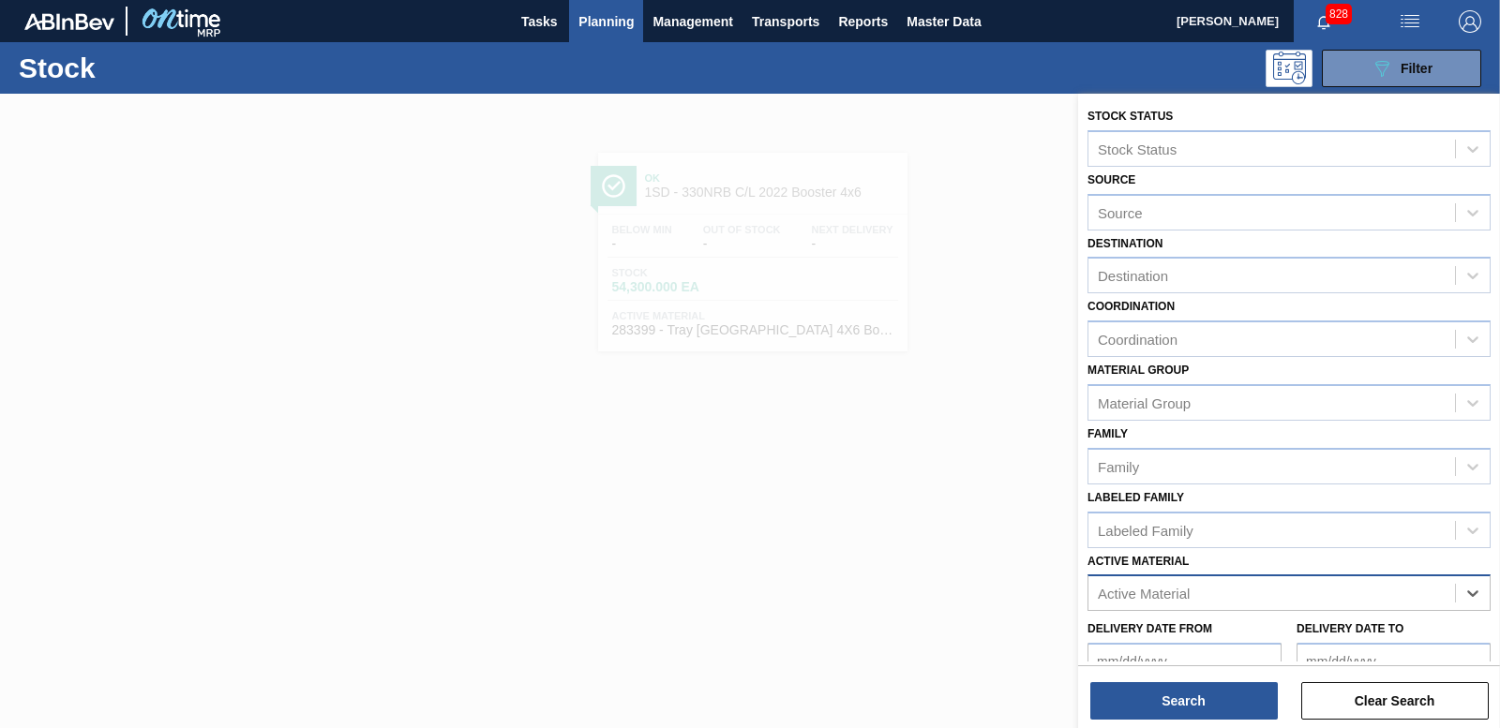
paste Material "32168"
type Material "3"
click at [585, 15] on span "Planning" at bounding box center [605, 21] width 55 height 22
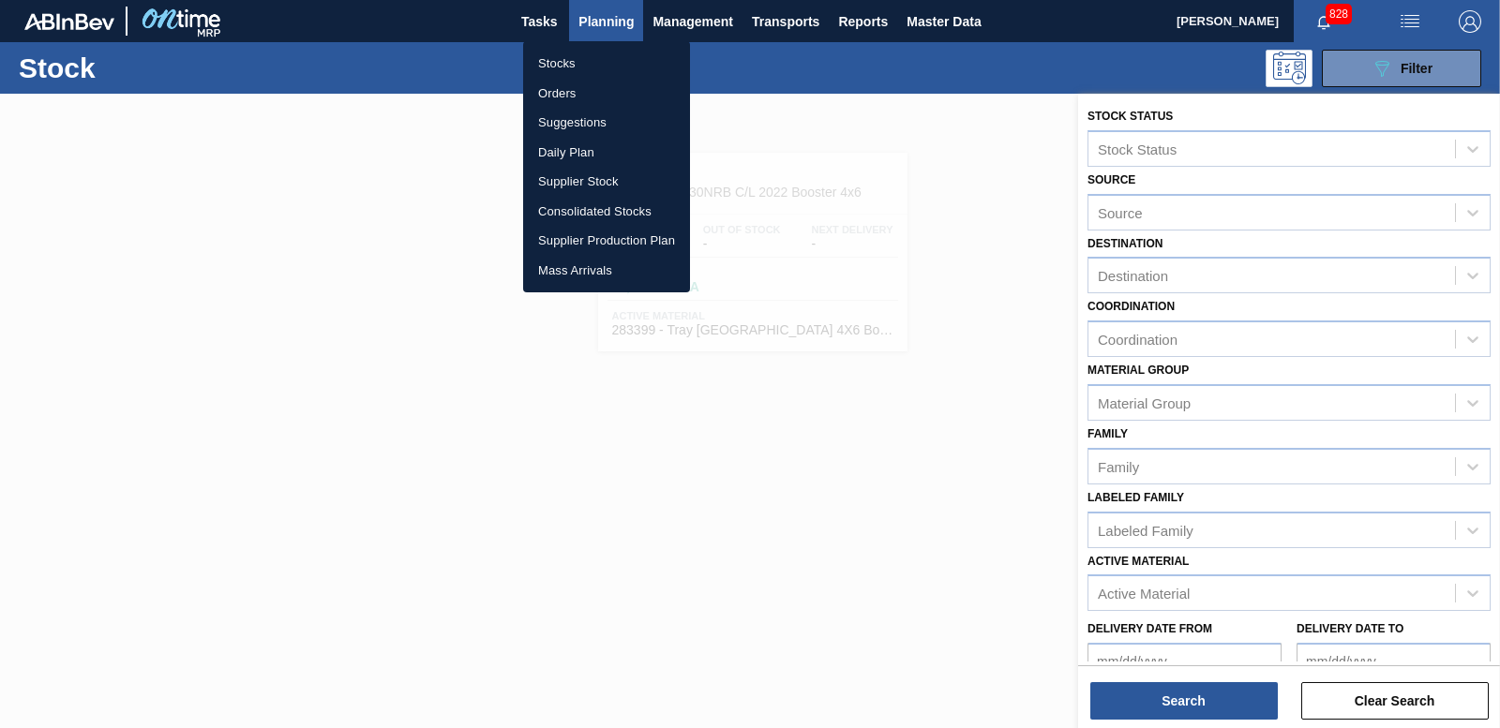
click at [561, 90] on li "Orders" at bounding box center [606, 94] width 167 height 30
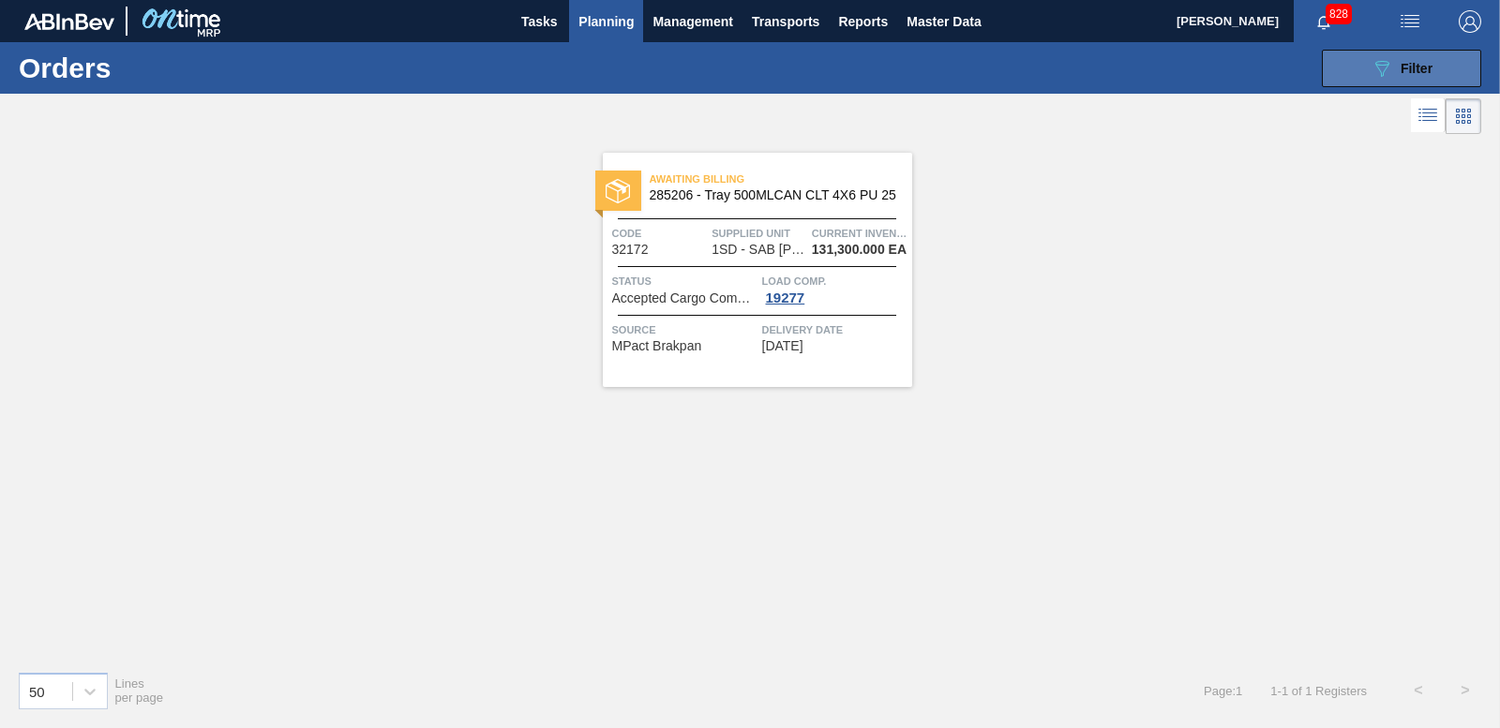
click at [1412, 63] on span "Filter" at bounding box center [1416, 68] width 32 height 15
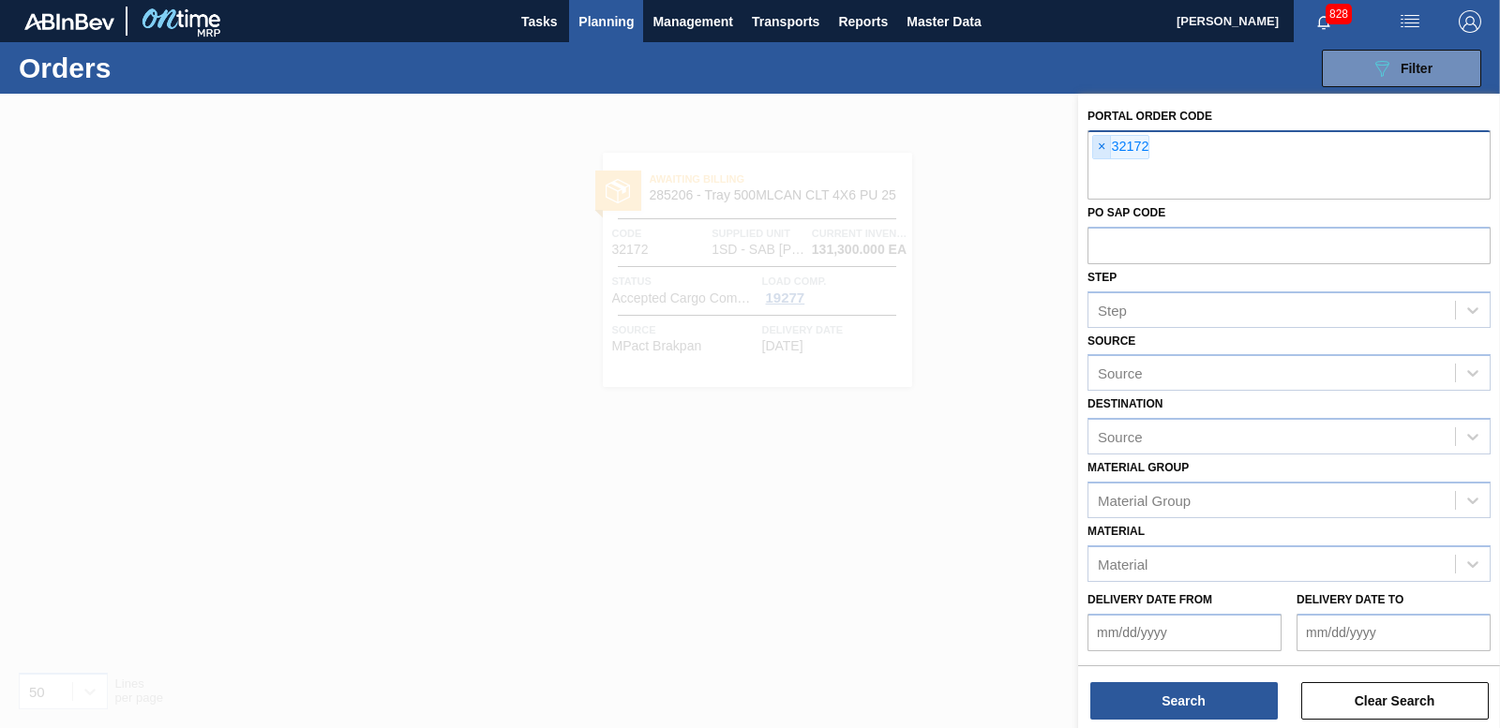
click at [1098, 150] on span "×" at bounding box center [1102, 147] width 18 height 22
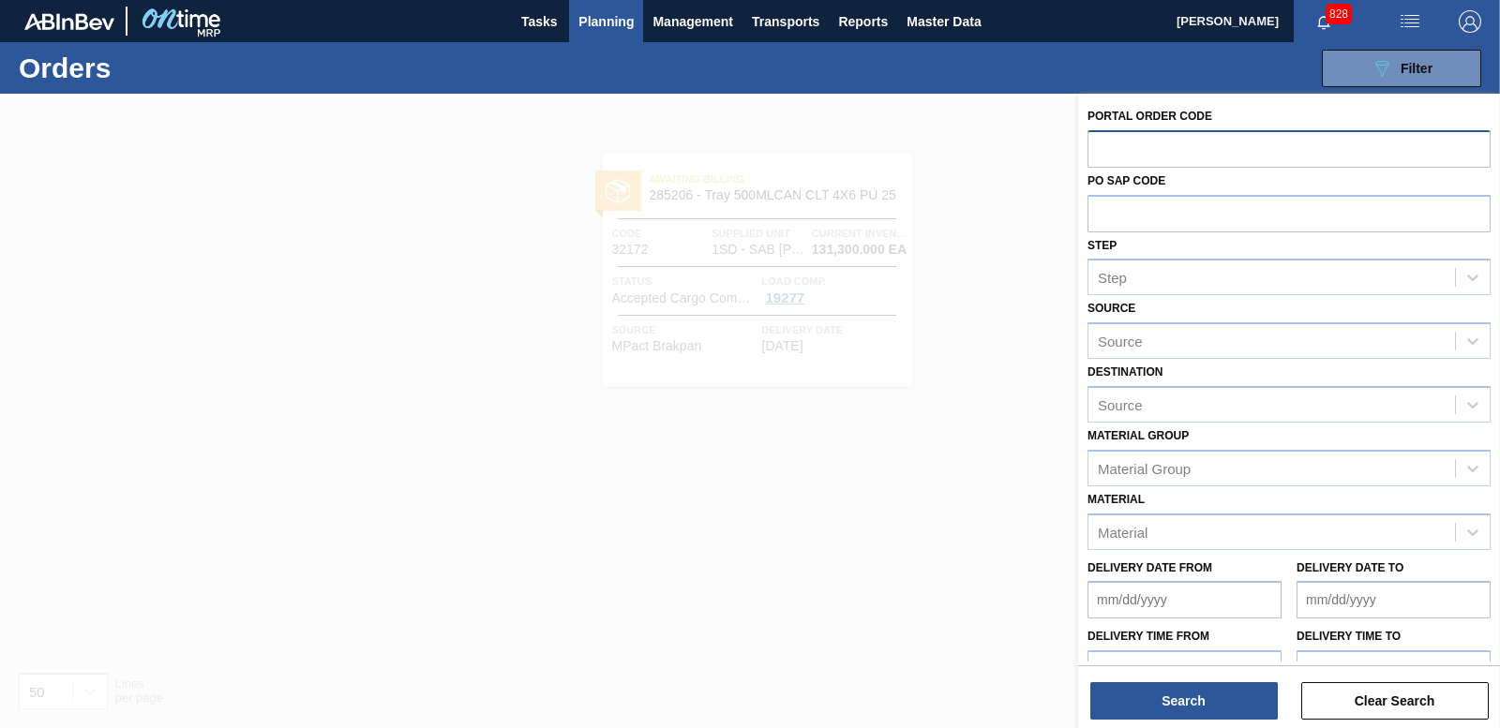
paste input "32168"
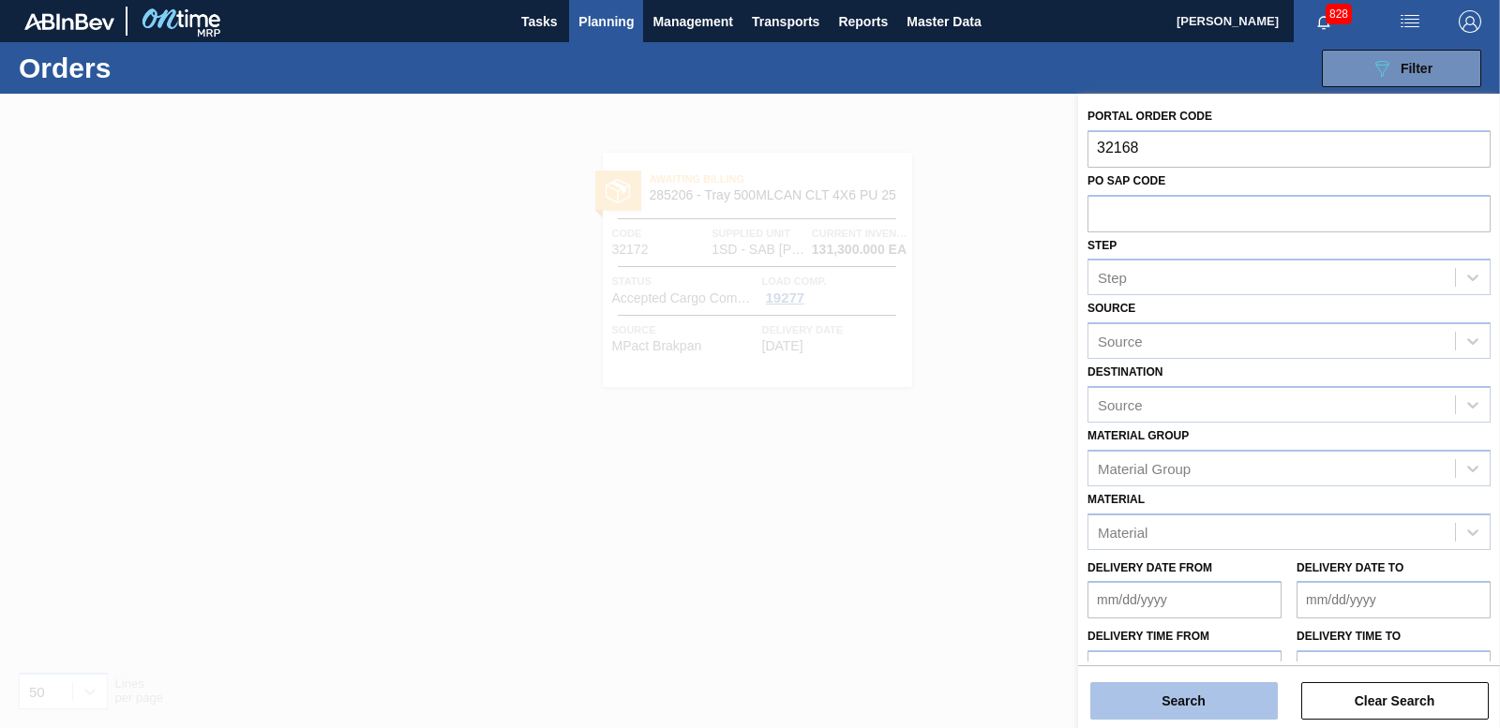
type input "32168"
click at [1142, 704] on button "Search" at bounding box center [1183, 700] width 187 height 37
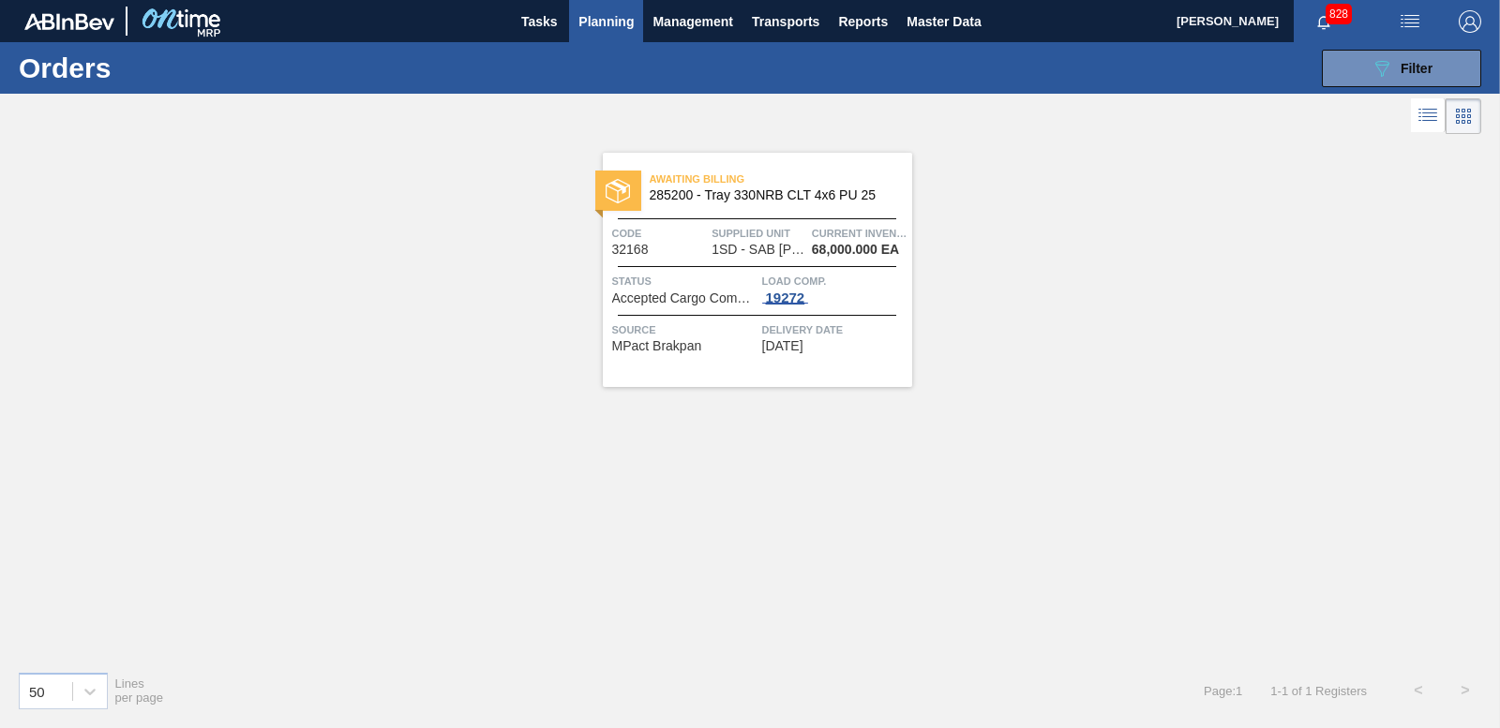
click at [807, 301] on div "19272" at bounding box center [785, 298] width 47 height 15
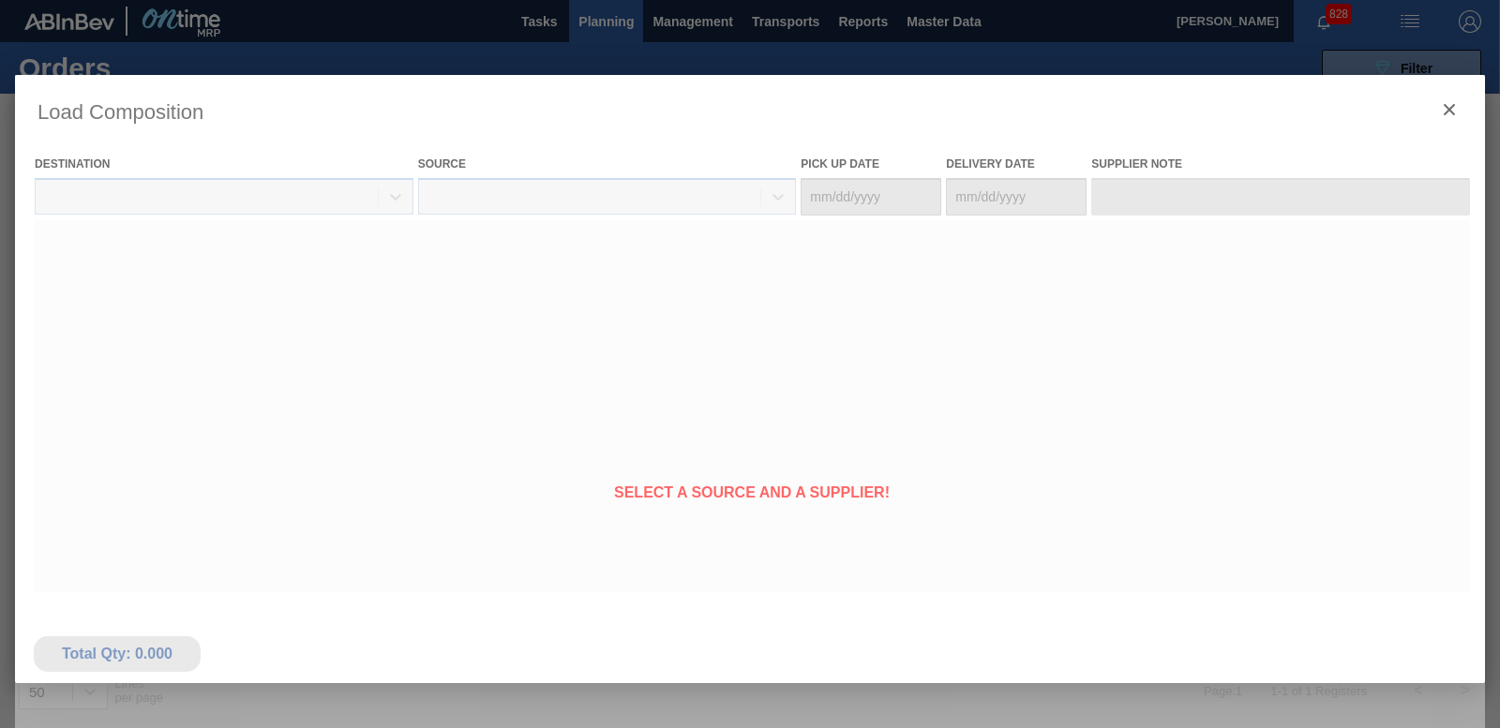
type Date "[DATE]"
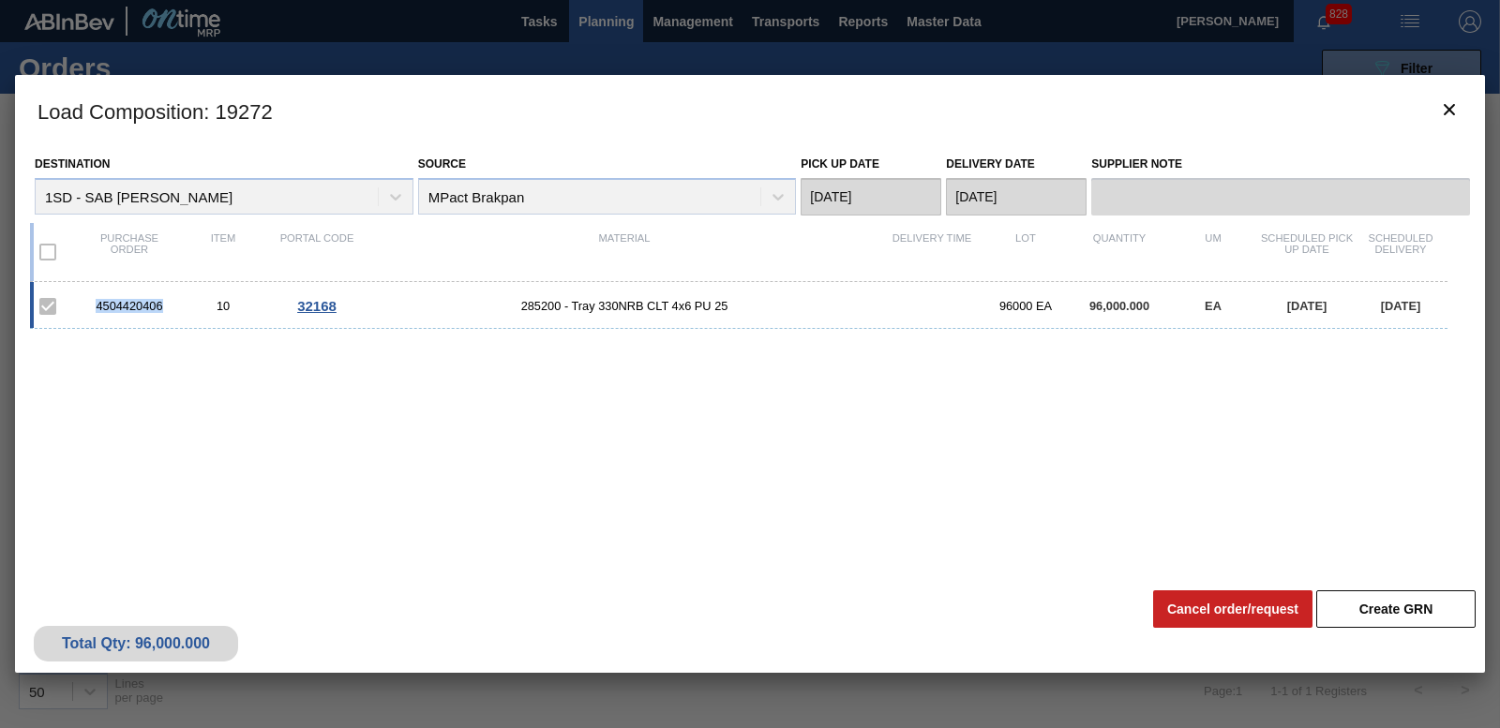
drag, startPoint x: 92, startPoint y: 303, endPoint x: 168, endPoint y: 301, distance: 76.0
click at [168, 301] on div "4504420406" at bounding box center [129, 306] width 94 height 14
copy div "4504420406"
click at [1451, 112] on icon "botão de ícone" at bounding box center [1449, 109] width 11 height 11
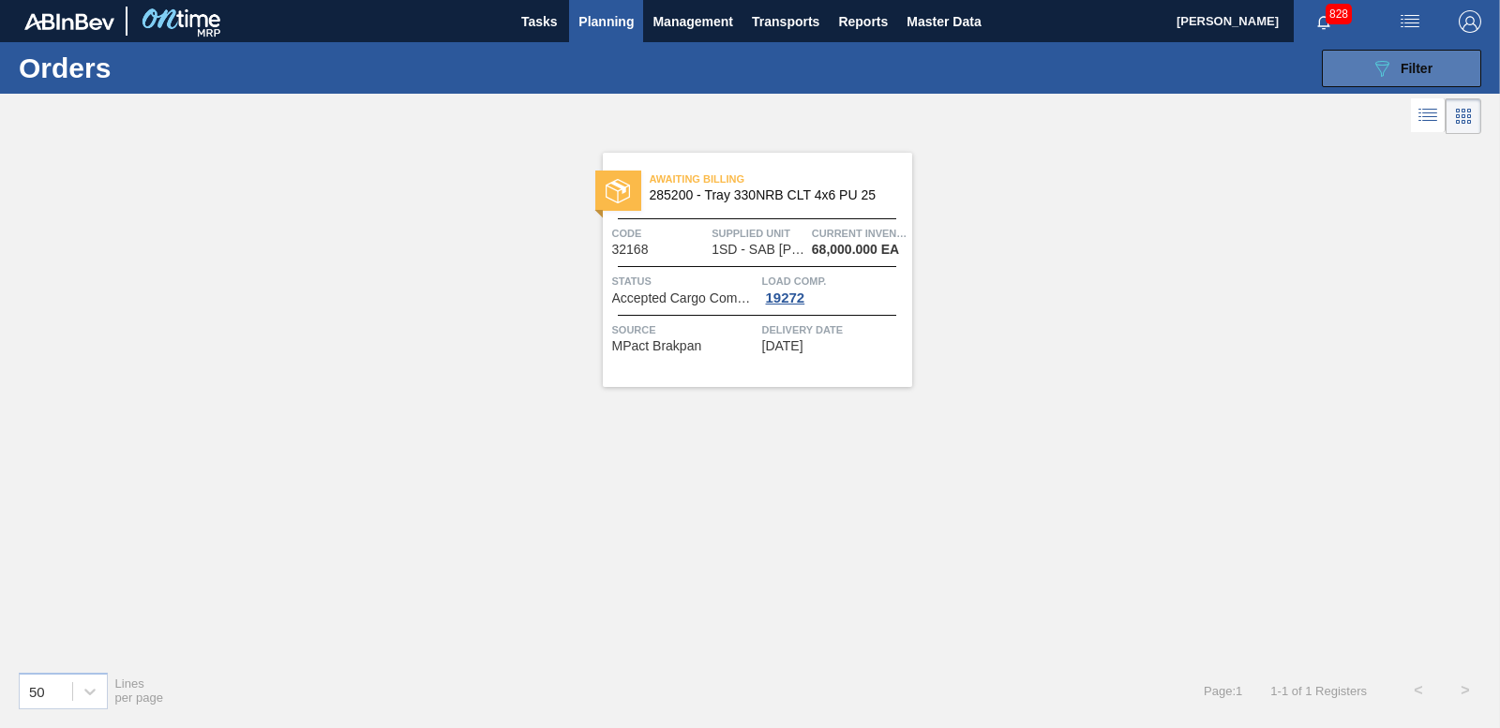
click at [1410, 80] on button "089F7B8B-B2A5-4AFE-B5C0-19BA573D28AC Filter" at bounding box center [1401, 68] width 159 height 37
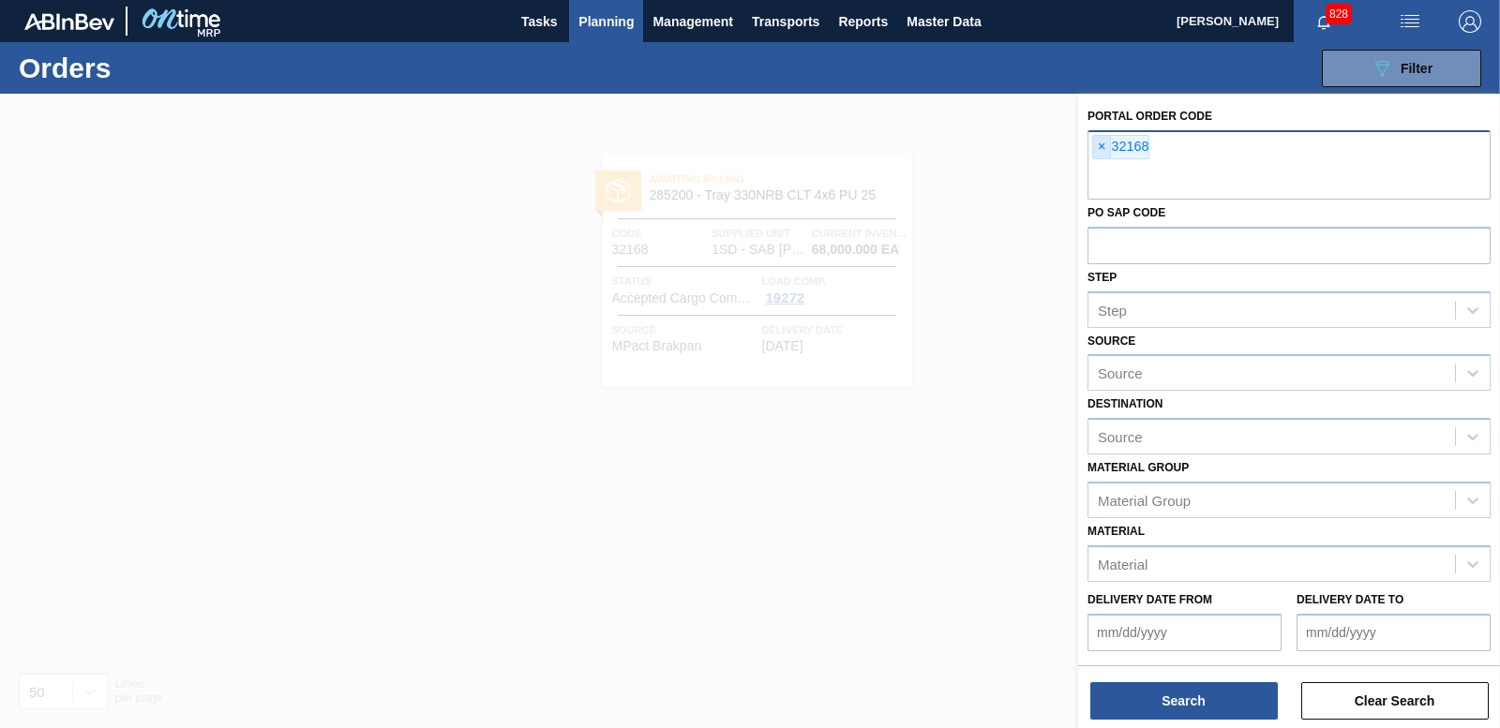
click at [1102, 148] on span "×" at bounding box center [1102, 147] width 18 height 22
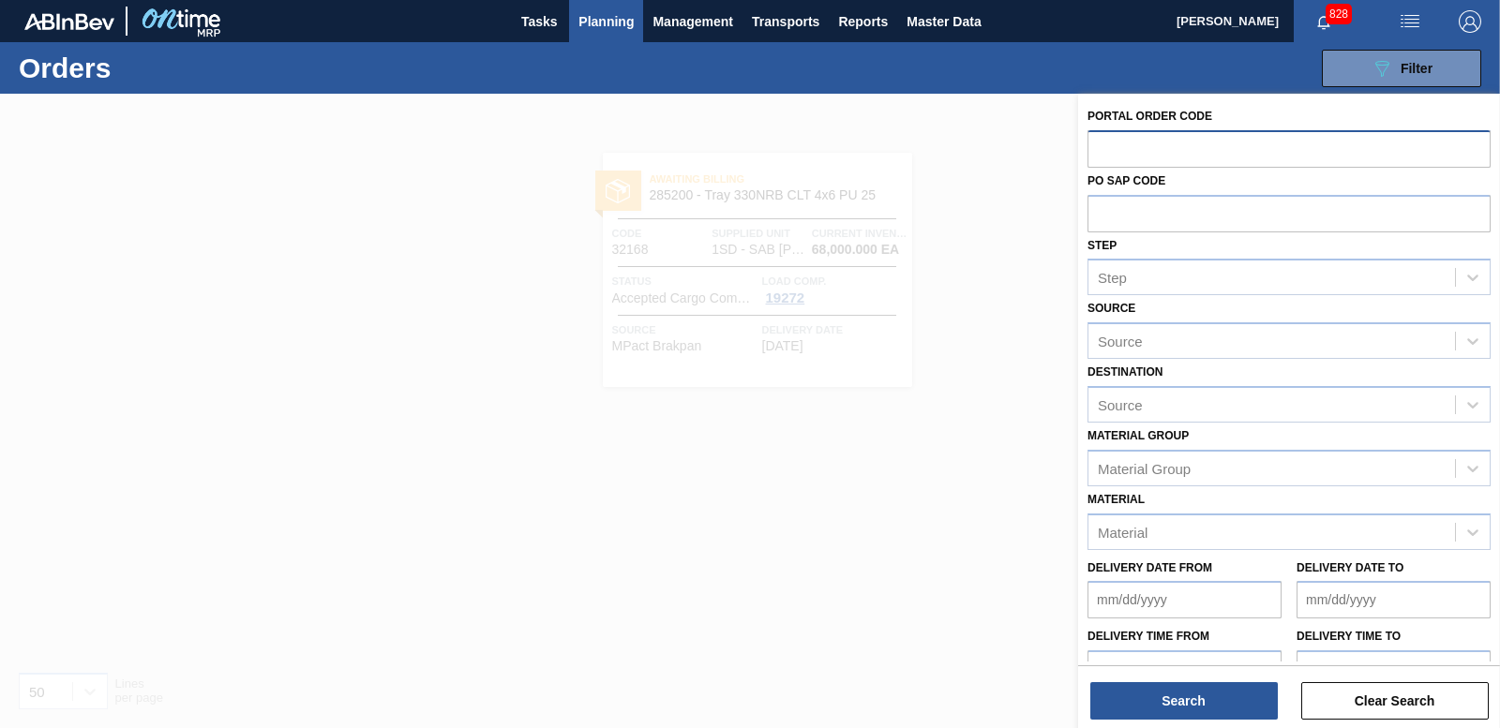
paste input "32169"
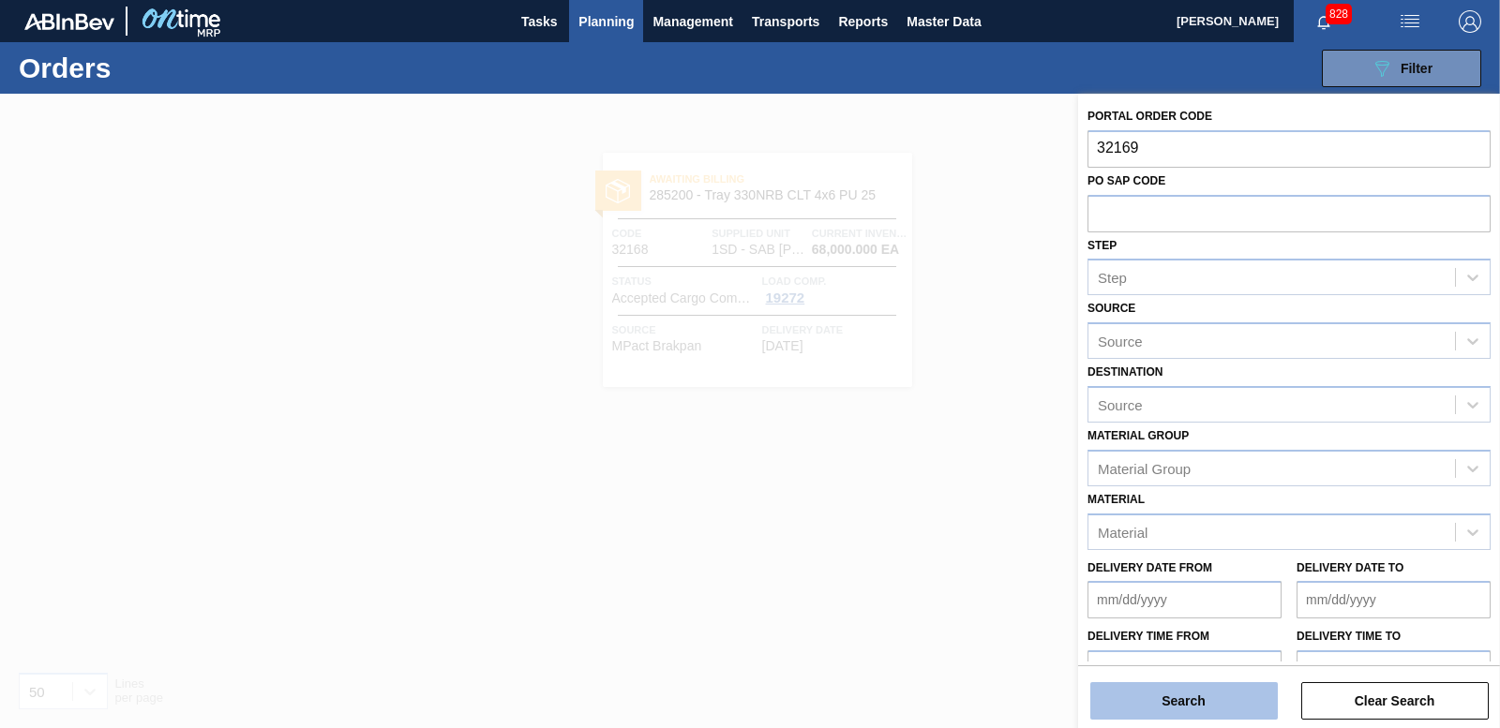
type input "32169"
click at [1254, 702] on button "Search" at bounding box center [1183, 700] width 187 height 37
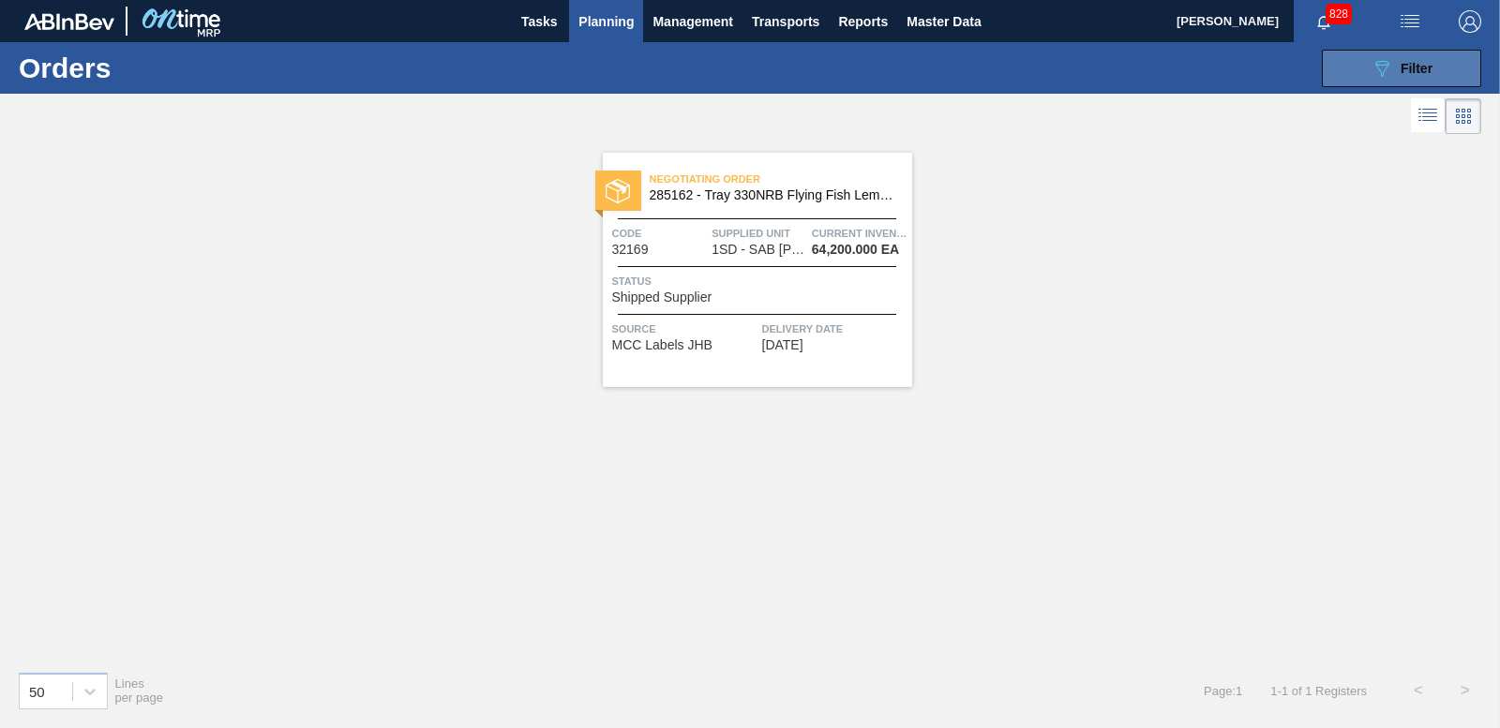
click at [1419, 57] on div "089F7B8B-B2A5-4AFE-B5C0-19BA573D28AC Filter" at bounding box center [1401, 68] width 62 height 22
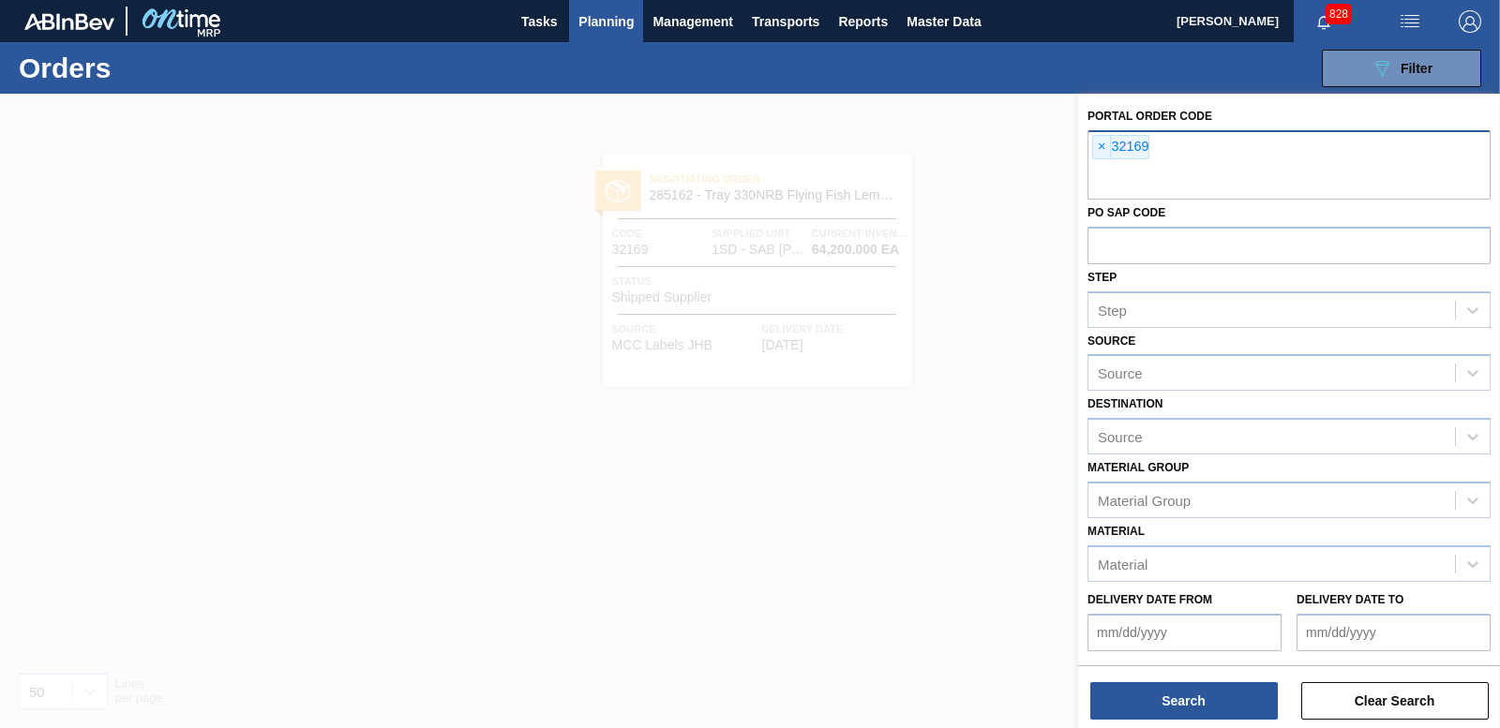
click at [1098, 142] on span "×" at bounding box center [1102, 147] width 18 height 22
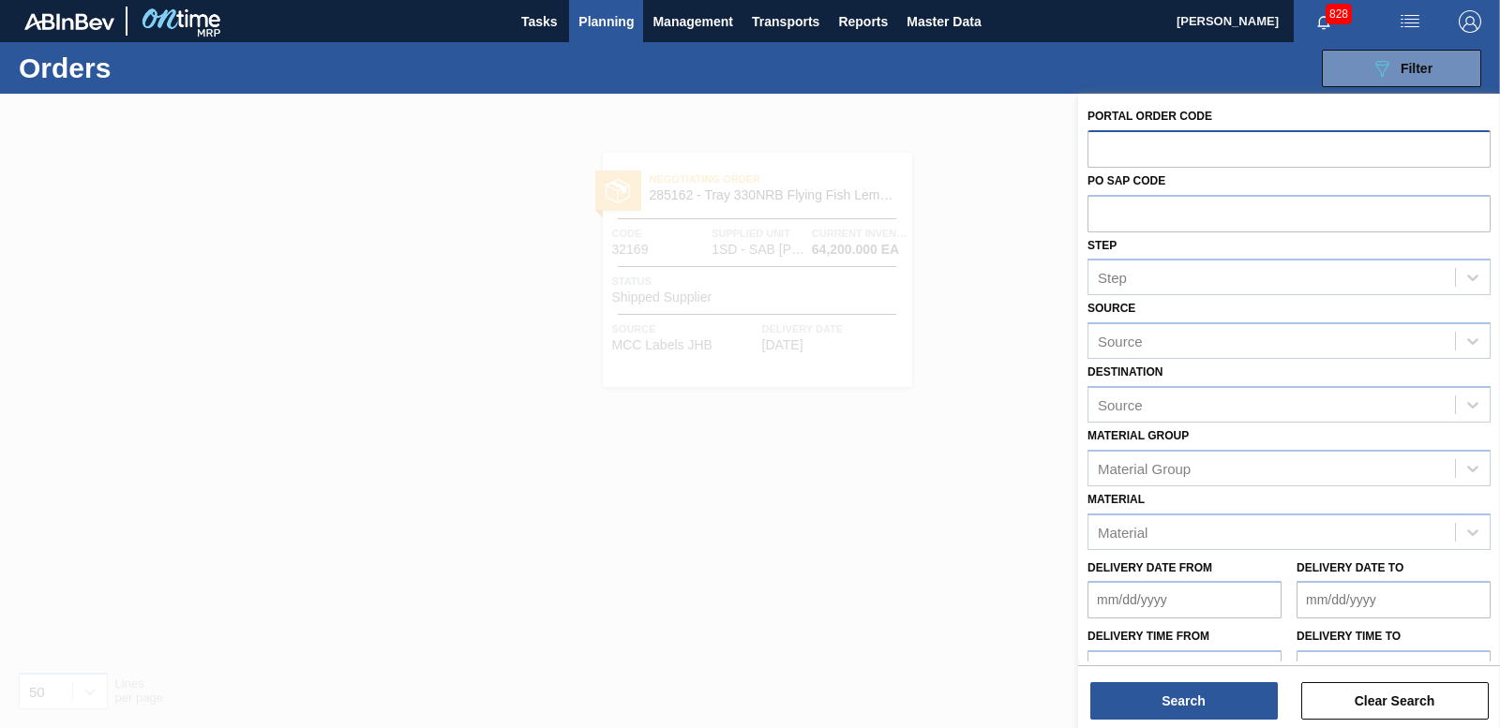
paste input "32170"
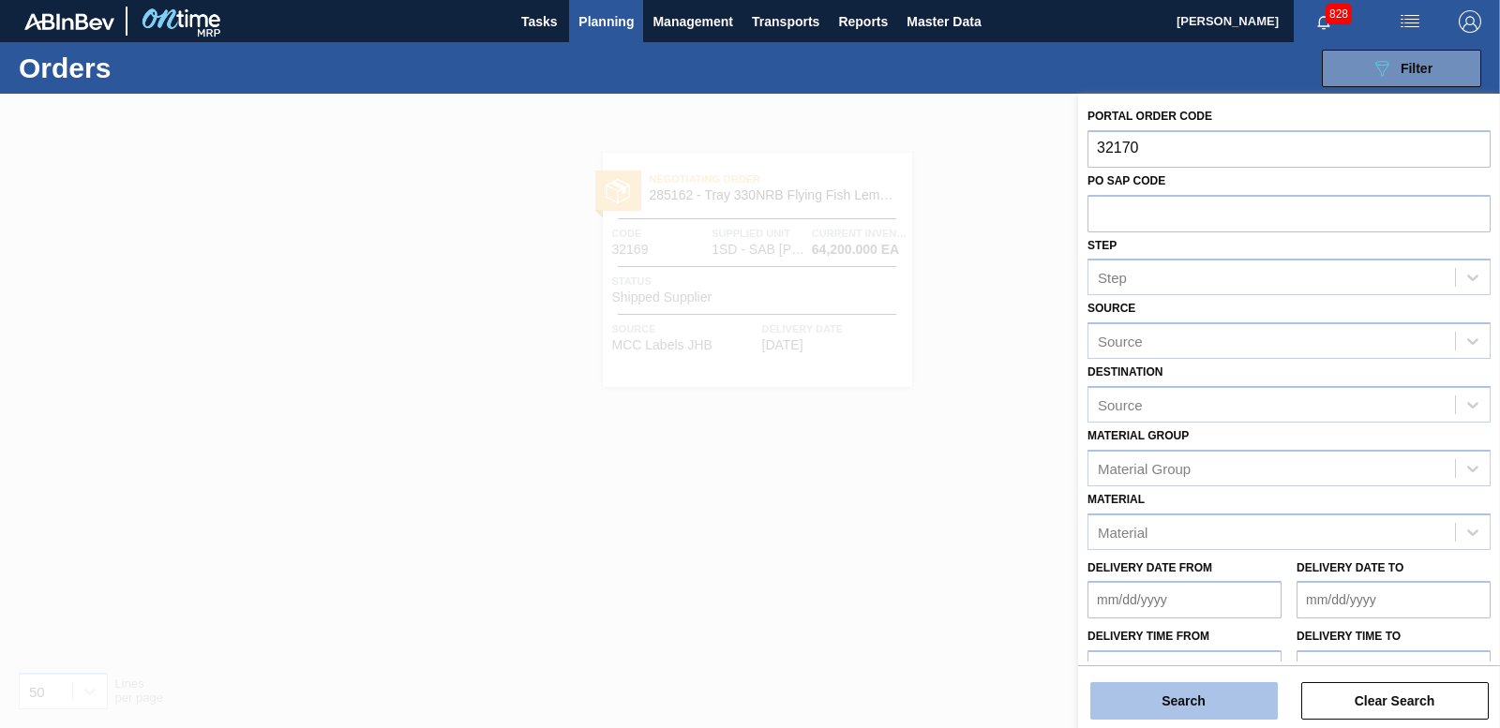
type input "32170"
click at [1126, 706] on button "Search" at bounding box center [1183, 700] width 187 height 37
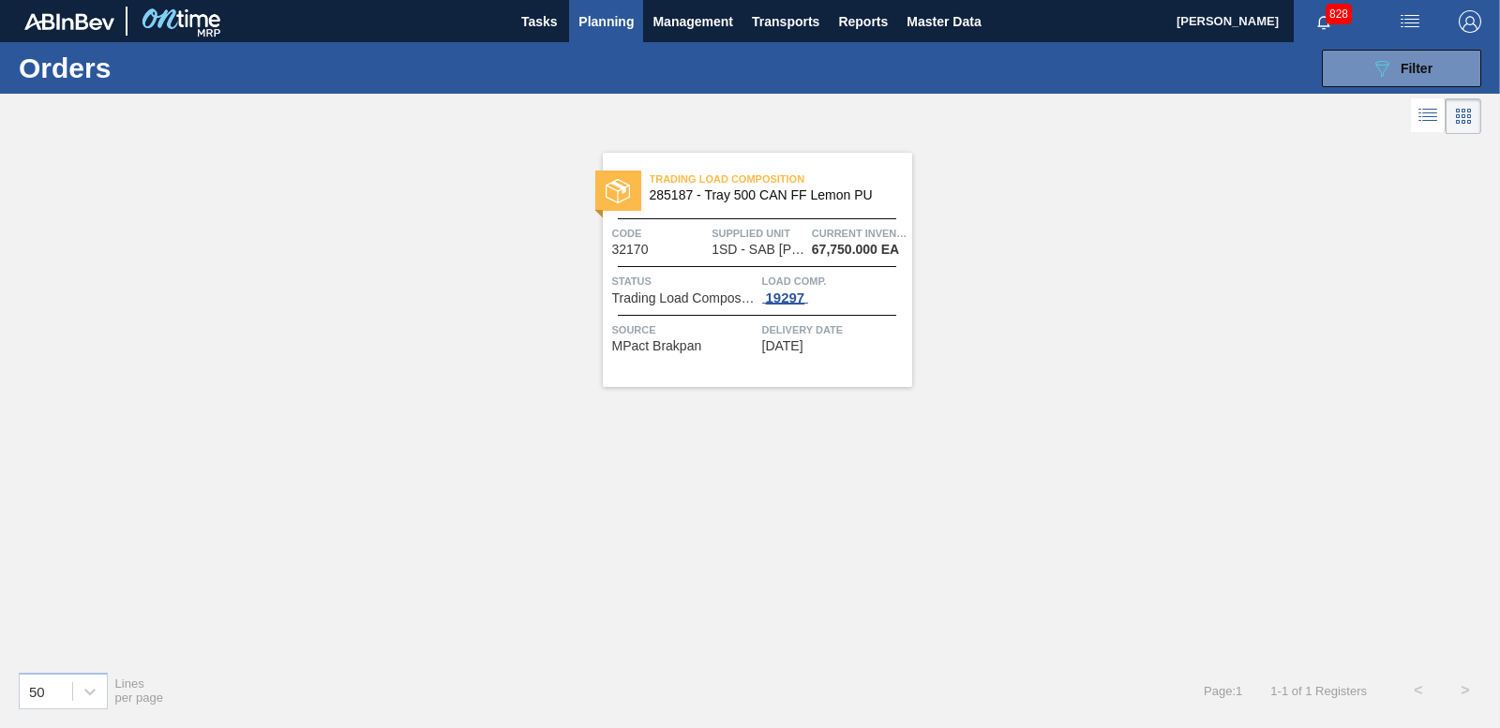
click at [773, 293] on div "19297" at bounding box center [785, 298] width 47 height 15
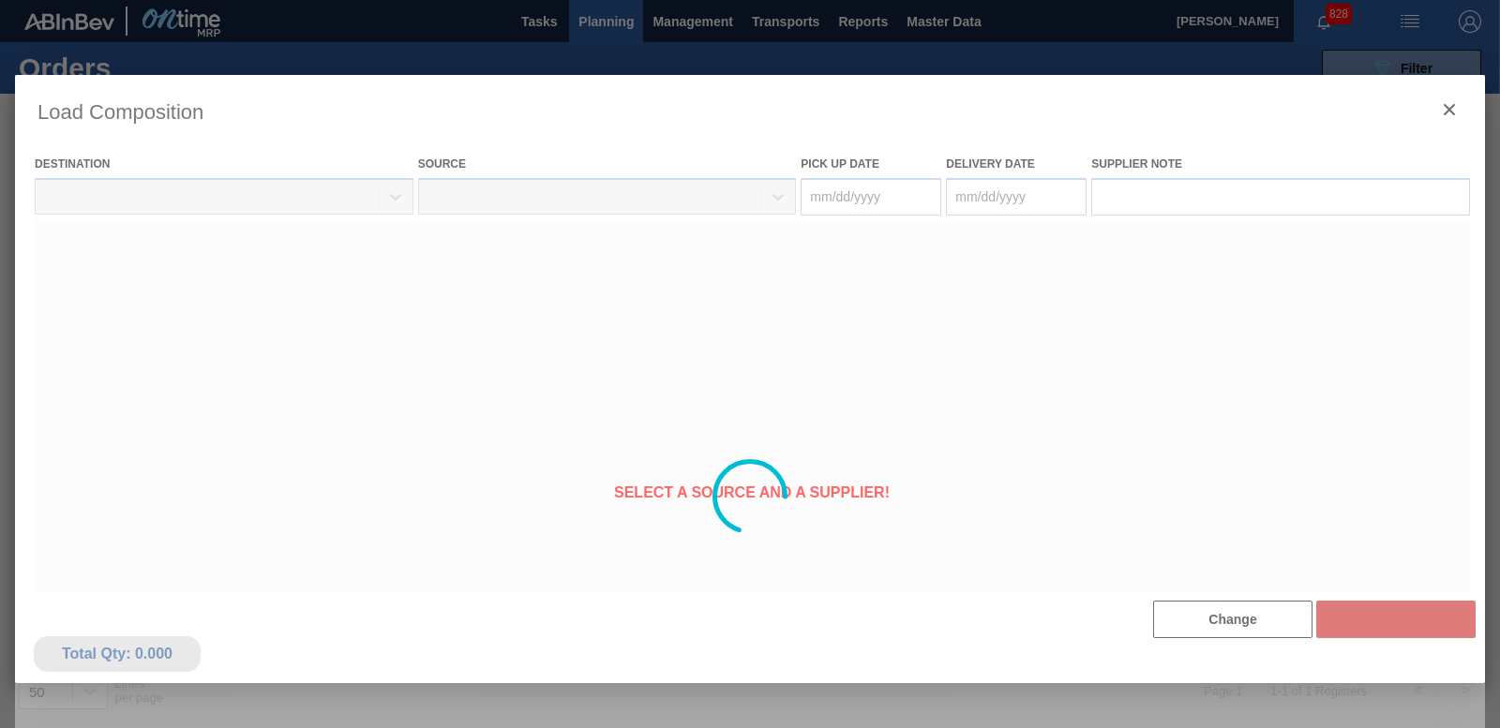
type Date "[DATE]"
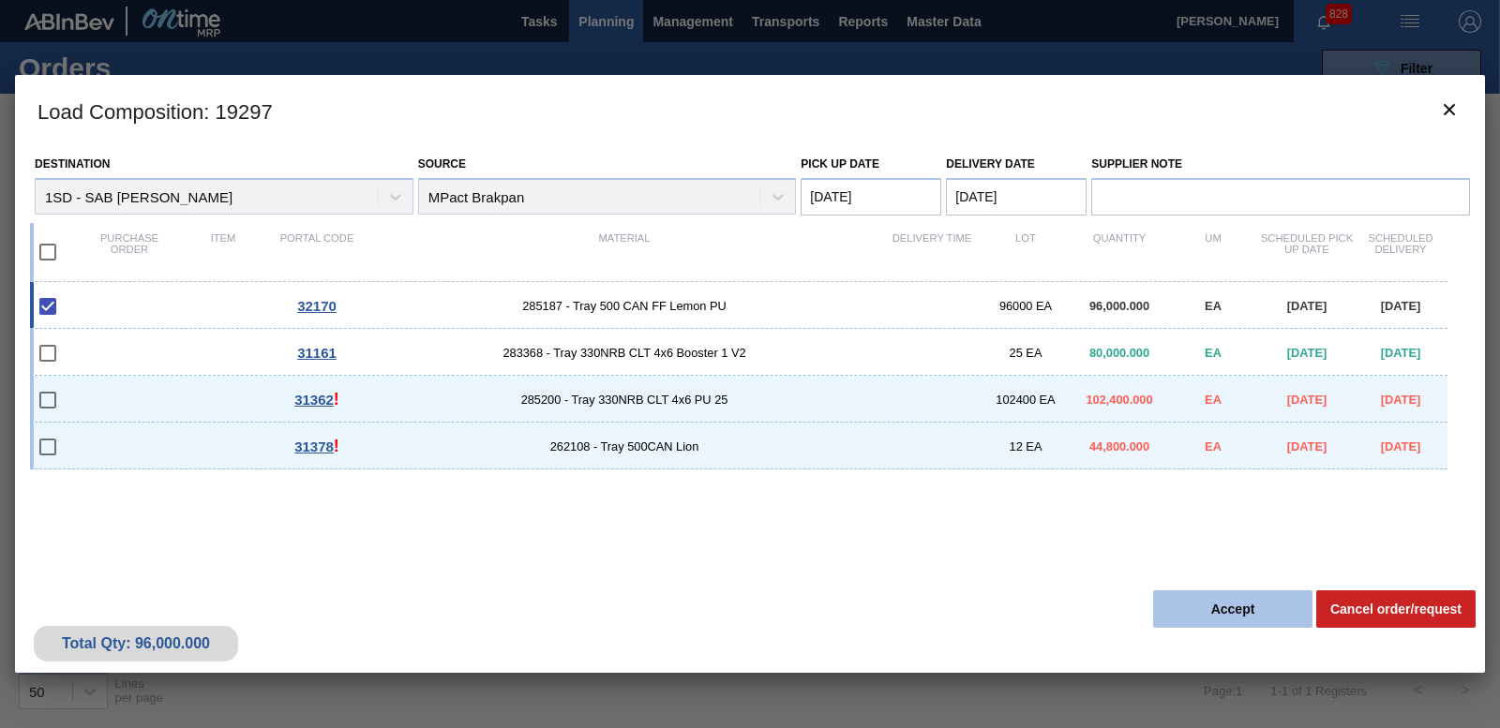
click at [1175, 601] on button "Accept" at bounding box center [1232, 609] width 159 height 37
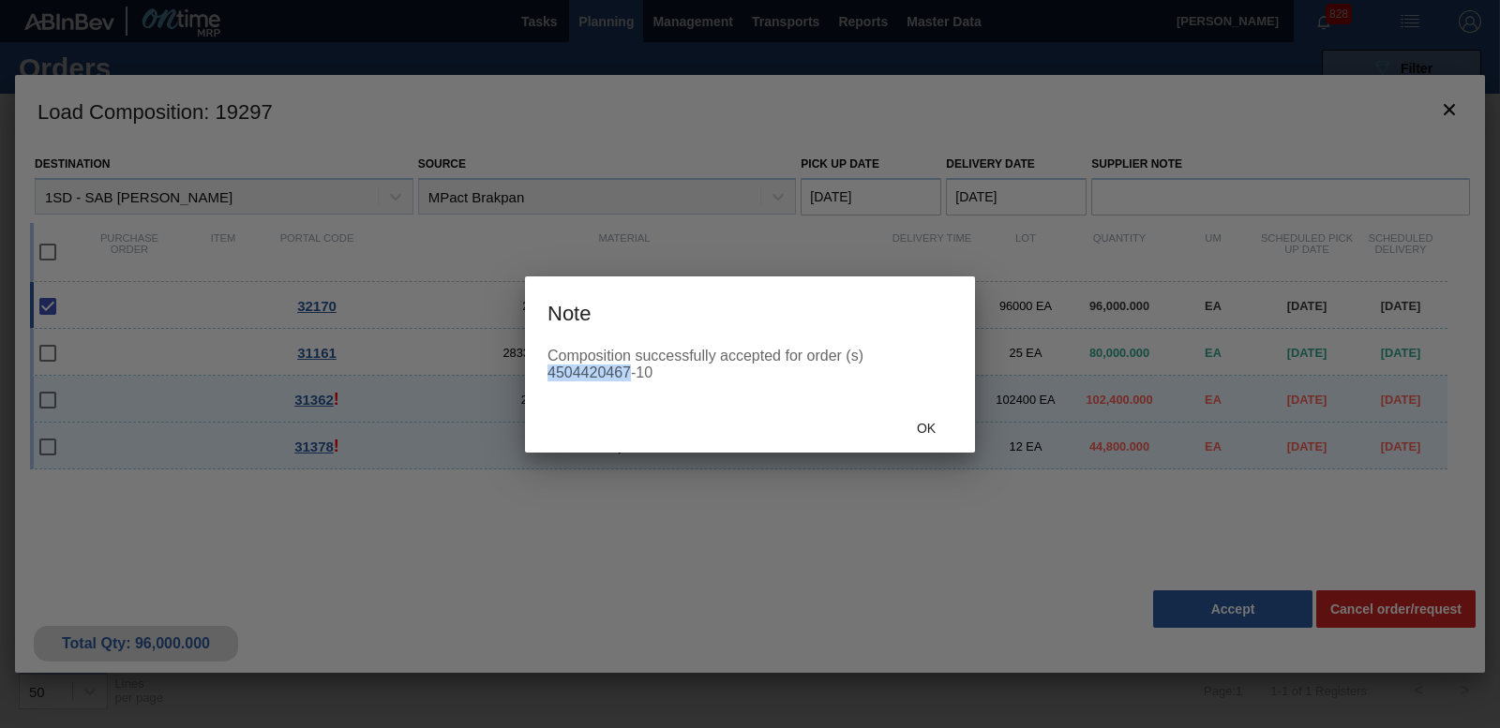
drag, startPoint x: 550, startPoint y: 370, endPoint x: 632, endPoint y: 373, distance: 81.6
click at [632, 373] on div "Composition successfully accepted for order (s) 4504420467-10" at bounding box center [749, 365] width 405 height 34
copy div "4504420467"
click at [914, 428] on span "Ok" at bounding box center [926, 428] width 49 height 15
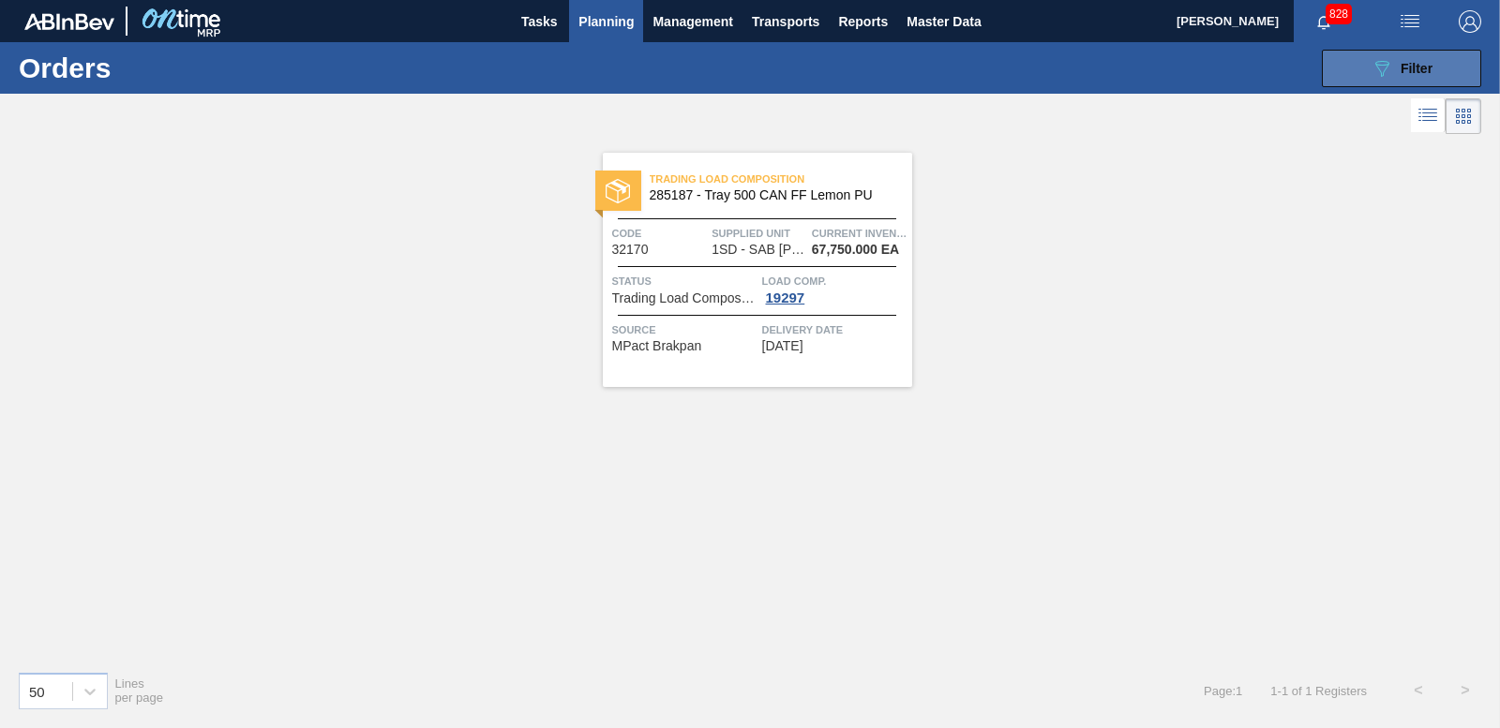
click at [1389, 72] on icon "089F7B8B-B2A5-4AFE-B5C0-19BA573D28AC" at bounding box center [1381, 68] width 22 height 22
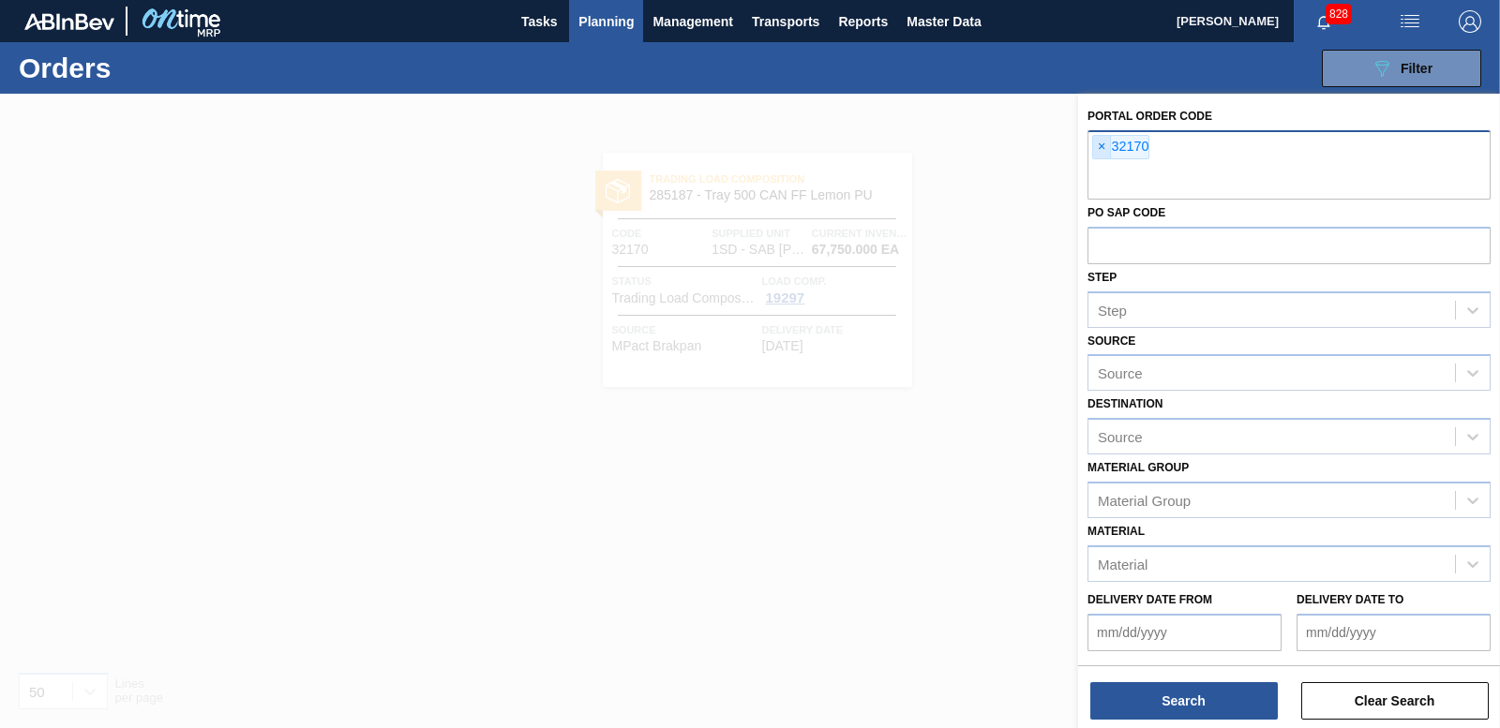
click at [1094, 148] on span "×" at bounding box center [1102, 147] width 18 height 22
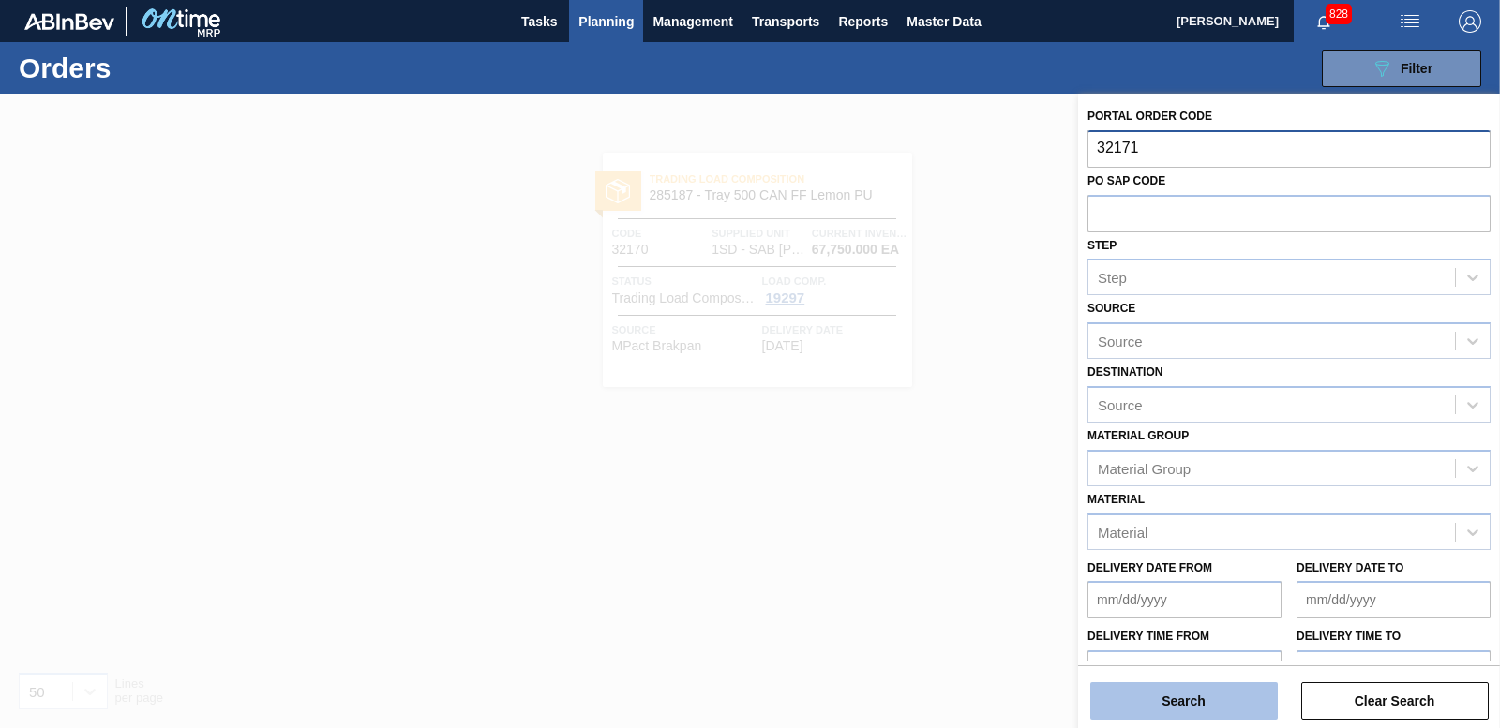
type input "32171"
click at [1185, 707] on button "Search" at bounding box center [1183, 700] width 187 height 37
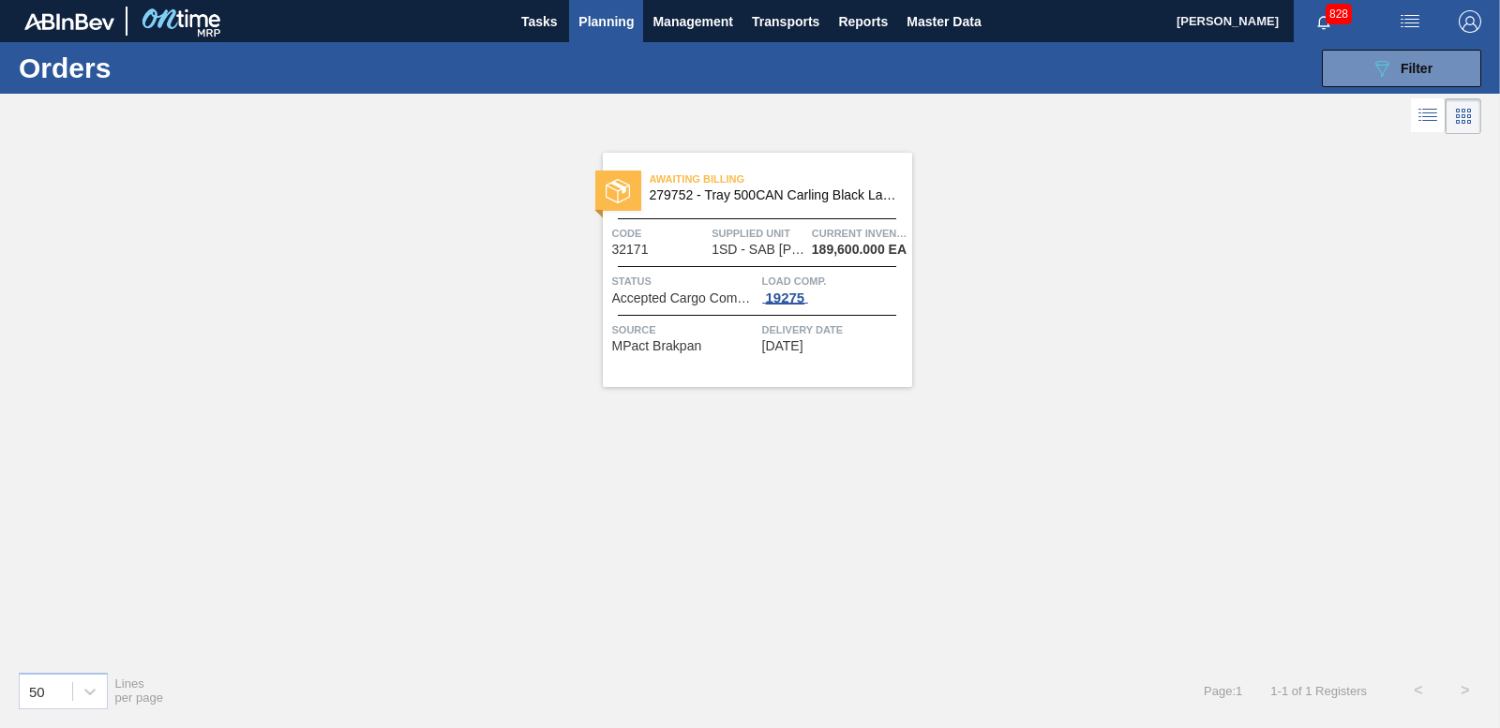
click at [776, 292] on div "19275" at bounding box center [785, 298] width 47 height 15
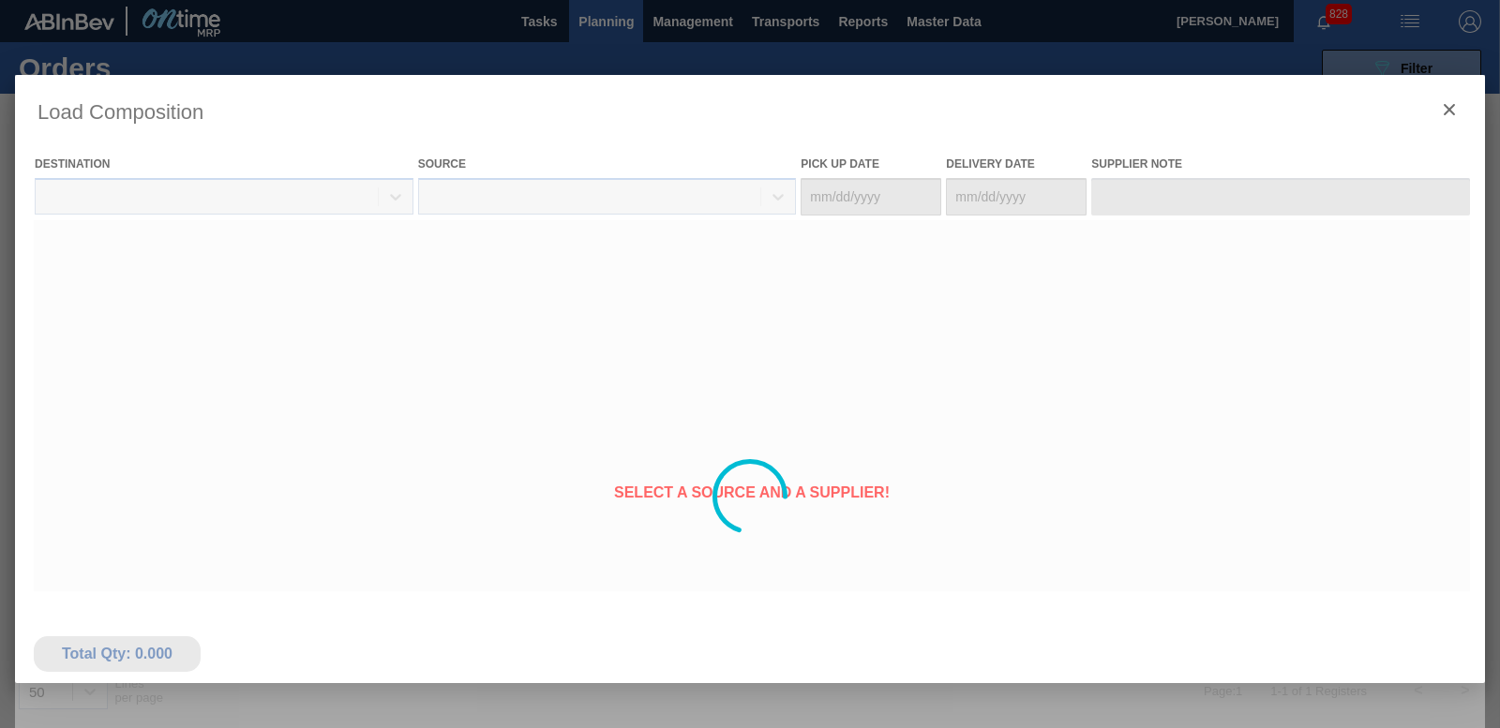
type Date "[DATE]"
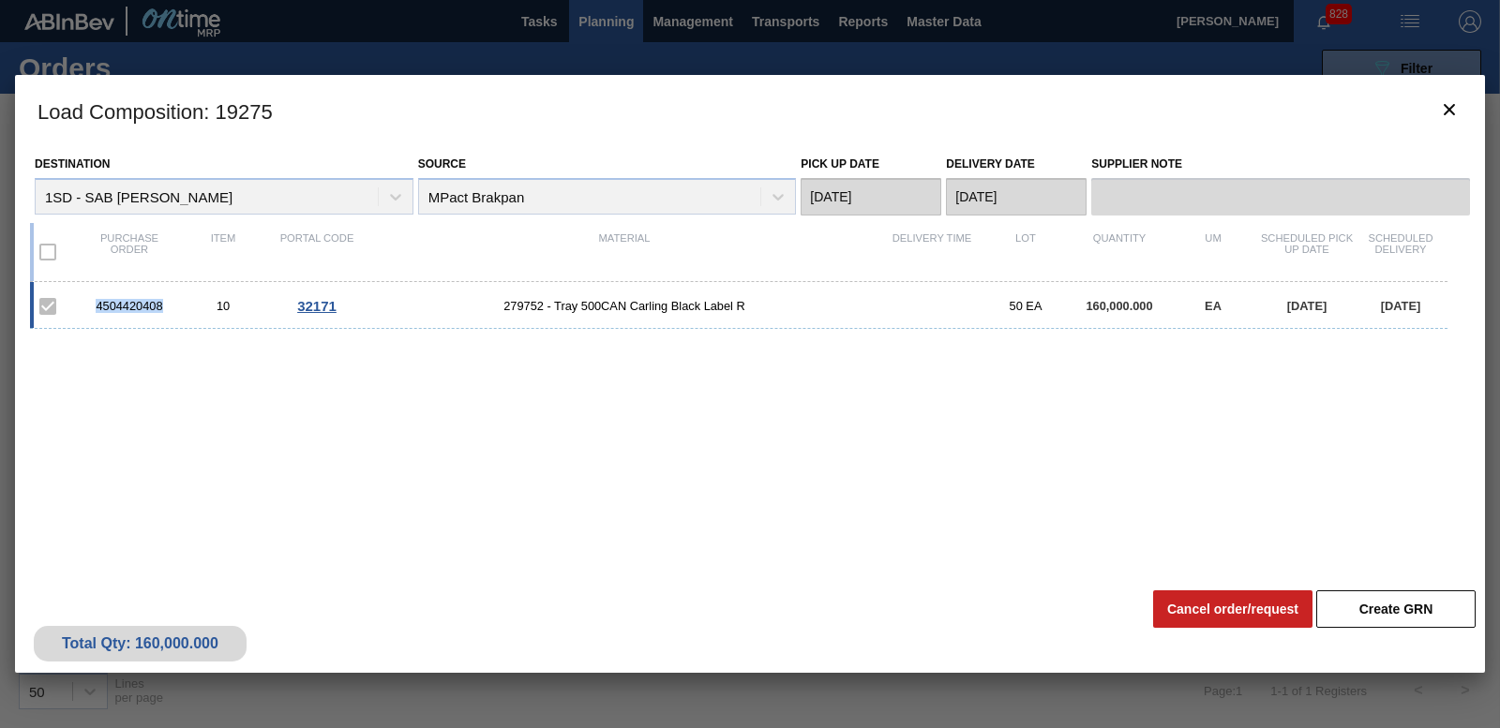
drag, startPoint x: 82, startPoint y: 305, endPoint x: 169, endPoint y: 305, distance: 87.2
click at [169, 305] on div "4504420408 10 32171 279752 - Tray 500CAN Carling Black Label R 50 EA 160,000.00…" at bounding box center [738, 305] width 1417 height 47
copy div "4504420408"
drag, startPoint x: 1434, startPoint y: 108, endPoint x: 1400, endPoint y: 73, distance: 49.1
click at [1431, 106] on button "botão de ícone" at bounding box center [1449, 110] width 45 height 45
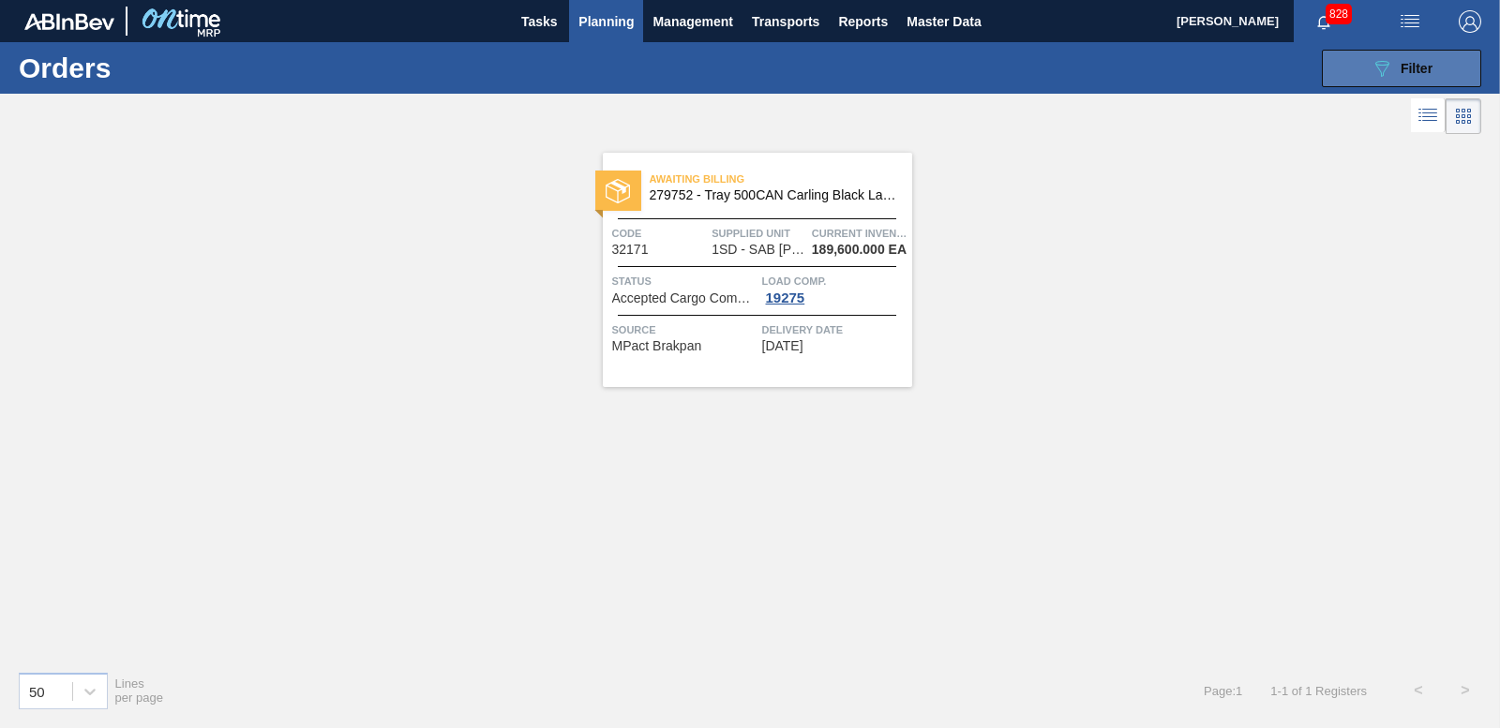
click at [1398, 71] on div "089F7B8B-B2A5-4AFE-B5C0-19BA573D28AC Filter" at bounding box center [1401, 68] width 62 height 22
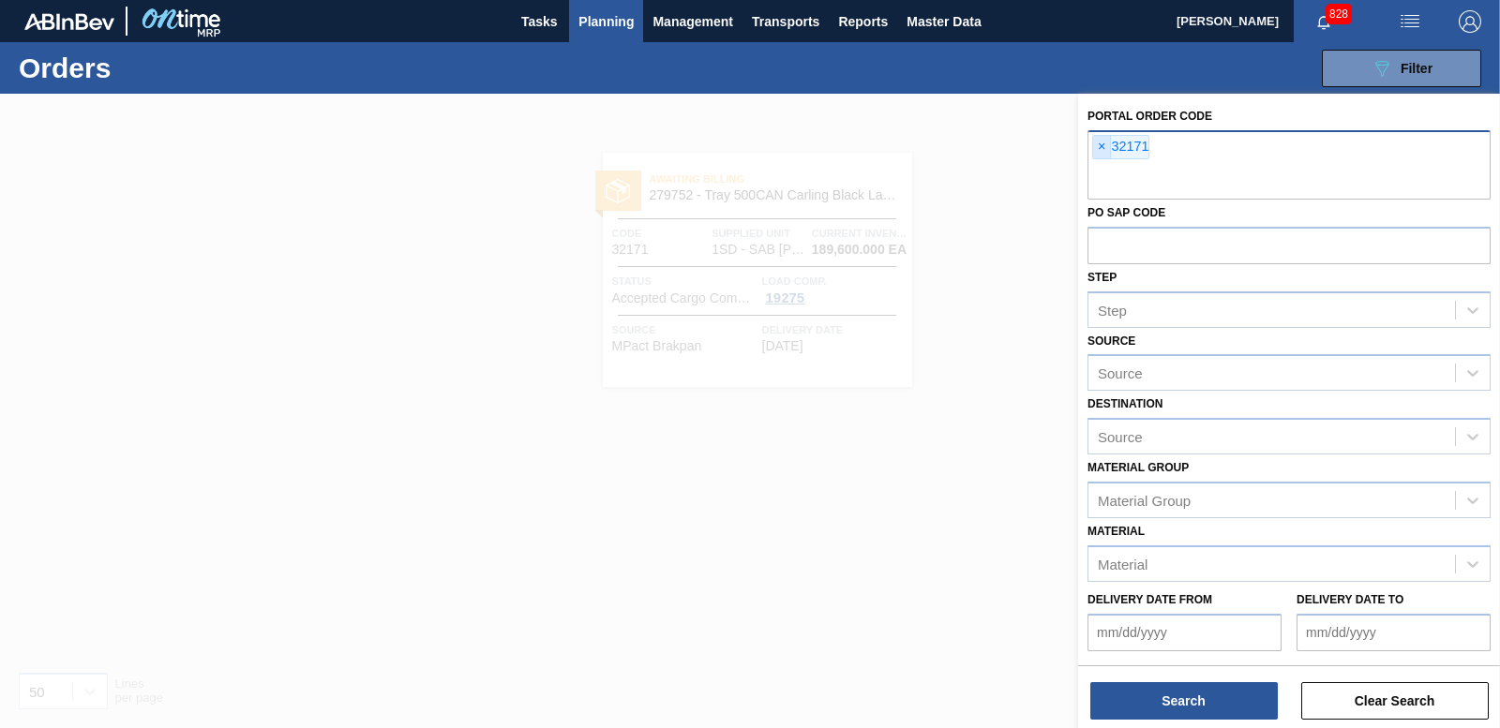
click at [1103, 143] on span "×" at bounding box center [1102, 147] width 18 height 22
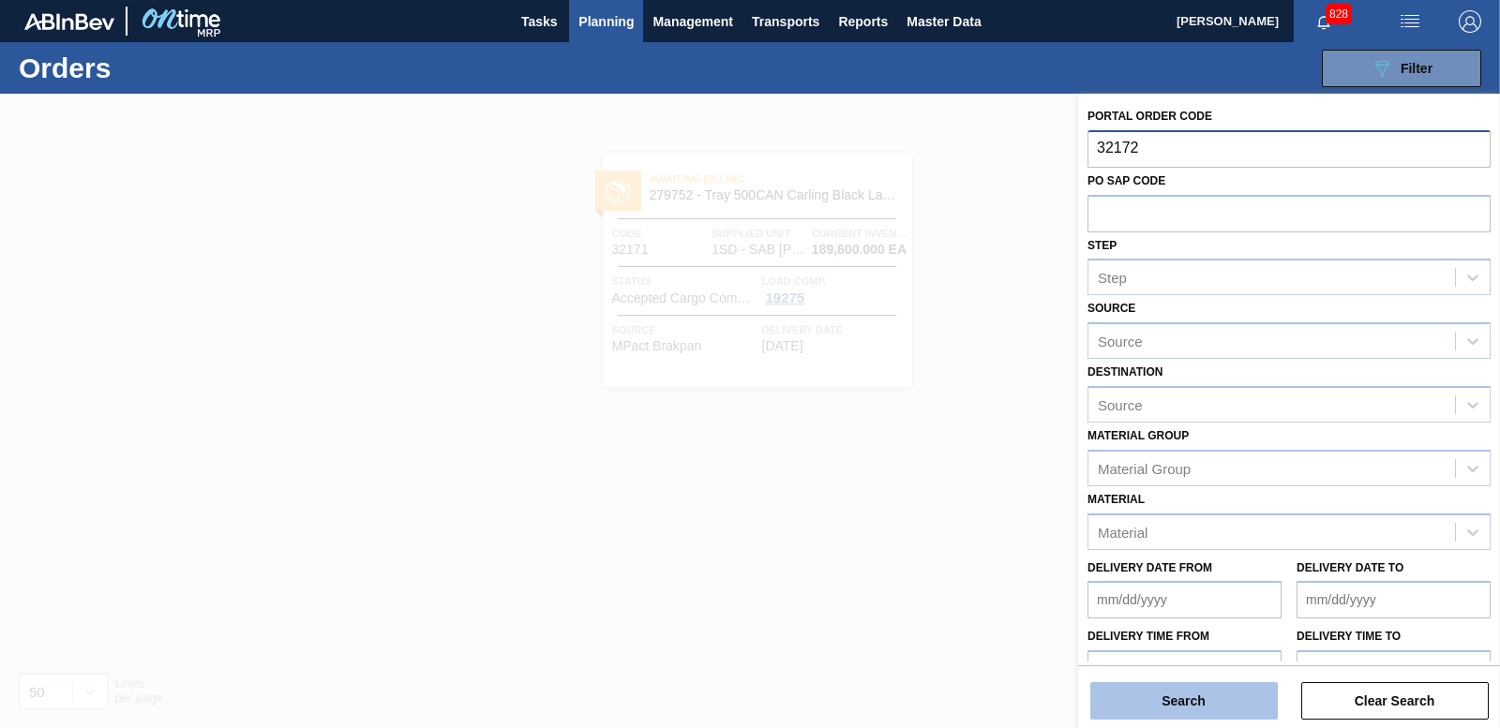
type input "32172"
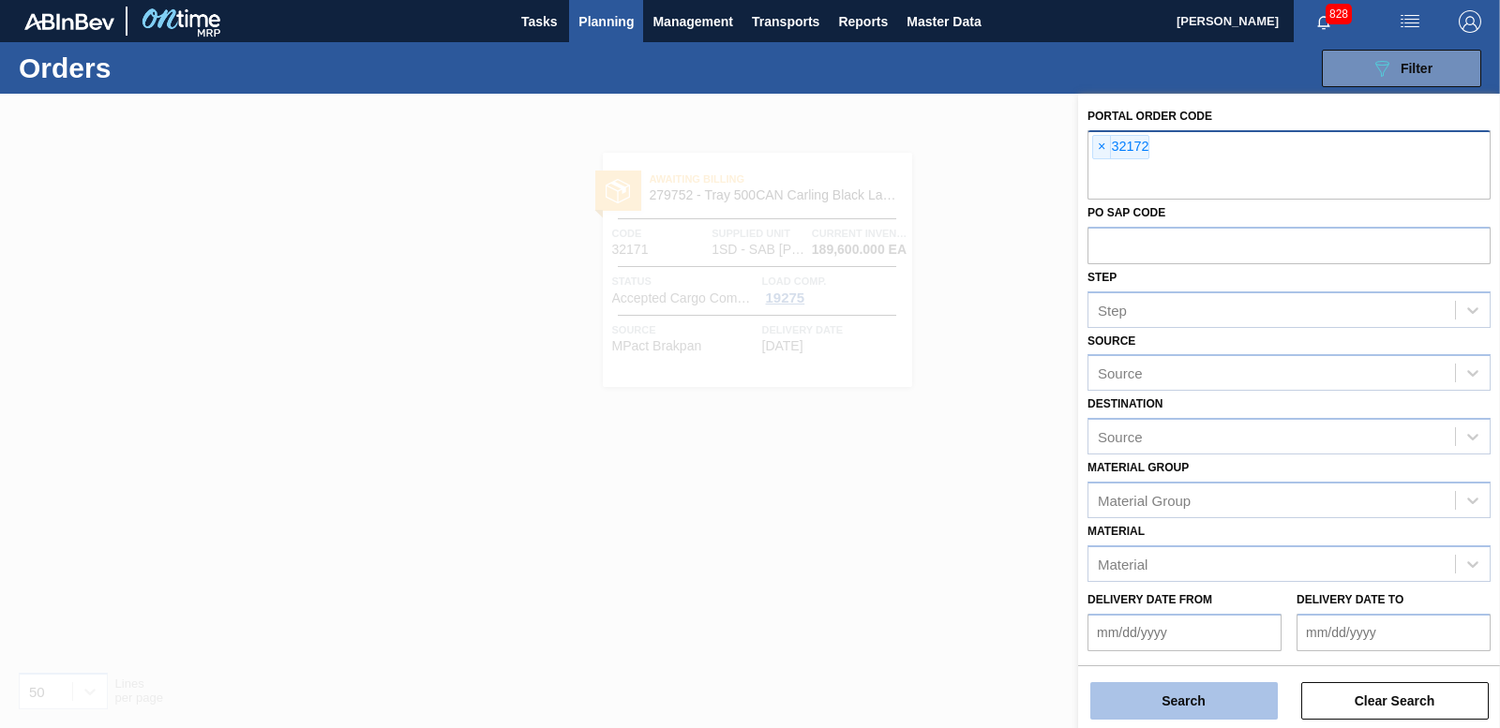
click at [1149, 703] on button "Search" at bounding box center [1183, 700] width 187 height 37
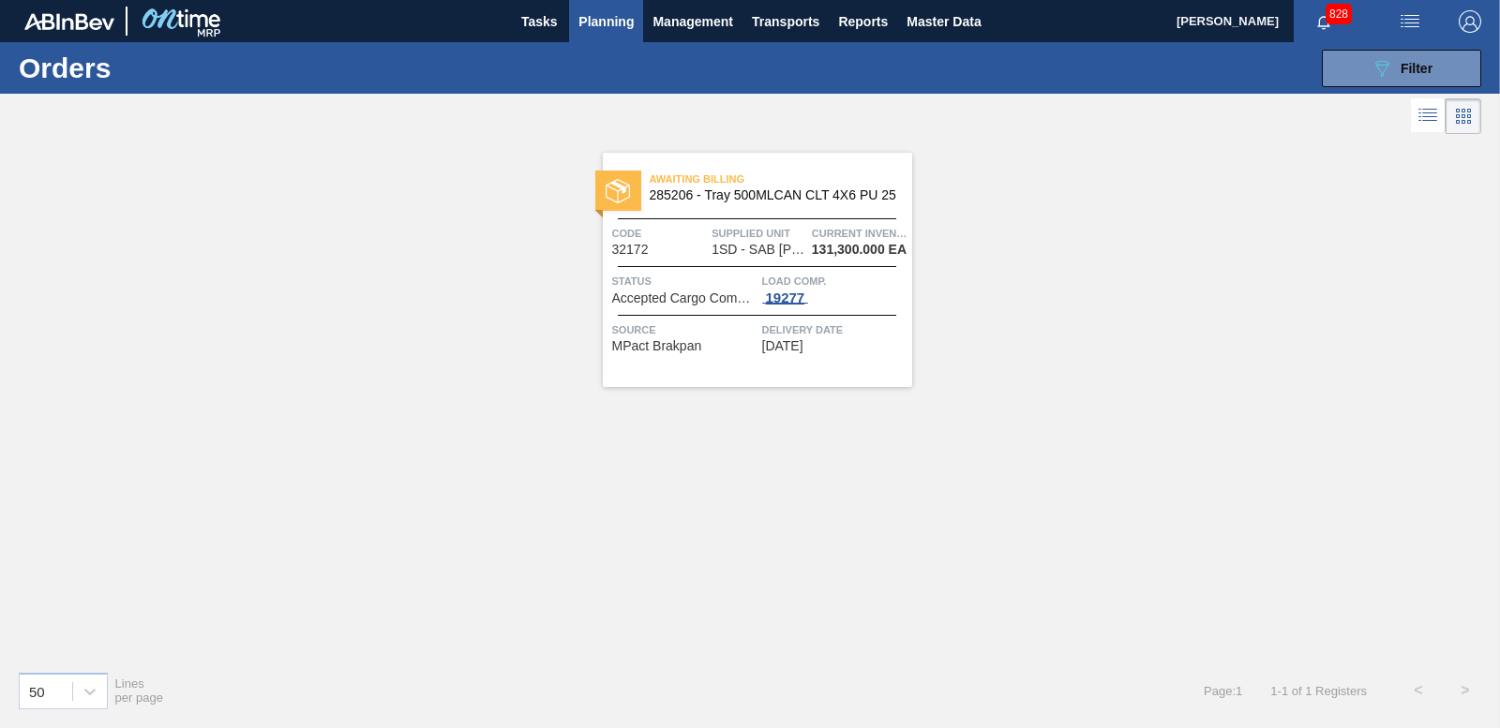
click at [772, 291] on div "19277" at bounding box center [785, 298] width 47 height 15
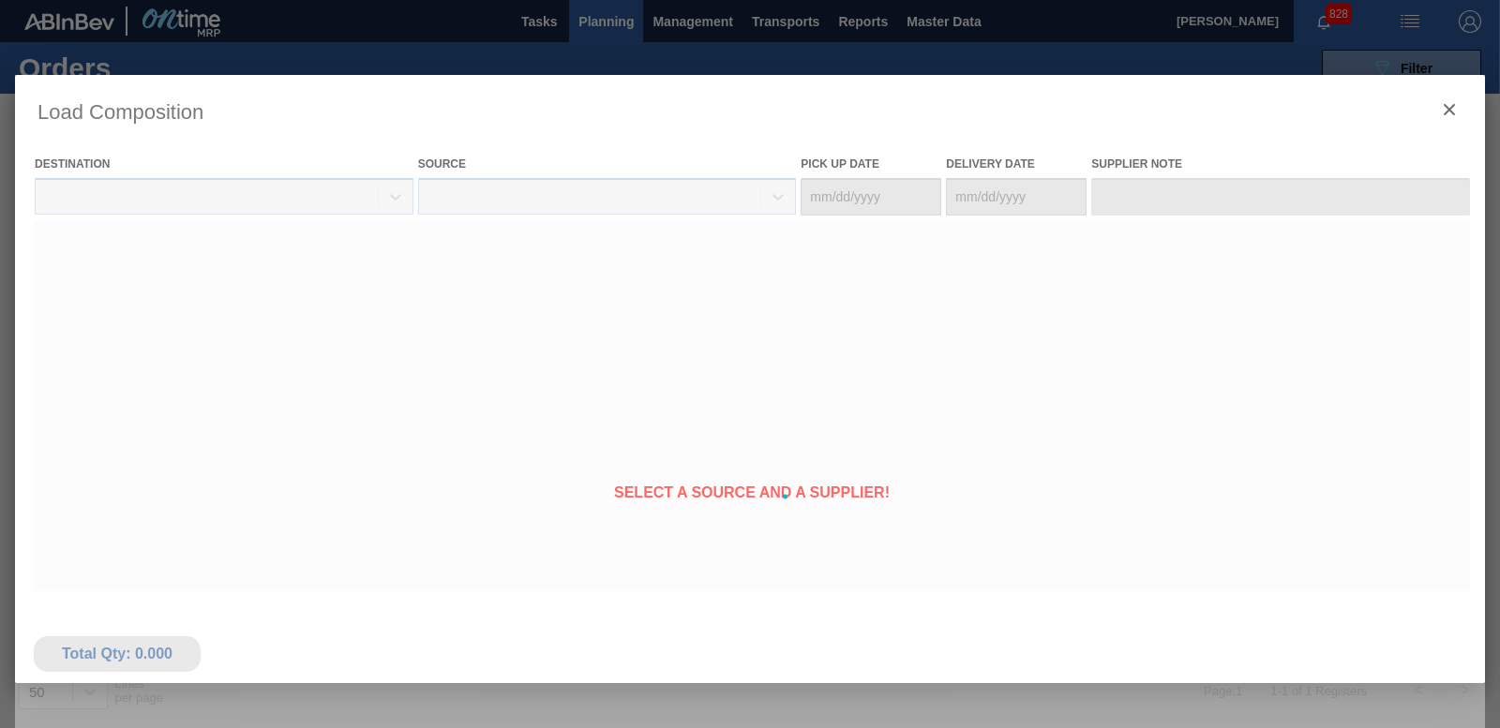
type Date "[DATE]"
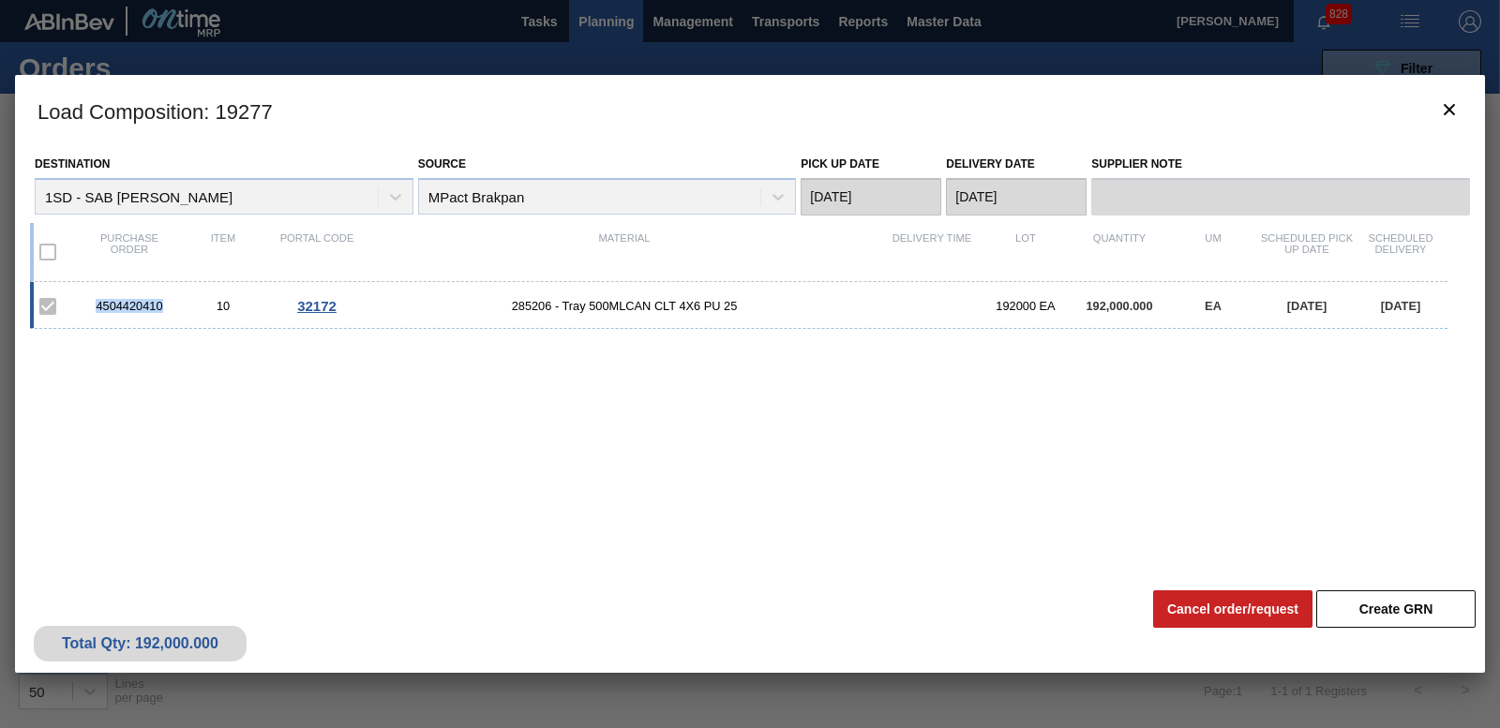
drag, startPoint x: 82, startPoint y: 307, endPoint x: 171, endPoint y: 307, distance: 89.1
click at [171, 307] on div "4504420410 10 32172 285206 - Tray 500MLCAN CLT 4X6 PU 25 192000 EA 192,000.000 …" at bounding box center [738, 305] width 1417 height 47
copy div "4504420410"
drag, startPoint x: 1459, startPoint y: 113, endPoint x: 1430, endPoint y: 91, distance: 36.8
click at [1458, 112] on icon "botão de ícone" at bounding box center [1449, 109] width 22 height 22
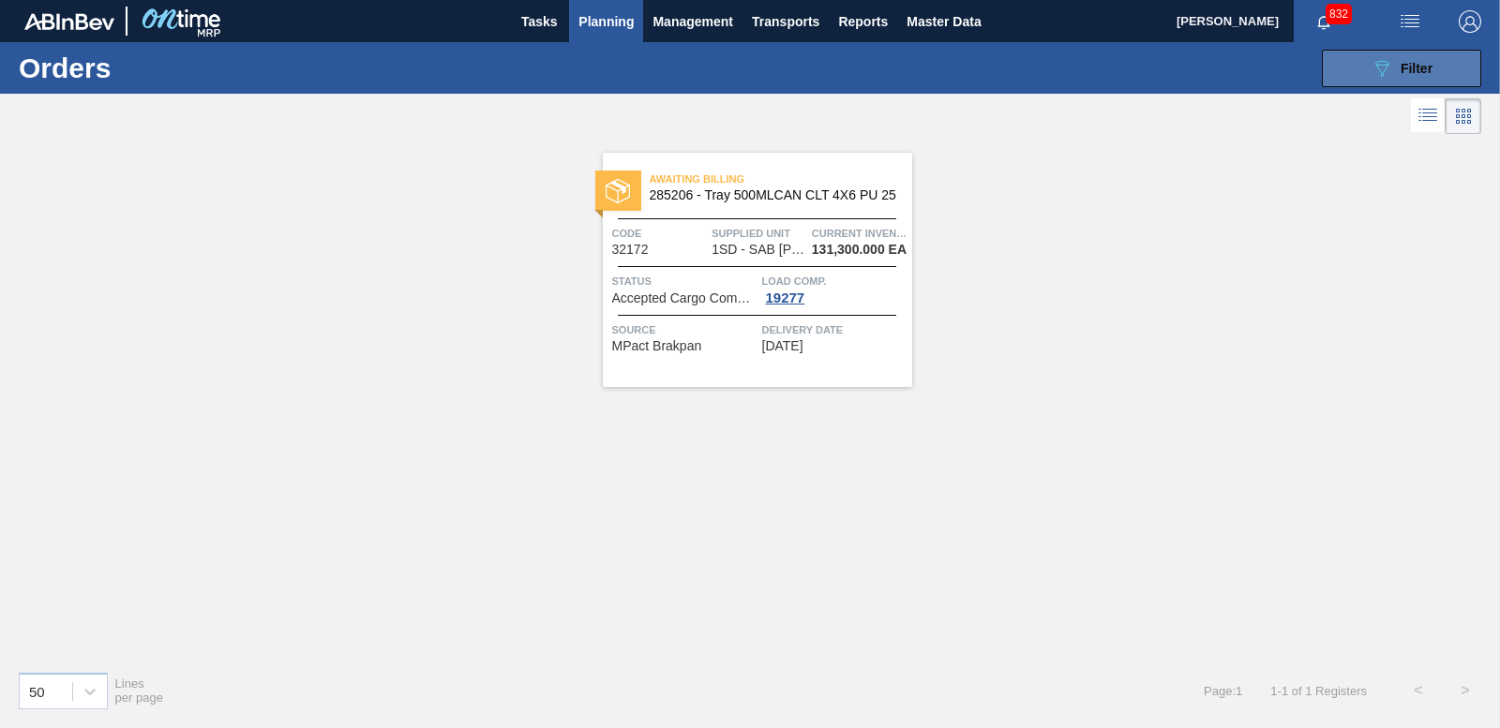
click at [1425, 78] on div "089F7B8B-B2A5-4AFE-B5C0-19BA573D28AC Filter" at bounding box center [1401, 68] width 62 height 22
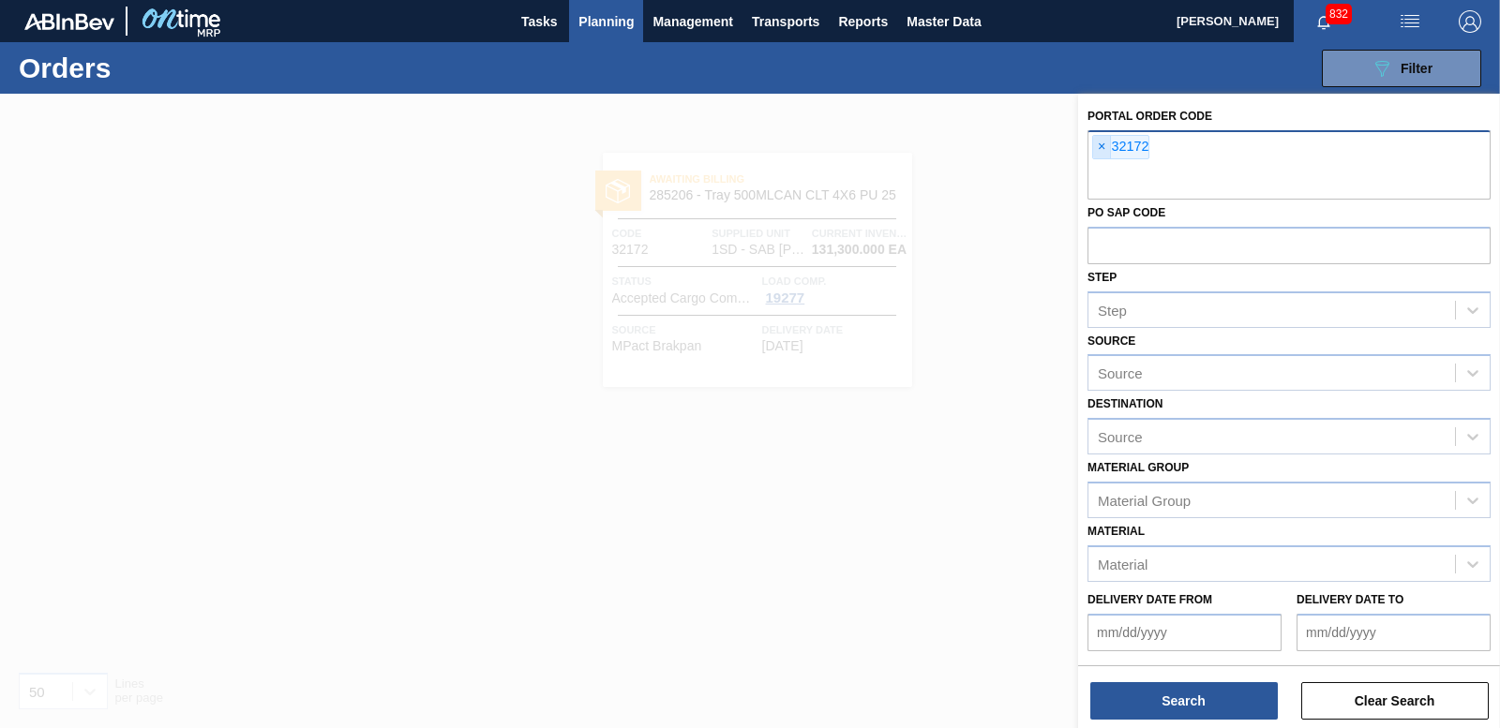
click at [1096, 139] on span "×" at bounding box center [1102, 147] width 18 height 22
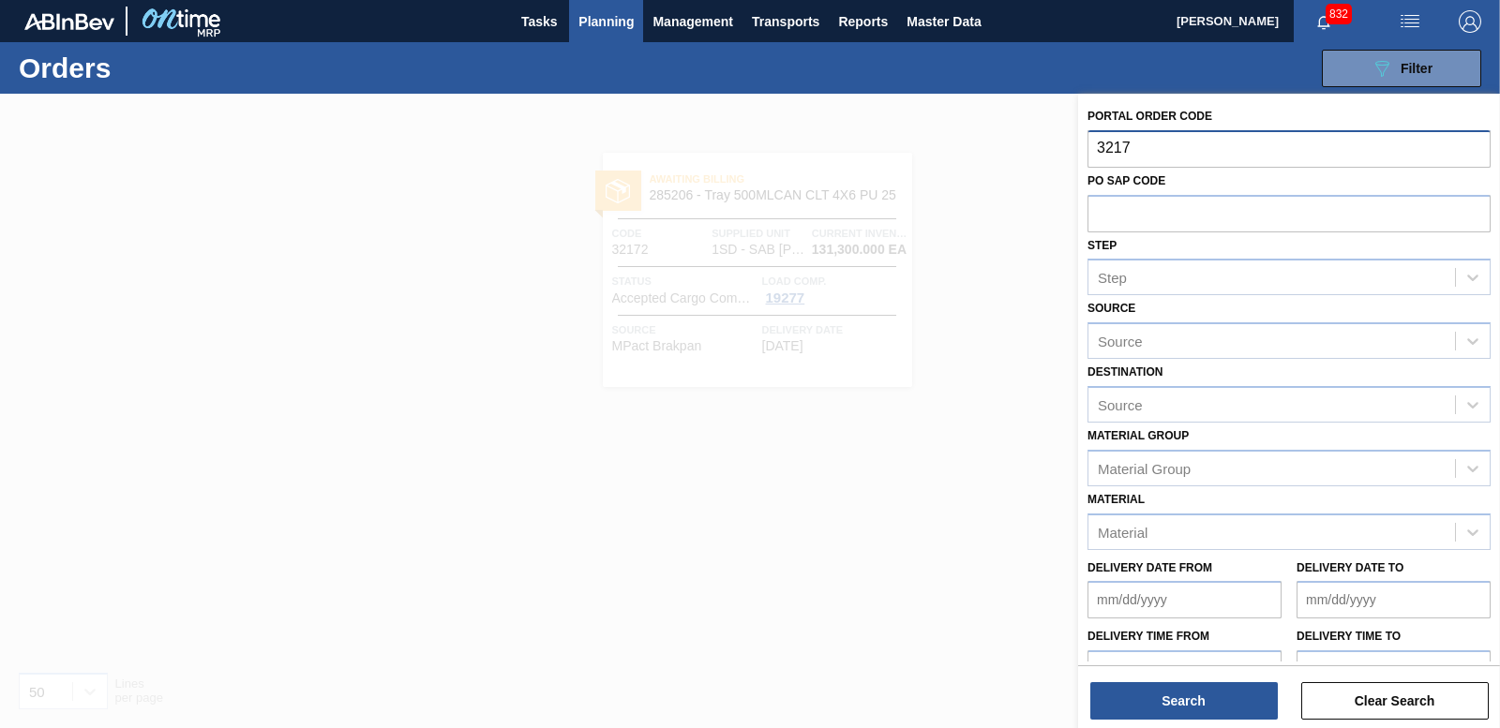
type input "32170"
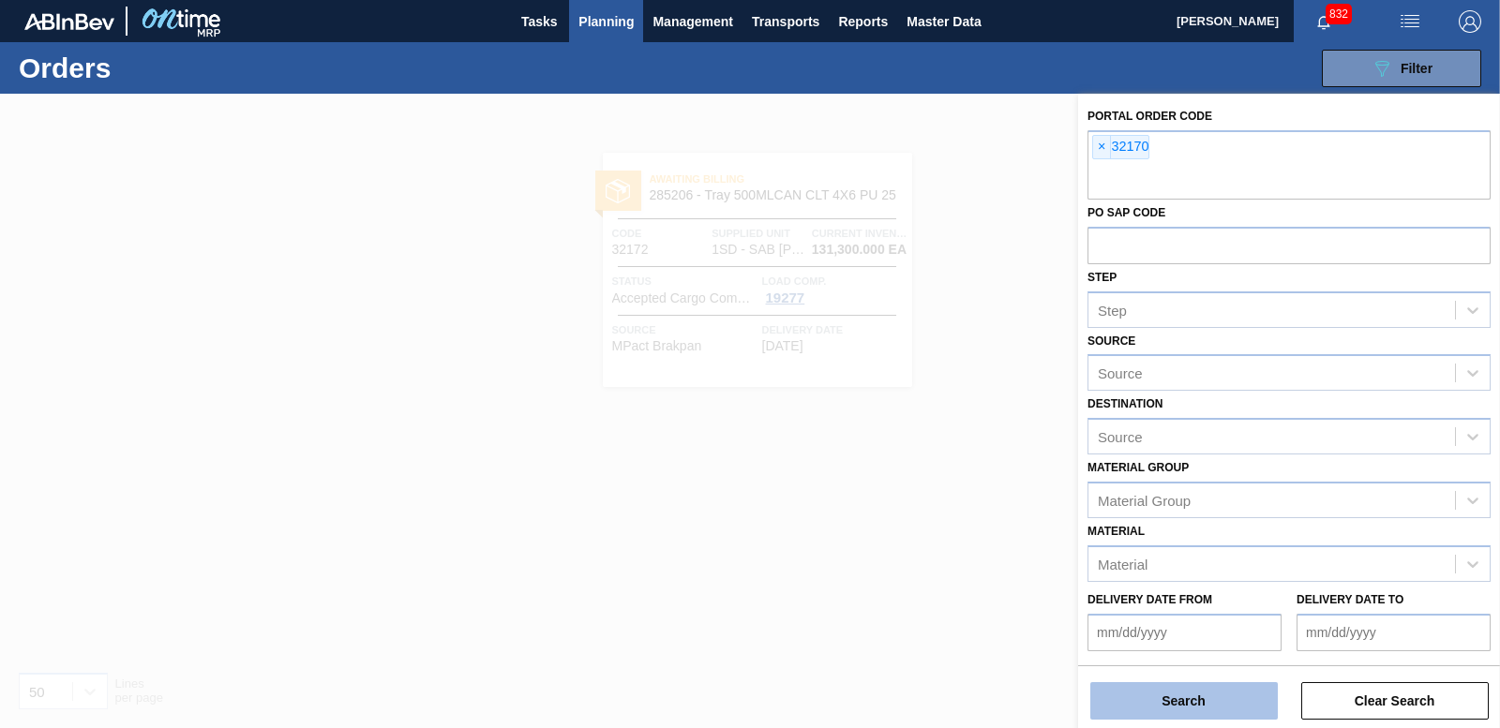
click at [1187, 706] on button "Search" at bounding box center [1183, 700] width 187 height 37
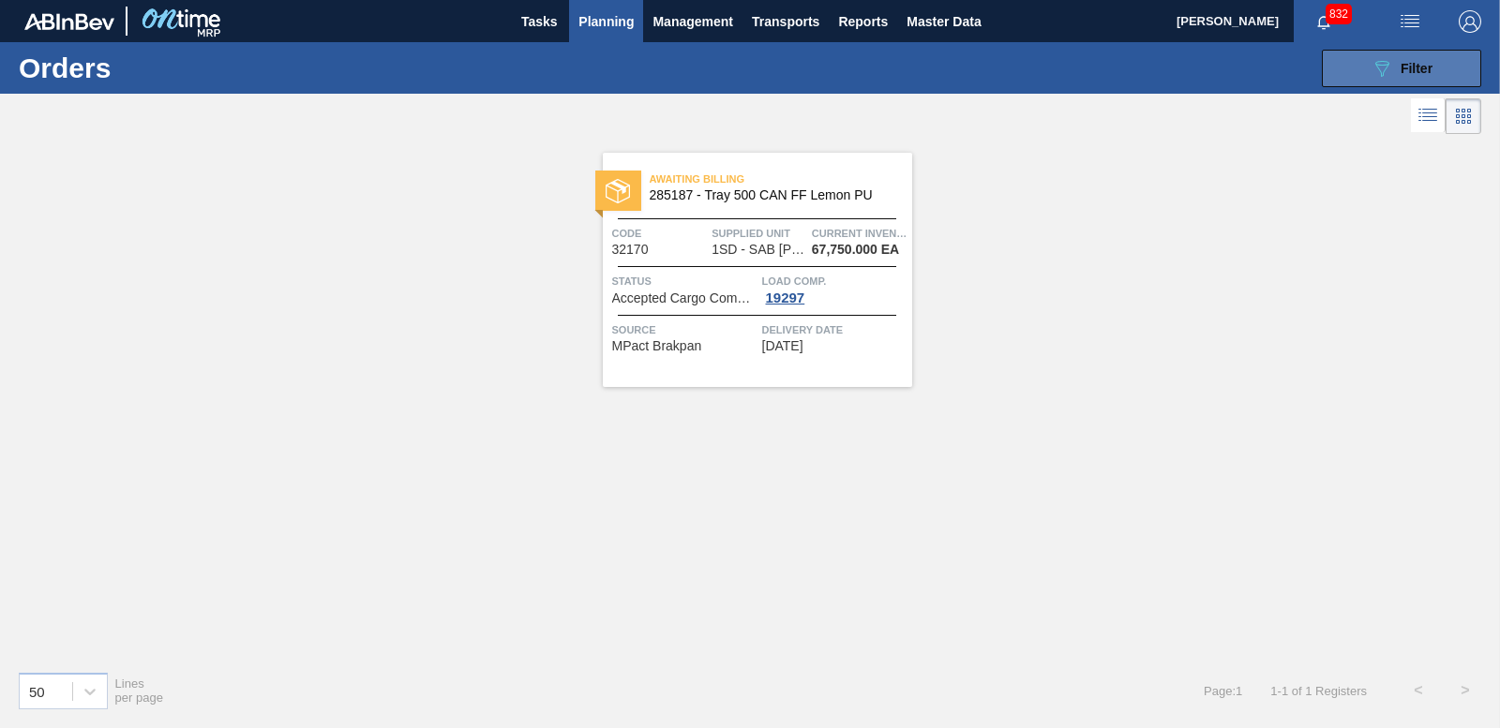
click at [1360, 71] on button "089F7B8B-B2A5-4AFE-B5C0-19BA573D28AC Filter" at bounding box center [1401, 68] width 159 height 37
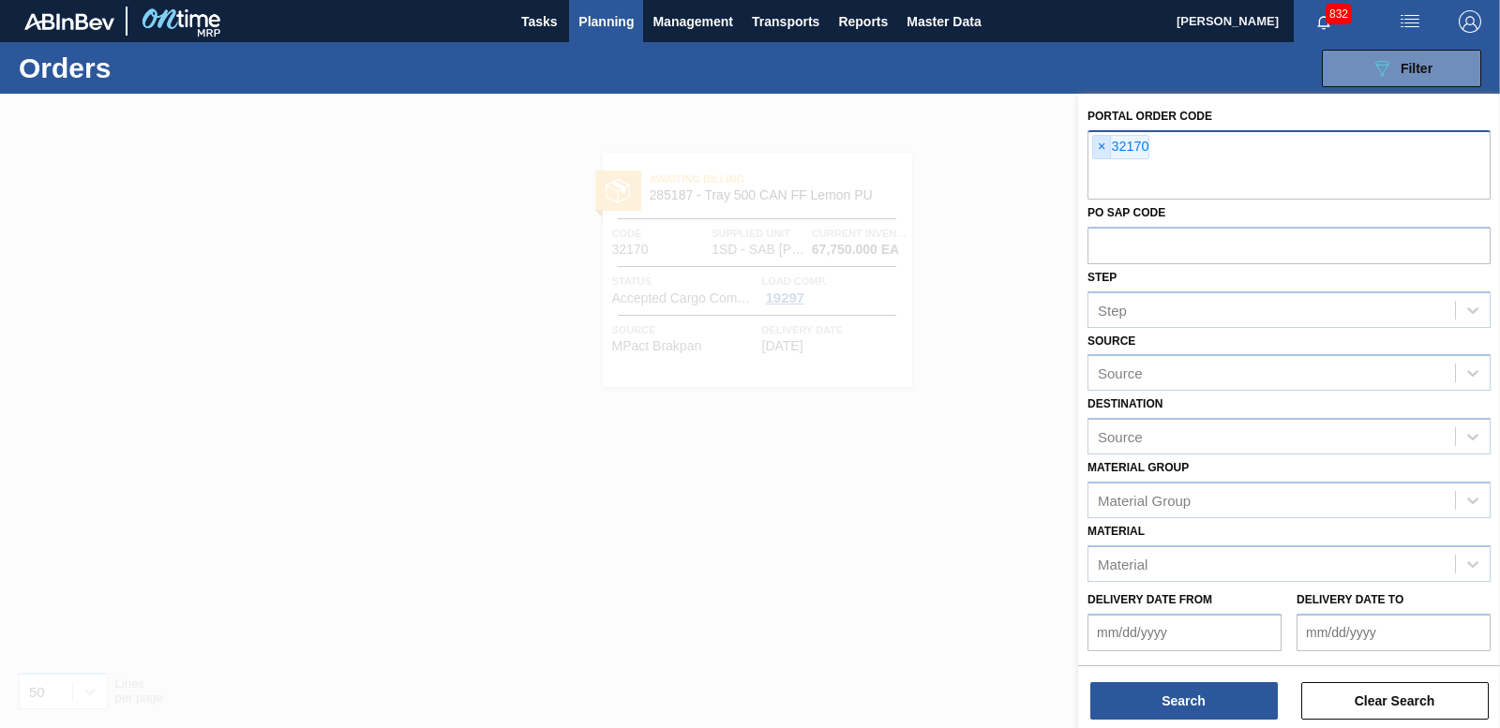
click at [1096, 146] on span "×" at bounding box center [1102, 147] width 18 height 22
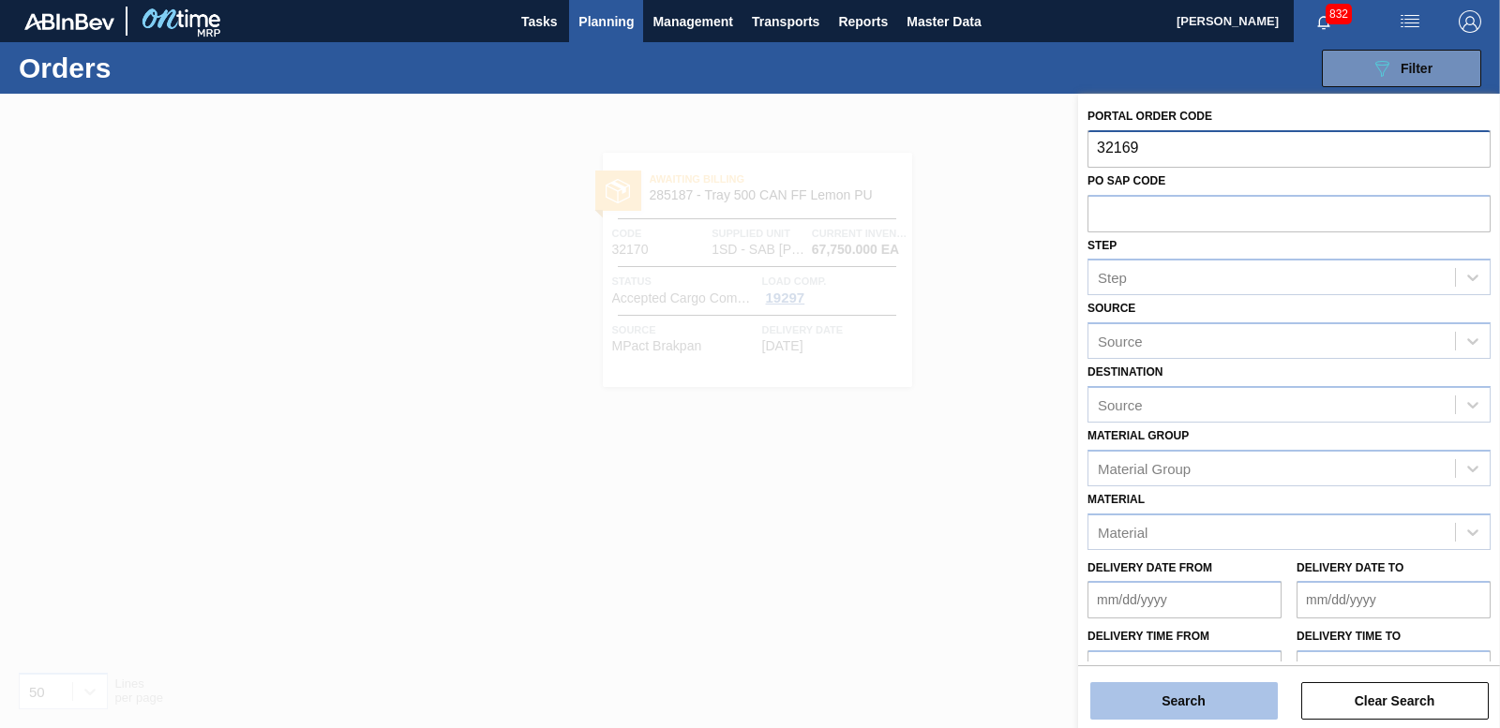
type input "32169"
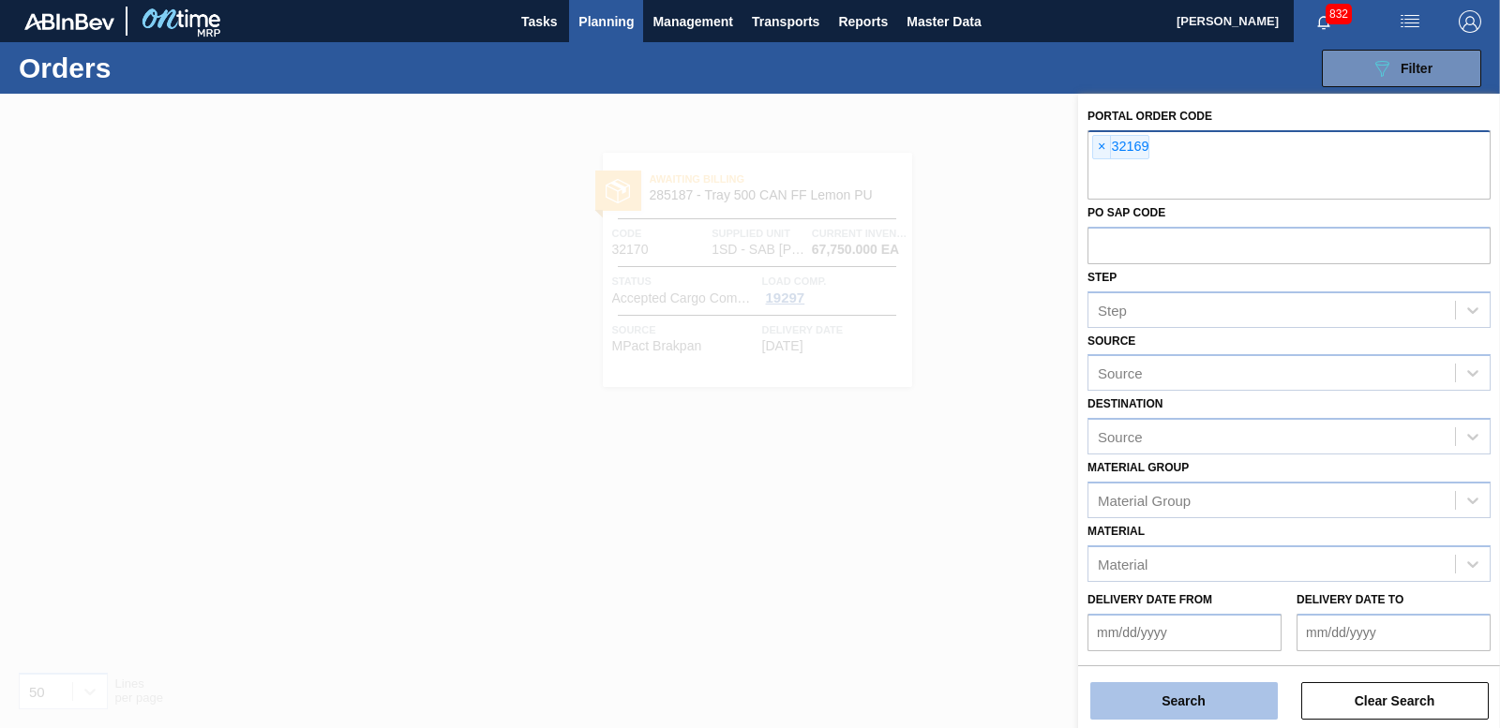
click at [1145, 697] on button "Search" at bounding box center [1183, 700] width 187 height 37
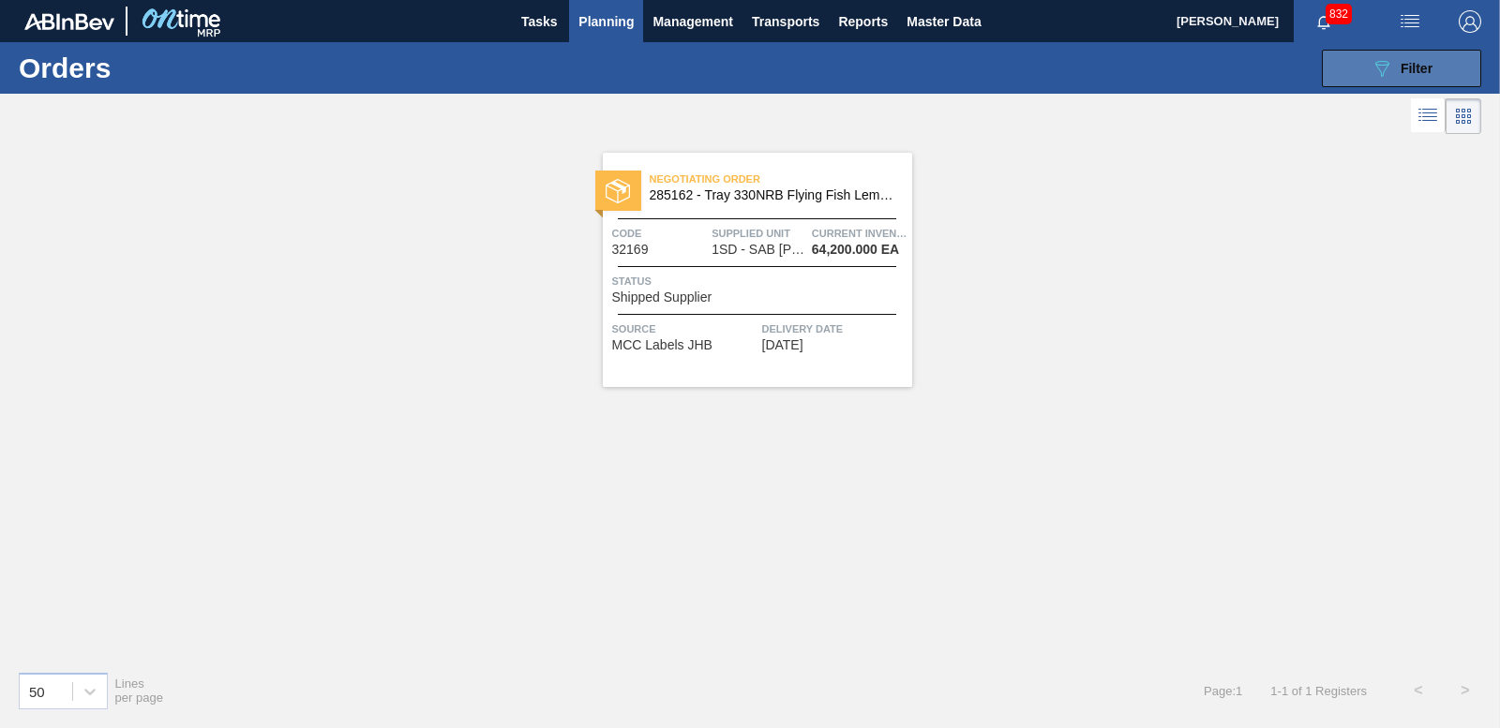
drag, startPoint x: 1407, startPoint y: 72, endPoint x: 1379, endPoint y: 92, distance: 34.3
click at [1407, 71] on span "Filter" at bounding box center [1416, 68] width 32 height 15
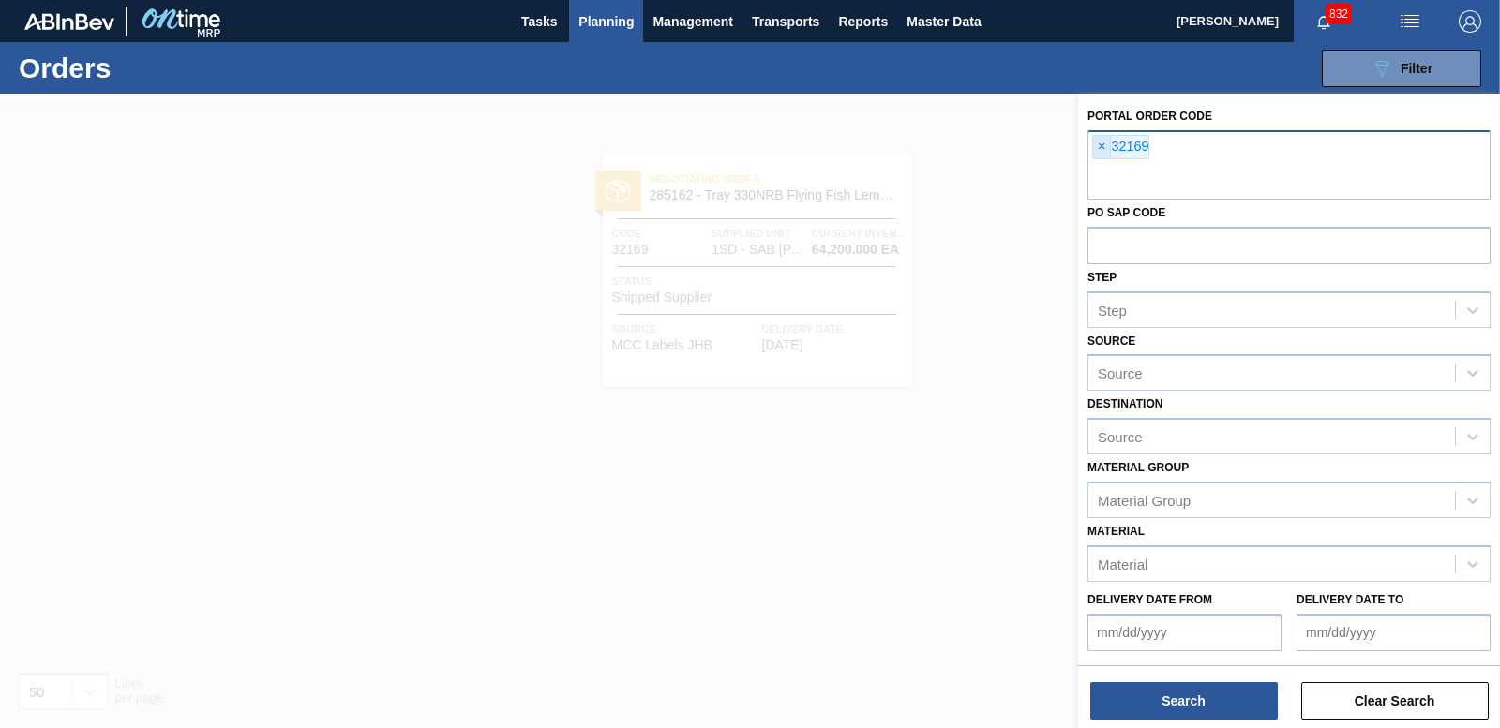
click at [1101, 145] on span "×" at bounding box center [1102, 147] width 18 height 22
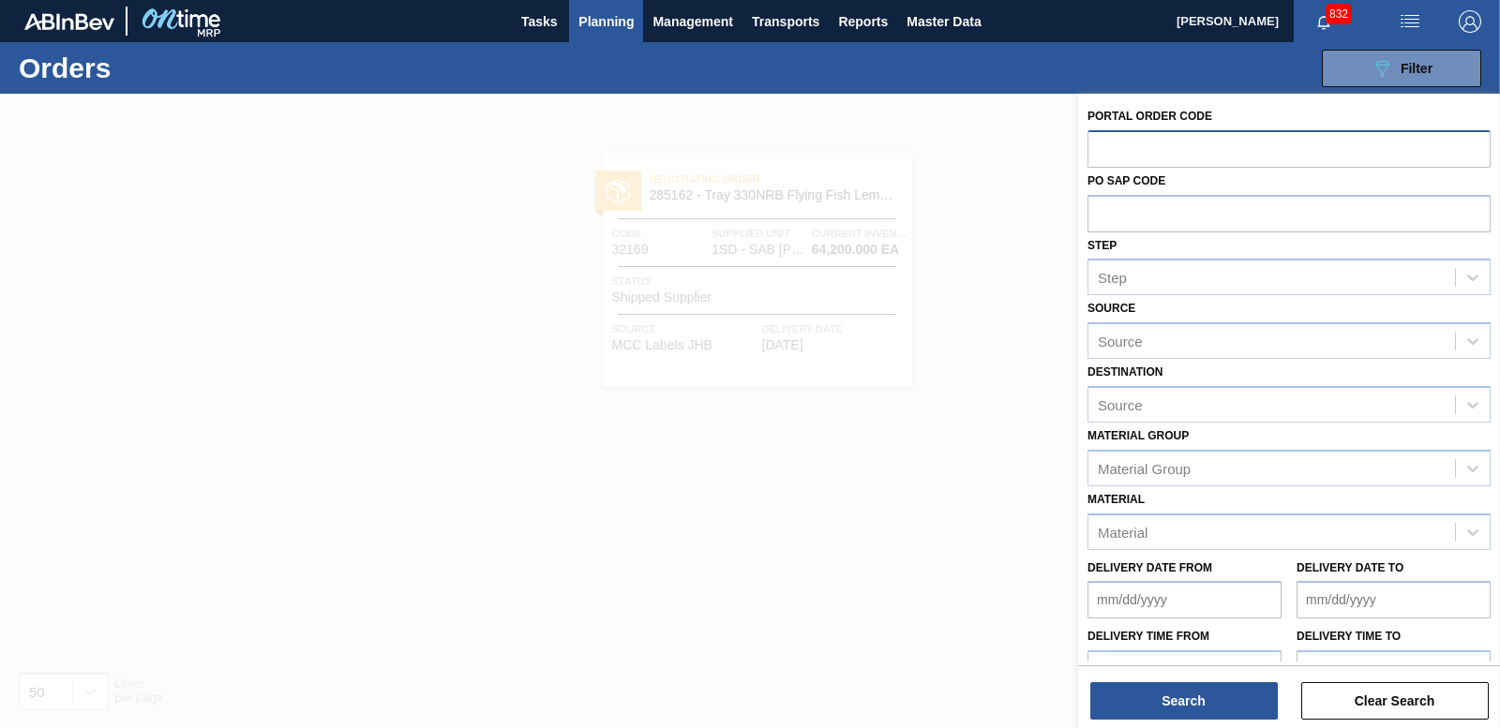
paste input "32187"
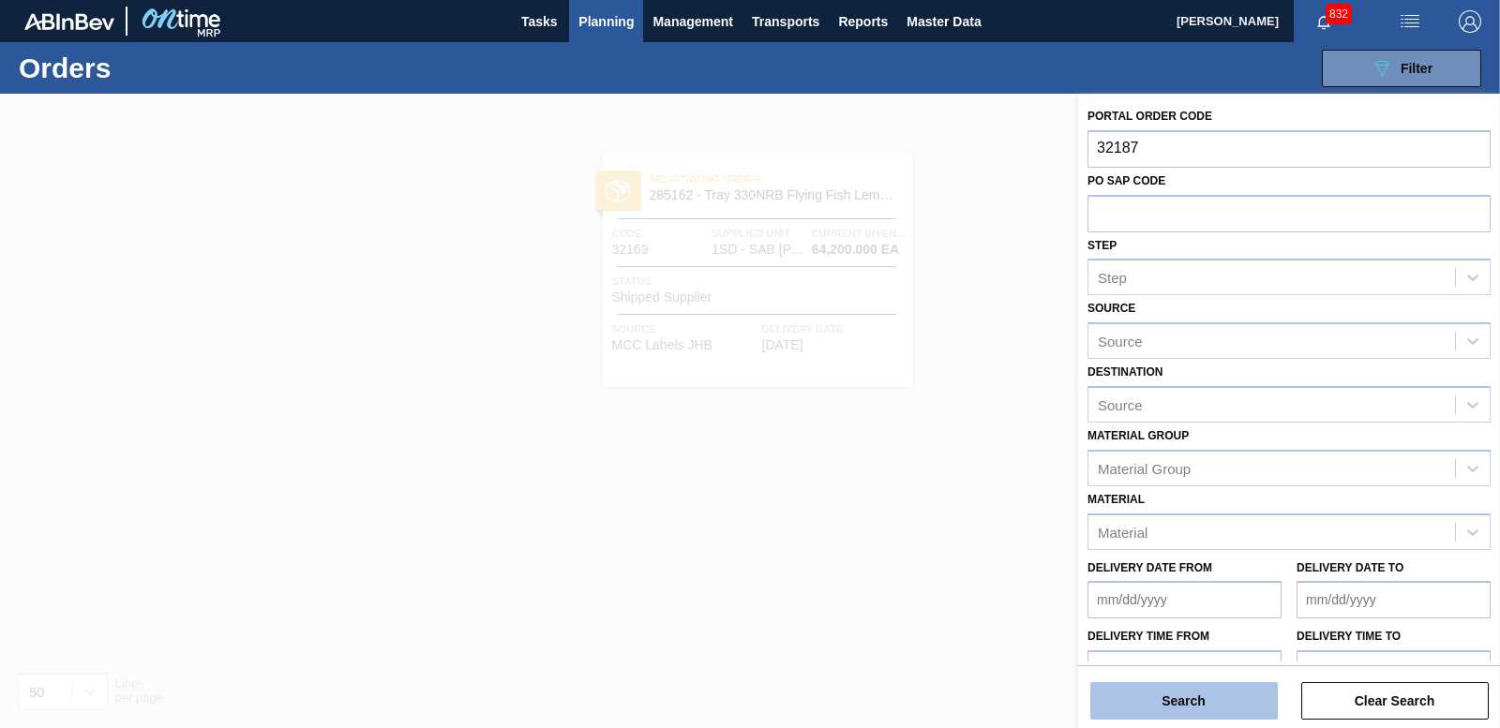
type input "32187"
click at [1245, 690] on button "Search" at bounding box center [1183, 700] width 187 height 37
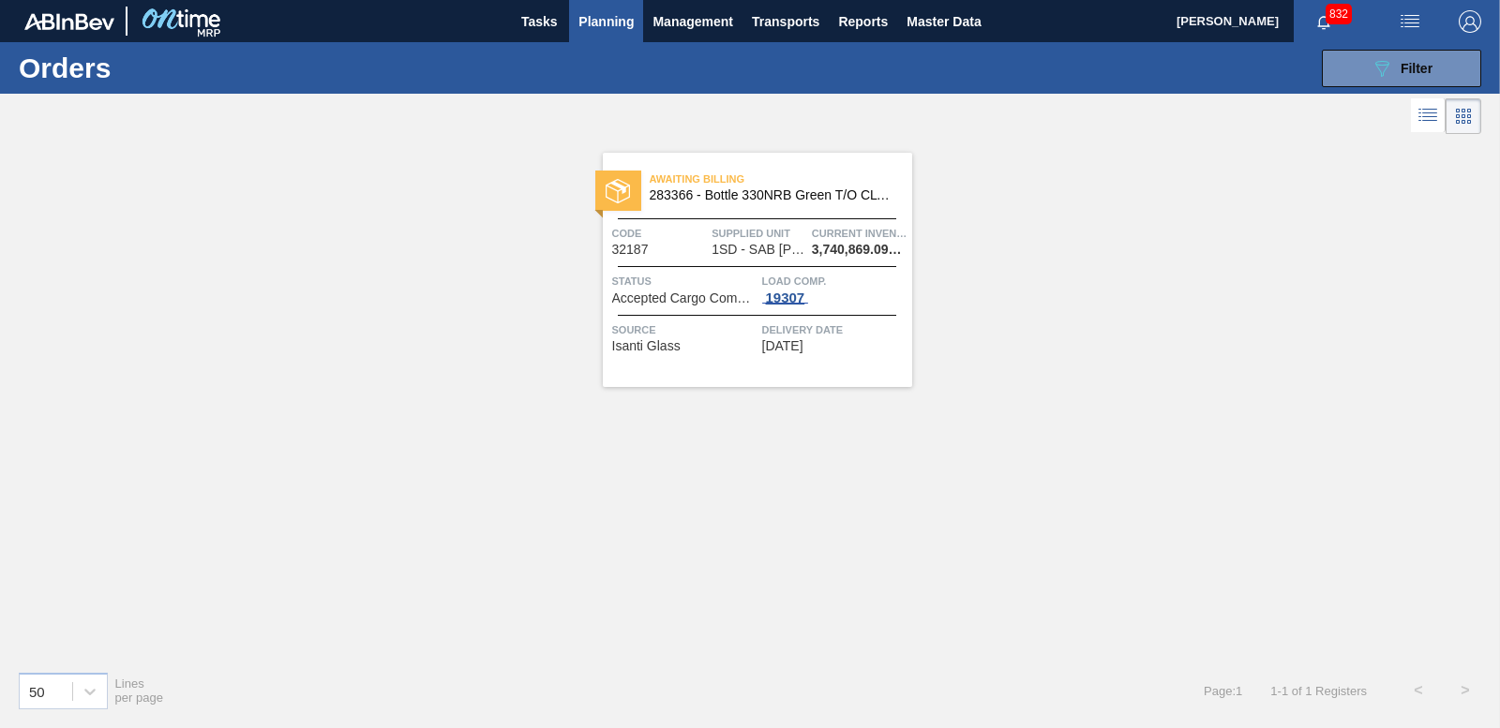
click at [787, 300] on div "19307" at bounding box center [785, 298] width 47 height 15
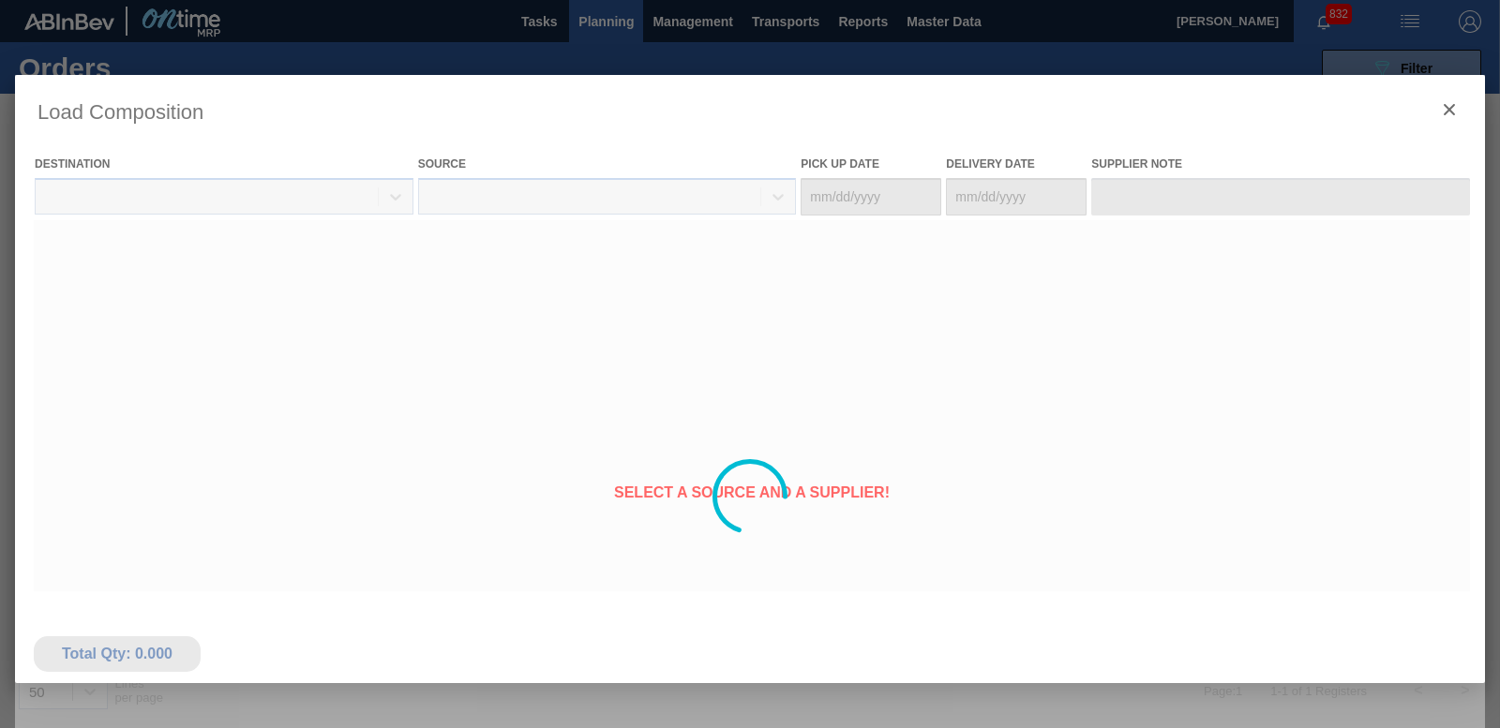
type Date "[DATE]"
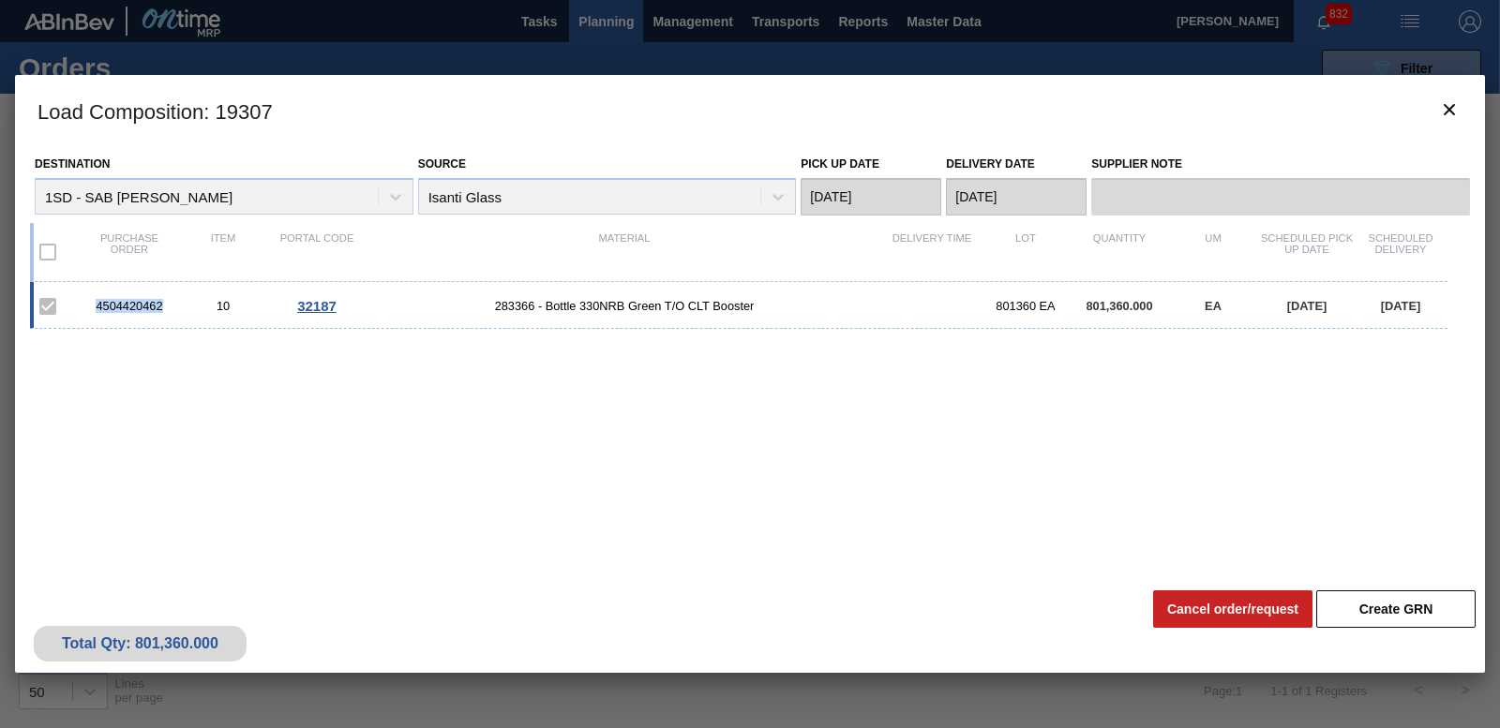
drag, startPoint x: 88, startPoint y: 305, endPoint x: 171, endPoint y: 305, distance: 82.5
click at [171, 305] on div "4504420462" at bounding box center [129, 306] width 94 height 14
copy div "4504420462"
click at [1451, 120] on icon "botão de ícone" at bounding box center [1449, 109] width 22 height 22
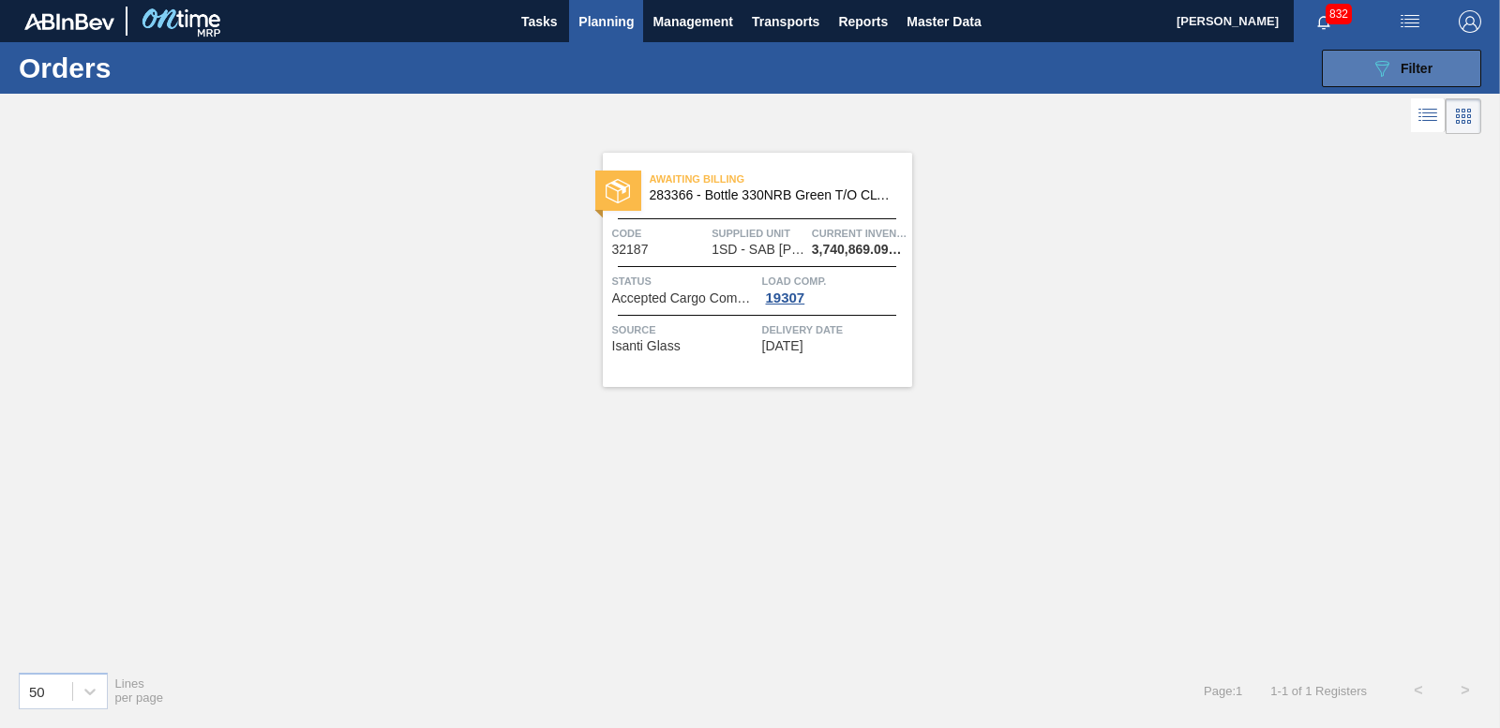
click at [1344, 61] on button "089F7B8B-B2A5-4AFE-B5C0-19BA573D28AC Filter" at bounding box center [1401, 68] width 159 height 37
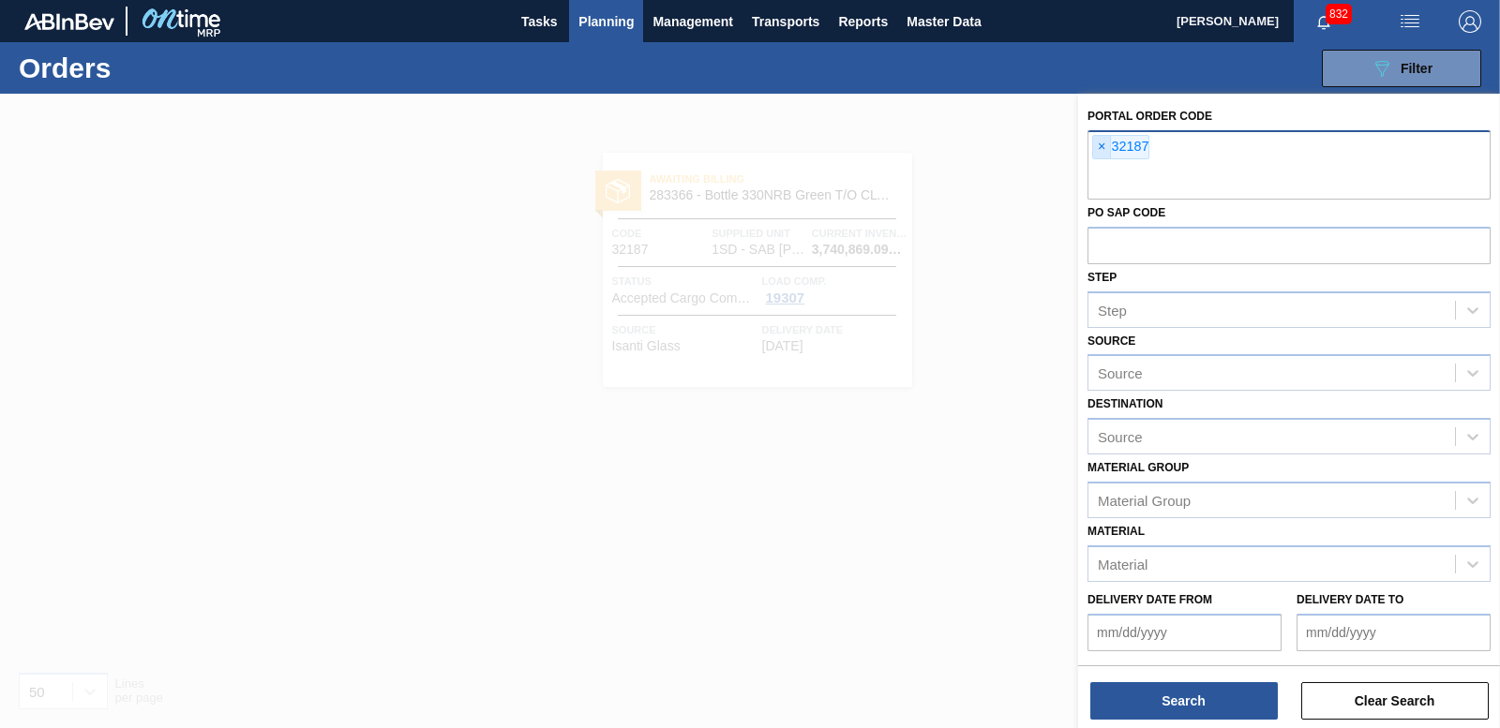
click at [1102, 146] on span "×" at bounding box center [1102, 147] width 18 height 22
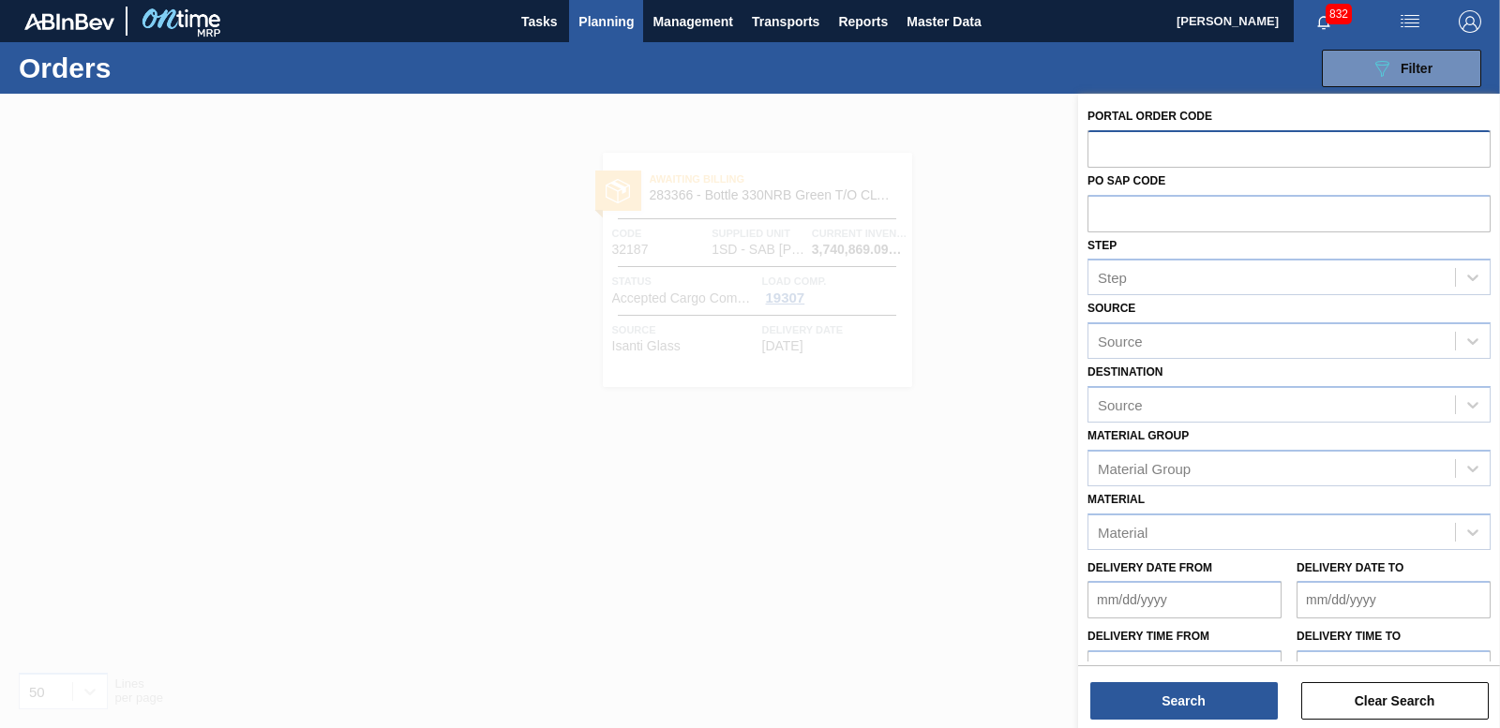
paste input "32190"
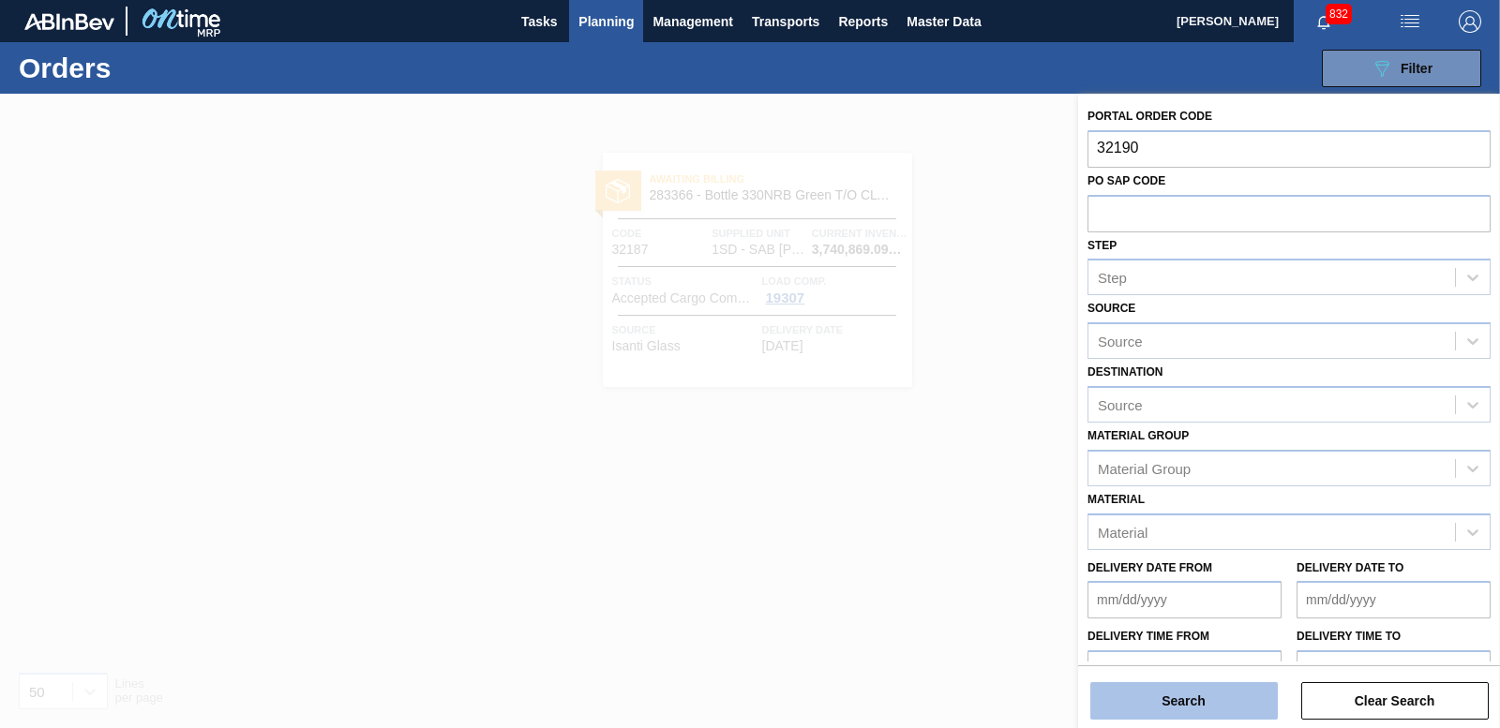
type input "32190"
click at [1165, 694] on button "Search" at bounding box center [1183, 700] width 187 height 37
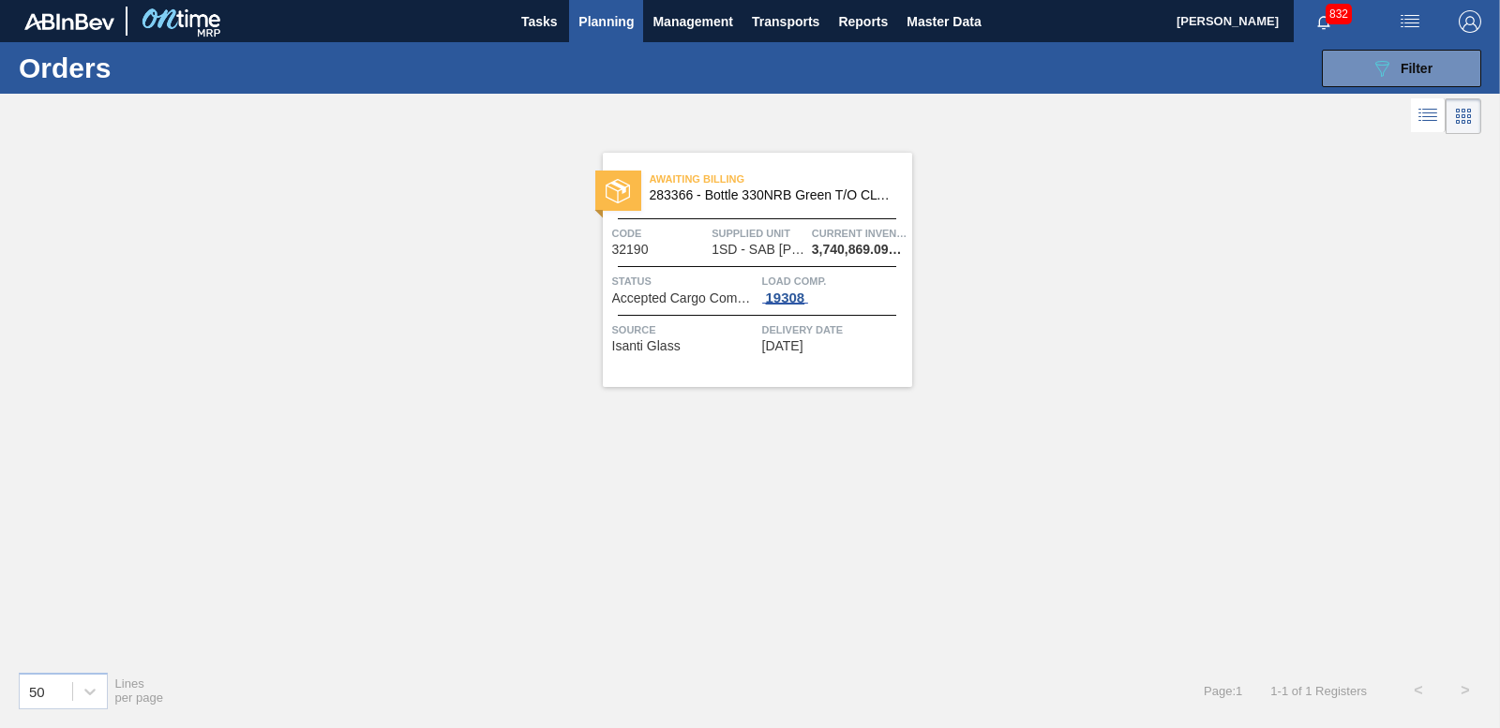
click at [793, 297] on div "19308" at bounding box center [785, 298] width 47 height 15
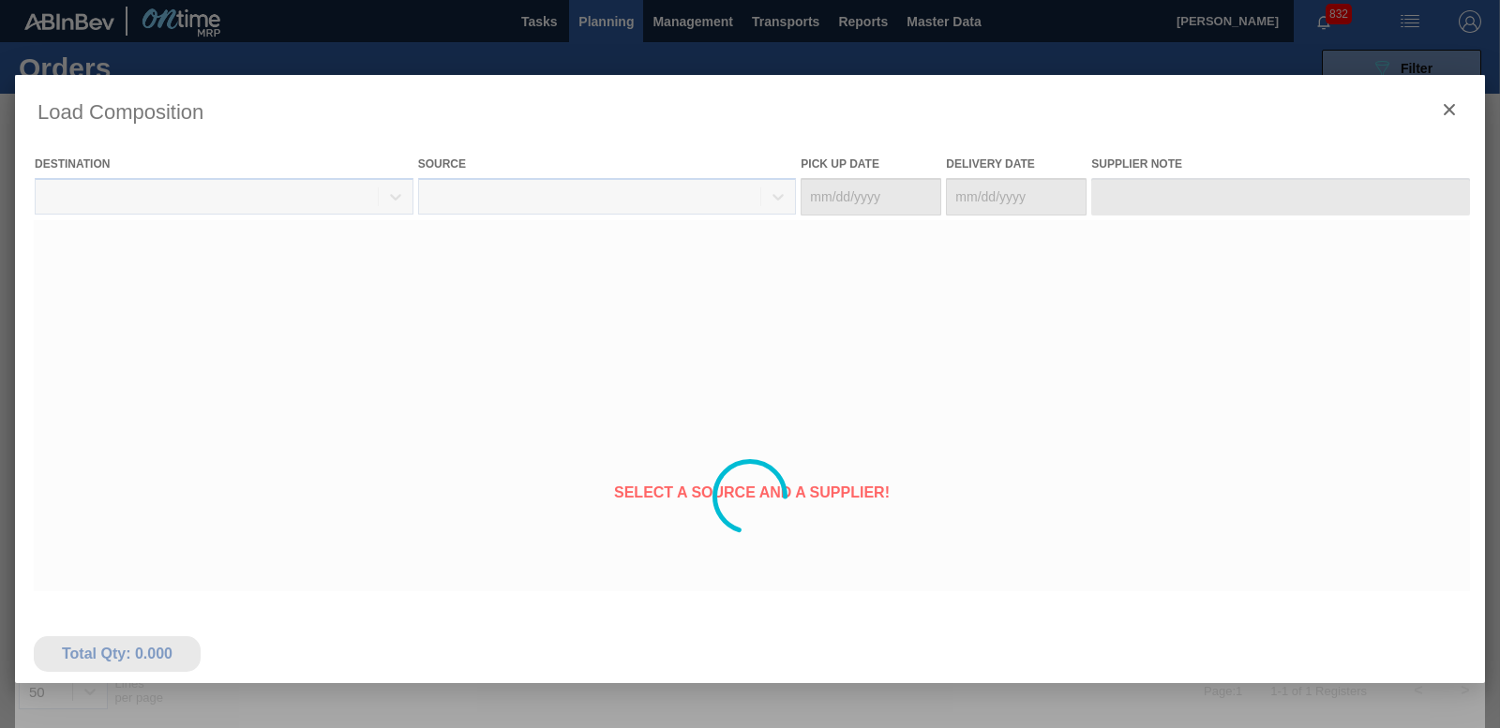
type Date "[DATE]"
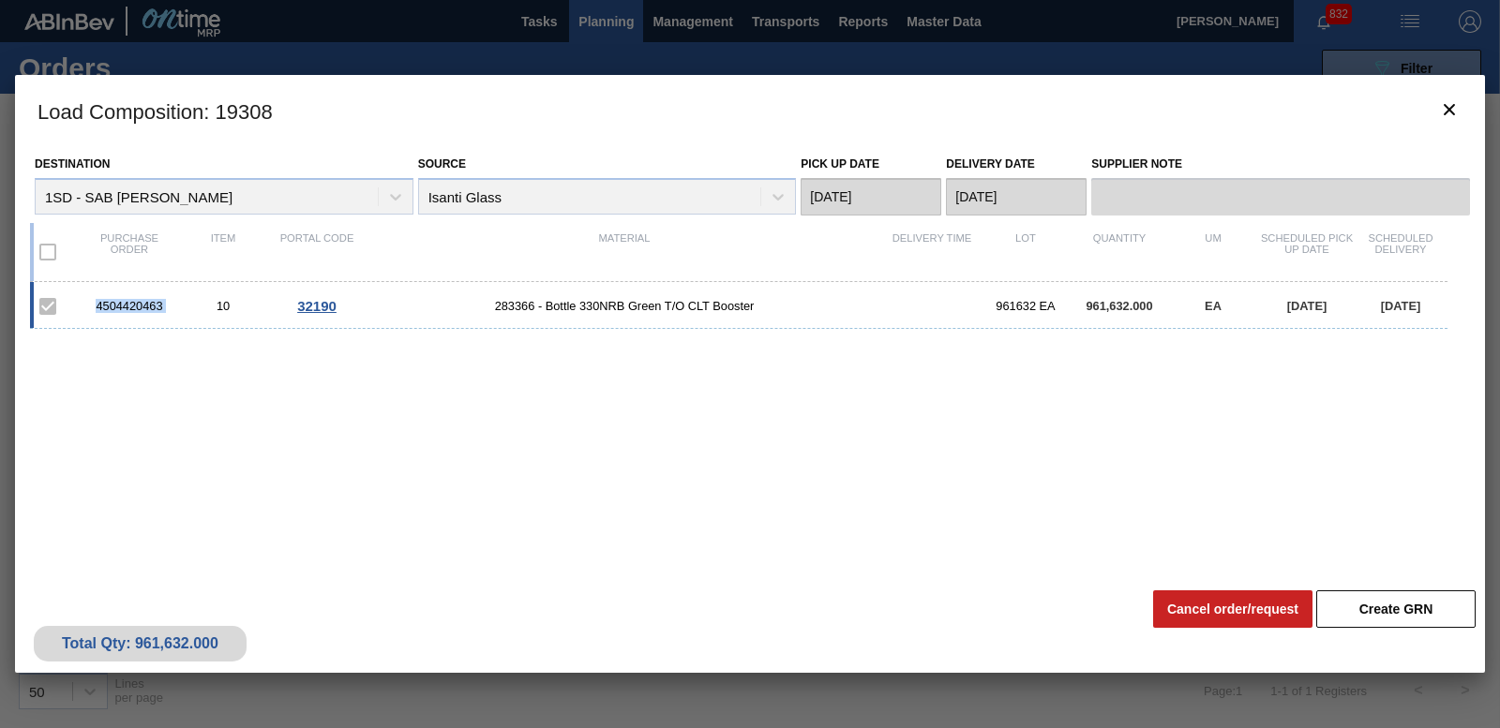
drag, startPoint x: 88, startPoint y: 302, endPoint x: 185, endPoint y: 307, distance: 96.7
click at [185, 307] on div "4504420463 10 32190 283366 - Bottle 330NRB Green T/O CLT Booster 961632 EA 961,…" at bounding box center [738, 305] width 1417 height 47
copy div "4504420463"
click at [1451, 104] on icon "botão de ícone" at bounding box center [1449, 109] width 22 height 22
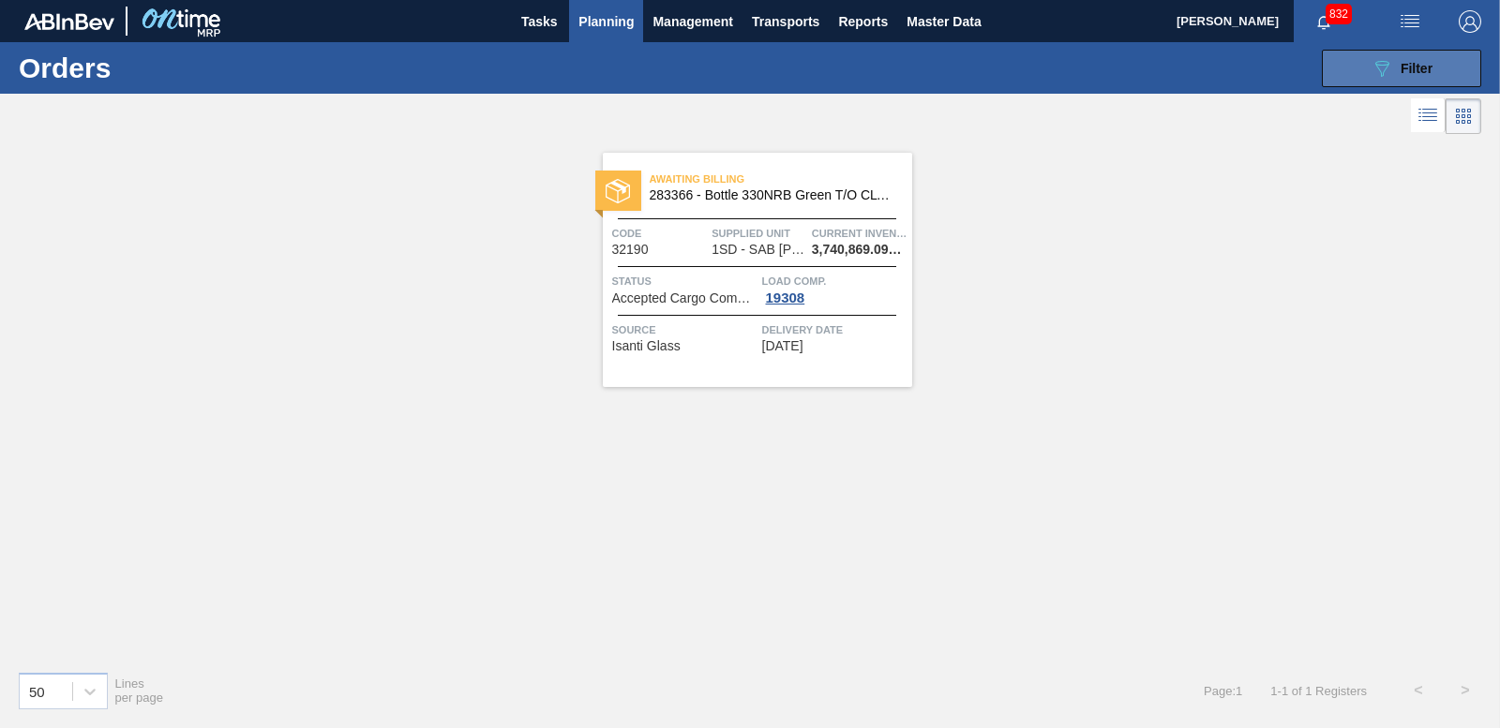
click at [1415, 83] on button "089F7B8B-B2A5-4AFE-B5C0-19BA573D28AC Filter" at bounding box center [1401, 68] width 159 height 37
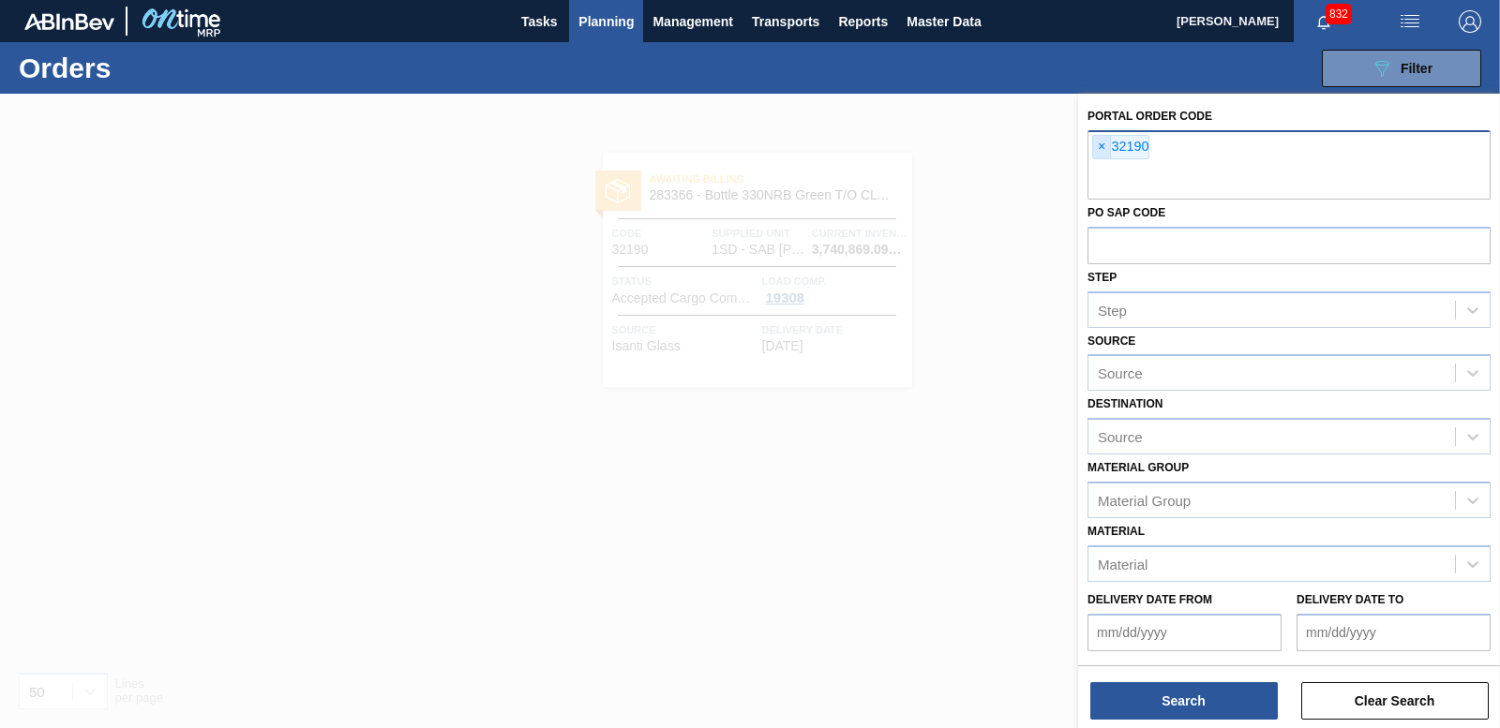
click at [1102, 152] on span "×" at bounding box center [1102, 147] width 18 height 22
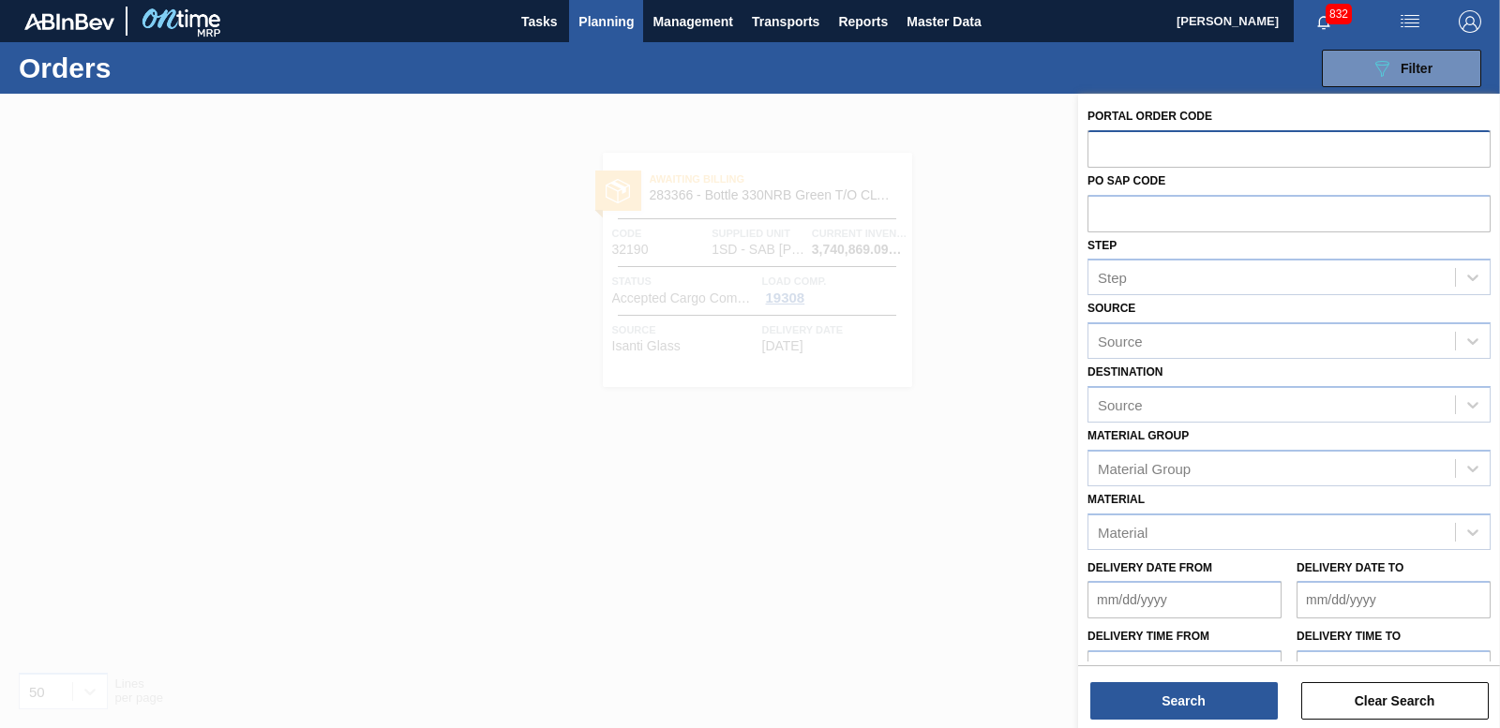
paste input "32188"
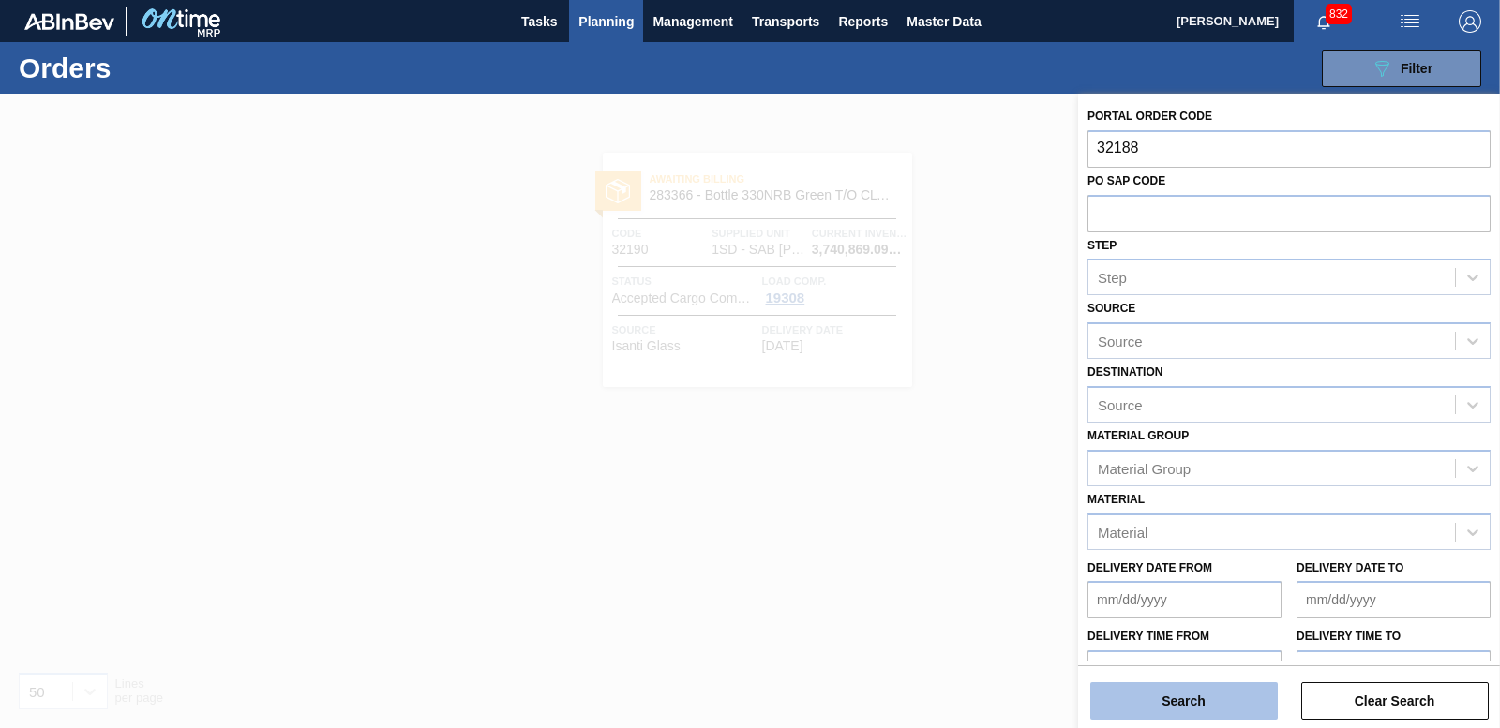
type input "32188"
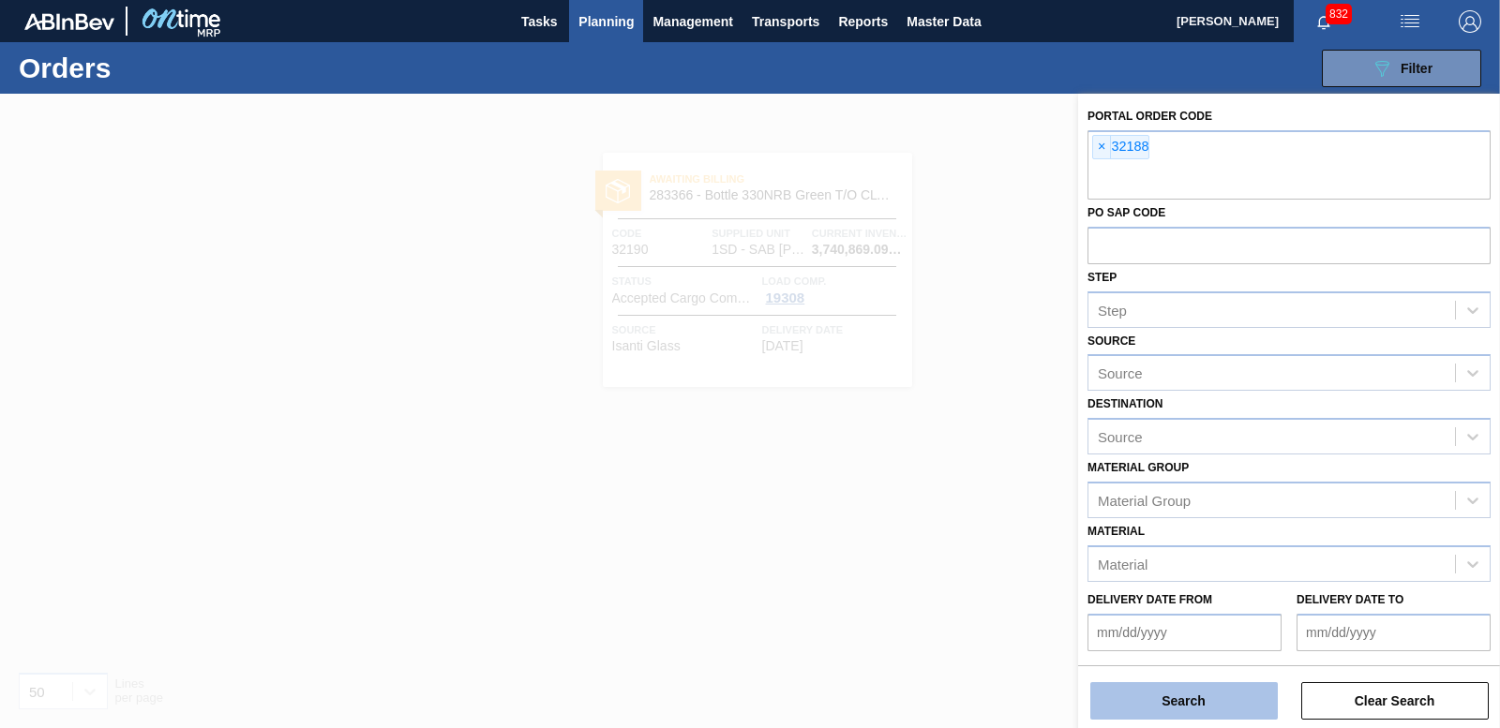
click at [1199, 692] on button "Search" at bounding box center [1183, 700] width 187 height 37
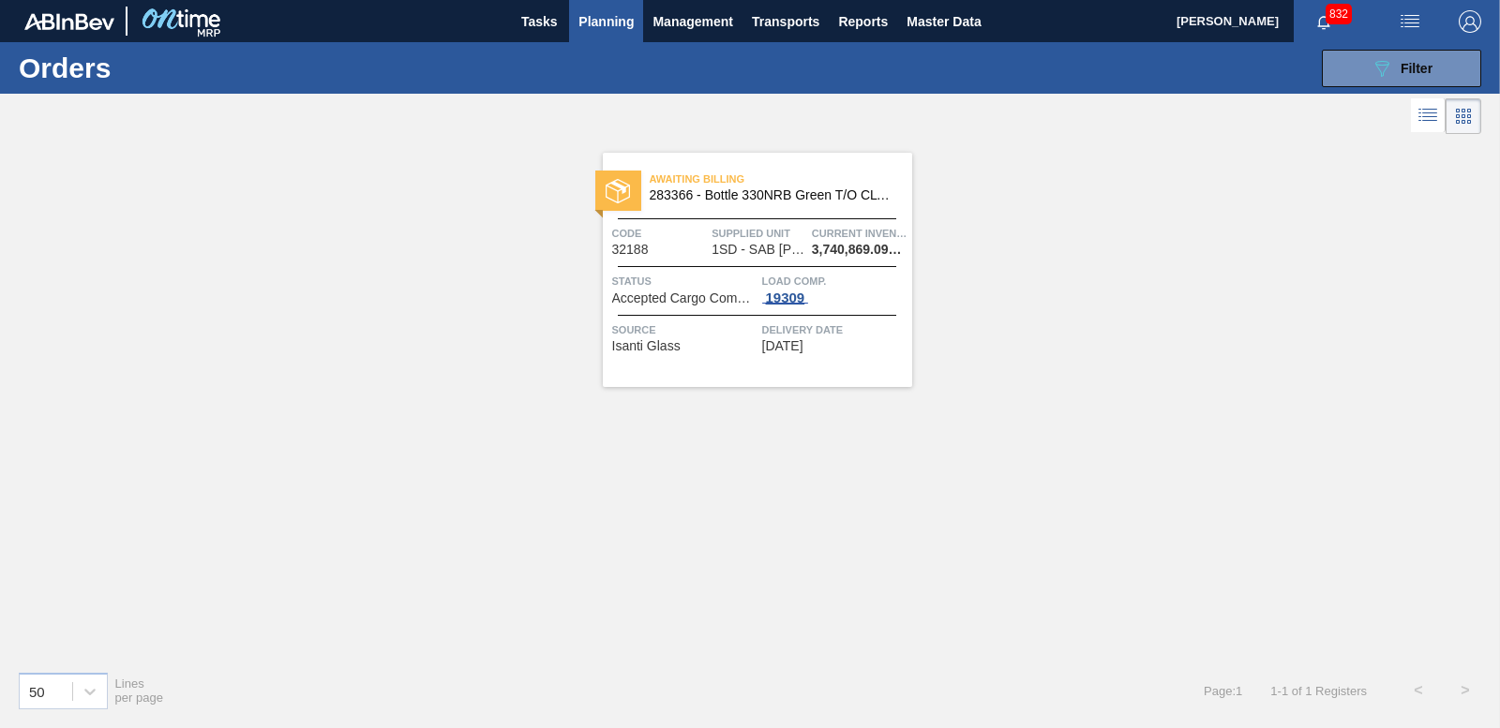
click at [786, 291] on div "19309" at bounding box center [785, 298] width 47 height 15
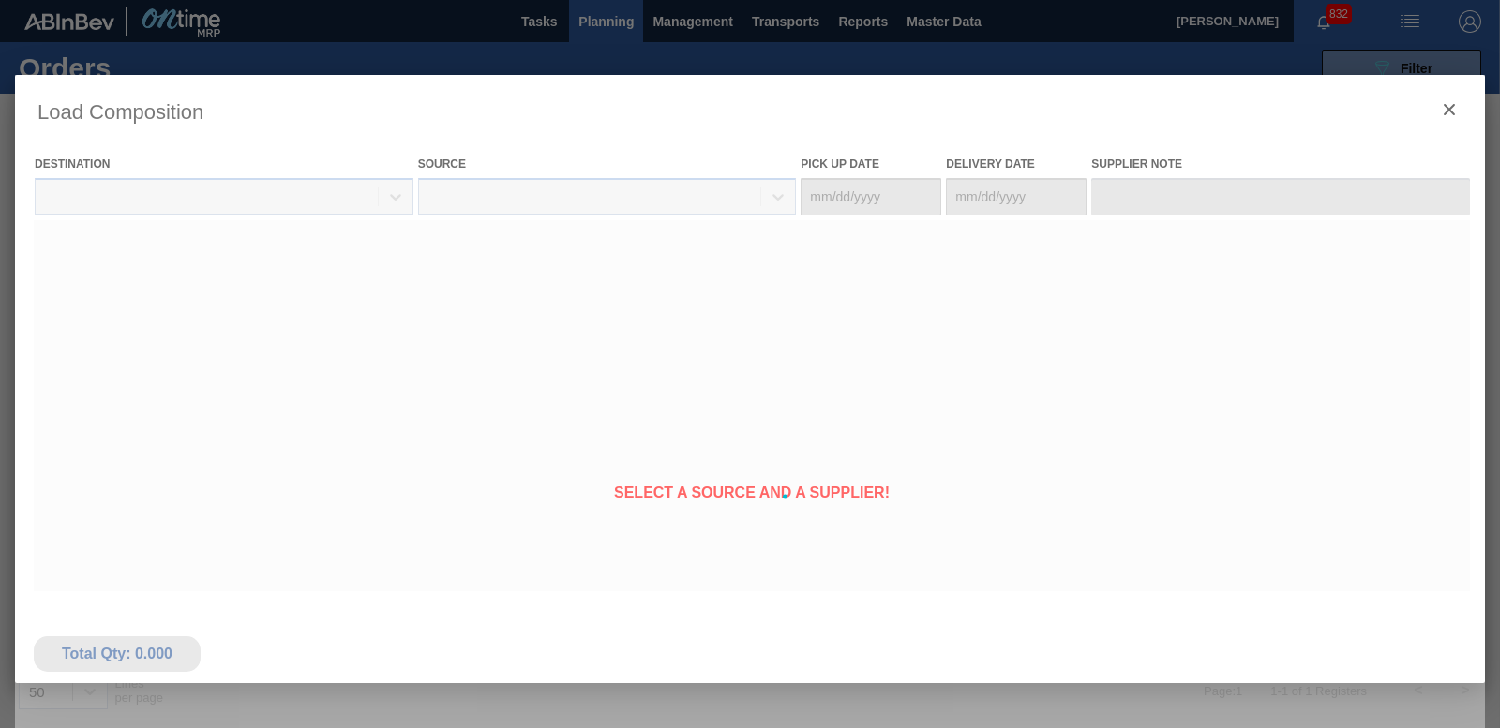
type Date "[DATE]"
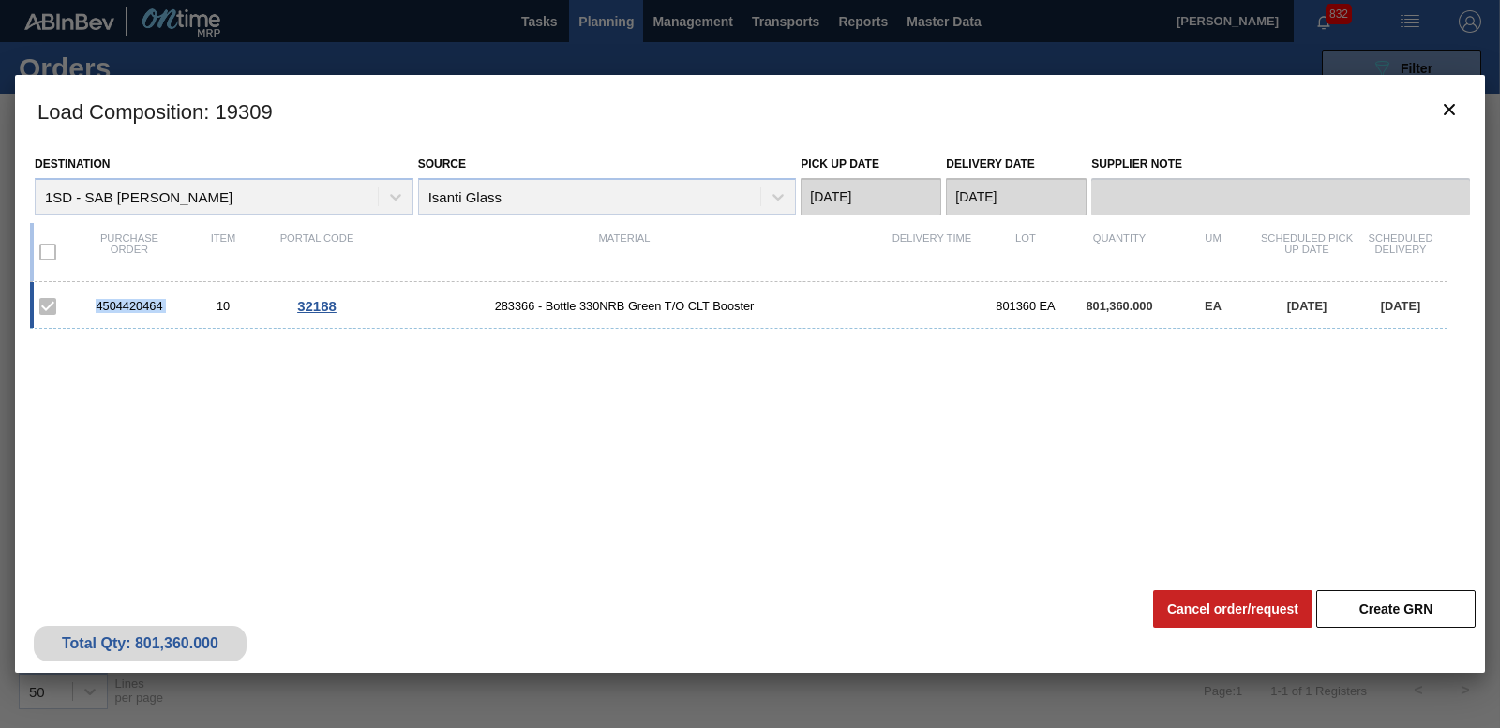
drag, startPoint x: 83, startPoint y: 298, endPoint x: 177, endPoint y: 306, distance: 94.0
click at [177, 306] on div "4504420464 10 32188 283366 - Bottle 330NRB Green T/O CLT Booster 801360 EA 801,…" at bounding box center [738, 305] width 1417 height 47
click at [1452, 100] on icon "botão de ícone" at bounding box center [1449, 109] width 22 height 22
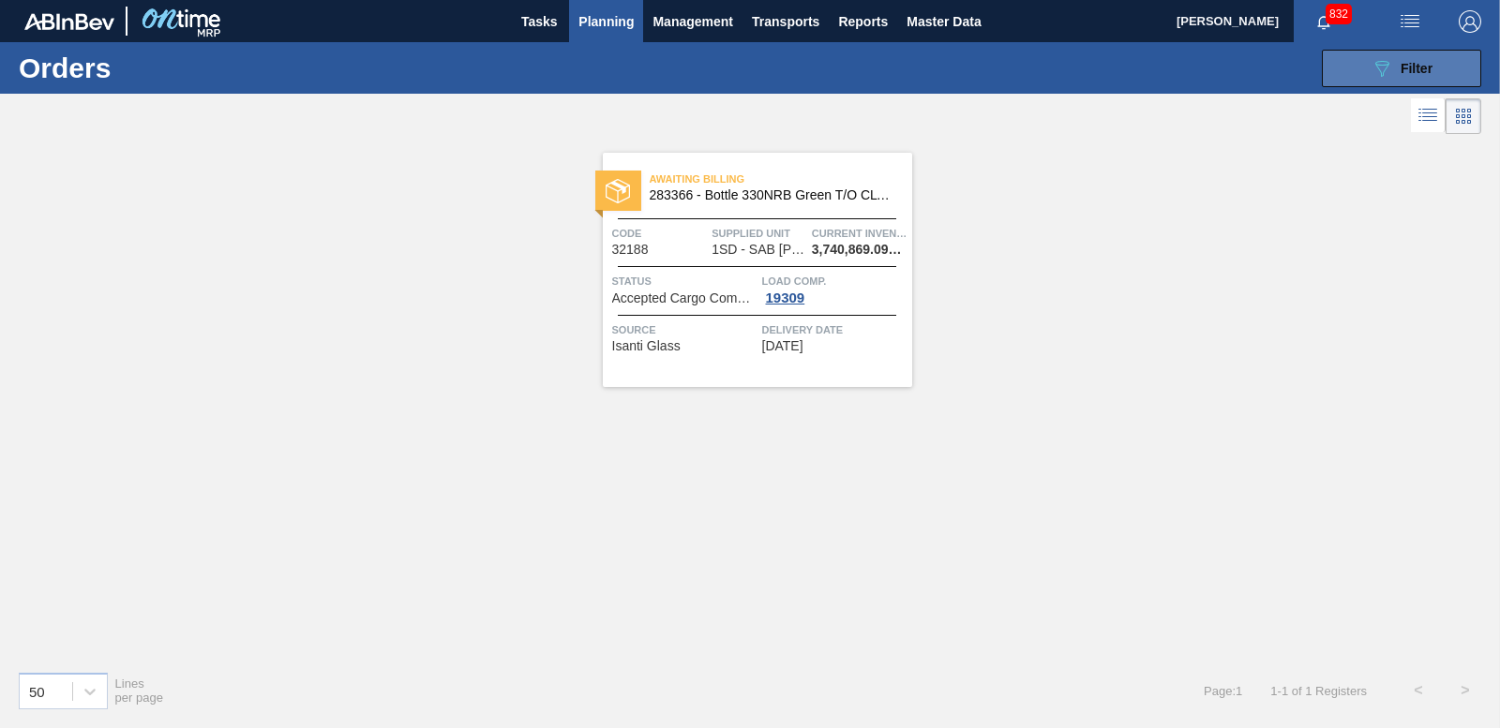
click at [1421, 73] on span "Filter" at bounding box center [1416, 68] width 32 height 15
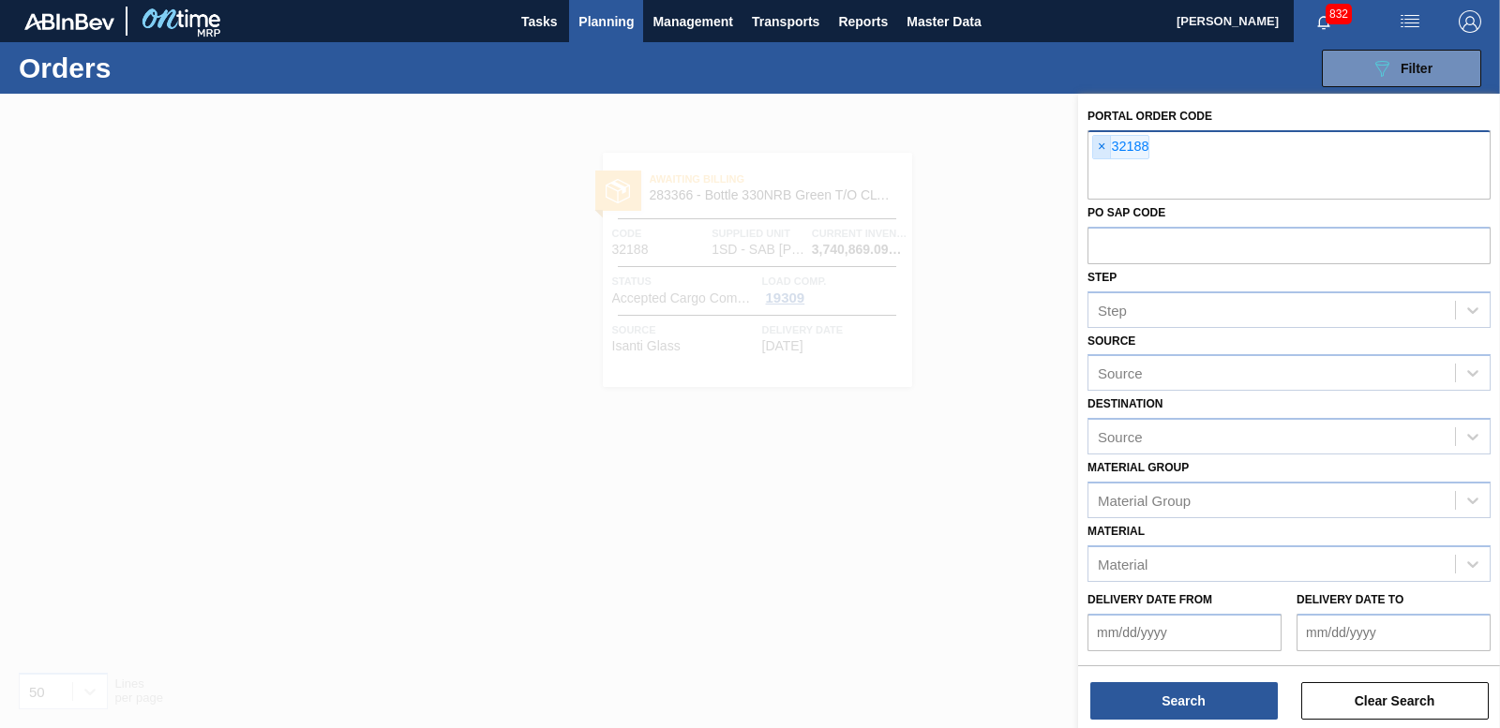
click at [1101, 150] on span "×" at bounding box center [1102, 147] width 18 height 22
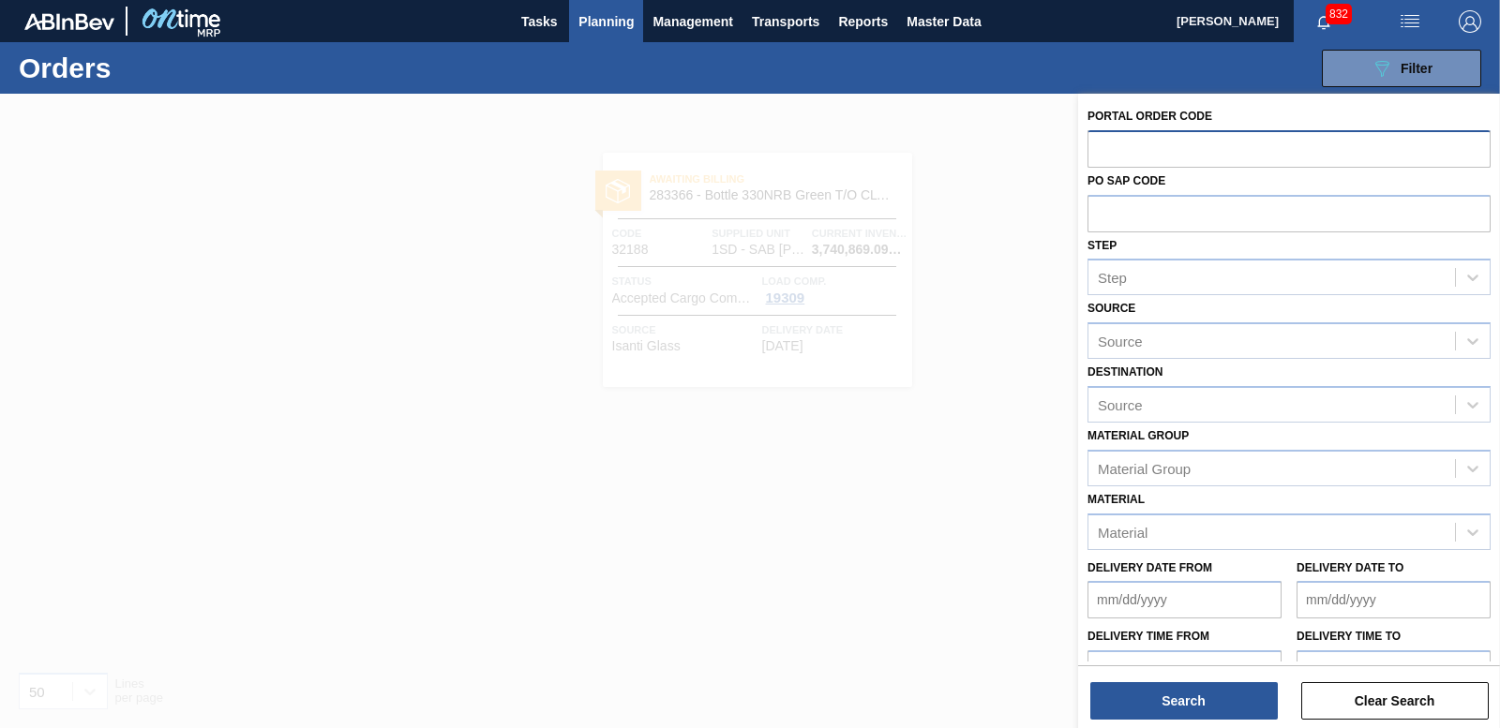
paste input "32069"
type input "32069"
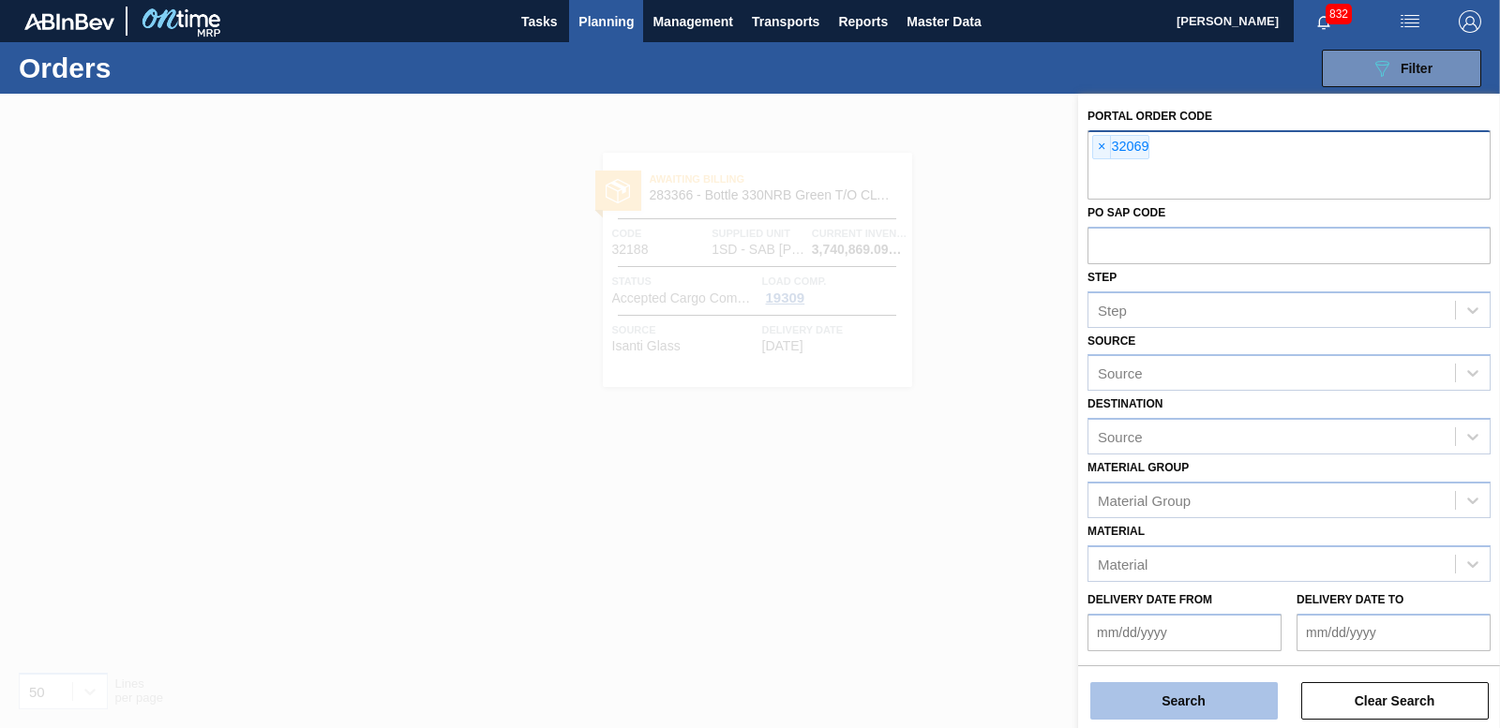
click at [1229, 692] on button "Search" at bounding box center [1183, 700] width 187 height 37
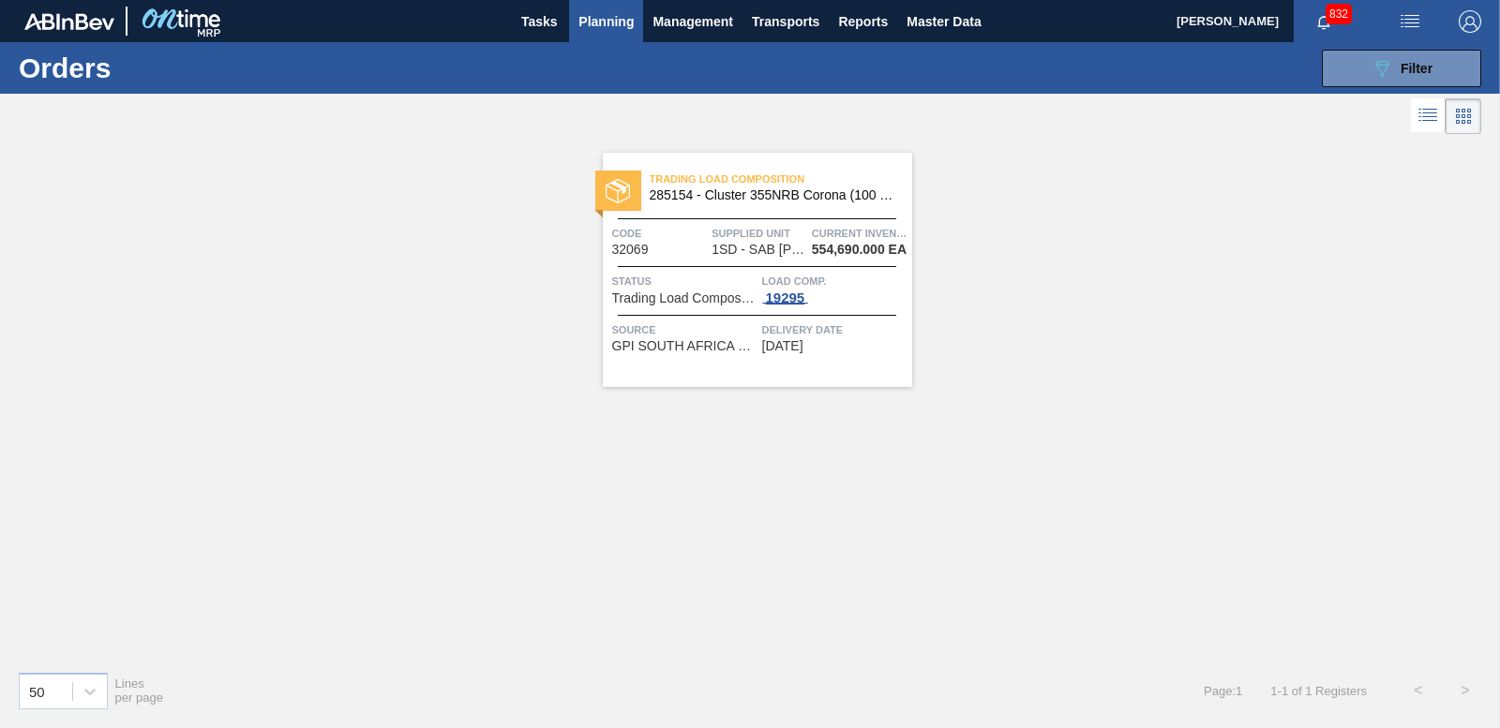
click at [800, 301] on div "19295" at bounding box center [785, 298] width 47 height 15
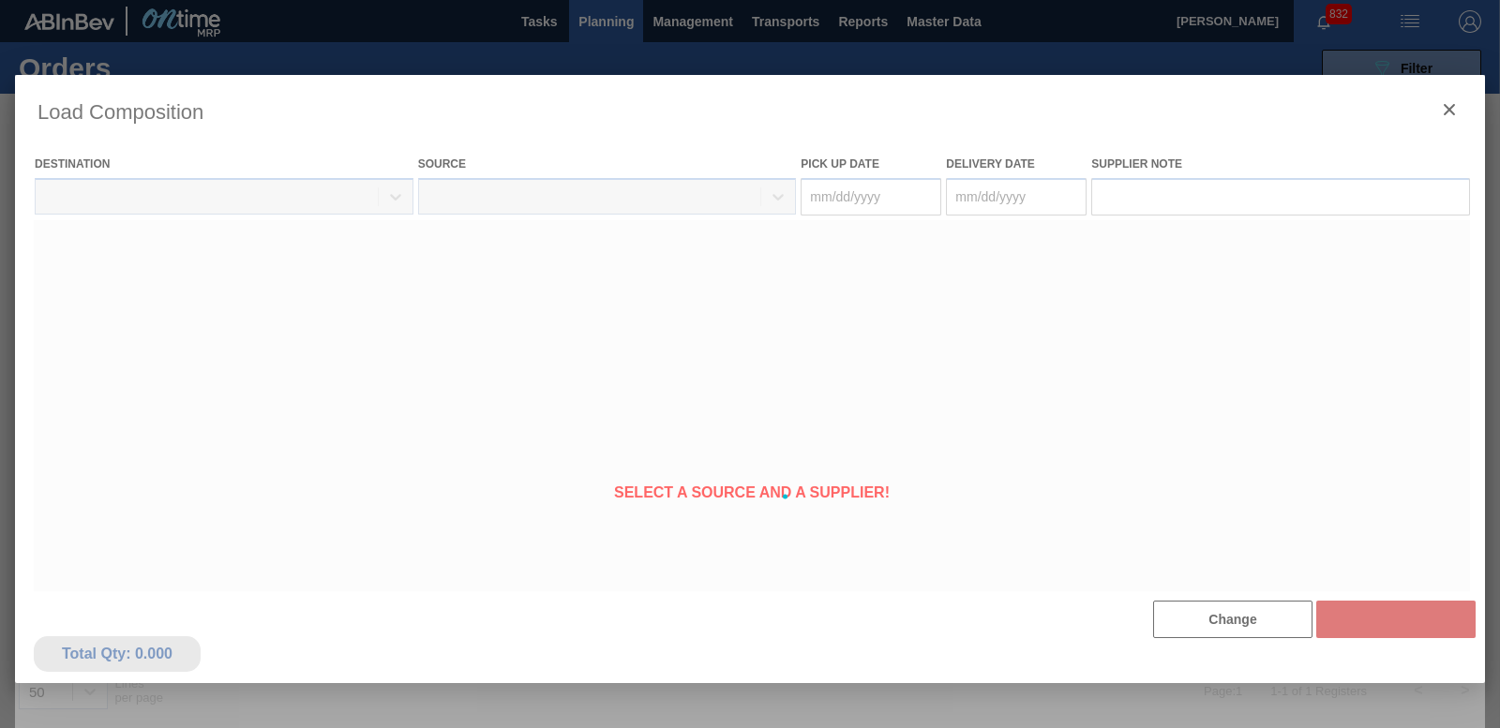
type Date "[DATE]"
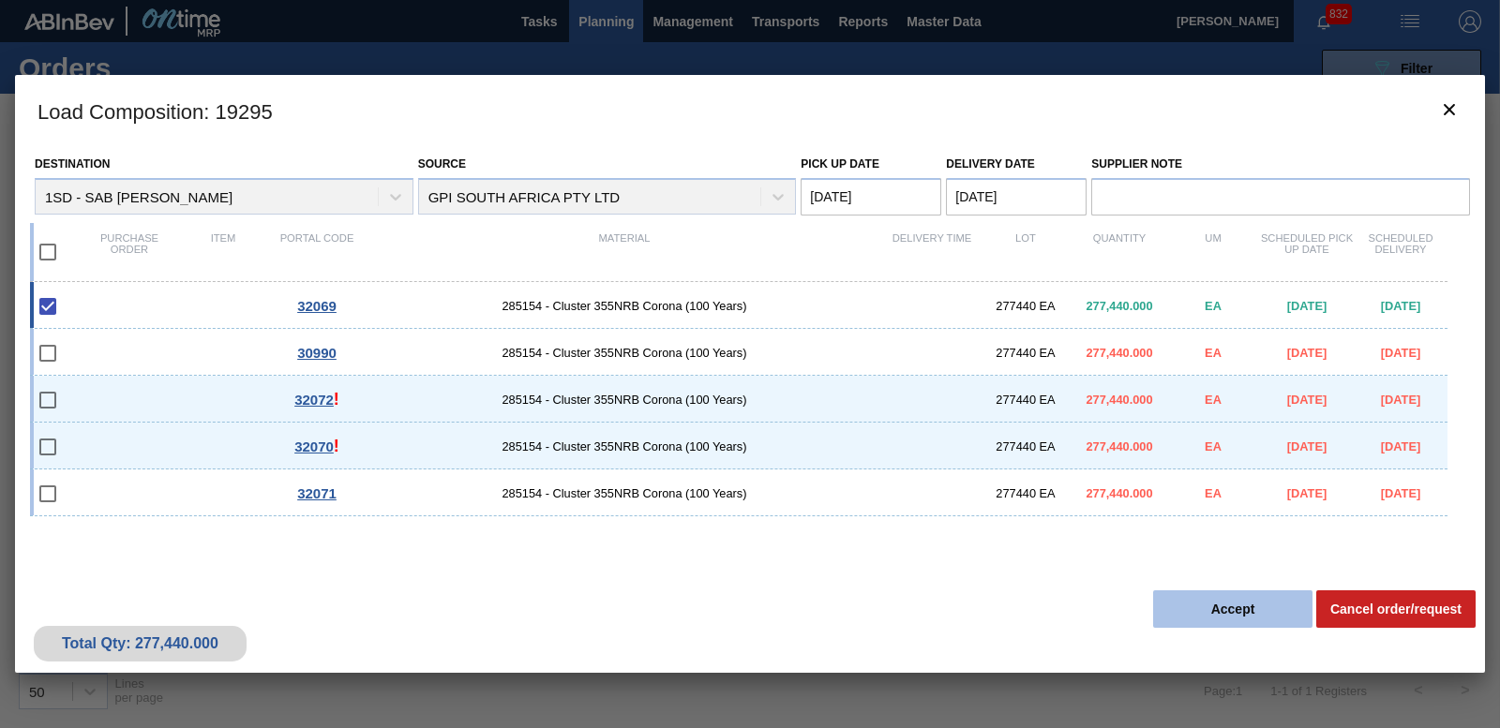
click at [1244, 602] on button "Accept" at bounding box center [1232, 609] width 159 height 37
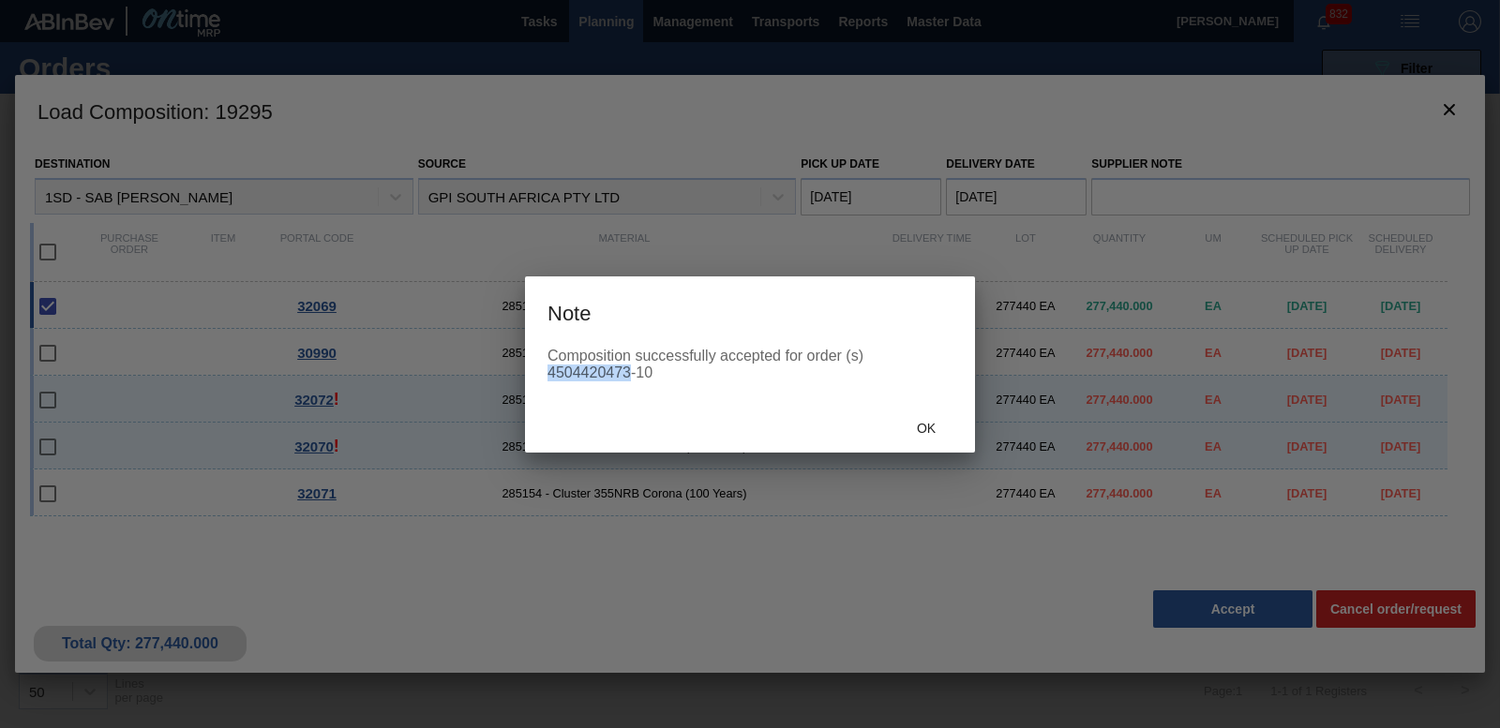
drag, startPoint x: 547, startPoint y: 376, endPoint x: 628, endPoint y: 382, distance: 81.8
click at [628, 382] on div "Composition successfully accepted for order (s) 4504420473-10" at bounding box center [750, 376] width 450 height 56
click at [913, 430] on span "Ok" at bounding box center [926, 428] width 49 height 15
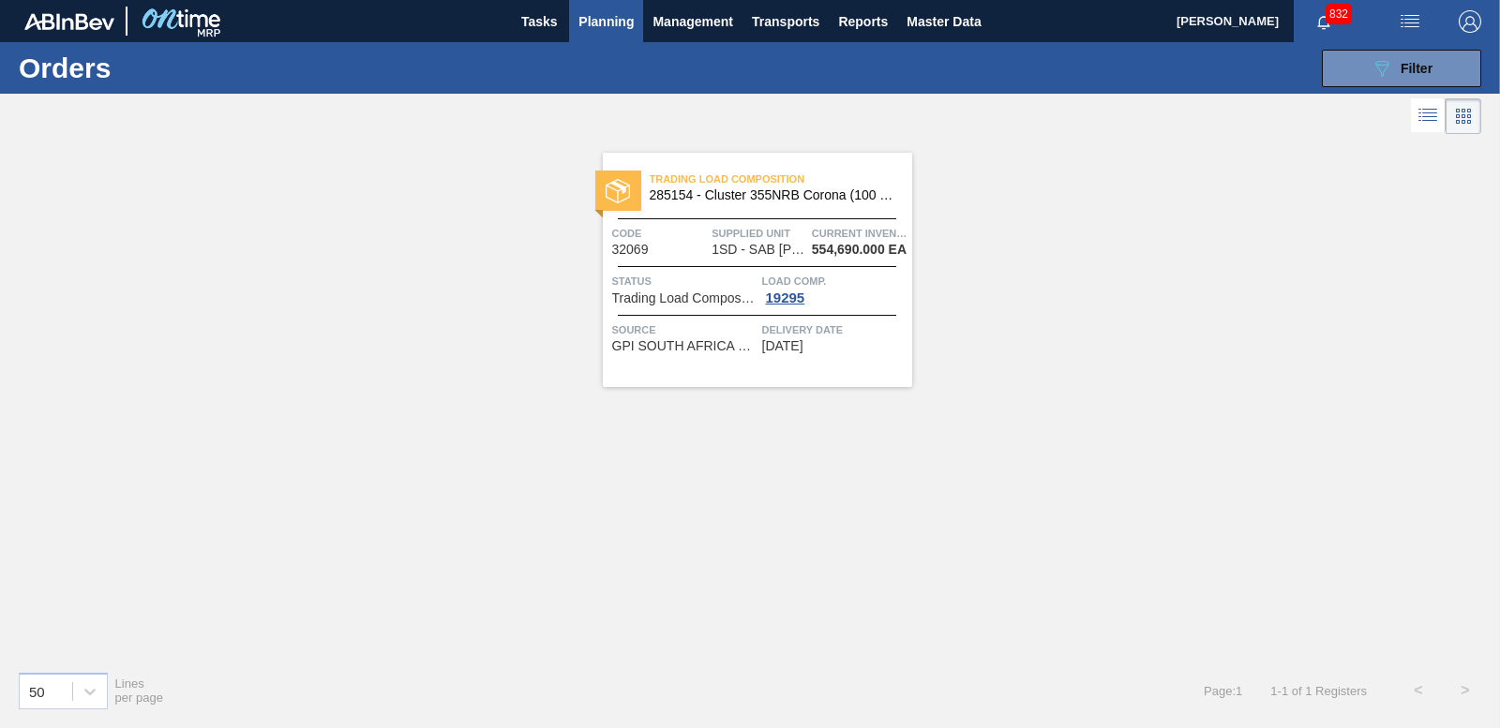
drag, startPoint x: 1425, startPoint y: 37, endPoint x: 1421, endPoint y: 47, distance: 11.0
click at [1424, 39] on button "button" at bounding box center [1410, 21] width 60 height 42
click at [1418, 62] on li "Upload de Volumes" at bounding box center [1405, 67] width 162 height 34
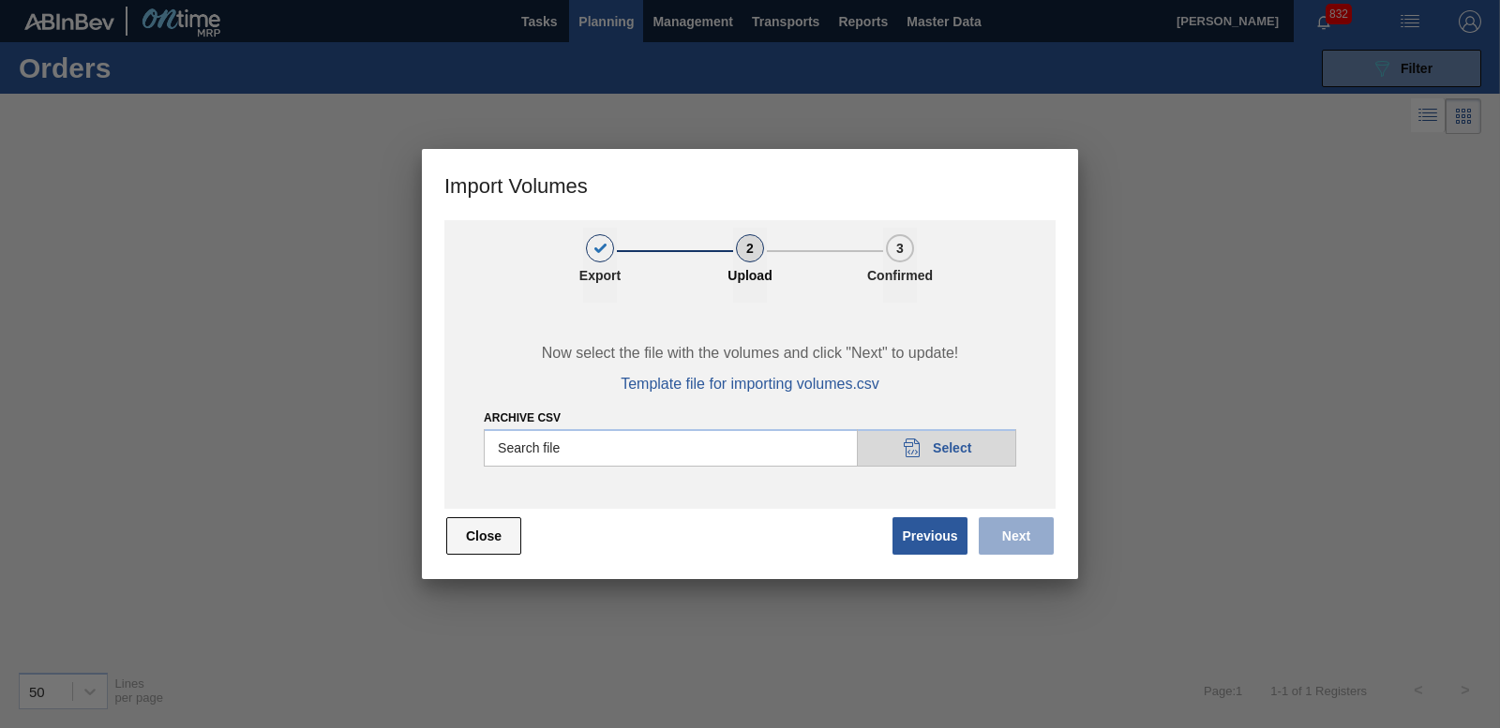
click at [467, 545] on button "Close" at bounding box center [483, 535] width 75 height 37
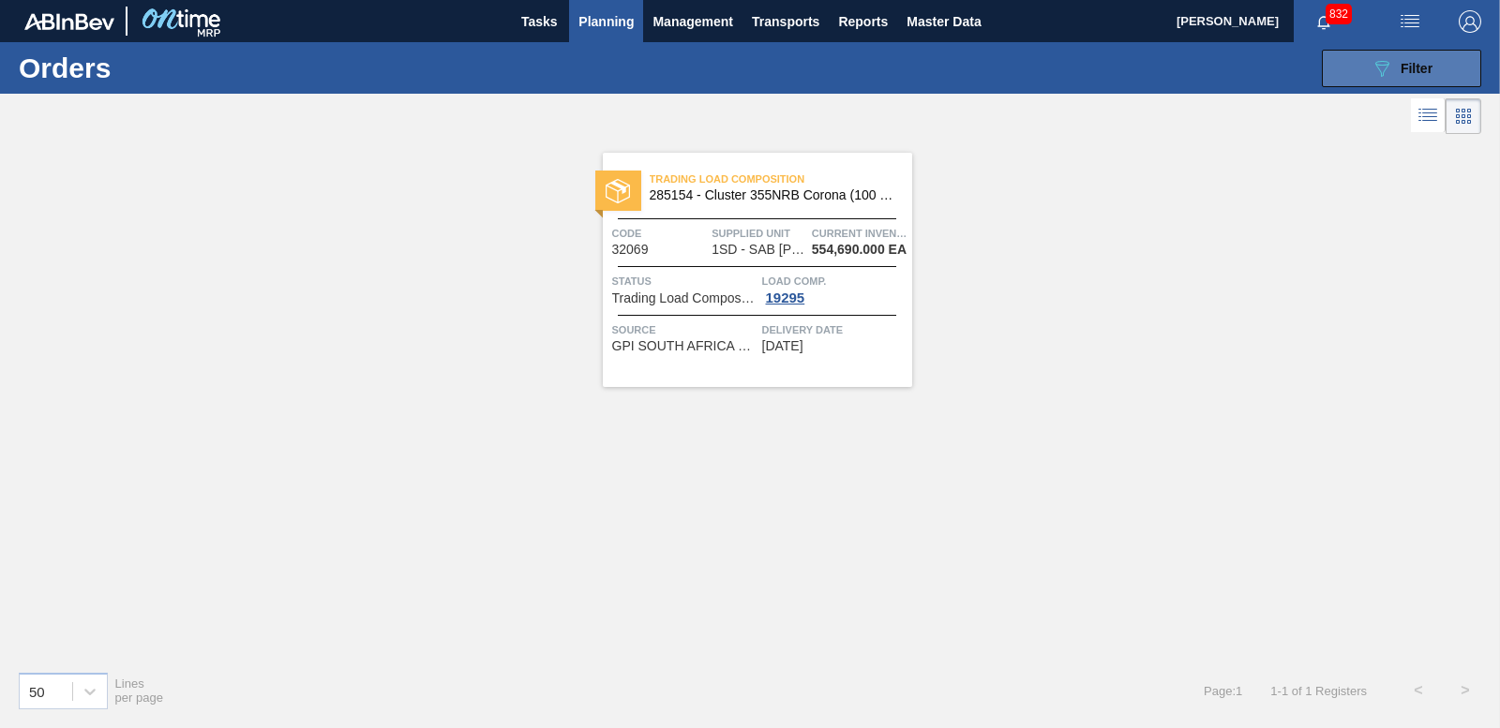
click at [1424, 73] on span "Filter" at bounding box center [1416, 68] width 32 height 15
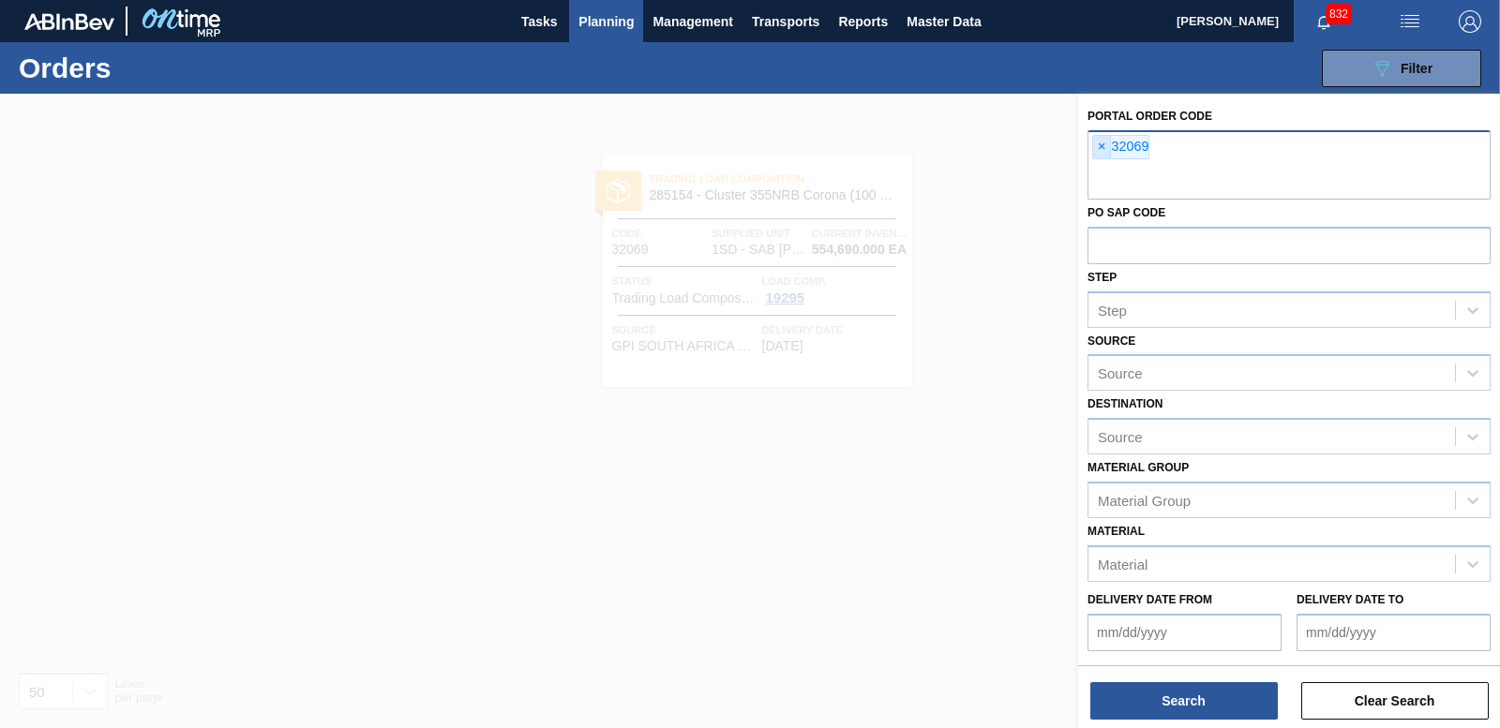
click at [1104, 145] on span "×" at bounding box center [1102, 147] width 18 height 22
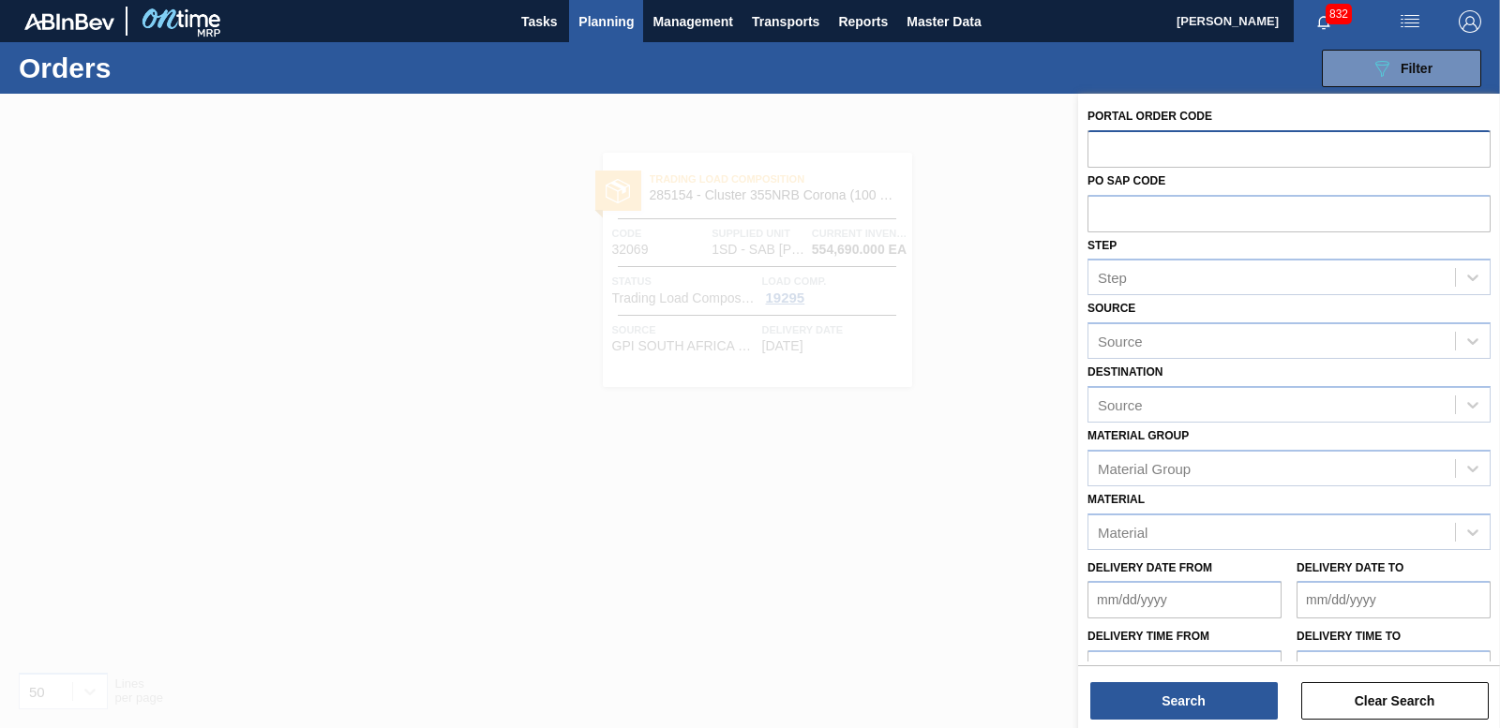
paste input "32072"
type input "32072"
click at [1172, 691] on button "Search" at bounding box center [1183, 700] width 187 height 37
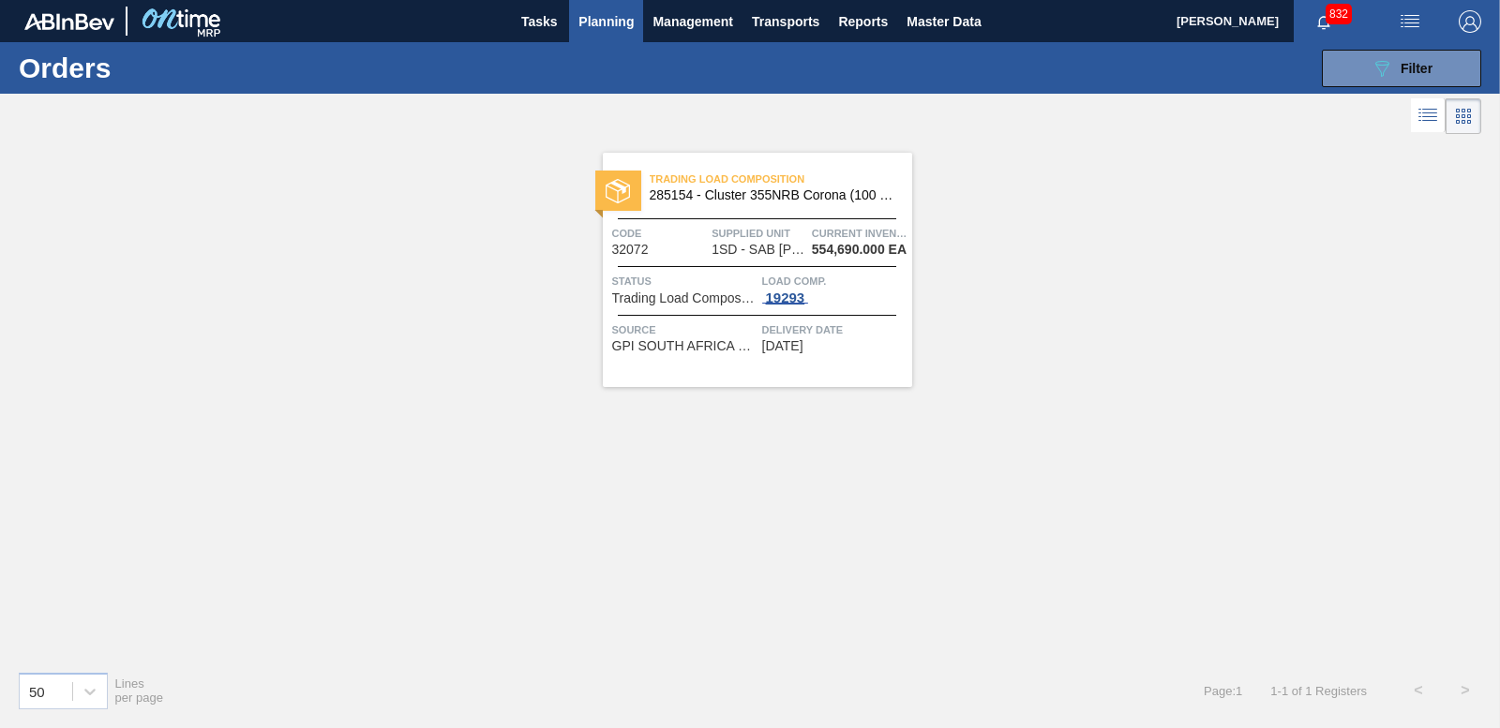
click at [786, 299] on div "19293" at bounding box center [785, 298] width 47 height 15
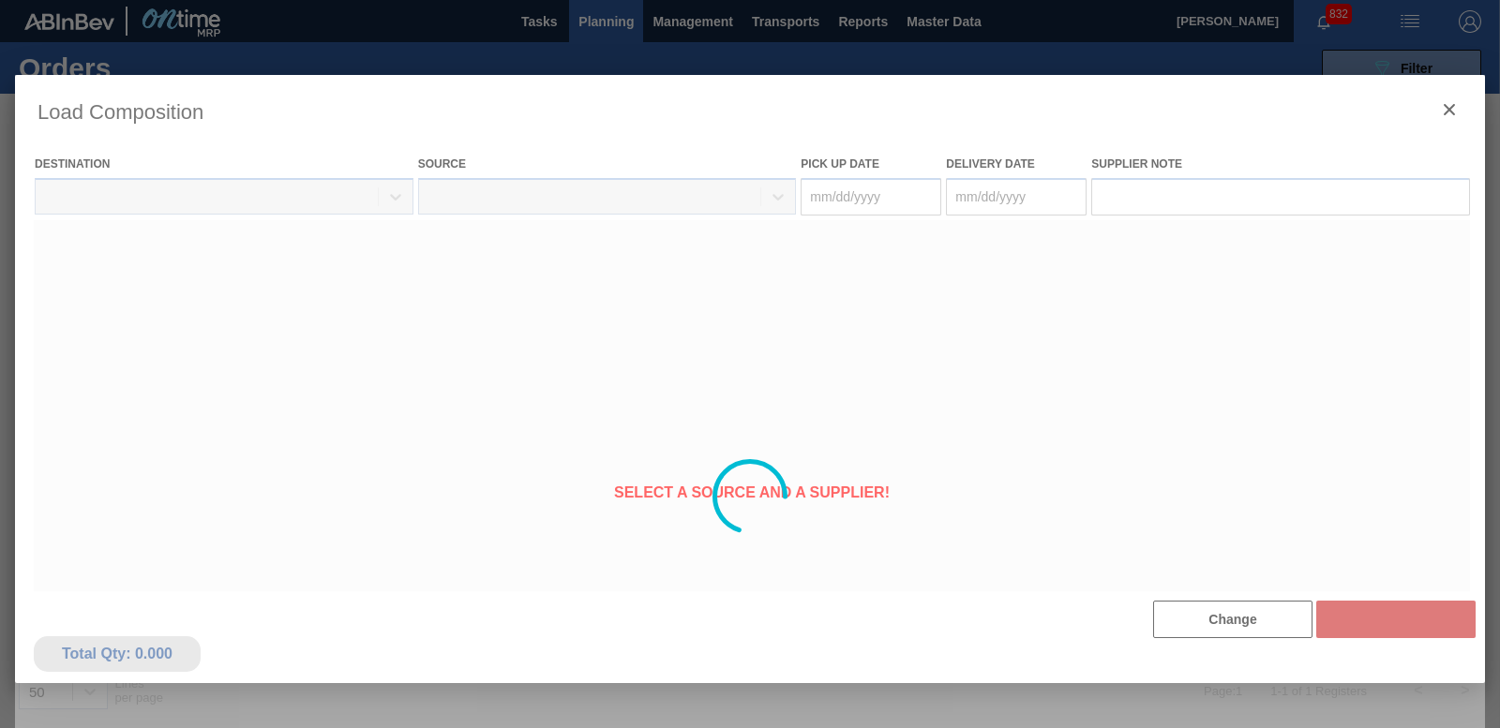
type Date "[DATE]"
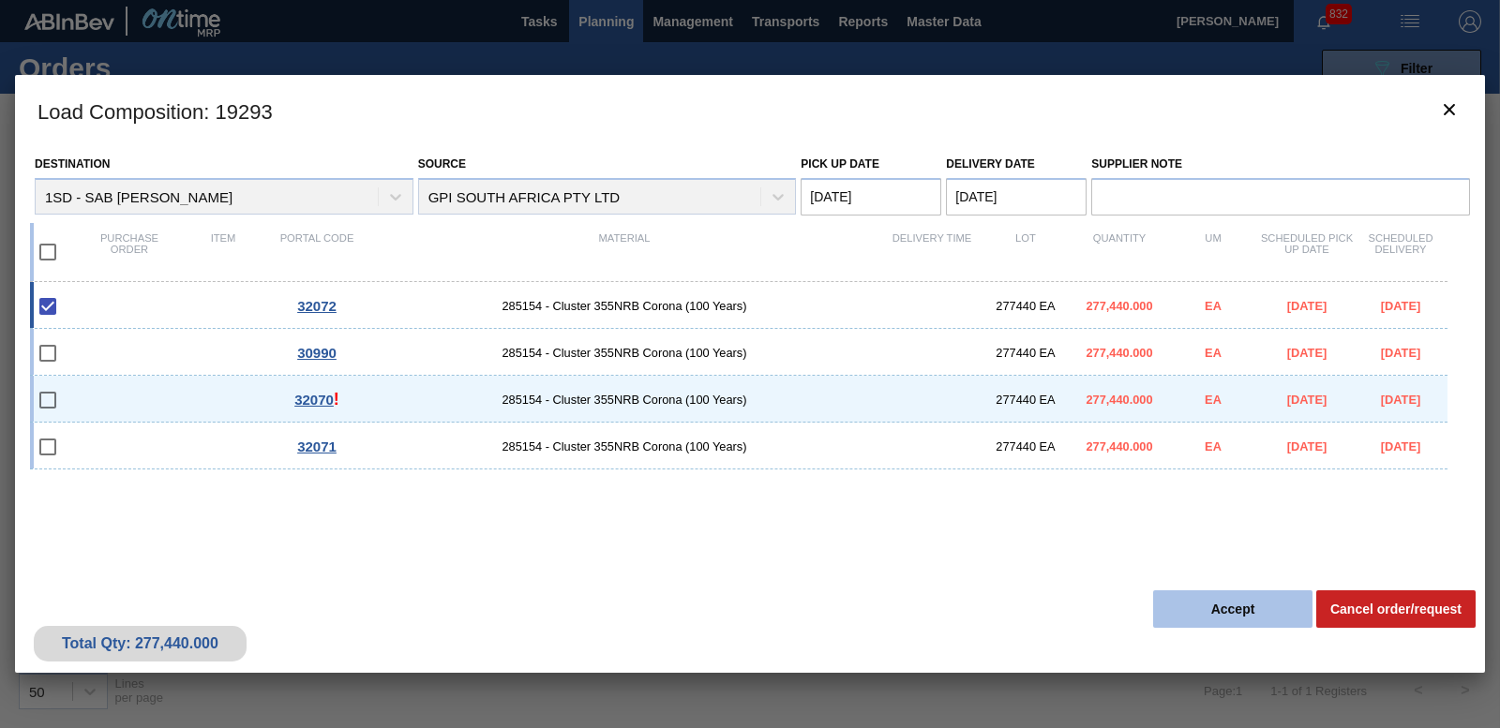
click at [1246, 606] on button "Accept" at bounding box center [1232, 609] width 159 height 37
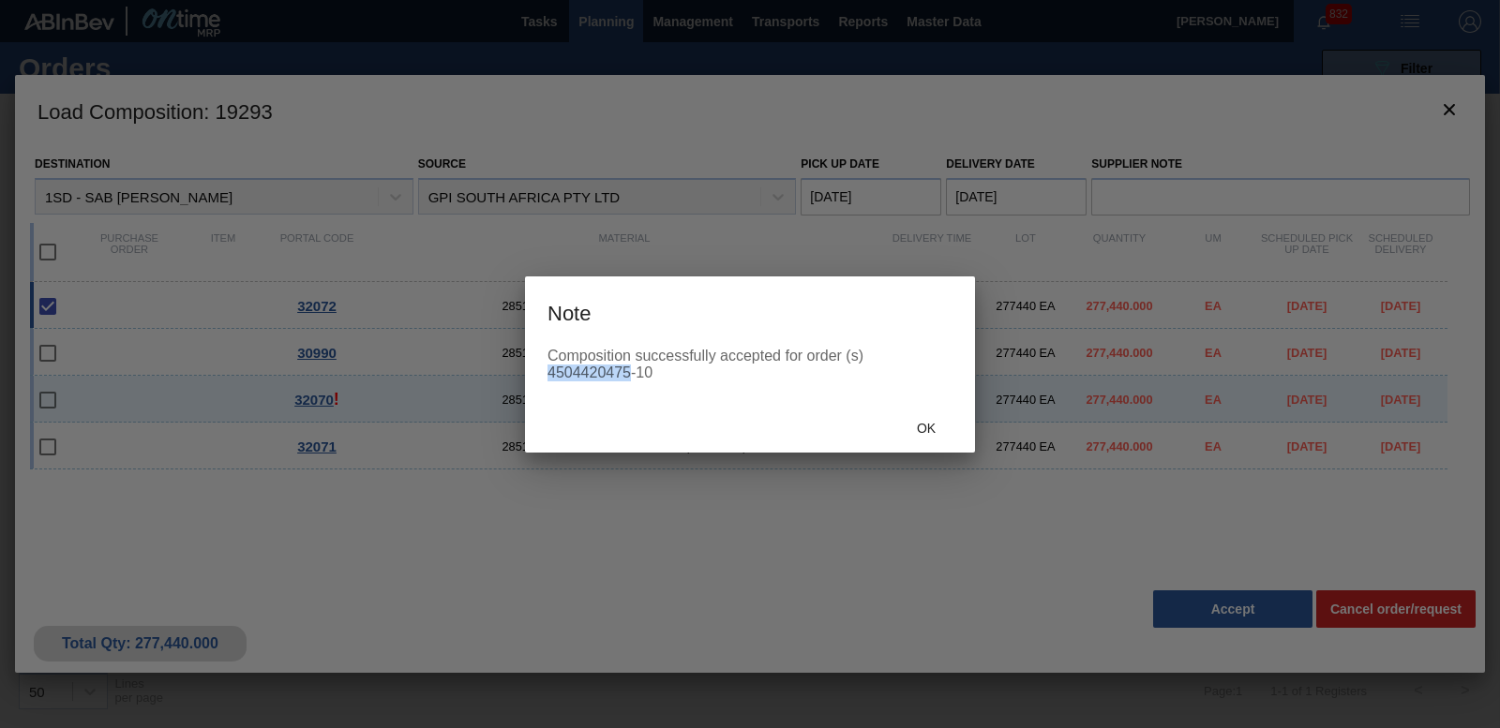
drag, startPoint x: 550, startPoint y: 372, endPoint x: 627, endPoint y: 367, distance: 77.1
click at [627, 367] on div "Composition successfully accepted for order (s) 4504420475-10" at bounding box center [749, 365] width 405 height 34
click at [952, 436] on div "Ok" at bounding box center [926, 429] width 82 height 35
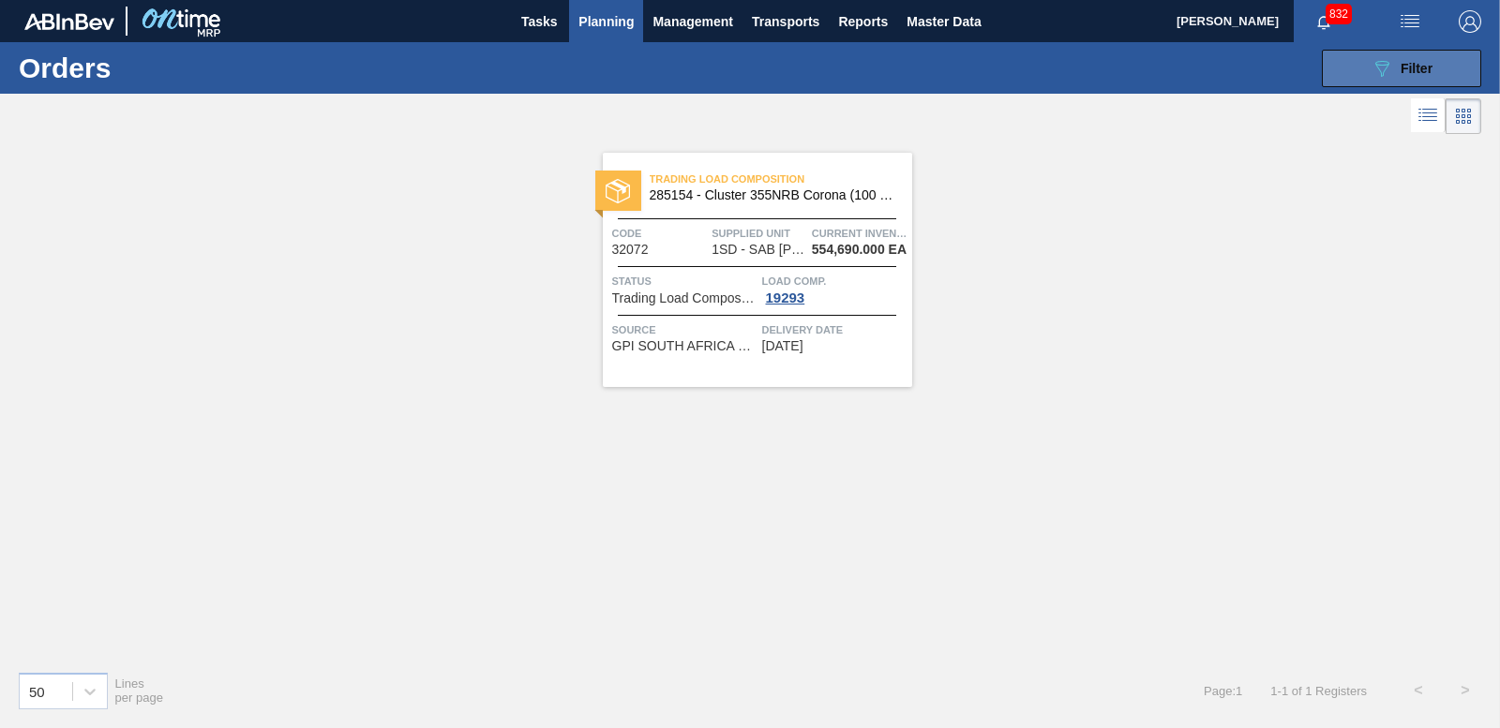
click at [1336, 81] on button "089F7B8B-B2A5-4AFE-B5C0-19BA573D28AC Filter" at bounding box center [1401, 68] width 159 height 37
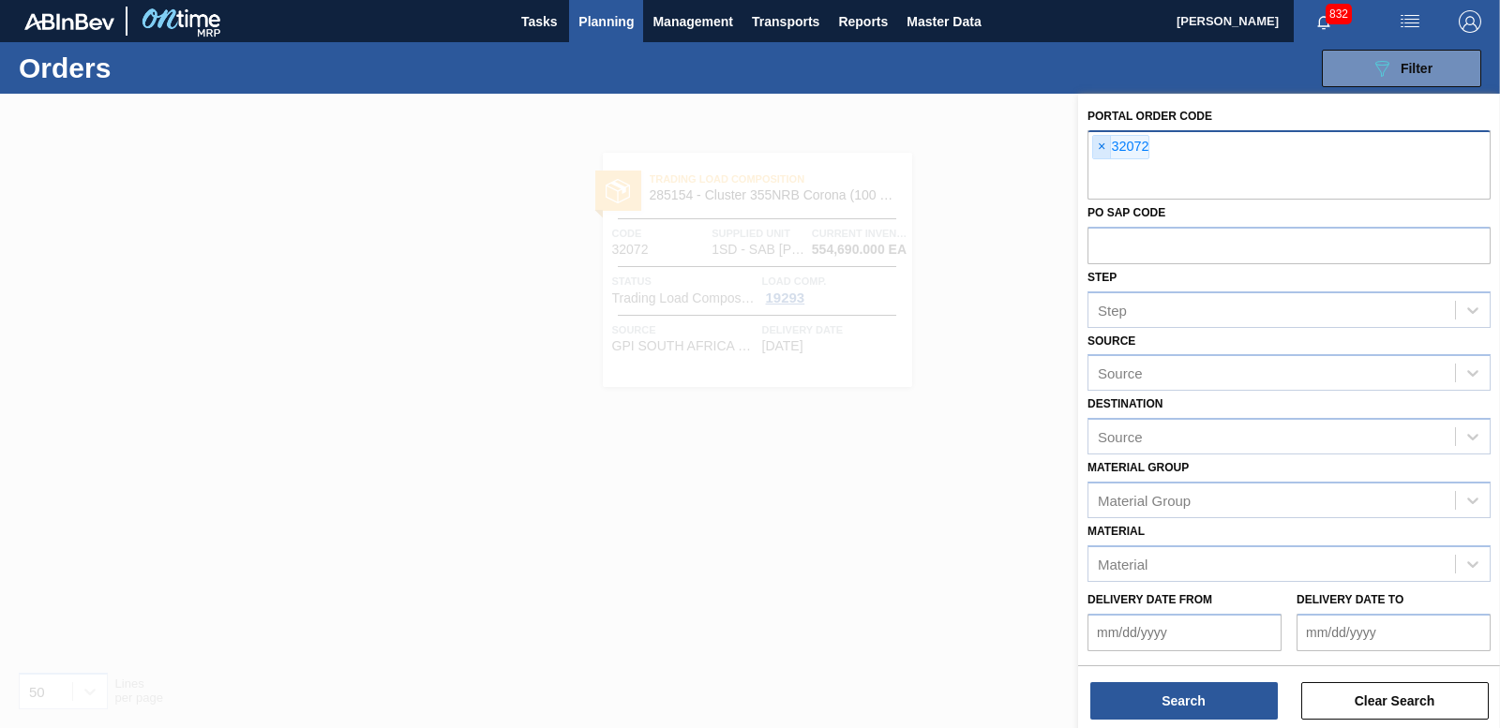
click at [1101, 146] on span "×" at bounding box center [1102, 147] width 18 height 22
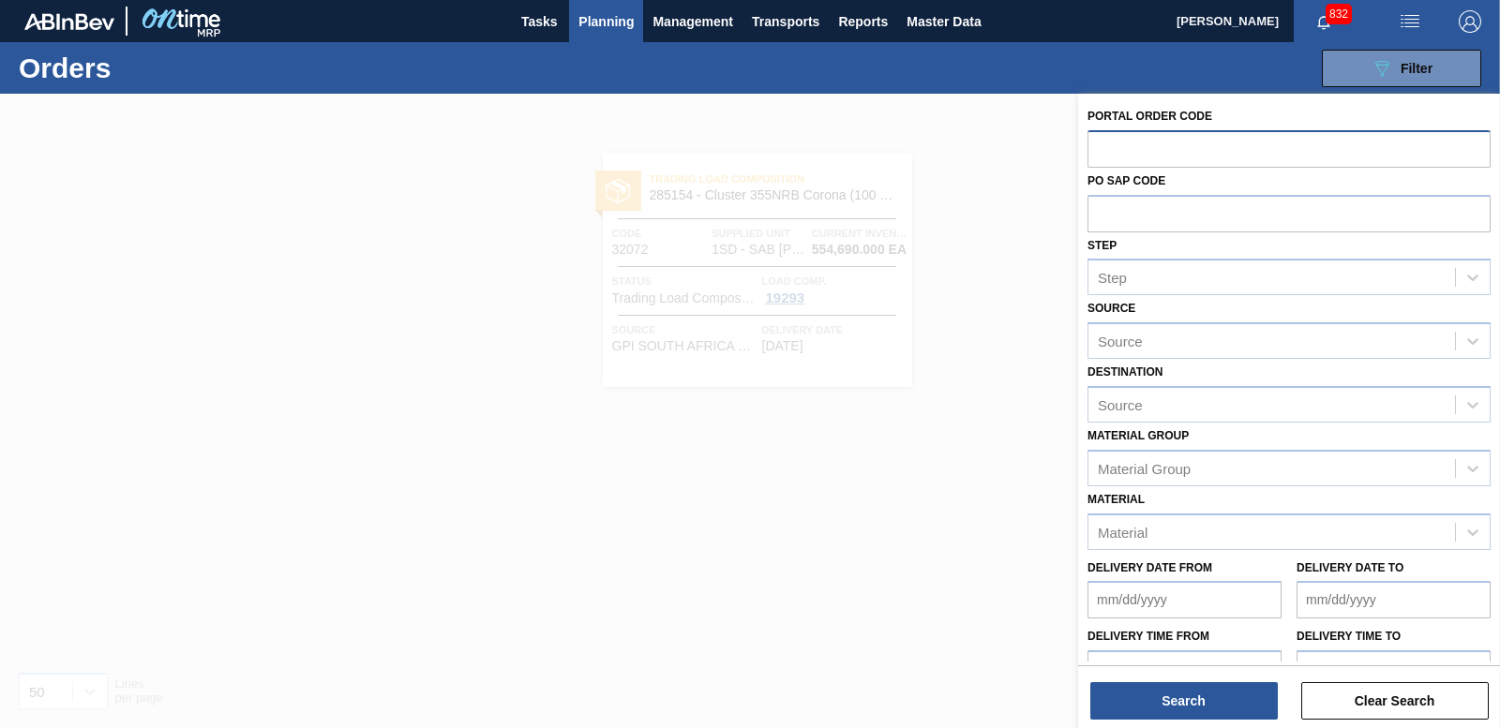
paste input "32070"
type input "32070"
click at [1198, 707] on button "Search" at bounding box center [1183, 700] width 187 height 37
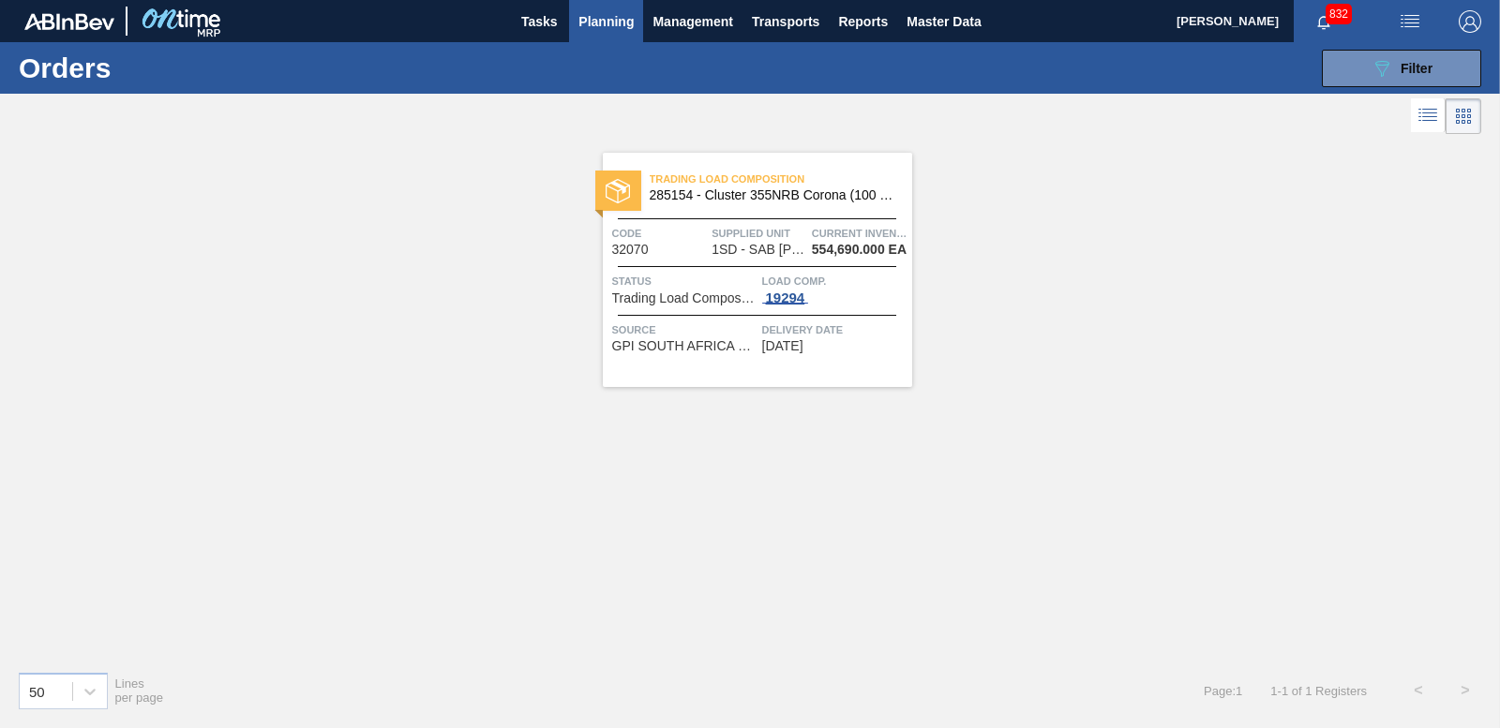
click at [797, 292] on div "19294" at bounding box center [785, 298] width 47 height 15
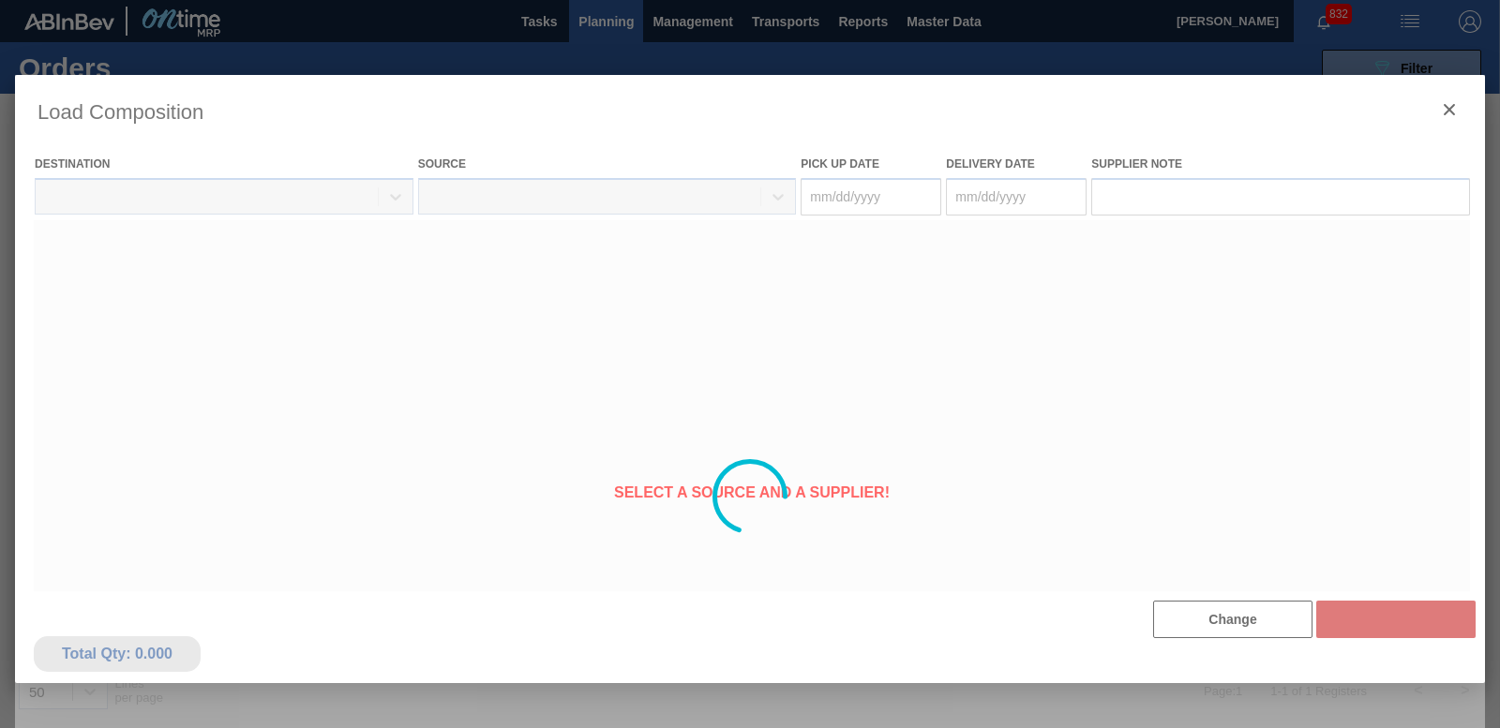
type Date "[DATE]"
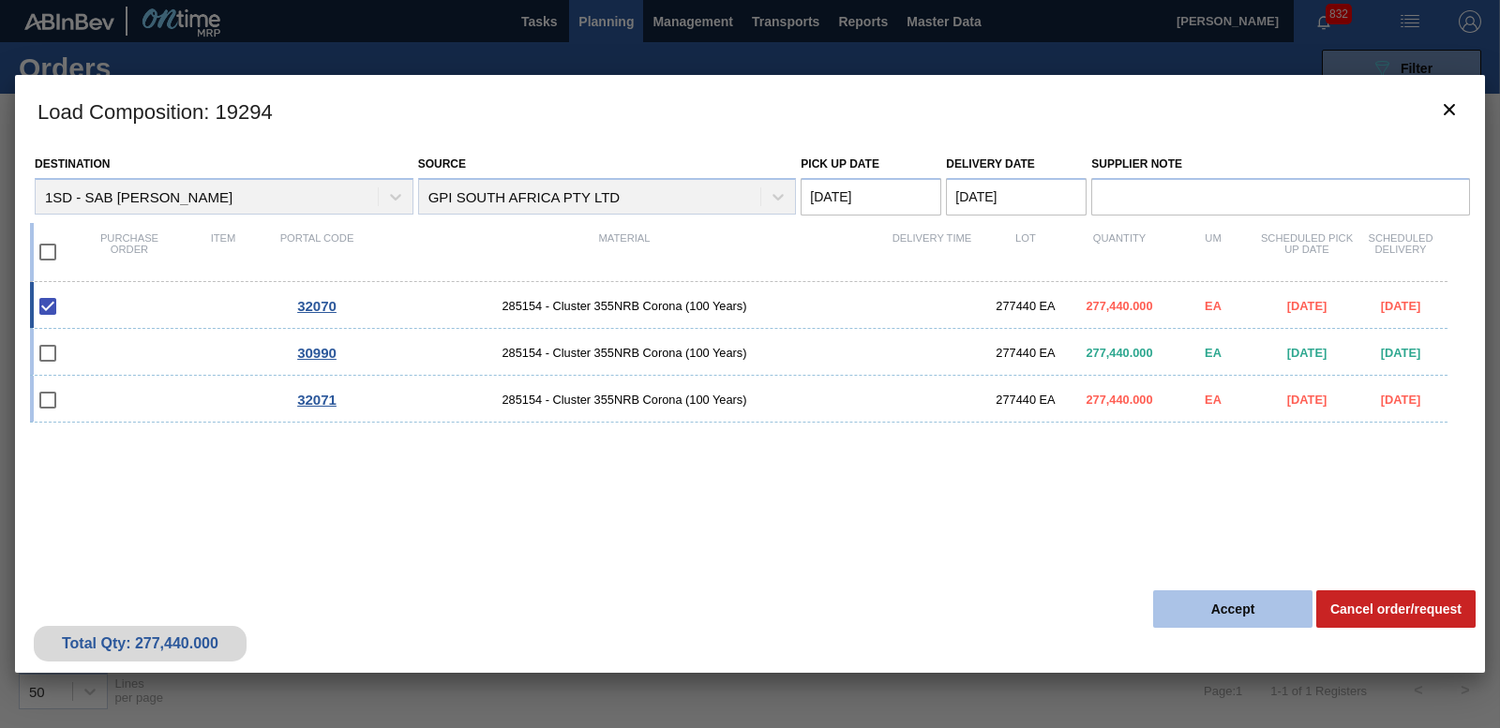
click at [1234, 606] on button "Accept" at bounding box center [1232, 609] width 159 height 37
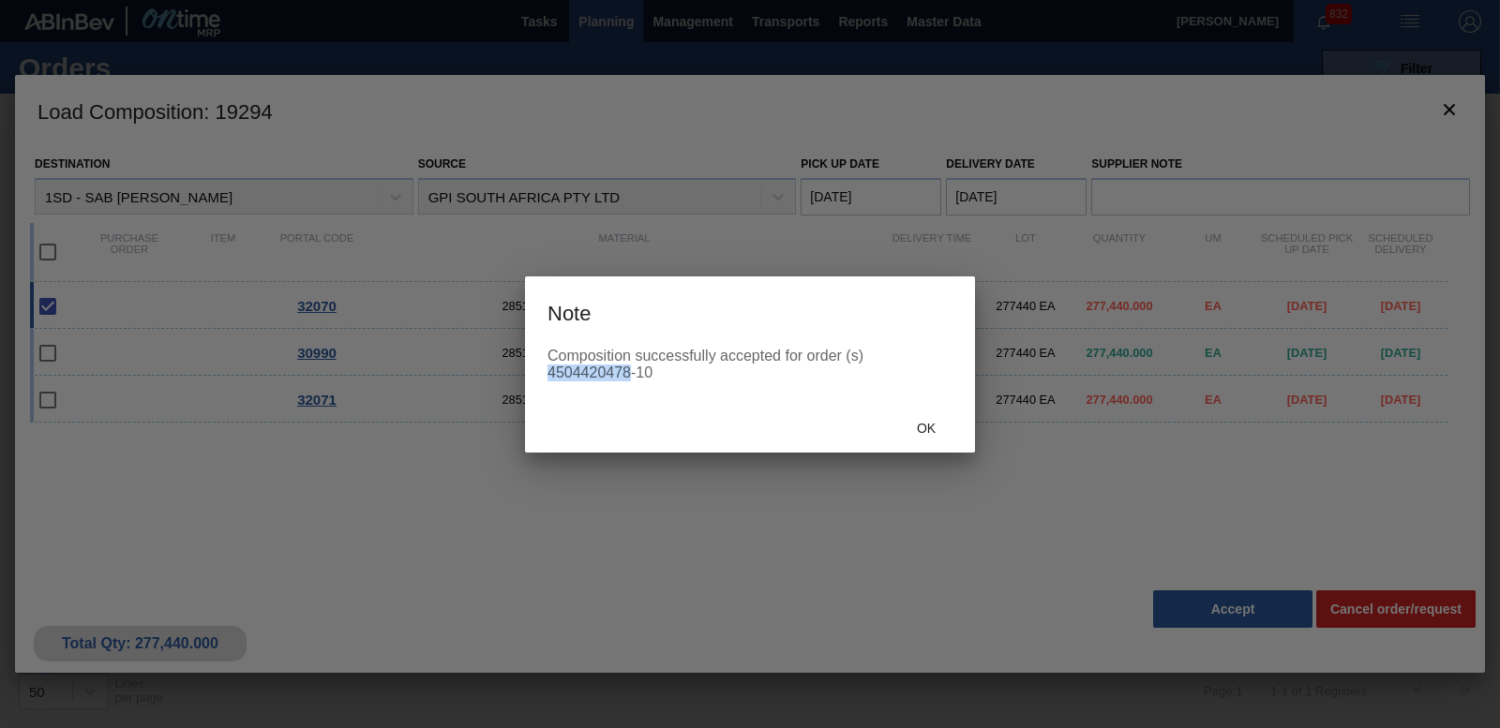
drag, startPoint x: 550, startPoint y: 376, endPoint x: 628, endPoint y: 377, distance: 77.8
click at [628, 377] on div "Composition successfully accepted for order (s) 4504420478-10" at bounding box center [749, 365] width 405 height 34
click at [913, 415] on div "Ok" at bounding box center [926, 429] width 82 height 35
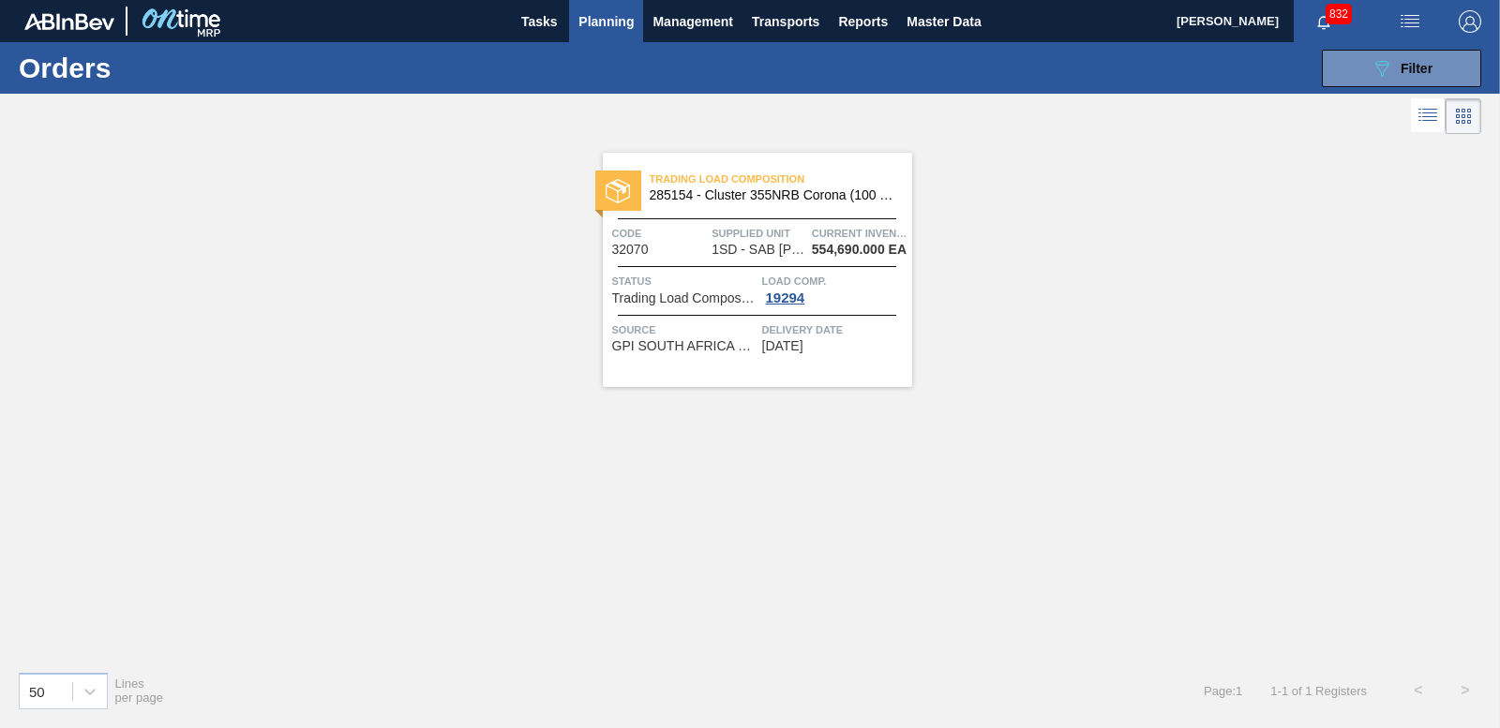
click at [608, 21] on span "Planning" at bounding box center [605, 21] width 55 height 22
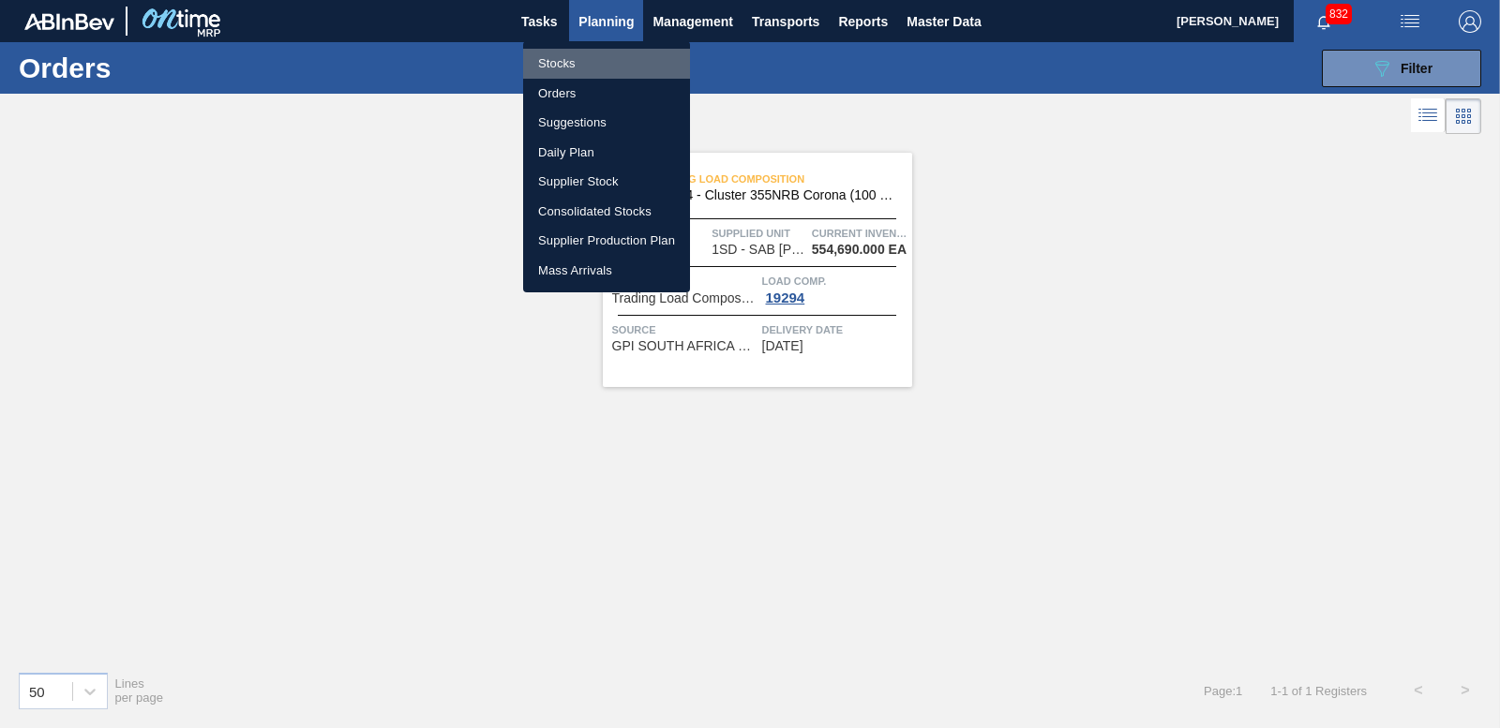
click at [558, 58] on li "Stocks" at bounding box center [606, 64] width 167 height 30
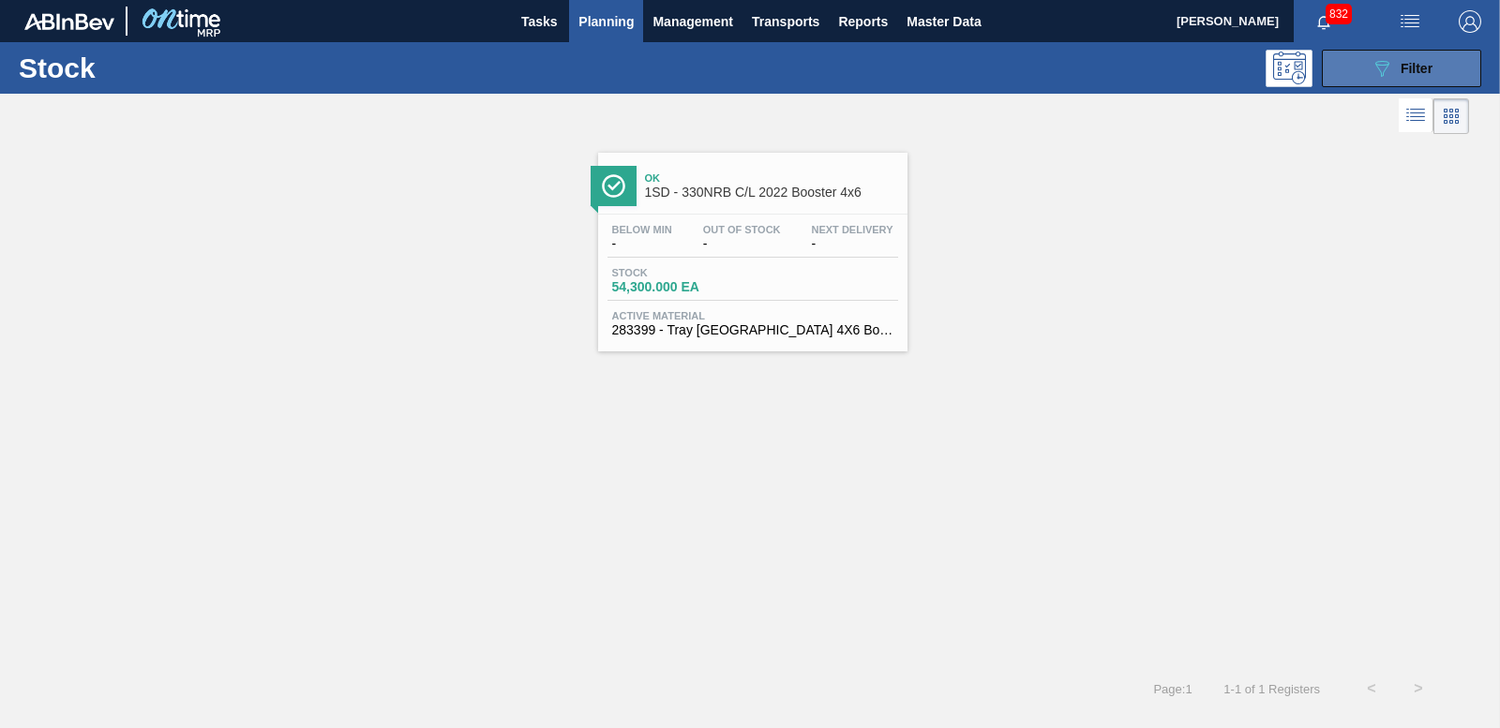
click at [1430, 59] on div "089F7B8B-B2A5-4AFE-B5C0-19BA573D28AC Filter" at bounding box center [1401, 68] width 62 height 22
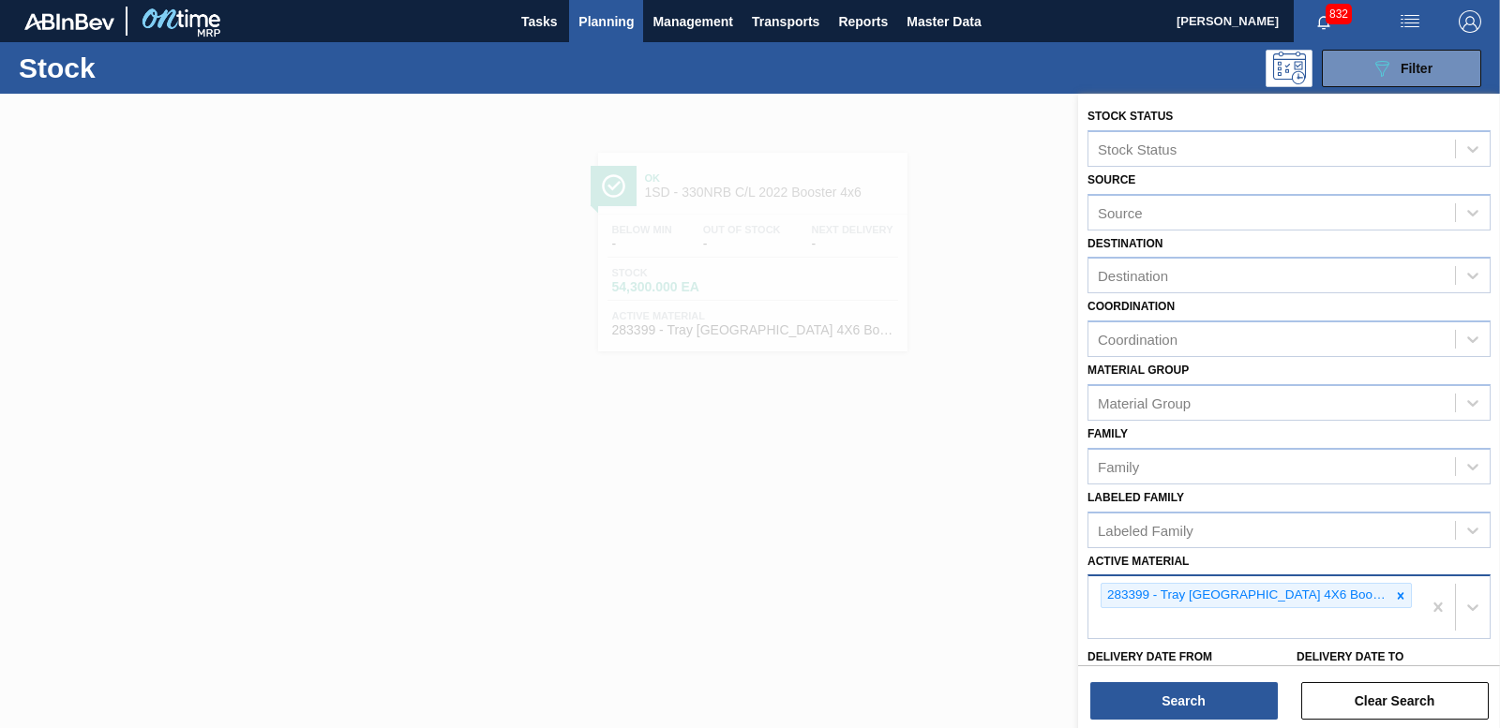
click at [1390, 602] on div at bounding box center [1400, 595] width 21 height 23
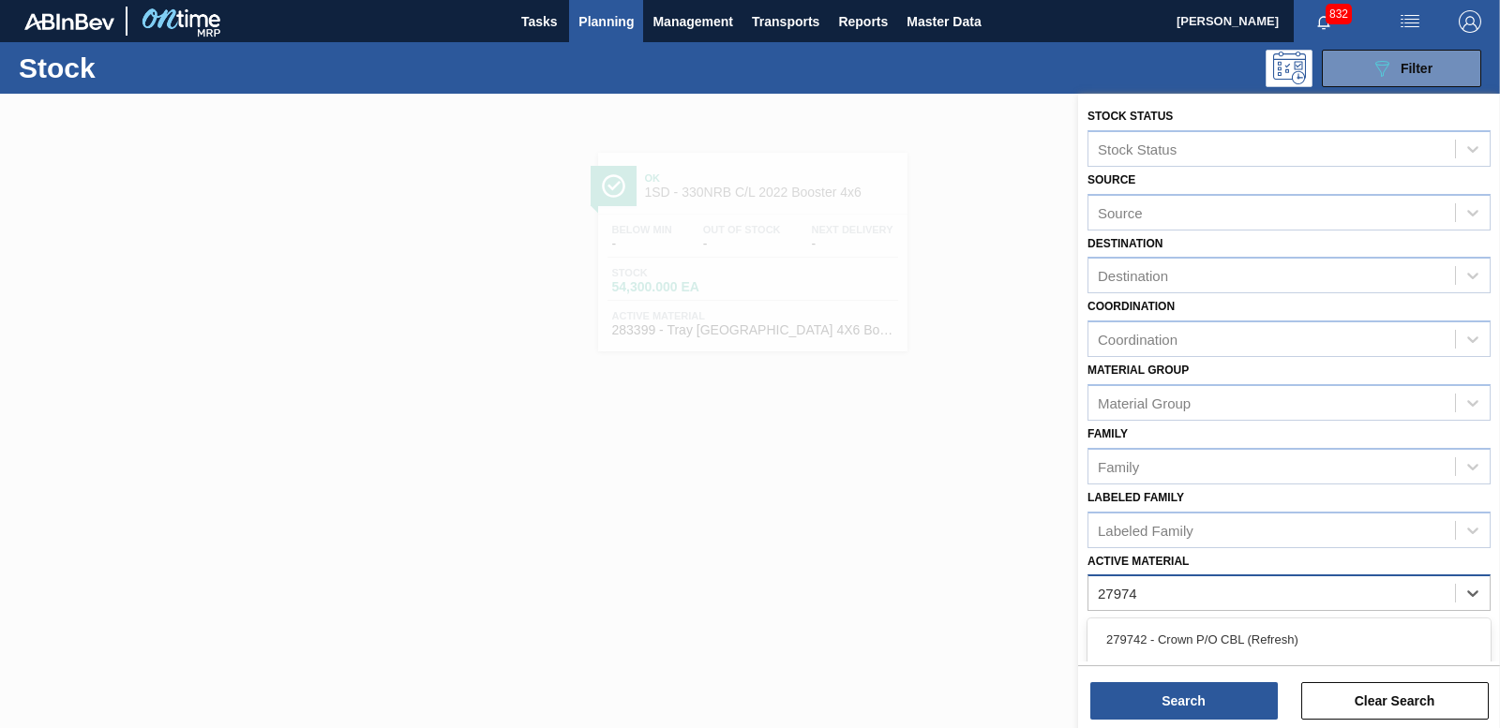
type Material "279748"
drag, startPoint x: 1296, startPoint y: 651, endPoint x: 1206, endPoint y: 668, distance: 91.7
click at [1296, 650] on div "279748 - Label Body 750RB CBL Refresh" at bounding box center [1288, 639] width 403 height 35
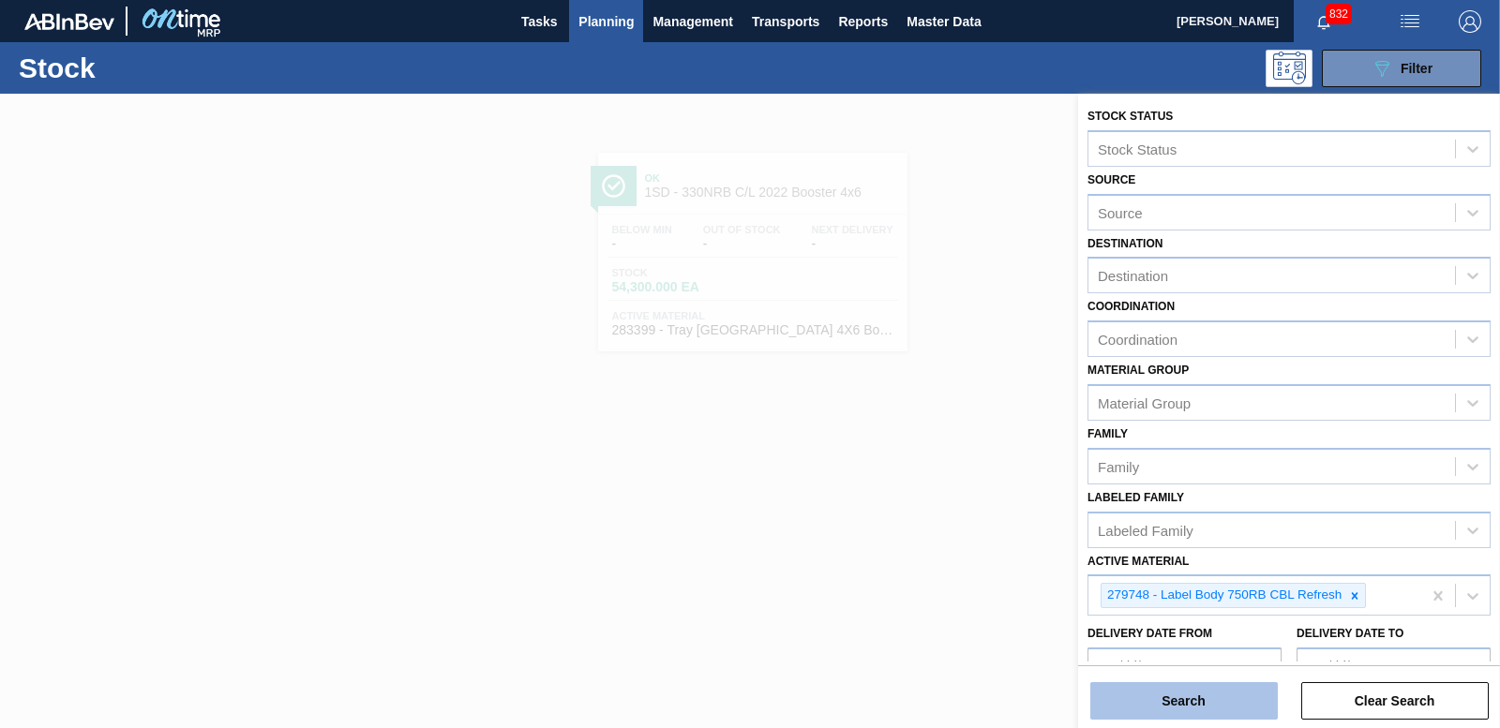
click at [1188, 691] on button "Search" at bounding box center [1183, 700] width 187 height 37
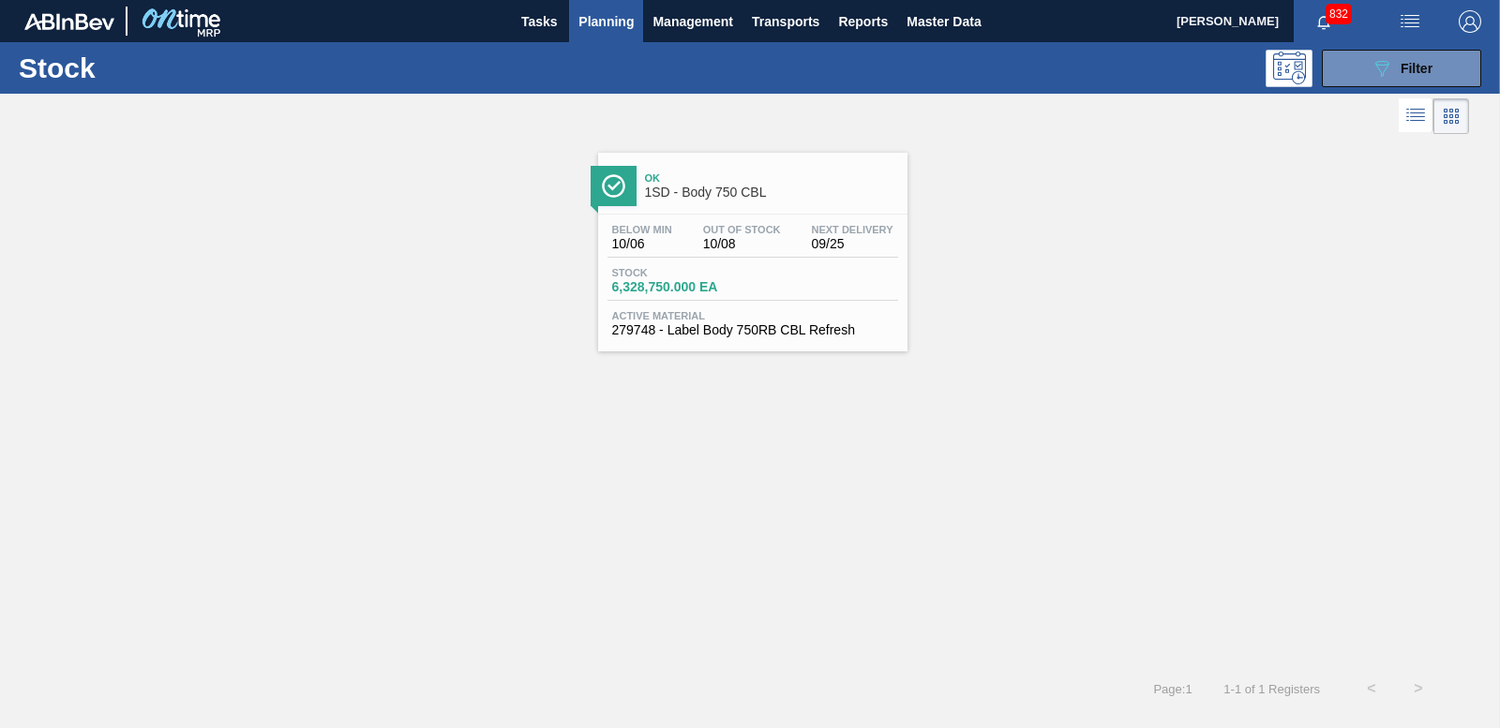
click at [641, 280] on span "6,328,750.000 EA" at bounding box center [677, 287] width 131 height 14
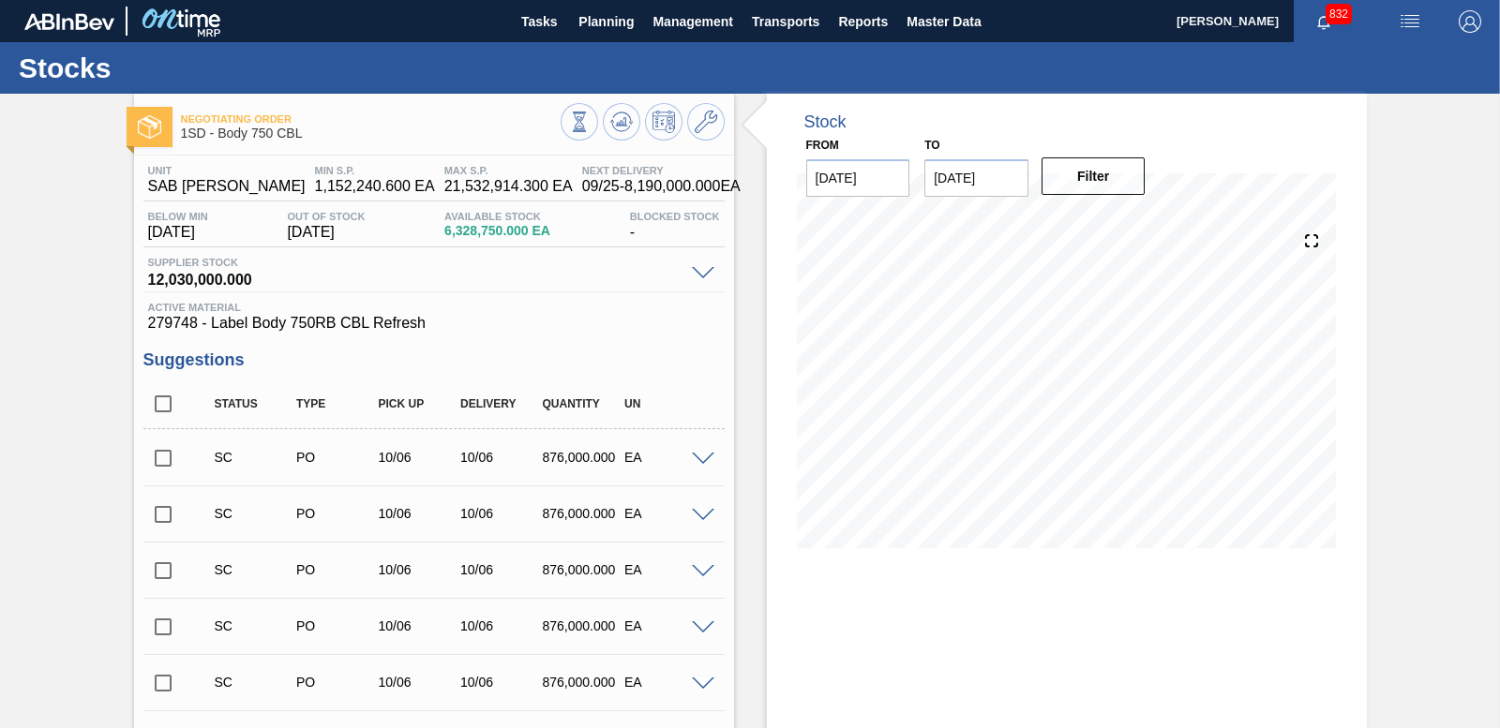
click at [149, 460] on input "checkbox" at bounding box center [162, 458] width 39 height 39
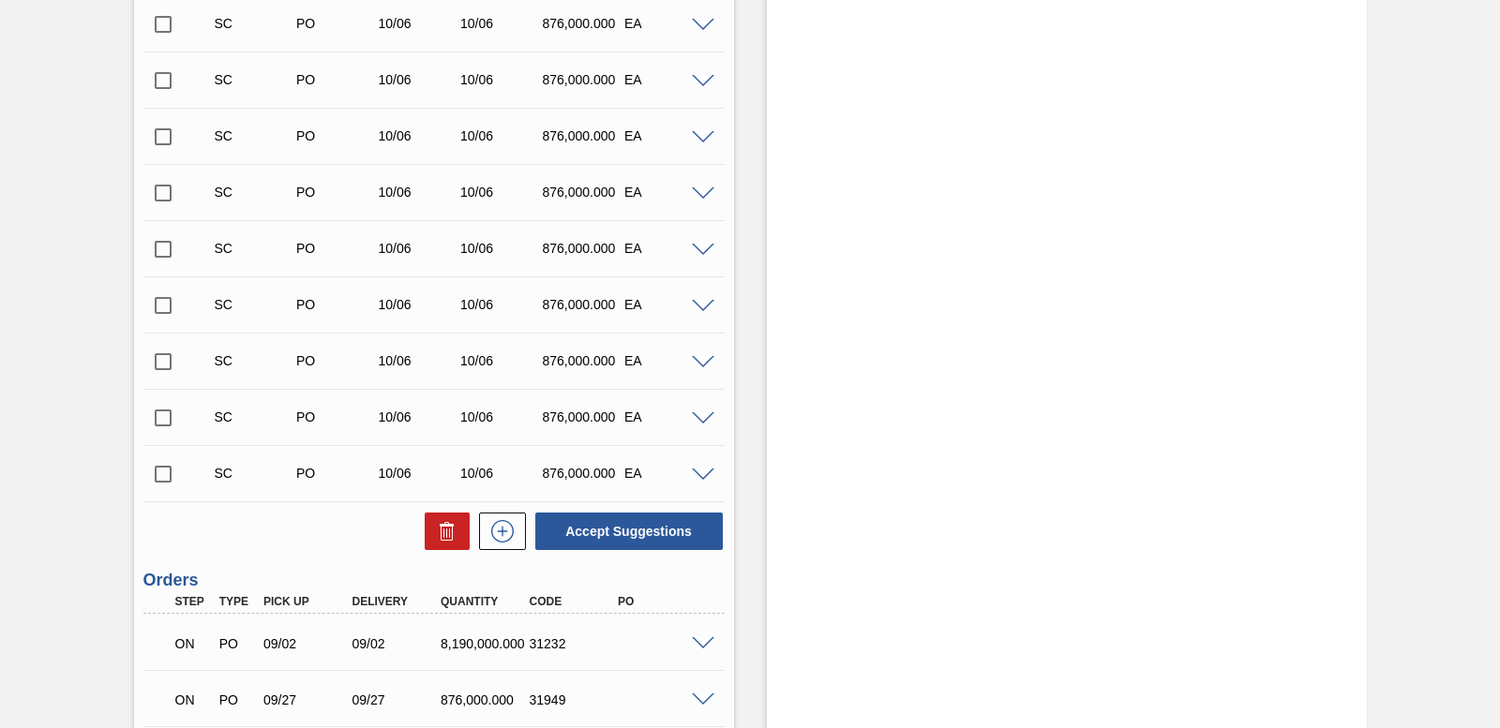
scroll to position [1430, 0]
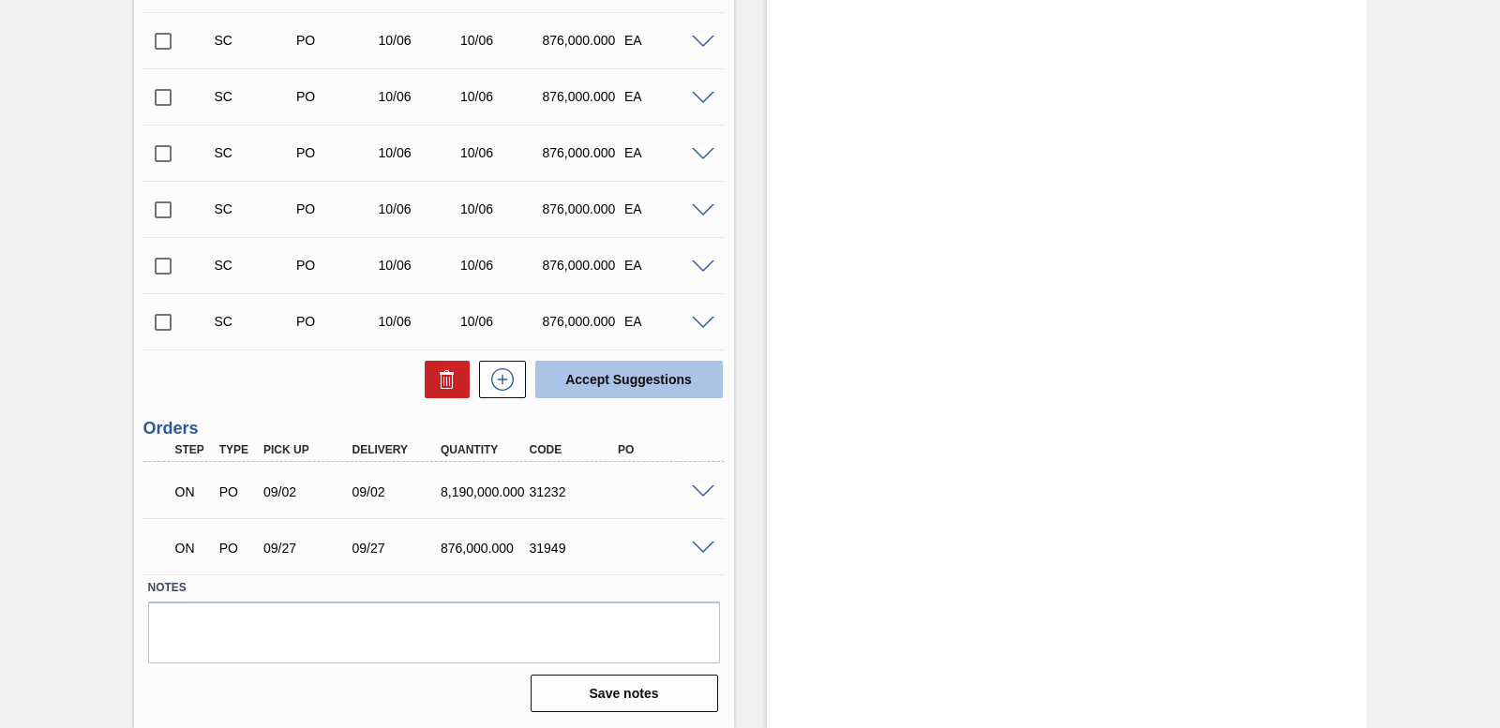
click at [604, 385] on button "Accept Suggestions" at bounding box center [628, 379] width 187 height 37
checkbox input "false"
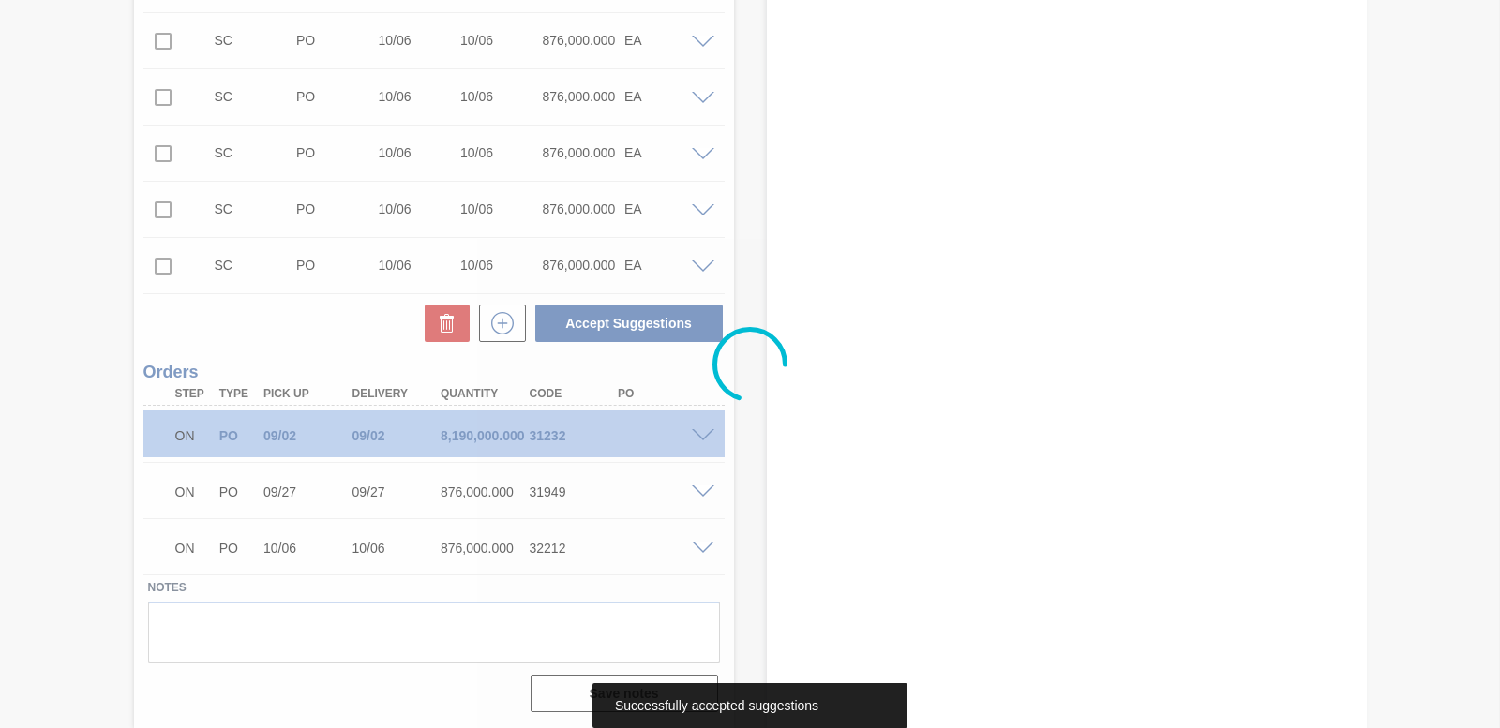
scroll to position [1373, 0]
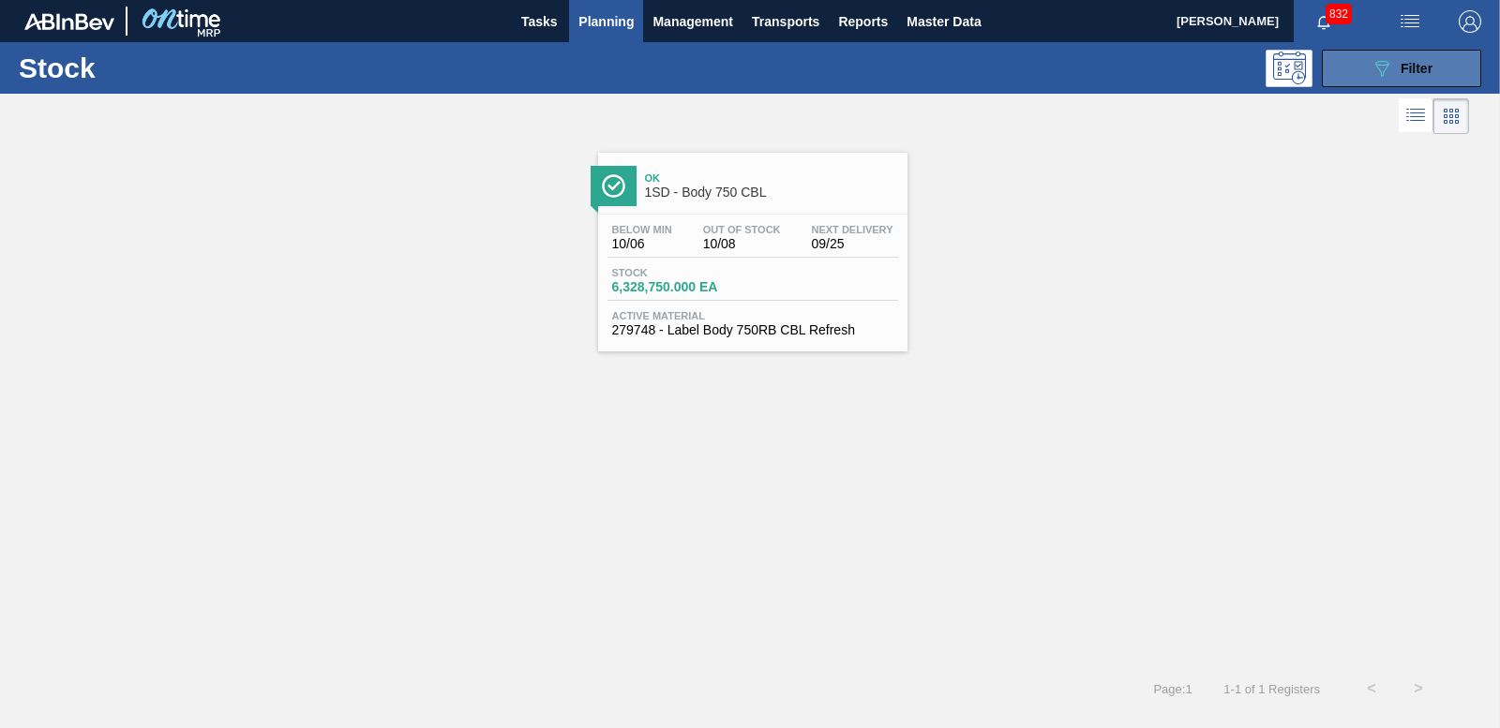
click at [1428, 82] on button "089F7B8B-B2A5-4AFE-B5C0-19BA573D28AC Filter" at bounding box center [1401, 68] width 159 height 37
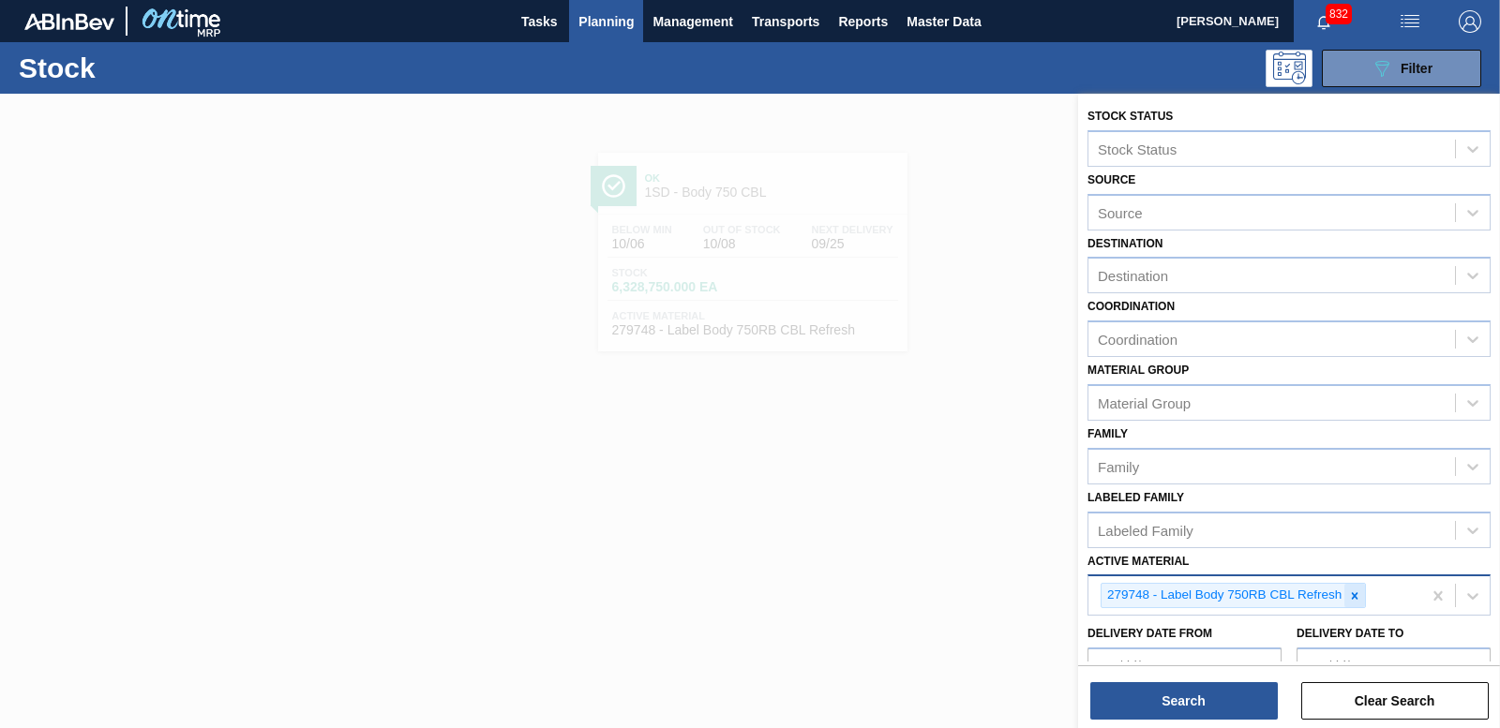
click at [1356, 602] on icon at bounding box center [1354, 596] width 13 height 13
type Material "284899"
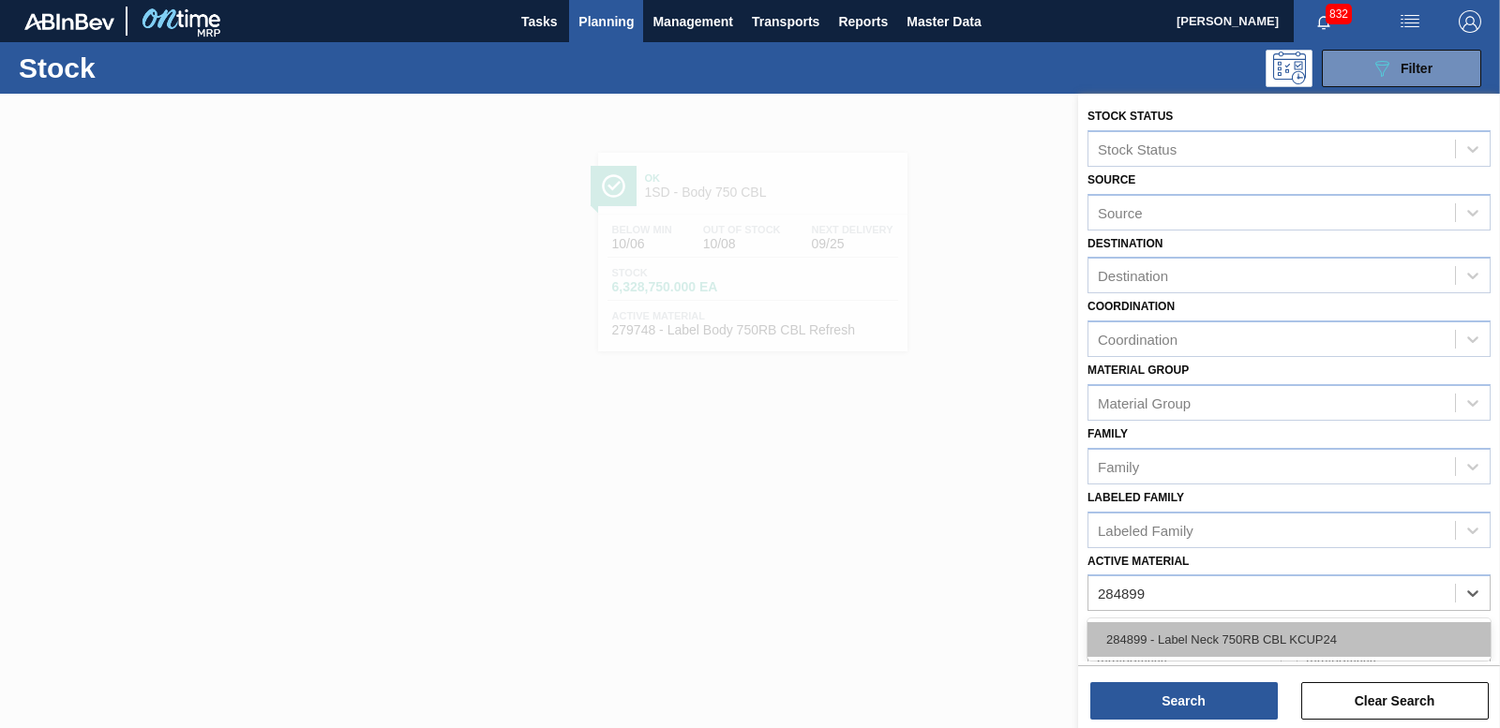
click at [1378, 640] on div "284899 - Label Neck 750RB CBL KCUP24" at bounding box center [1288, 639] width 403 height 35
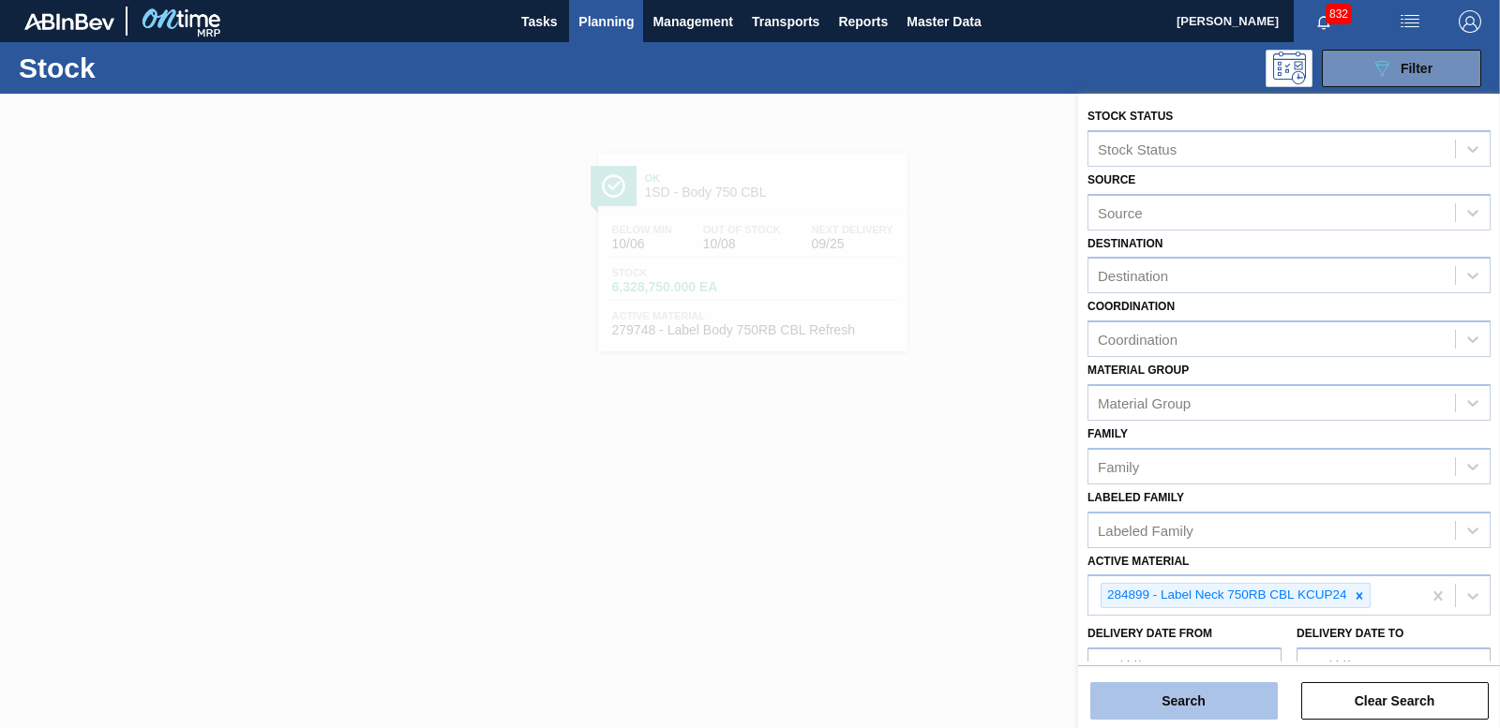
click at [1223, 702] on button "Search" at bounding box center [1183, 700] width 187 height 37
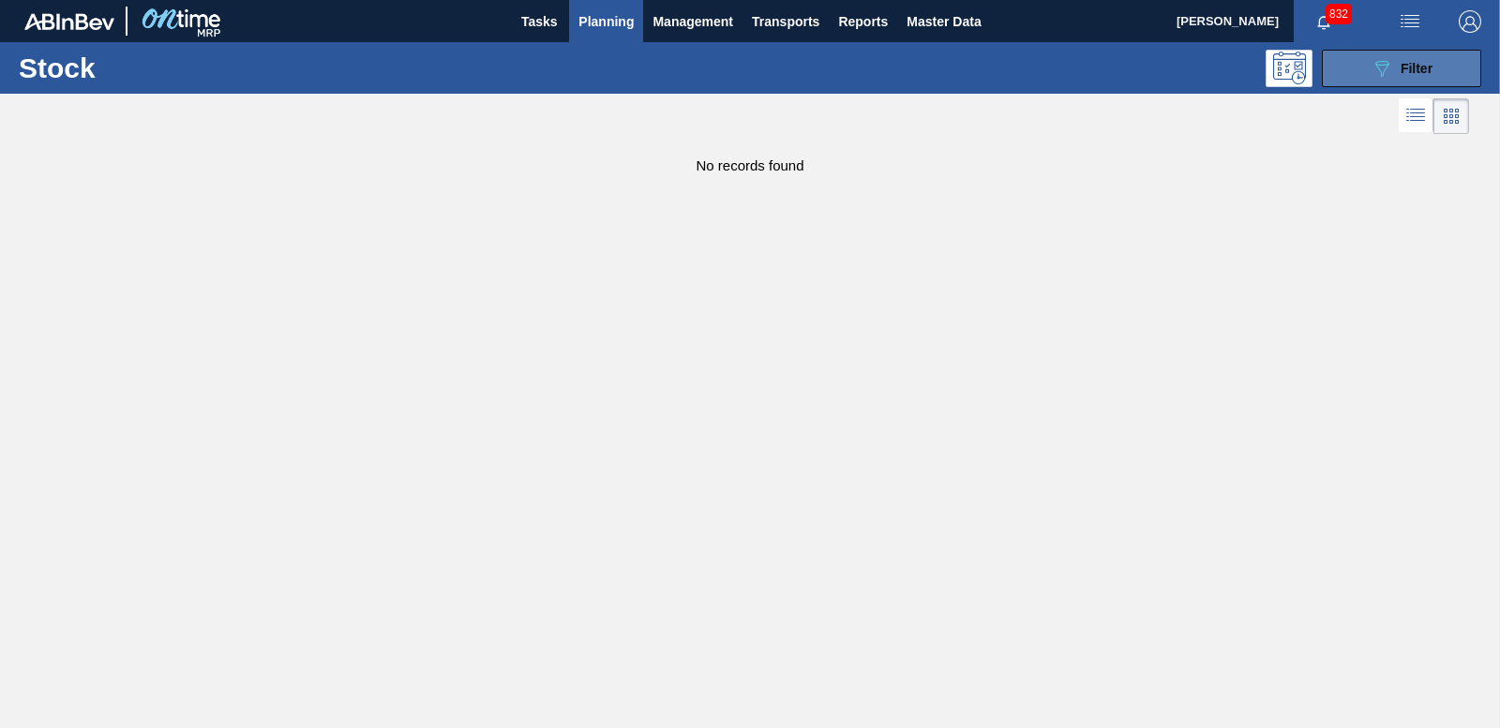
click at [1357, 82] on button "089F7B8B-B2A5-4AFE-B5C0-19BA573D28AC Filter" at bounding box center [1401, 68] width 159 height 37
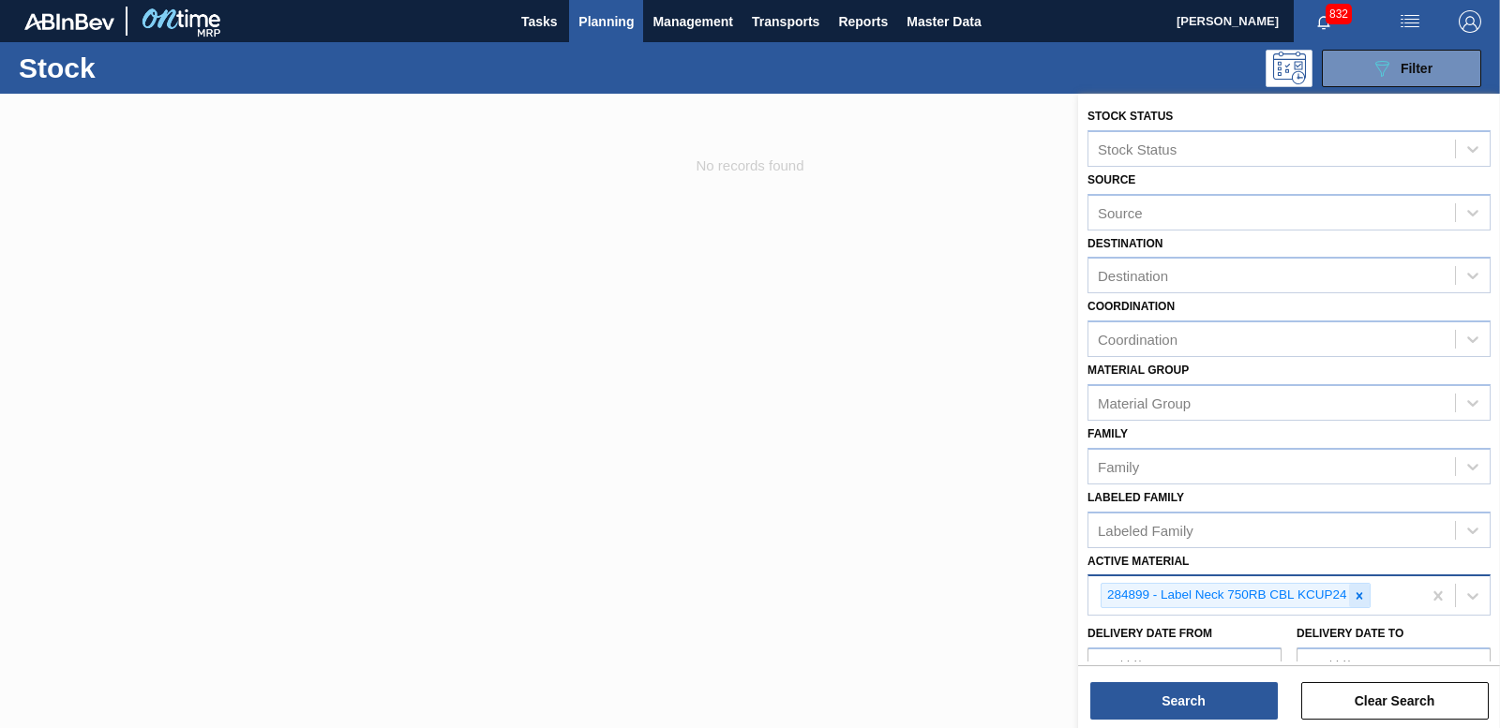
click at [1355, 597] on icon at bounding box center [1359, 596] width 13 height 13
type Material "284901"
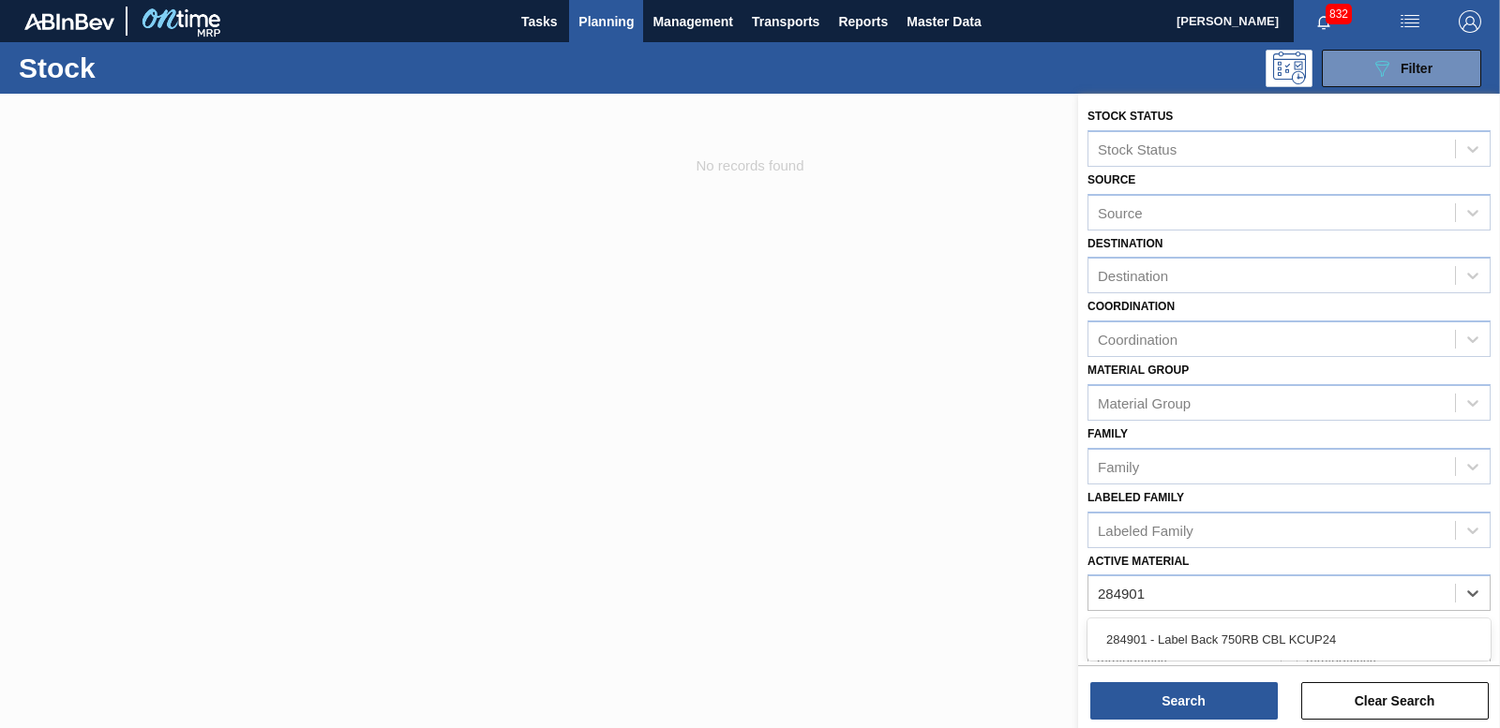
click at [1277, 629] on div "284901 - Label Back 750RB CBL KCUP24" at bounding box center [1288, 639] width 403 height 35
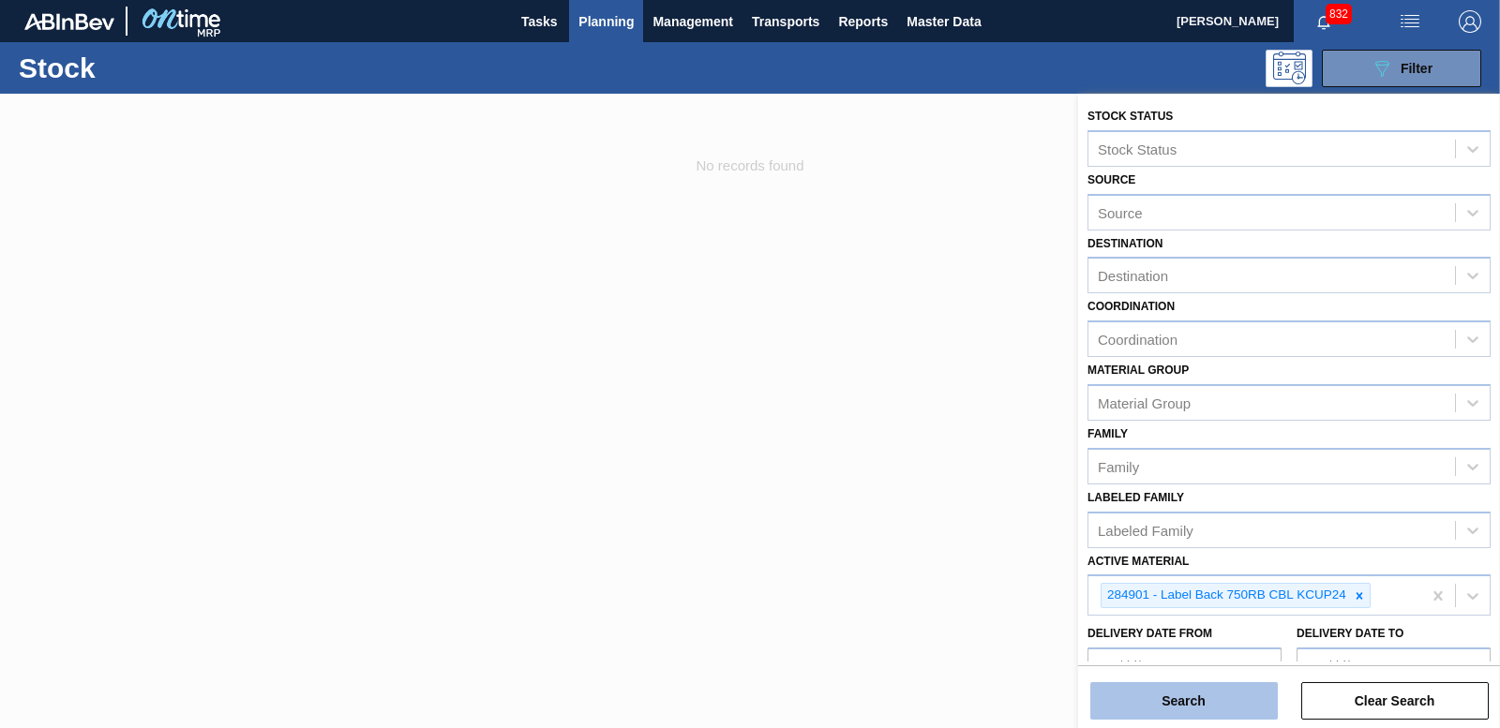
click at [1245, 706] on button "Search" at bounding box center [1183, 700] width 187 height 37
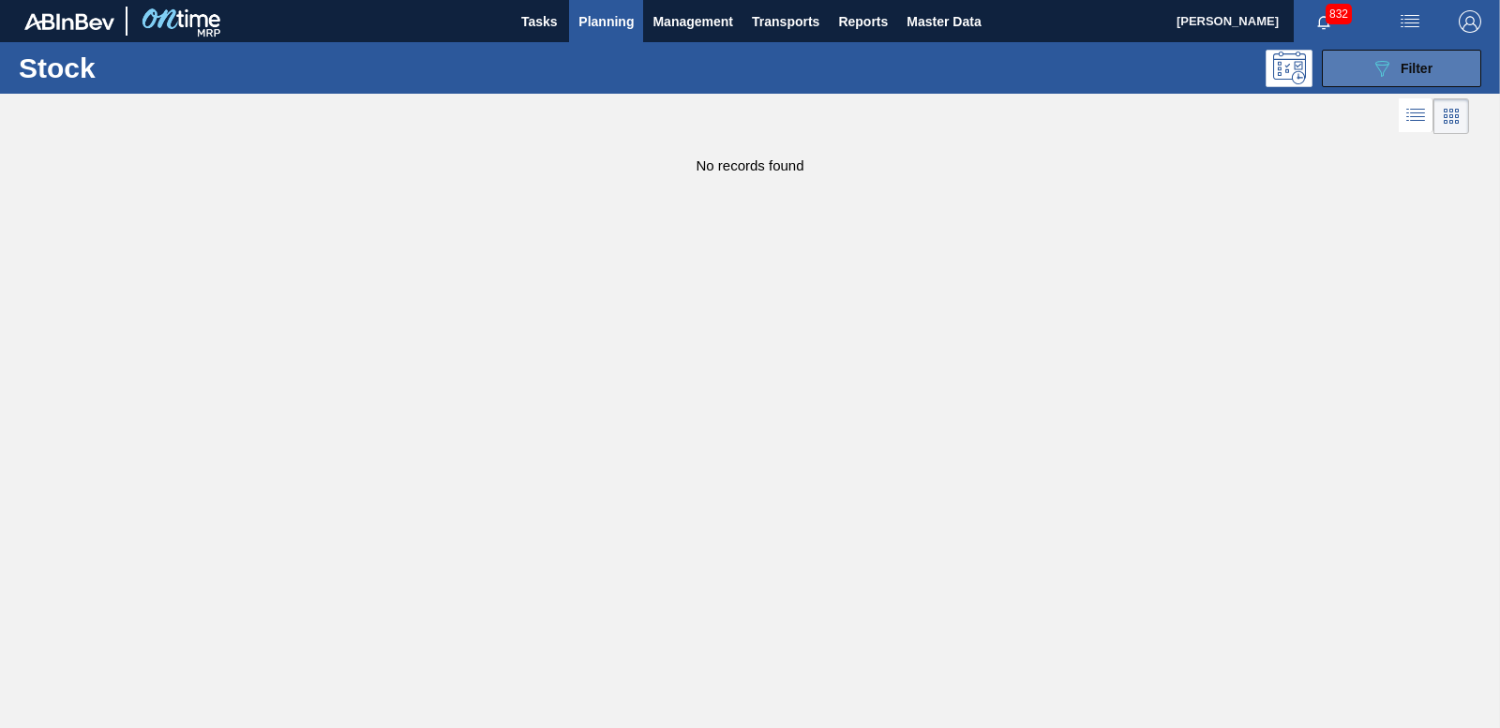
click at [1427, 64] on span "Filter" at bounding box center [1416, 68] width 32 height 15
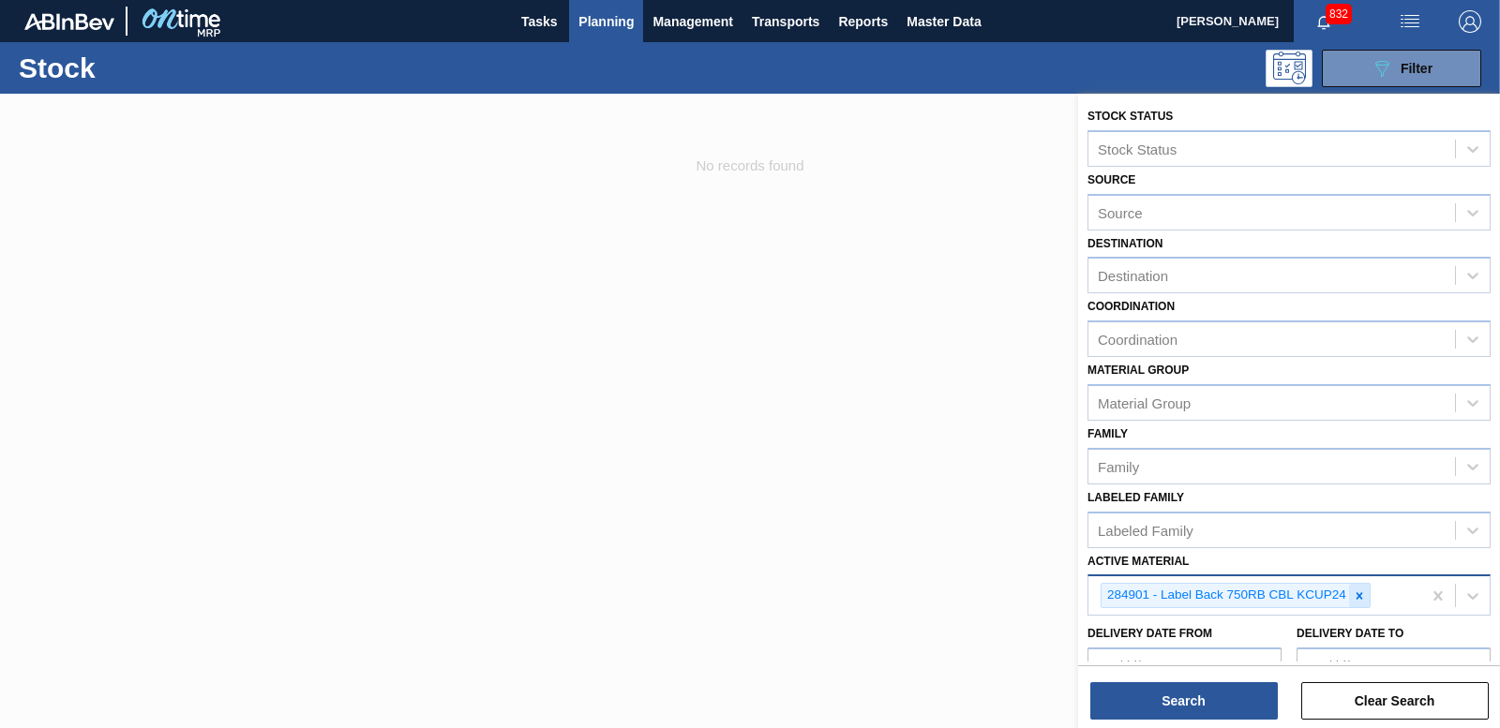
click at [1357, 599] on icon at bounding box center [1359, 596] width 13 height 13
type Material "284918"
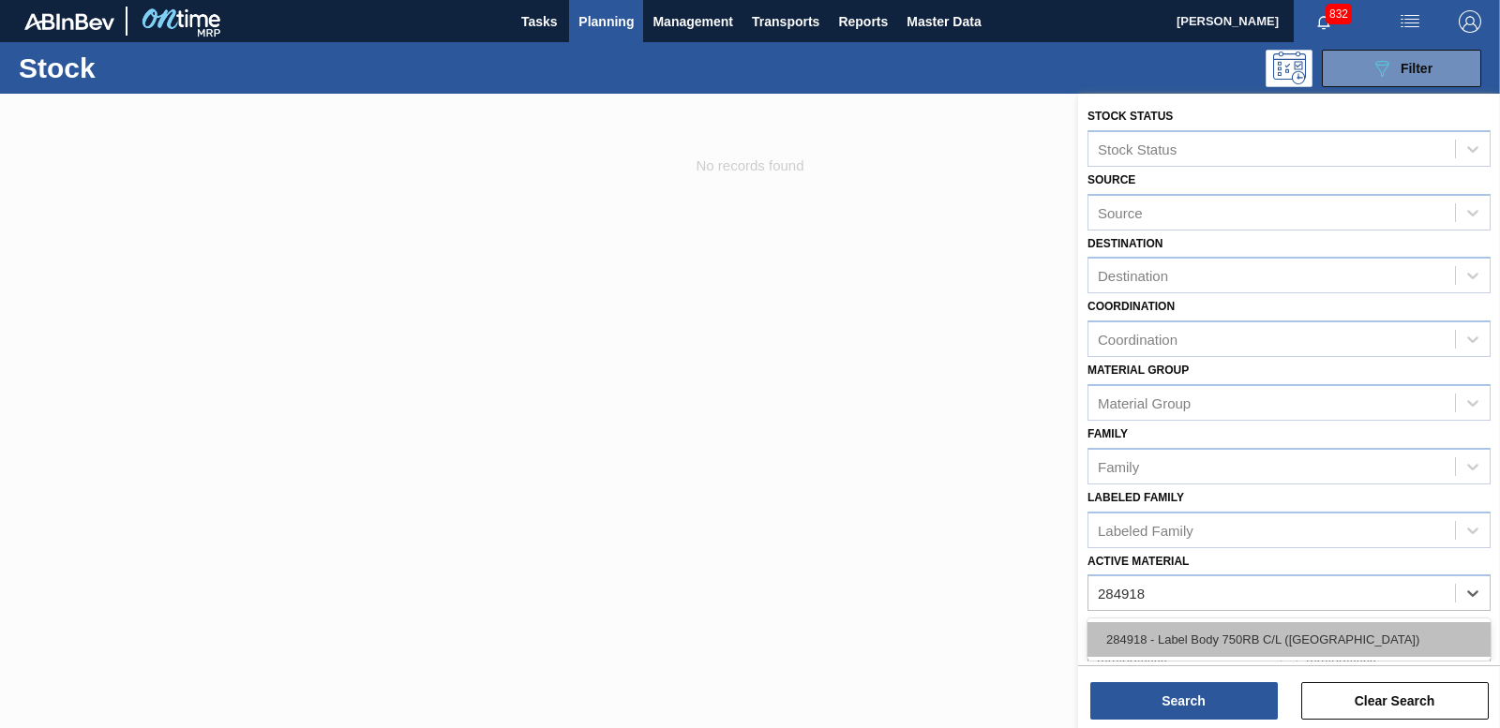
click at [1281, 651] on div "284918 - Label Body 750RB C/L ([GEOGRAPHIC_DATA])" at bounding box center [1288, 639] width 403 height 35
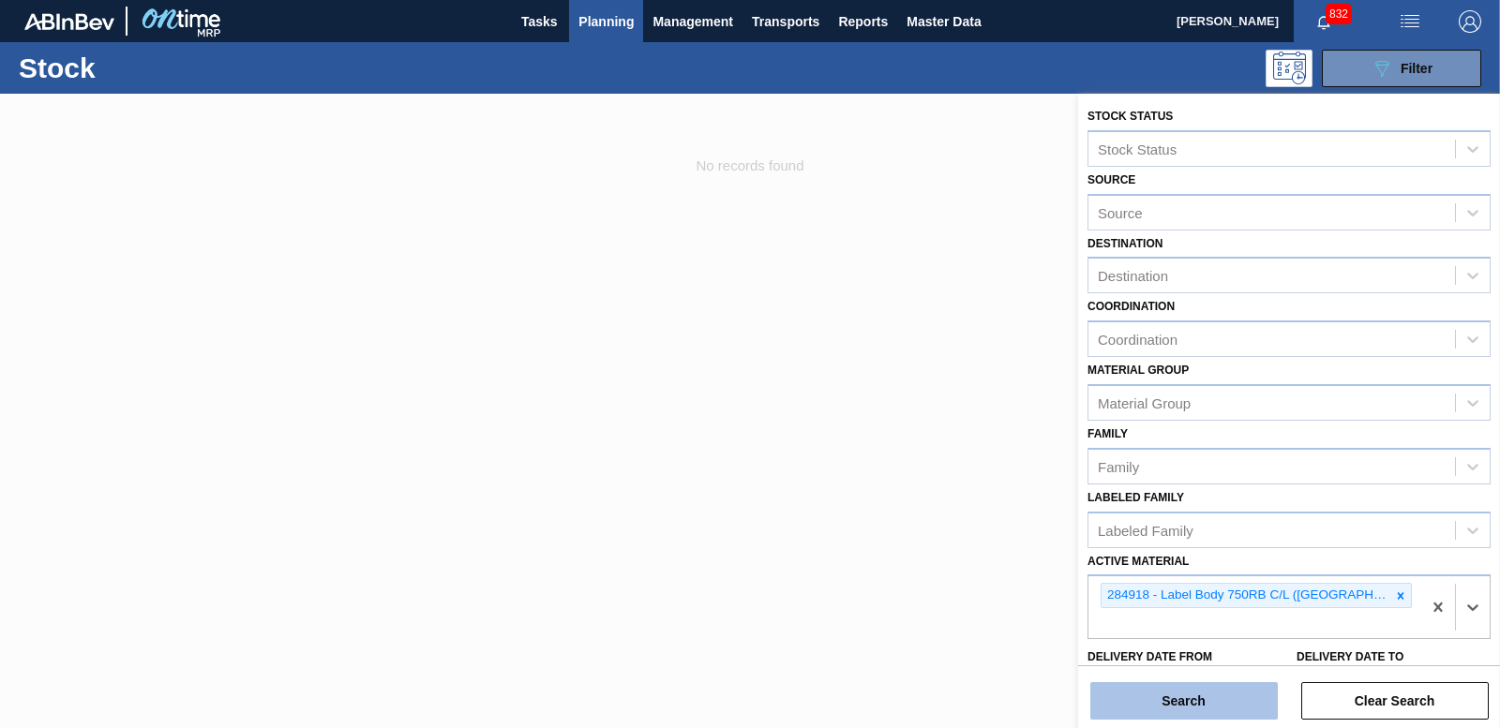
click at [1224, 695] on button "Search" at bounding box center [1183, 700] width 187 height 37
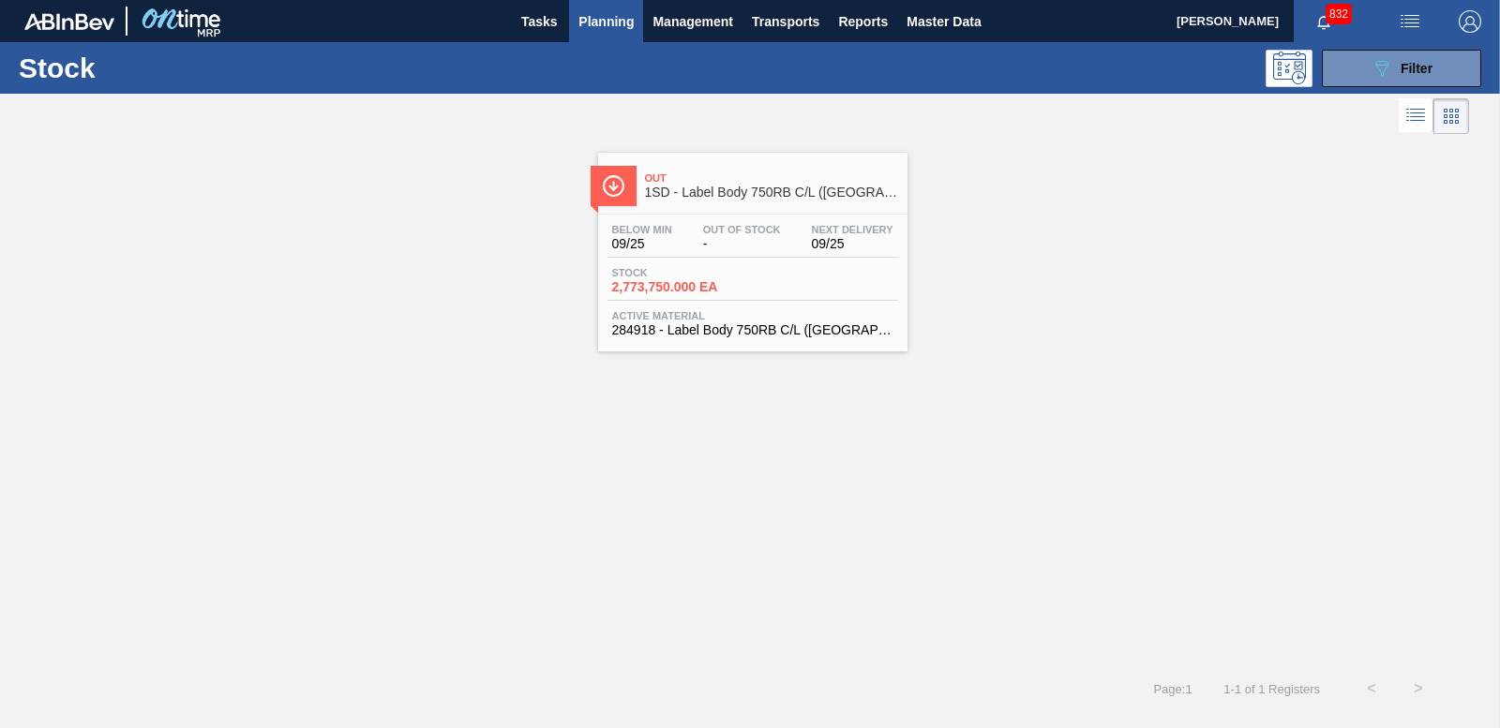
click at [709, 296] on div "Stock 2,773,750.000 EA" at bounding box center [752, 284] width 291 height 34
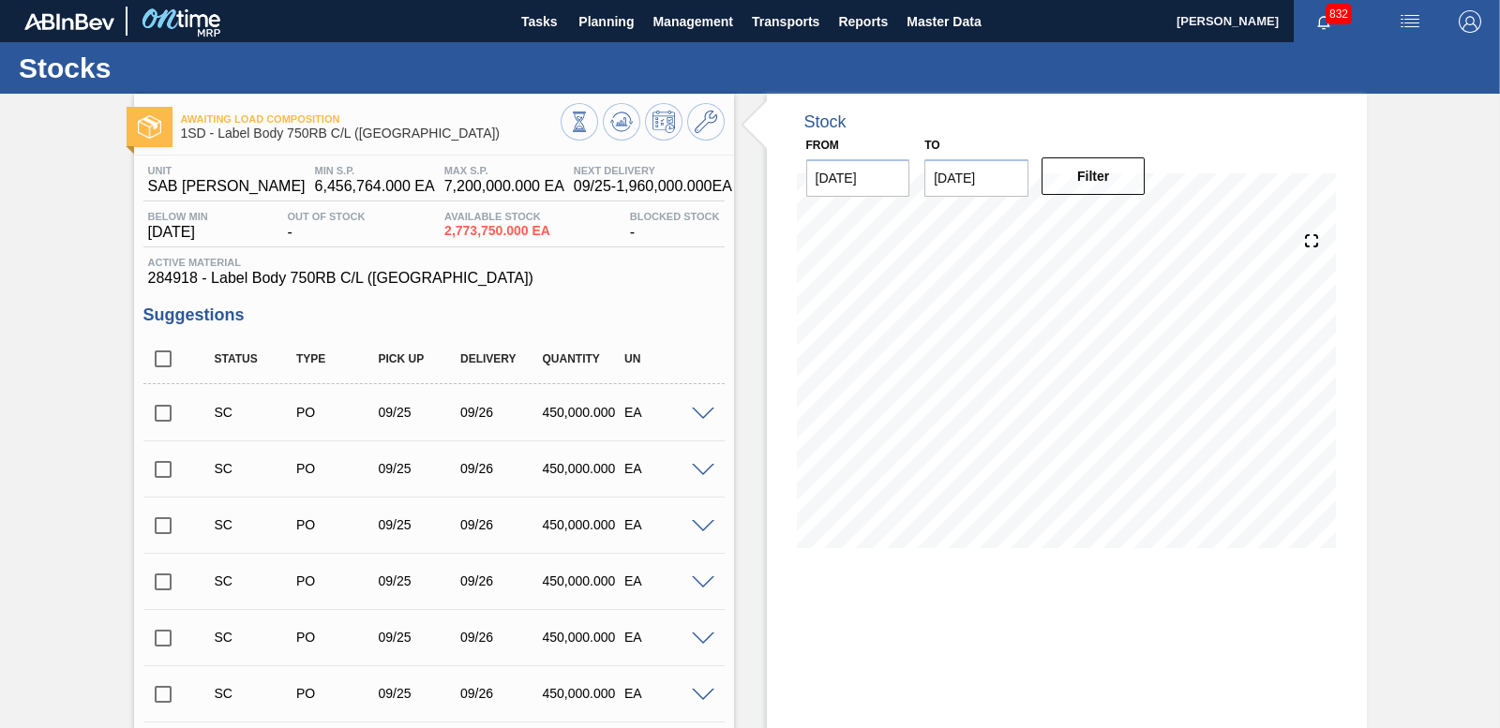
click at [162, 408] on input "checkbox" at bounding box center [162, 413] width 39 height 39
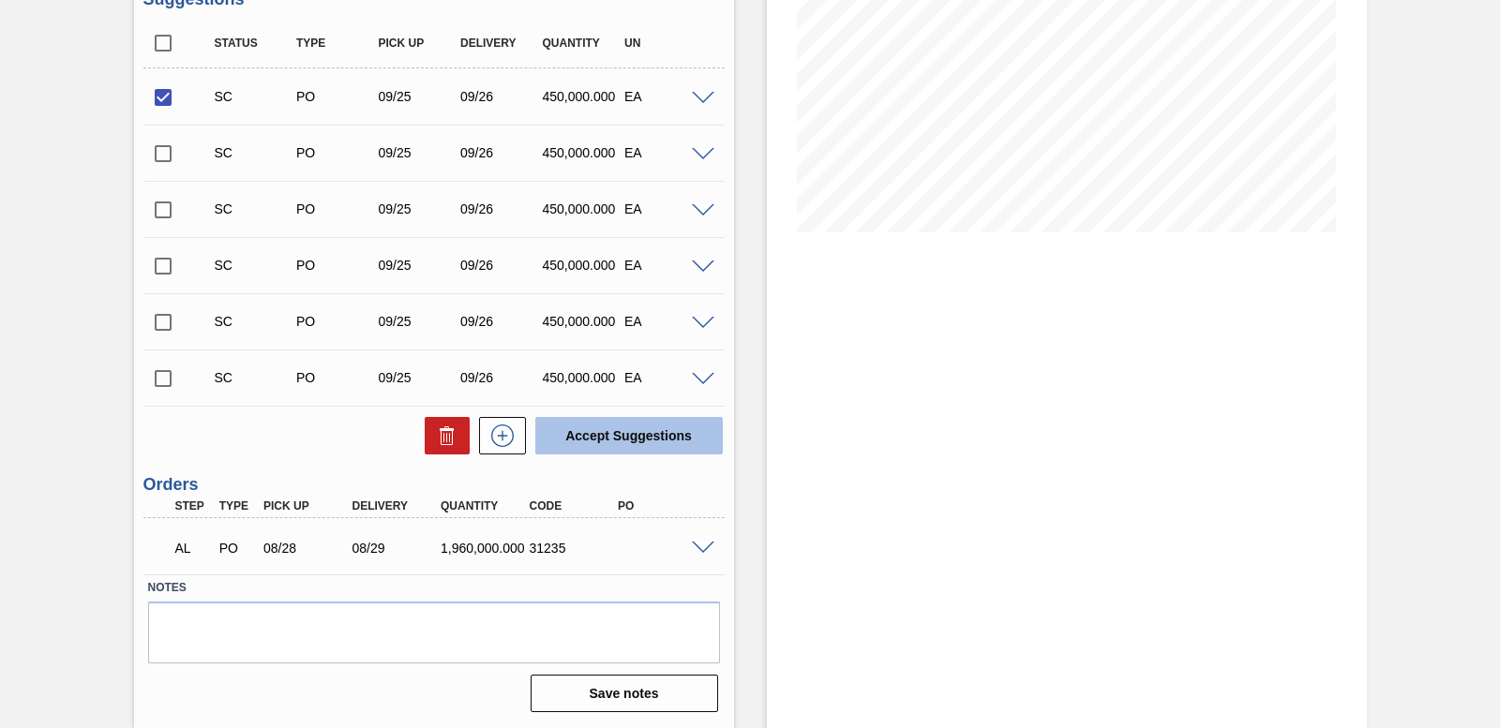
click at [657, 430] on button "Accept Suggestions" at bounding box center [628, 435] width 187 height 37
checkbox input "false"
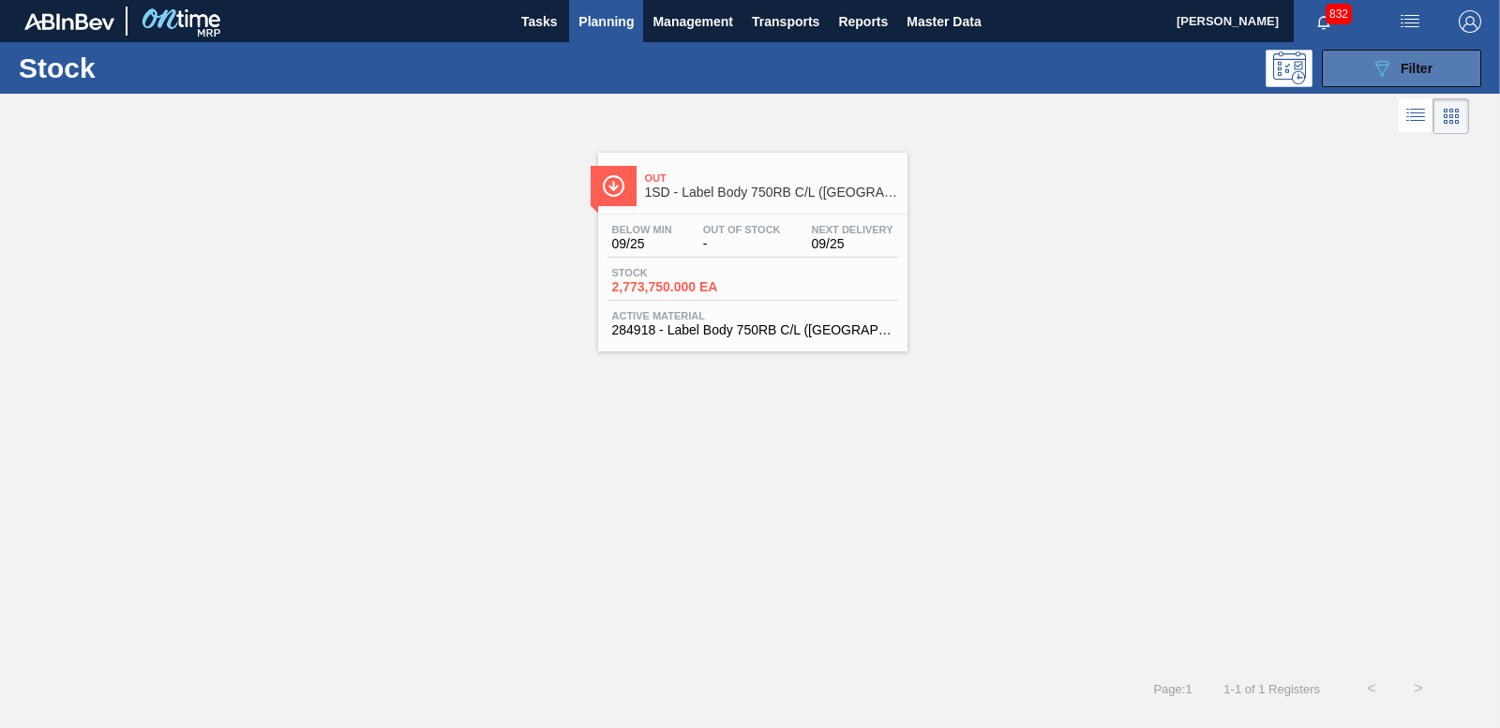
click at [1349, 70] on button "089F7B8B-B2A5-4AFE-B5C0-19BA573D28AC Filter" at bounding box center [1401, 68] width 159 height 37
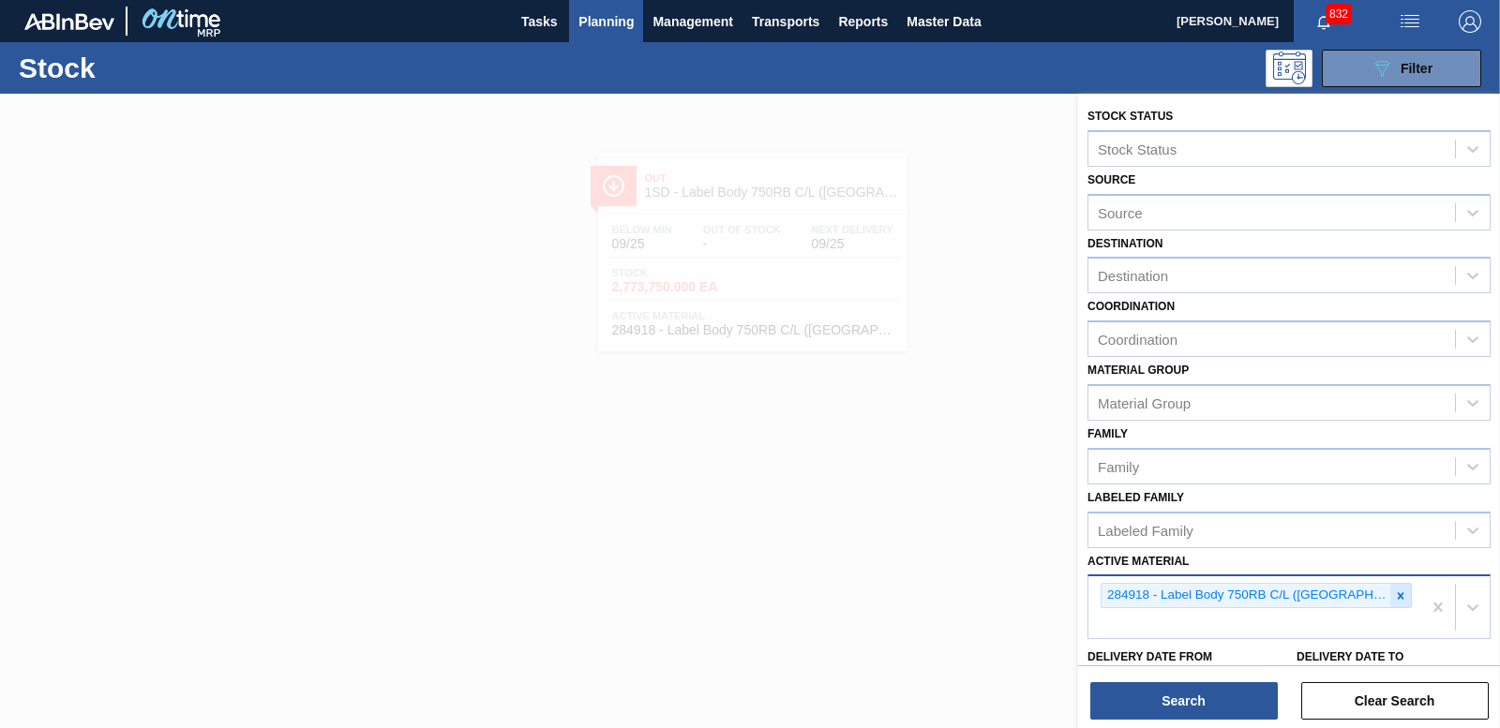
click at [1394, 598] on icon at bounding box center [1400, 596] width 13 height 13
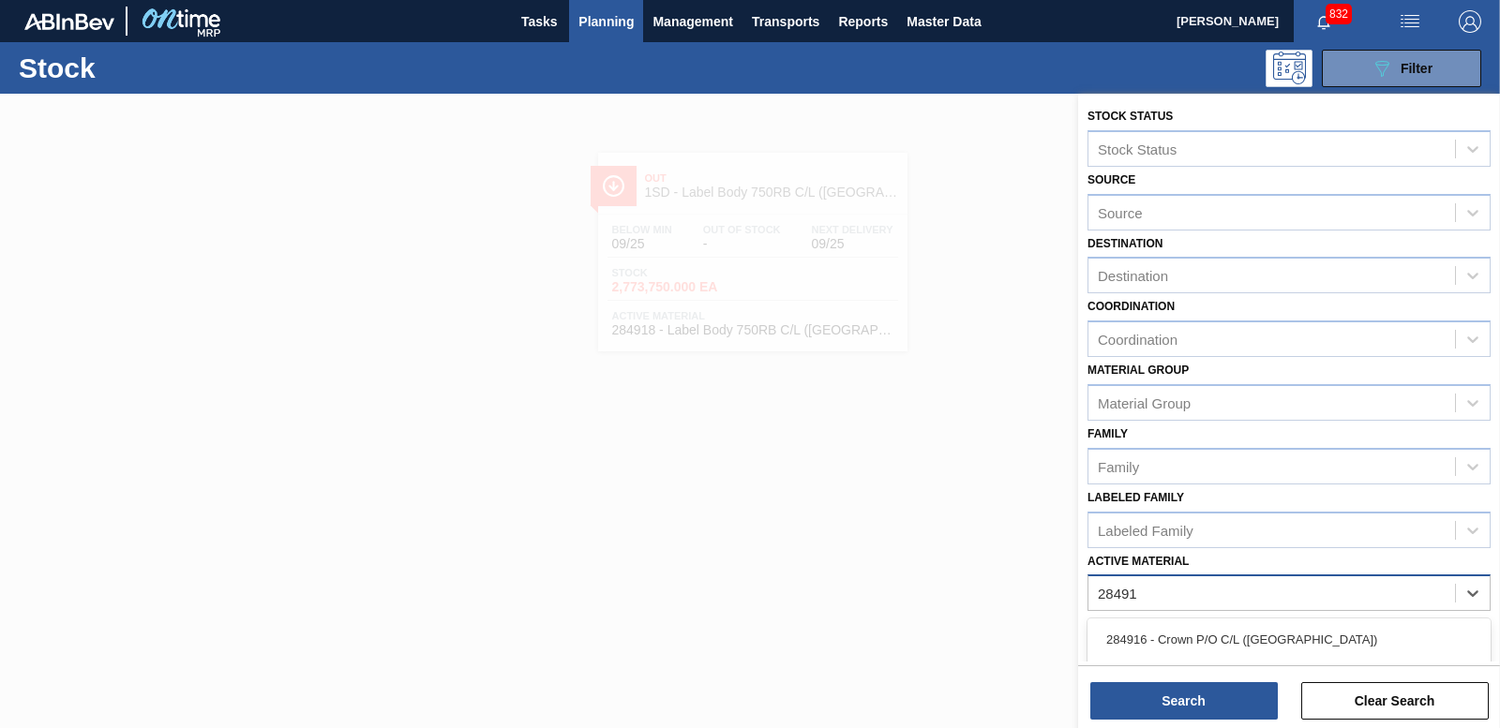
type Material "284917"
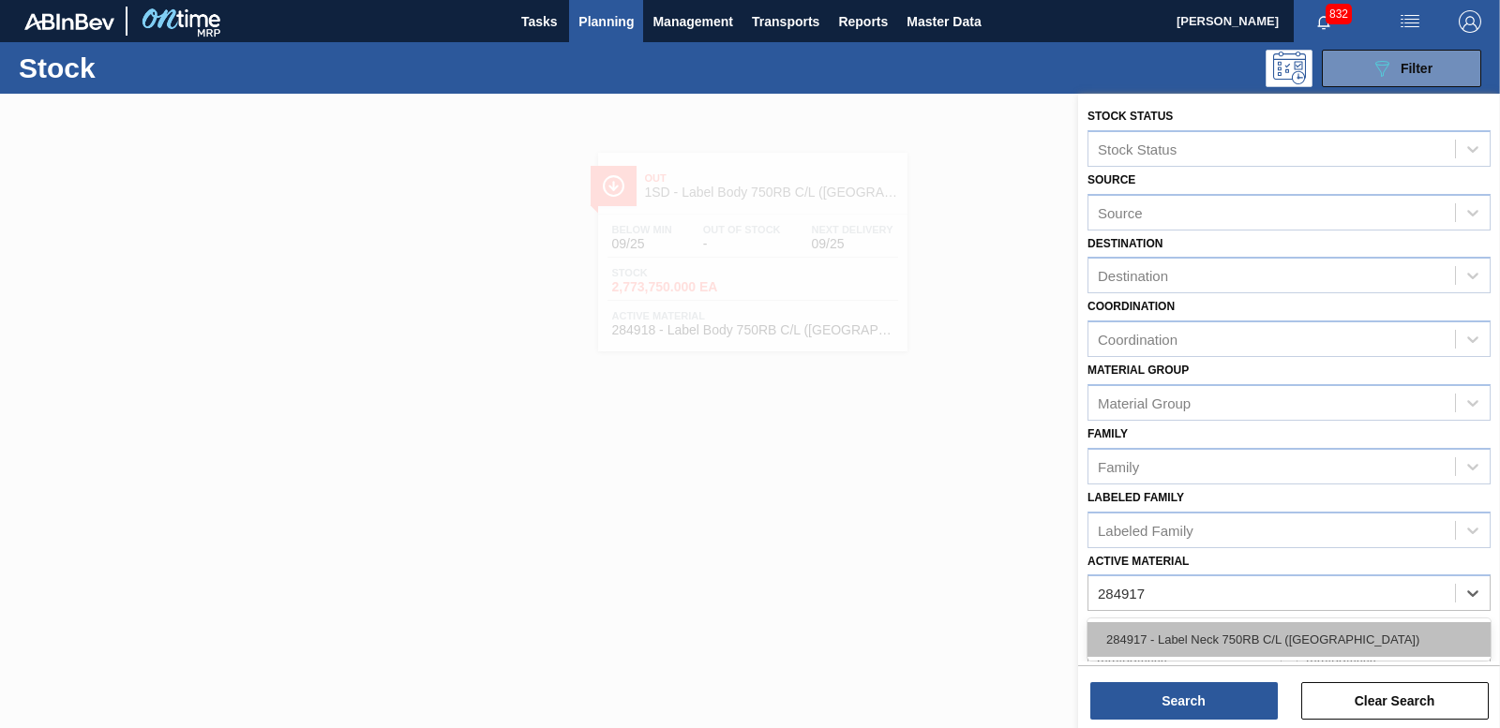
click at [1283, 630] on div "284917 - Label Neck 750RB C/L ([GEOGRAPHIC_DATA])" at bounding box center [1288, 639] width 403 height 35
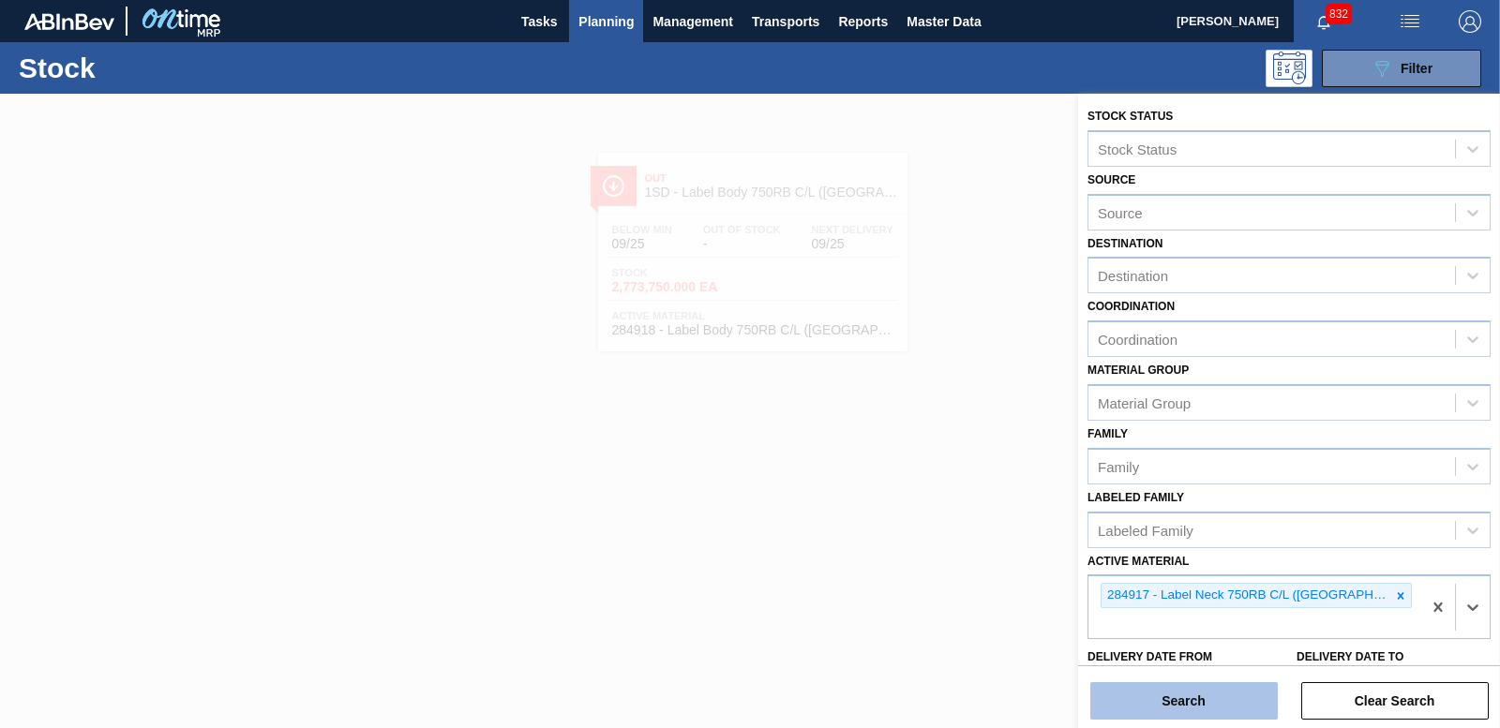
click at [1229, 696] on button "Search" at bounding box center [1183, 700] width 187 height 37
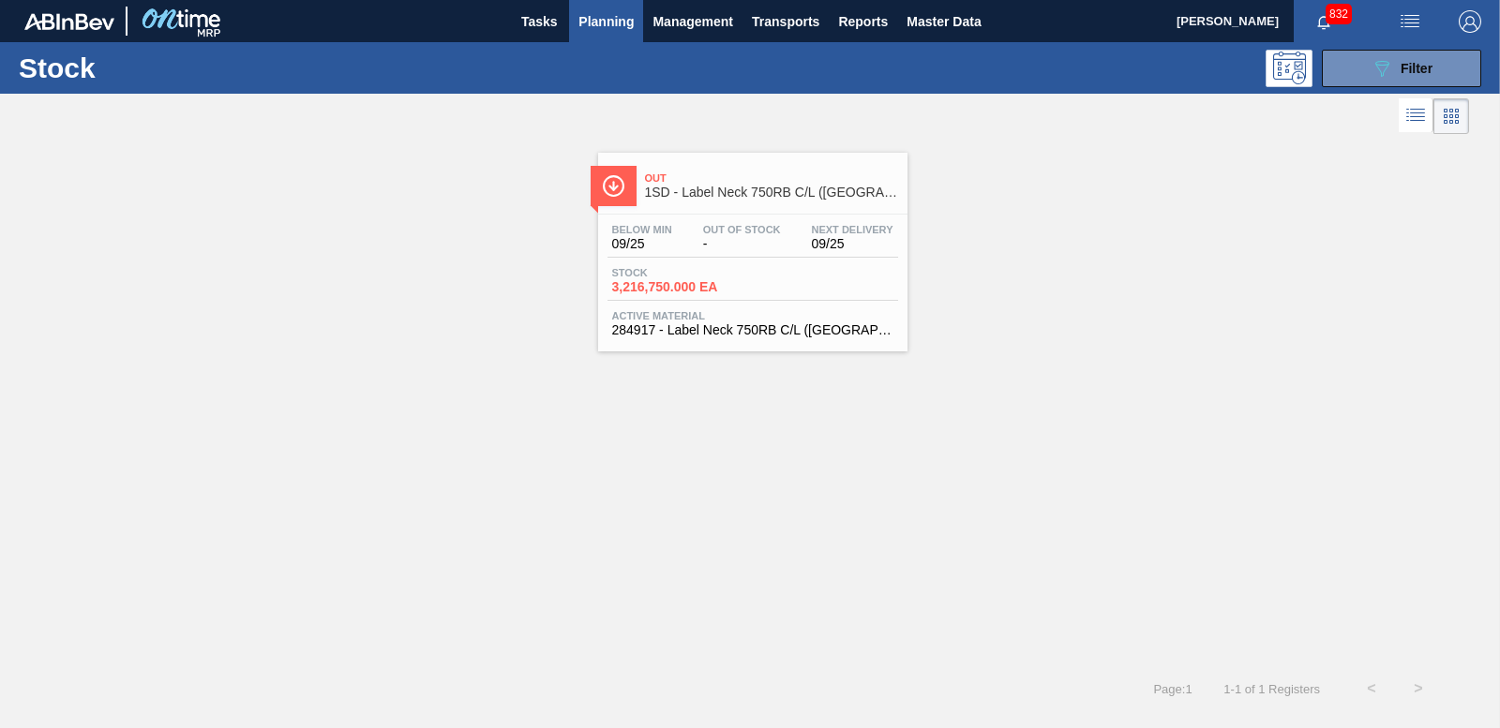
click at [708, 285] on span "3,216,750.000 EA" at bounding box center [677, 287] width 131 height 14
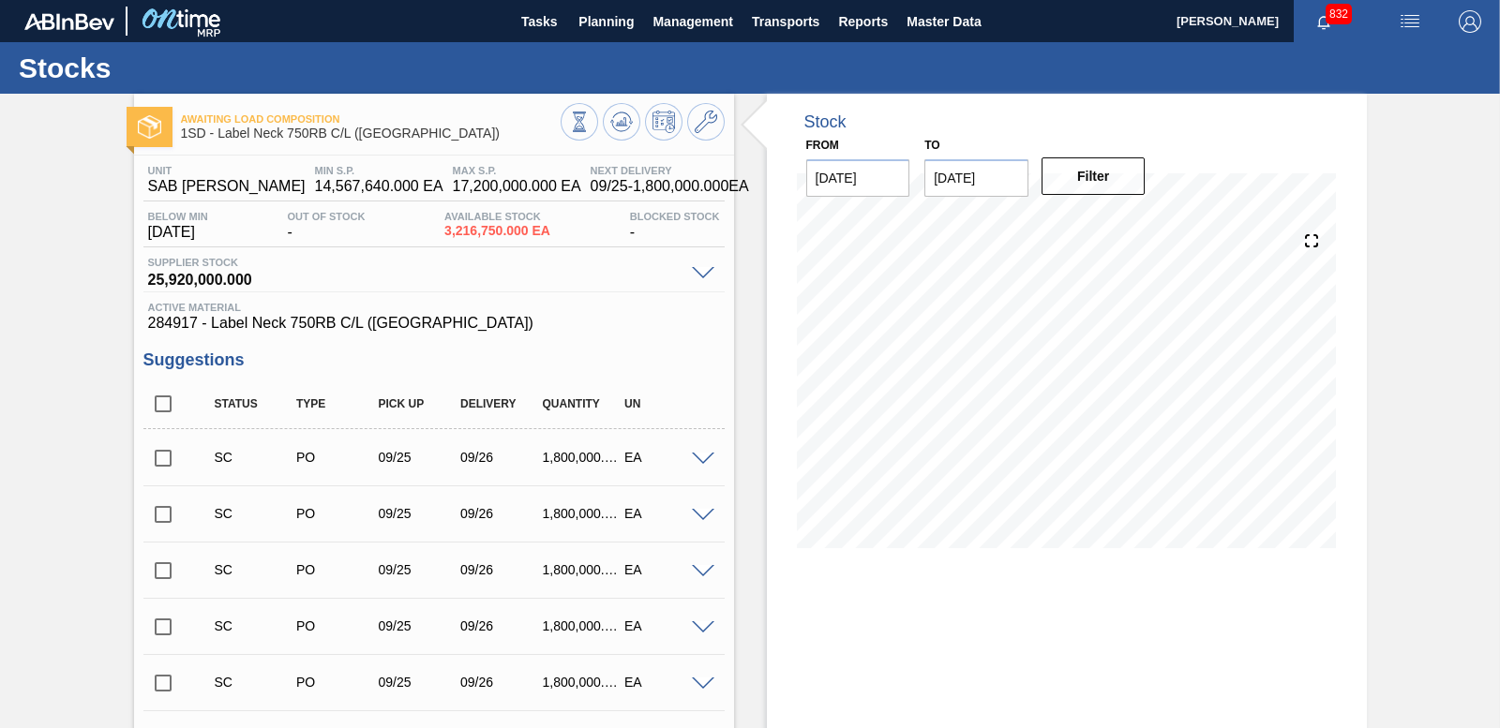
click at [154, 452] on input "checkbox" at bounding box center [162, 458] width 39 height 39
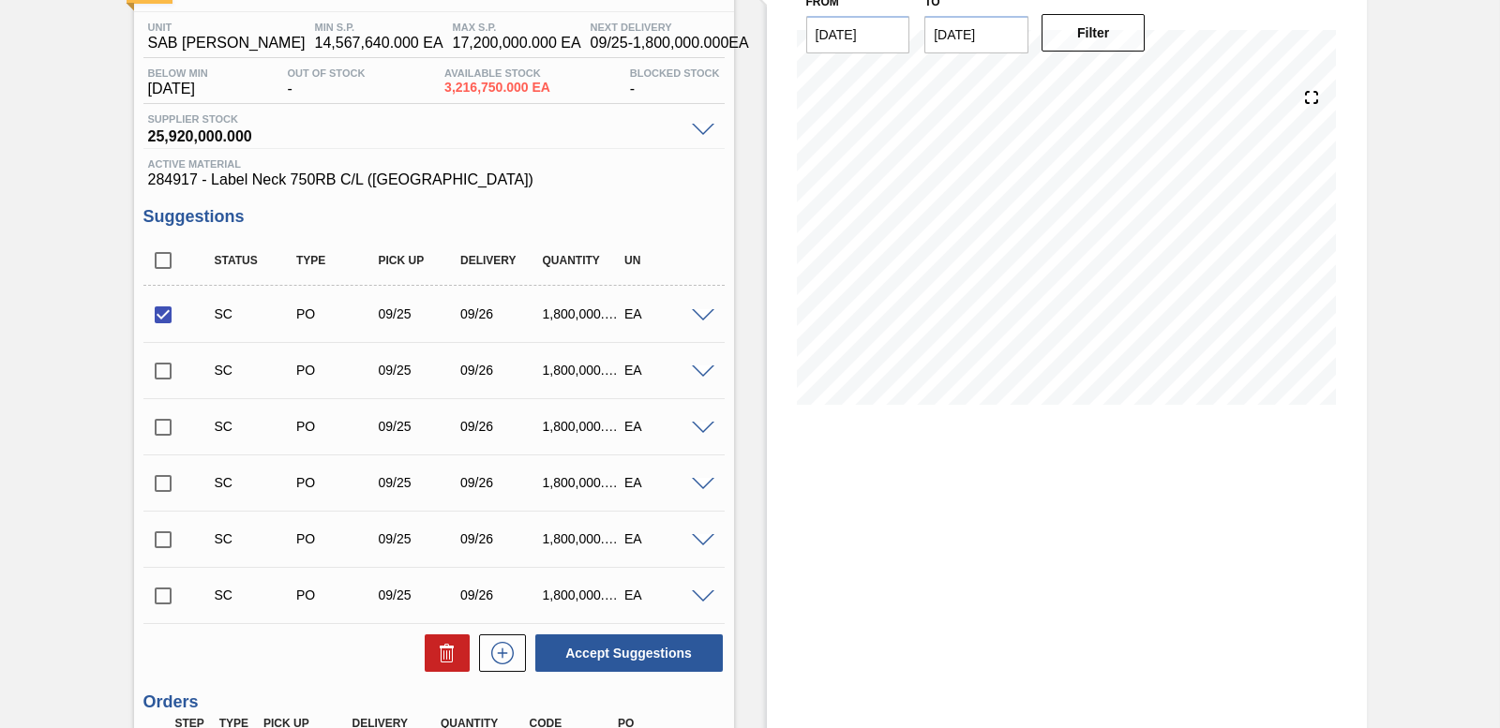
scroll to position [417, 0]
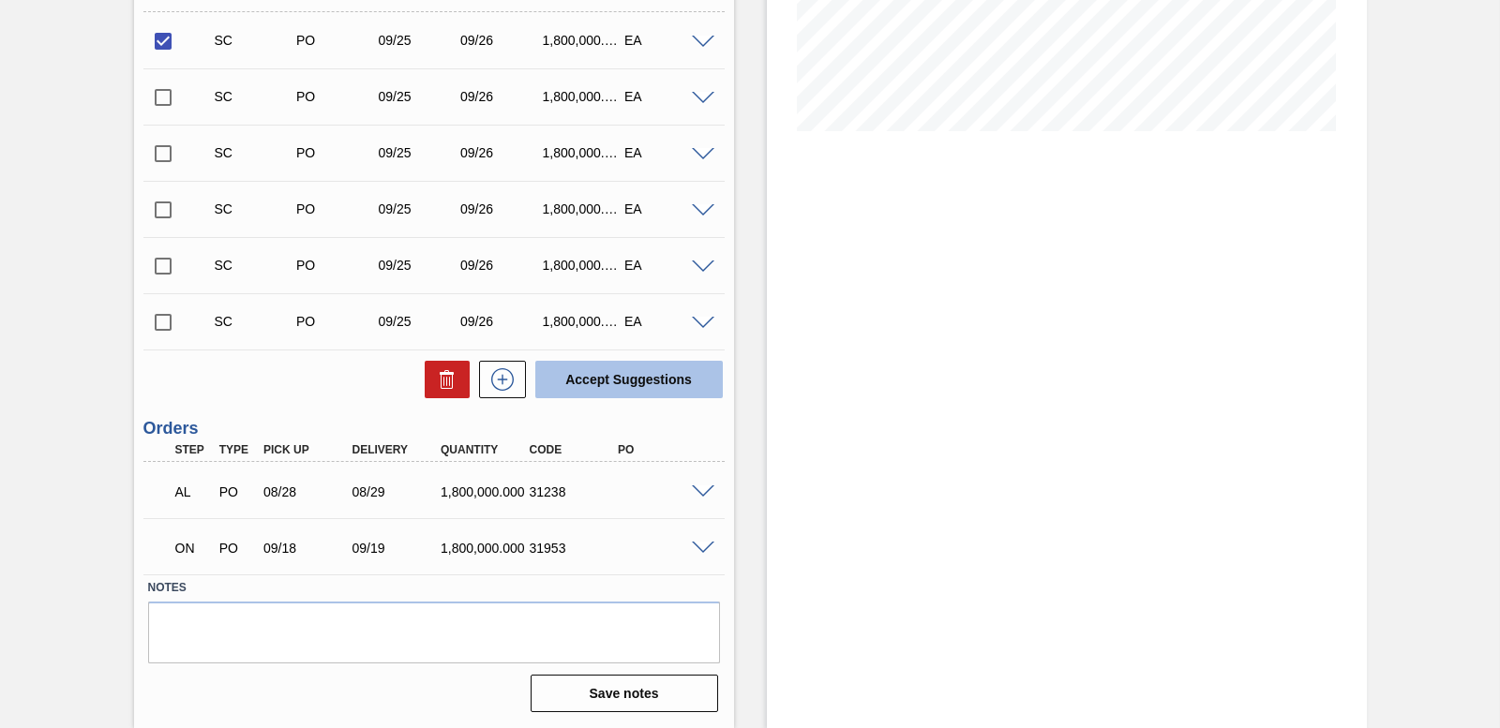
click at [594, 374] on button "Accept Suggestions" at bounding box center [628, 379] width 187 height 37
checkbox input "false"
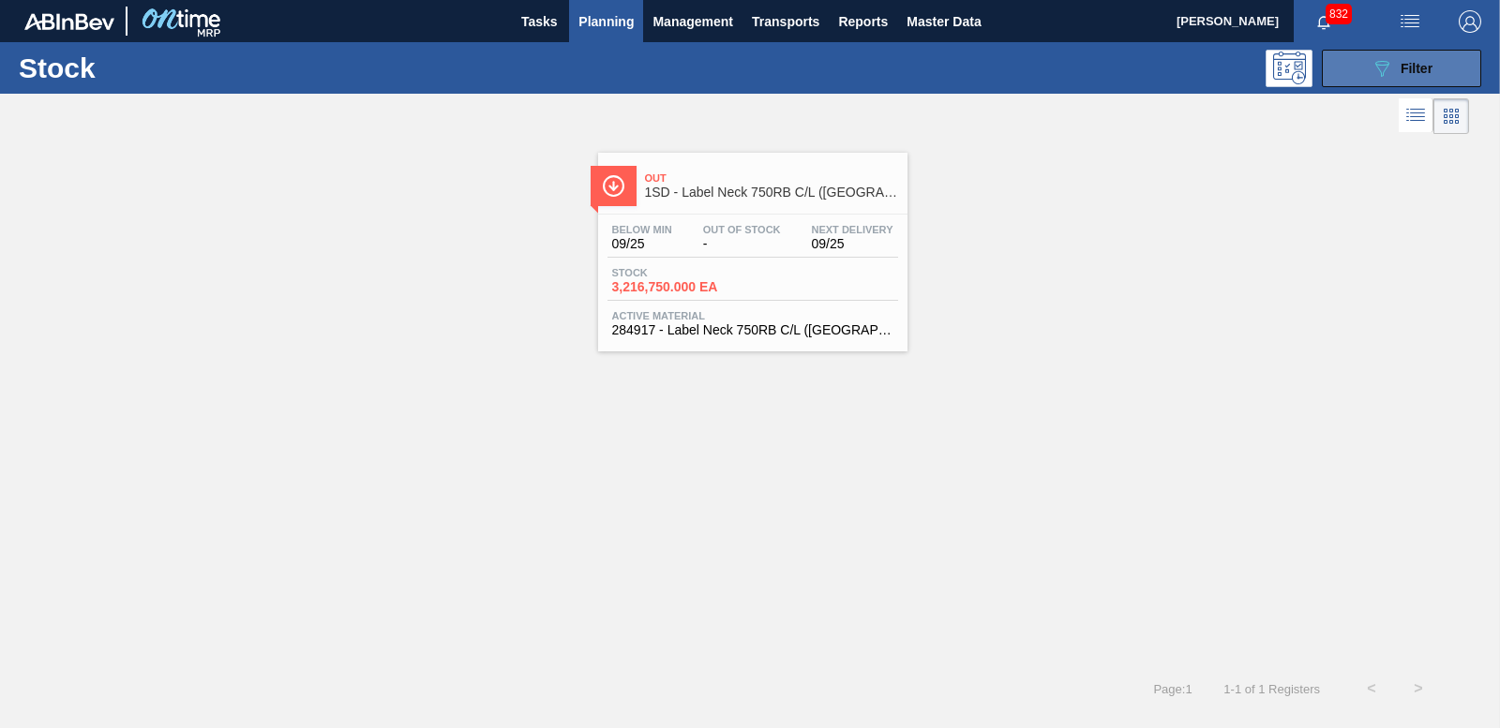
click at [1420, 57] on div "089F7B8B-B2A5-4AFE-B5C0-19BA573D28AC Filter" at bounding box center [1401, 68] width 62 height 22
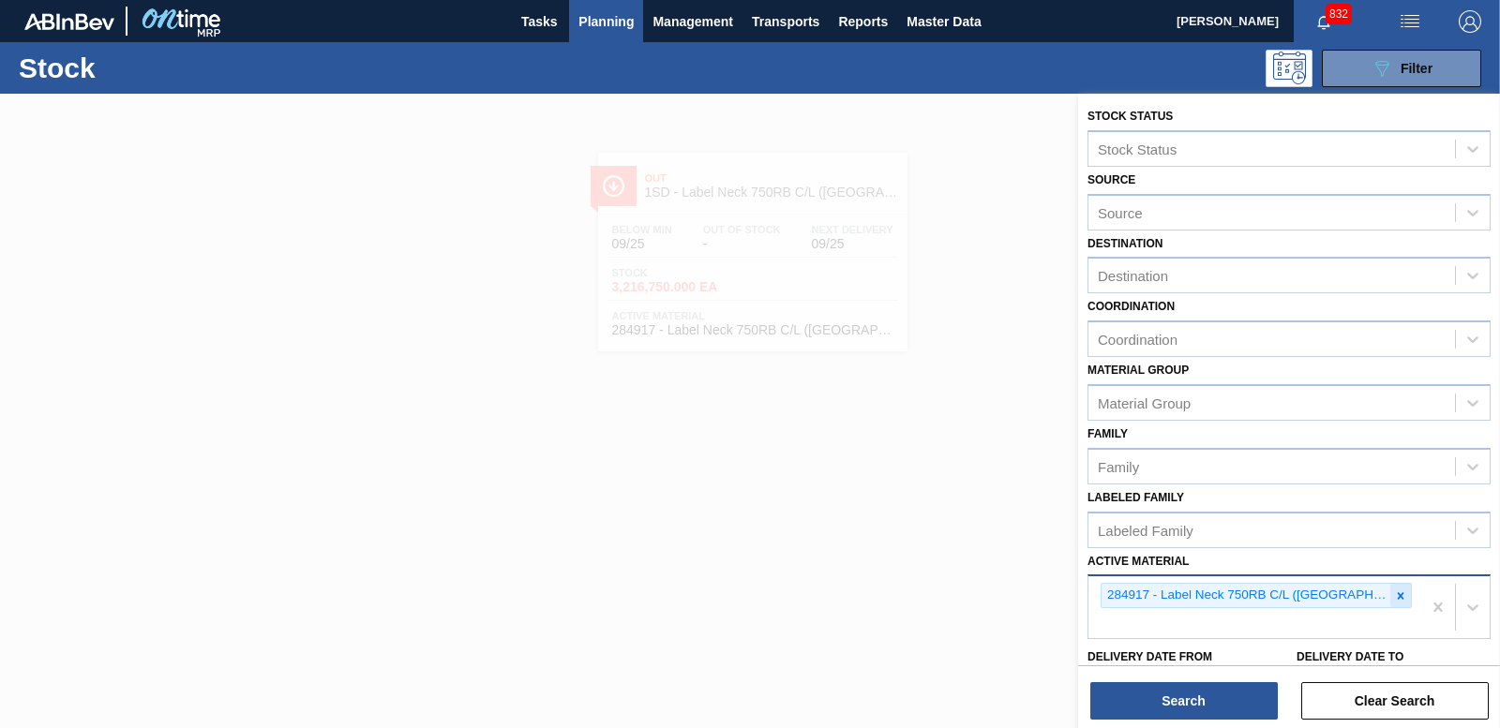
click at [1394, 596] on icon at bounding box center [1400, 596] width 13 height 13
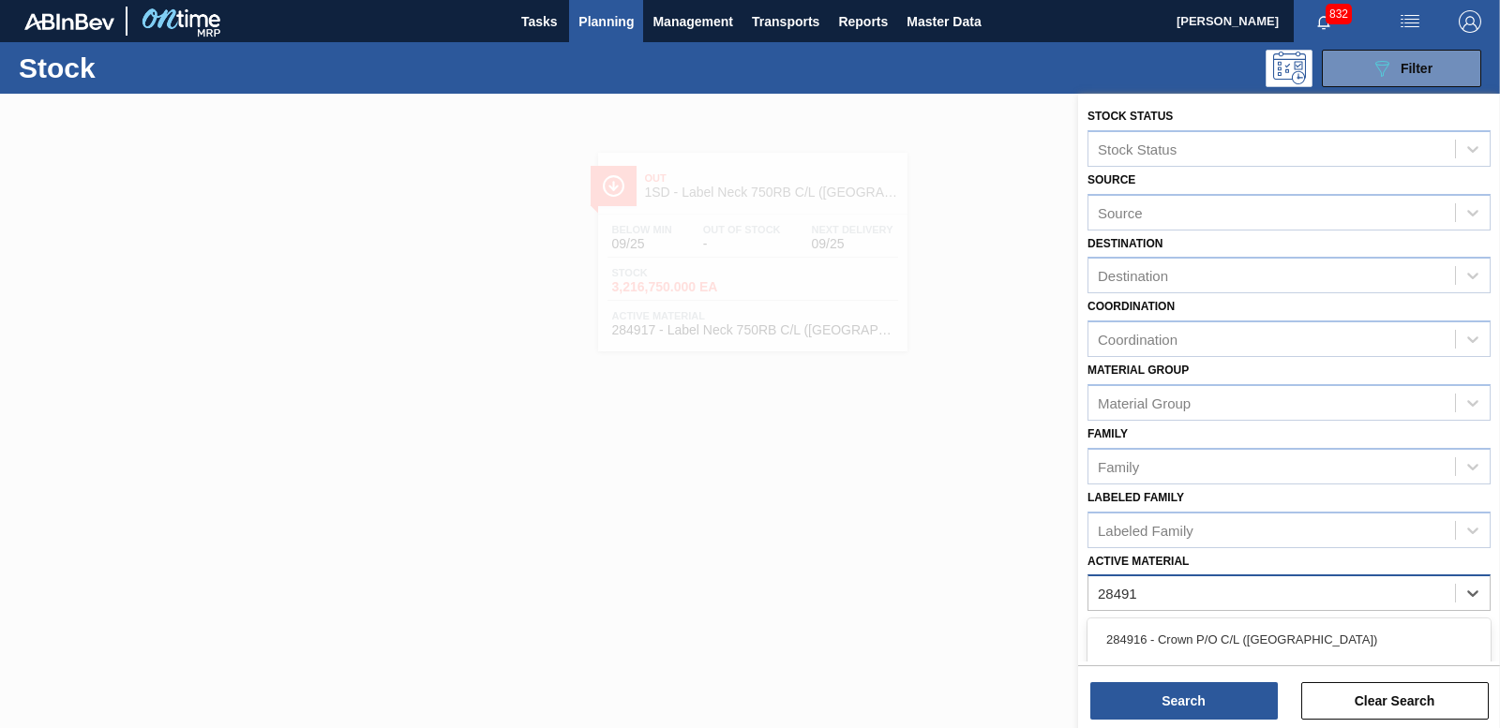
type Material "284919"
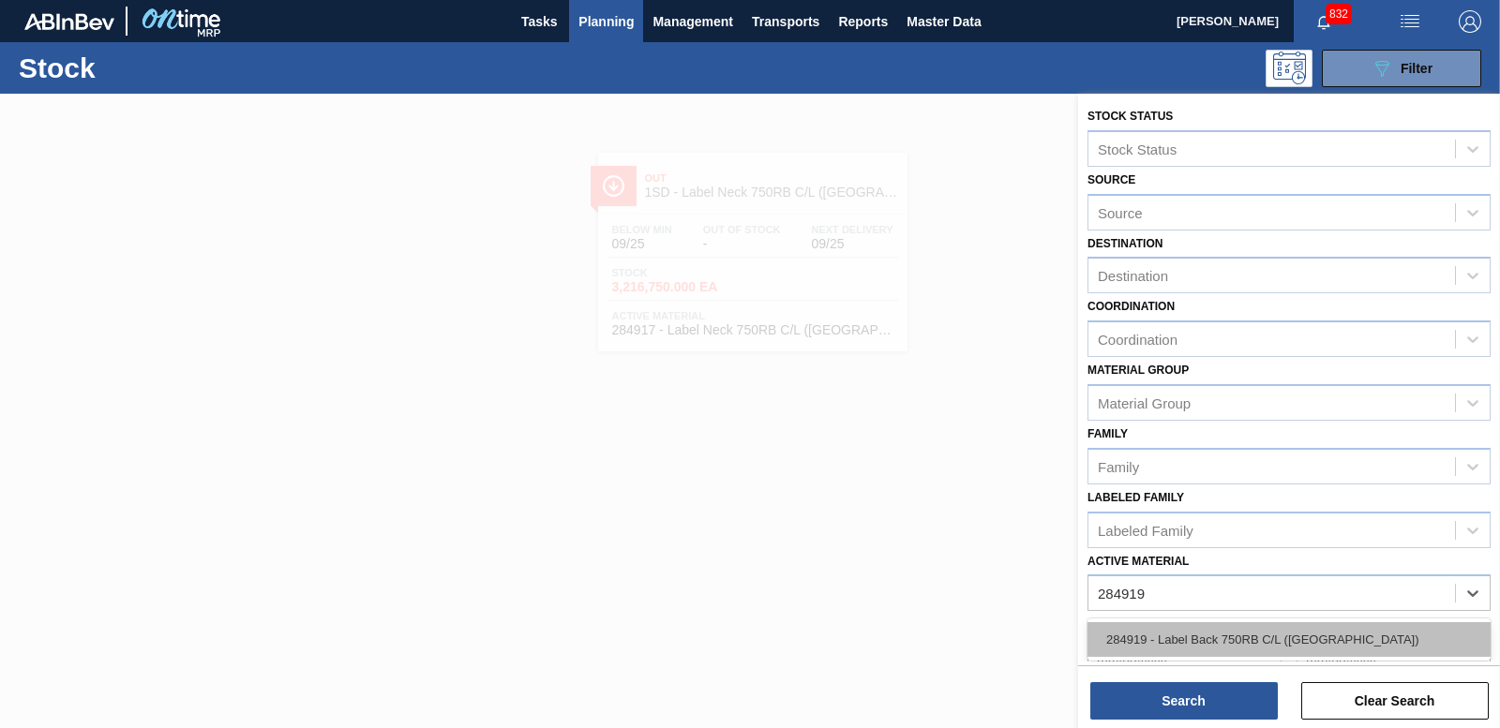
click at [1397, 651] on div "284919 - Label Back 750RB C/L ([GEOGRAPHIC_DATA])" at bounding box center [1288, 639] width 403 height 35
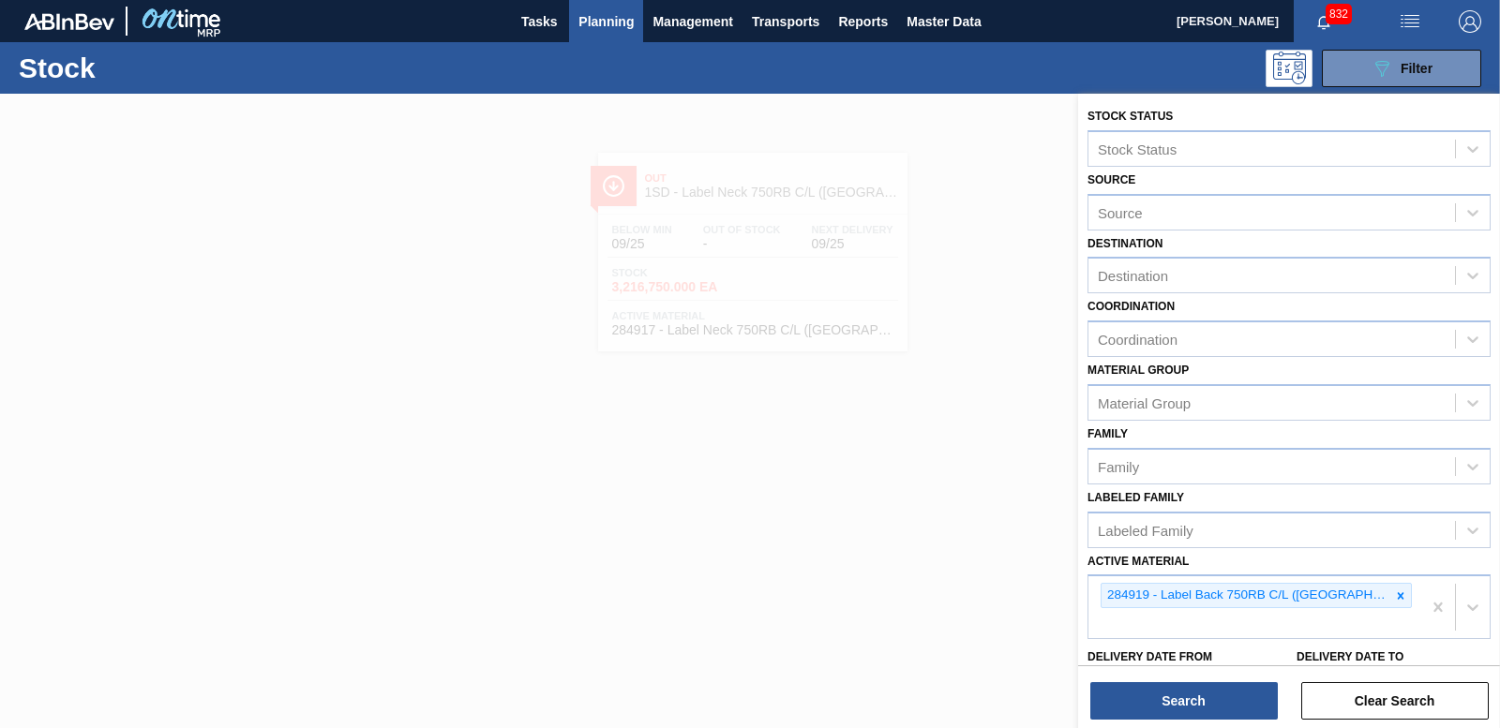
click at [1205, 723] on div "Stock Status Stock Status Source Source Destination Destination Coordination Co…" at bounding box center [1289, 413] width 422 height 638
click at [1205, 702] on button "Search" at bounding box center [1183, 700] width 187 height 37
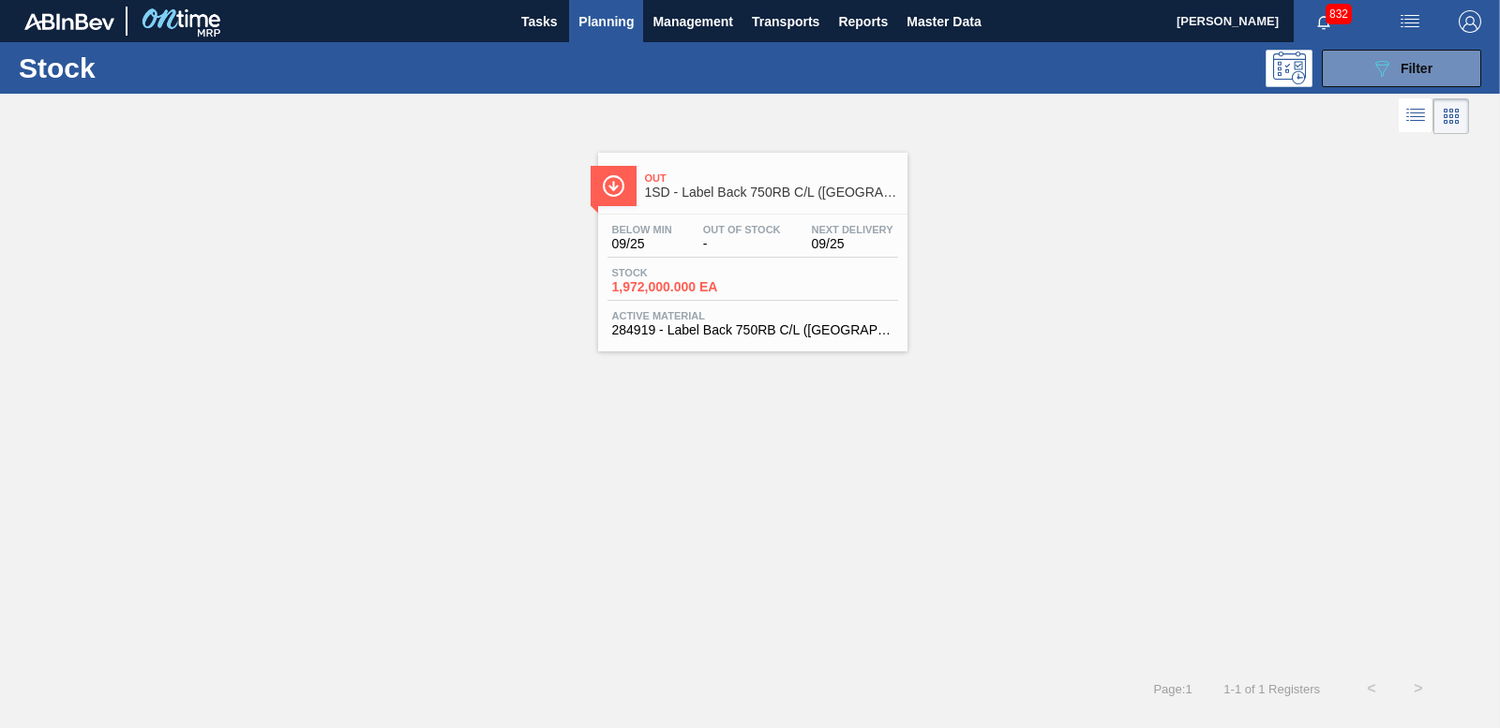
click at [697, 277] on span "Stock" at bounding box center [677, 272] width 131 height 11
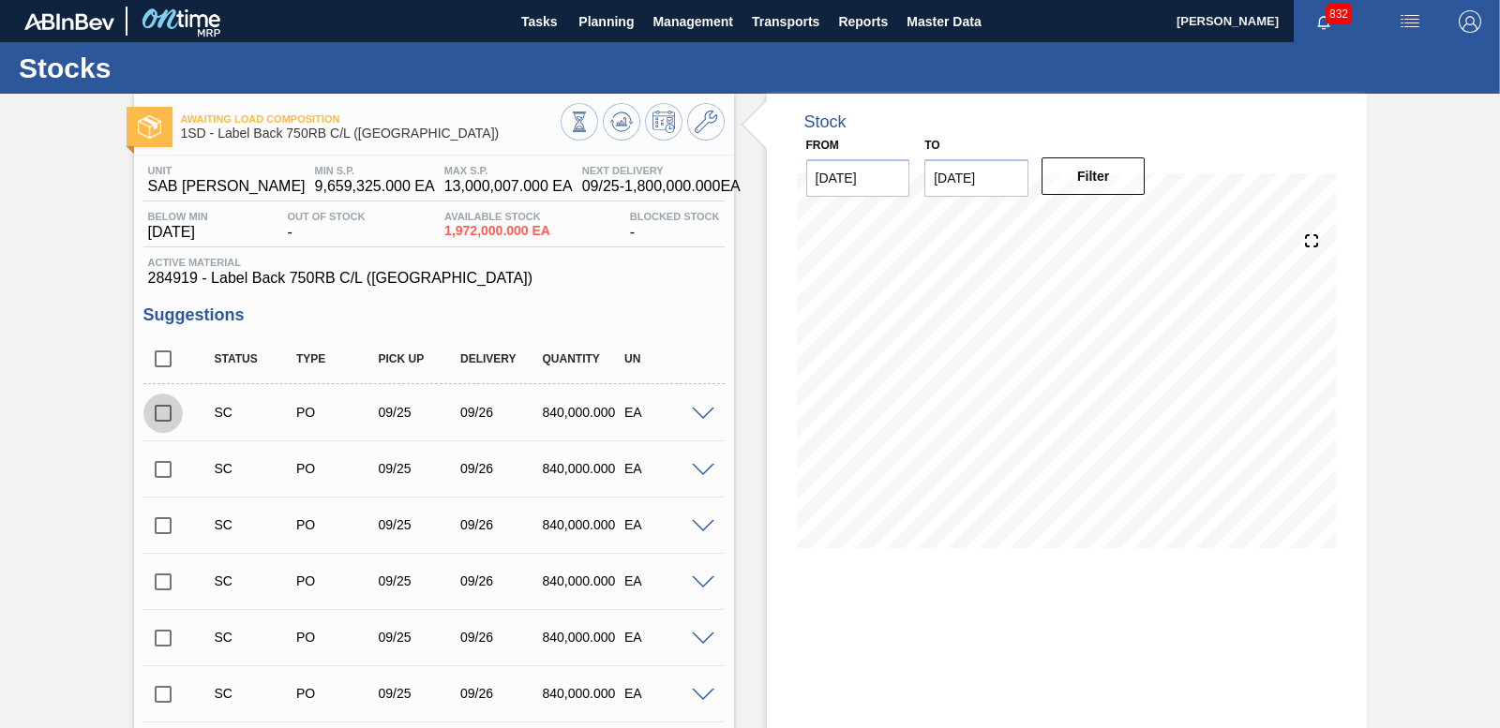
click at [167, 412] on input "checkbox" at bounding box center [162, 413] width 39 height 39
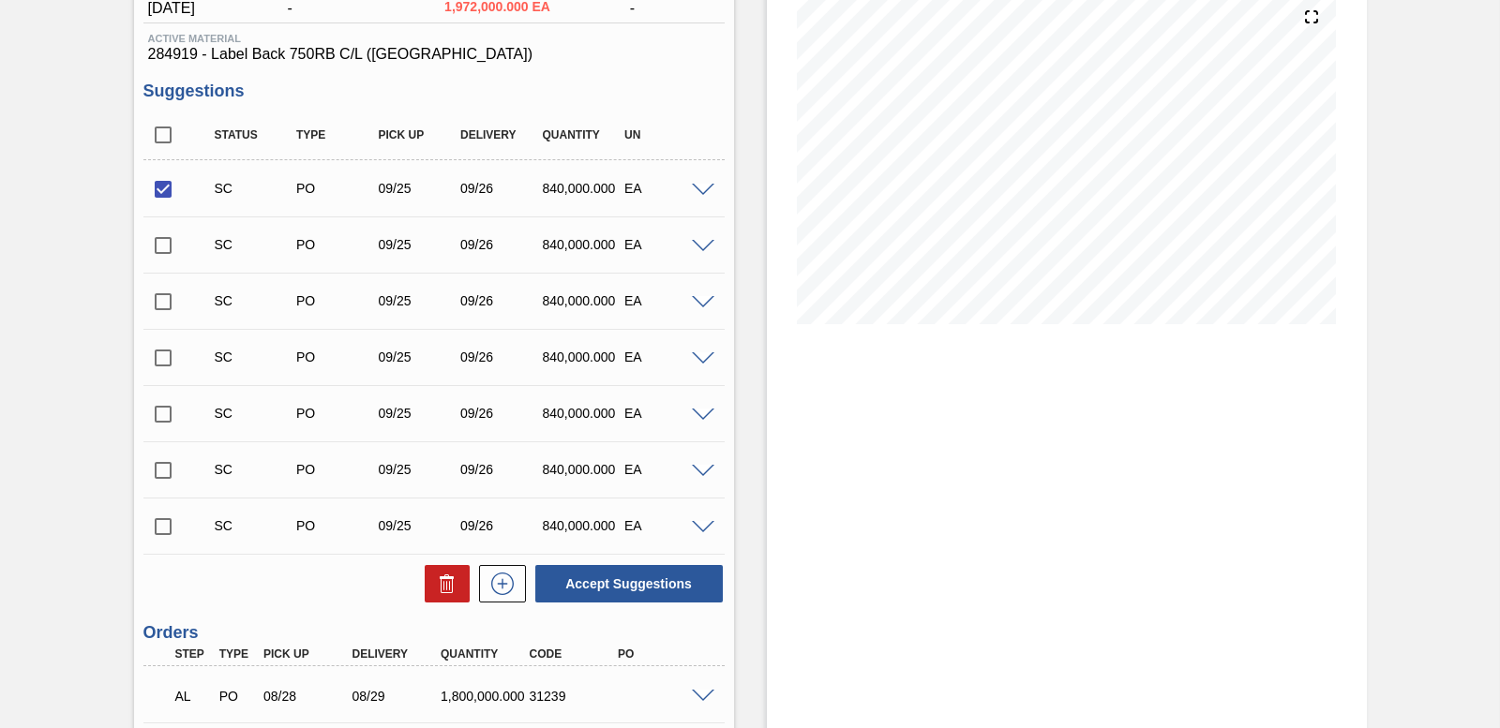
scroll to position [485, 0]
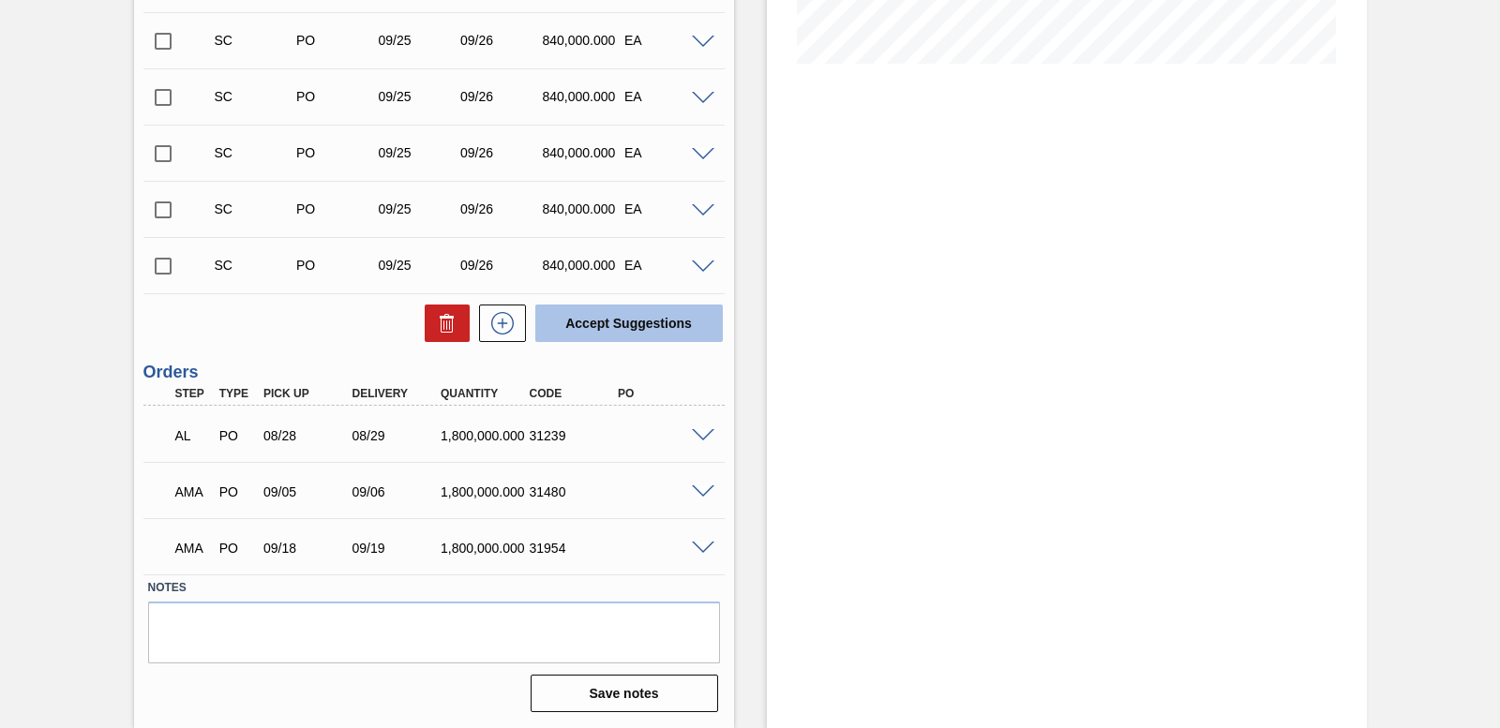
click at [591, 337] on button "Accept Suggestions" at bounding box center [628, 323] width 187 height 37
checkbox input "false"
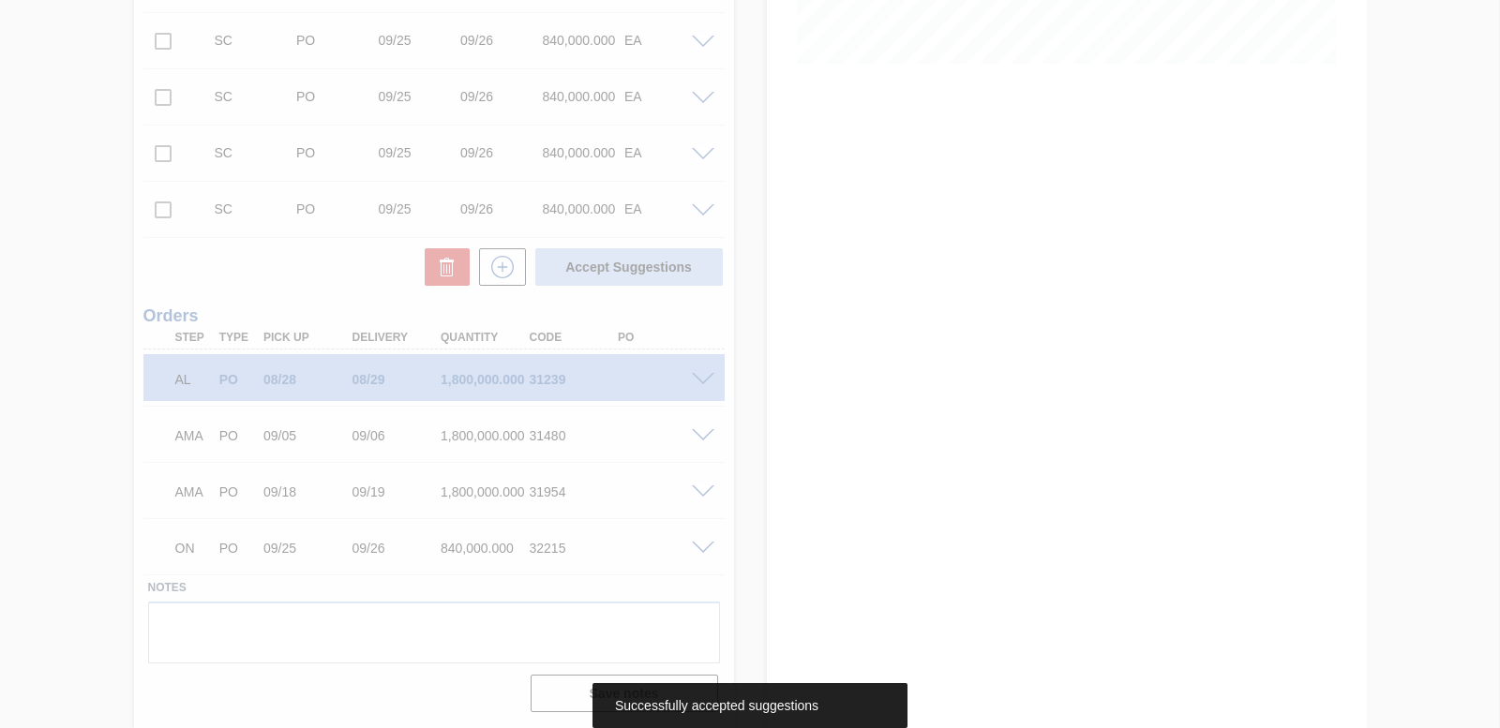
scroll to position [428, 0]
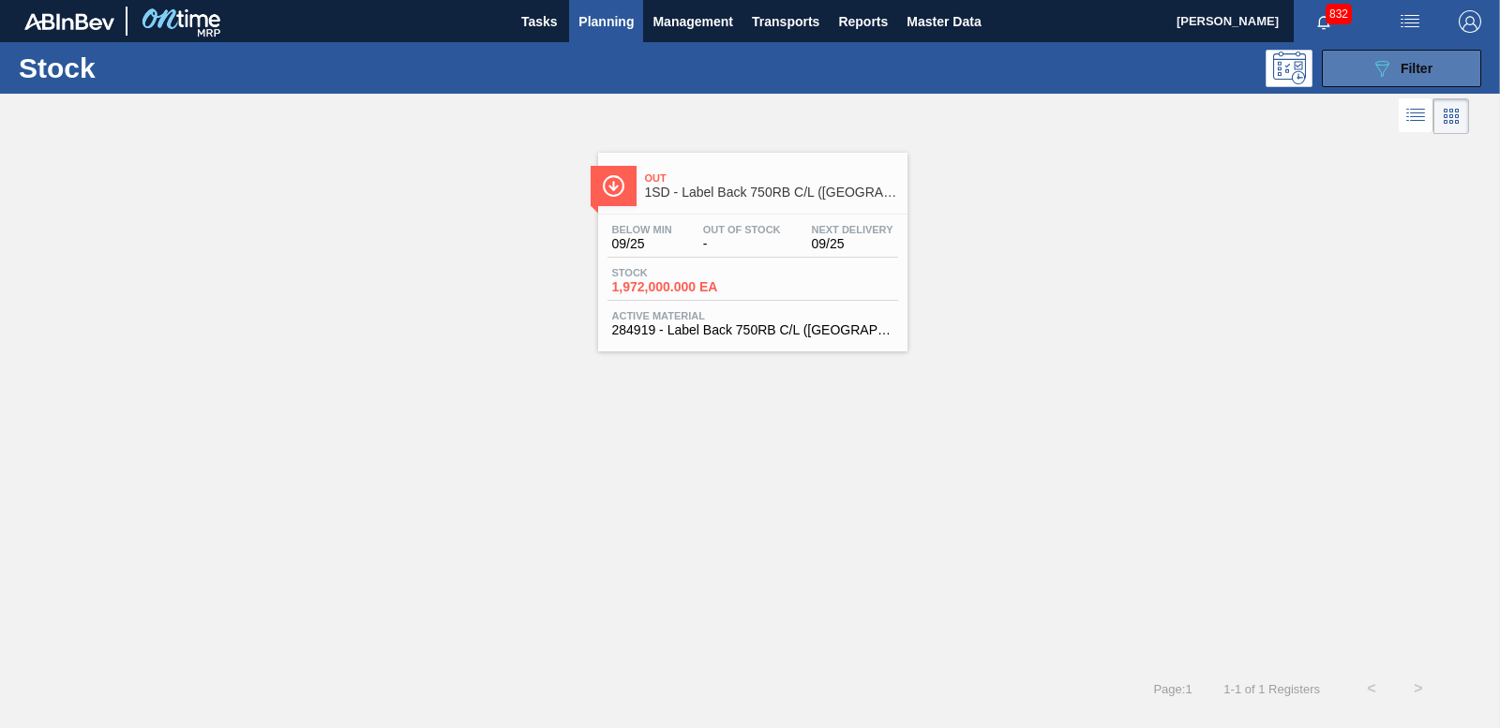
click at [1422, 58] on div "089F7B8B-B2A5-4AFE-B5C0-19BA573D28AC Filter" at bounding box center [1401, 68] width 62 height 22
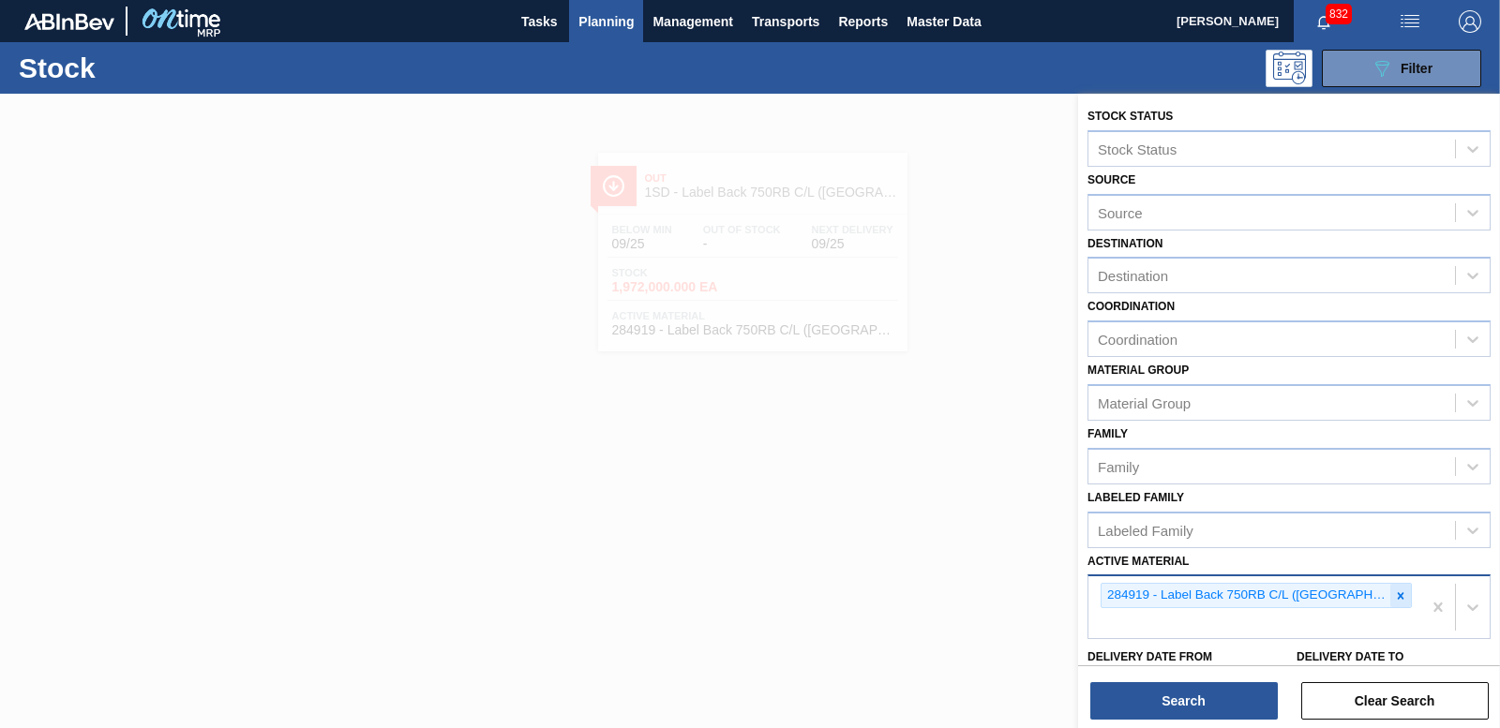
click at [1394, 597] on icon at bounding box center [1400, 596] width 13 height 13
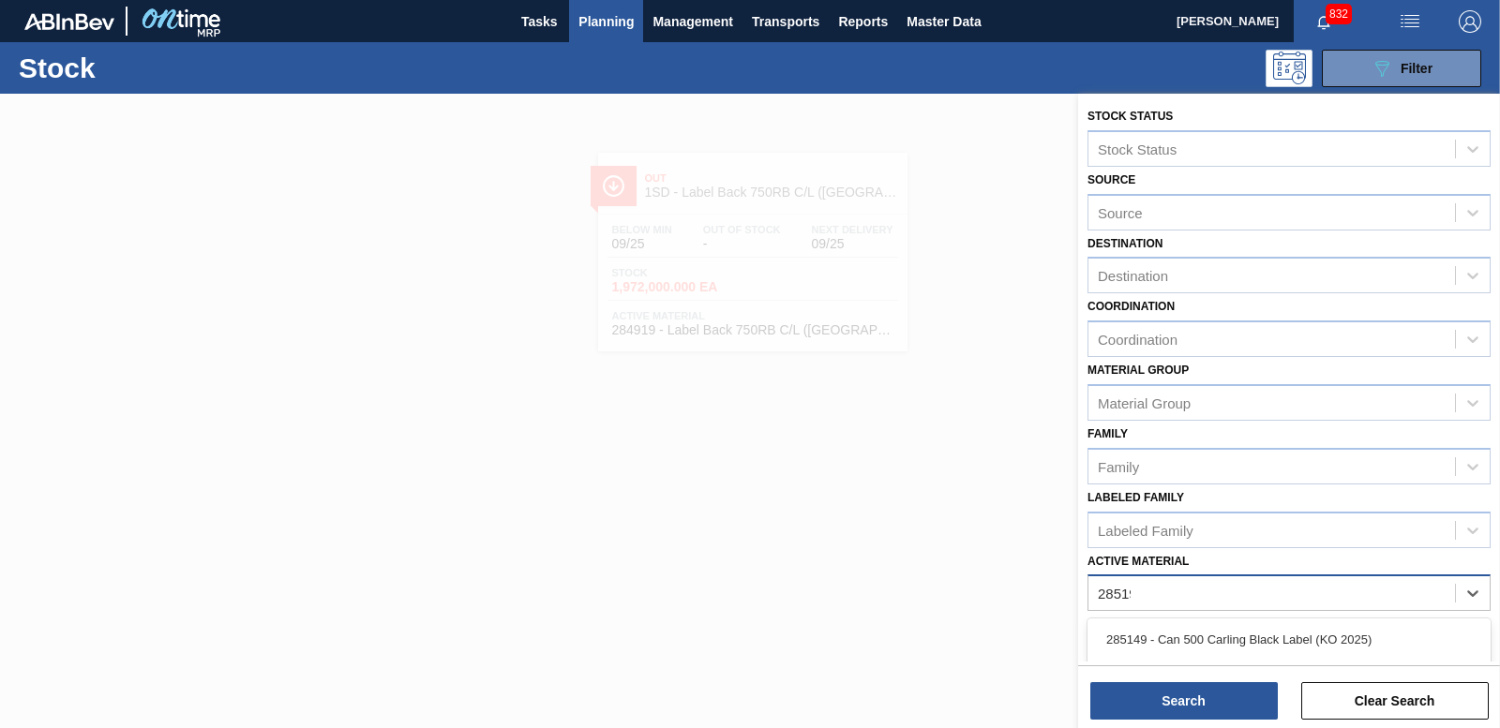
type Material "285199"
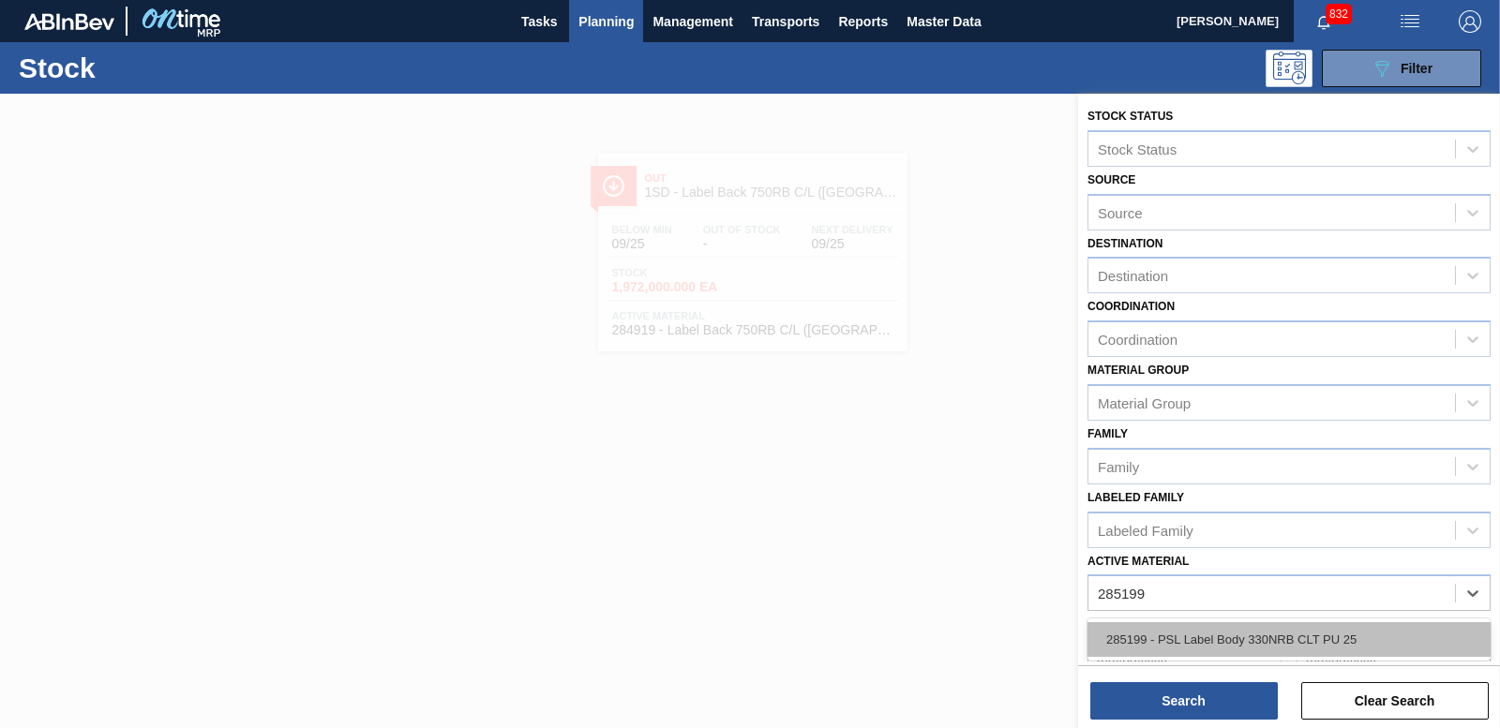
click at [1276, 644] on div "285199 - PSL Label Body 330NRB CLT PU 25" at bounding box center [1288, 639] width 403 height 35
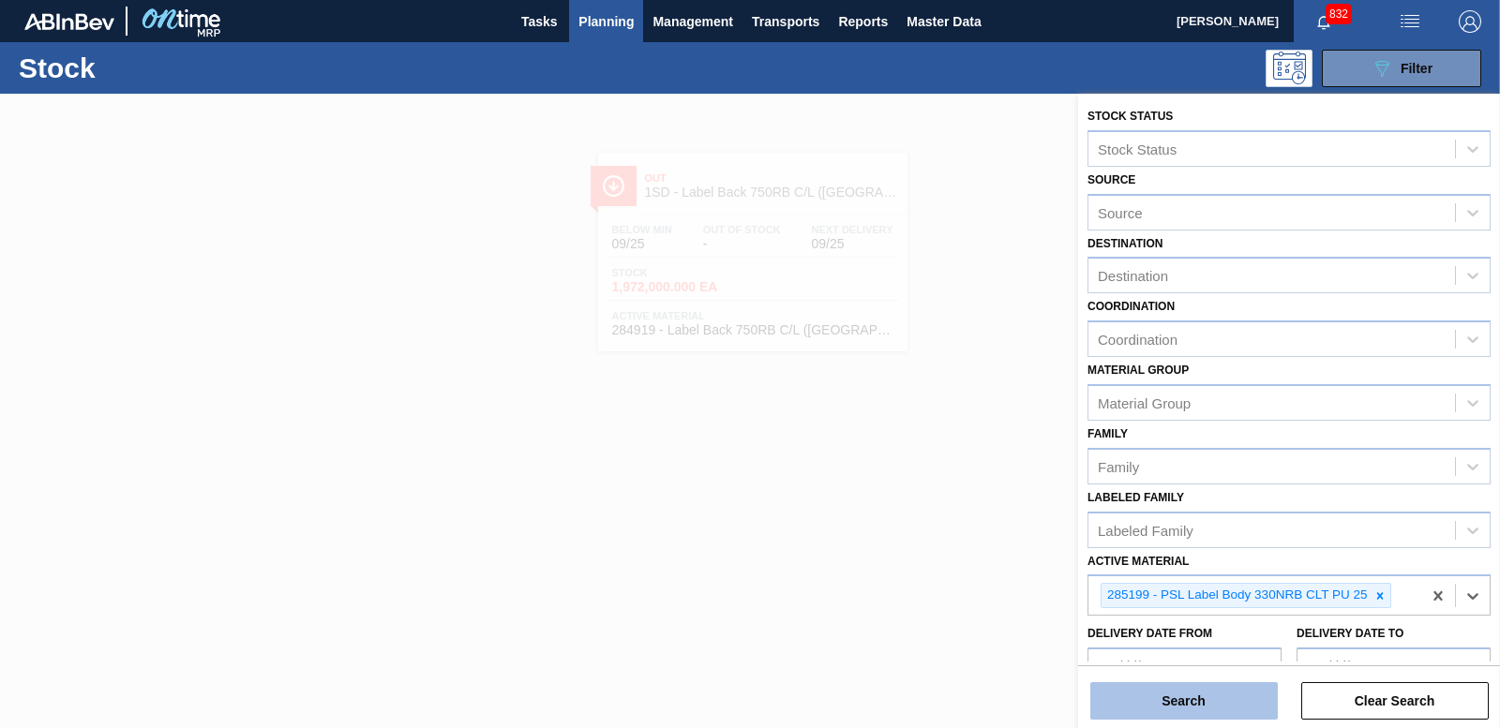
click at [1236, 710] on button "Search" at bounding box center [1183, 700] width 187 height 37
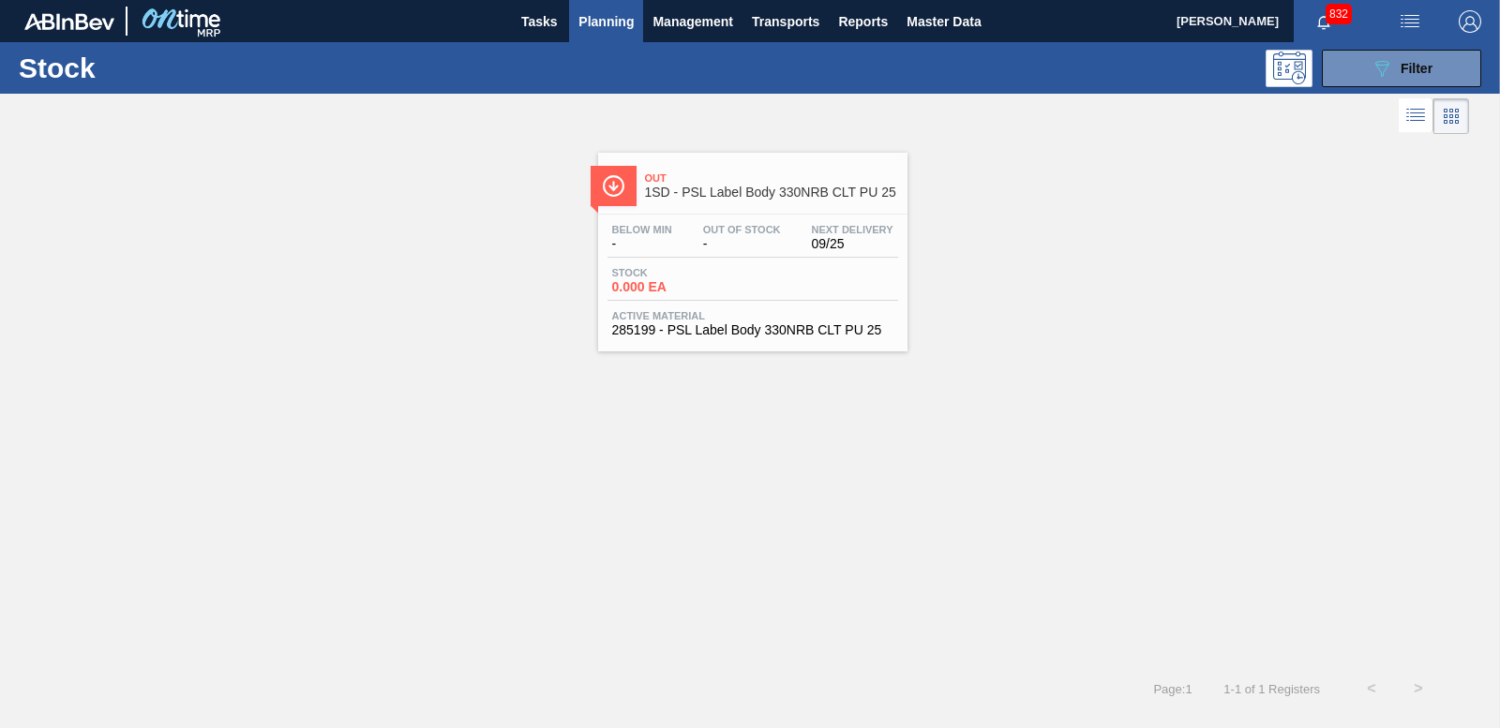
click at [636, 282] on span "0.000 EA" at bounding box center [677, 287] width 131 height 14
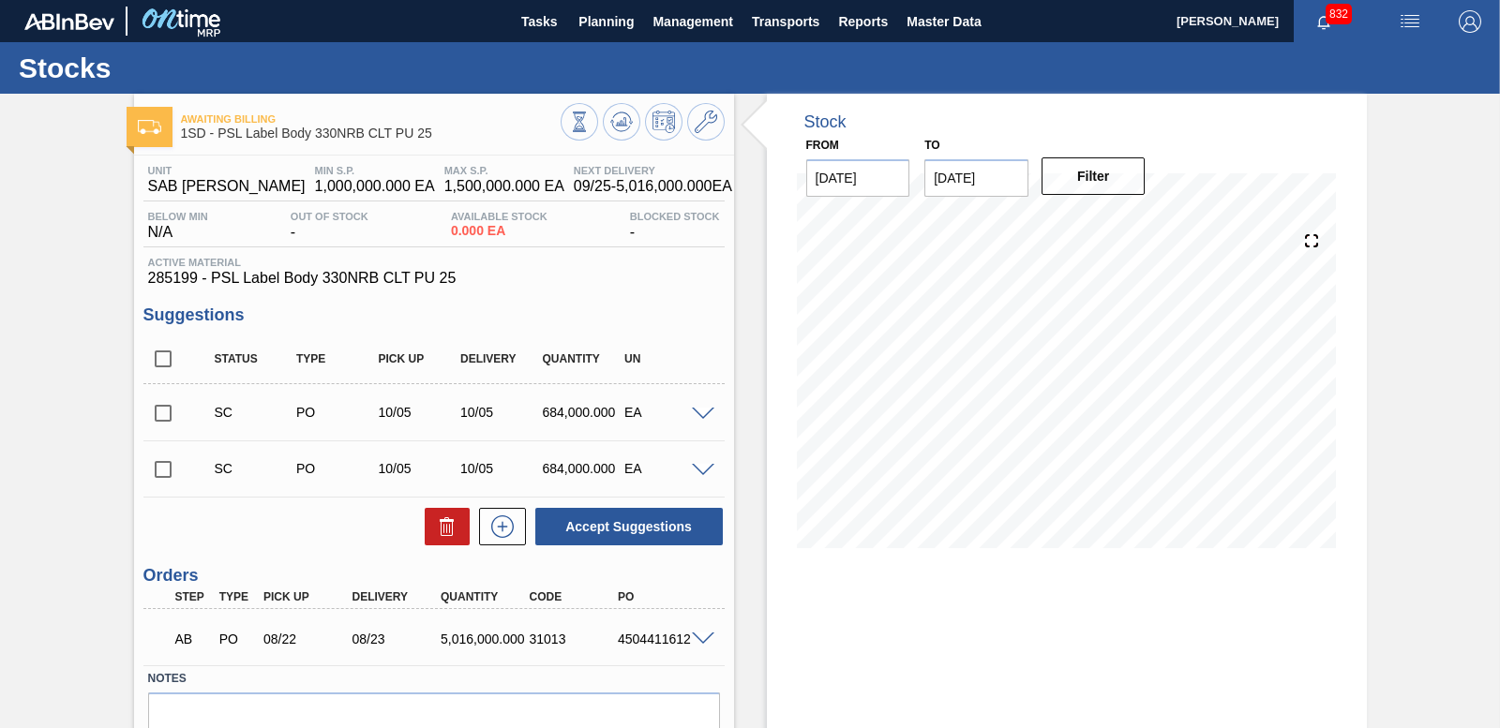
click at [159, 409] on input "checkbox" at bounding box center [162, 413] width 39 height 39
click at [639, 517] on button "Accept Suggestions" at bounding box center [628, 526] width 187 height 37
checkbox input "false"
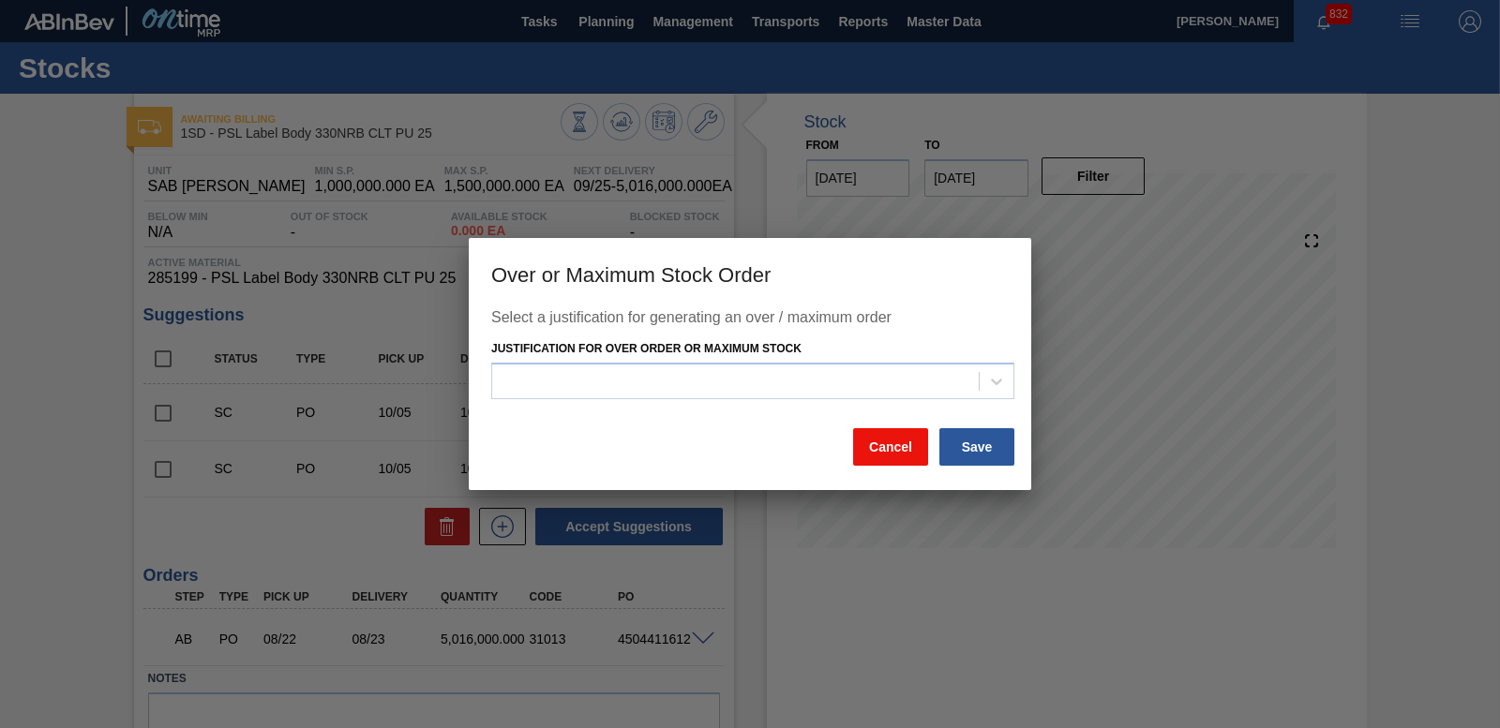
click at [905, 458] on button "Cancel" at bounding box center [890, 446] width 75 height 37
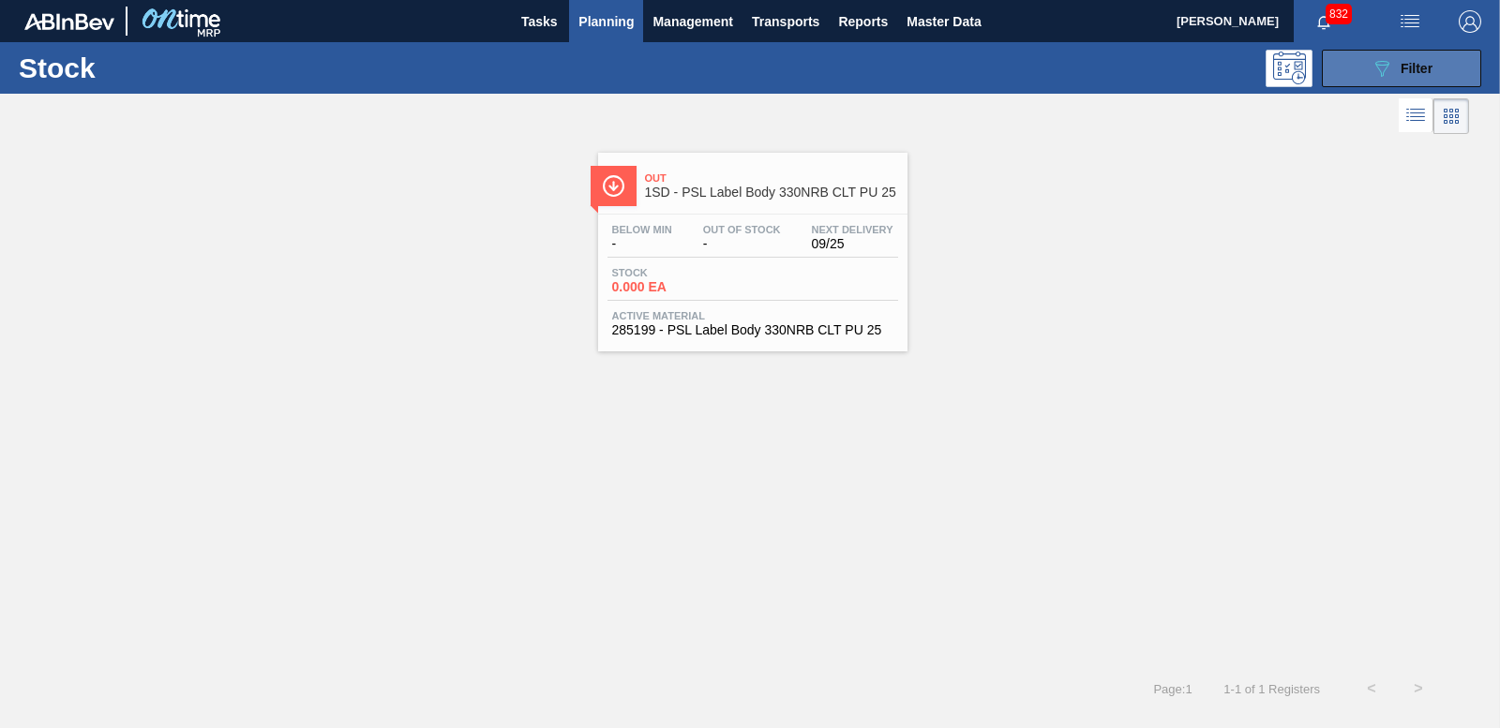
click at [1437, 73] on button "089F7B8B-B2A5-4AFE-B5C0-19BA573D28AC Filter" at bounding box center [1401, 68] width 159 height 37
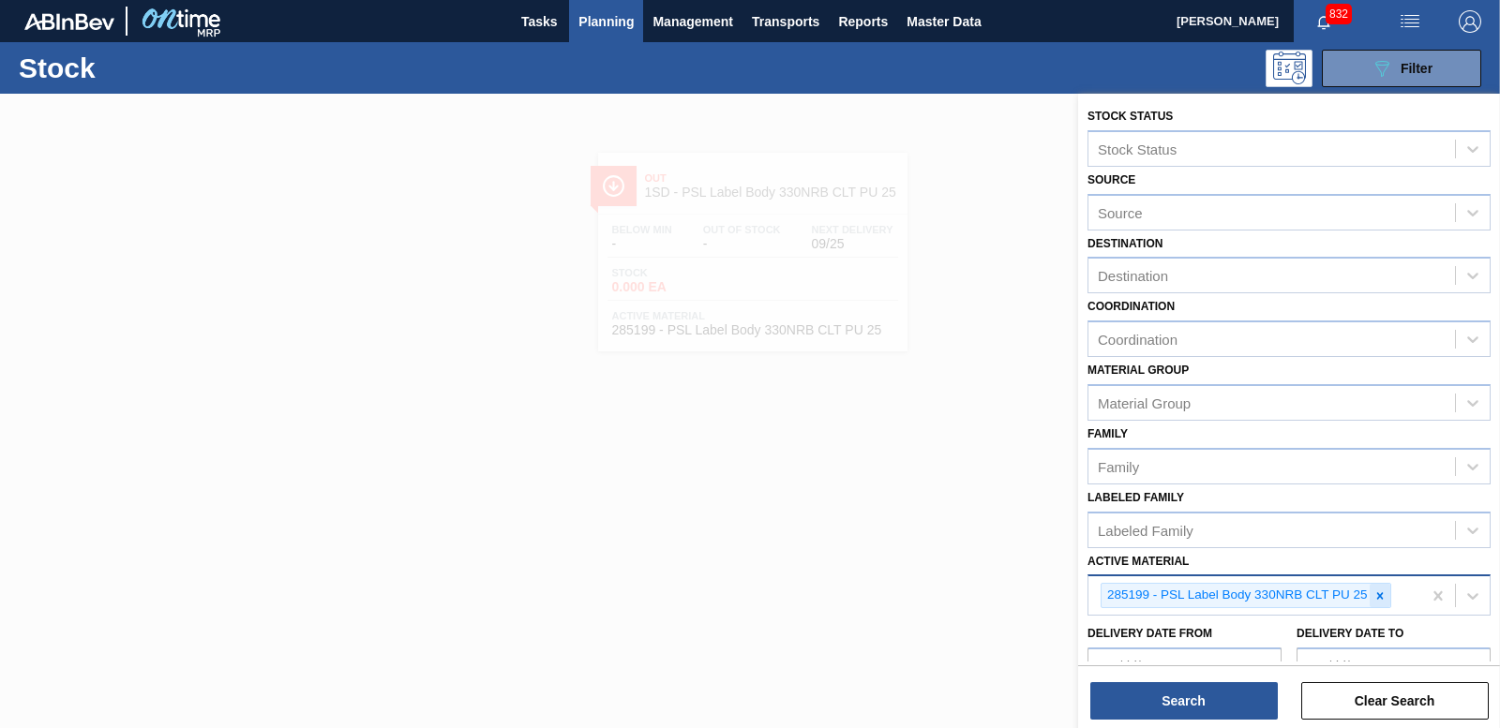
click at [1378, 596] on icon at bounding box center [1379, 596] width 13 height 13
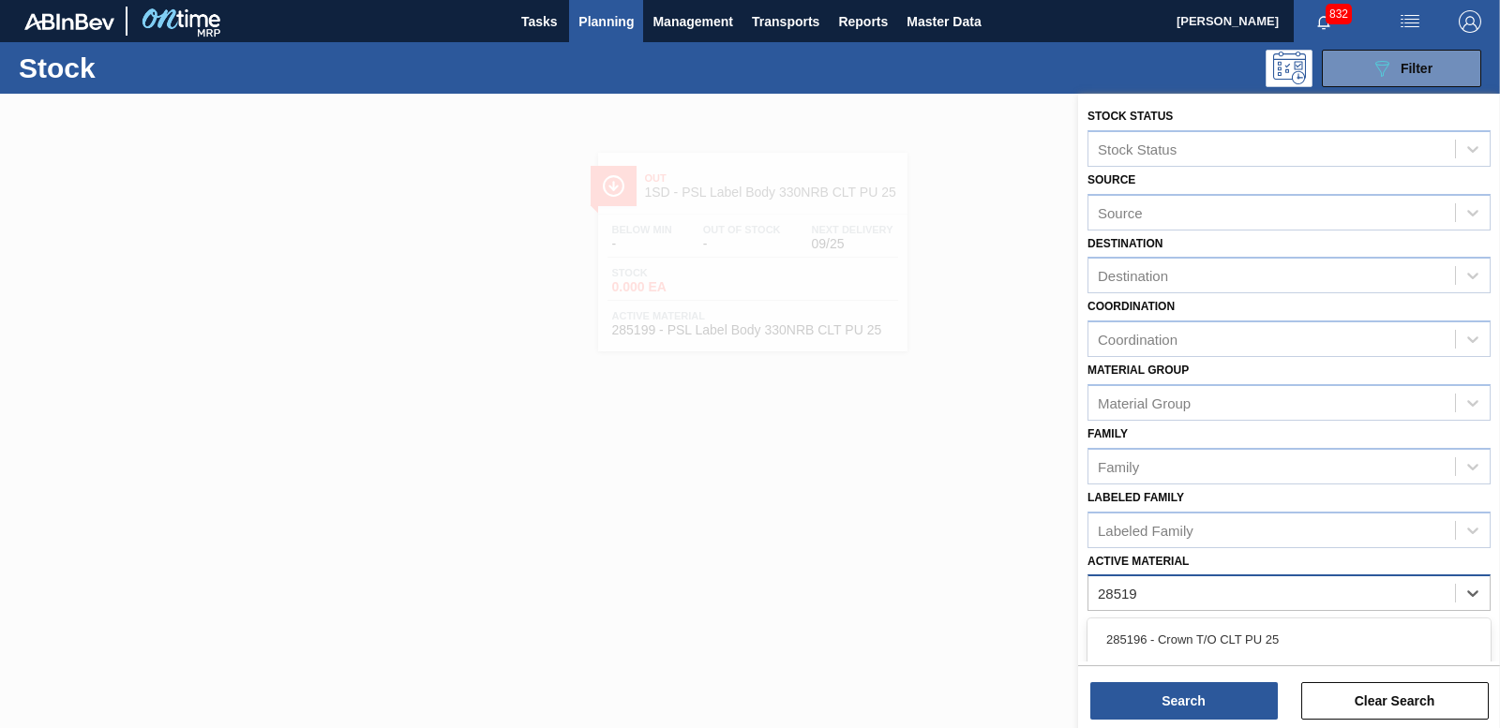
type Material "285198"
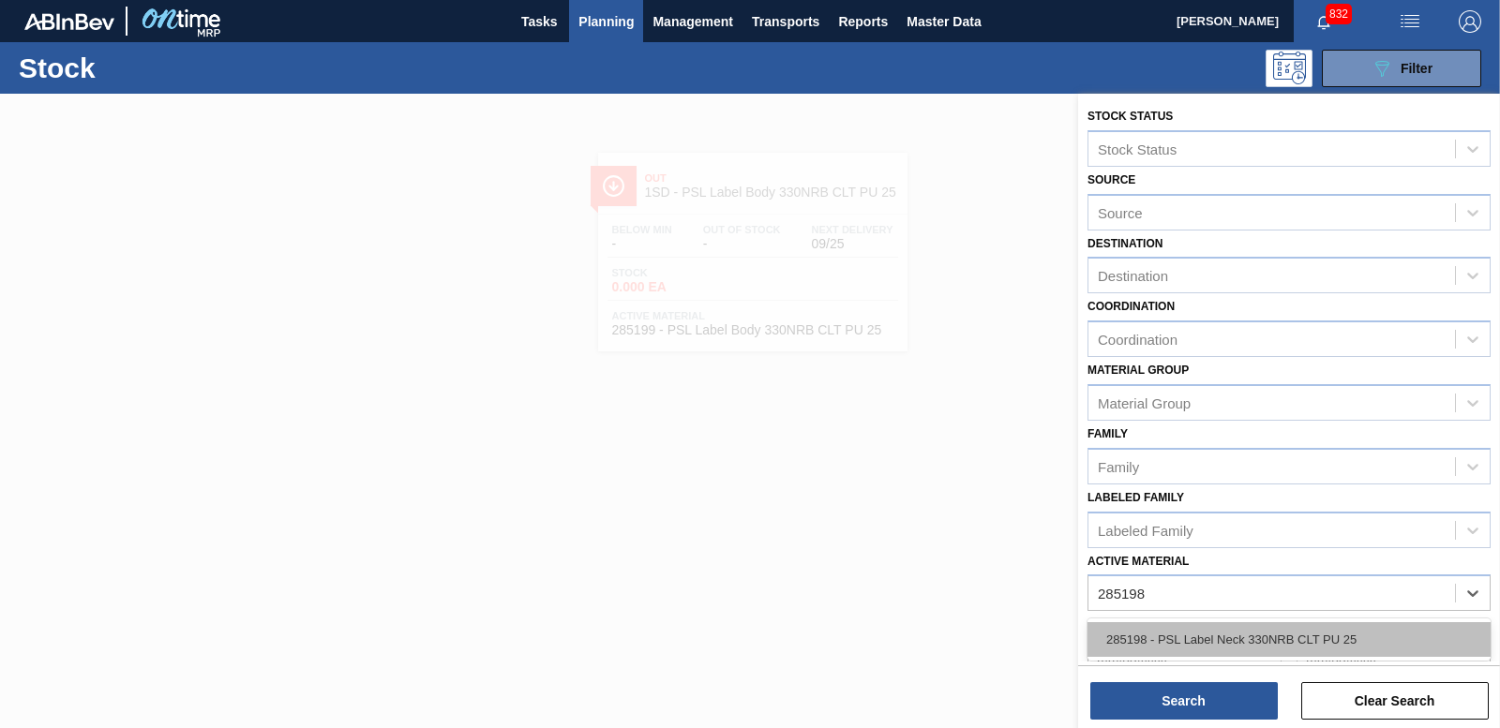
click at [1280, 639] on div "285198 - PSL Label Neck 330NRB CLT PU 25" at bounding box center [1288, 639] width 403 height 35
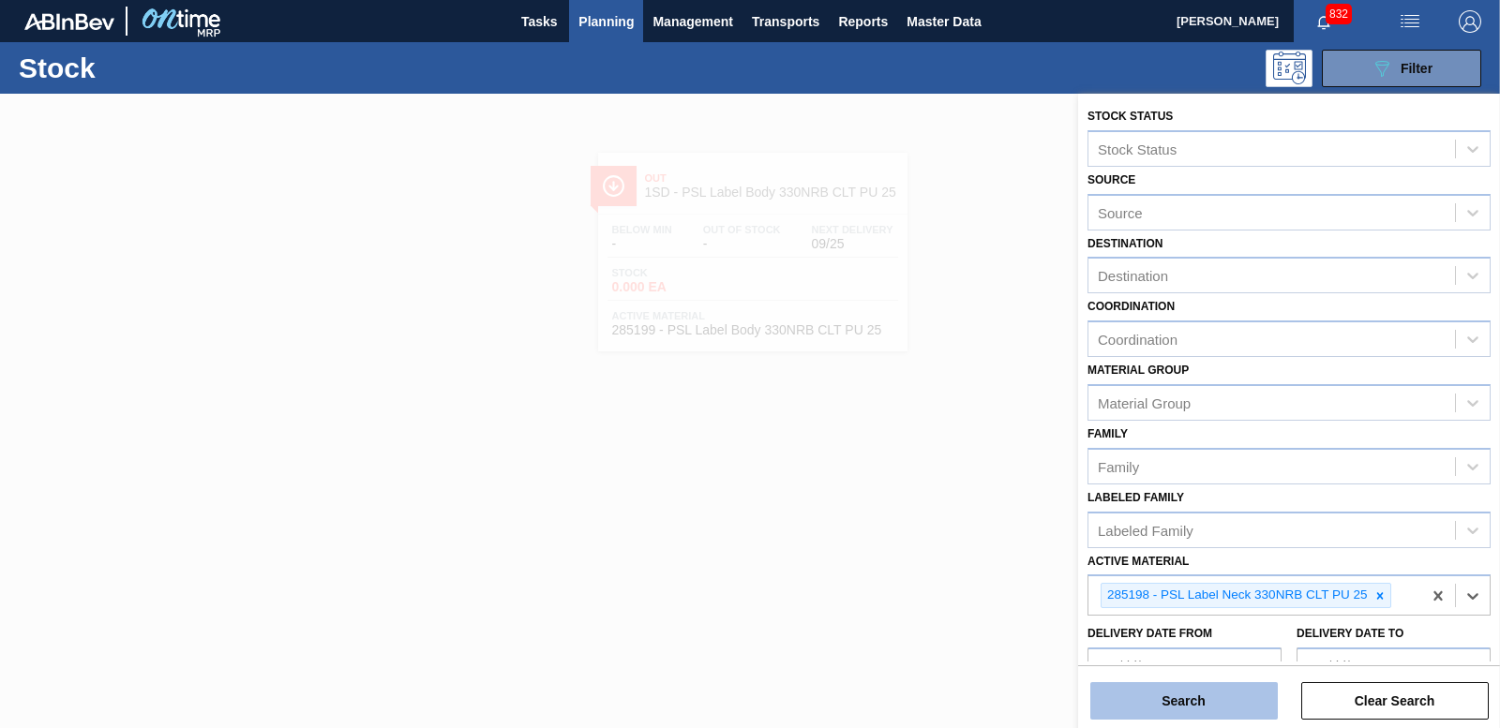
click at [1247, 696] on button "Search" at bounding box center [1183, 700] width 187 height 37
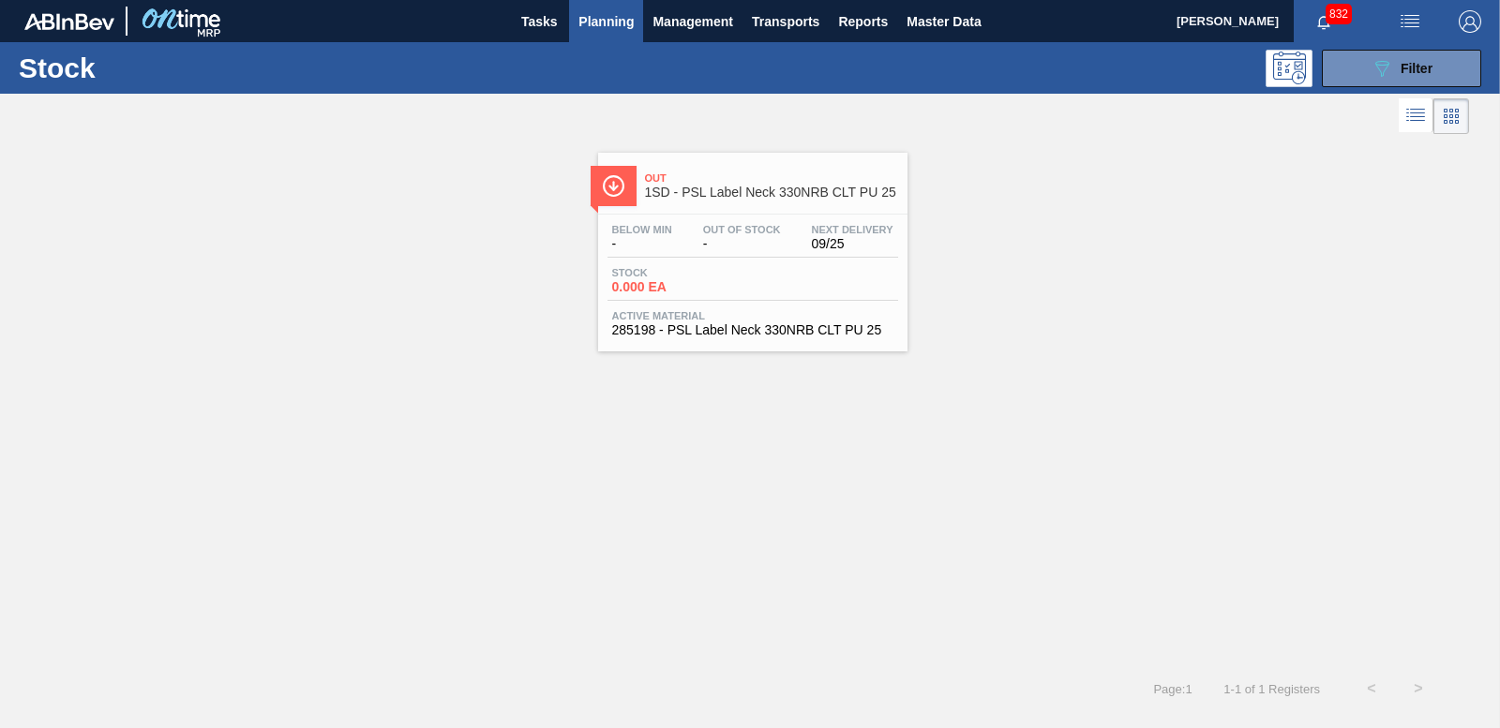
click at [671, 292] on span "0.000 EA" at bounding box center [677, 287] width 131 height 14
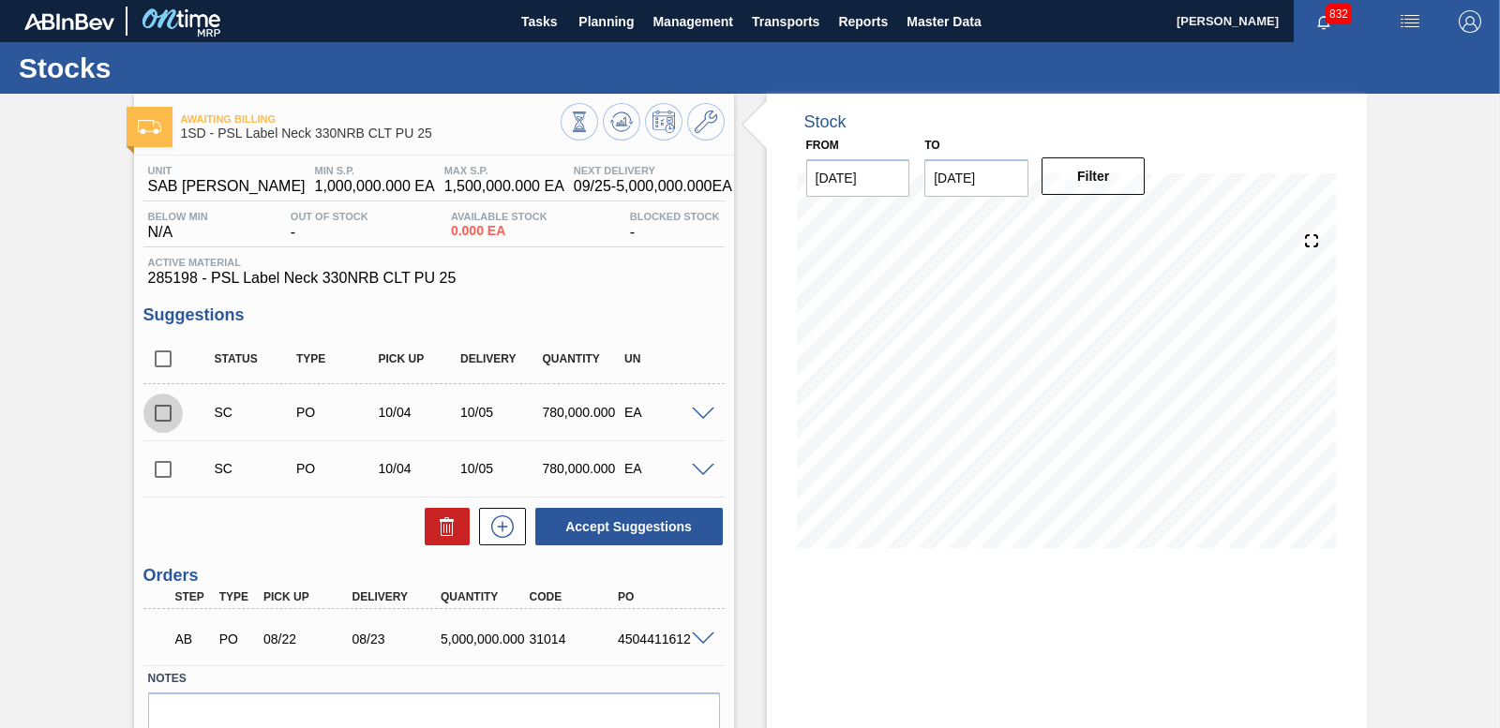
click at [166, 412] on input "checkbox" at bounding box center [162, 413] width 39 height 39
click at [594, 520] on button "Accept Suggestions" at bounding box center [628, 526] width 187 height 37
checkbox input "false"
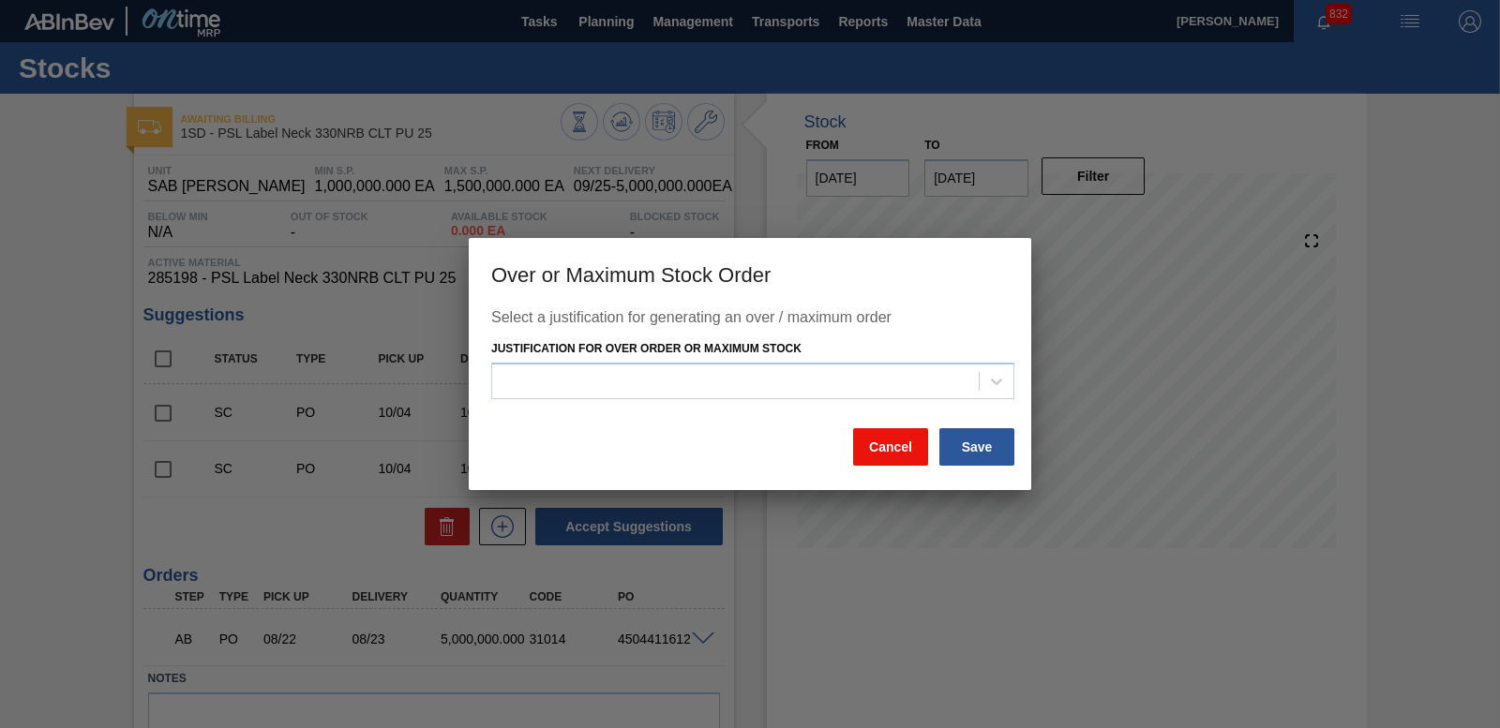
click at [901, 436] on button "Cancel" at bounding box center [890, 446] width 75 height 37
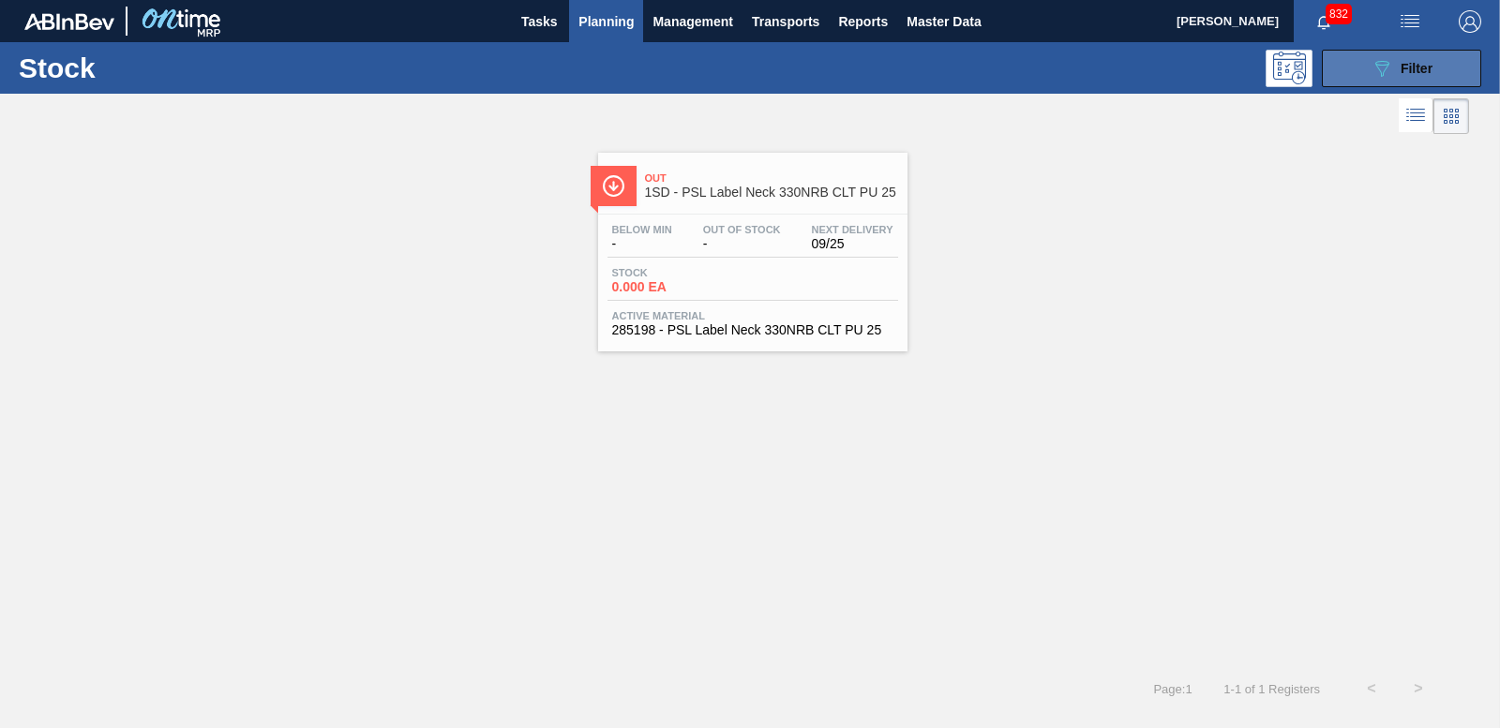
click at [1452, 55] on button "089F7B8B-B2A5-4AFE-B5C0-19BA573D28AC Filter" at bounding box center [1401, 68] width 159 height 37
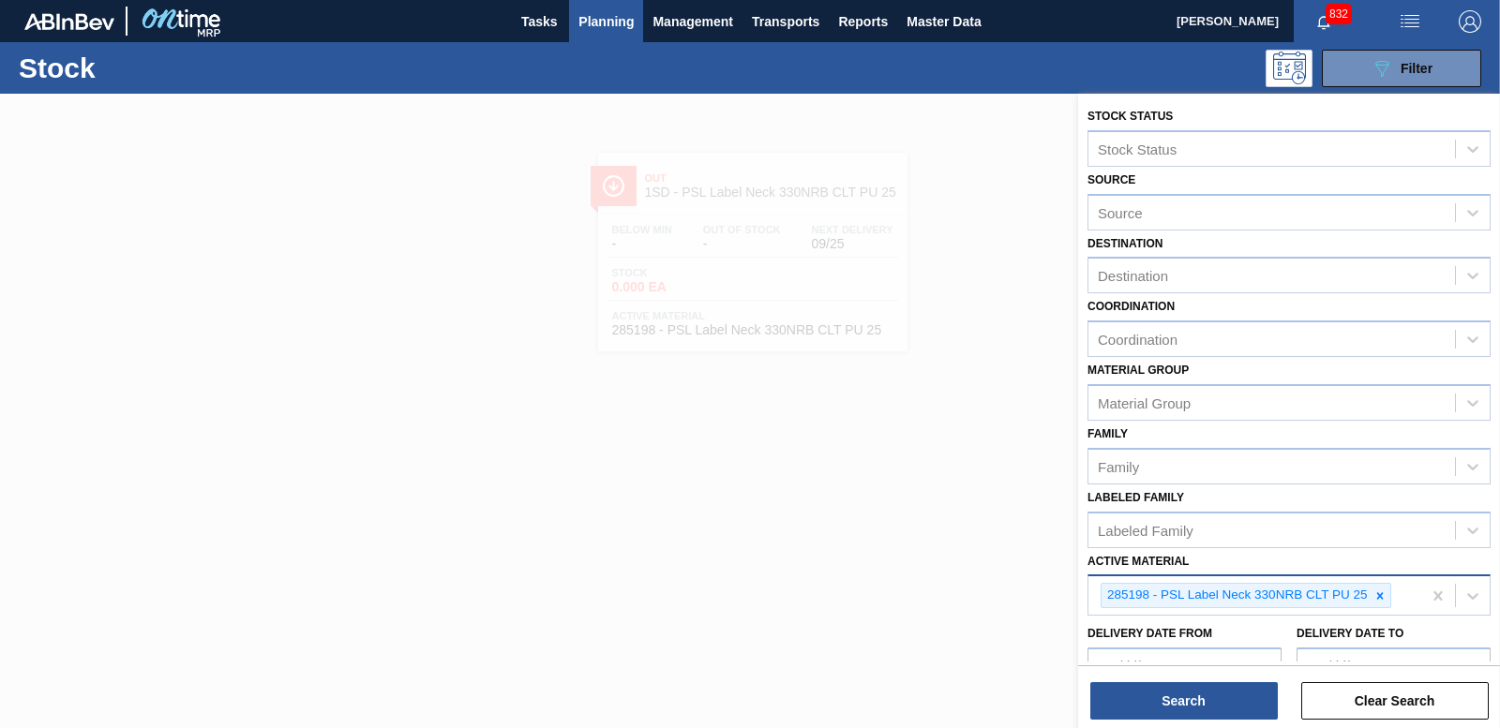
click at [1376, 592] on icon at bounding box center [1379, 596] width 13 height 13
type Material "282968"
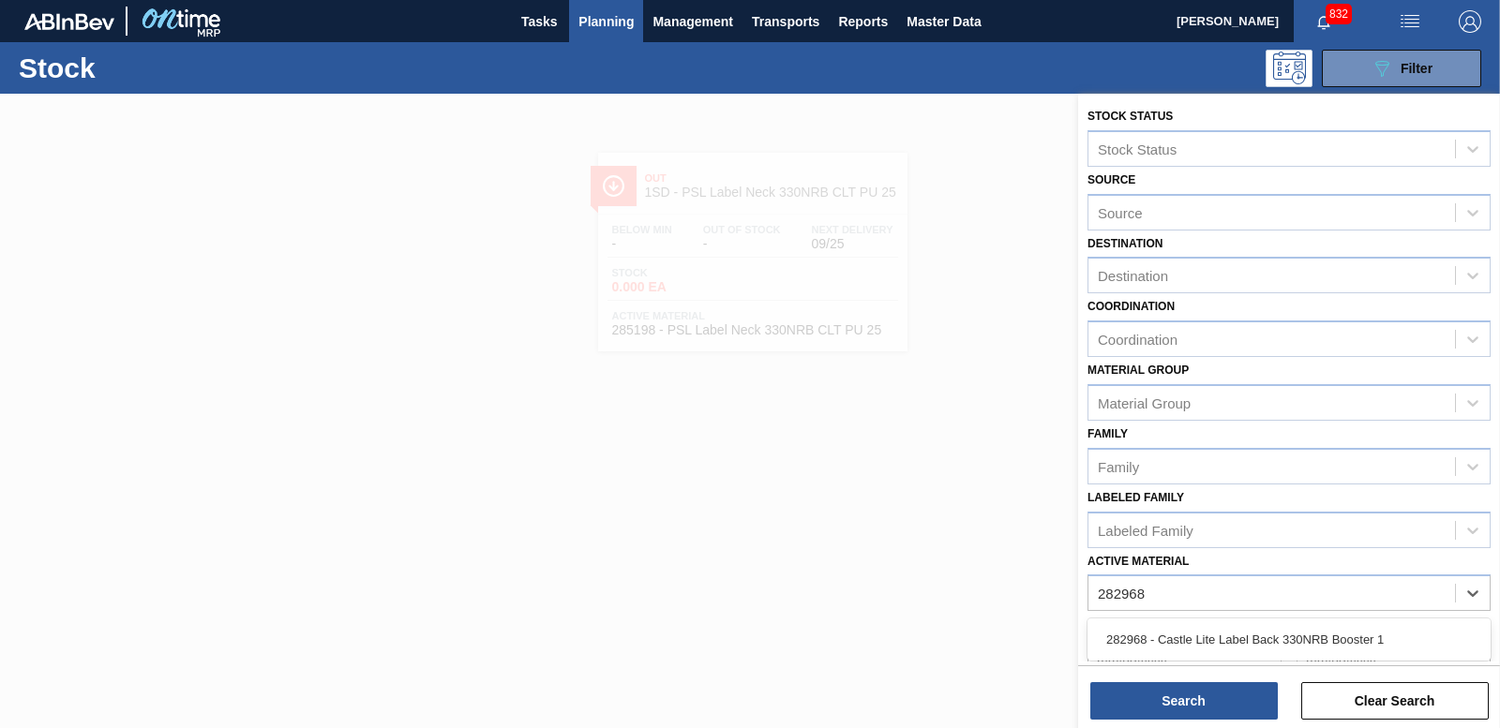
drag, startPoint x: 1266, startPoint y: 628, endPoint x: 1251, endPoint y: 663, distance: 37.8
click at [1266, 629] on div "282968 - Castle Lite Label Back 330NRB Booster 1" at bounding box center [1288, 639] width 403 height 35
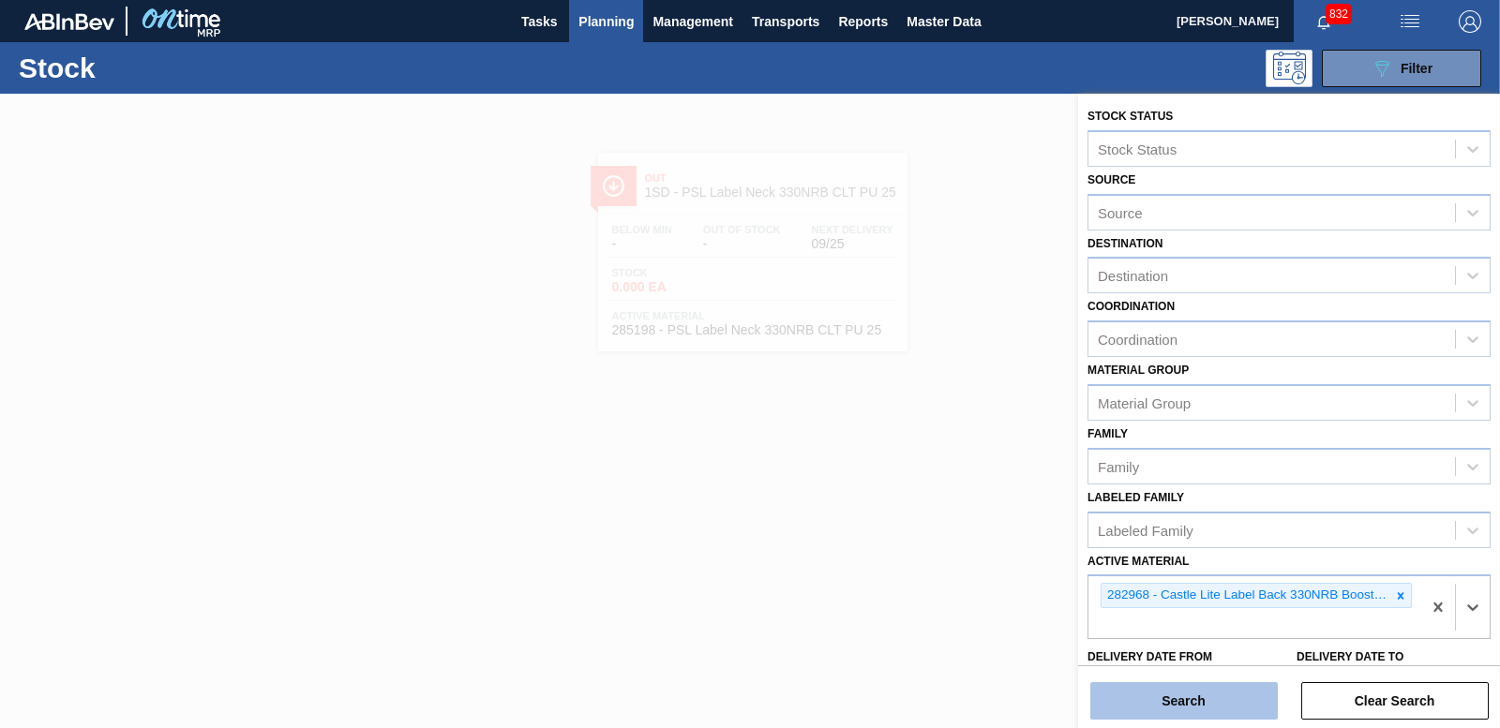
click at [1238, 695] on button "Search" at bounding box center [1183, 700] width 187 height 37
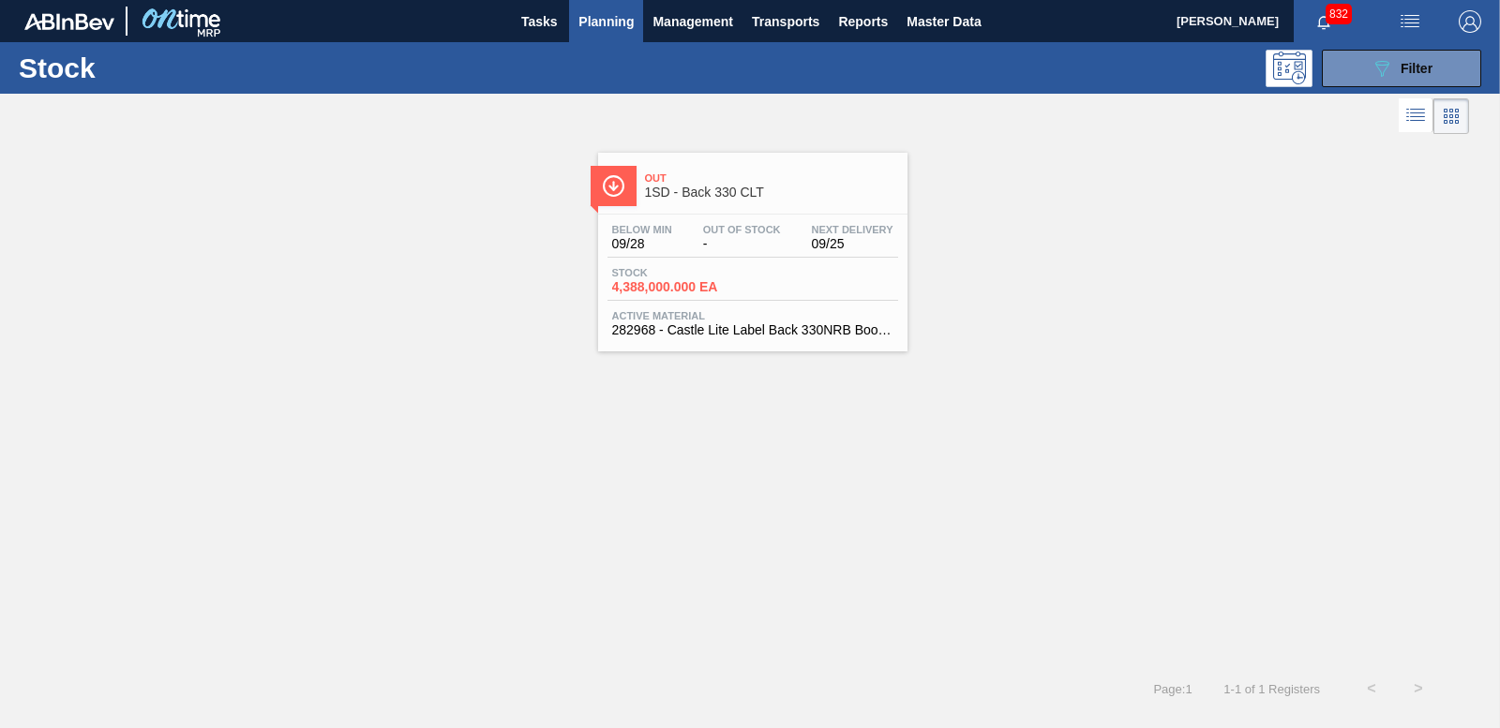
click at [639, 285] on span "4,388,000.000 EA" at bounding box center [677, 287] width 131 height 14
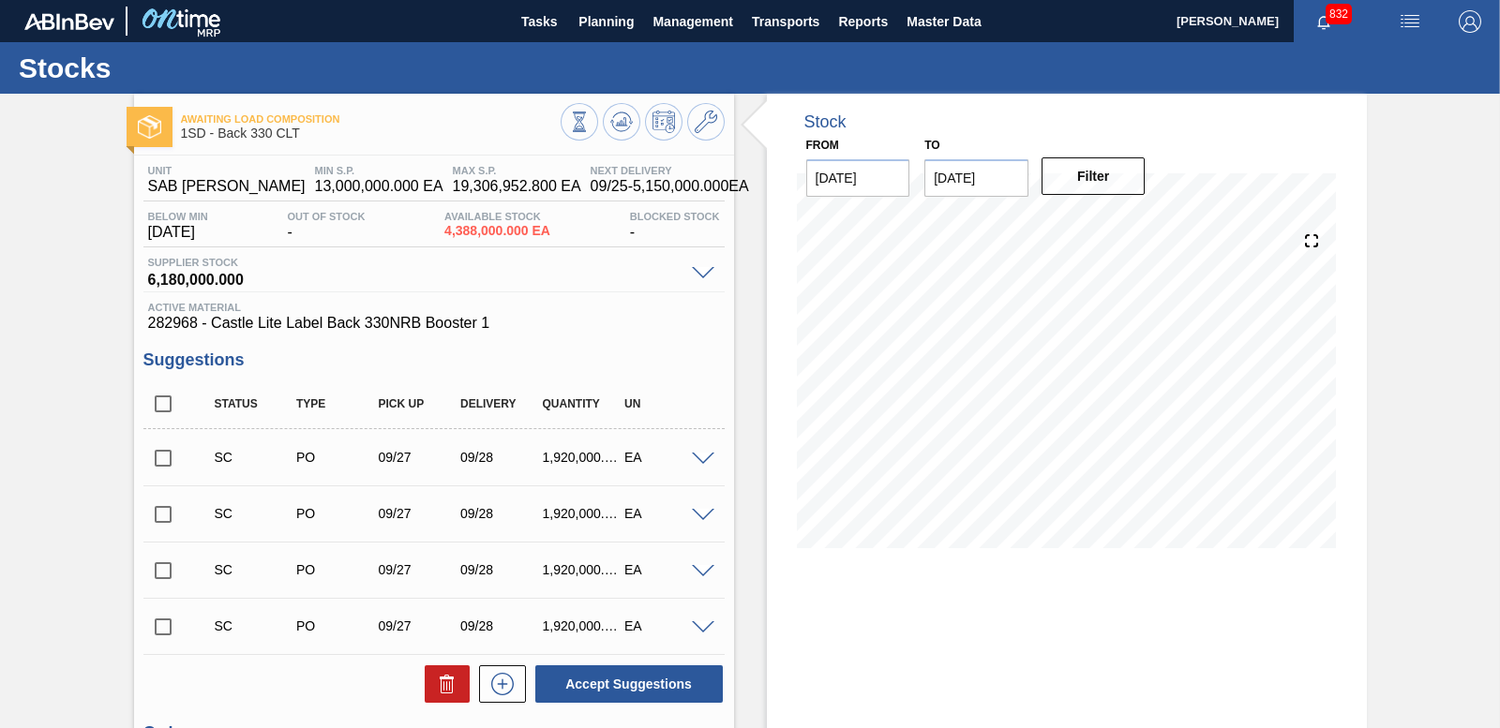
click at [163, 457] on input "checkbox" at bounding box center [162, 458] width 39 height 39
click at [597, 687] on button "Accept Suggestions" at bounding box center [628, 684] width 187 height 37
checkbox input "false"
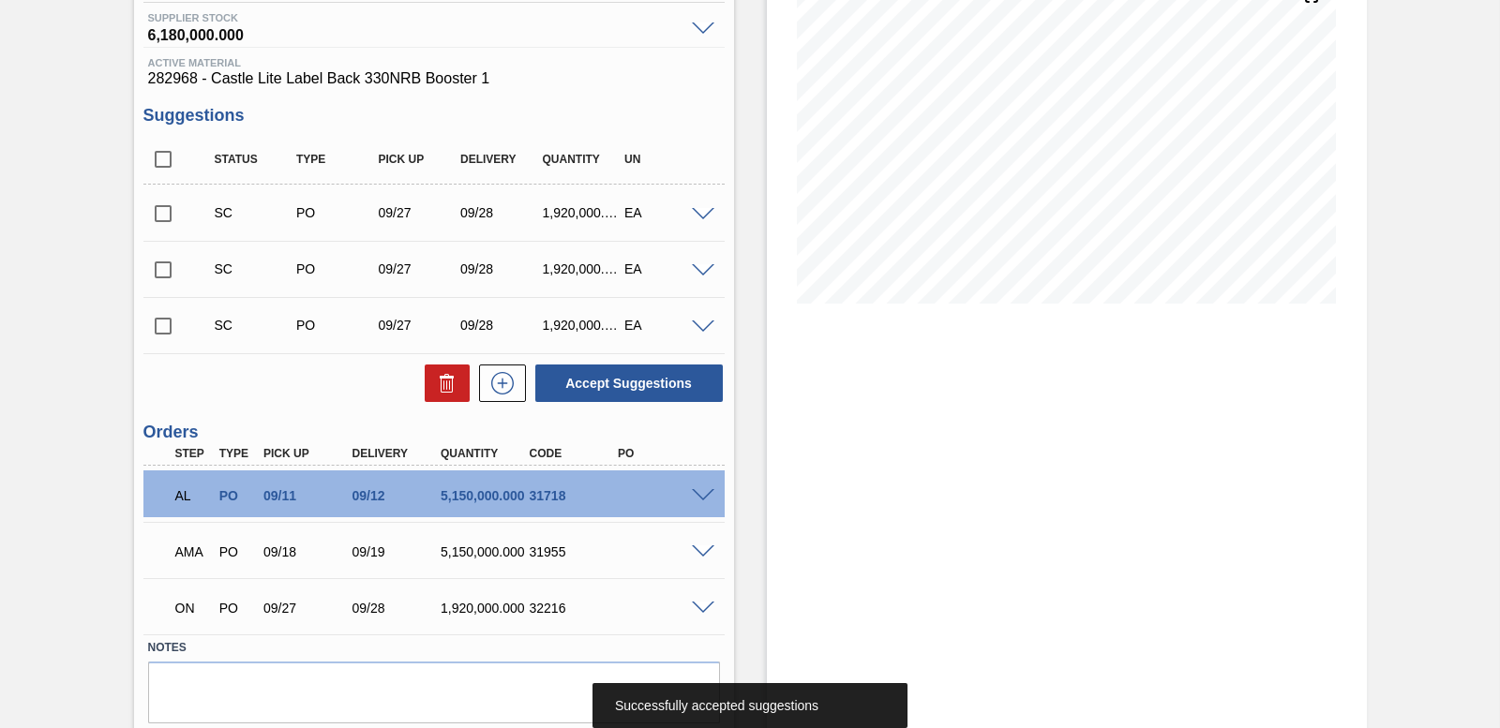
scroll to position [281, 0]
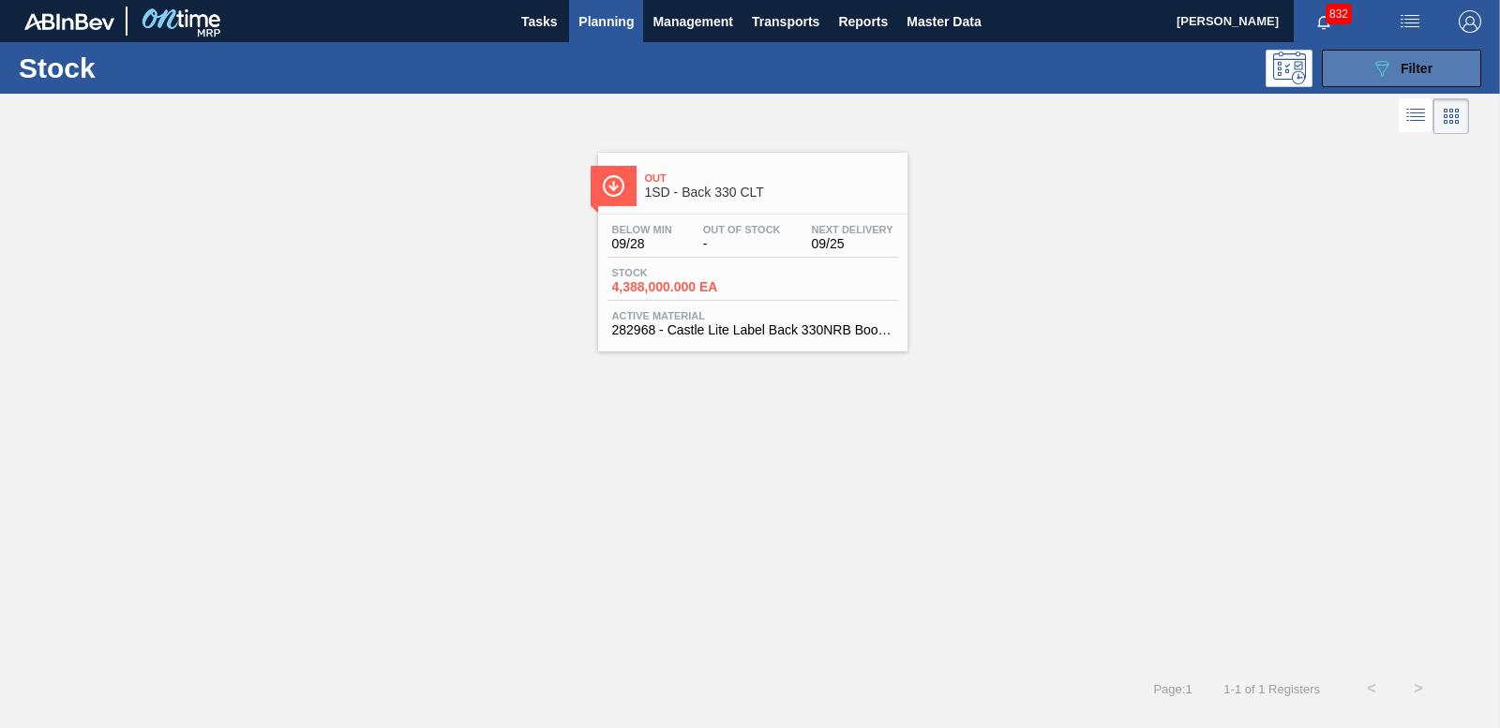
click at [1423, 74] on span "Filter" at bounding box center [1416, 68] width 32 height 15
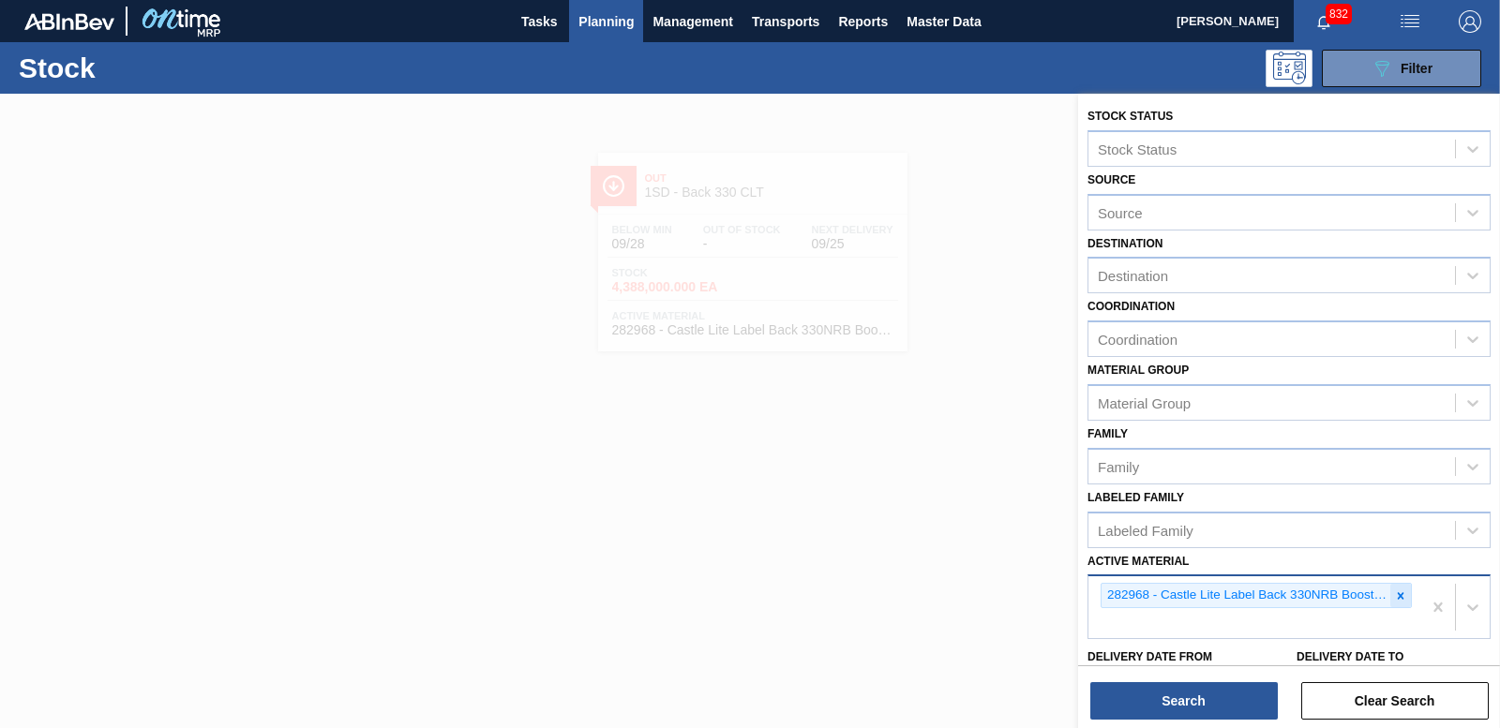
drag, startPoint x: 1399, startPoint y: 597, endPoint x: 1353, endPoint y: 596, distance: 45.9
click at [1398, 596] on icon at bounding box center [1401, 595] width 7 height 7
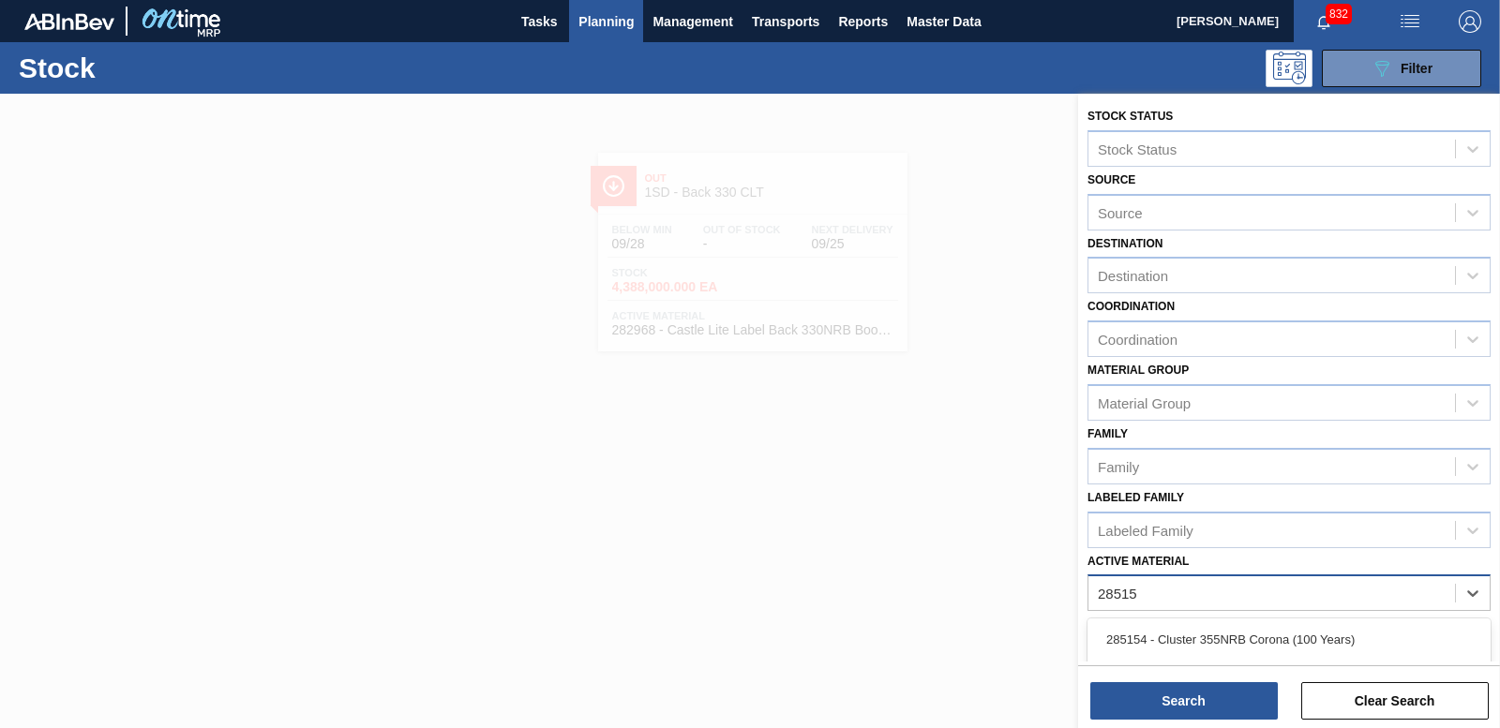
type Material "285159"
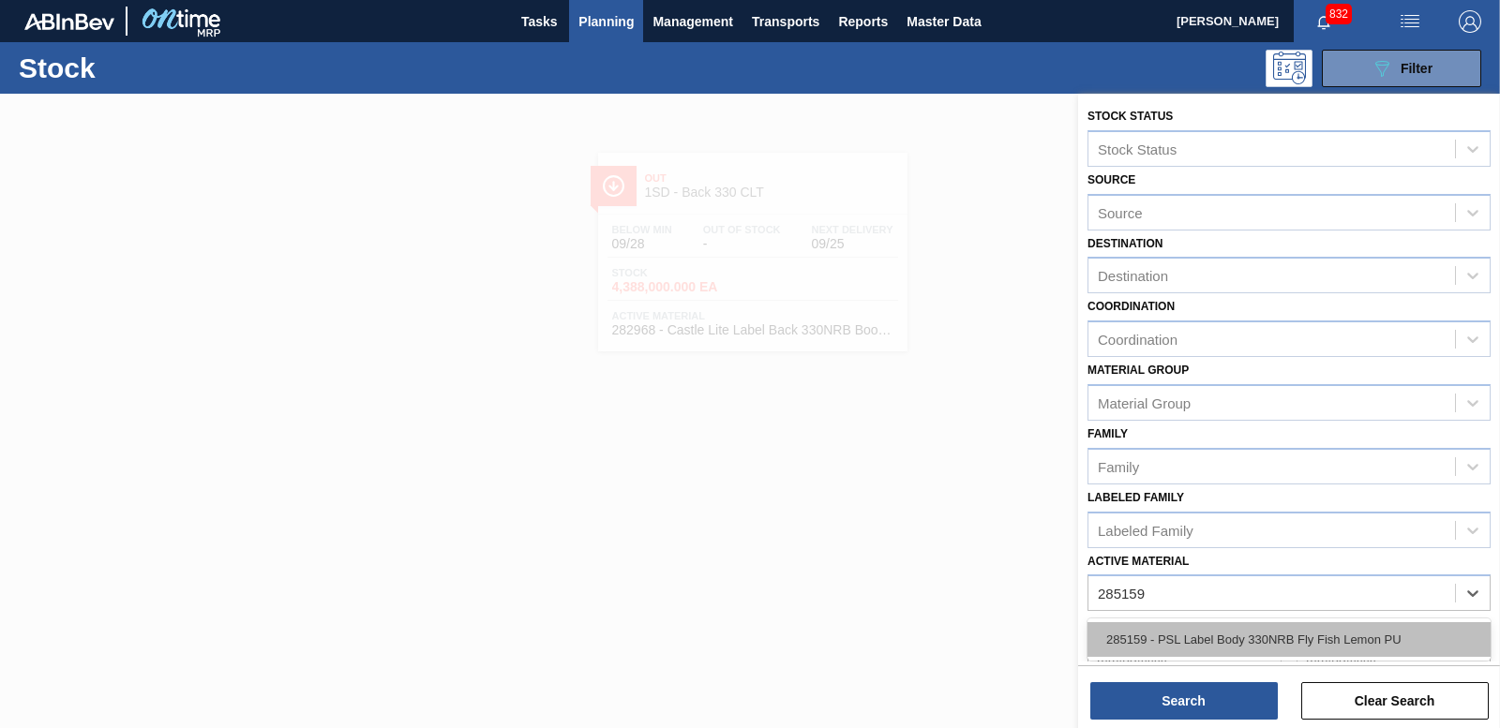
click at [1319, 636] on div "285159 - PSL Label Body 330NRB Fly Fish Lemon PU" at bounding box center [1288, 639] width 403 height 35
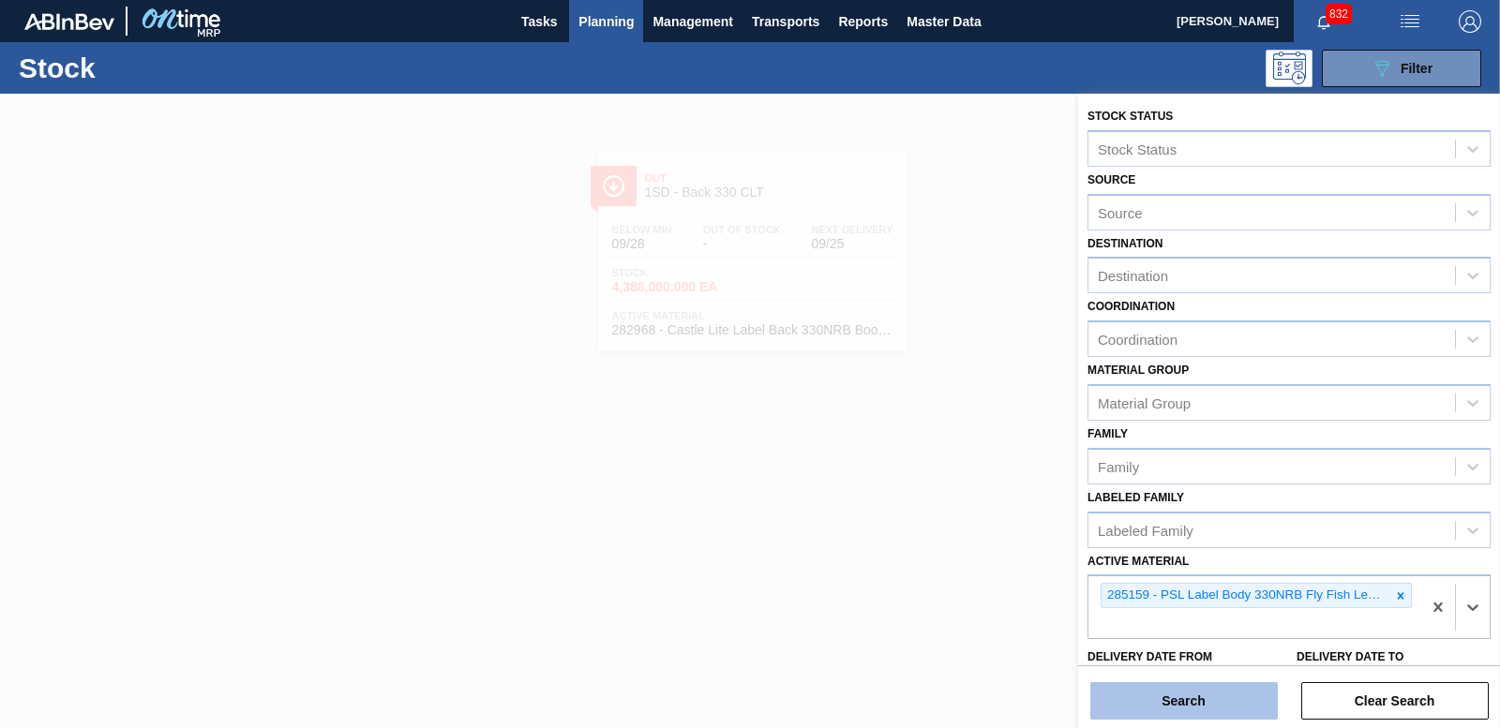
click at [1192, 689] on button "Search" at bounding box center [1183, 700] width 187 height 37
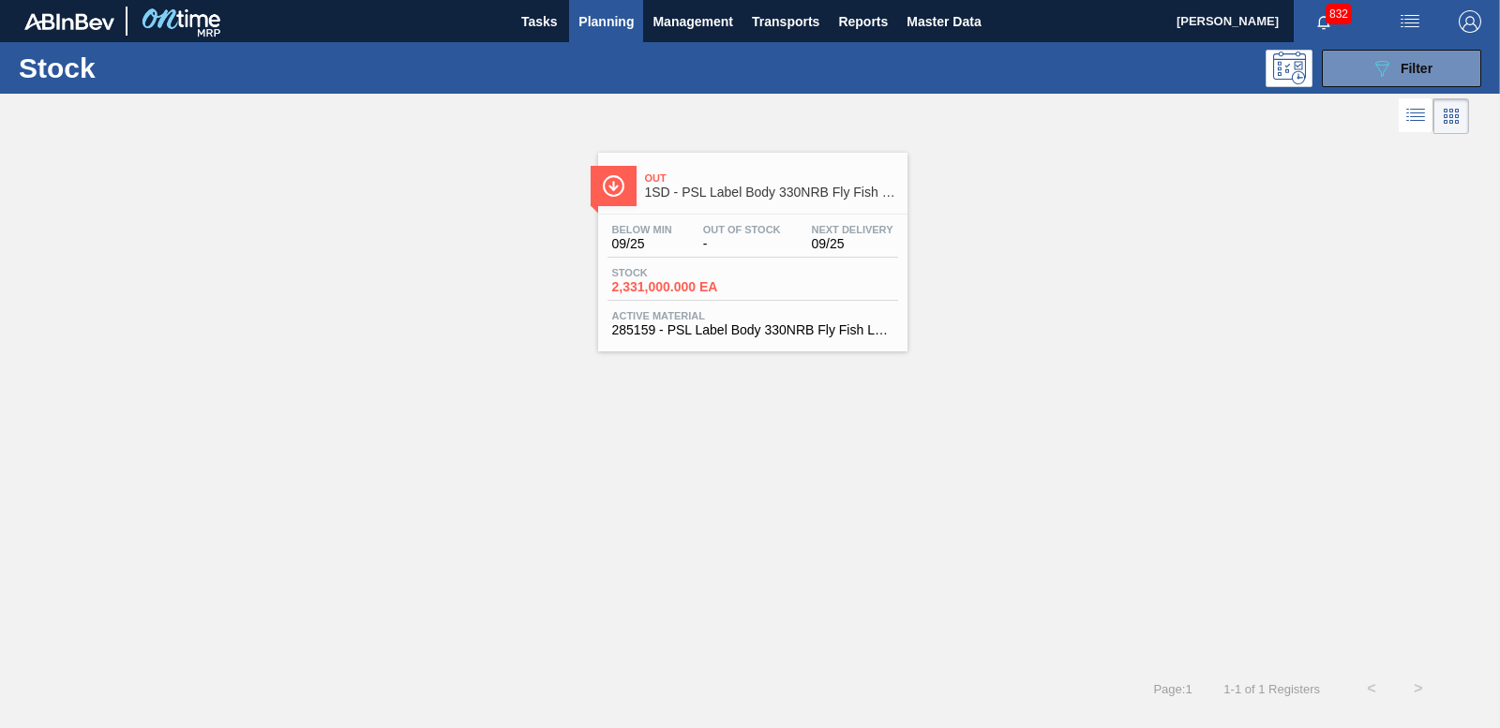
click at [677, 284] on span "2,331,000.000 EA" at bounding box center [677, 287] width 131 height 14
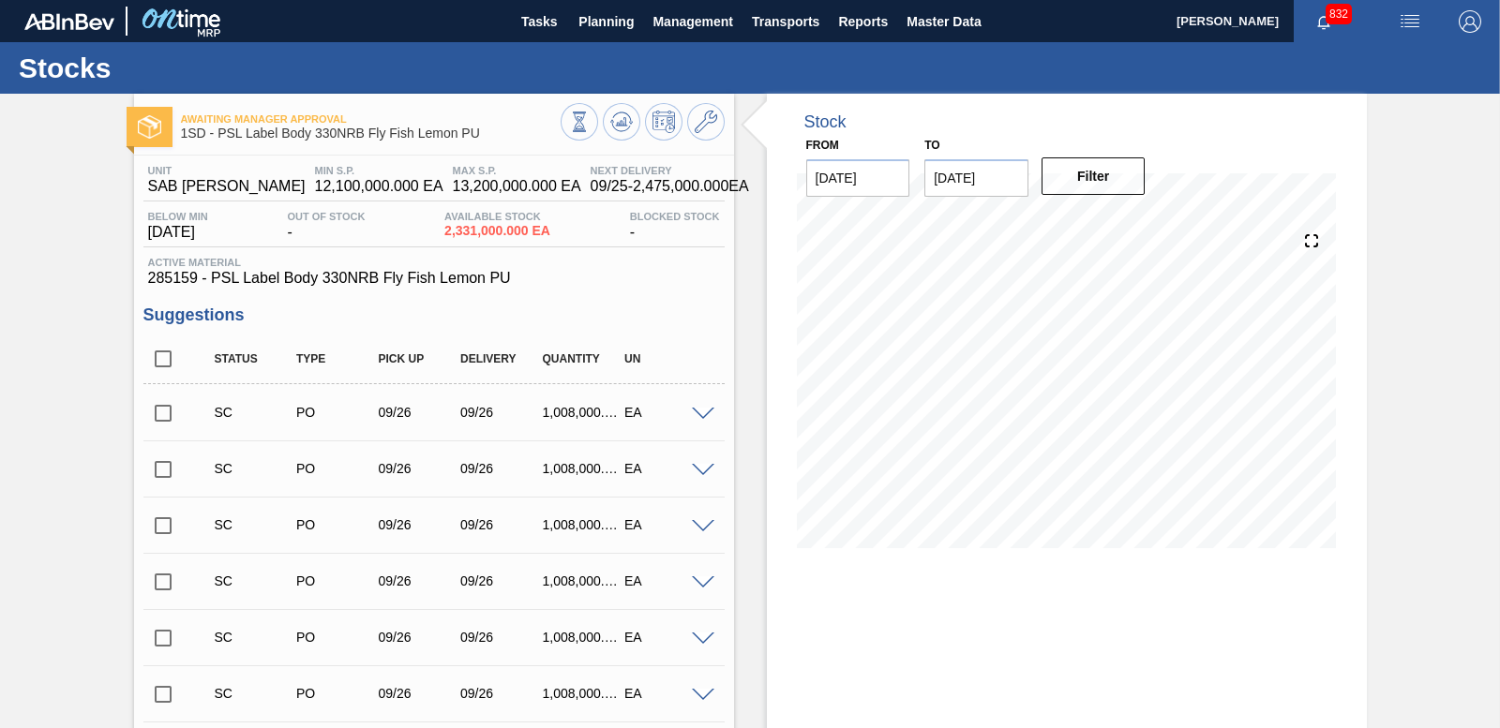
click at [159, 404] on input "checkbox" at bounding box center [162, 413] width 39 height 39
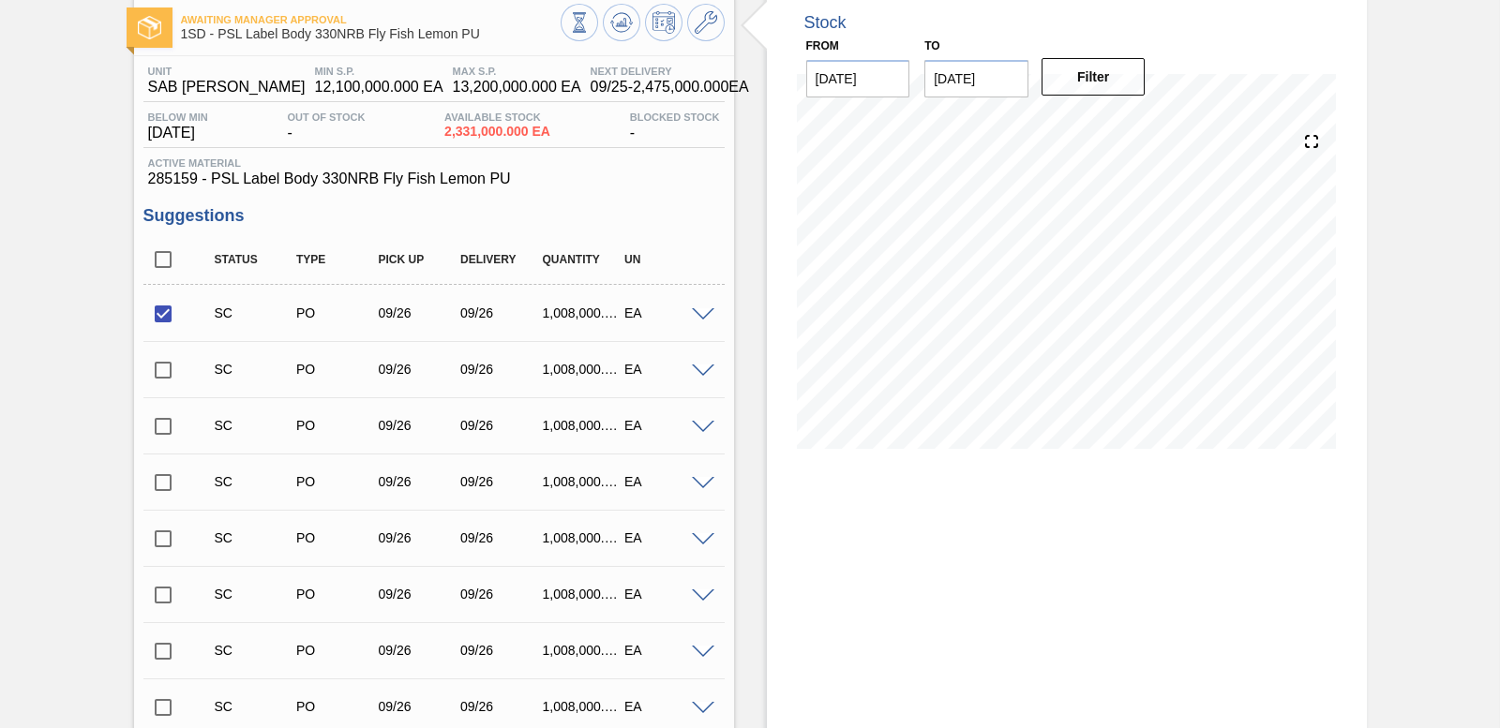
scroll to position [541, 0]
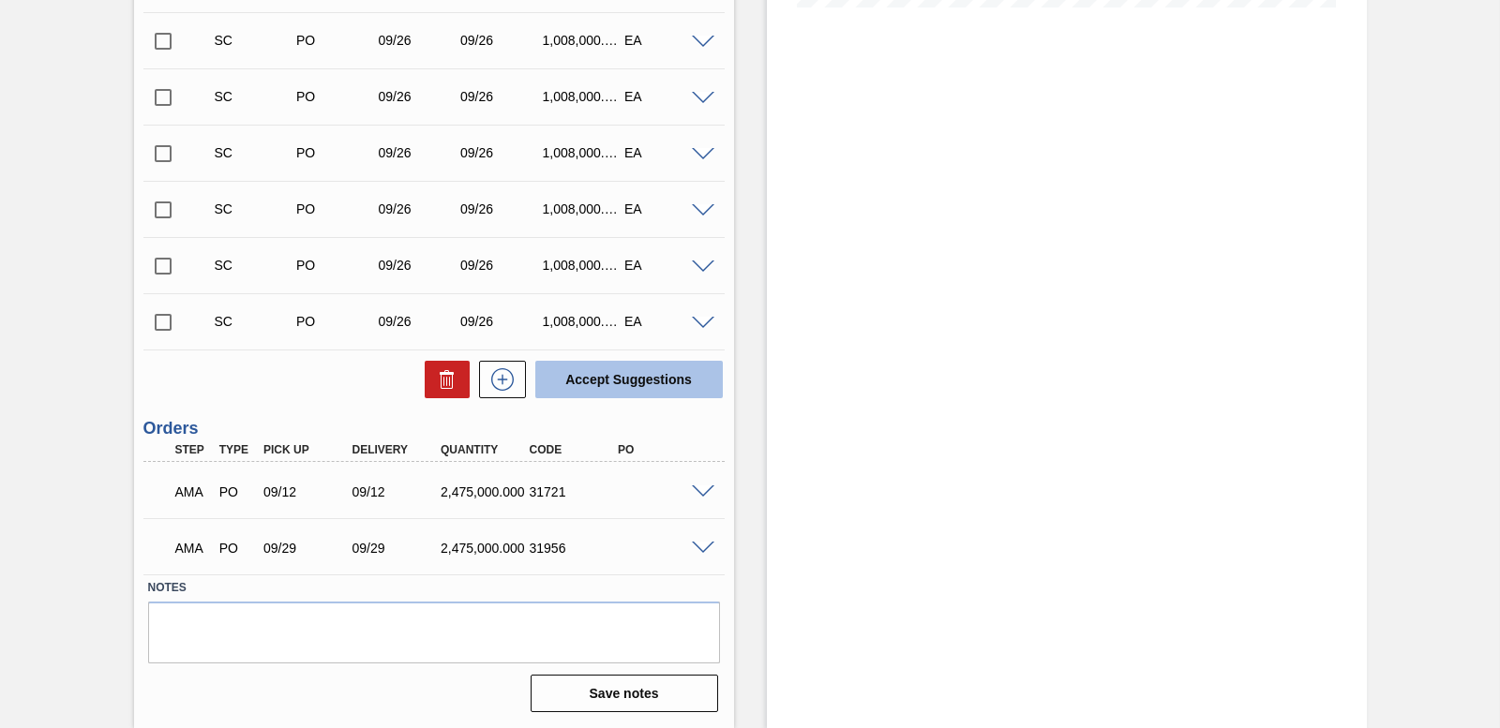
click at [628, 394] on button "Accept Suggestions" at bounding box center [628, 379] width 187 height 37
checkbox input "false"
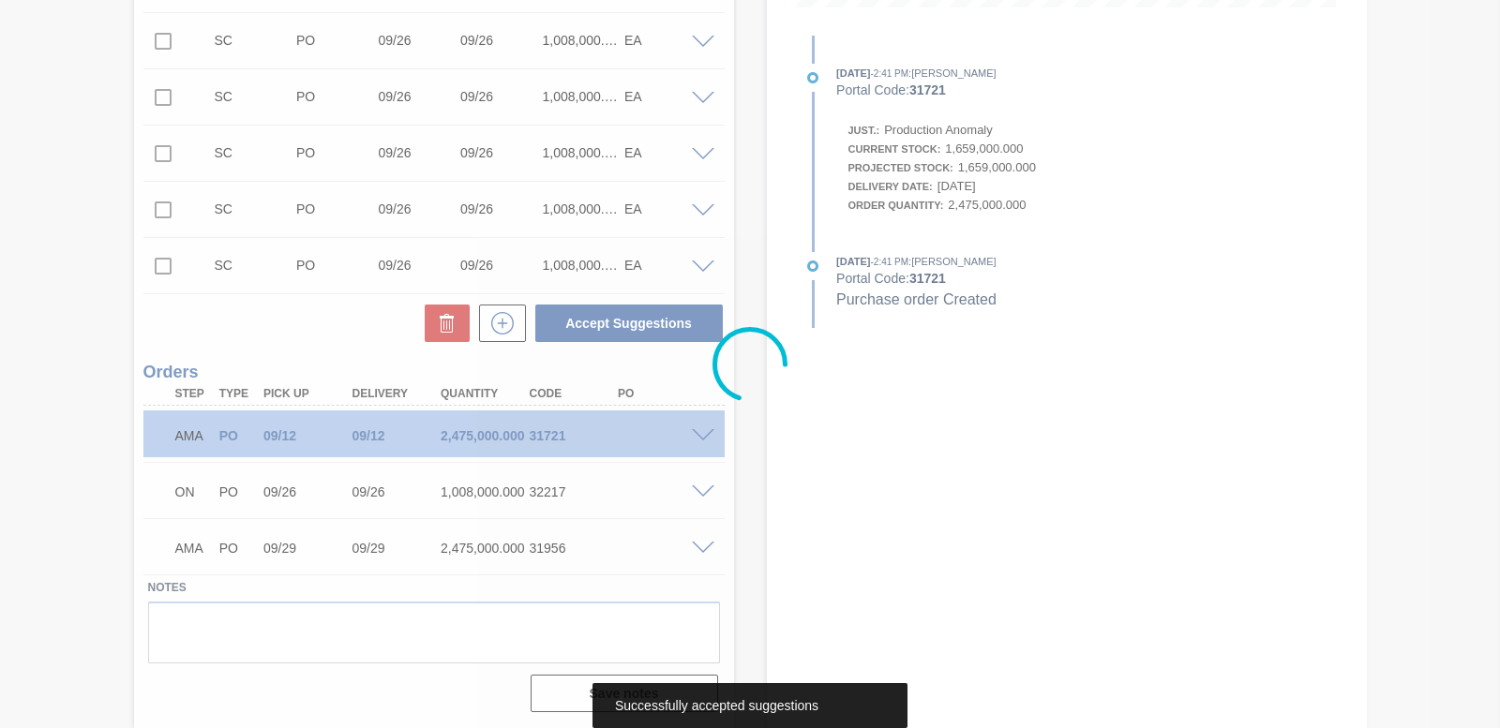
scroll to position [485, 0]
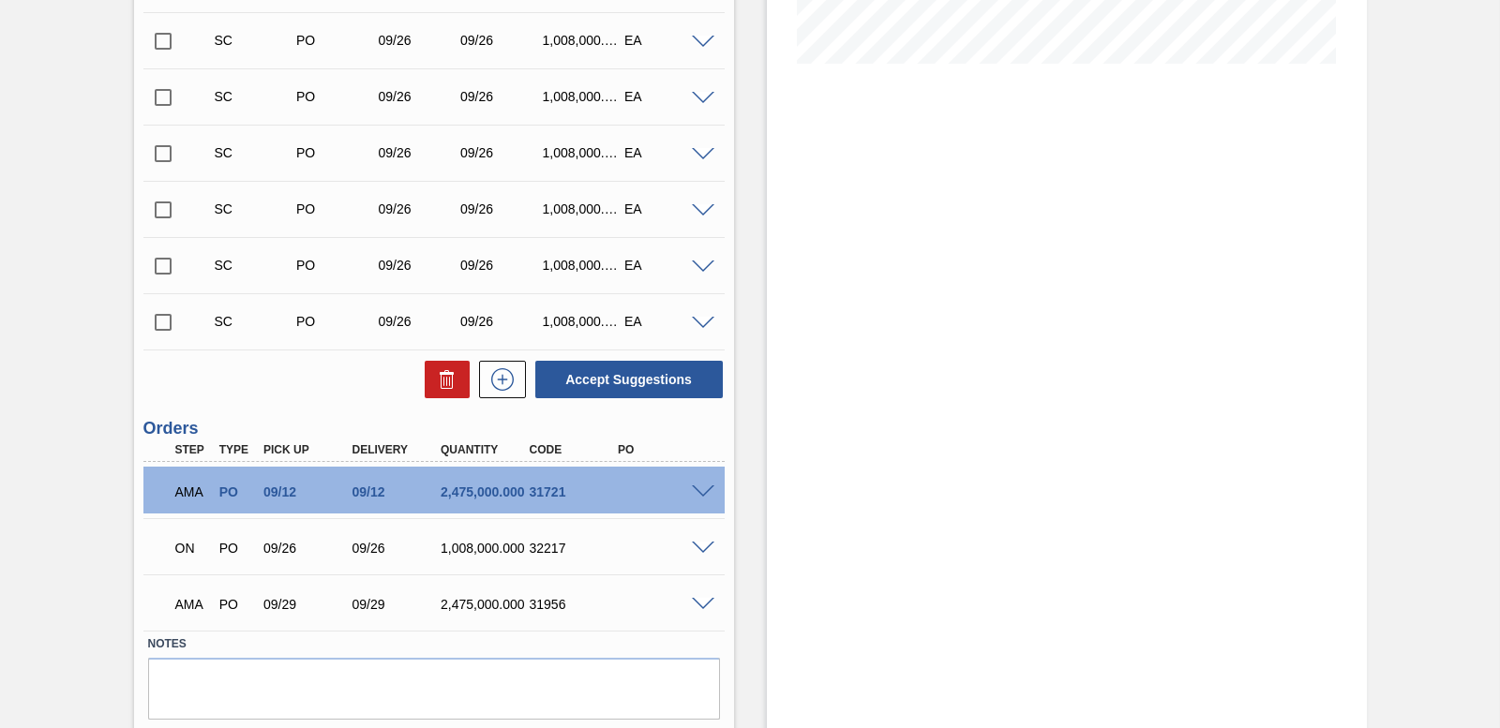
click at [698, 607] on span at bounding box center [703, 605] width 22 height 14
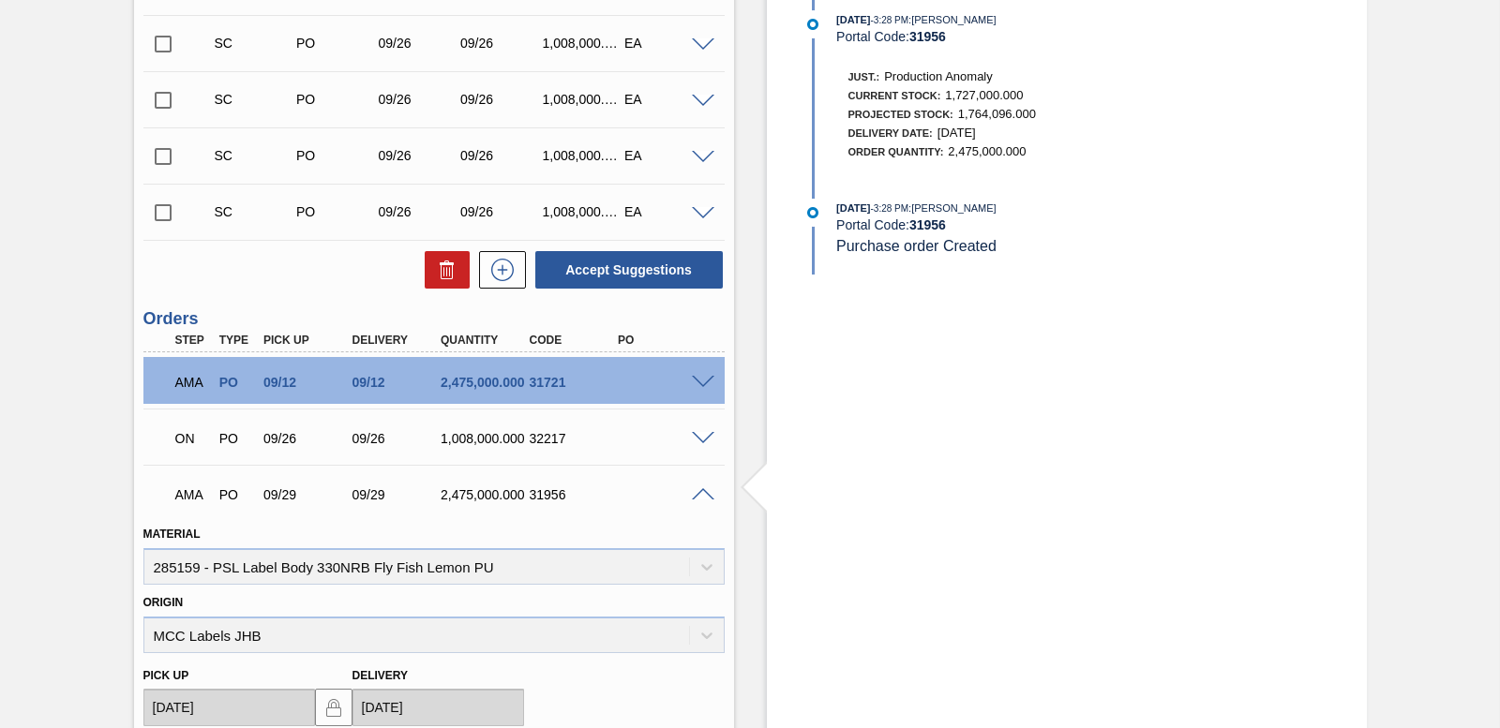
scroll to position [578, 0]
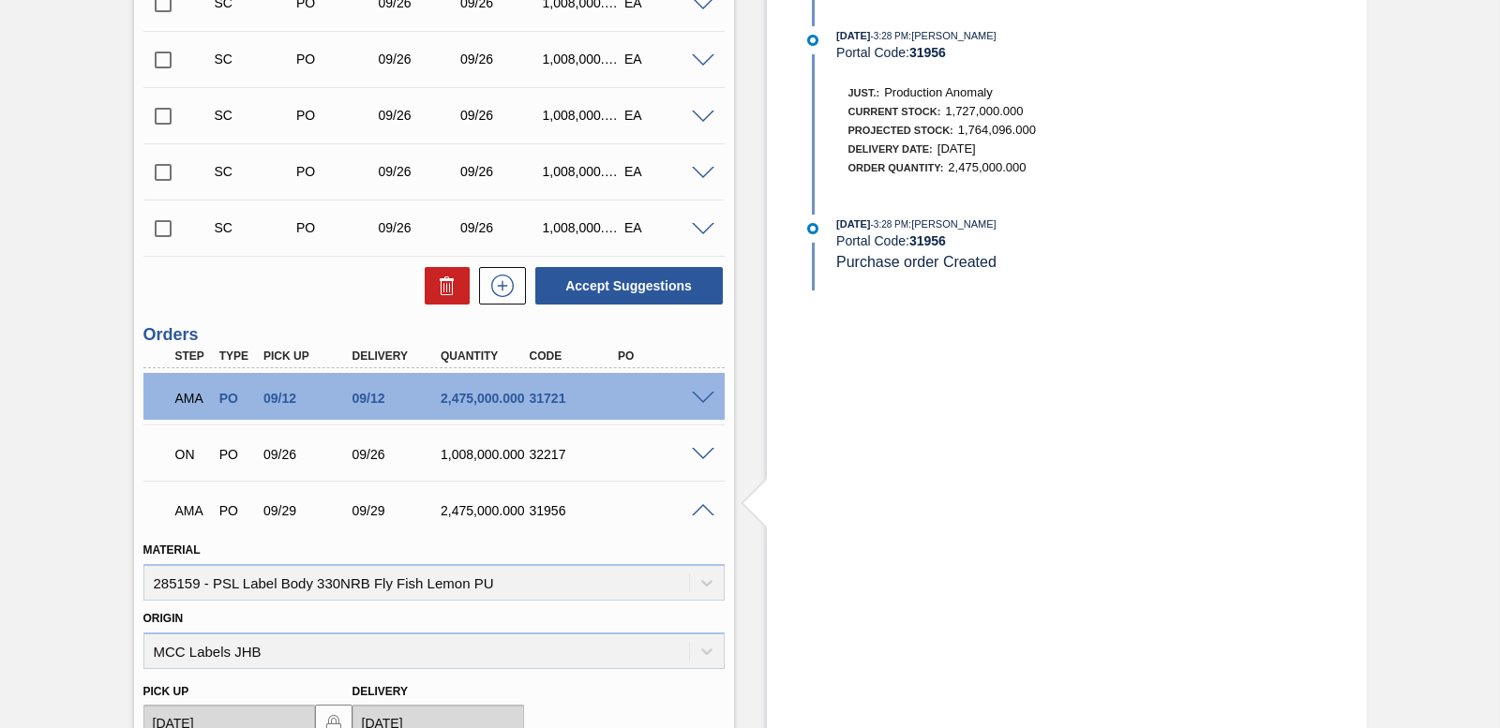
click at [702, 510] on span at bounding box center [703, 511] width 22 height 14
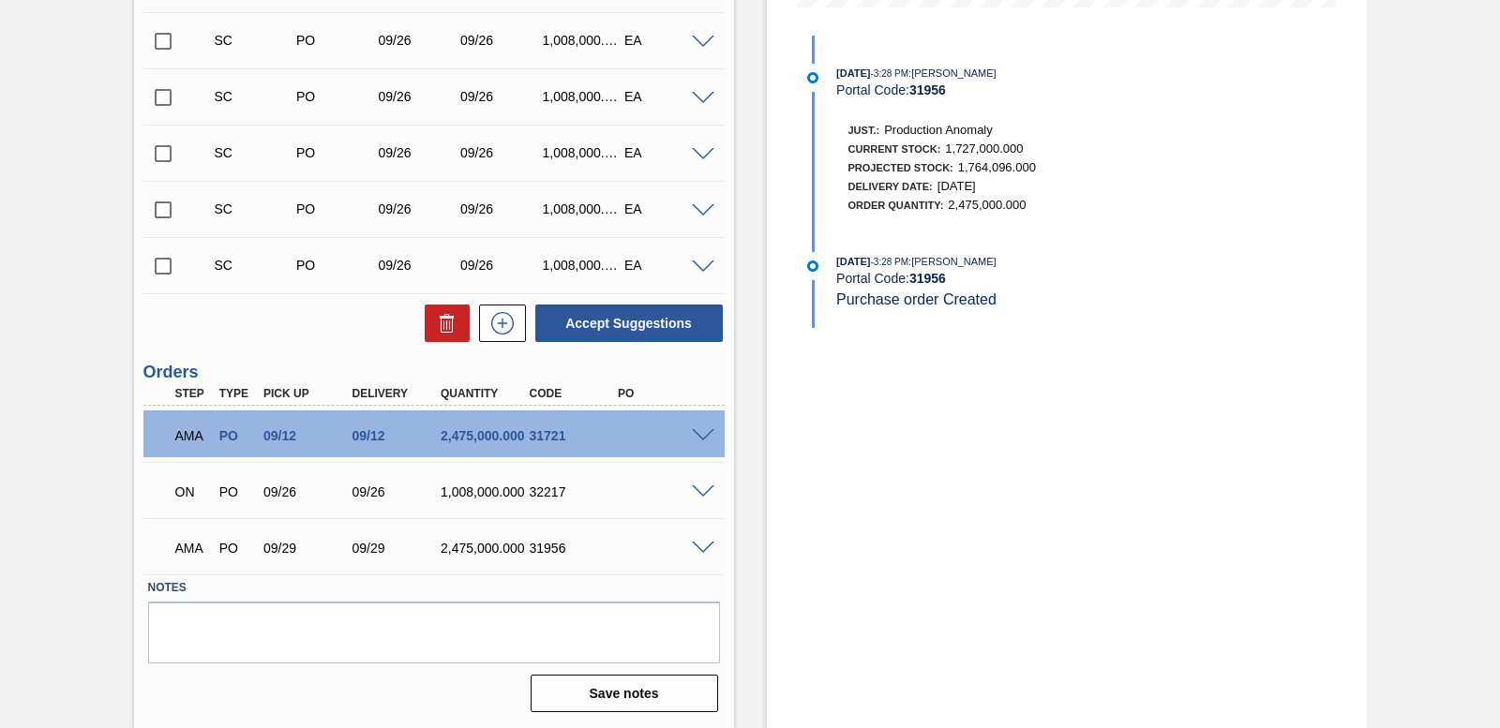
scroll to position [541, 0]
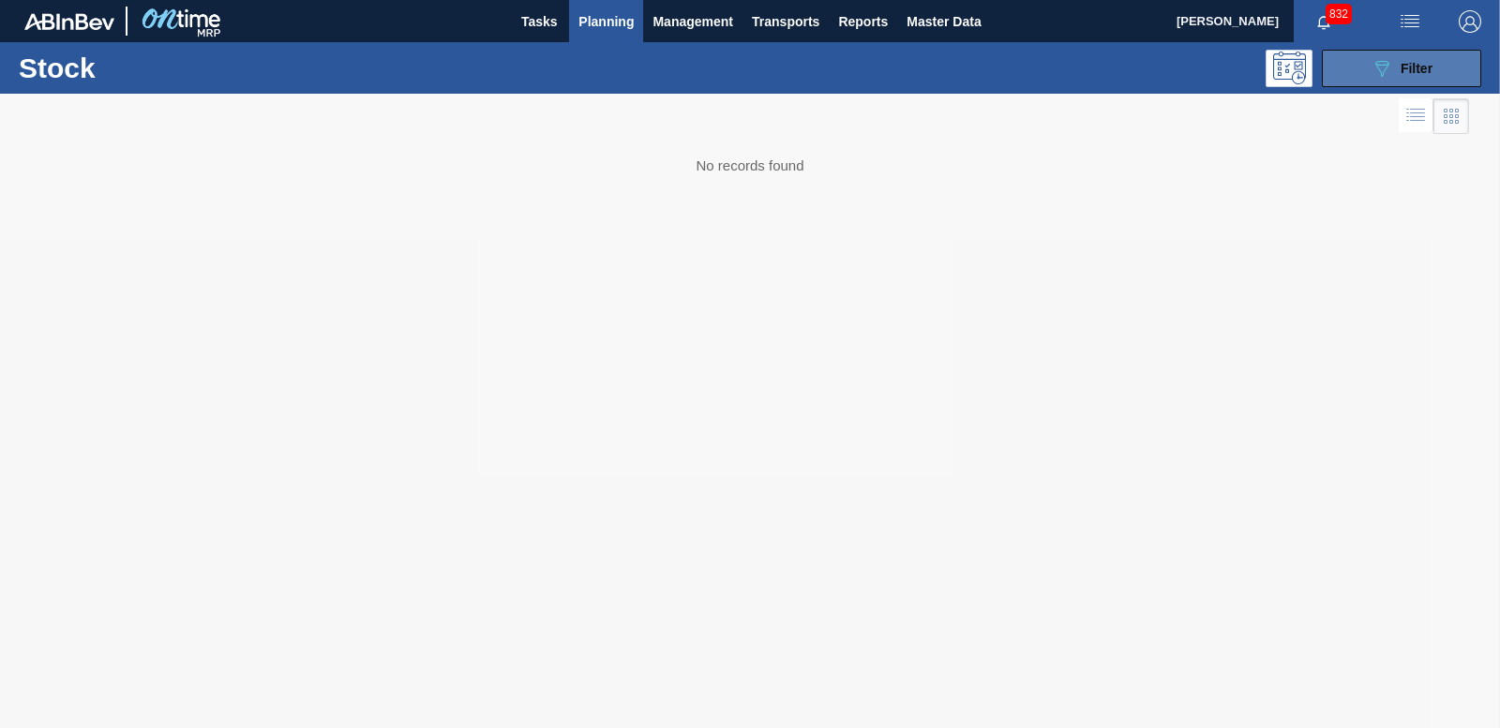
click at [1461, 79] on button "089F7B8B-B2A5-4AFE-B5C0-19BA573D28AC Filter" at bounding box center [1401, 68] width 159 height 37
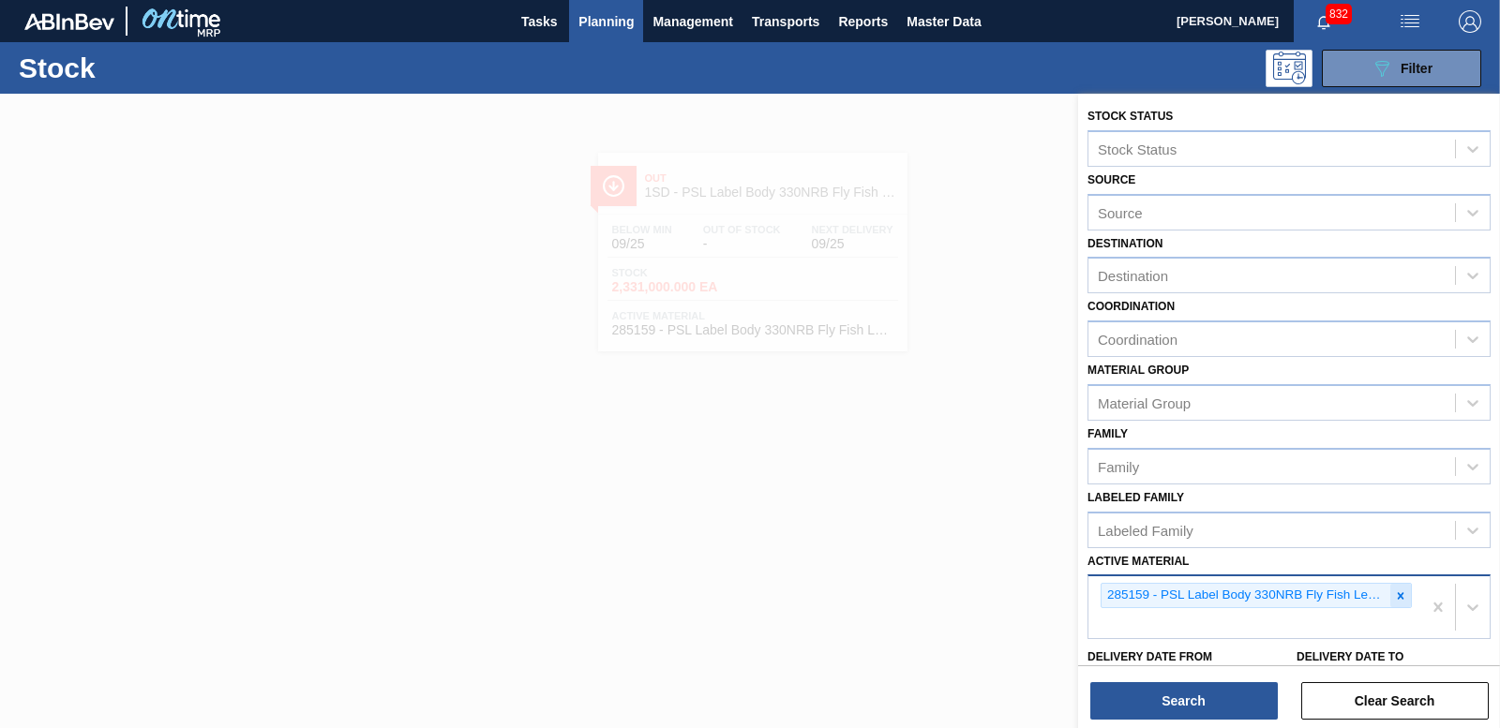
click at [1400, 598] on icon at bounding box center [1401, 595] width 7 height 7
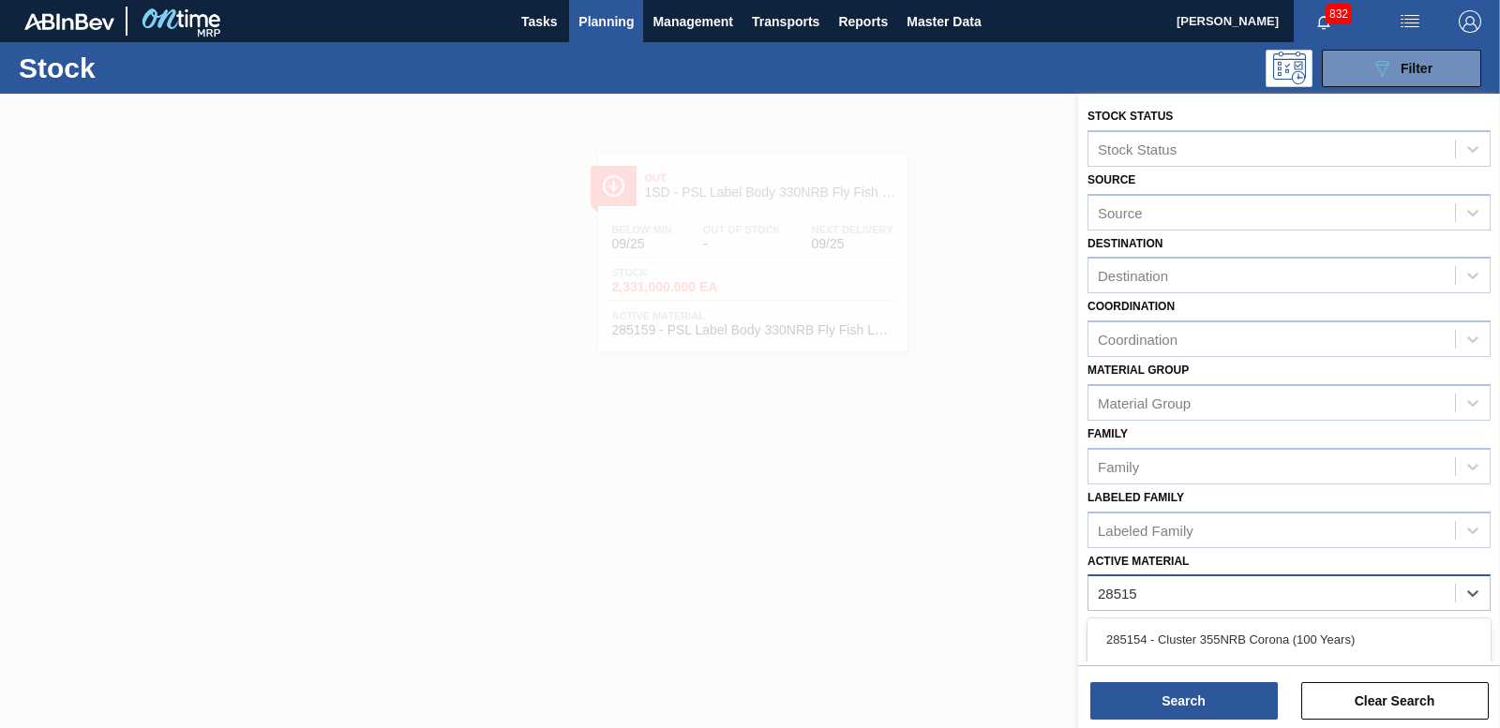
type Material "285158"
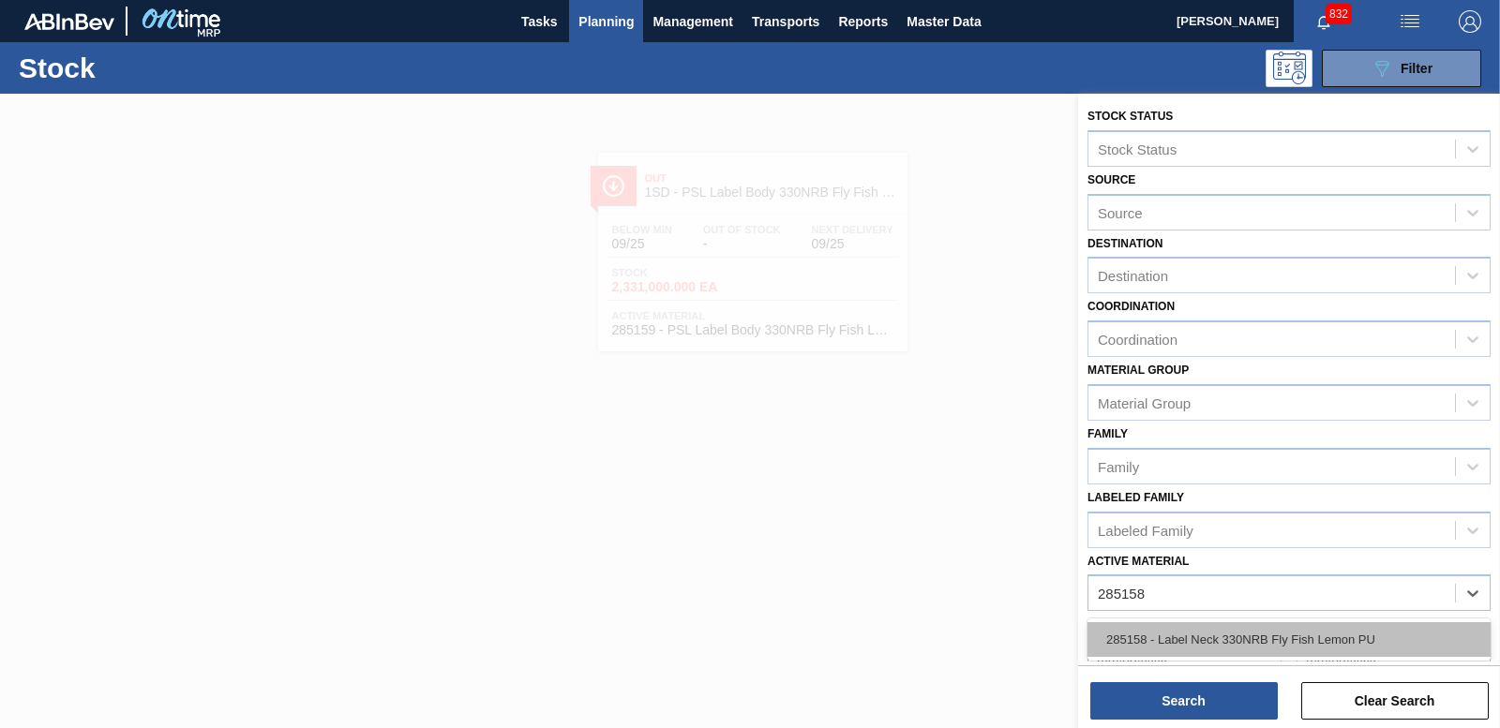
click at [1175, 641] on div "285158 - Label Neck 330NRB Fly Fish Lemon PU" at bounding box center [1288, 639] width 403 height 35
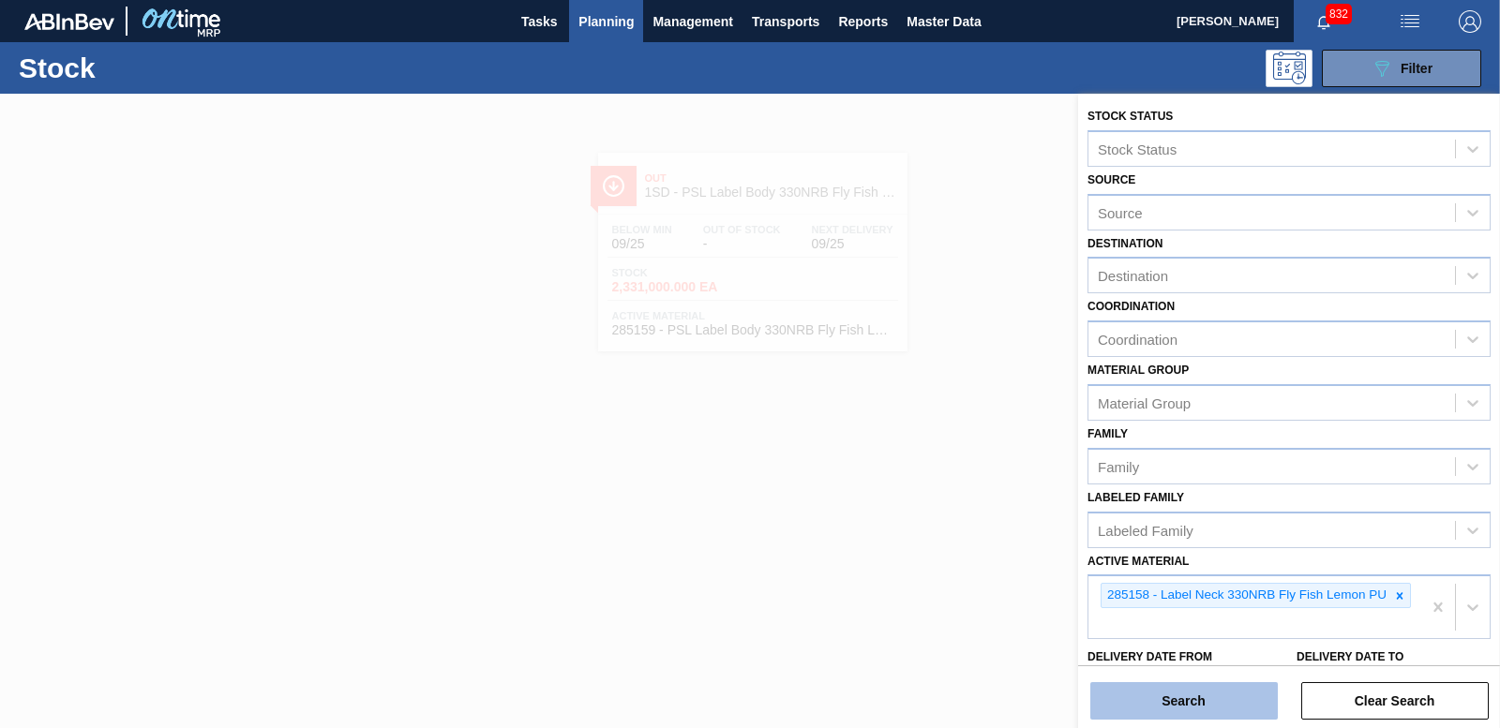
click at [1187, 711] on button "Search" at bounding box center [1183, 700] width 187 height 37
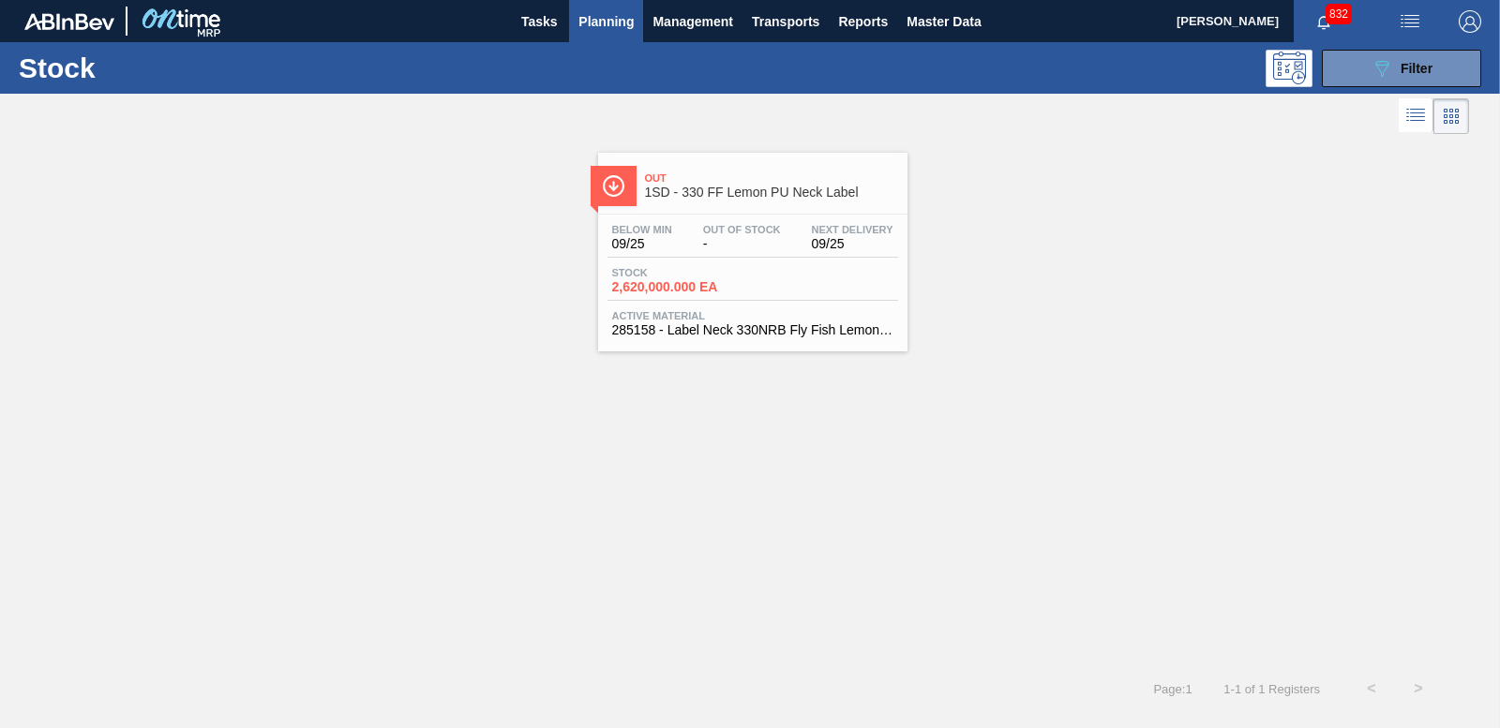
click at [688, 292] on span "2,620,000.000 EA" at bounding box center [677, 287] width 131 height 14
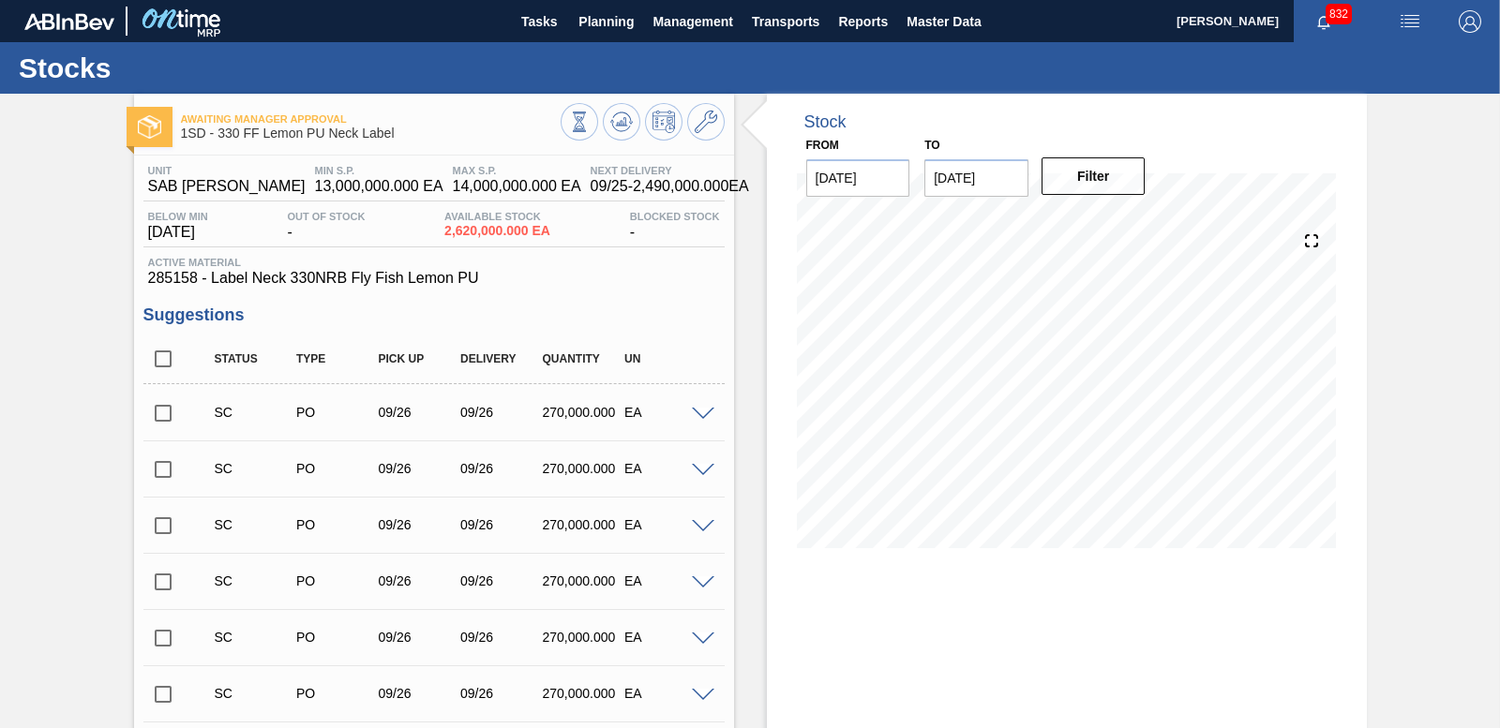
click at [165, 415] on input "checkbox" at bounding box center [162, 413] width 39 height 39
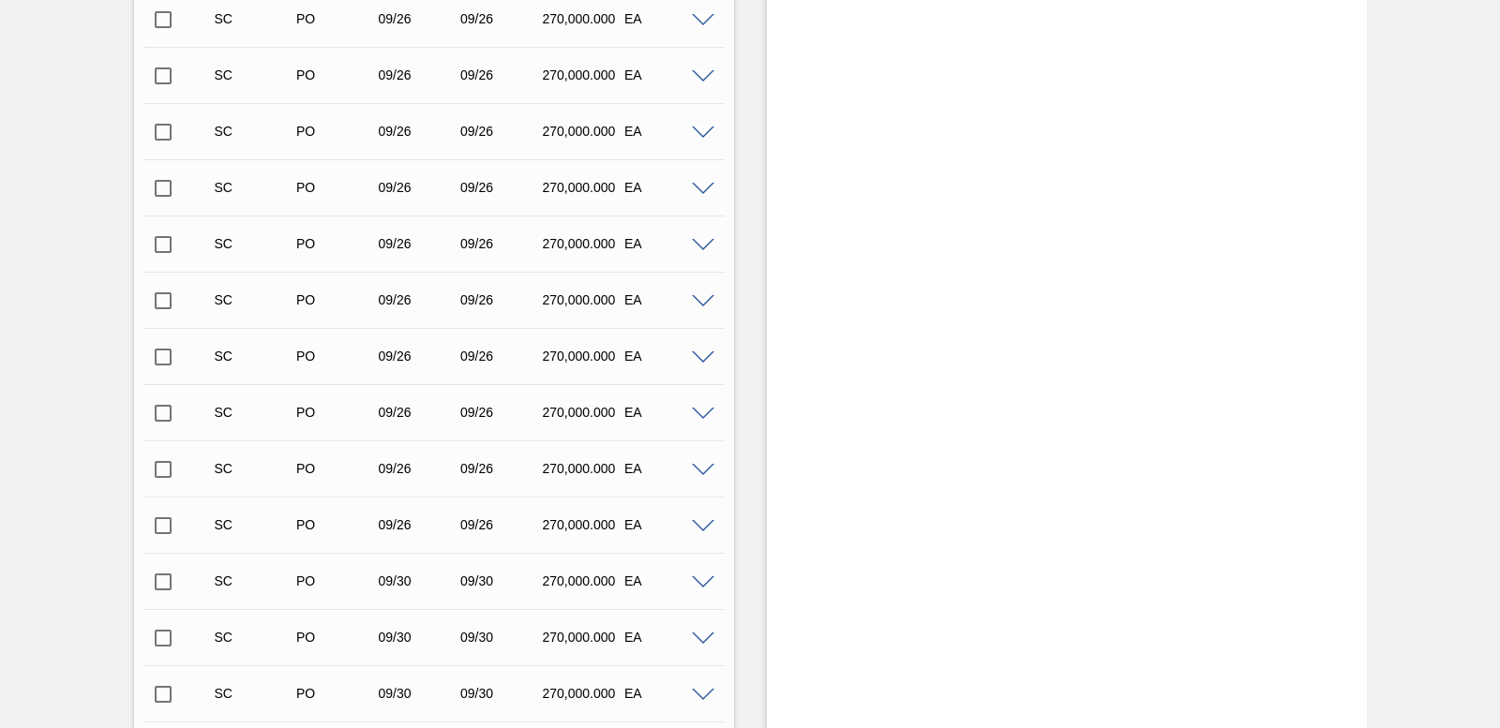
scroll to position [2116, 0]
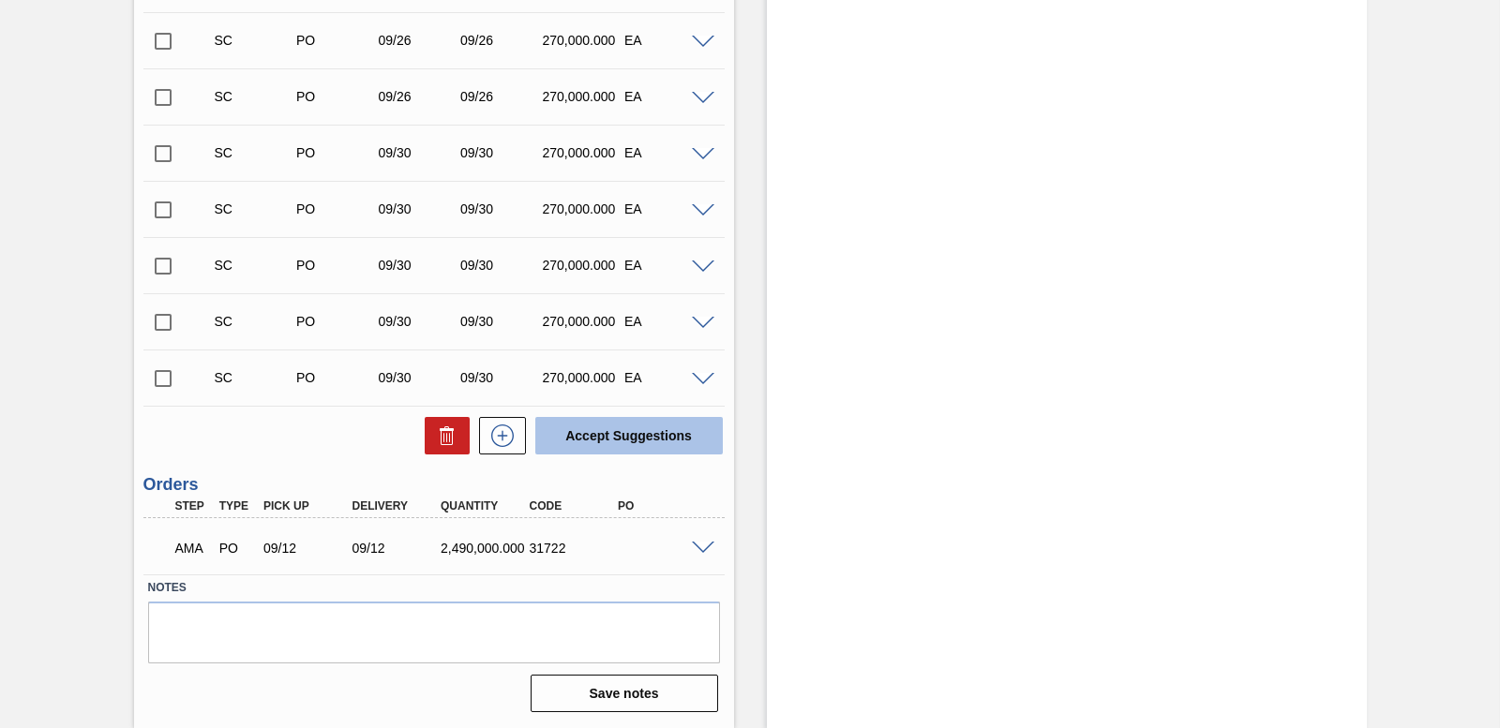
click at [612, 442] on button "Accept Suggestions" at bounding box center [628, 435] width 187 height 37
checkbox input "false"
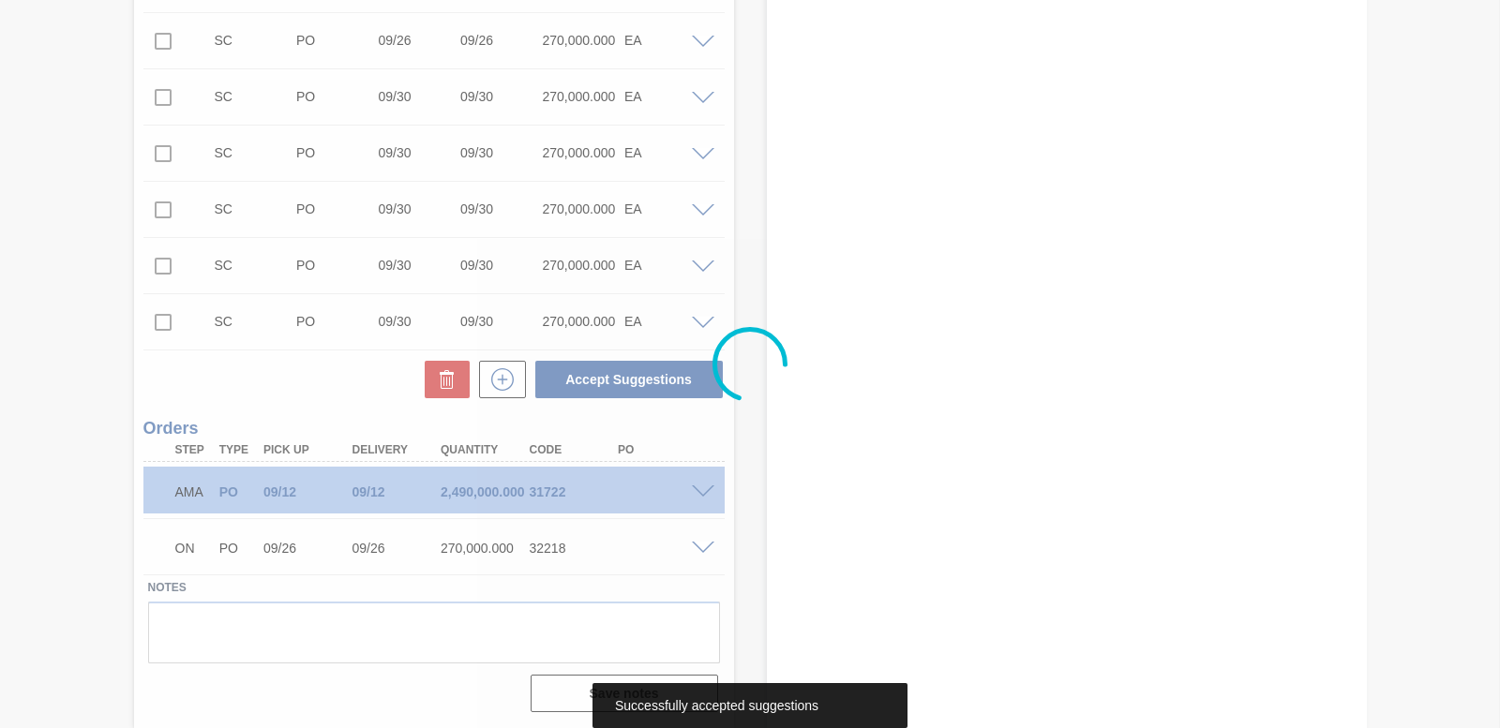
scroll to position [2059, 0]
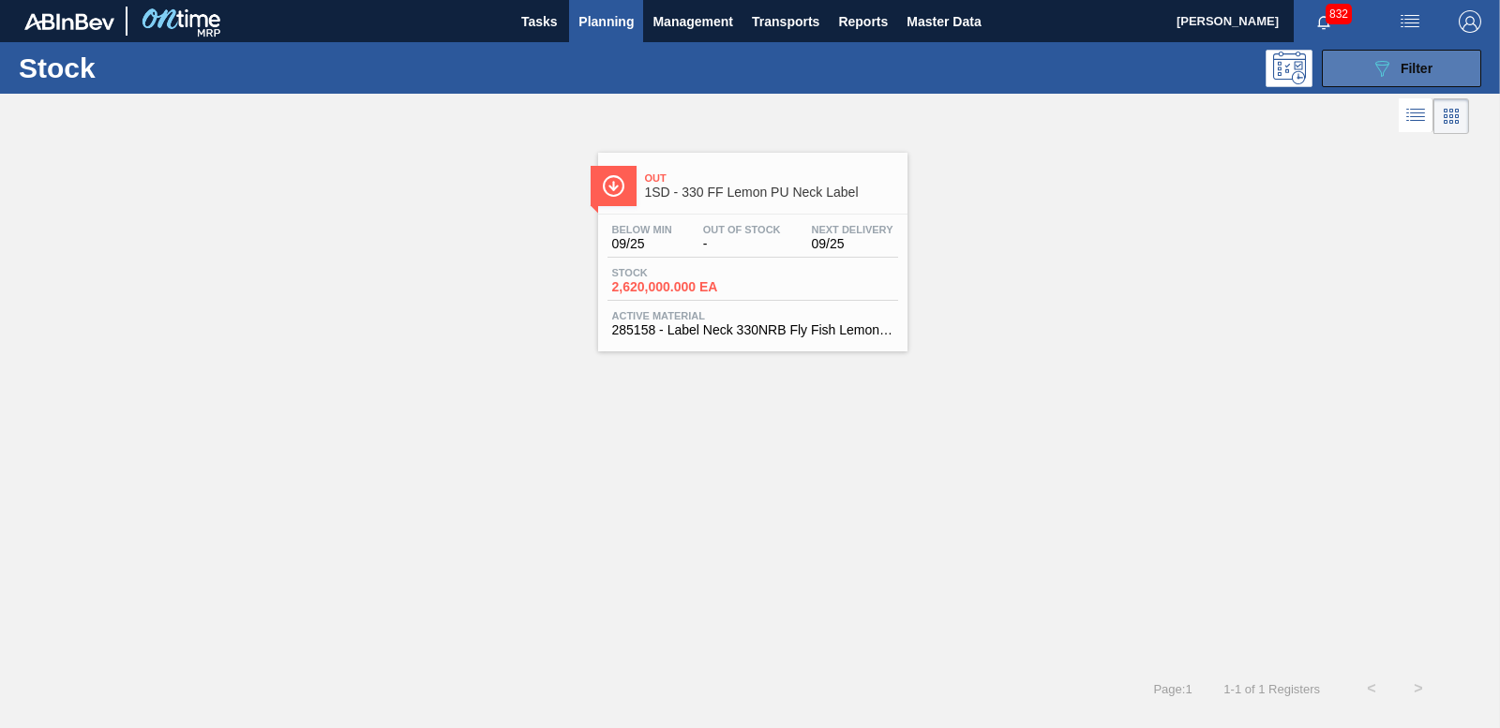
click at [1435, 63] on button "089F7B8B-B2A5-4AFE-B5C0-19BA573D28AC Filter" at bounding box center [1401, 68] width 159 height 37
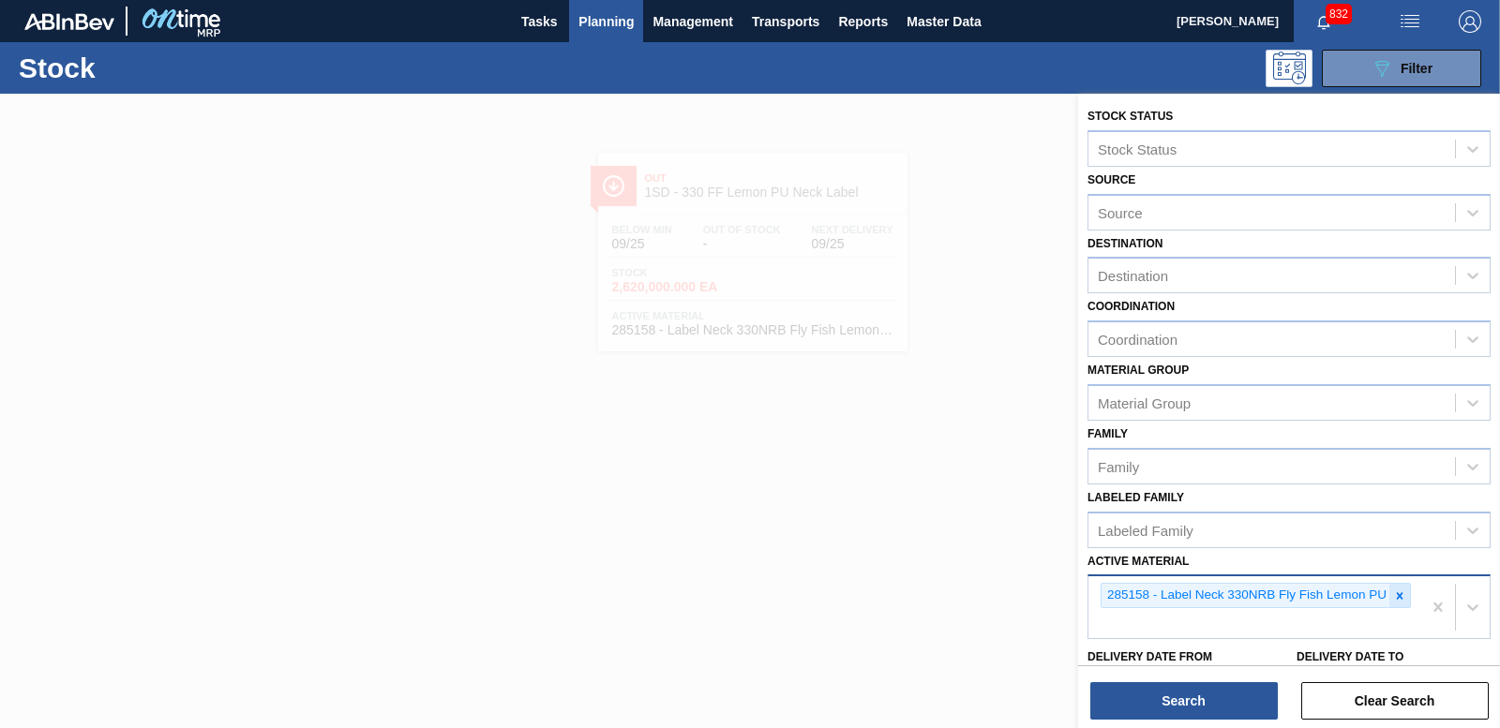
click at [1397, 597] on icon at bounding box center [1400, 595] width 7 height 7
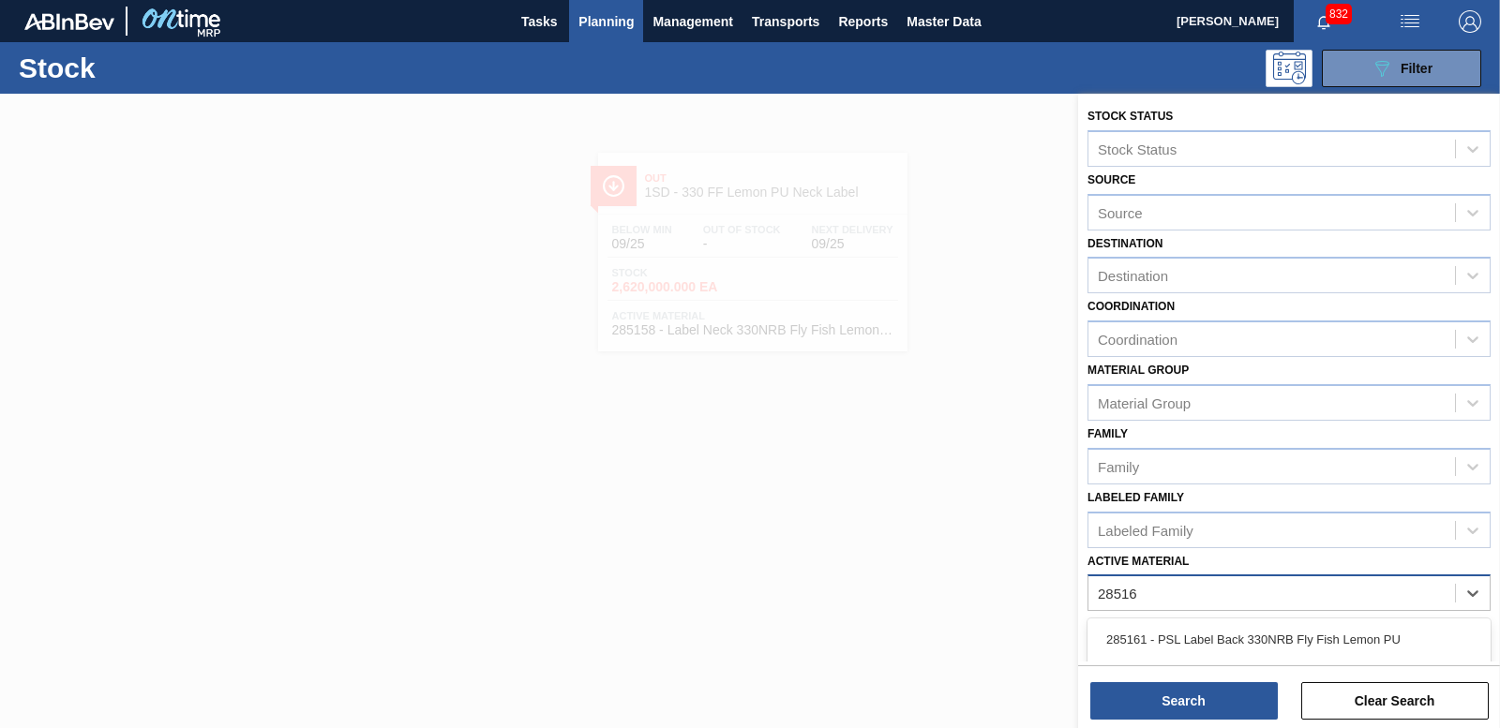
type Material "285161"
drag, startPoint x: 1312, startPoint y: 633, endPoint x: 1195, endPoint y: 711, distance: 140.7
click at [1311, 633] on div "285161 - PSL Label Back 330NRB Fly Fish Lemon PU" at bounding box center [1288, 639] width 403 height 35
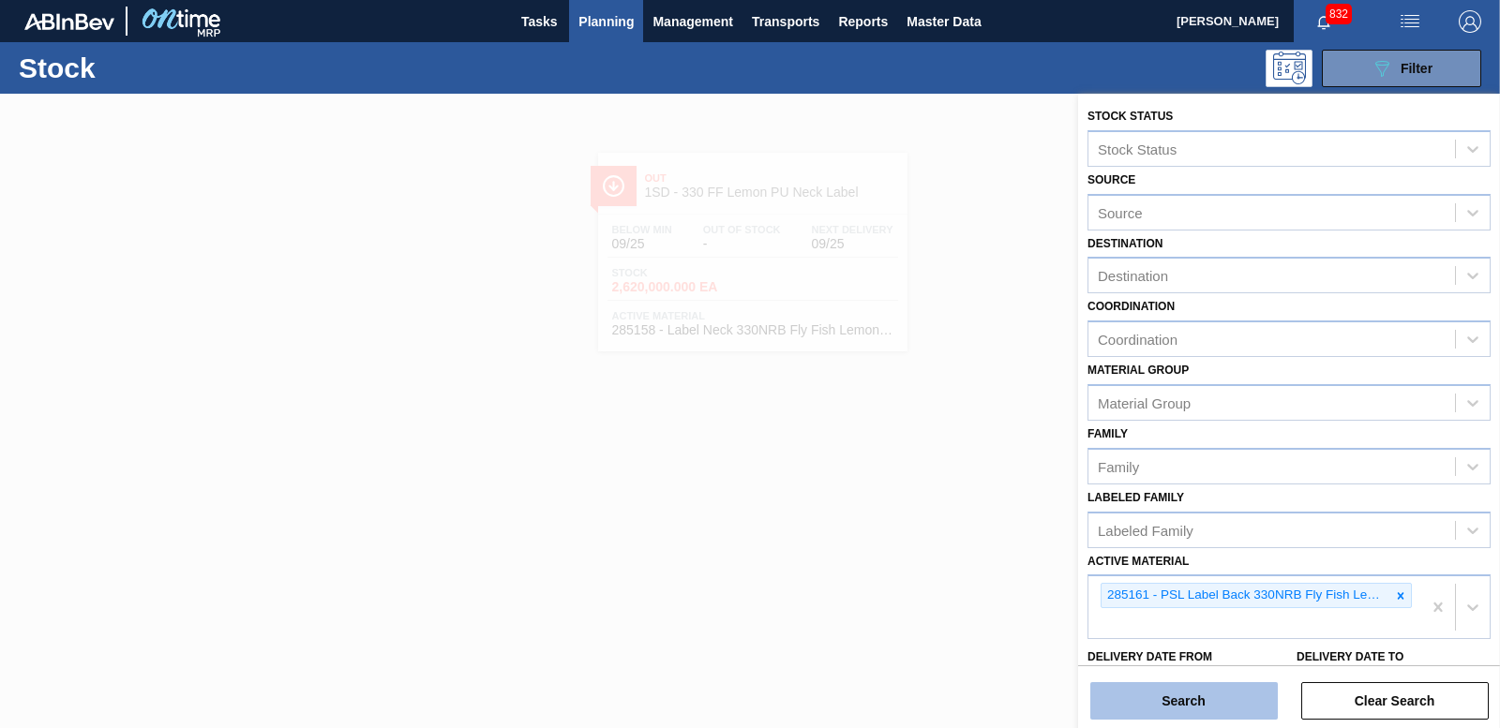
click at [1193, 711] on button "Search" at bounding box center [1183, 700] width 187 height 37
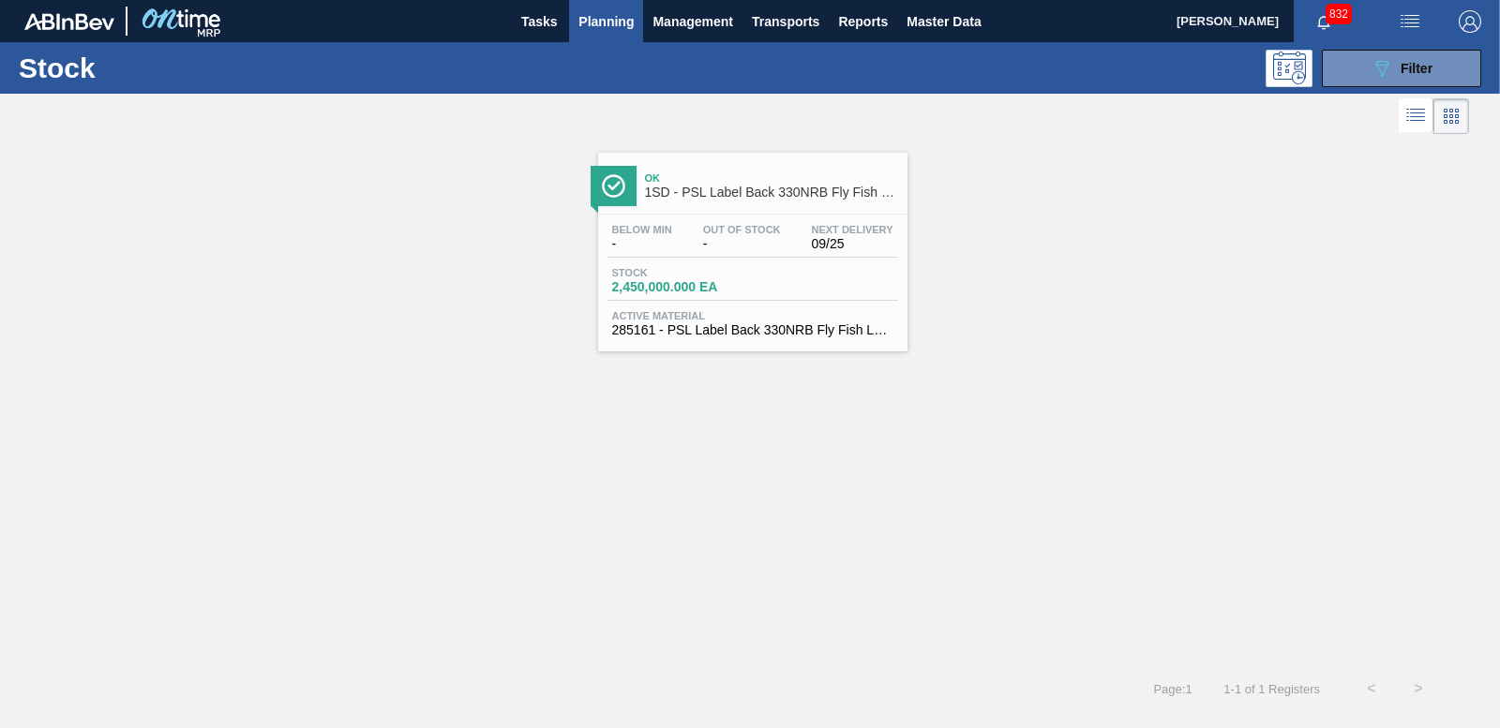
click at [699, 277] on span "Stock" at bounding box center [677, 272] width 131 height 11
click at [1453, 52] on button "089F7B8B-B2A5-4AFE-B5C0-19BA573D28AC Filter" at bounding box center [1401, 68] width 159 height 37
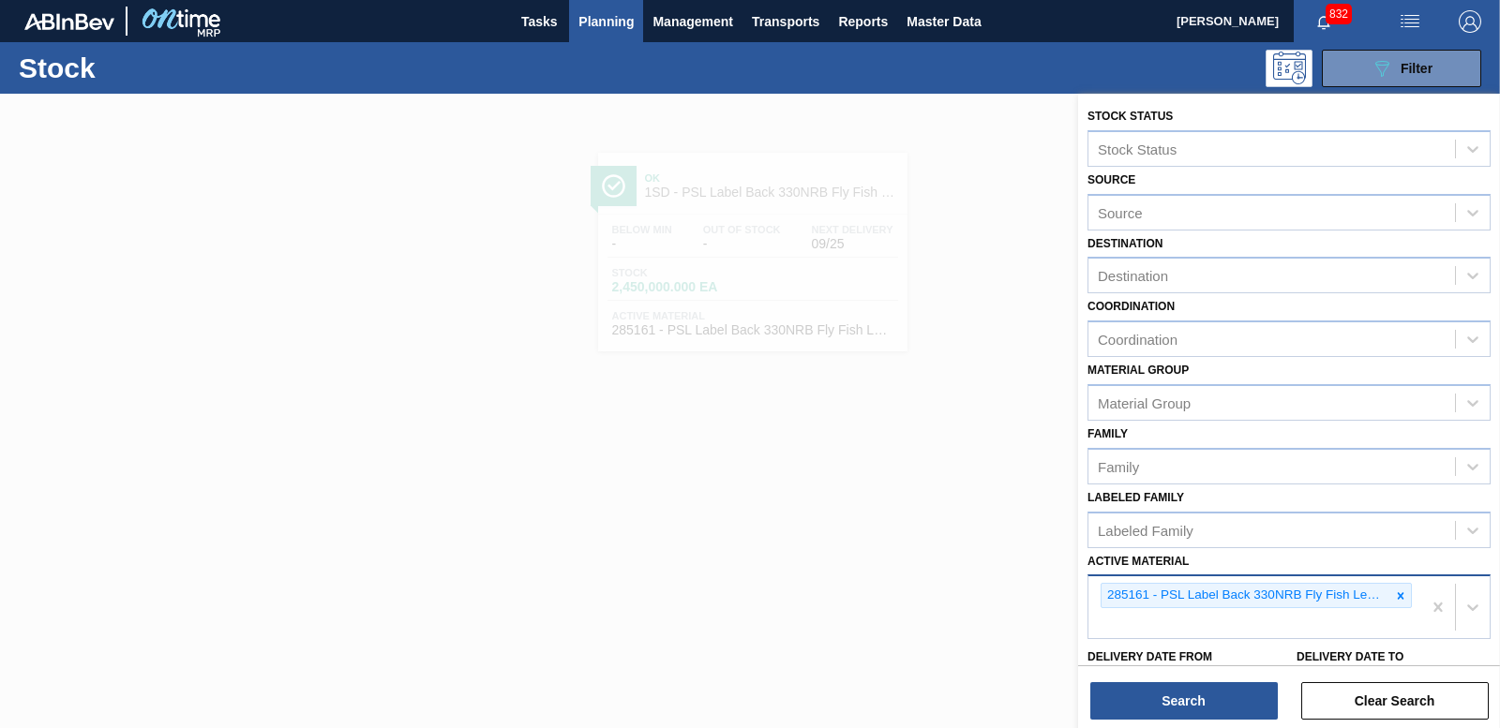
drag, startPoint x: 1399, startPoint y: 601, endPoint x: 1343, endPoint y: 598, distance: 55.4
click at [1398, 600] on icon at bounding box center [1400, 596] width 13 height 13
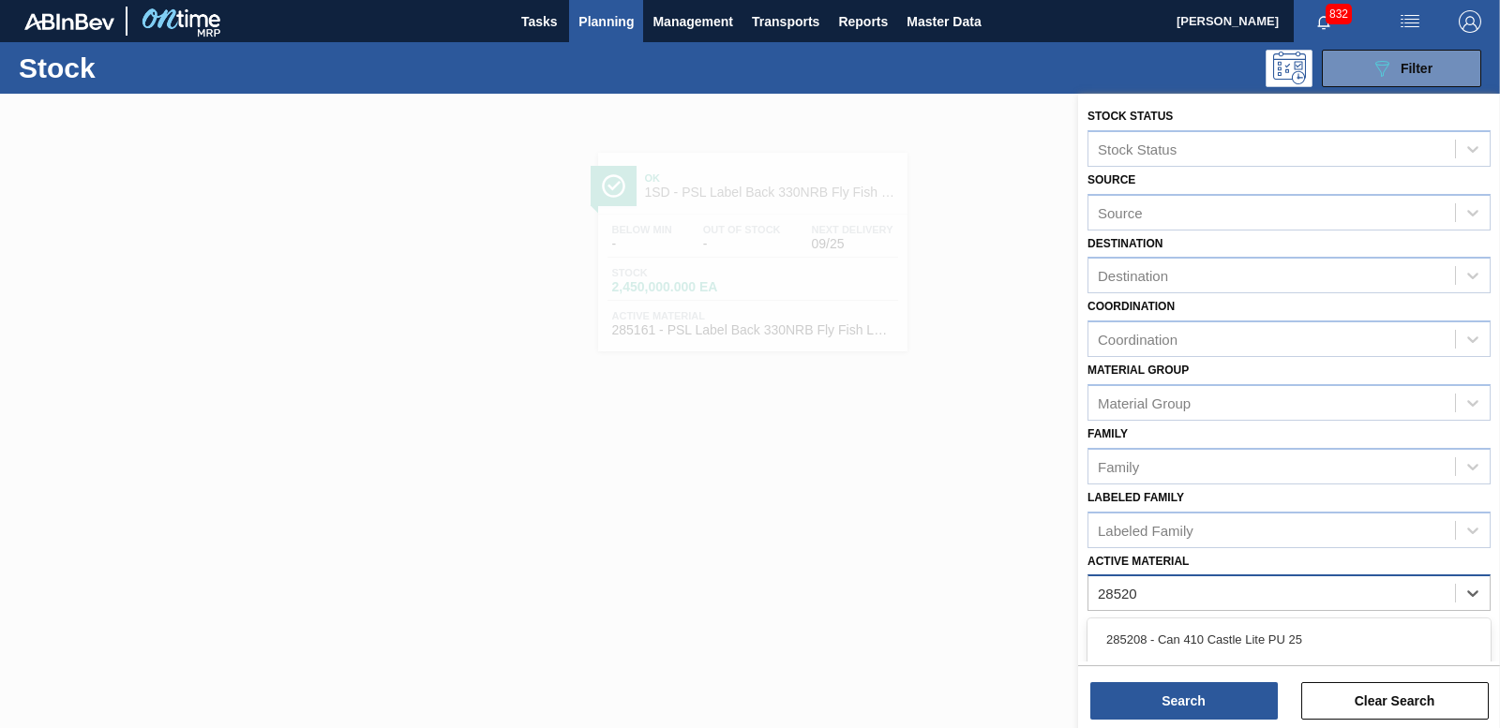
type Material "285204"
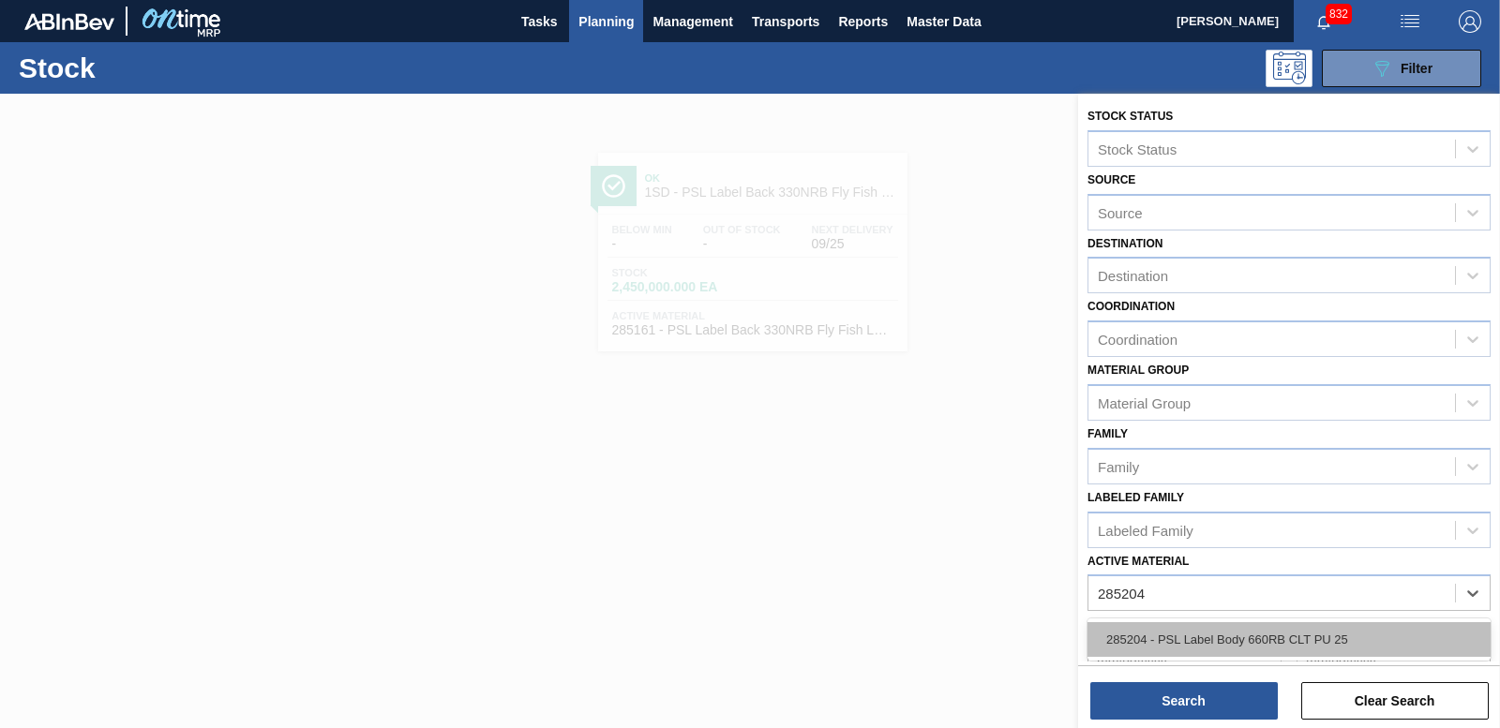
click at [1132, 644] on div "285204 - PSL Label Body 660RB CLT PU 25" at bounding box center [1288, 639] width 403 height 35
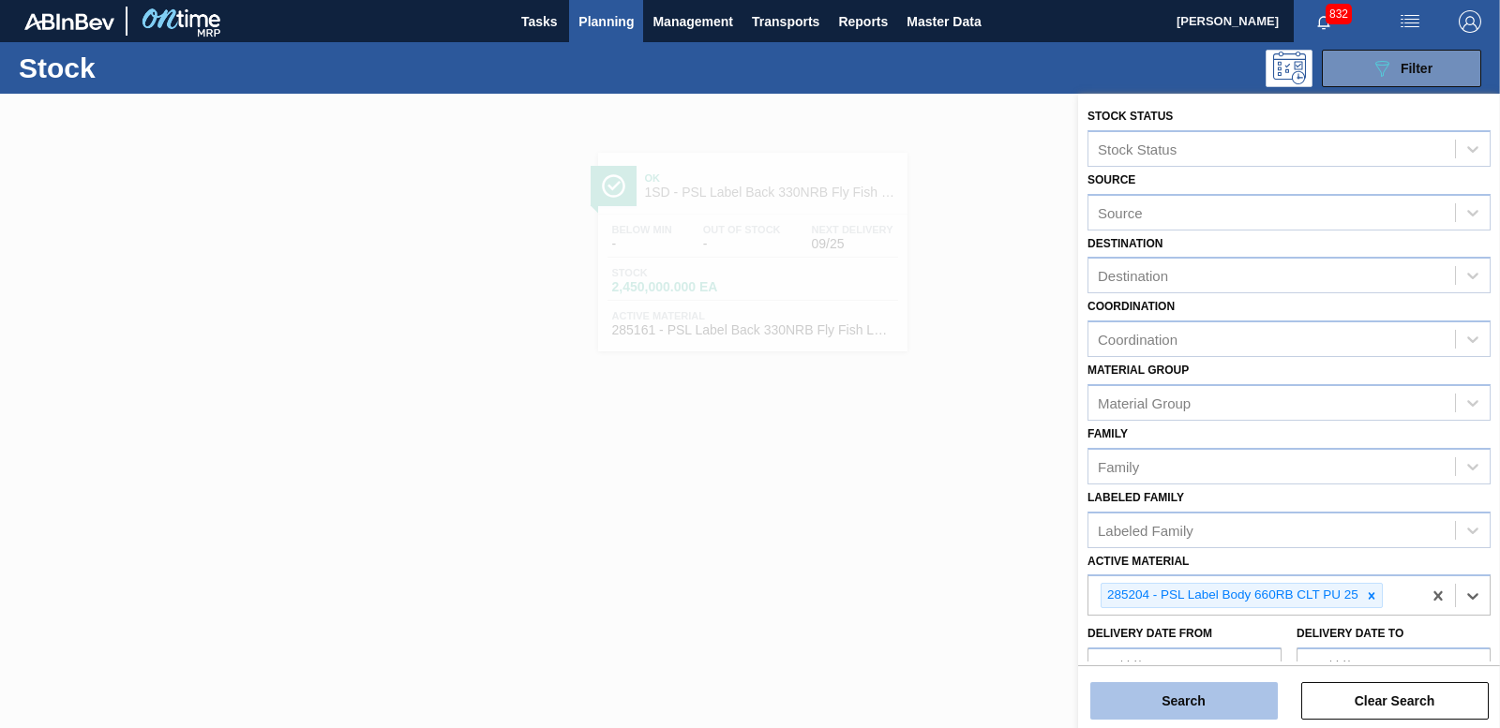
click at [1175, 699] on button "Search" at bounding box center [1183, 700] width 187 height 37
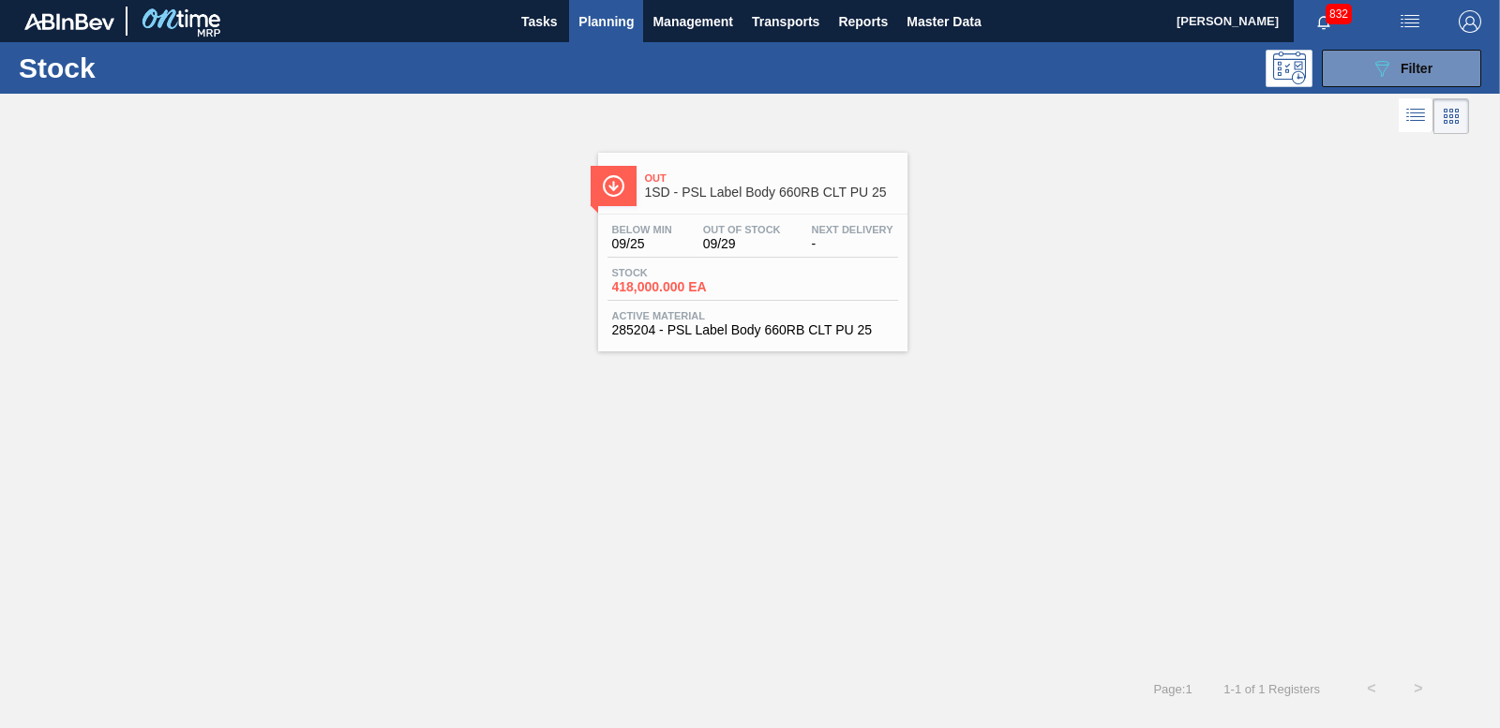
click at [657, 278] on div "Stock 418,000.000 EA" at bounding box center [677, 280] width 141 height 27
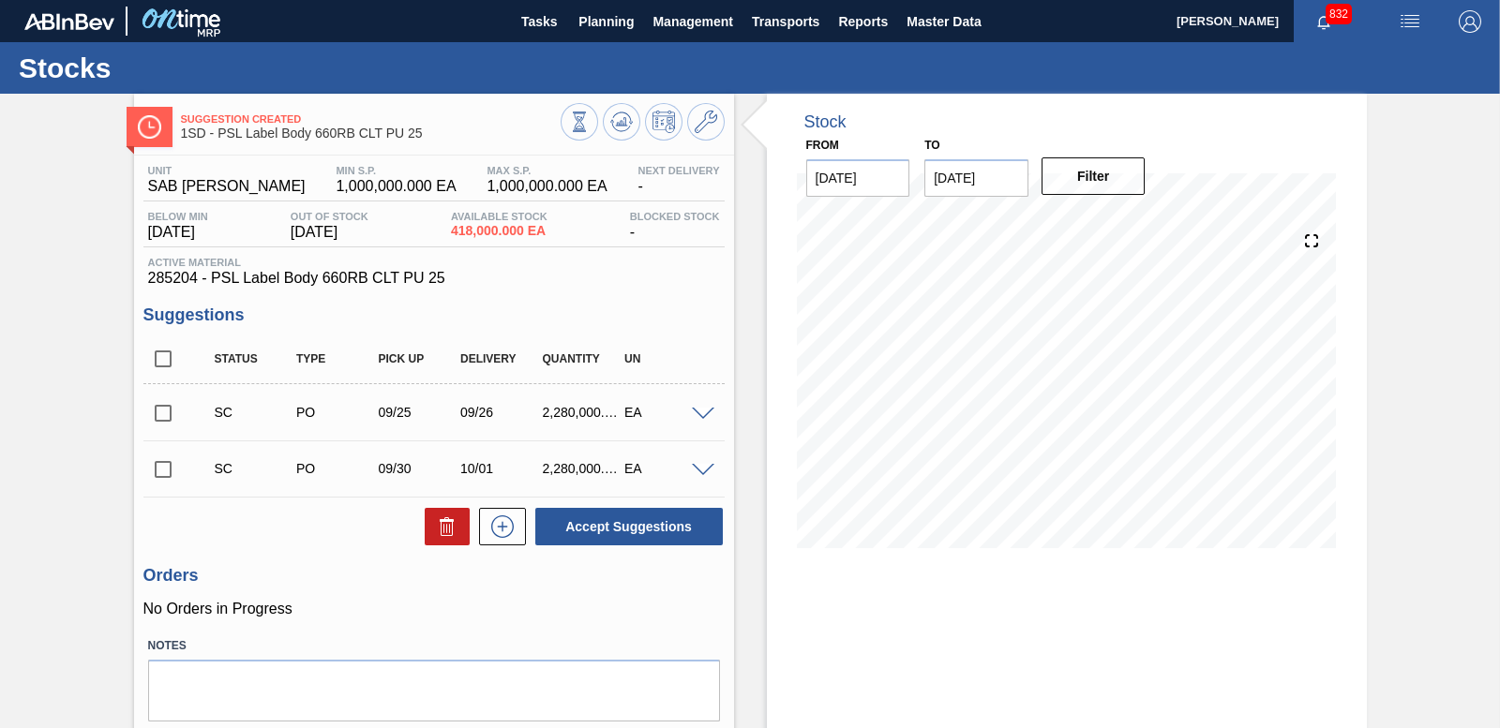
click at [169, 412] on input "checkbox" at bounding box center [162, 413] width 39 height 39
click at [699, 414] on span at bounding box center [703, 415] width 22 height 14
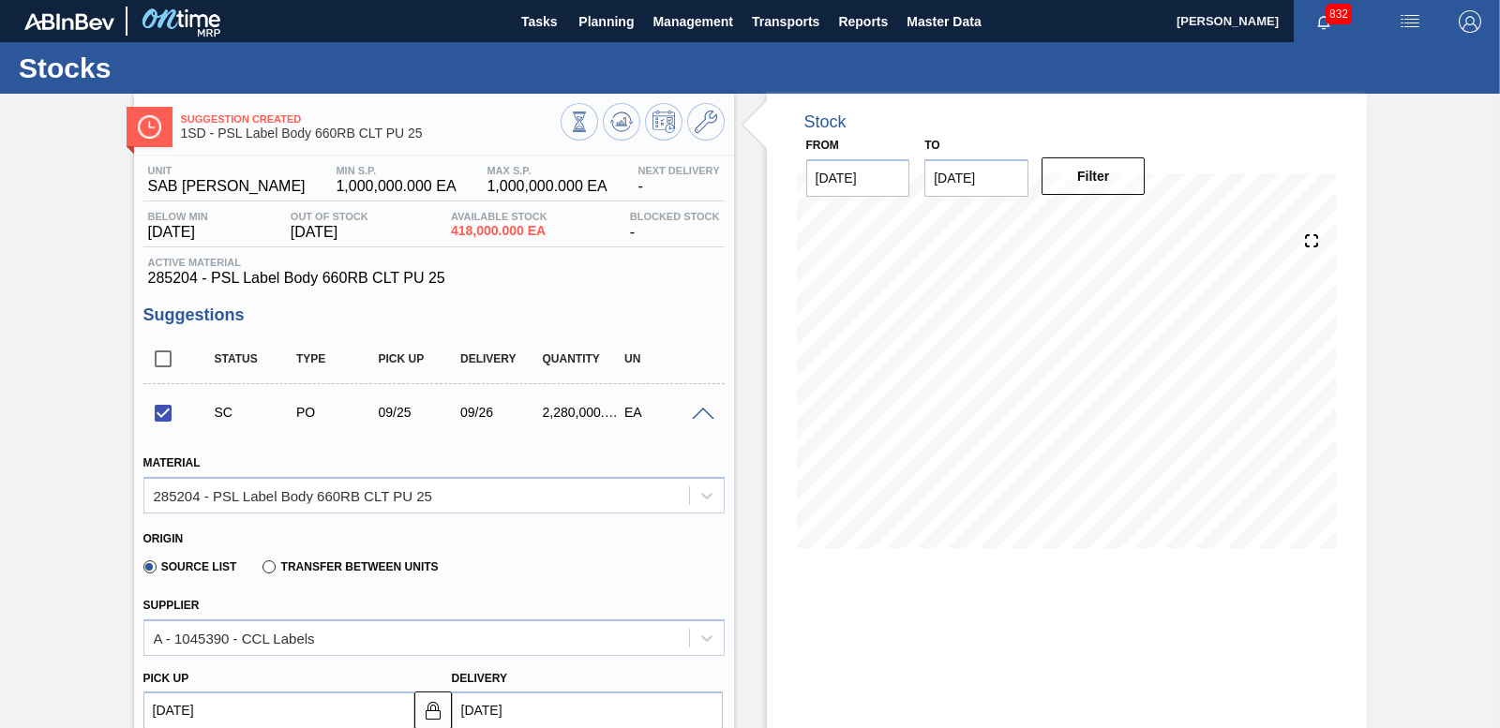
click at [699, 414] on span at bounding box center [703, 415] width 22 height 14
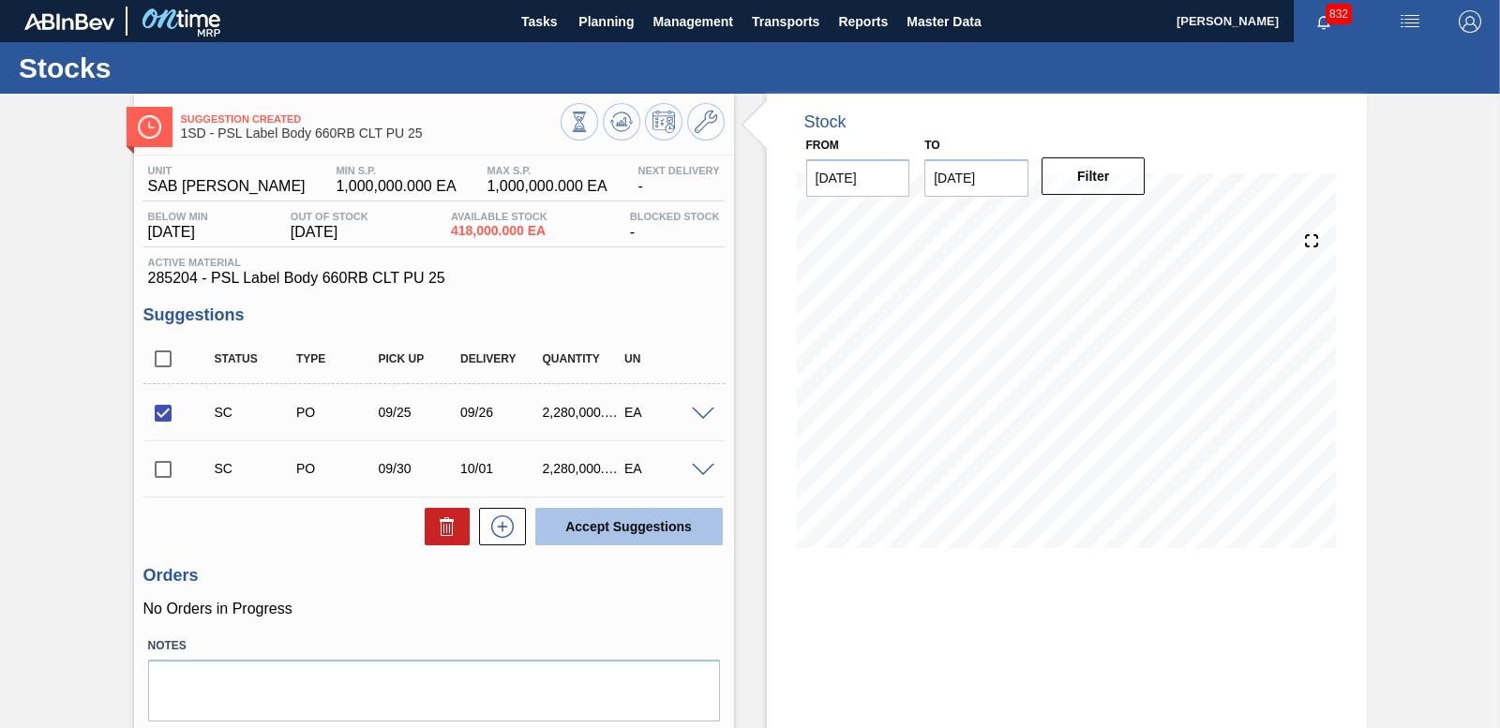
click at [655, 534] on button "Accept Suggestions" at bounding box center [628, 526] width 187 height 37
checkbox input "false"
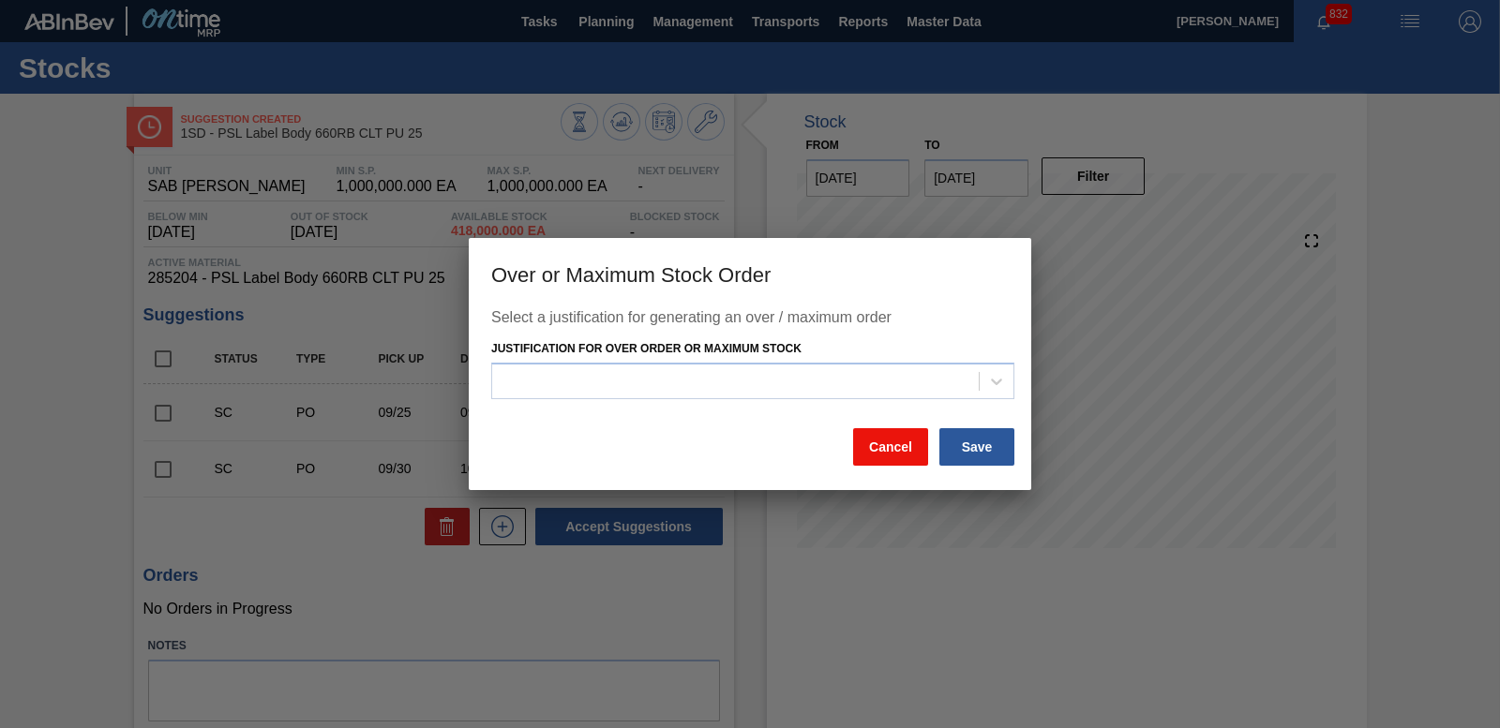
click at [884, 450] on button "Cancel" at bounding box center [890, 446] width 75 height 37
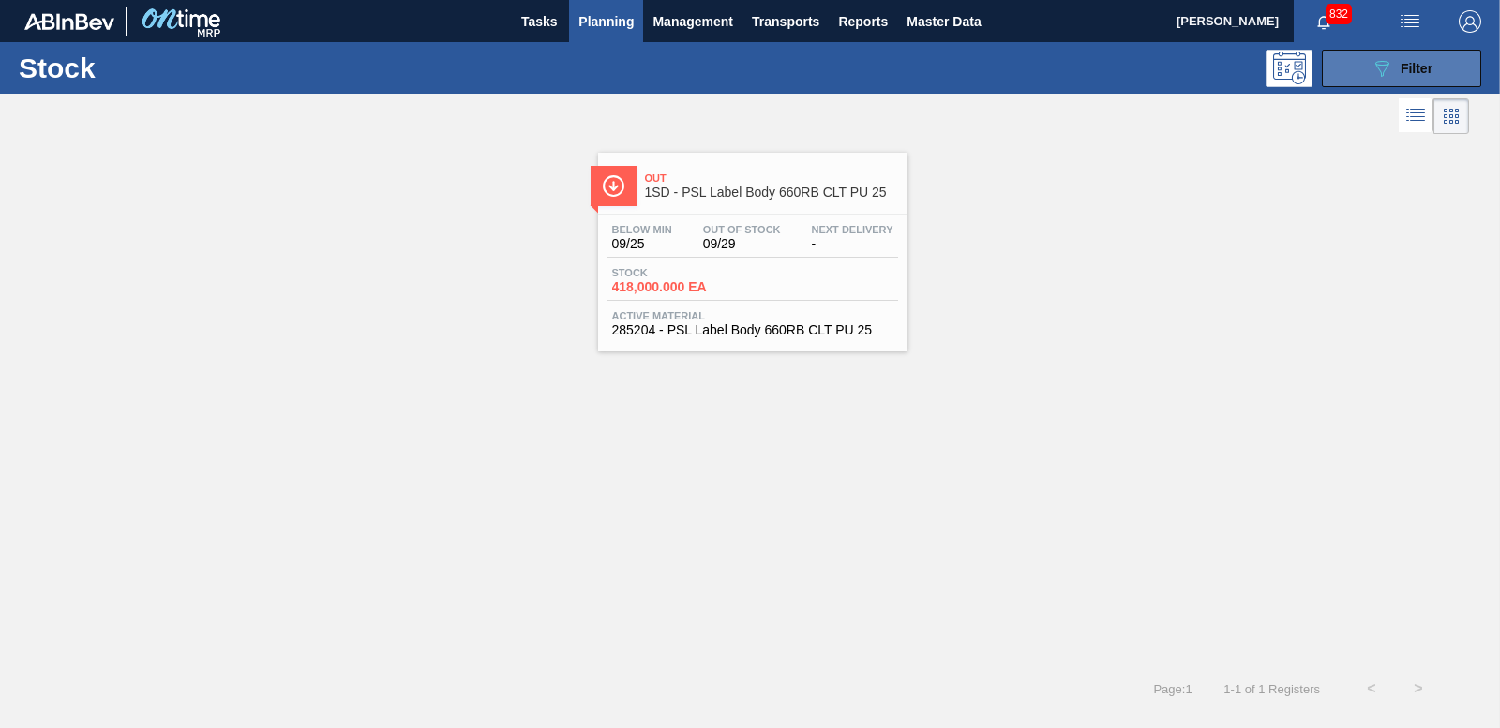
click at [1477, 57] on button "089F7B8B-B2A5-4AFE-B5C0-19BA573D28AC Filter" at bounding box center [1401, 68] width 159 height 37
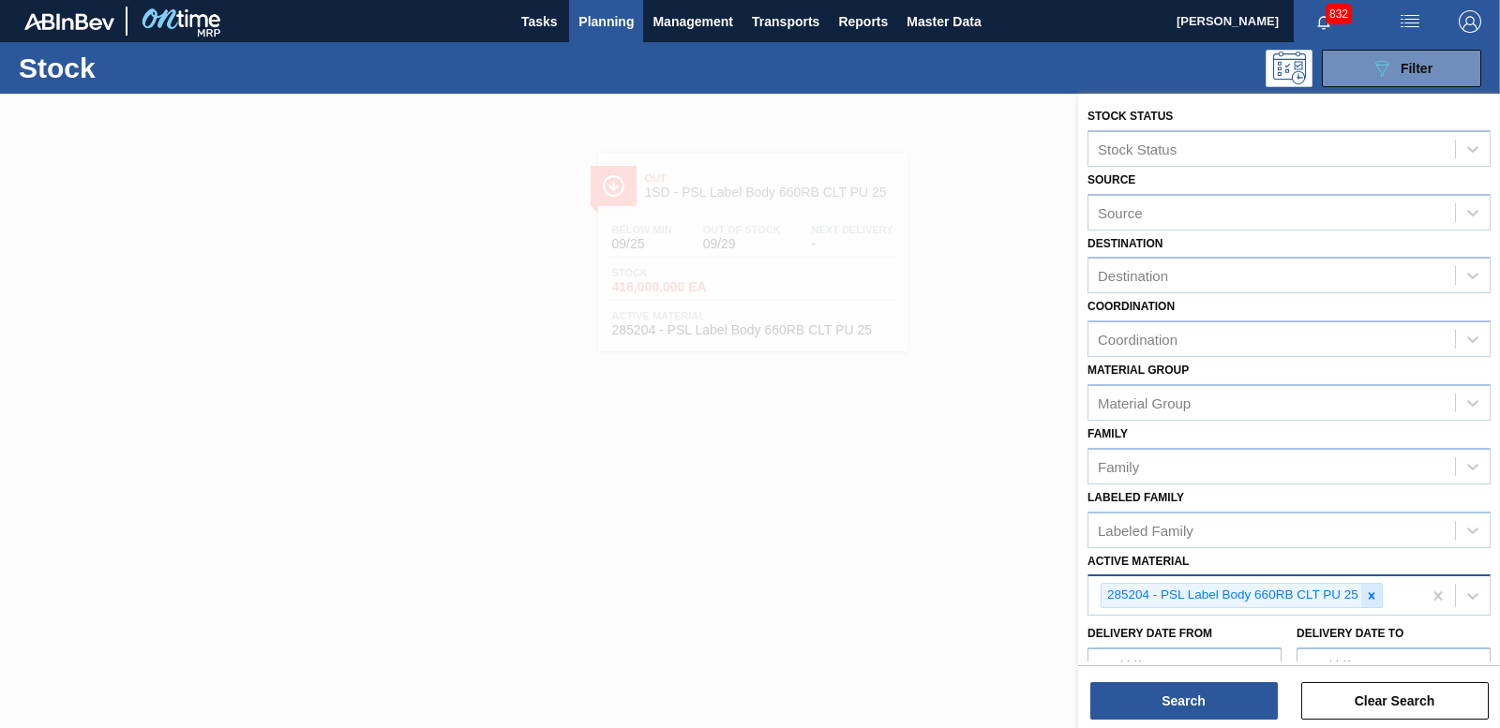
click at [1366, 599] on icon at bounding box center [1371, 596] width 13 height 13
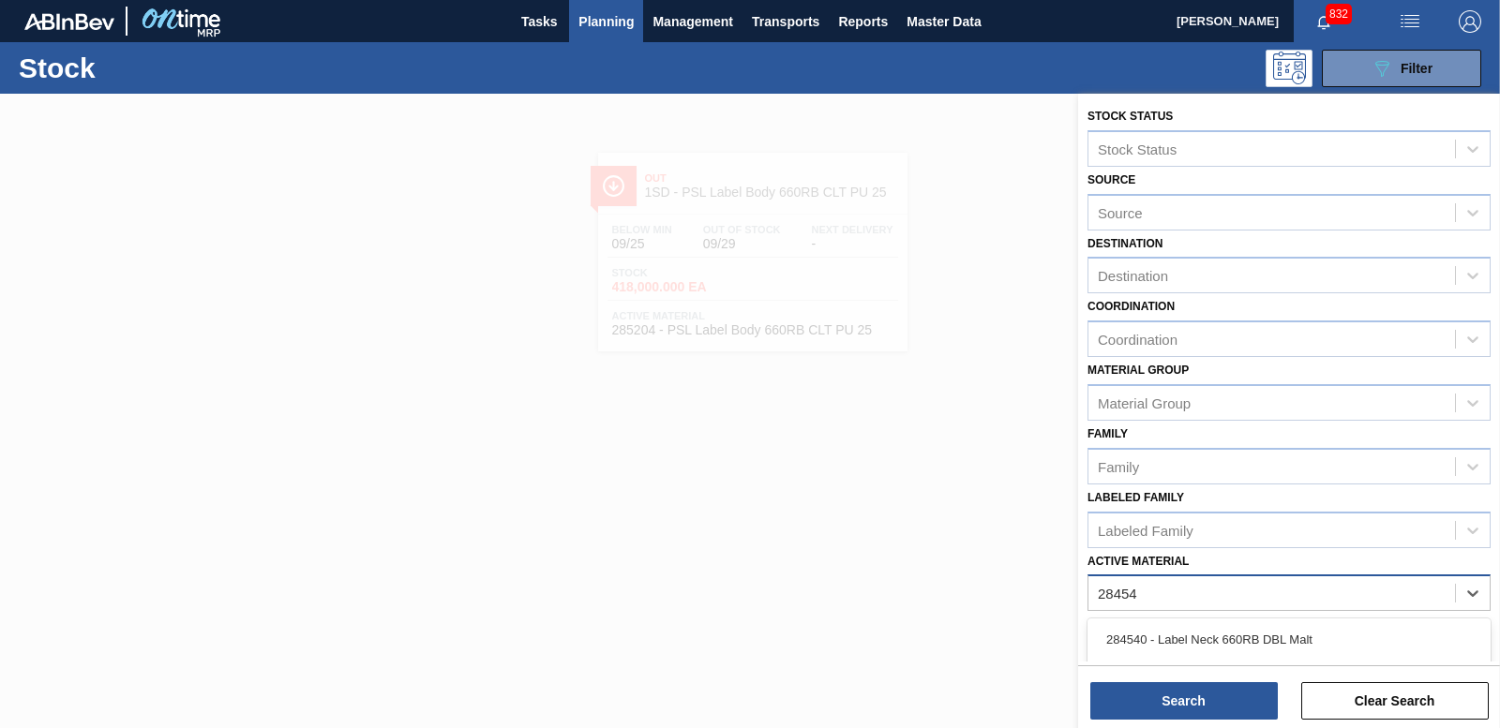
type Material "284541"
drag, startPoint x: 1421, startPoint y: 636, endPoint x: 1379, endPoint y: 638, distance: 42.2
click at [1418, 636] on div "284541 - PSL Label Body 660RB Double Malt 23" at bounding box center [1288, 639] width 403 height 35
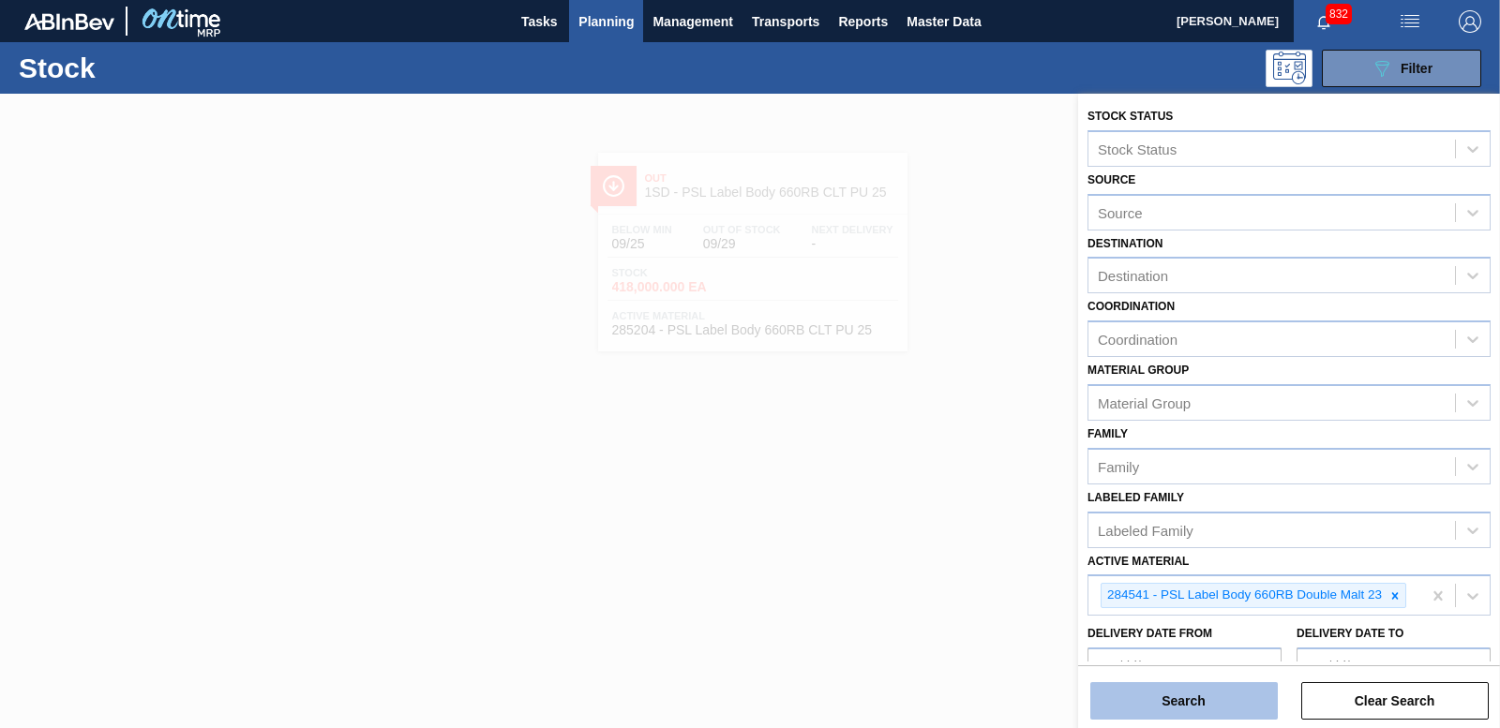
click at [1211, 700] on button "Search" at bounding box center [1183, 700] width 187 height 37
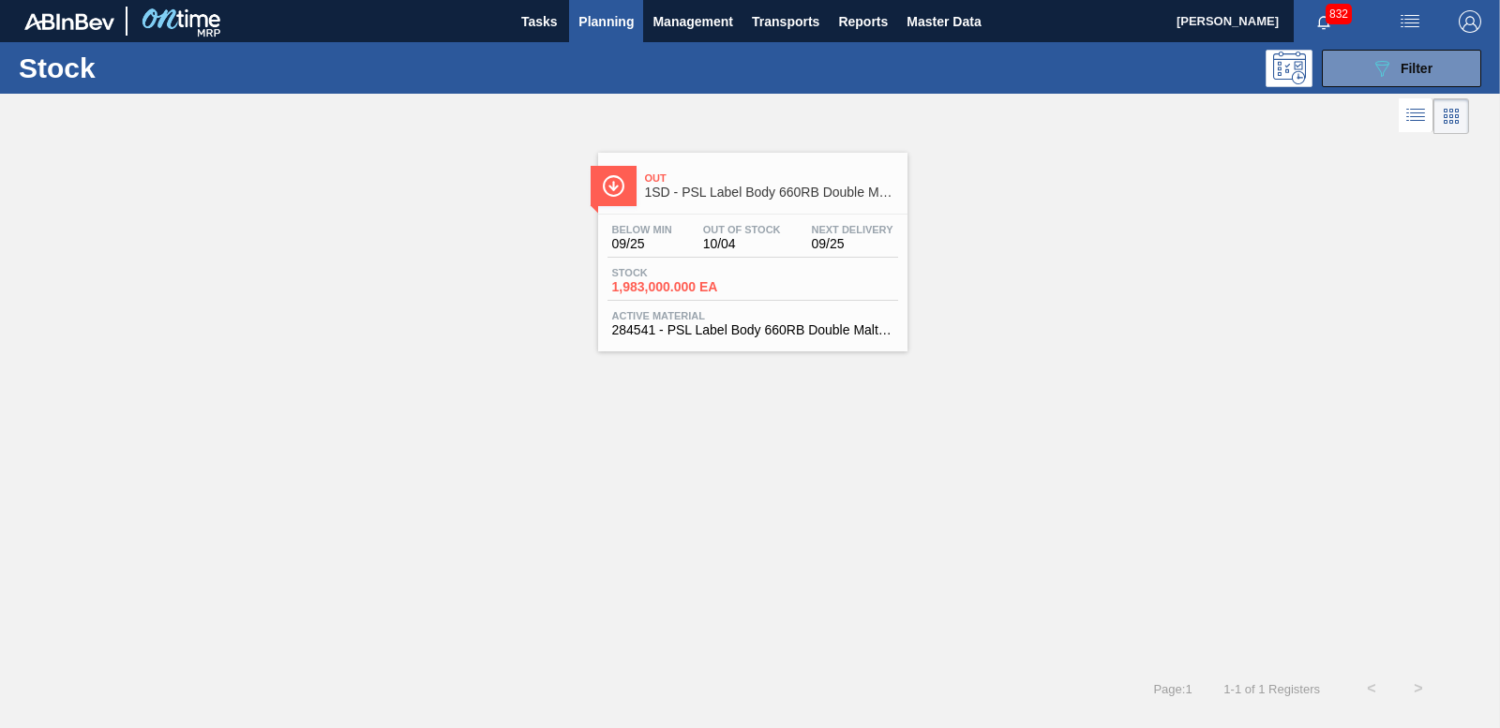
click at [674, 287] on span "1,983,000.000 EA" at bounding box center [677, 287] width 131 height 14
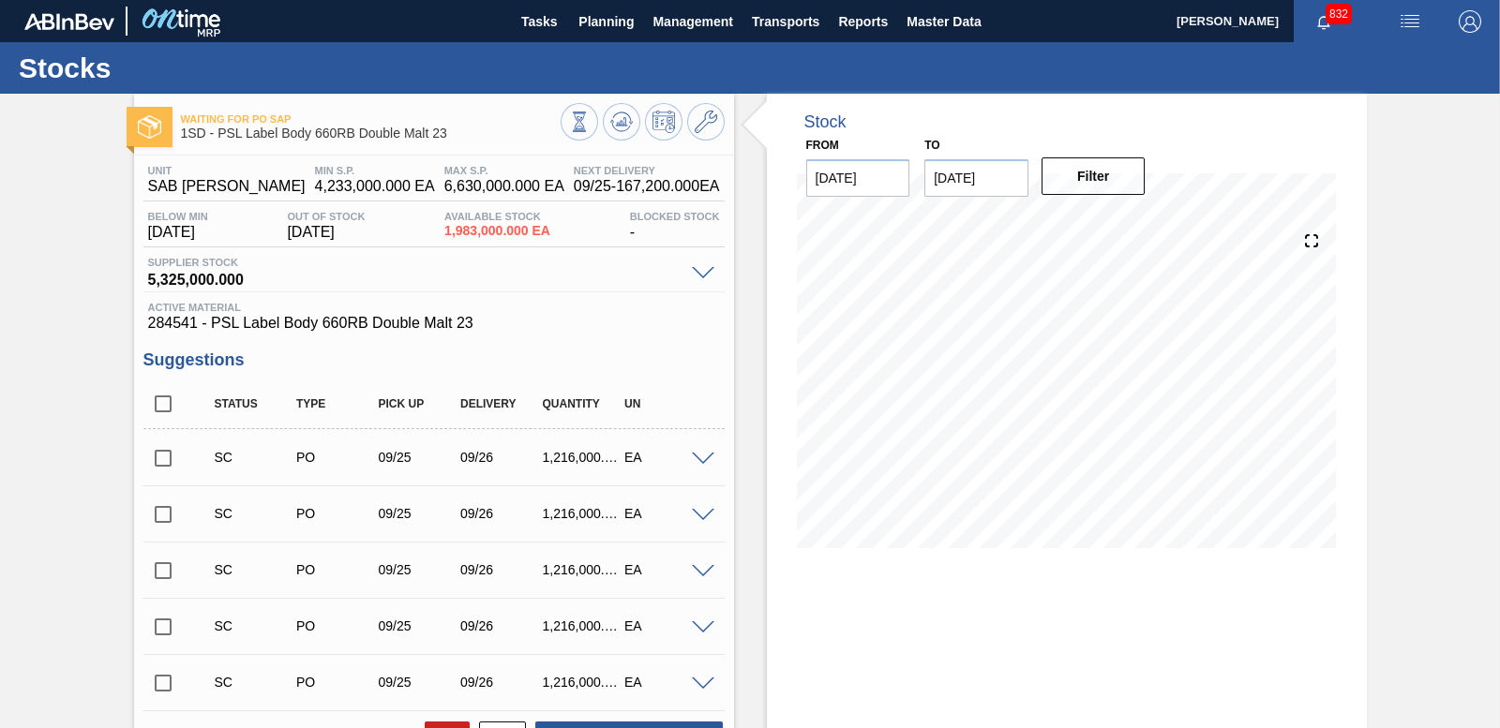
click at [157, 467] on input "checkbox" at bounding box center [162, 458] width 39 height 39
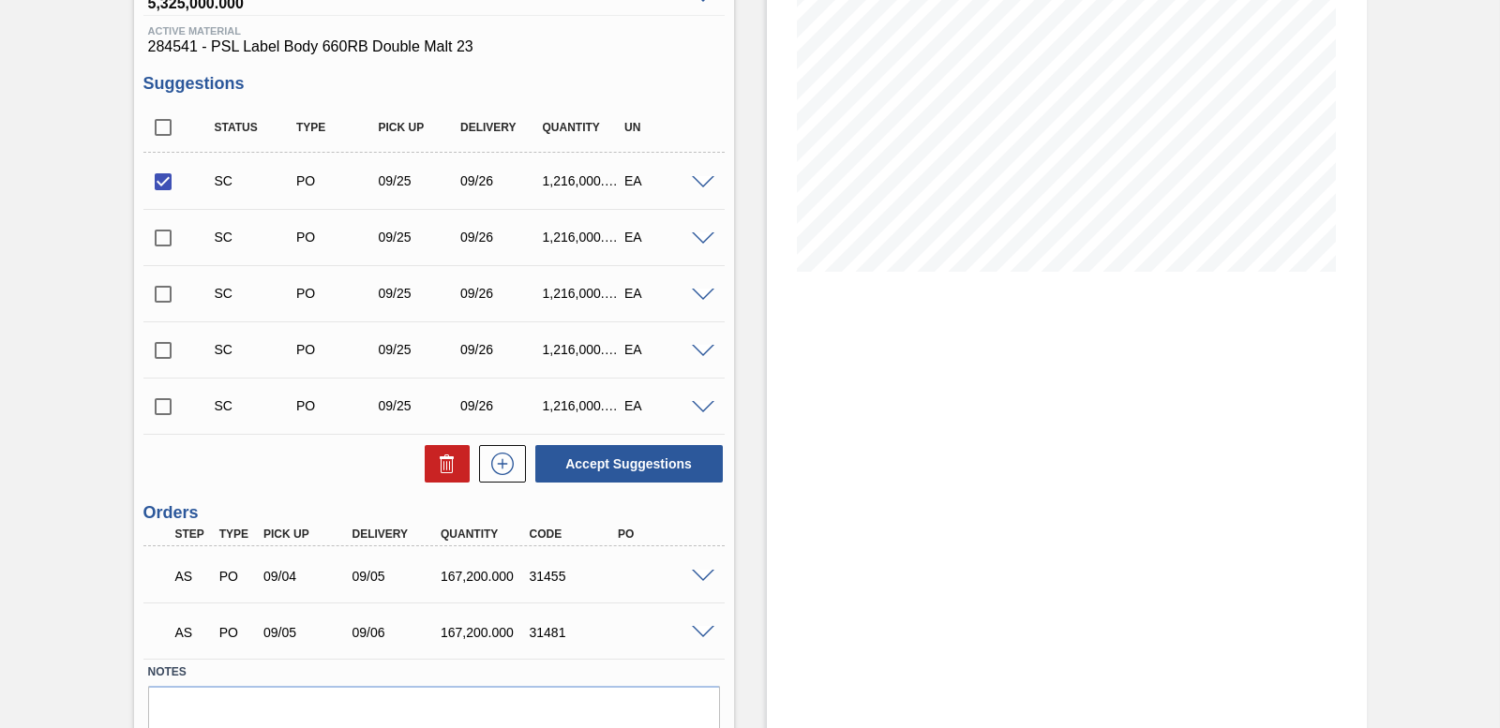
scroll to position [361, 0]
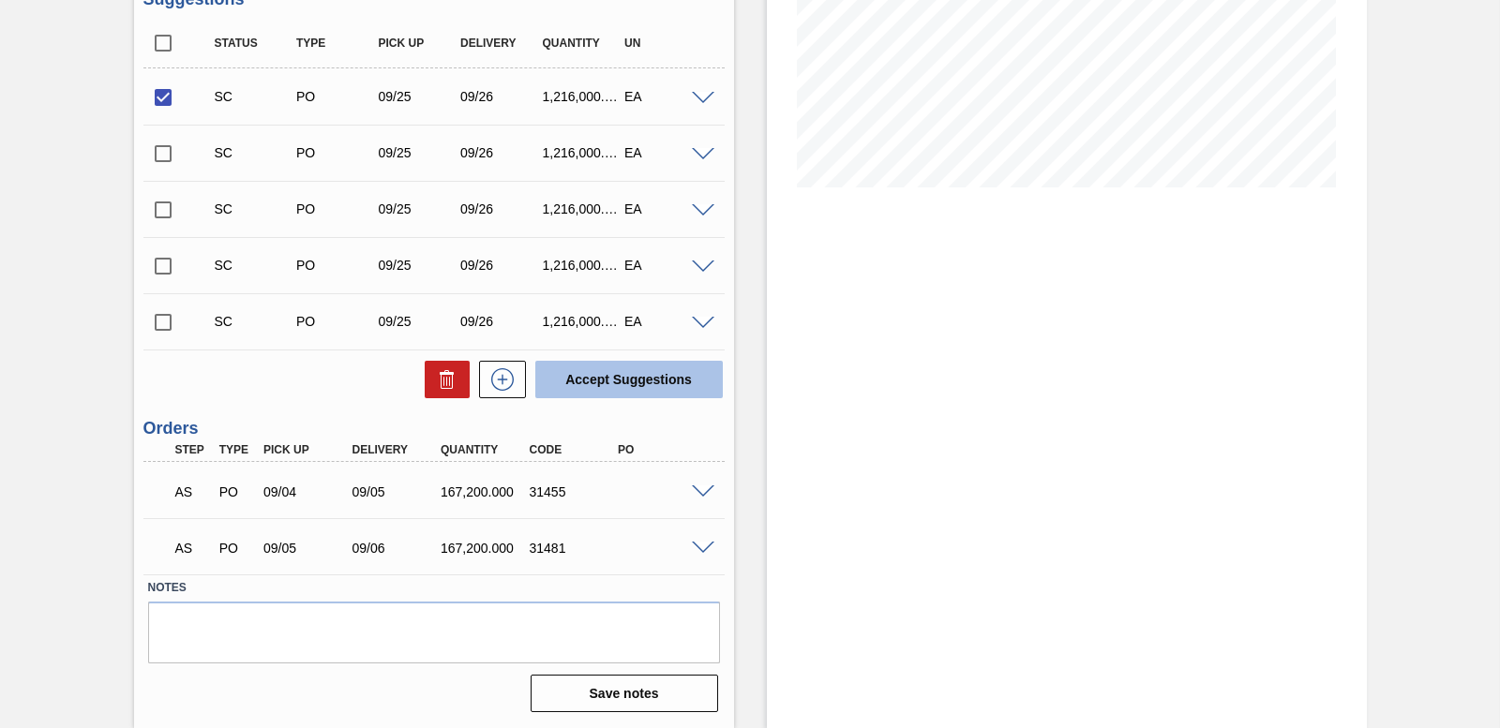
click at [603, 386] on button "Accept Suggestions" at bounding box center [628, 379] width 187 height 37
checkbox input "false"
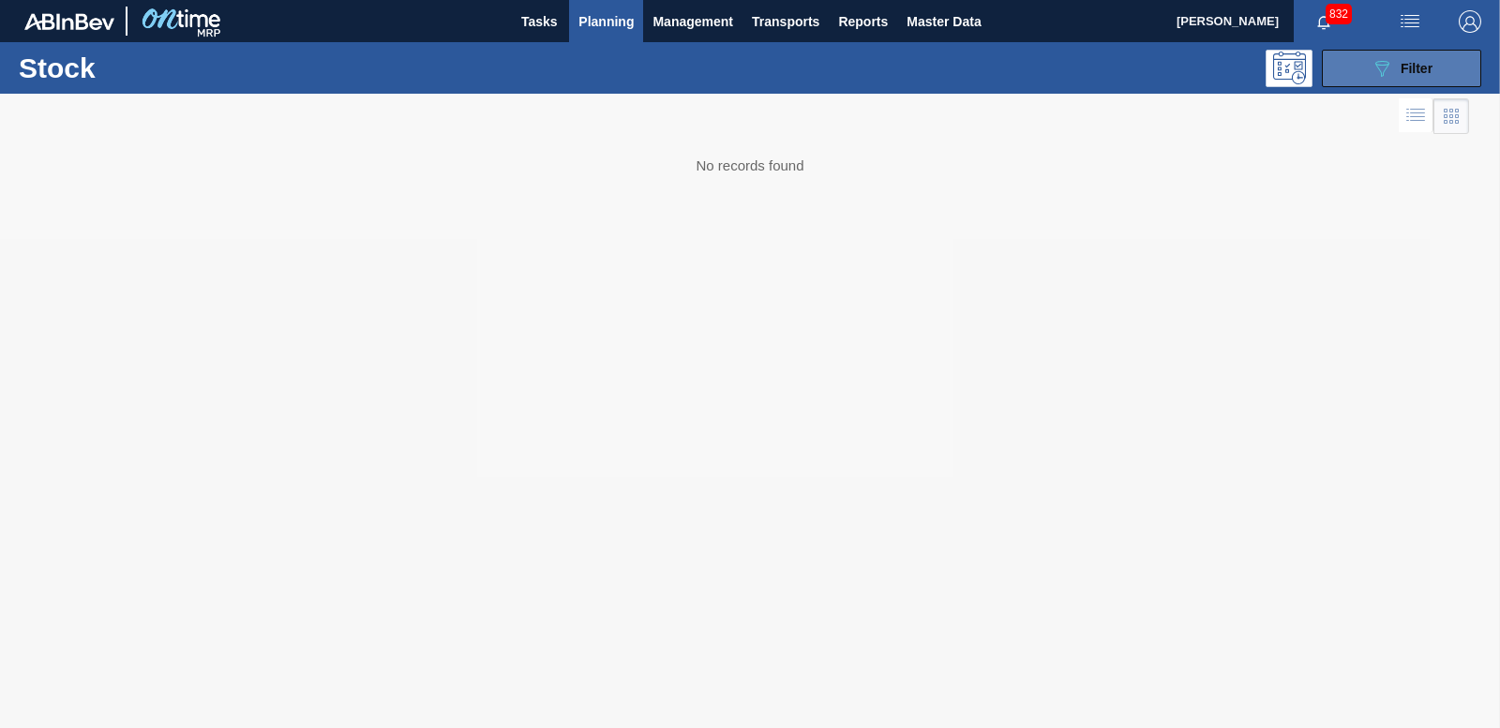
click at [1414, 51] on button "089F7B8B-B2A5-4AFE-B5C0-19BA573D28AC Filter" at bounding box center [1401, 68] width 159 height 37
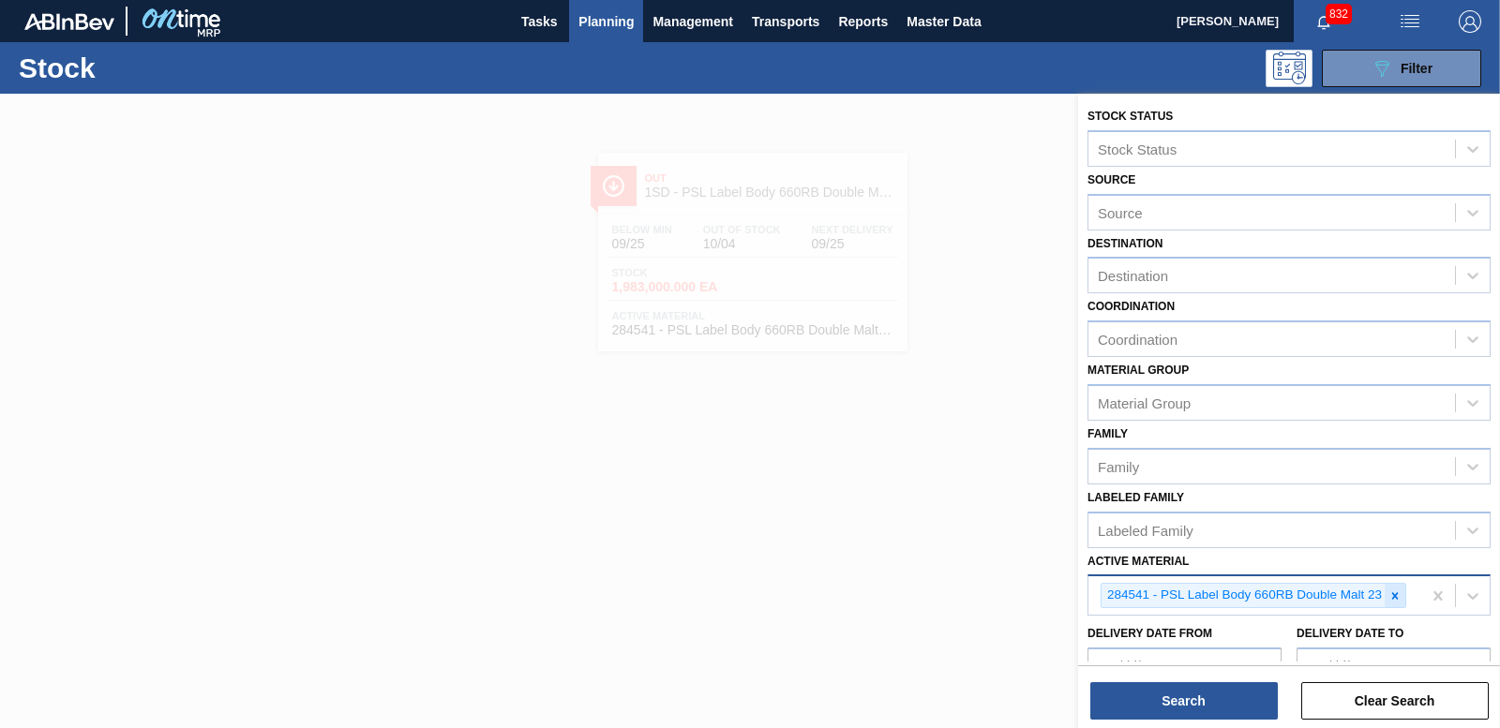
click at [1398, 601] on icon at bounding box center [1394, 596] width 13 height 13
type Material "284533"
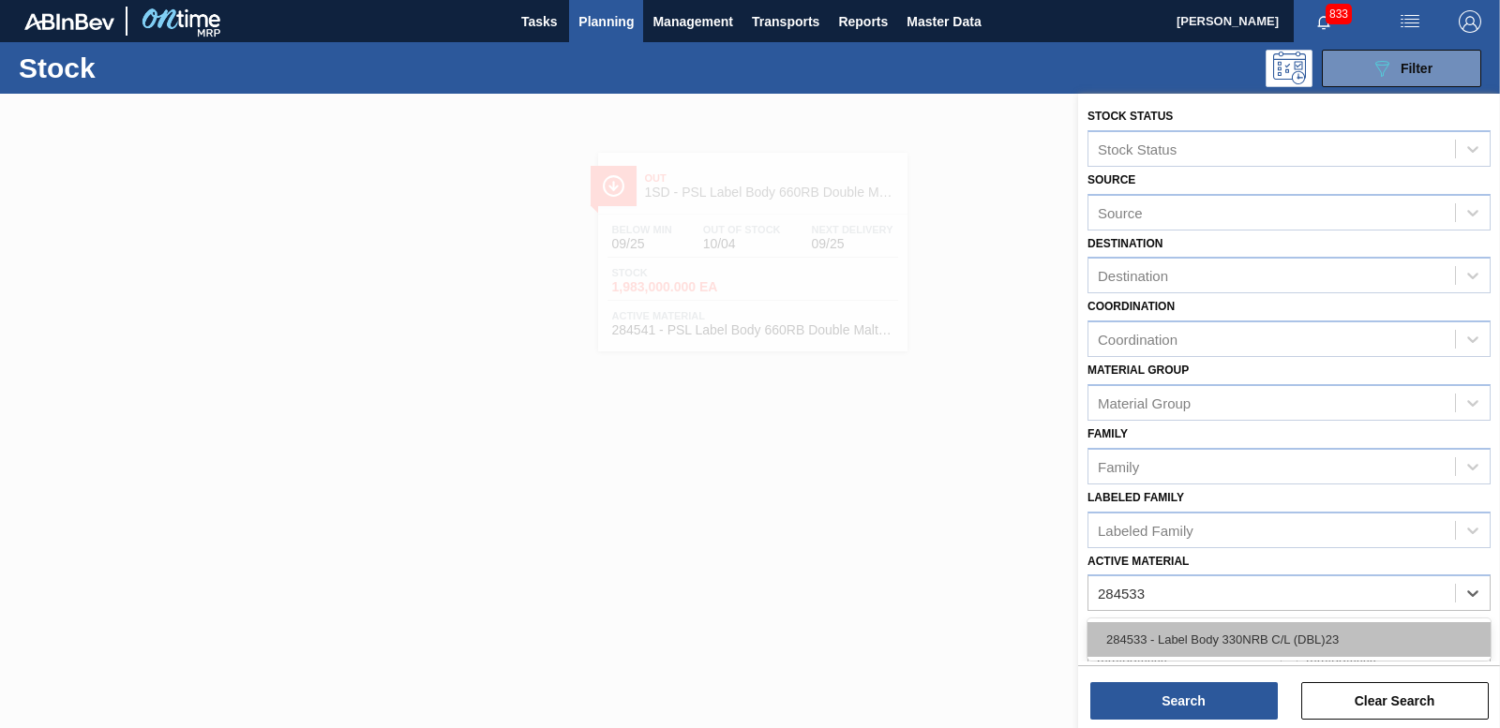
click at [1280, 638] on div "284533 - Label Body 330NRB C/L (DBL)23" at bounding box center [1288, 639] width 403 height 35
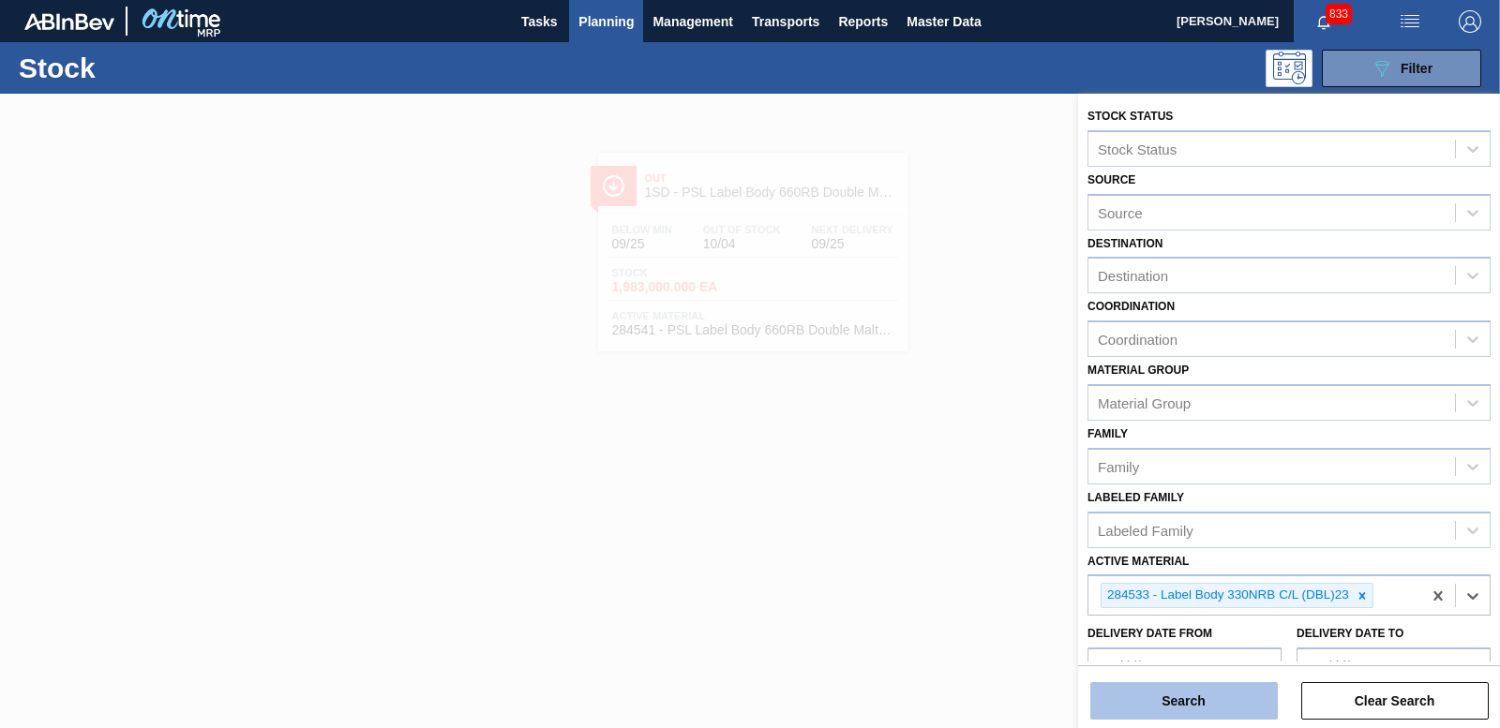
click at [1218, 694] on button "Search" at bounding box center [1183, 700] width 187 height 37
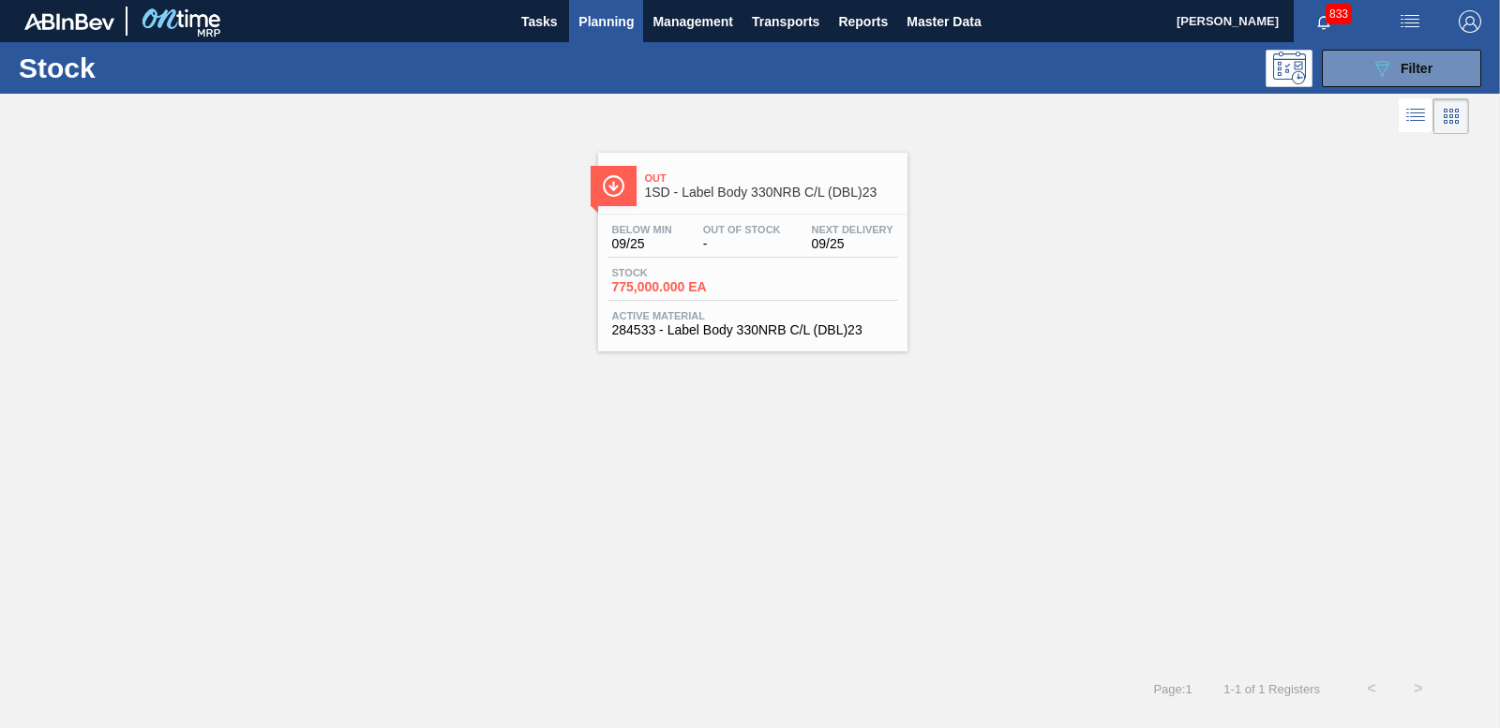
click at [705, 290] on span "775,000.000 EA" at bounding box center [677, 287] width 131 height 14
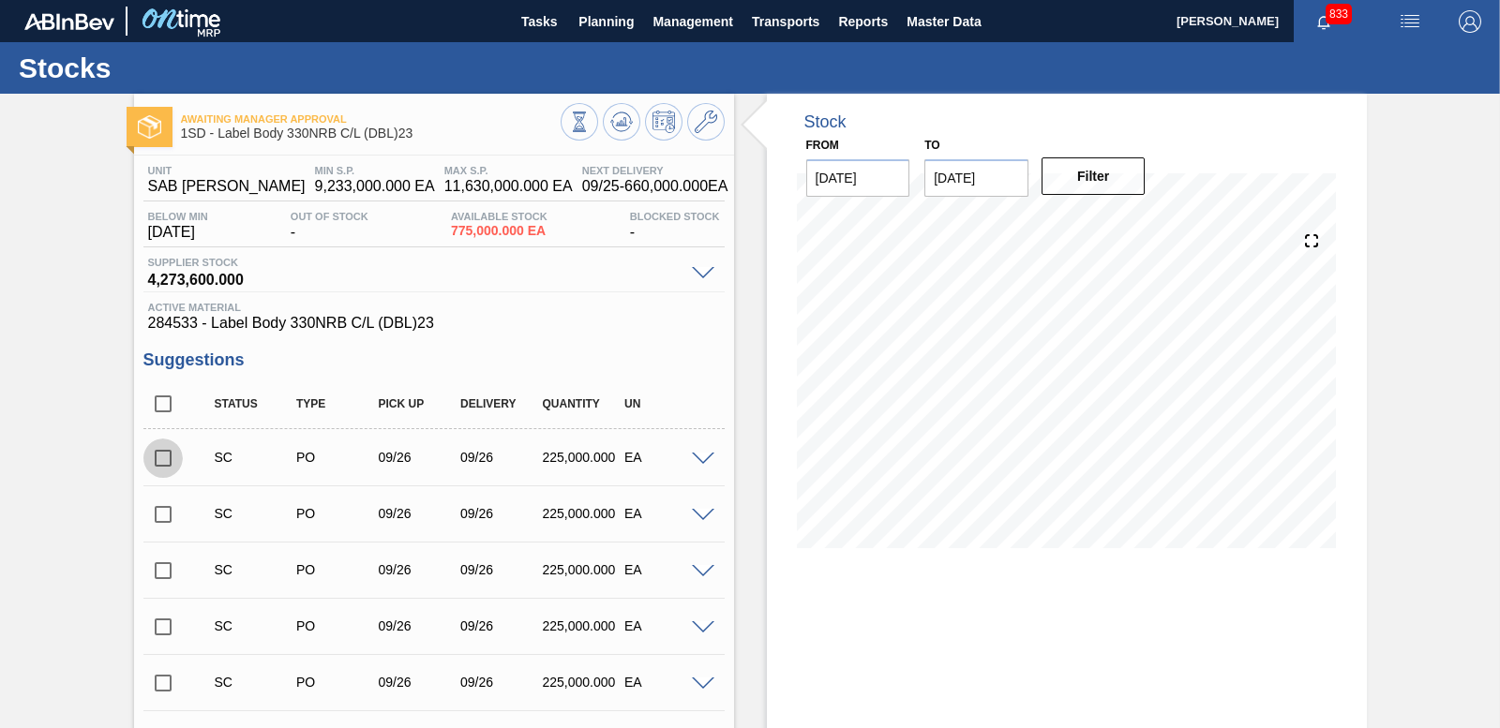
click at [168, 457] on input "checkbox" at bounding box center [162, 458] width 39 height 39
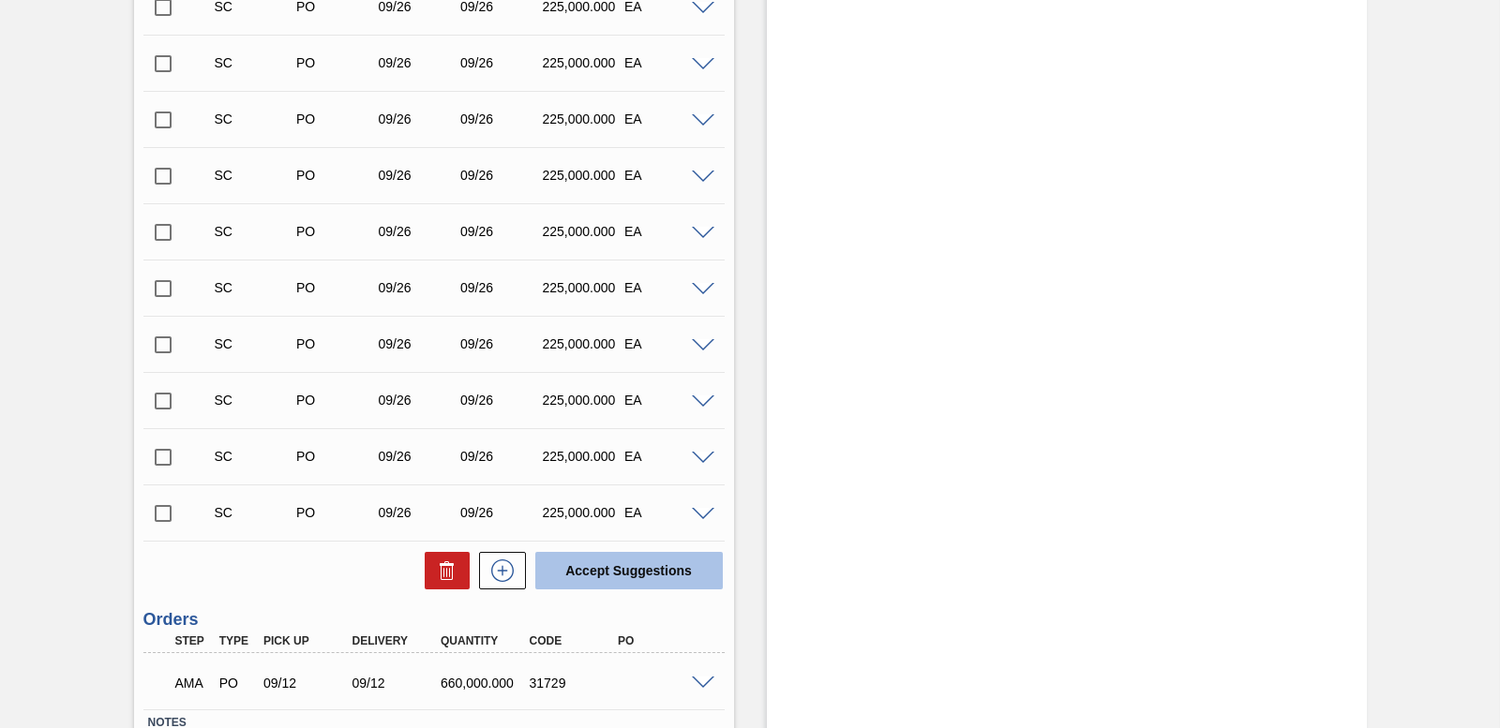
scroll to position [2611, 0]
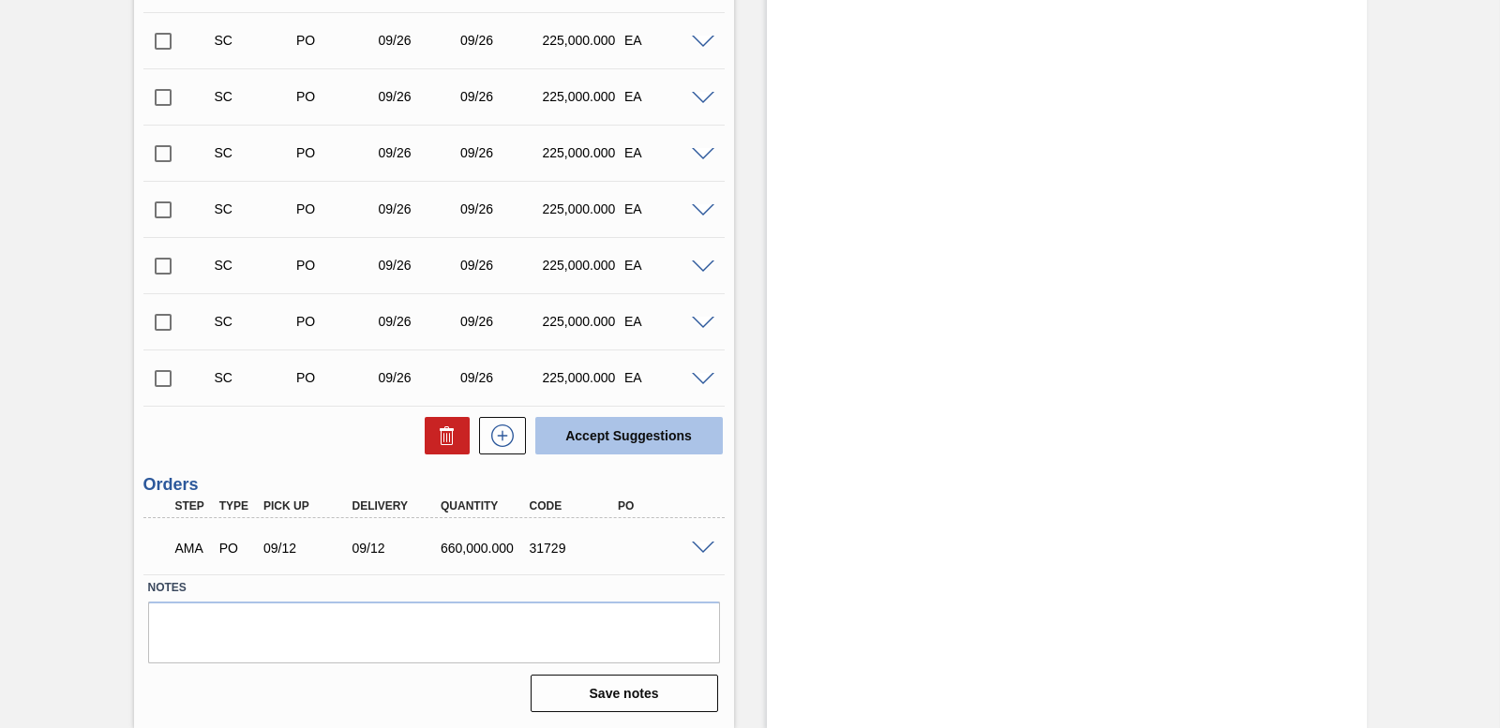
click at [596, 448] on button "Accept Suggestions" at bounding box center [628, 435] width 187 height 37
checkbox input "false"
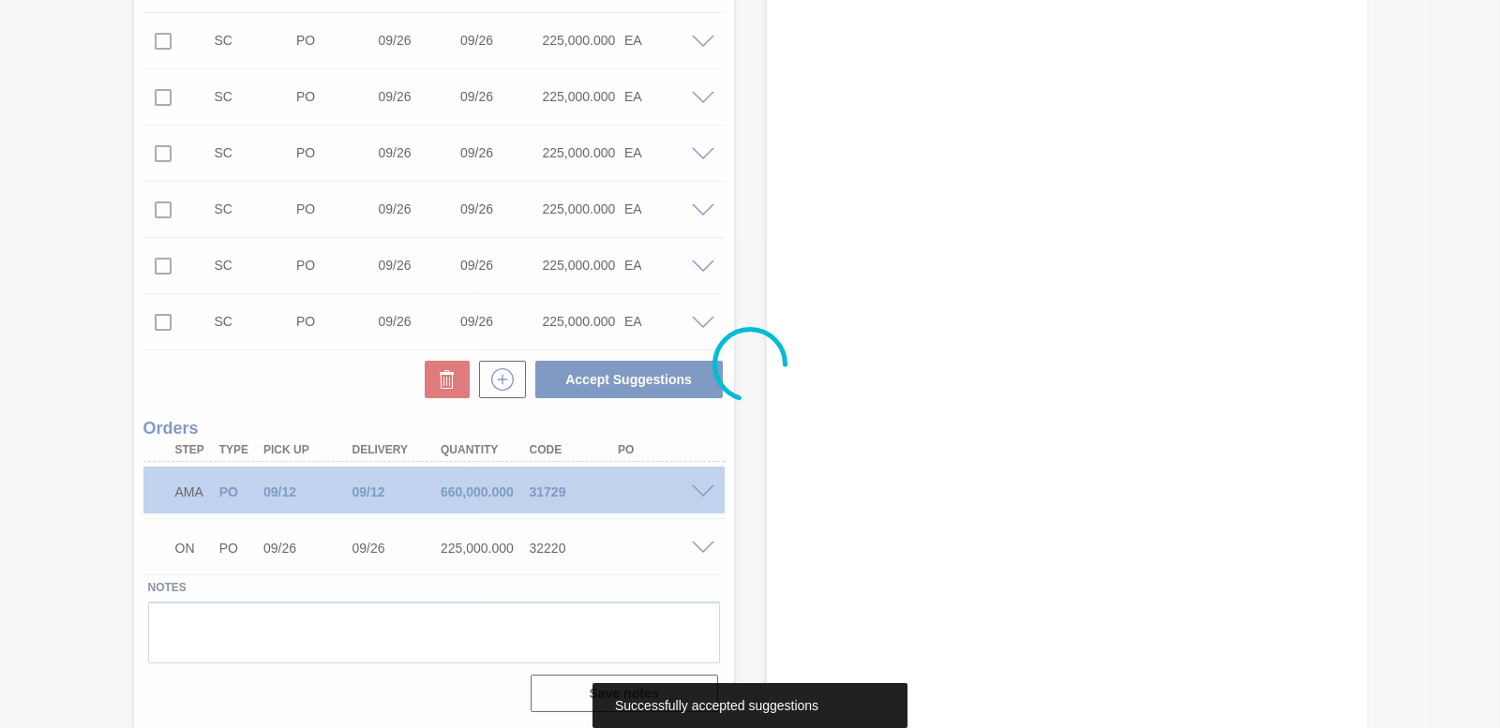
scroll to position [2554, 0]
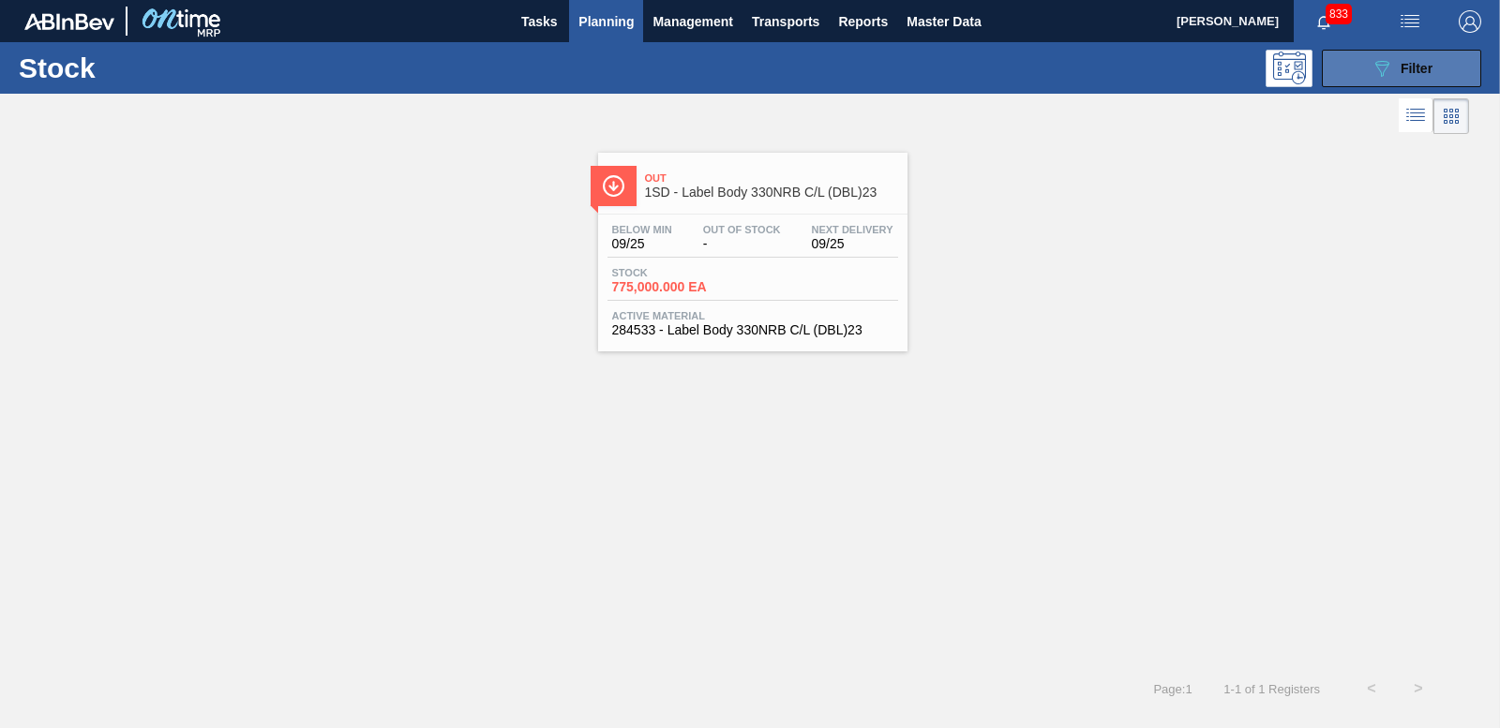
click at [1376, 59] on icon "089F7B8B-B2A5-4AFE-B5C0-19BA573D28AC" at bounding box center [1381, 68] width 22 height 22
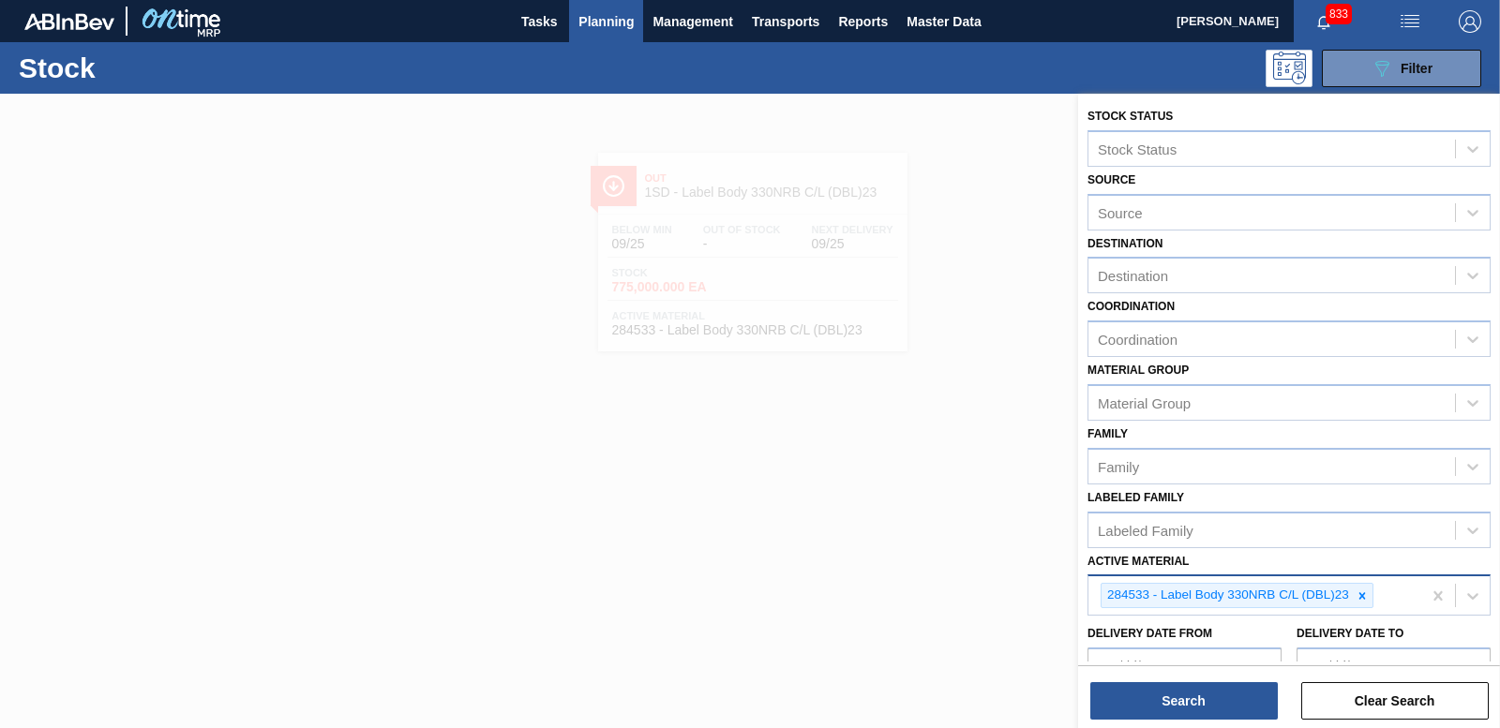
drag, startPoint x: 1364, startPoint y: 606, endPoint x: 1338, endPoint y: 590, distance: 30.7
click at [1363, 605] on div at bounding box center [1362, 595] width 21 height 23
type Material "285283"
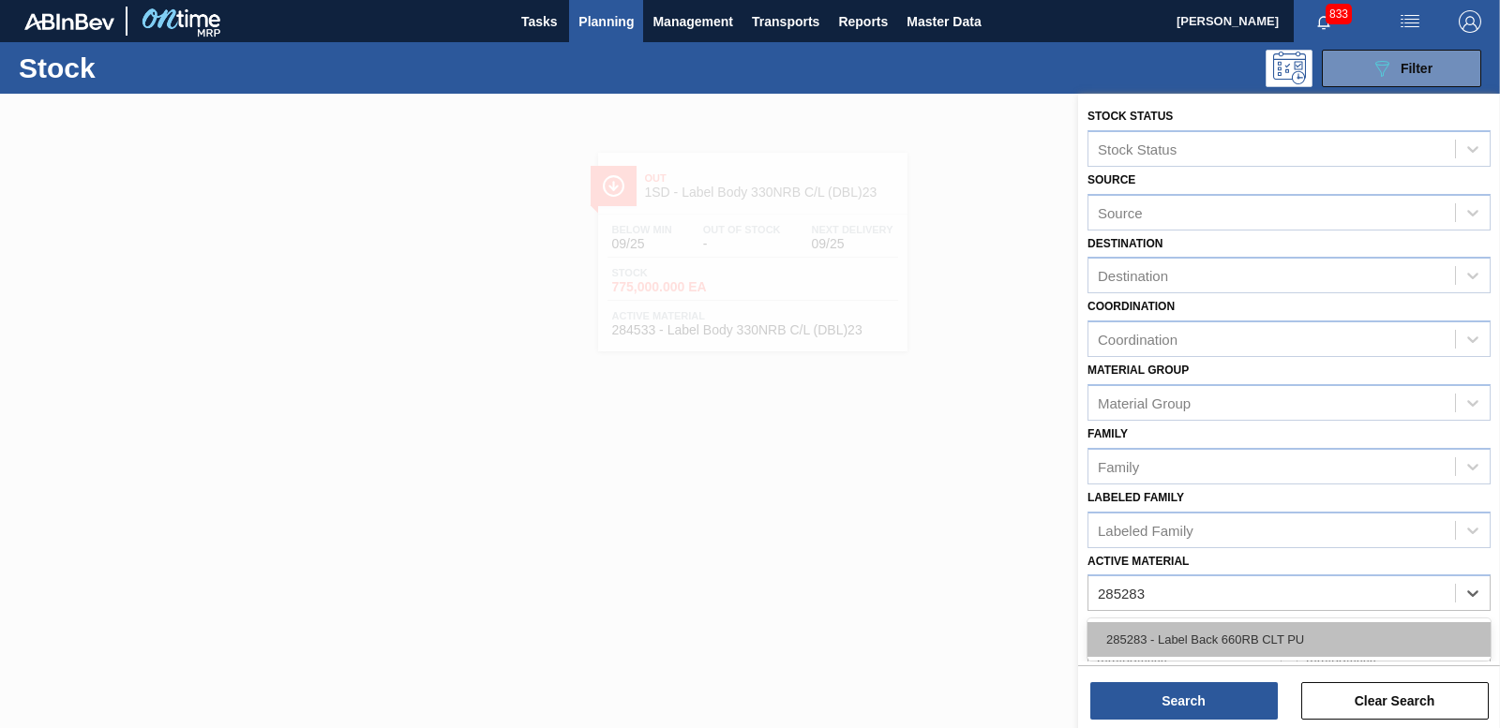
click at [1234, 639] on div "285283 - Label Back 660RB CLT PU" at bounding box center [1288, 639] width 403 height 35
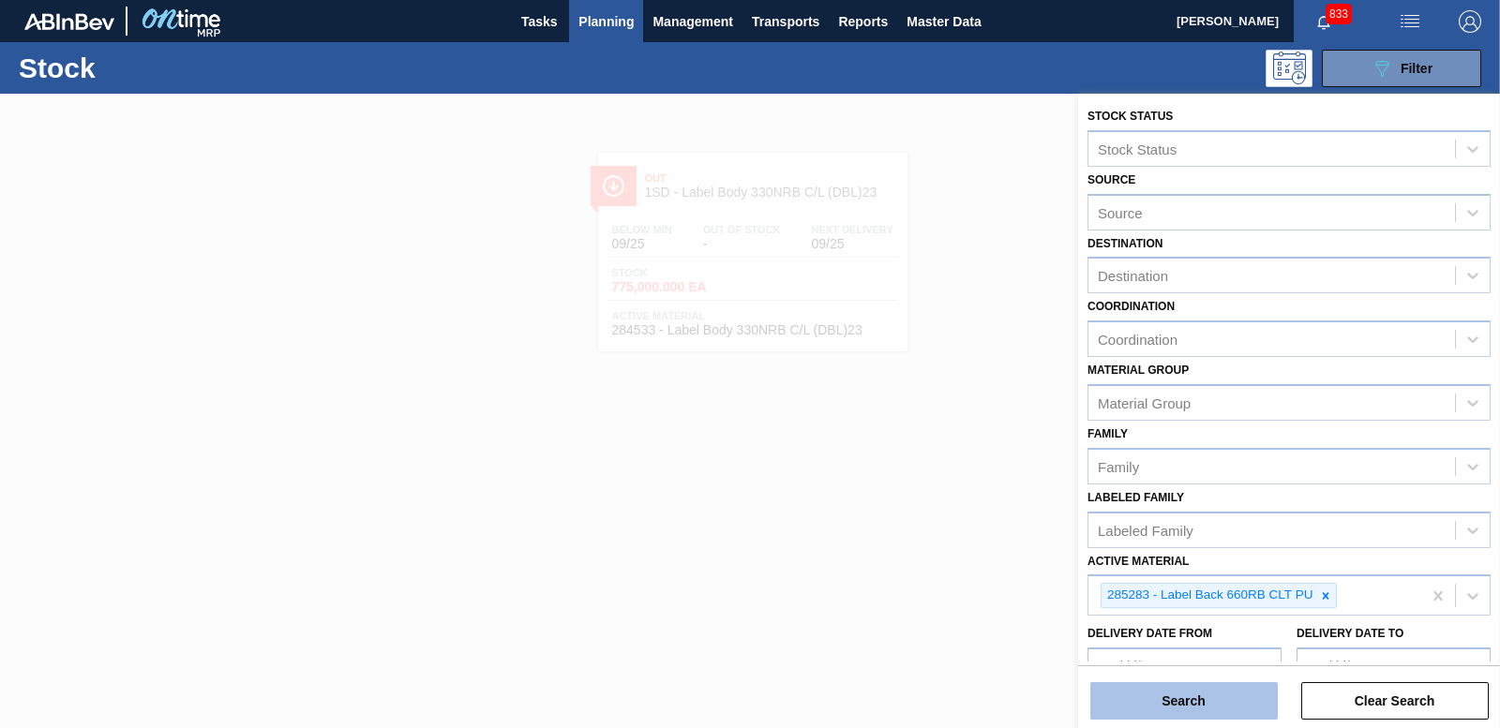
click at [1199, 697] on button "Search" at bounding box center [1183, 700] width 187 height 37
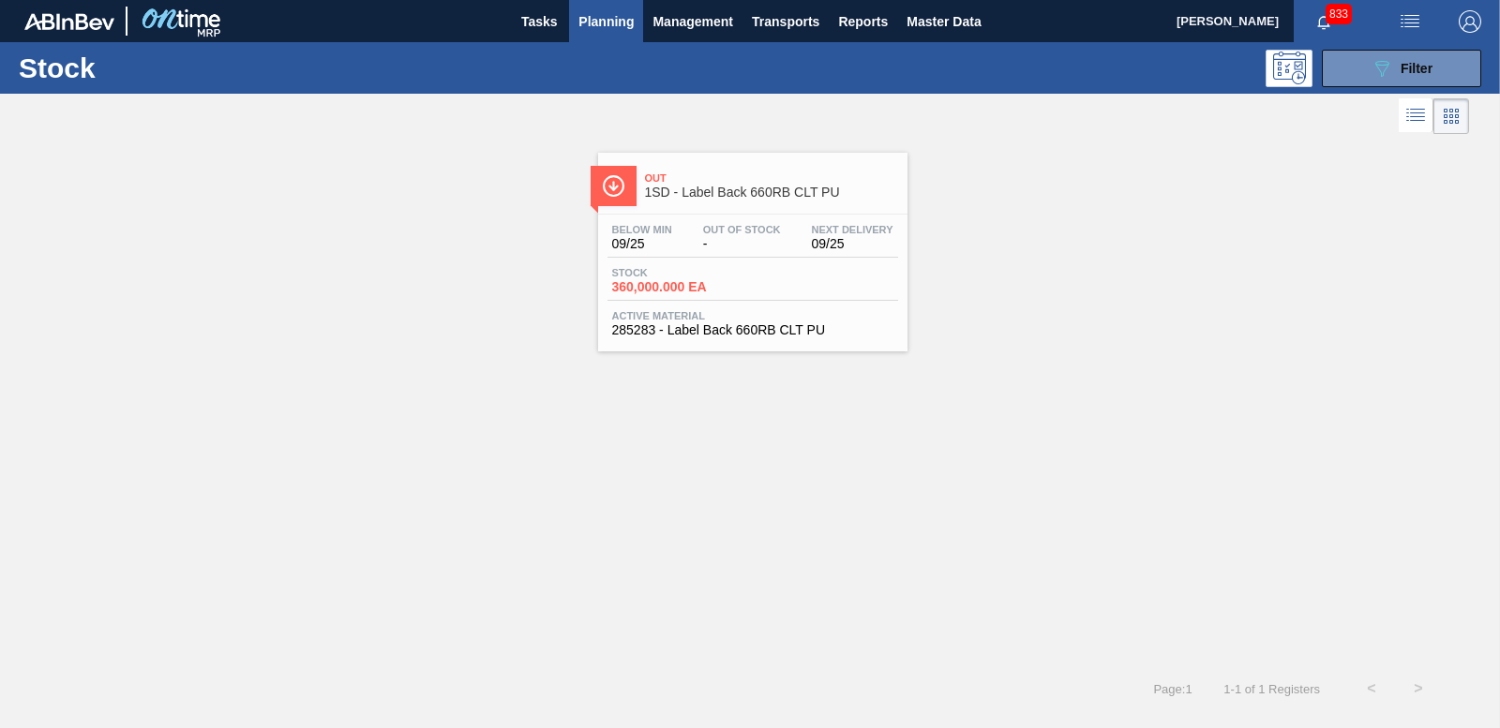
click at [696, 294] on div "Stock 360,000.000 EA" at bounding box center [752, 284] width 291 height 34
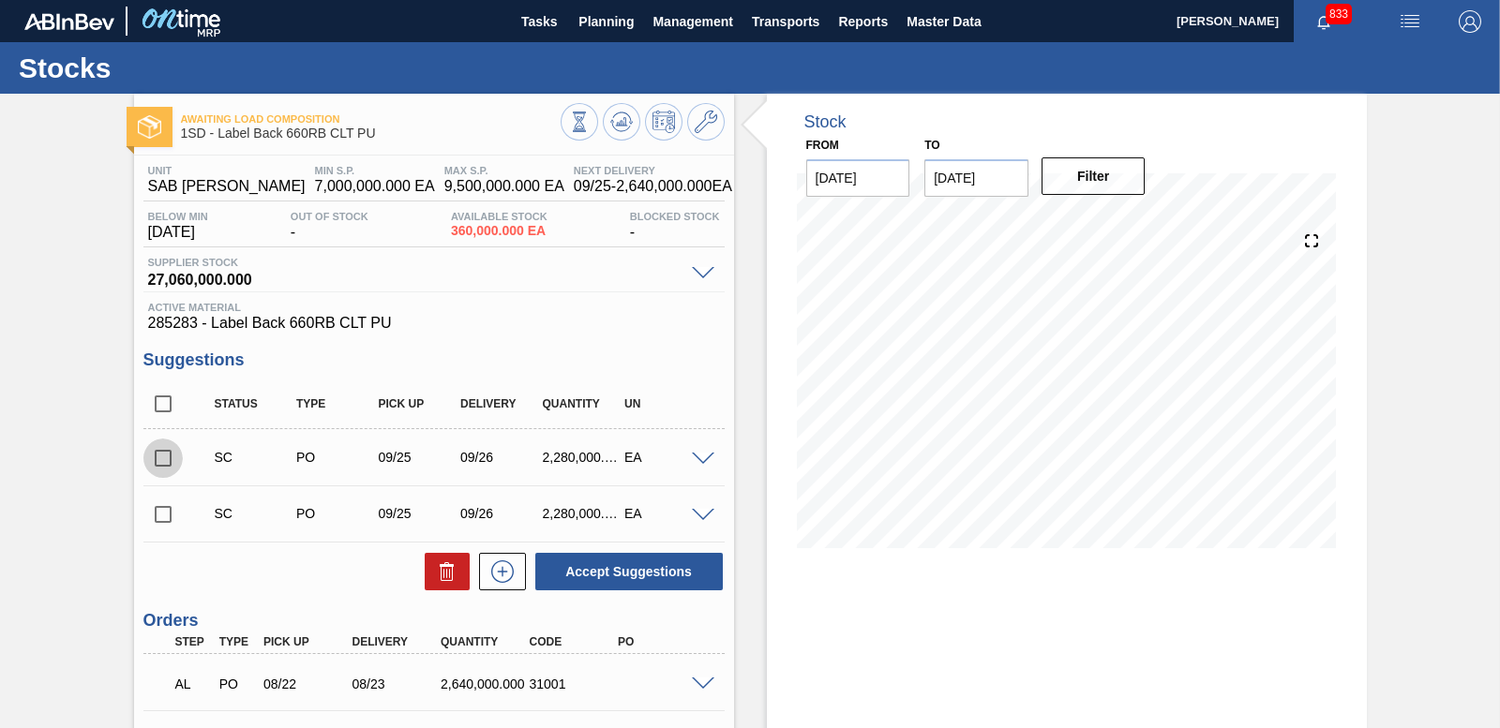
click at [165, 455] on input "checkbox" at bounding box center [162, 458] width 39 height 39
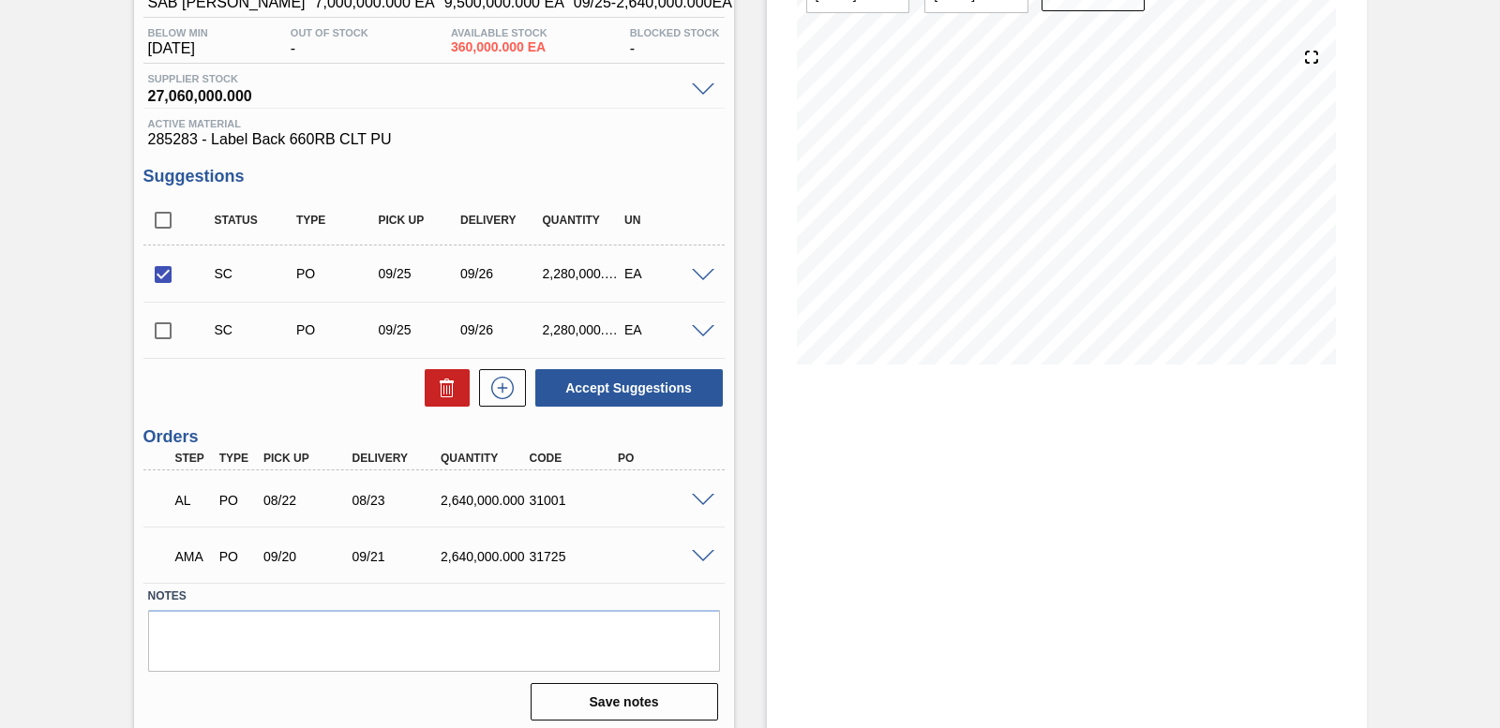
scroll to position [192, 0]
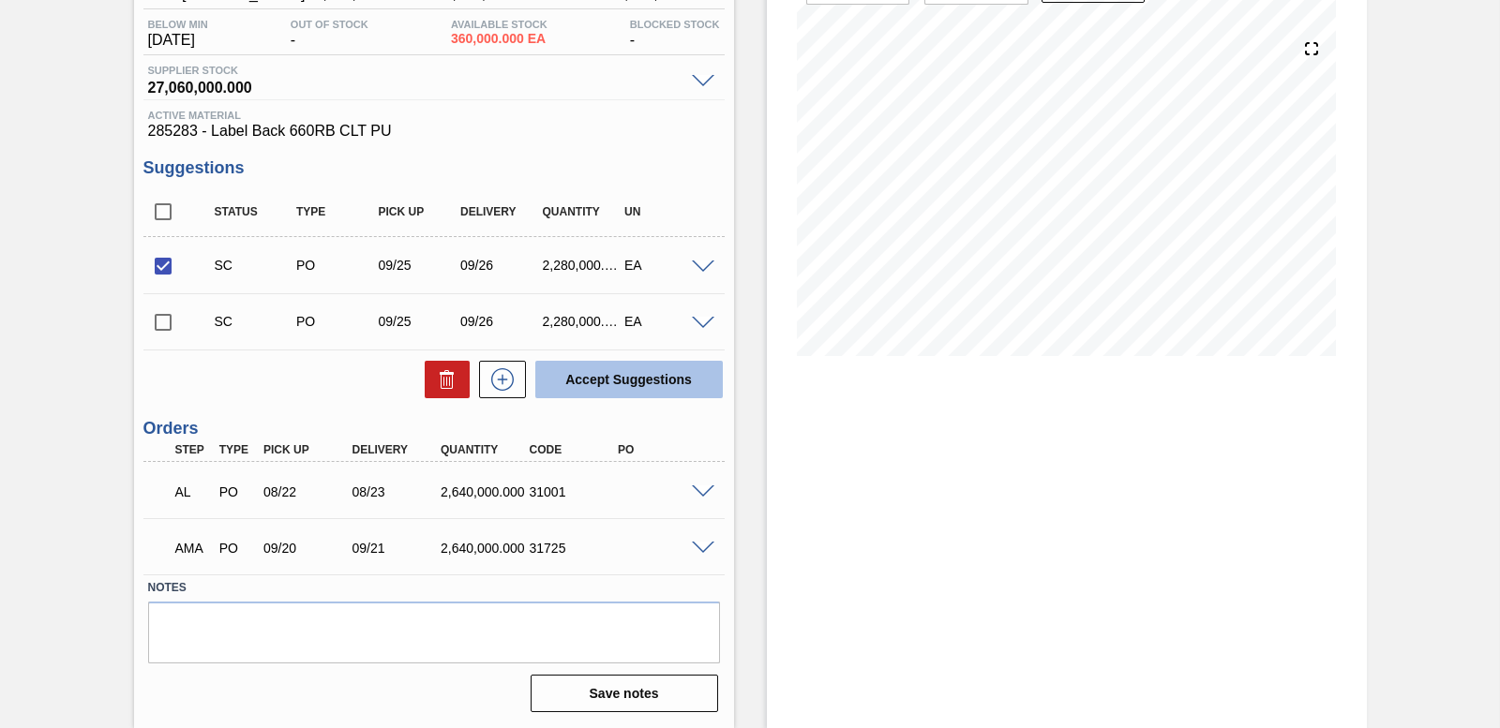
click at [602, 390] on button "Accept Suggestions" at bounding box center [628, 379] width 187 height 37
checkbox input "false"
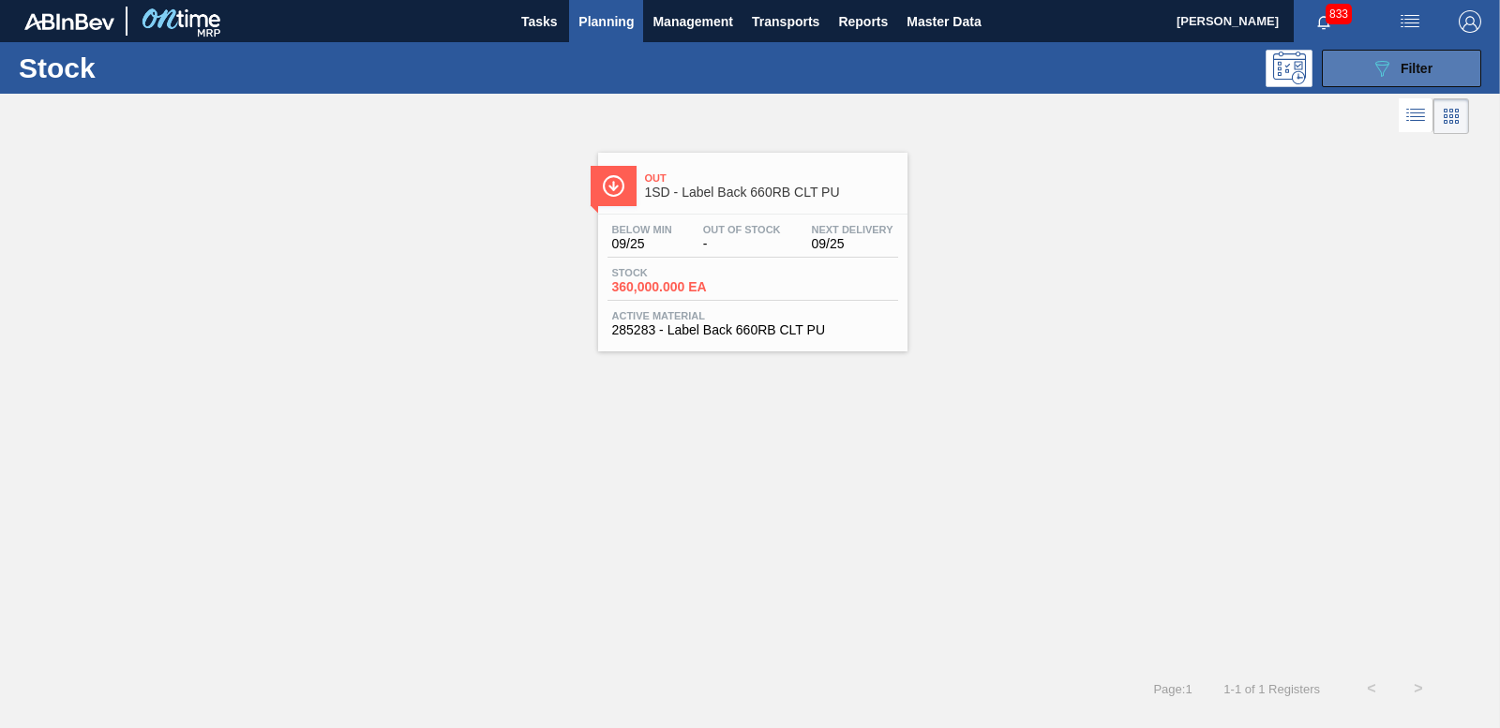
click at [1381, 69] on icon "089F7B8B-B2A5-4AFE-B5C0-19BA573D28AC" at bounding box center [1381, 68] width 22 height 22
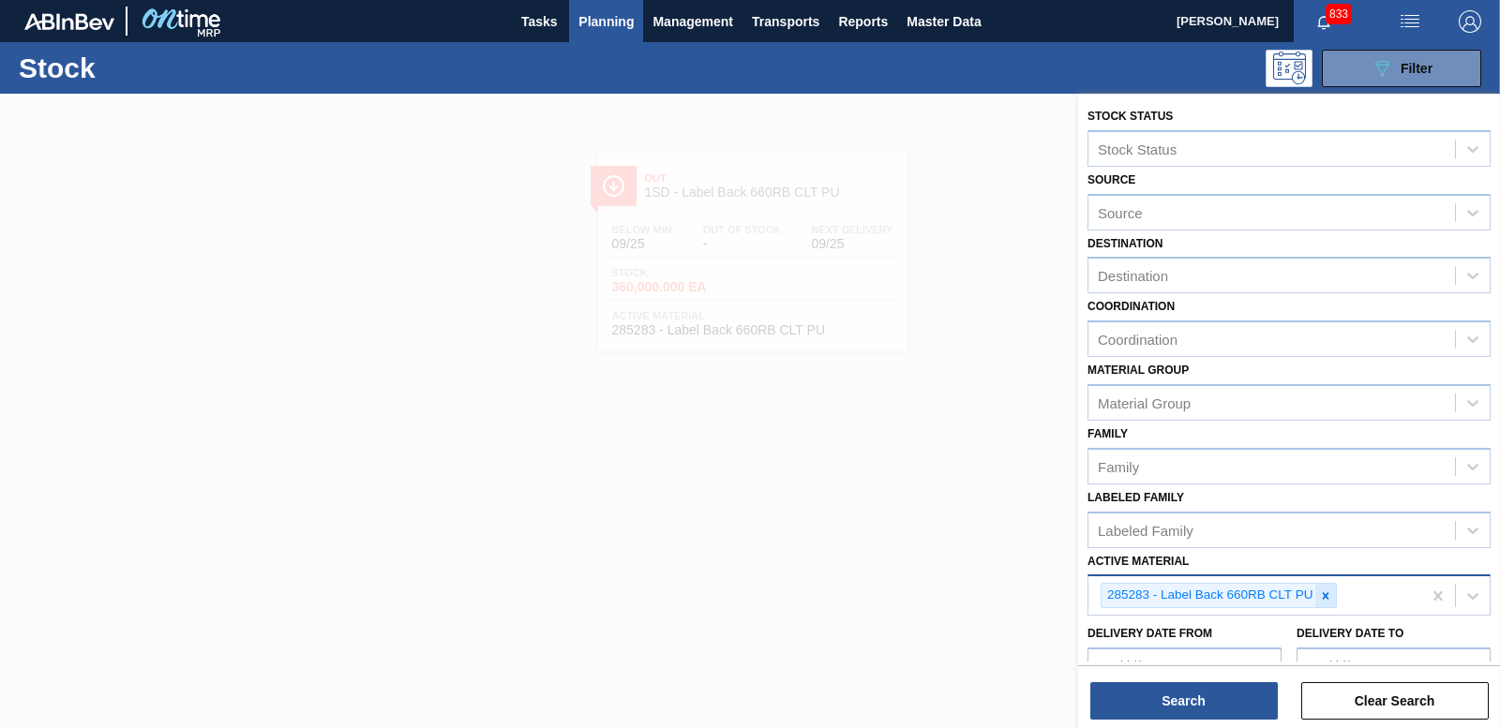
click at [1327, 597] on icon at bounding box center [1326, 595] width 7 height 7
type Material "285203"
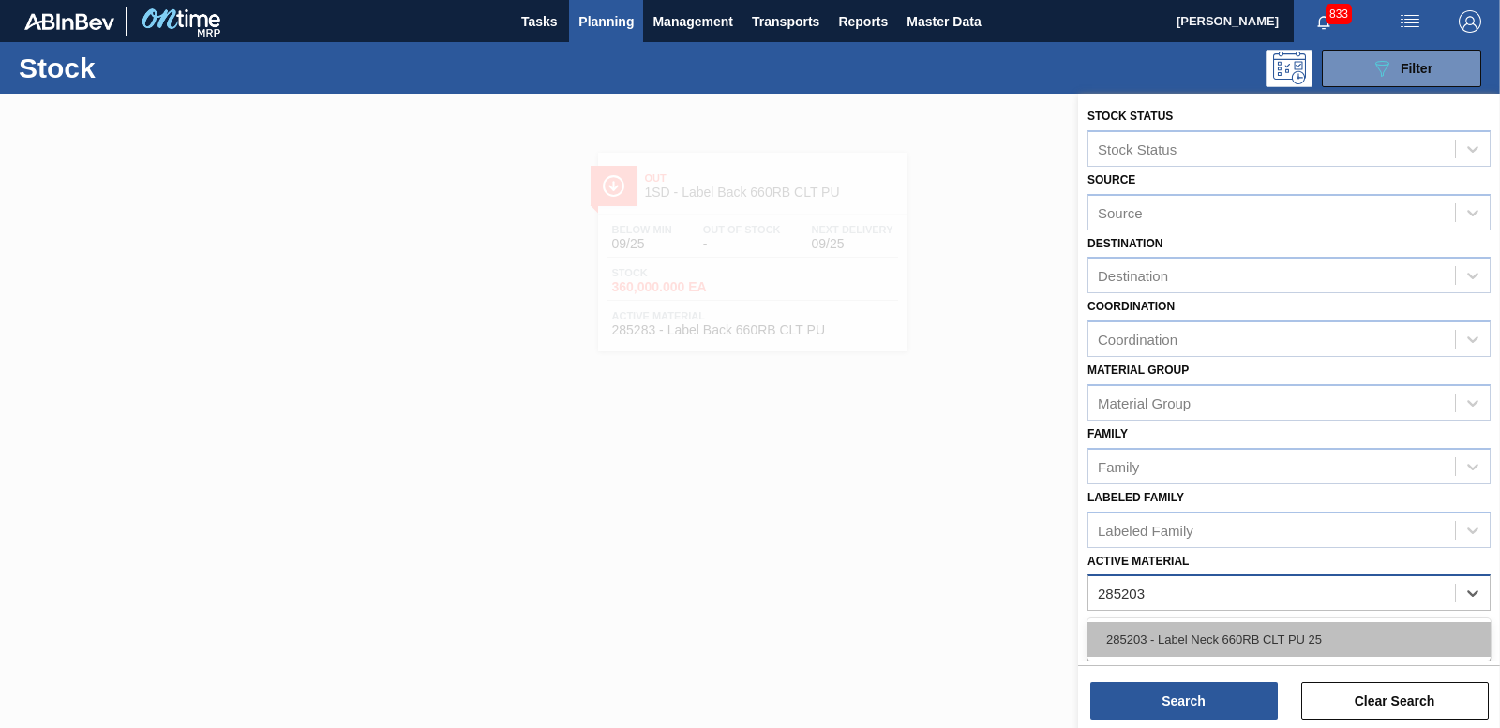
click at [1190, 634] on div "285203 - Label Neck 660RB CLT PU 25" at bounding box center [1288, 639] width 403 height 35
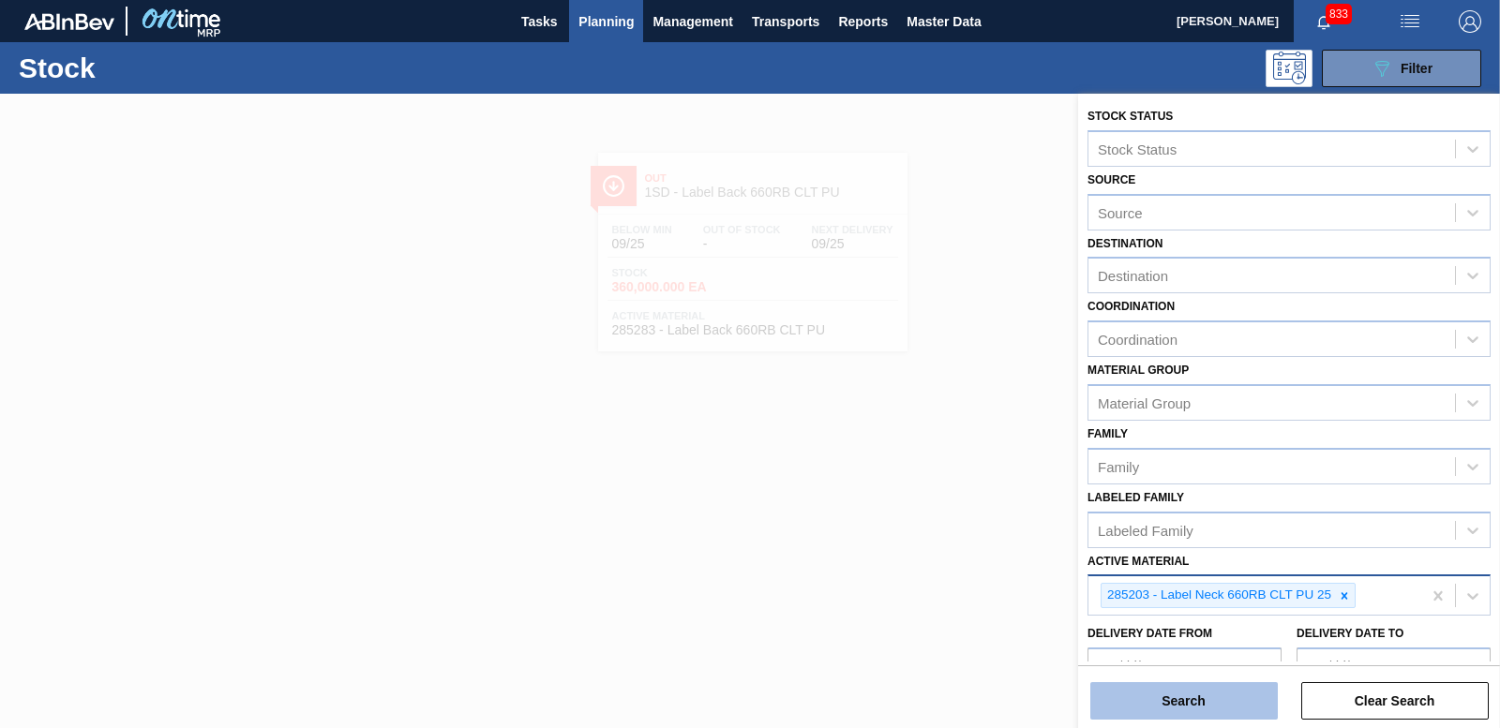
click at [1186, 690] on button "Search" at bounding box center [1183, 700] width 187 height 37
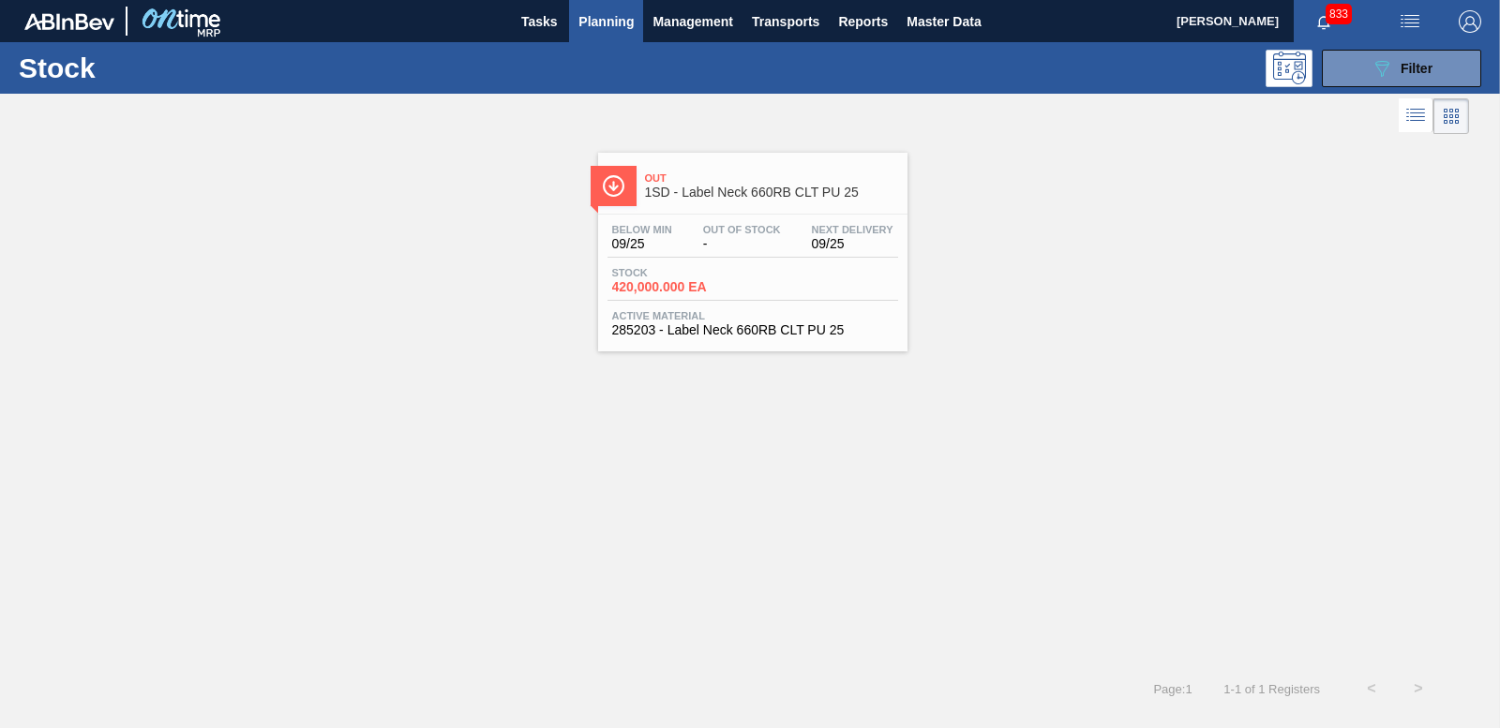
click at [697, 285] on span "420,000.000 EA" at bounding box center [677, 287] width 131 height 14
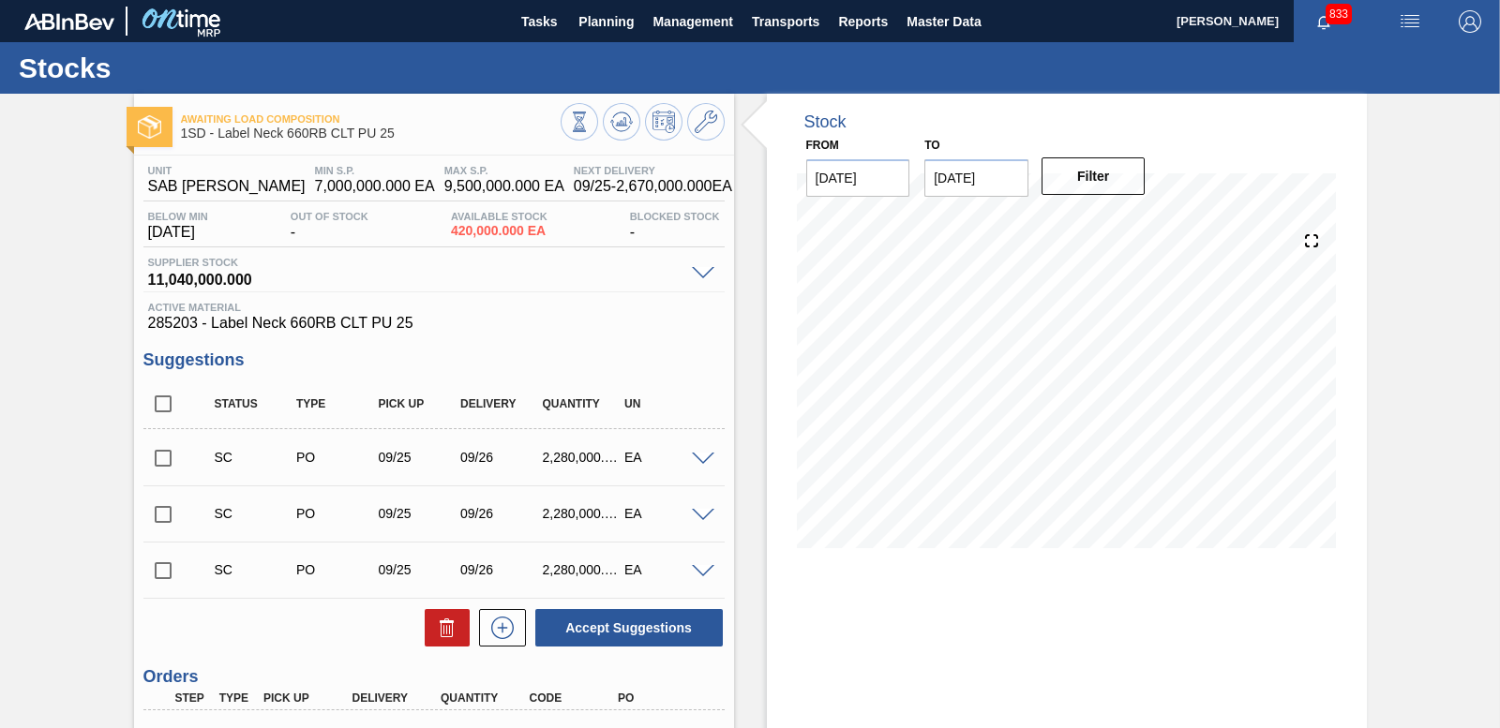
click at [166, 461] on input "checkbox" at bounding box center [162, 458] width 39 height 39
click at [634, 635] on button "Accept Suggestions" at bounding box center [628, 627] width 187 height 37
checkbox input "false"
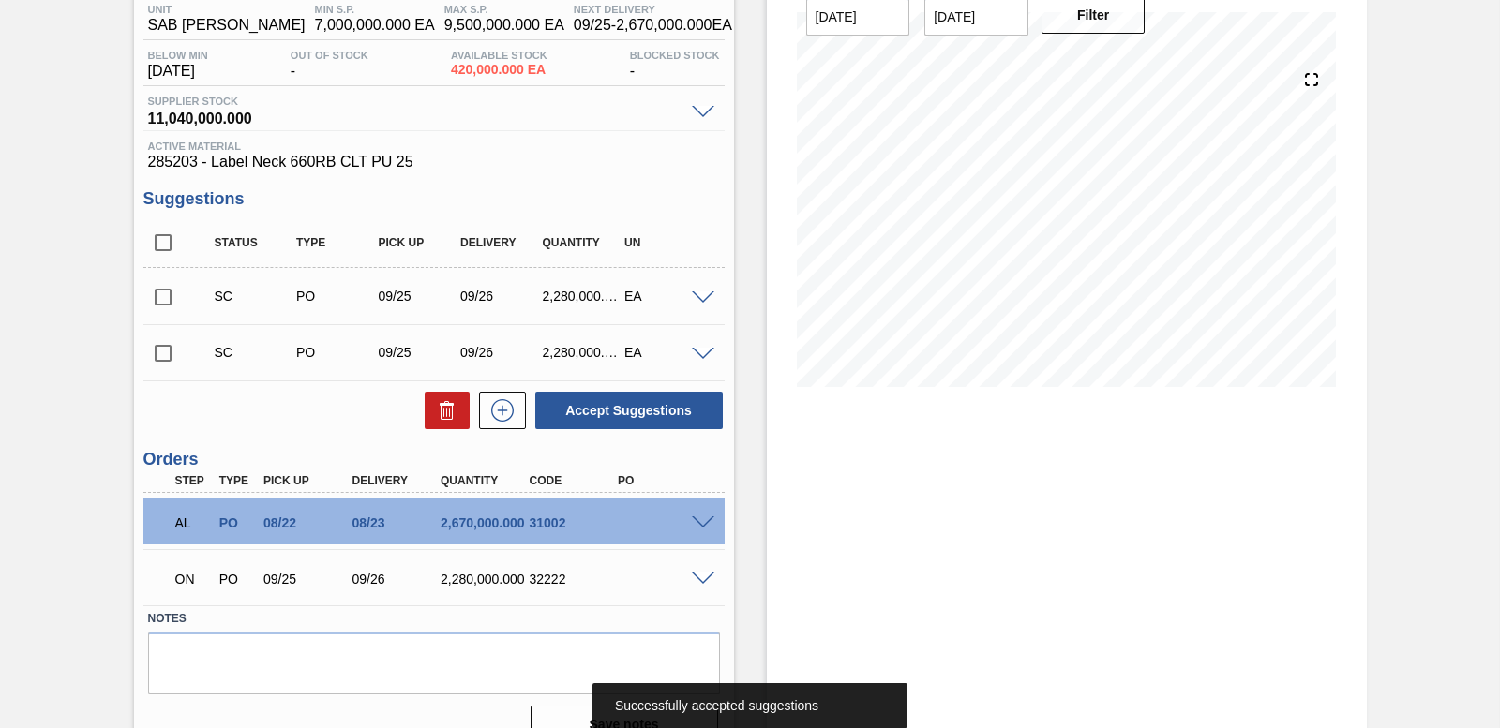
scroll to position [187, 0]
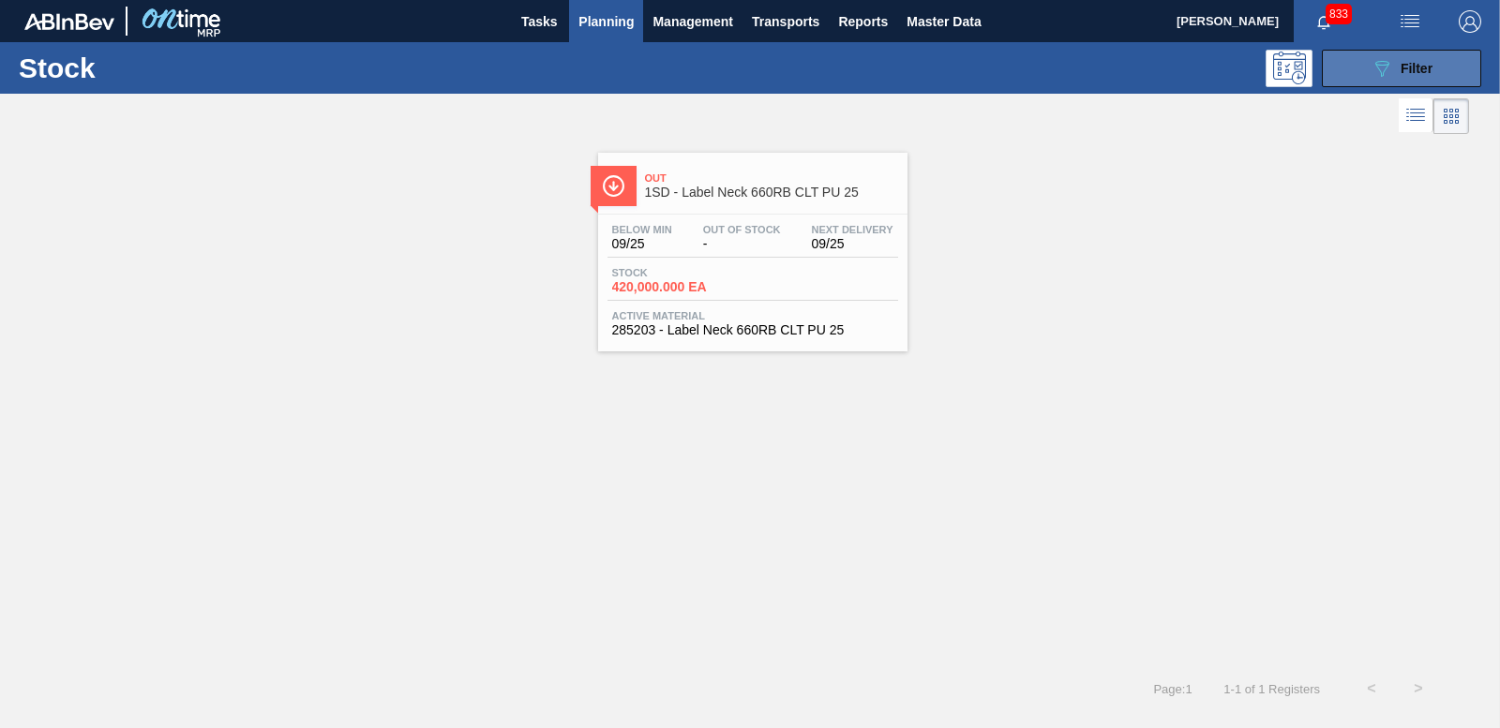
click at [1435, 80] on button "089F7B8B-B2A5-4AFE-B5C0-19BA573D28AC Filter" at bounding box center [1401, 68] width 159 height 37
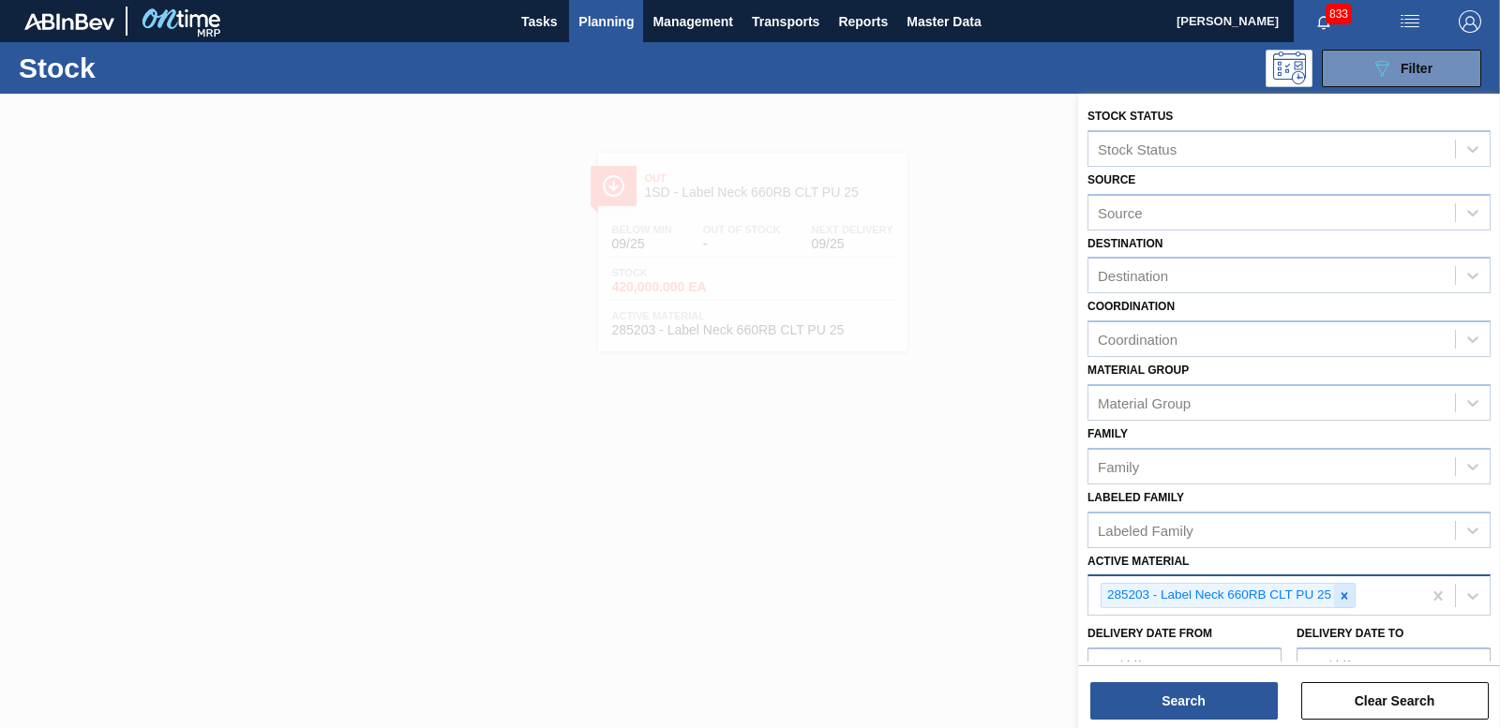
click at [1344, 600] on icon at bounding box center [1344, 596] width 13 height 13
type Material "284540"
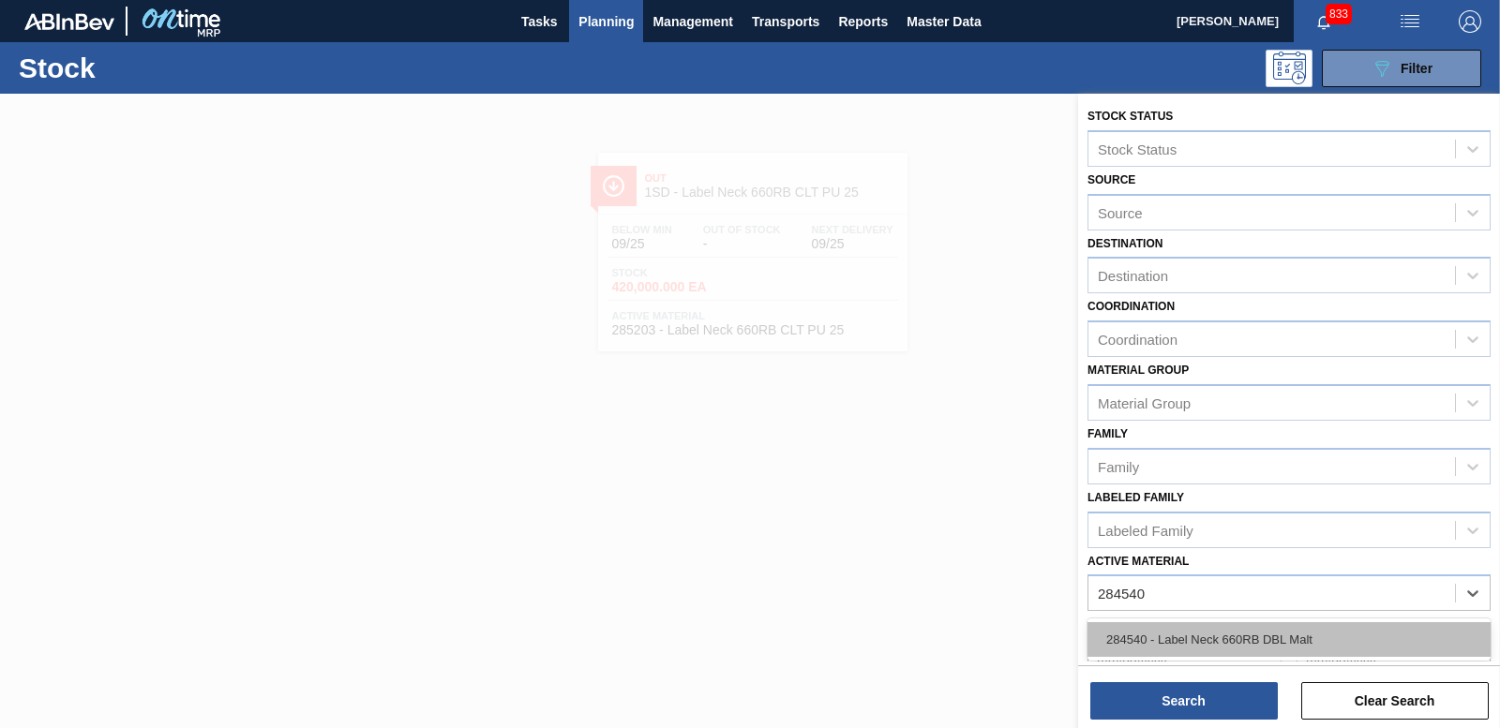
click at [1308, 638] on div "284540 - Label Neck 660RB DBL Malt" at bounding box center [1288, 639] width 403 height 35
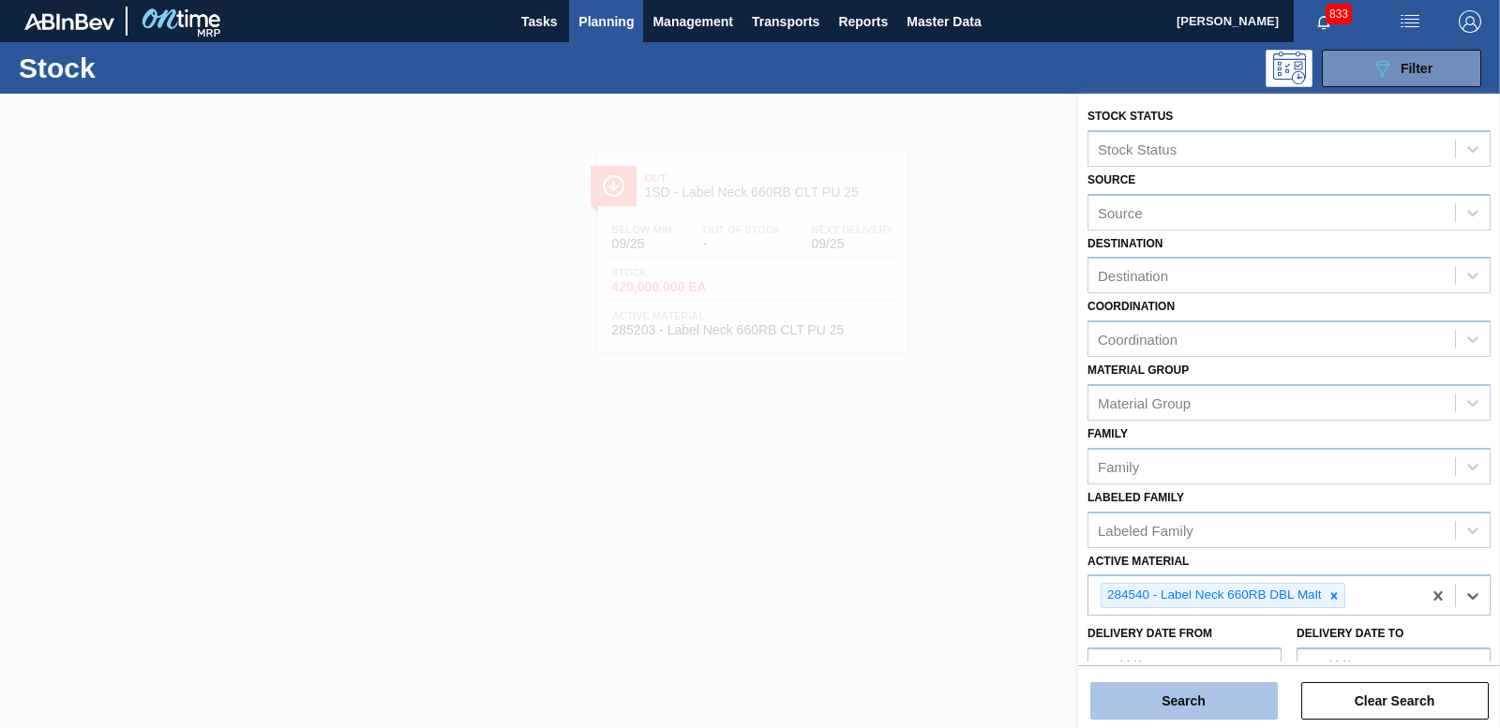
click at [1221, 711] on button "Search" at bounding box center [1183, 700] width 187 height 37
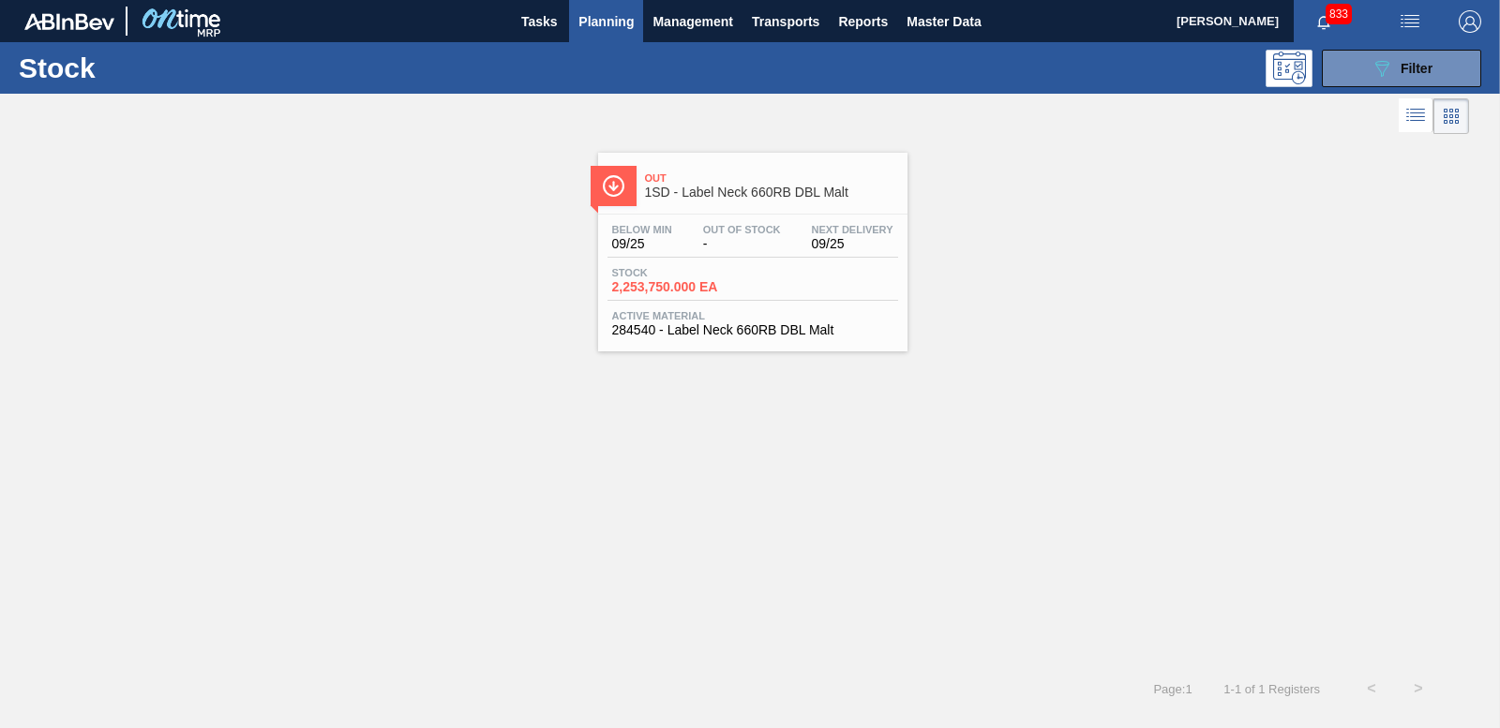
click at [665, 287] on span "2,253,750.000 EA" at bounding box center [677, 287] width 131 height 14
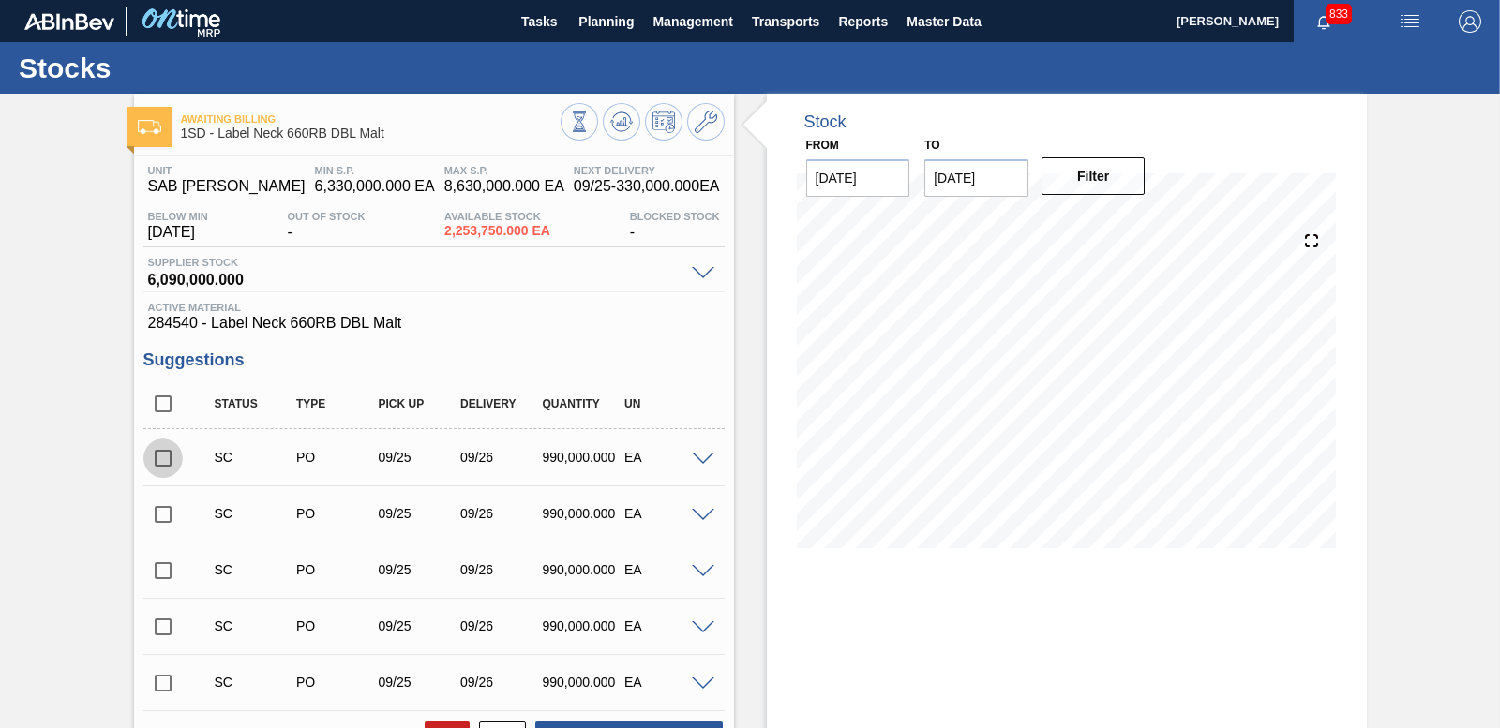
click at [167, 454] on input "checkbox" at bounding box center [162, 458] width 39 height 39
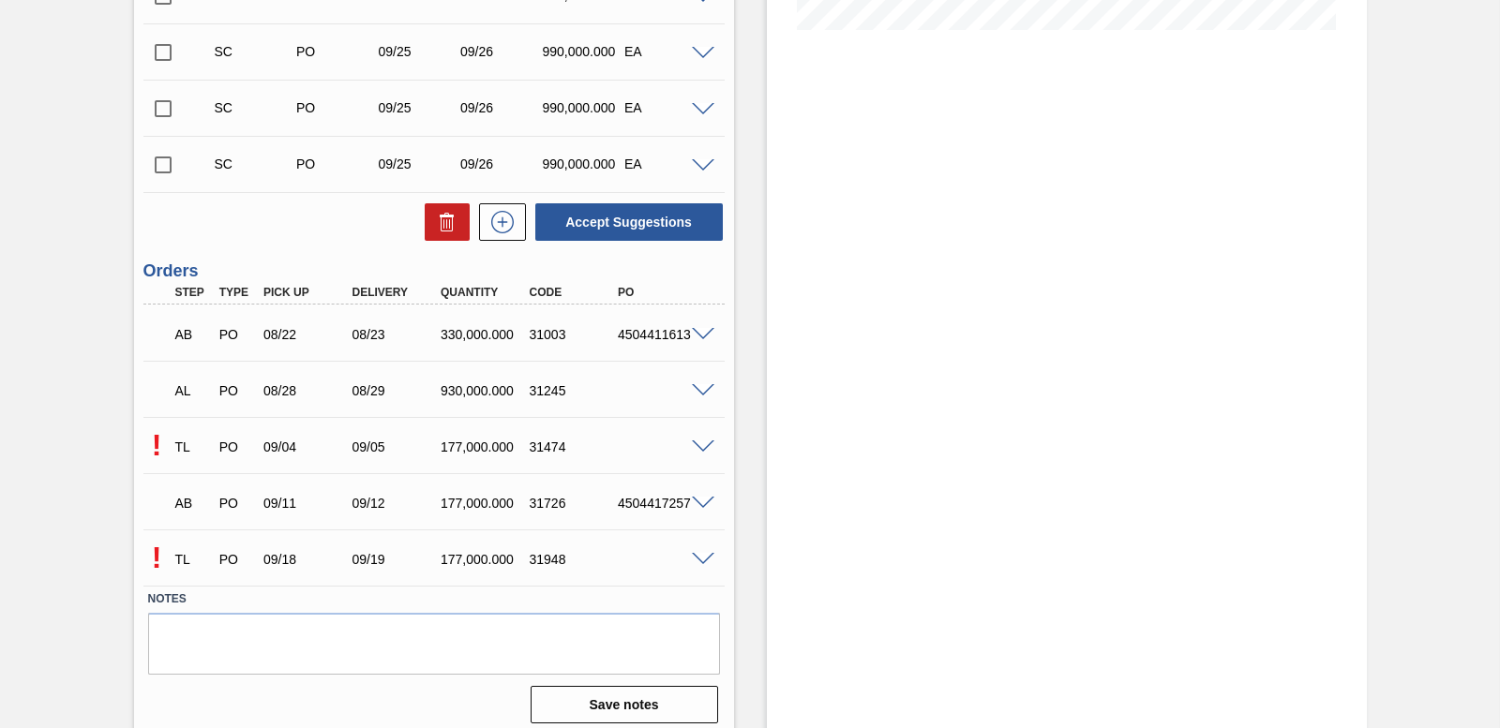
scroll to position [530, 0]
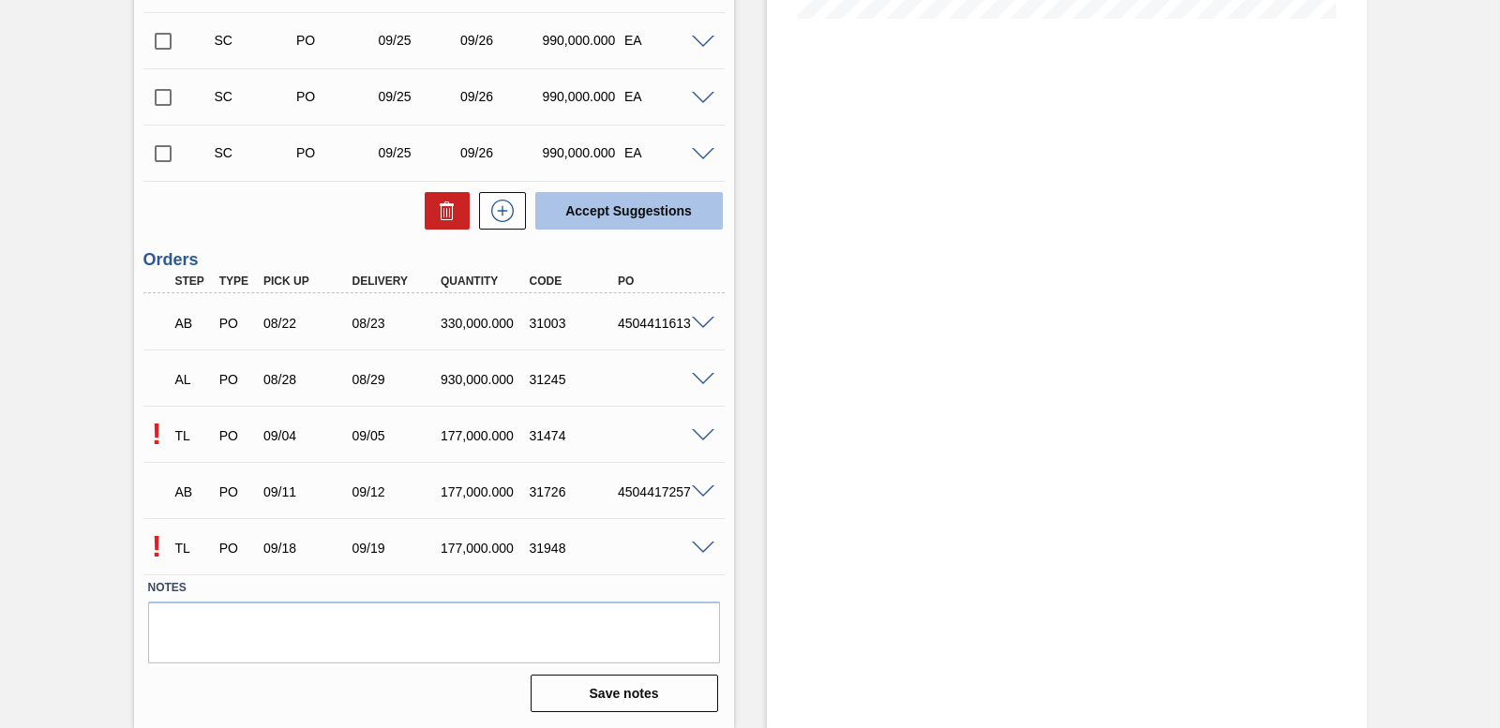
click at [624, 202] on button "Accept Suggestions" at bounding box center [628, 210] width 187 height 37
checkbox input "false"
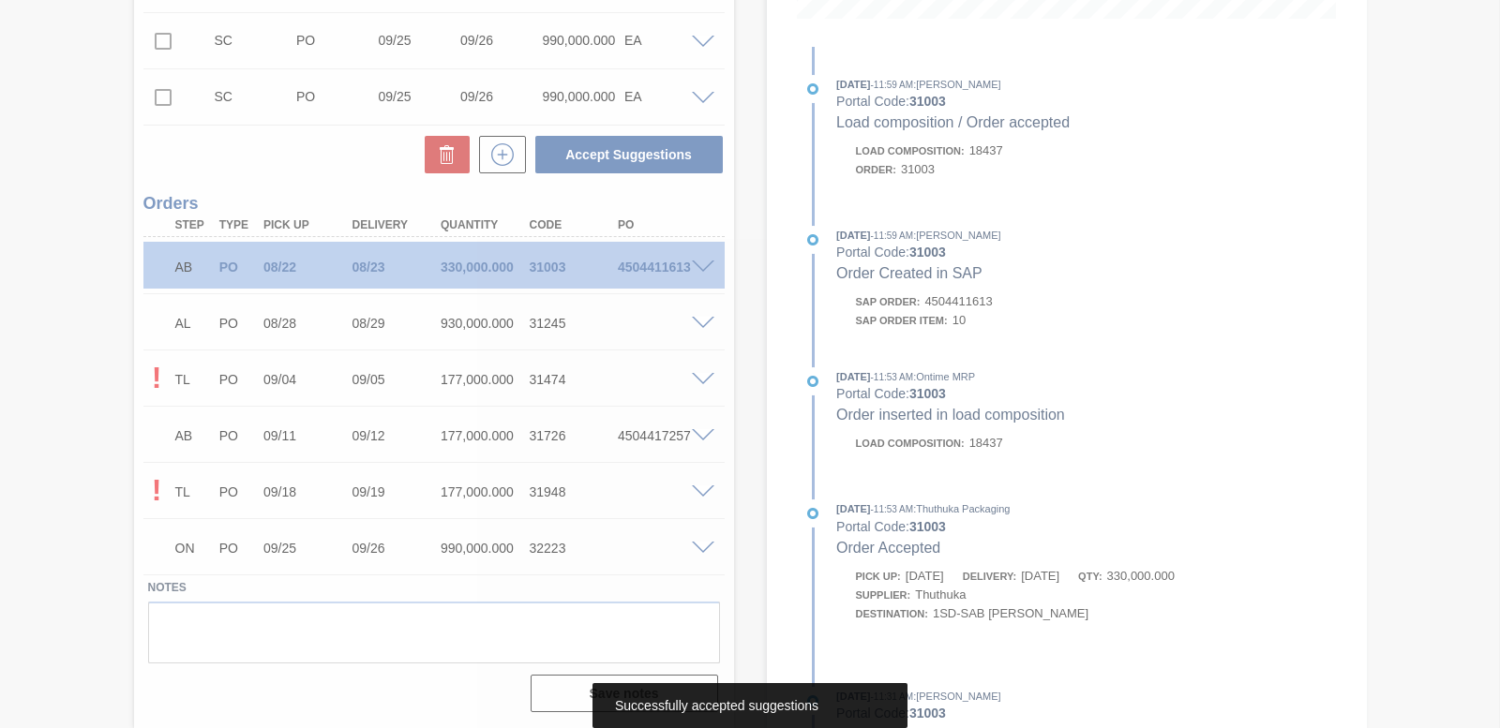
scroll to position [473, 0]
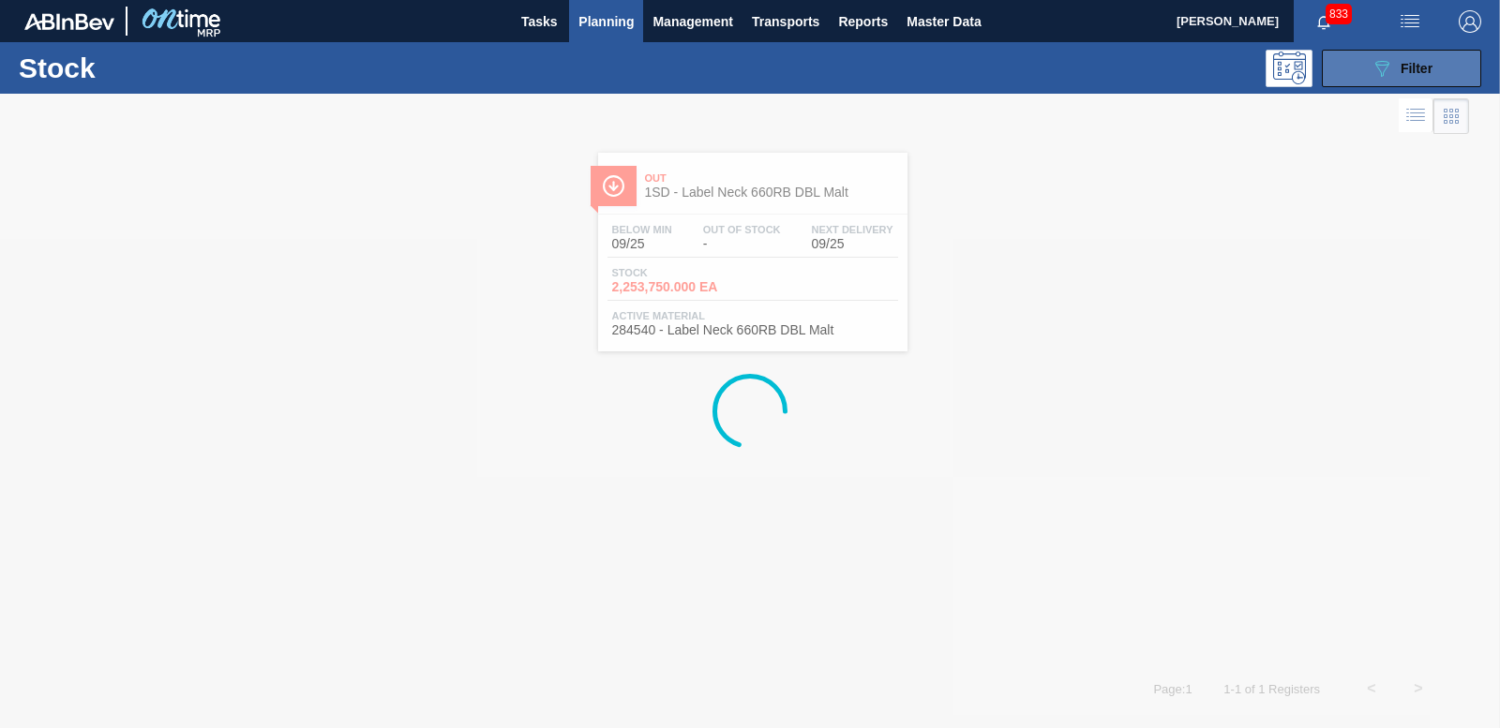
click at [1395, 75] on div "089F7B8B-B2A5-4AFE-B5C0-19BA573D28AC Filter" at bounding box center [1401, 68] width 62 height 22
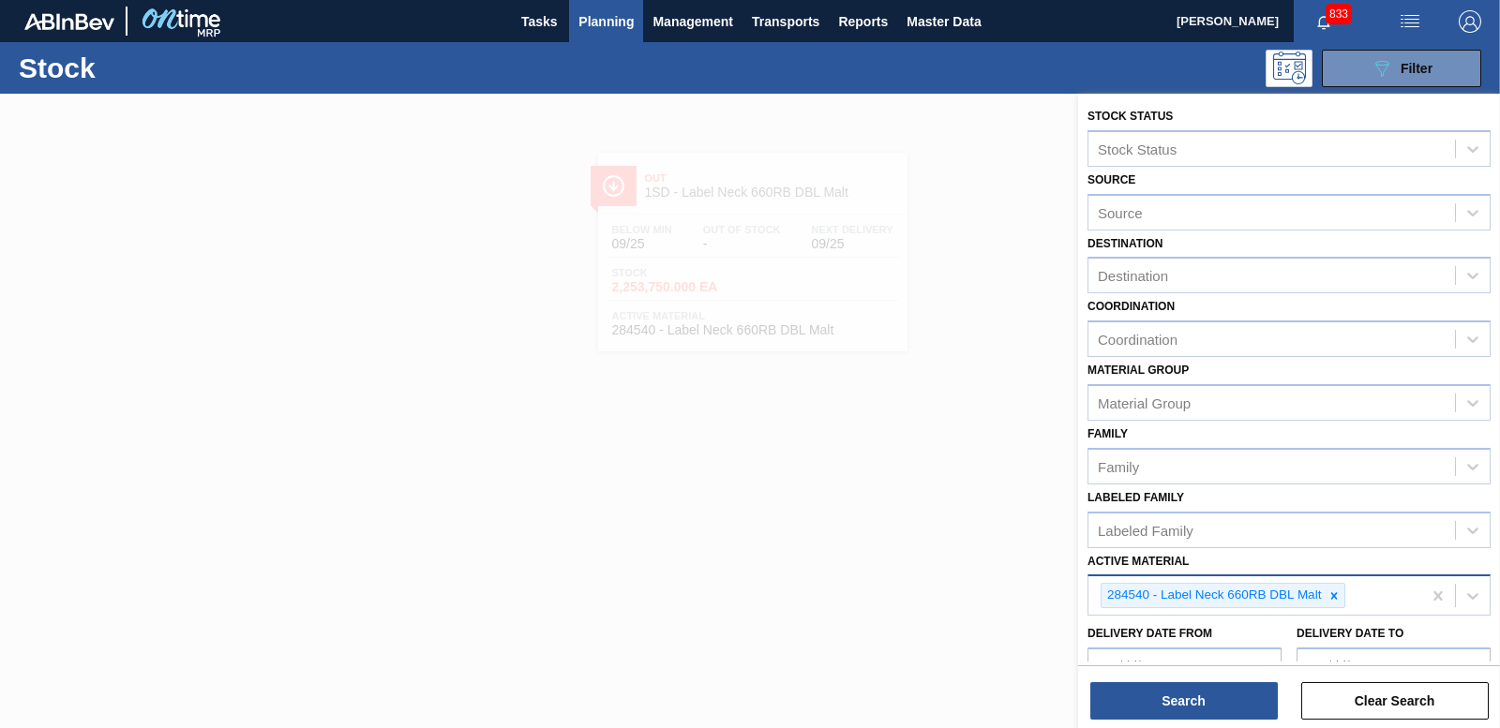
click at [1335, 593] on icon at bounding box center [1333, 596] width 13 height 13
type Material "283198"
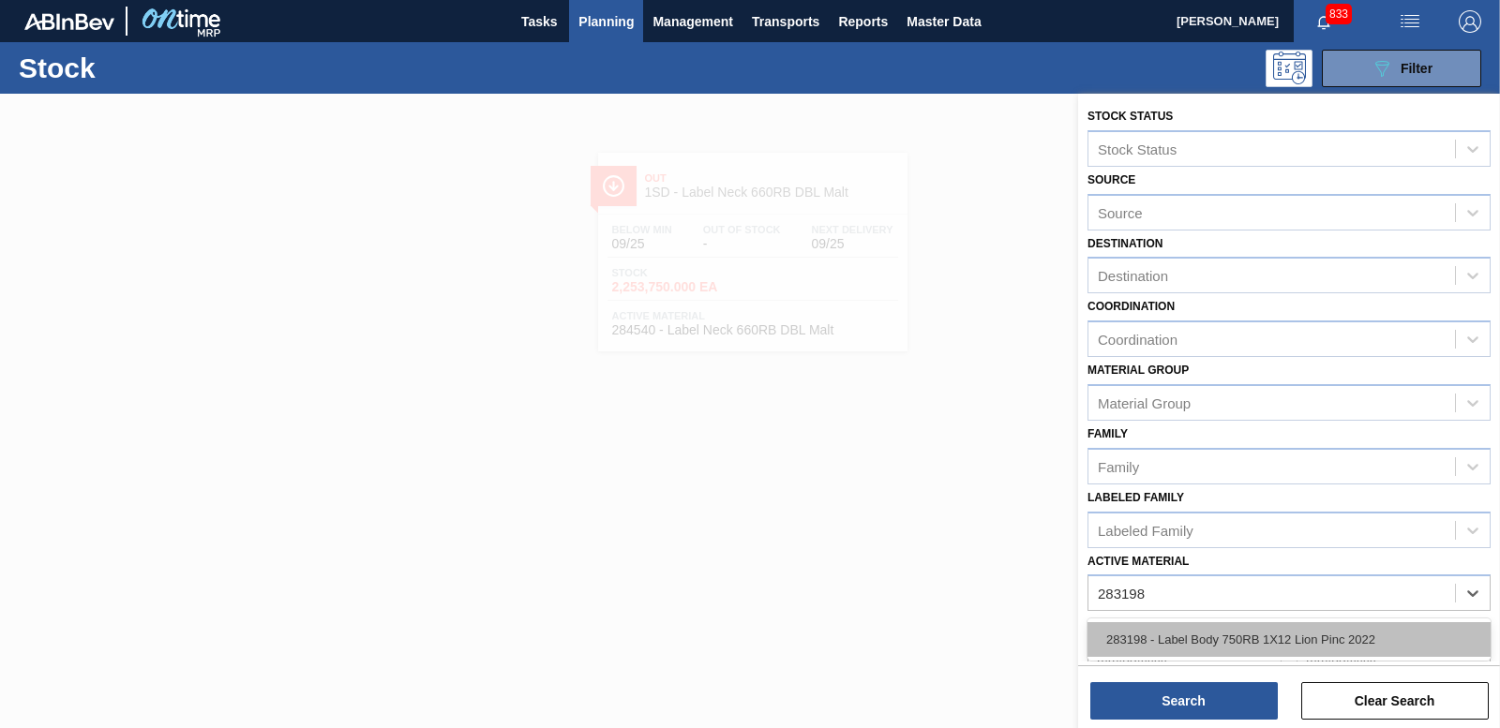
click at [1261, 652] on div "283198 - Label Body 750RB 1X12 Lion Pinc 2022" at bounding box center [1288, 639] width 403 height 35
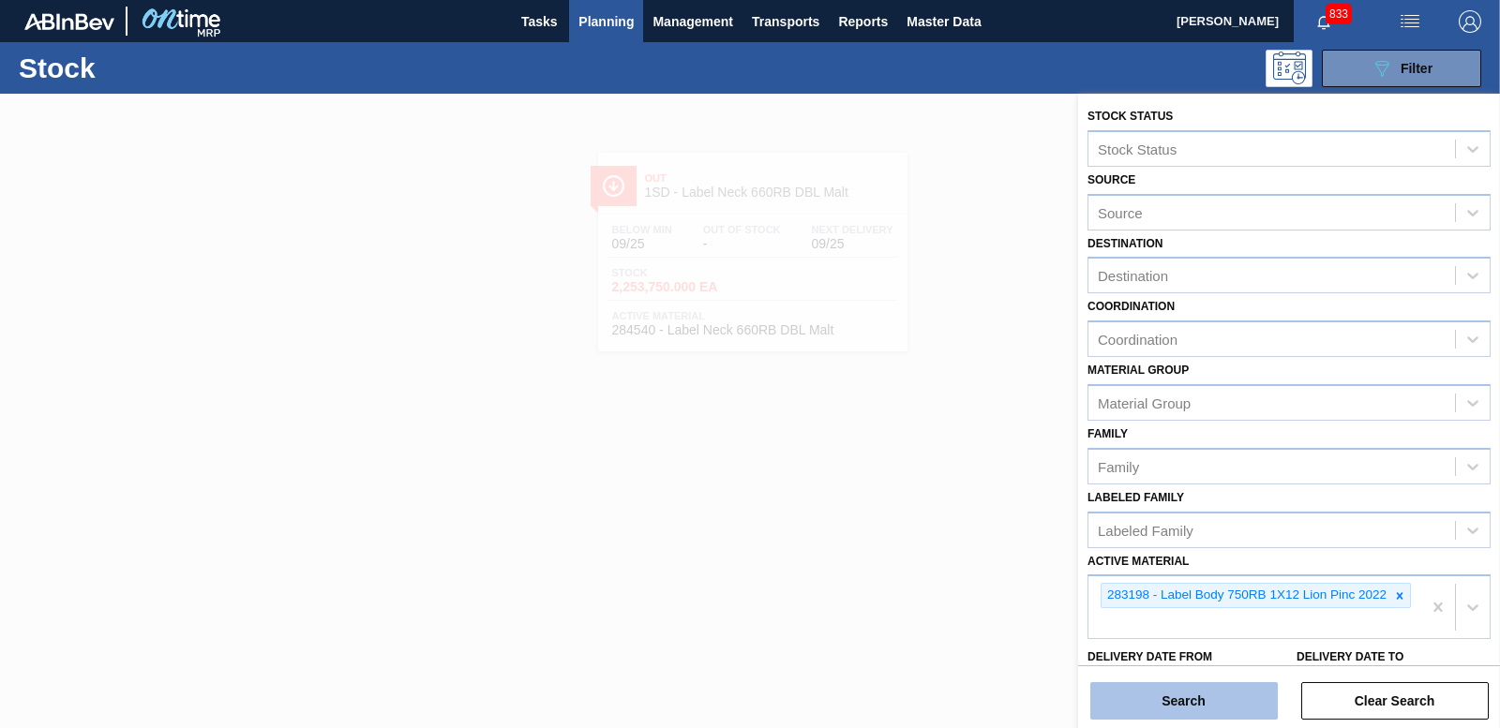
click at [1242, 696] on button "Search" at bounding box center [1183, 700] width 187 height 37
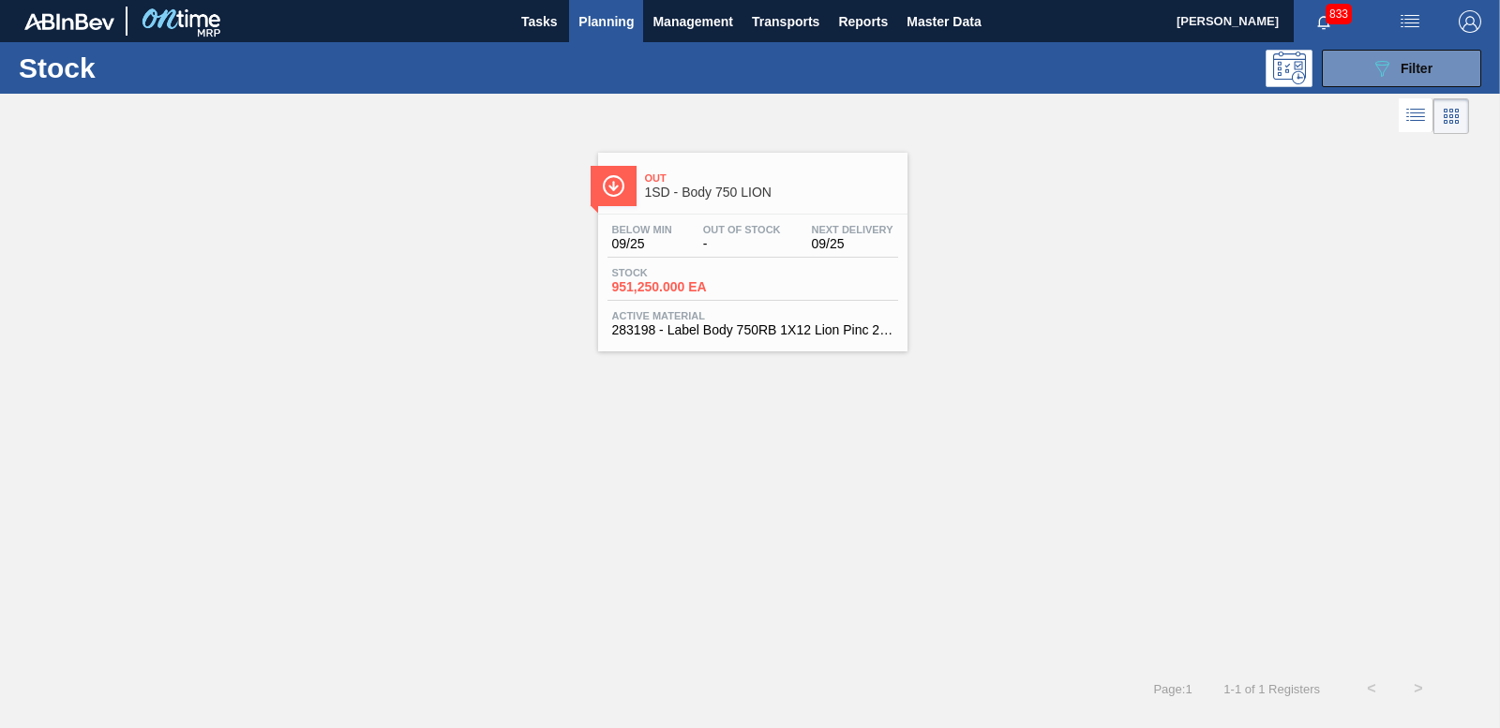
click at [698, 288] on span "951,250.000 EA" at bounding box center [677, 287] width 131 height 14
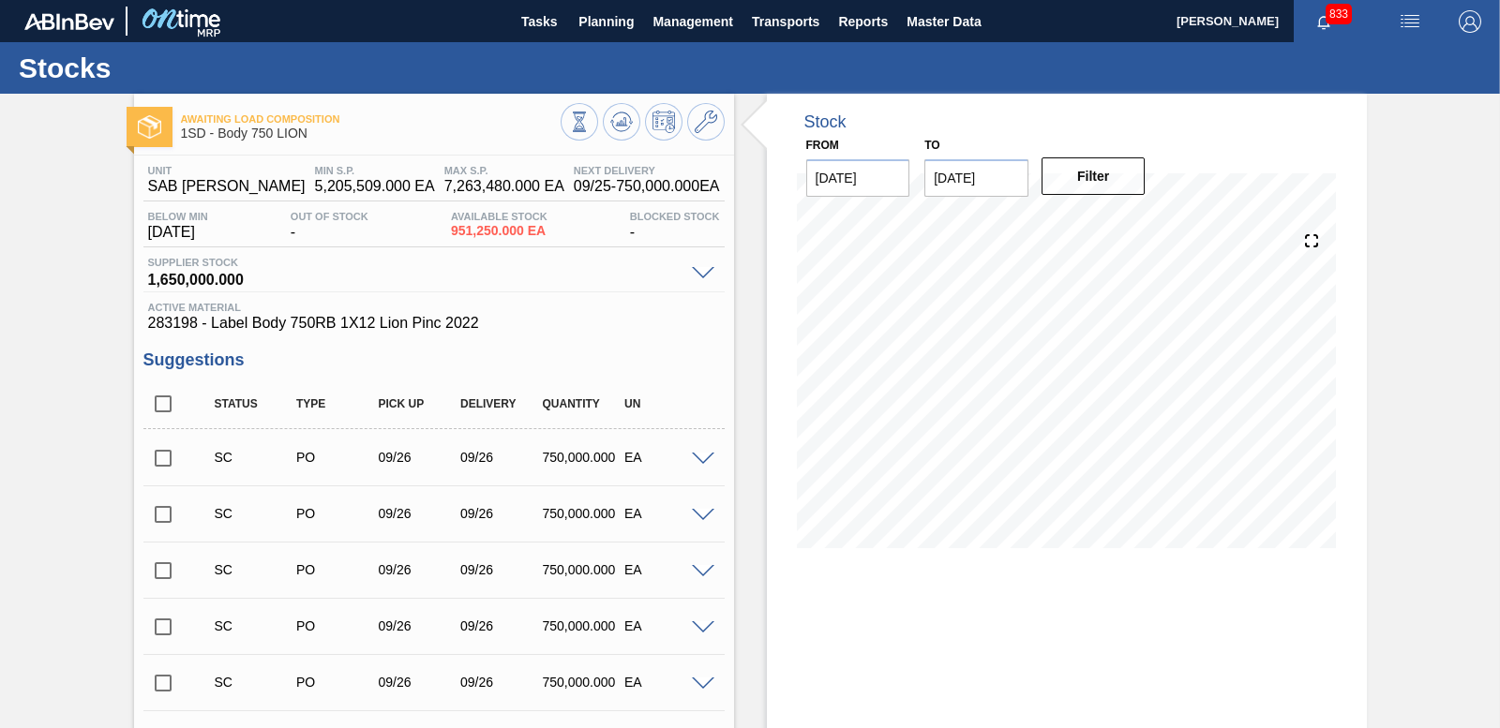
click at [162, 460] on input "checkbox" at bounding box center [162, 458] width 39 height 39
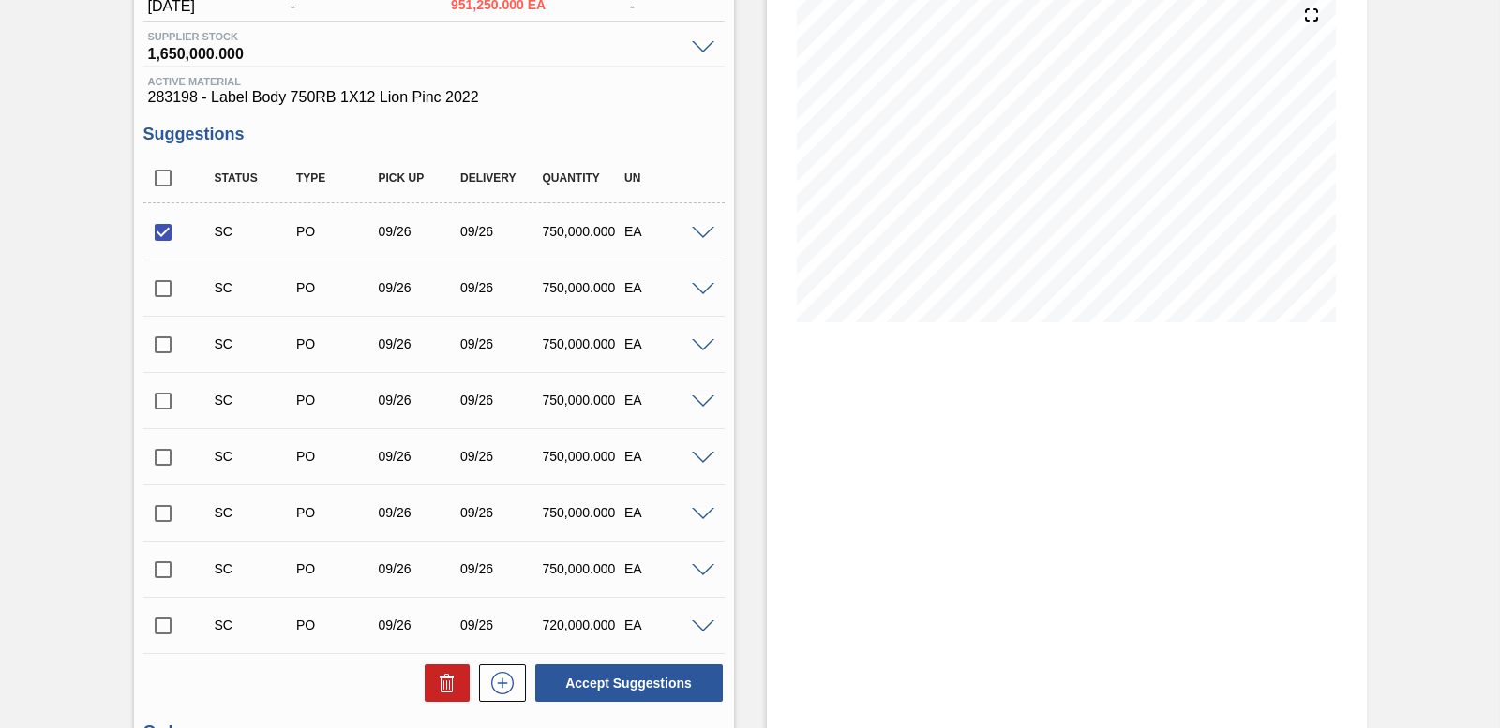
scroll to position [473, 0]
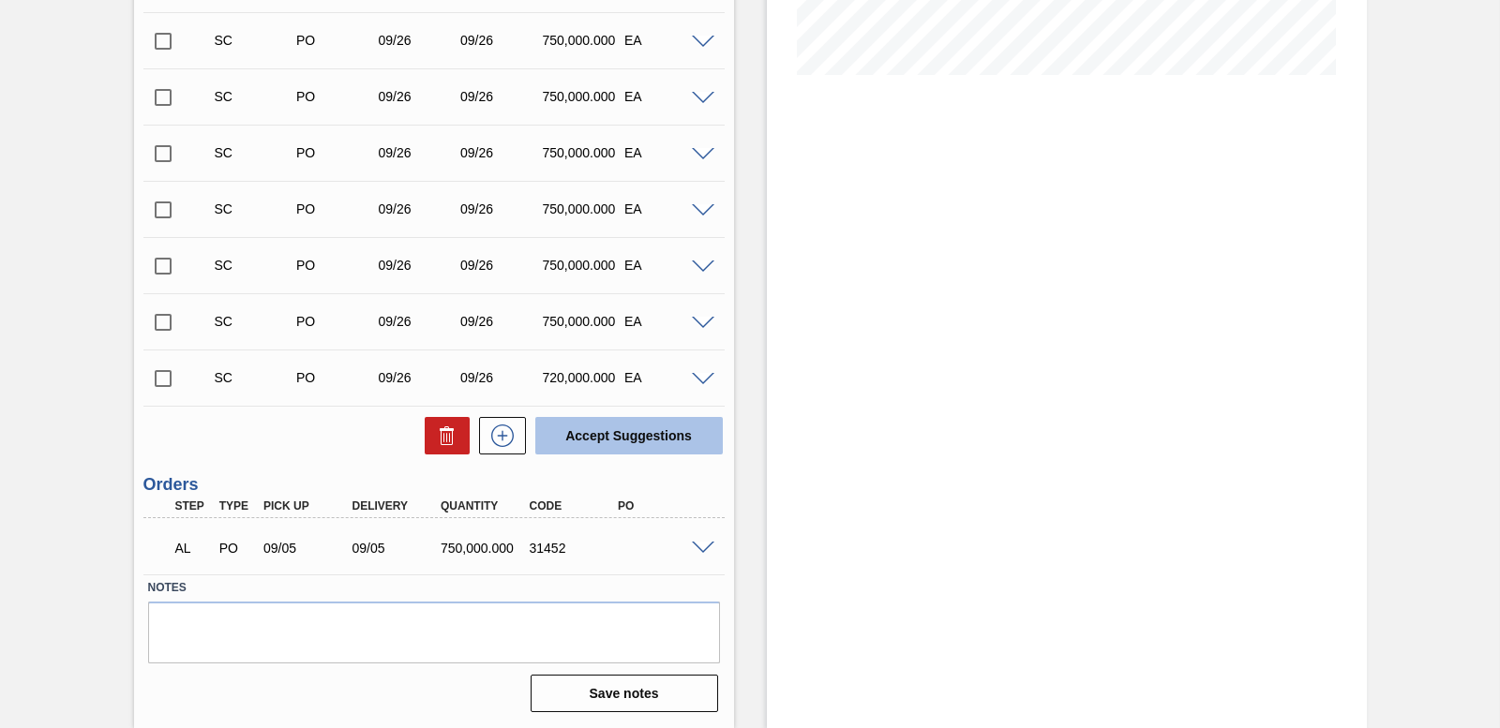
click at [618, 445] on button "Accept Suggestions" at bounding box center [628, 435] width 187 height 37
checkbox input "false"
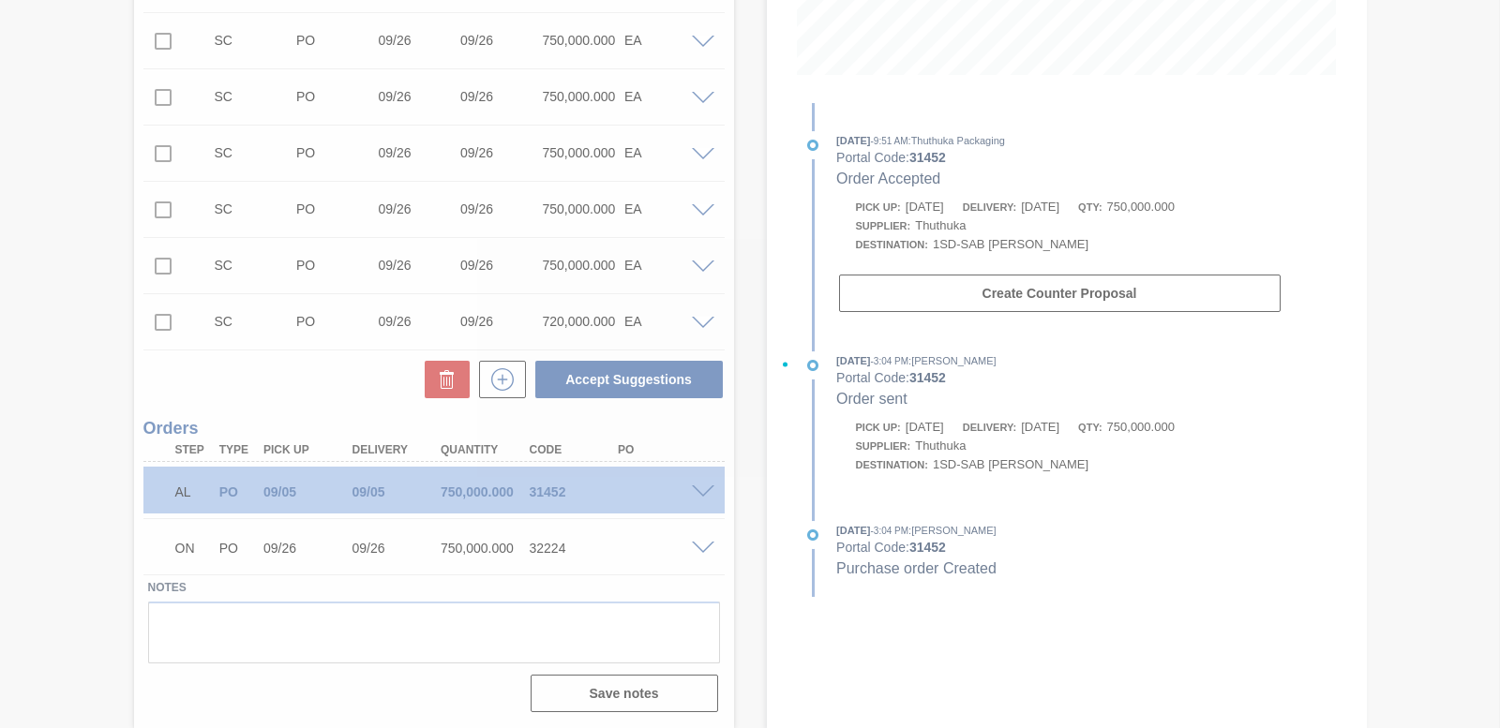
scroll to position [417, 0]
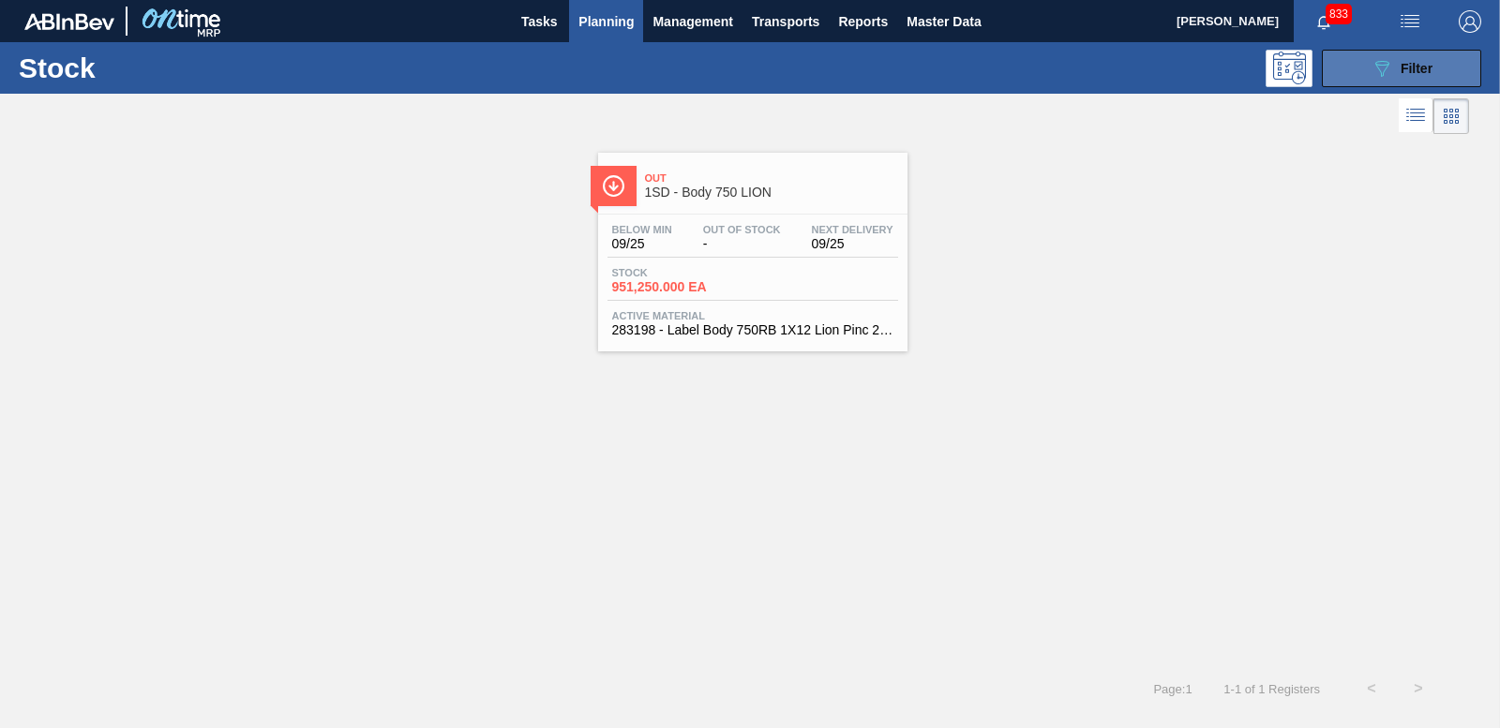
click at [1435, 75] on button "089F7B8B-B2A5-4AFE-B5C0-19BA573D28AC Filter" at bounding box center [1401, 68] width 159 height 37
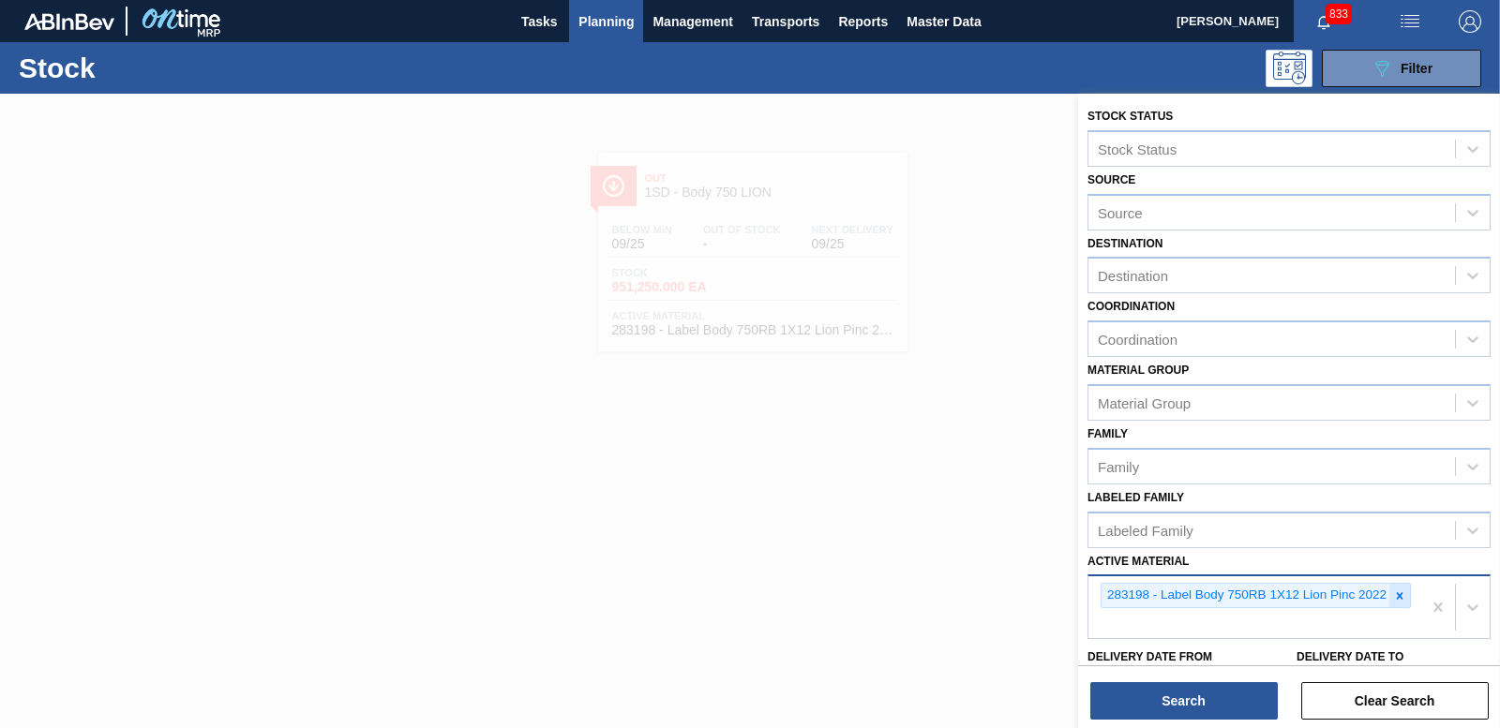
click at [1400, 599] on icon at bounding box center [1400, 595] width 7 height 7
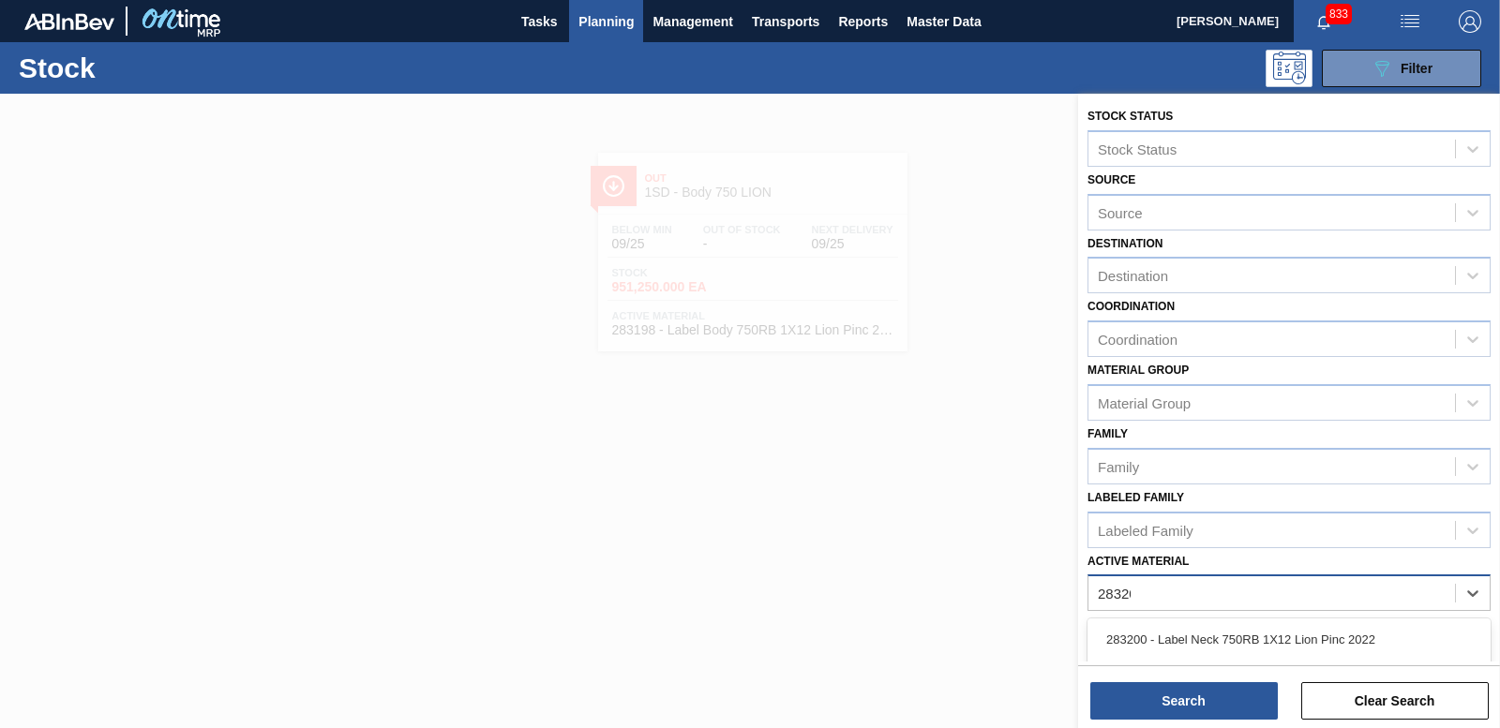
type Material "283200"
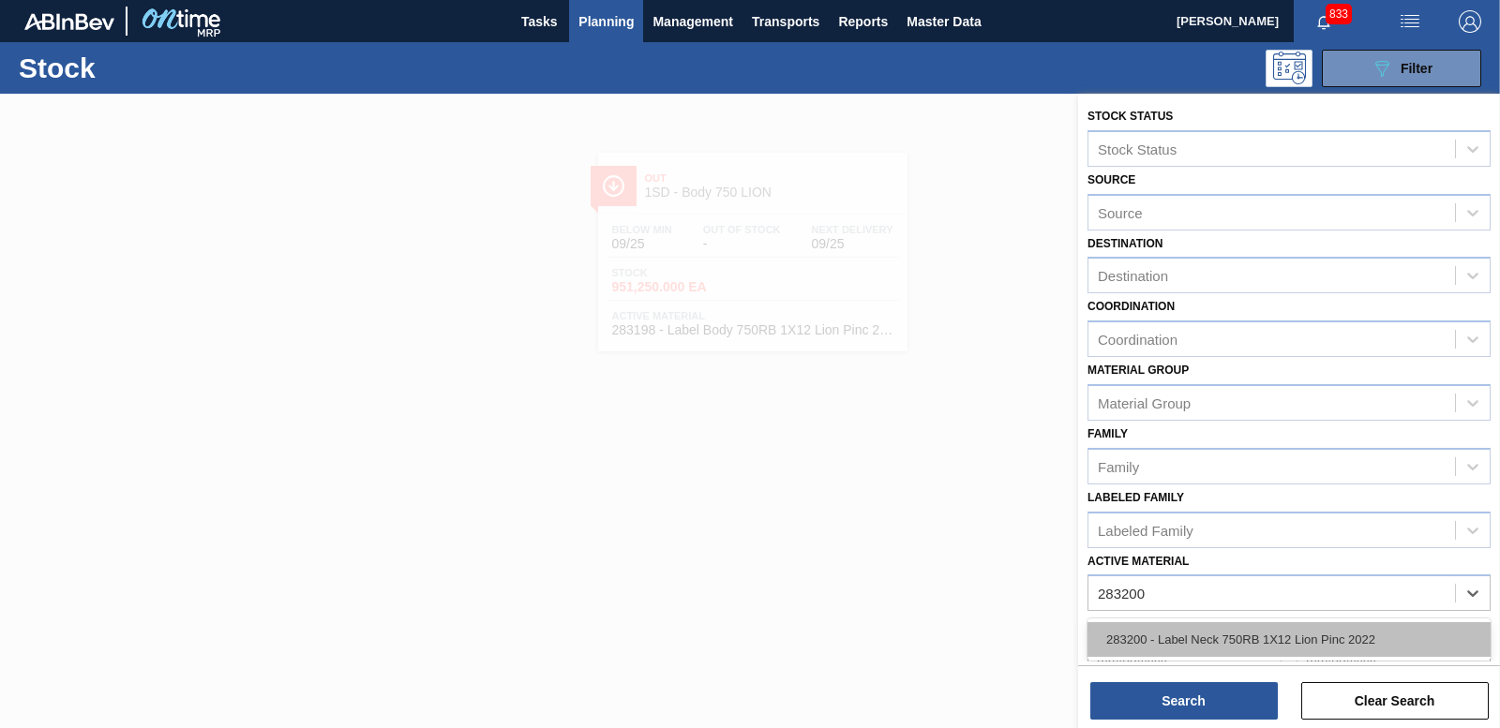
click at [1261, 633] on div "283200 - Label Neck 750RB 1X12 Lion Pinc 2022" at bounding box center [1288, 639] width 403 height 35
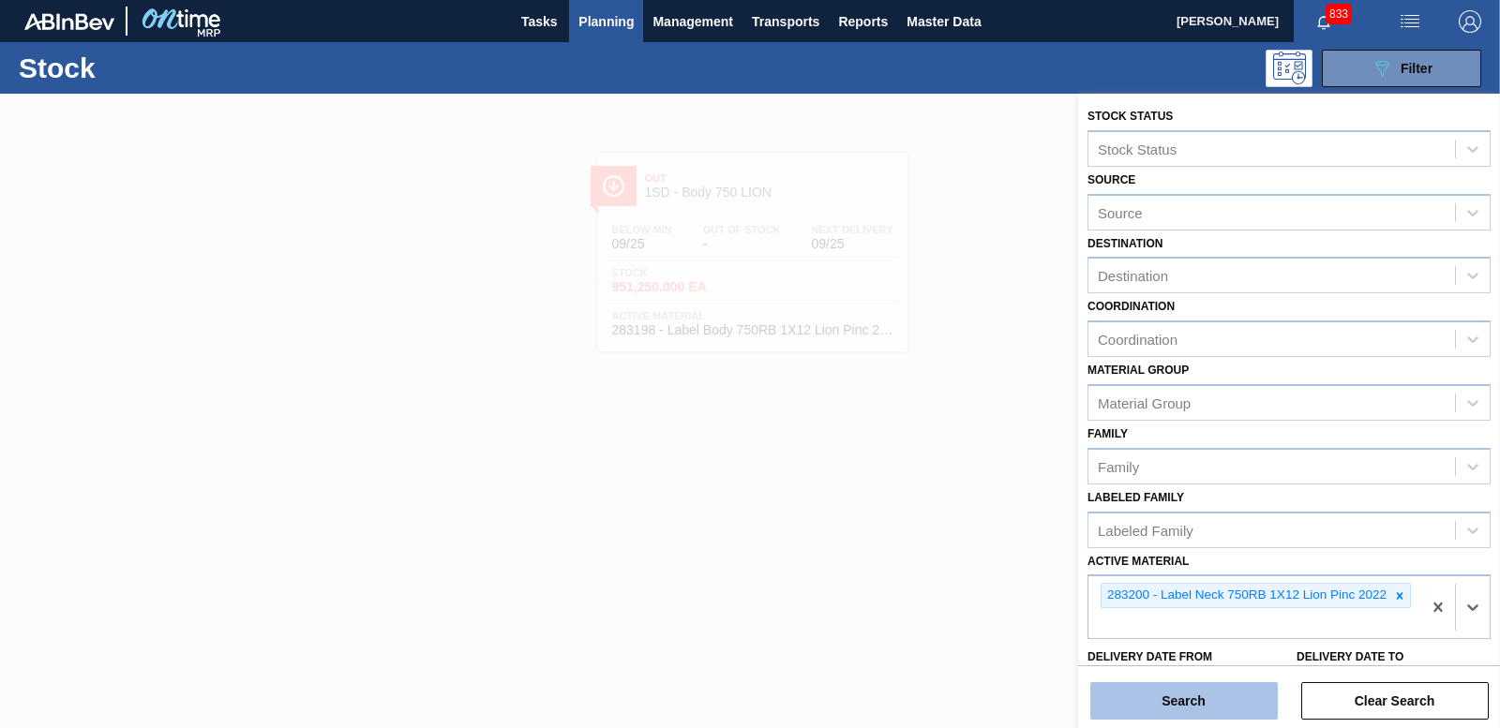
click at [1223, 685] on button "Search" at bounding box center [1183, 700] width 187 height 37
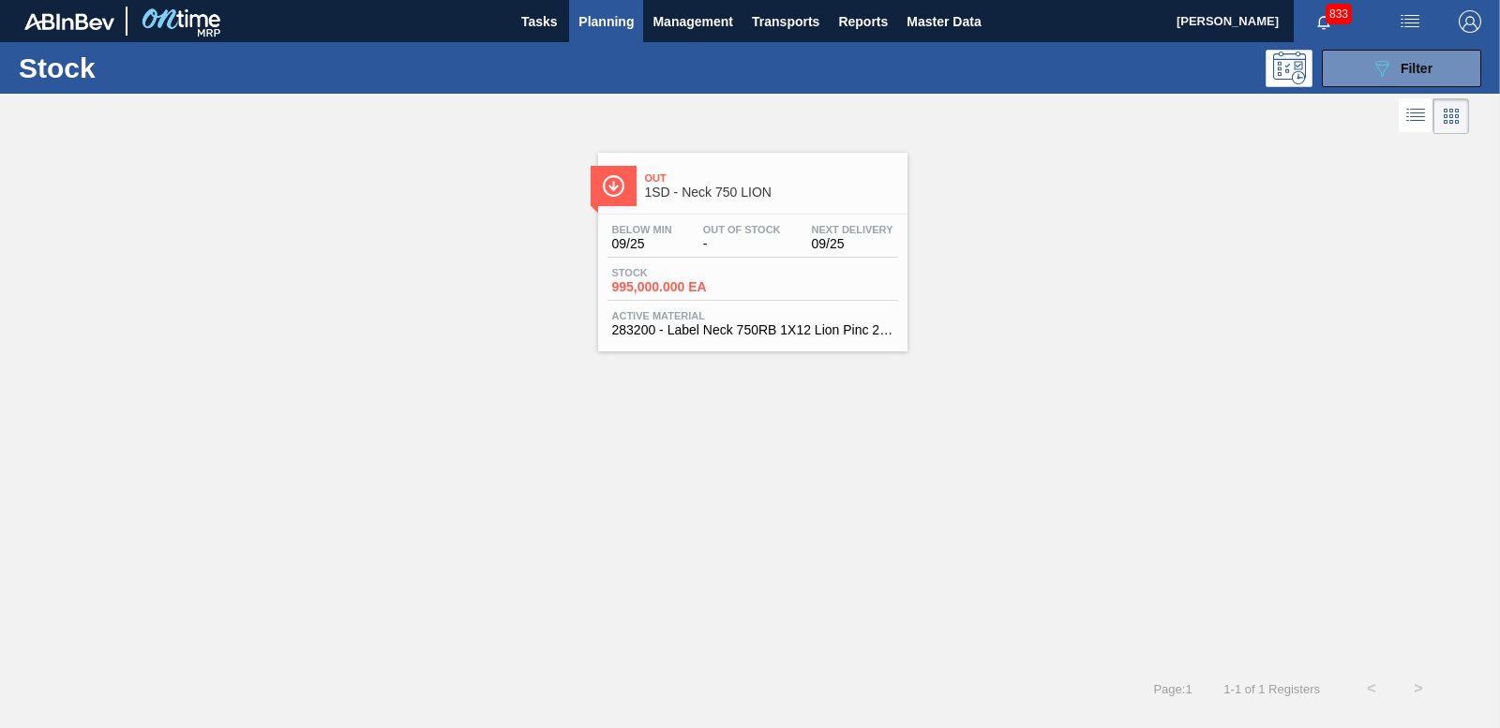
click at [683, 288] on span "995,000.000 EA" at bounding box center [677, 287] width 131 height 14
click at [1401, 64] on span "Filter" at bounding box center [1416, 68] width 32 height 15
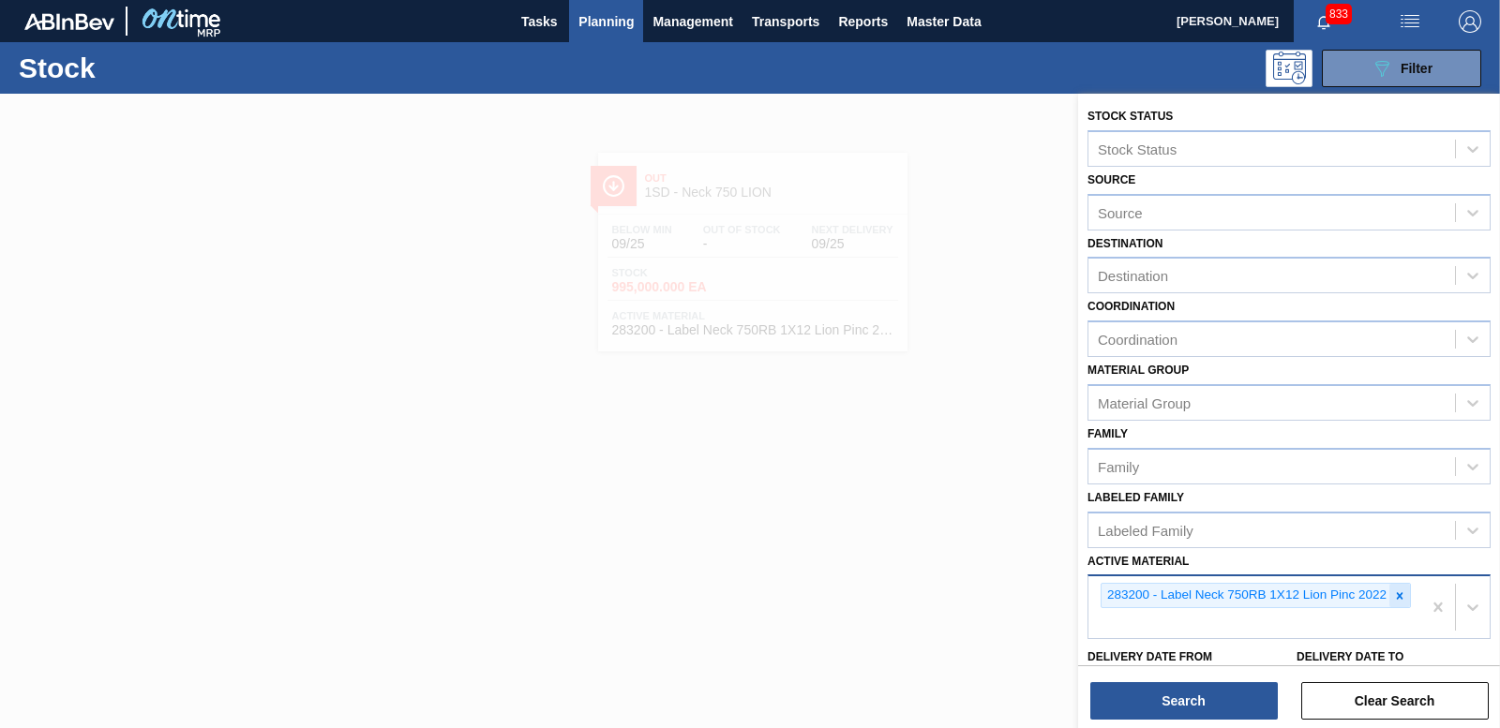
click at [1397, 593] on icon at bounding box center [1400, 595] width 7 height 7
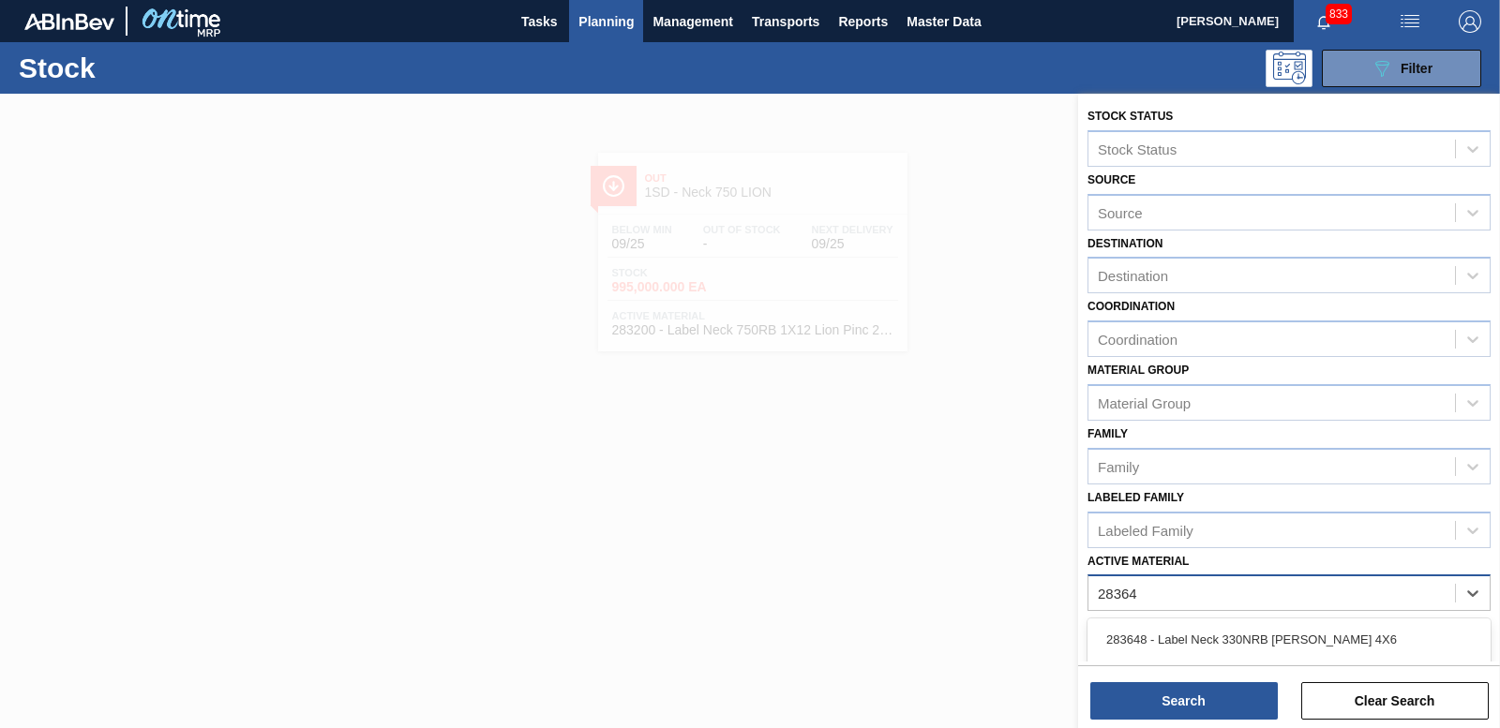
type Material "283643"
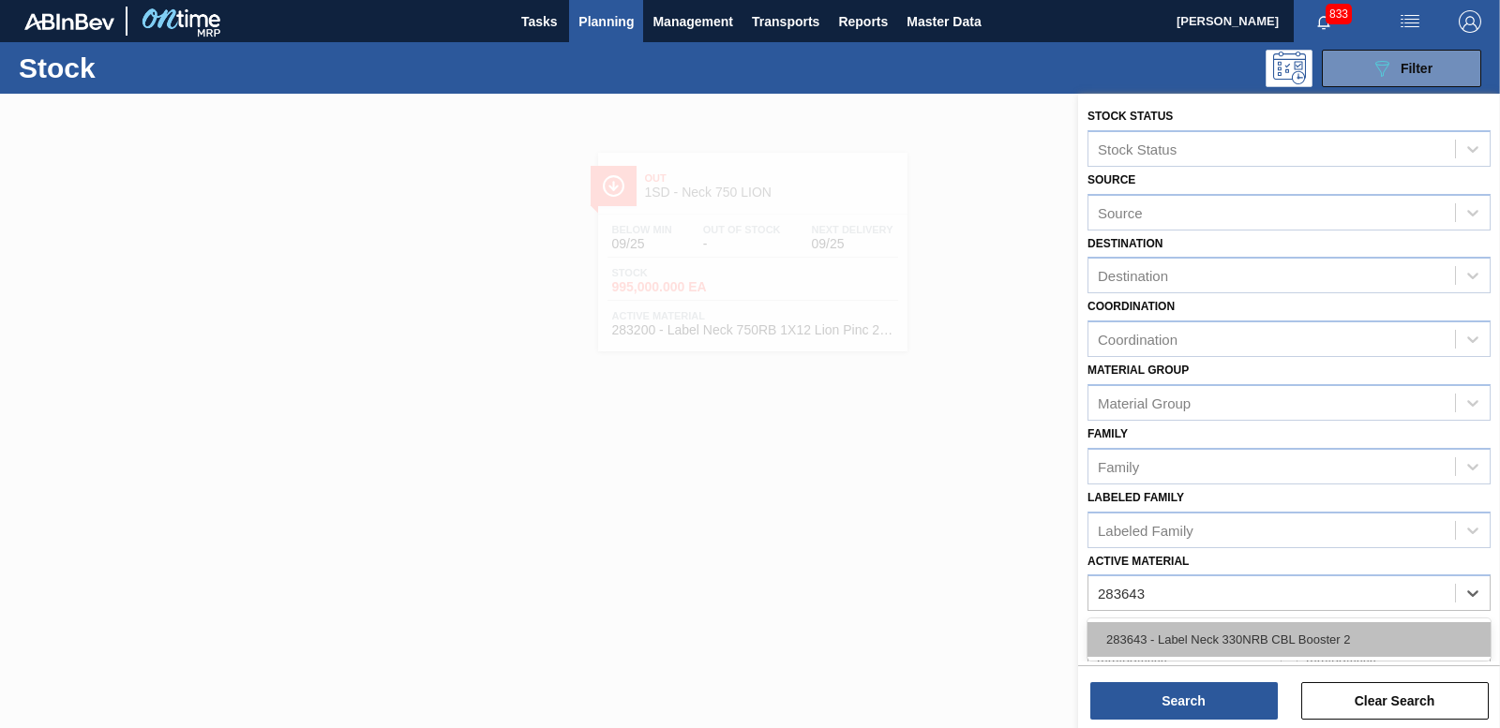
click at [1216, 646] on div "283643 - Label Neck 330NRB CBL Booster 2" at bounding box center [1288, 639] width 403 height 35
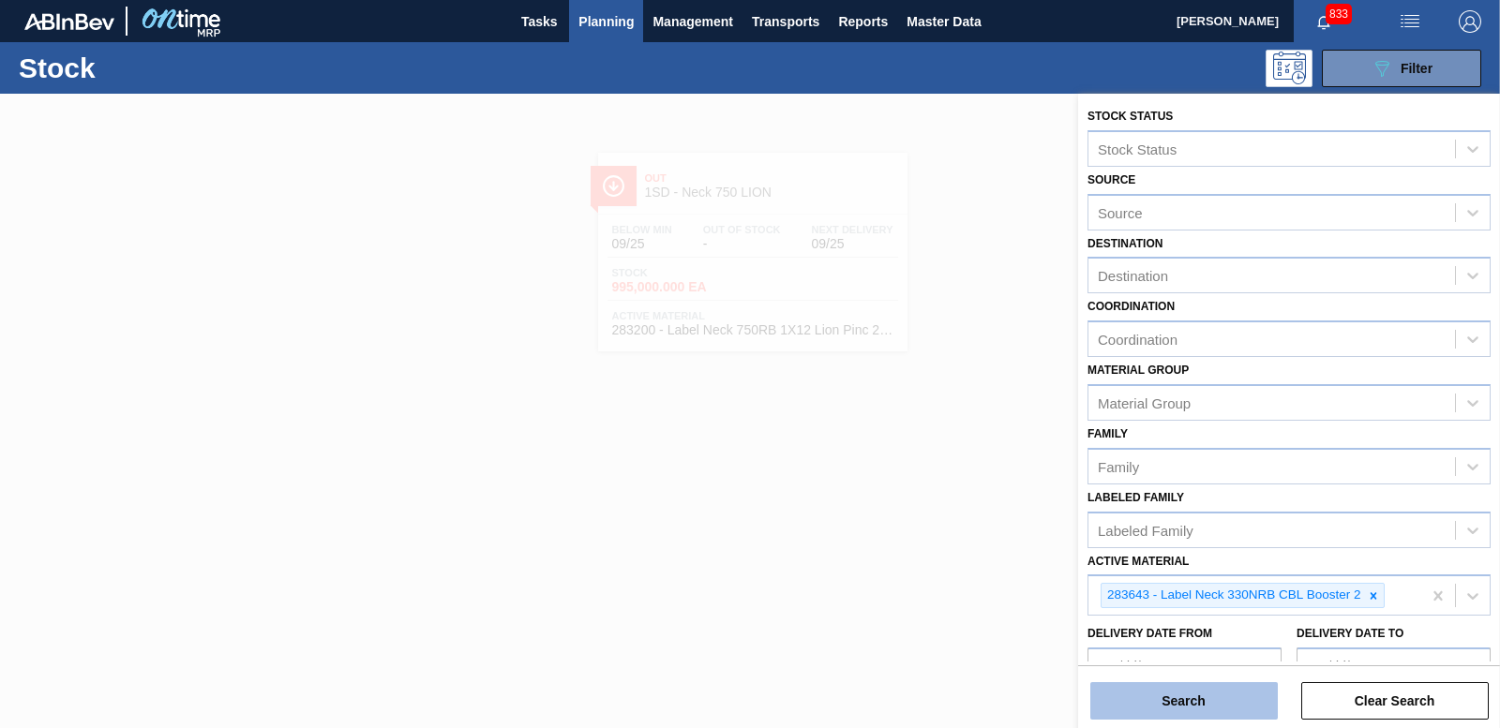
click at [1212, 696] on button "Search" at bounding box center [1183, 700] width 187 height 37
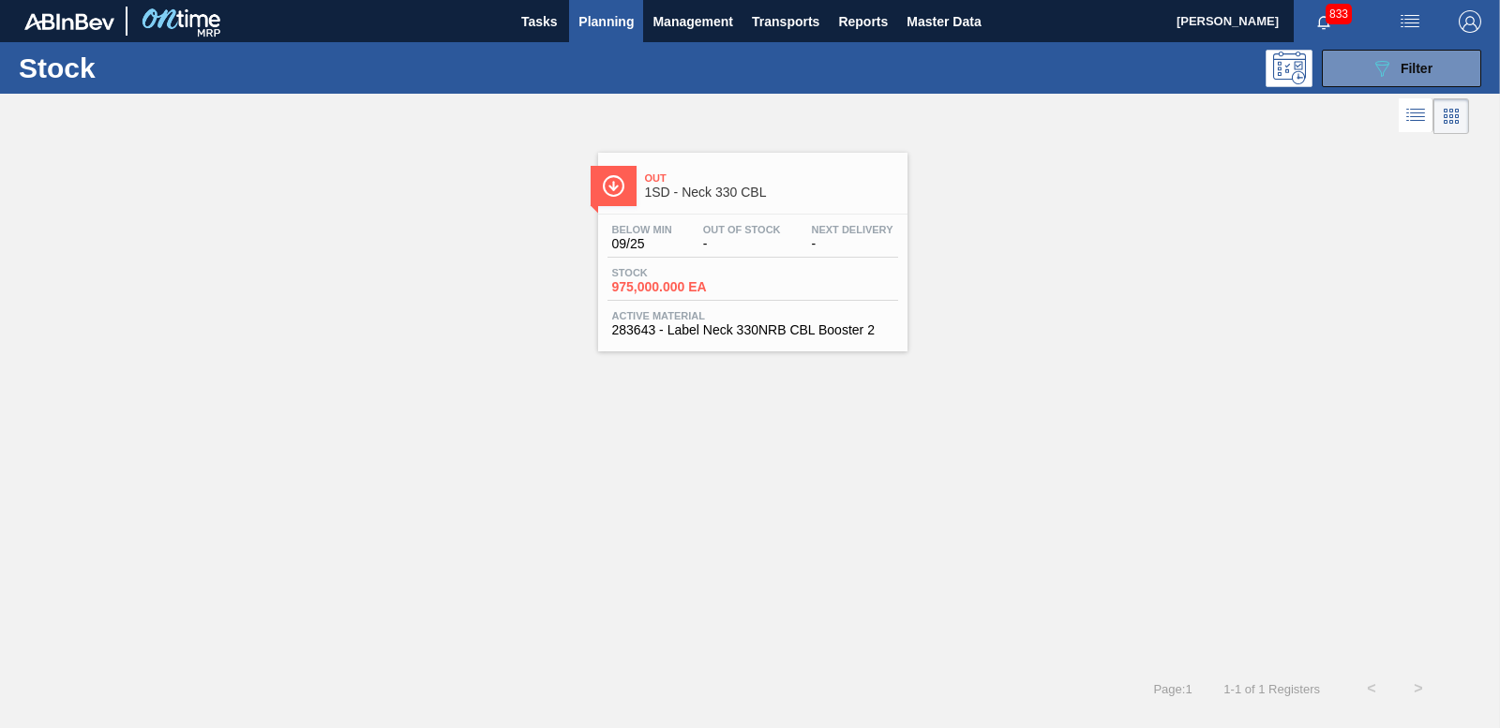
click at [693, 284] on span "975,000.000 EA" at bounding box center [677, 287] width 131 height 14
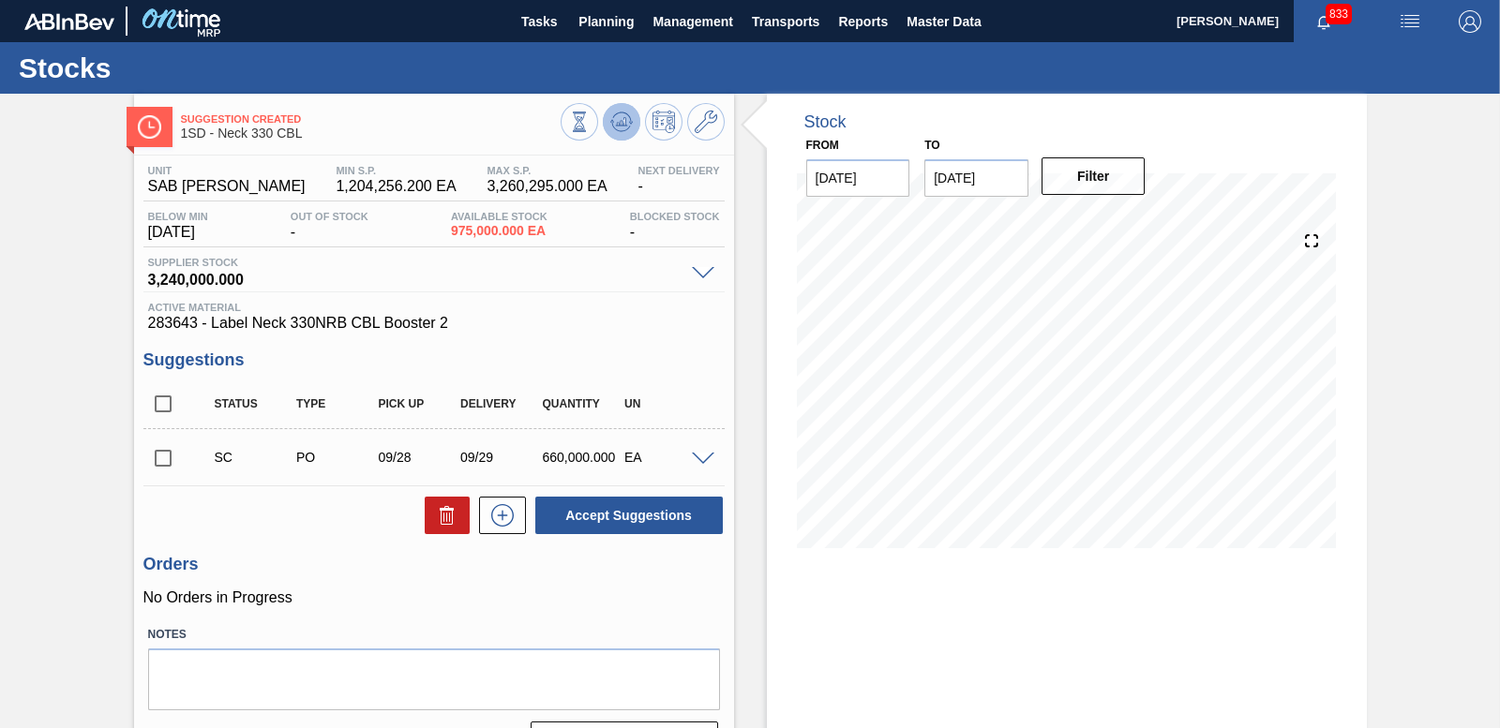
click at [613, 126] on icon at bounding box center [621, 122] width 22 height 22
drag, startPoint x: 163, startPoint y: 458, endPoint x: 474, endPoint y: 515, distance: 316.3
click at [163, 457] on input "checkbox" at bounding box center [162, 458] width 39 height 39
click at [656, 526] on button "Accept Suggestions" at bounding box center [628, 515] width 187 height 37
checkbox input "false"
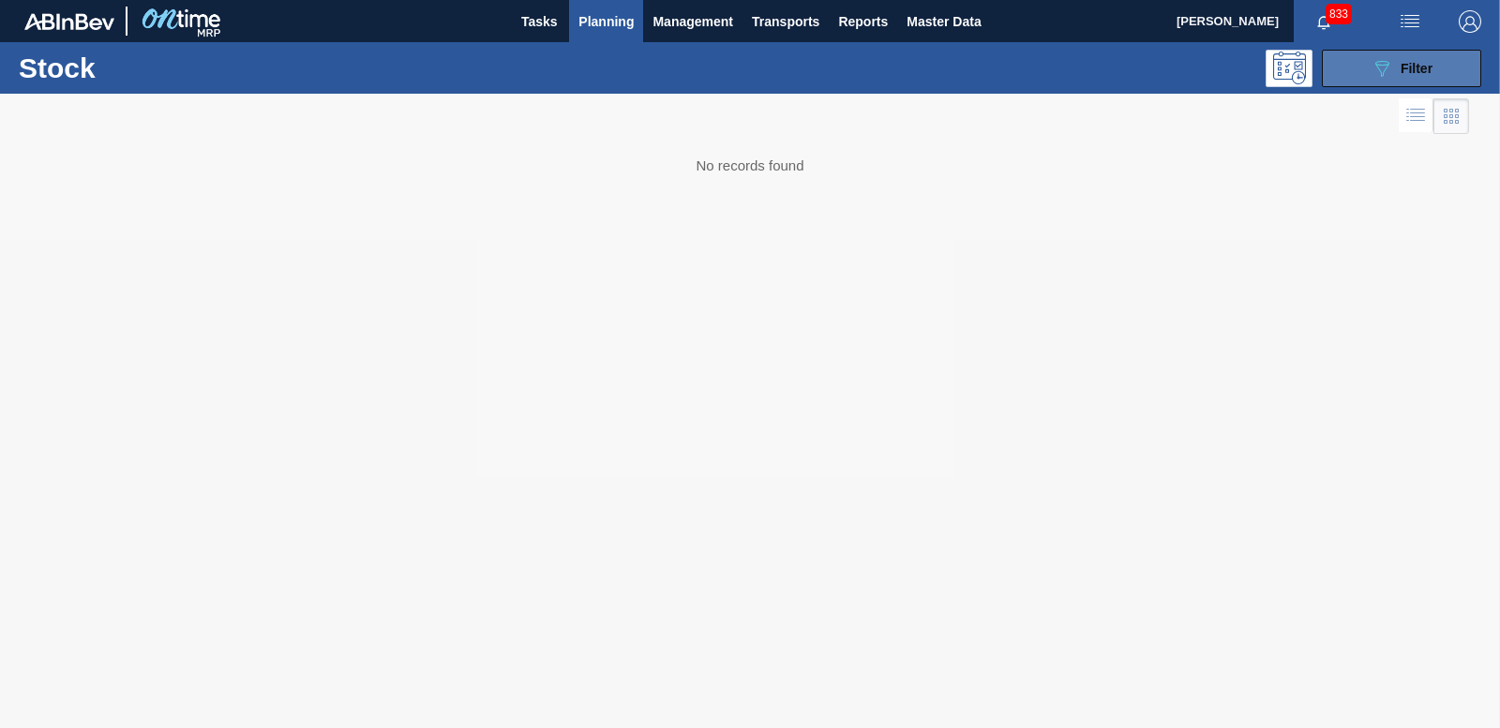
click at [1440, 65] on button "089F7B8B-B2A5-4AFE-B5C0-19BA573D28AC Filter" at bounding box center [1401, 68] width 159 height 37
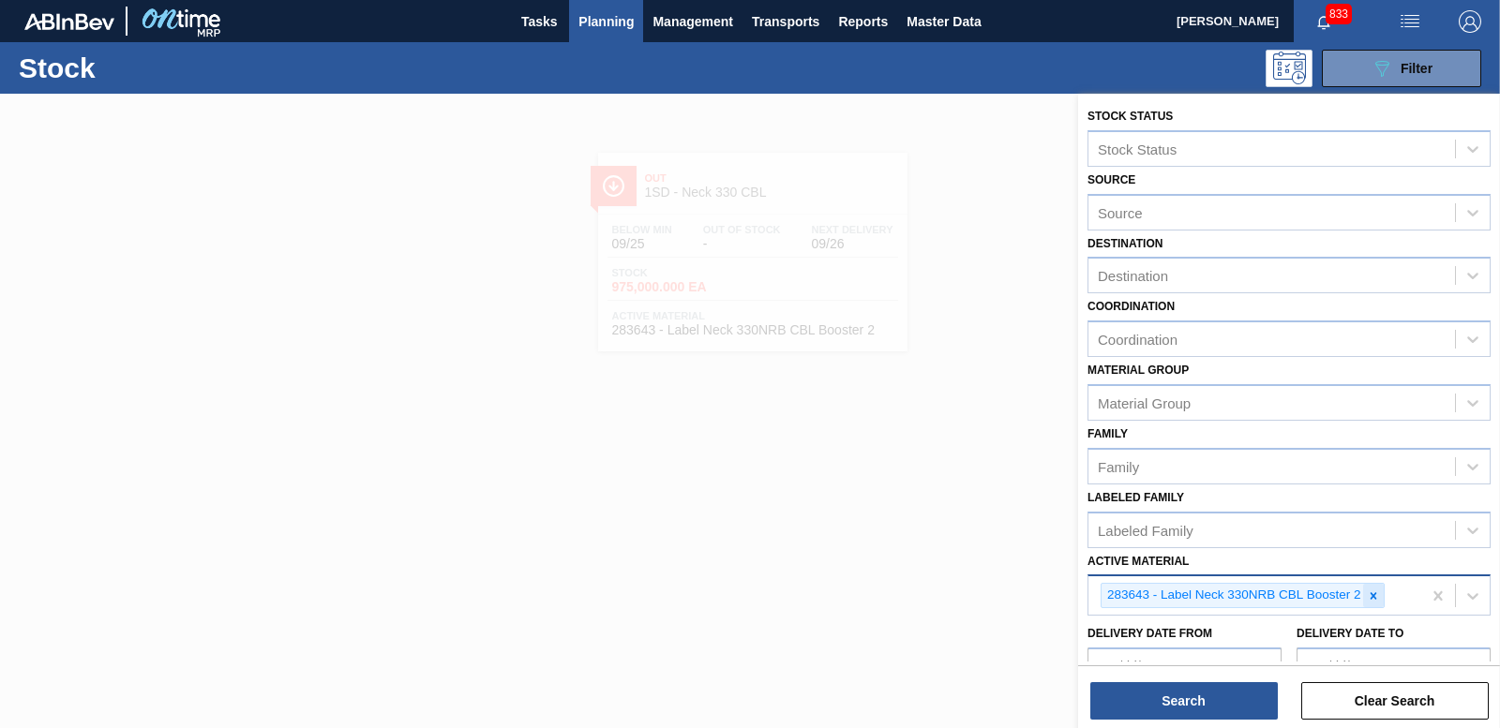
click at [1373, 601] on icon at bounding box center [1373, 596] width 13 height 13
type Material "284532"
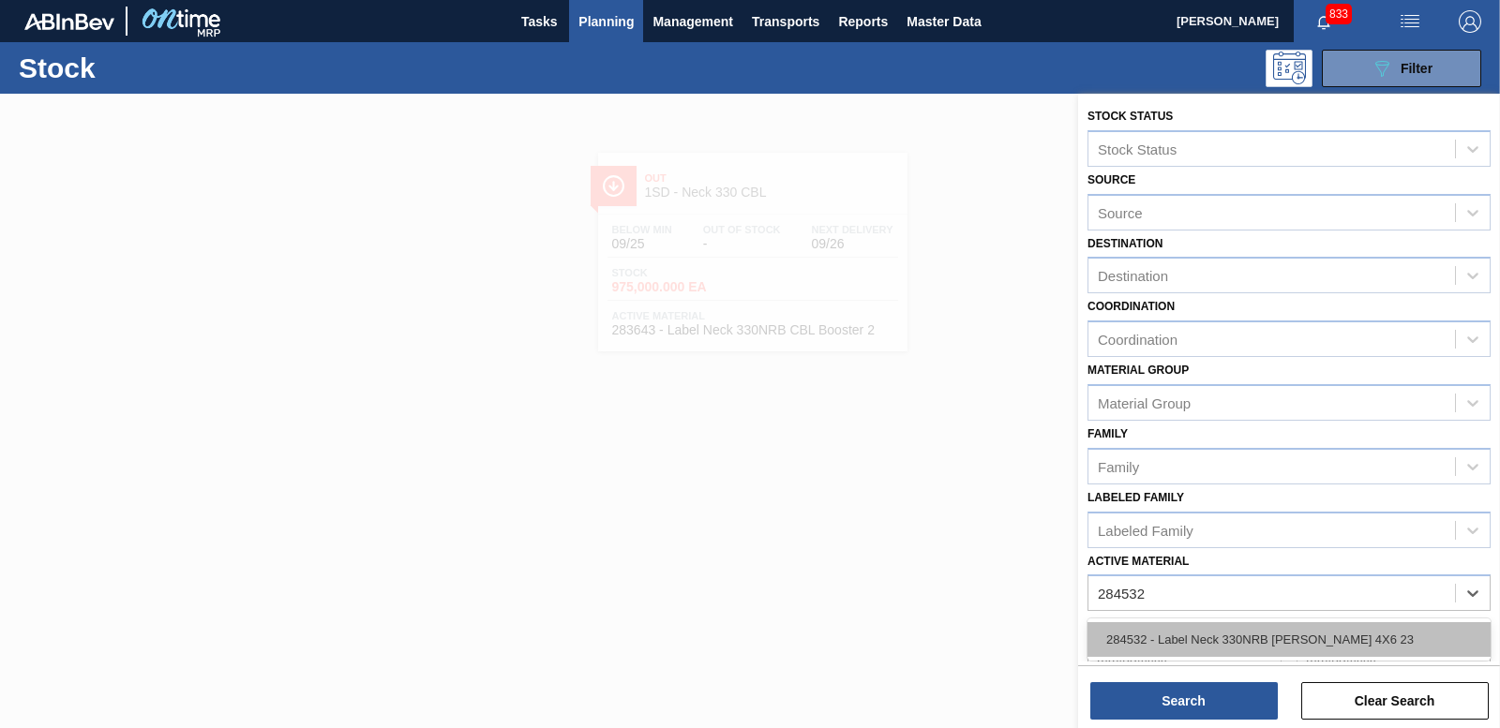
click at [1168, 629] on div "284532 - Label Neck 330NRB [PERSON_NAME] 4X6 23" at bounding box center [1288, 639] width 403 height 35
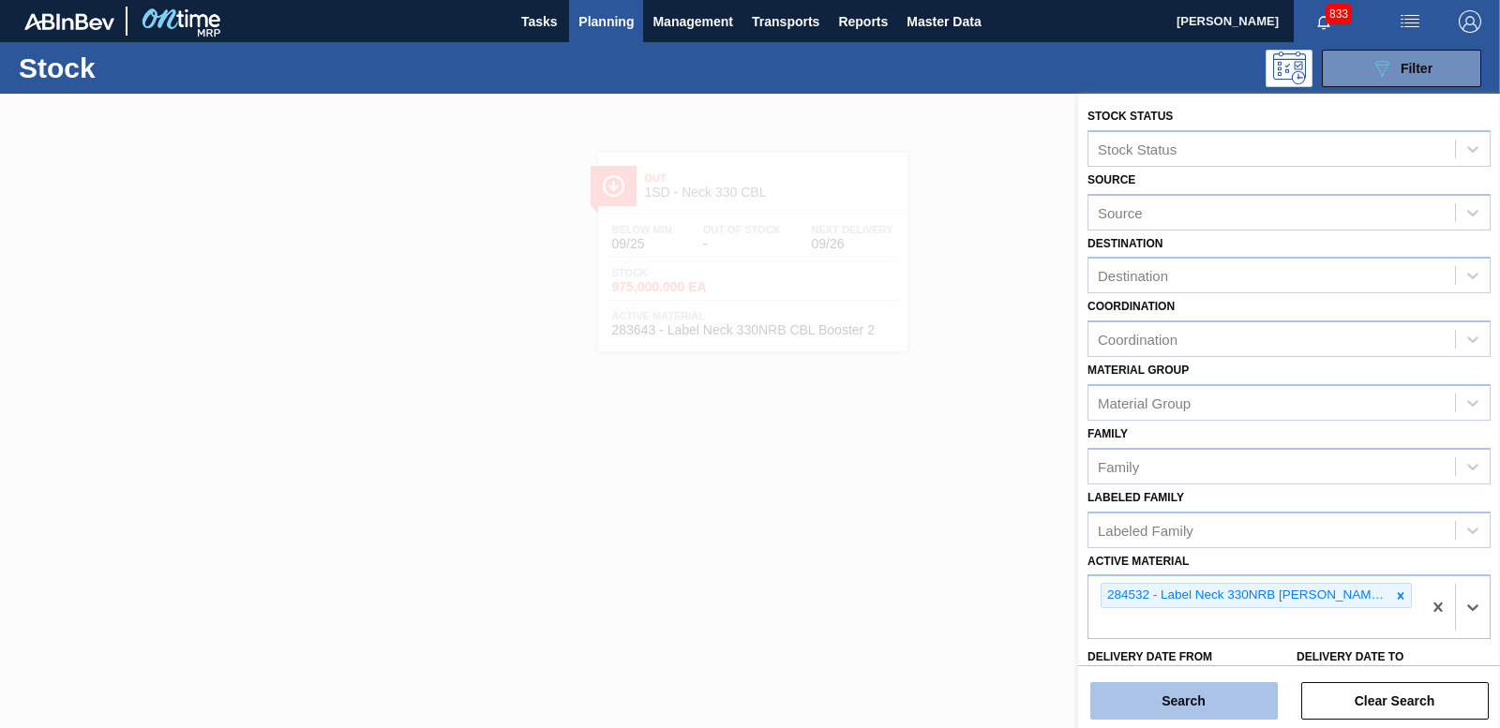
click at [1179, 705] on button "Search" at bounding box center [1183, 700] width 187 height 37
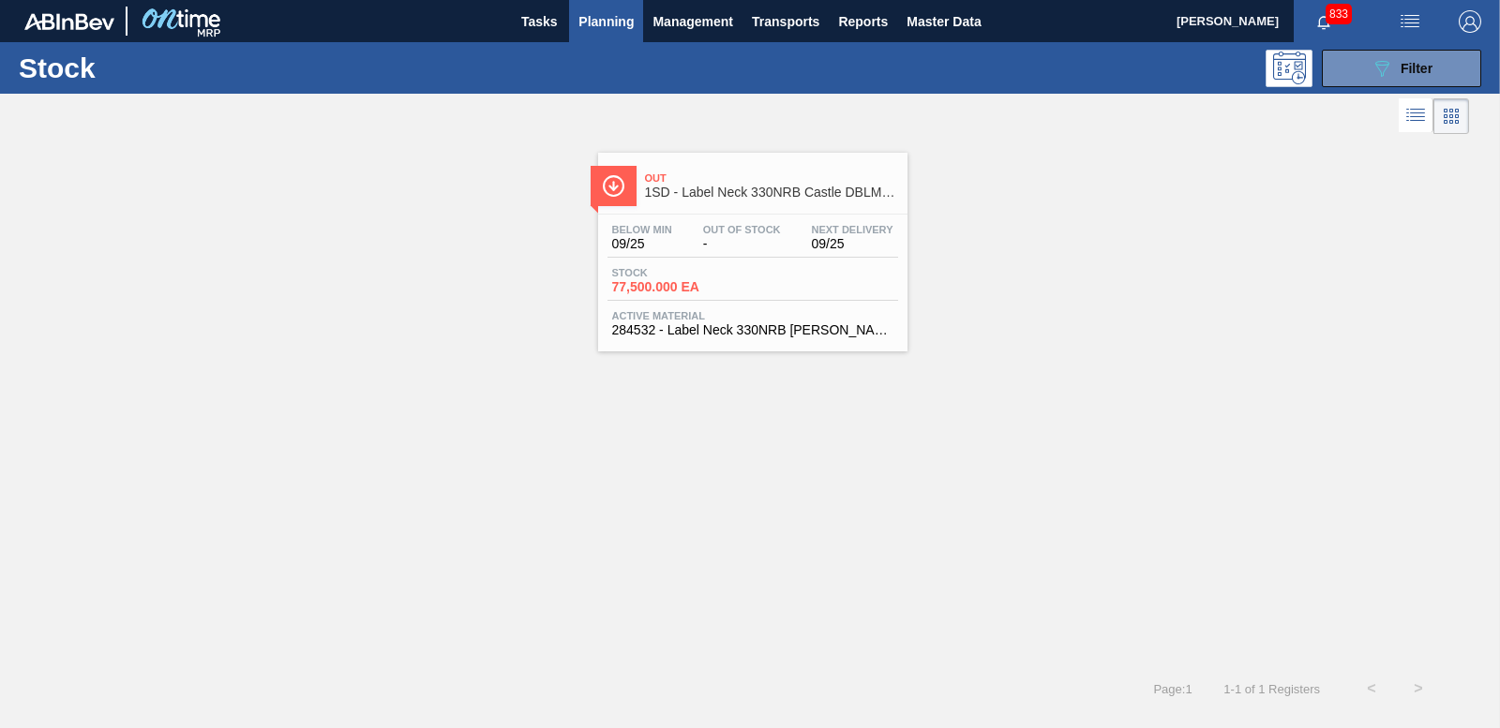
click at [686, 293] on span "77,500.000 EA" at bounding box center [677, 287] width 131 height 14
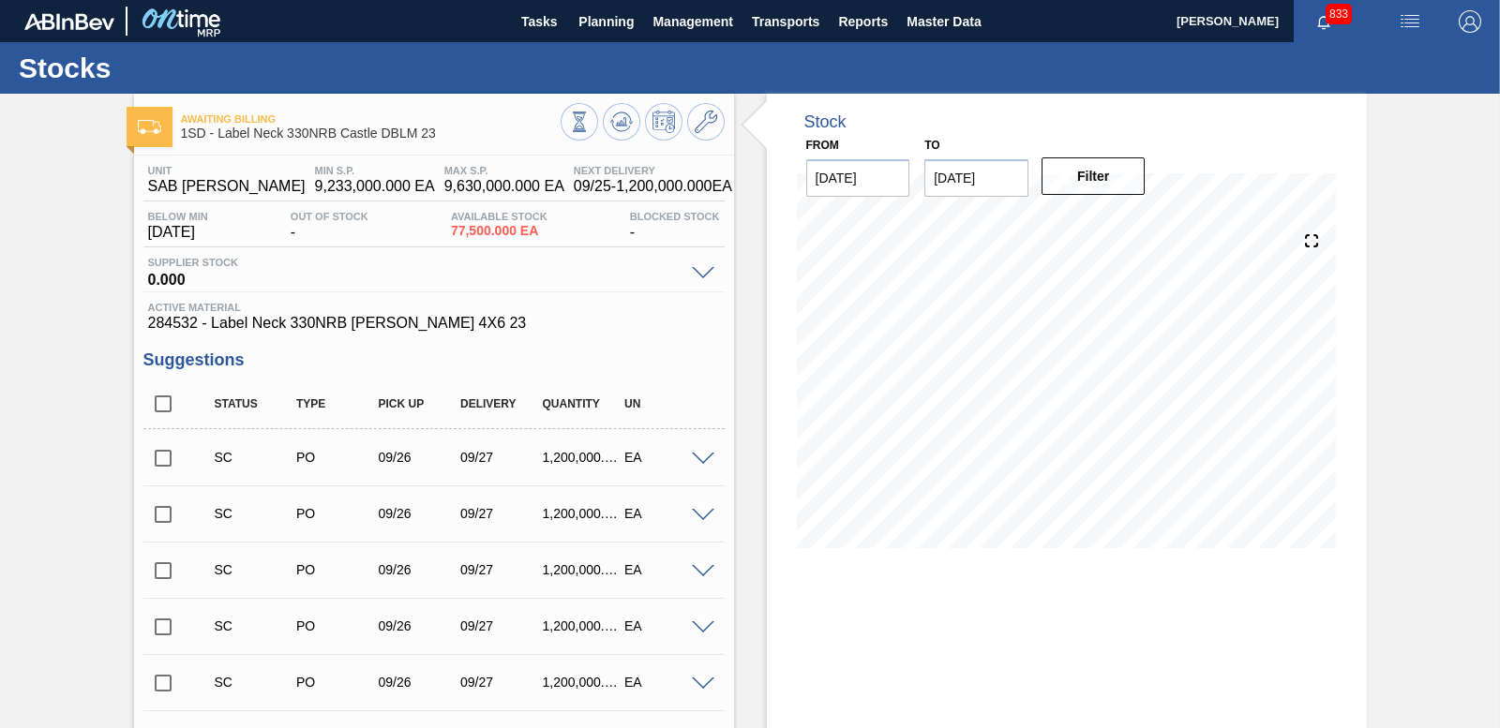
click at [156, 460] on input "checkbox" at bounding box center [162, 458] width 39 height 39
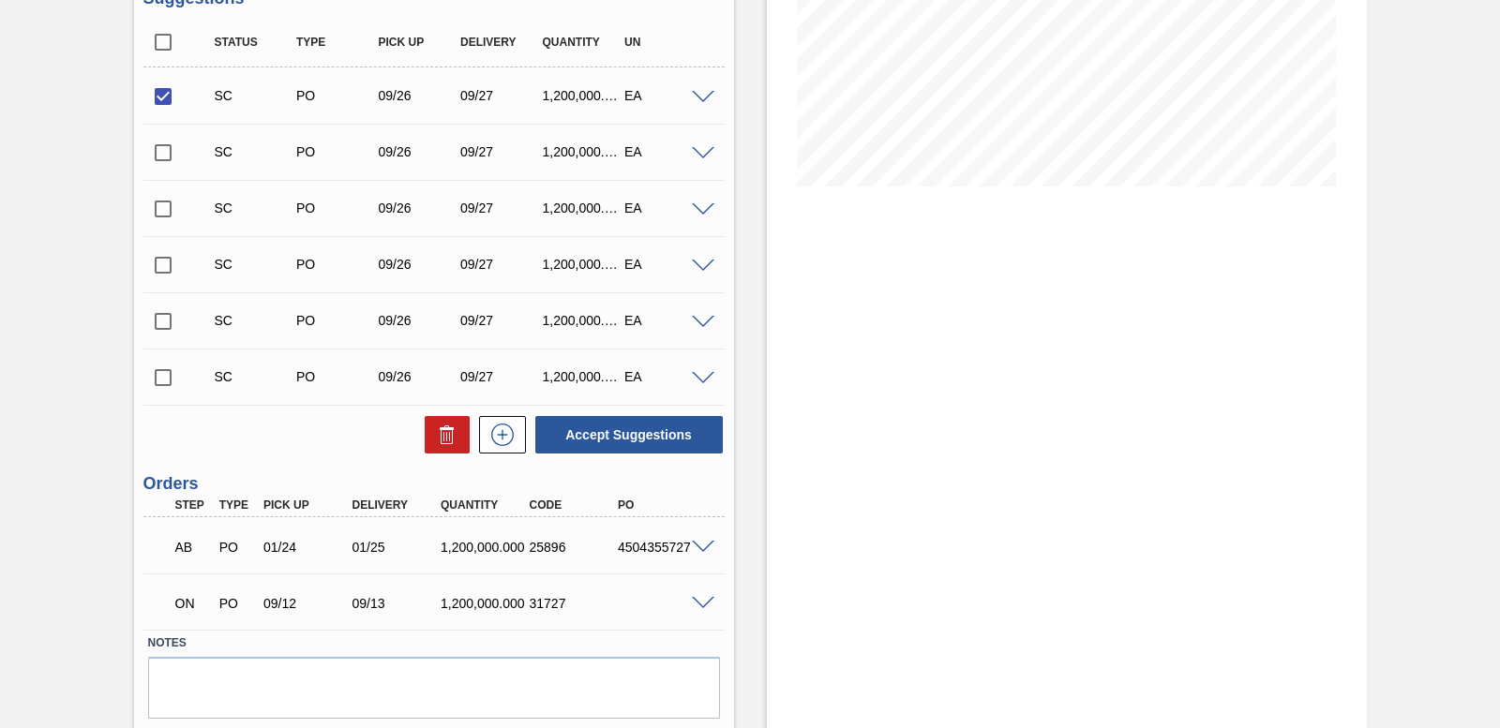
scroll to position [417, 0]
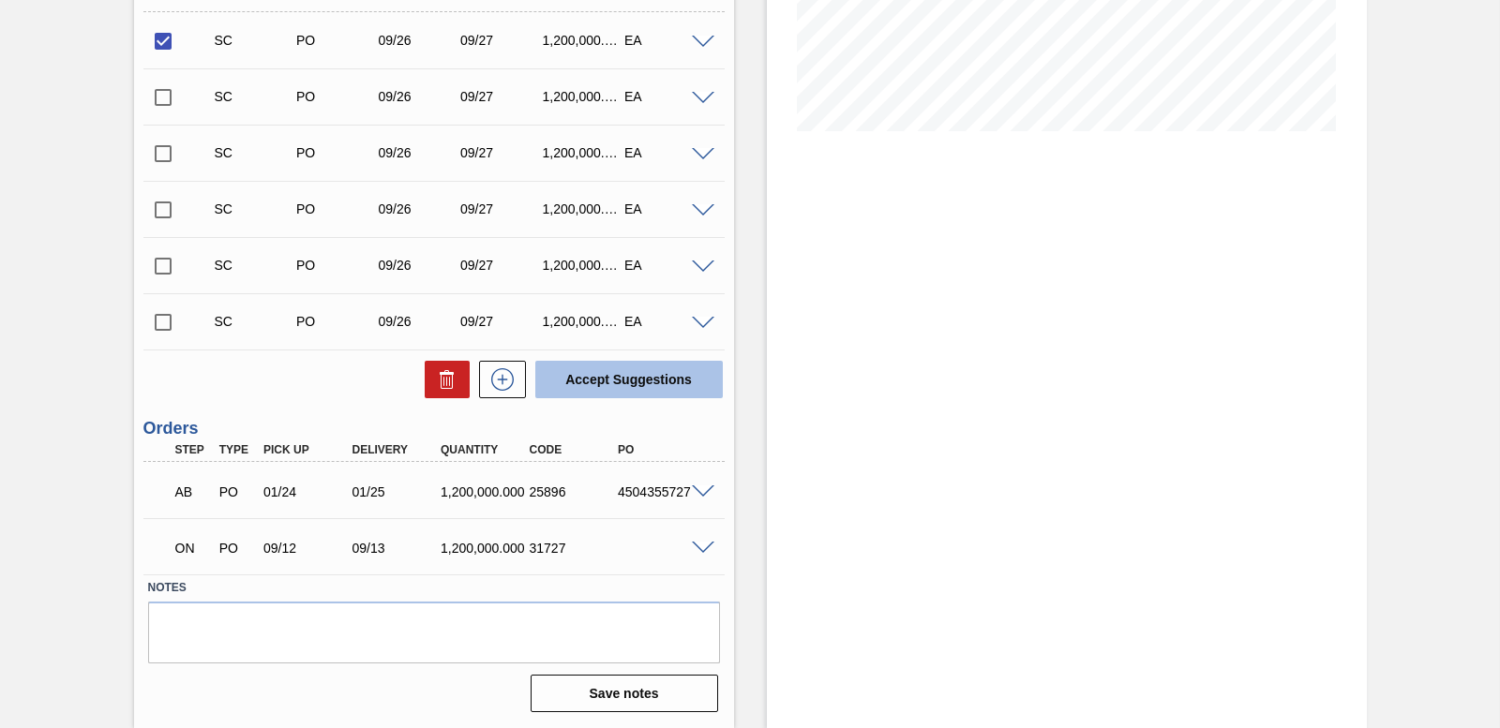
click at [606, 367] on button "Accept Suggestions" at bounding box center [628, 379] width 187 height 37
checkbox input "false"
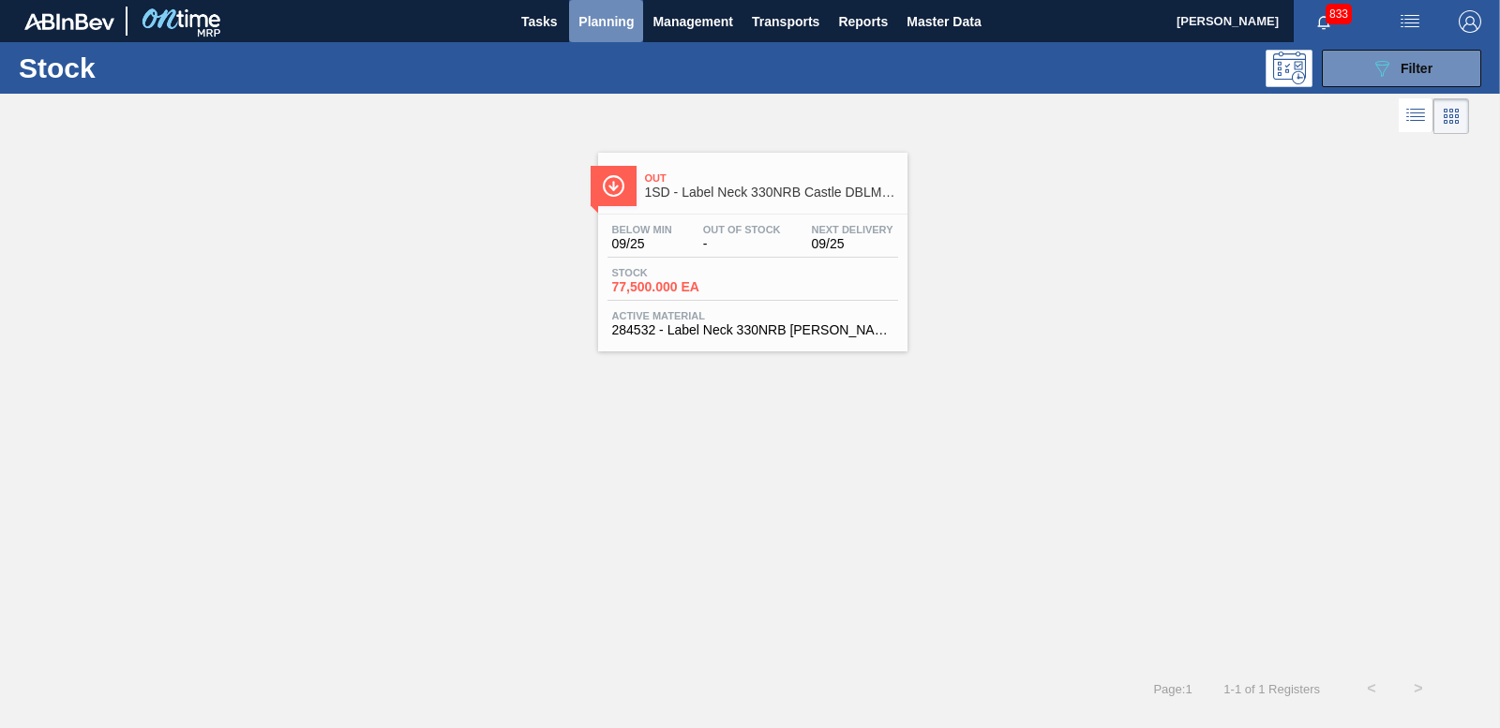
click at [621, 23] on span "Planning" at bounding box center [605, 21] width 55 height 22
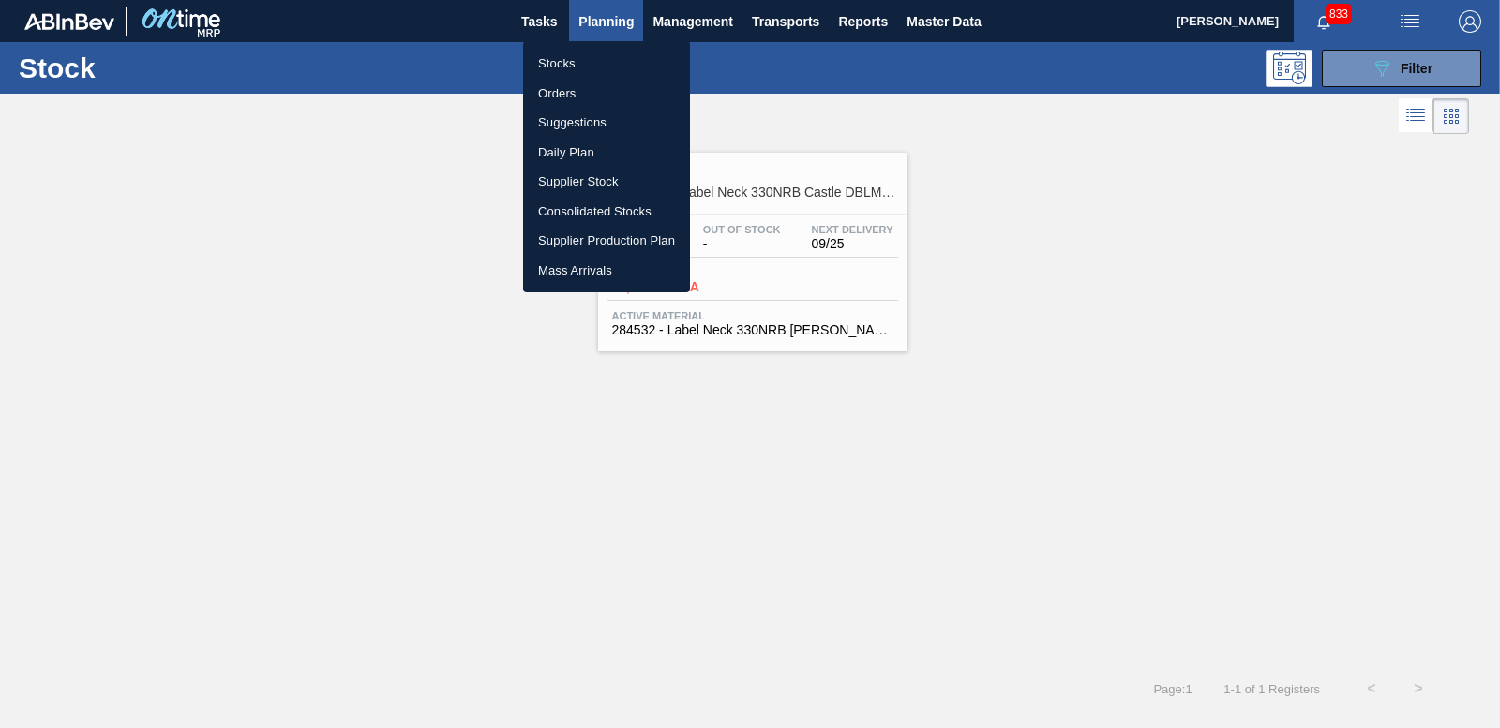
drag, startPoint x: 562, startPoint y: 90, endPoint x: 633, endPoint y: 83, distance: 70.6
click at [562, 90] on li "Orders" at bounding box center [606, 94] width 167 height 30
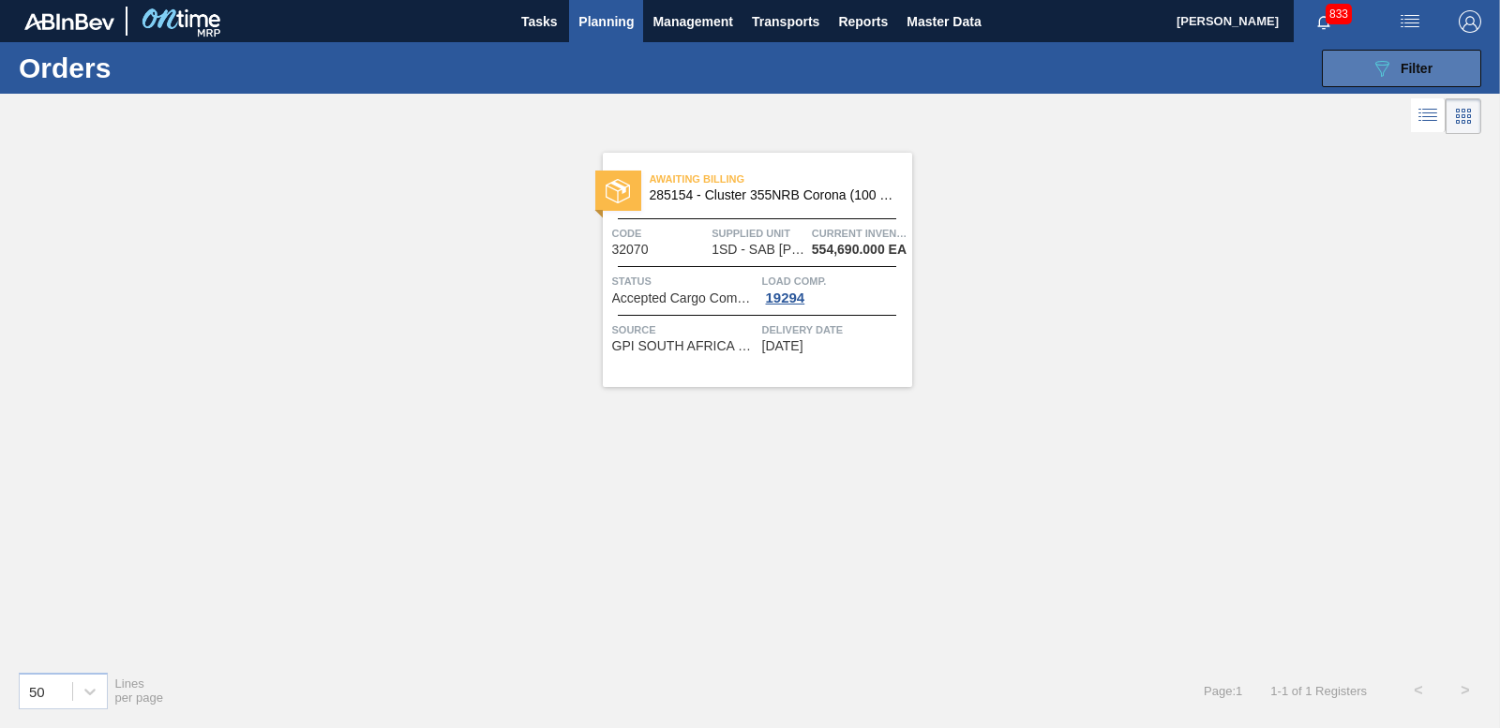
click at [1355, 67] on button "089F7B8B-B2A5-4AFE-B5C0-19BA573D28AC Filter" at bounding box center [1401, 68] width 159 height 37
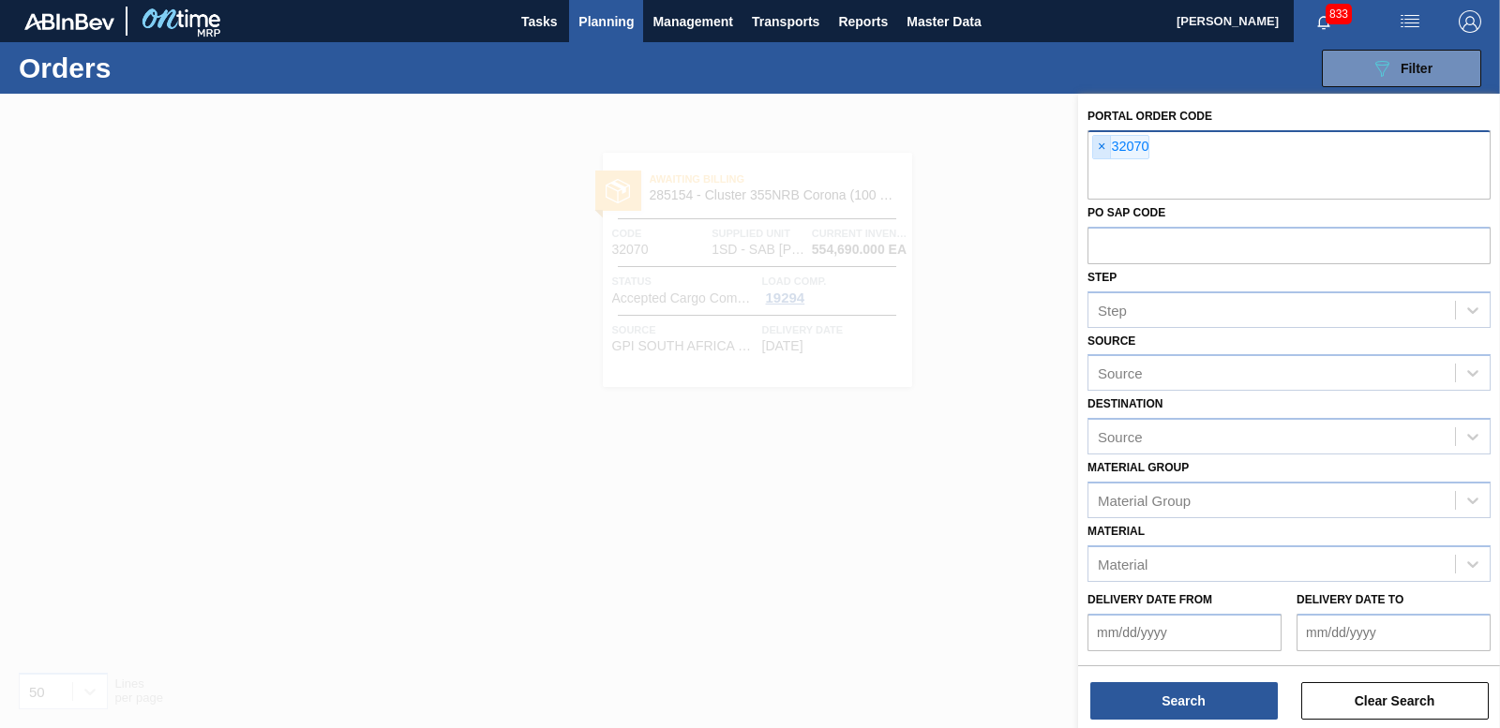
click at [1104, 146] on span "×" at bounding box center [1102, 147] width 18 height 22
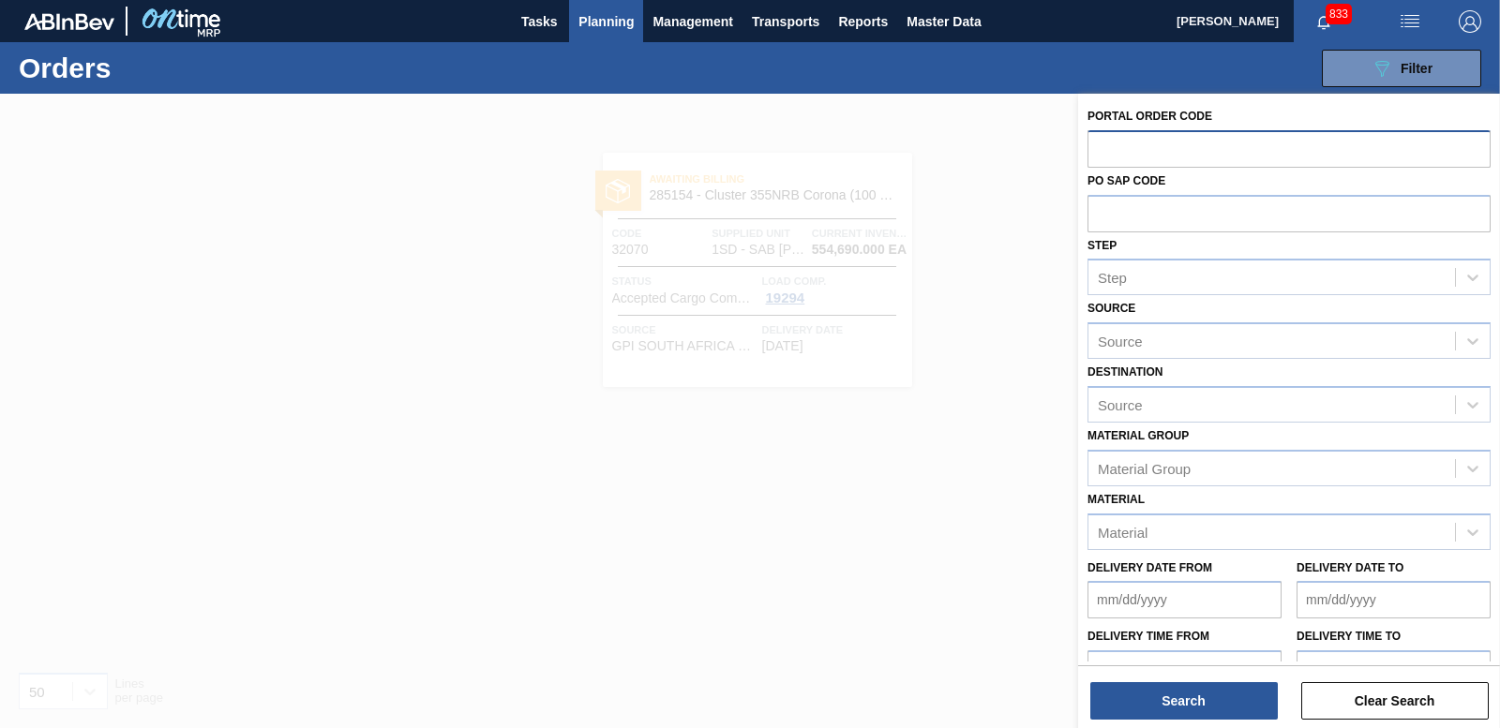
paste input "32169"
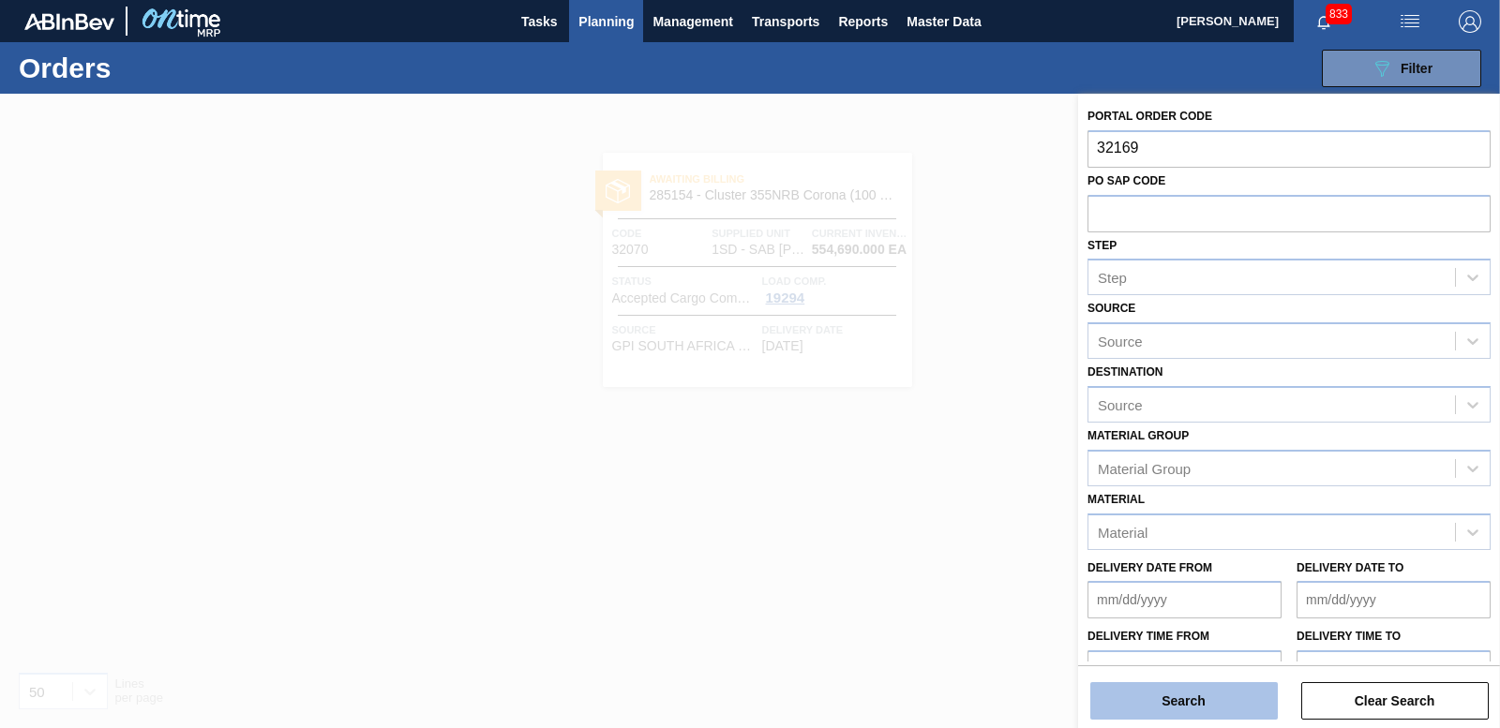
type input "32169"
click at [1185, 687] on button "Search" at bounding box center [1183, 700] width 187 height 37
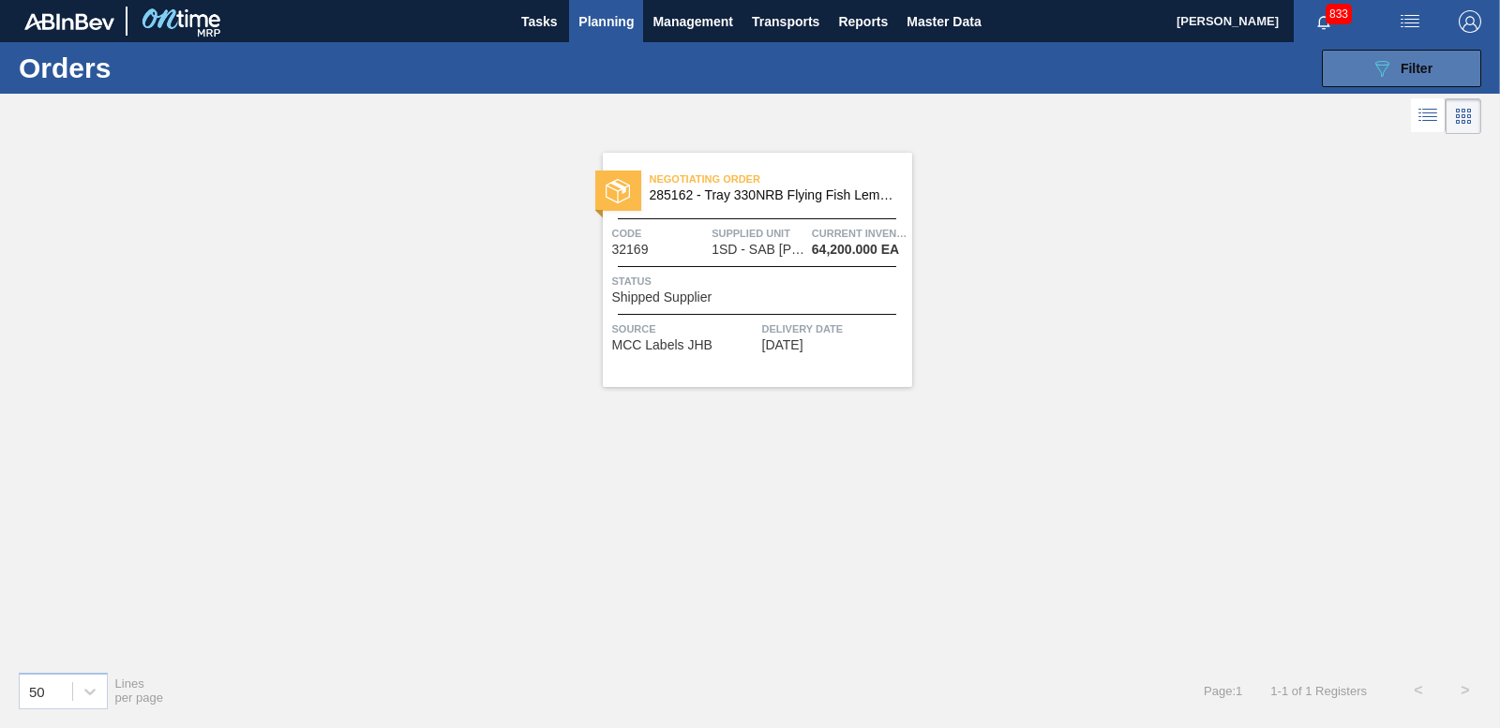
click at [1453, 77] on button "089F7B8B-B2A5-4AFE-B5C0-19BA573D28AC Filter" at bounding box center [1401, 68] width 159 height 37
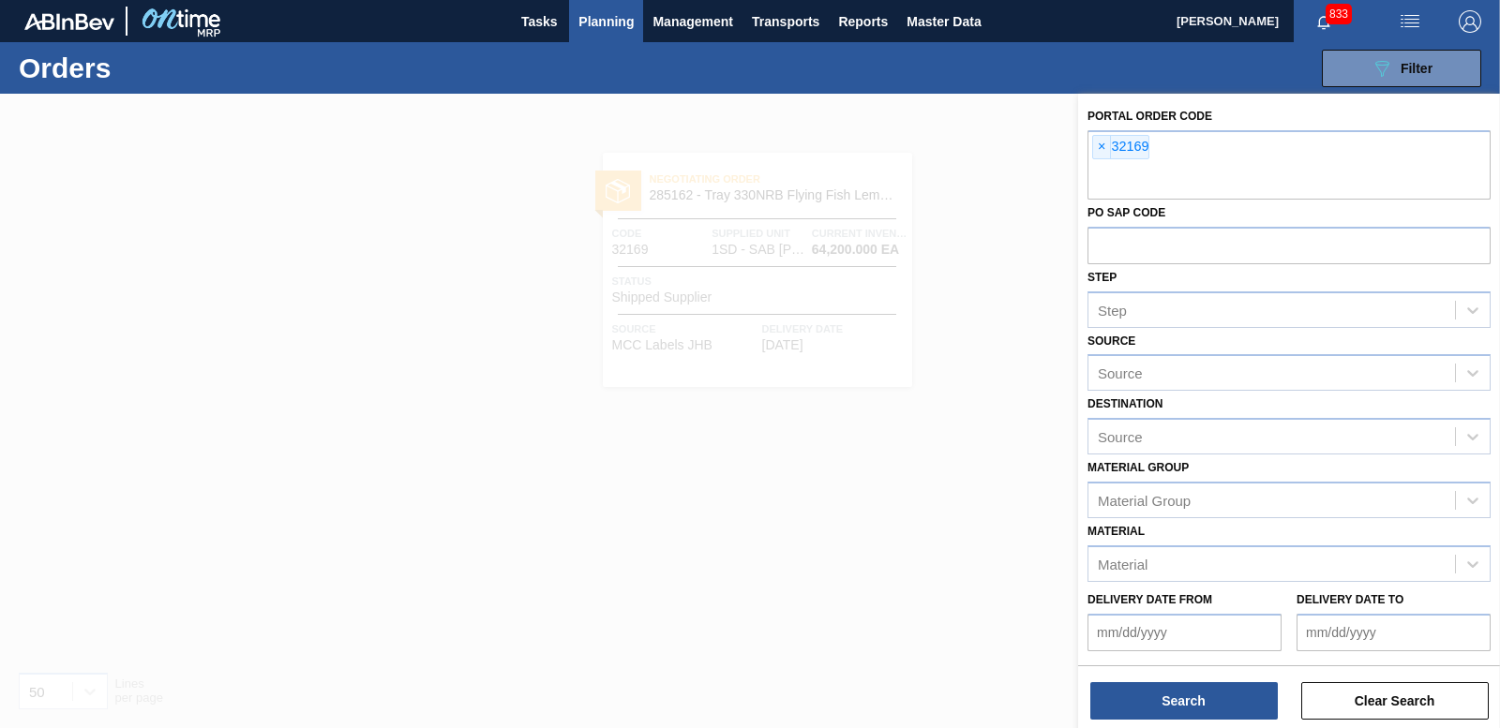
click at [1021, 216] on div at bounding box center [750, 458] width 1500 height 728
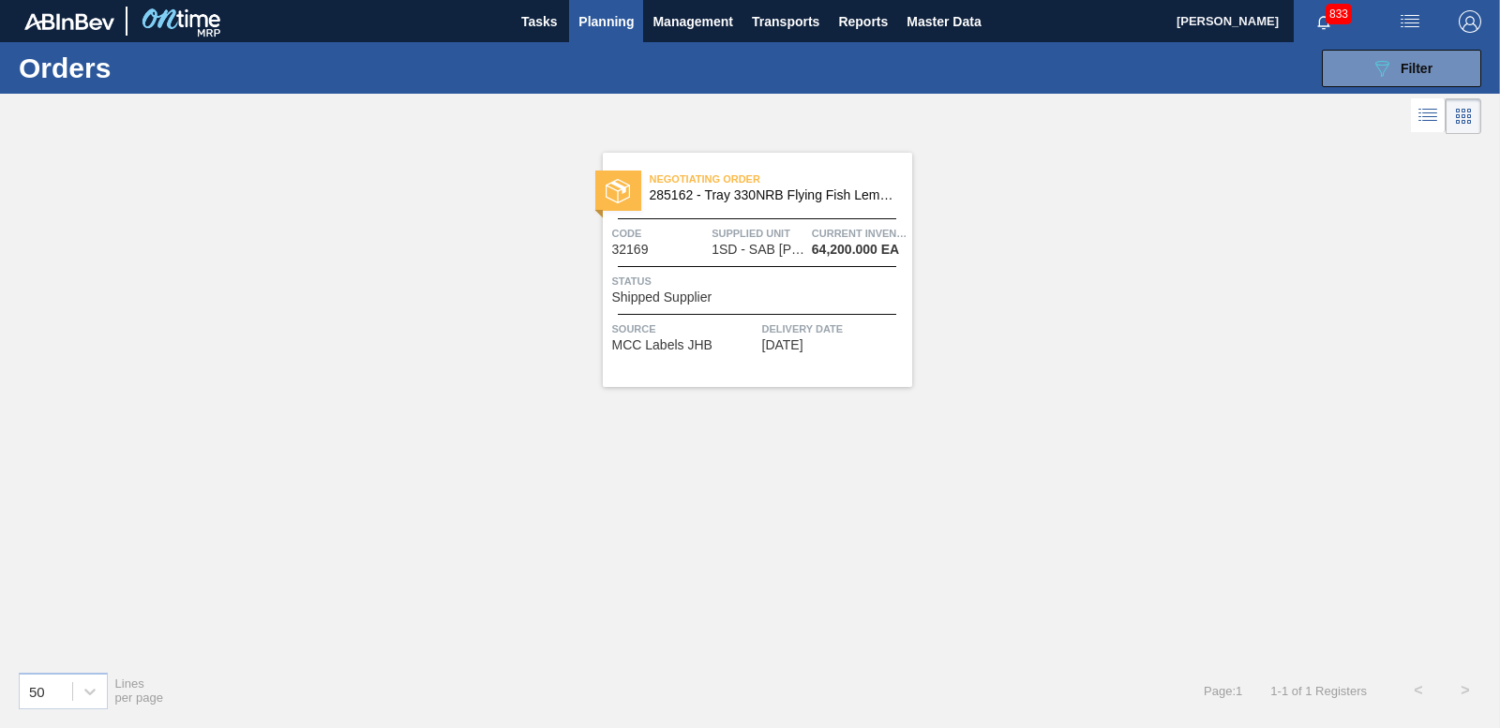
click at [744, 300] on div "Status Shipped Supplier" at bounding box center [759, 288] width 295 height 33
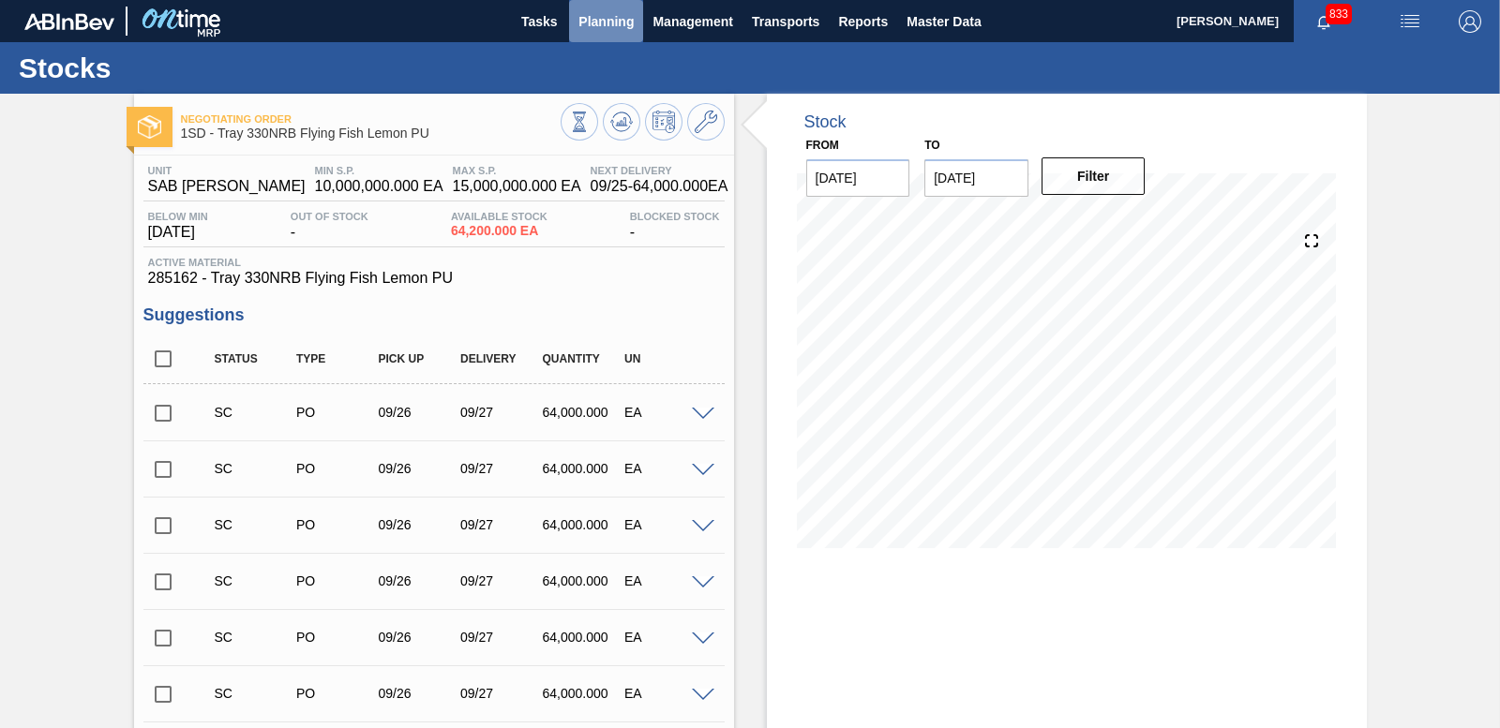
click at [621, 17] on span "Planning" at bounding box center [605, 21] width 55 height 22
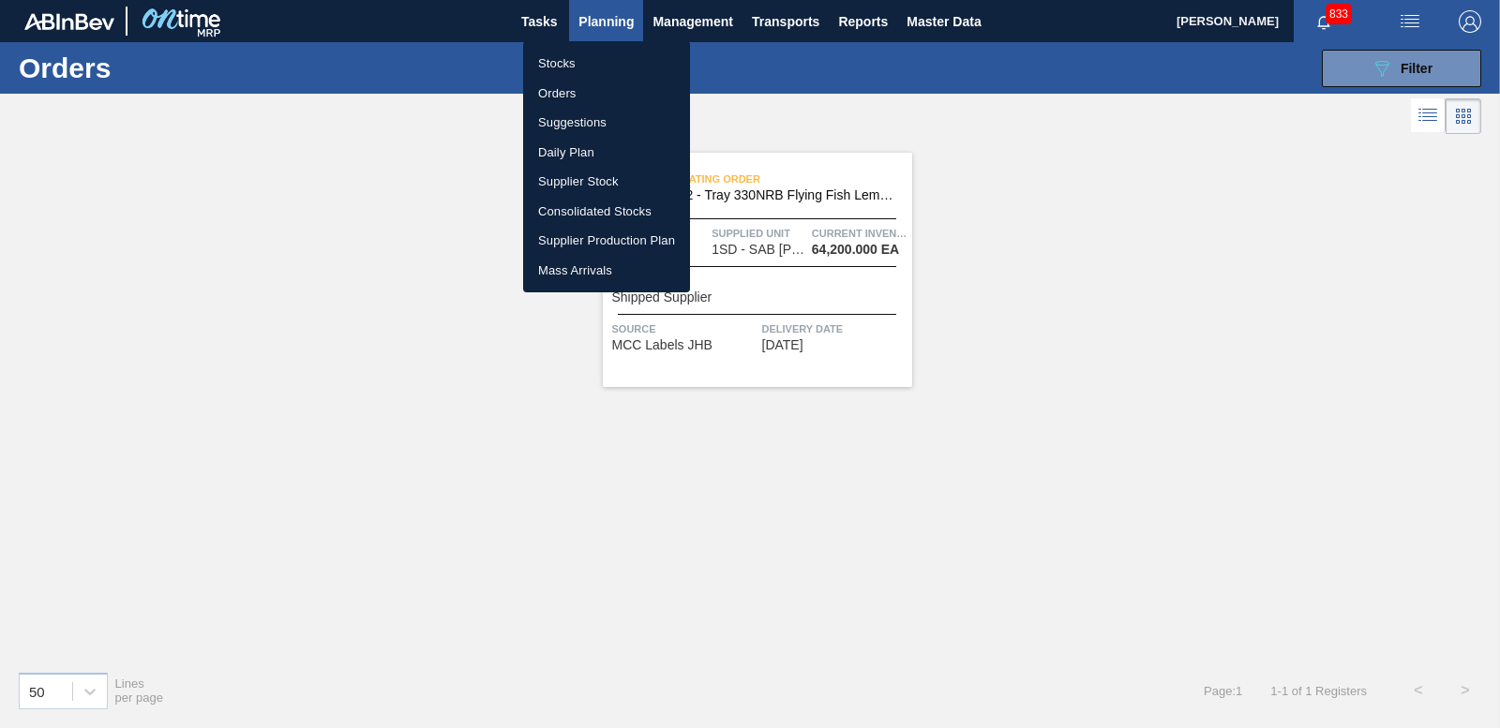
click at [1224, 443] on div at bounding box center [750, 364] width 1500 height 728
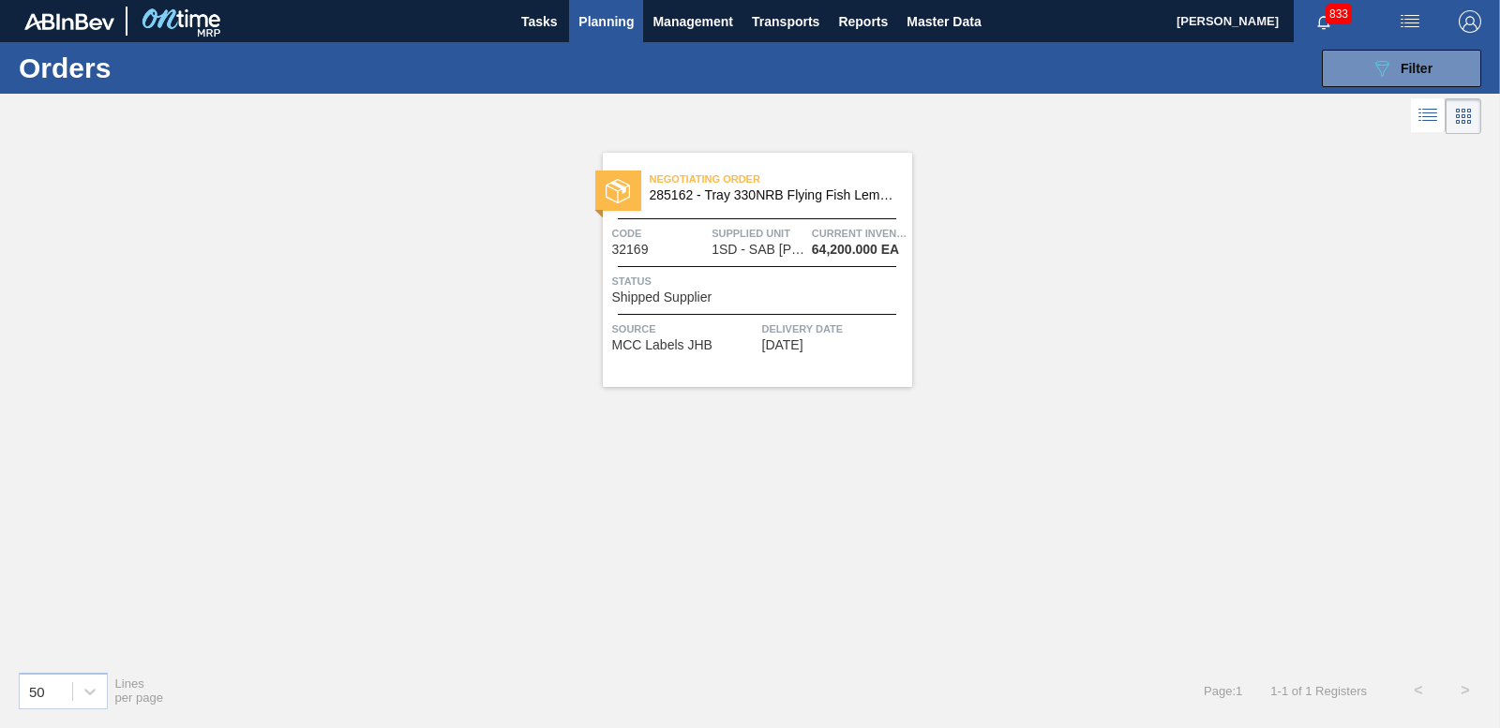
click at [643, 304] on span "Shipped Supplier" at bounding box center [662, 298] width 100 height 14
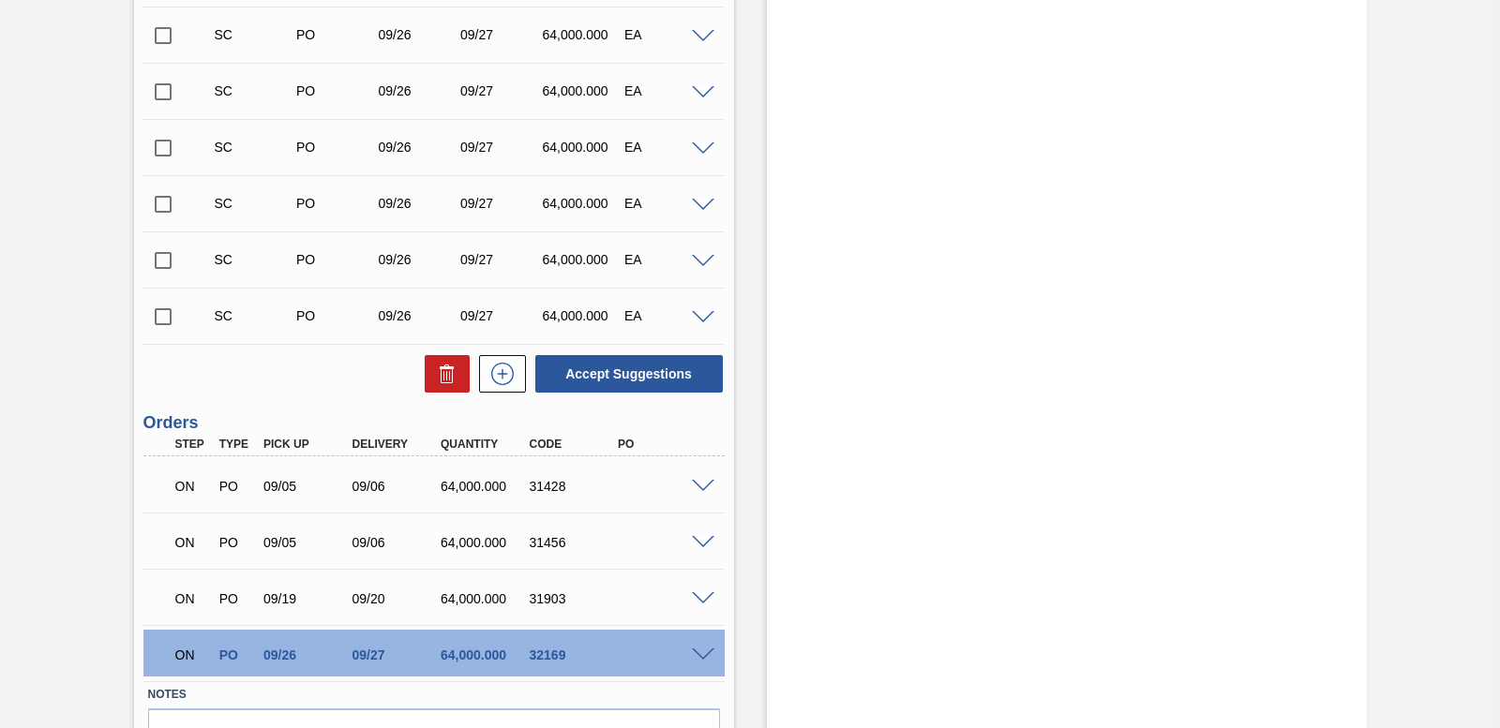
scroll to position [13065, 0]
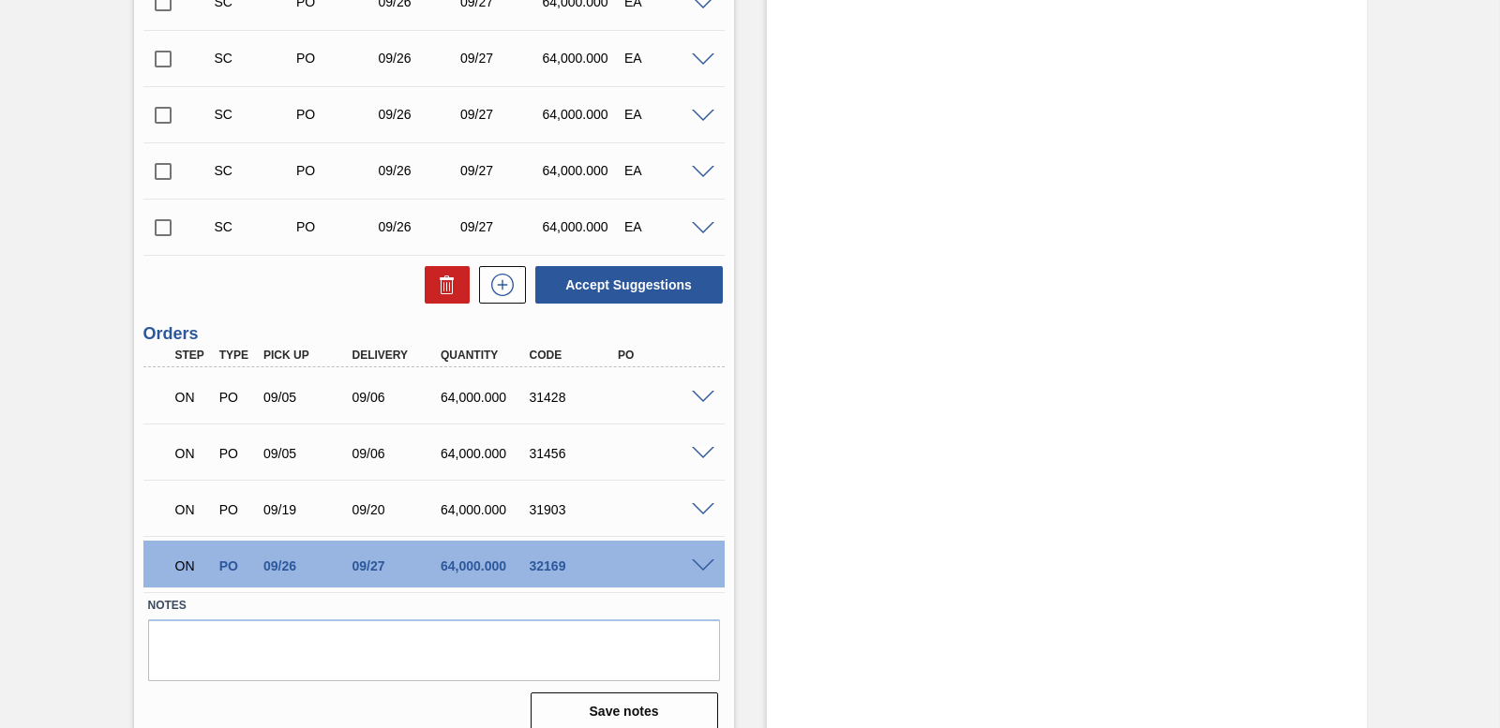
click at [696, 561] on span at bounding box center [703, 567] width 22 height 14
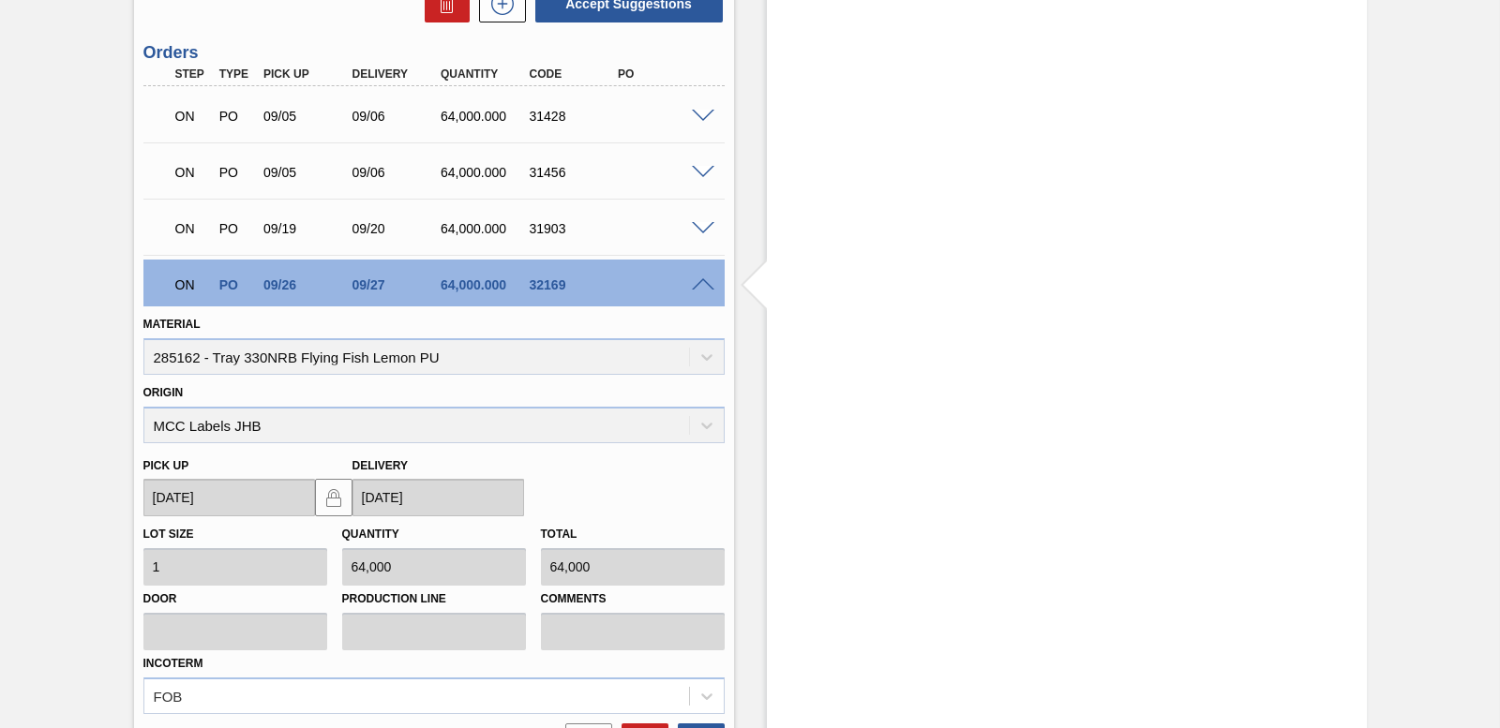
scroll to position [13440, 0]
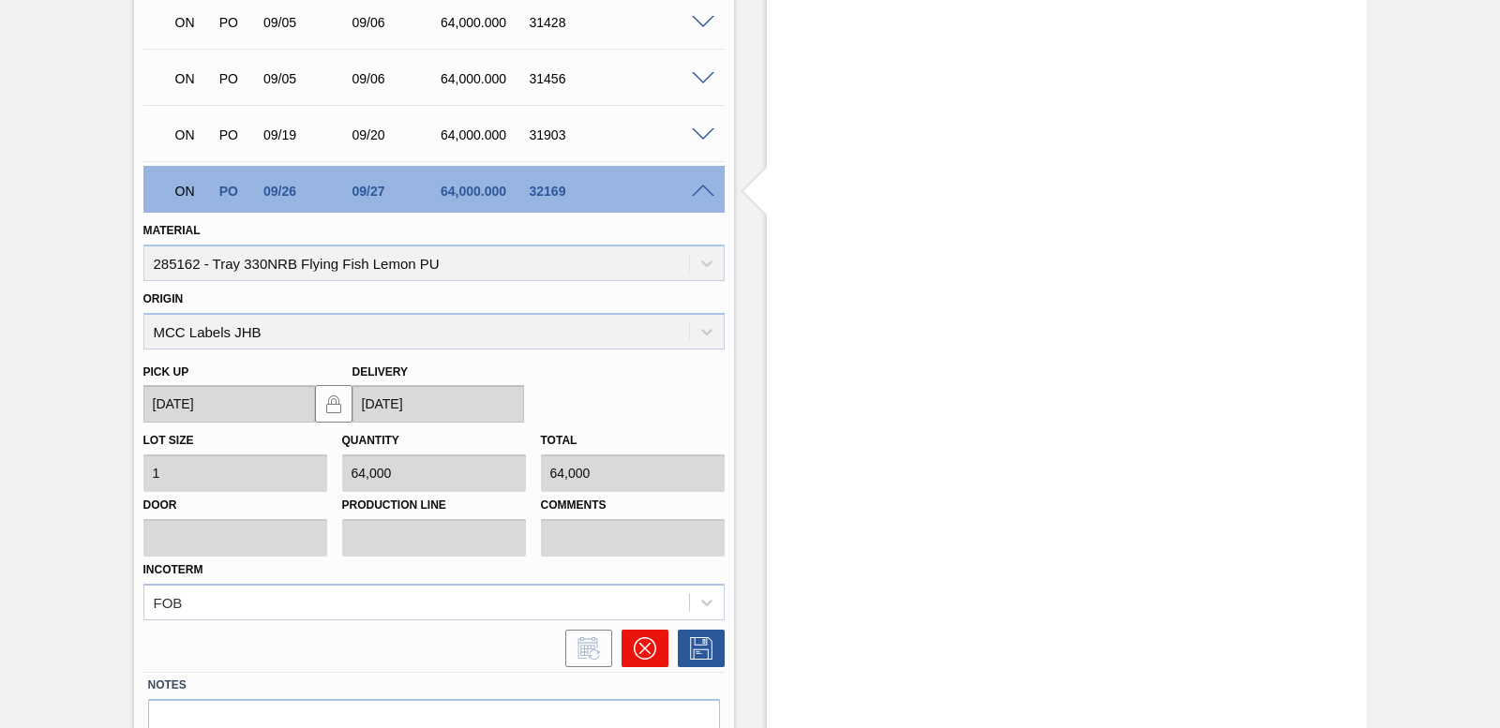
click at [634, 648] on icon at bounding box center [645, 648] width 22 height 22
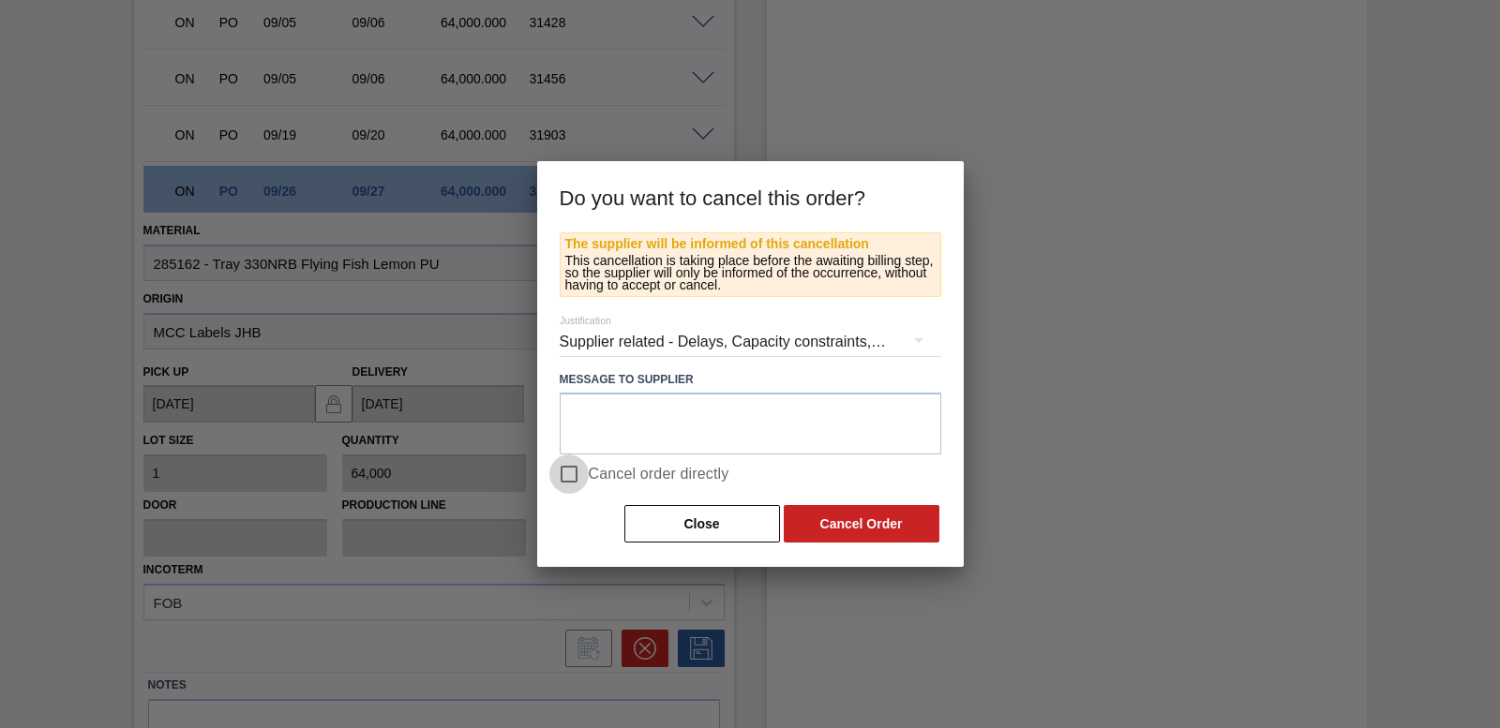
click at [562, 470] on input "Cancel order directly" at bounding box center [568, 474] width 39 height 39
checkbox input "true"
click at [919, 522] on button "Cancel Order" at bounding box center [862, 523] width 156 height 37
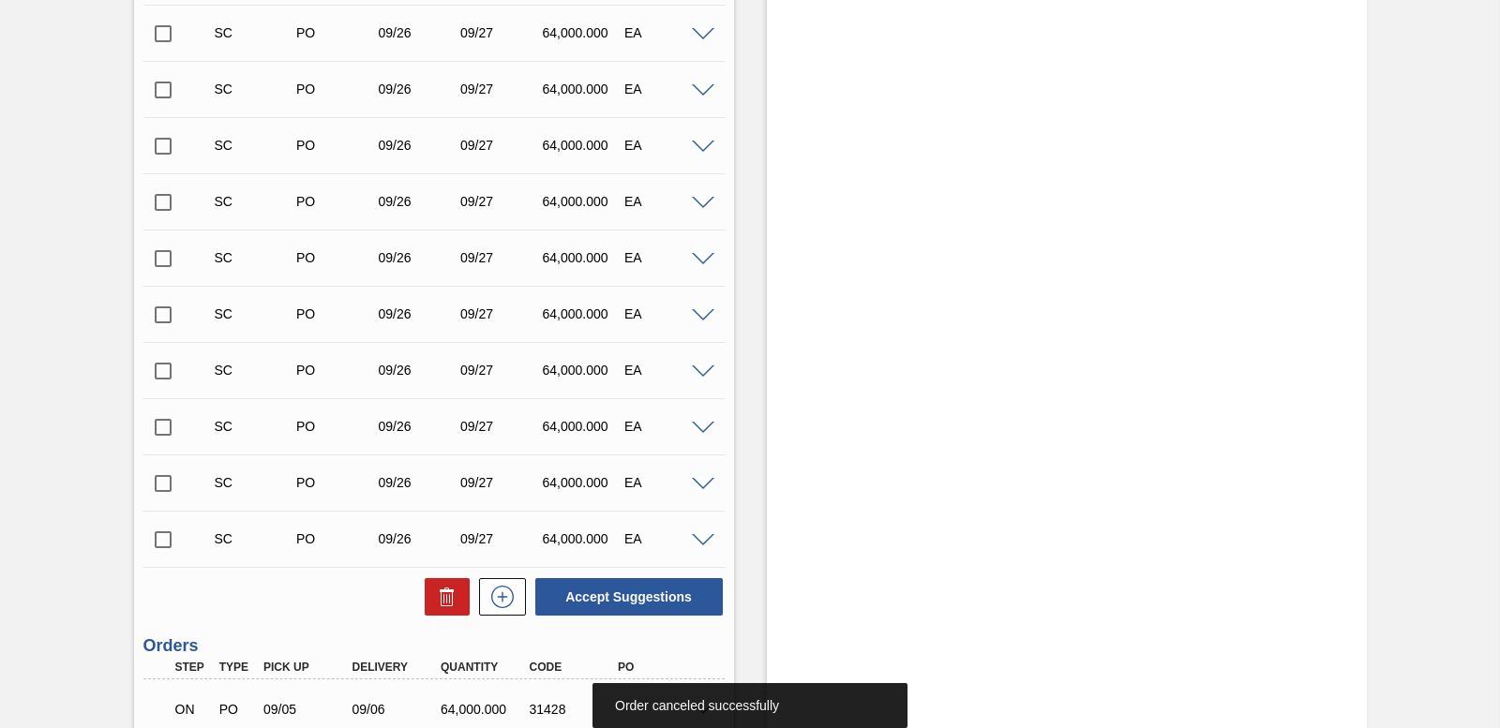
scroll to position [12746, 0]
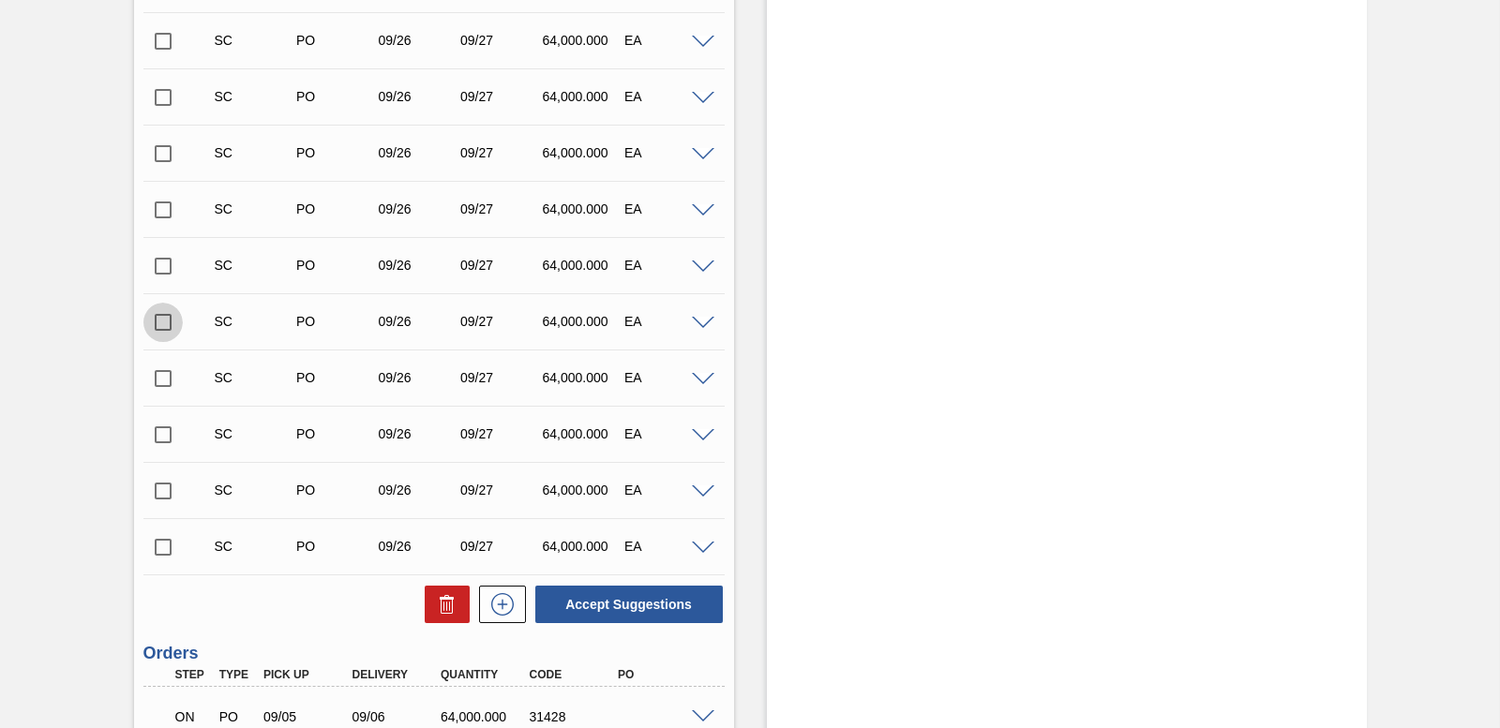
click at [157, 330] on input "checkbox" at bounding box center [162, 322] width 39 height 39
checkbox input "false"
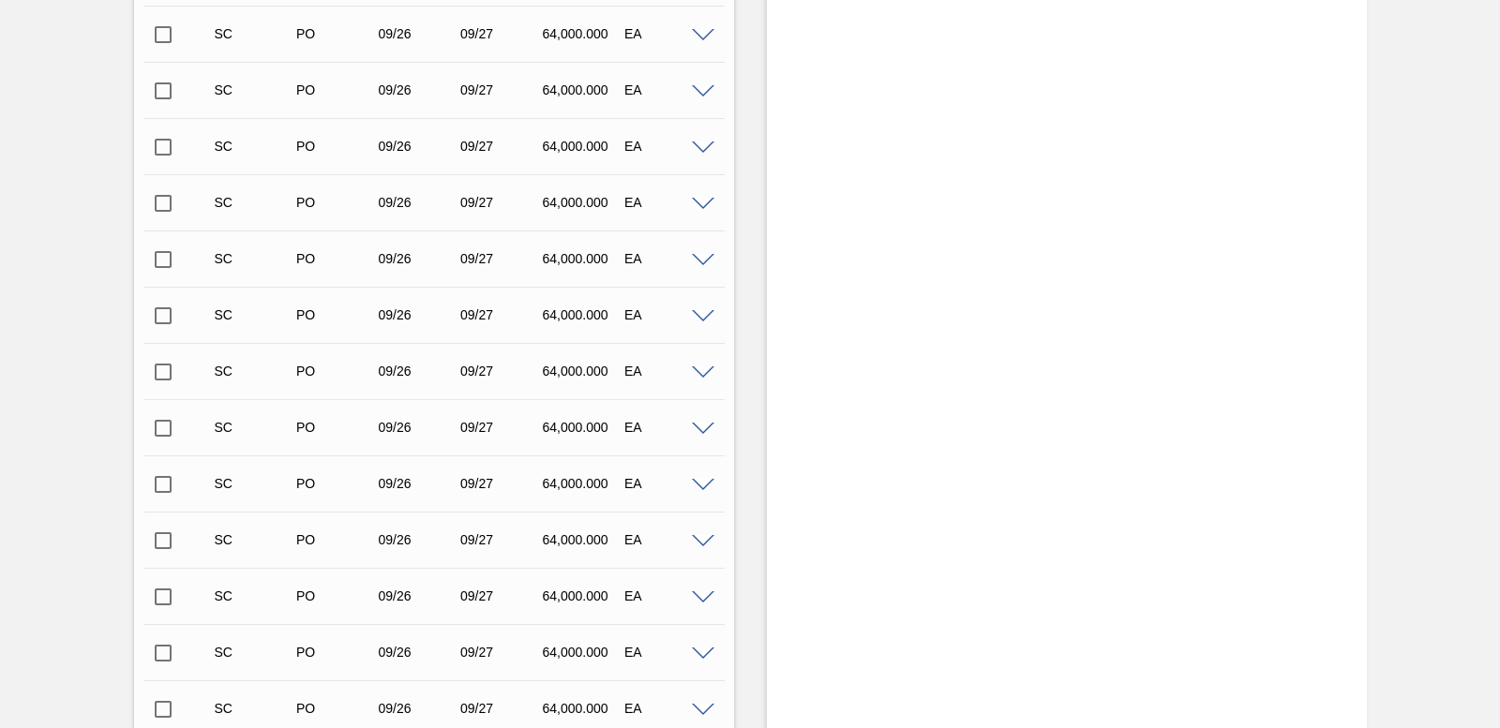
scroll to position [12465, 0]
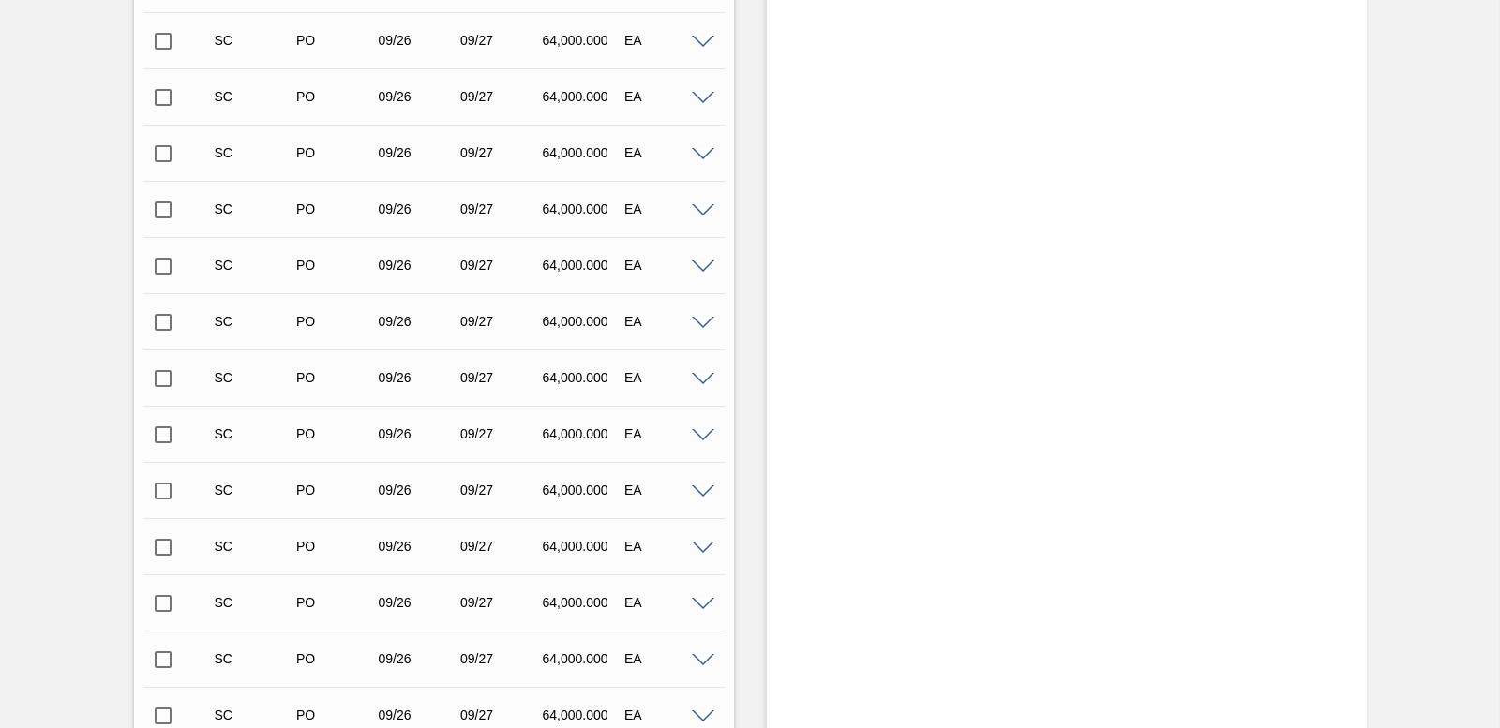
click at [707, 431] on span at bounding box center [703, 436] width 22 height 14
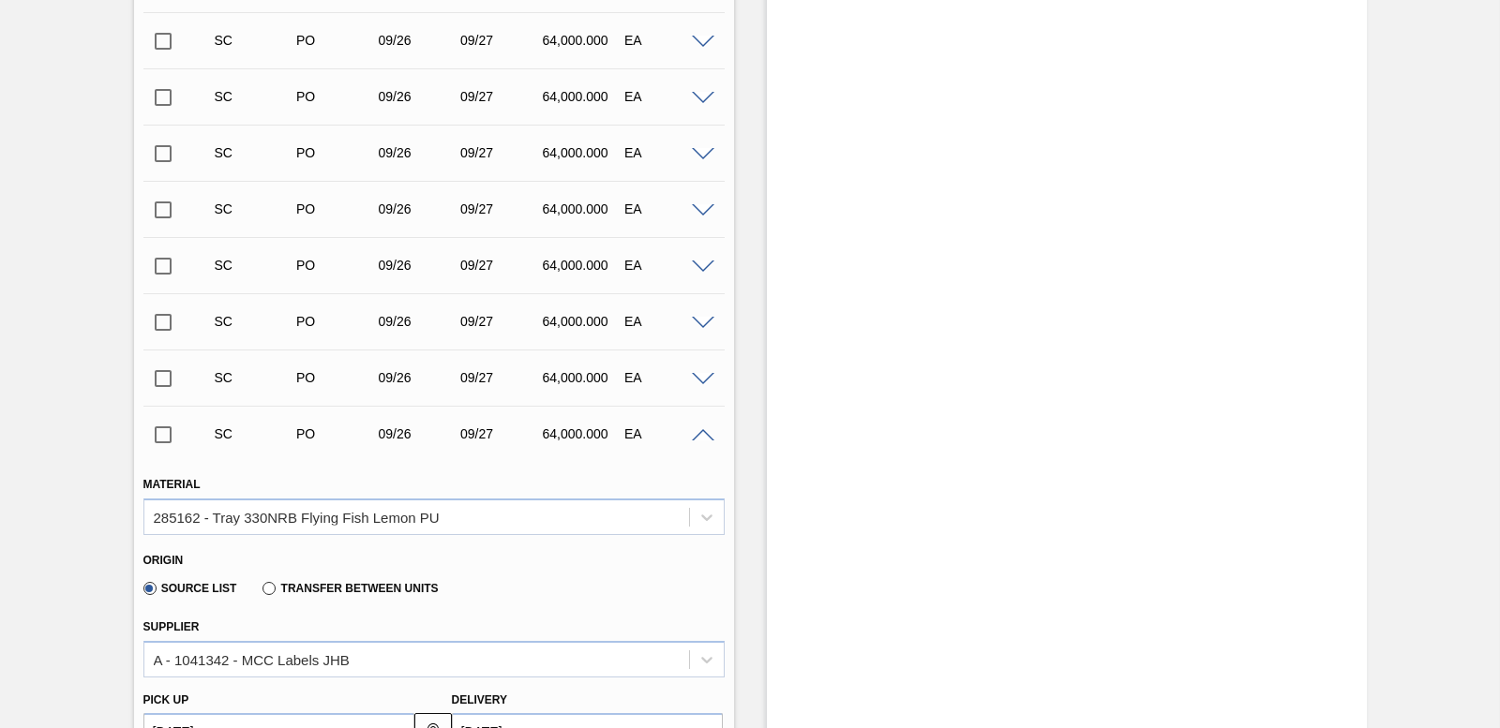
click at [707, 431] on span at bounding box center [703, 436] width 22 height 14
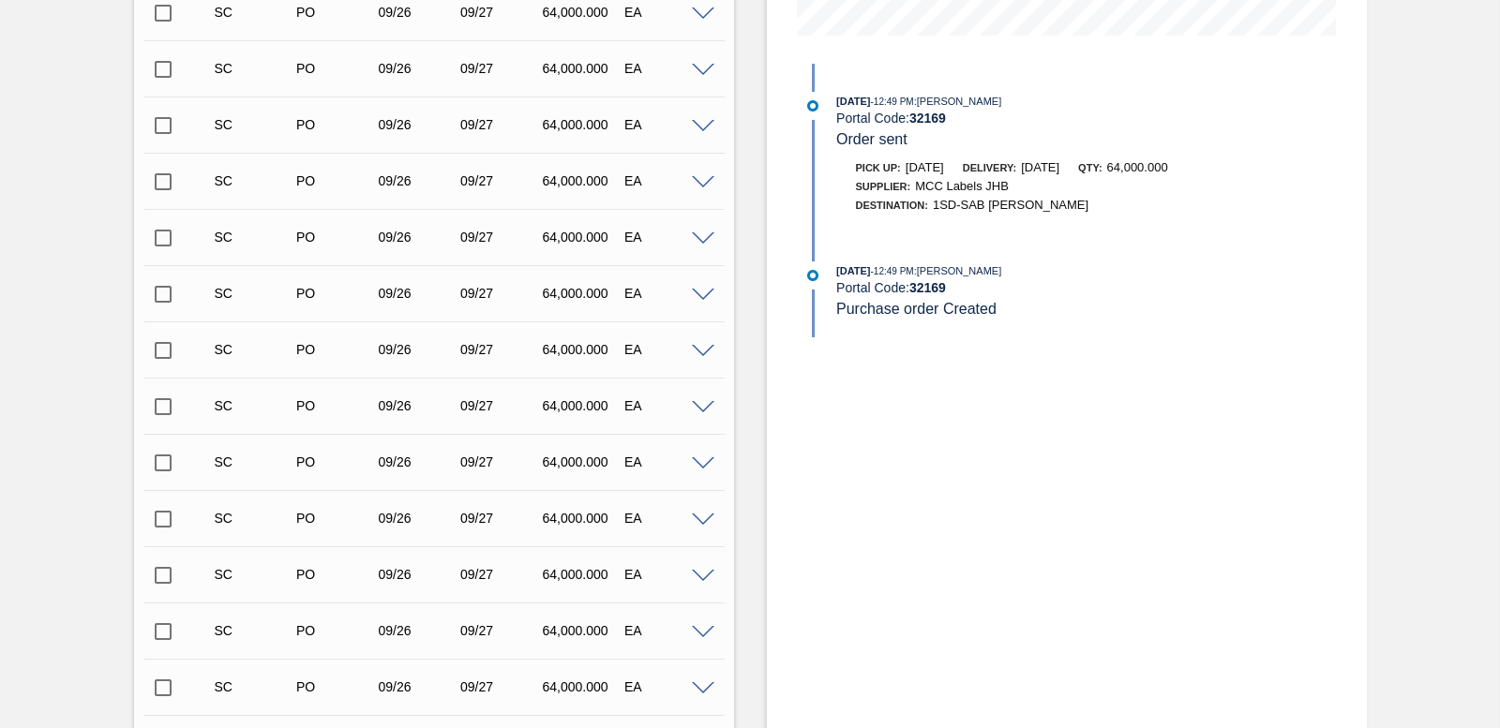
scroll to position [0, 0]
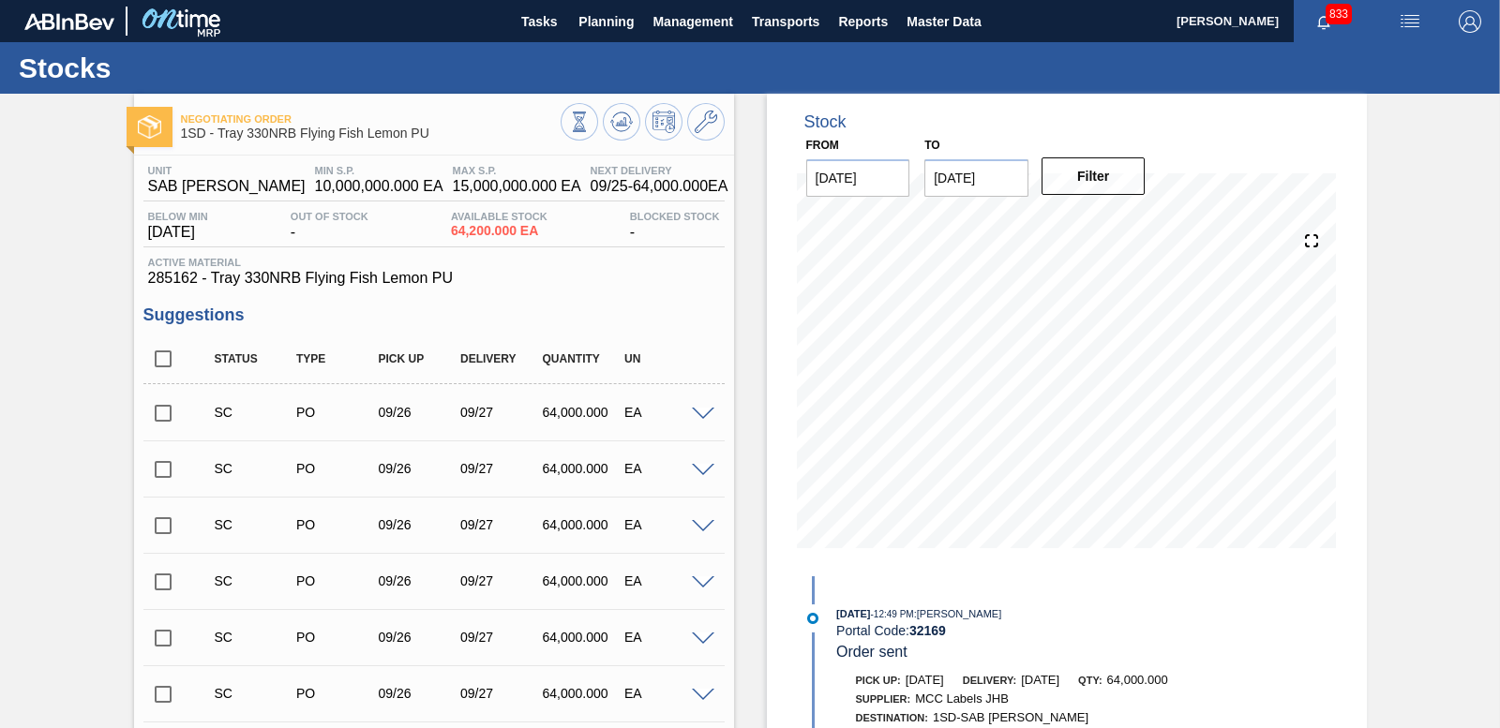
click at [702, 414] on span at bounding box center [703, 415] width 22 height 14
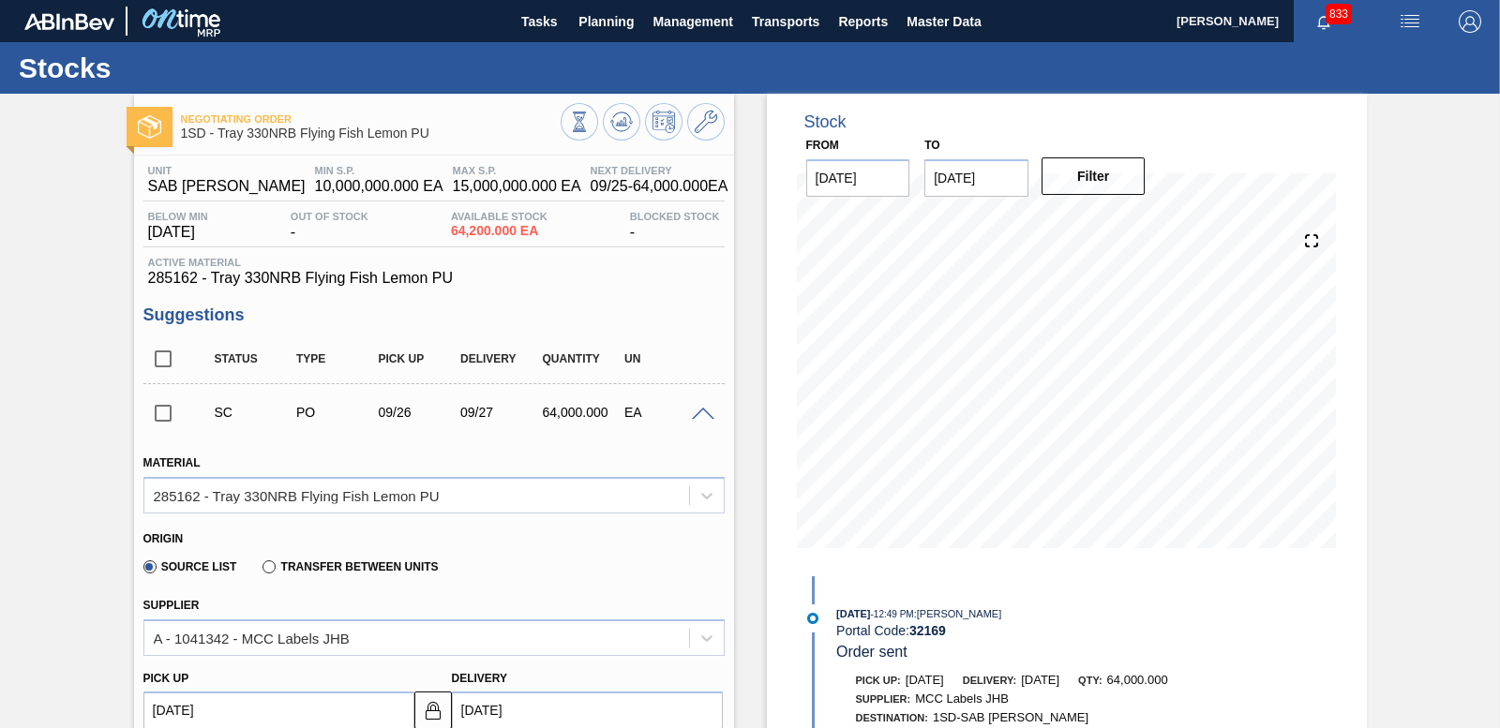
click at [702, 411] on span at bounding box center [703, 415] width 22 height 14
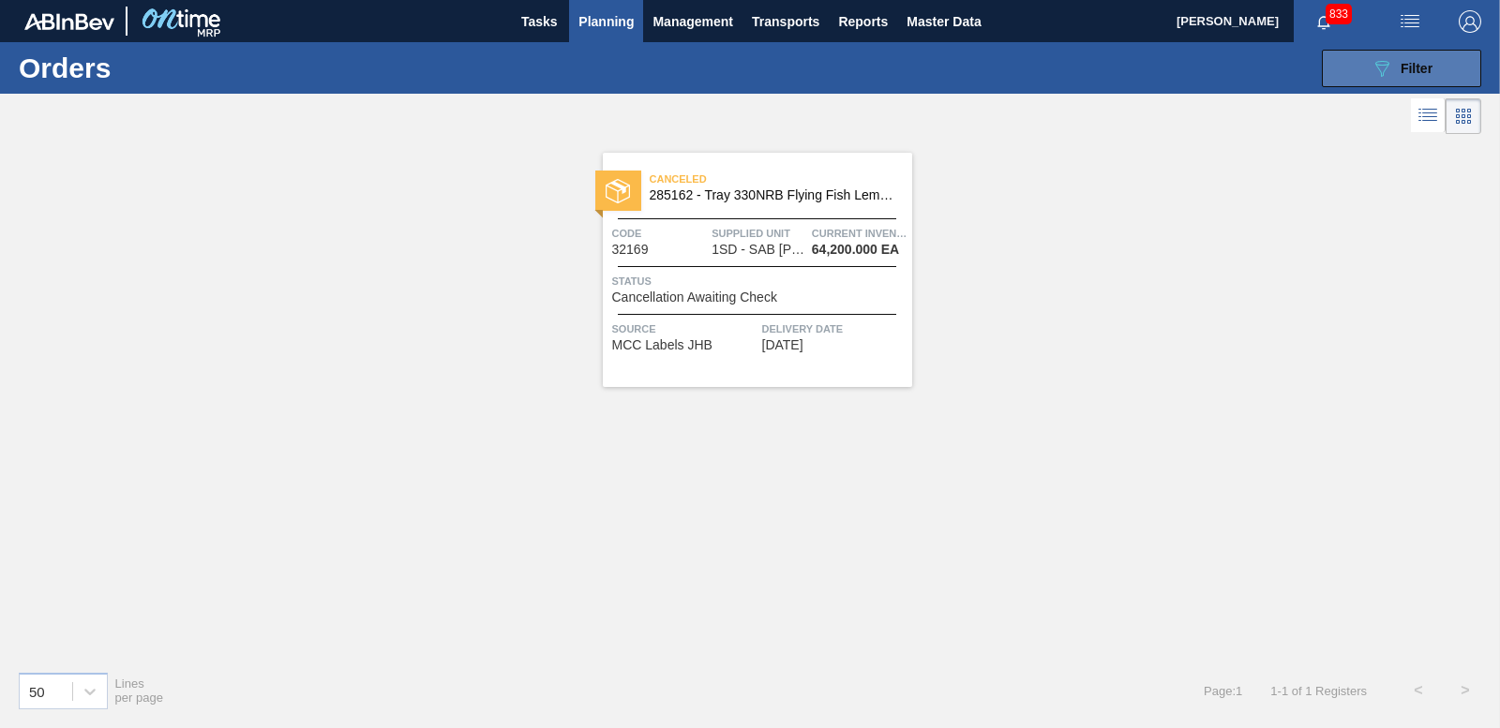
click at [1338, 61] on button "089F7B8B-B2A5-4AFE-B5C0-19BA573D28AC Filter" at bounding box center [1401, 68] width 159 height 37
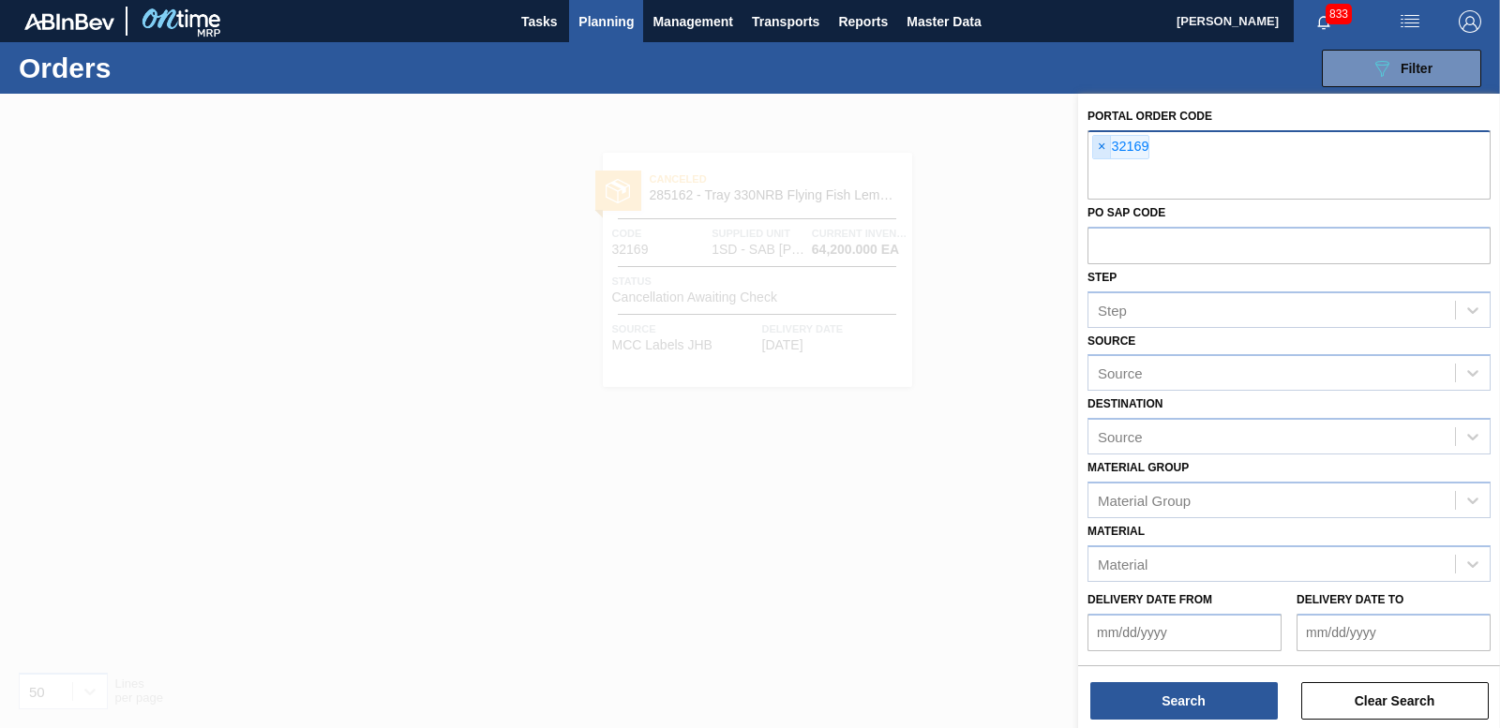
click at [1096, 151] on span "×" at bounding box center [1102, 147] width 18 height 22
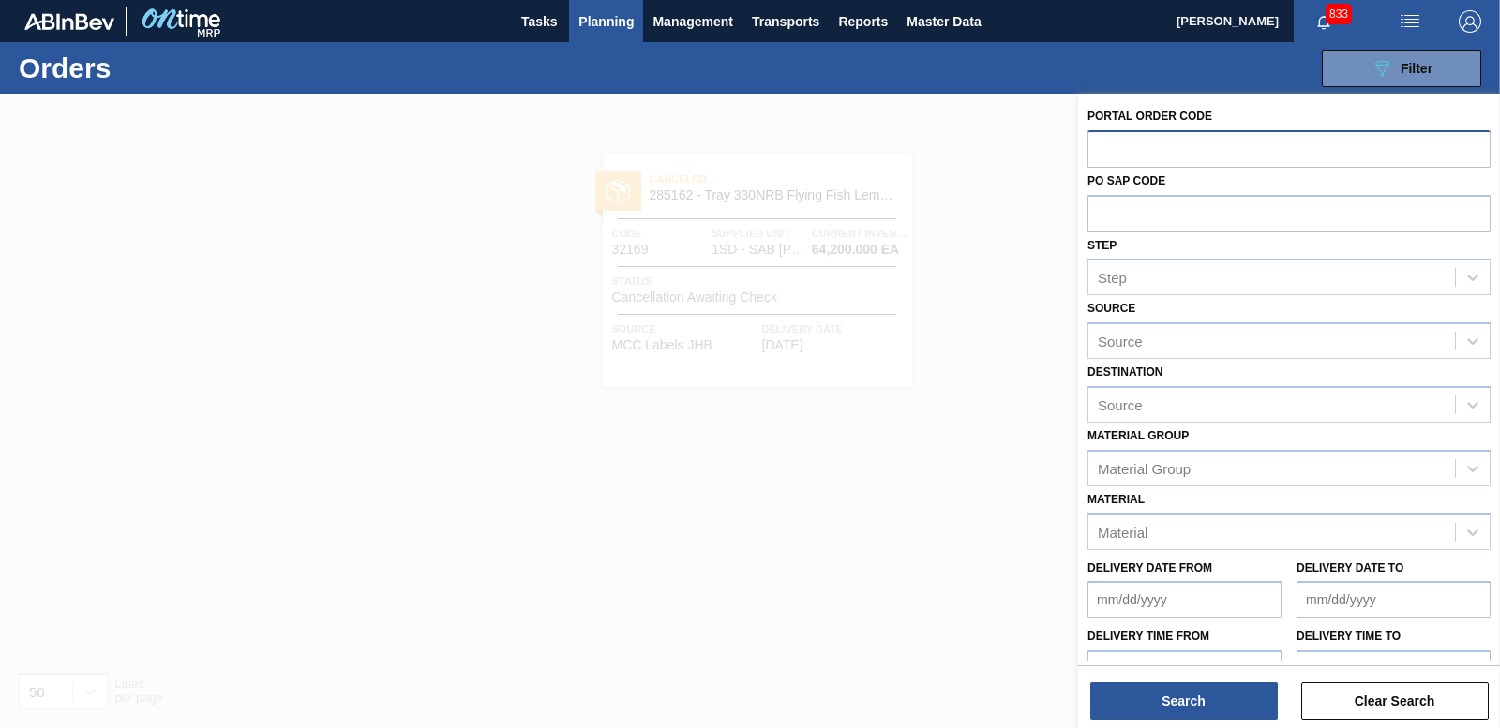
paste input "32220"
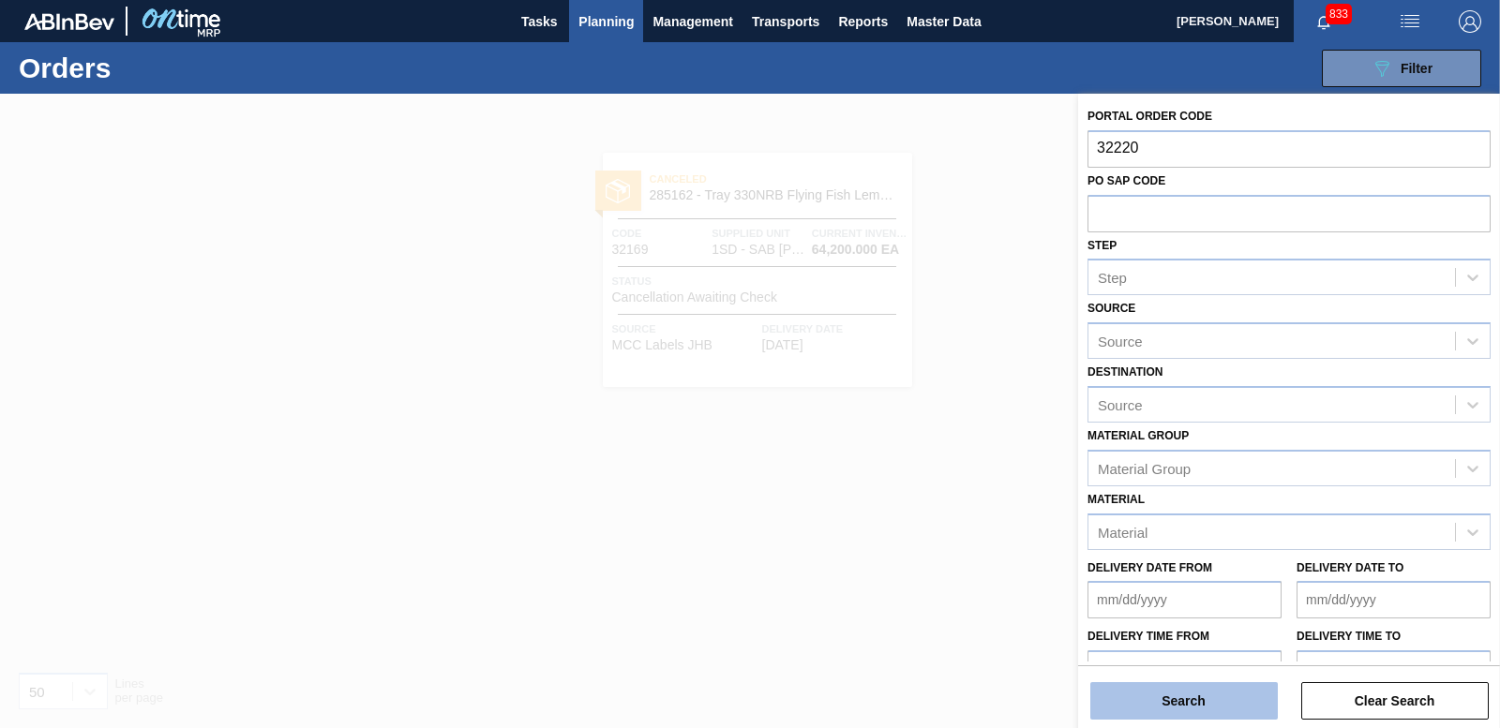
type input "32220"
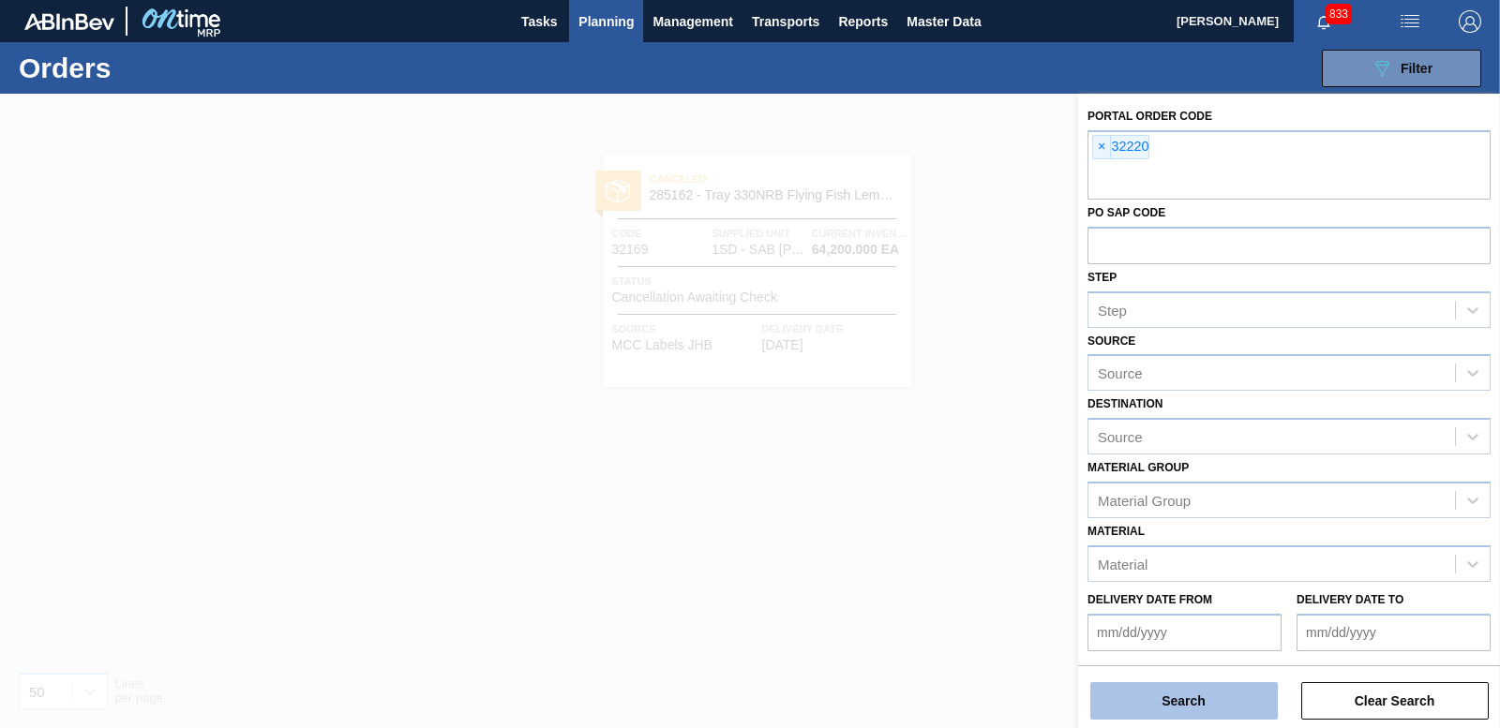
click at [1200, 705] on button "Search" at bounding box center [1183, 700] width 187 height 37
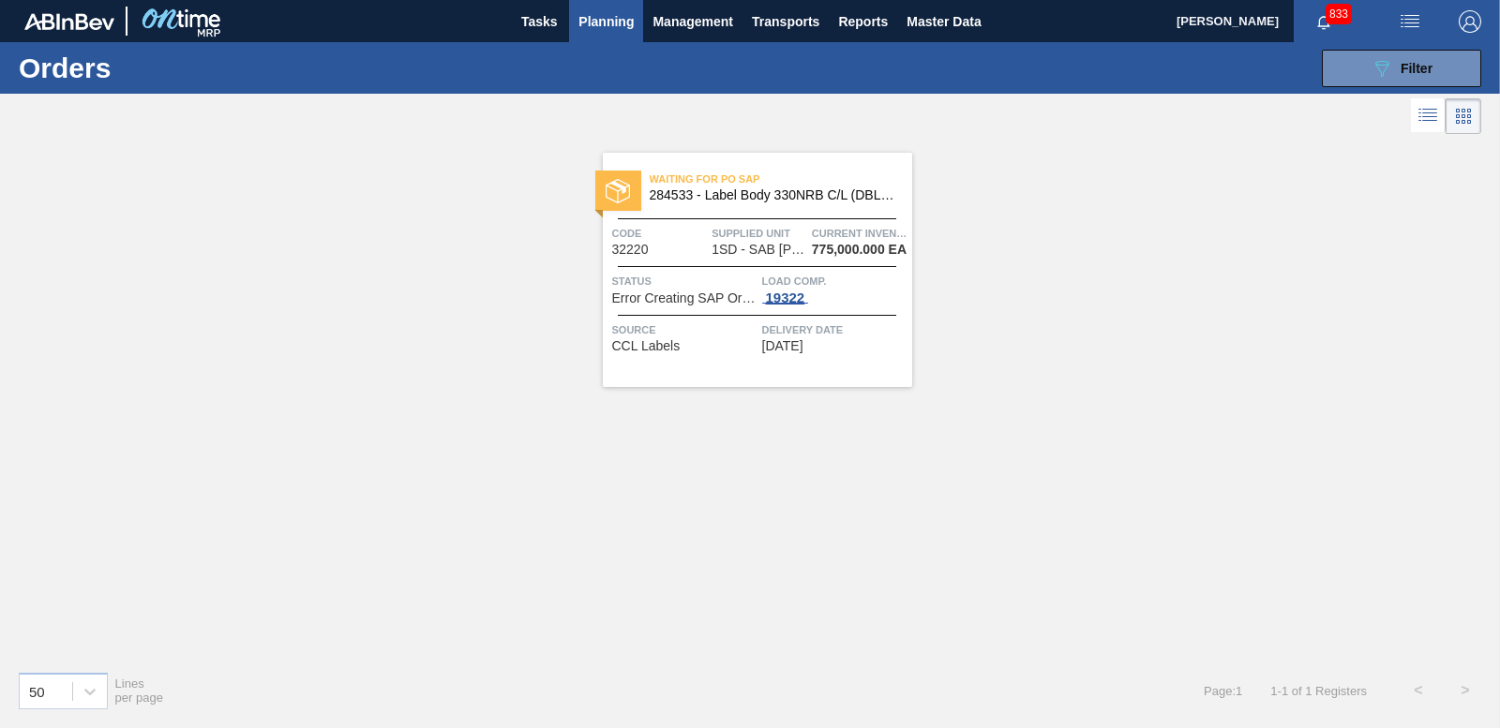
click at [794, 292] on div "19322" at bounding box center [785, 298] width 47 height 15
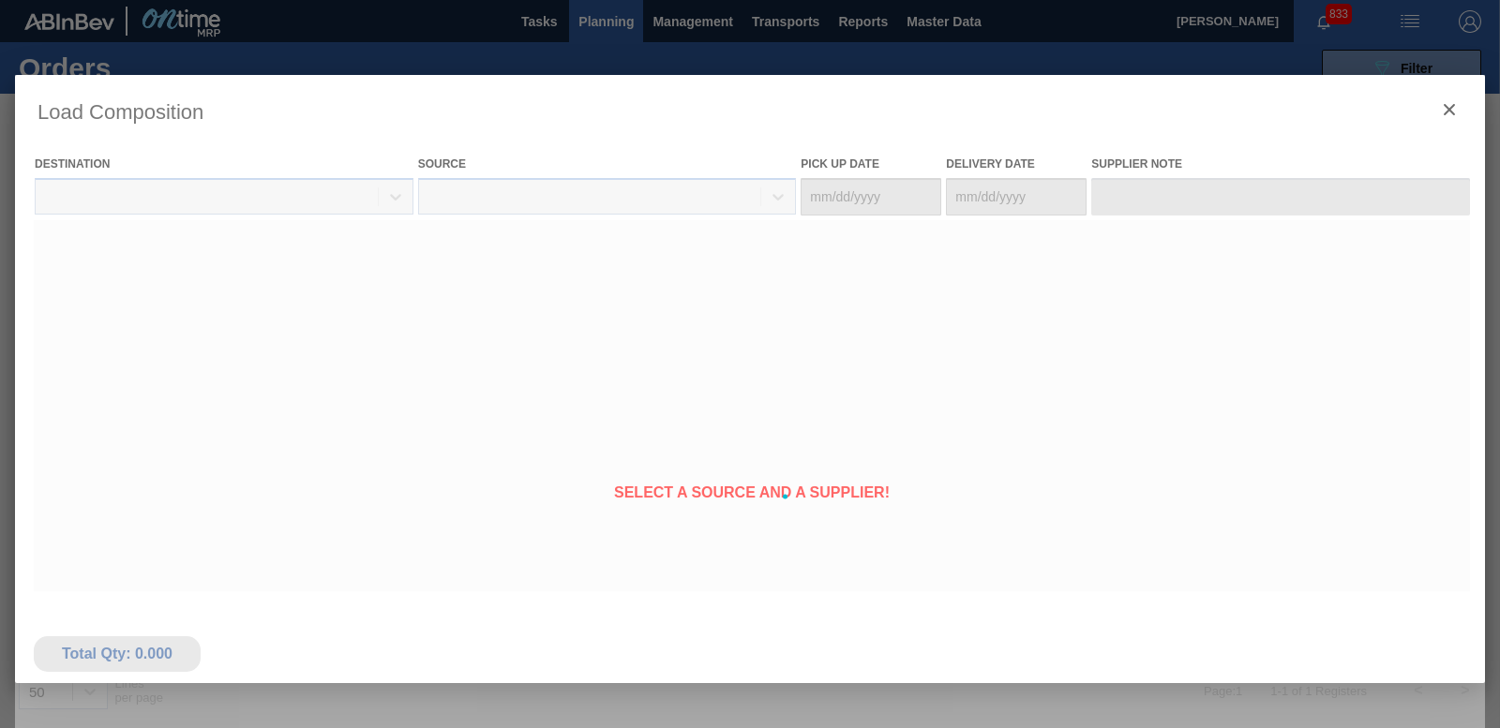
type Date "[DATE]"
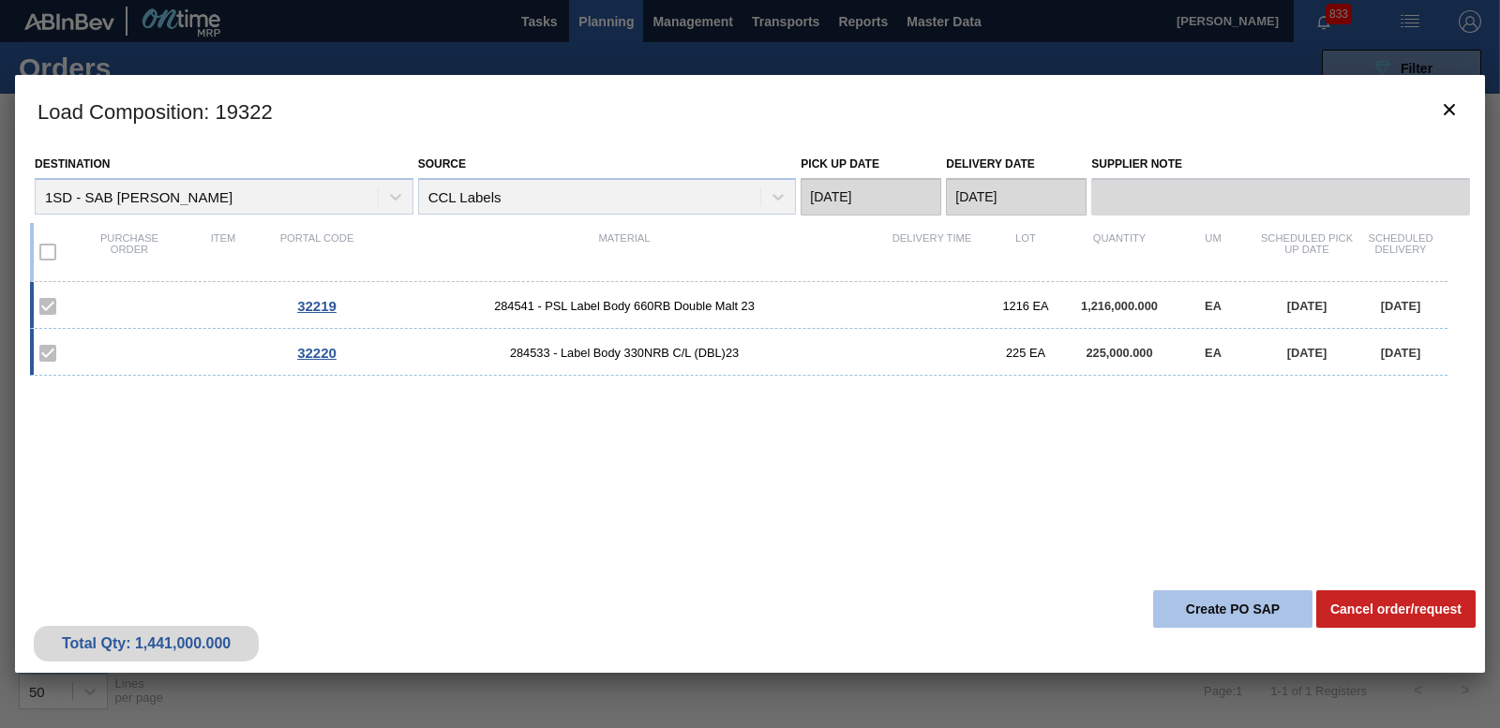
click at [1261, 611] on button "Create PO SAP" at bounding box center [1232, 609] width 159 height 37
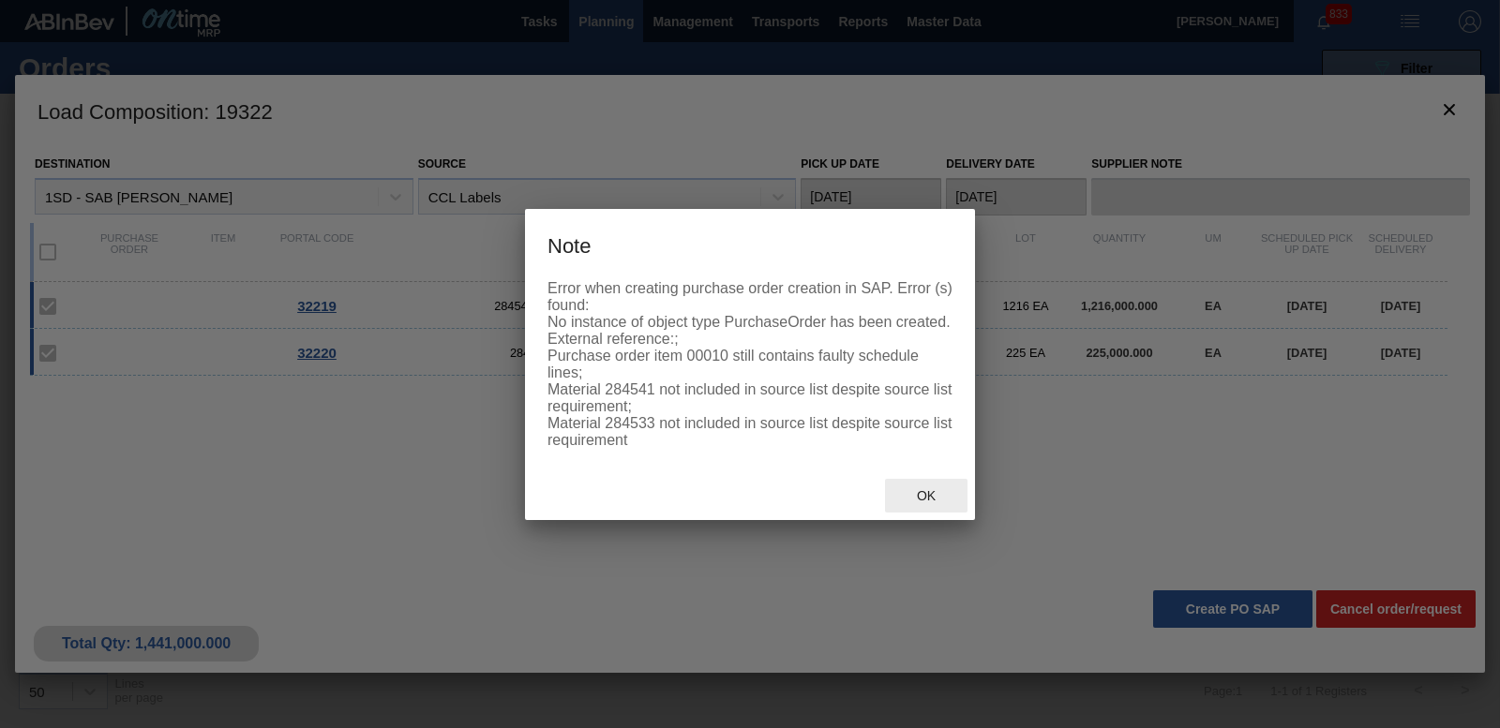
click at [915, 488] on span "Ok" at bounding box center [926, 495] width 49 height 15
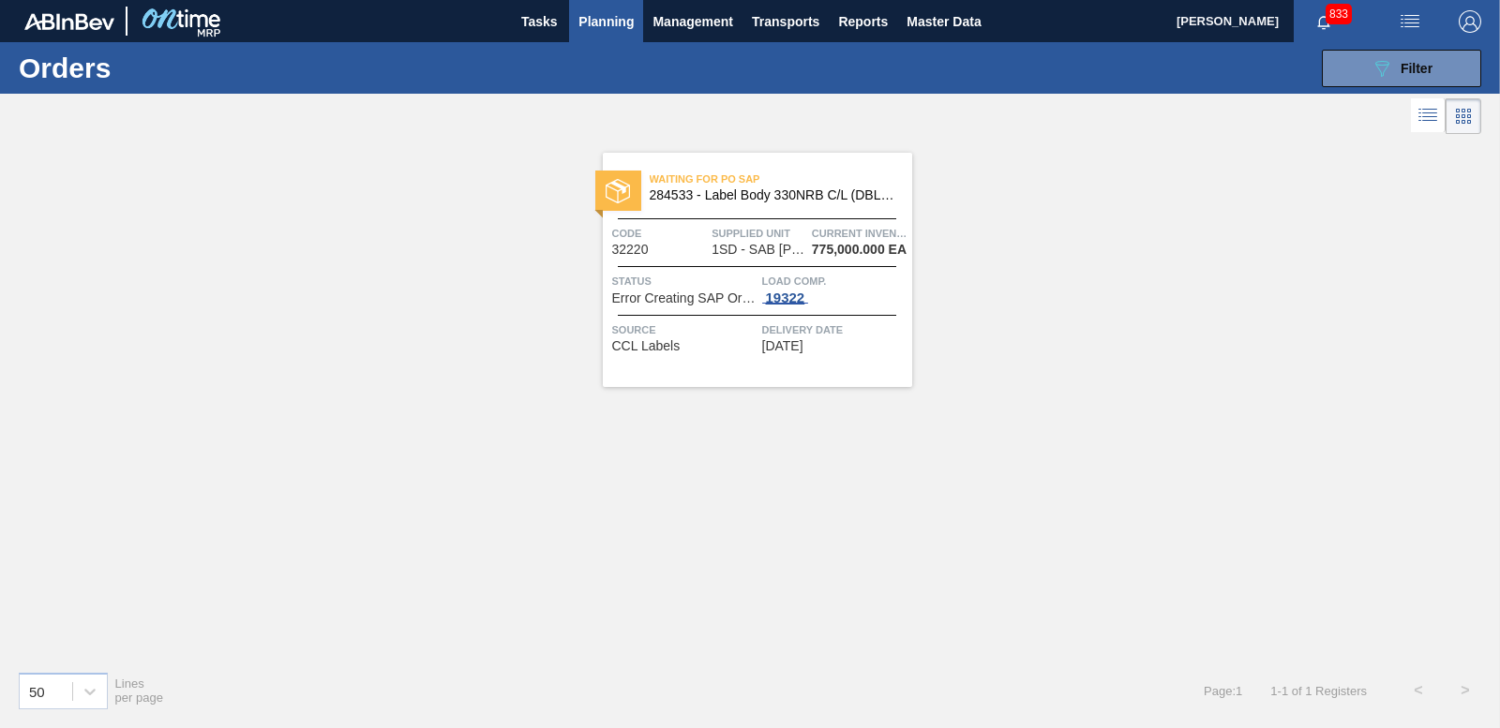
click at [786, 306] on div "19322" at bounding box center [785, 298] width 47 height 15
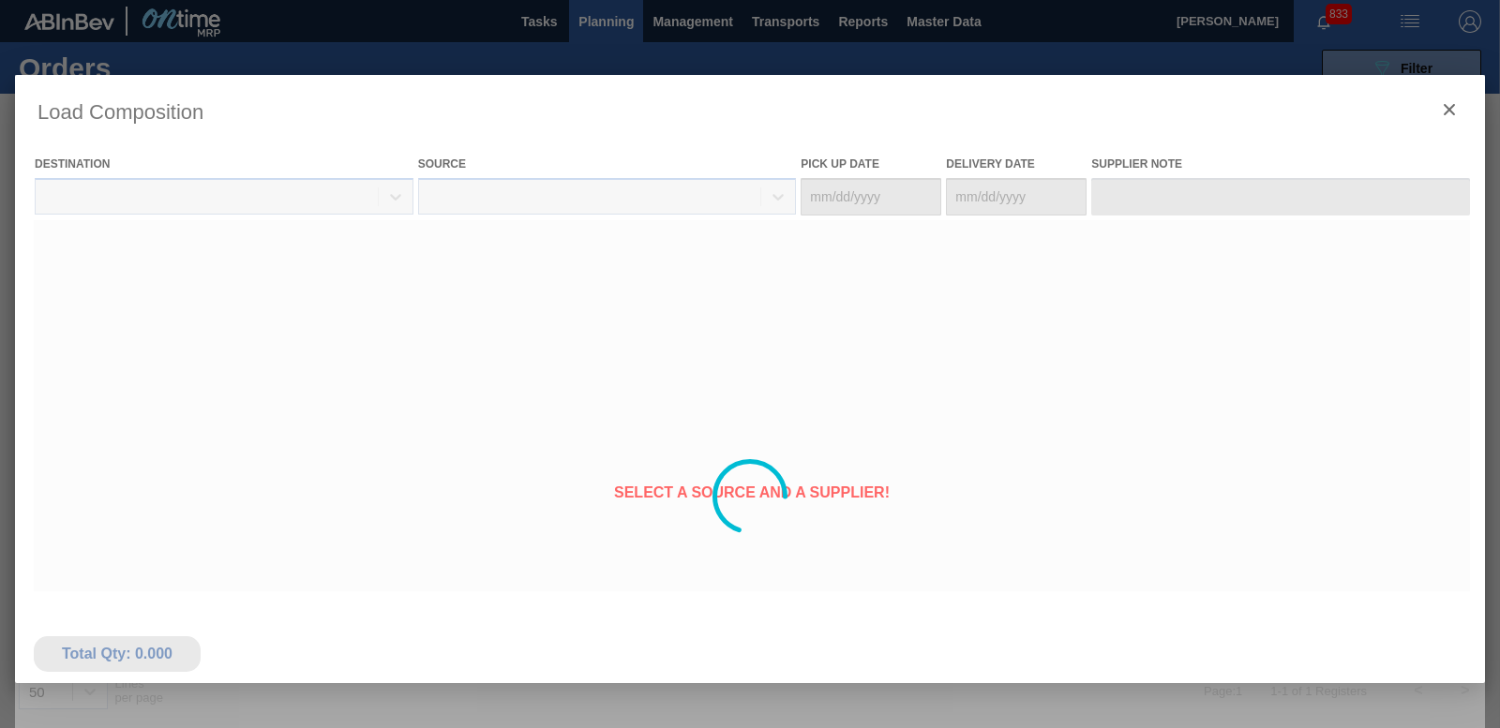
type Date "[DATE]"
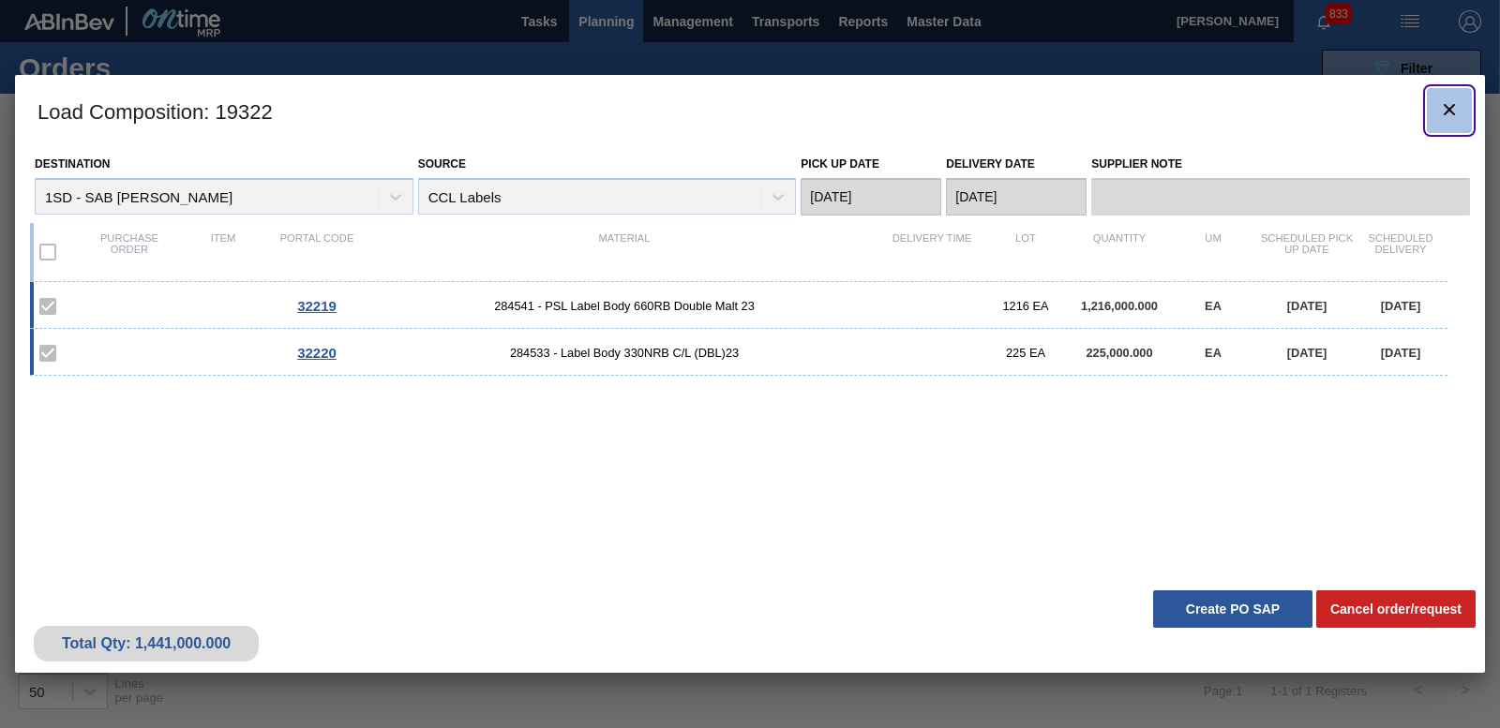
click at [1448, 98] on icon "botão de ícone" at bounding box center [1449, 109] width 22 height 22
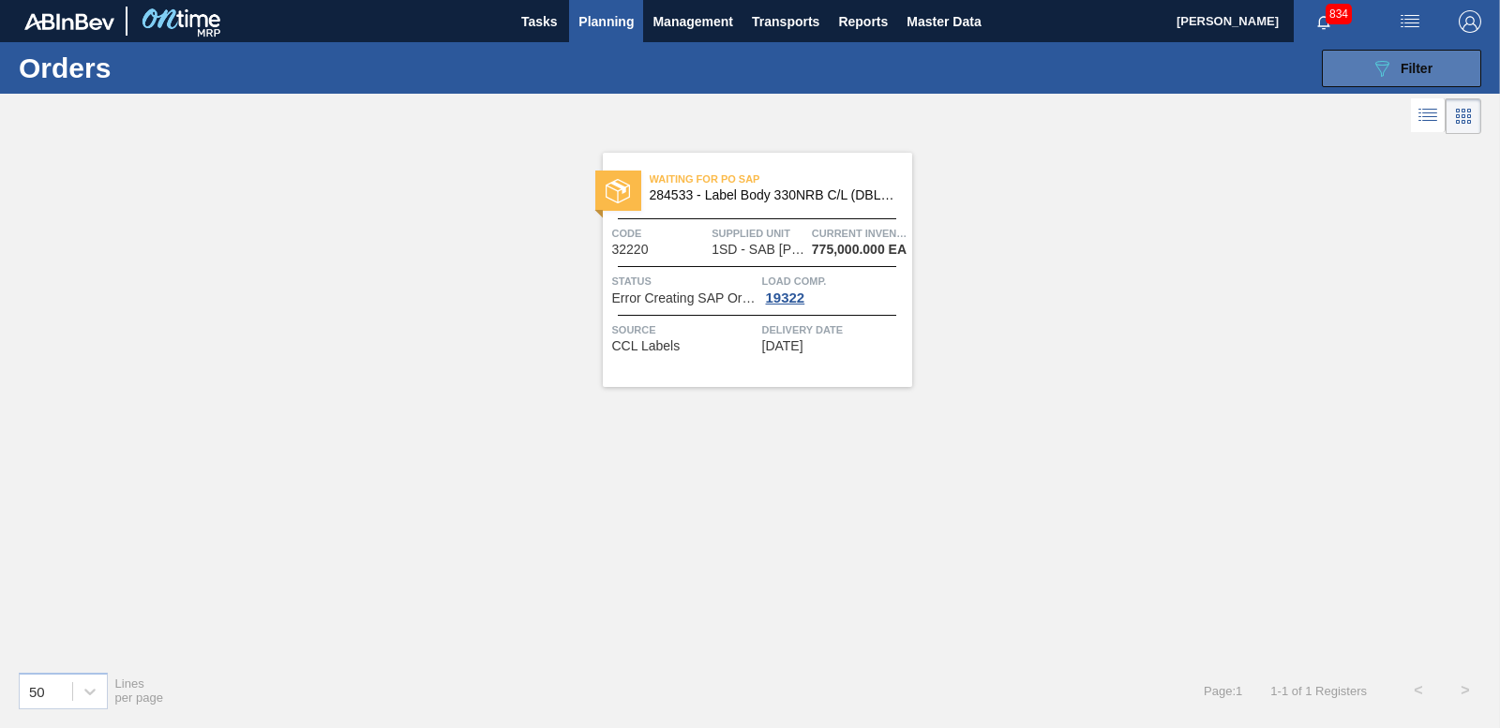
click at [1344, 55] on button "089F7B8B-B2A5-4AFE-B5C0-19BA573D28AC Filter" at bounding box center [1401, 68] width 159 height 37
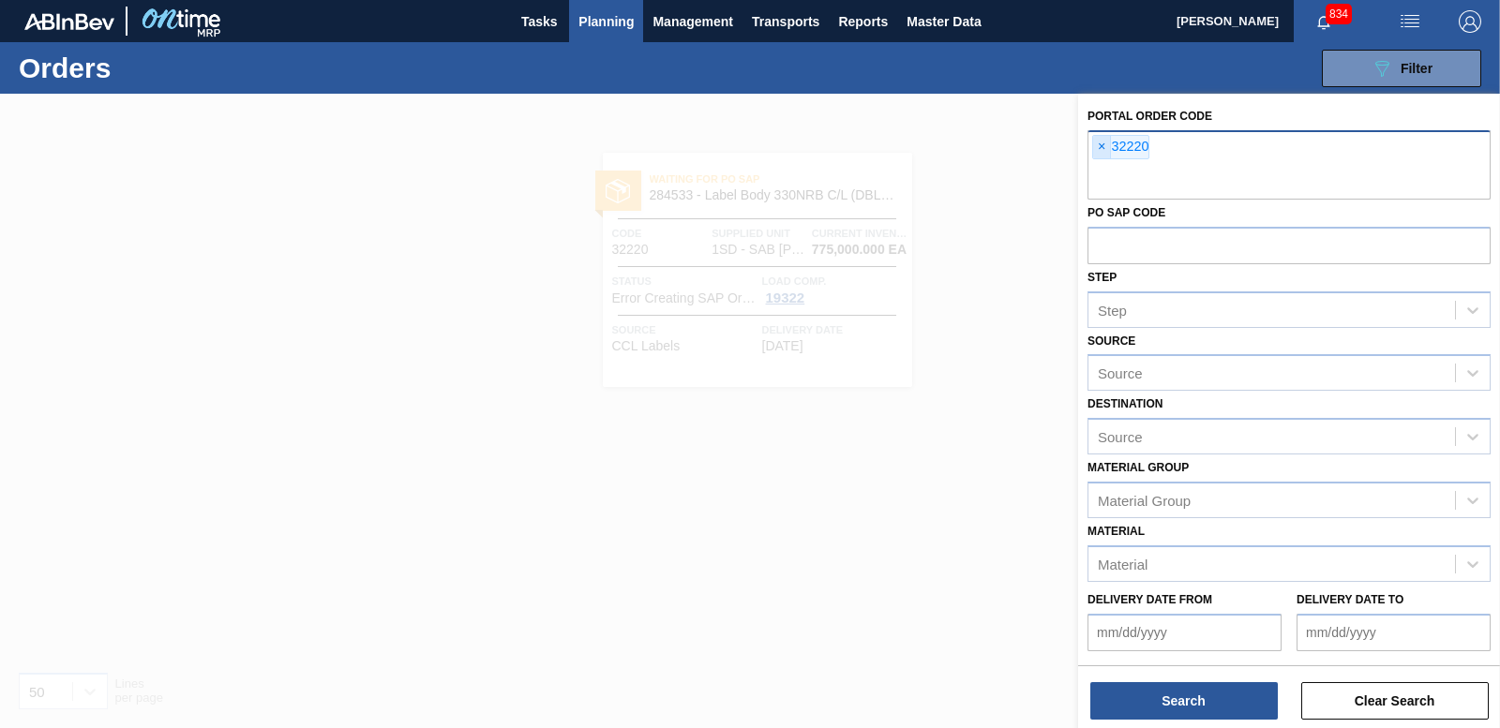
click at [1105, 155] on span "×" at bounding box center [1102, 147] width 18 height 22
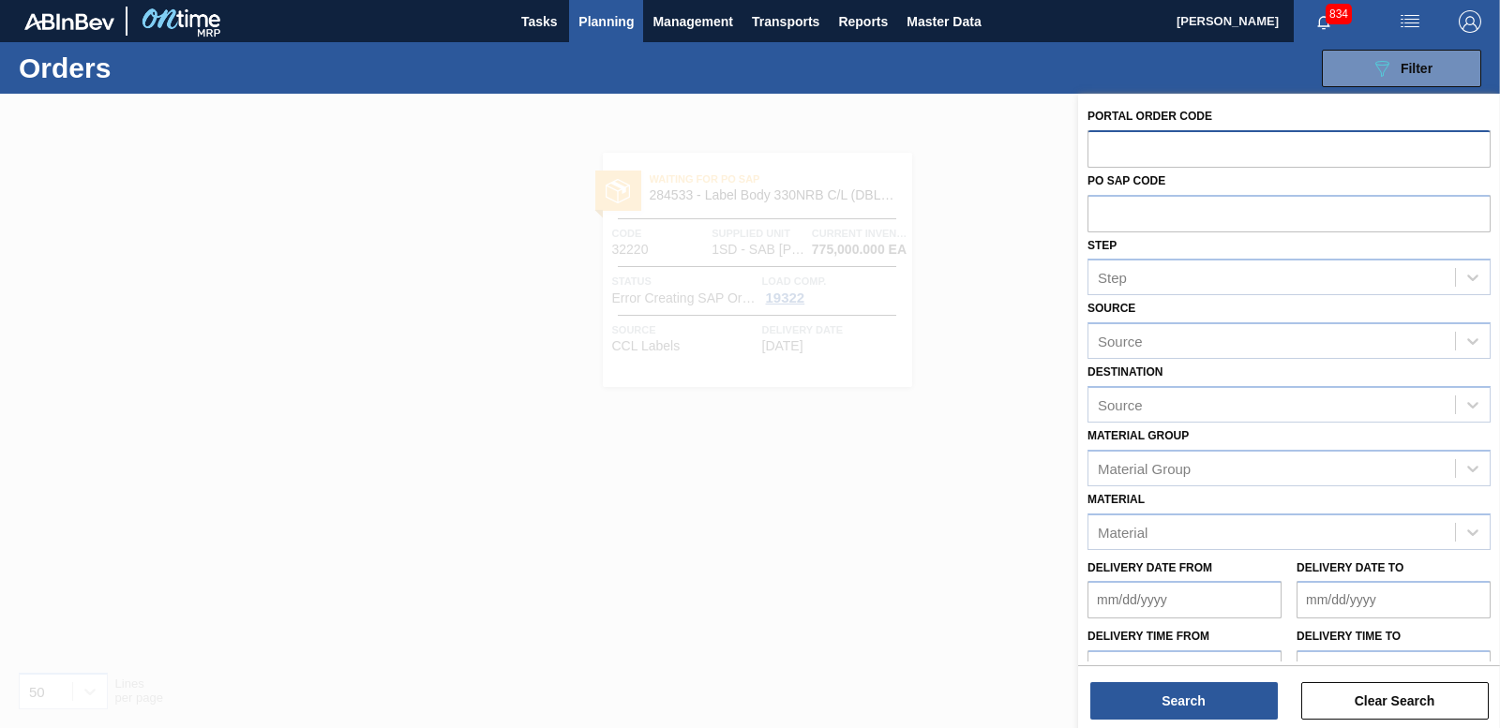
paste input "32212"
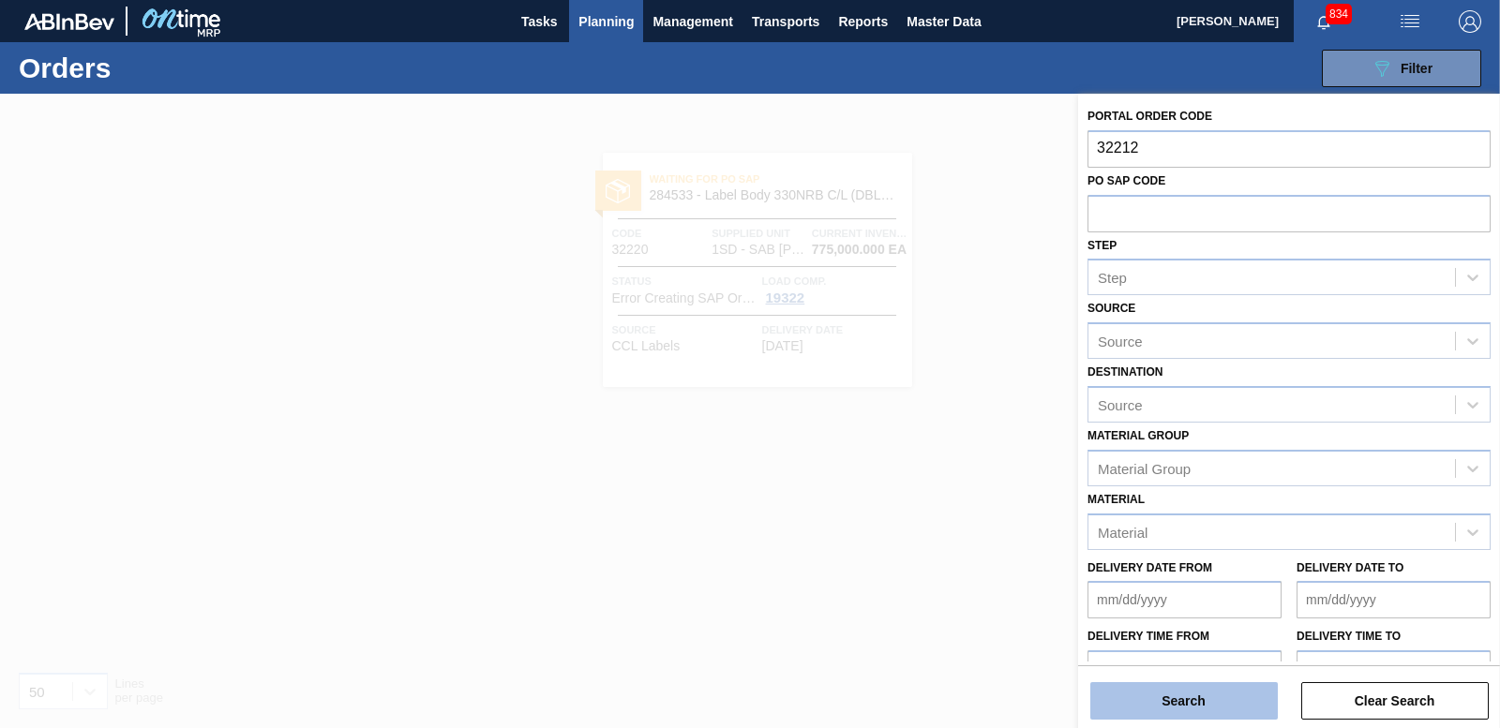
type input "32212"
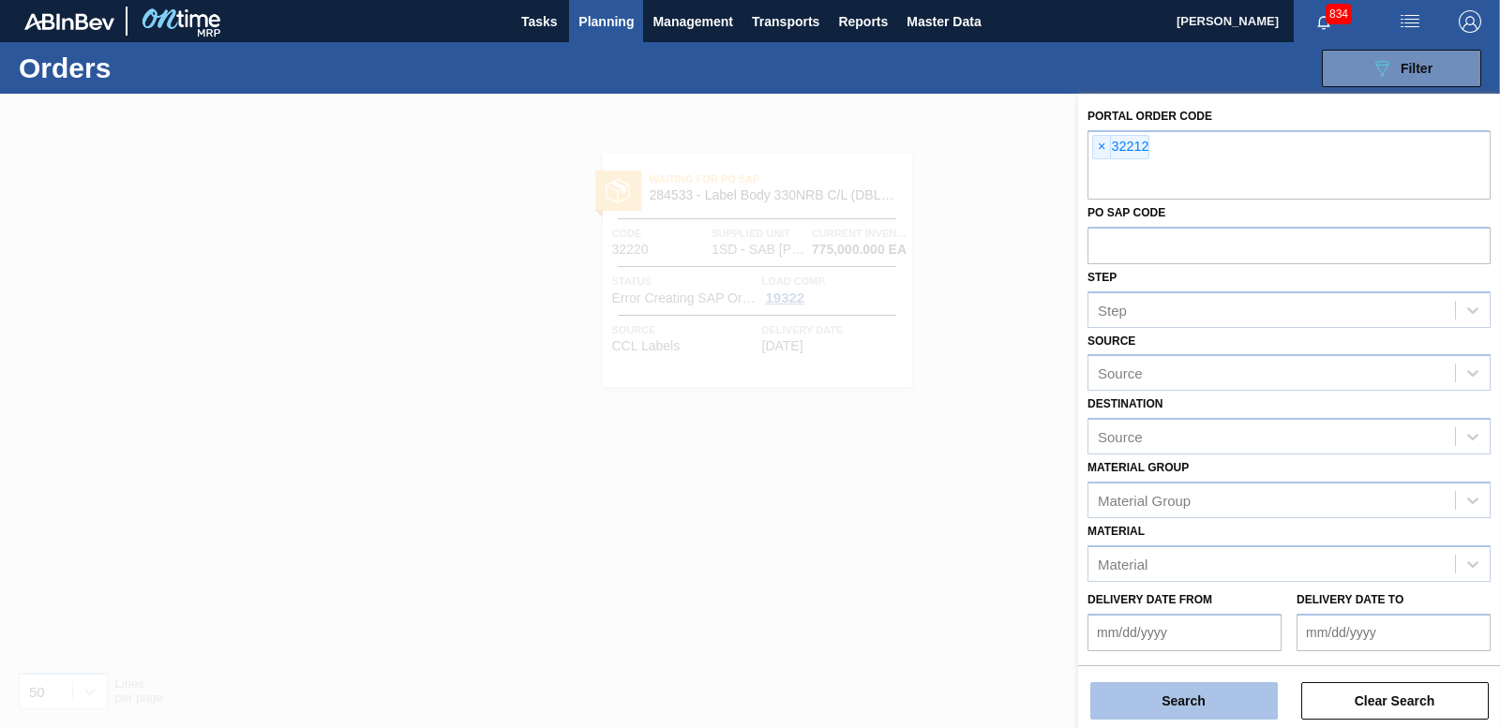
click at [1128, 710] on button "Search" at bounding box center [1183, 700] width 187 height 37
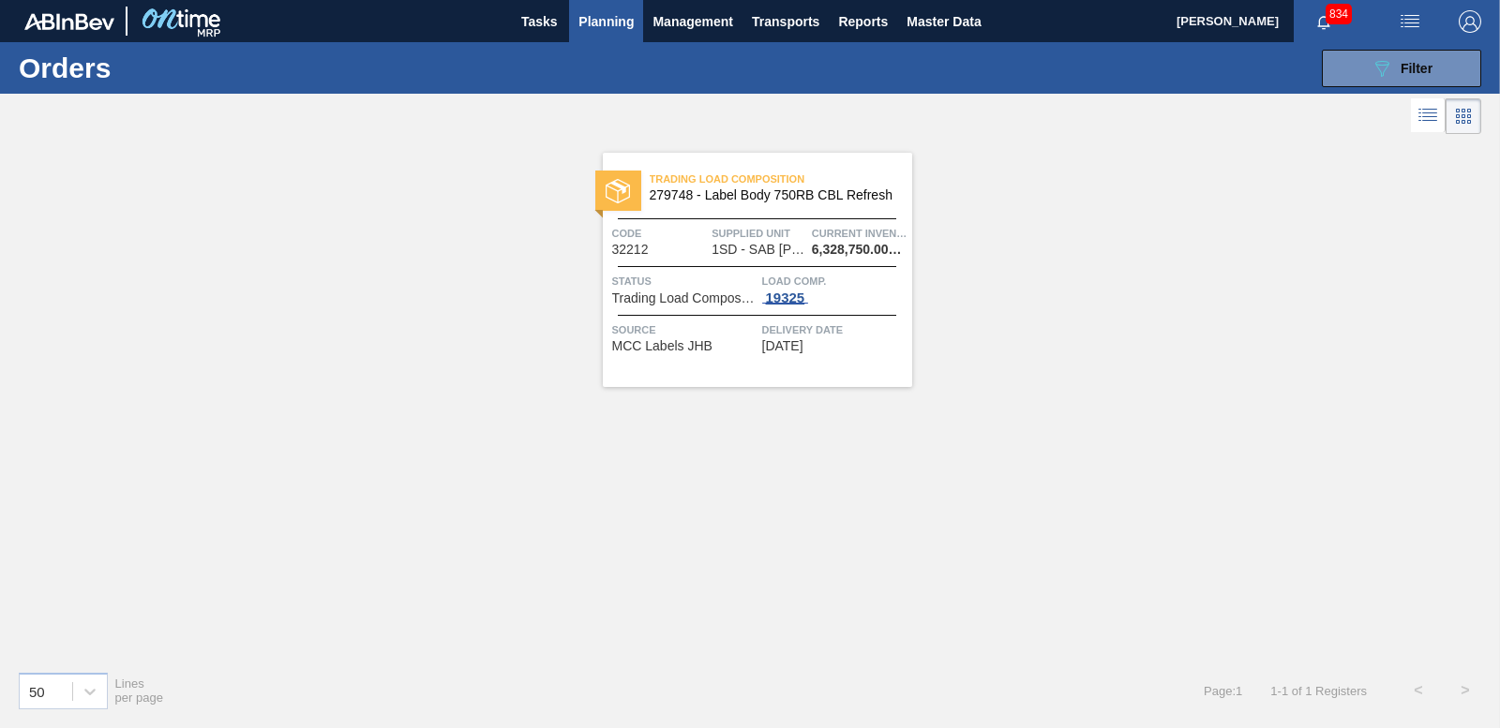
click at [796, 302] on div "19325" at bounding box center [785, 298] width 47 height 15
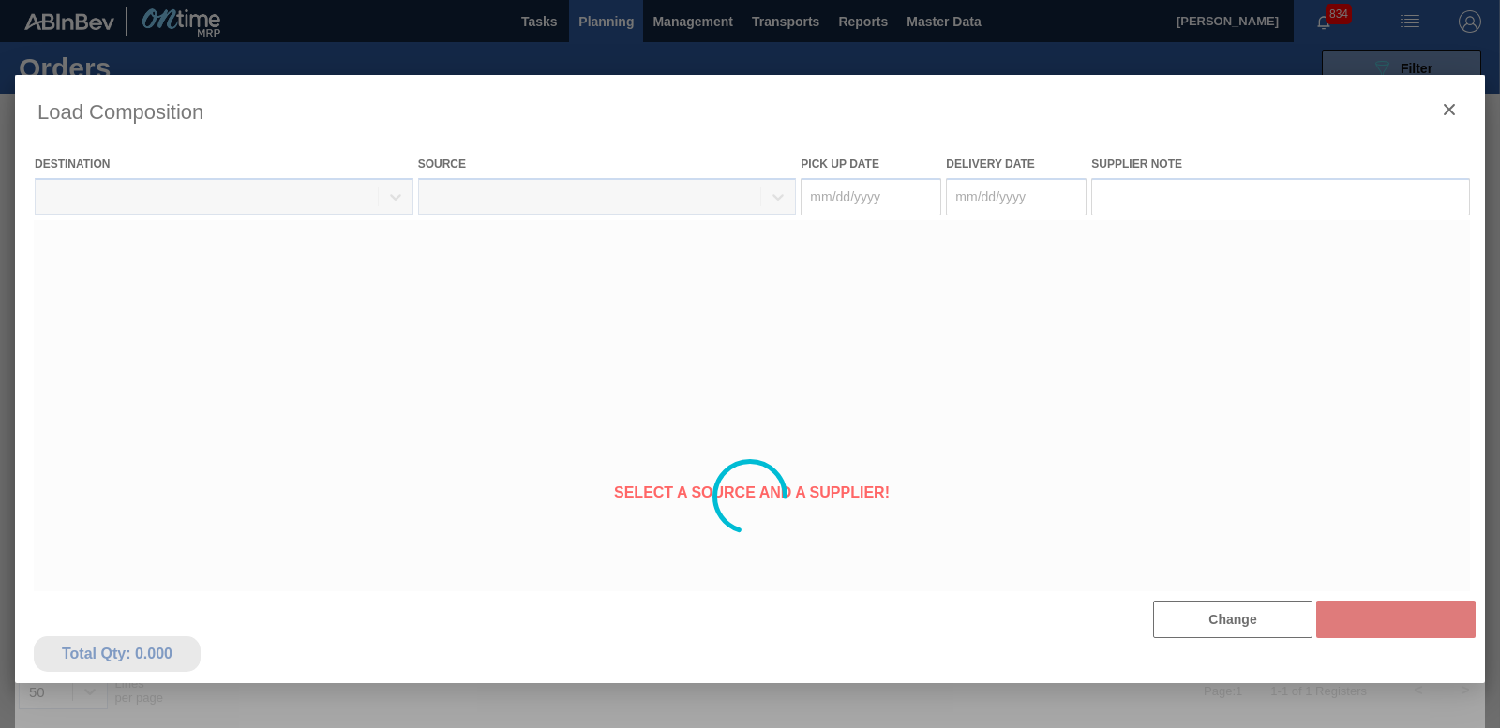
type Date "[DATE]"
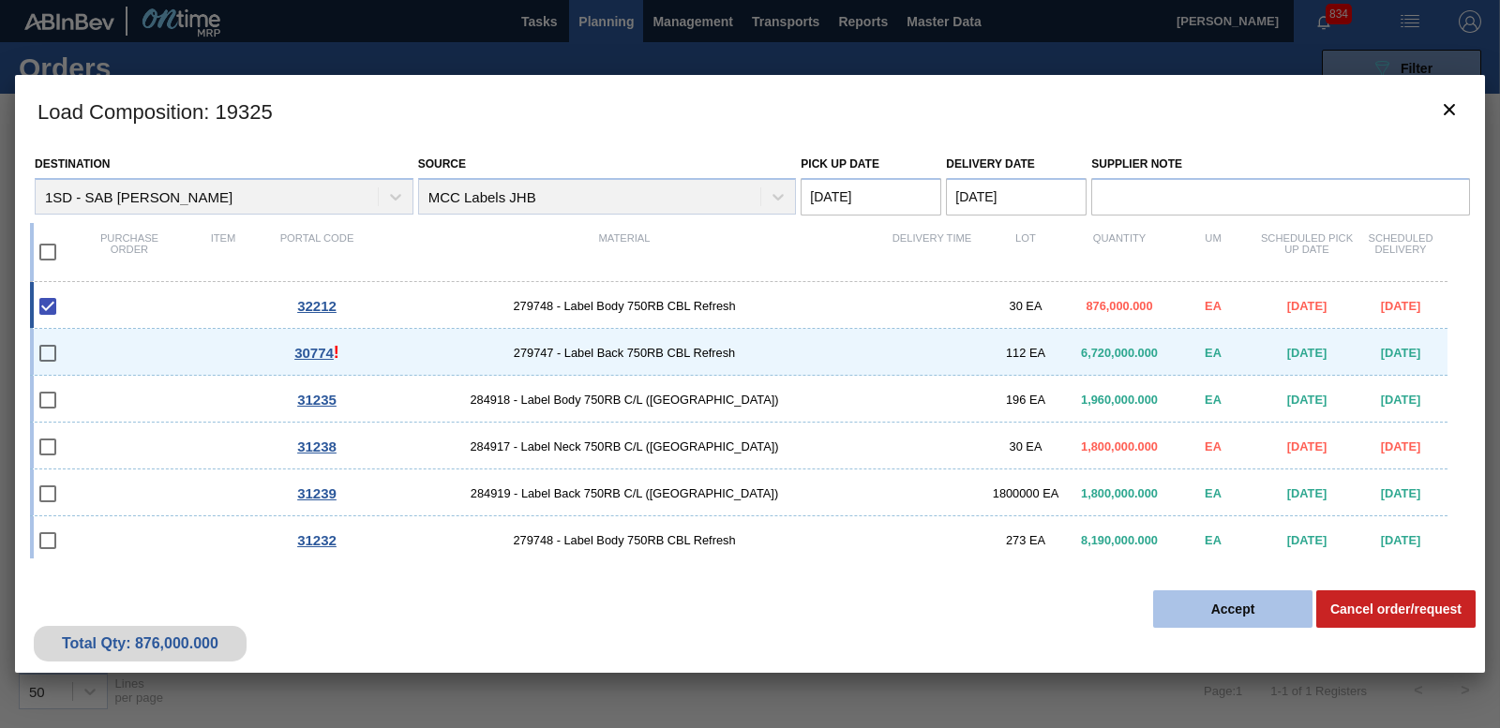
click at [1208, 620] on button "Accept" at bounding box center [1232, 609] width 159 height 37
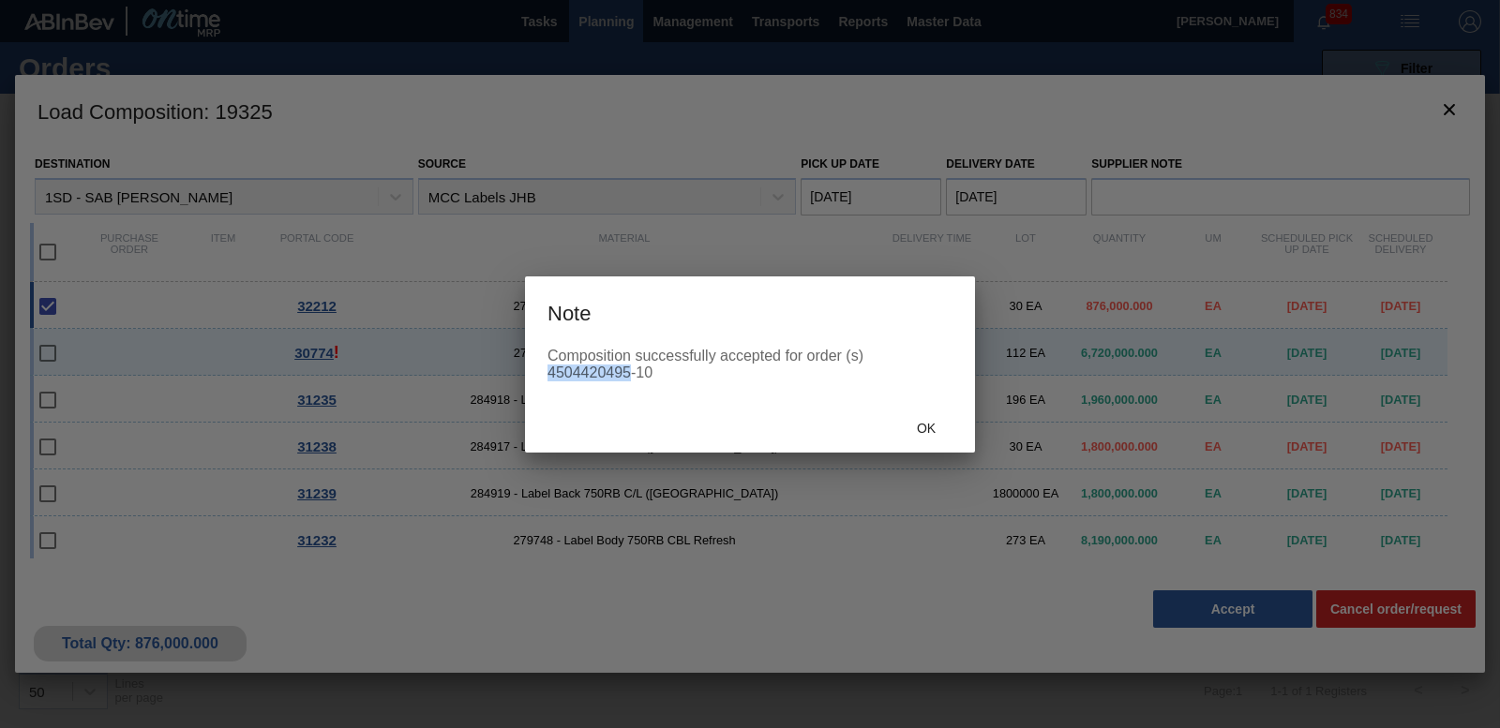
drag, startPoint x: 547, startPoint y: 373, endPoint x: 628, endPoint y: 376, distance: 81.6
click at [628, 376] on div "Composition successfully accepted for order (s) 4504420495-10" at bounding box center [750, 376] width 450 height 56
click at [925, 431] on span "Ok" at bounding box center [926, 428] width 49 height 15
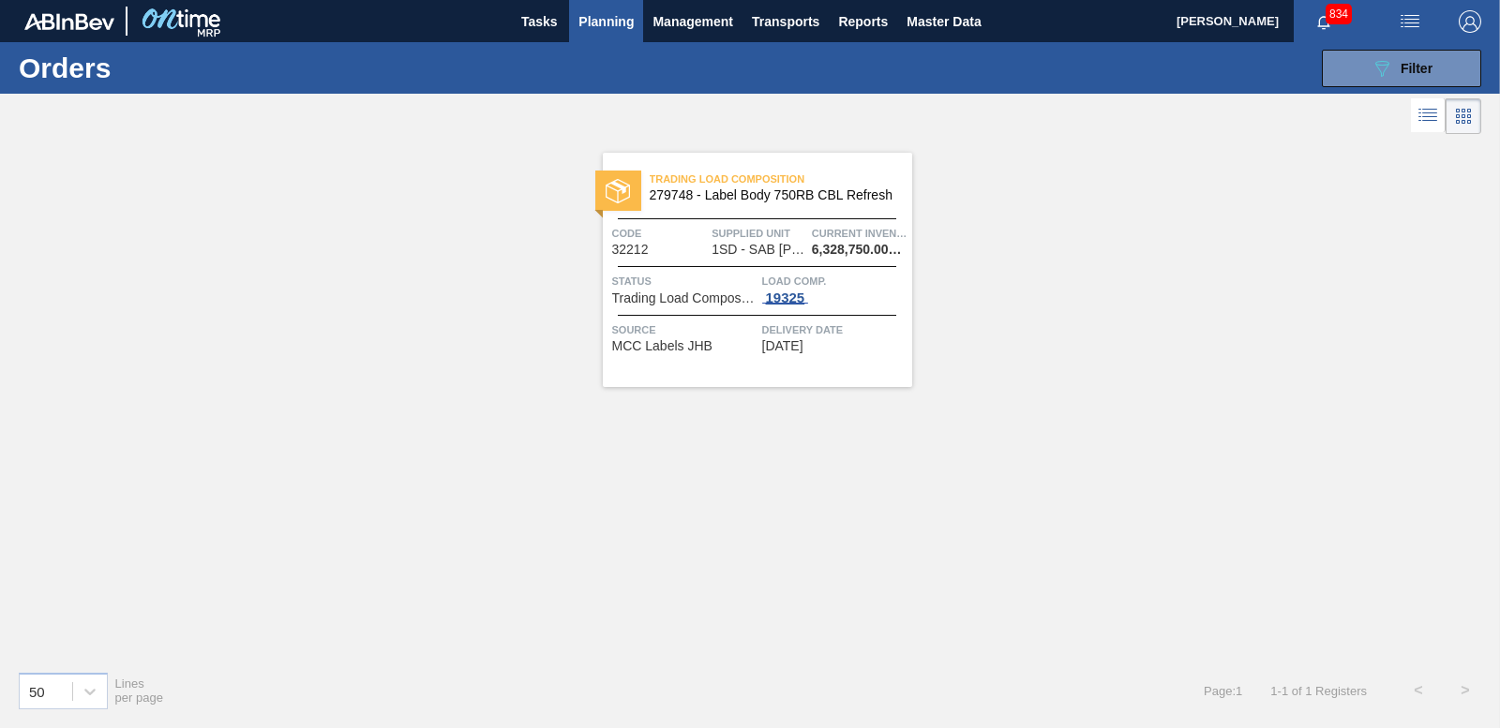
click at [771, 292] on div "19325" at bounding box center [785, 298] width 47 height 15
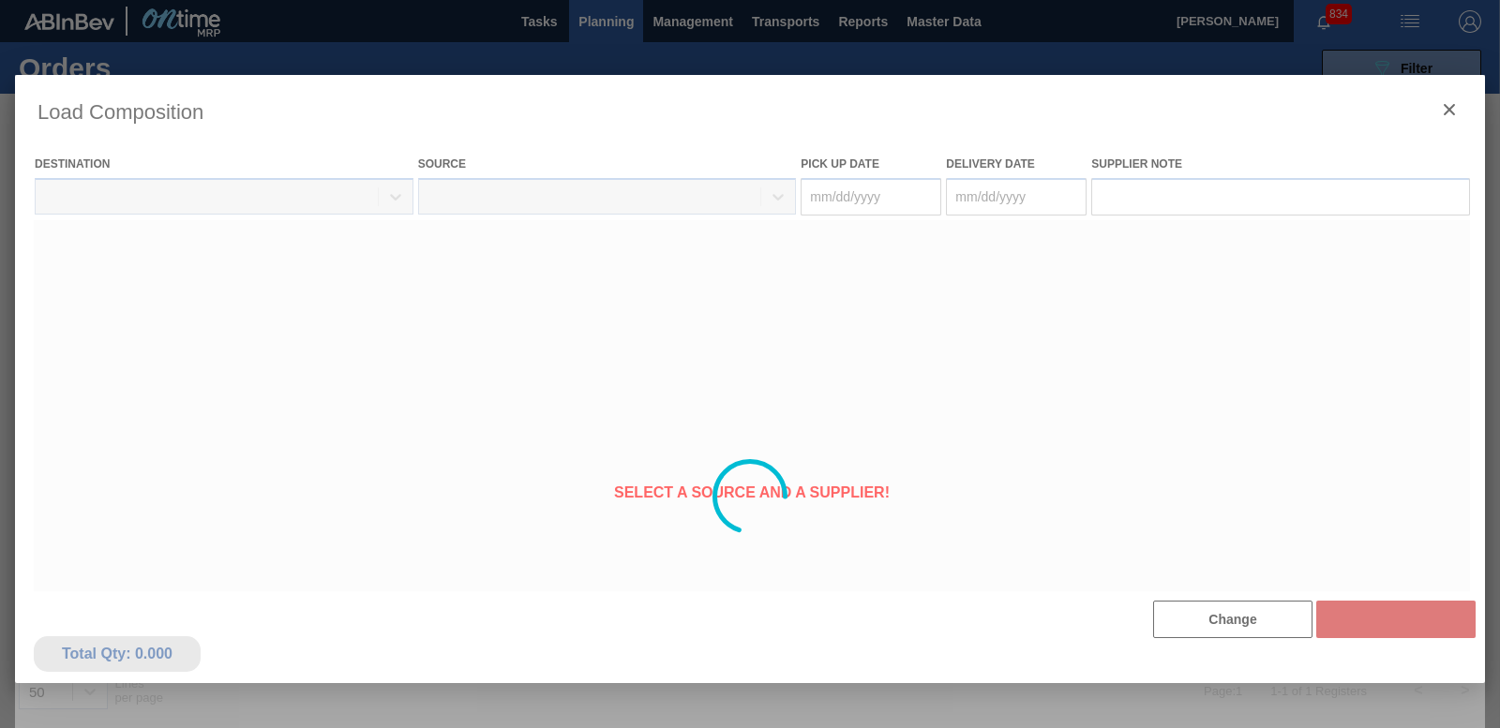
type Date "[DATE]"
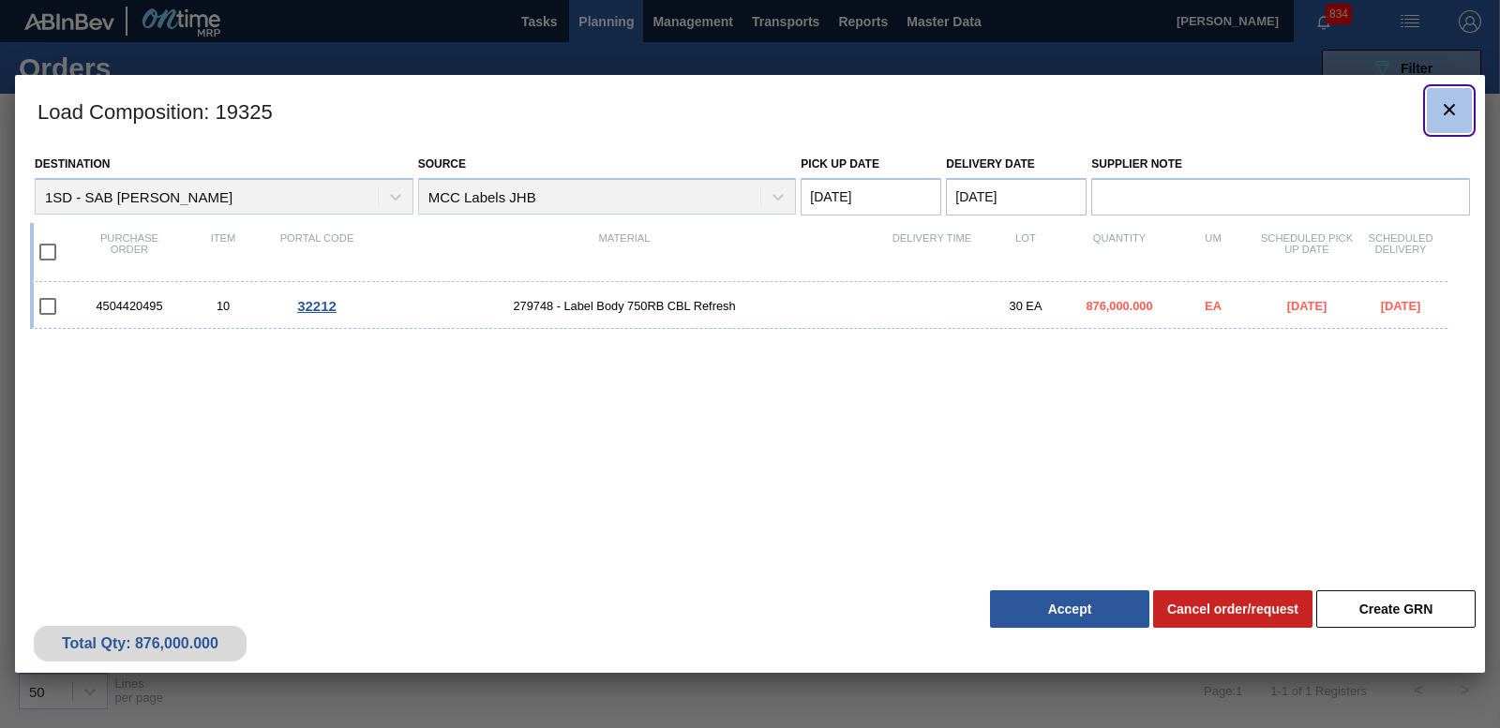
click at [1445, 122] on clb-icon "botão de ícone" at bounding box center [1449, 110] width 22 height 25
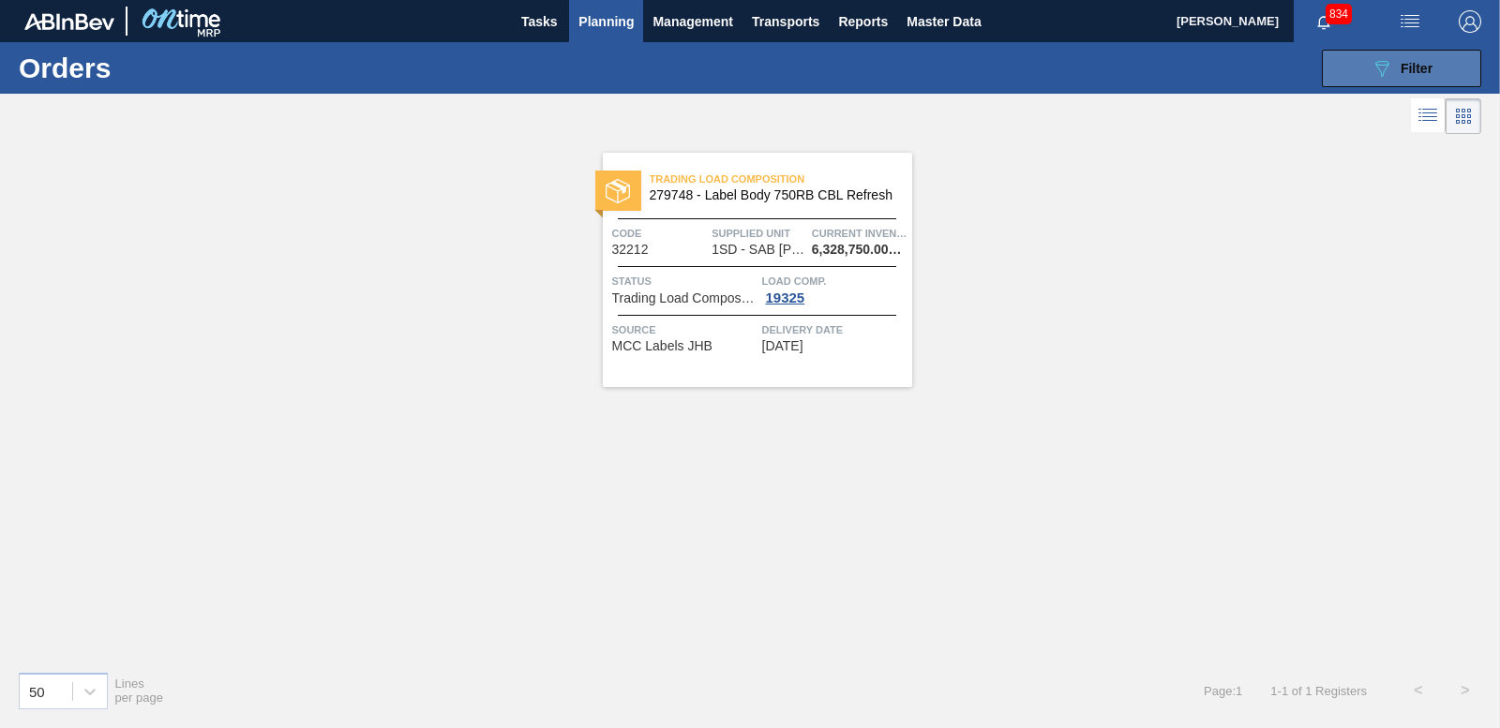
click at [1439, 68] on button "089F7B8B-B2A5-4AFE-B5C0-19BA573D28AC Filter" at bounding box center [1401, 68] width 159 height 37
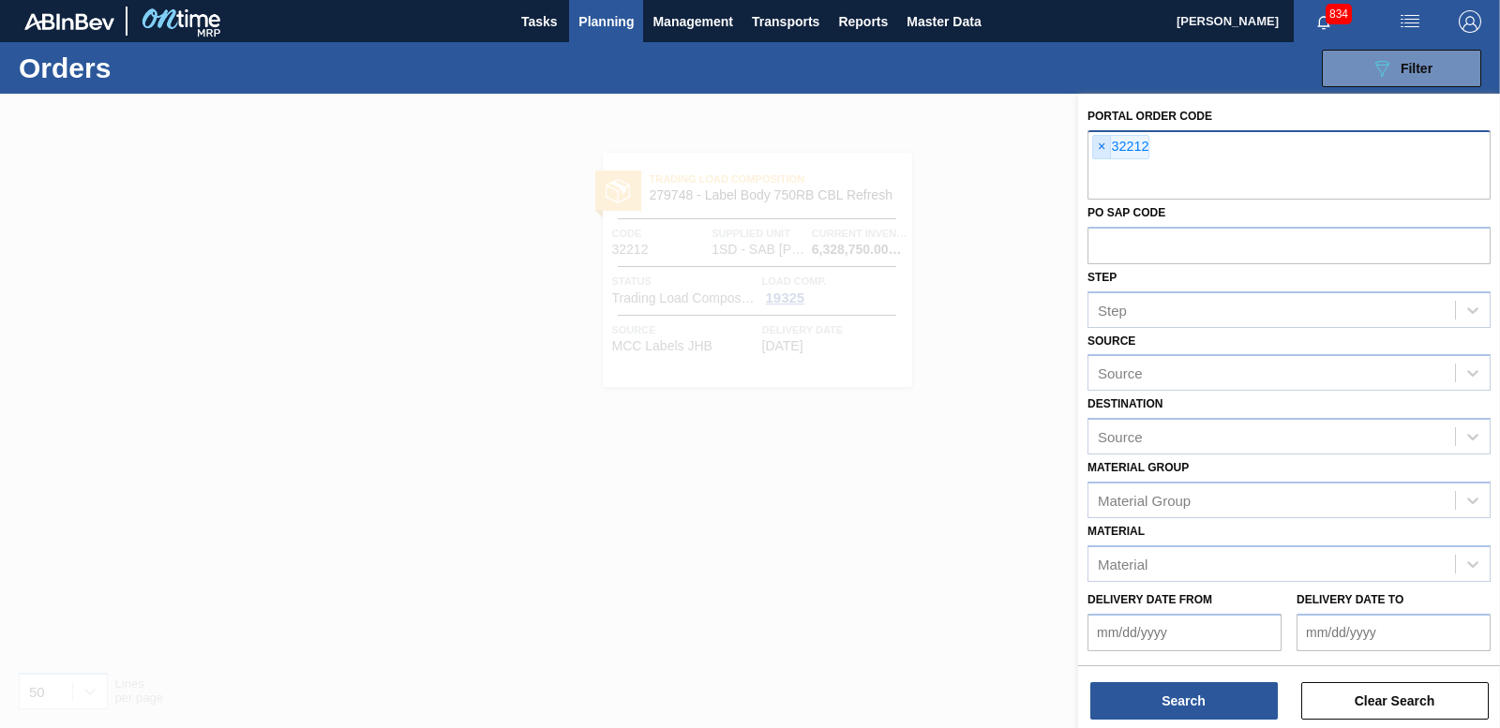
click at [1093, 141] on span "×" at bounding box center [1102, 147] width 18 height 22
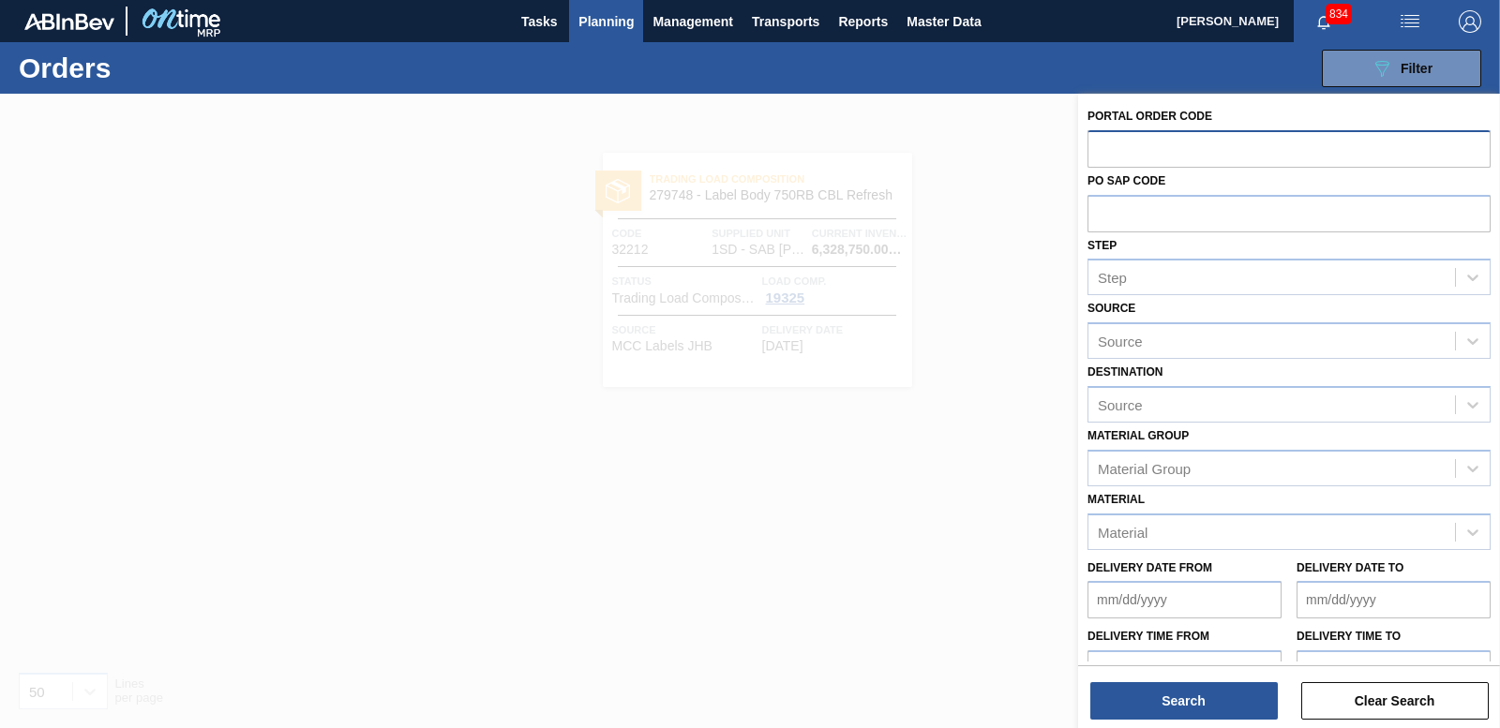
paste input "32220"
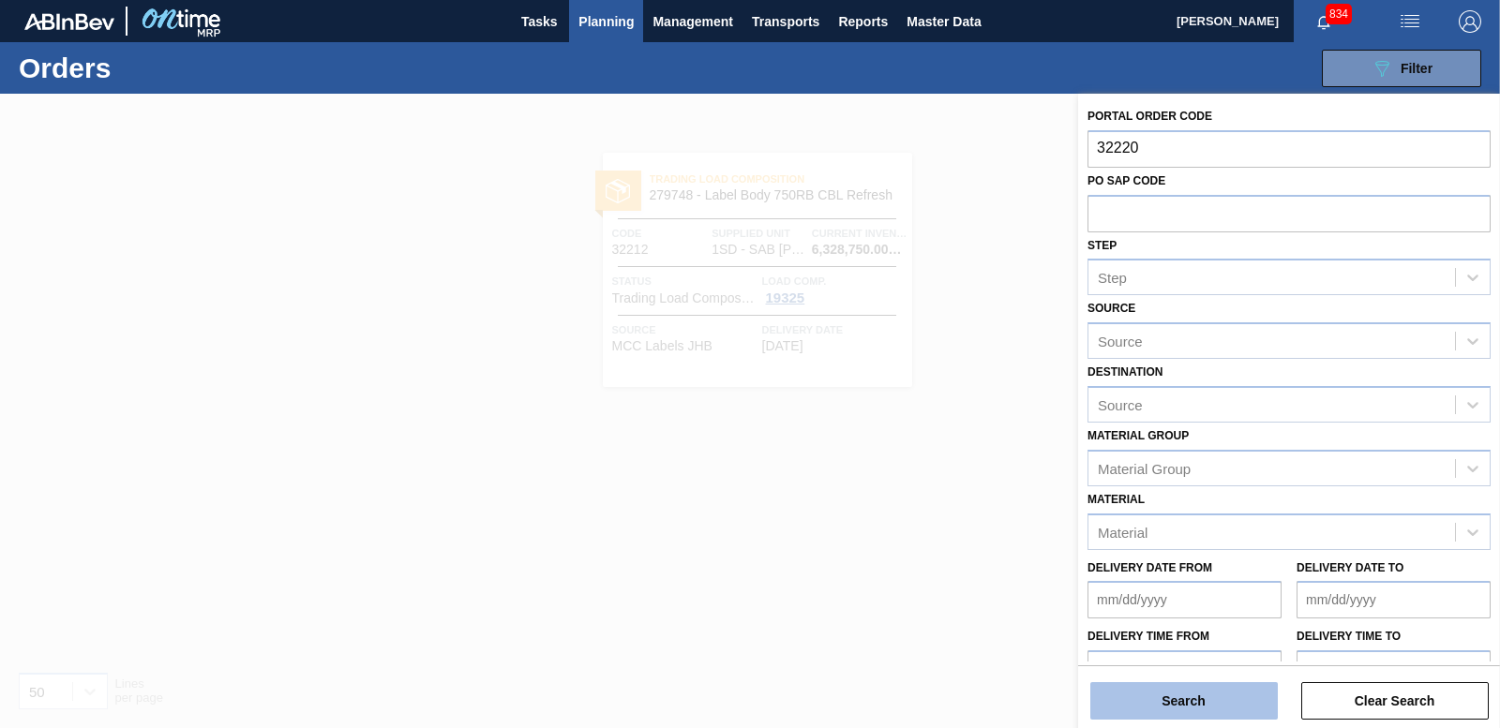
type input "32220"
click at [1219, 701] on button "Search" at bounding box center [1183, 700] width 187 height 37
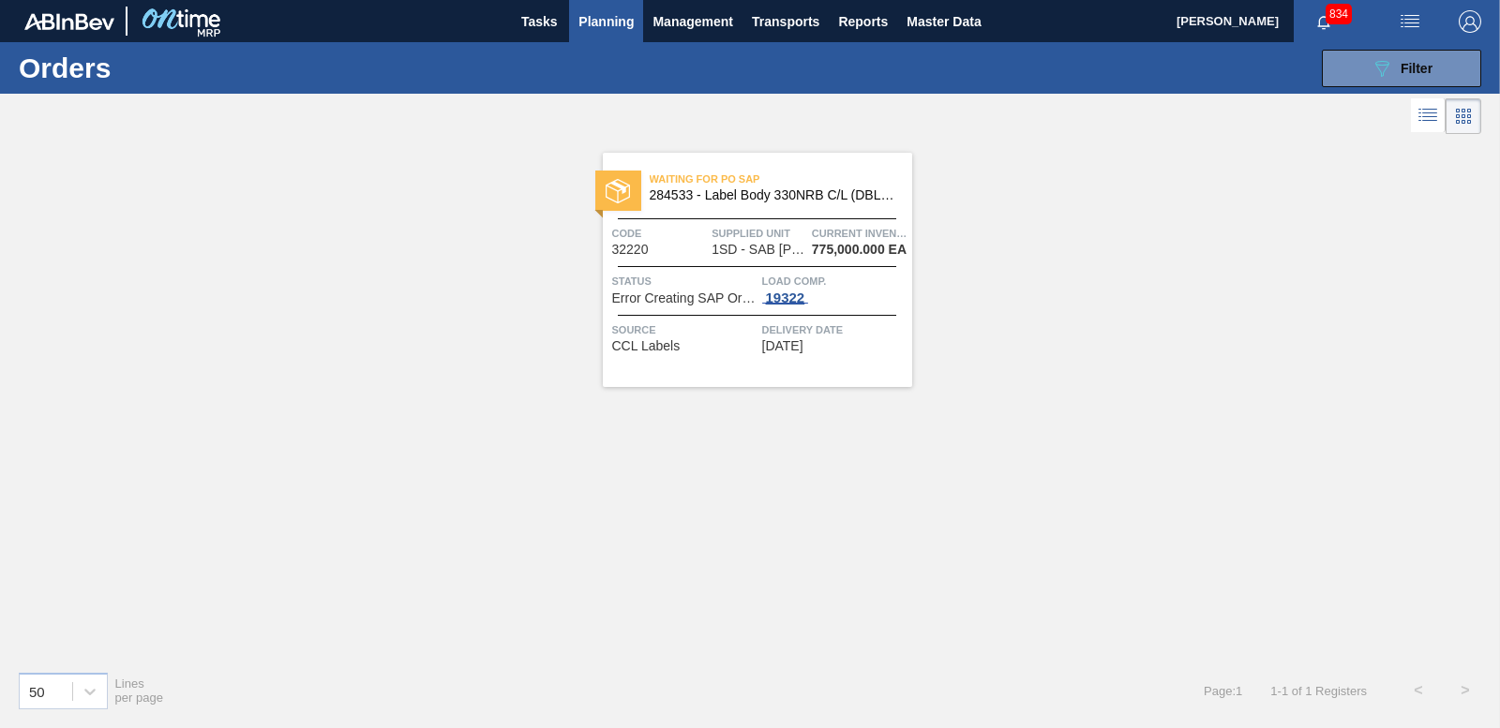
click at [779, 299] on div "19322" at bounding box center [785, 298] width 47 height 15
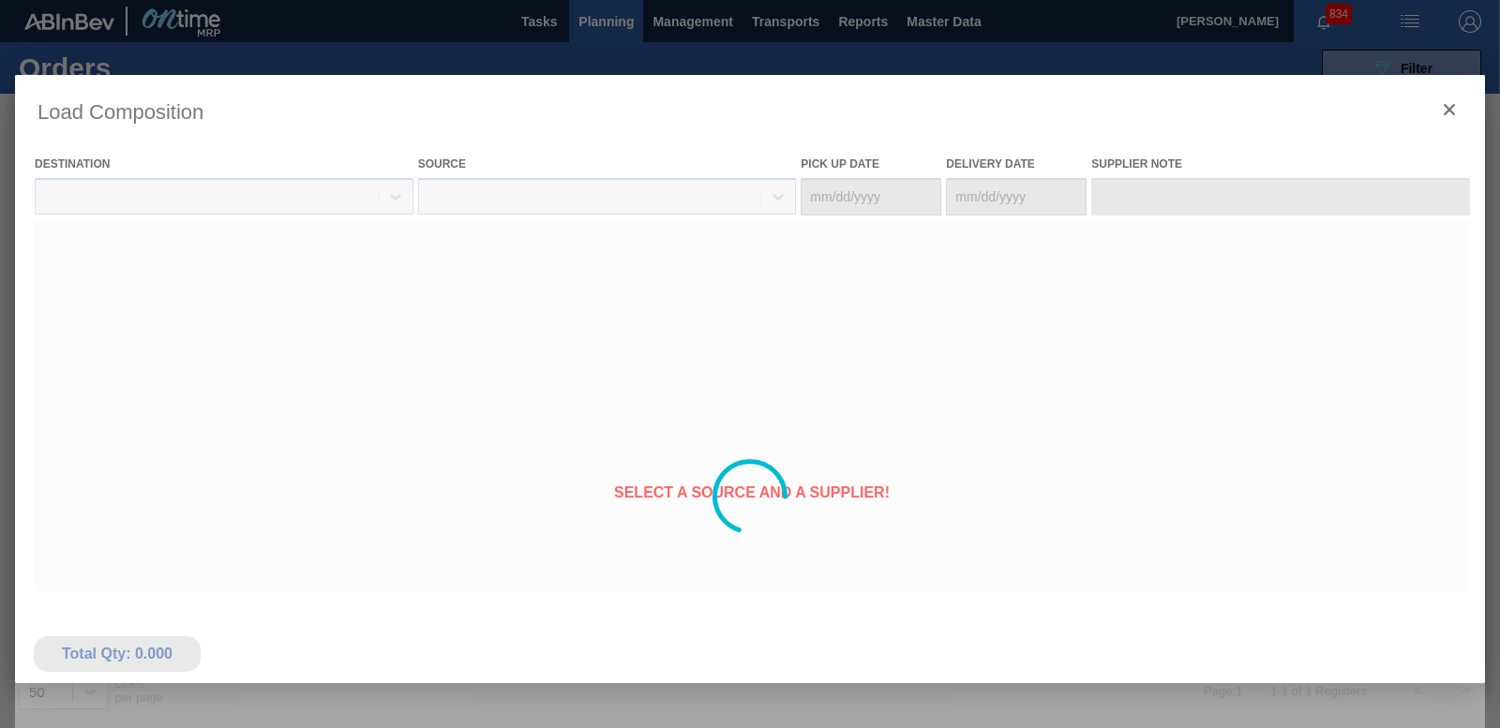
type Date "[DATE]"
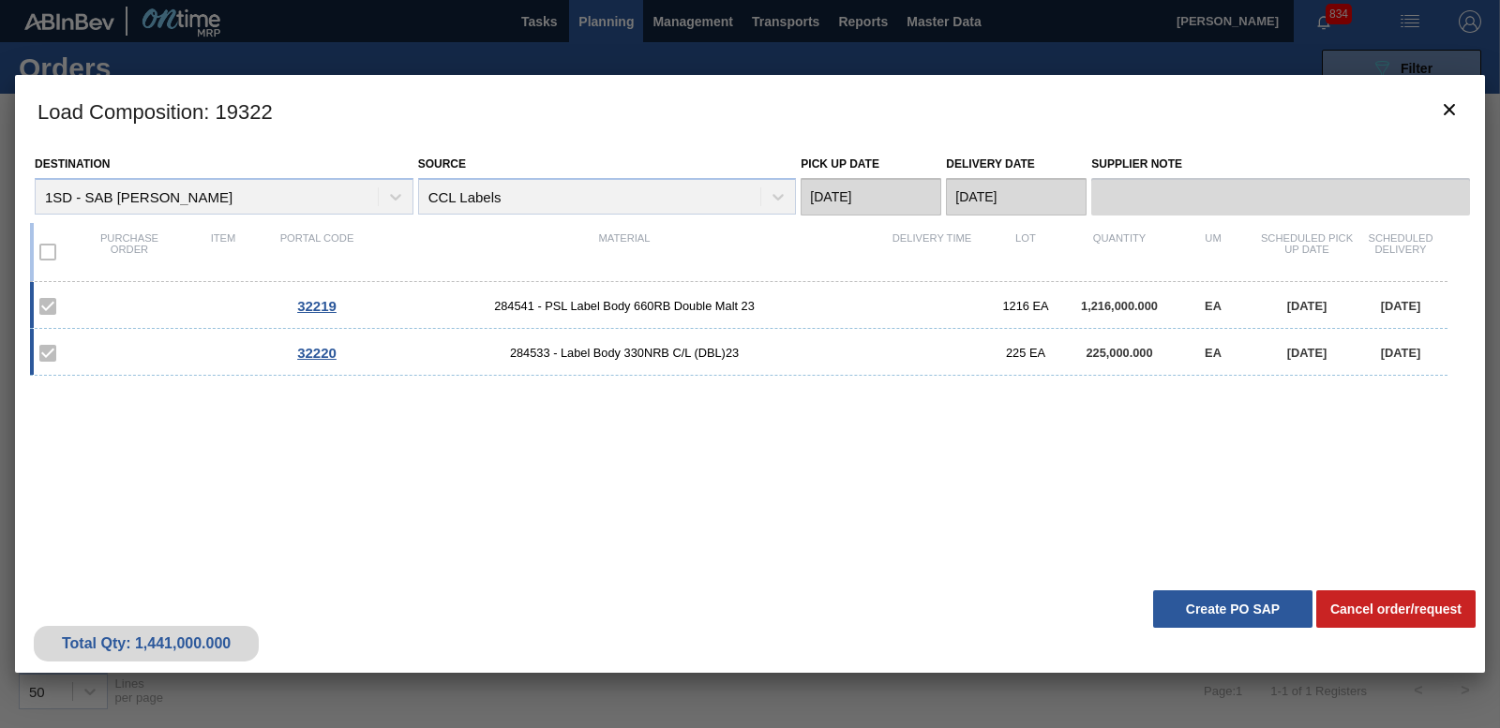
click at [323, 305] on span "32219" at bounding box center [316, 306] width 39 height 16
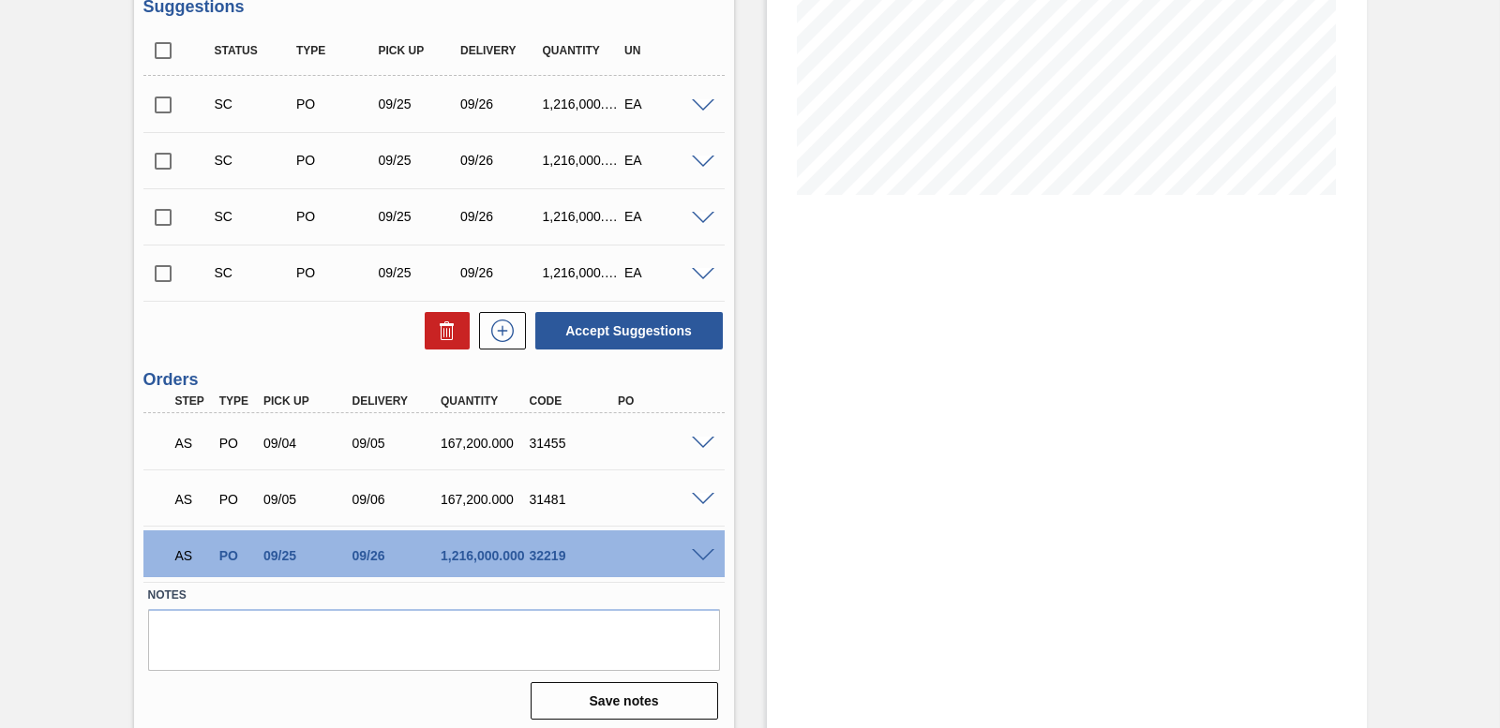
scroll to position [361, 0]
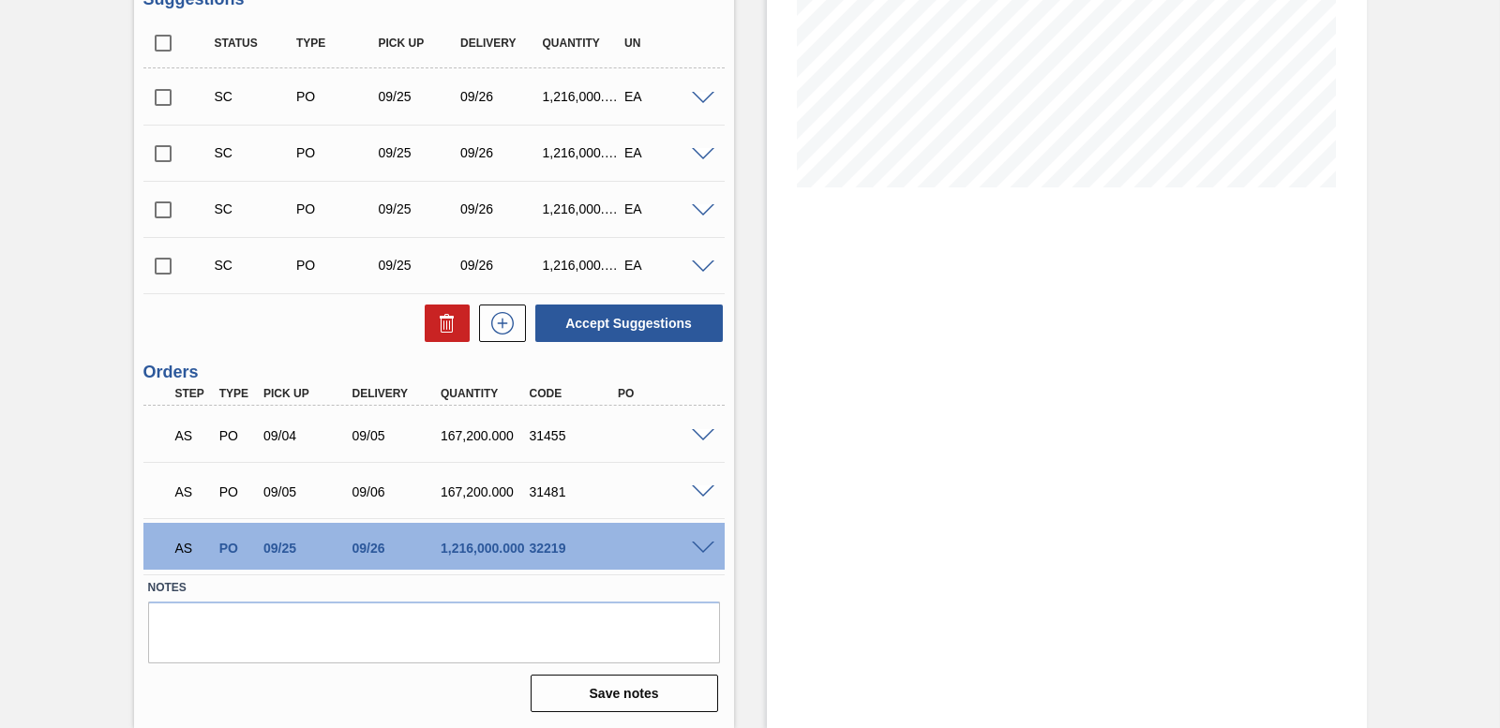
click at [693, 540] on div at bounding box center [705, 547] width 37 height 14
click at [698, 544] on span at bounding box center [703, 549] width 22 height 14
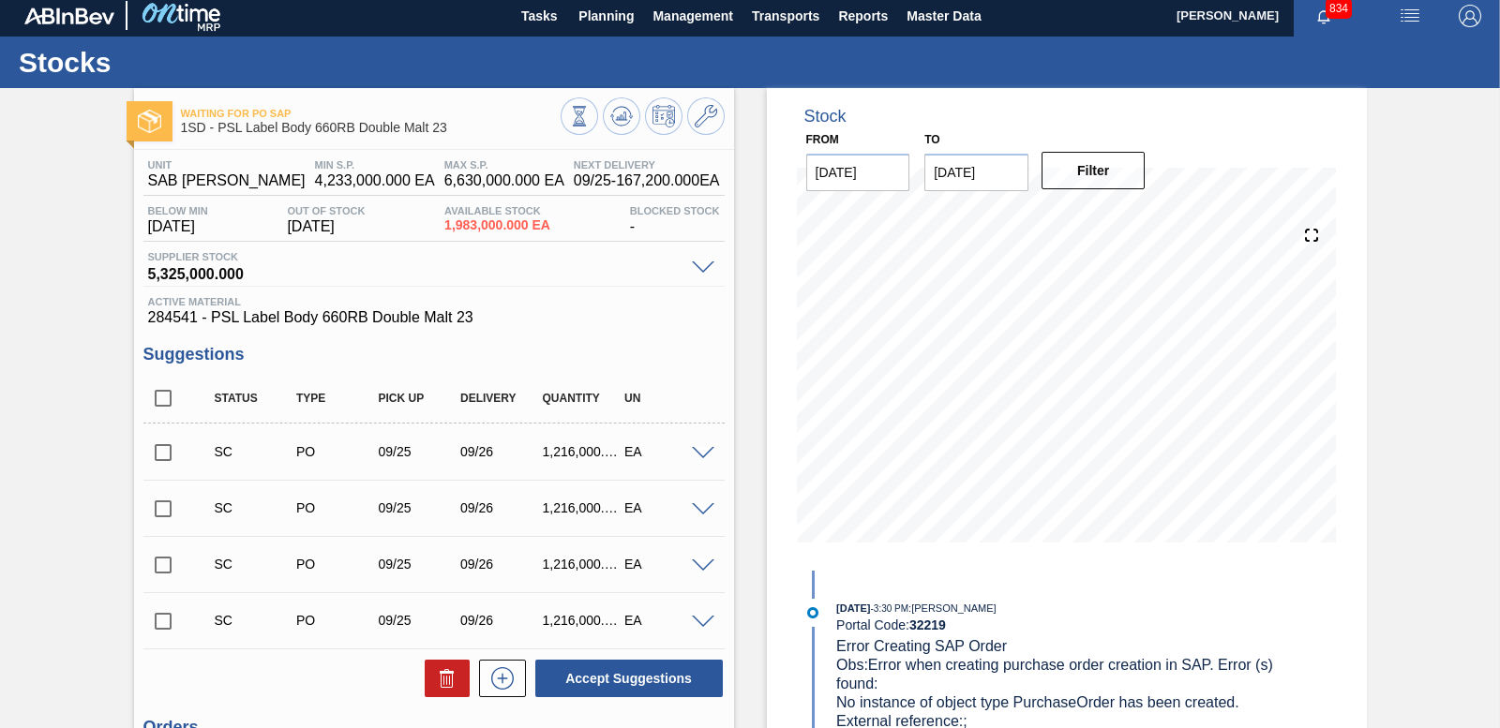
scroll to position [0, 0]
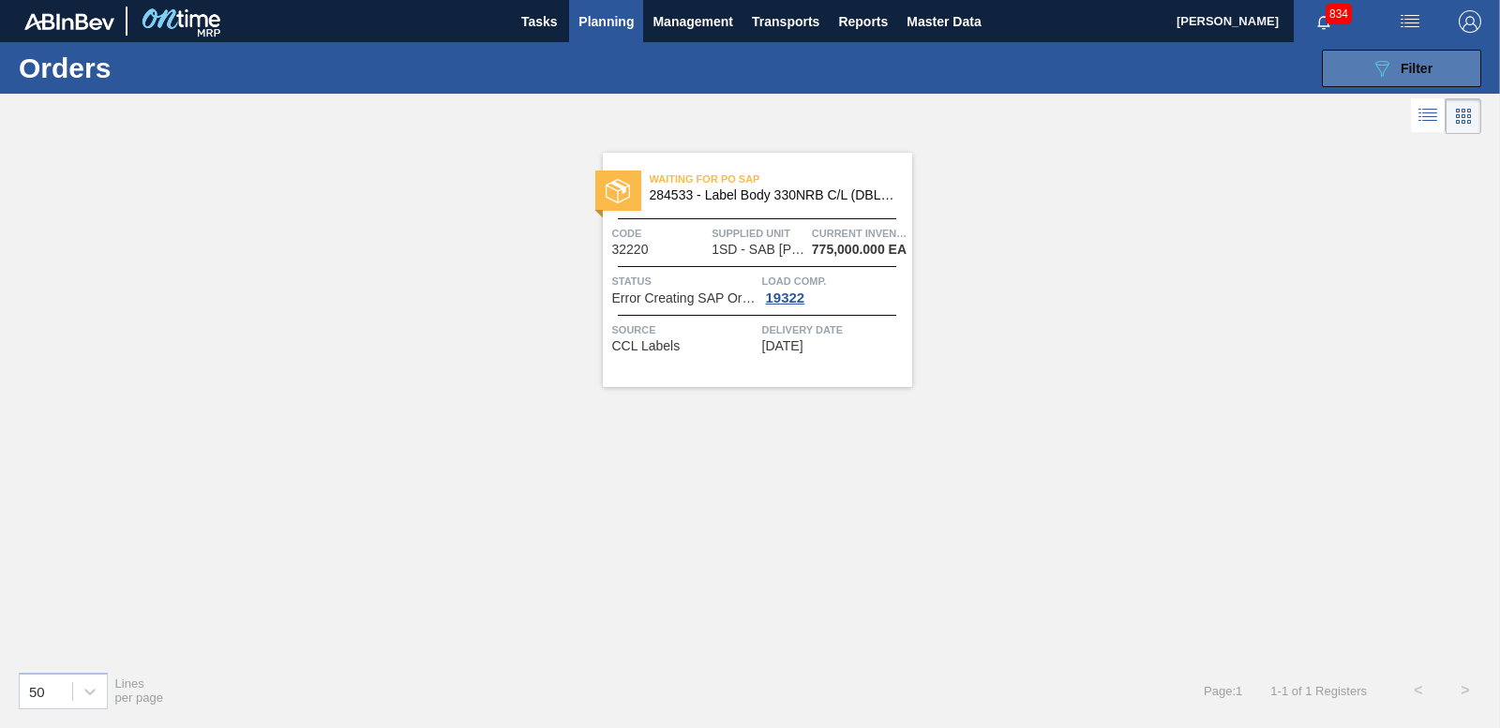
click at [1379, 64] on icon "089F7B8B-B2A5-4AFE-B5C0-19BA573D28AC" at bounding box center [1381, 68] width 22 height 22
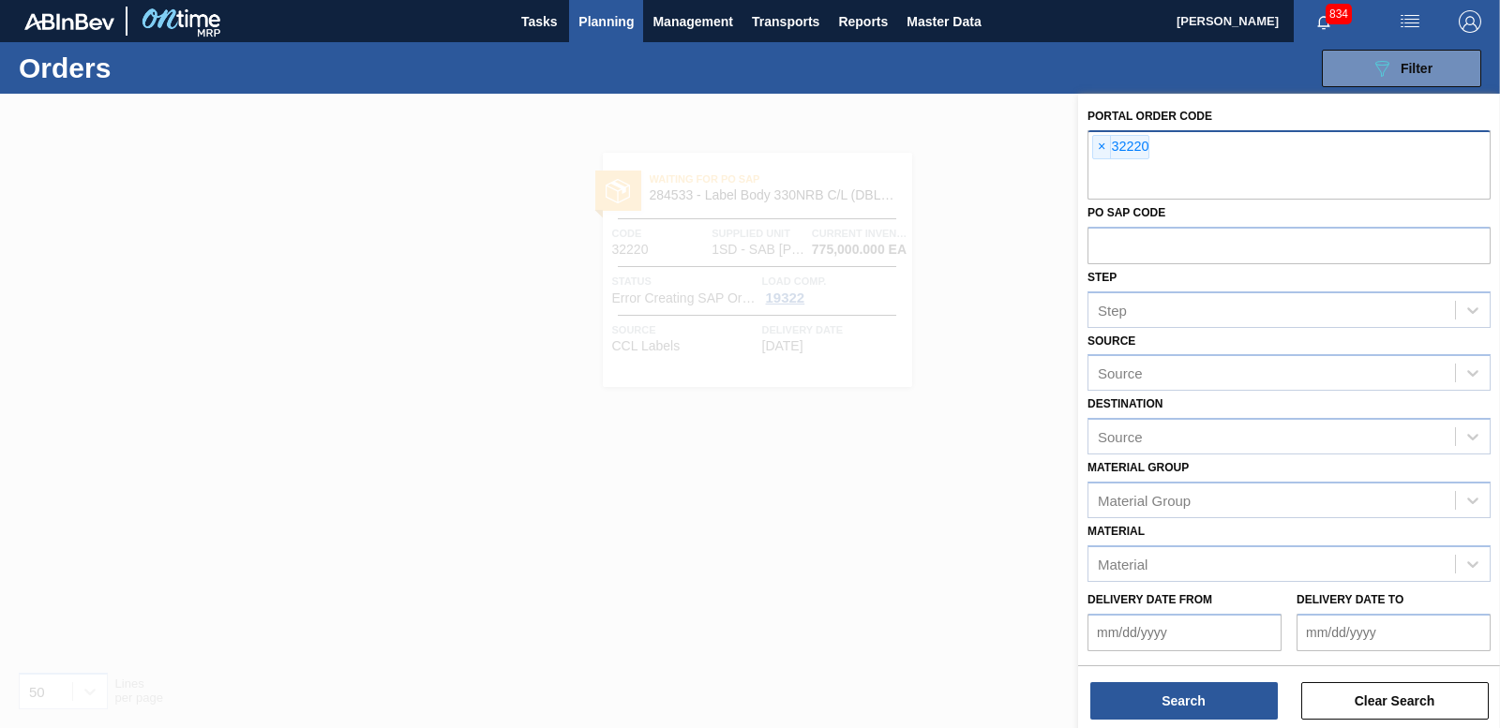
click at [1101, 142] on span "×" at bounding box center [1102, 147] width 18 height 22
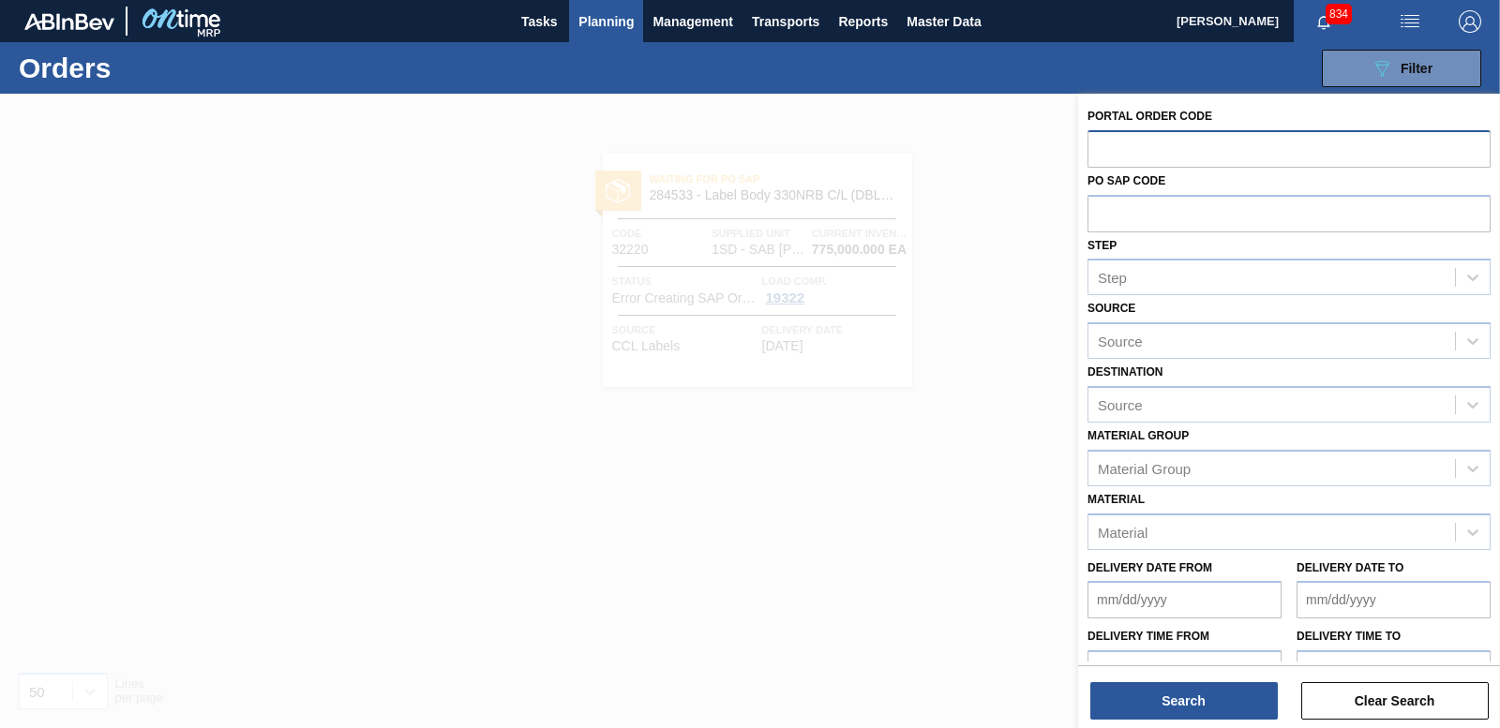
paste input "32221"
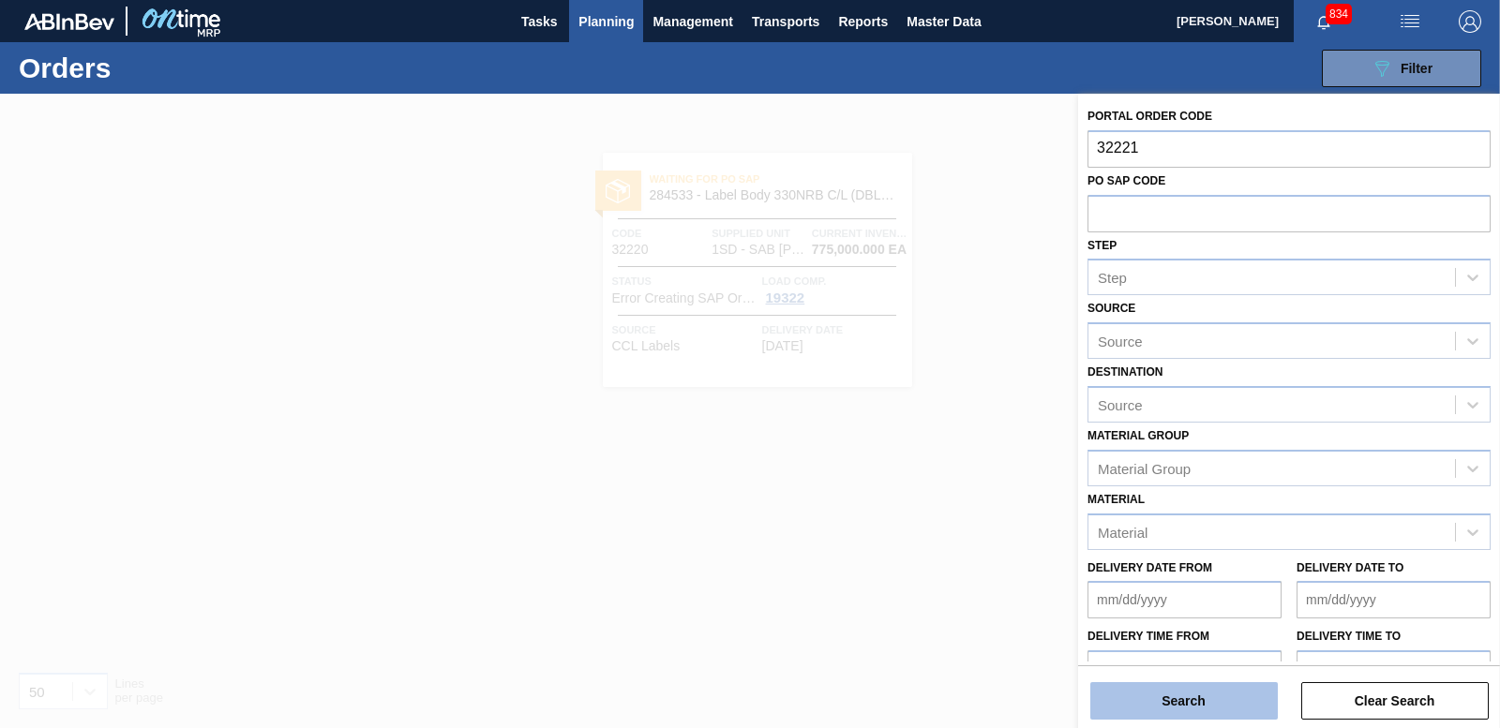
type input "32221"
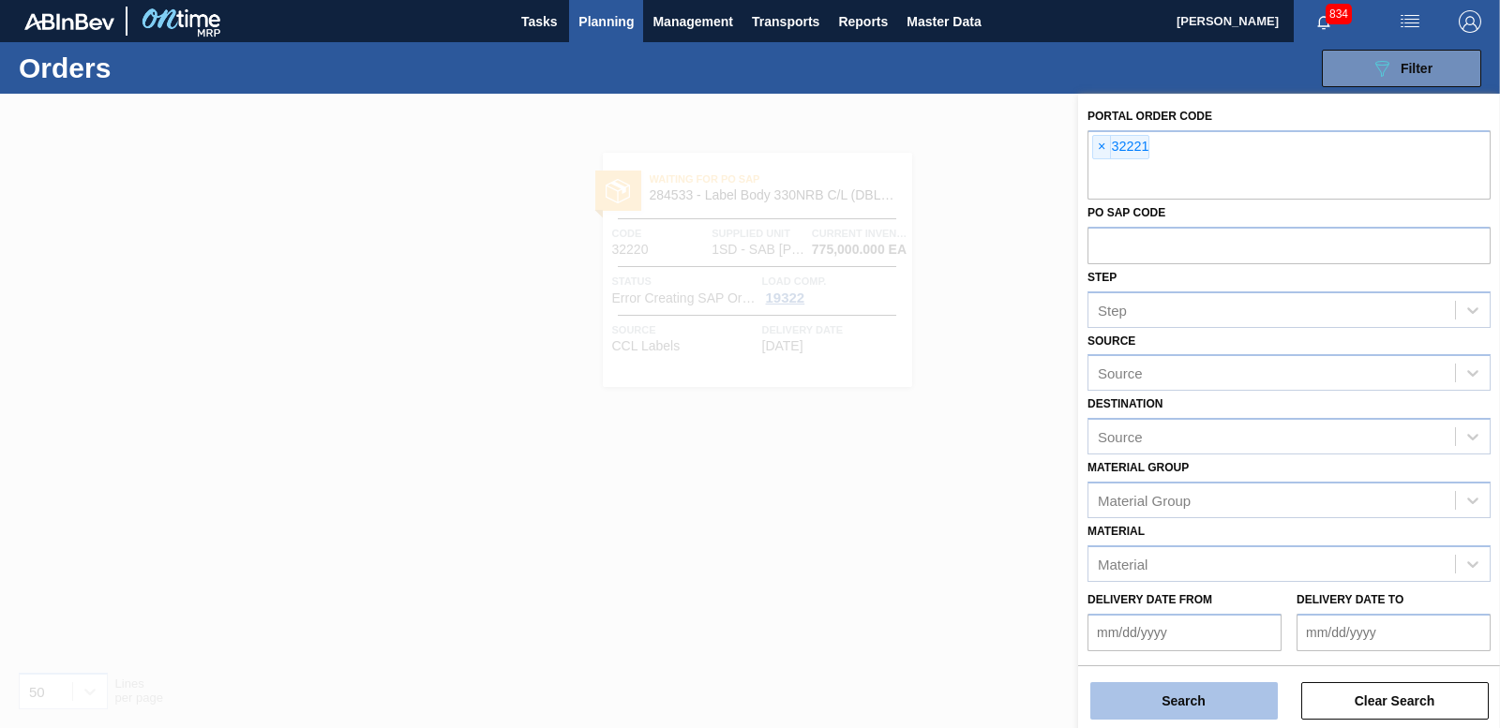
click at [1173, 711] on button "Search" at bounding box center [1183, 700] width 187 height 37
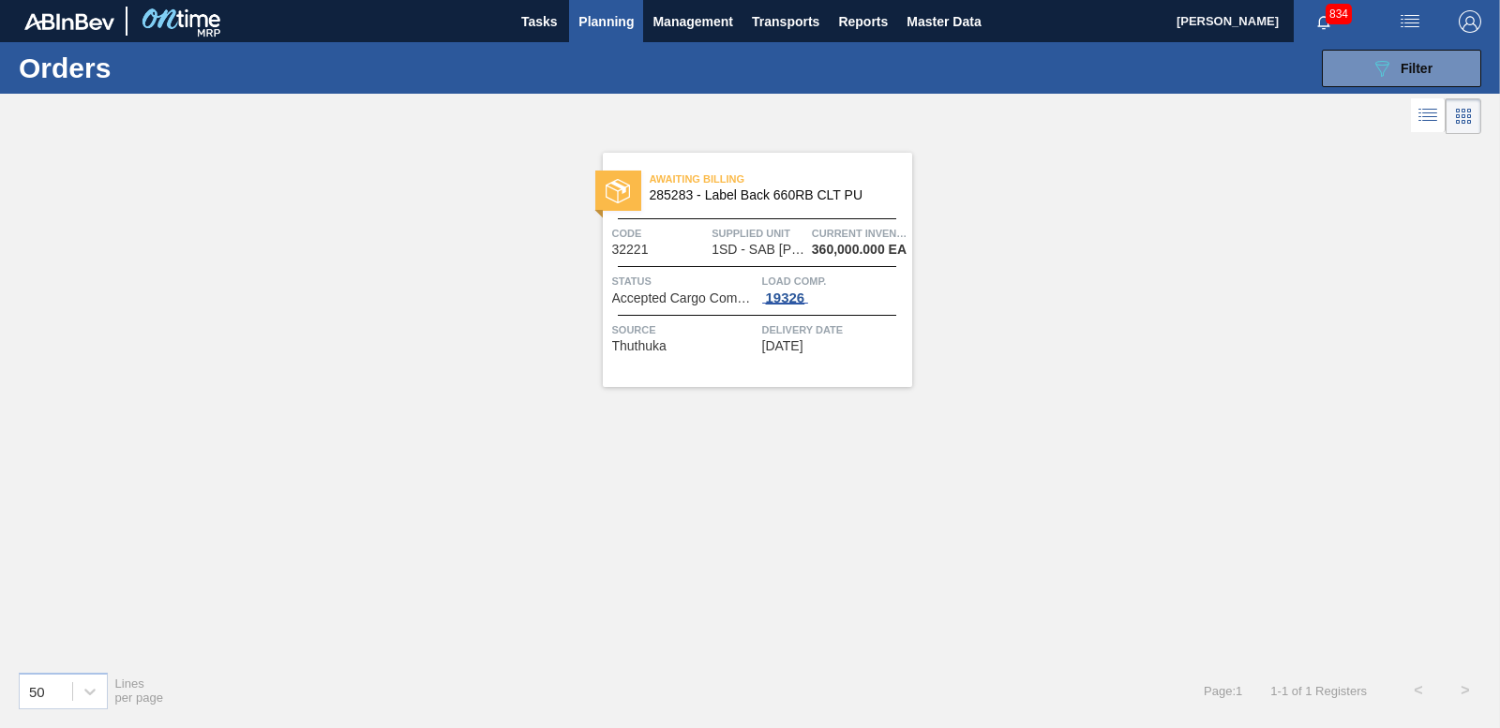
click at [785, 305] on div "19326" at bounding box center [785, 298] width 47 height 15
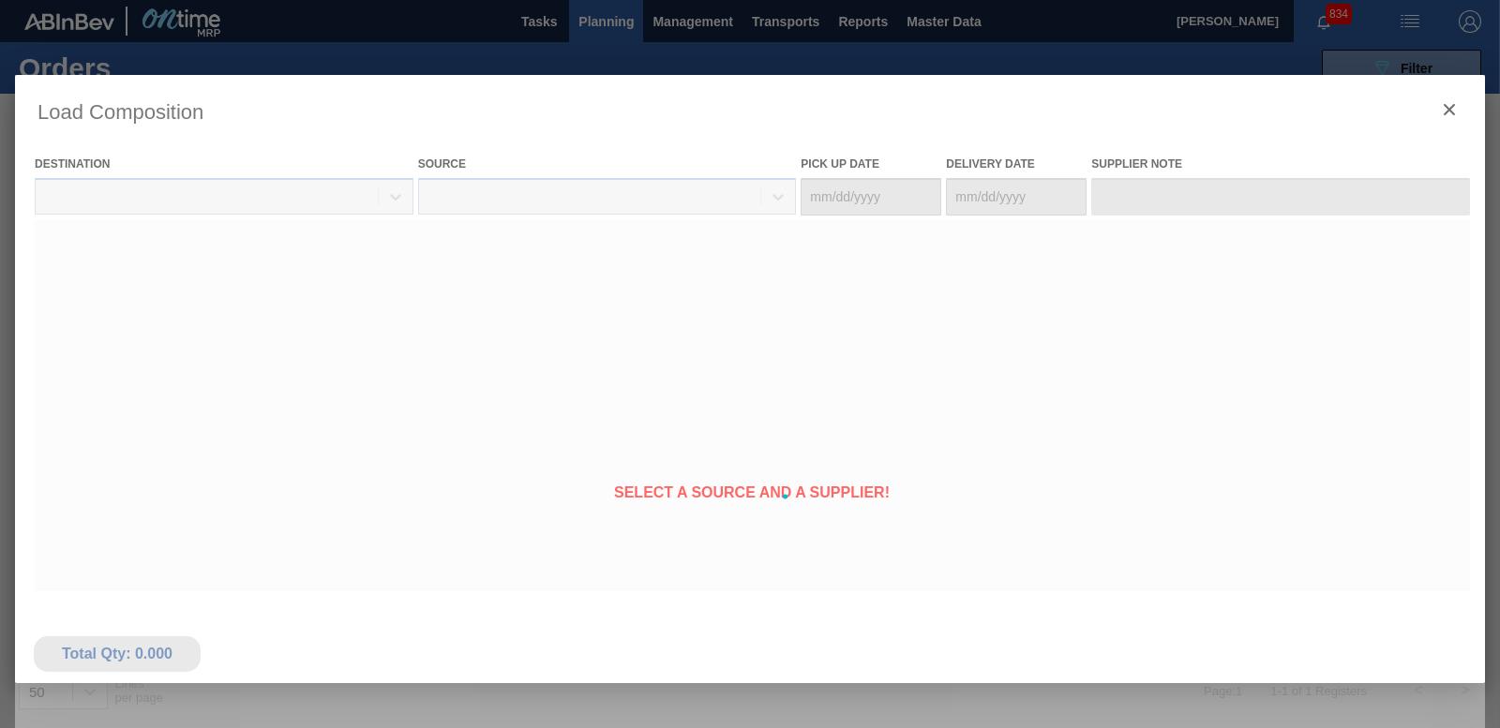
type Date "[DATE]"
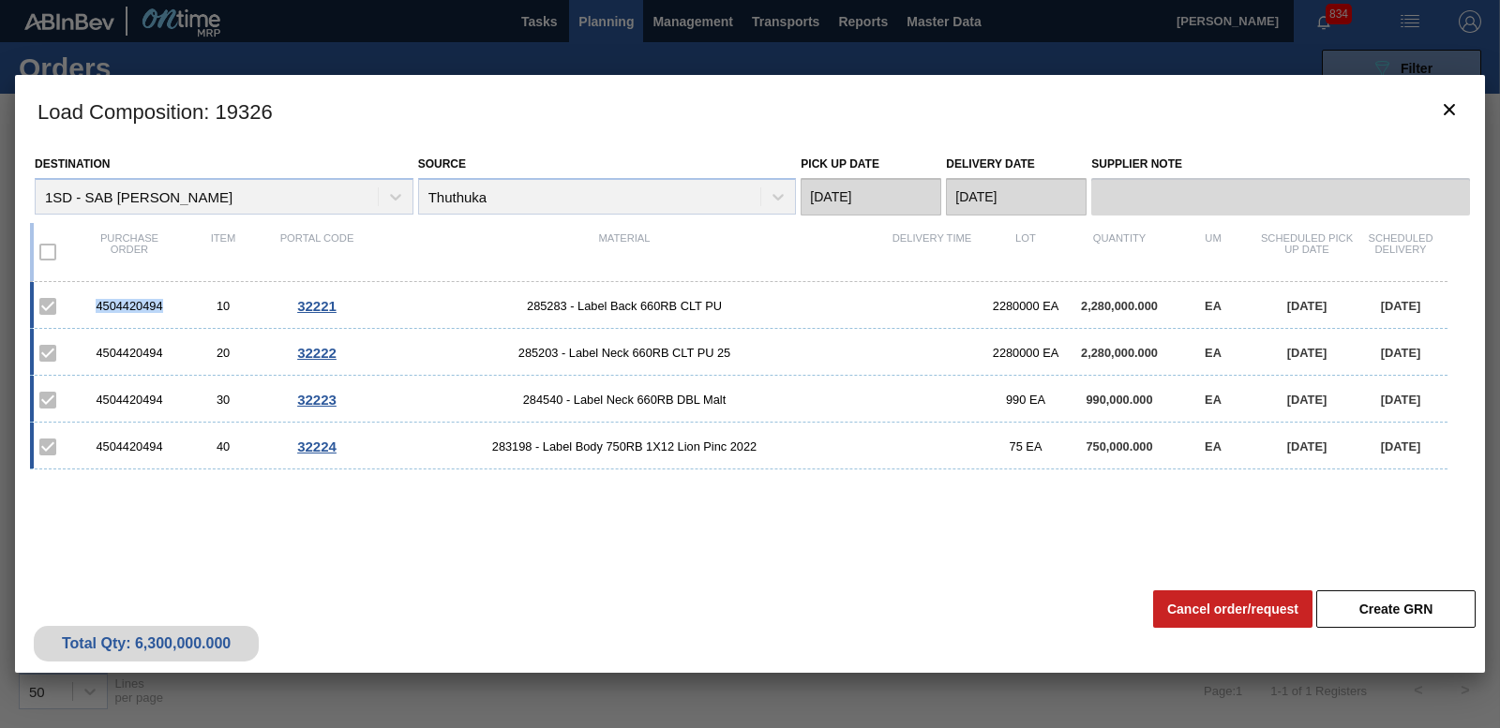
drag, startPoint x: 97, startPoint y: 304, endPoint x: 170, endPoint y: 305, distance: 72.2
click at [170, 305] on div "4504420494" at bounding box center [129, 306] width 94 height 14
click at [1454, 108] on icon "botão de ícone" at bounding box center [1449, 109] width 22 height 22
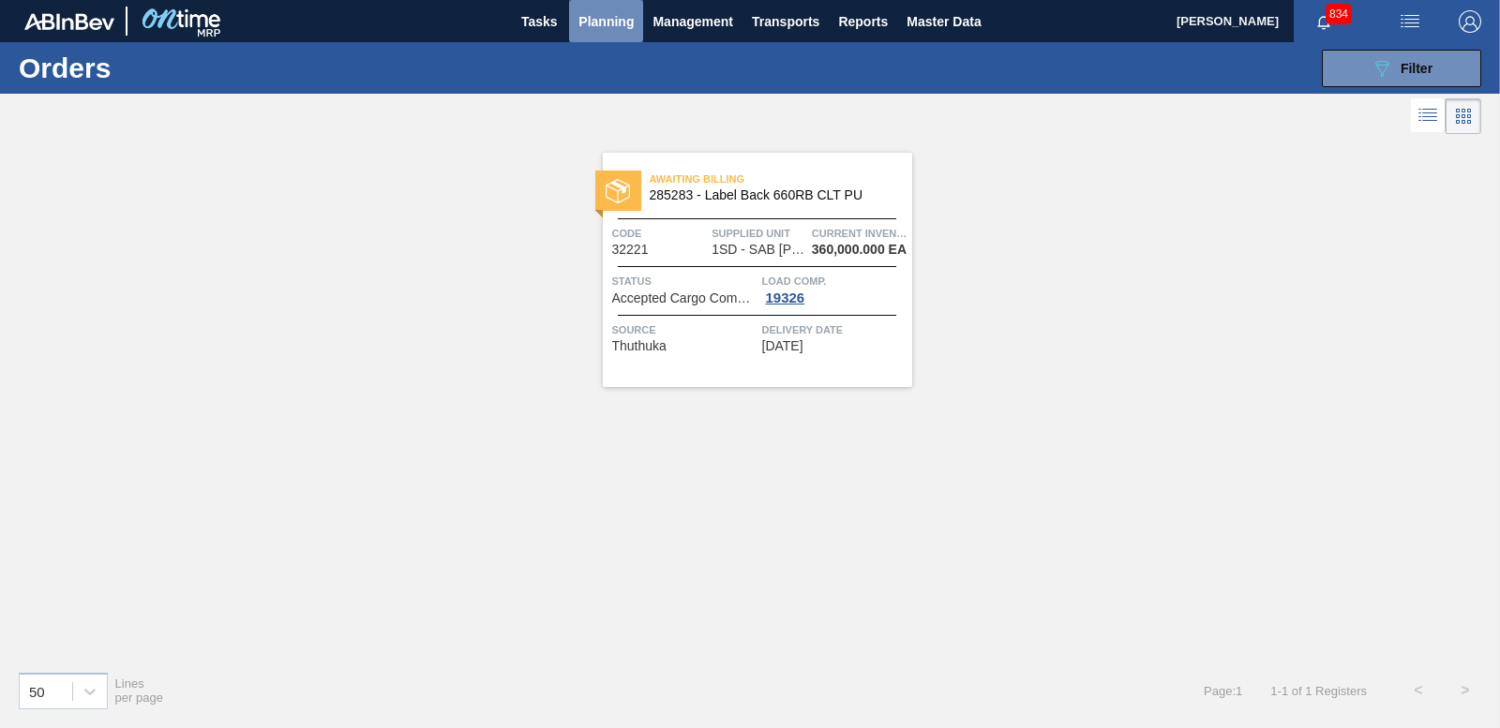
click at [621, 14] on span "Planning" at bounding box center [605, 21] width 55 height 22
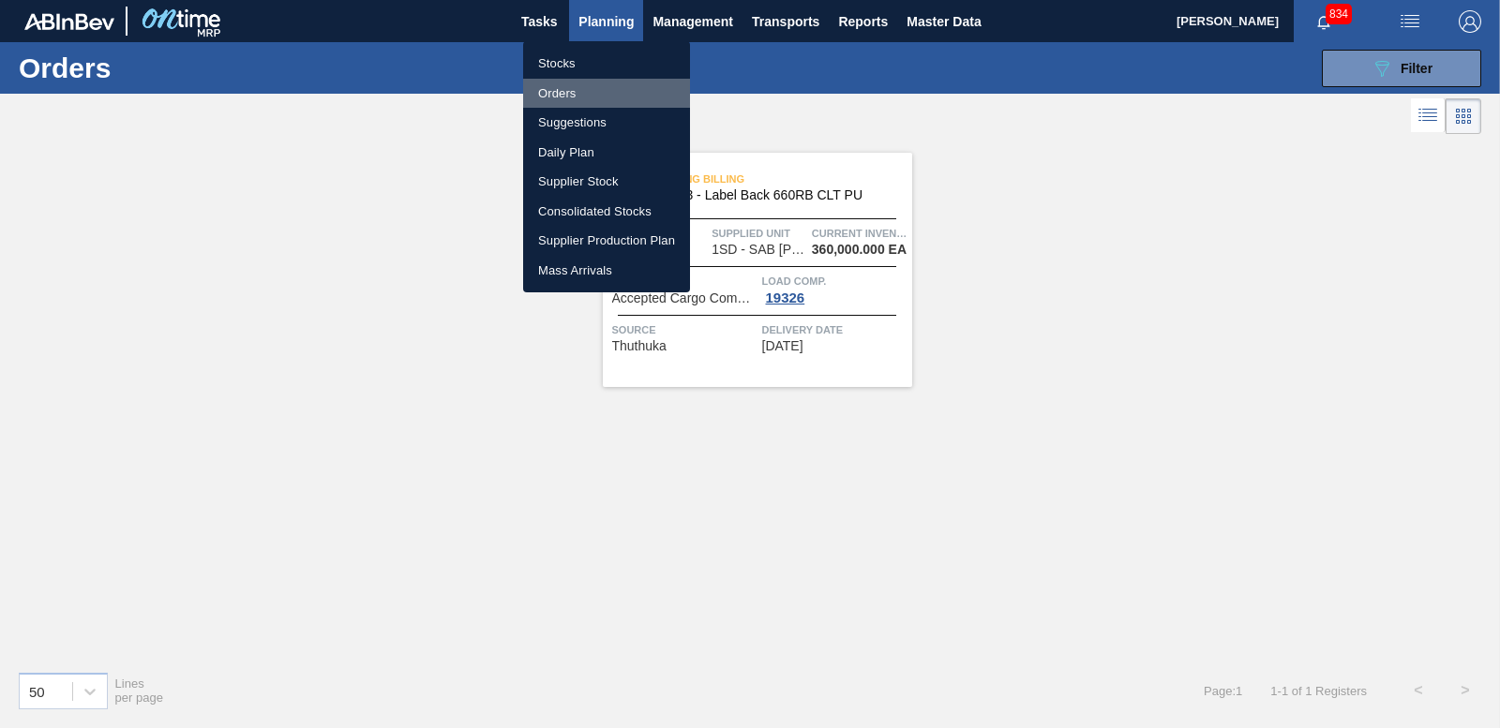
click at [561, 85] on li "Orders" at bounding box center [606, 94] width 167 height 30
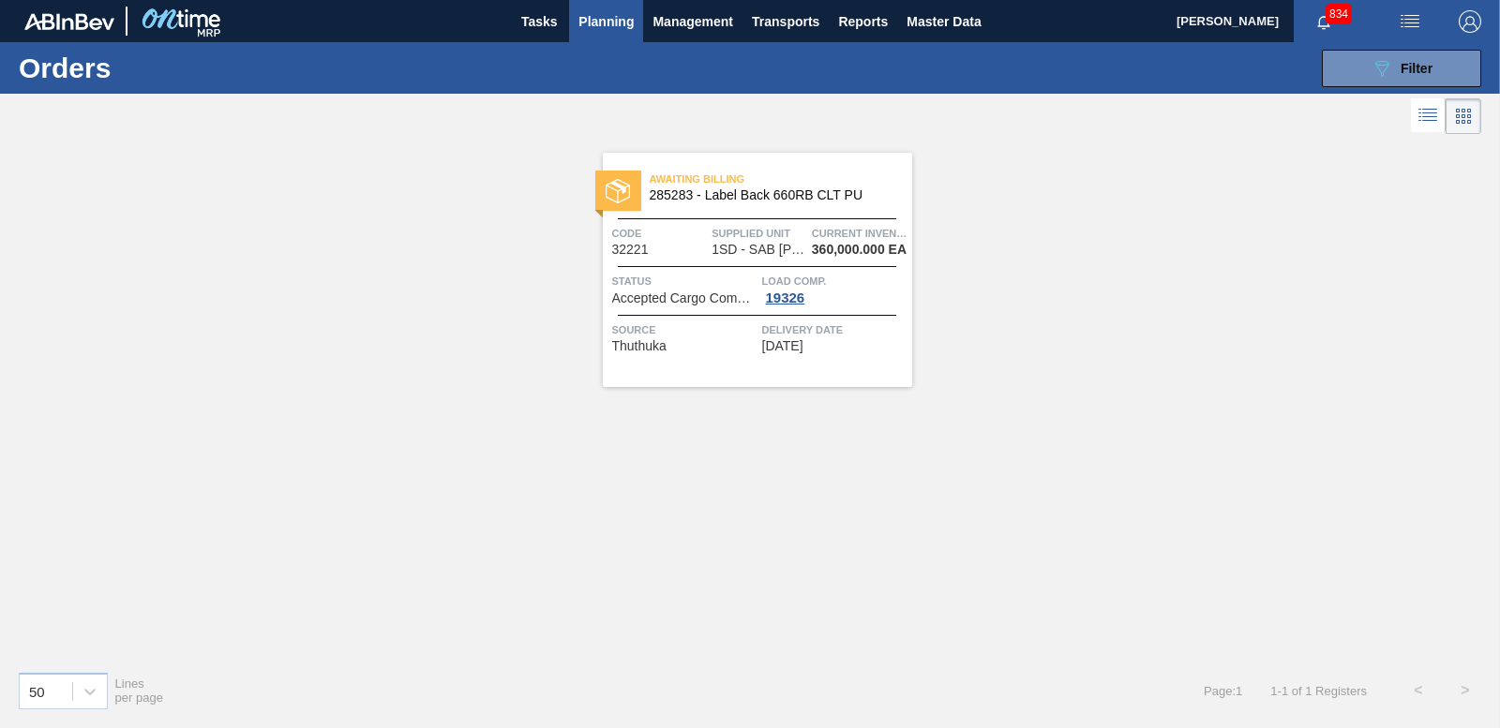
click at [598, 25] on span "Planning" at bounding box center [605, 21] width 55 height 22
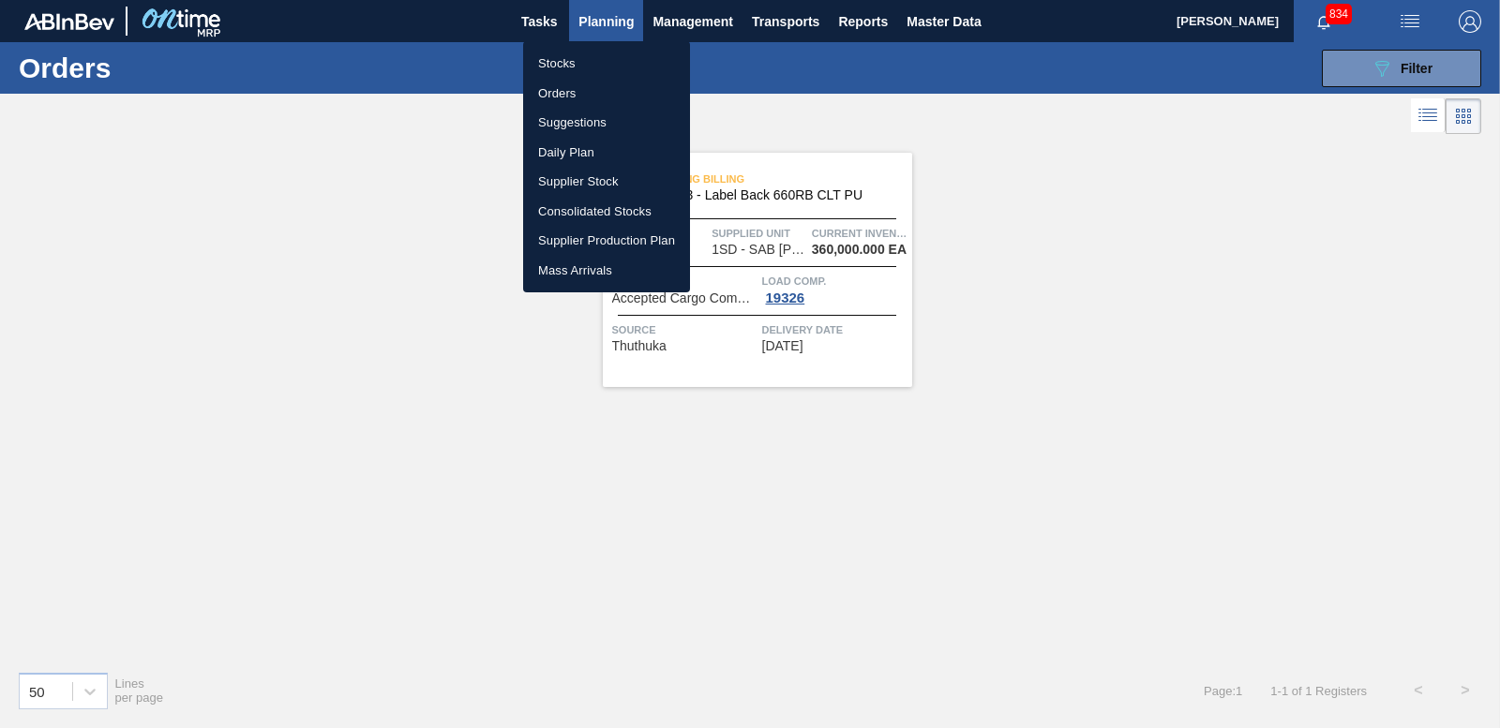
click at [574, 68] on li "Stocks" at bounding box center [606, 64] width 167 height 30
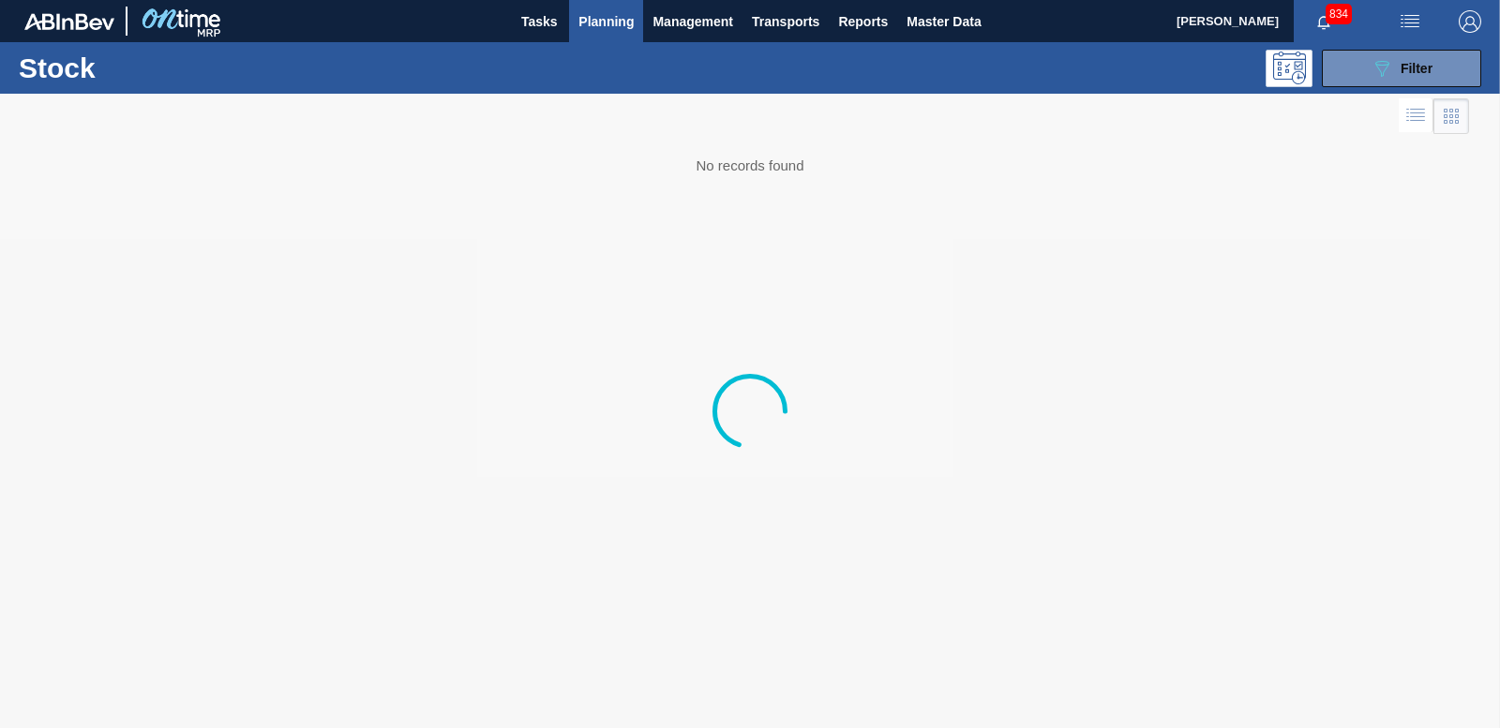
click at [616, 14] on span "Planning" at bounding box center [605, 21] width 55 height 22
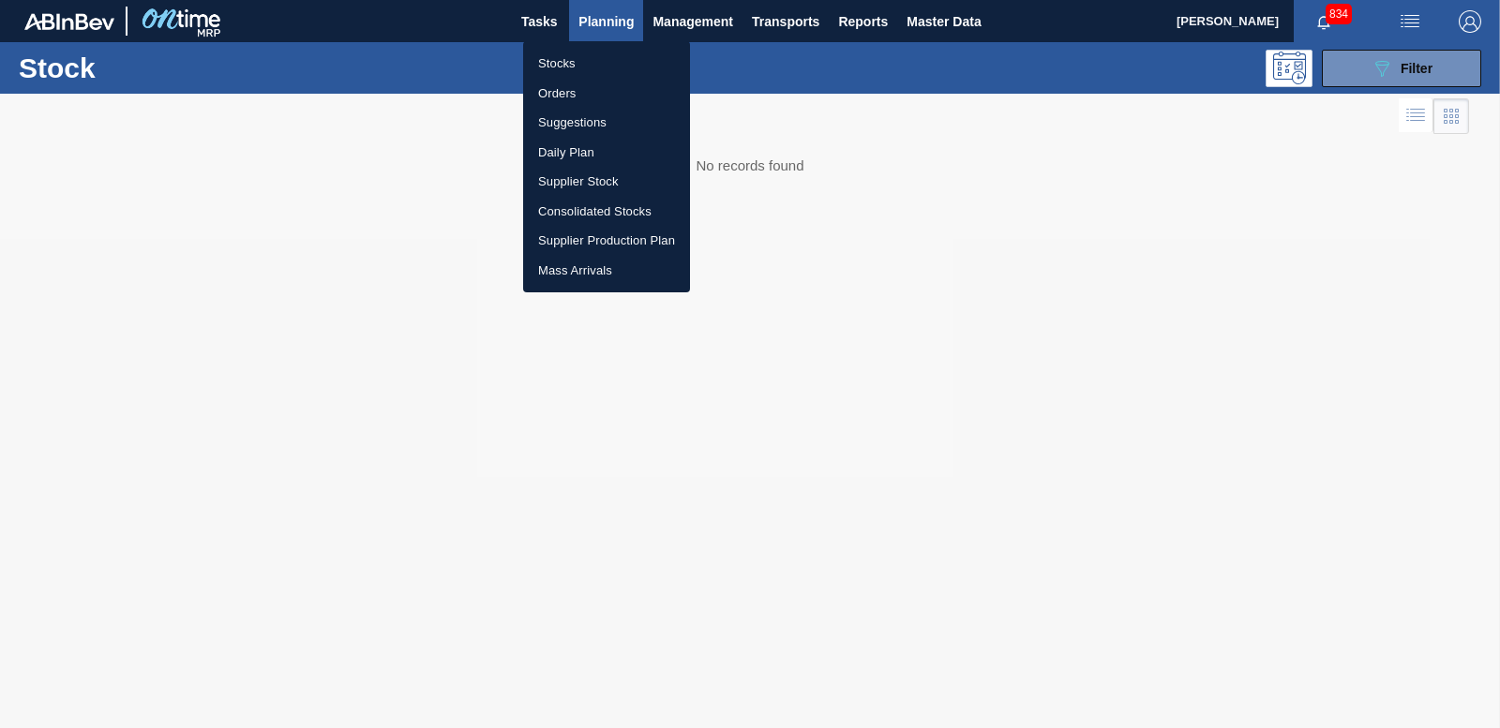
click at [571, 95] on li "Orders" at bounding box center [606, 94] width 167 height 30
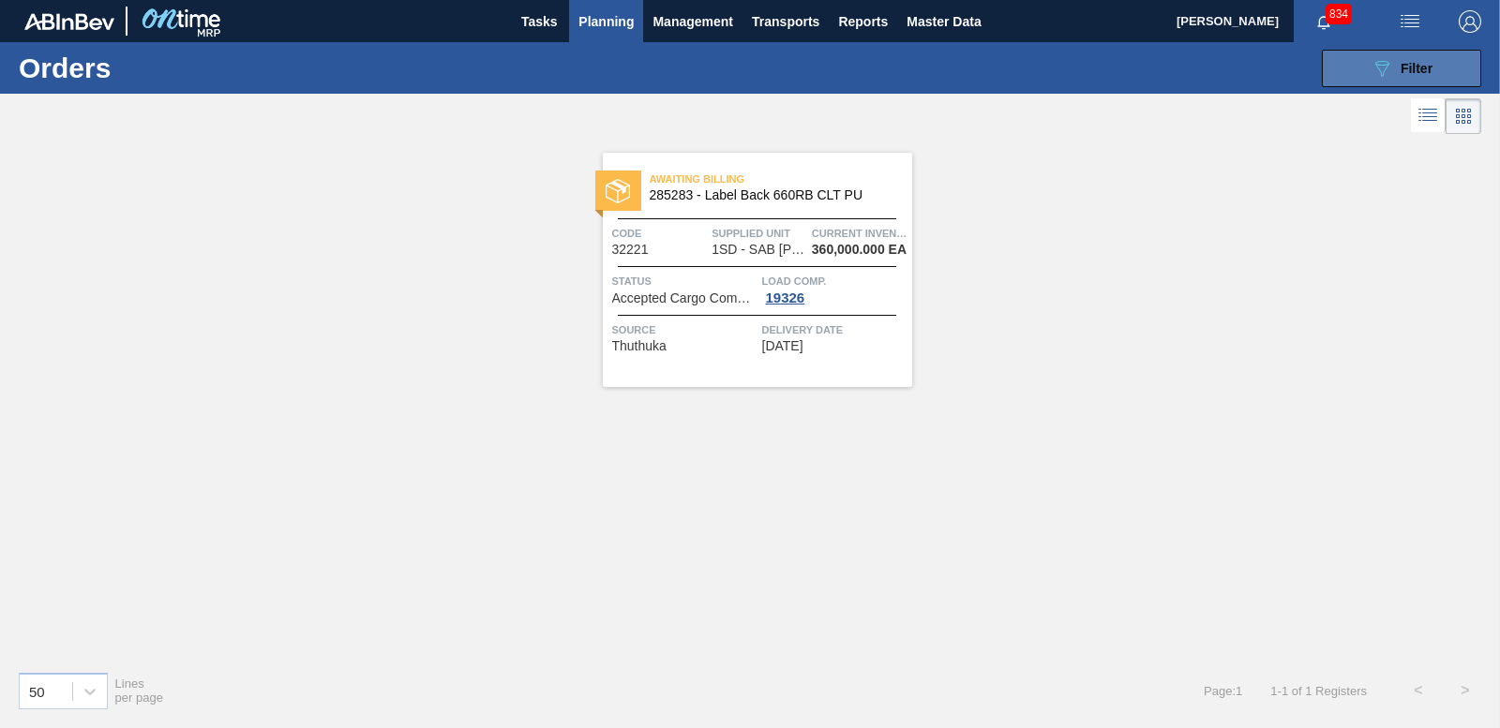
click at [1416, 64] on span "Filter" at bounding box center [1416, 68] width 32 height 15
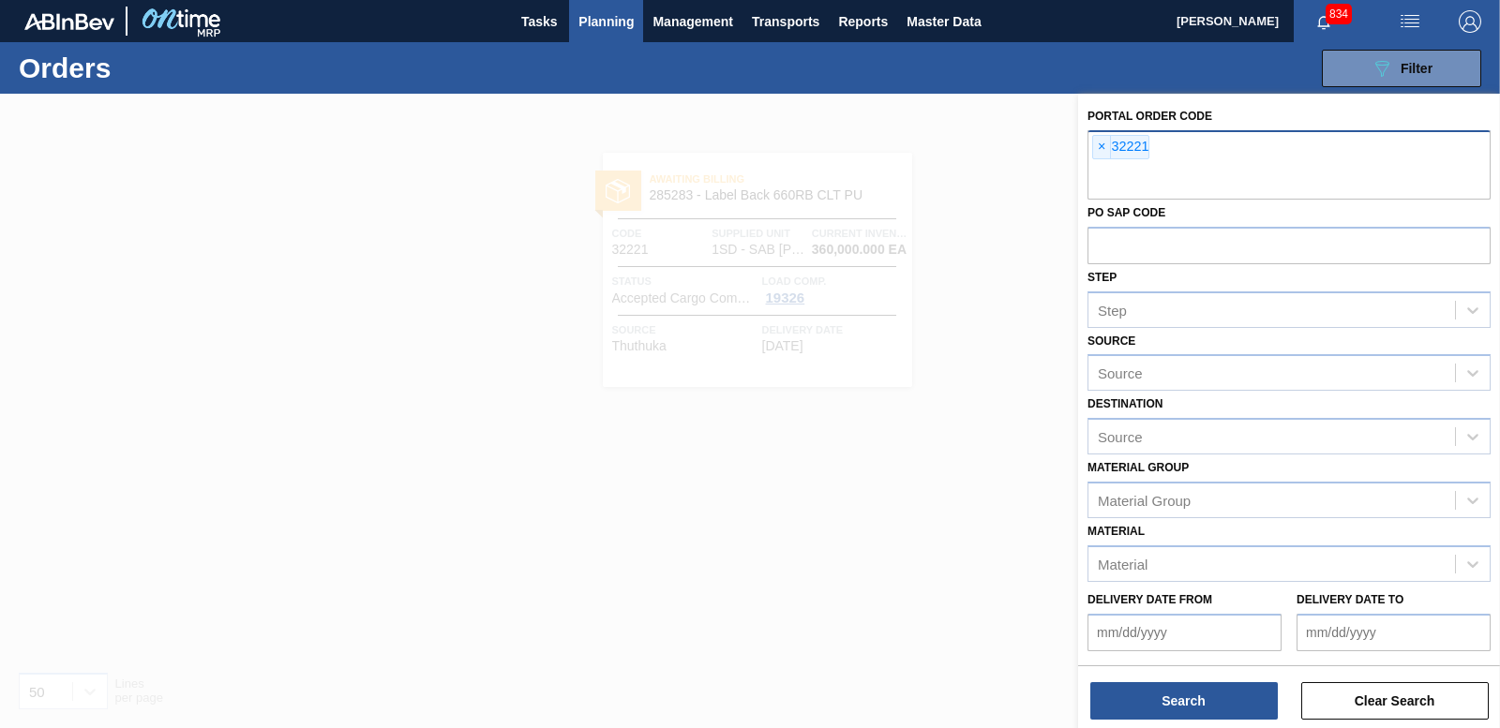
click at [1091, 142] on div "× 32221" at bounding box center [1288, 164] width 403 height 69
click at [1096, 150] on span "×" at bounding box center [1102, 147] width 18 height 22
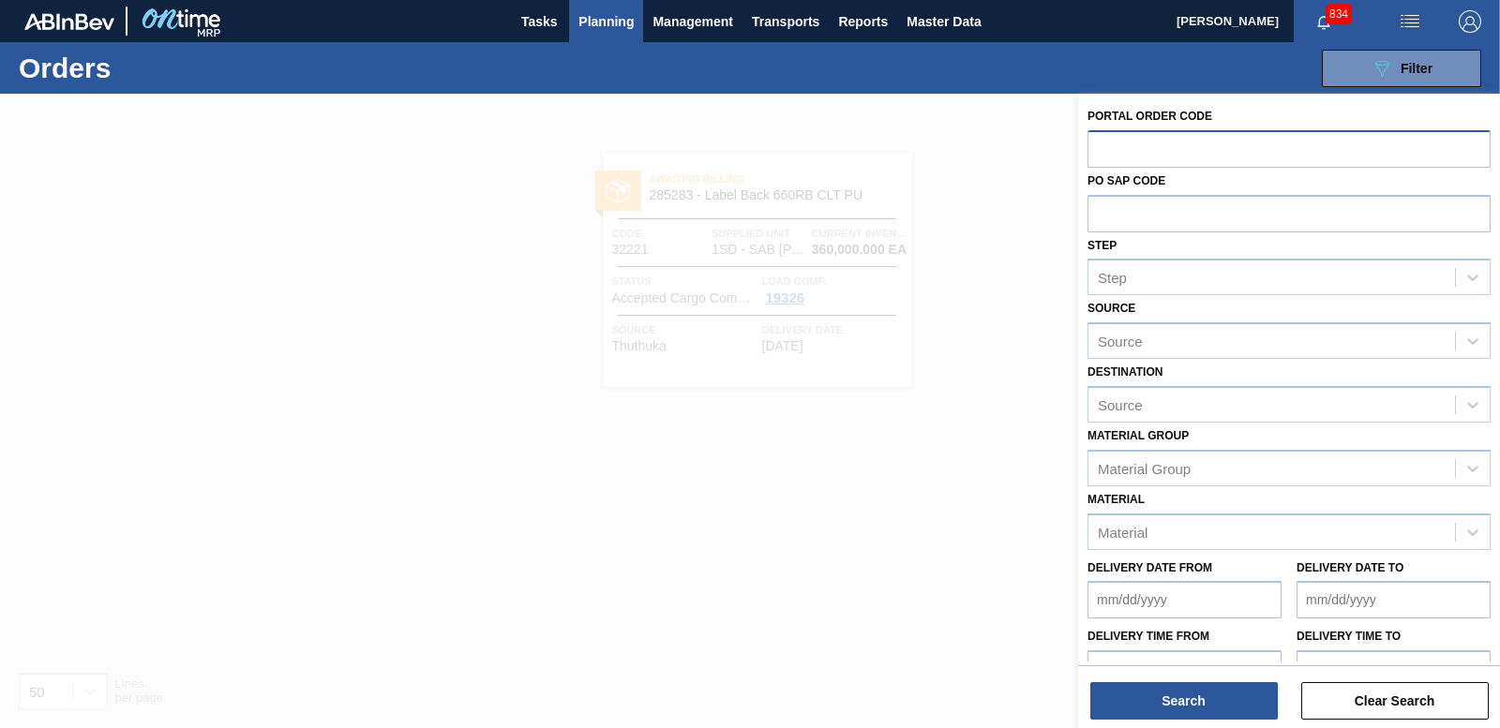
paste input "32219"
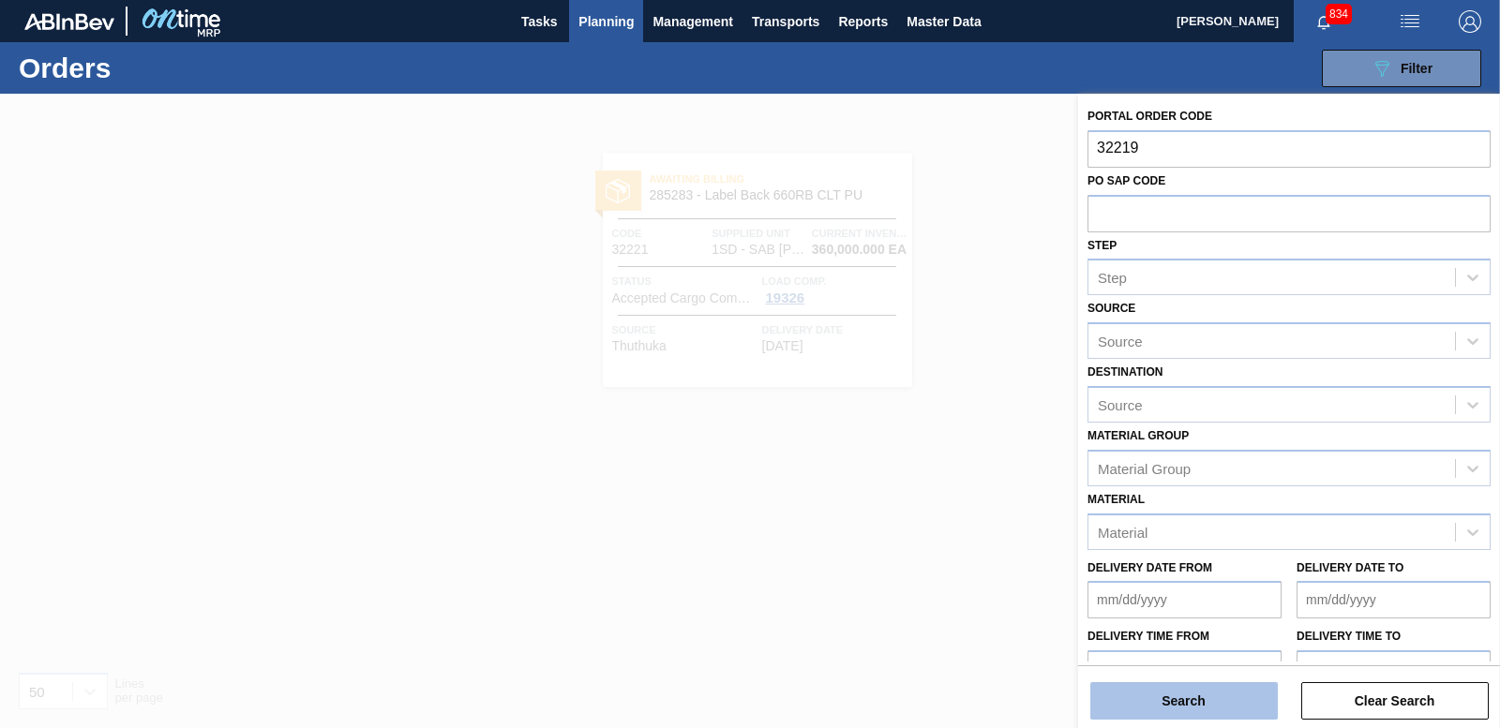
type input "32219"
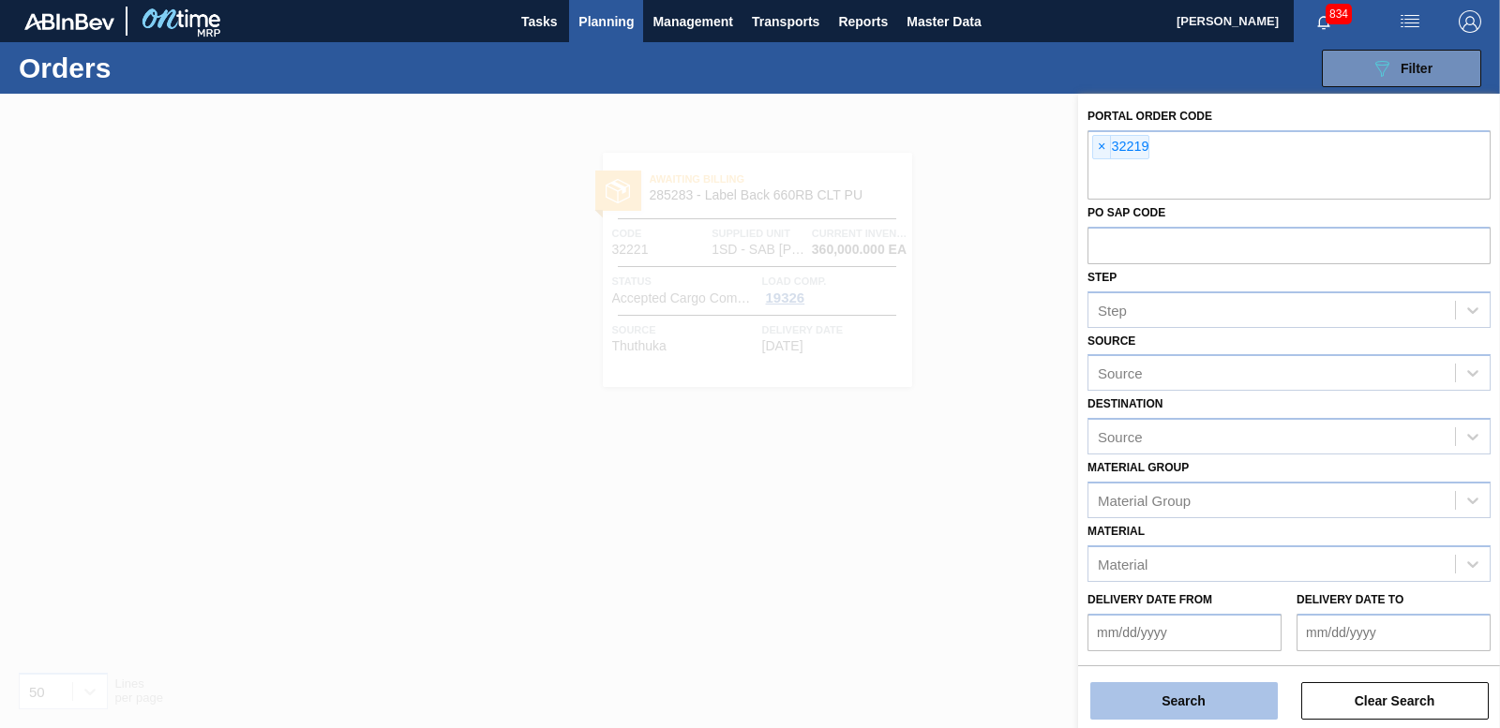
click at [1176, 704] on button "Search" at bounding box center [1183, 700] width 187 height 37
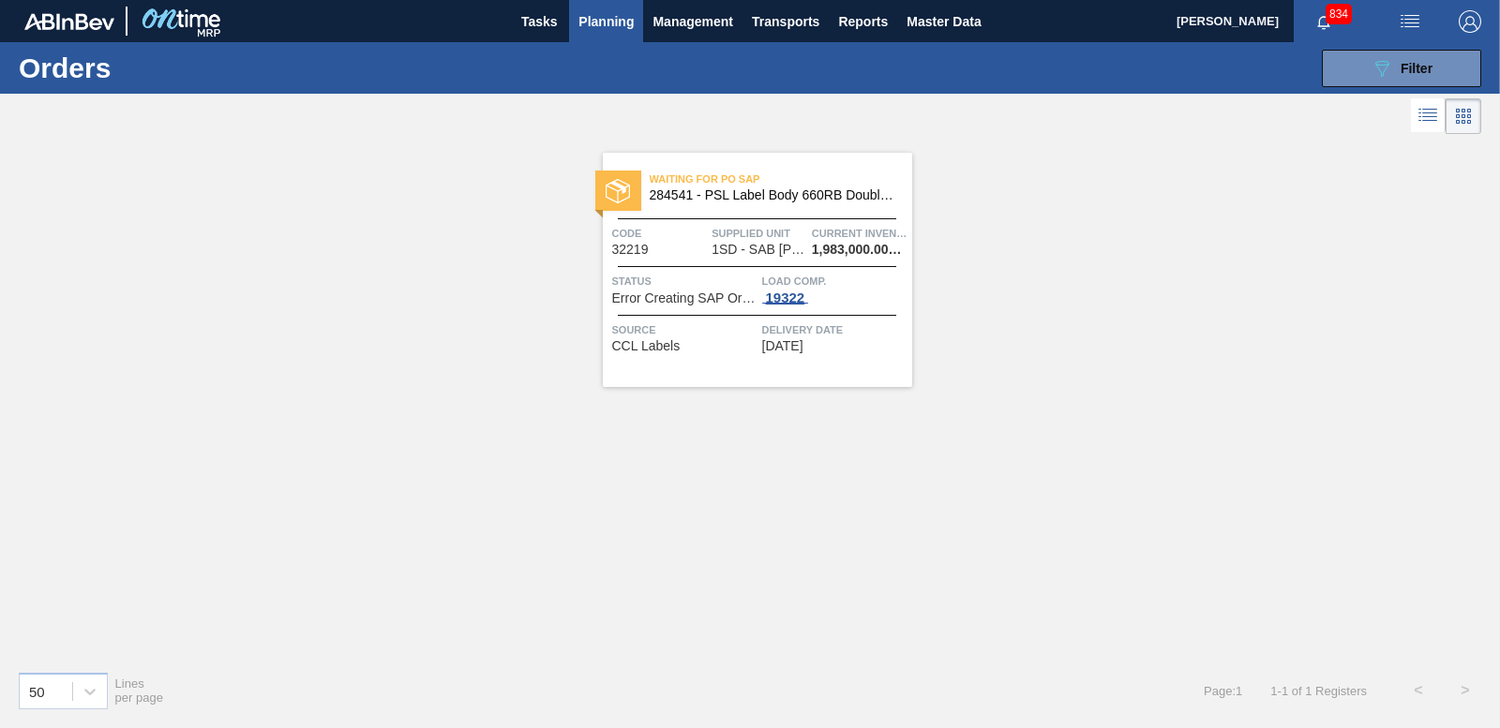
click at [785, 294] on div "19322" at bounding box center [785, 298] width 47 height 15
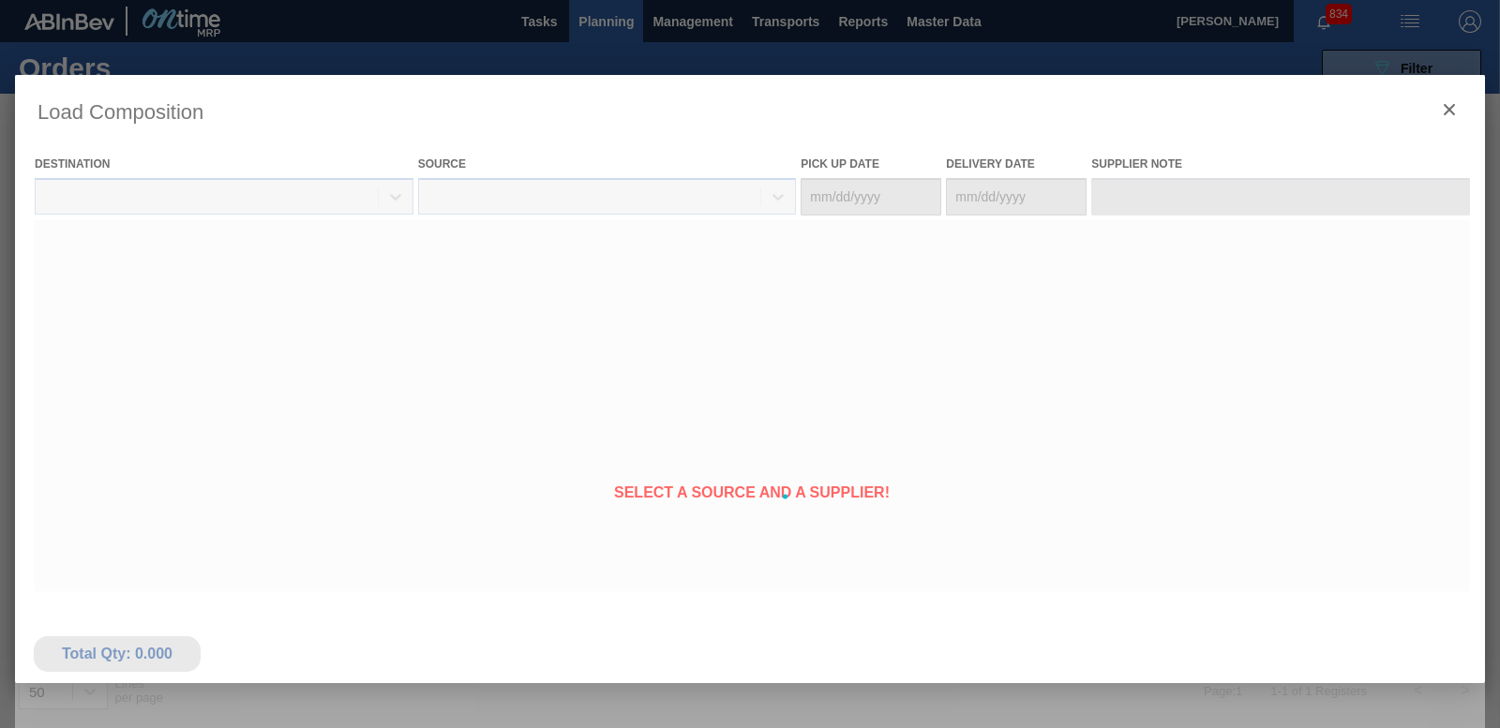
type Date "[DATE]"
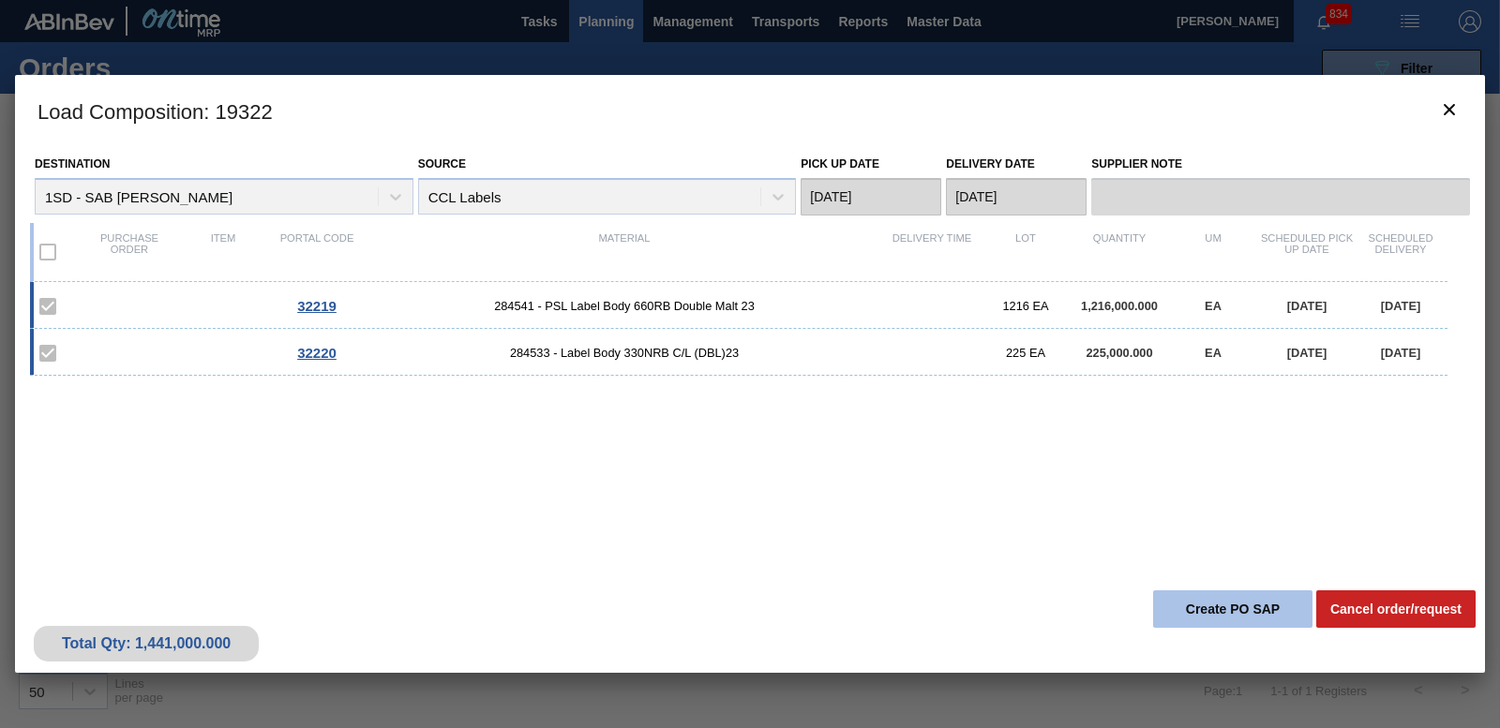
click at [1272, 617] on button "Create PO SAP" at bounding box center [1232, 609] width 159 height 37
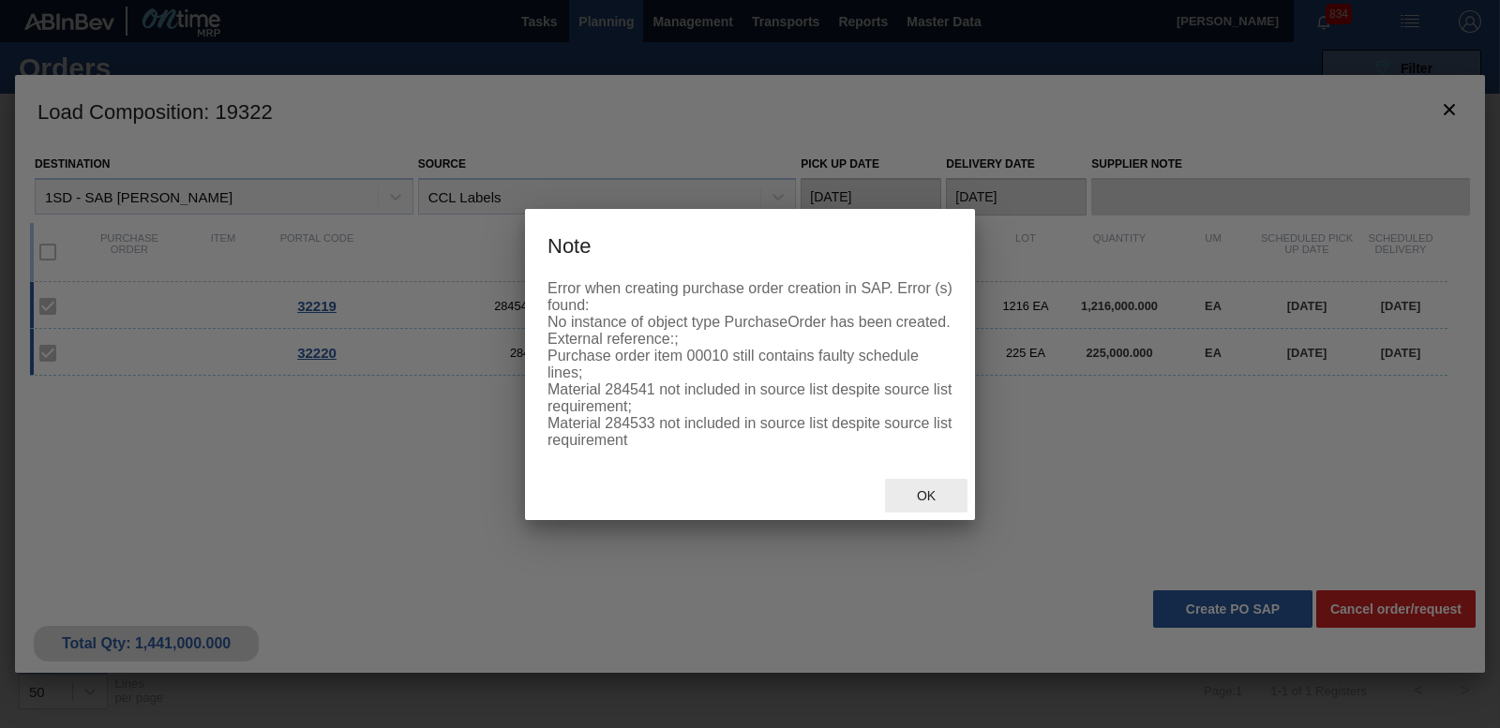
click at [933, 502] on span "Ok" at bounding box center [926, 495] width 49 height 15
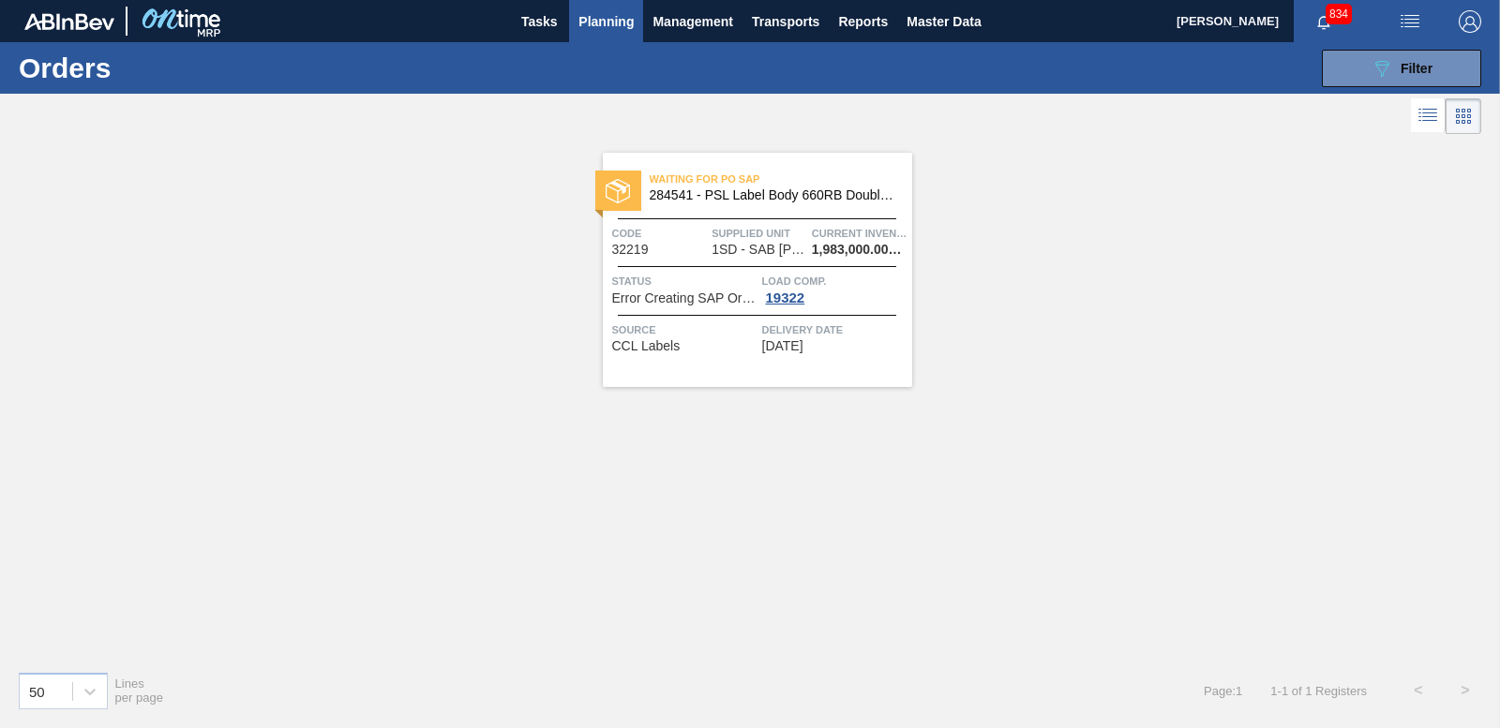
click at [785, 287] on span "Load Comp." at bounding box center [834, 281] width 145 height 19
click at [785, 299] on div "19322" at bounding box center [785, 298] width 47 height 15
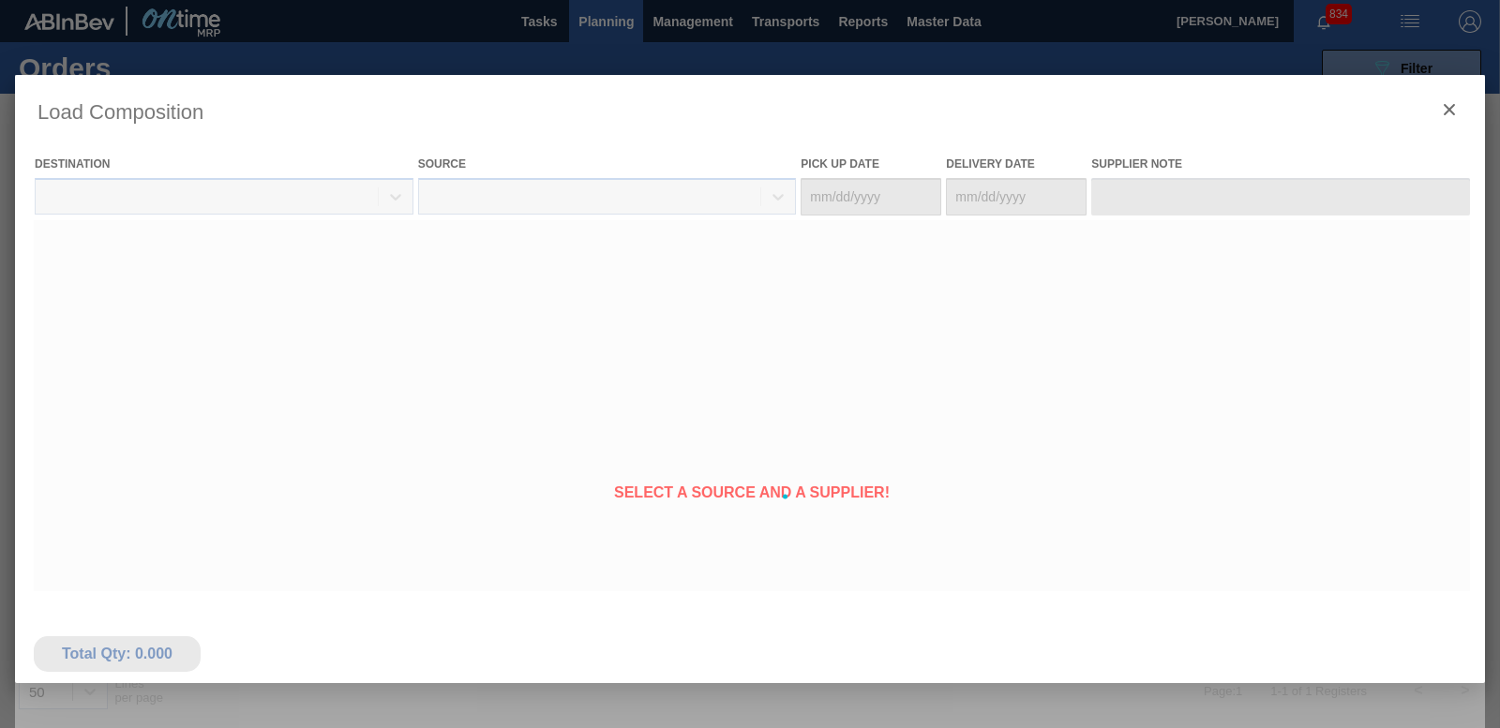
type Date "[DATE]"
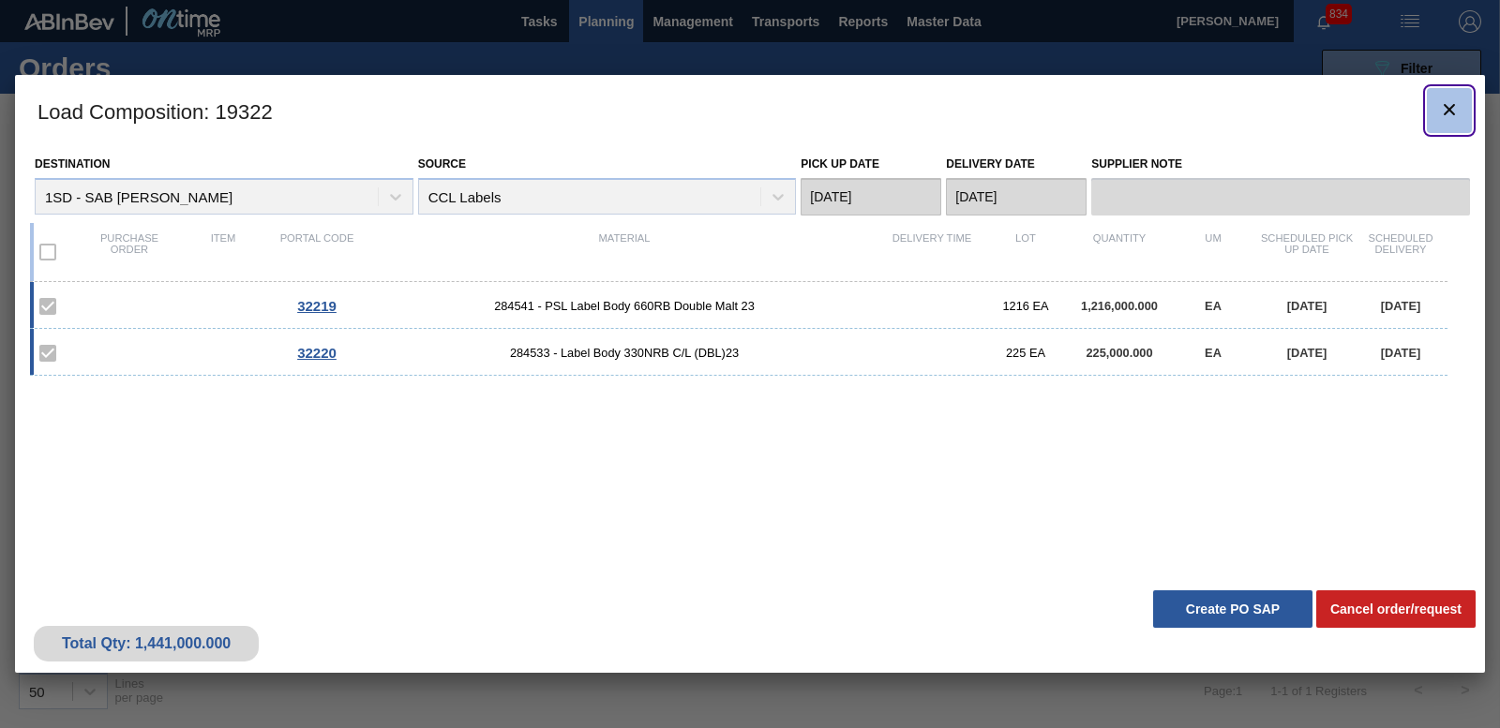
click at [1460, 110] on icon "botão de ícone" at bounding box center [1449, 109] width 22 height 22
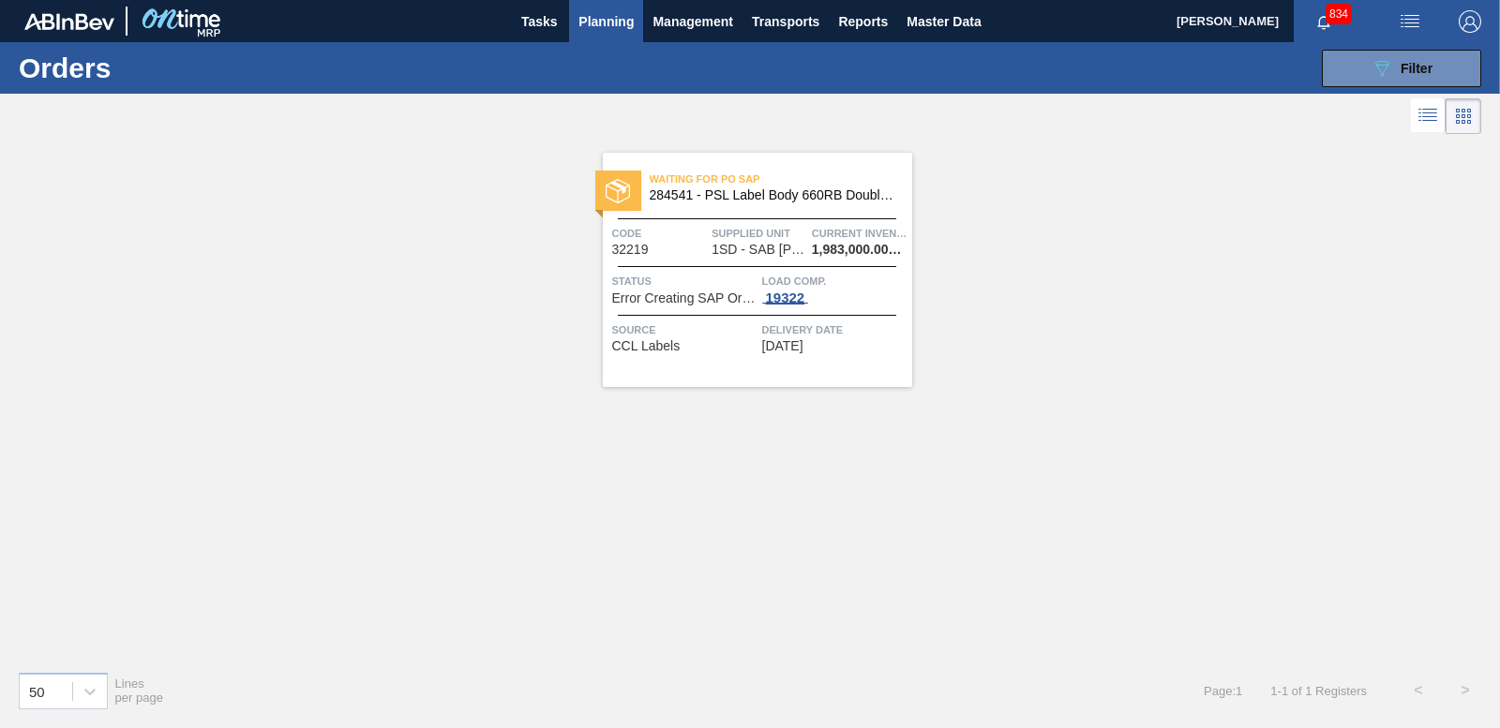
click at [790, 299] on div "19322" at bounding box center [785, 298] width 47 height 15
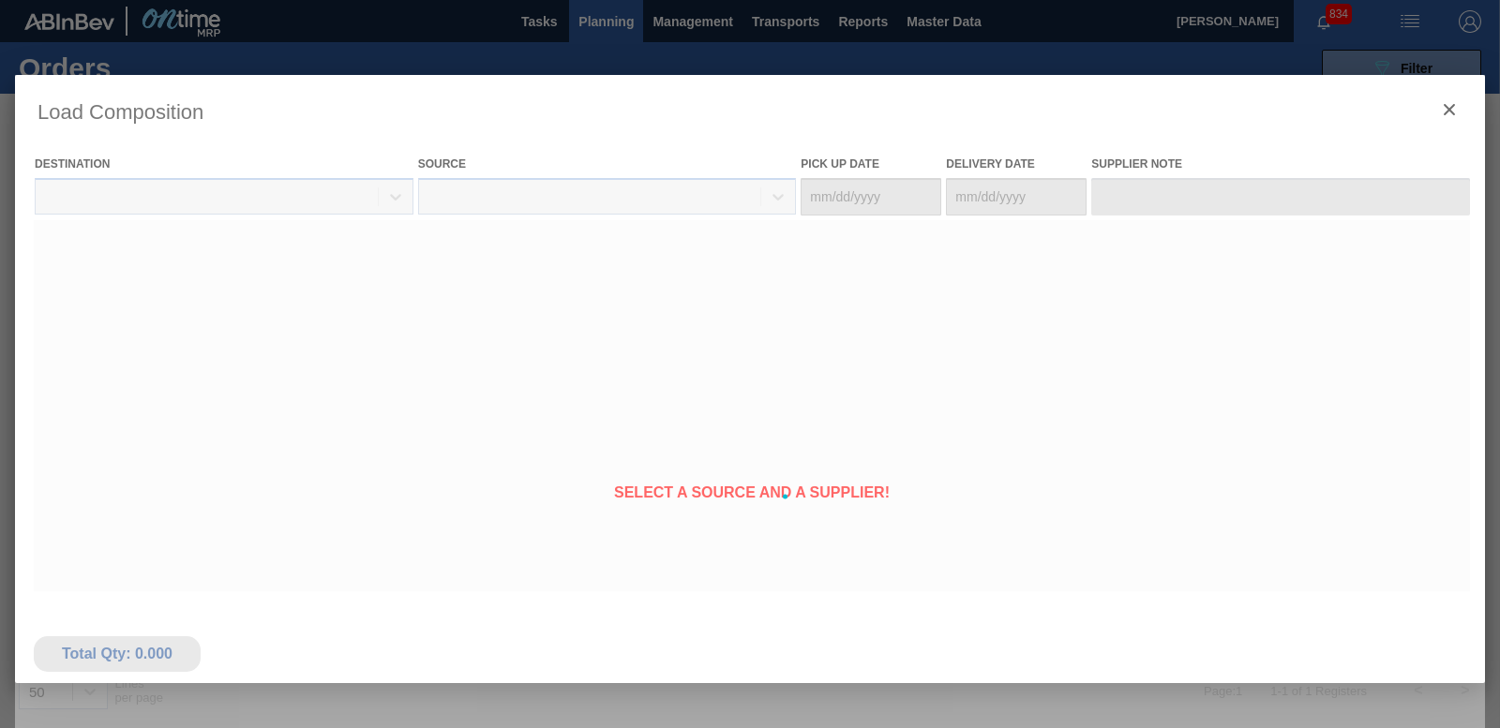
type Date "[DATE]"
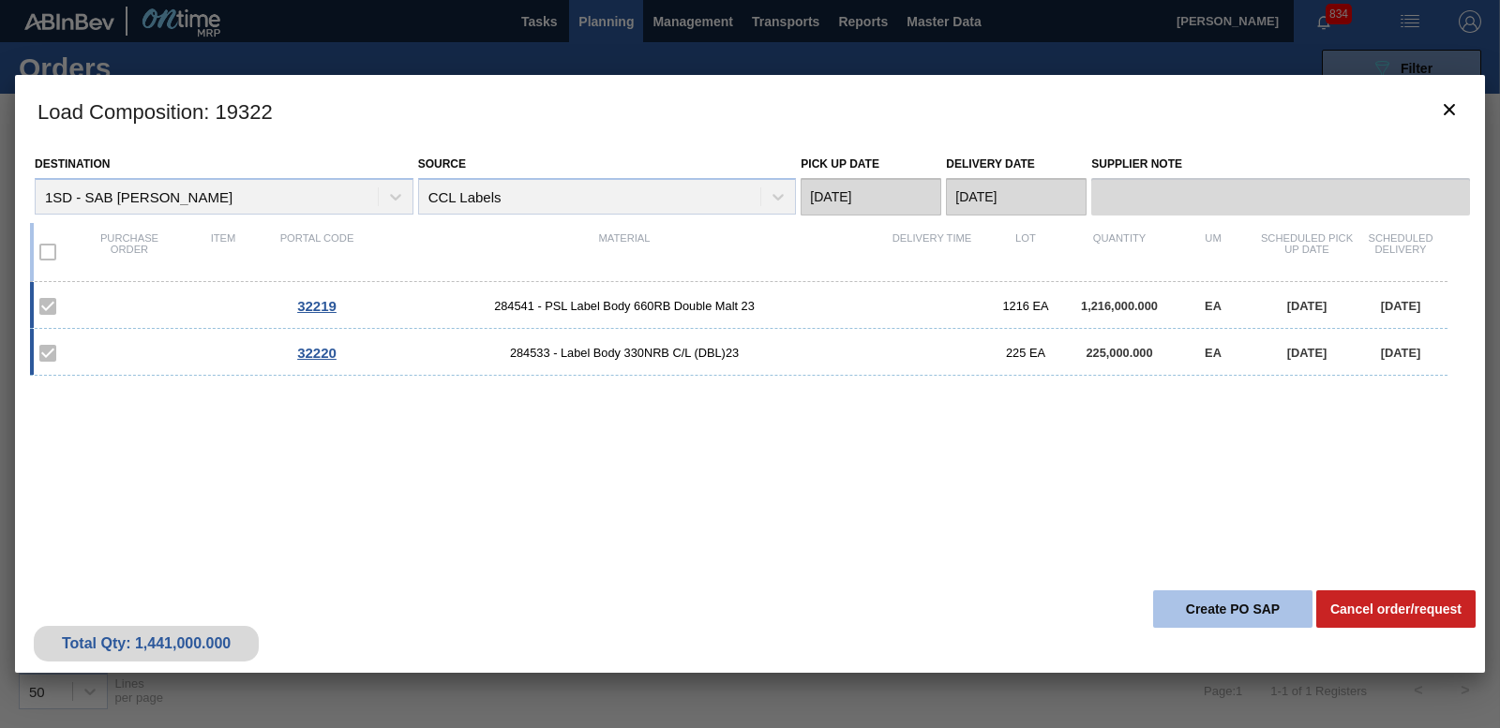
click at [1210, 606] on button "Create PO SAP" at bounding box center [1232, 609] width 159 height 37
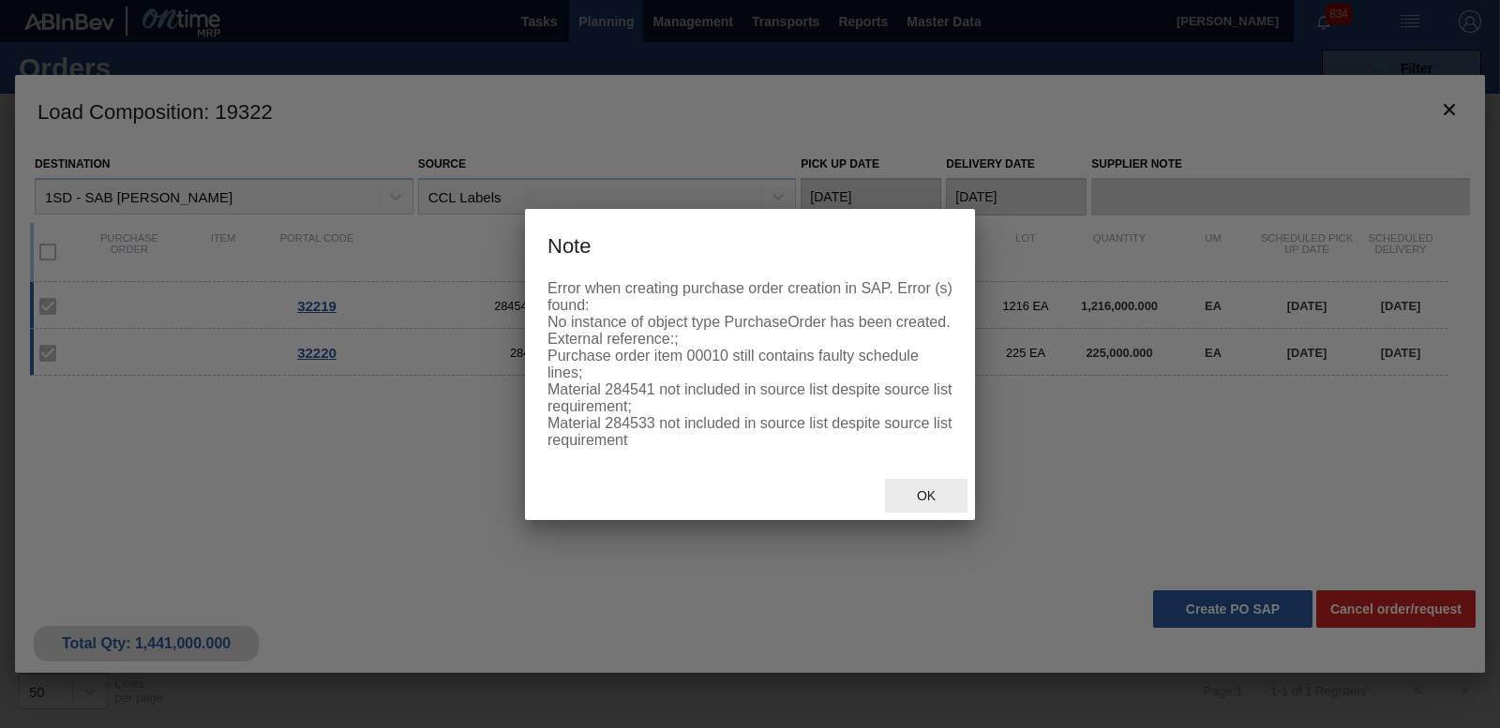
click at [921, 489] on span "Ok" at bounding box center [926, 495] width 49 height 15
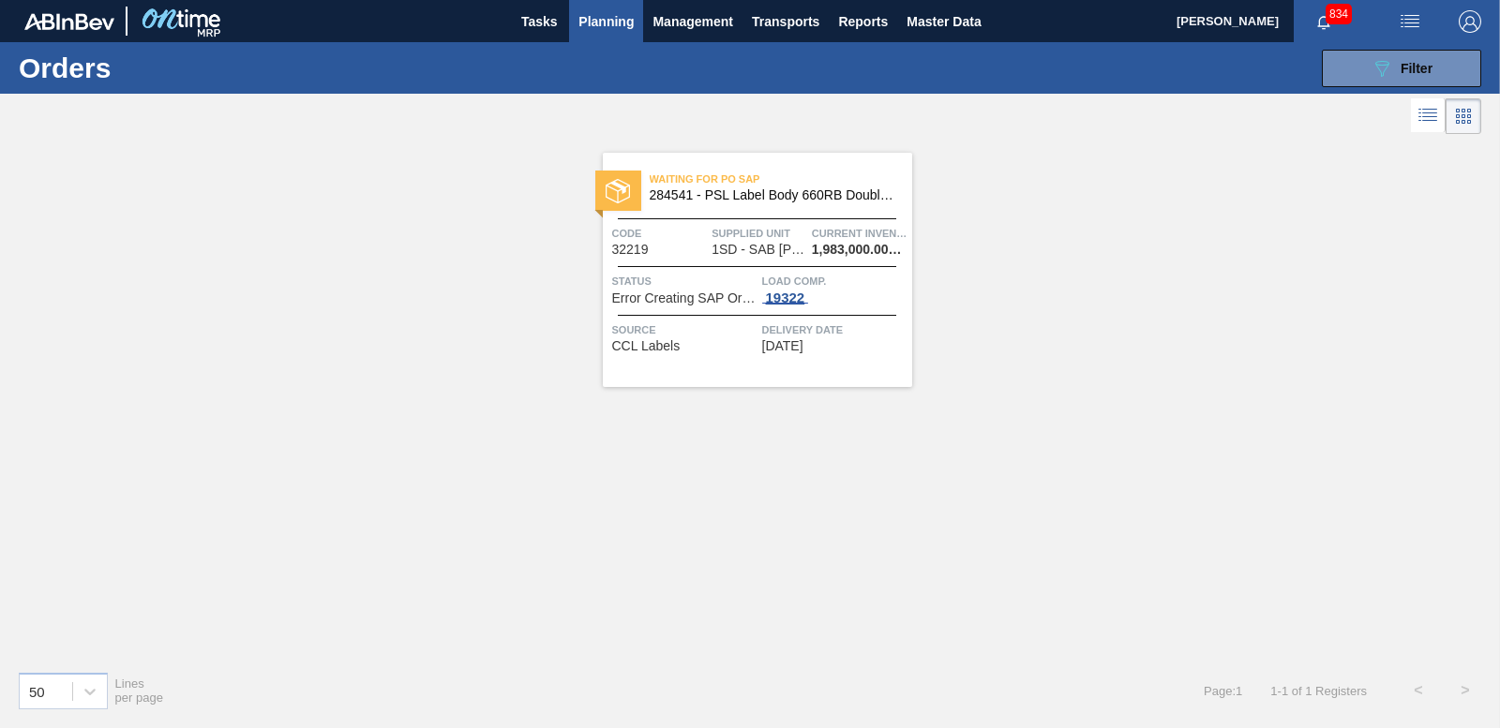
click at [799, 297] on div "19322" at bounding box center [785, 298] width 47 height 15
click at [796, 300] on div "19322" at bounding box center [785, 298] width 47 height 15
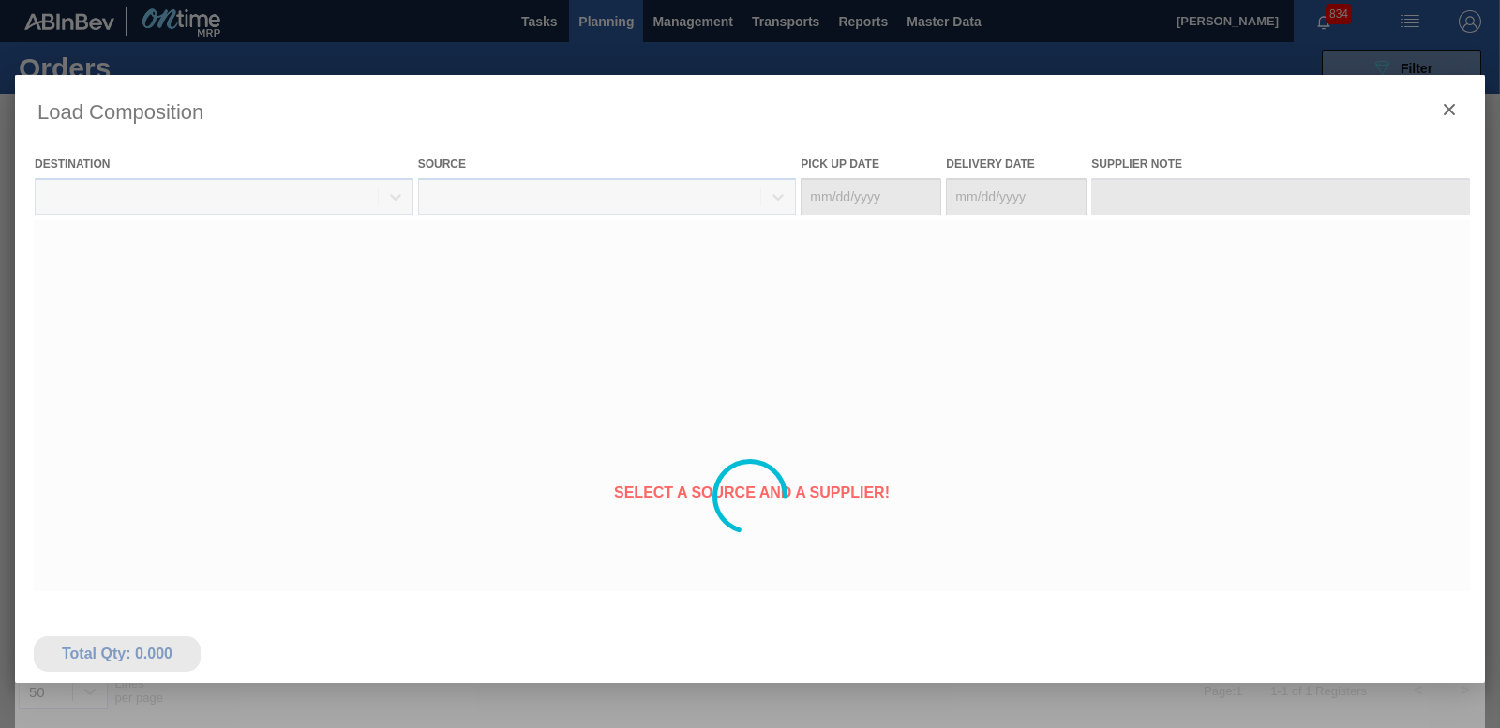
type Date "[DATE]"
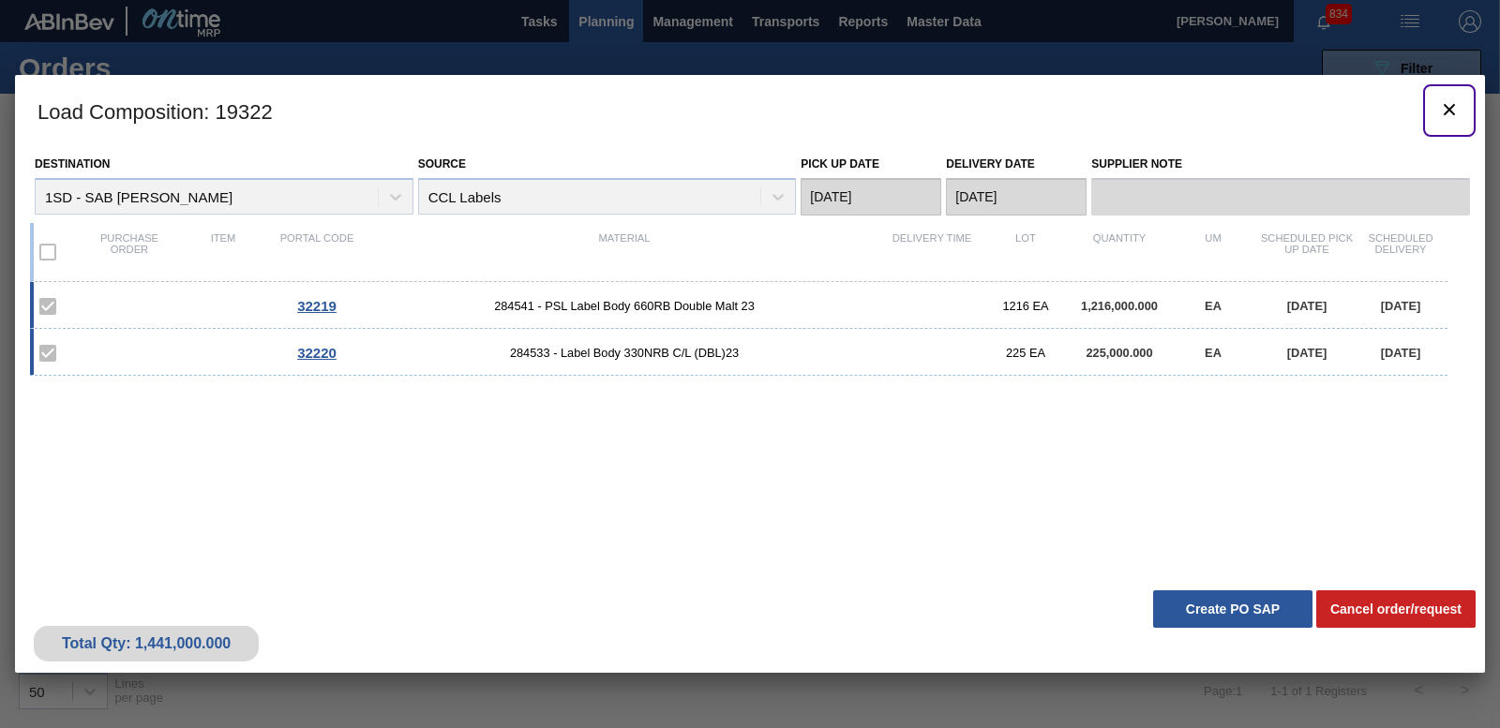
click at [1462, 113] on button "botão de ícone" at bounding box center [1449, 110] width 45 height 45
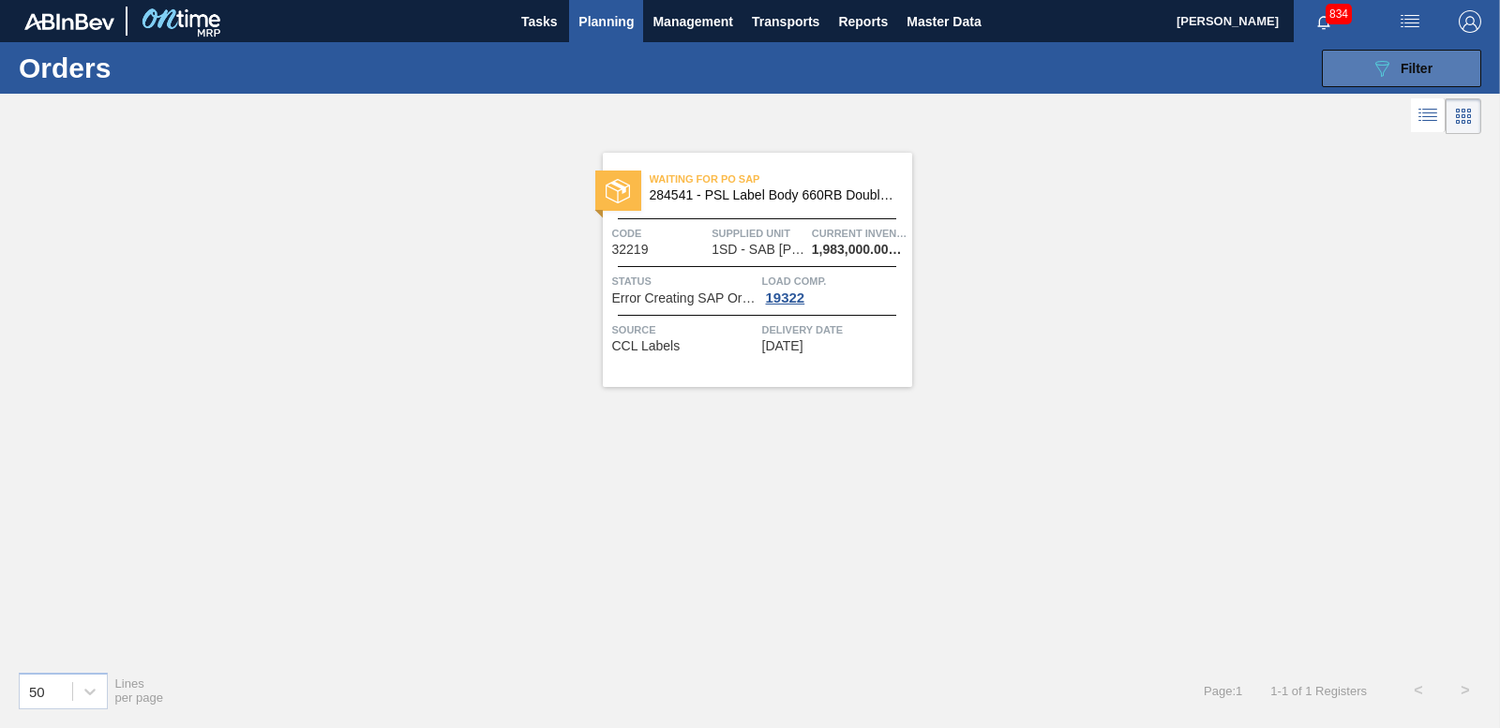
click at [1422, 68] on span "Filter" at bounding box center [1416, 68] width 32 height 15
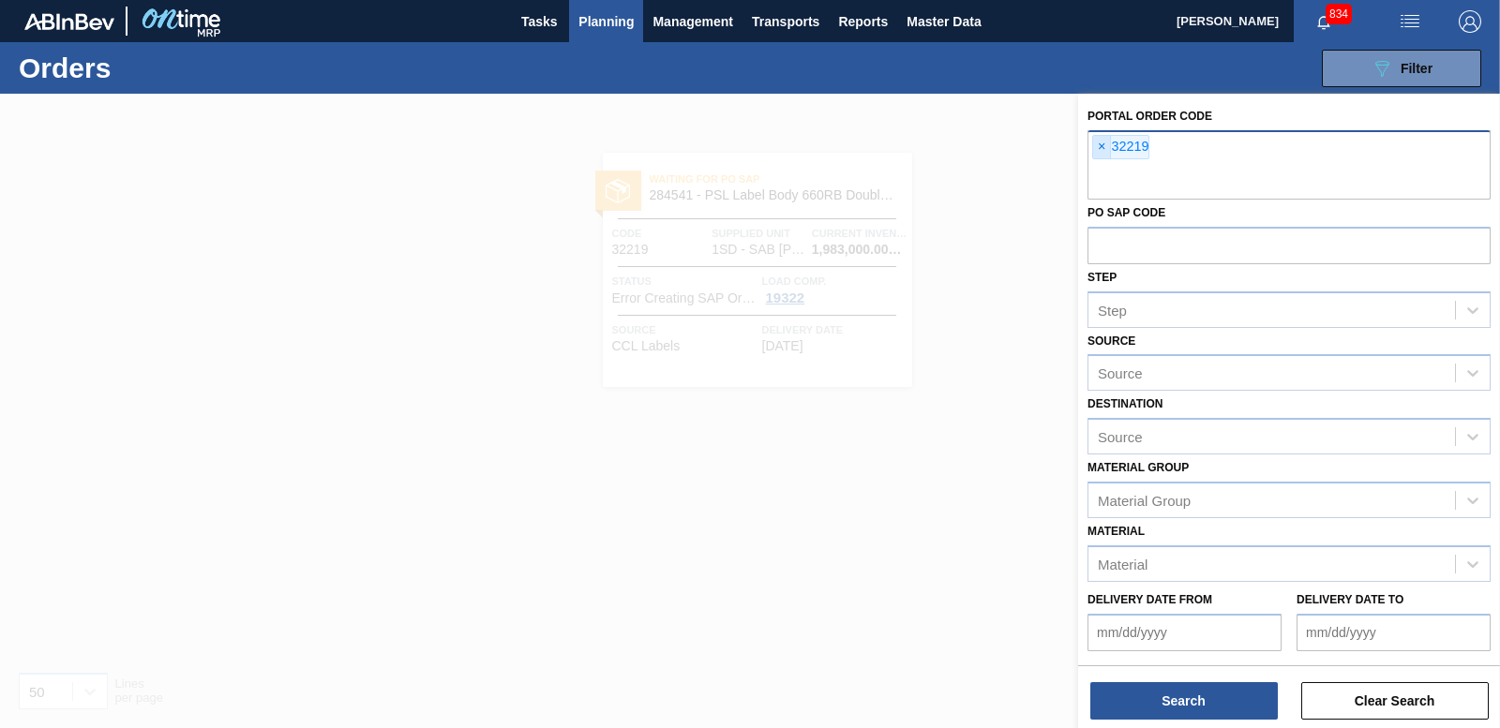
click at [1096, 147] on span "×" at bounding box center [1102, 147] width 18 height 22
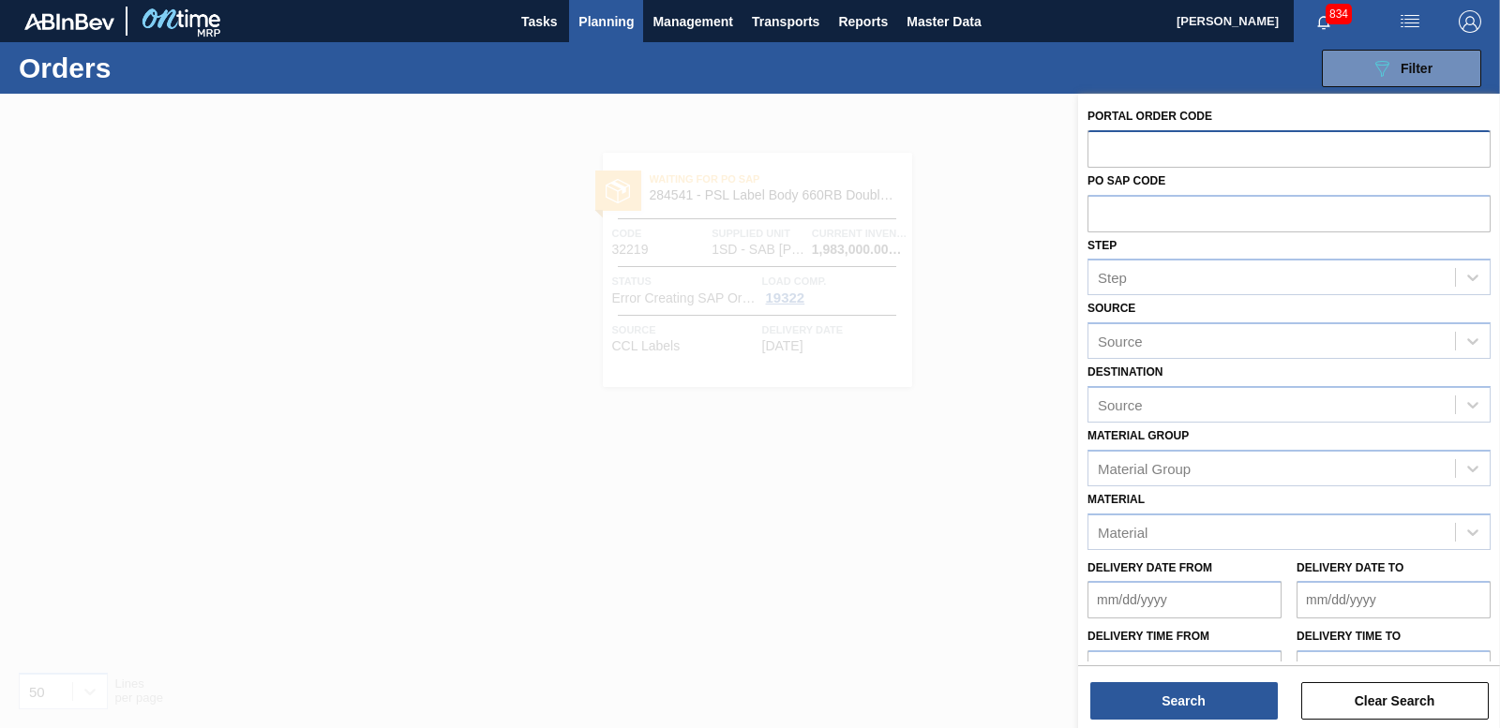
paste input "32062"
type input "32062"
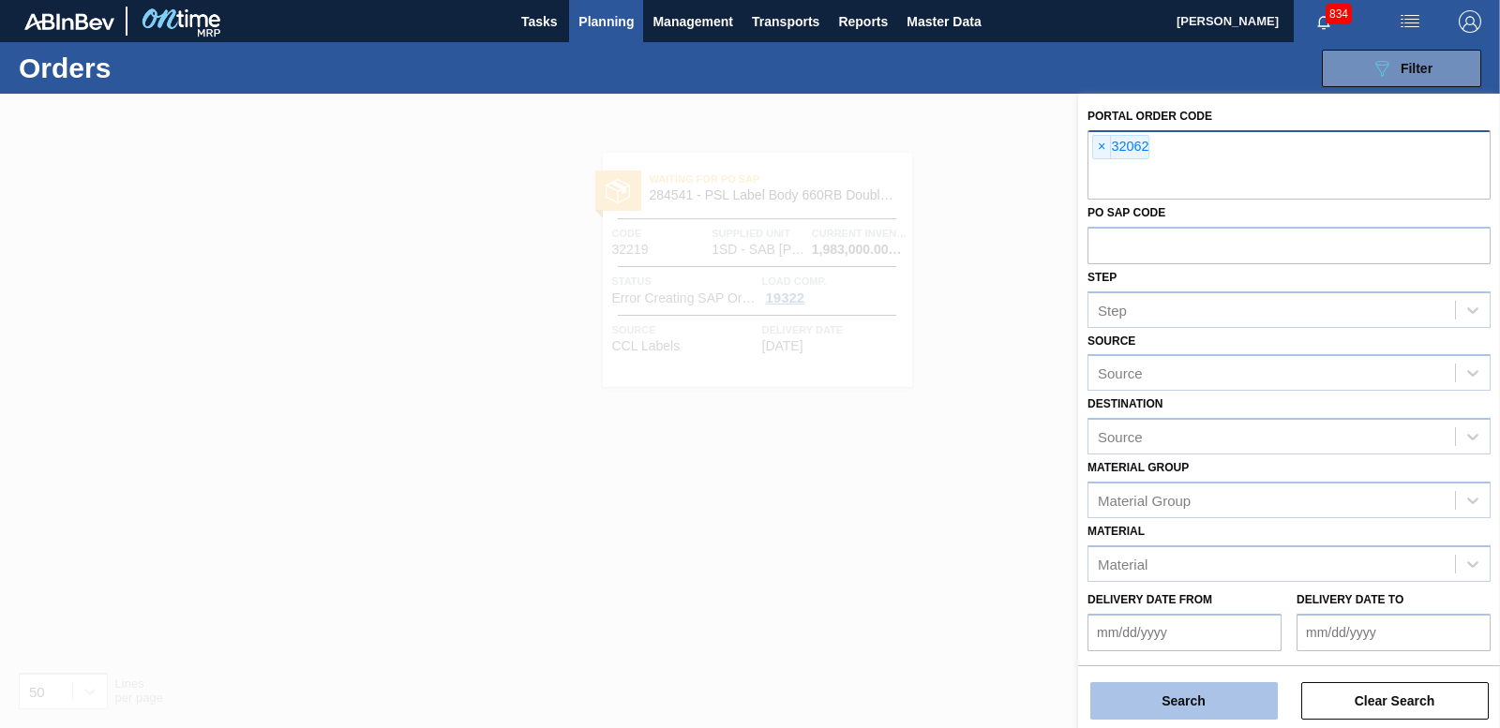
click at [1251, 708] on button "Search" at bounding box center [1183, 700] width 187 height 37
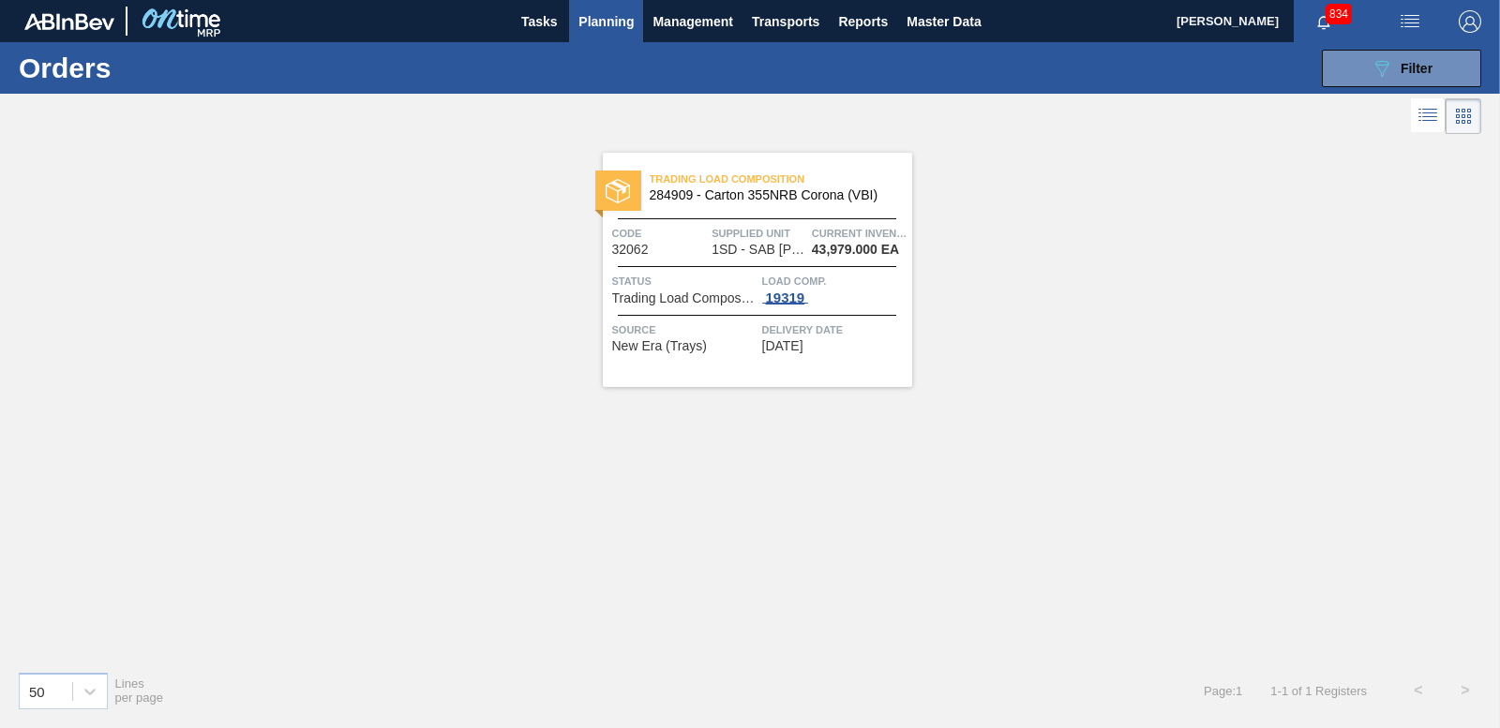
click at [799, 293] on div "19319" at bounding box center [785, 298] width 47 height 15
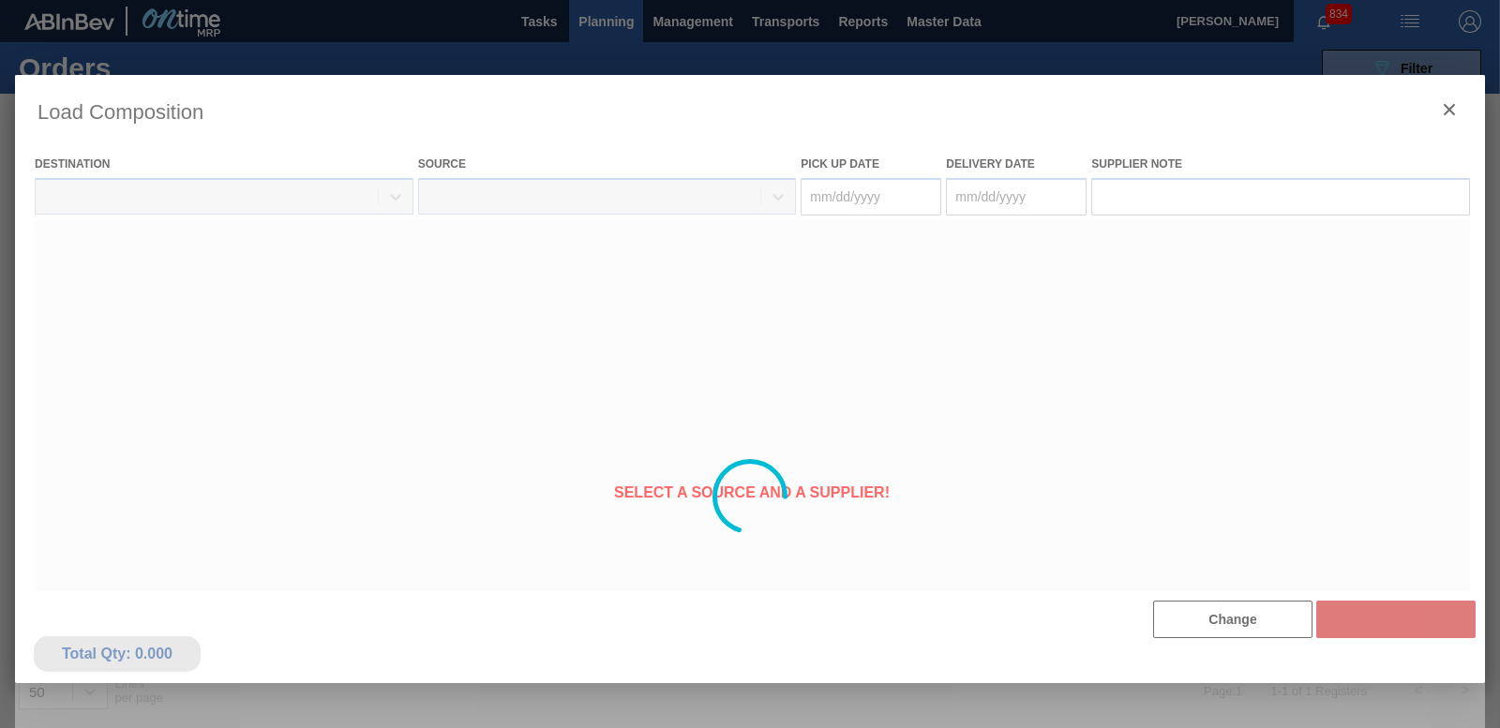
type Date "[DATE]"
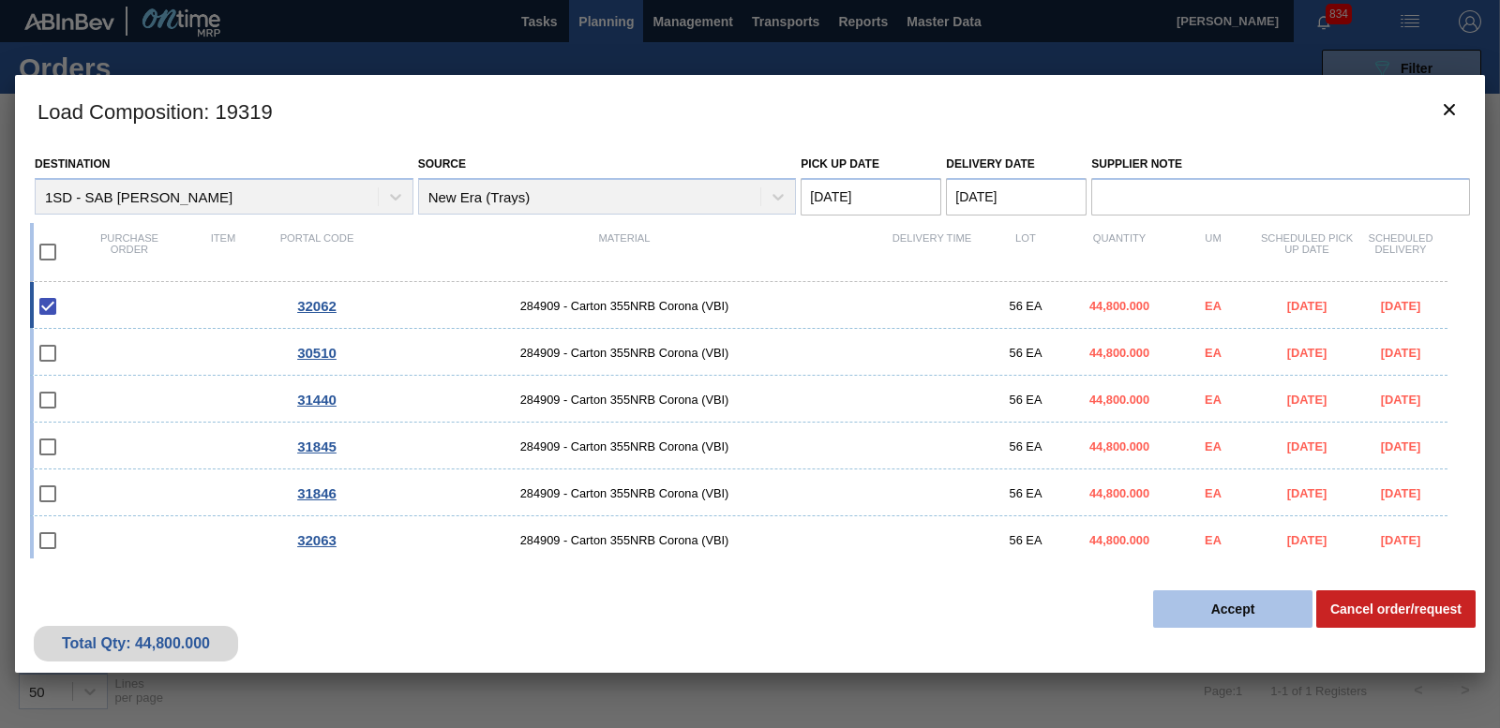
click at [1190, 606] on button "Accept" at bounding box center [1232, 609] width 159 height 37
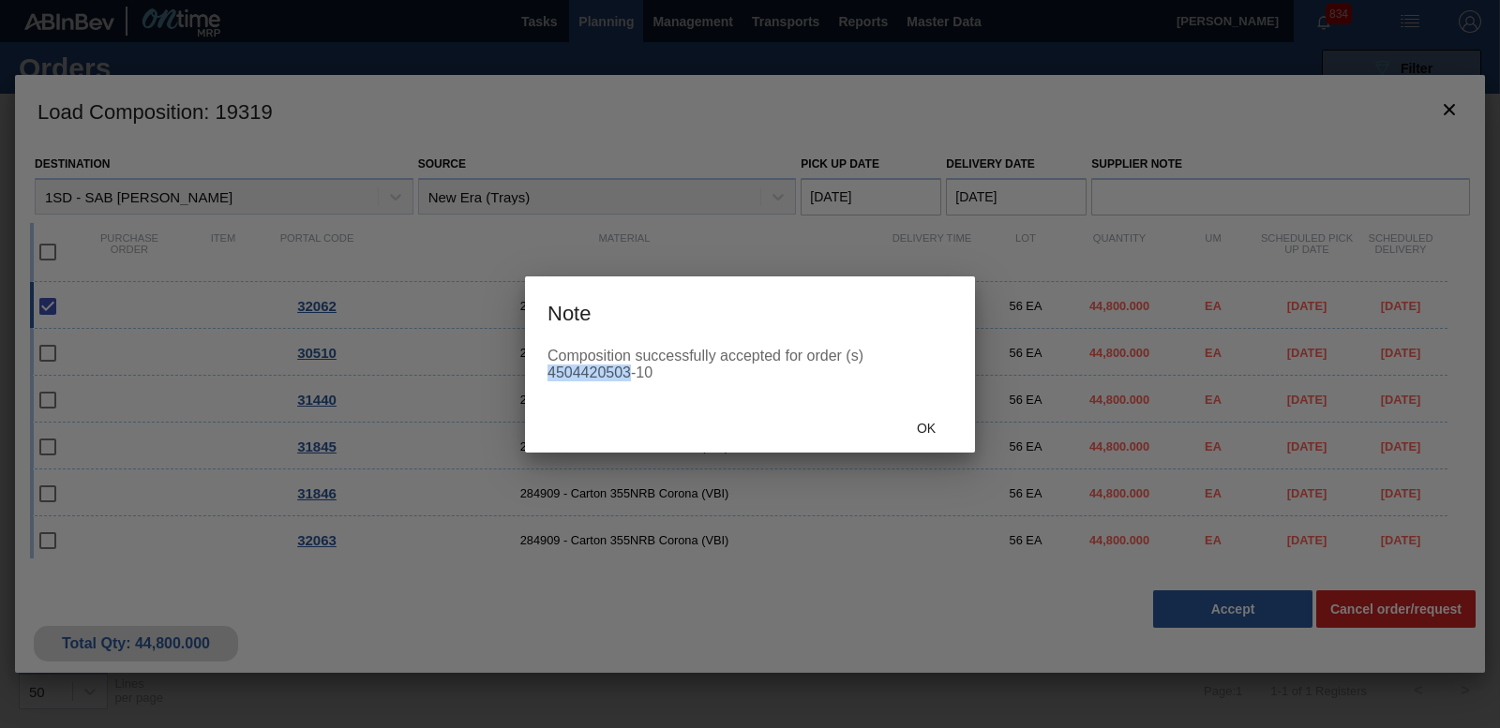
drag, startPoint x: 542, startPoint y: 367, endPoint x: 630, endPoint y: 375, distance: 88.5
click at [630, 375] on div "Composition successfully accepted for order (s) 4504420503-10" at bounding box center [750, 376] width 450 height 56
click at [920, 423] on span "Ok" at bounding box center [926, 428] width 49 height 15
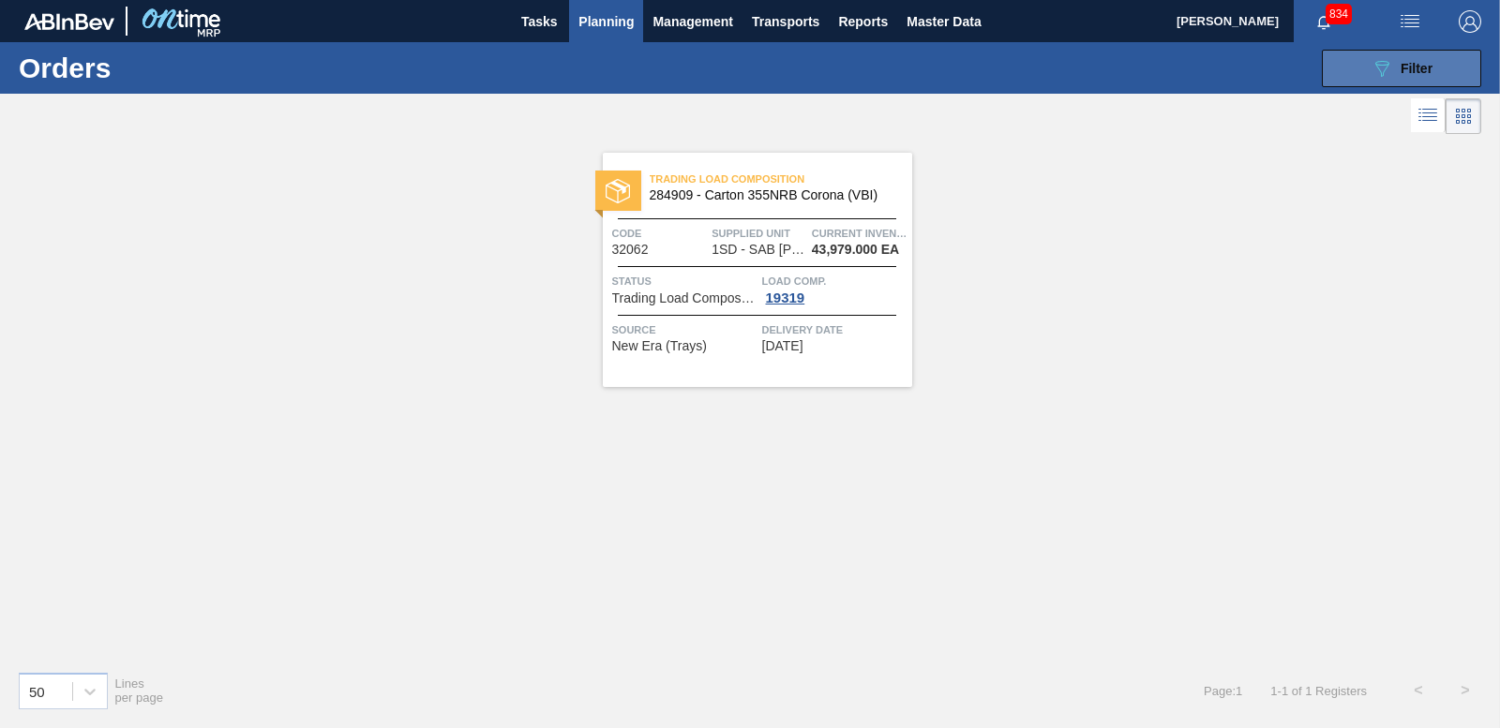
click at [1413, 67] on span "Filter" at bounding box center [1416, 68] width 32 height 15
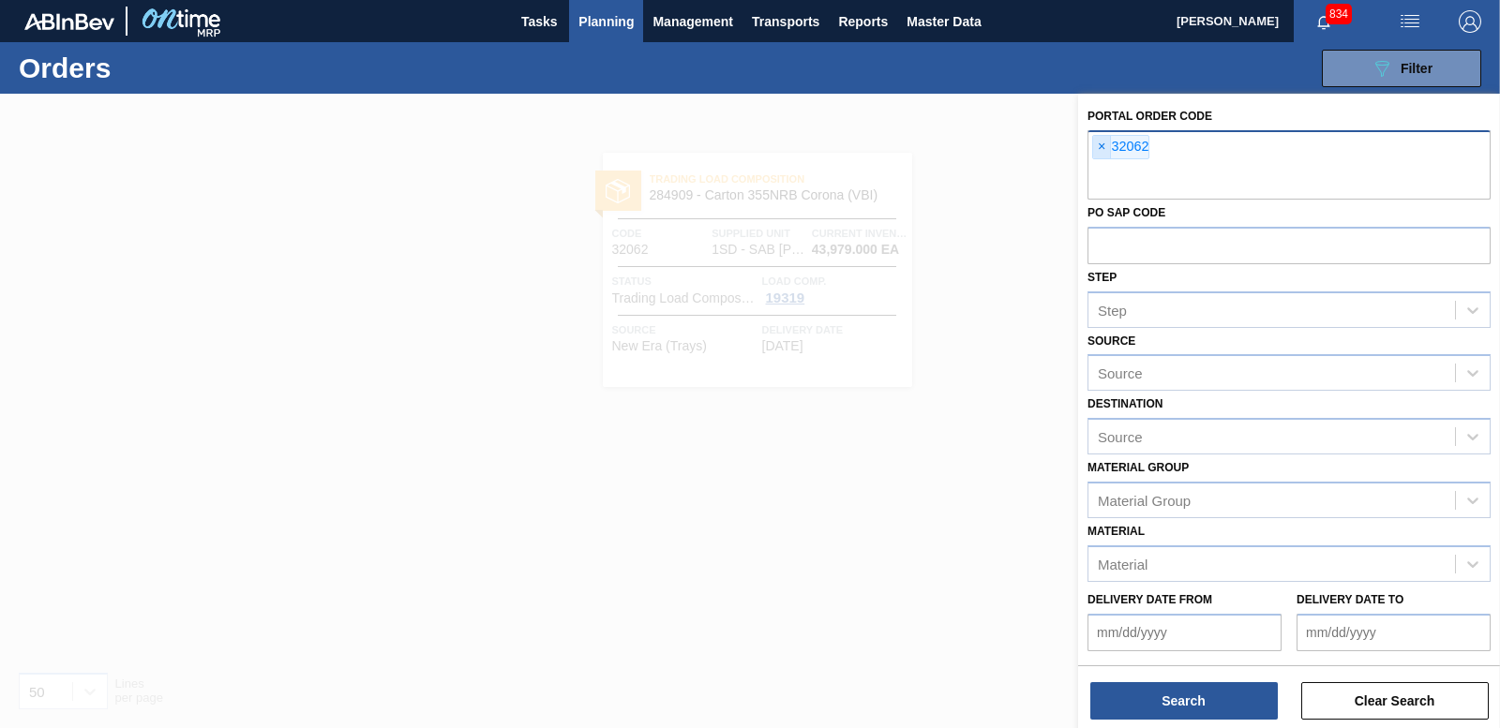
click at [1102, 151] on span "×" at bounding box center [1102, 147] width 18 height 22
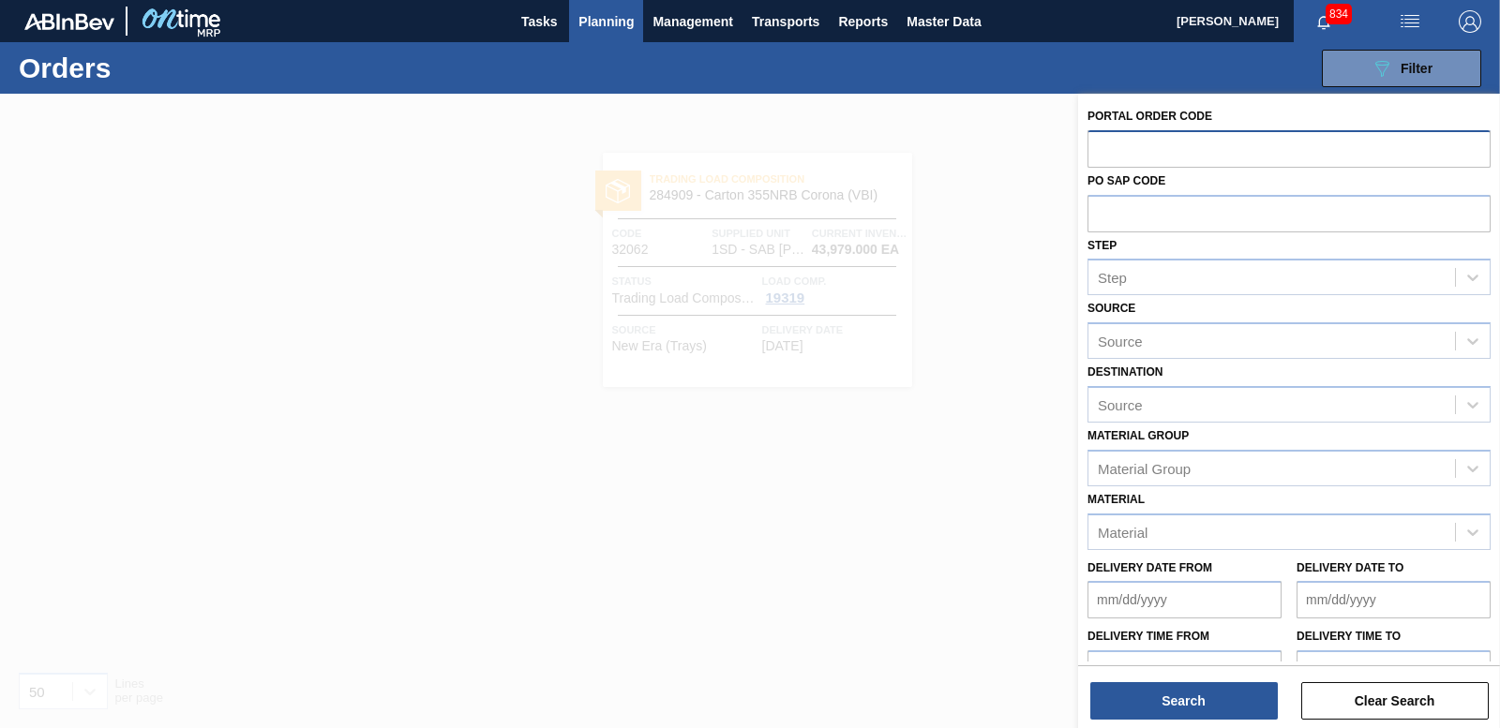
paste input "32063"
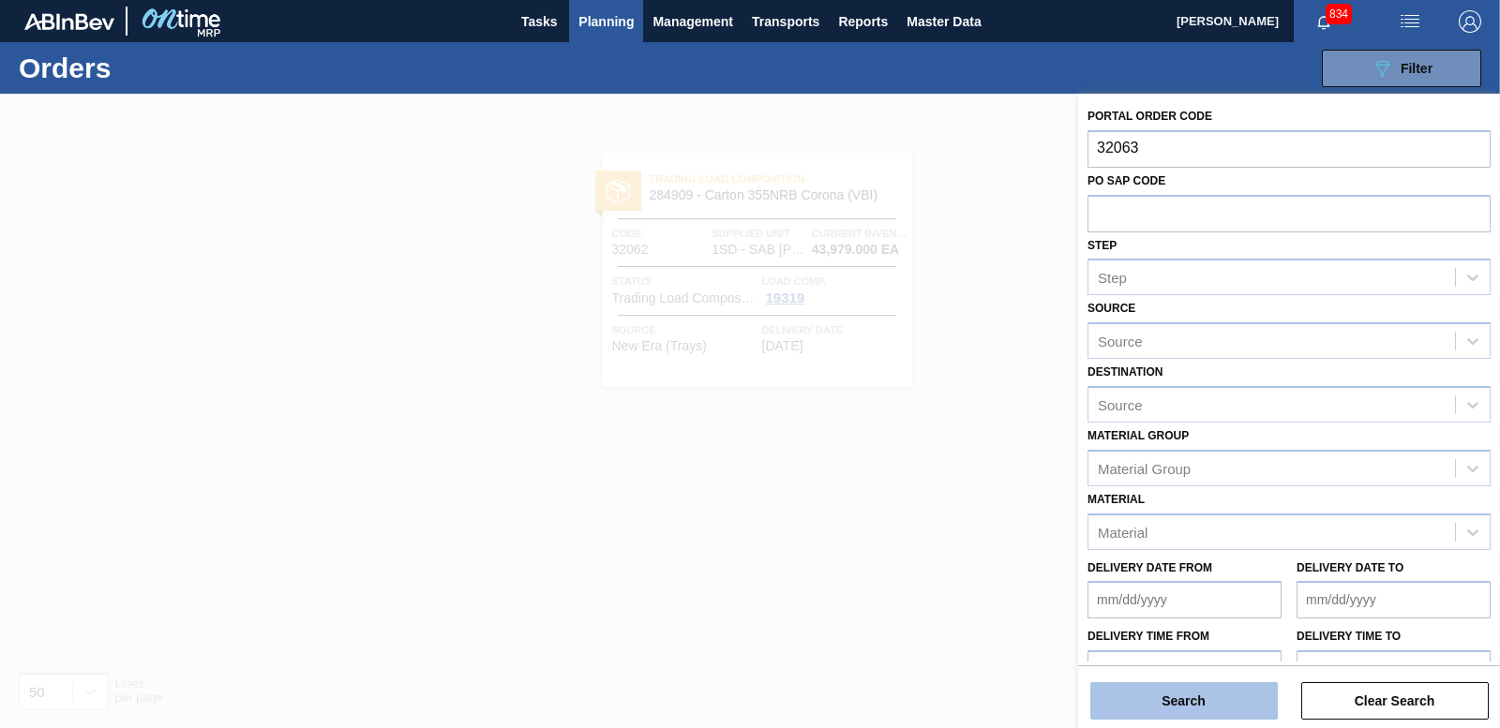
type input "32063"
click at [1204, 702] on button "Search" at bounding box center [1183, 700] width 187 height 37
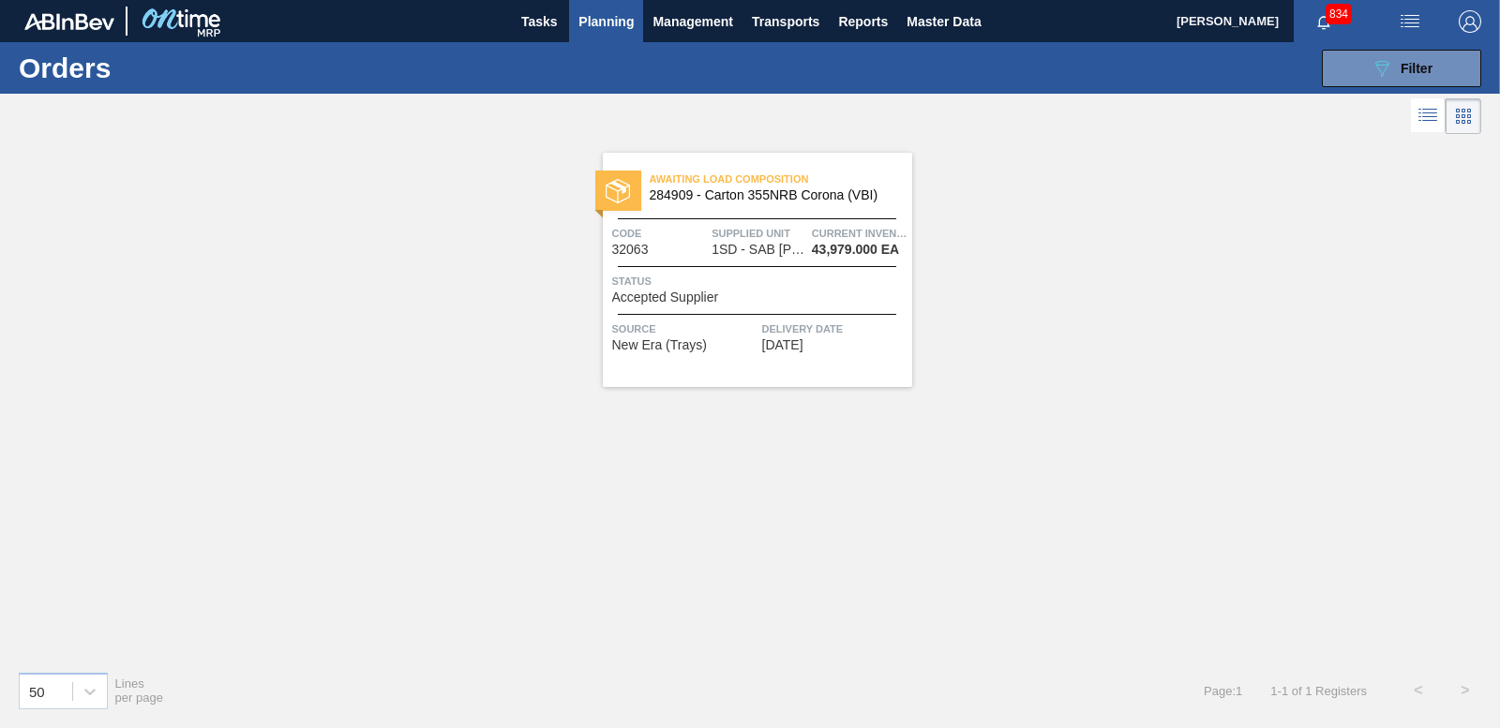
click at [774, 296] on div "Status Accepted Supplier" at bounding box center [759, 288] width 295 height 33
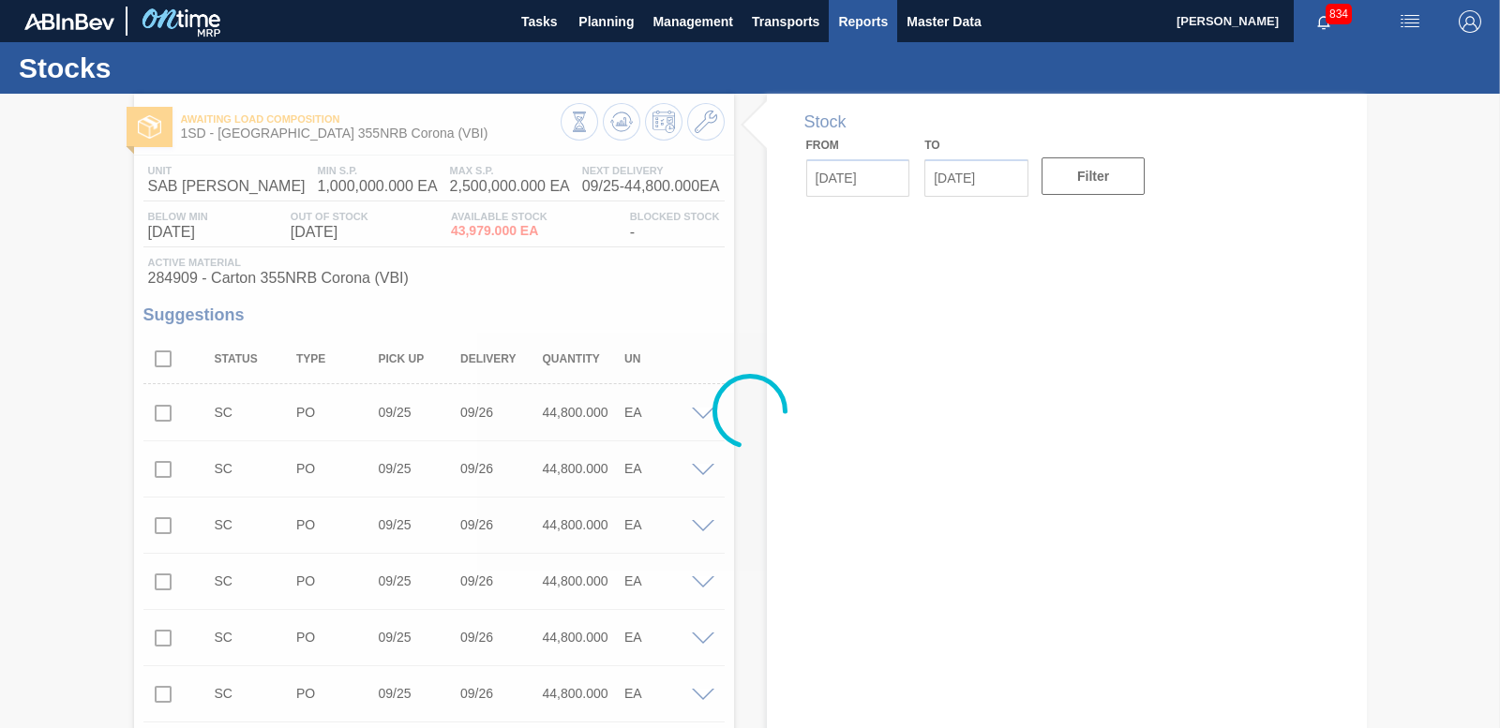
type input "[DATE]"
